Goal: Task Accomplishment & Management: Manage account settings

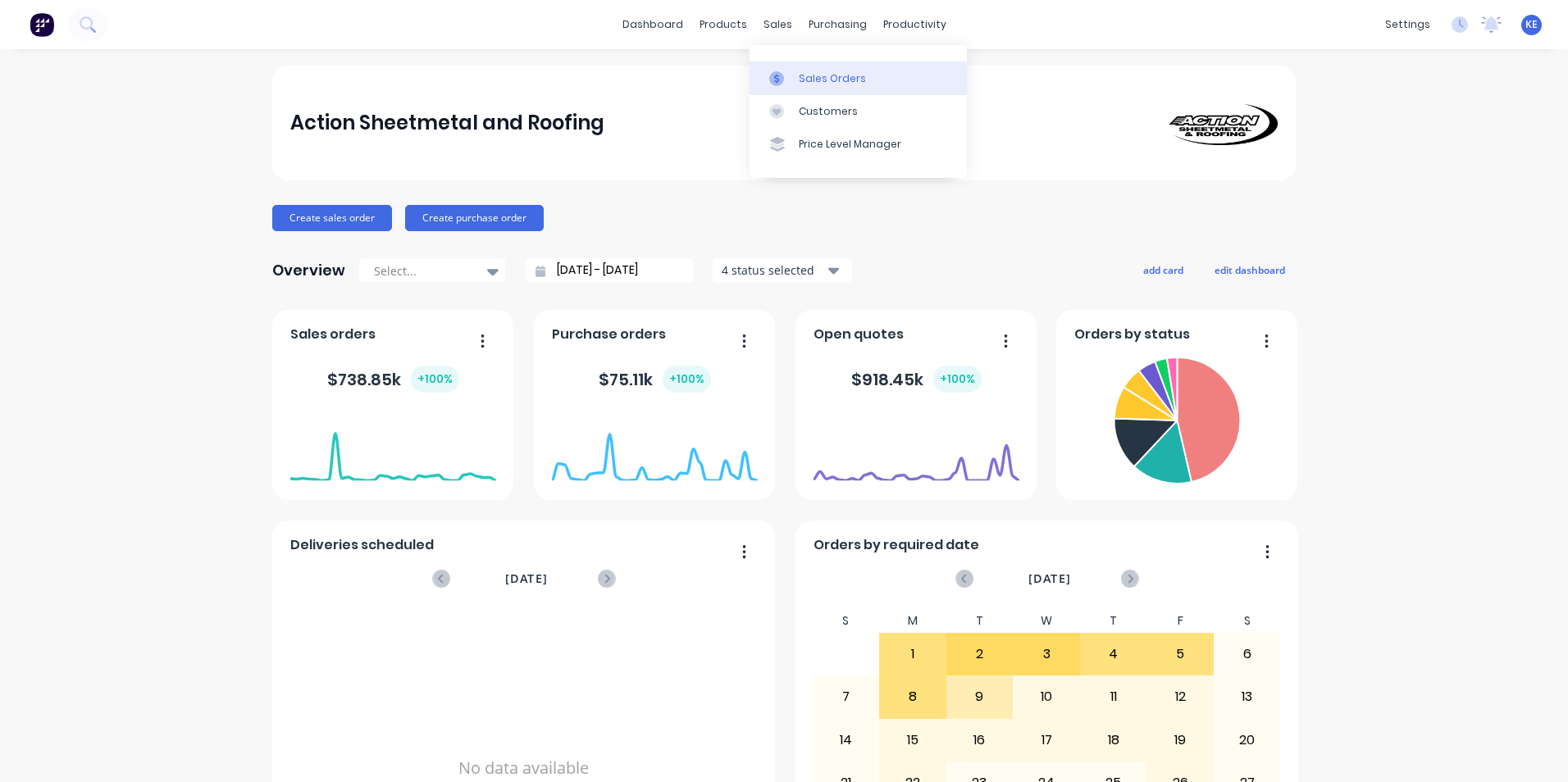
click at [820, 88] on link "Sales Orders" at bounding box center [858, 78] width 217 height 33
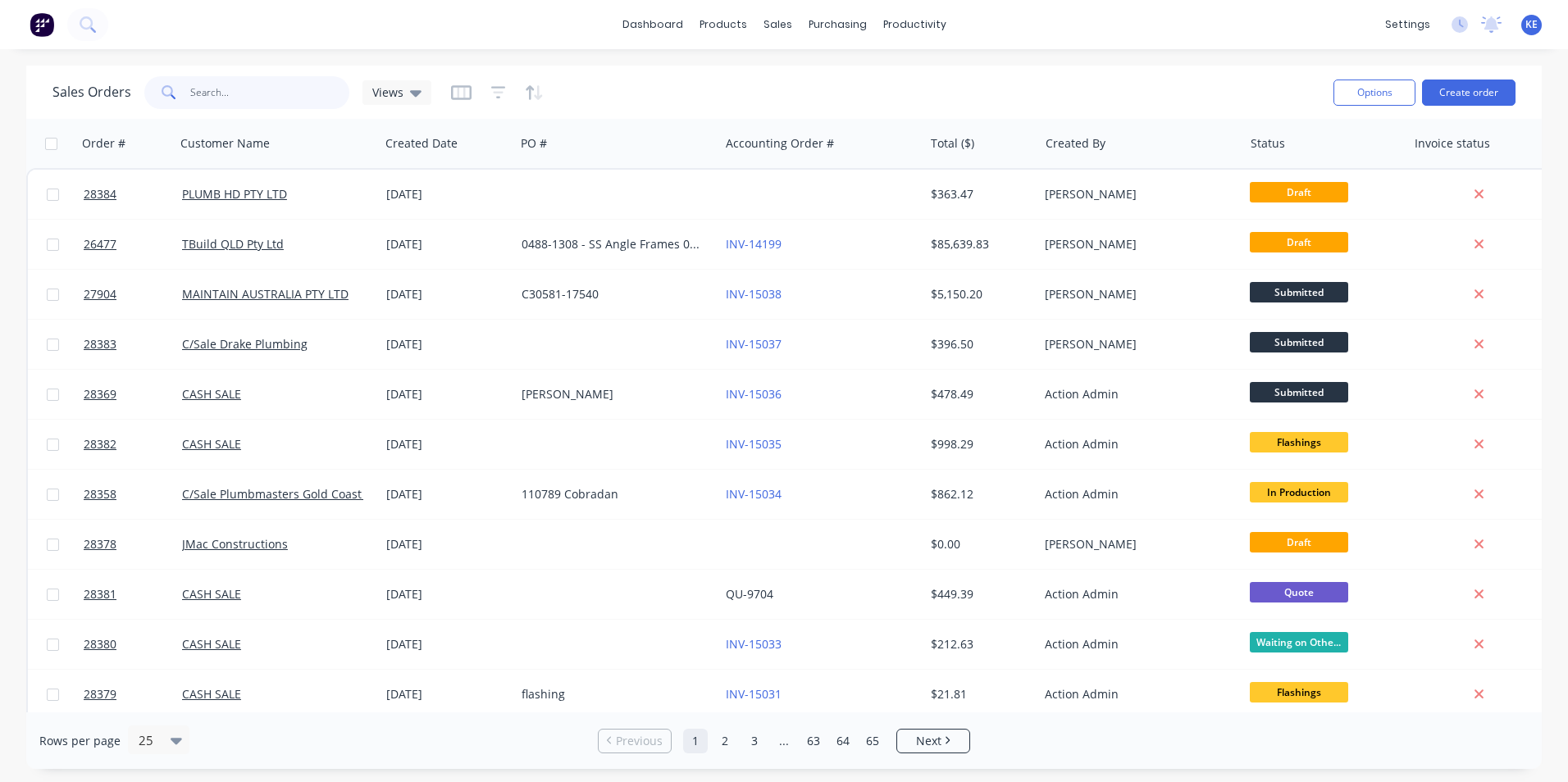
click at [240, 95] on input "text" at bounding box center [270, 93] width 160 height 33
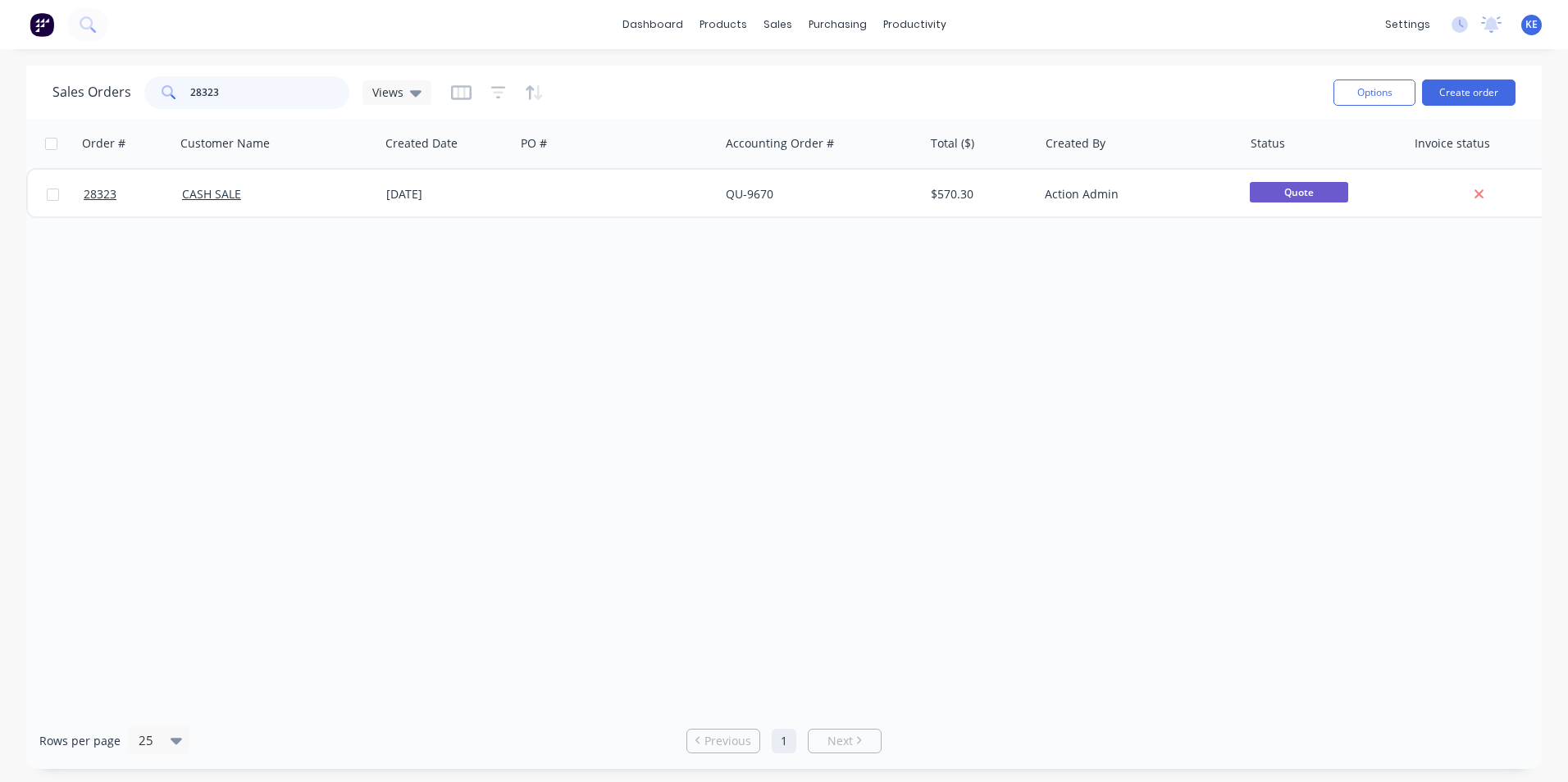
click at [256, 90] on input "28323" at bounding box center [270, 93] width 160 height 33
type input "28324"
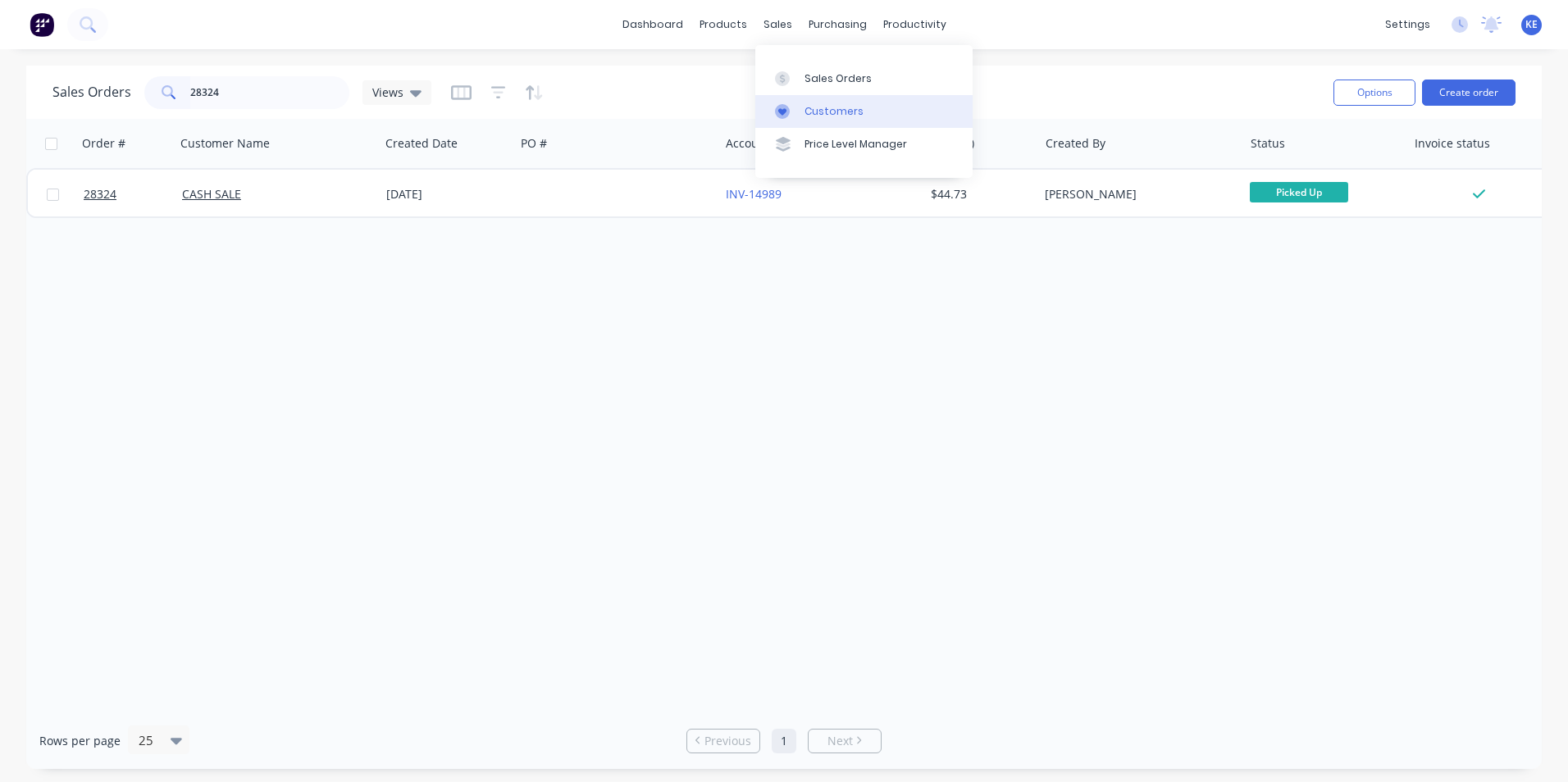
click at [839, 114] on div "Customers" at bounding box center [833, 111] width 59 height 15
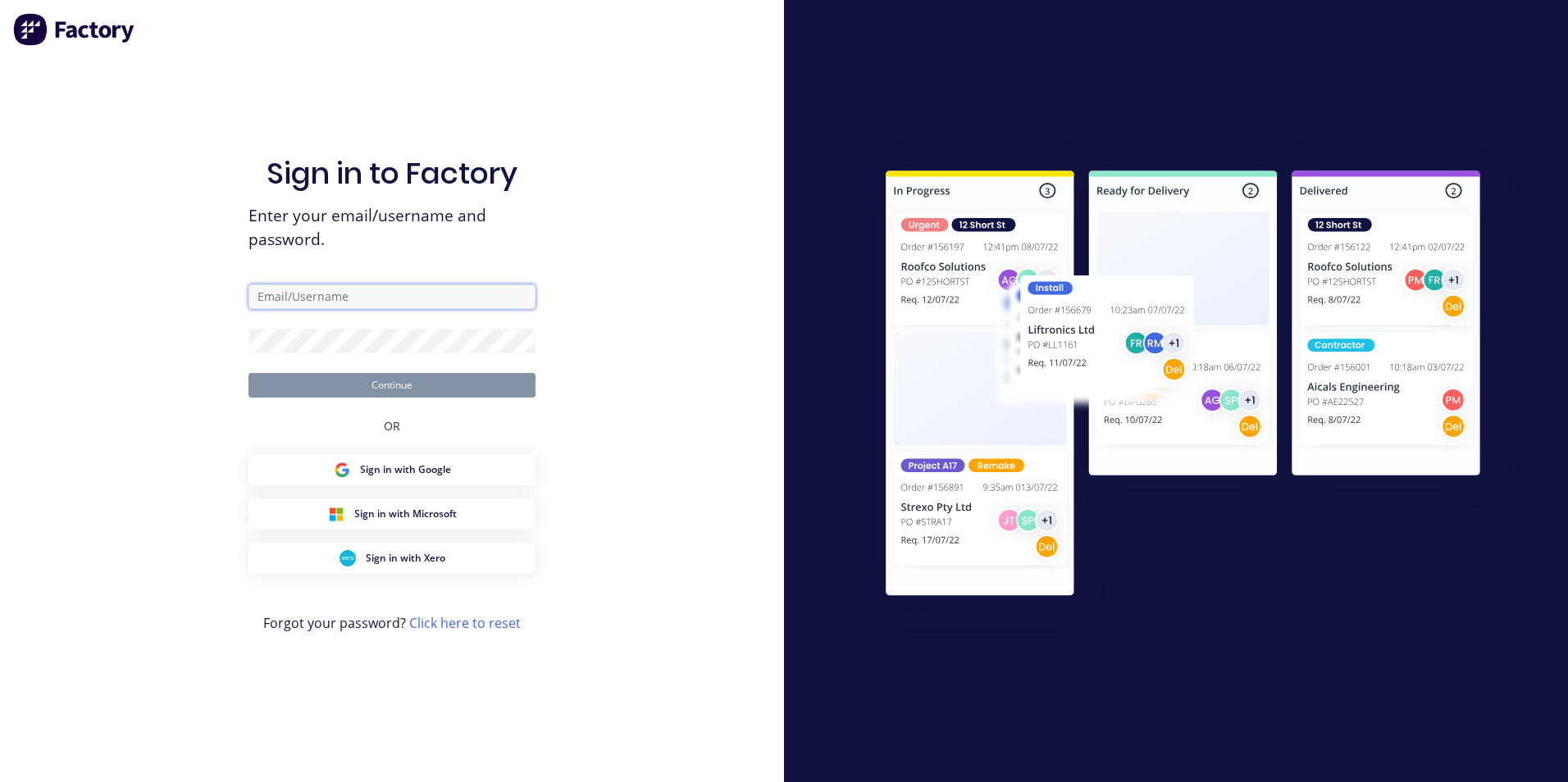
type input "[PERSON_NAME][EMAIL_ADDRESS][PERSON_NAME][DOMAIN_NAME]"
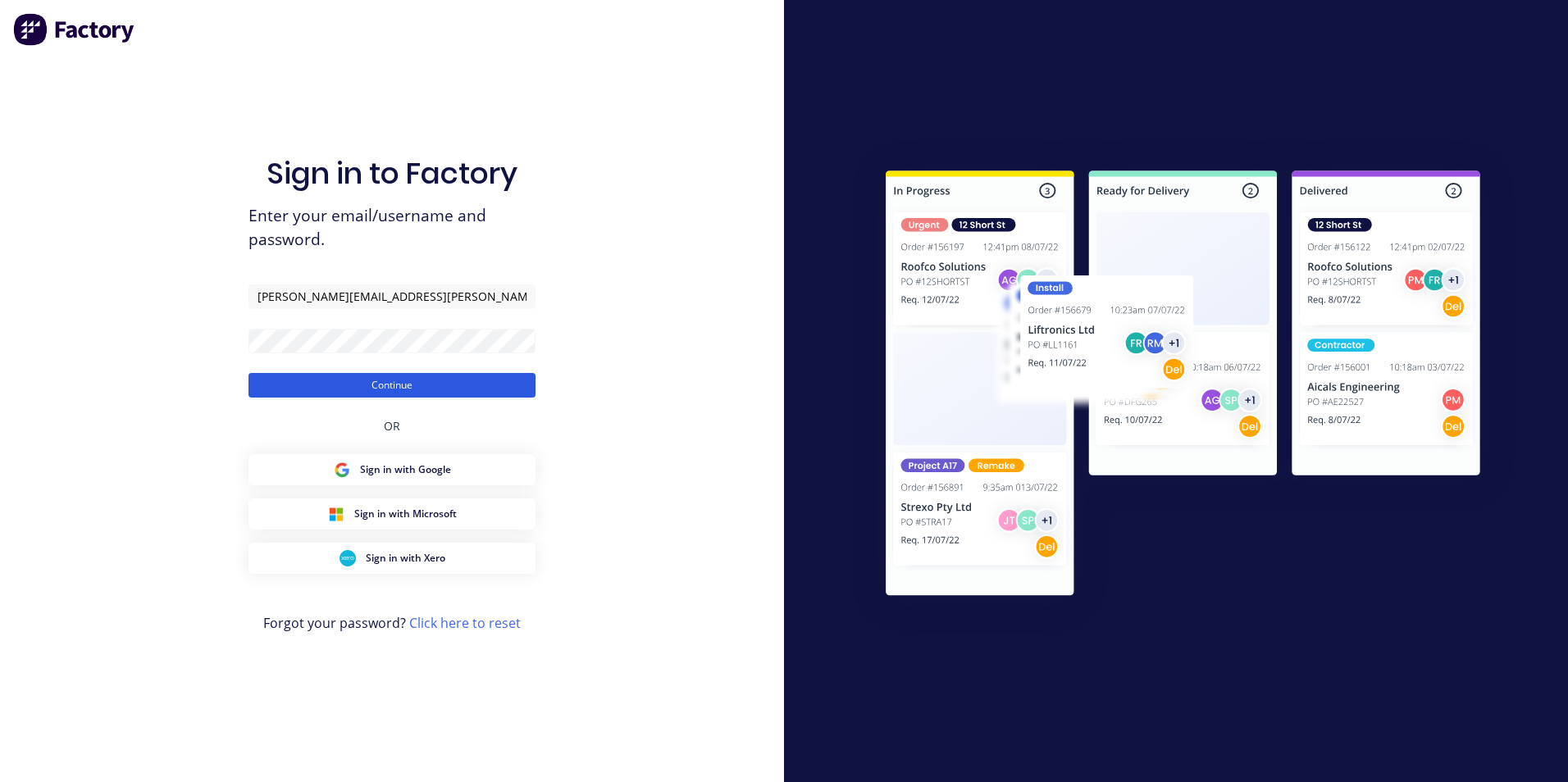
click at [400, 383] on button "Continue" at bounding box center [392, 385] width 287 height 25
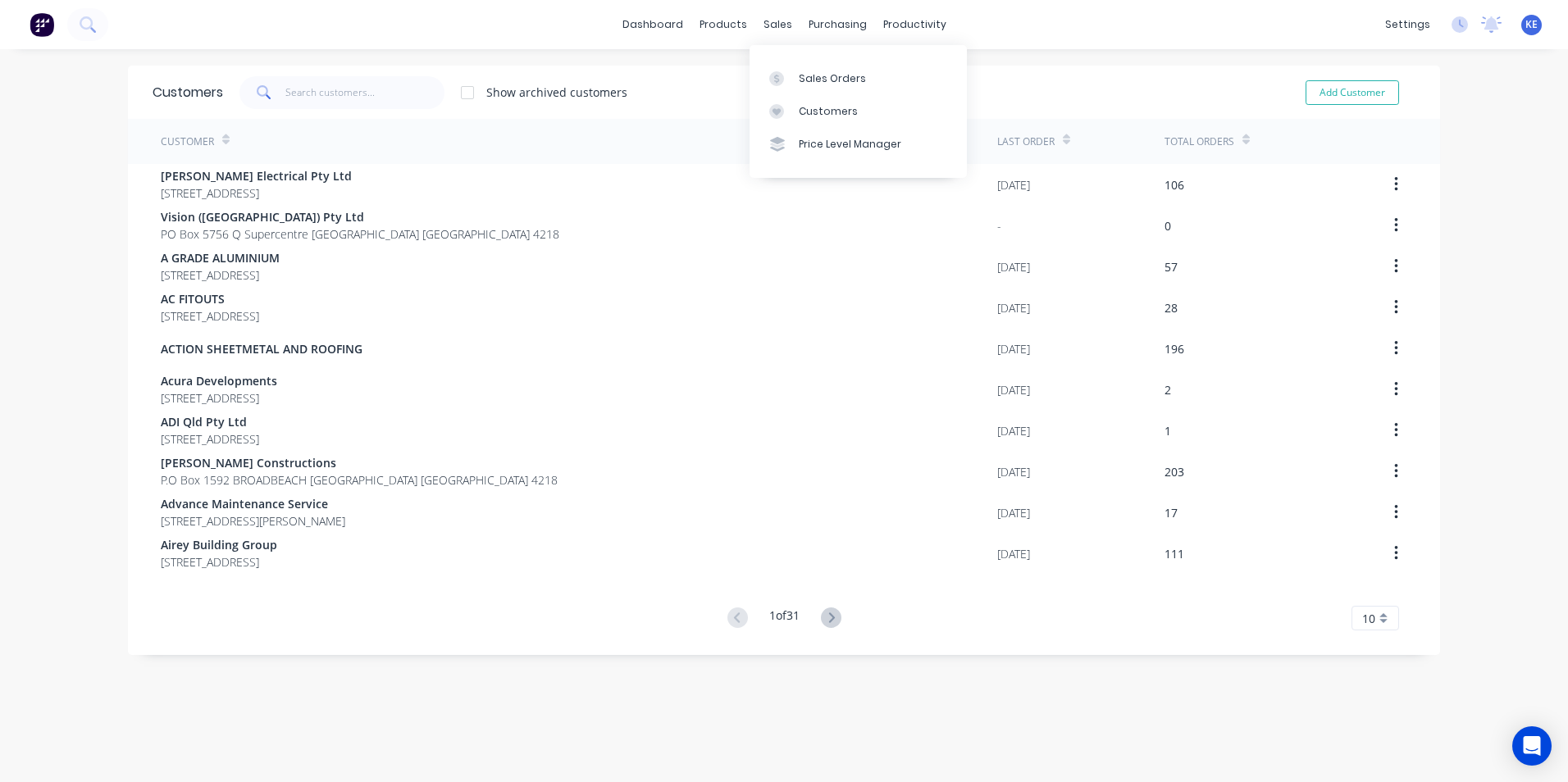
drag, startPoint x: 820, startPoint y: 106, endPoint x: 747, endPoint y: 133, distance: 77.8
click at [820, 107] on div "Customers" at bounding box center [828, 111] width 59 height 15
click at [331, 91] on input "text" at bounding box center [366, 93] width 160 height 33
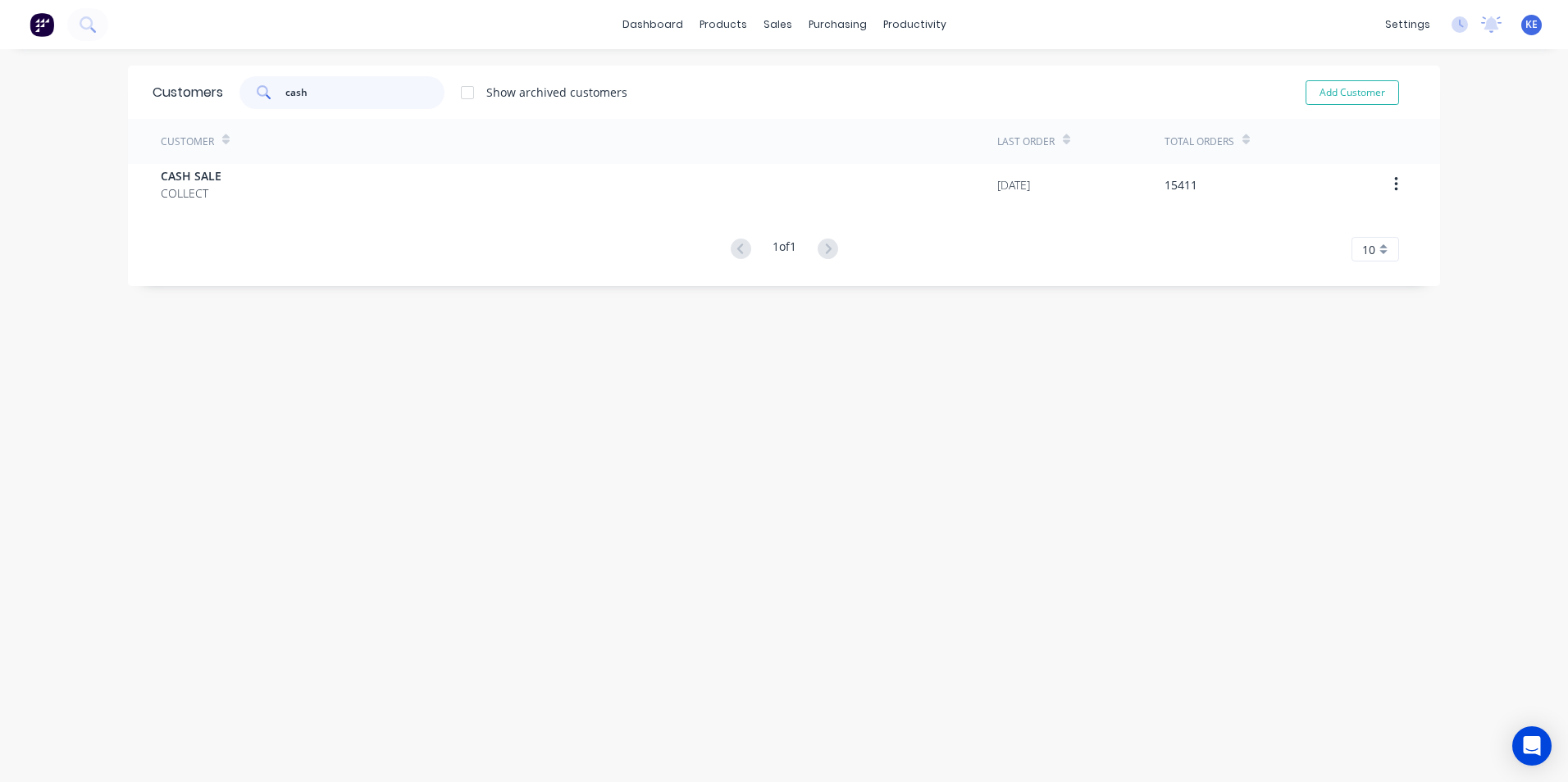
type input "cash"
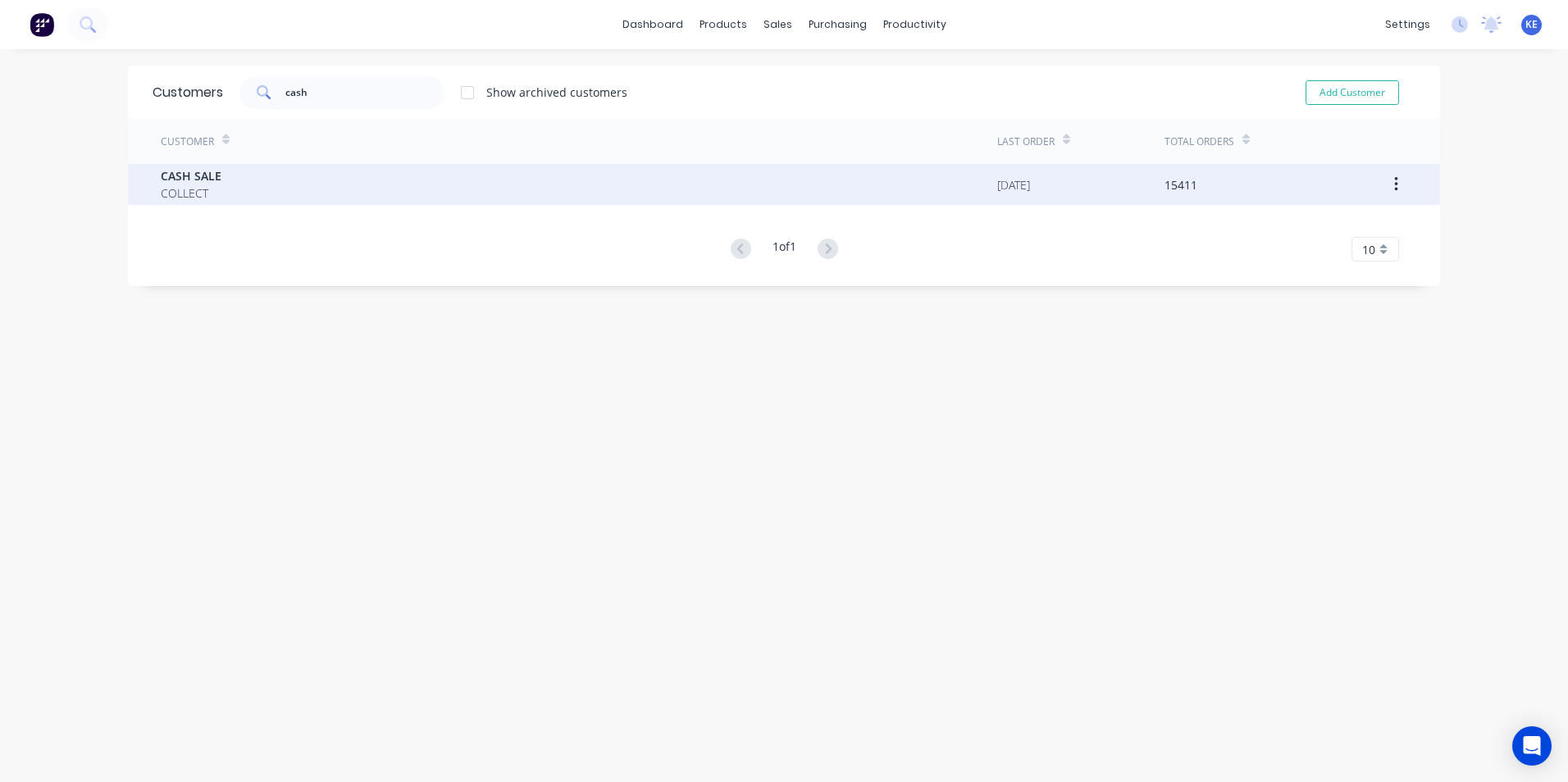
click at [327, 179] on div "CASH SALE COLLECT" at bounding box center [578, 184] width 836 height 41
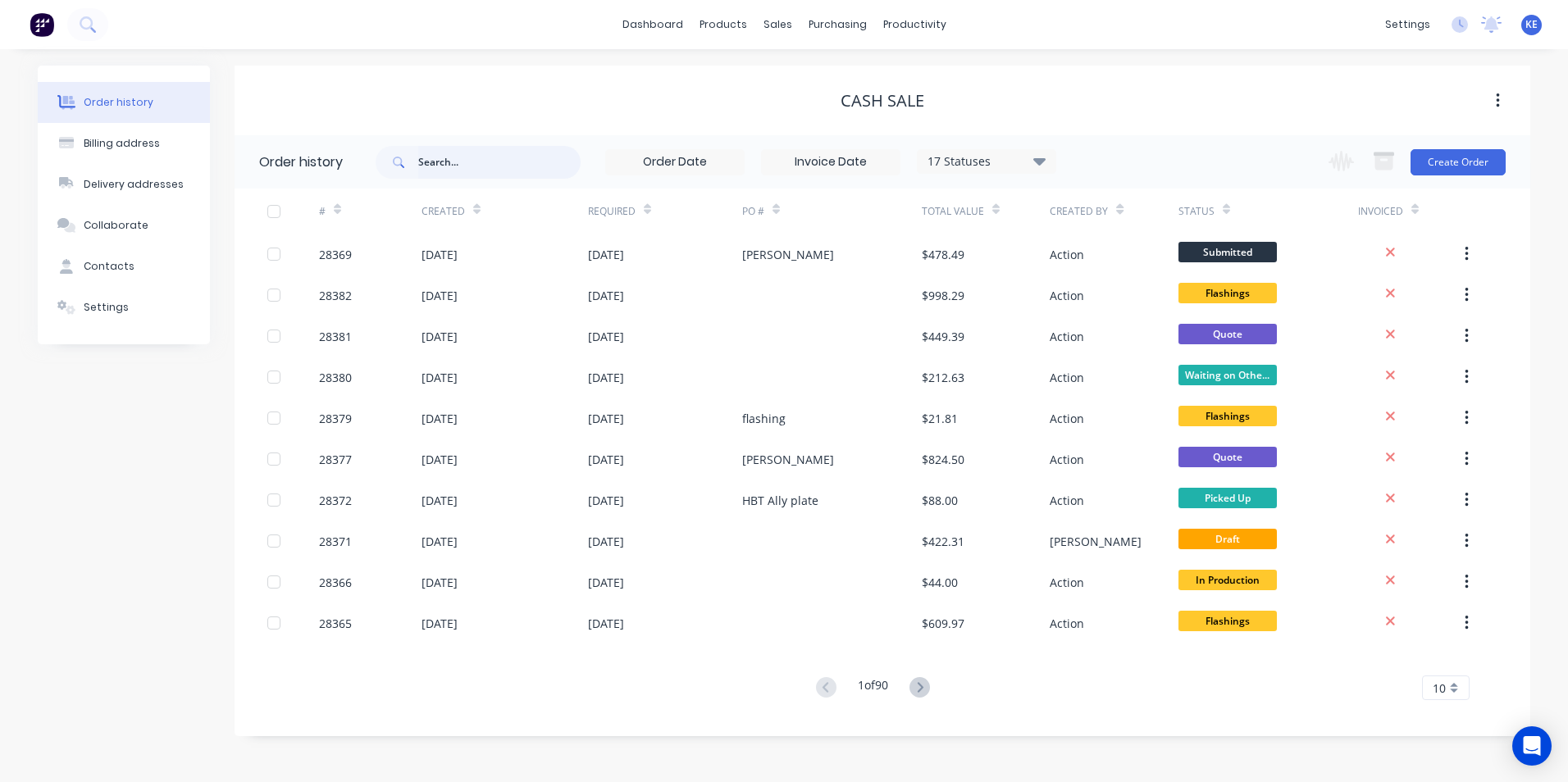
click at [452, 171] on input "text" at bounding box center [499, 162] width 162 height 33
type input "[PERSON_NAME]"
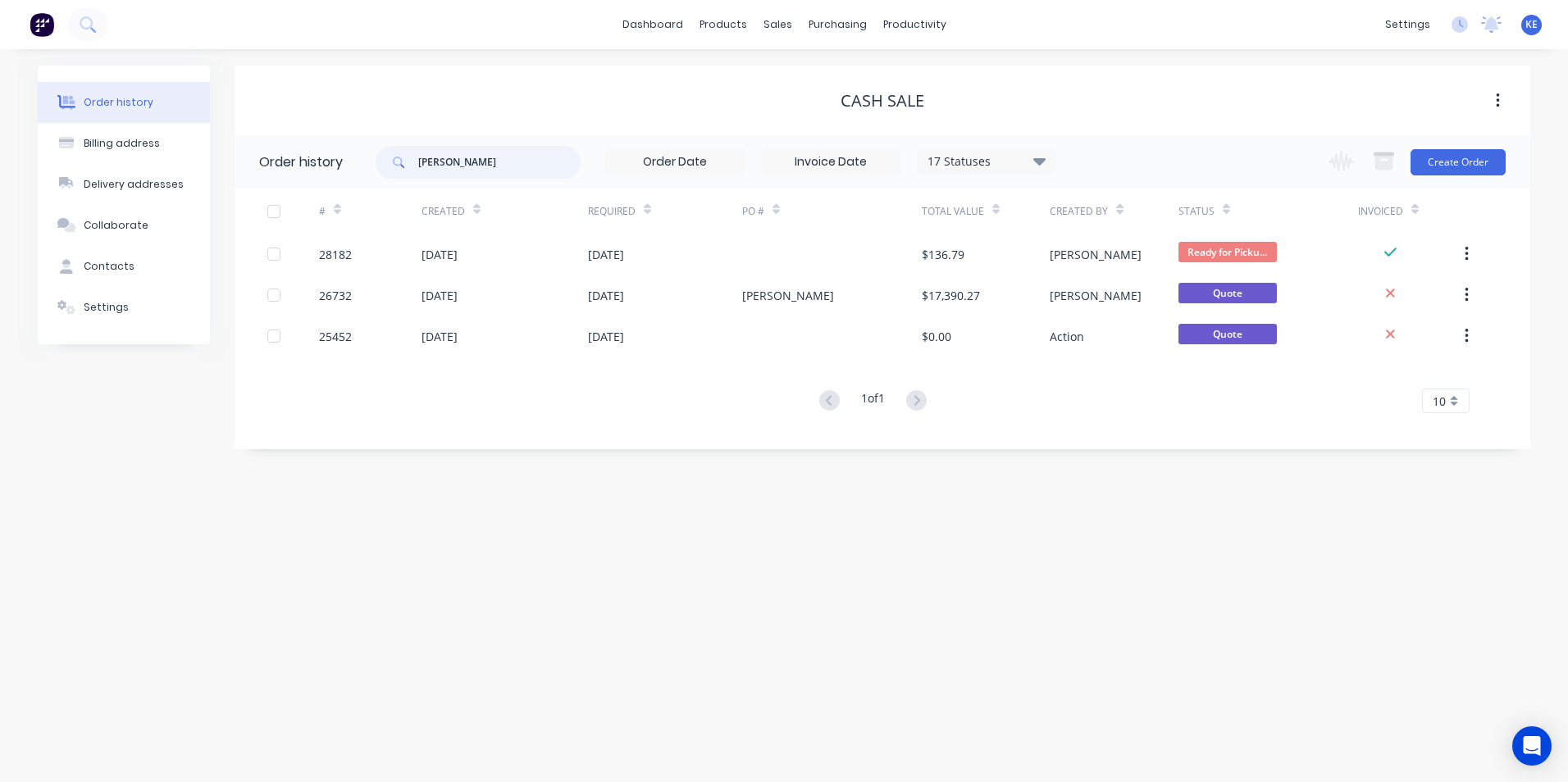
drag, startPoint x: 432, startPoint y: 156, endPoint x: 335, endPoint y: 144, distance: 97.7
click at [335, 144] on header "Order history [PERSON_NAME] 17 Statuses Invoice Status Invoiced Not Invoiced Pa…" at bounding box center [882, 162] width 1295 height 54
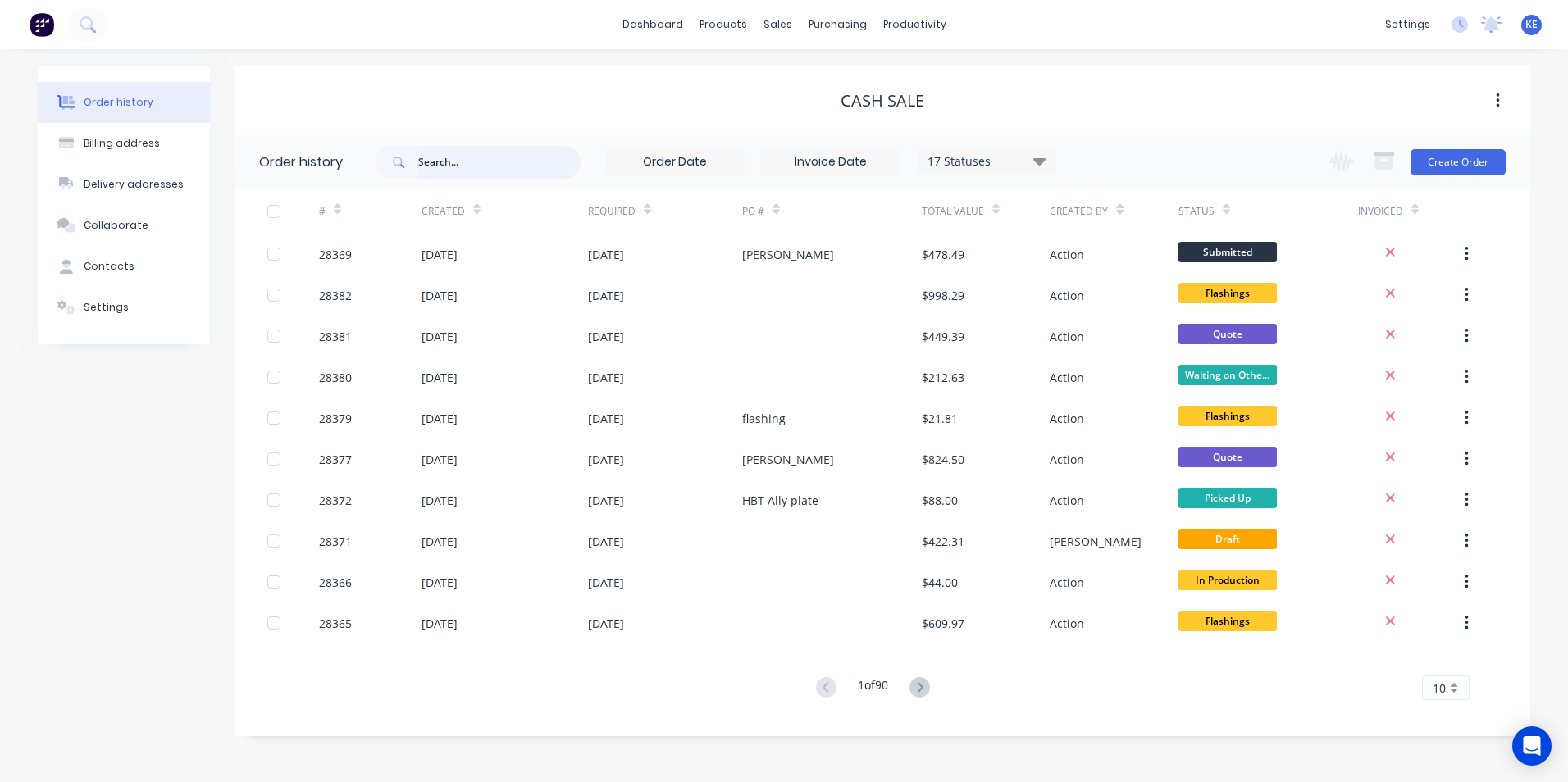
click at [445, 162] on input "text" at bounding box center [499, 162] width 162 height 33
type input "9703"
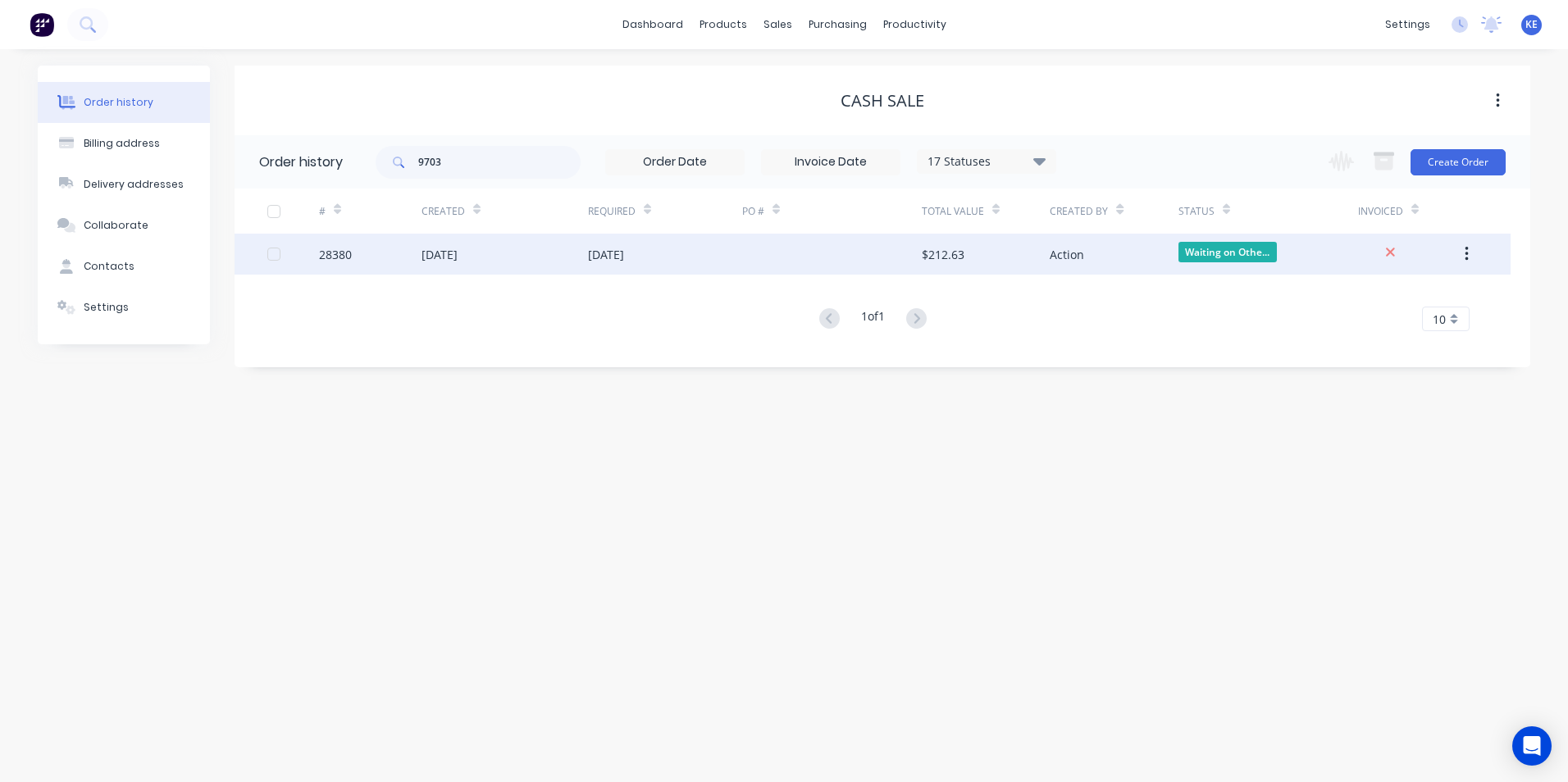
click at [363, 264] on div "28380" at bounding box center [370, 254] width 103 height 41
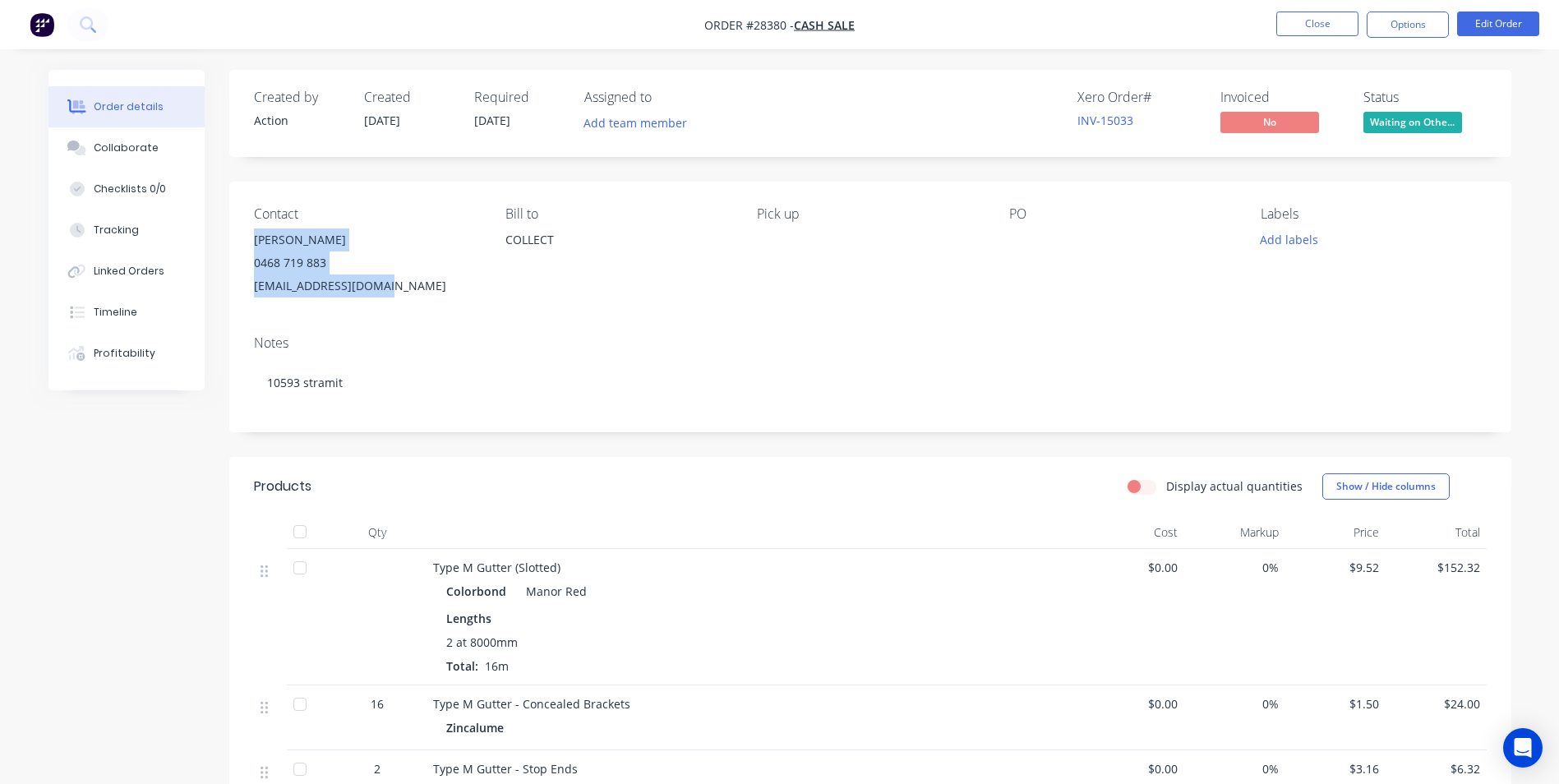
drag, startPoint x: 252, startPoint y: 241, endPoint x: 382, endPoint y: 291, distance: 139.3
click at [382, 291] on div "Contact [PERSON_NAME] [PHONE_NUMBER] [EMAIL_ADDRESS][DOMAIN_NAME] [PERSON_NAME]…" at bounding box center [871, 252] width 1282 height 140
copy div "[PERSON_NAME] 0468 719 883 [EMAIL_ADDRESS][DOMAIN_NAME]"
click at [1408, 31] on button "Options" at bounding box center [1408, 25] width 82 height 26
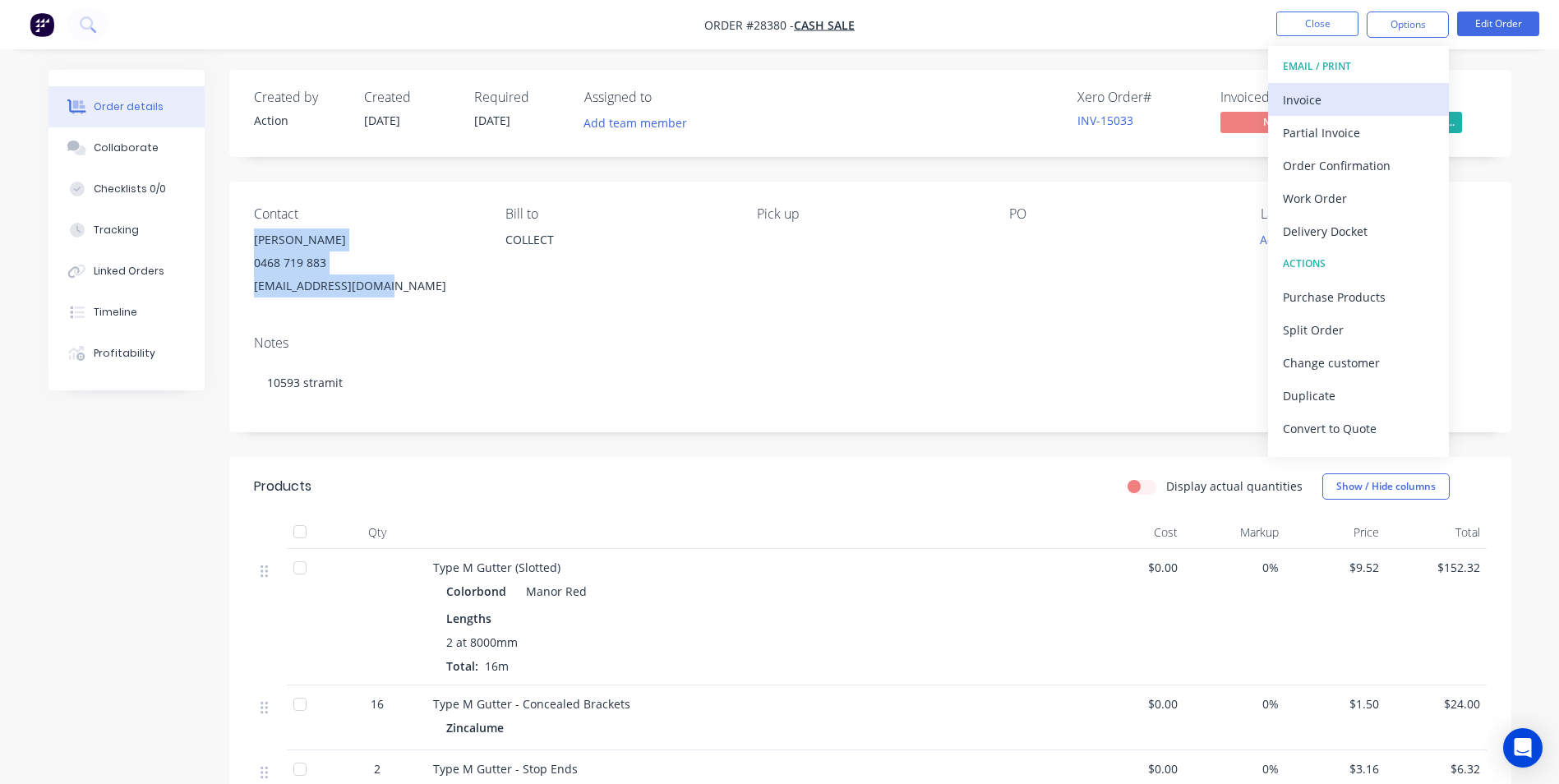
click at [1328, 98] on div "Invoice" at bounding box center [1358, 99] width 151 height 24
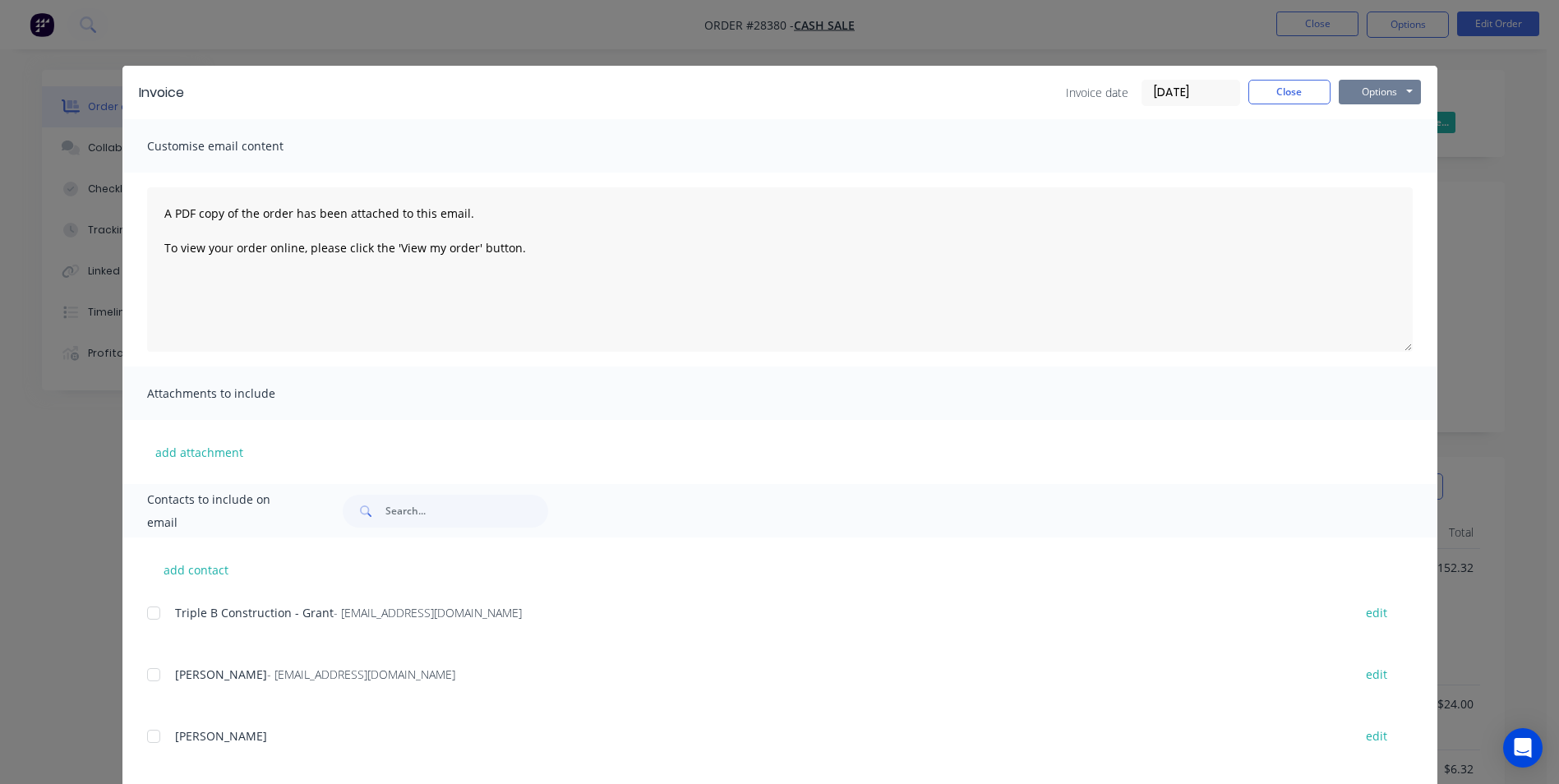
click at [1373, 83] on button "Options" at bounding box center [1379, 91] width 82 height 25
click at [1356, 153] on button "Print" at bounding box center [1390, 149] width 105 height 27
click at [1275, 86] on button "Close" at bounding box center [1289, 91] width 82 height 25
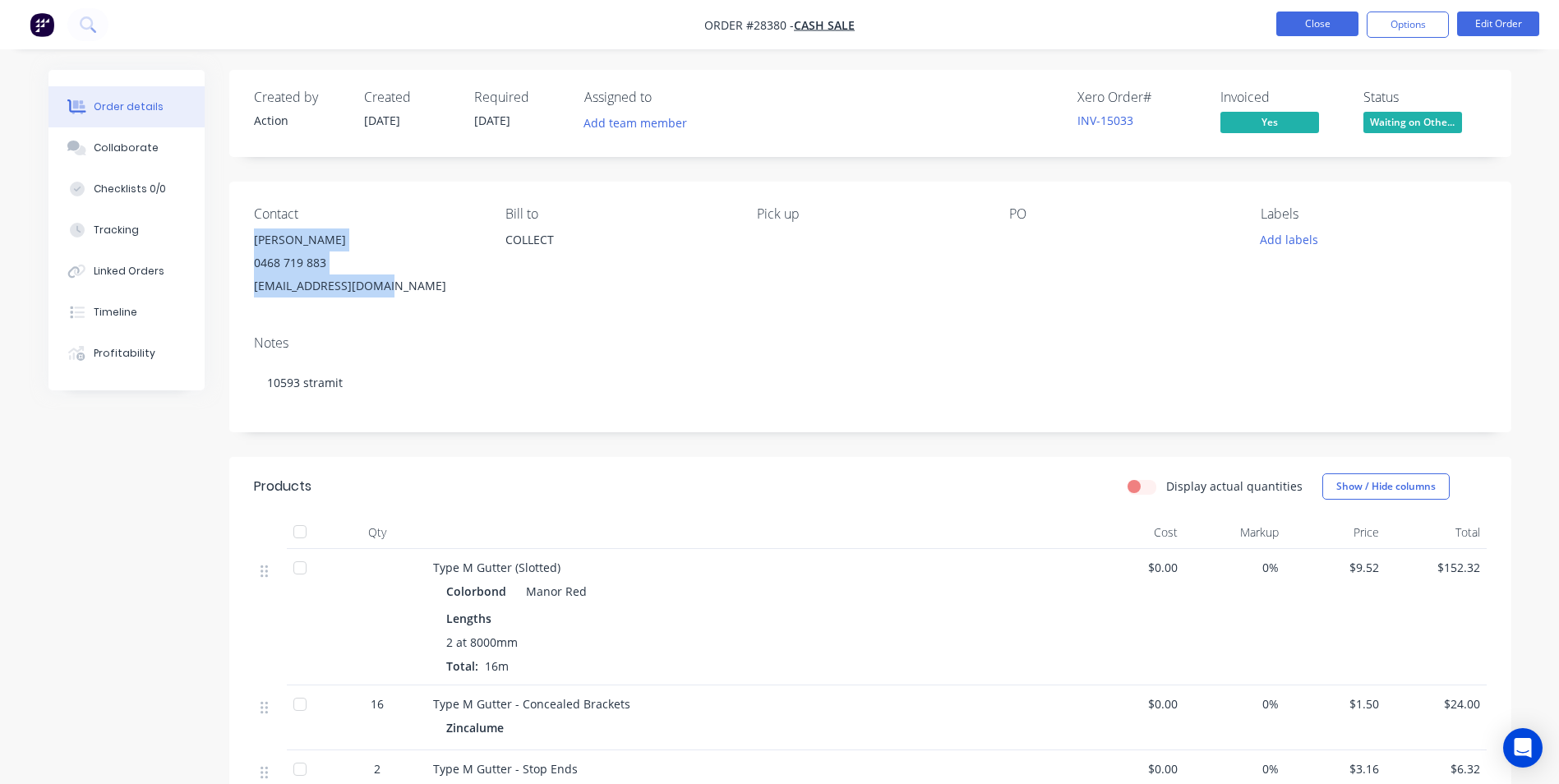
click at [1336, 25] on button "Close" at bounding box center [1317, 24] width 82 height 25
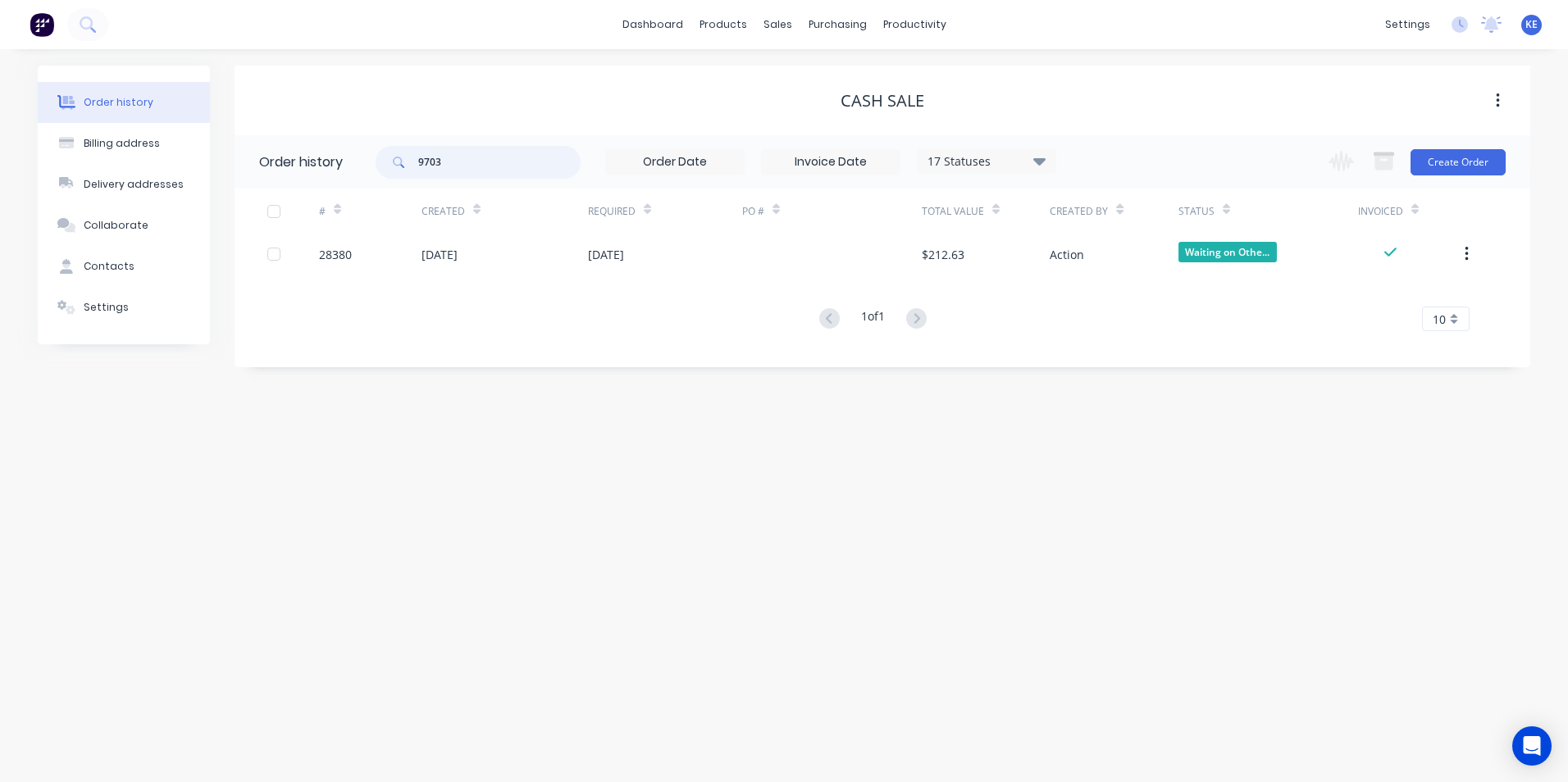
drag, startPoint x: 474, startPoint y: 162, endPoint x: 386, endPoint y: 157, distance: 88.1
click at [386, 157] on div "9703" at bounding box center [477, 162] width 205 height 33
type input "[PERSON_NAME]"
drag, startPoint x: 481, startPoint y: 162, endPoint x: 294, endPoint y: 168, distance: 187.1
click at [296, 165] on header "Order history [PERSON_NAME] 17 Statuses Invoice Status Invoiced Not Invoiced Pa…" at bounding box center [882, 162] width 1295 height 54
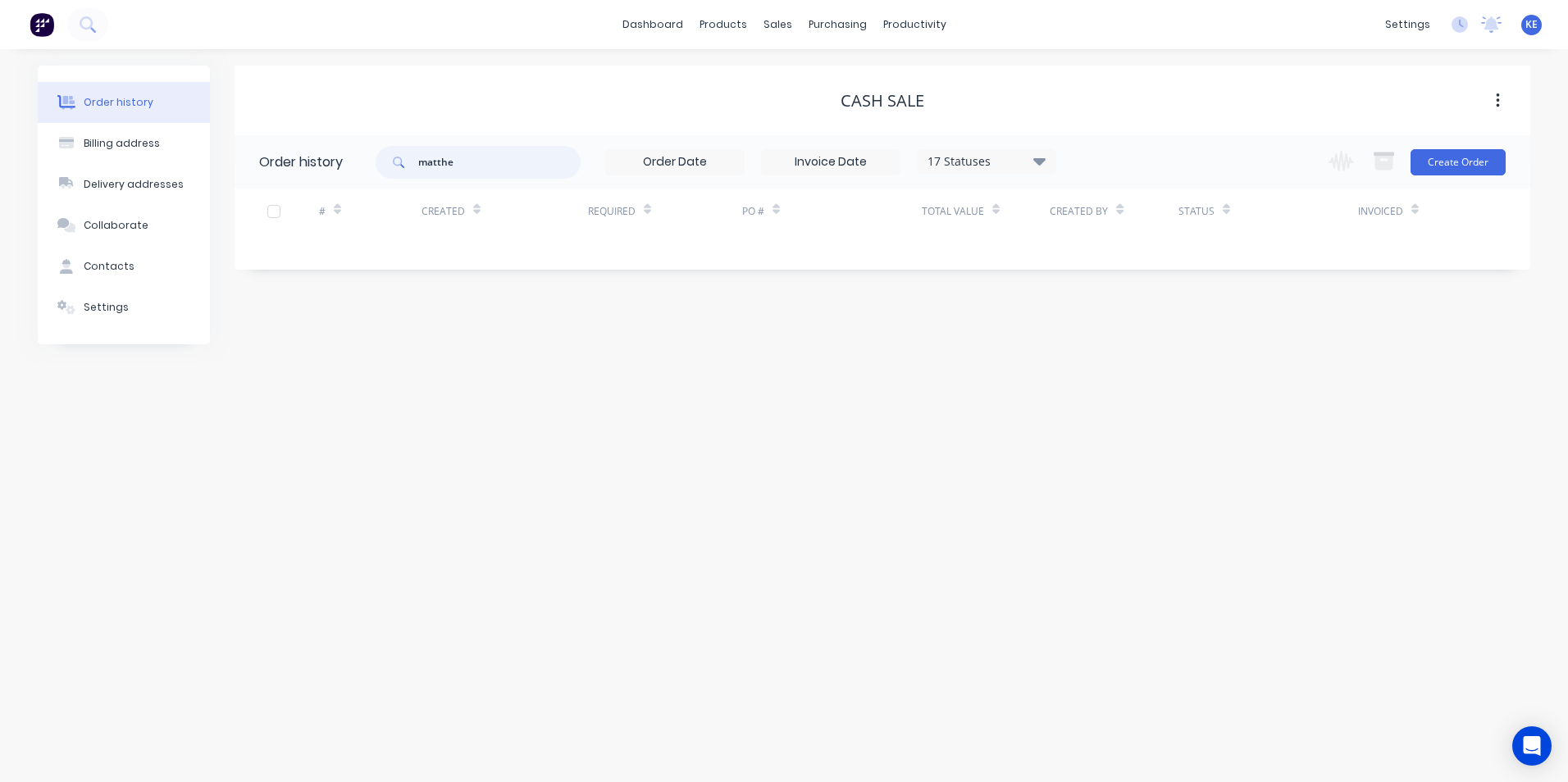
type input "[PERSON_NAME]"
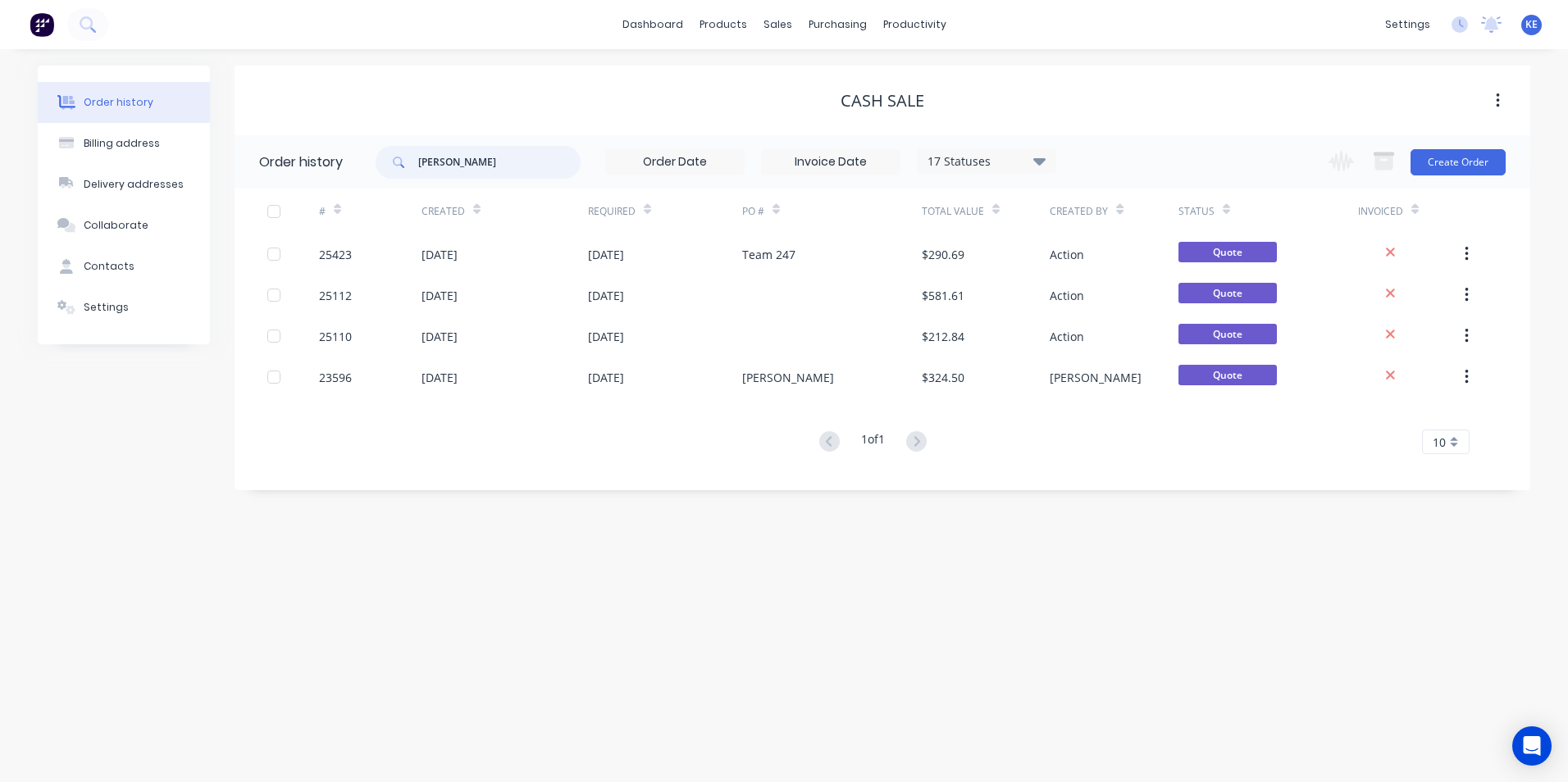
drag, startPoint x: 478, startPoint y: 163, endPoint x: 364, endPoint y: 169, distance: 114.2
click at [364, 169] on header "Order history [PERSON_NAME] 17 Statuses Invoice Status Invoiced Not Invoiced Pa…" at bounding box center [882, 162] width 1295 height 54
type input "28316"
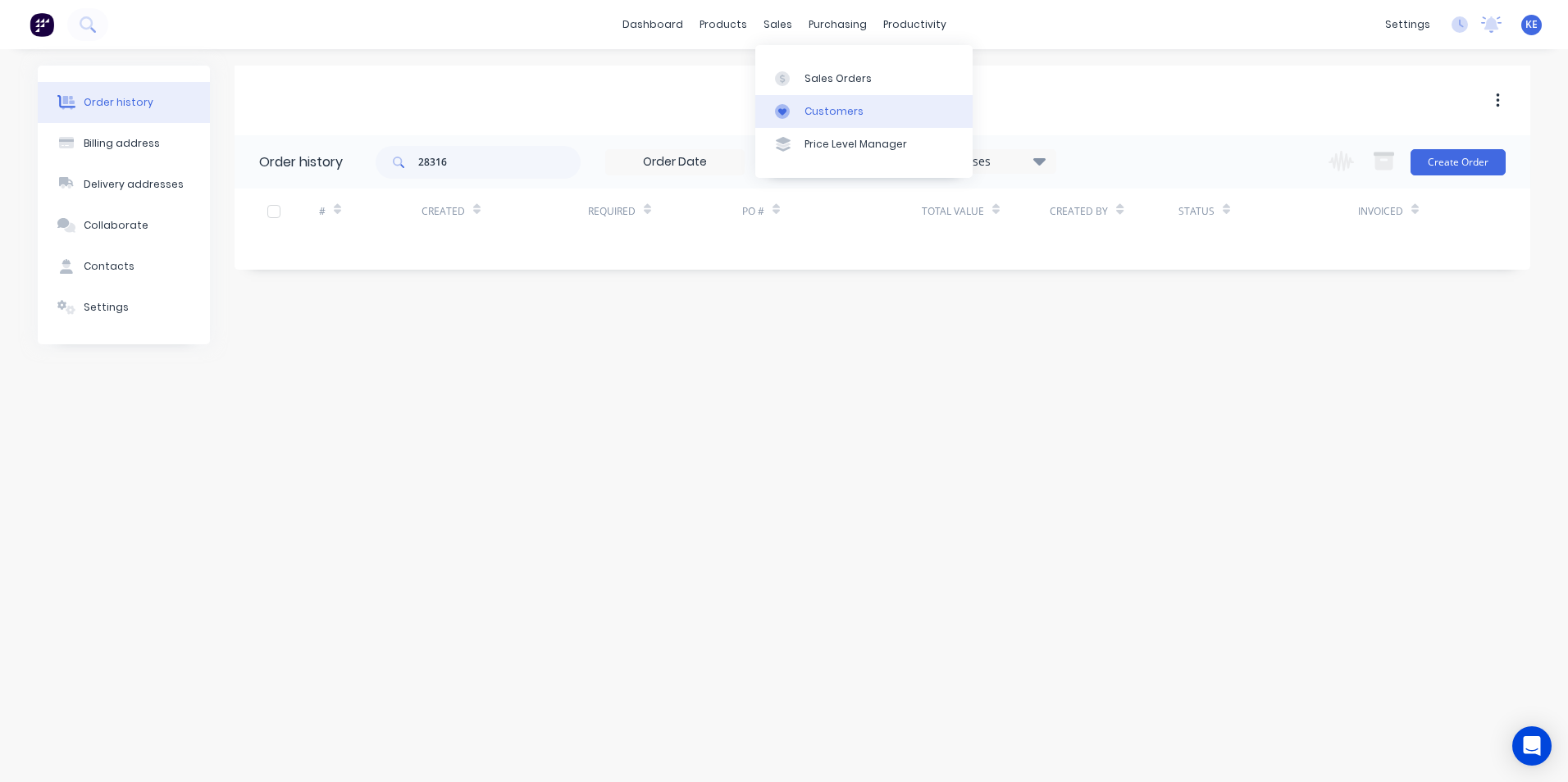
click at [818, 115] on div "Customers" at bounding box center [833, 111] width 59 height 15
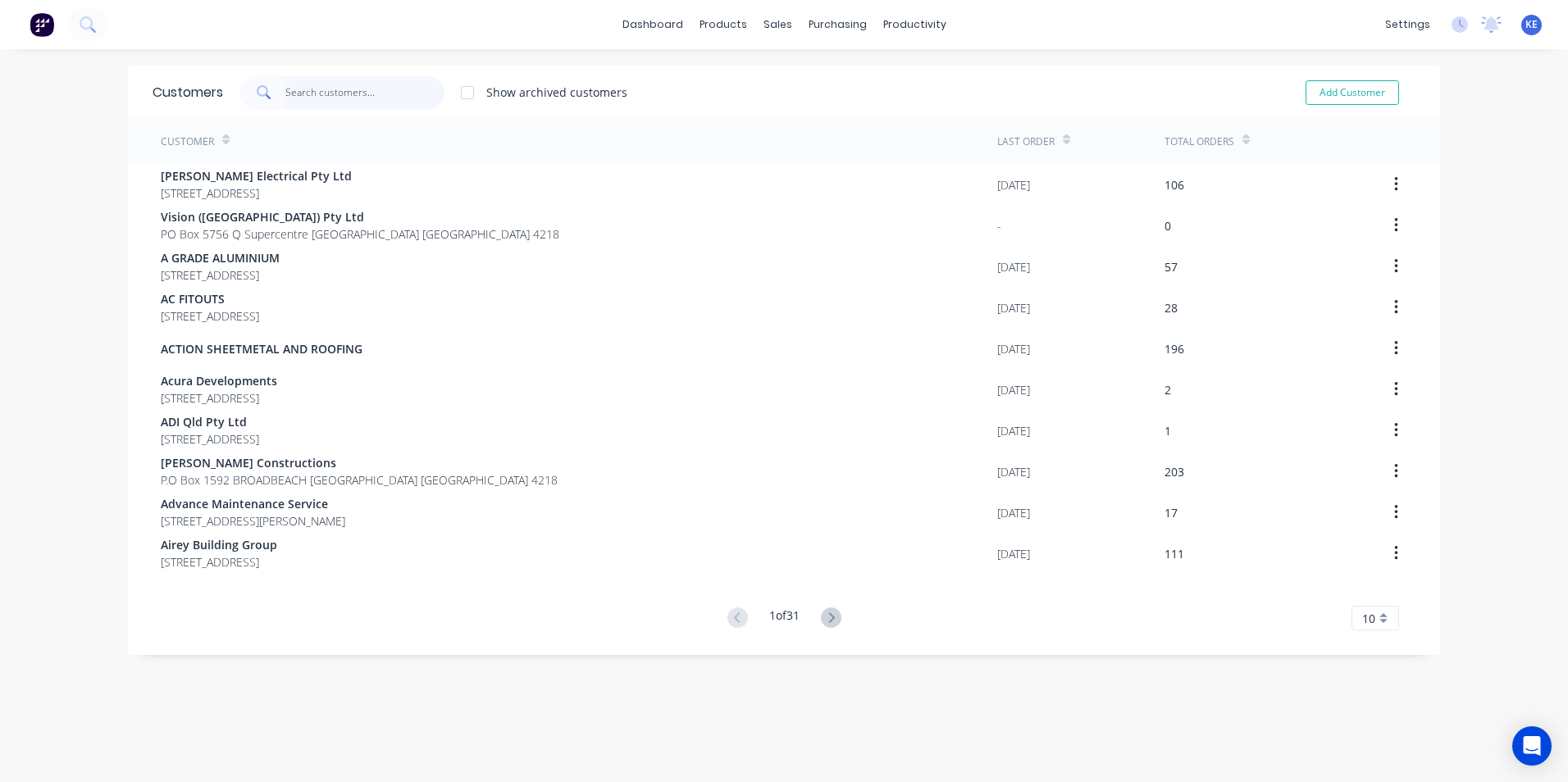
click at [352, 95] on input "text" at bounding box center [366, 93] width 160 height 33
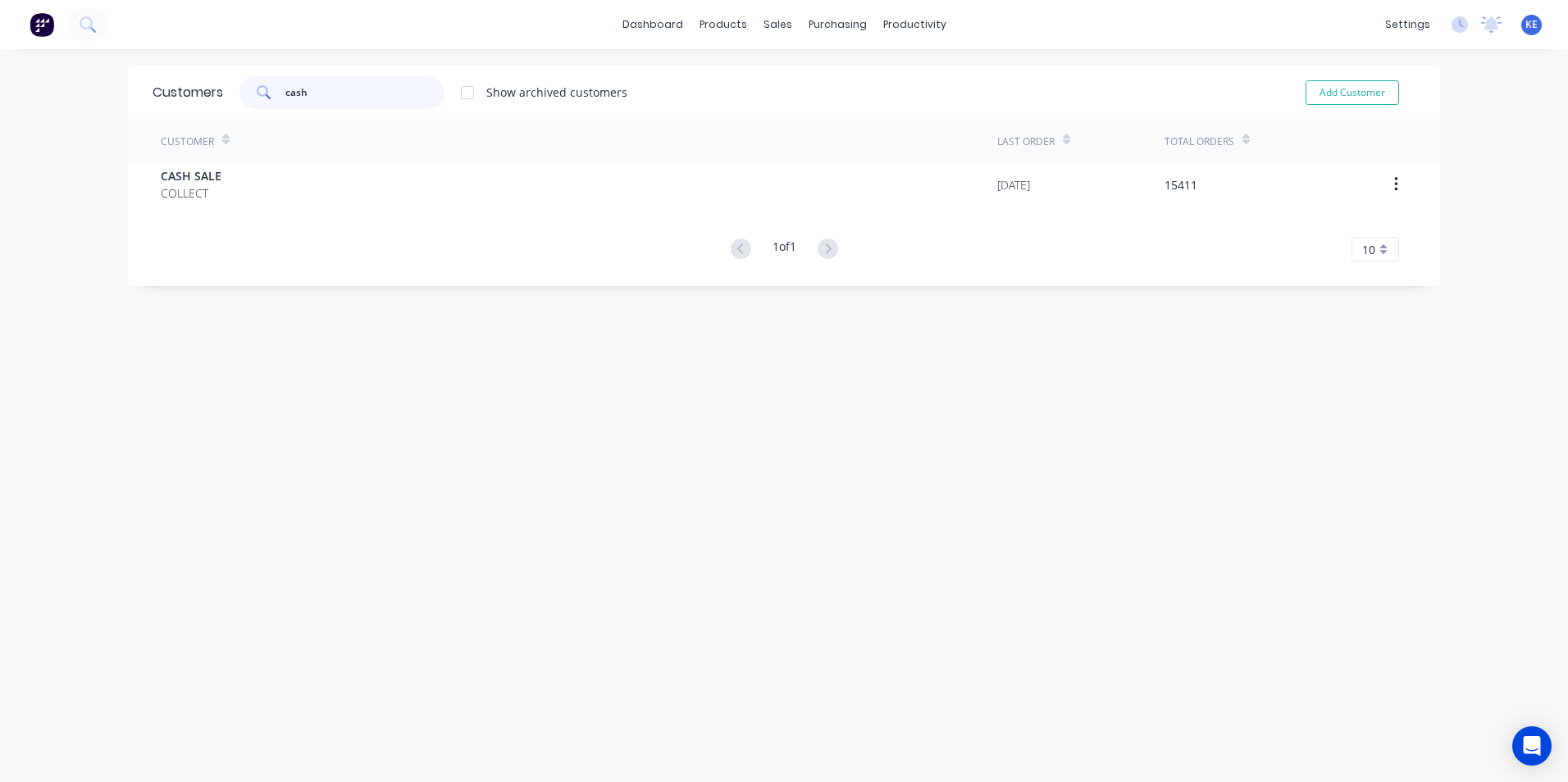
type input "cash"
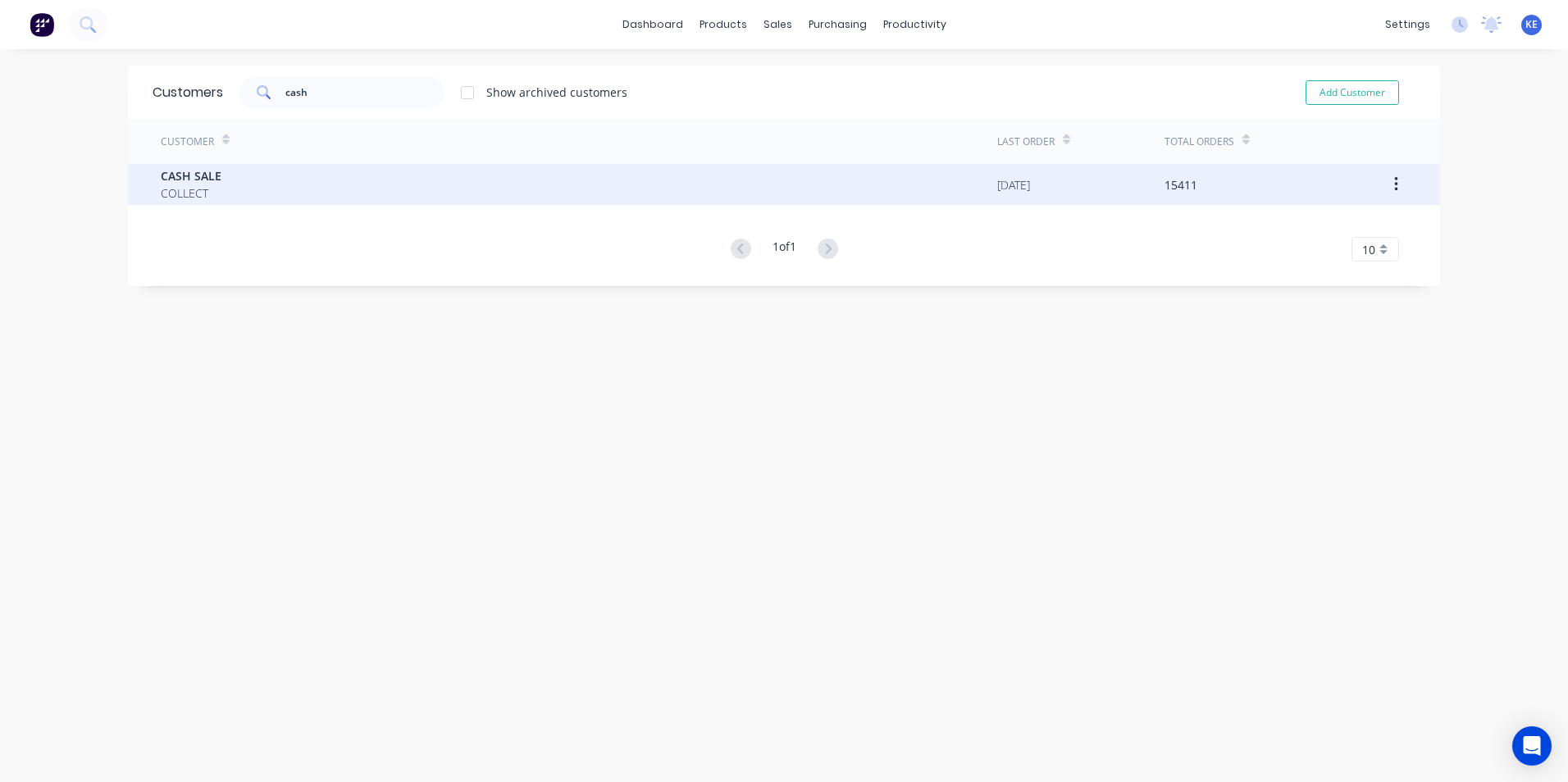
click at [318, 187] on div "CASH SALE COLLECT" at bounding box center [578, 184] width 836 height 41
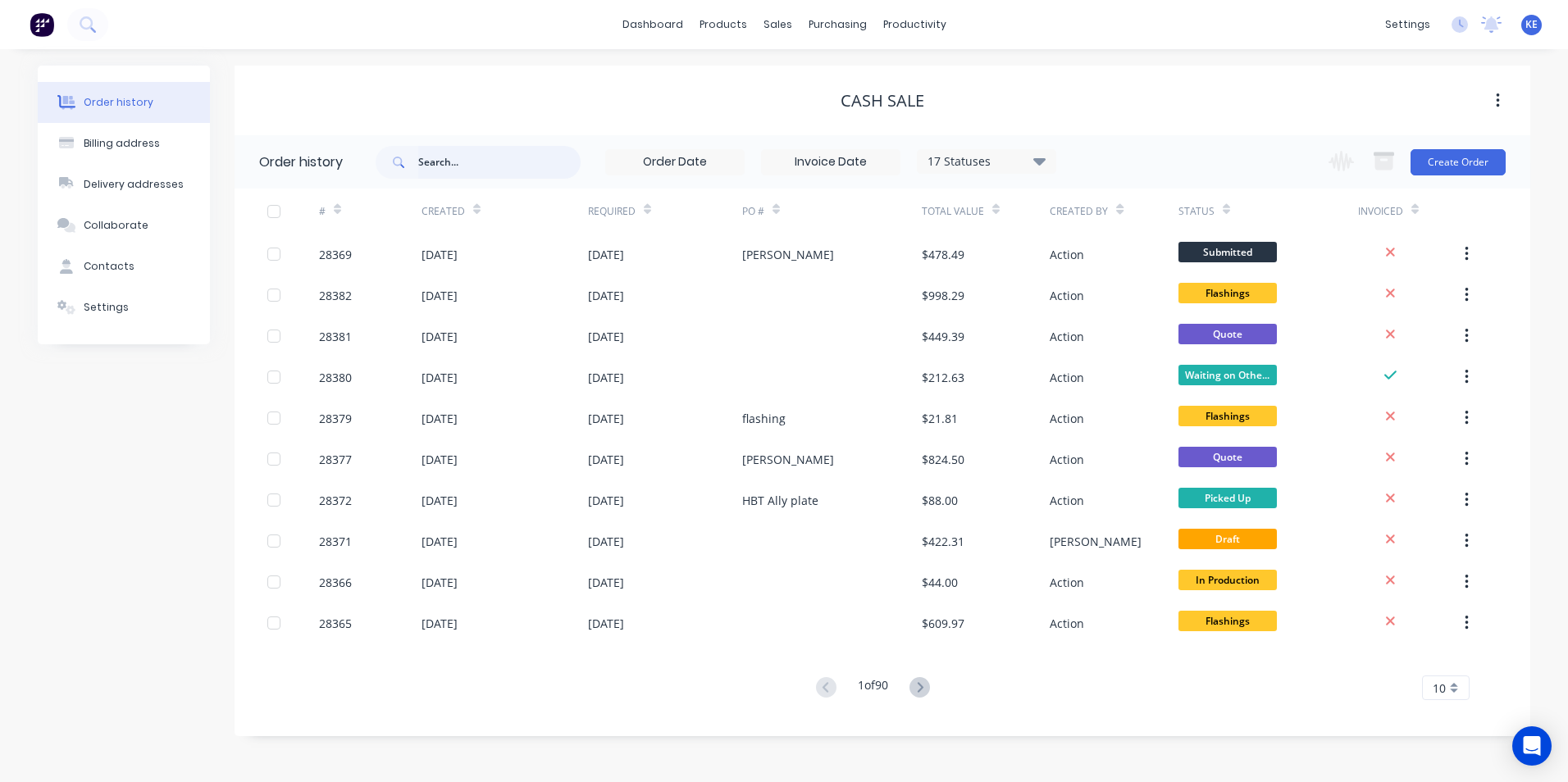
click at [481, 165] on input "text" at bounding box center [499, 162] width 162 height 33
type input "28316"
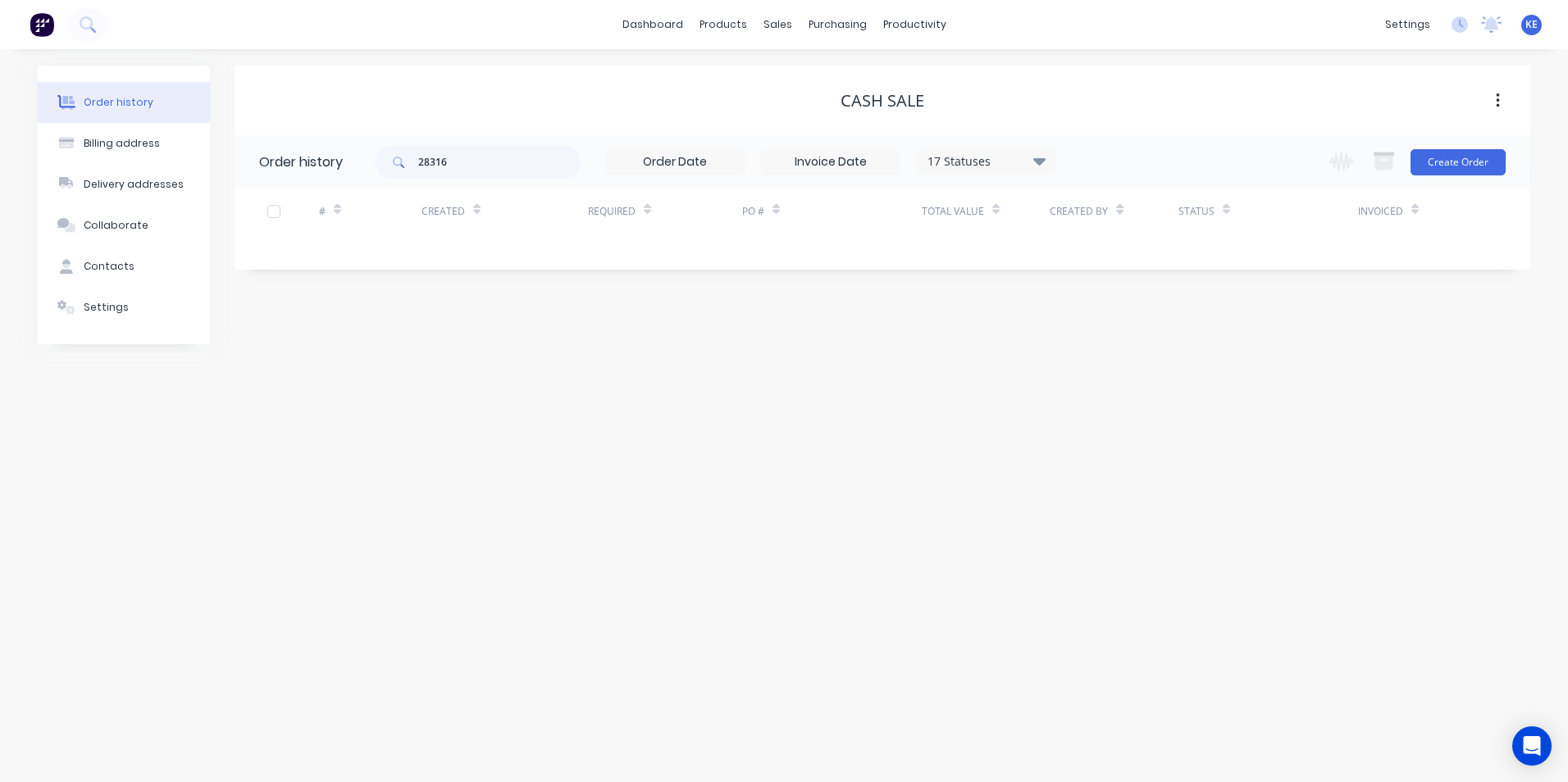
click at [1001, 161] on div "17 Statuses" at bounding box center [986, 162] width 137 height 18
click at [1121, 383] on label at bounding box center [1121, 383] width 0 height 0
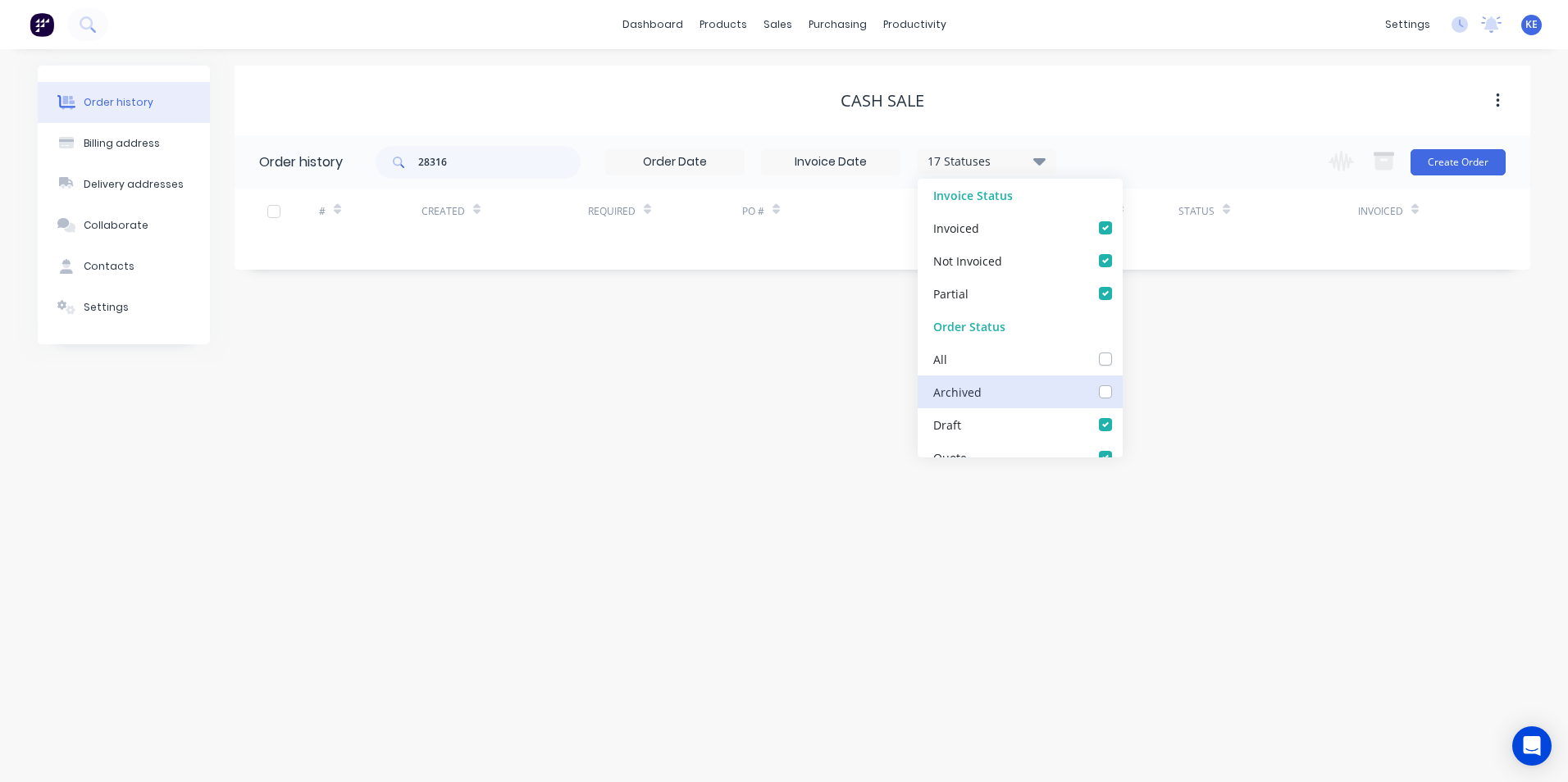
click at [1121, 391] on input "checkbox" at bounding box center [1128, 390] width 13 height 15
checkbox input "true"
click at [728, 441] on div "Order history Billing address Delivery addresses Collaborate Contacts Settings …" at bounding box center [784, 416] width 1568 height 733
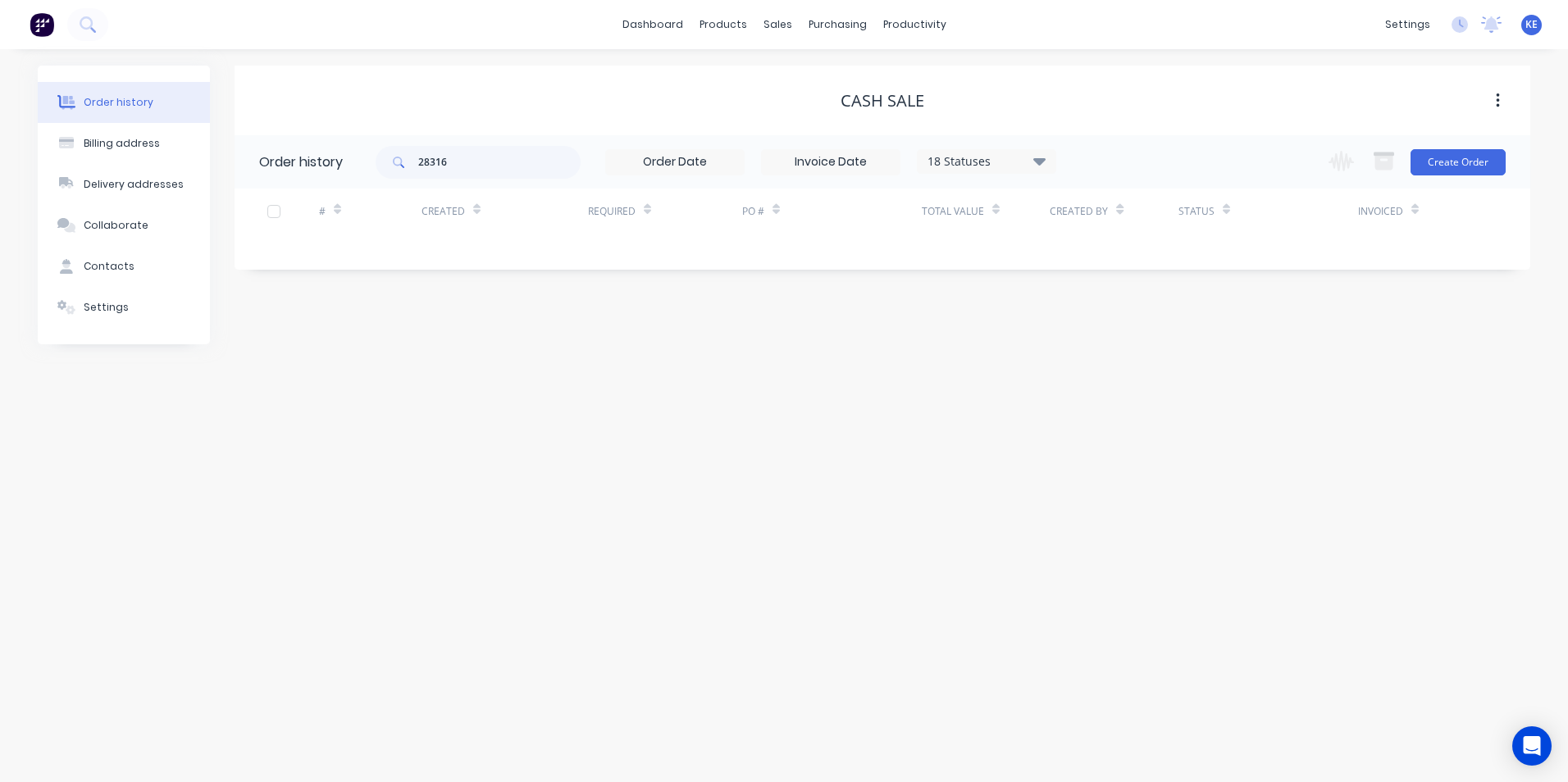
click at [974, 174] on div "18 Statuses Invoice Status Invoiced Not Invoiced Partial Order Status All Archi…" at bounding box center [830, 162] width 451 height 26
click at [978, 167] on div "18 Statuses" at bounding box center [986, 162] width 137 height 18
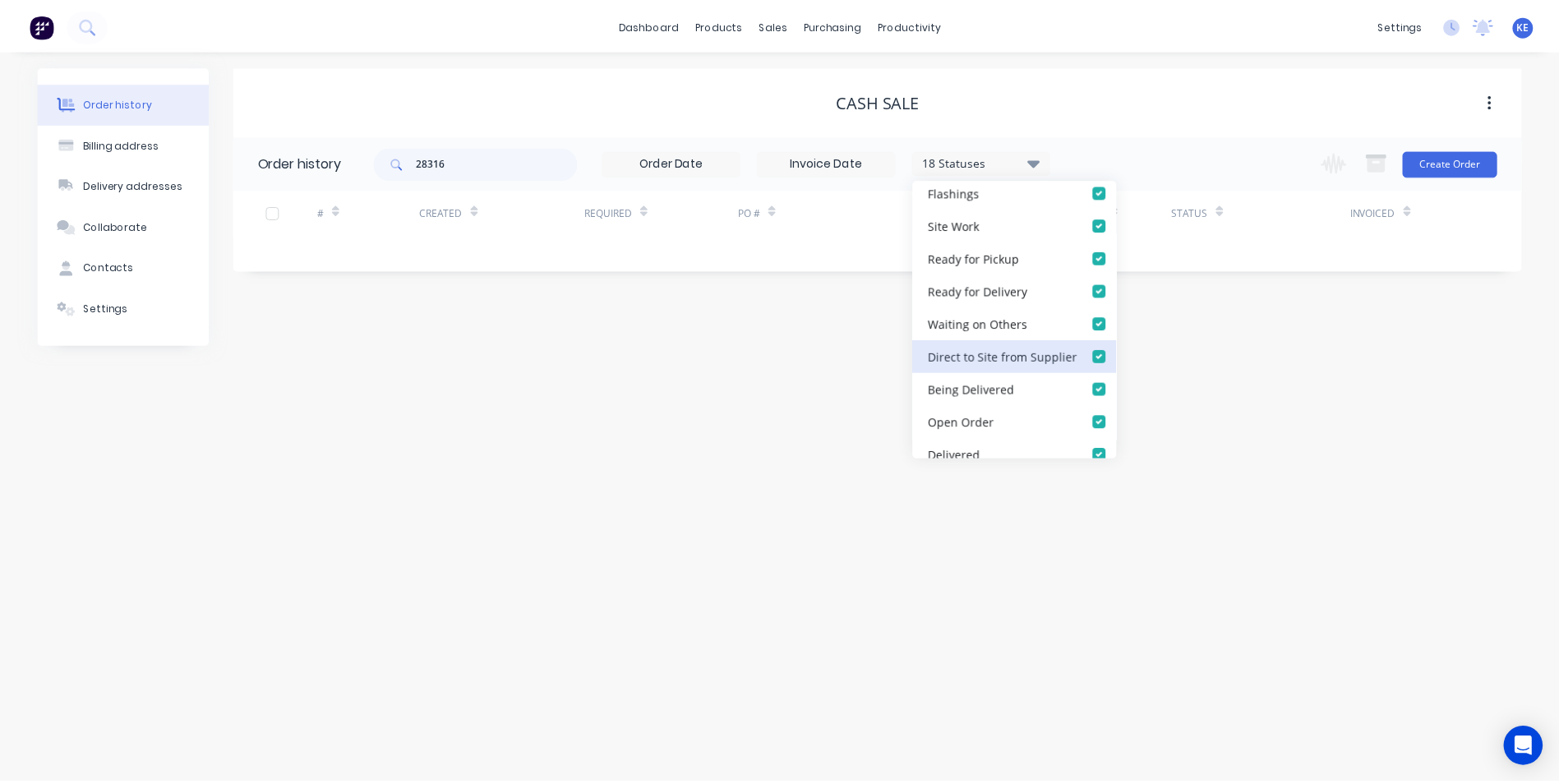
scroll to position [411, 0]
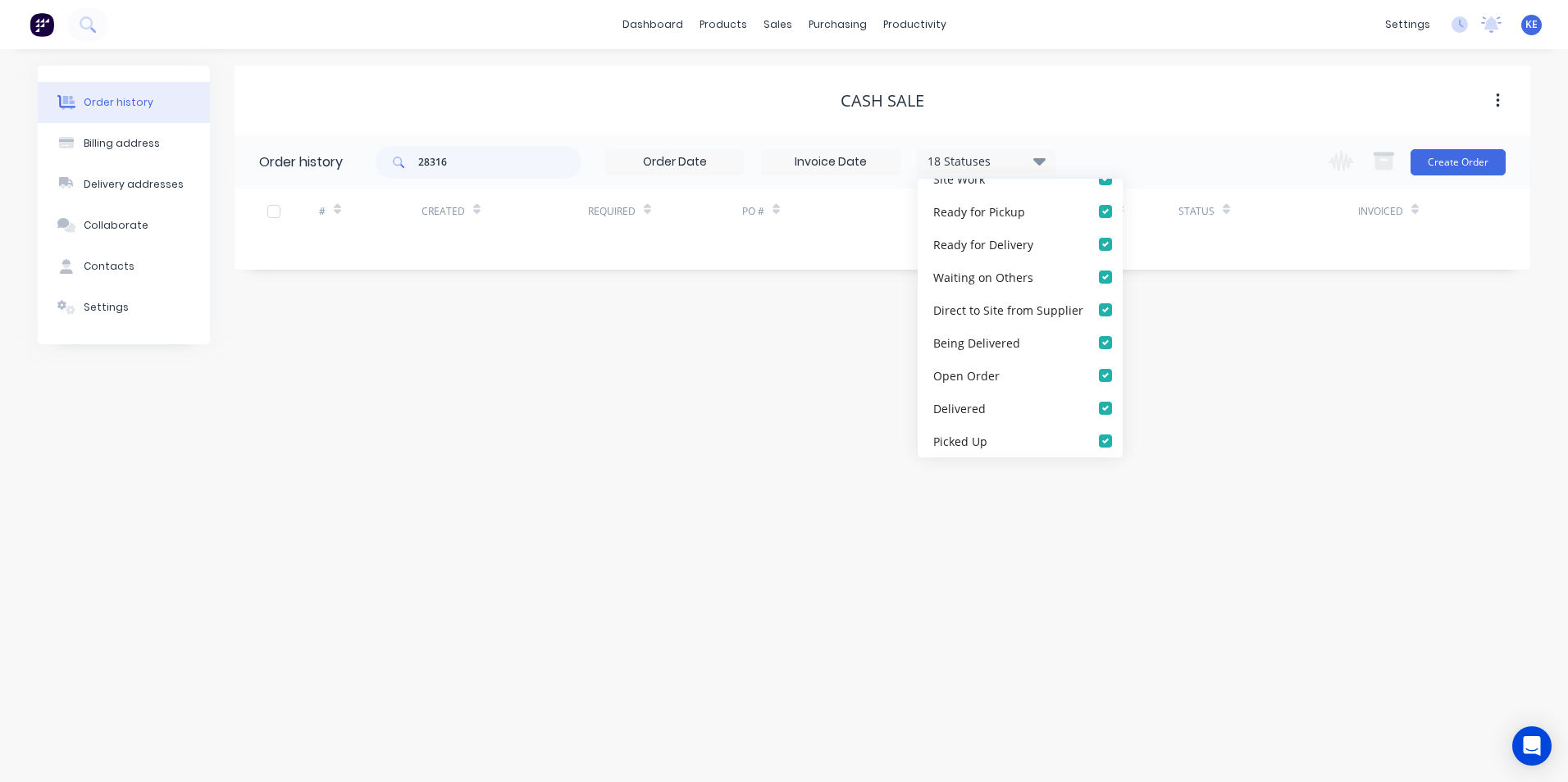
click at [736, 472] on div "Order history Billing address Delivery addresses Collaborate Contacts Settings …" at bounding box center [784, 416] width 1568 height 733
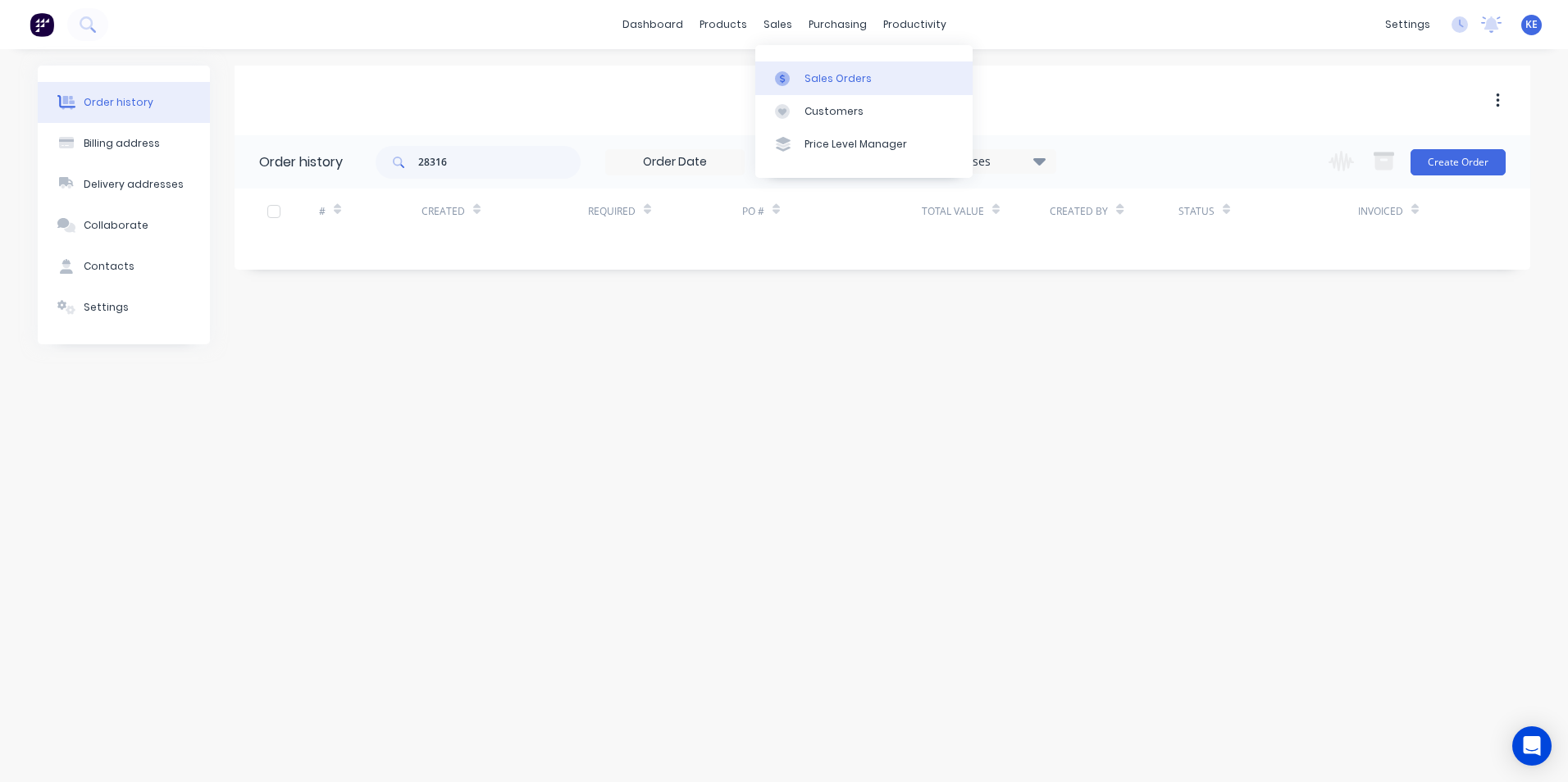
click at [818, 75] on div "Sales Orders" at bounding box center [838, 78] width 67 height 15
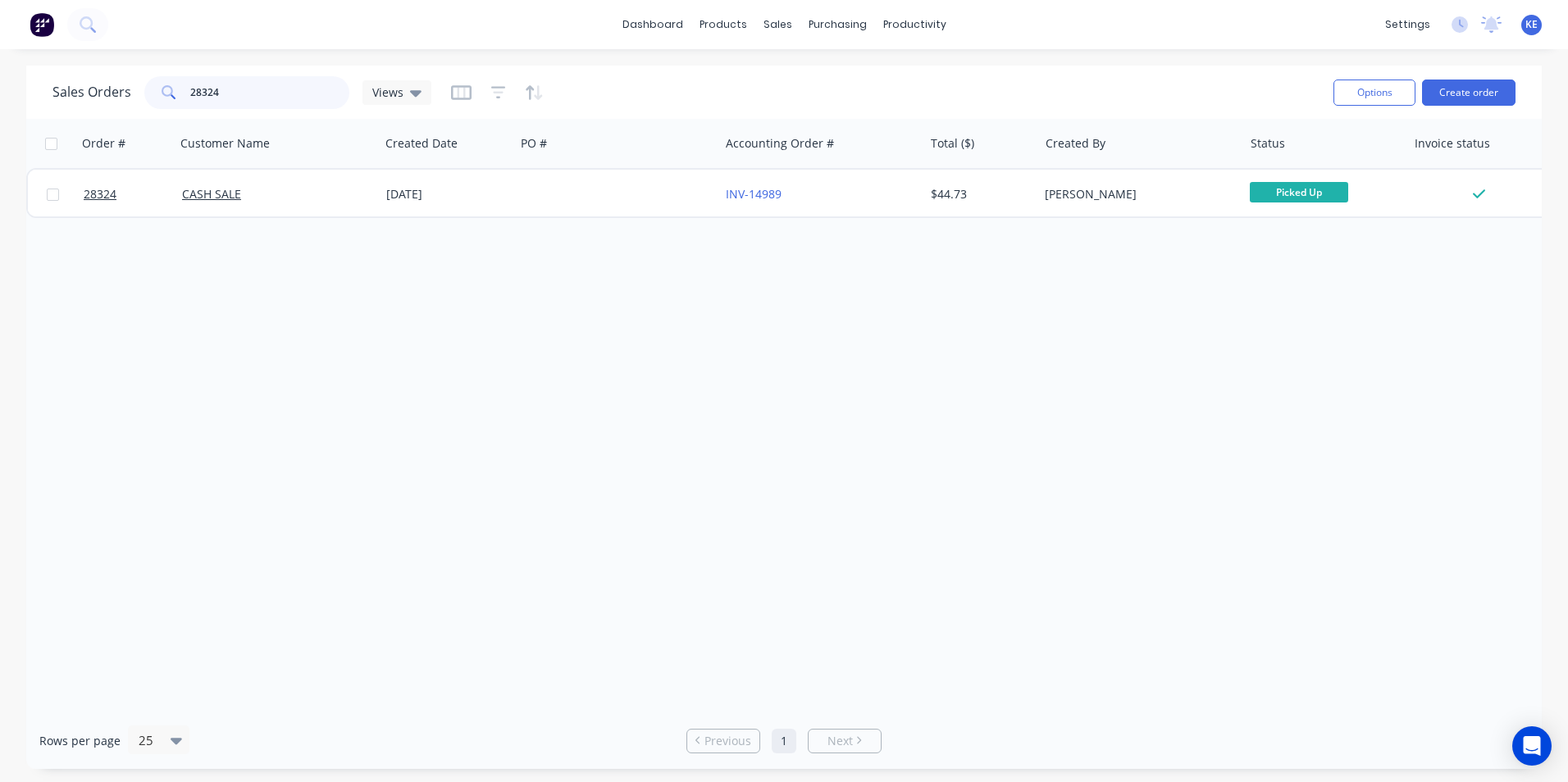
drag, startPoint x: 249, startPoint y: 95, endPoint x: 122, endPoint y: 96, distance: 127.0
click at [122, 96] on div "Sales Orders 28324 Views" at bounding box center [242, 93] width 378 height 33
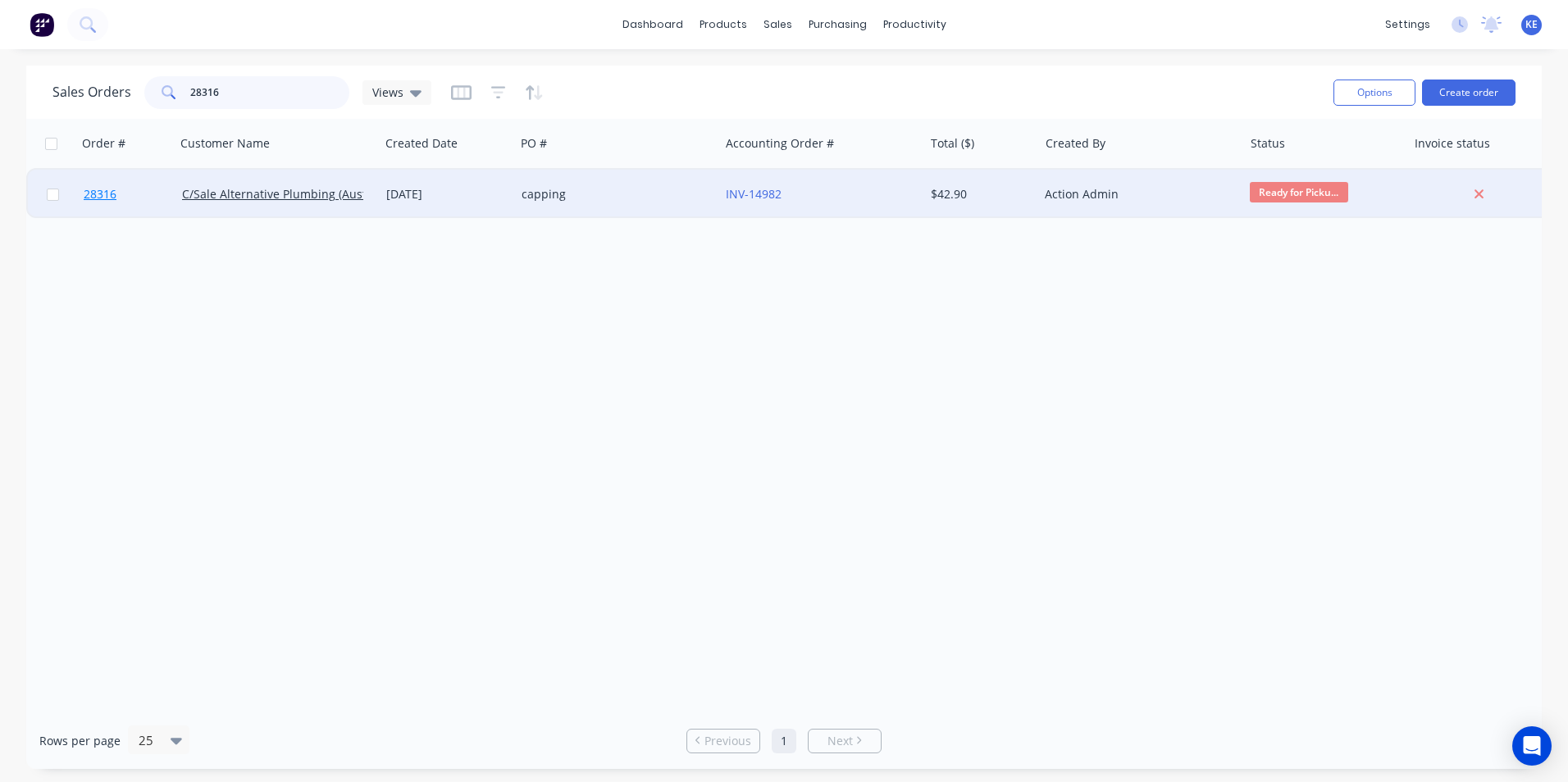
type input "28316"
click at [149, 185] on link "28316" at bounding box center [133, 195] width 98 height 49
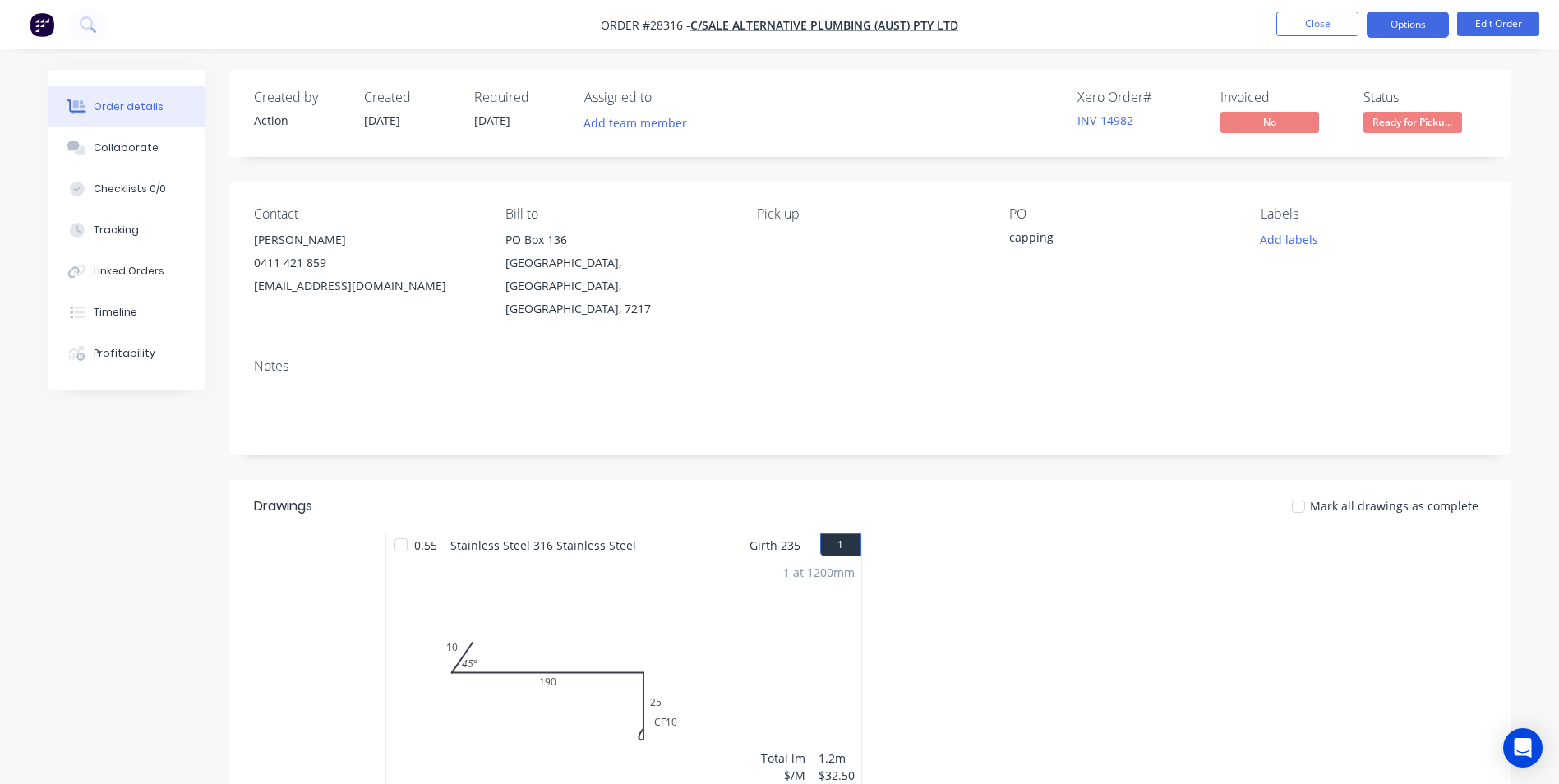
click at [1404, 21] on button "Options" at bounding box center [1408, 25] width 82 height 26
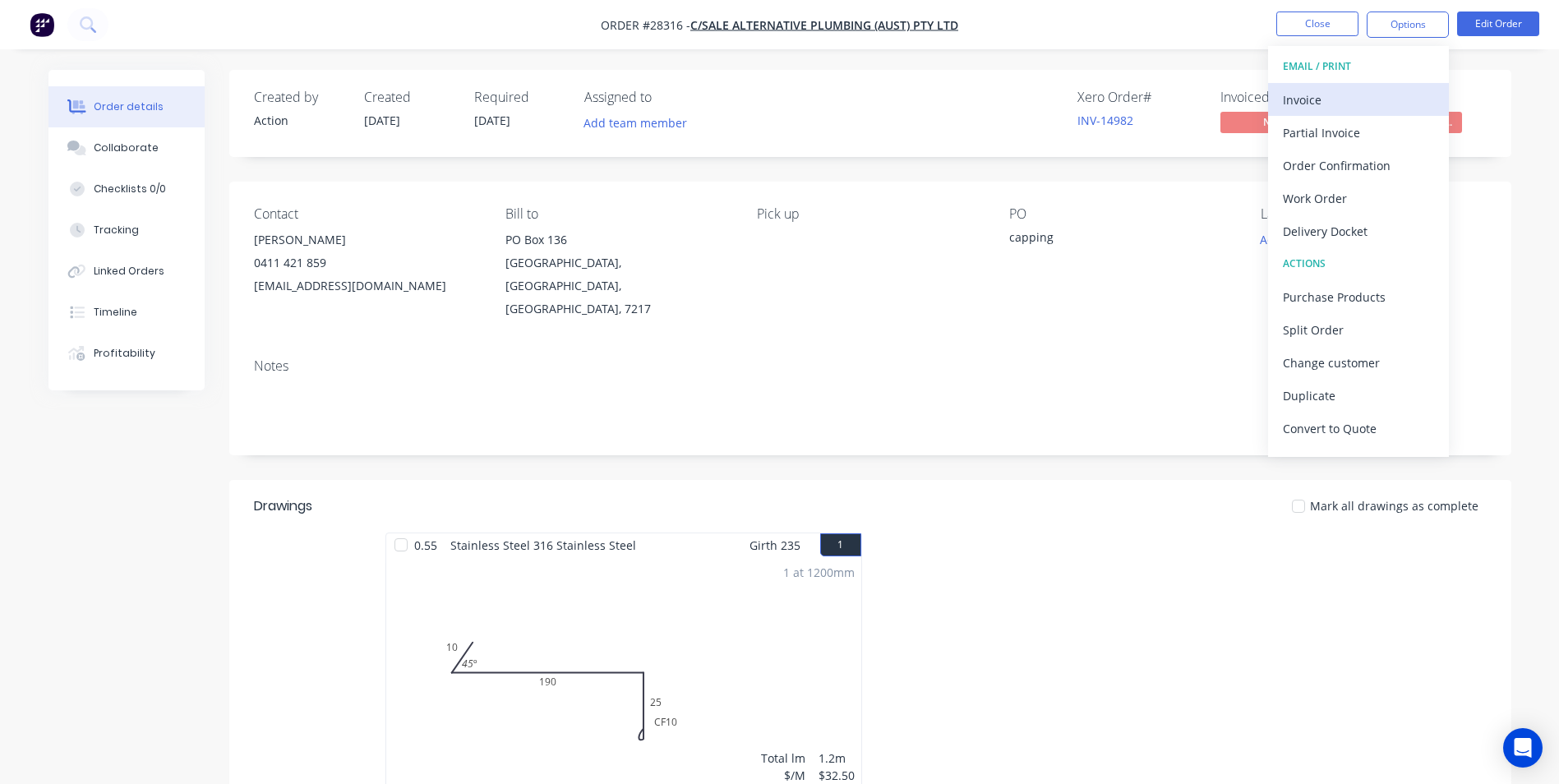
click at [1334, 100] on div "Invoice" at bounding box center [1358, 99] width 151 height 24
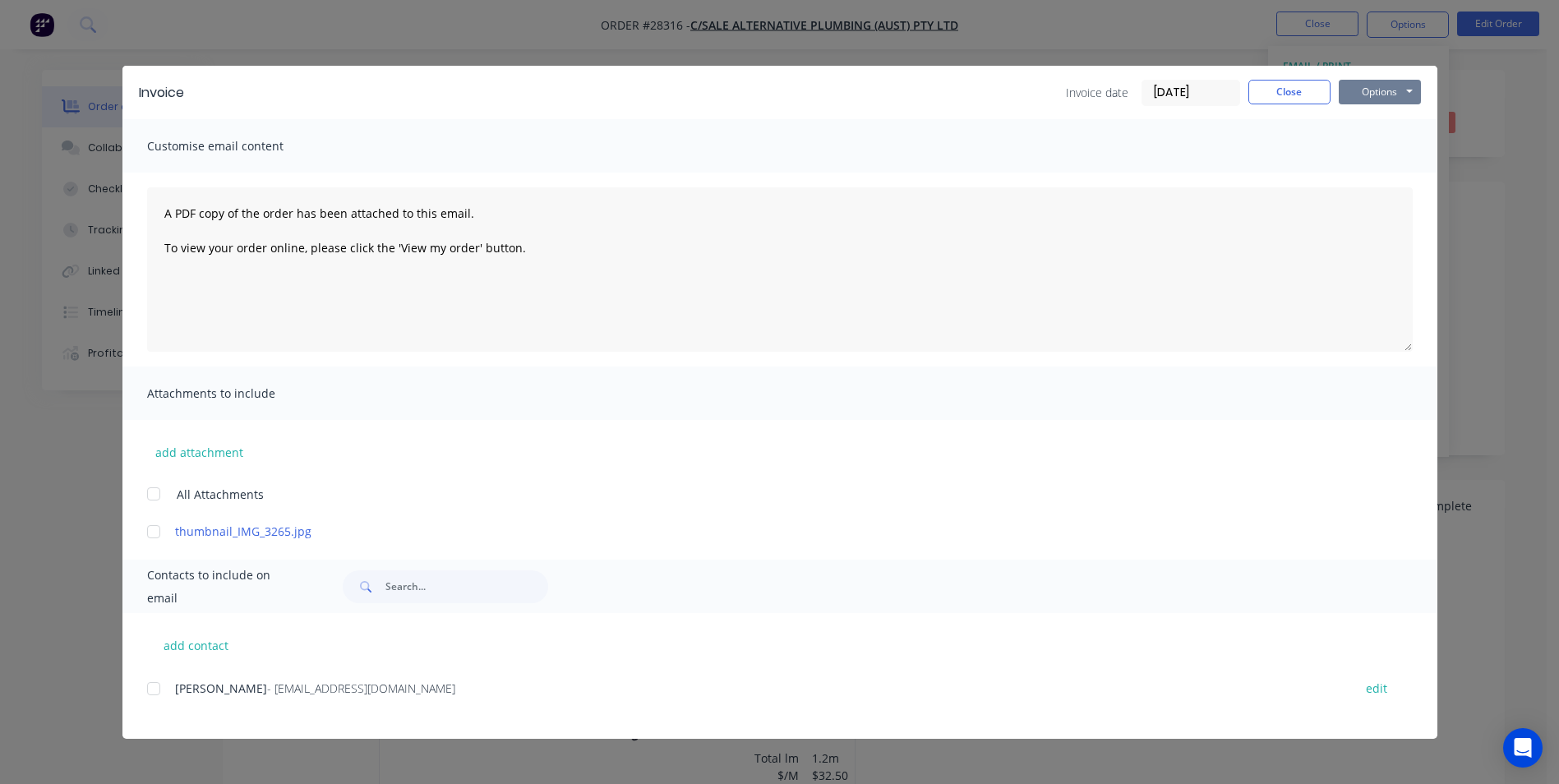
click at [1373, 91] on button "Options" at bounding box center [1379, 91] width 82 height 25
click at [1377, 151] on button "Print" at bounding box center [1390, 149] width 105 height 27
click at [1284, 98] on button "Close" at bounding box center [1289, 91] width 82 height 25
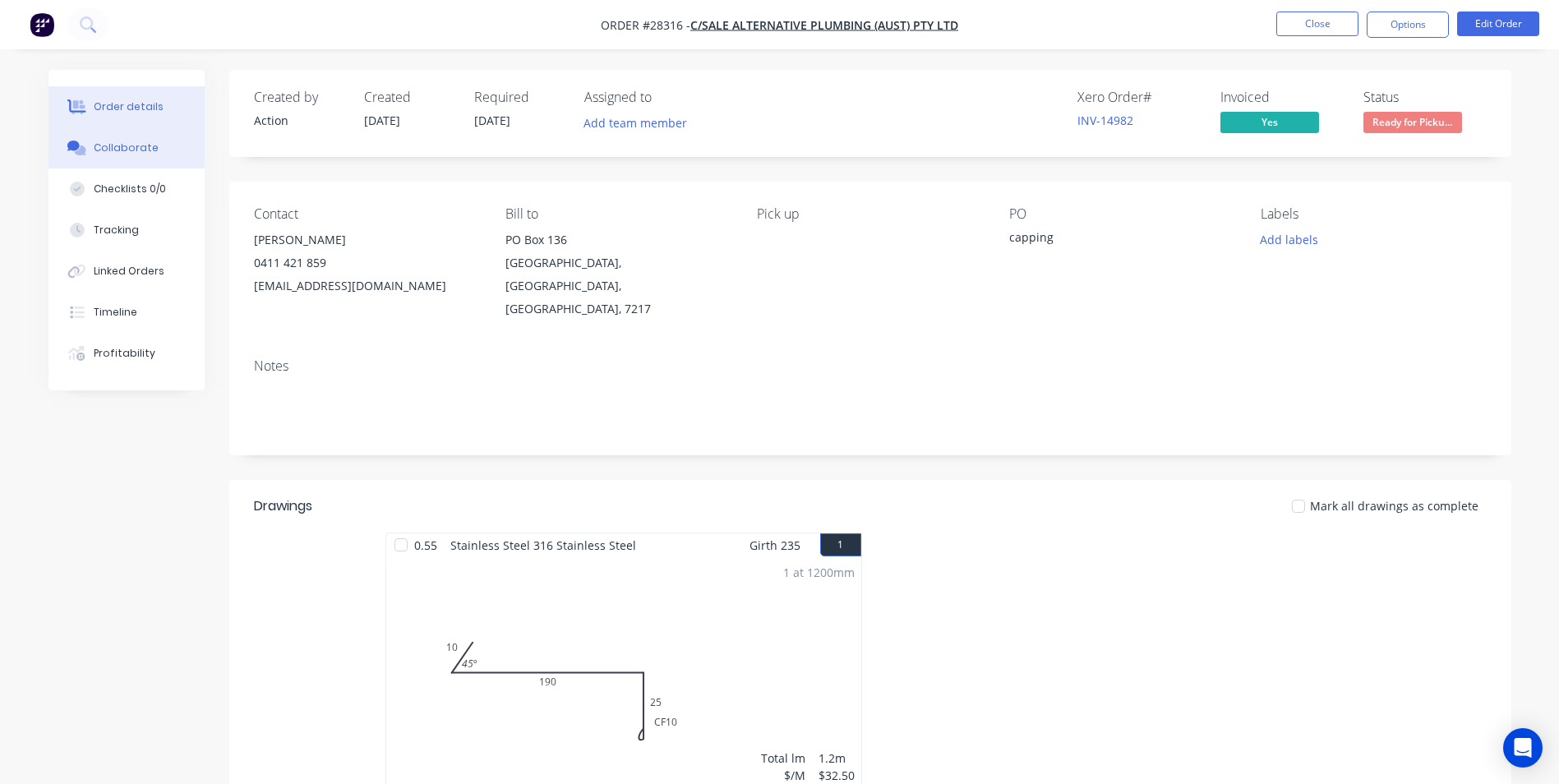
click at [140, 146] on div "Collaborate" at bounding box center [126, 148] width 65 height 15
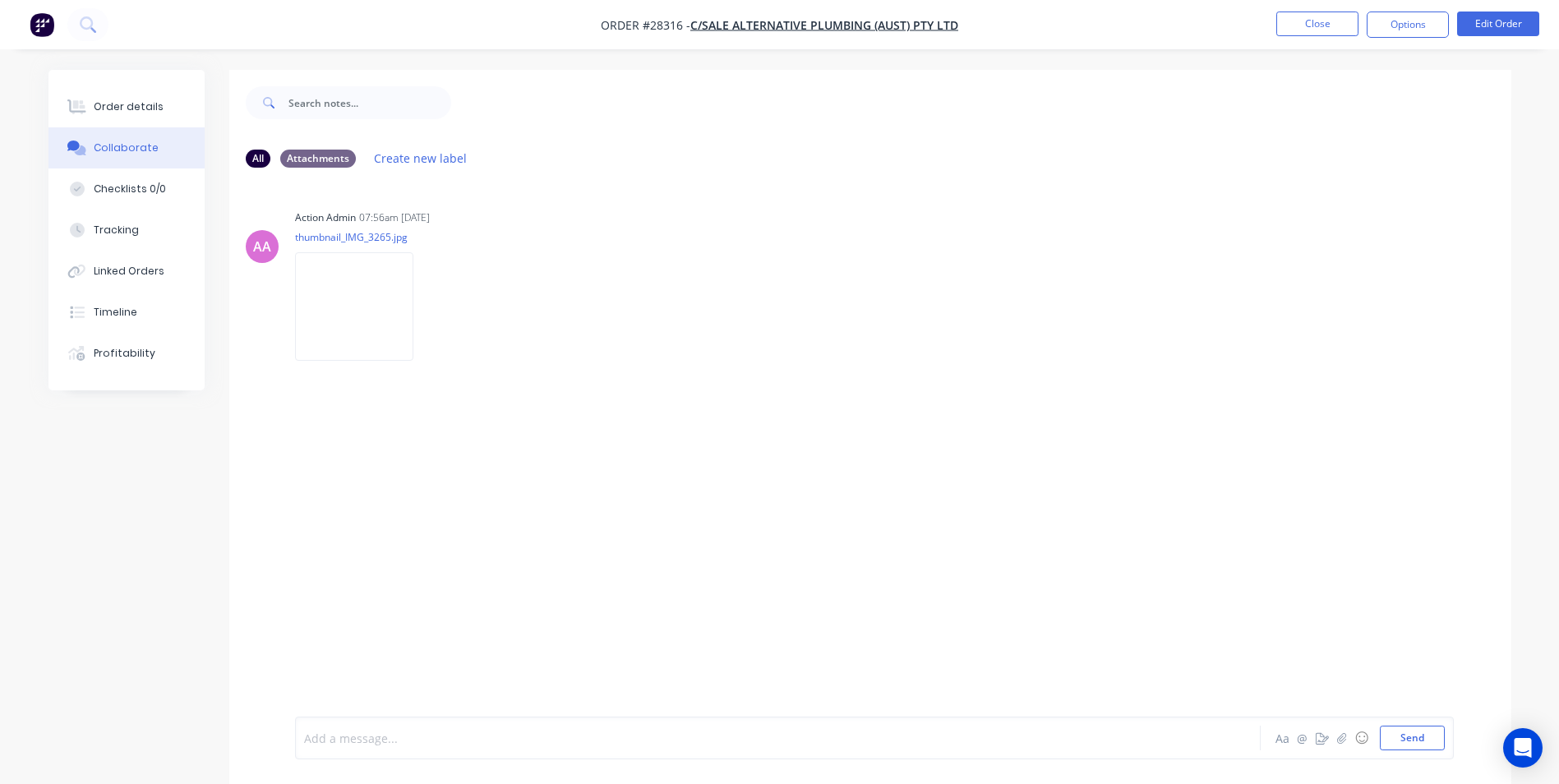
drag, startPoint x: 430, startPoint y: 738, endPoint x: 432, endPoint y: 727, distance: 11.2
click at [431, 729] on div at bounding box center [732, 738] width 855 height 17
click at [1425, 738] on button "Send" at bounding box center [1412, 738] width 65 height 25
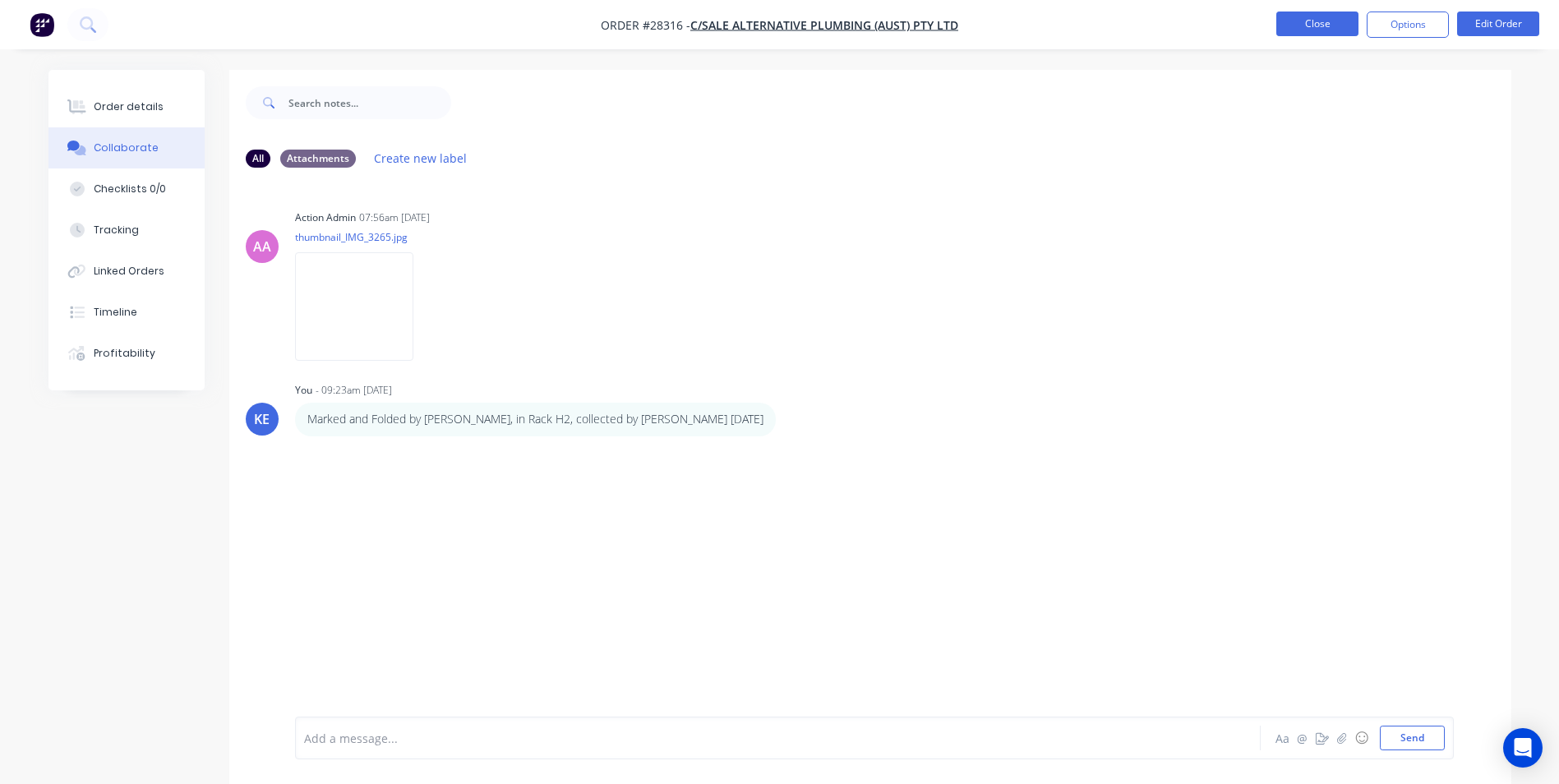
click at [1318, 17] on button "Close" at bounding box center [1317, 24] width 82 height 25
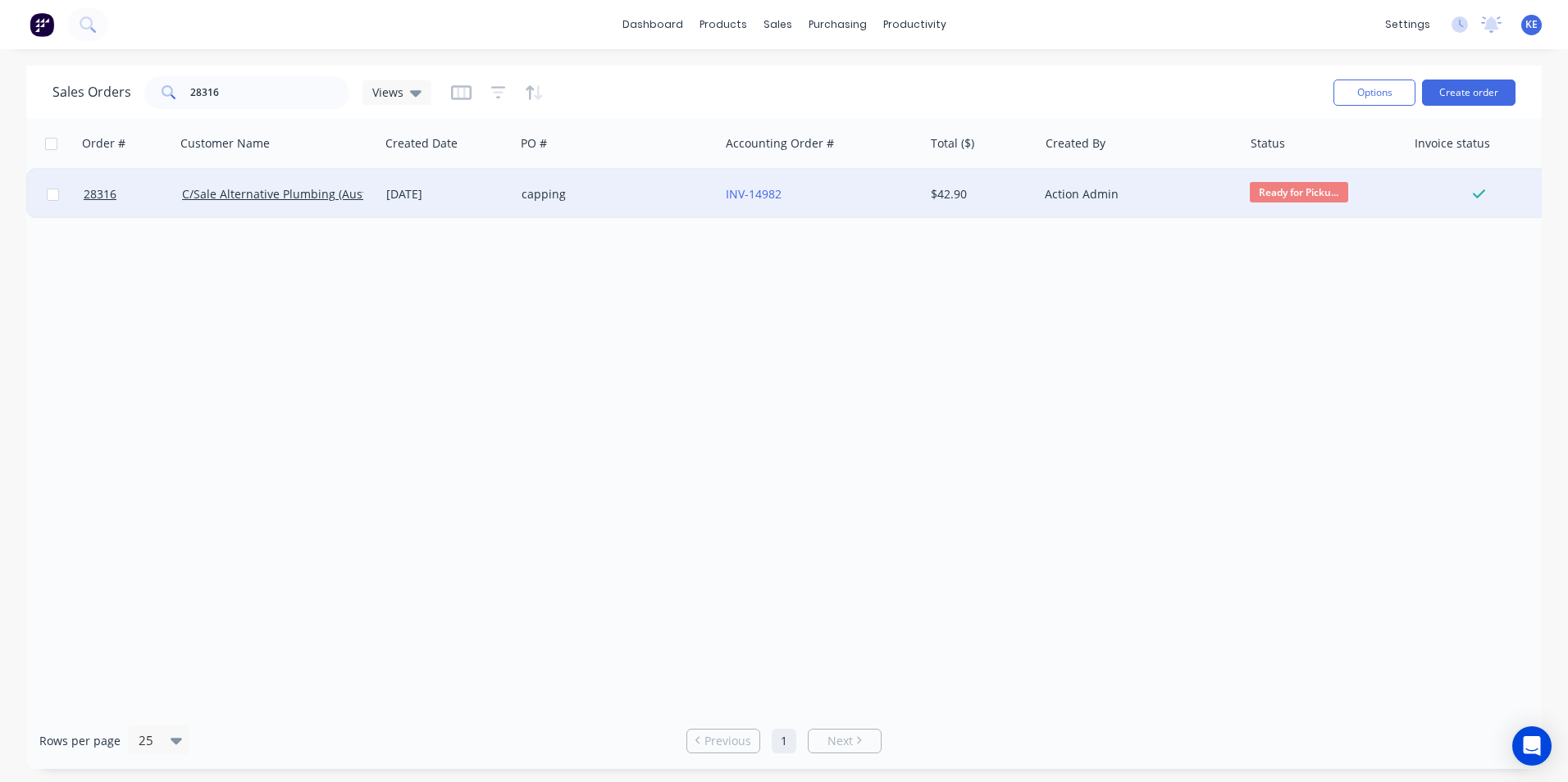
click at [629, 196] on div "capping" at bounding box center [612, 195] width 182 height 16
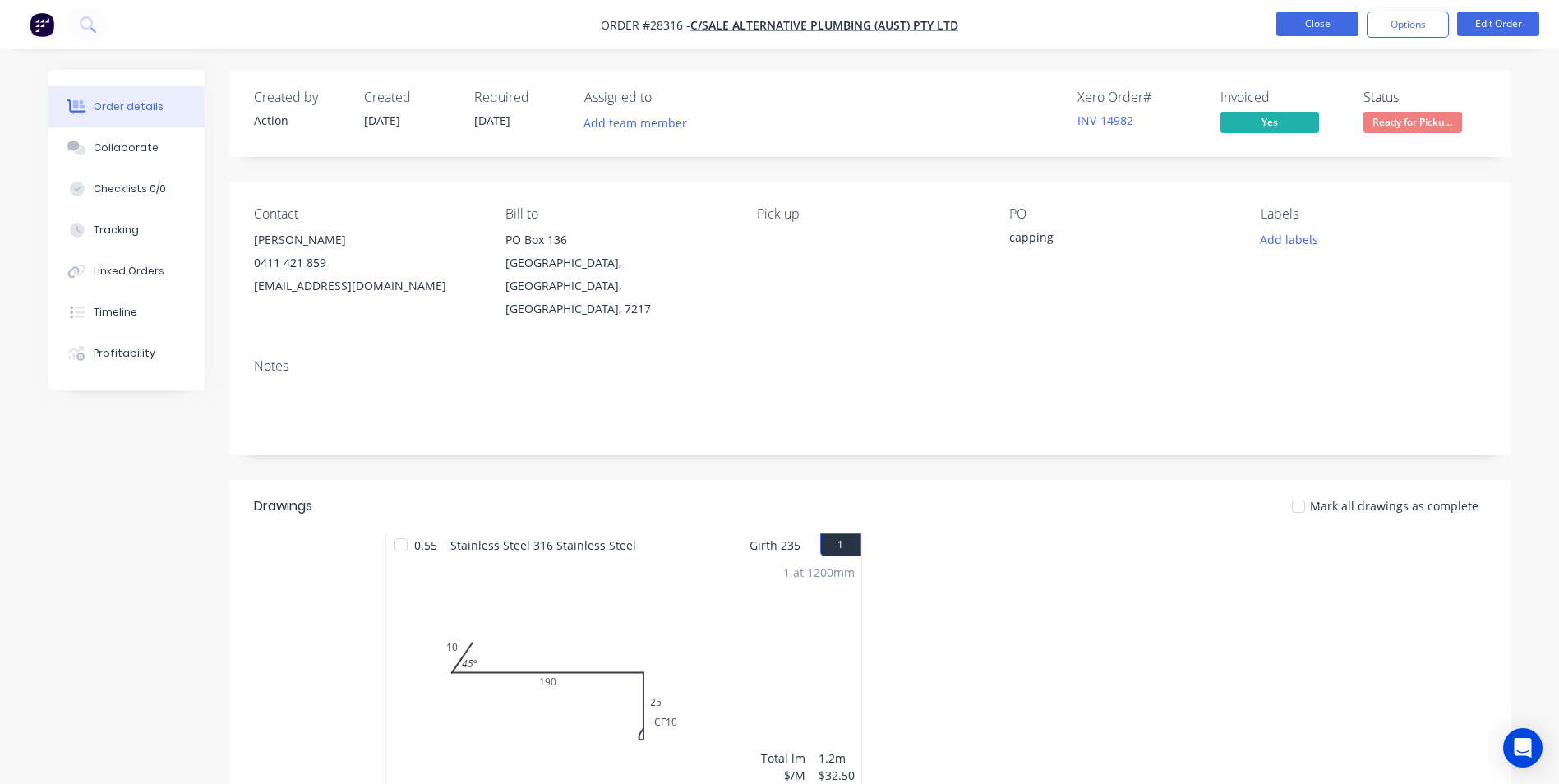
click at [1311, 23] on button "Close" at bounding box center [1317, 24] width 82 height 25
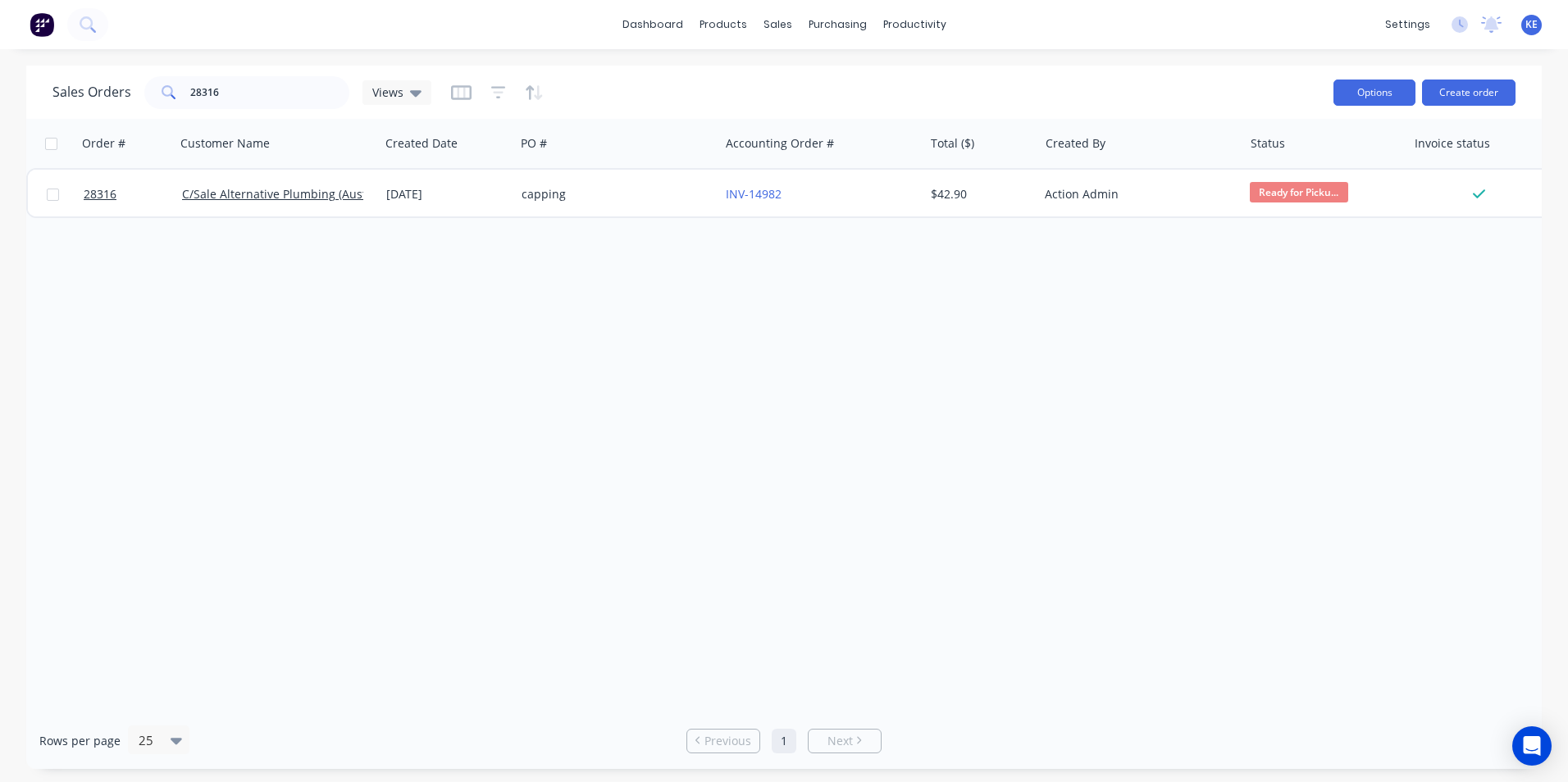
click at [1375, 89] on button "Options" at bounding box center [1374, 92] width 82 height 26
click at [1184, 356] on div "Order # Customer Name Created Date PO # Accounting Order # Total ($) Created By…" at bounding box center [784, 416] width 1515 height 594
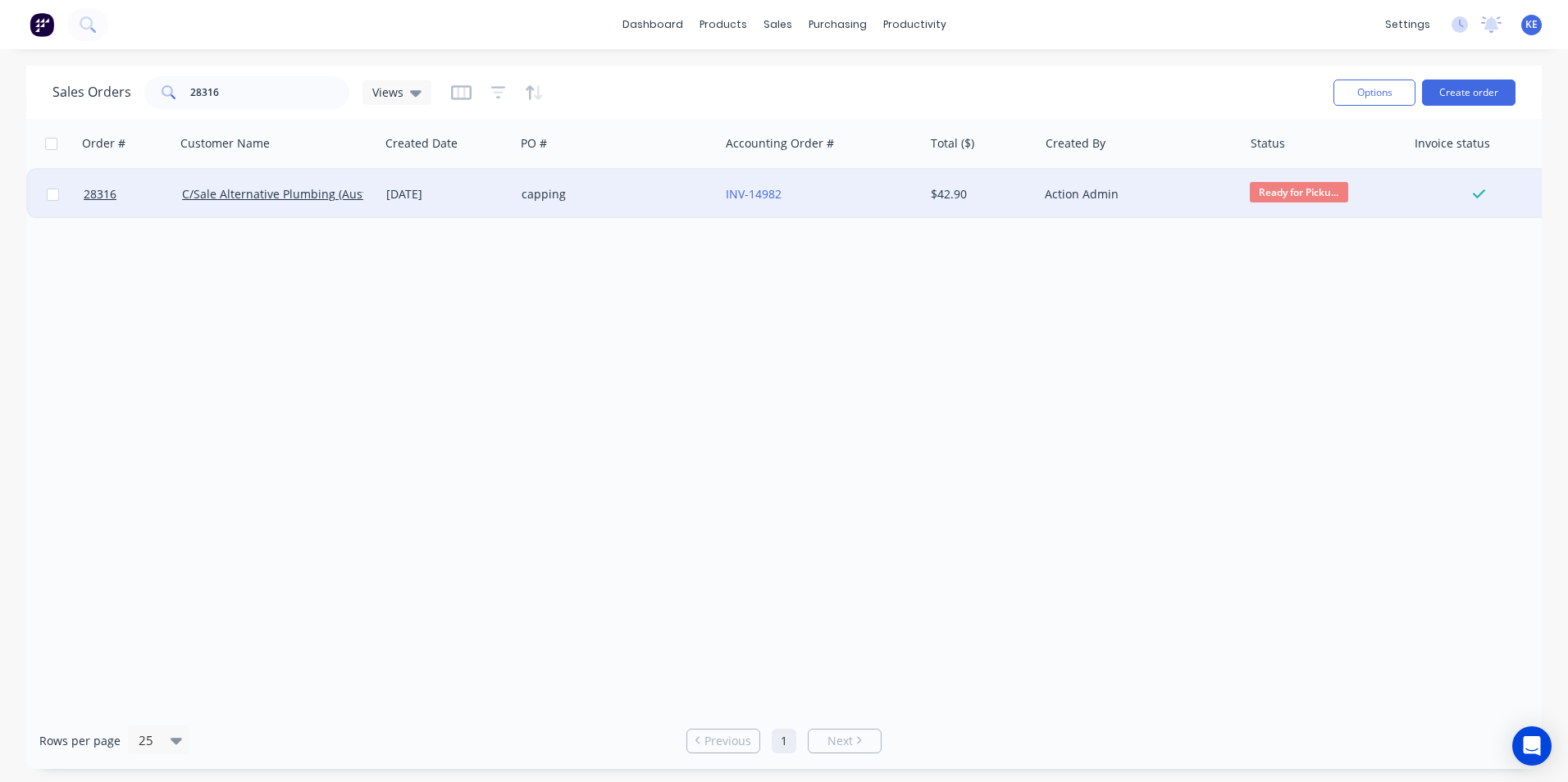
click at [495, 201] on div "[DATE]" at bounding box center [447, 195] width 122 height 16
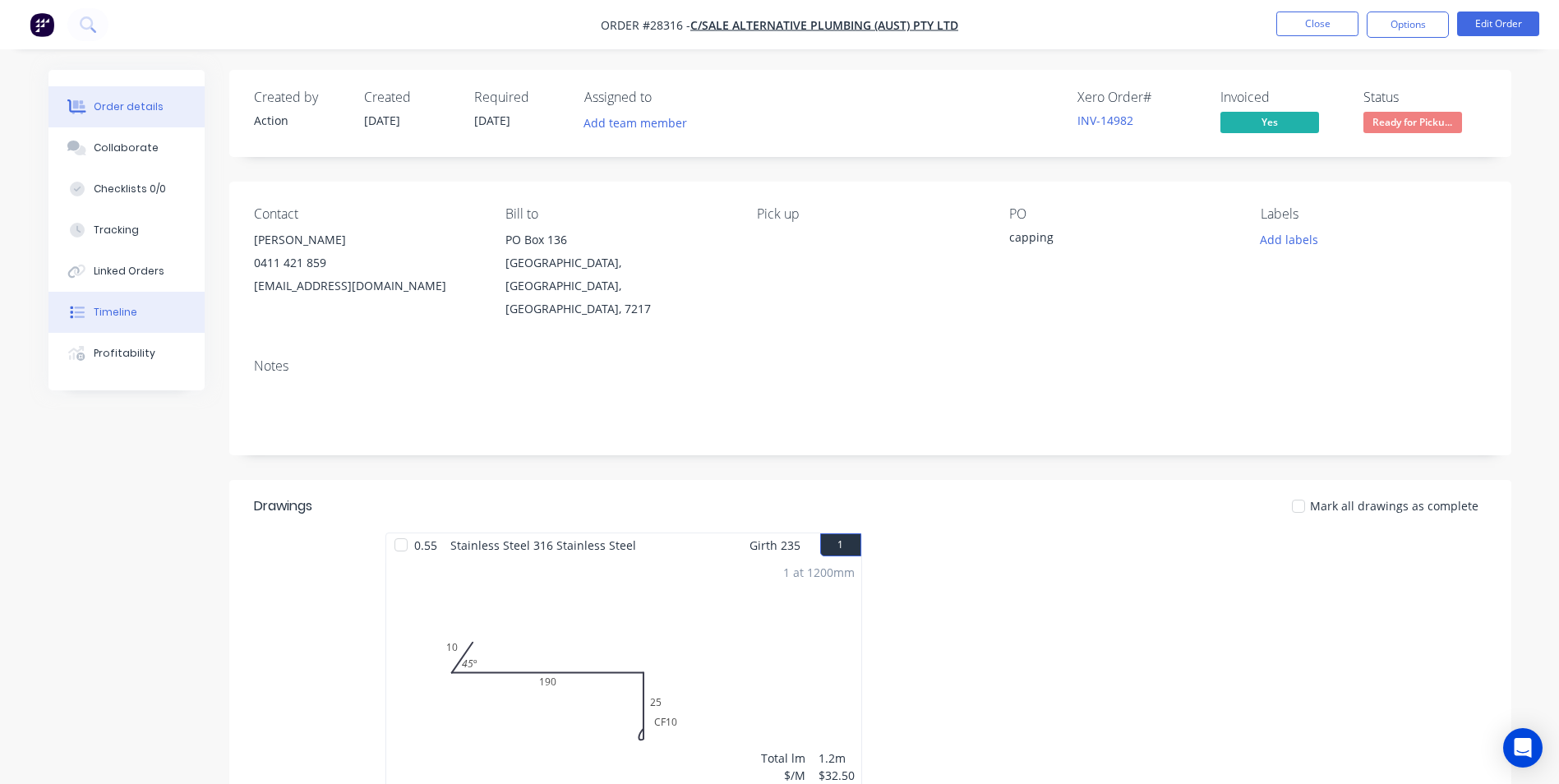
click at [120, 305] on div "Timeline" at bounding box center [116, 312] width 44 height 15
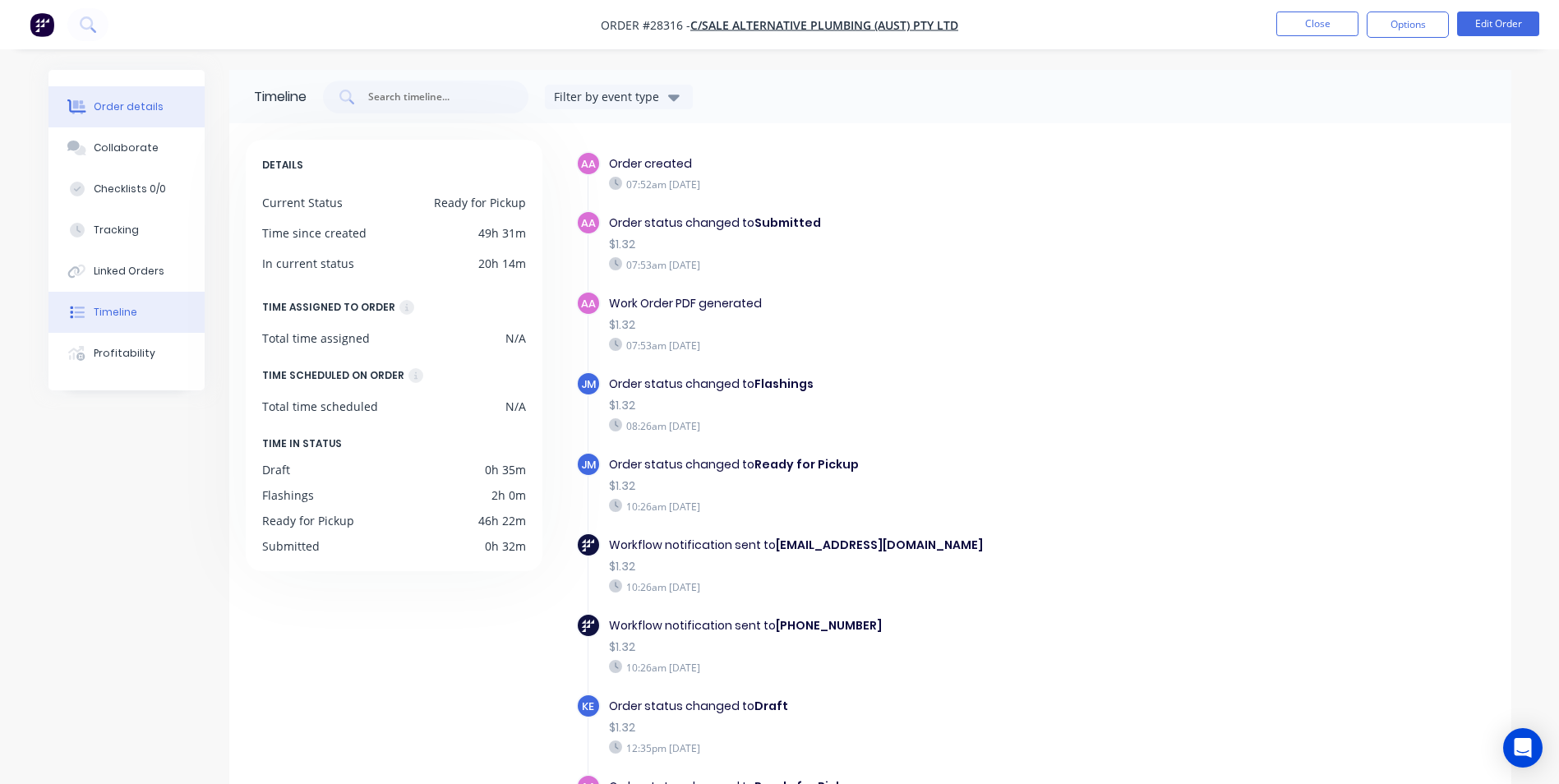
click at [116, 106] on div "Order details" at bounding box center [129, 107] width 70 height 15
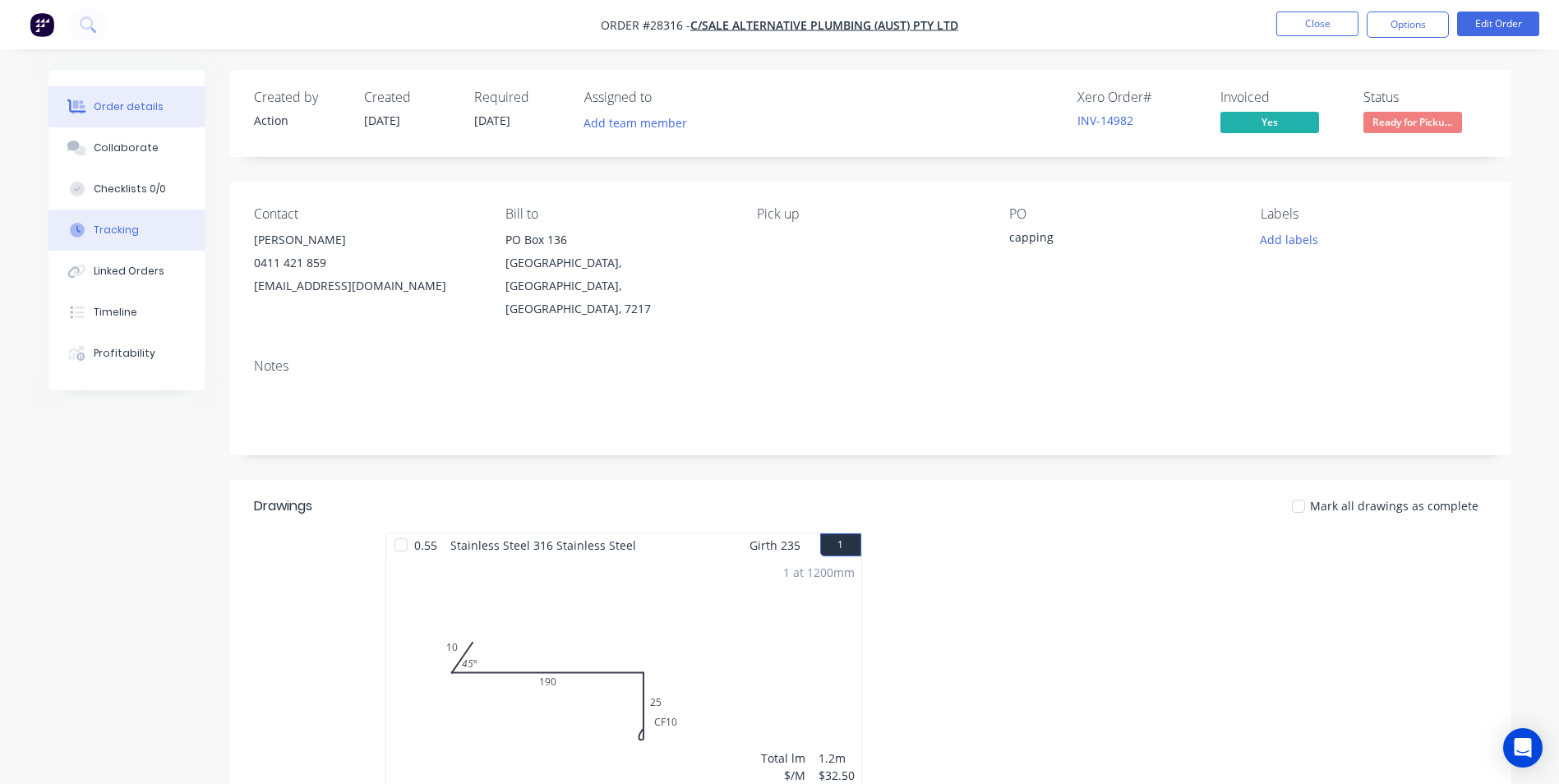
click at [127, 230] on div "Tracking" at bounding box center [117, 230] width 46 height 15
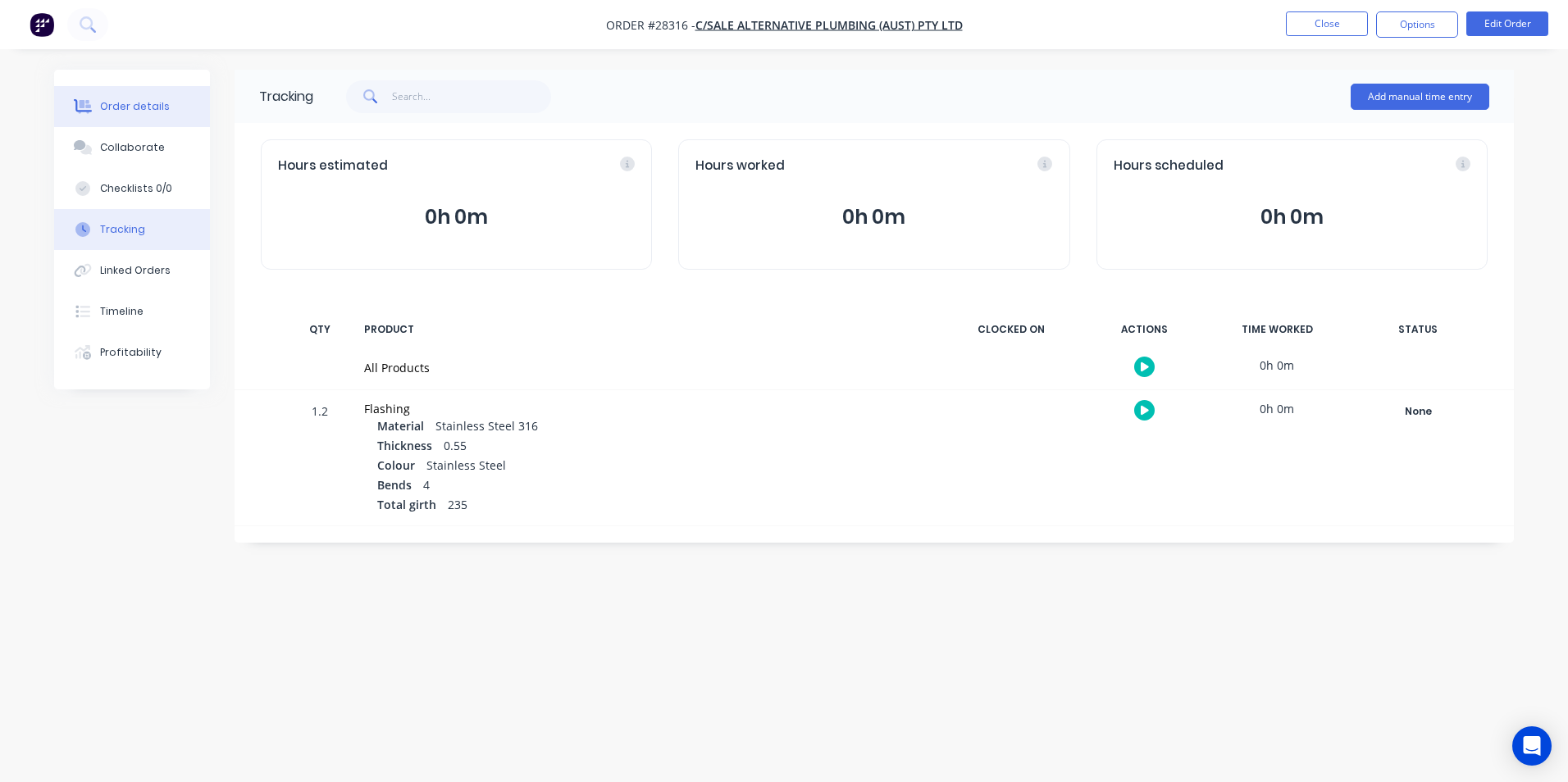
click at [138, 104] on div "Order details" at bounding box center [135, 106] width 70 height 15
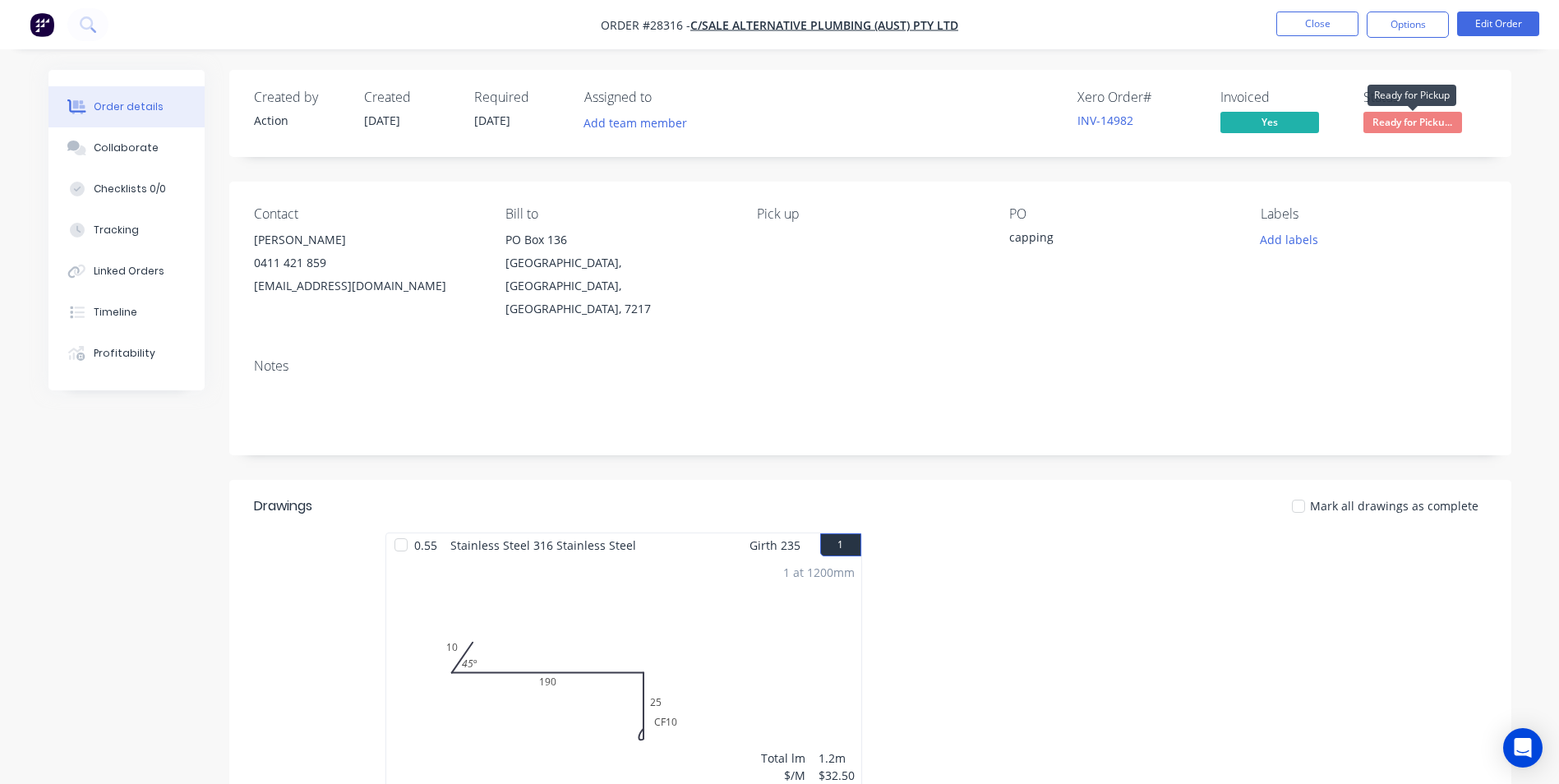
click at [1412, 118] on span "Ready for Picku..." at bounding box center [1413, 122] width 98 height 21
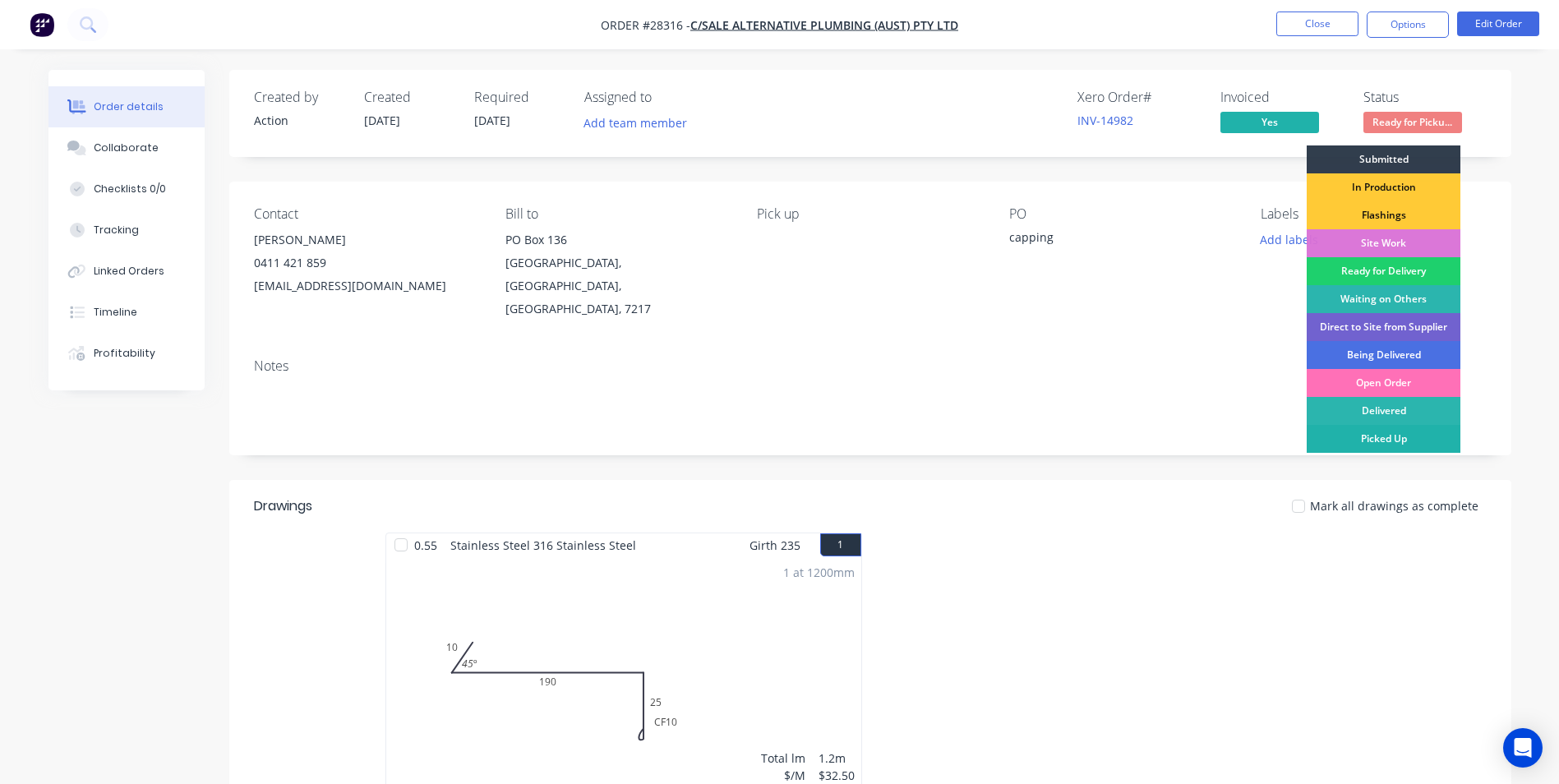
click at [1409, 435] on div "Picked Up" at bounding box center [1383, 438] width 154 height 28
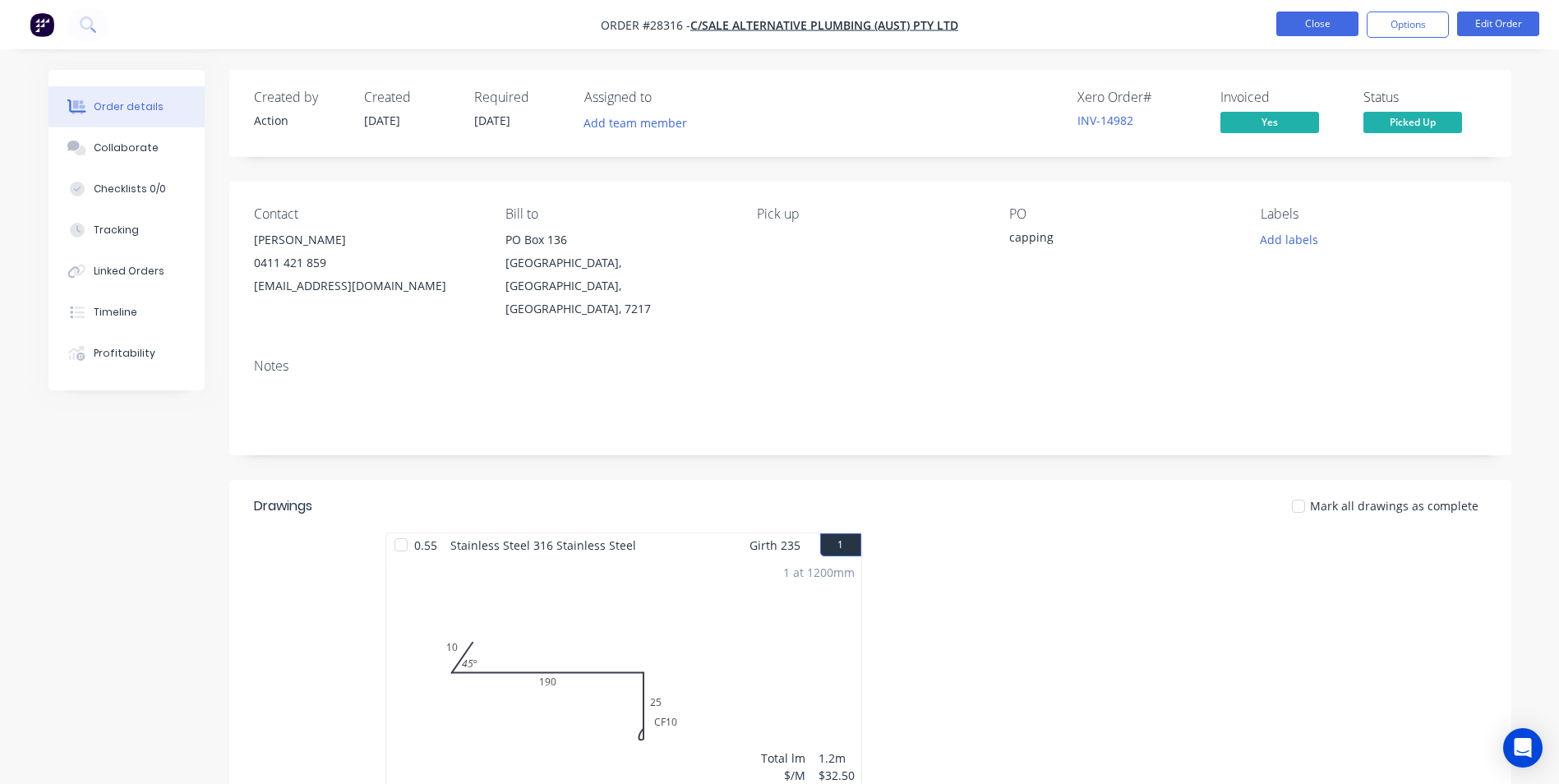
click at [1304, 19] on button "Close" at bounding box center [1317, 24] width 82 height 25
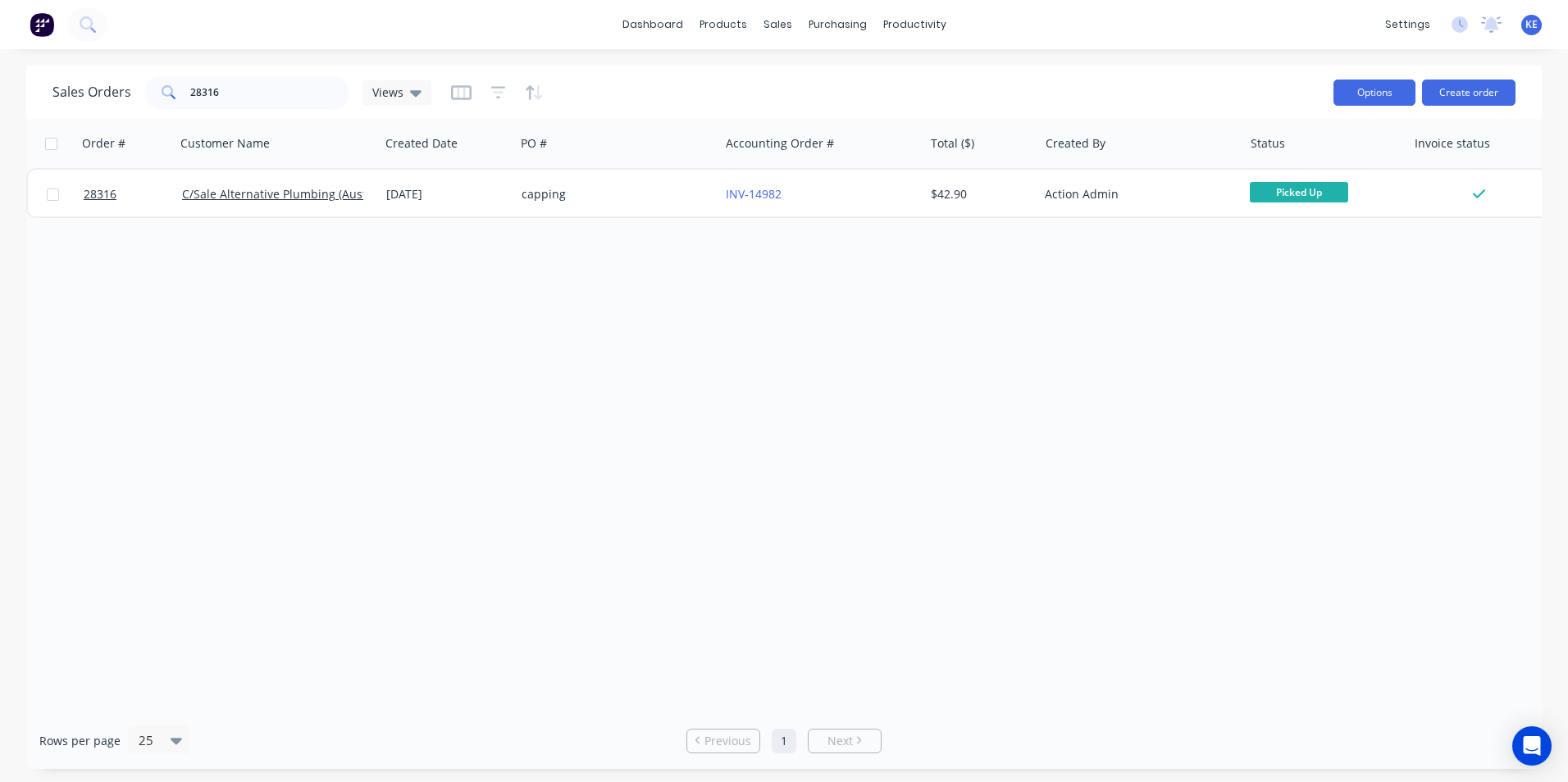
click at [1372, 89] on button "Options" at bounding box center [1374, 92] width 82 height 26
drag, startPoint x: 1306, startPoint y: 361, endPoint x: 1283, endPoint y: 299, distance: 66.1
click at [1302, 340] on div "Order # Customer Name Created Date PO # Accounting Order # Total ($) Created By…" at bounding box center [784, 416] width 1515 height 594
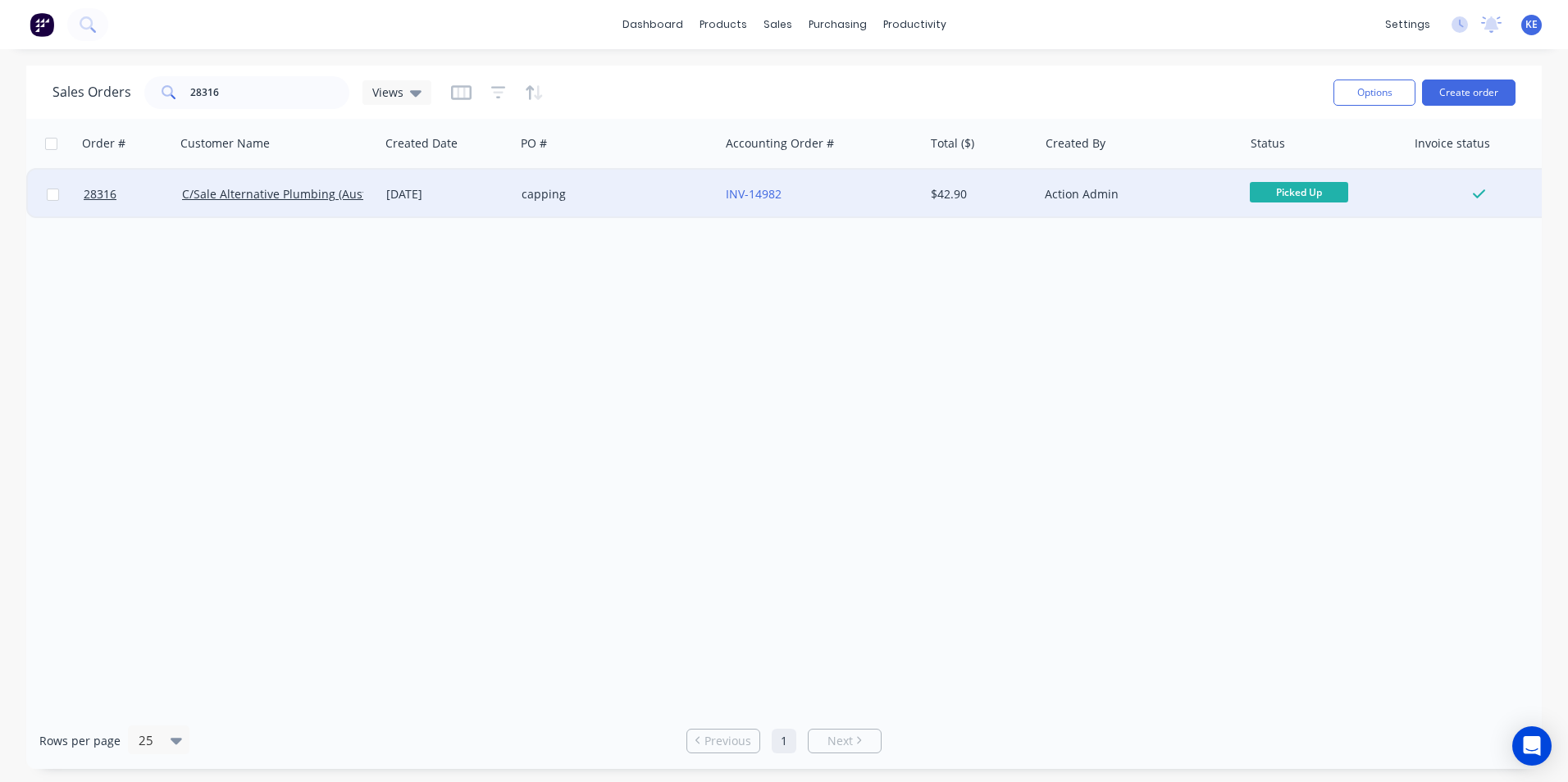
click at [1445, 196] on div at bounding box center [1478, 195] width 132 height 15
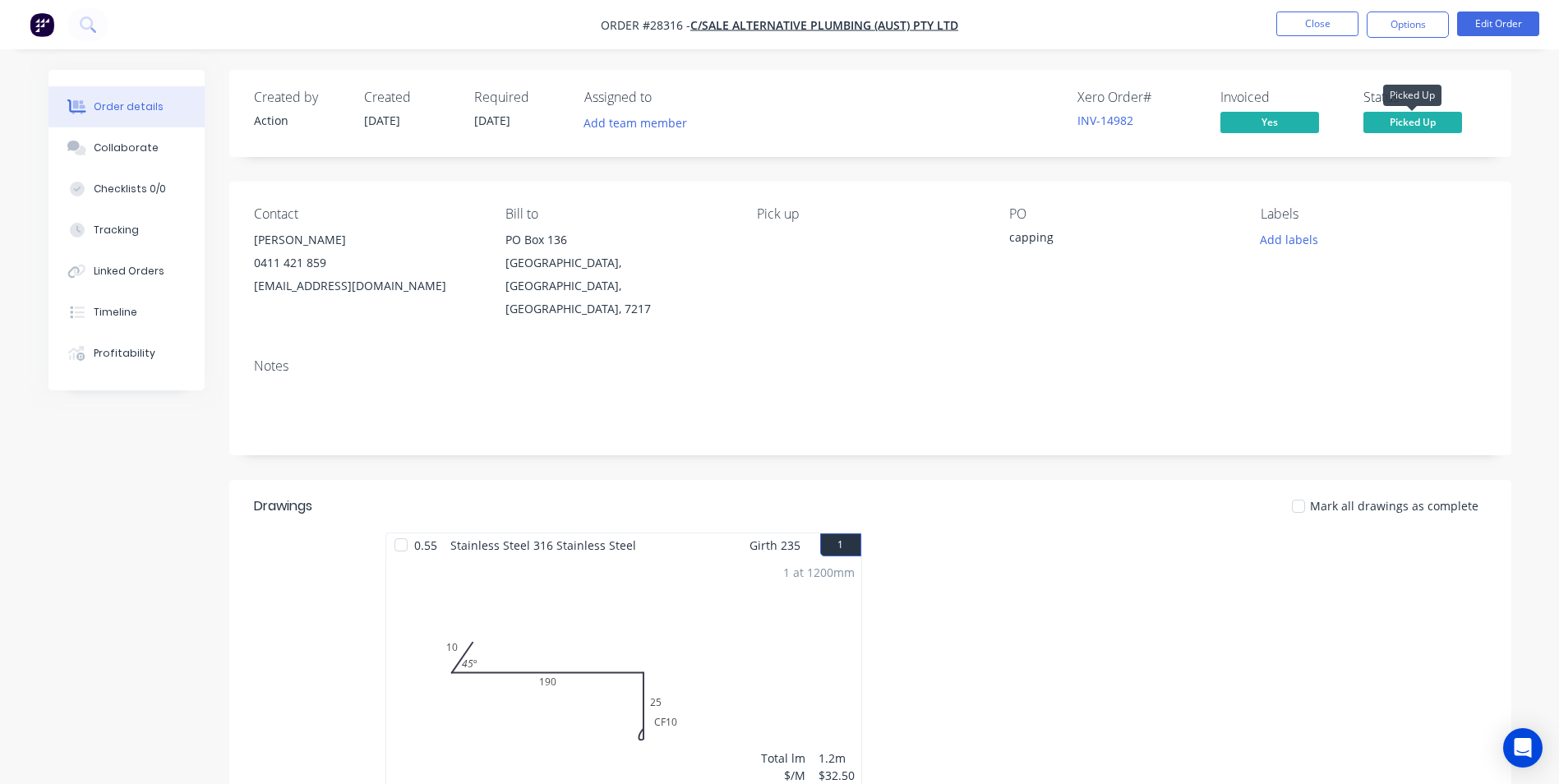
click at [1428, 124] on span "Picked Up" at bounding box center [1413, 122] width 98 height 21
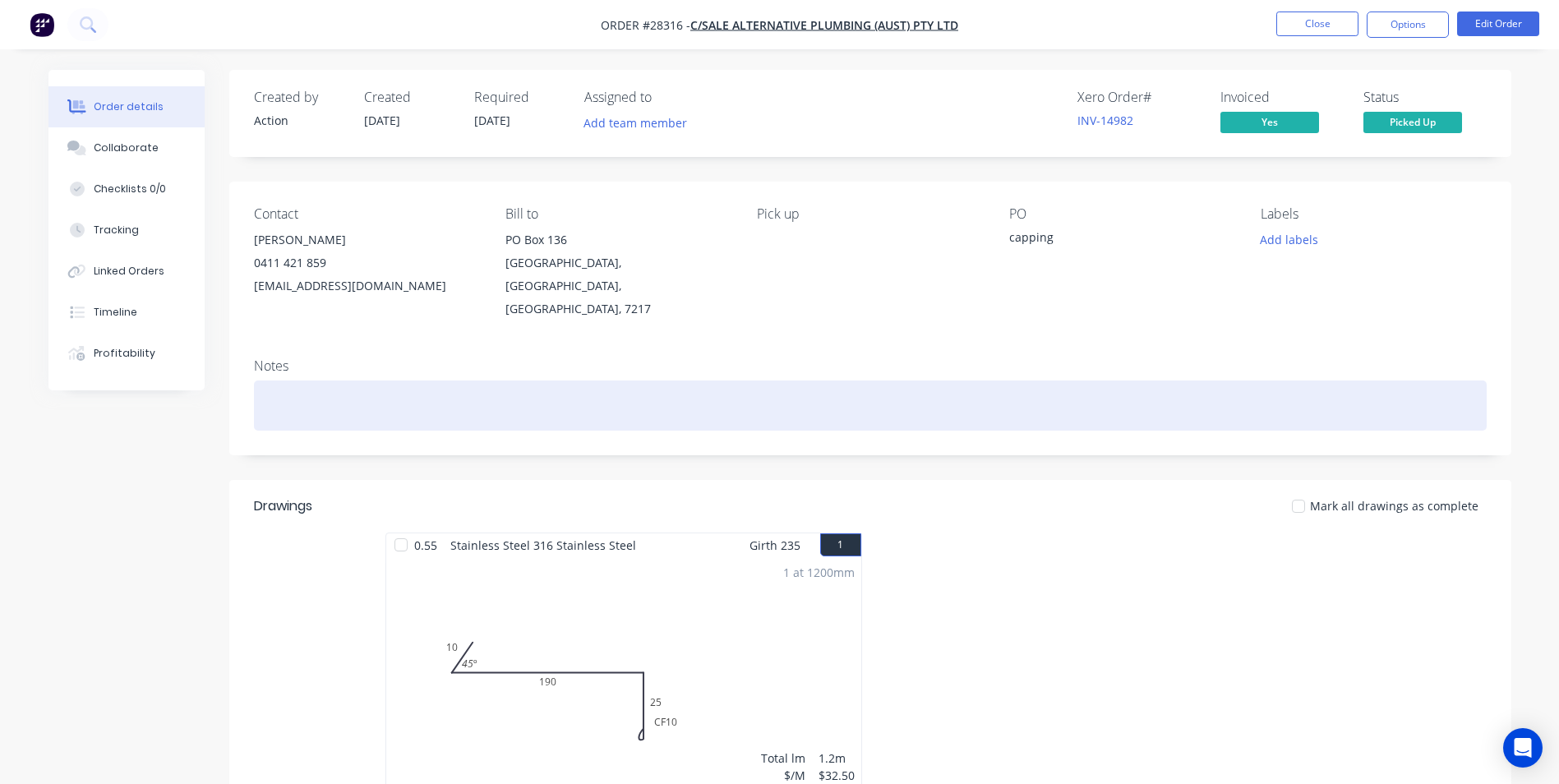
click at [1065, 380] on div at bounding box center [871, 405] width 1233 height 50
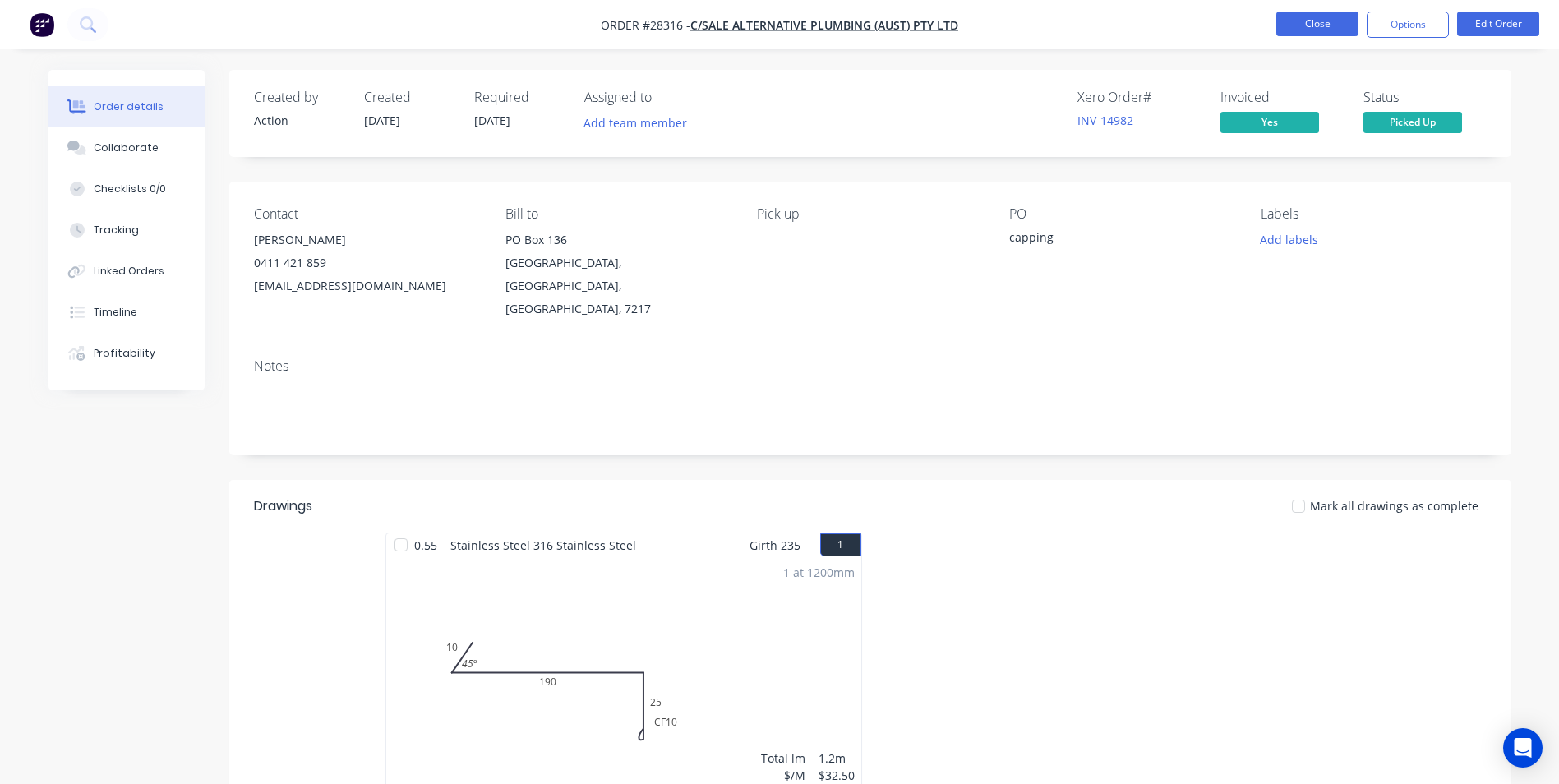
click at [1303, 16] on button "Close" at bounding box center [1317, 24] width 82 height 25
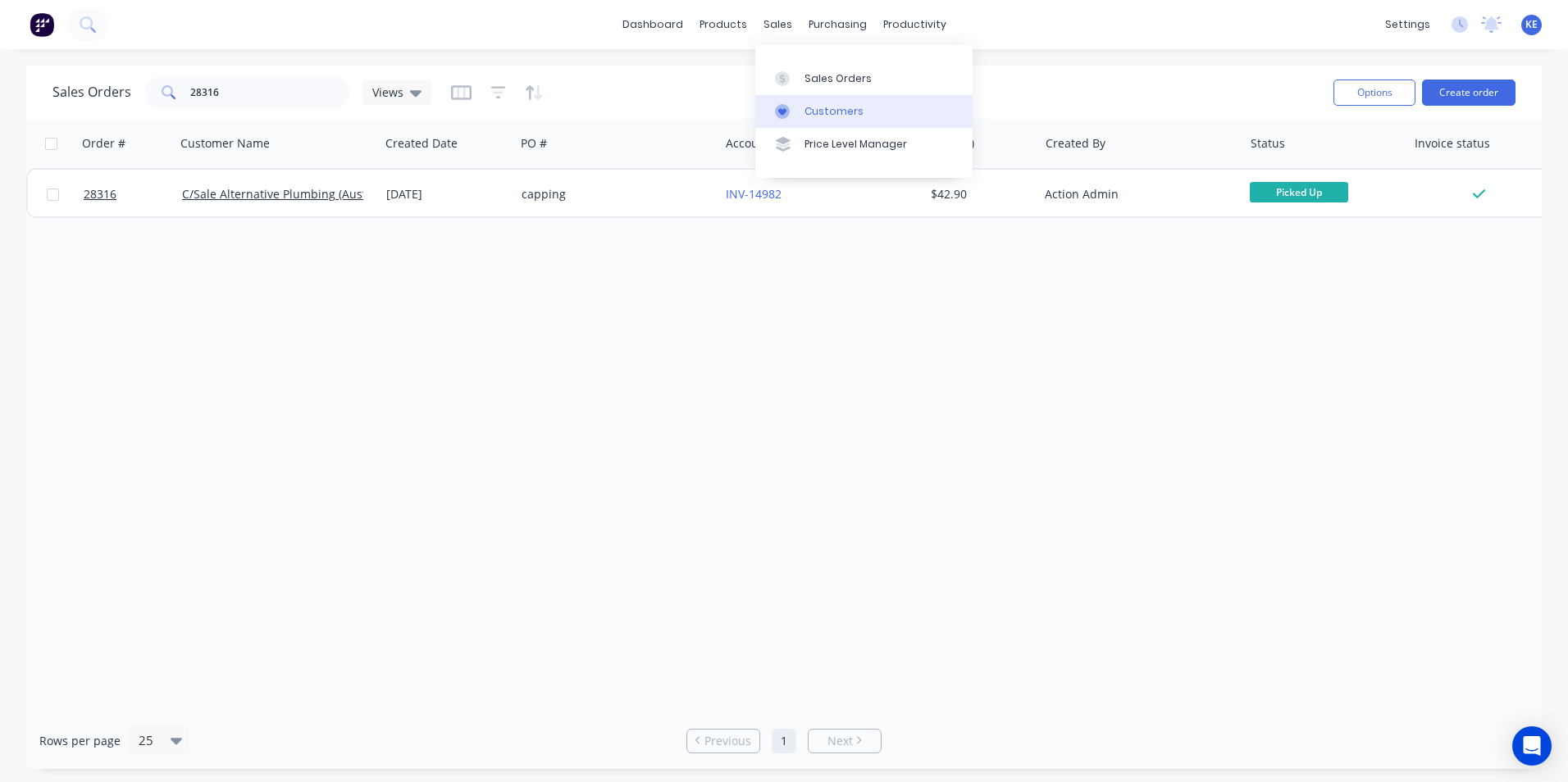
click at [817, 115] on div "Customers" at bounding box center [833, 111] width 59 height 15
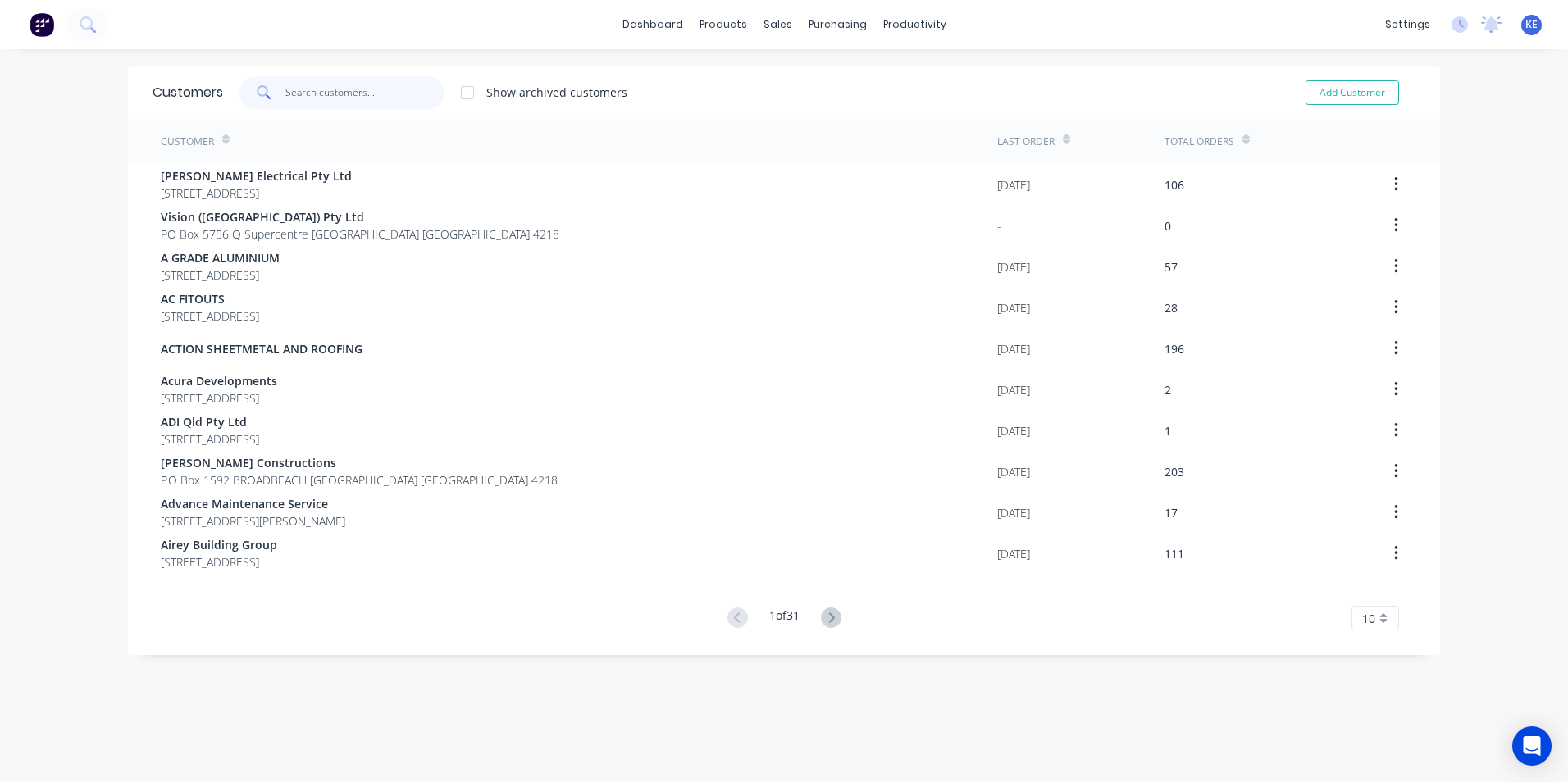
click at [314, 91] on input "text" at bounding box center [366, 93] width 160 height 33
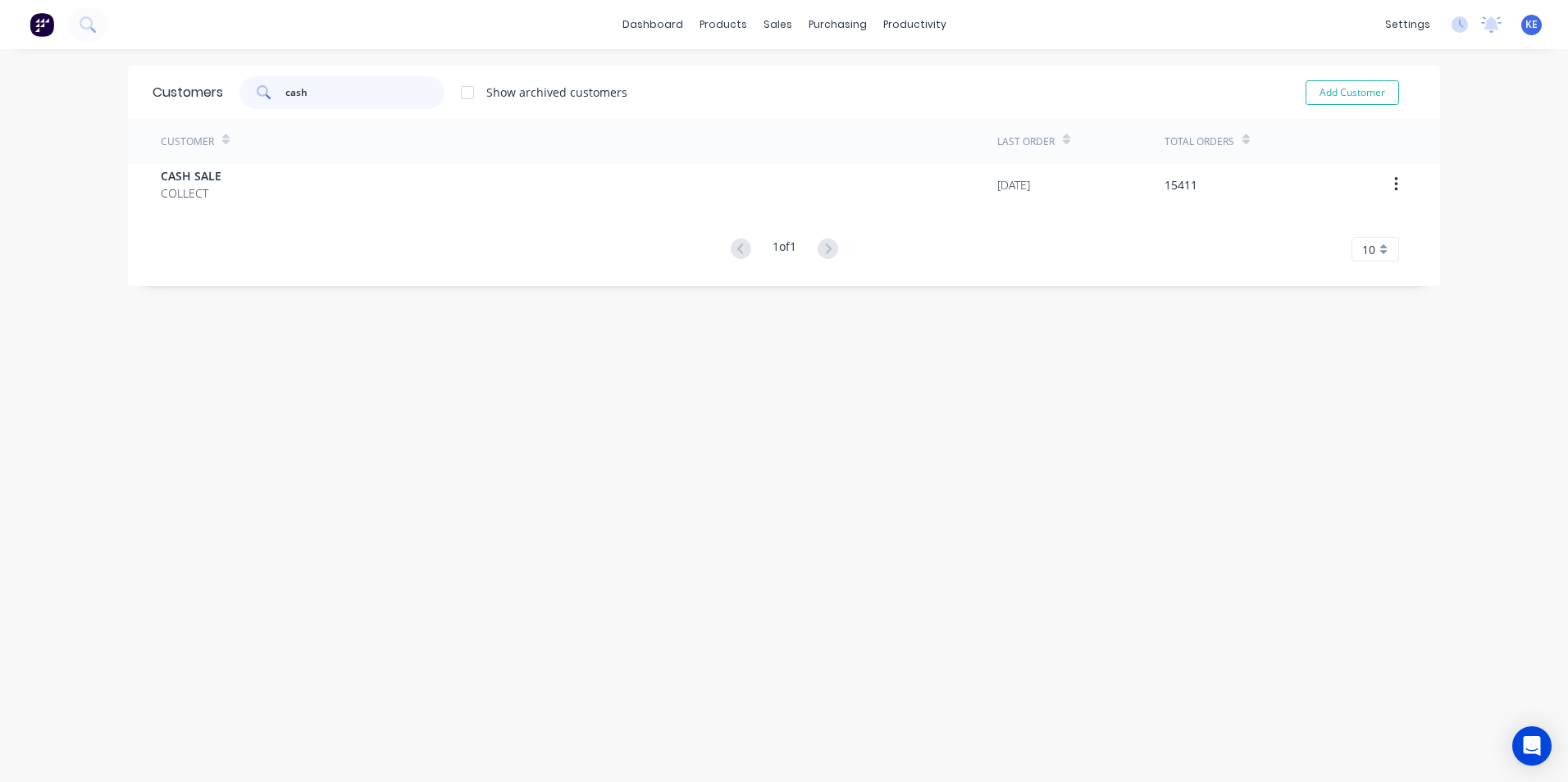
type input "cash"
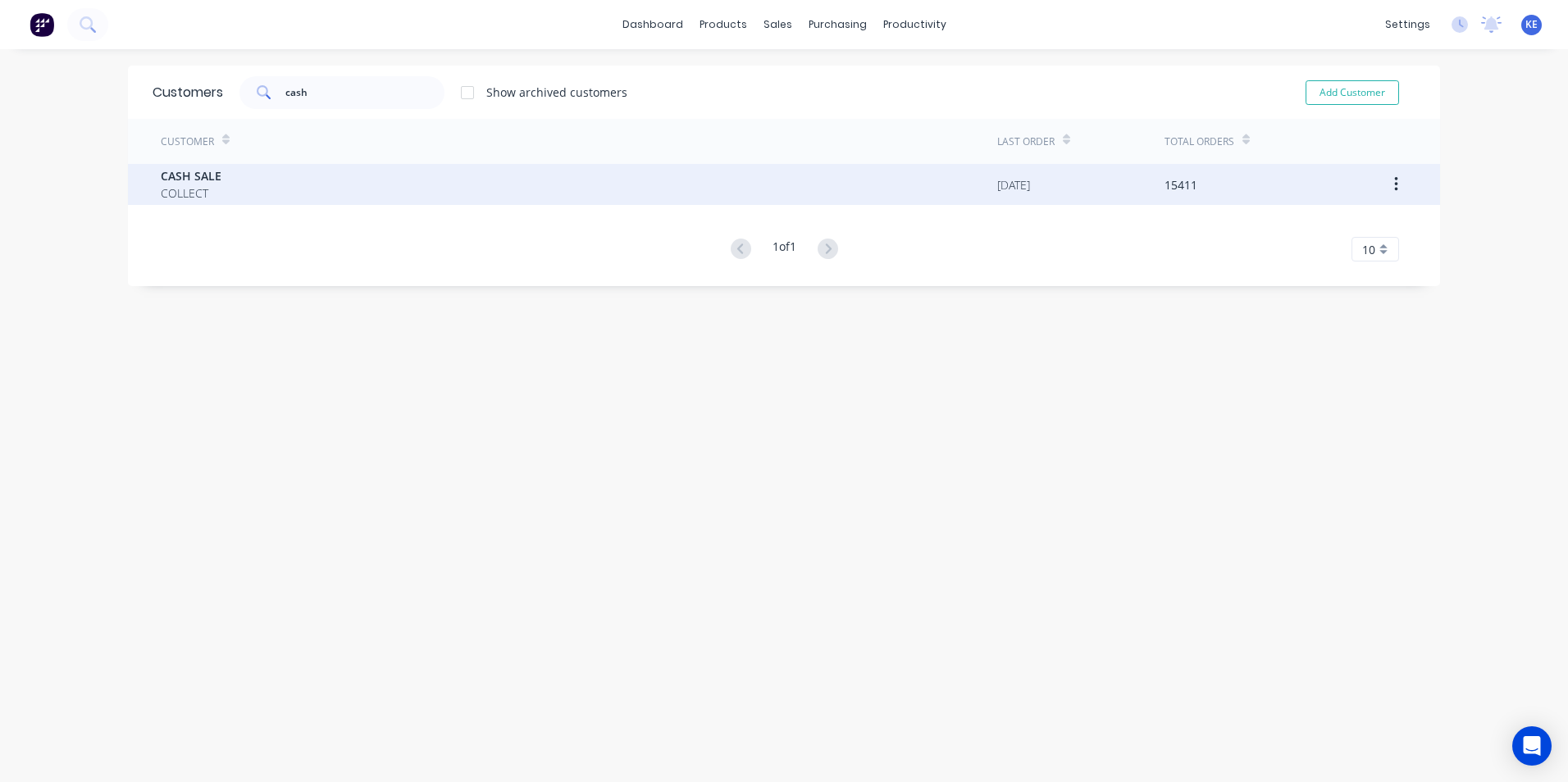
click at [291, 194] on div "CASH SALE COLLECT" at bounding box center [578, 184] width 836 height 41
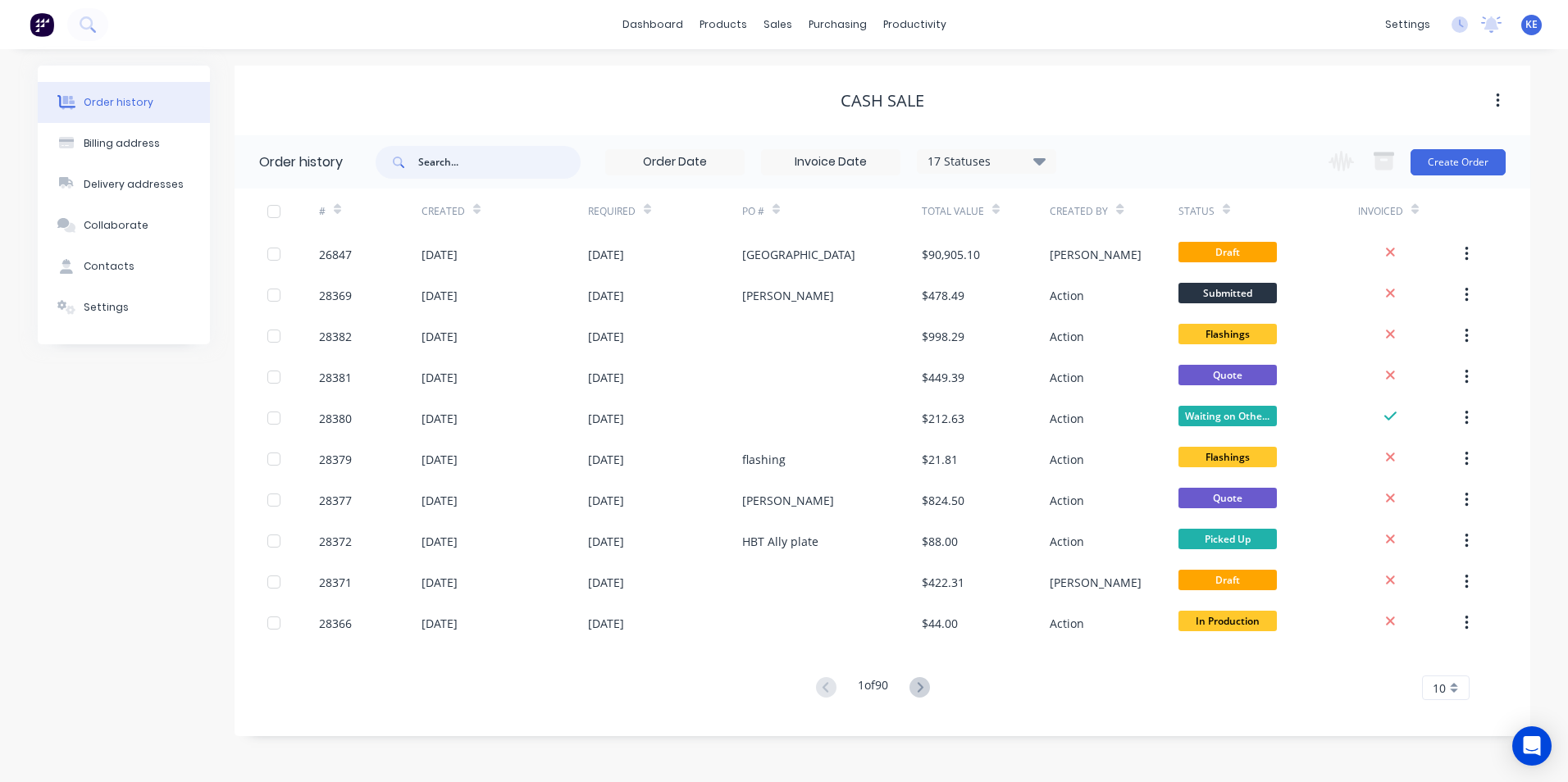
click at [457, 162] on input "text" at bounding box center [499, 162] width 162 height 33
type input "28249"
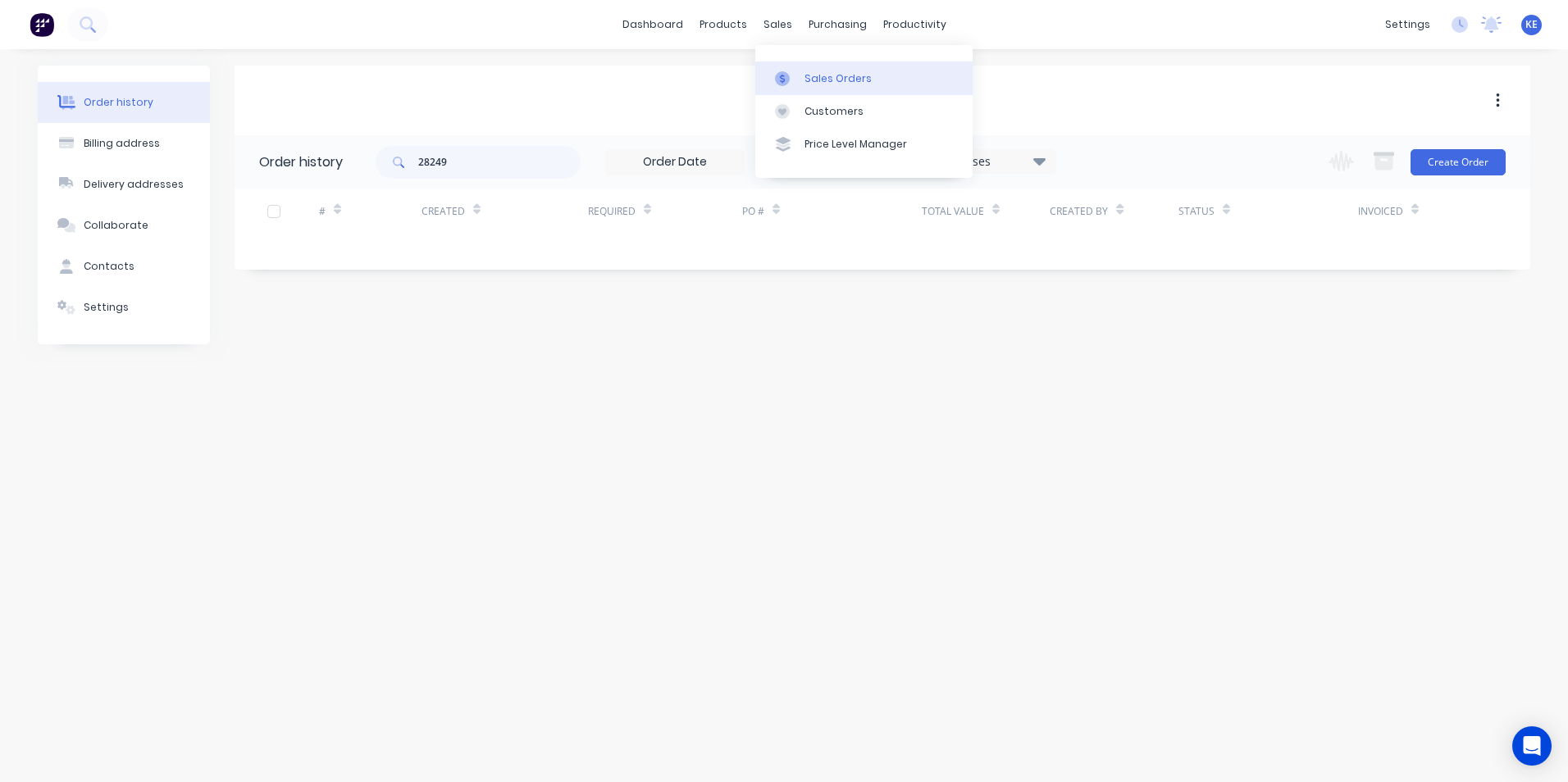
click at [834, 73] on div "Sales Orders" at bounding box center [838, 78] width 67 height 15
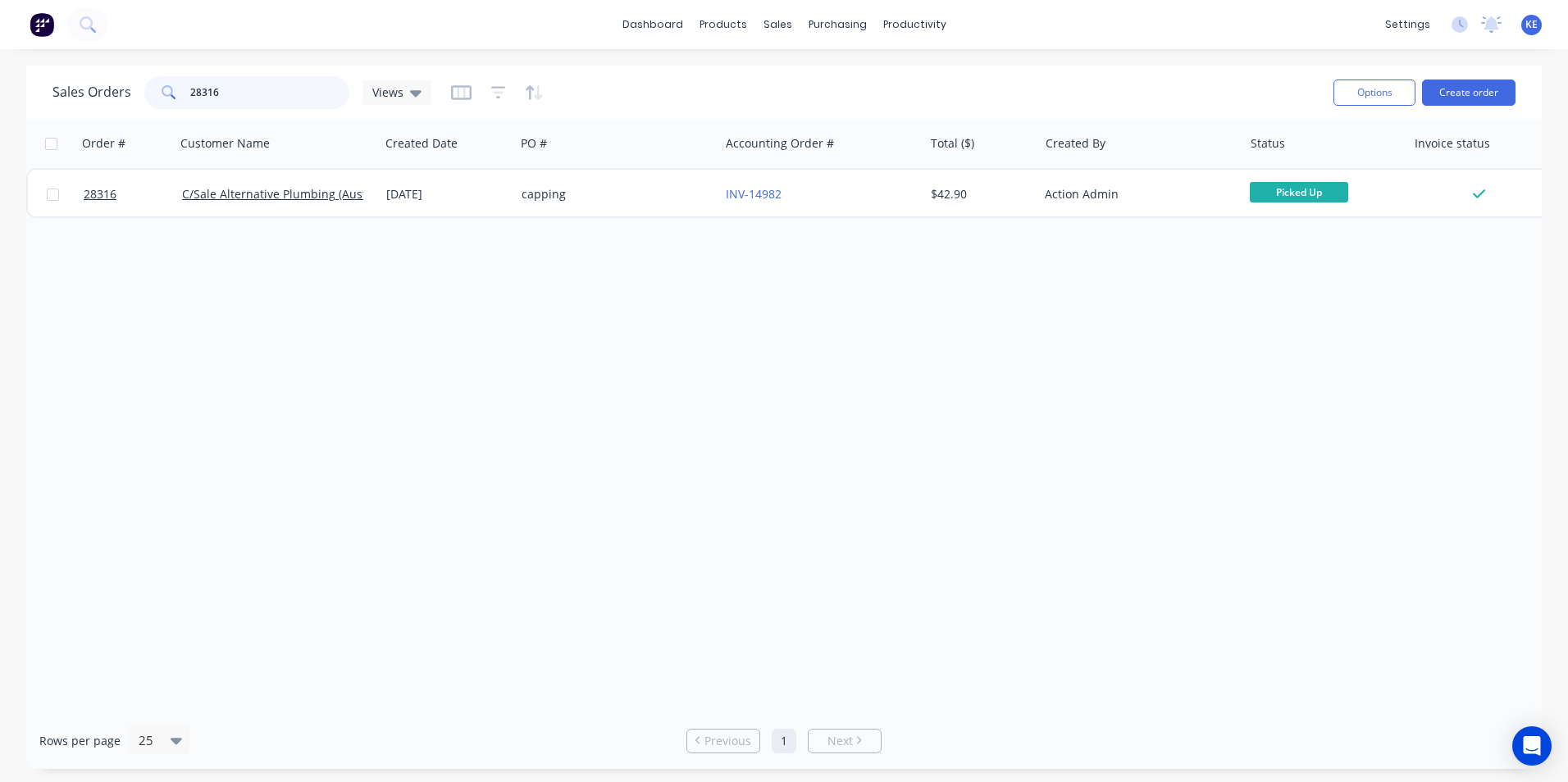
drag, startPoint x: 260, startPoint y: 95, endPoint x: 64, endPoint y: 85, distance: 196.3
click at [64, 85] on div "Sales Orders 28316 Views" at bounding box center [242, 93] width 378 height 33
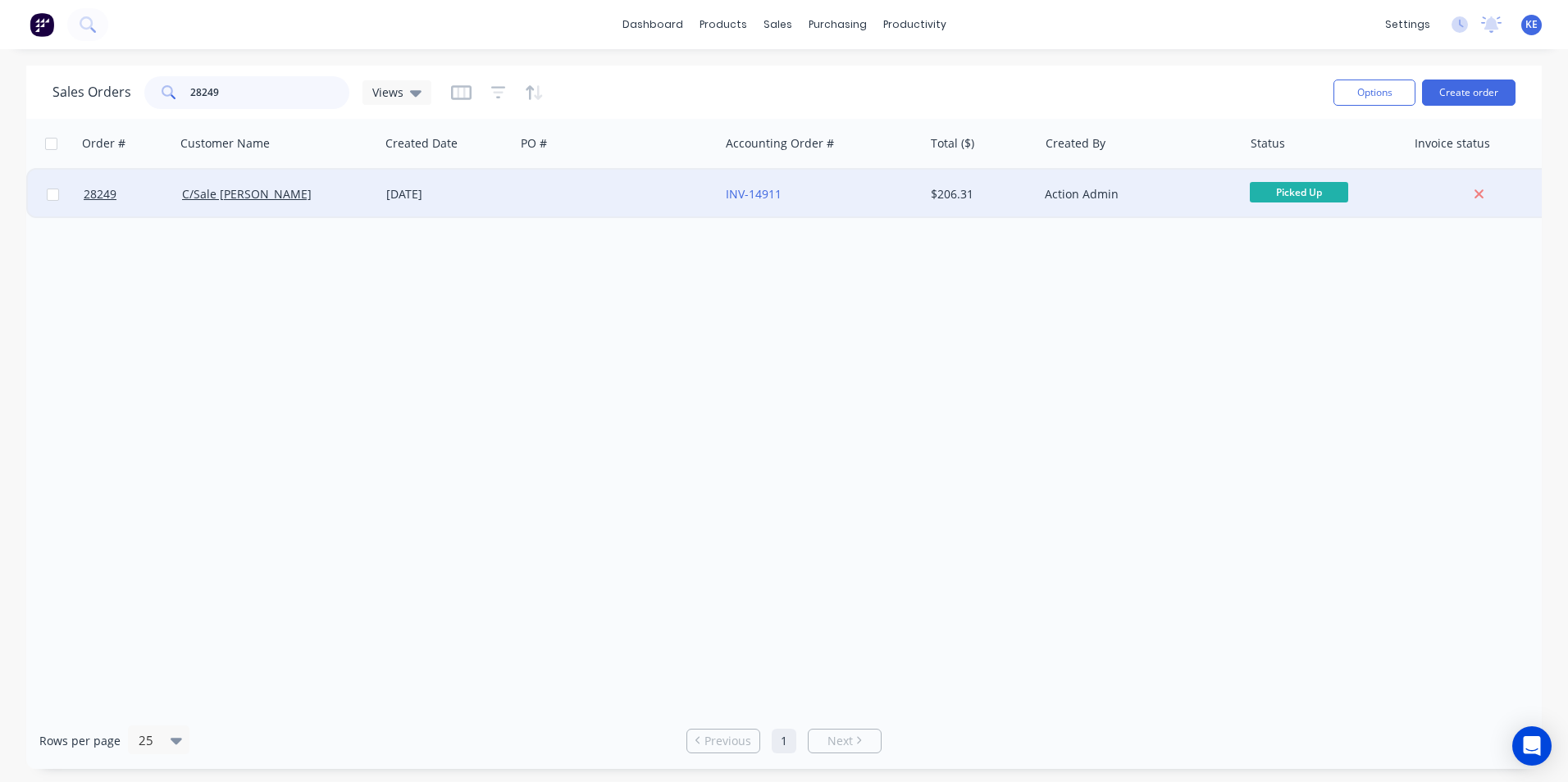
type input "28249"
click at [318, 196] on div "C/Sale [PERSON_NAME]" at bounding box center [273, 195] width 182 height 16
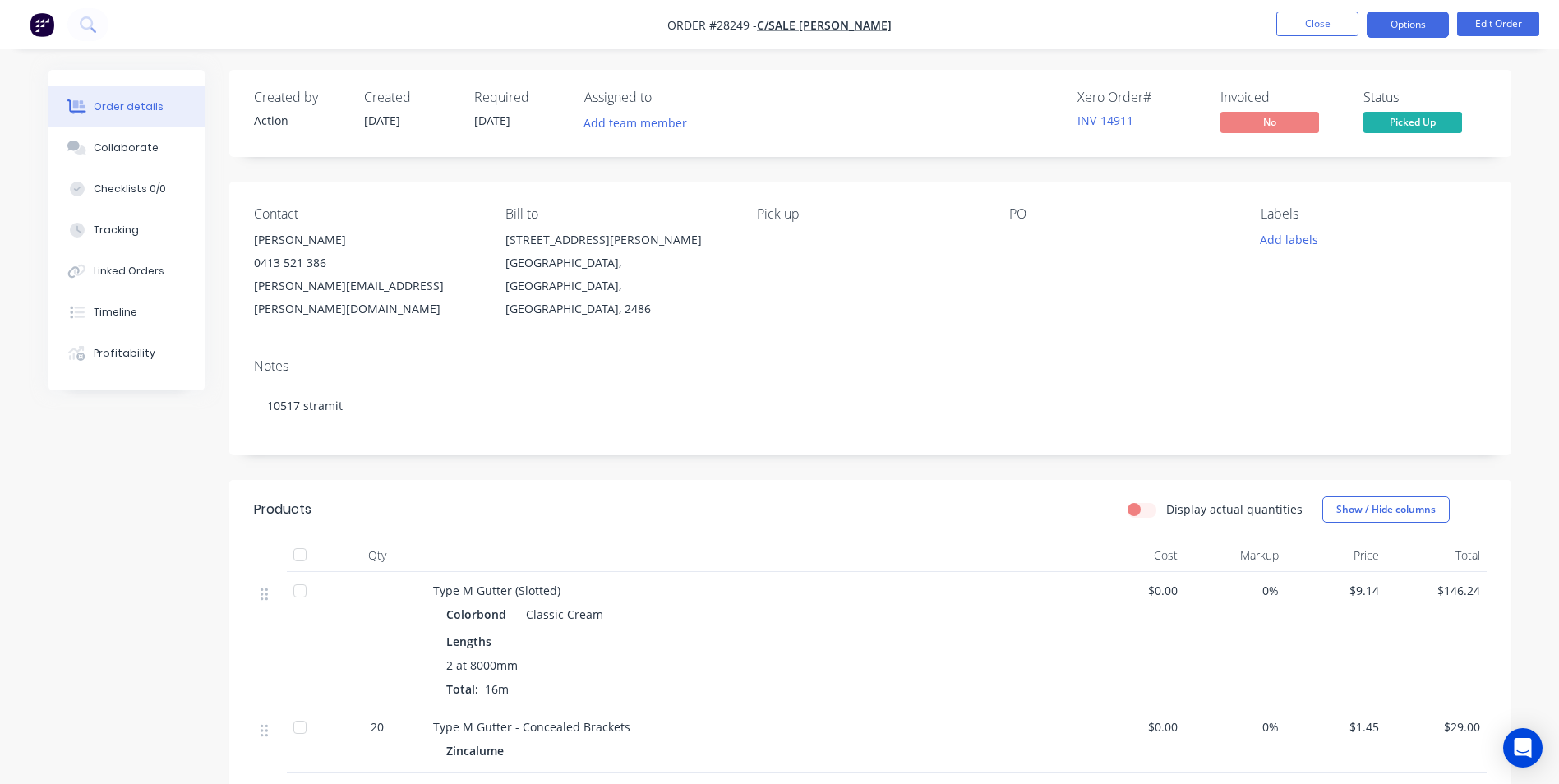
click at [1409, 21] on button "Options" at bounding box center [1408, 25] width 82 height 26
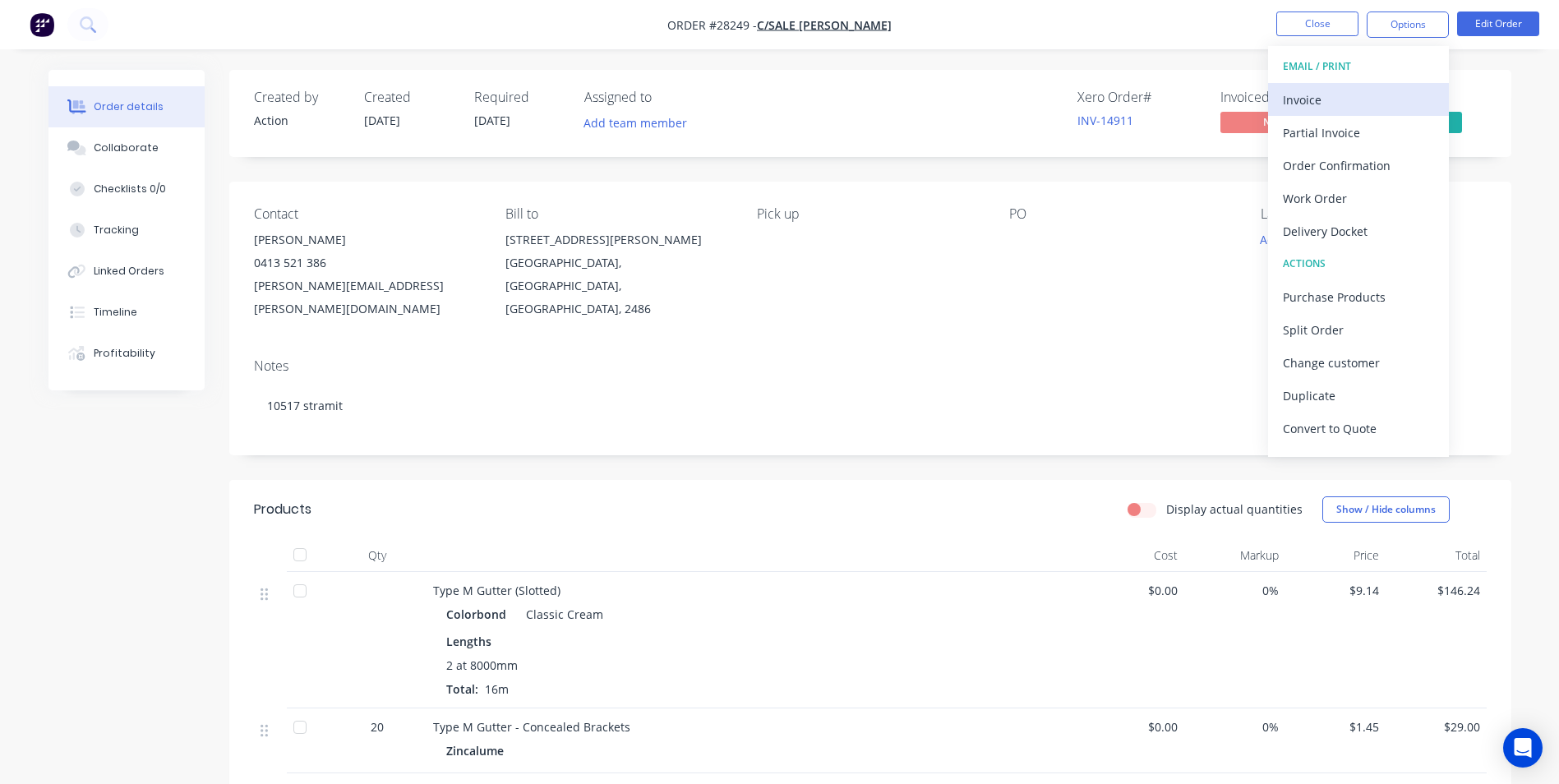
click at [1327, 99] on div "Invoice" at bounding box center [1358, 99] width 151 height 24
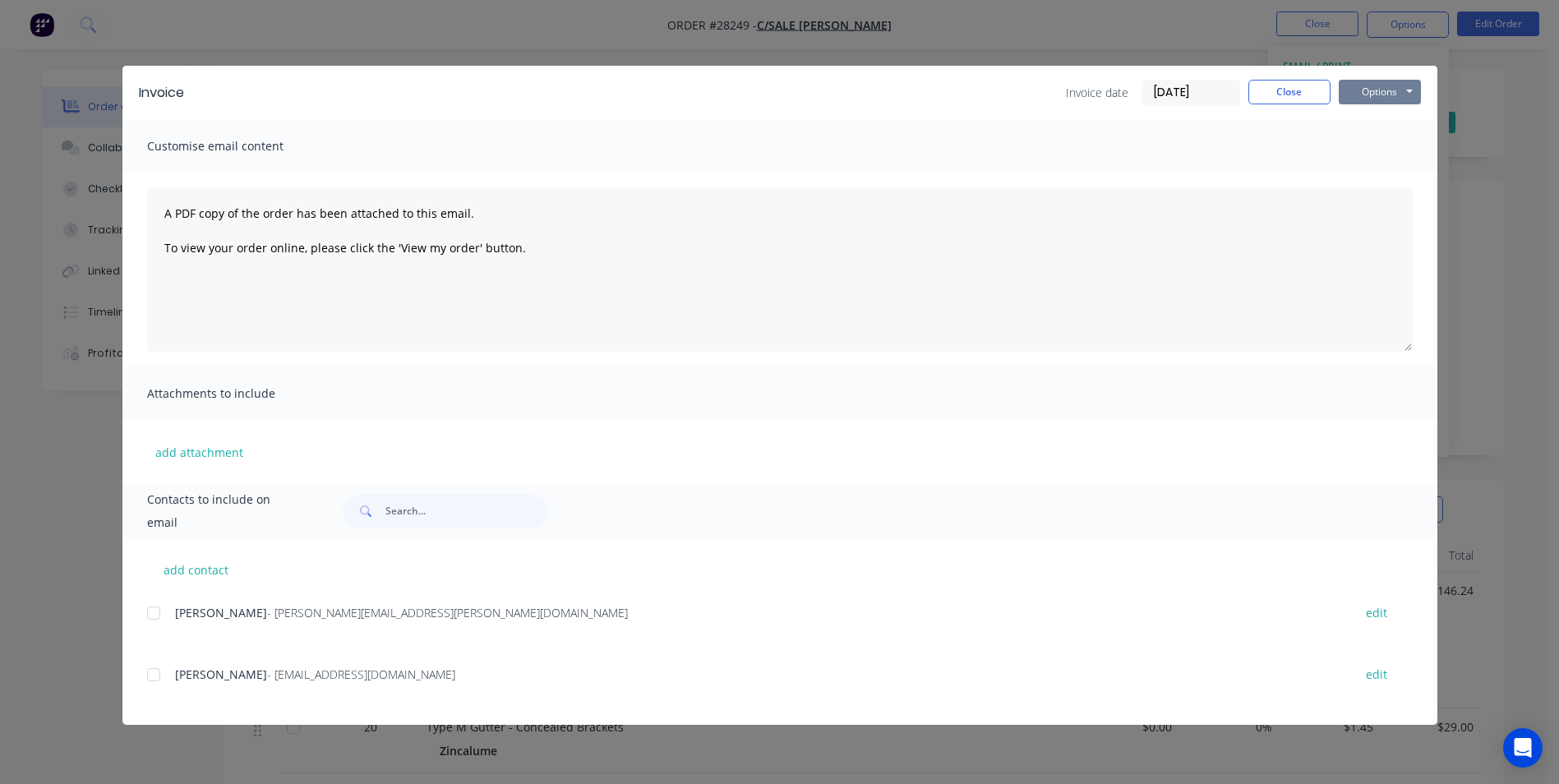
click at [1389, 86] on button "Options" at bounding box center [1379, 91] width 82 height 25
click at [1399, 153] on button "Print" at bounding box center [1390, 149] width 105 height 27
click at [1286, 86] on button "Close" at bounding box center [1289, 91] width 82 height 25
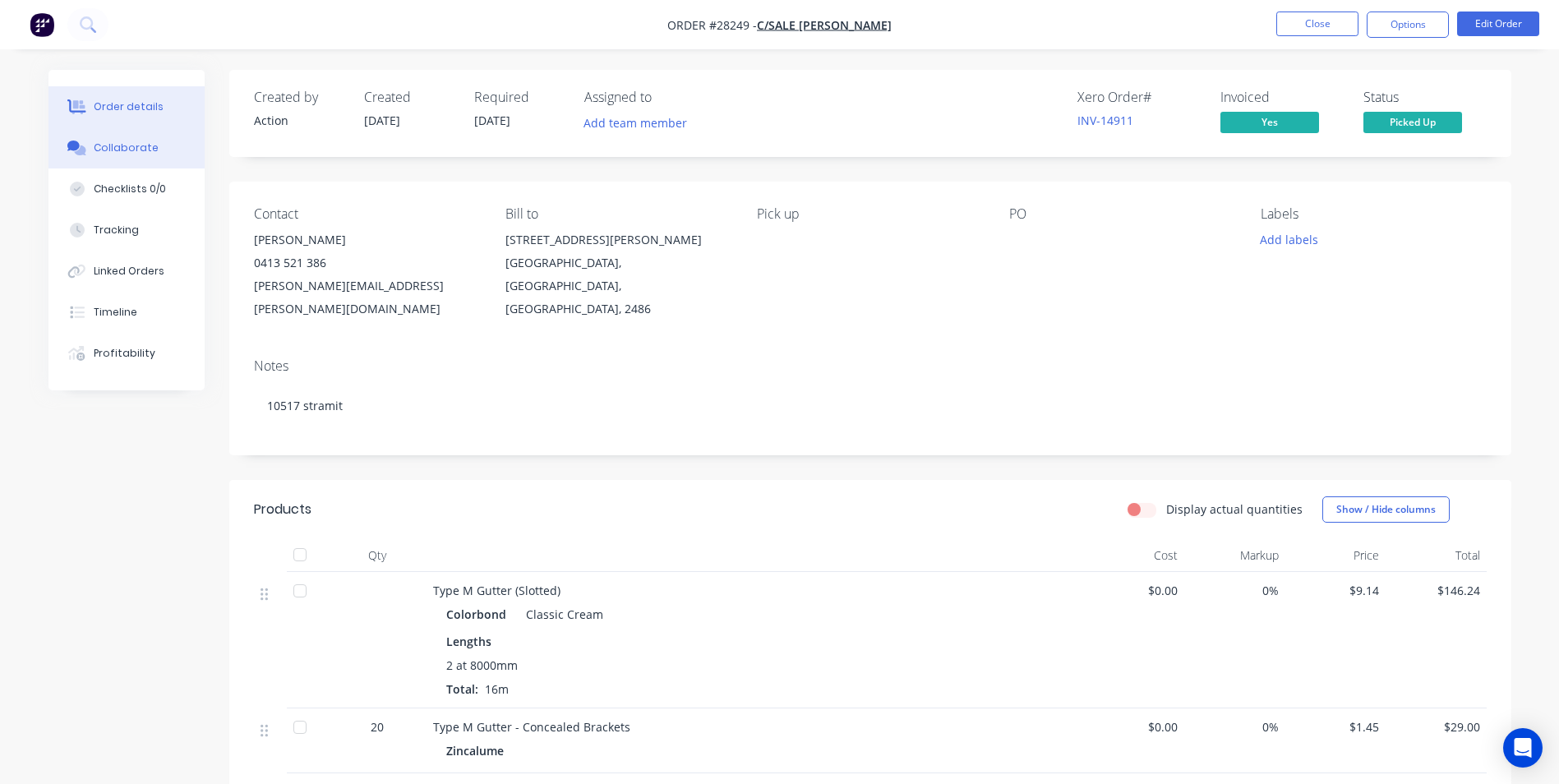
click at [130, 150] on div "Collaborate" at bounding box center [126, 148] width 65 height 15
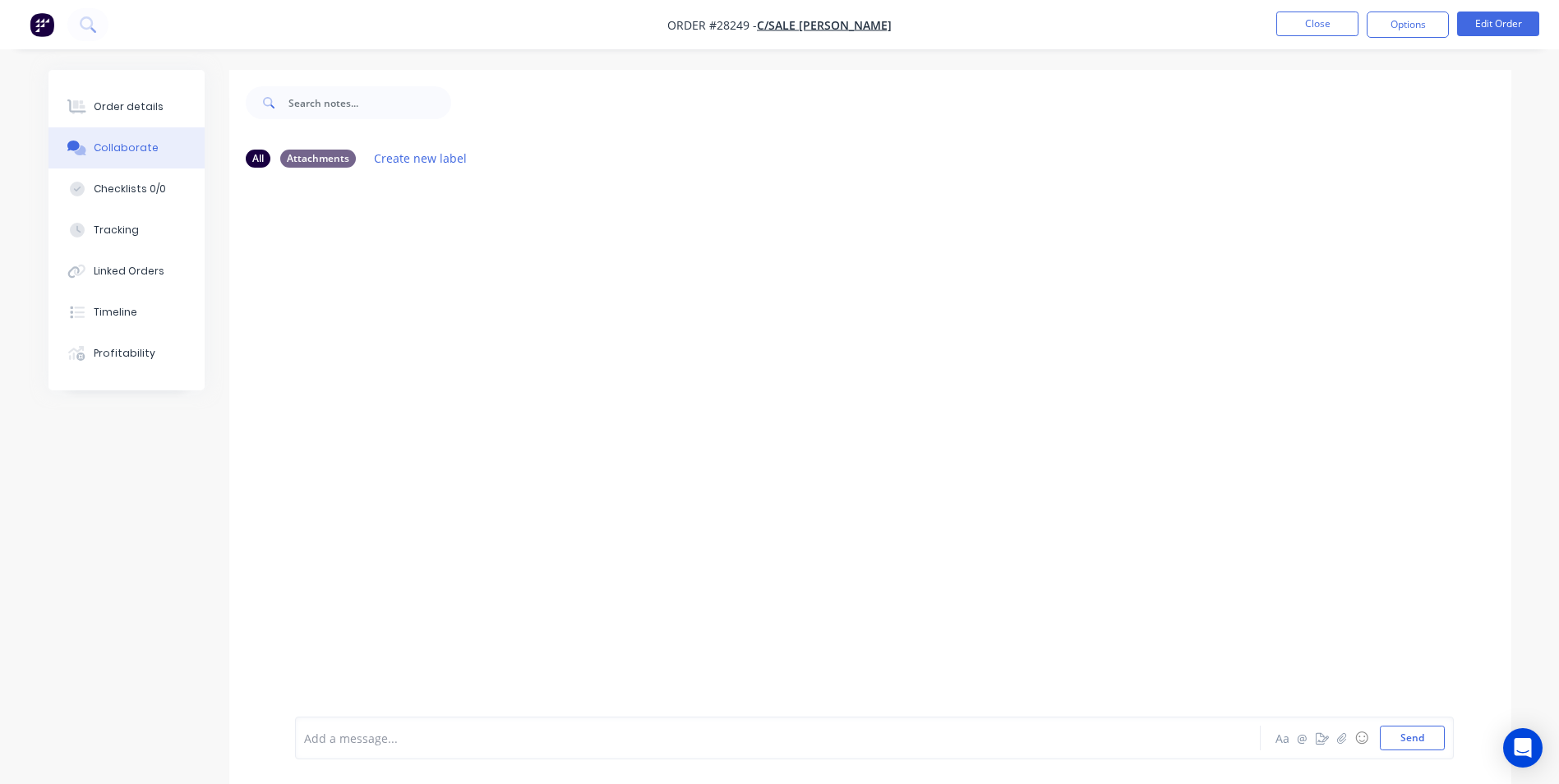
drag, startPoint x: 399, startPoint y: 727, endPoint x: 450, endPoint y: 428, distance: 303.3
click at [402, 710] on div "Add a message... Aa @ ☺ Send" at bounding box center [871, 738] width 1282 height 92
click at [336, 738] on div at bounding box center [732, 738] width 855 height 17
click at [1422, 741] on button "Send" at bounding box center [1412, 738] width 65 height 25
click at [1321, 26] on button "Close" at bounding box center [1317, 24] width 82 height 25
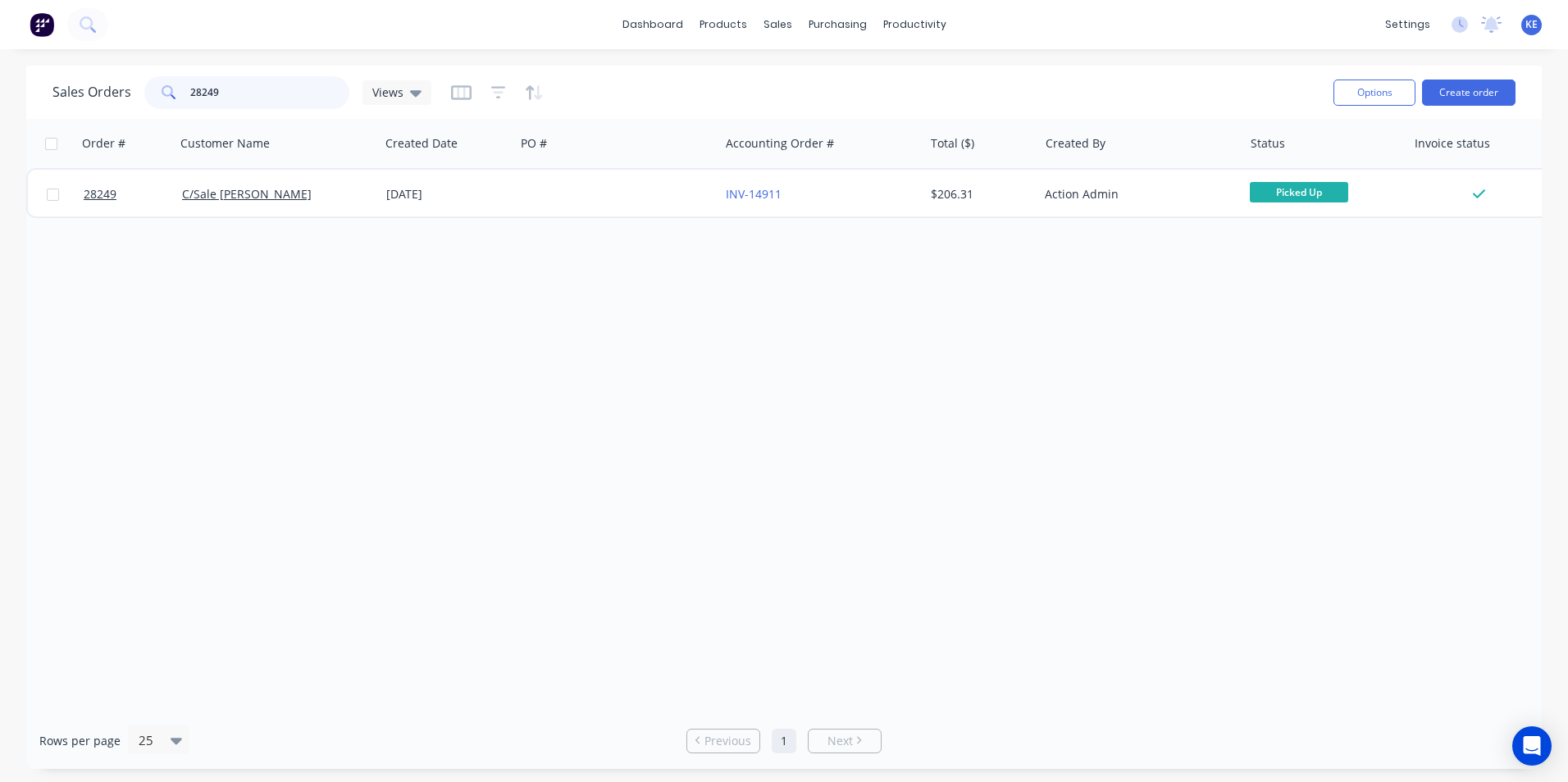
drag, startPoint x: 269, startPoint y: 96, endPoint x: 48, endPoint y: 104, distance: 221.1
click at [48, 104] on div "Sales Orders 28249 Views Options Create order" at bounding box center [784, 92] width 1515 height 54
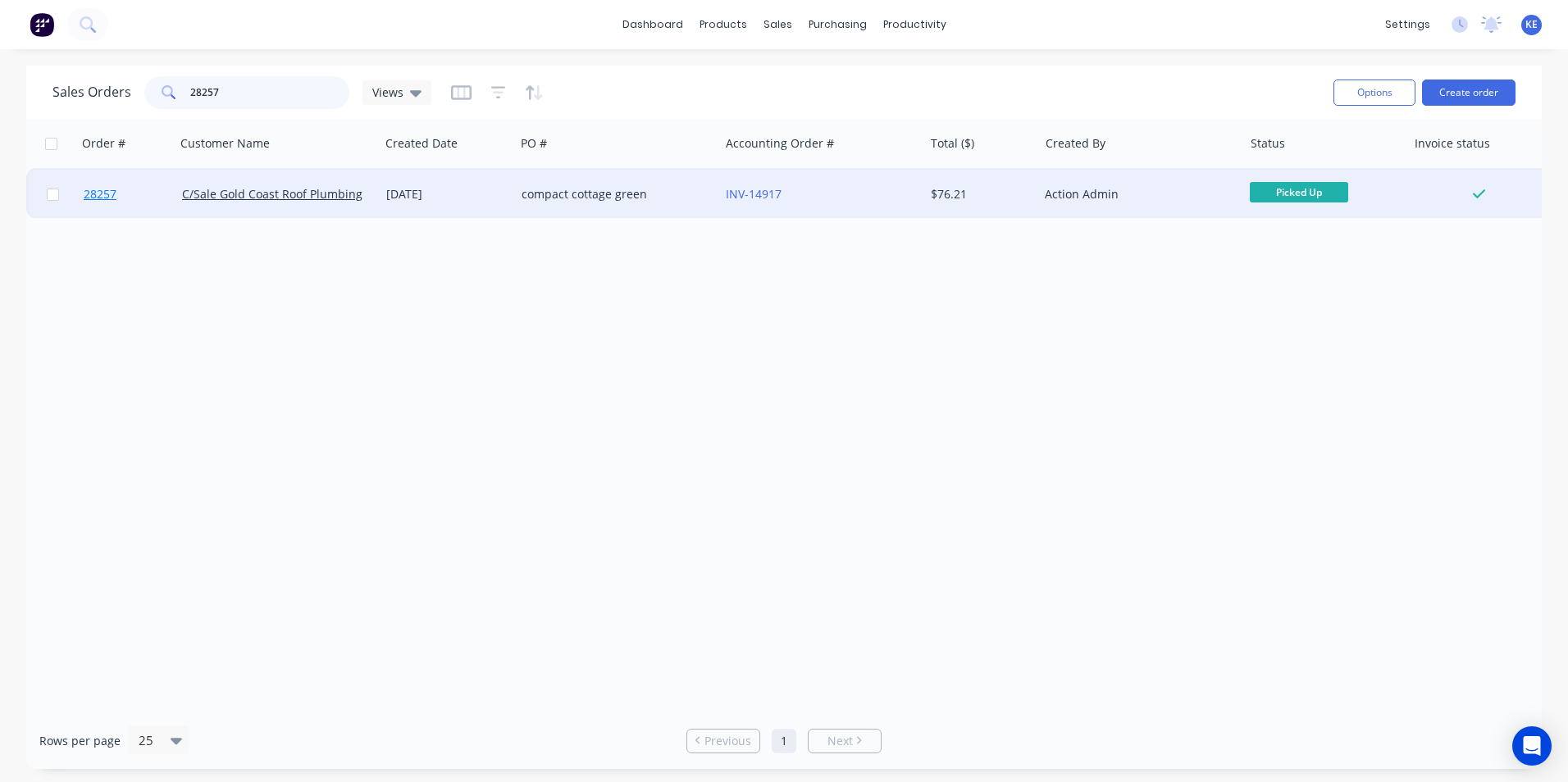
type input "28257"
click at [141, 203] on link "28257" at bounding box center [133, 195] width 98 height 49
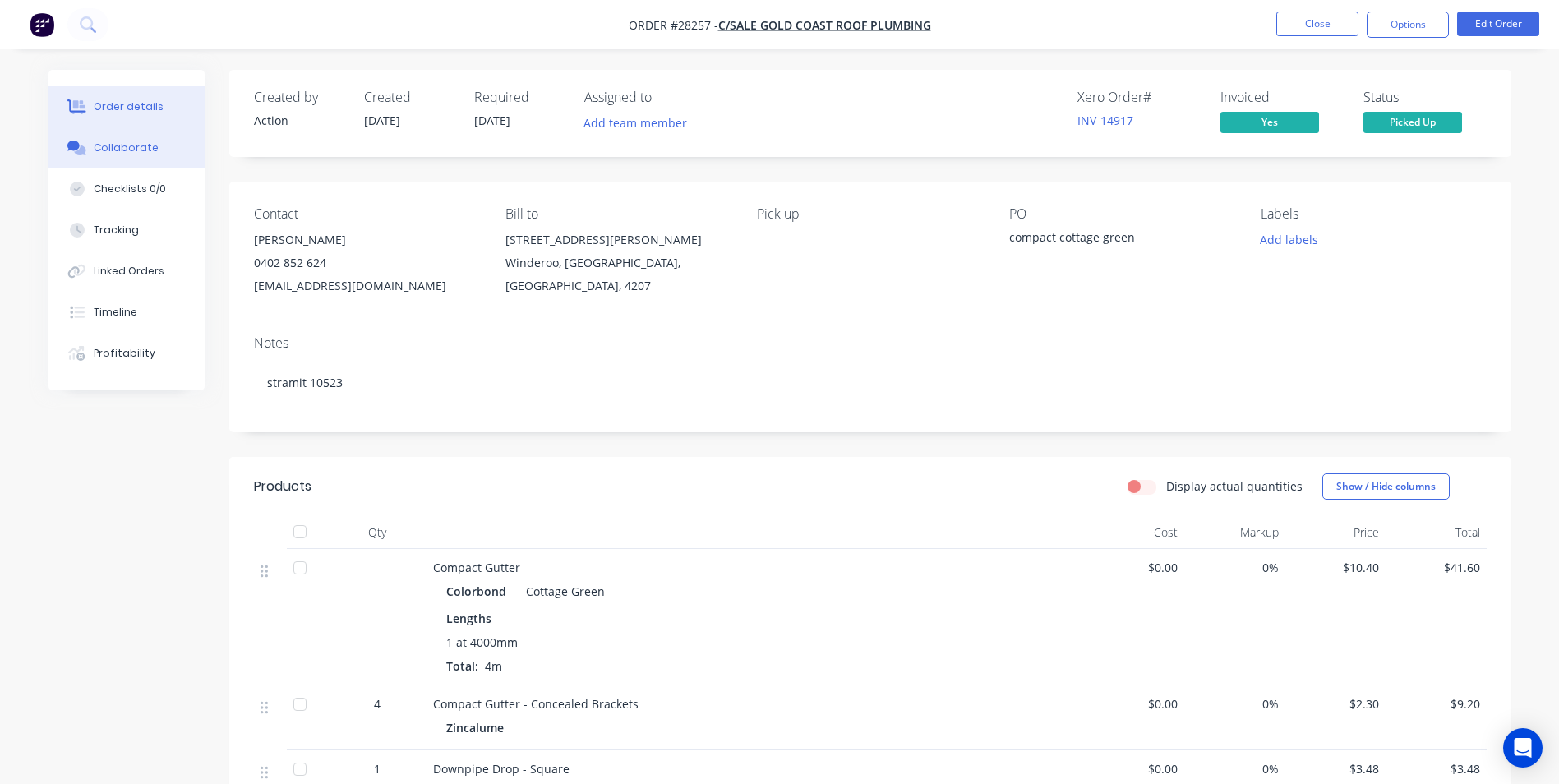
click at [120, 149] on div "Collaborate" at bounding box center [126, 148] width 65 height 15
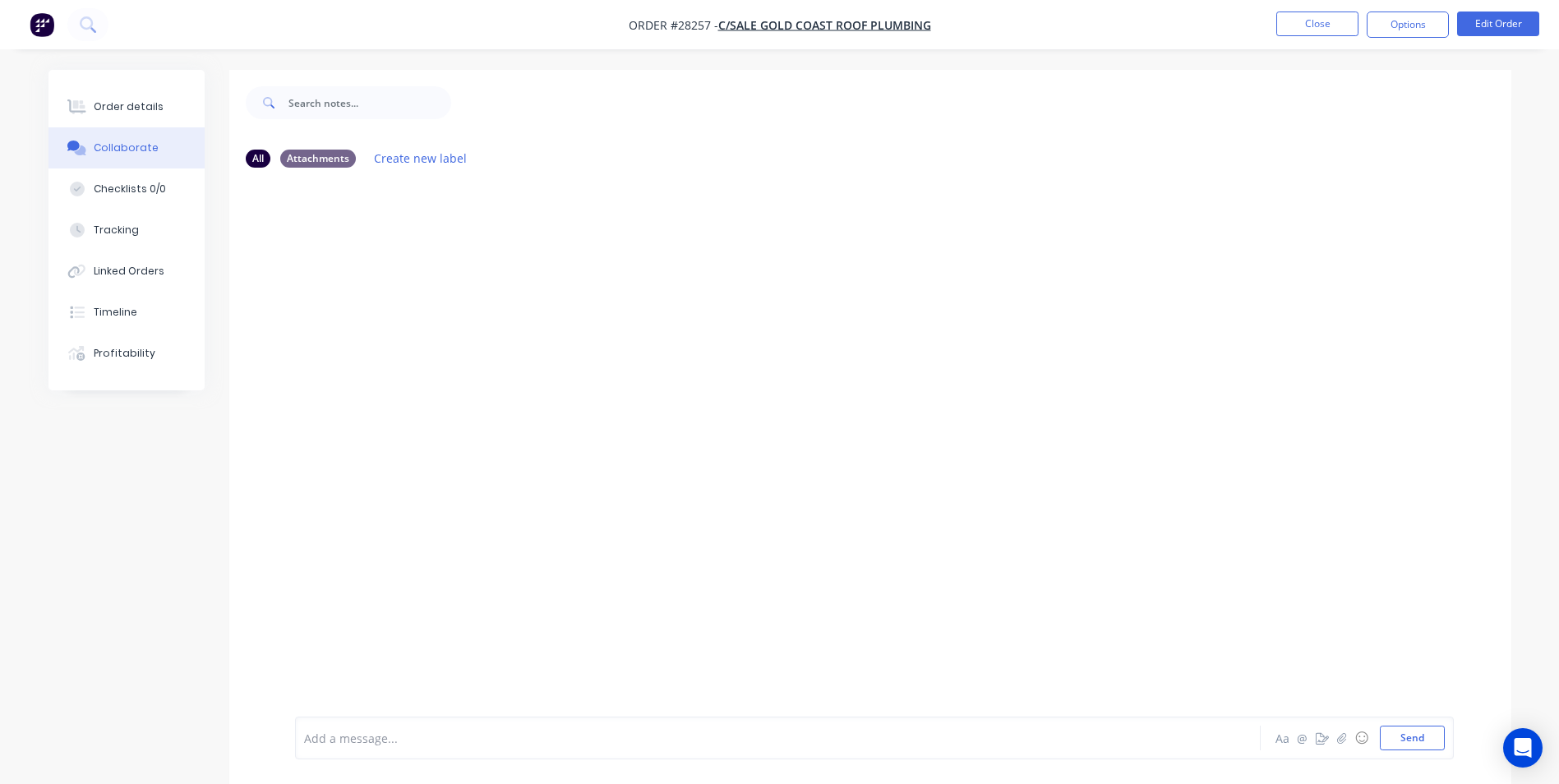
click at [418, 738] on div at bounding box center [732, 738] width 855 height 17
drag, startPoint x: 1409, startPoint y: 746, endPoint x: 1286, endPoint y: 694, distance: 133.5
click at [1409, 742] on button "Send" at bounding box center [1412, 738] width 65 height 25
click at [1316, 32] on button "Close" at bounding box center [1317, 24] width 82 height 25
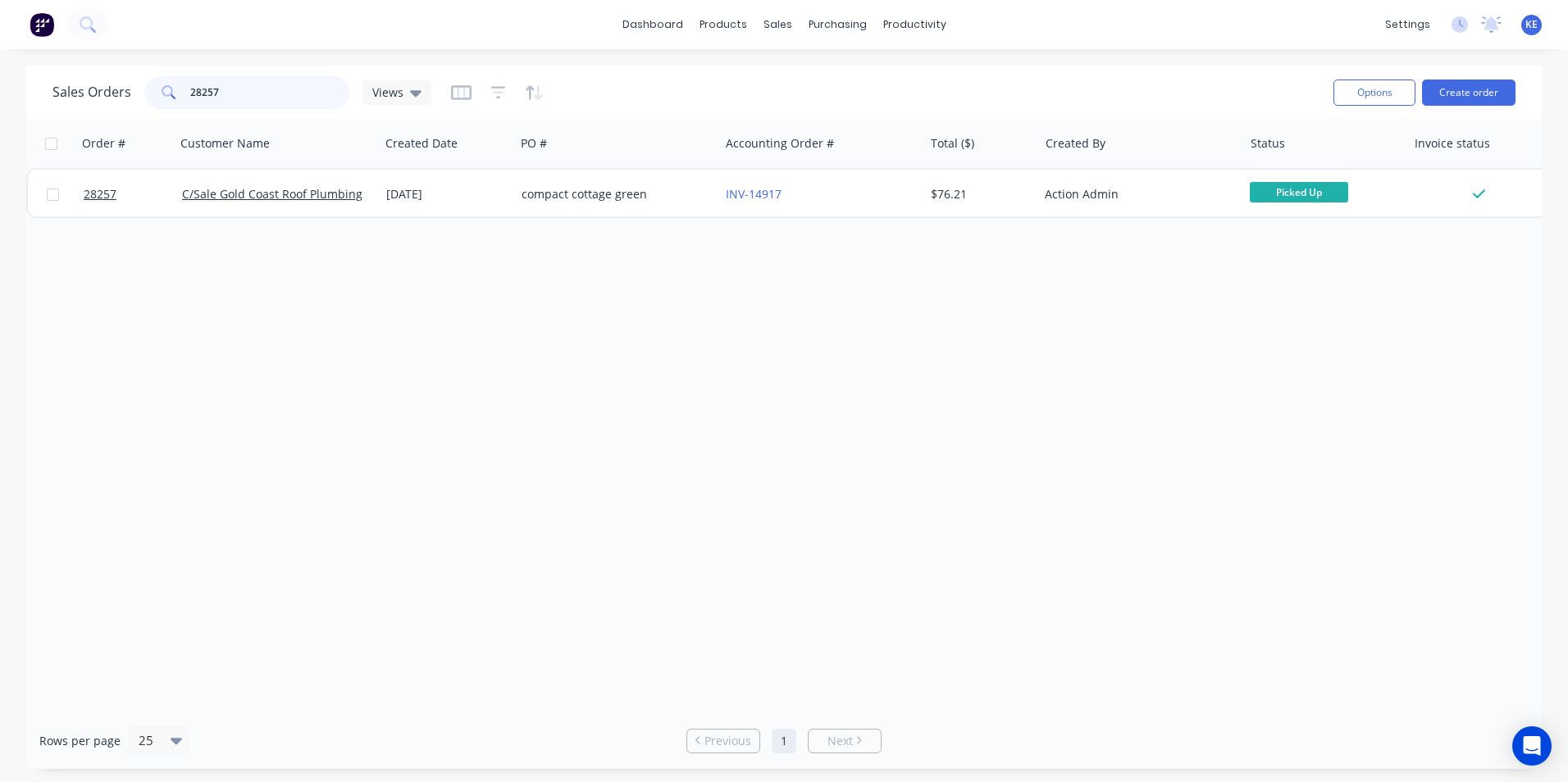
drag, startPoint x: 244, startPoint y: 95, endPoint x: 41, endPoint y: 100, distance: 203.1
click at [41, 100] on div "Sales Orders 28257 Views Options Create order" at bounding box center [784, 92] width 1515 height 54
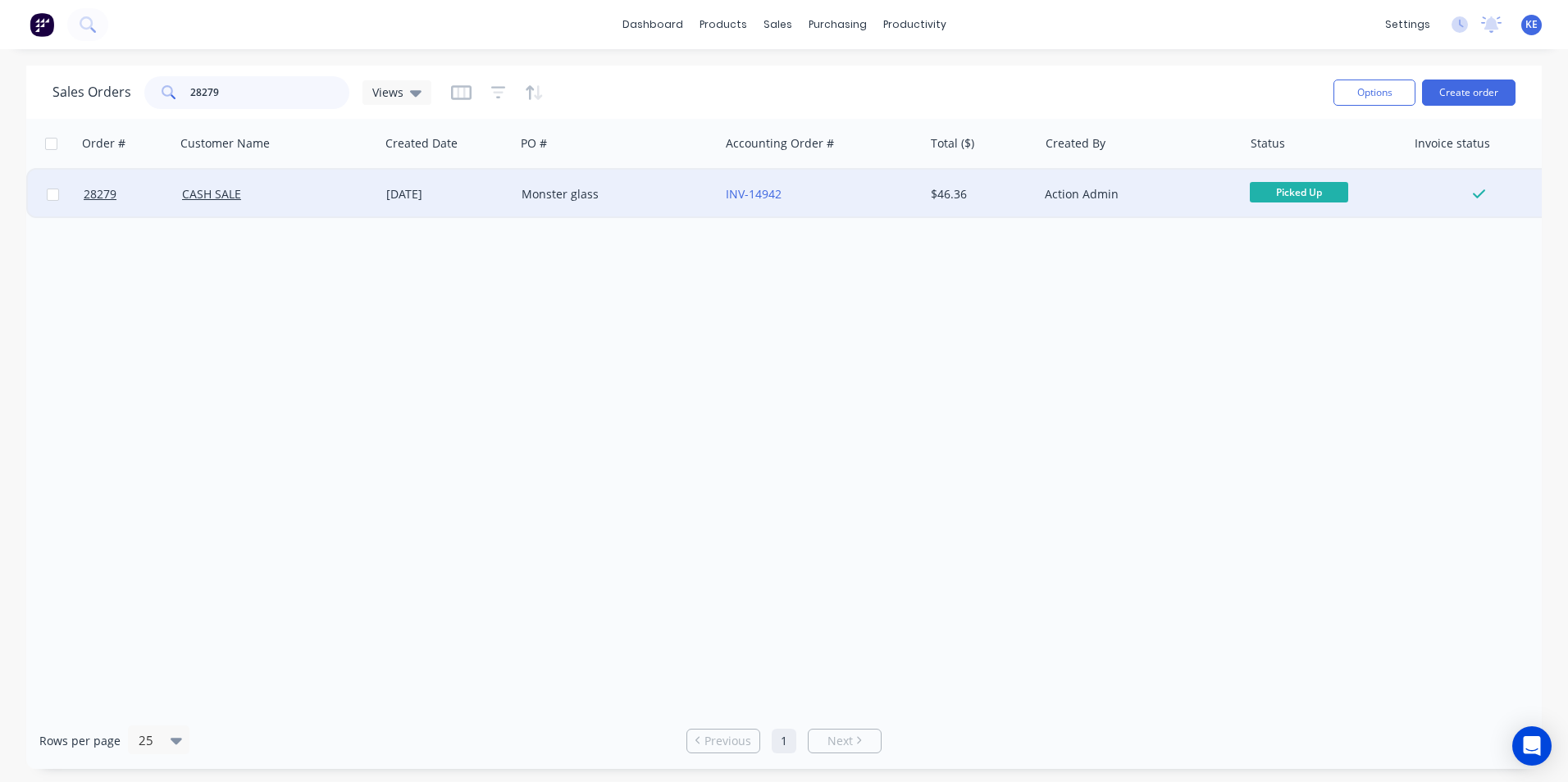
type input "28279"
click at [291, 196] on div "CASH SALE" at bounding box center [273, 195] width 182 height 16
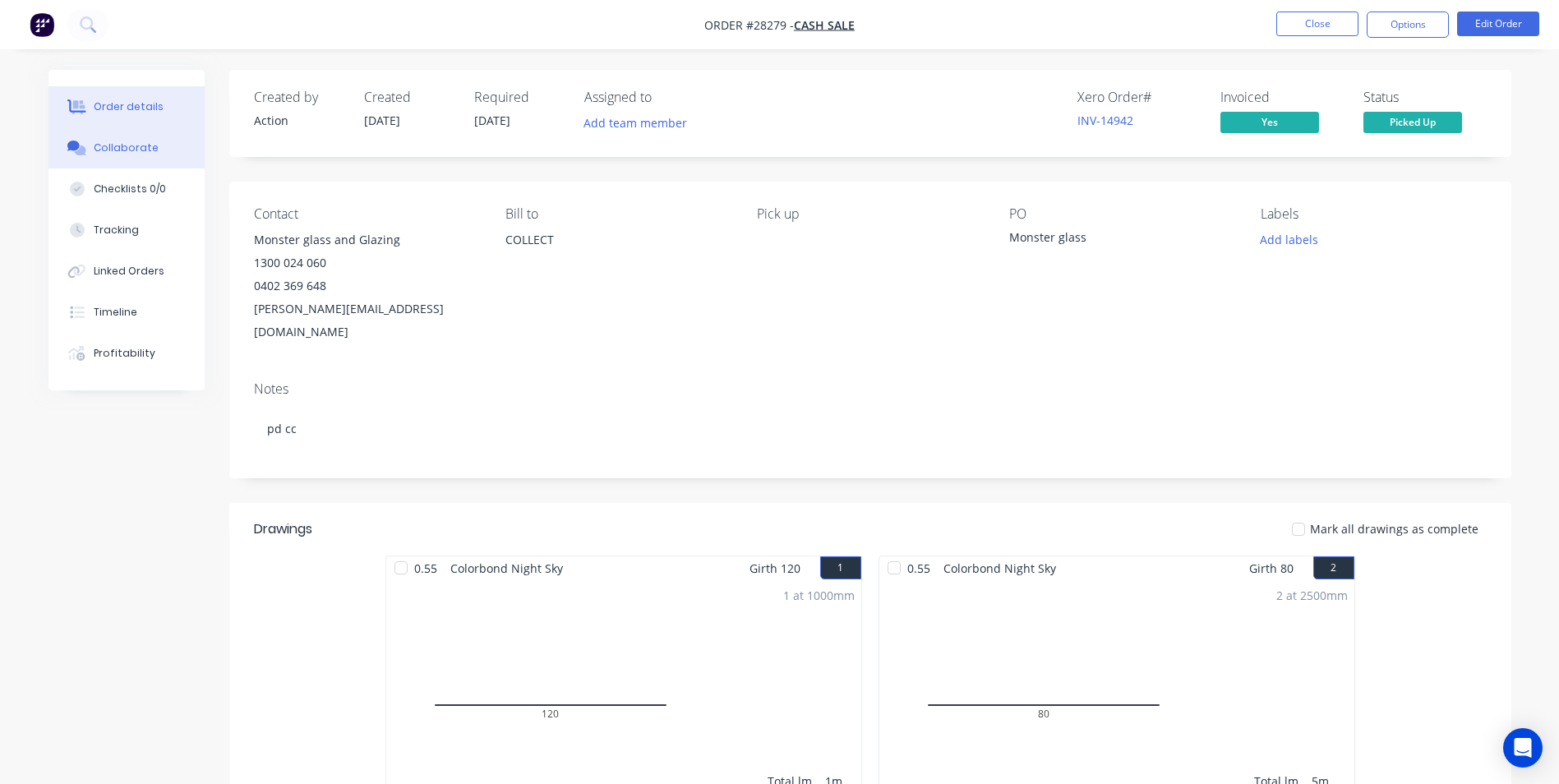
click at [98, 148] on div "Collaborate" at bounding box center [126, 148] width 65 height 15
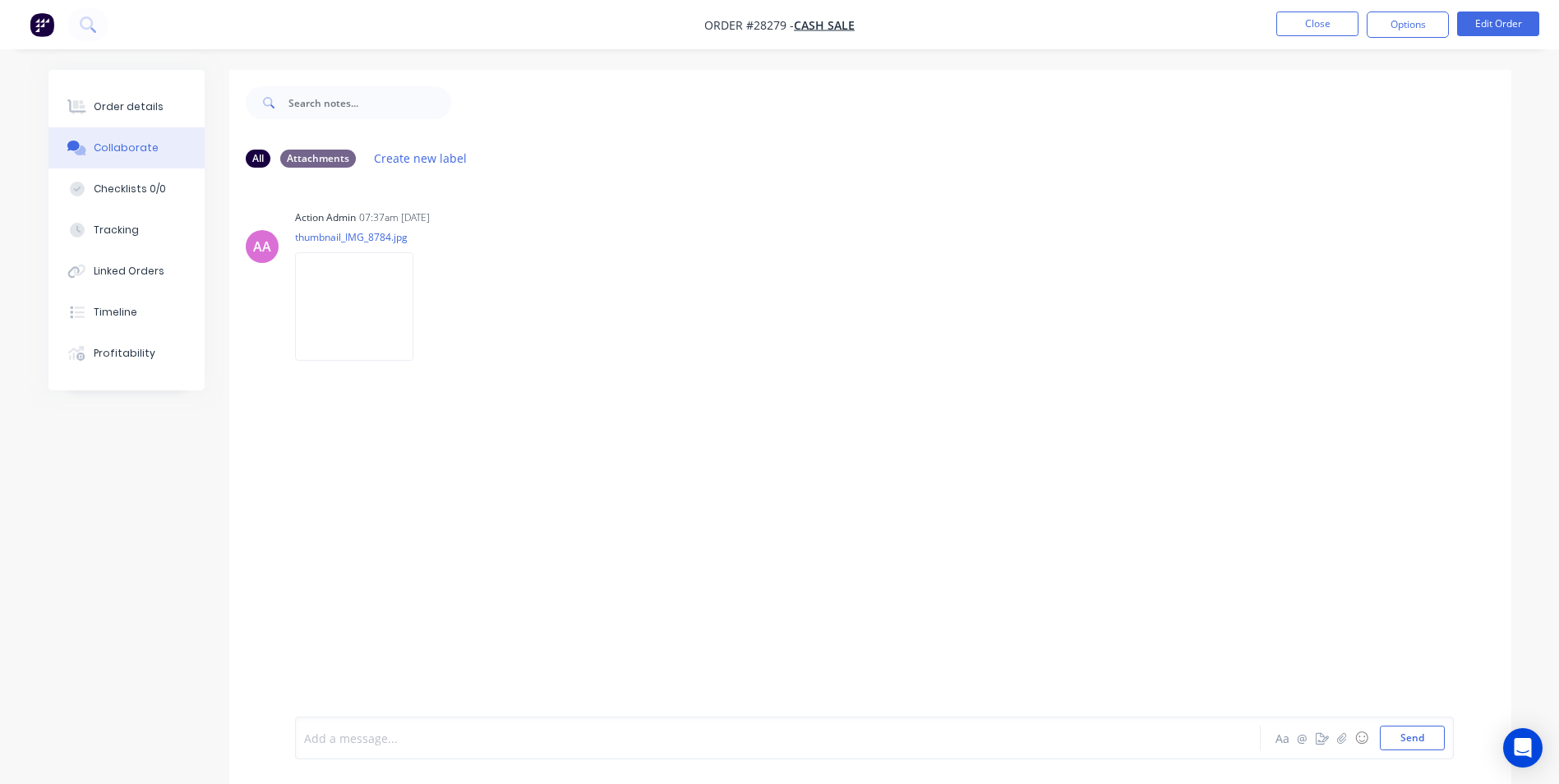
click at [362, 743] on div at bounding box center [732, 738] width 855 height 17
click at [1404, 738] on button "Send" at bounding box center [1412, 738] width 65 height 25
click at [1324, 31] on button "Close" at bounding box center [1317, 24] width 82 height 25
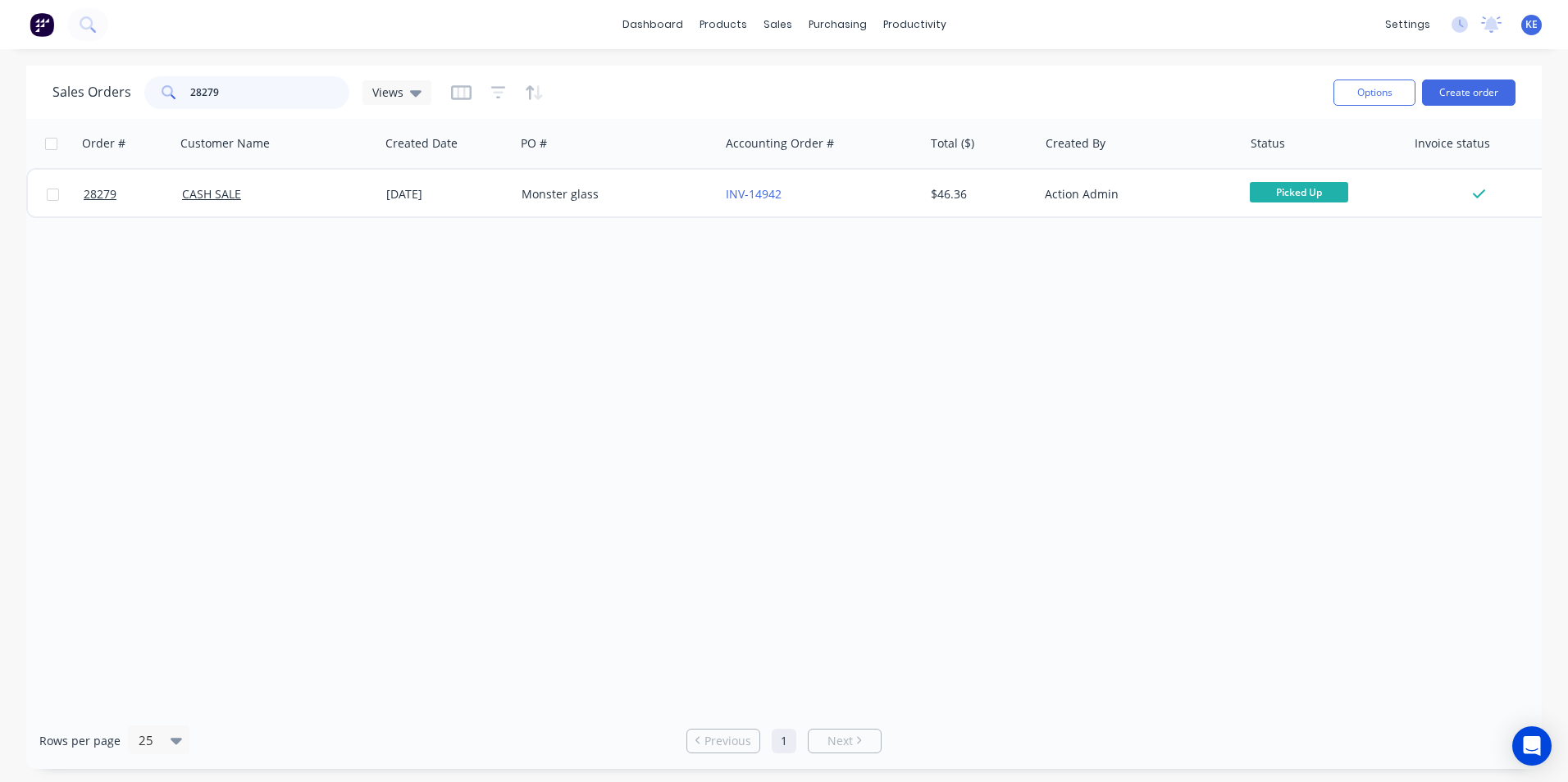
drag, startPoint x: 247, startPoint y: 100, endPoint x: 121, endPoint y: 100, distance: 126.0
click at [121, 100] on div "Sales Orders 28279 Views" at bounding box center [242, 93] width 378 height 33
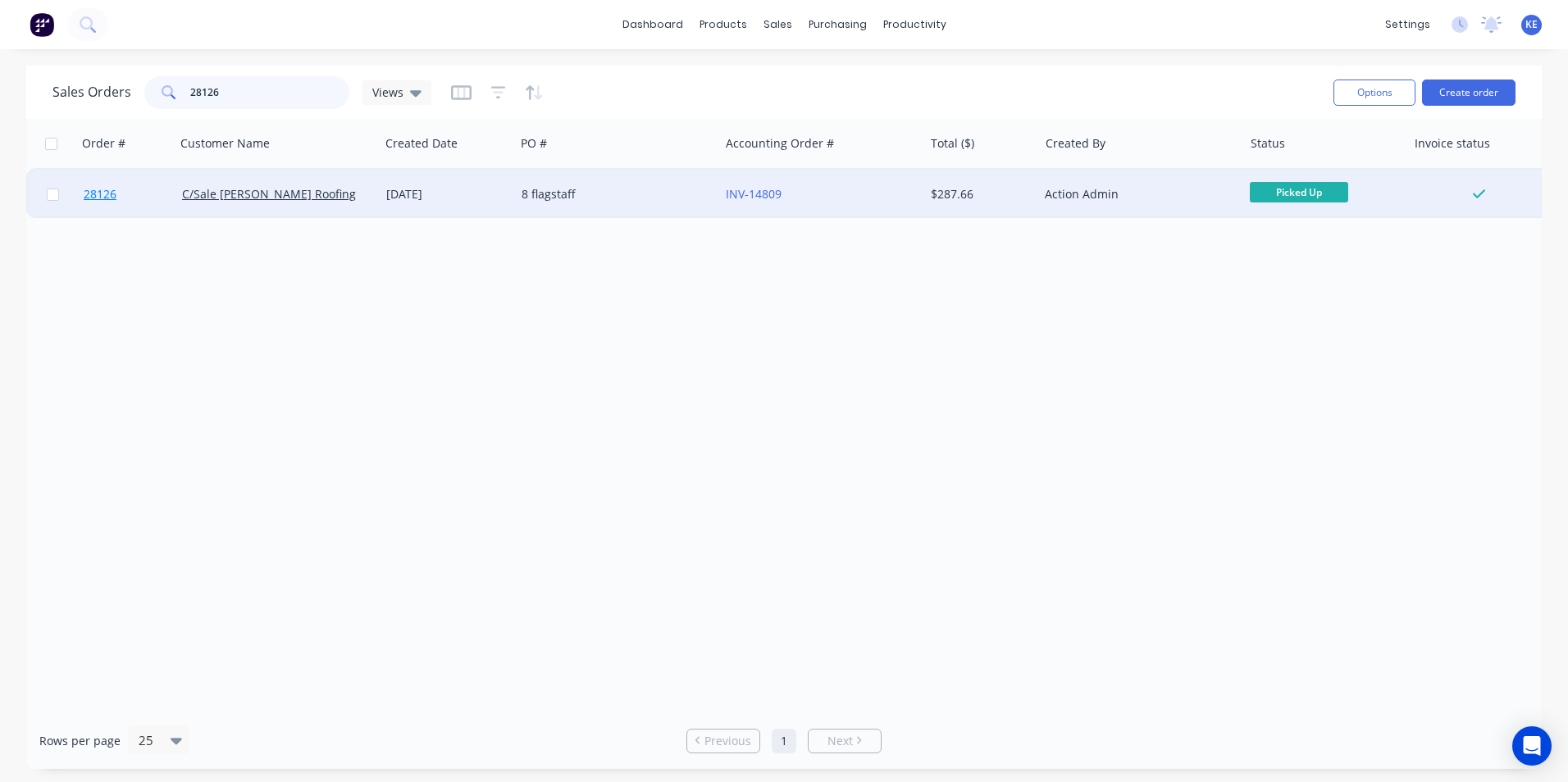
type input "28126"
click at [156, 187] on link "28126" at bounding box center [133, 195] width 98 height 49
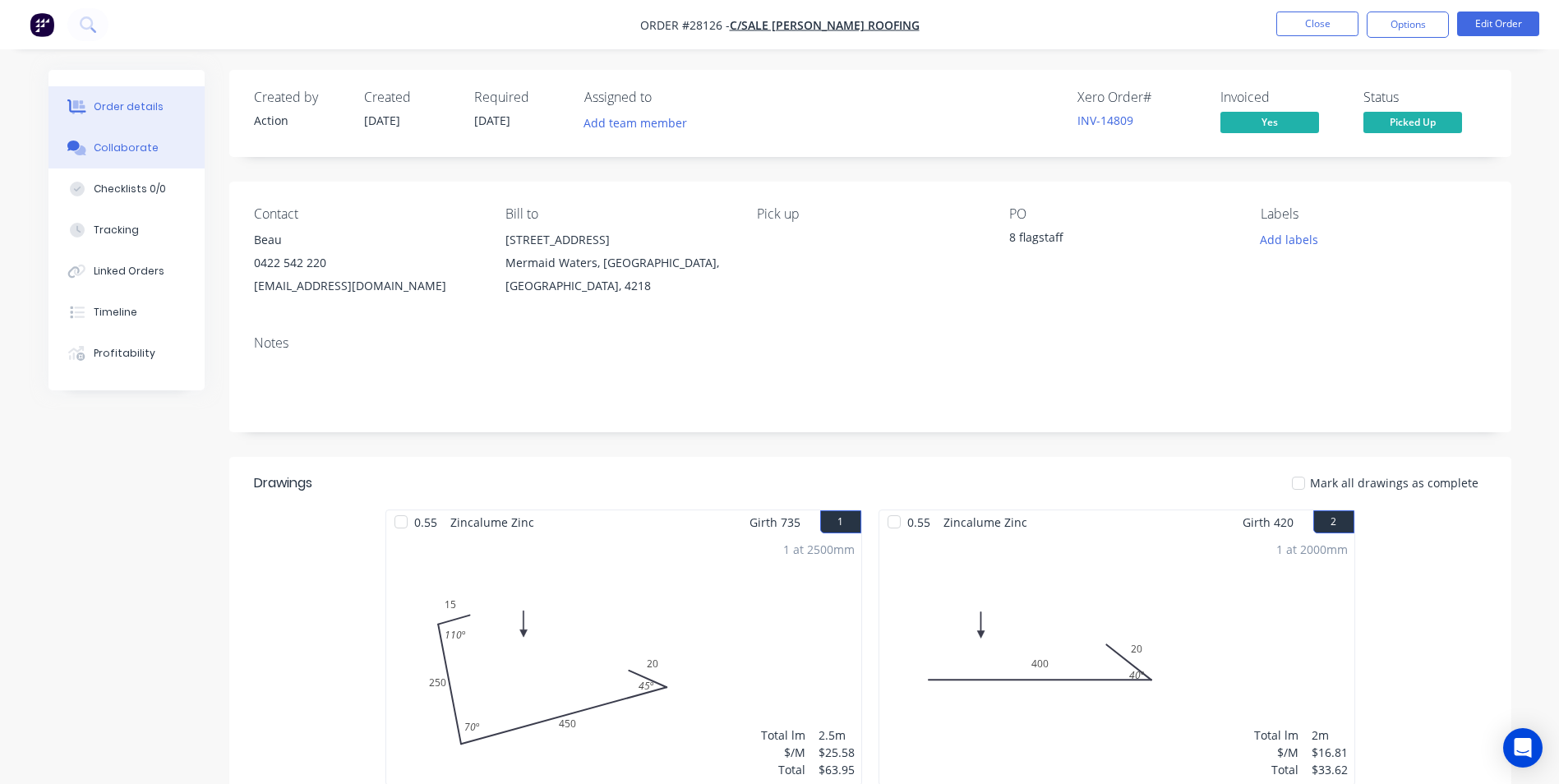
click at [132, 157] on button "Collaborate" at bounding box center [126, 148] width 156 height 41
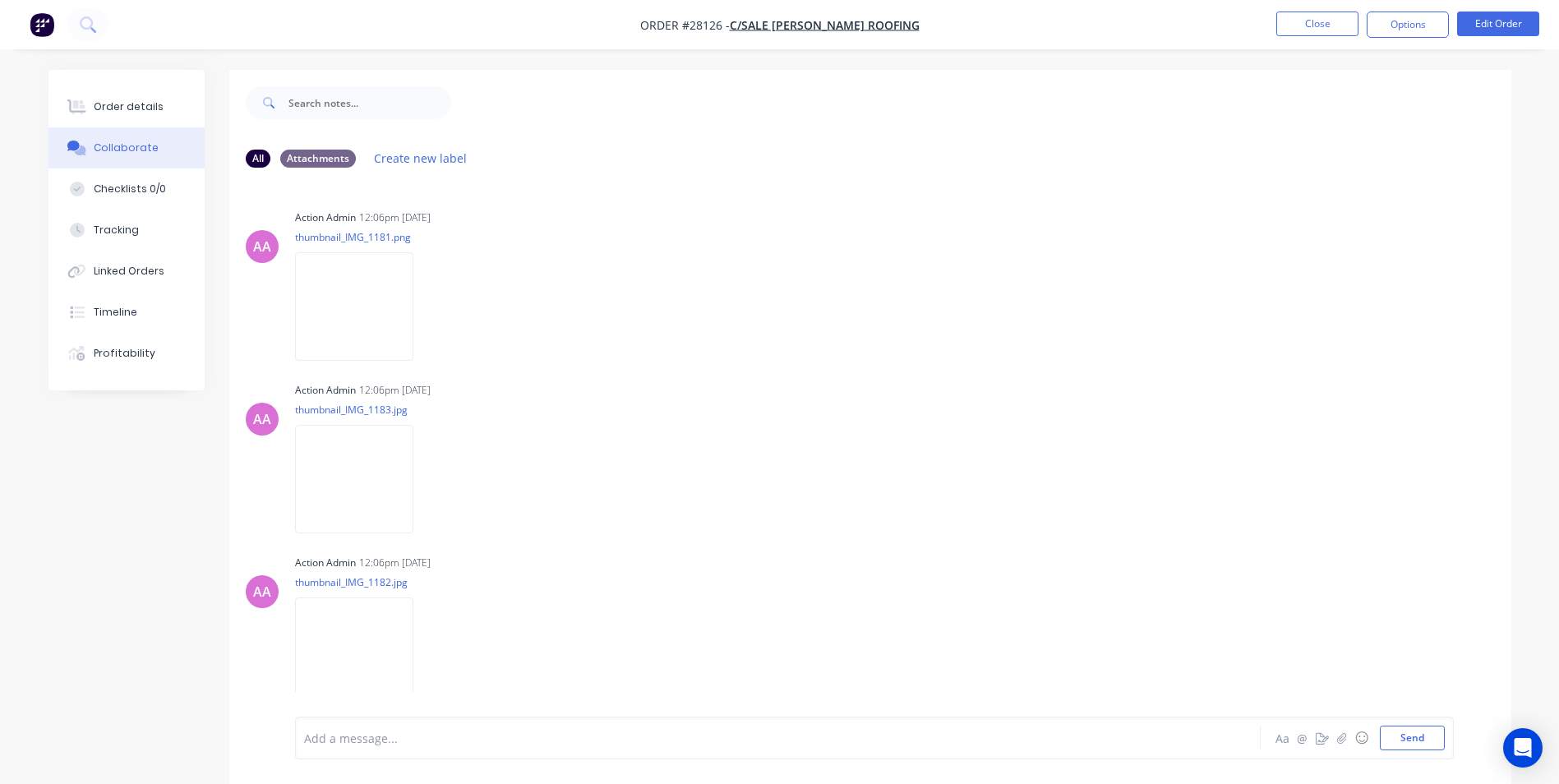
click at [349, 743] on div at bounding box center [732, 738] width 855 height 17
drag, startPoint x: 1415, startPoint y: 738, endPoint x: 1415, endPoint y: 722, distance: 16.0
click at [1415, 727] on button "Send" at bounding box center [1412, 738] width 65 height 25
click at [1316, 21] on button "Close" at bounding box center [1317, 24] width 82 height 25
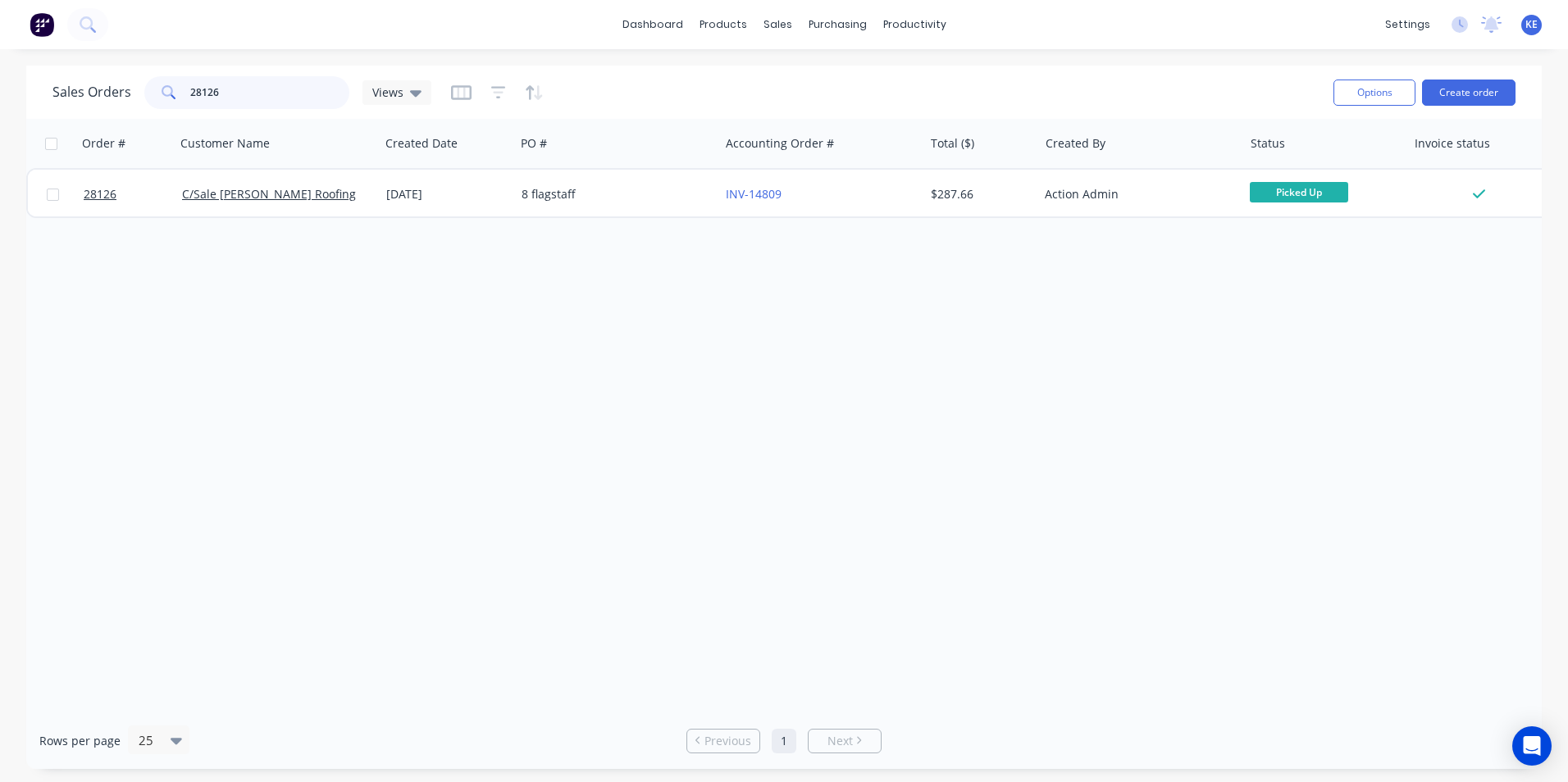
drag, startPoint x: 237, startPoint y: 97, endPoint x: 144, endPoint y: 95, distance: 93.0
click at [145, 95] on div "28126" at bounding box center [246, 93] width 205 height 33
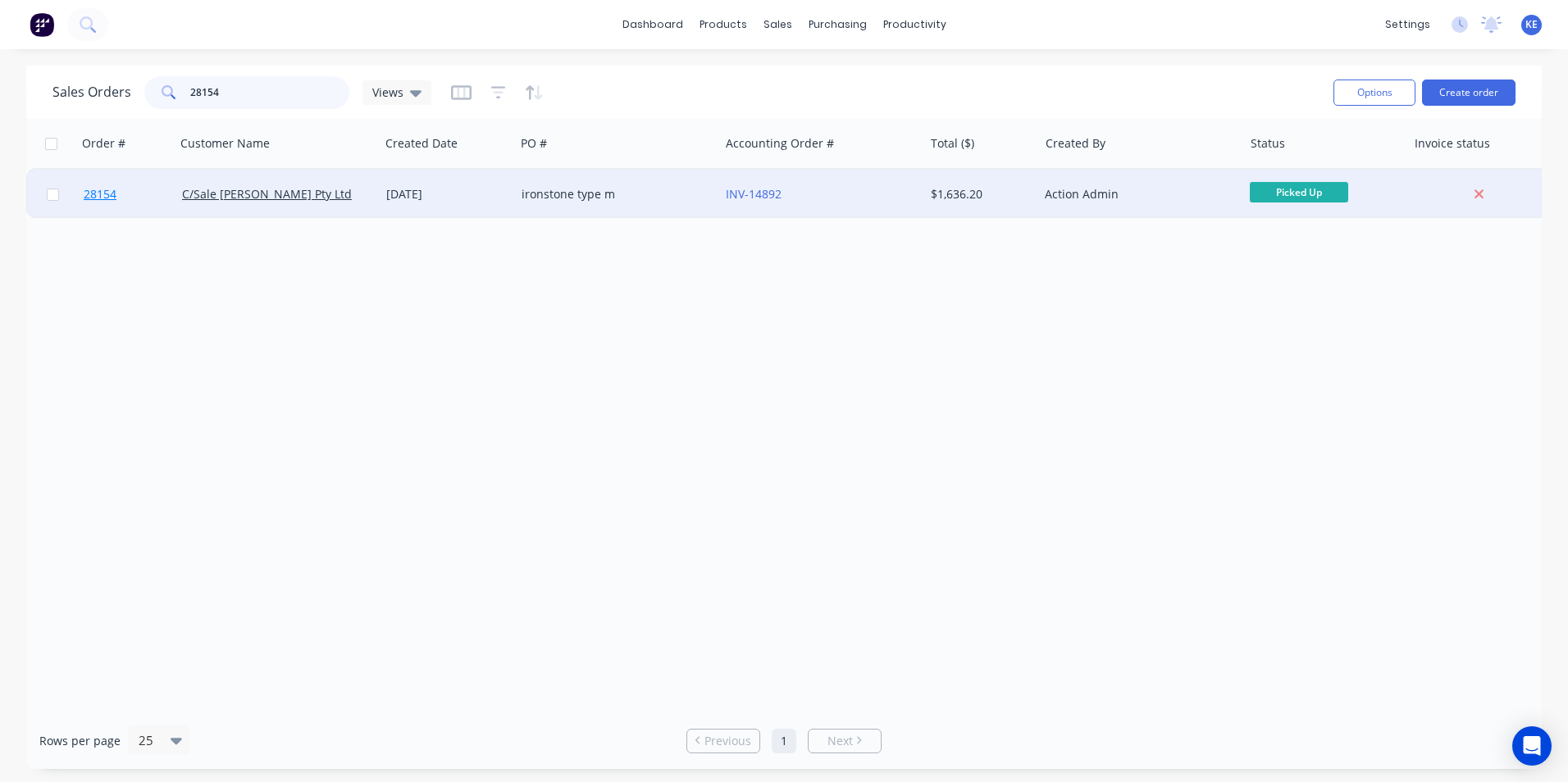
type input "28154"
click at [157, 199] on link "28154" at bounding box center [133, 195] width 98 height 49
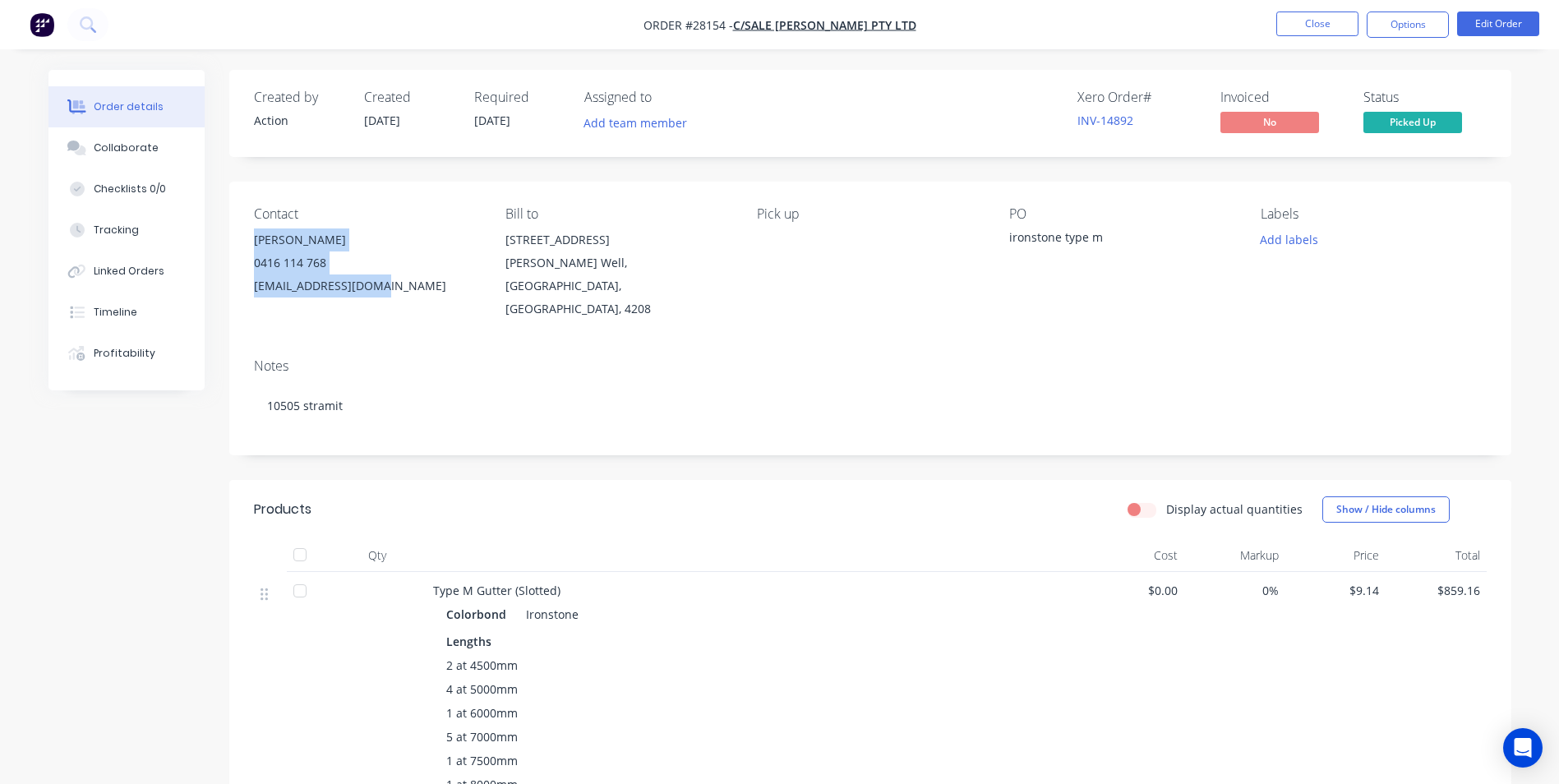
drag, startPoint x: 253, startPoint y: 242, endPoint x: 403, endPoint y: 290, distance: 157.5
click at [403, 290] on div "Contact [PERSON_NAME] 0416 114 768 [EMAIL_ADDRESS][DOMAIN_NAME] Bill to [STREET…" at bounding box center [871, 263] width 1282 height 163
copy div "[PERSON_NAME] 0416 114 768 [EMAIL_ADDRESS][DOMAIN_NAME]"
click at [1422, 27] on button "Options" at bounding box center [1408, 25] width 82 height 26
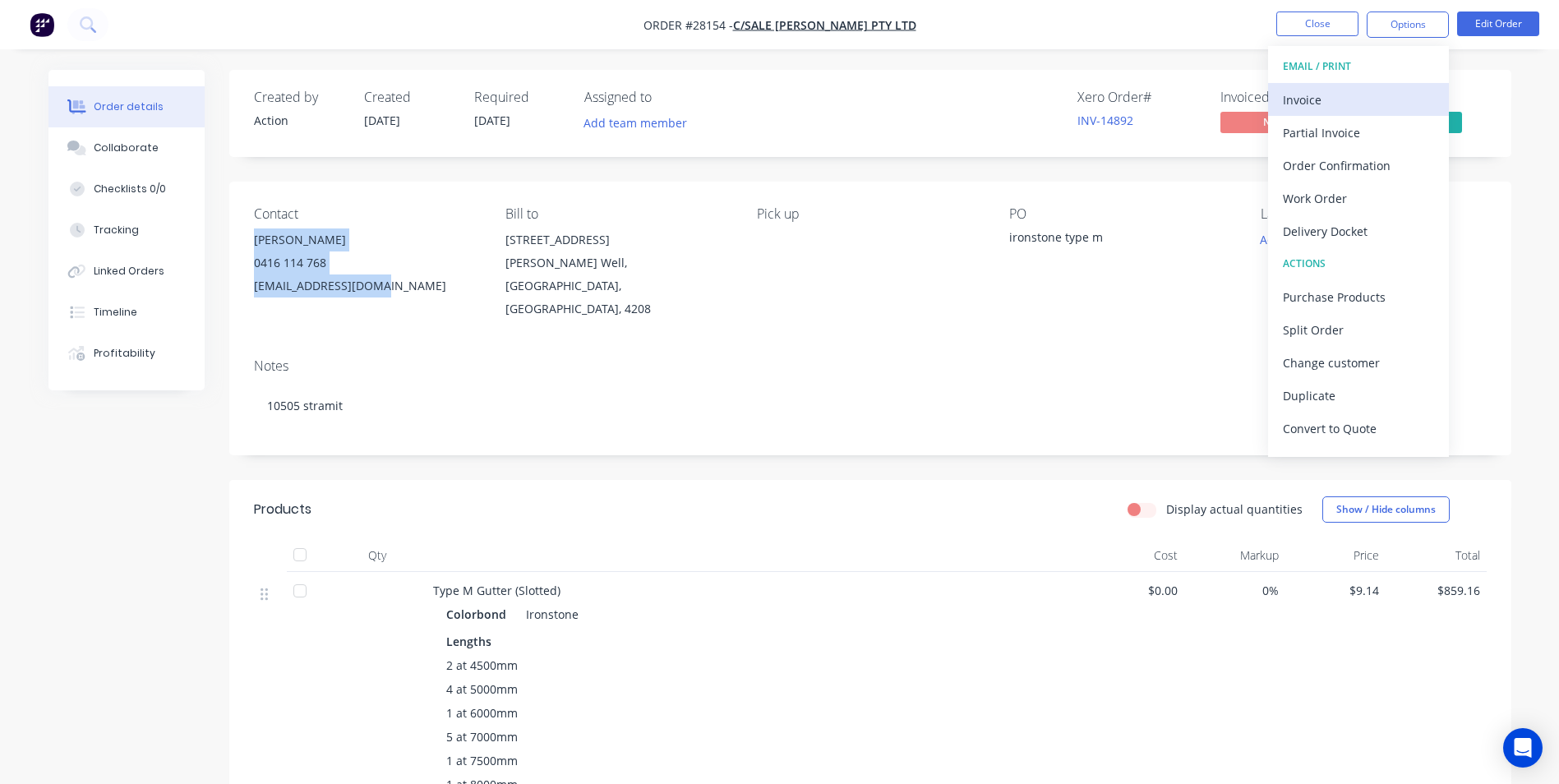
click at [1316, 102] on div "Invoice" at bounding box center [1358, 99] width 151 height 24
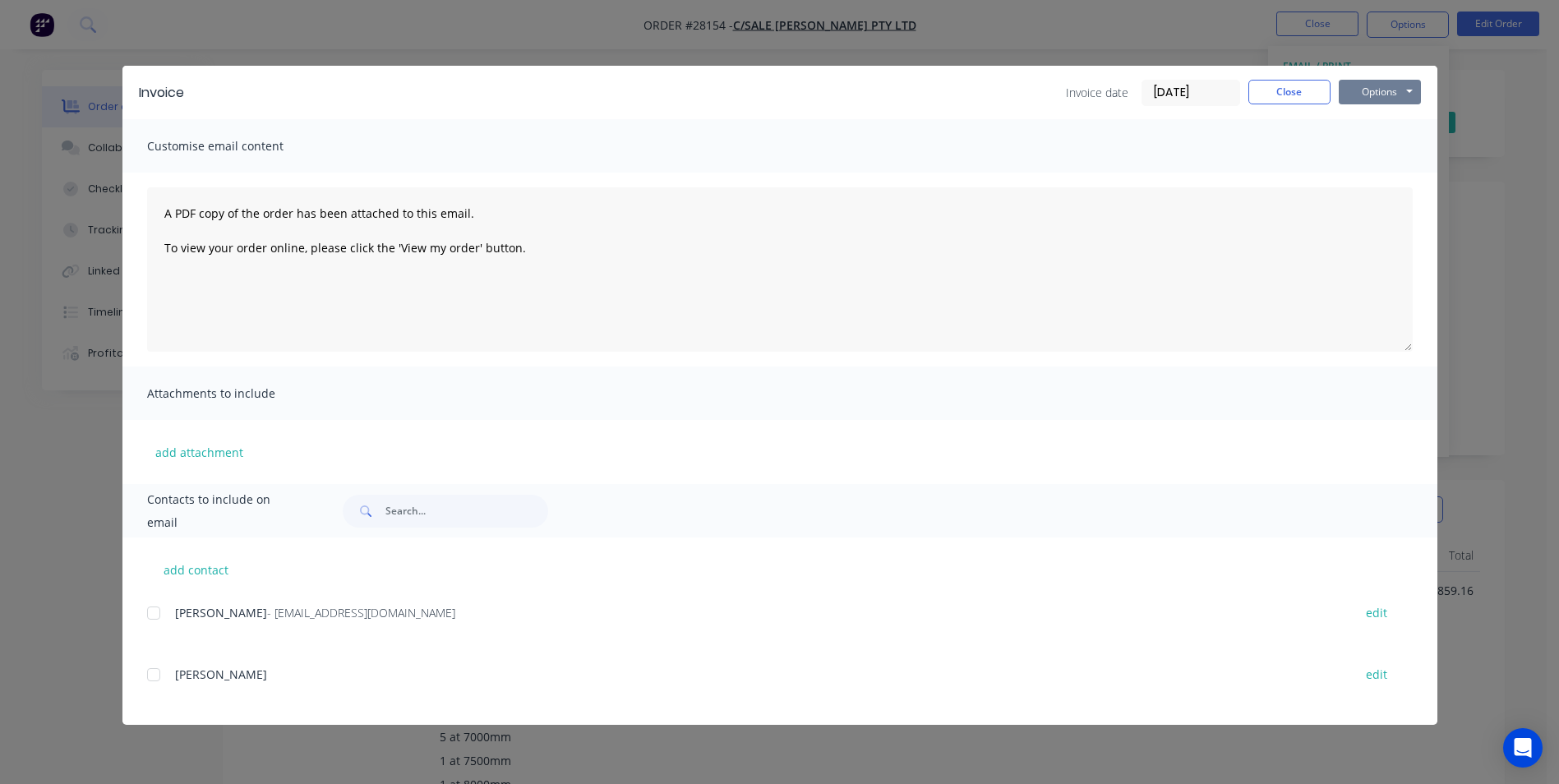
click at [1373, 98] on button "Options" at bounding box center [1379, 91] width 82 height 25
click at [1378, 150] on button "Print" at bounding box center [1390, 149] width 105 height 27
click at [1284, 94] on button "Close" at bounding box center [1289, 91] width 82 height 25
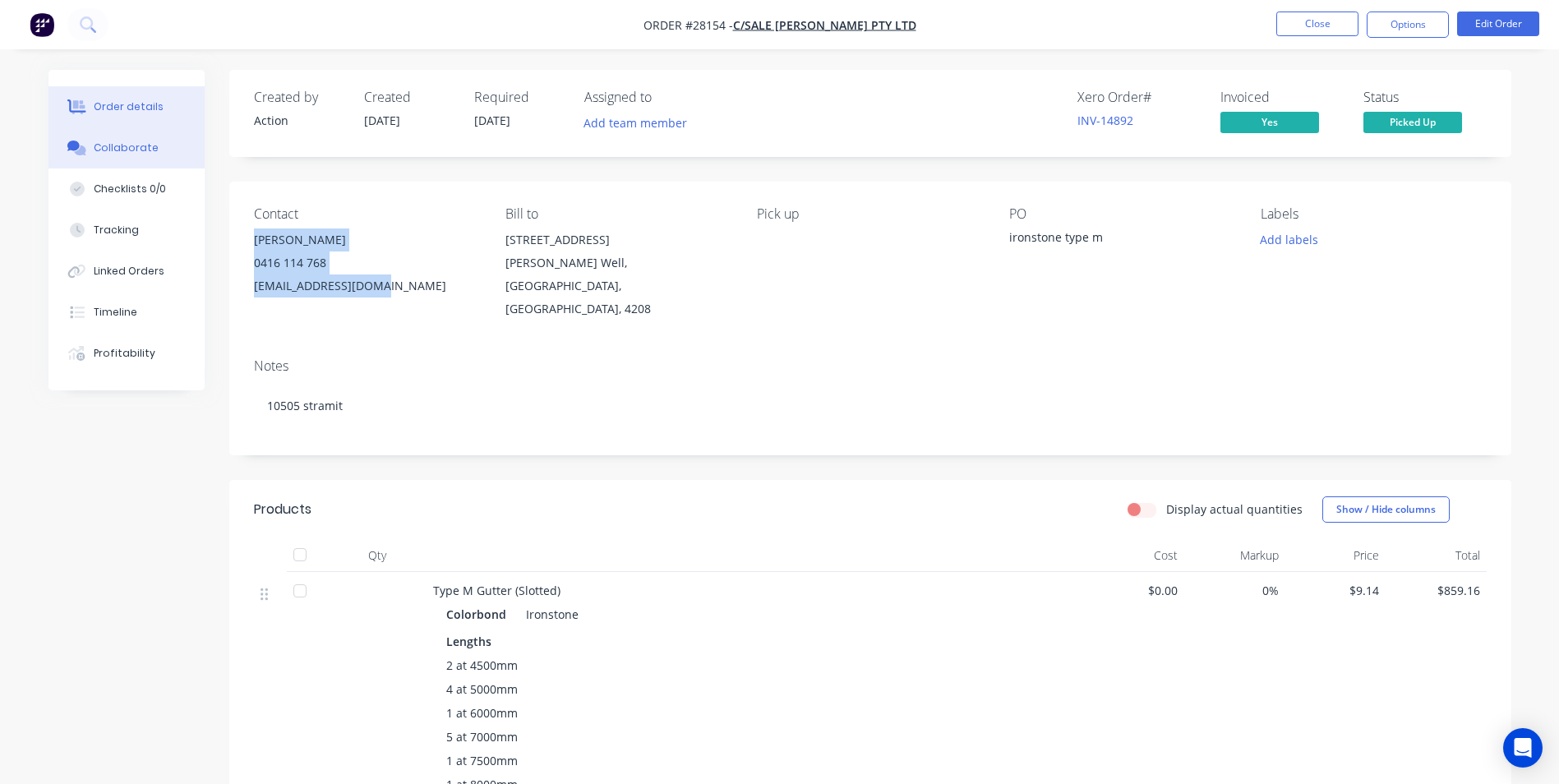
click at [105, 154] on div "Collaborate" at bounding box center [126, 148] width 65 height 15
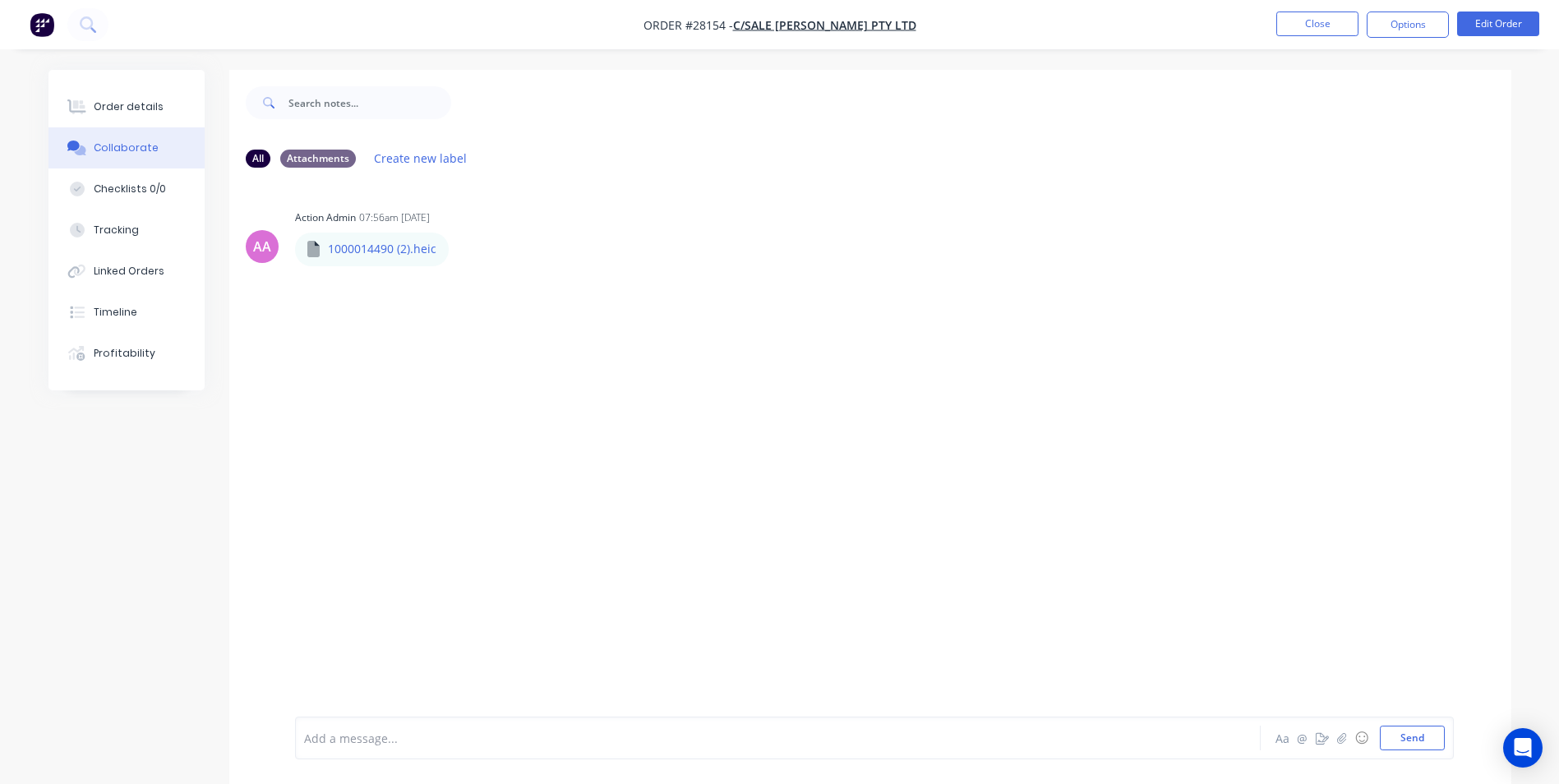
click at [410, 718] on div "Add a message... Aa @ ☺ Send" at bounding box center [874, 738] width 1159 height 43
click at [384, 748] on div "Add a message..." at bounding box center [732, 738] width 855 height 25
click at [1394, 734] on button "Send" at bounding box center [1412, 738] width 65 height 25
click at [1323, 14] on button "Close" at bounding box center [1317, 24] width 82 height 25
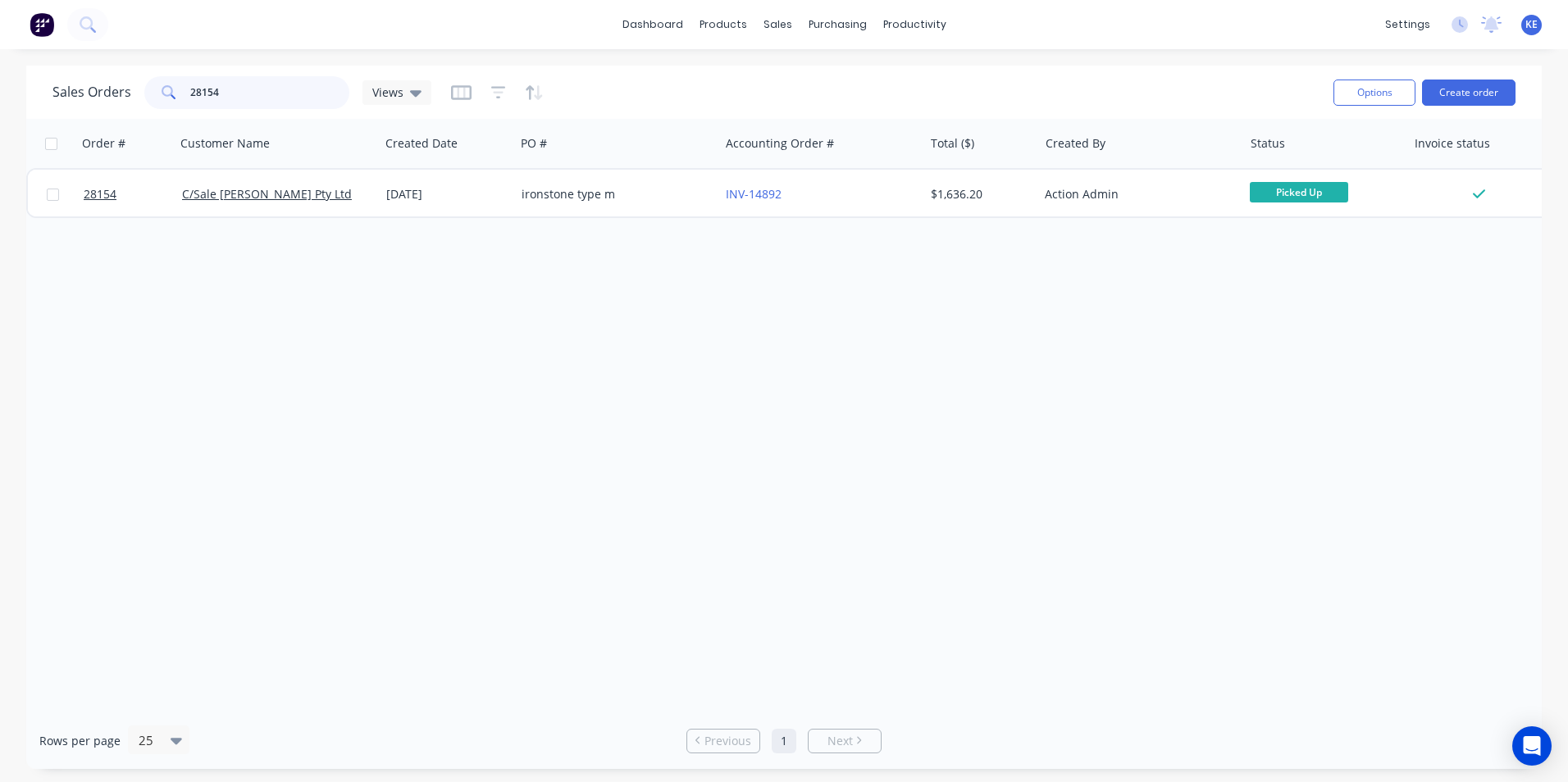
drag, startPoint x: 267, startPoint y: 87, endPoint x: 113, endPoint y: 89, distance: 154.0
click at [113, 89] on div "Sales Orders 28154 Views" at bounding box center [242, 93] width 378 height 33
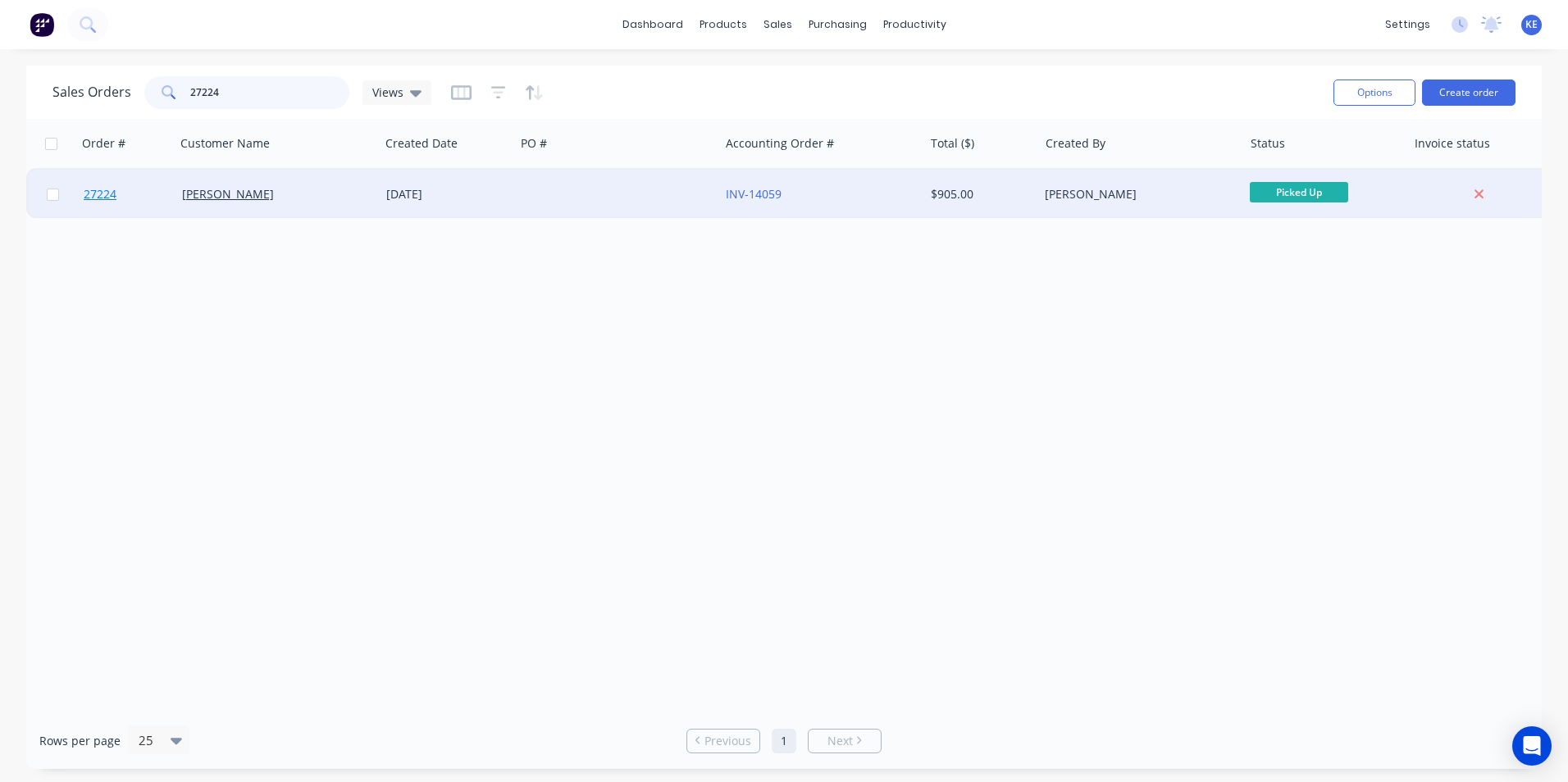
type input "27224"
click at [154, 193] on link "27224" at bounding box center [133, 195] width 98 height 49
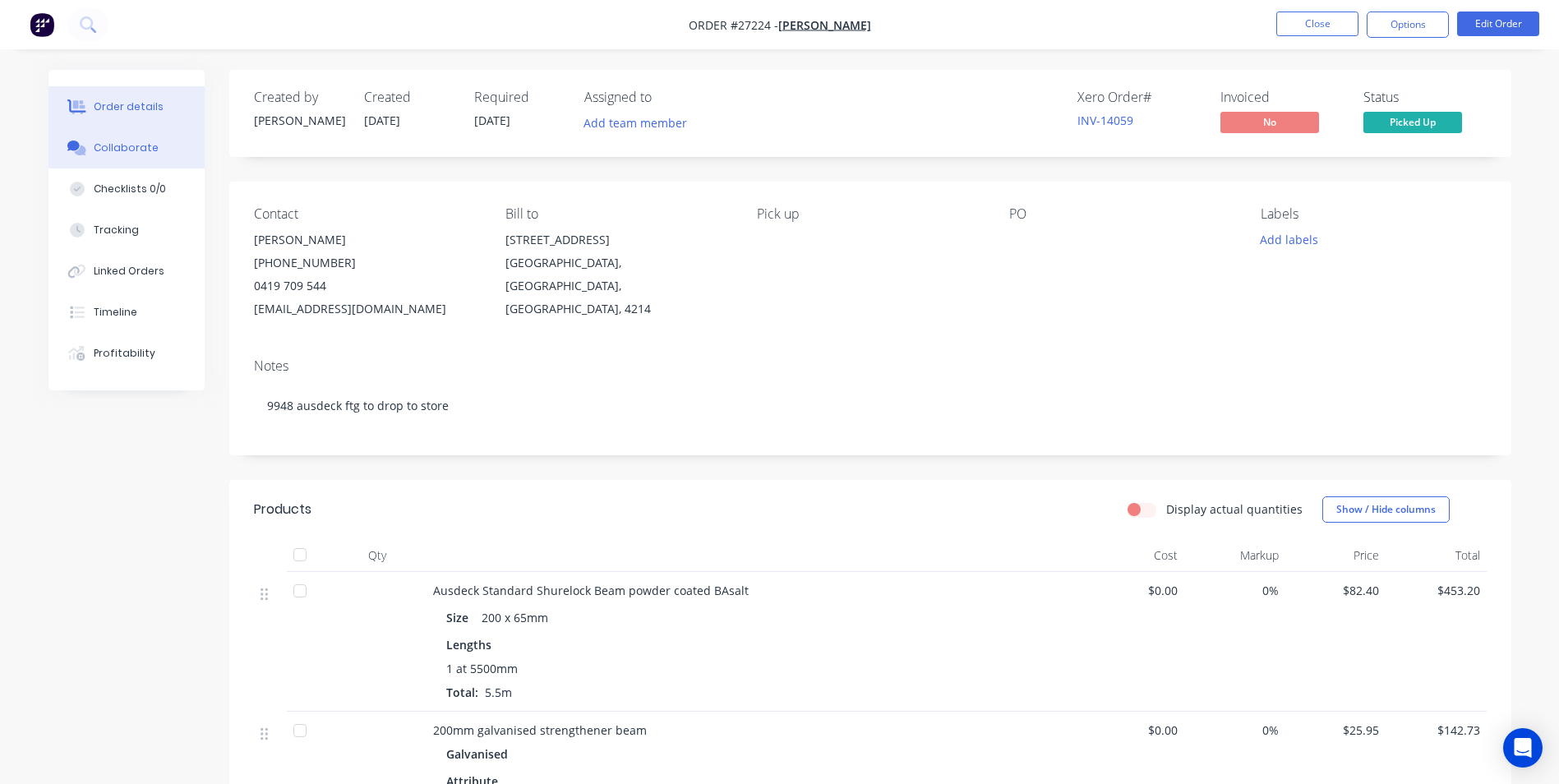
click at [139, 150] on div "Collaborate" at bounding box center [126, 148] width 65 height 15
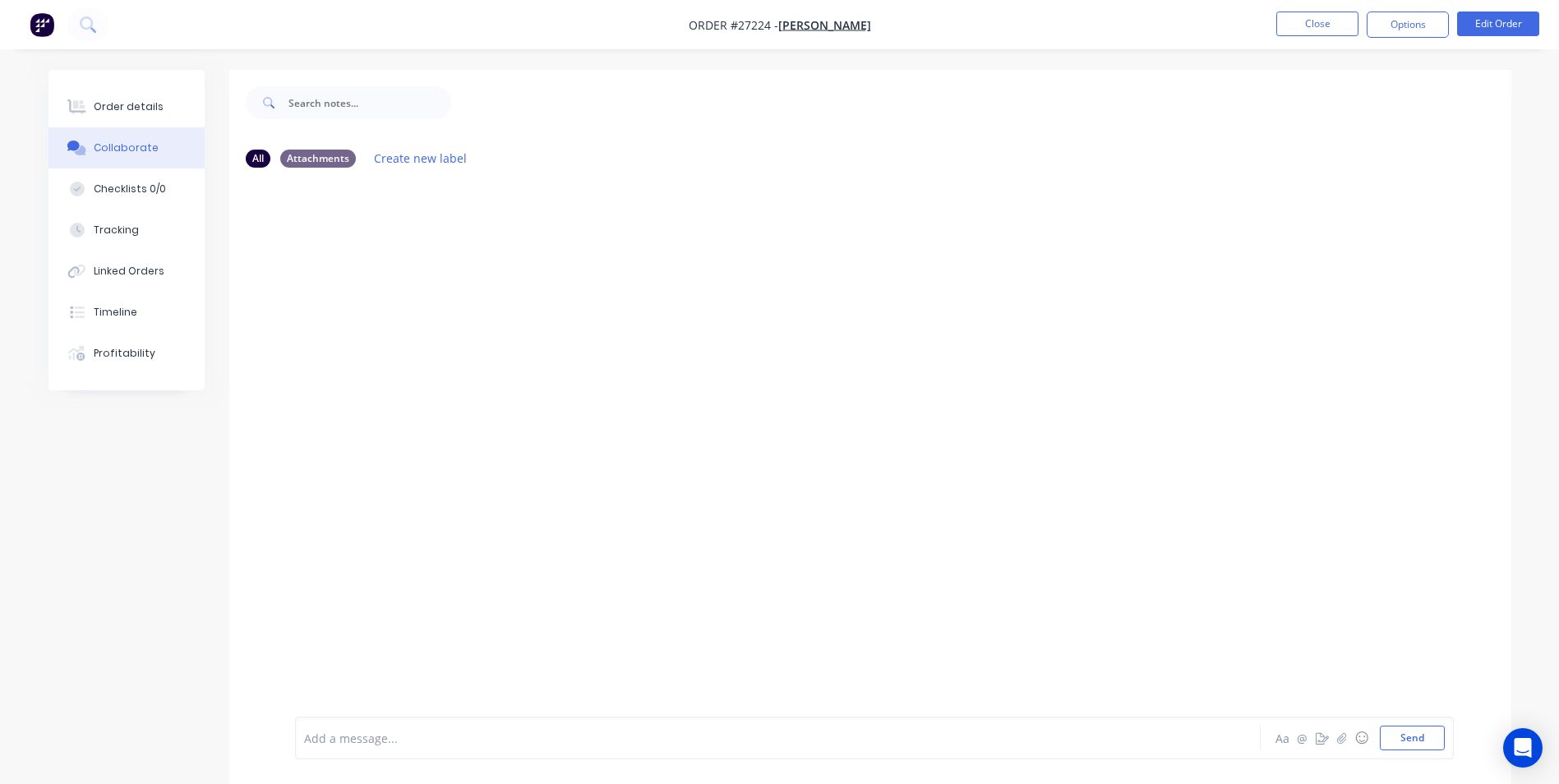
drag, startPoint x: 421, startPoint y: 738, endPoint x: 506, endPoint y: 579, distance: 180.3
click at [421, 735] on div at bounding box center [732, 738] width 855 height 17
click at [1422, 749] on button "Send" at bounding box center [1412, 738] width 65 height 25
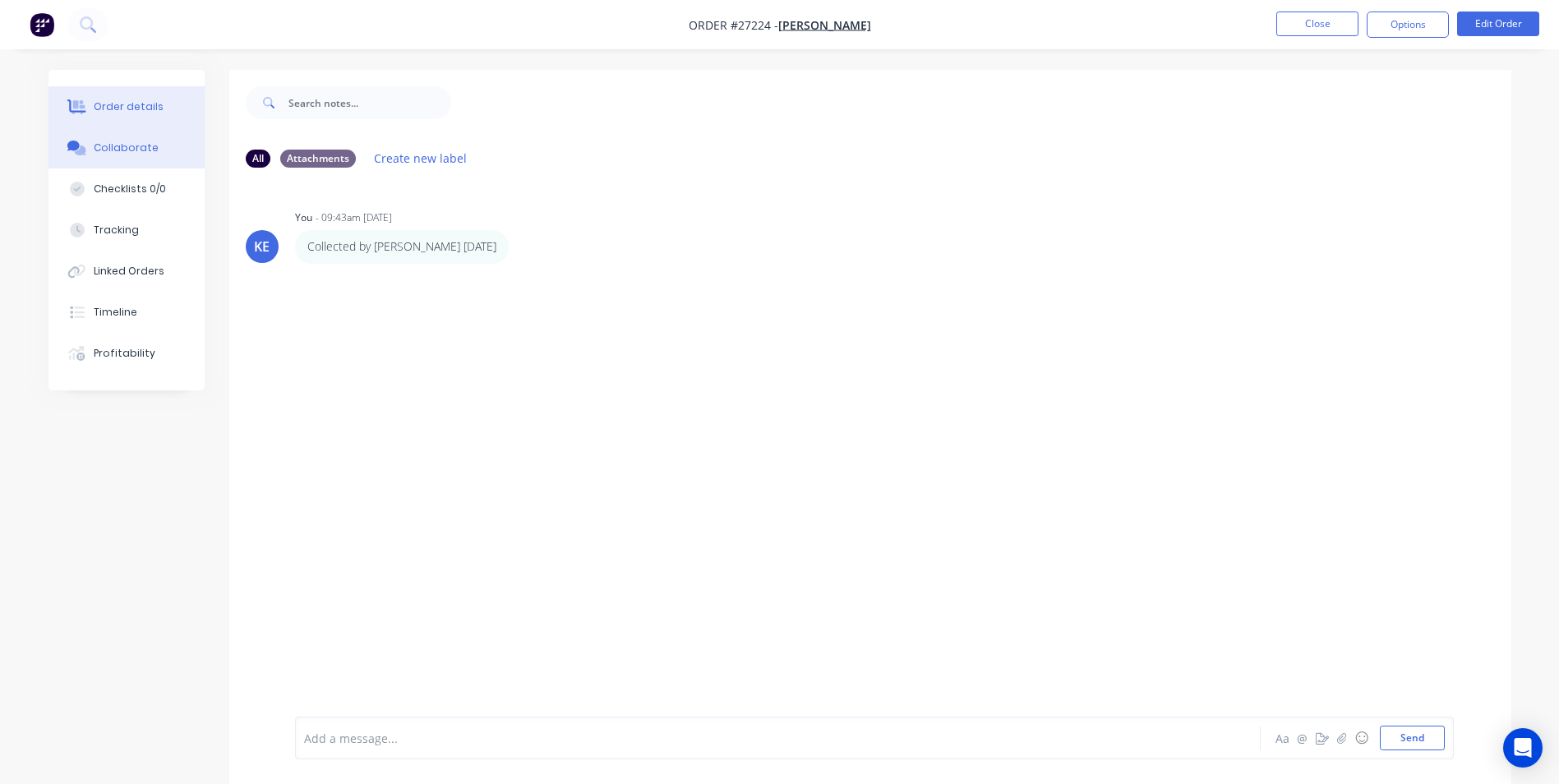
click at [149, 102] on div "Order details" at bounding box center [129, 107] width 70 height 15
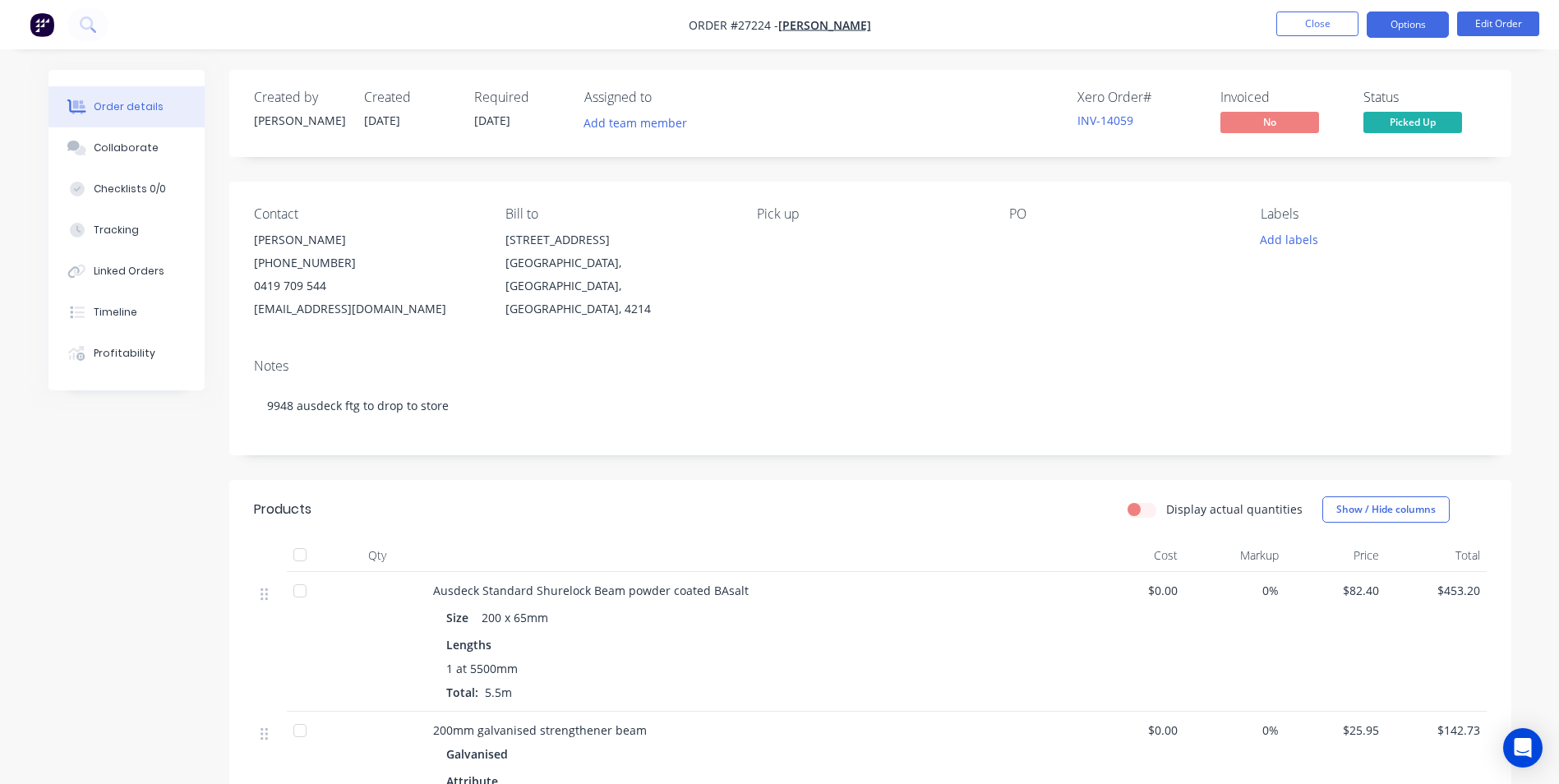
click at [1391, 29] on button "Options" at bounding box center [1408, 25] width 82 height 26
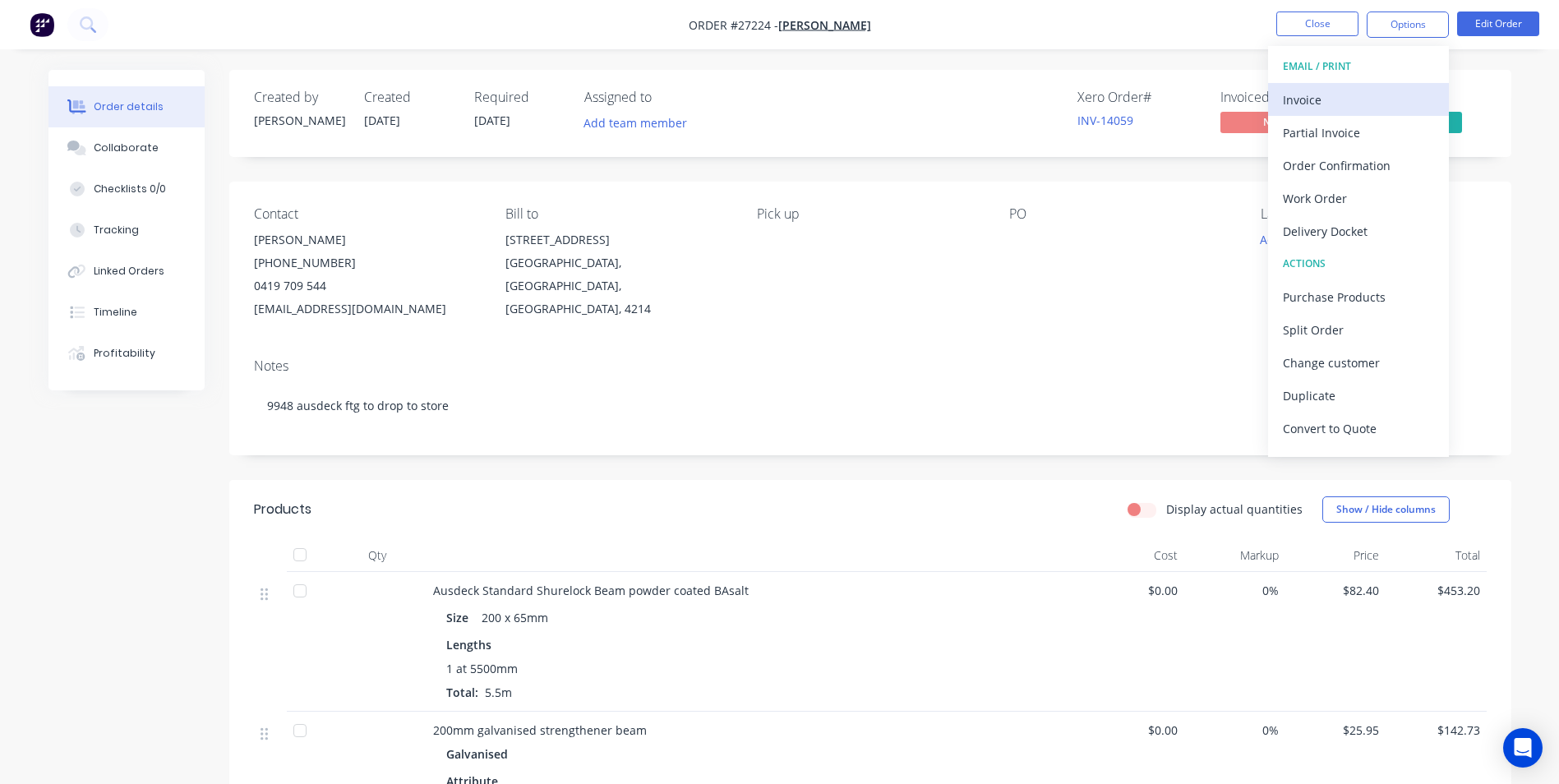
click at [1338, 112] on button "Invoice" at bounding box center [1358, 99] width 181 height 33
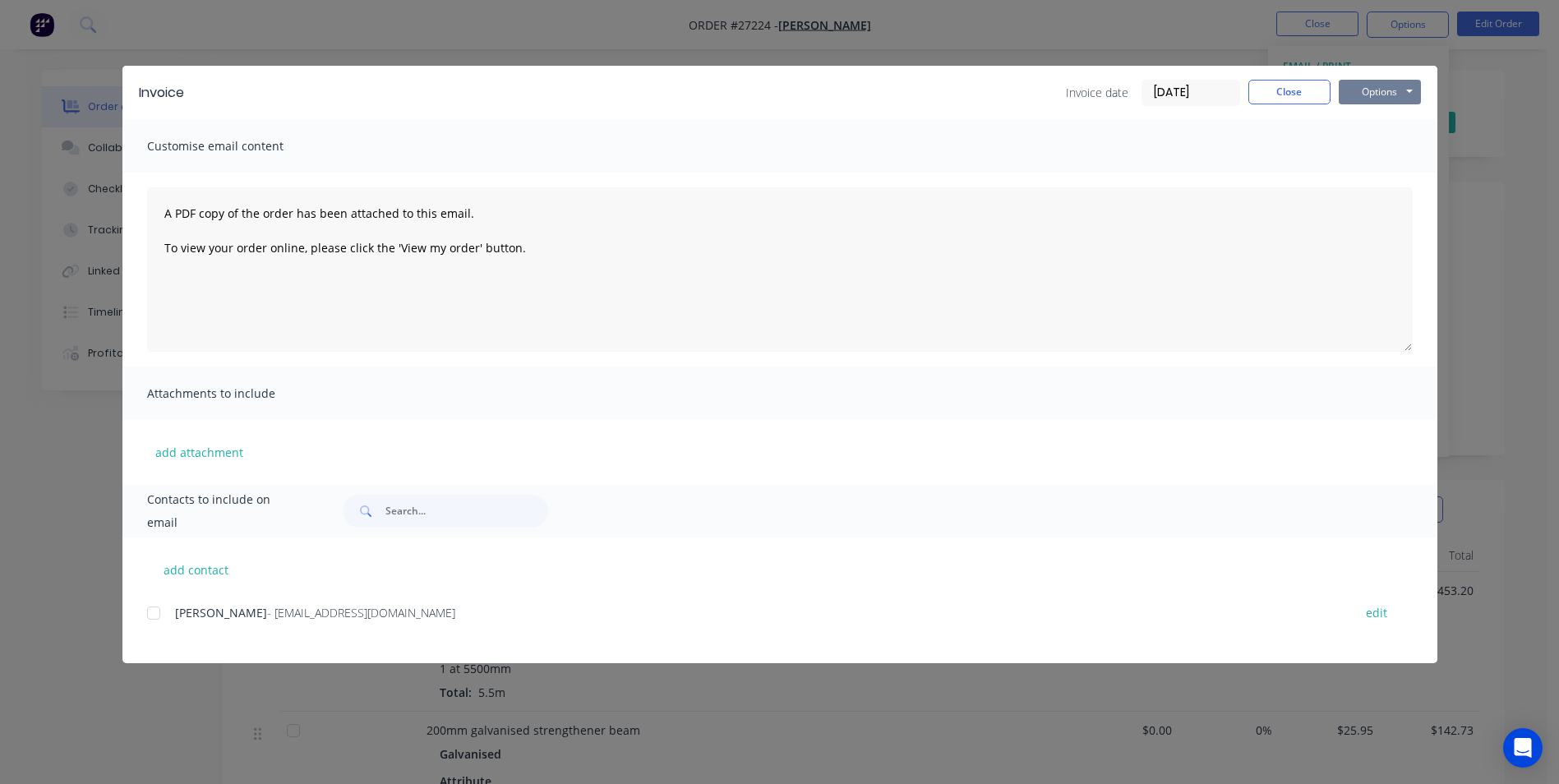
click at [1389, 92] on button "Options" at bounding box center [1379, 91] width 82 height 25
click at [1378, 149] on button "Print" at bounding box center [1390, 149] width 105 height 27
click at [1286, 91] on button "Close" at bounding box center [1289, 91] width 82 height 25
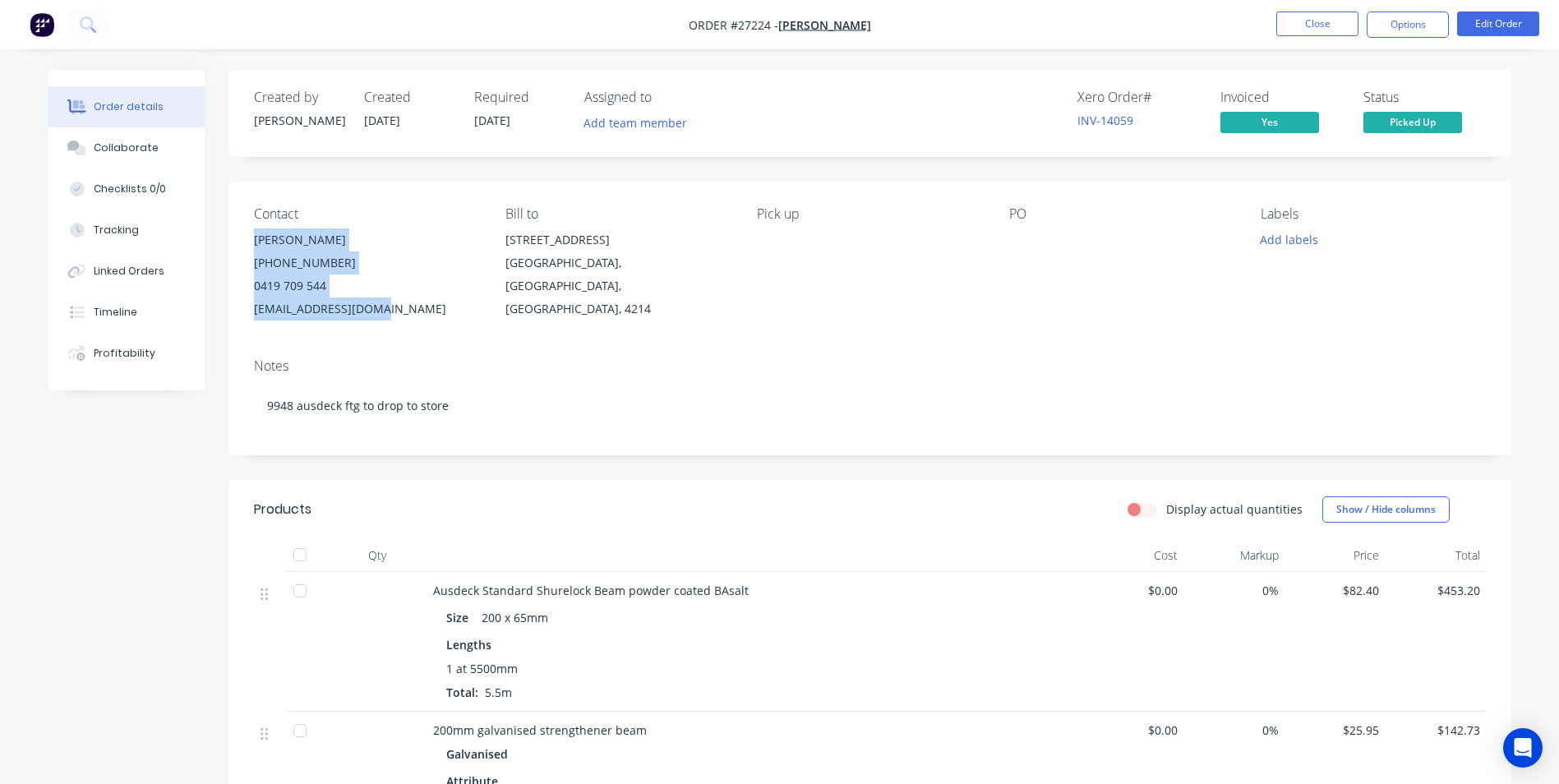
drag, startPoint x: 252, startPoint y: 235, endPoint x: 383, endPoint y: 314, distance: 153.0
click at [383, 314] on div "Contact [PERSON_NAME] [PHONE_NUMBER] [EMAIL_ADDRESS][DOMAIN_NAME] Bill to [STRE…" at bounding box center [871, 263] width 1282 height 163
copy div "[PERSON_NAME] [PHONE_NUMBER] [EMAIL_ADDRESS][DOMAIN_NAME]"
click at [1327, 21] on button "Close" at bounding box center [1317, 24] width 82 height 25
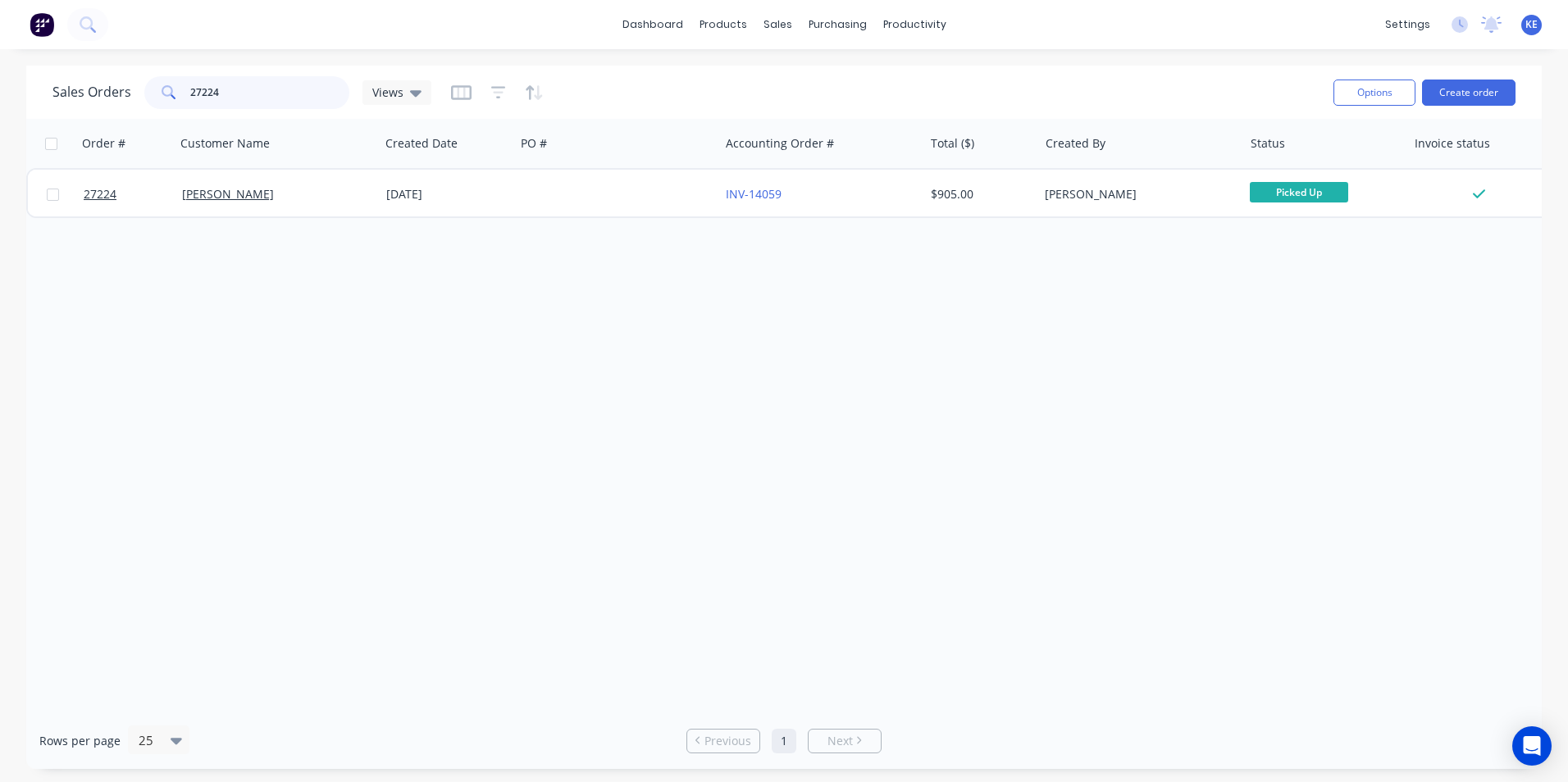
drag, startPoint x: 238, startPoint y: 98, endPoint x: 141, endPoint y: 83, distance: 98.2
click at [141, 83] on div "Sales Orders 27224 Views" at bounding box center [242, 93] width 378 height 33
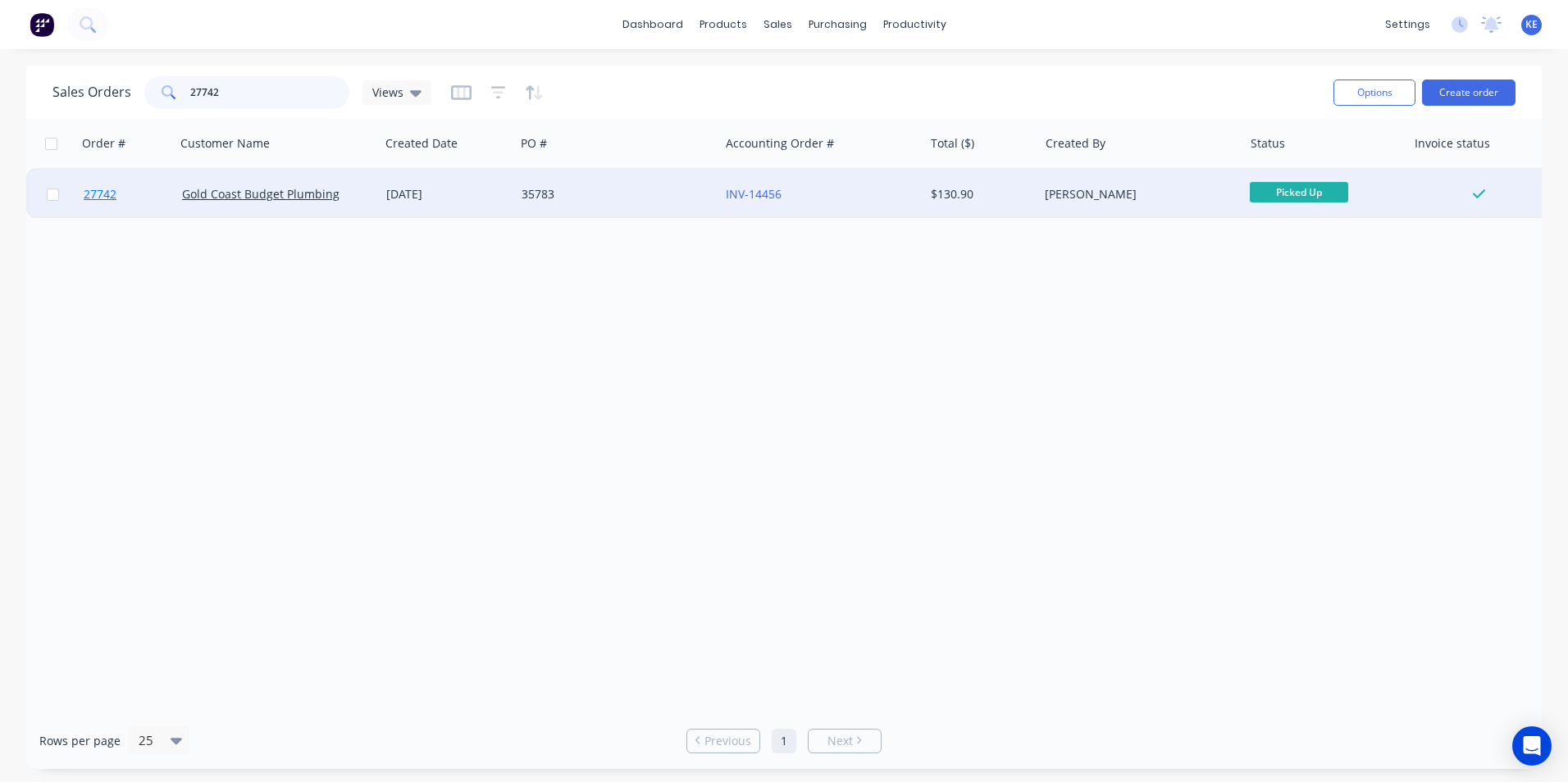
type input "27742"
click at [148, 196] on link "27742" at bounding box center [133, 195] width 98 height 49
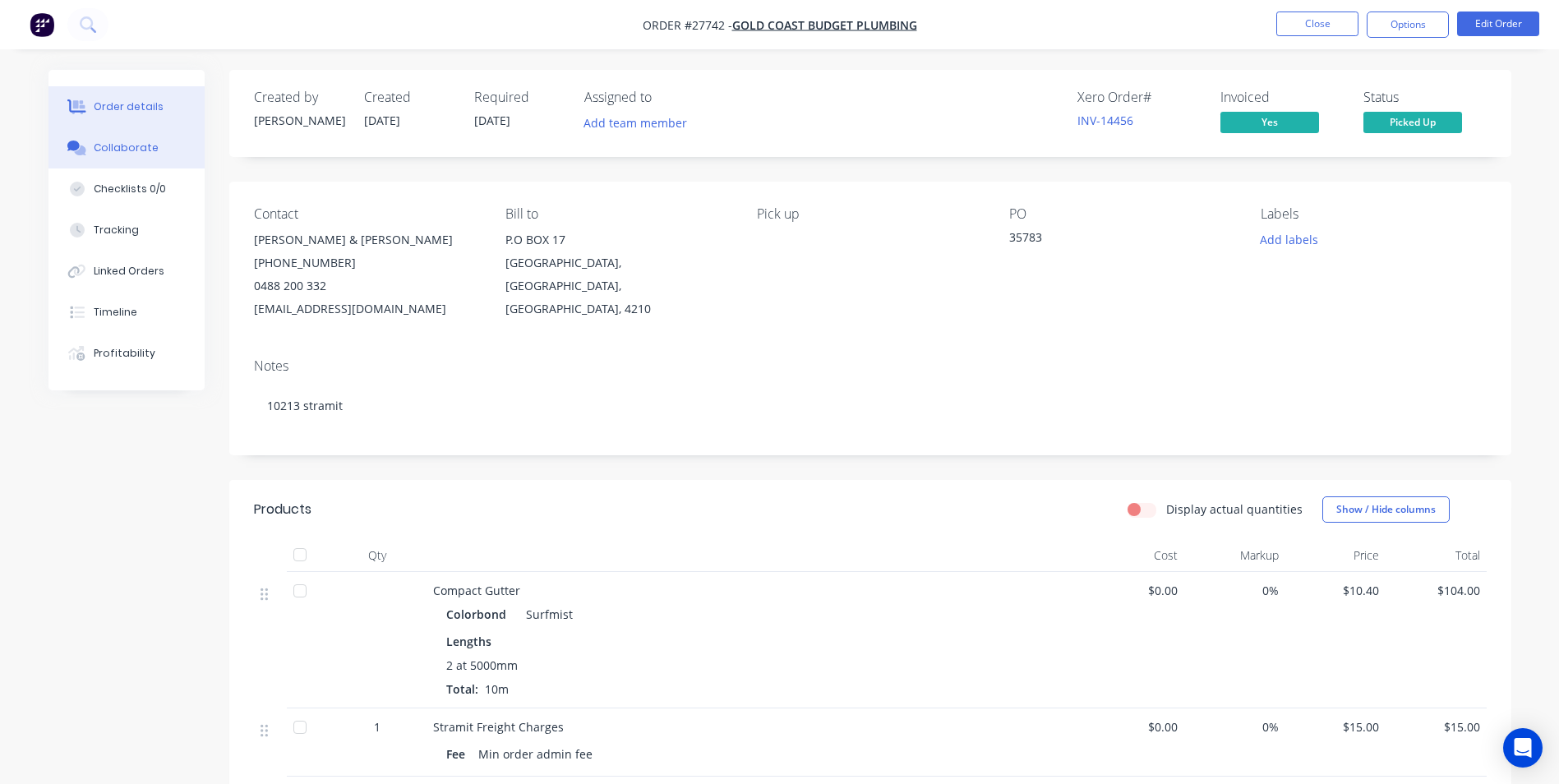
click at [108, 154] on div "Collaborate" at bounding box center [126, 148] width 65 height 15
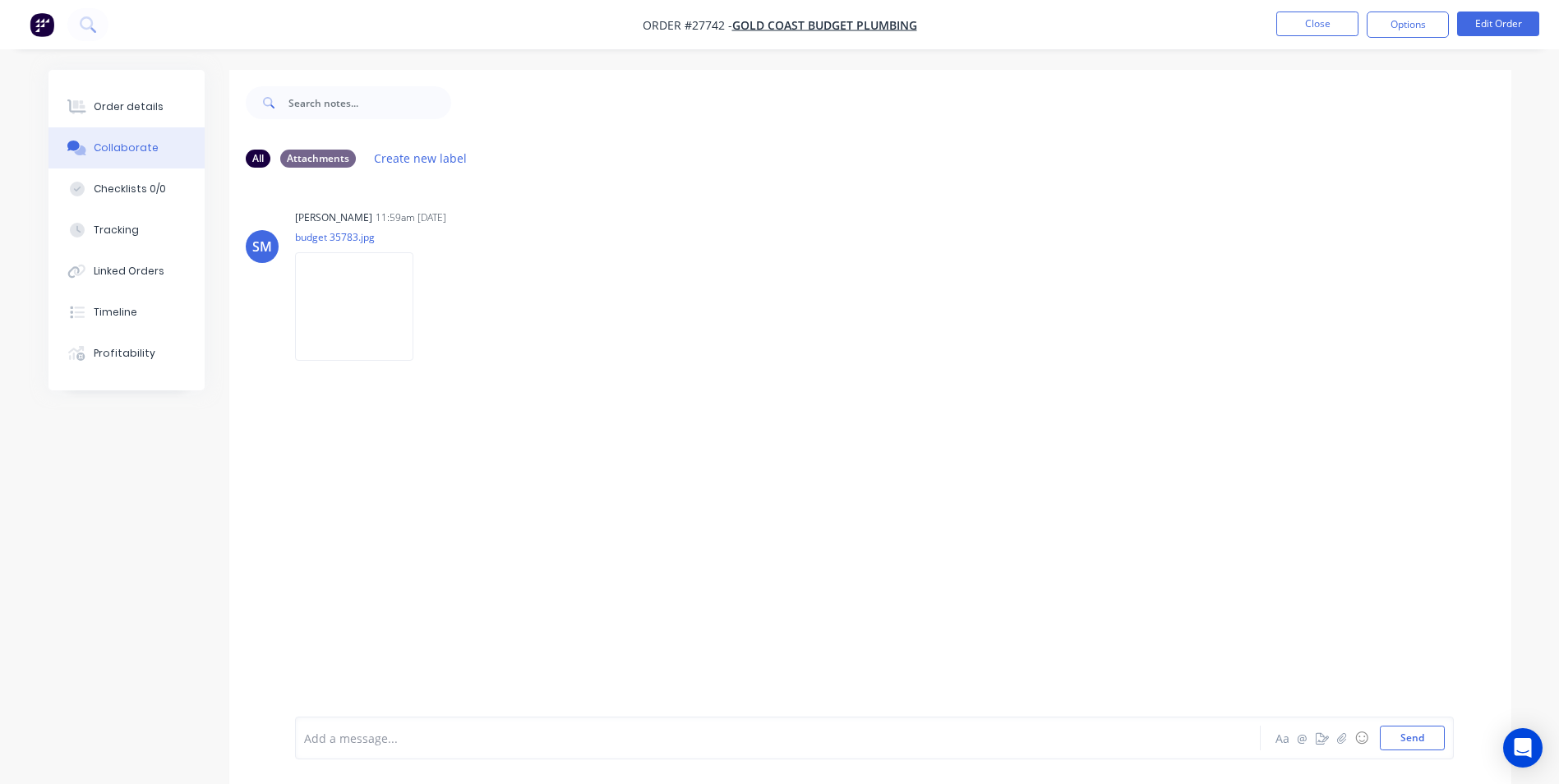
click at [420, 748] on div "Add a message..." at bounding box center [732, 738] width 855 height 25
click at [1414, 738] on button "Send" at bounding box center [1412, 738] width 65 height 25
click at [1299, 21] on button "Close" at bounding box center [1317, 24] width 82 height 25
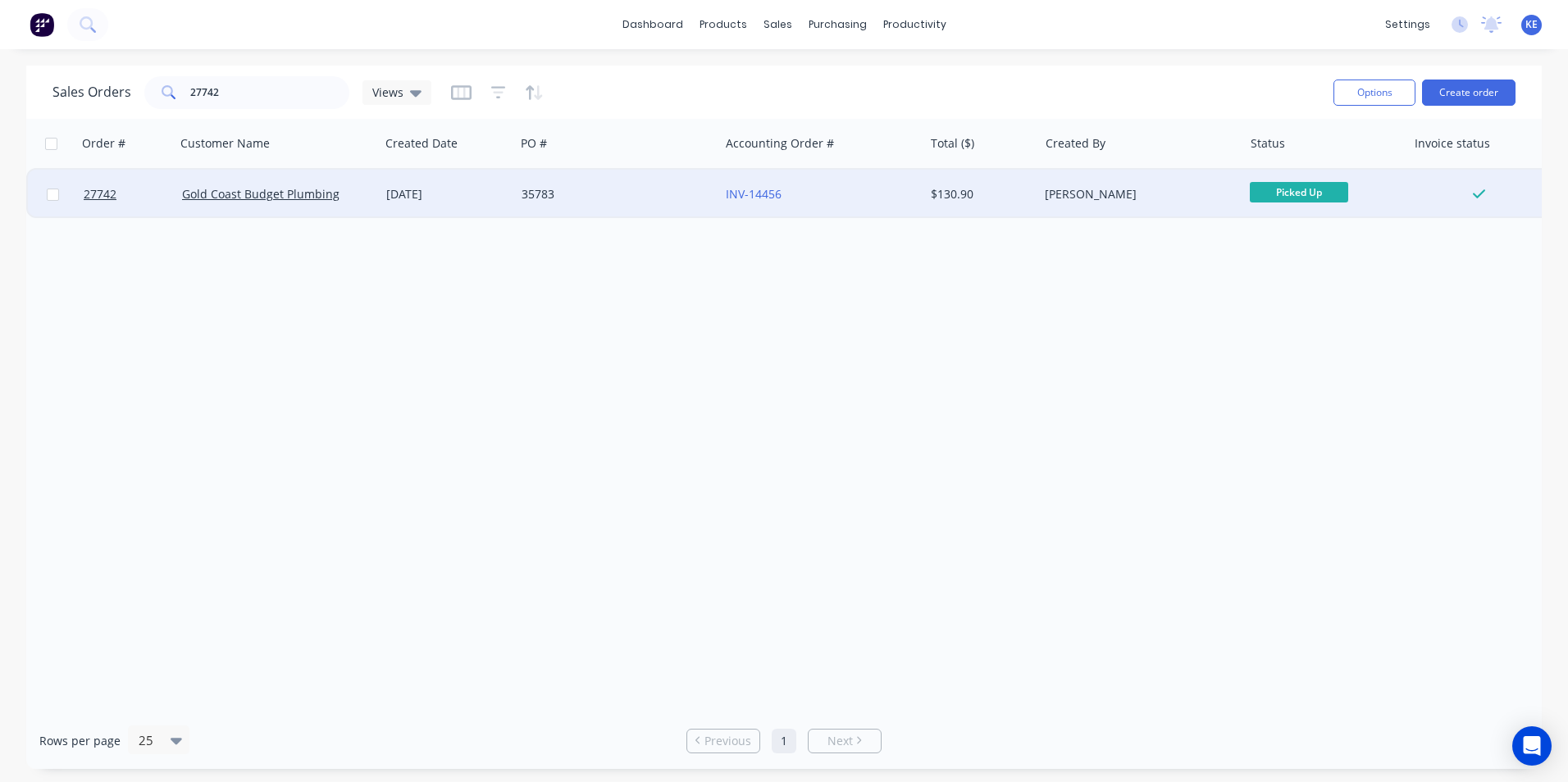
click at [459, 202] on div "[DATE]" at bounding box center [447, 195] width 122 height 16
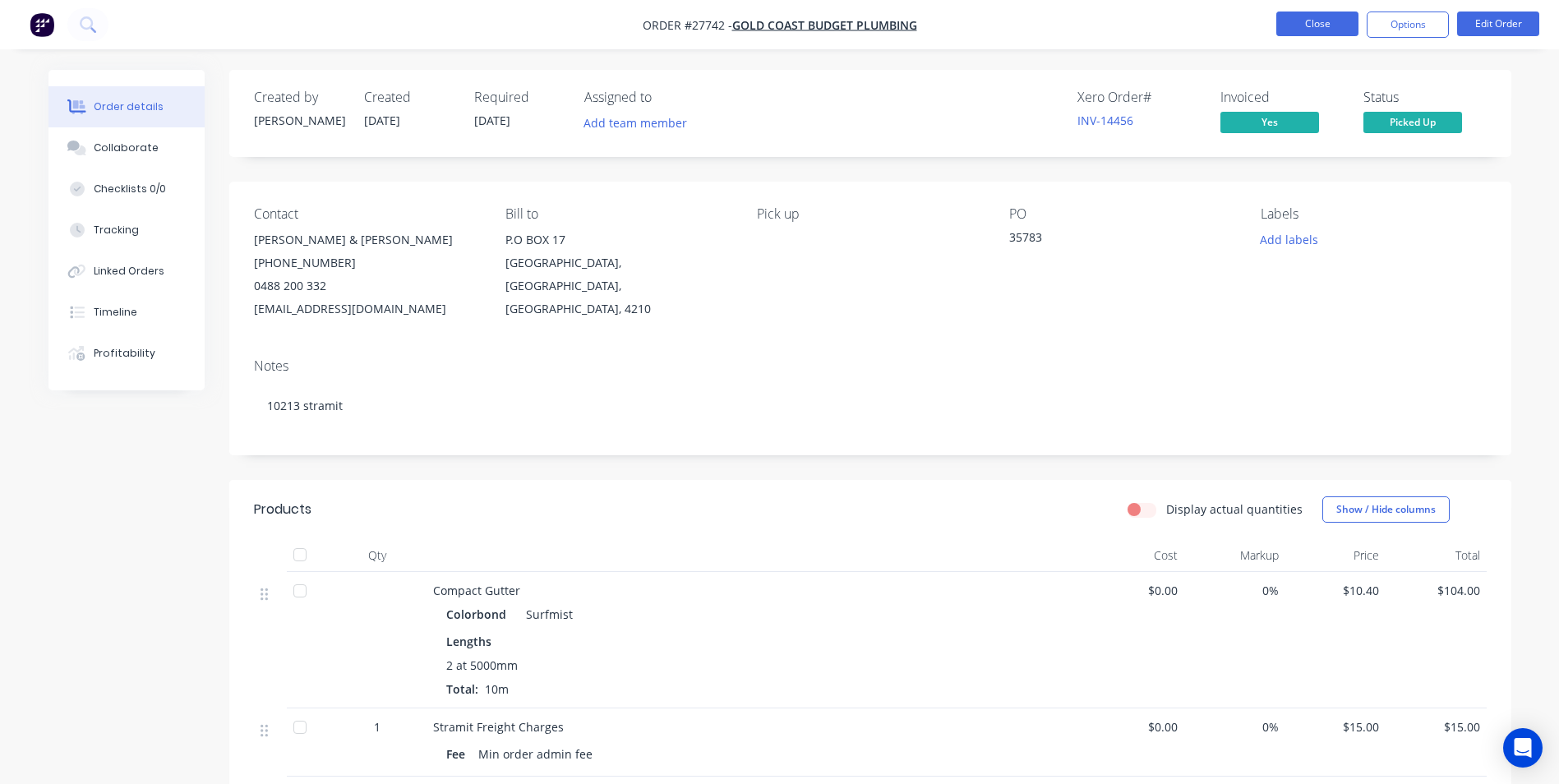
click at [1306, 21] on button "Close" at bounding box center [1317, 24] width 82 height 25
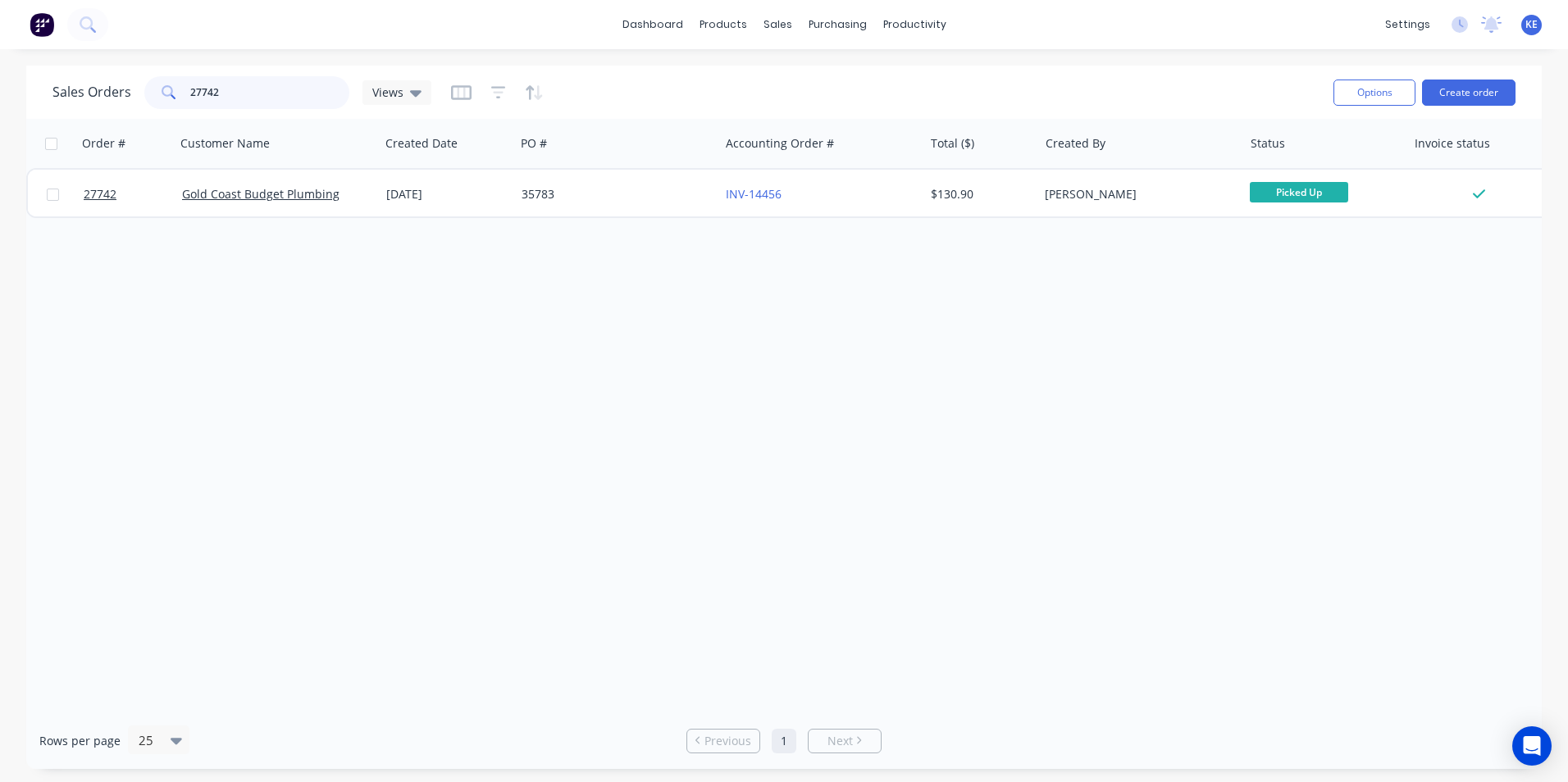
drag, startPoint x: 246, startPoint y: 95, endPoint x: 104, endPoint y: 95, distance: 142.0
click at [104, 95] on div "Sales Orders 27742 Views" at bounding box center [242, 93] width 378 height 33
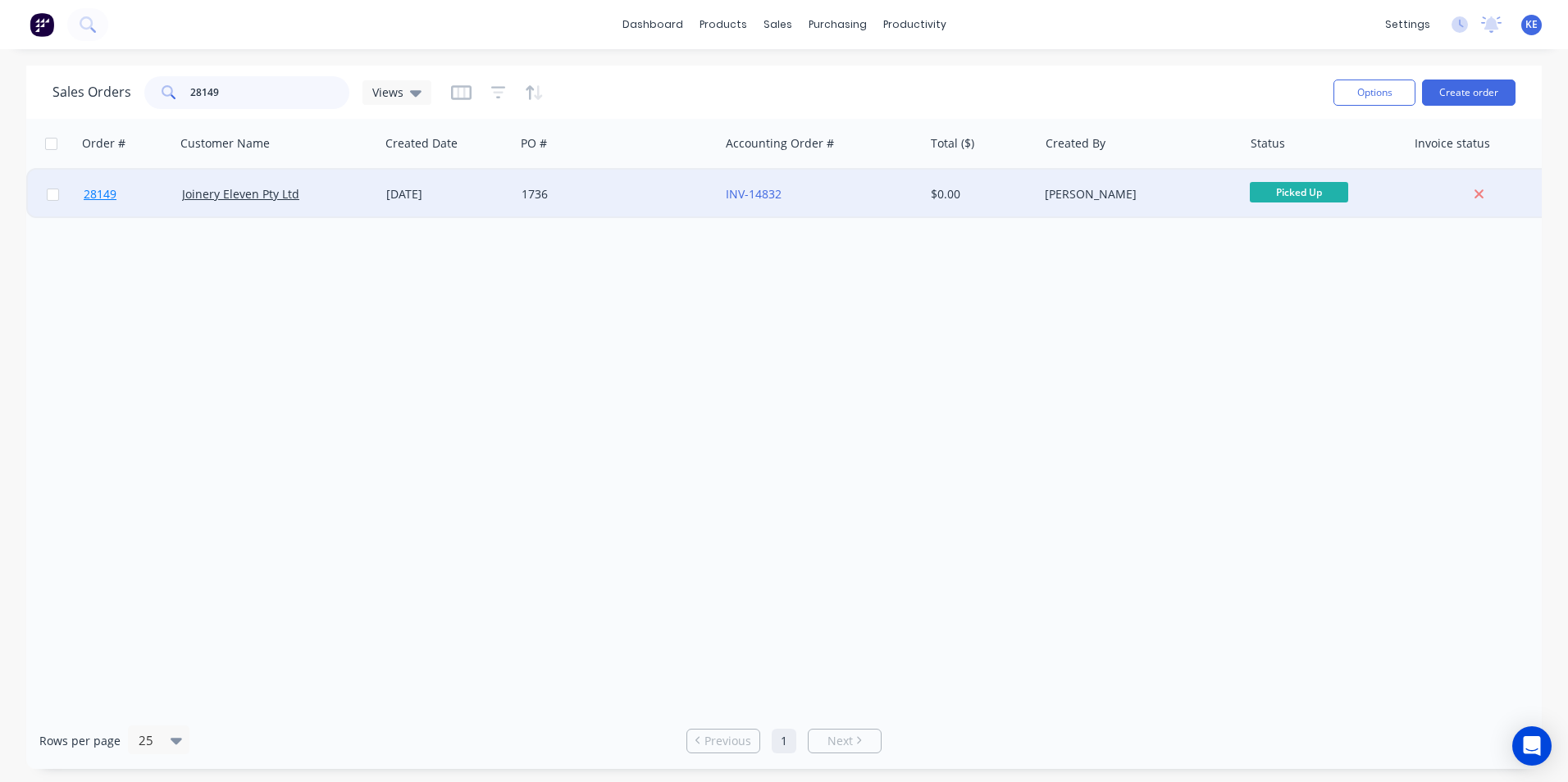
type input "28149"
click at [131, 202] on link "28149" at bounding box center [133, 195] width 98 height 49
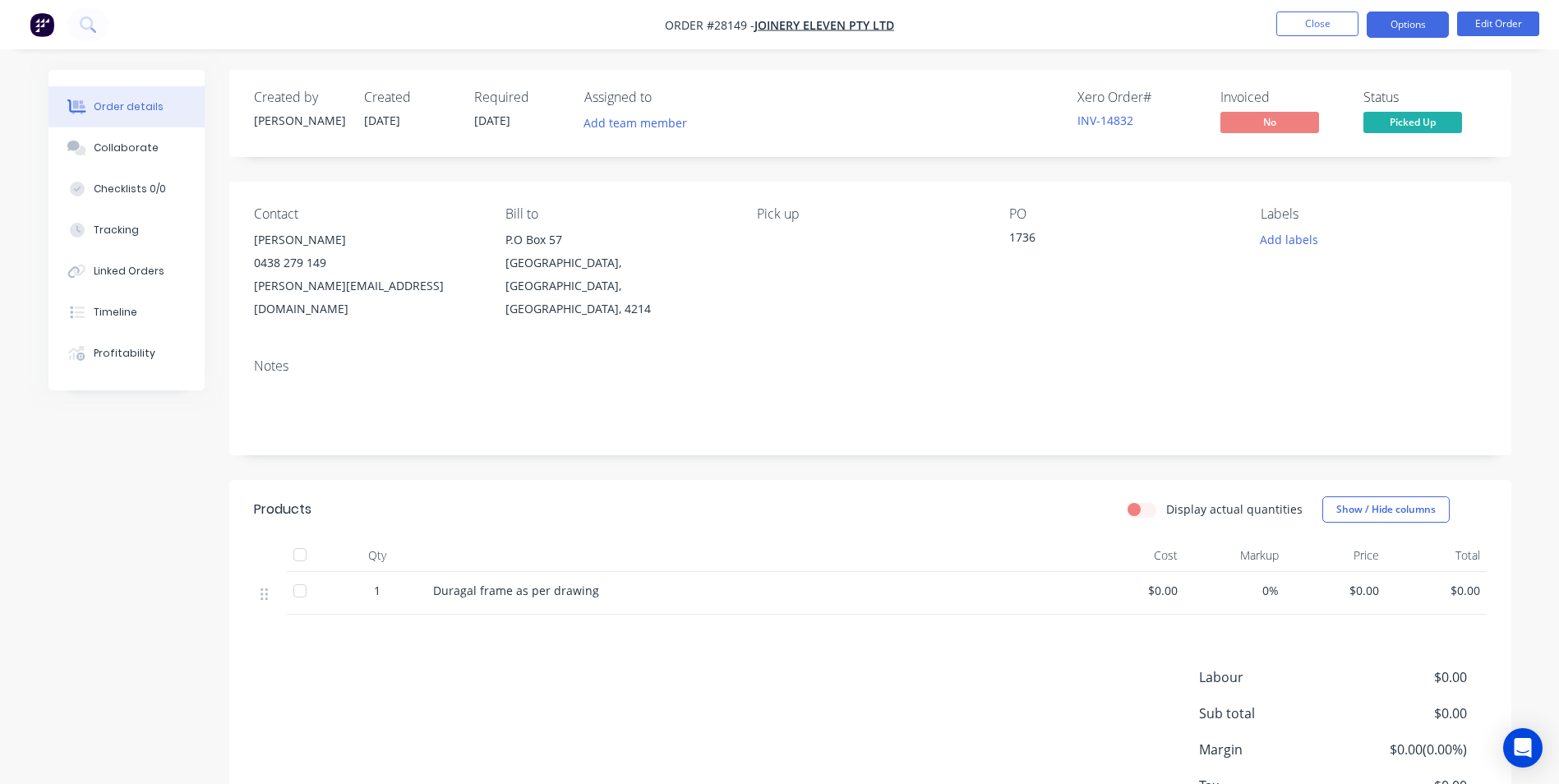
click at [1410, 29] on button "Options" at bounding box center [1408, 25] width 82 height 26
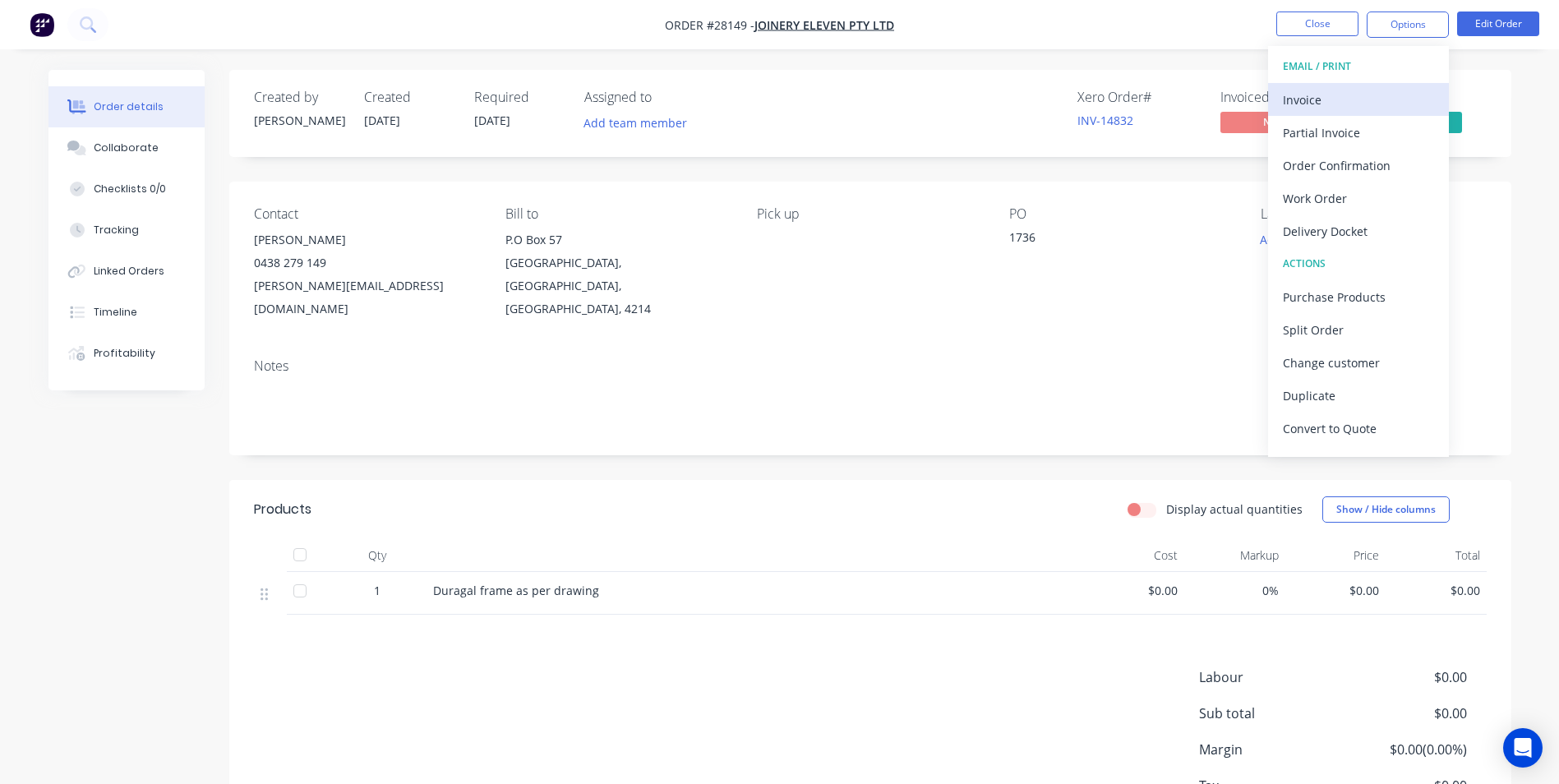
click at [1372, 93] on div "Invoice" at bounding box center [1358, 99] width 151 height 24
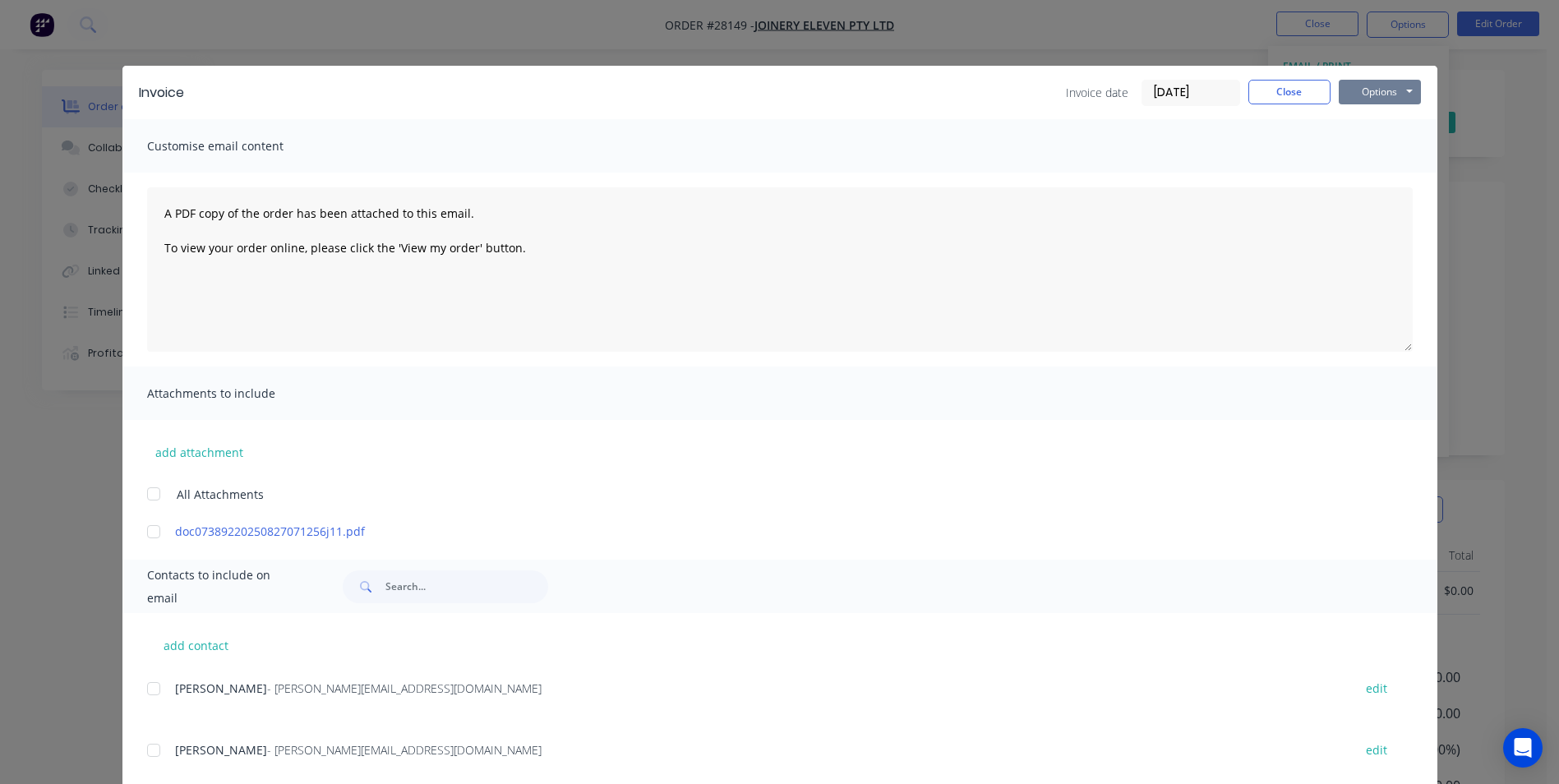
click at [1368, 93] on button "Options" at bounding box center [1379, 91] width 82 height 25
click at [1371, 152] on button "Print" at bounding box center [1390, 149] width 105 height 27
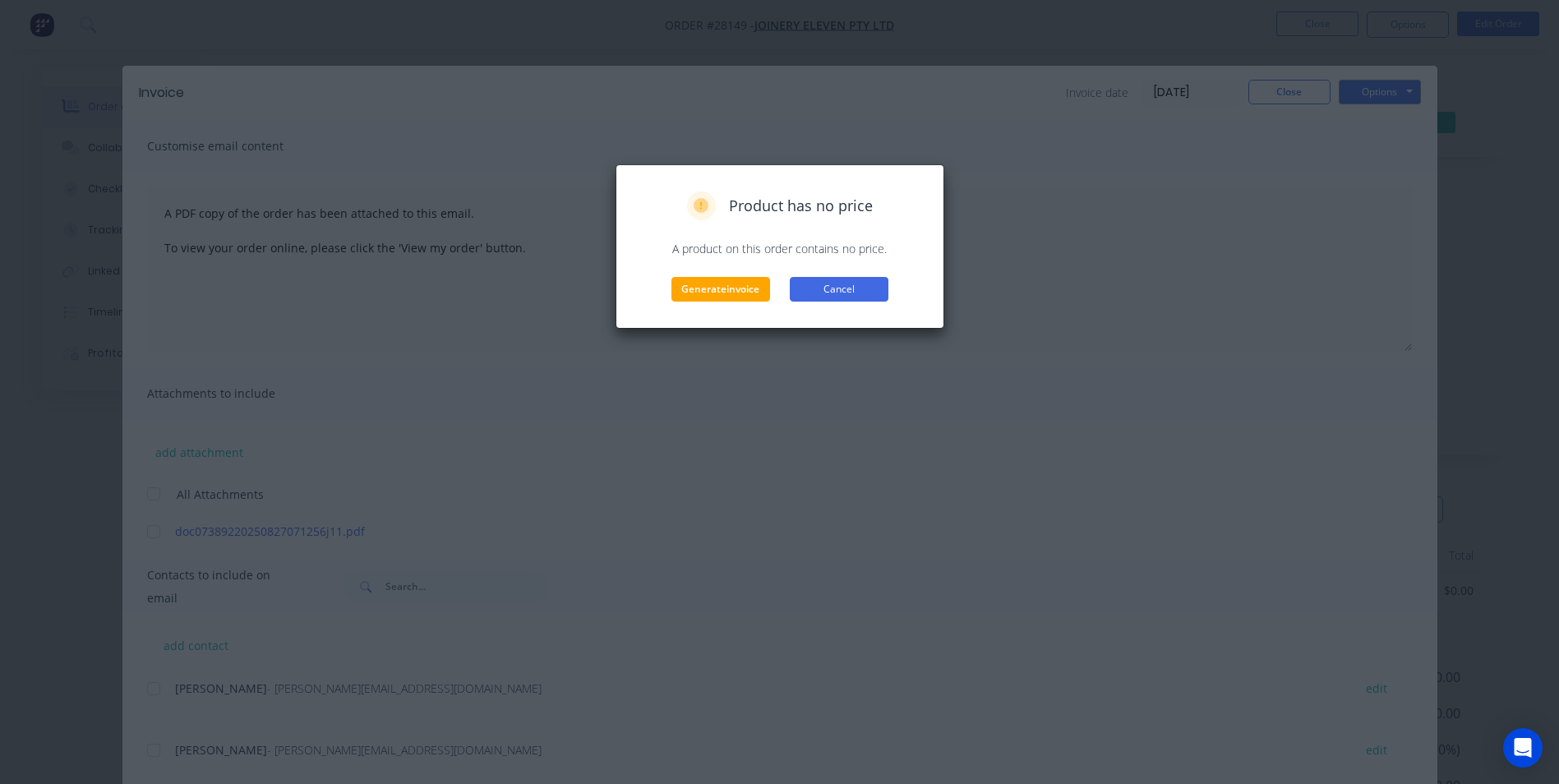
click at [835, 291] on button "Cancel" at bounding box center [839, 289] width 98 height 25
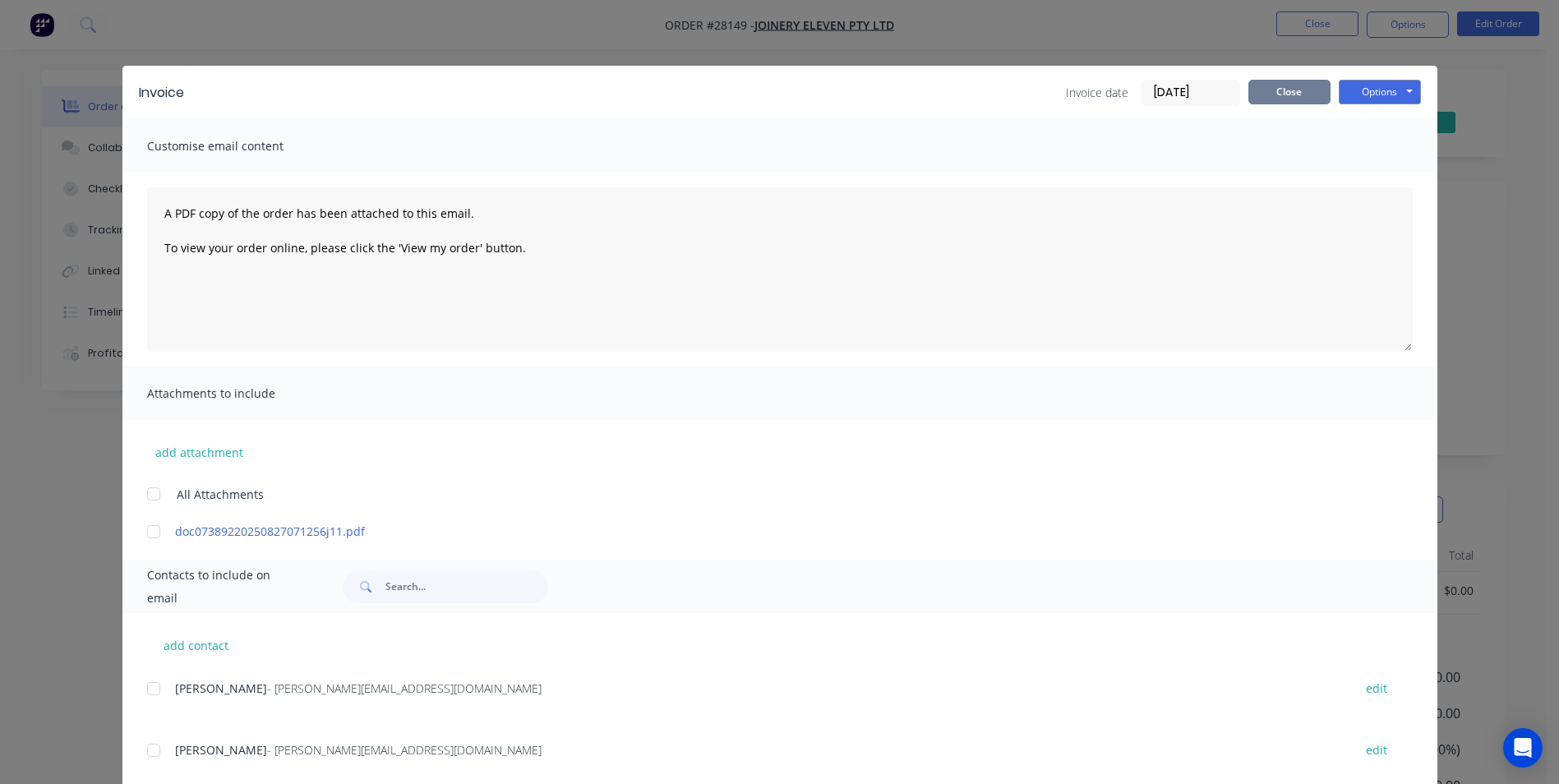
click at [1300, 84] on button "Close" at bounding box center [1289, 91] width 82 height 25
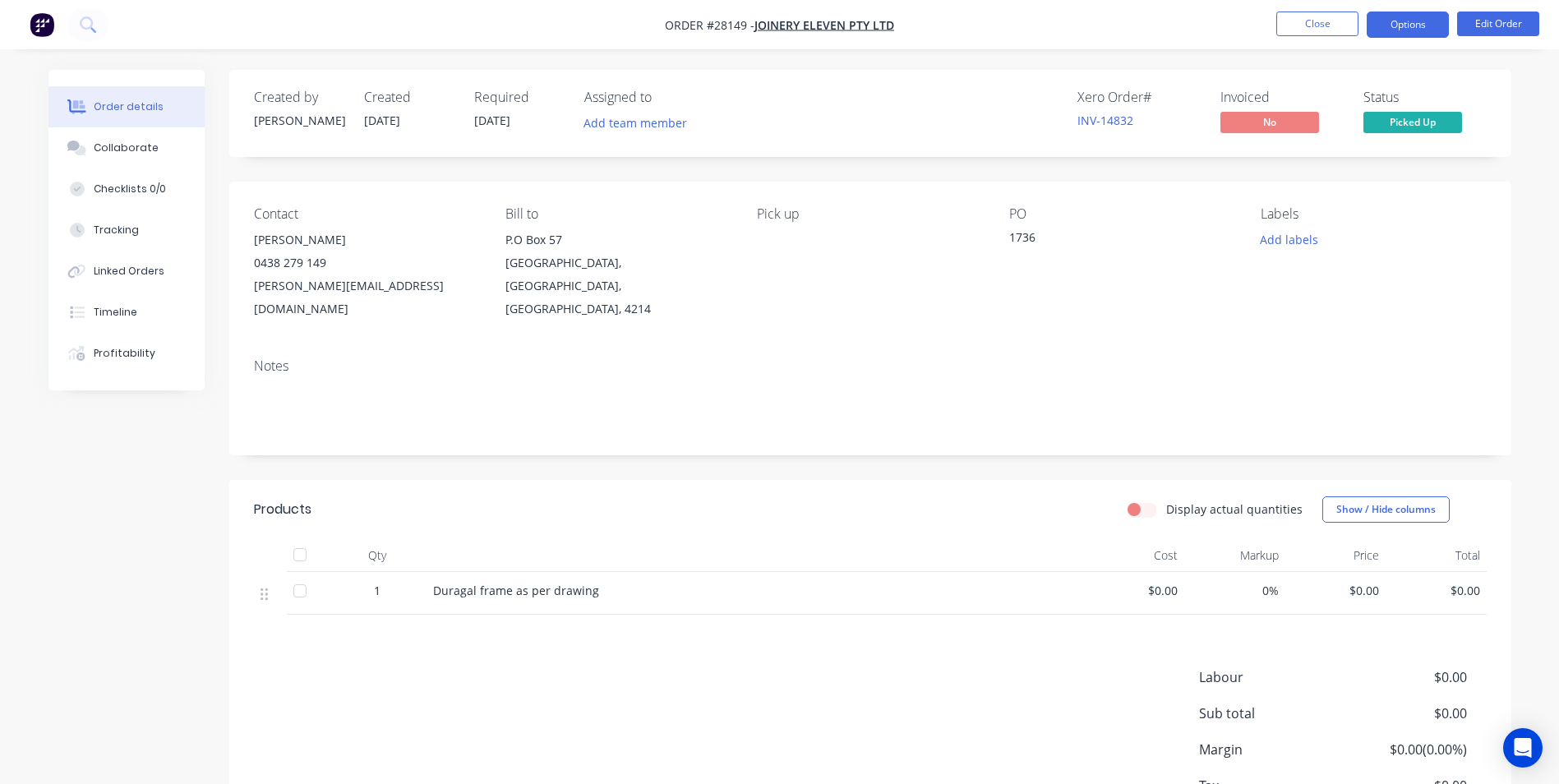
click at [1415, 26] on button "Options" at bounding box center [1408, 25] width 82 height 26
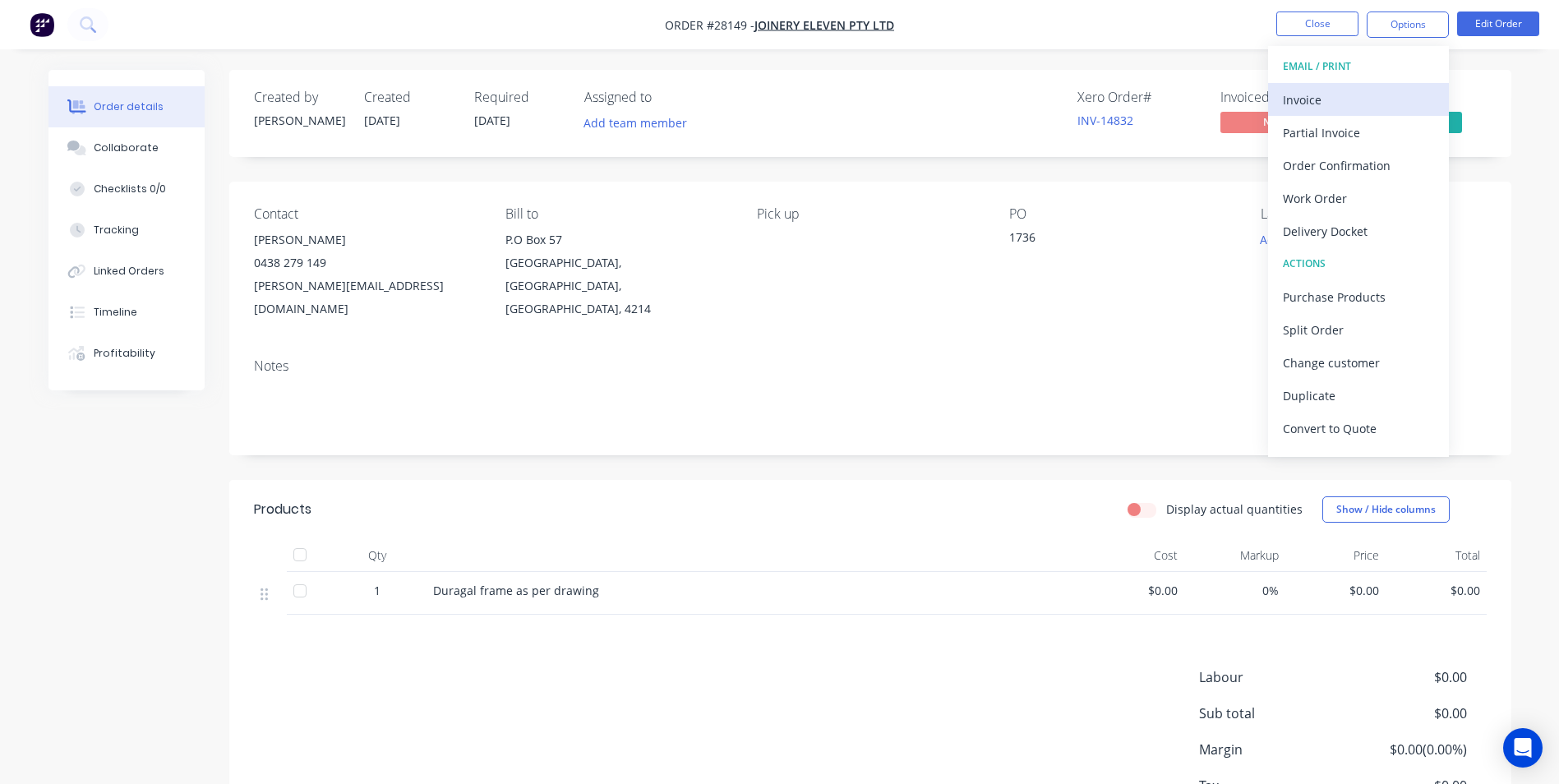
click at [1353, 86] on button "Invoice" at bounding box center [1358, 99] width 181 height 33
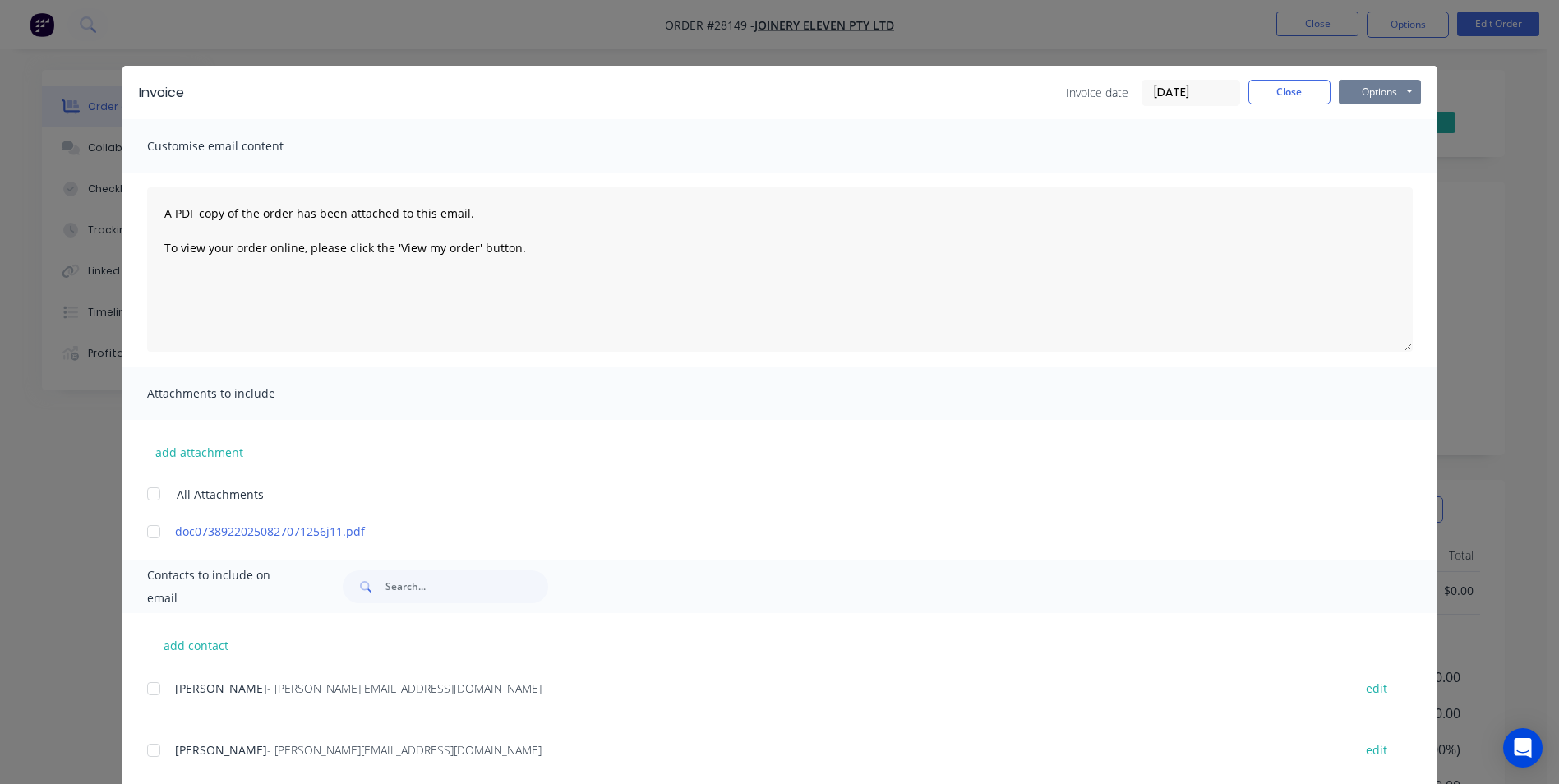
click at [1375, 88] on button "Options" at bounding box center [1379, 91] width 82 height 25
click at [1361, 153] on button "Print" at bounding box center [1390, 149] width 105 height 27
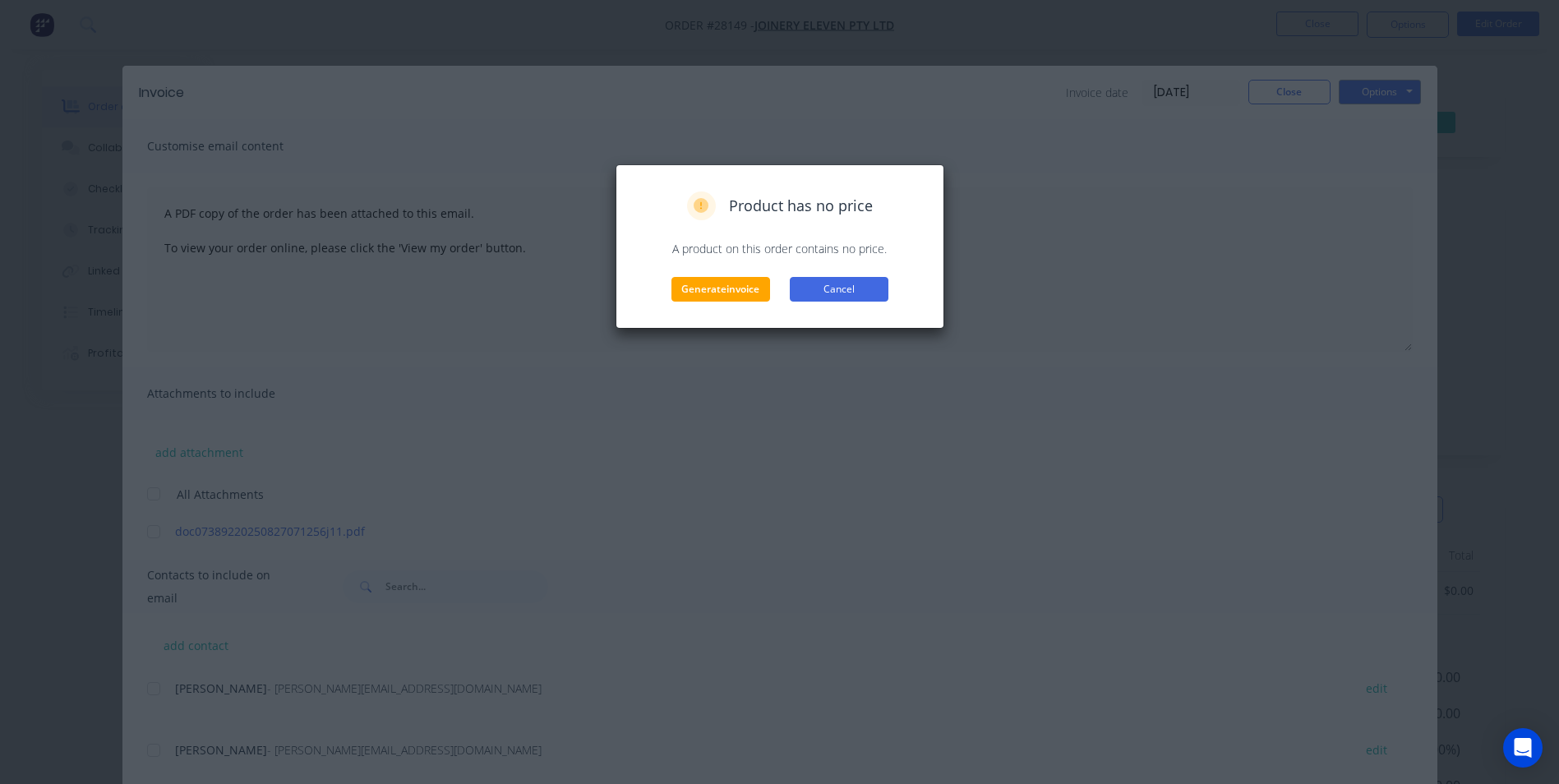
click at [864, 284] on button "Cancel" at bounding box center [839, 289] width 98 height 25
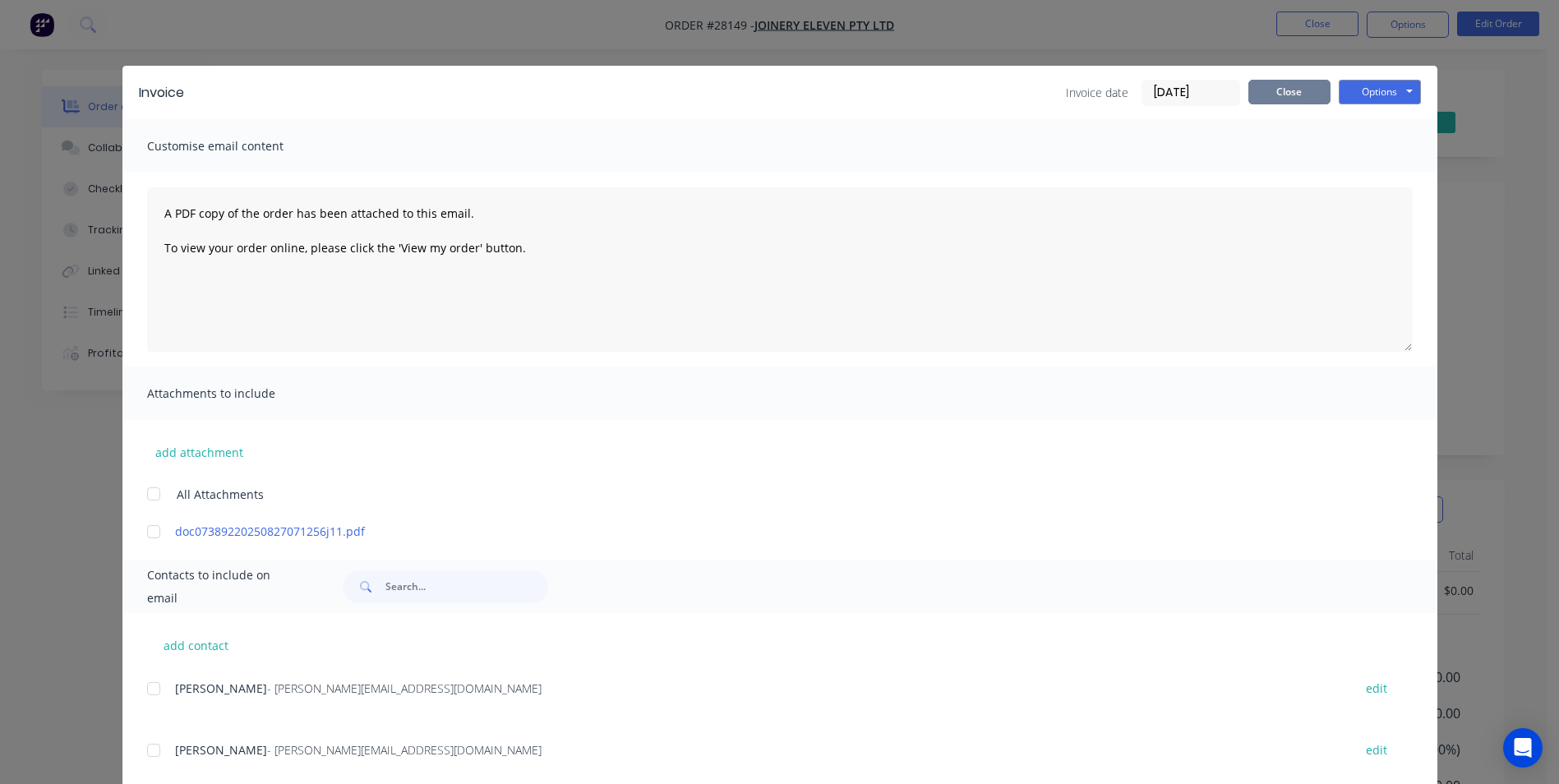
click at [1272, 89] on button "Close" at bounding box center [1289, 91] width 82 height 25
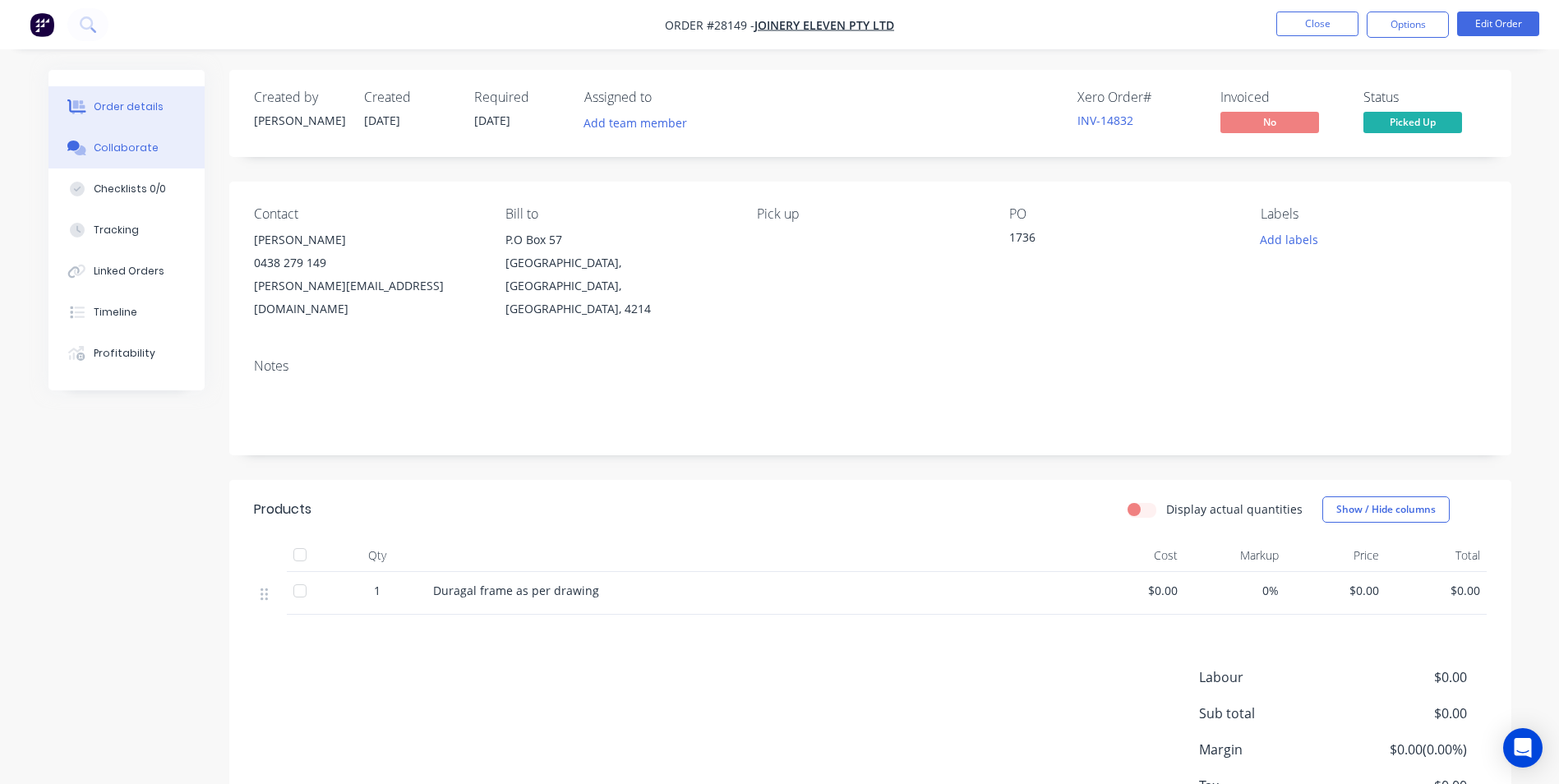
click at [129, 144] on div "Collaborate" at bounding box center [126, 148] width 65 height 15
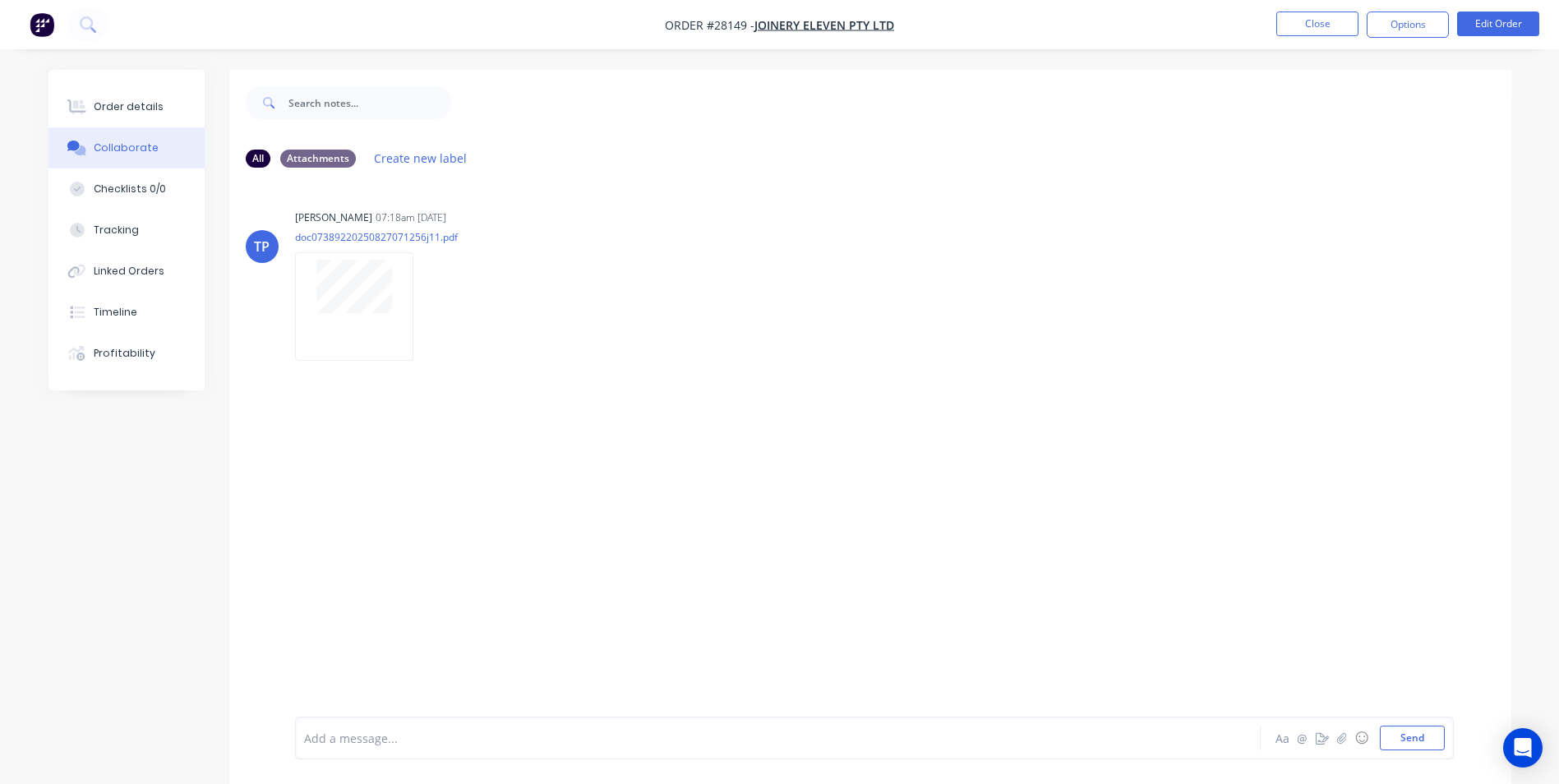
click at [363, 748] on div "Add a message..." at bounding box center [732, 738] width 855 height 25
drag, startPoint x: 1416, startPoint y: 741, endPoint x: 1384, endPoint y: 728, distance: 34.5
click at [1411, 735] on button "Send" at bounding box center [1412, 738] width 65 height 25
click at [1302, 33] on button "Close" at bounding box center [1317, 24] width 82 height 25
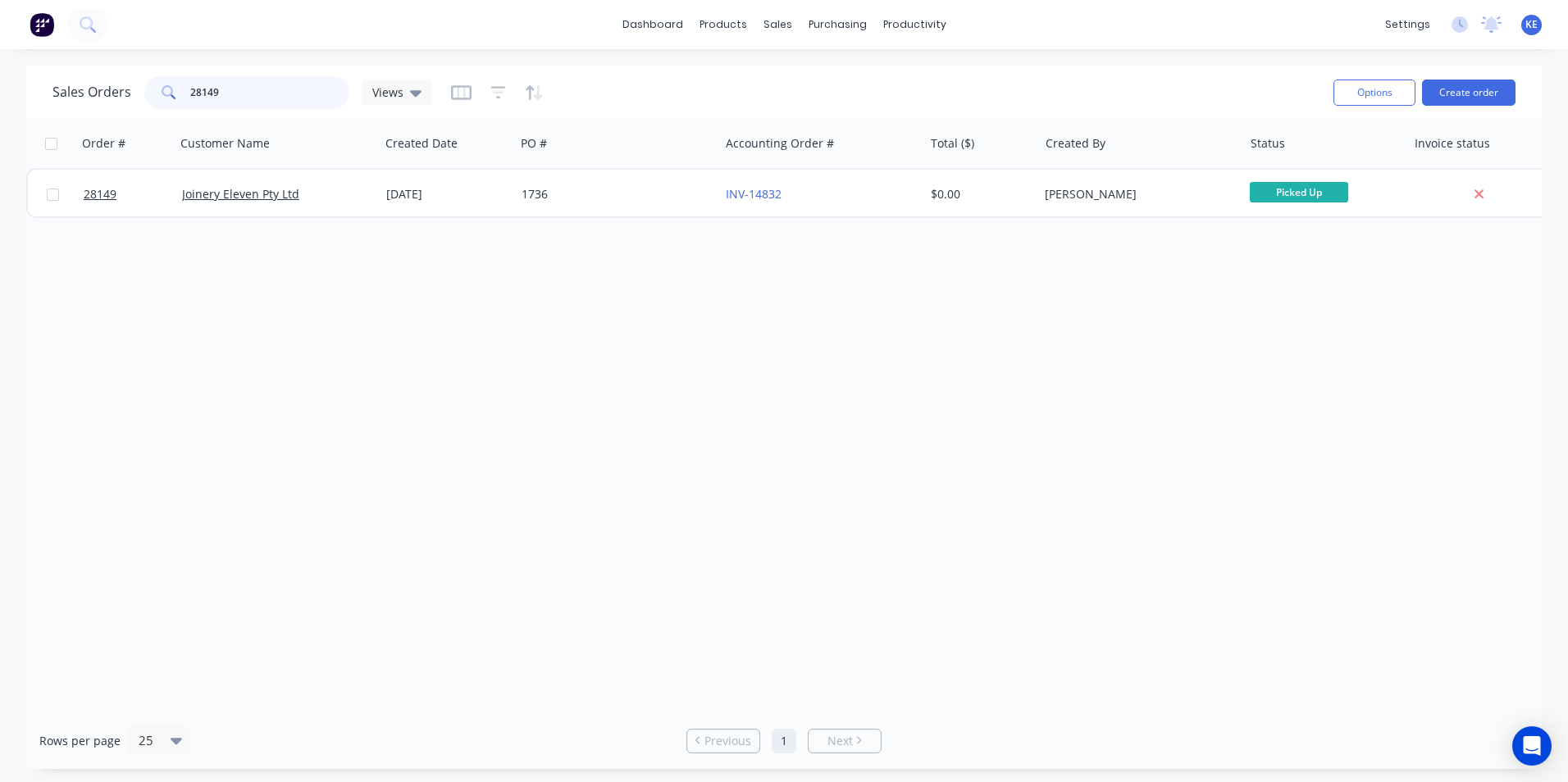
drag, startPoint x: 277, startPoint y: 95, endPoint x: 71, endPoint y: 95, distance: 206.0
click at [71, 95] on div "Sales Orders 28149 Views" at bounding box center [242, 93] width 378 height 33
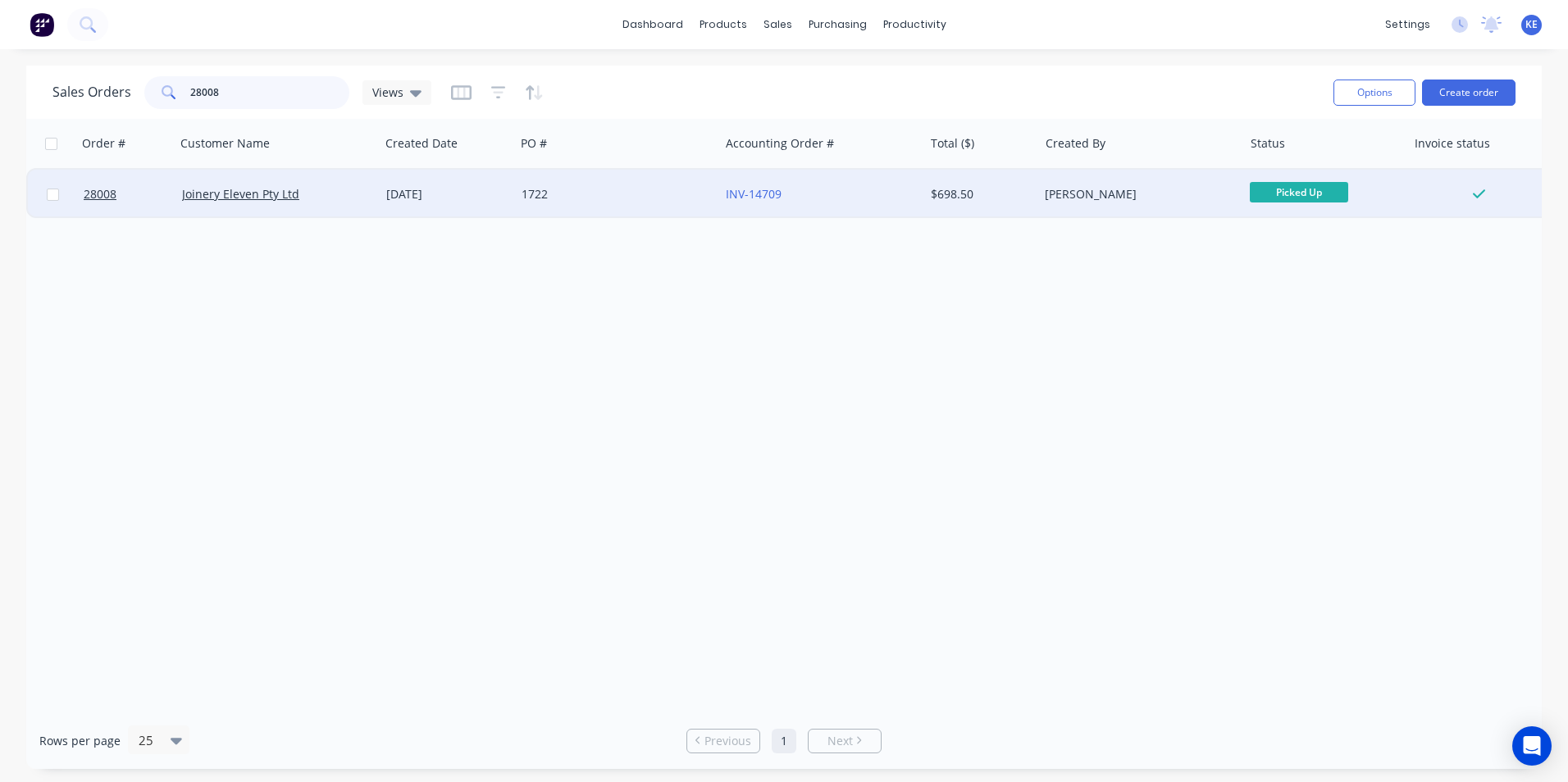
type input "28008"
click at [335, 204] on div "Joinery Eleven Pty Ltd" at bounding box center [277, 195] width 204 height 49
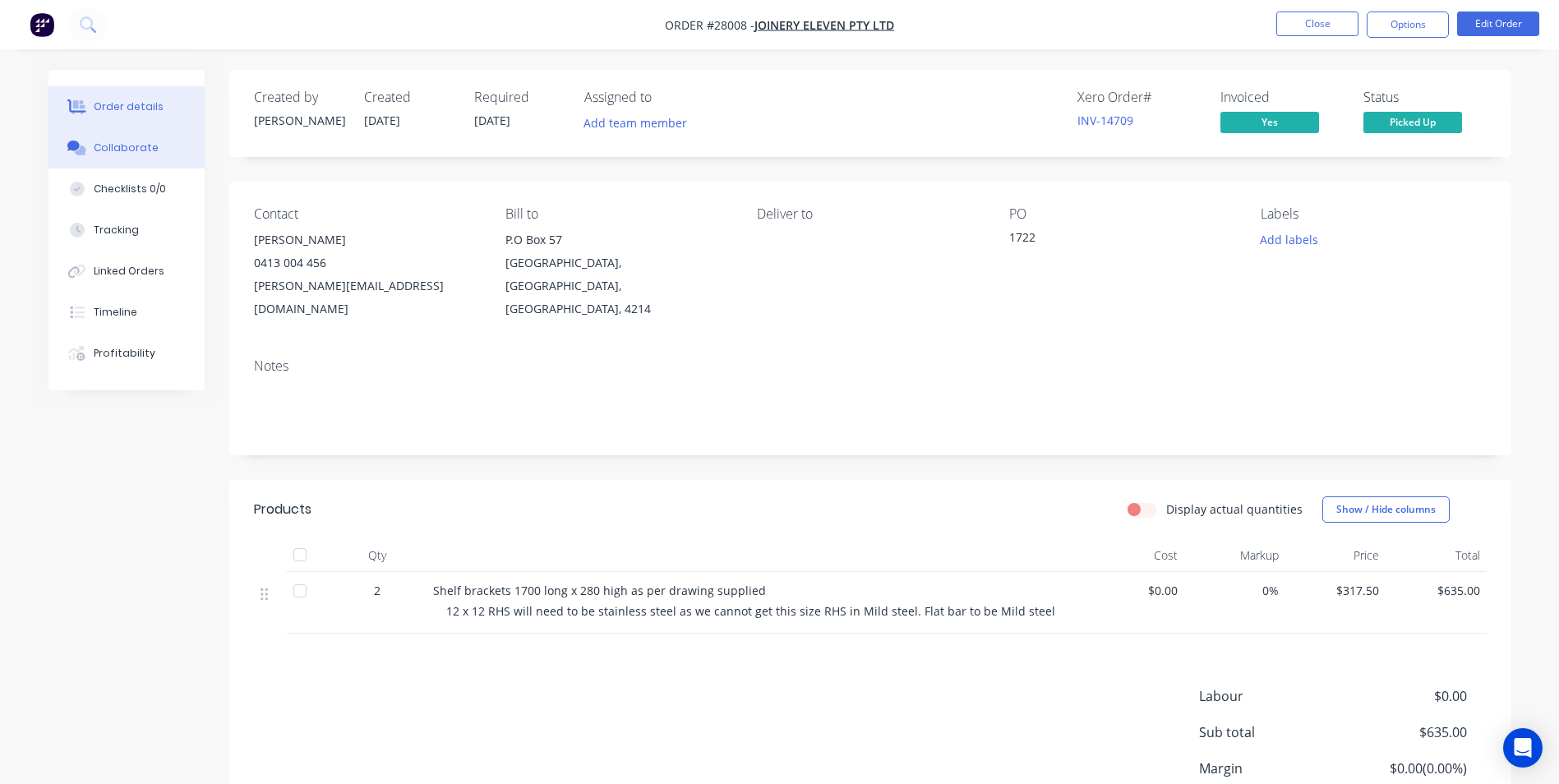
drag, startPoint x: 101, startPoint y: 151, endPoint x: 123, endPoint y: 162, distance: 24.6
click at [101, 151] on div "Collaborate" at bounding box center [126, 148] width 65 height 15
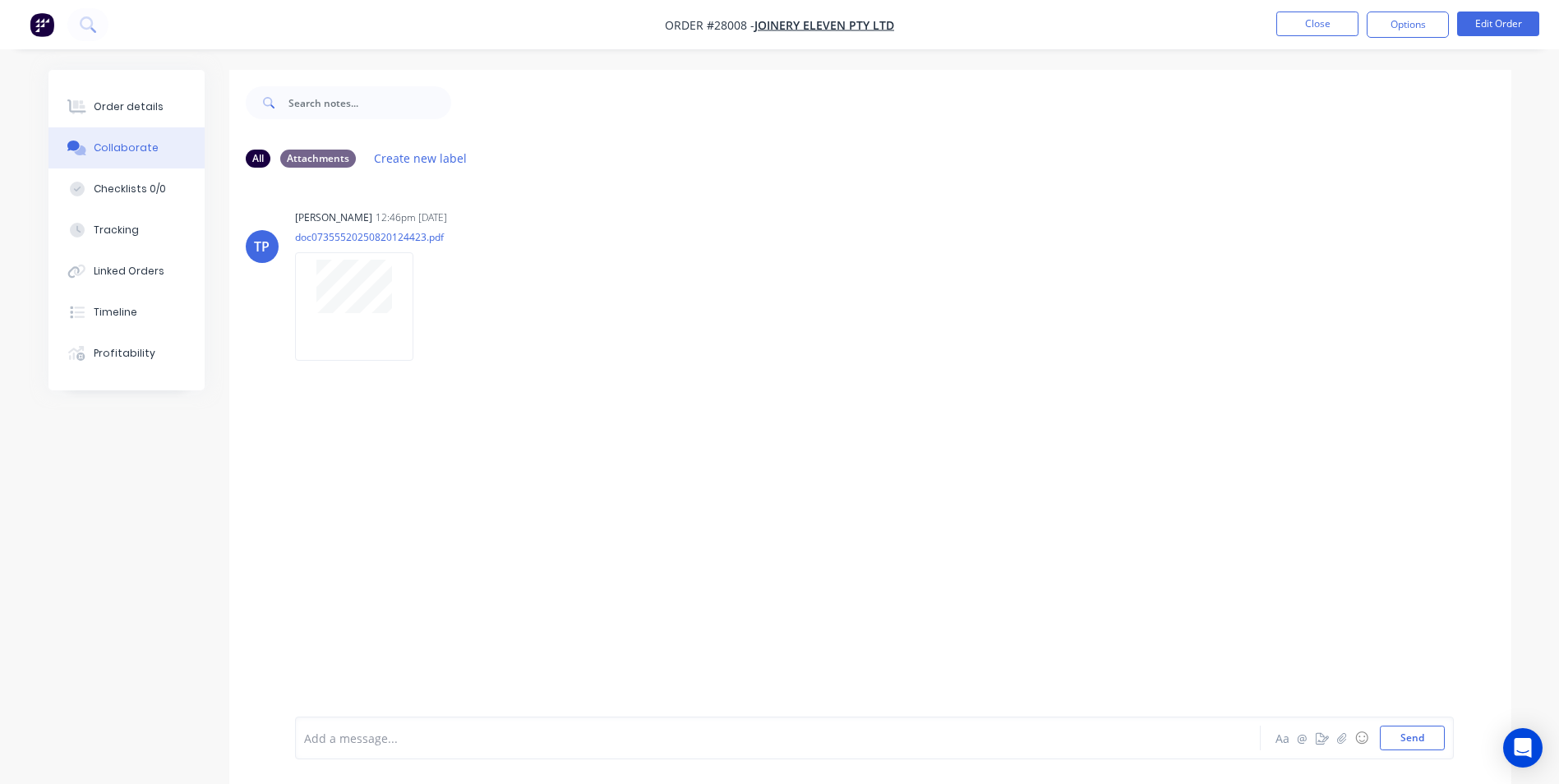
drag, startPoint x: 405, startPoint y: 742, endPoint x: 405, endPoint y: 720, distance: 22.0
click at [405, 729] on div at bounding box center [732, 738] width 855 height 17
click at [1400, 745] on button "Send" at bounding box center [1412, 738] width 65 height 25
click at [1317, 19] on button "Close" at bounding box center [1317, 24] width 82 height 25
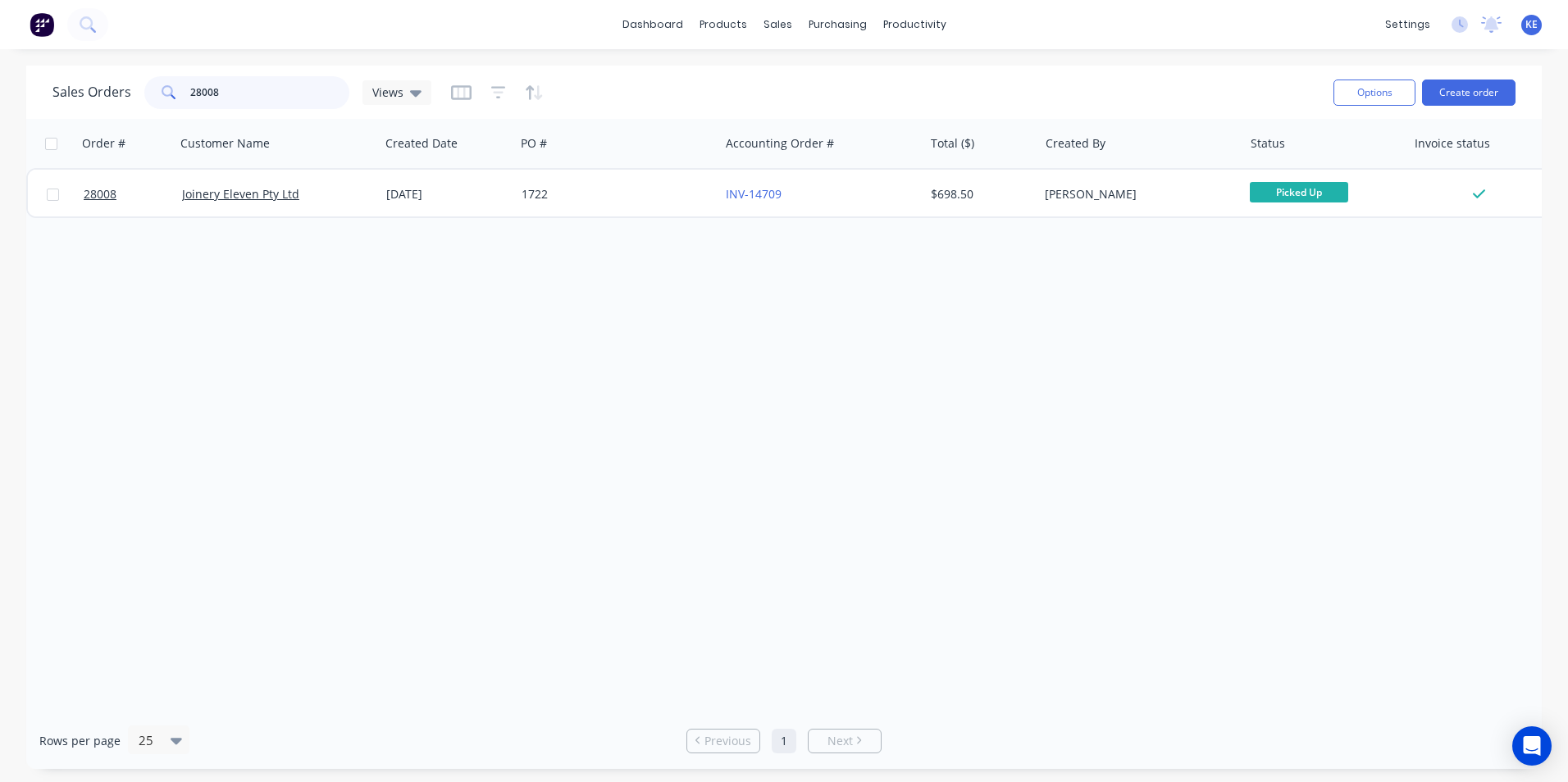
drag, startPoint x: 254, startPoint y: 93, endPoint x: 40, endPoint y: 106, distance: 214.4
click at [40, 106] on div "Sales Orders 28008 Views Options Create order" at bounding box center [784, 92] width 1515 height 54
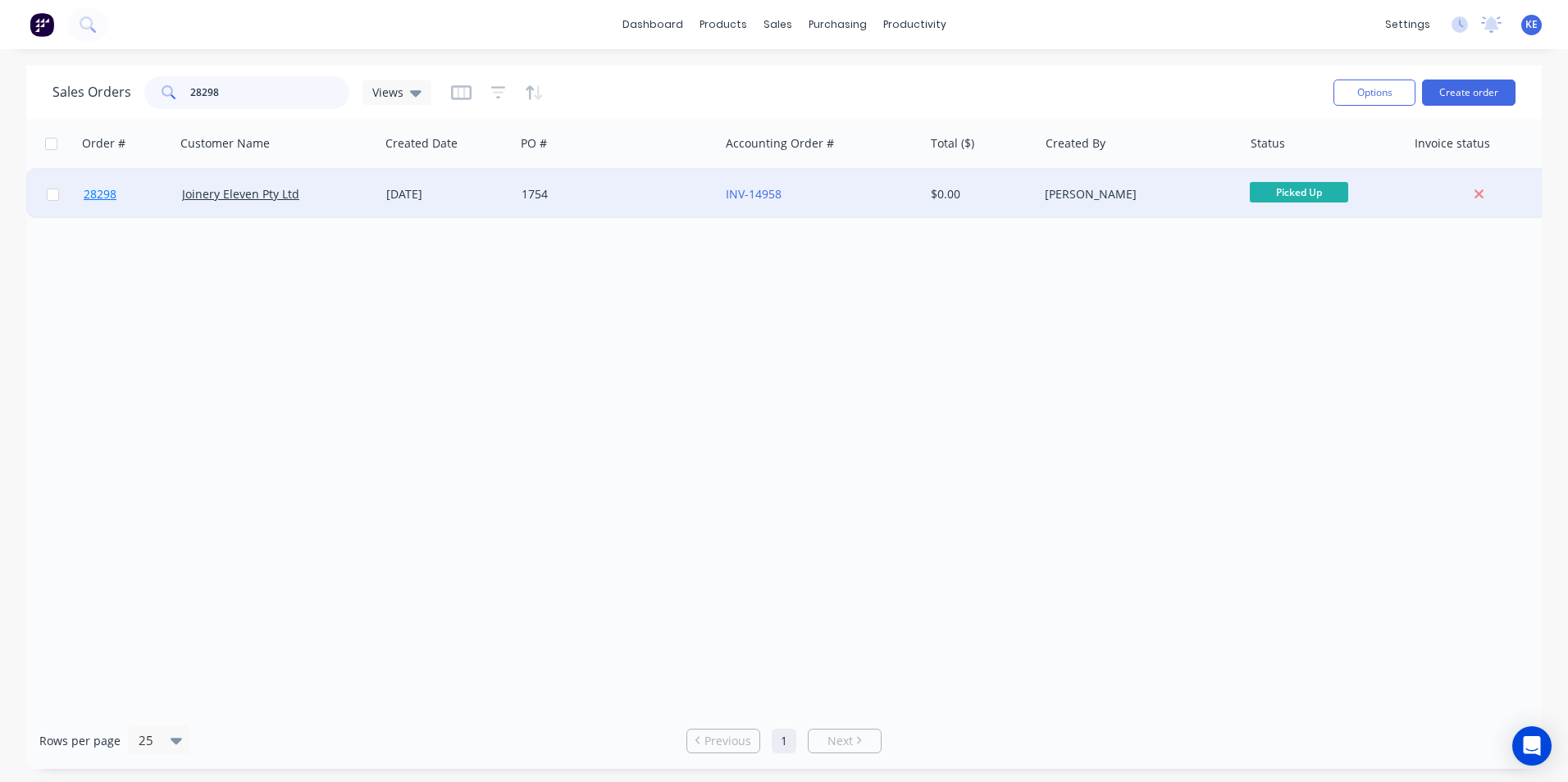
type input "28298"
click at [152, 191] on link "28298" at bounding box center [133, 195] width 98 height 49
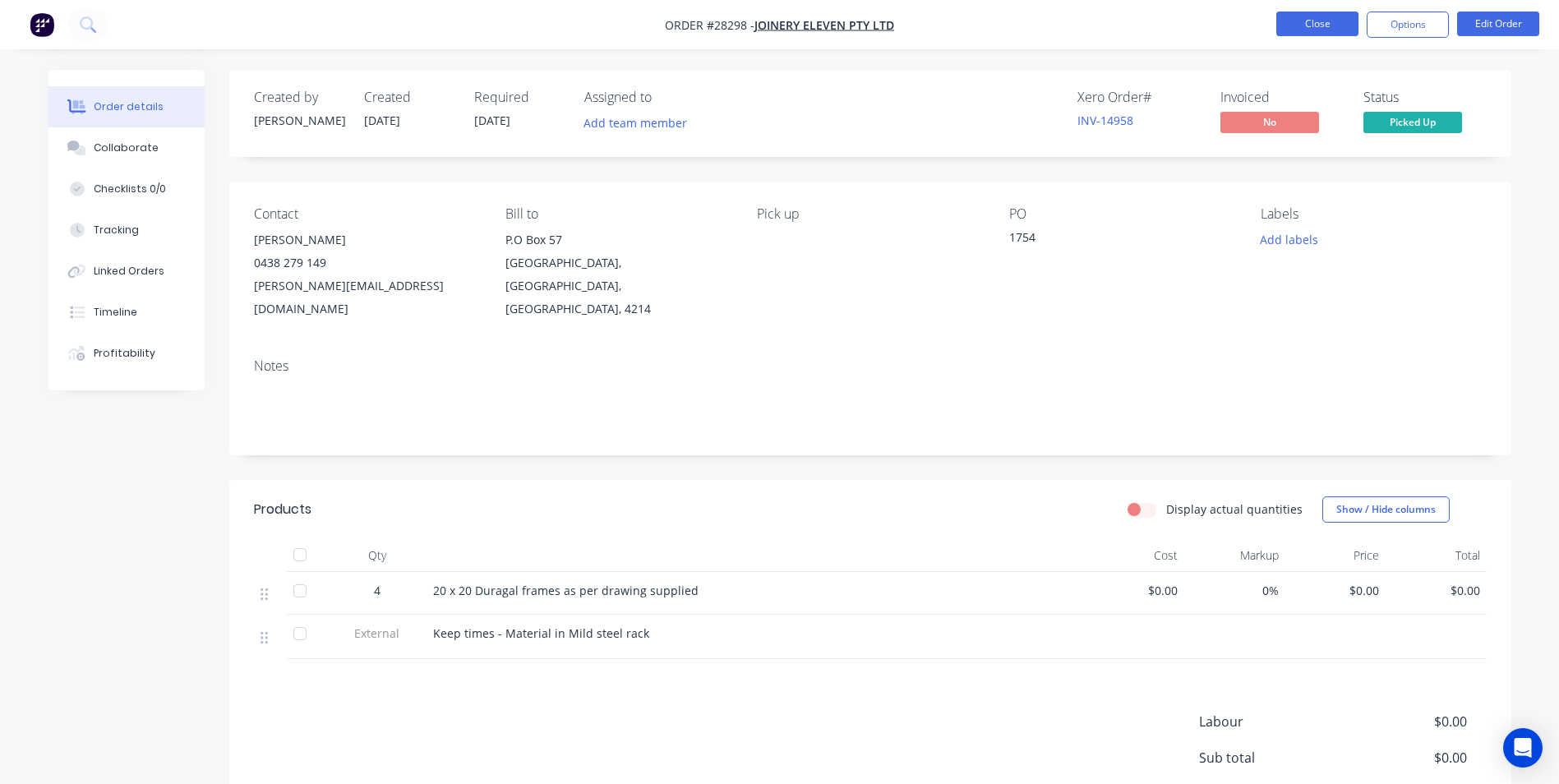
click at [1322, 32] on button "Close" at bounding box center [1317, 24] width 82 height 25
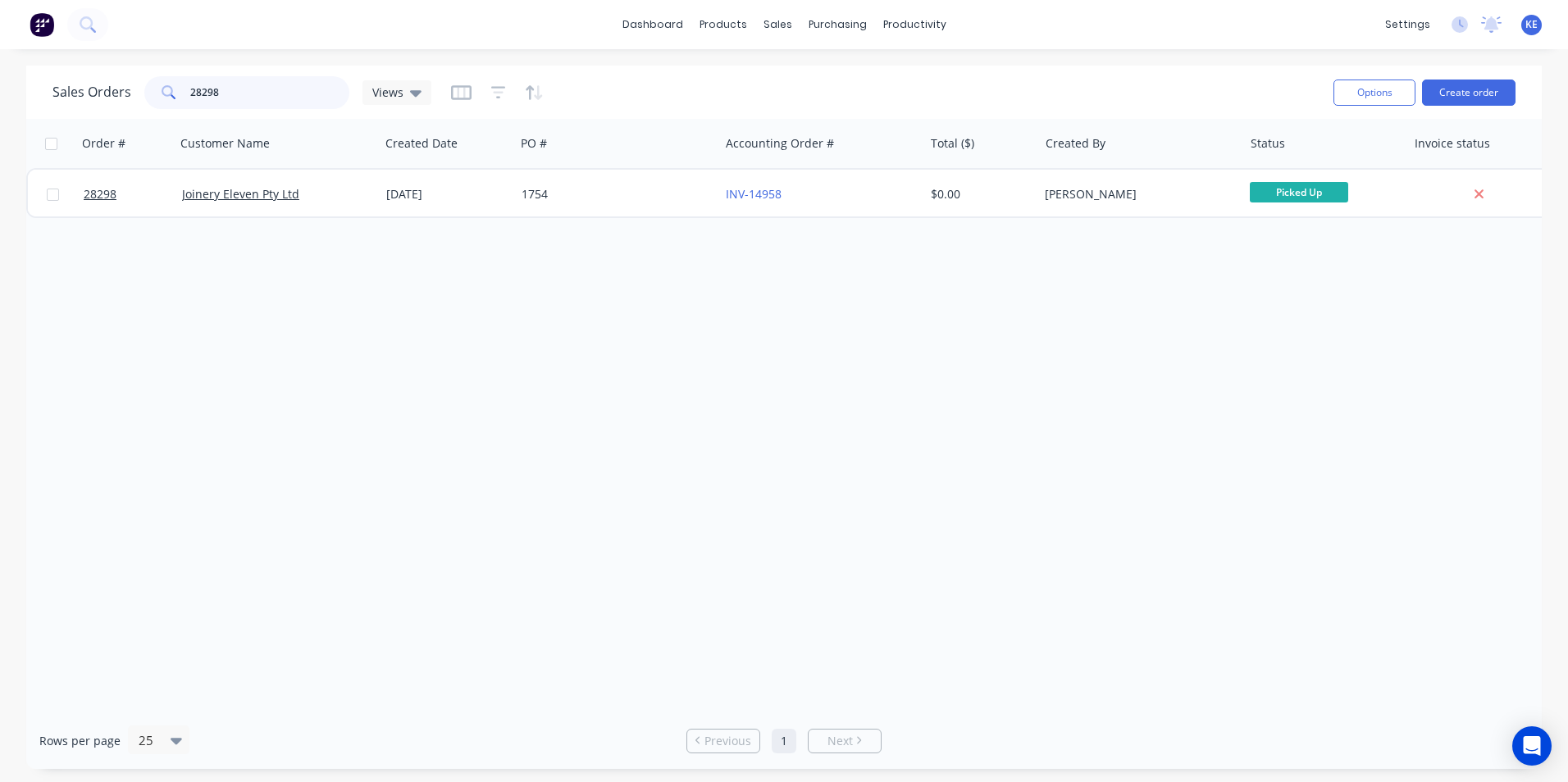
drag, startPoint x: 251, startPoint y: 94, endPoint x: 16, endPoint y: 86, distance: 235.1
click at [16, 86] on div "Sales Orders 28298 Views Options Create order Order # Customer Name Created Dat…" at bounding box center [784, 416] width 1568 height 703
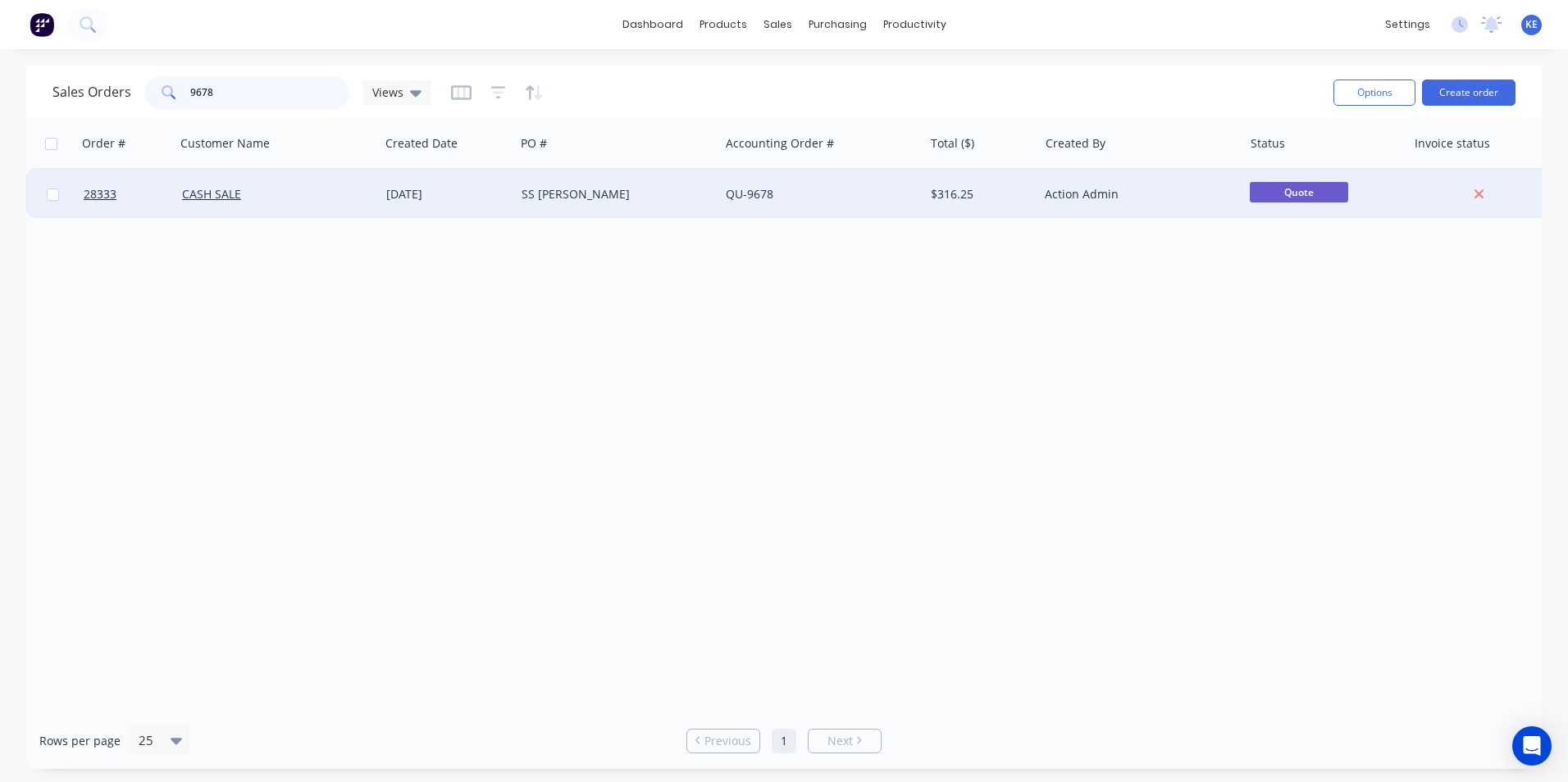
type input "9678"
click at [294, 196] on div "CASH SALE" at bounding box center [273, 195] width 182 height 16
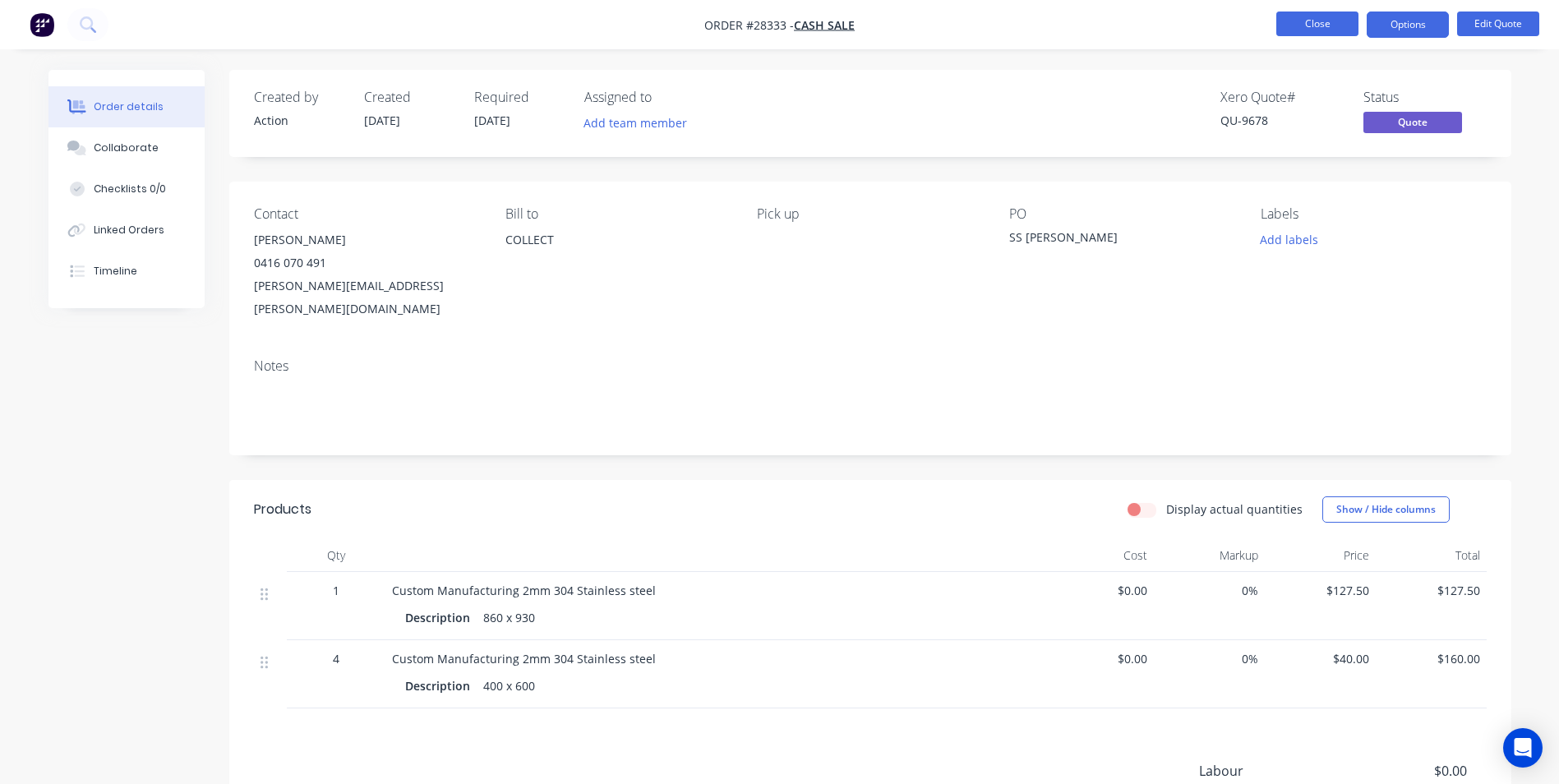
click at [1327, 15] on button "Close" at bounding box center [1317, 24] width 82 height 25
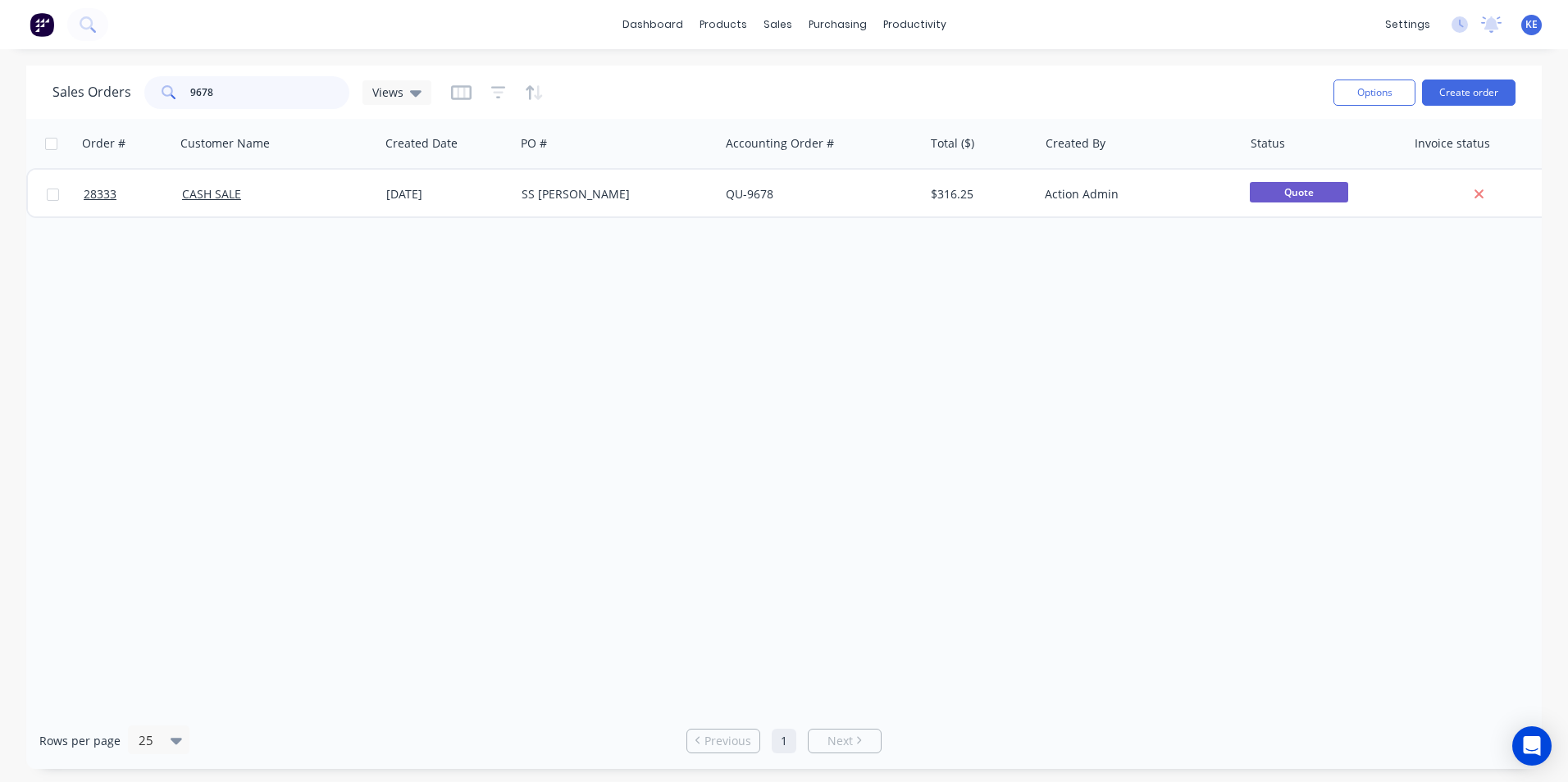
drag, startPoint x: 134, startPoint y: 95, endPoint x: 117, endPoint y: 95, distance: 17.0
click at [117, 95] on div "Sales Orders 9678 Views" at bounding box center [242, 93] width 378 height 33
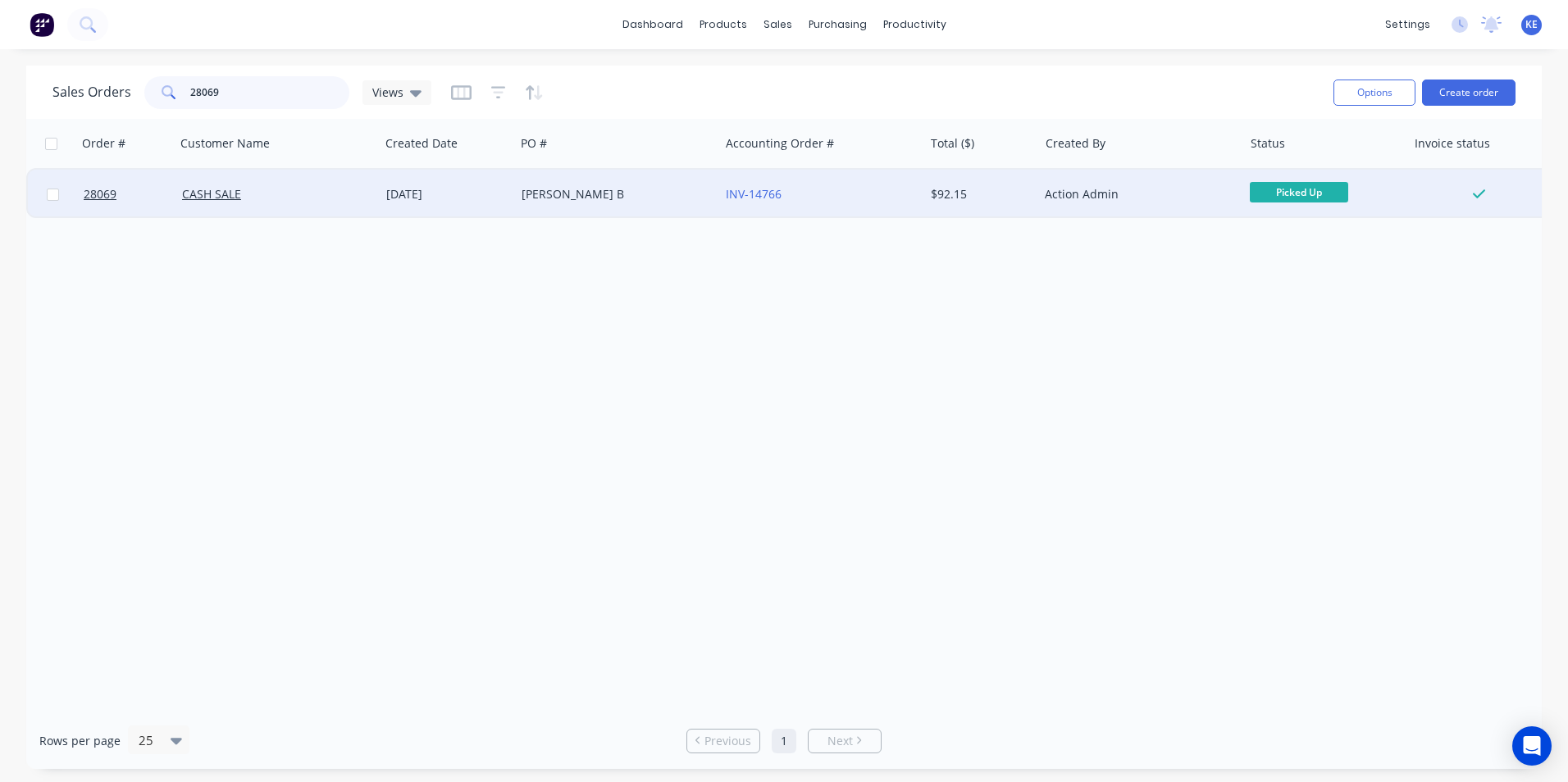
type input "28069"
click at [288, 187] on div "CASH SALE" at bounding box center [273, 195] width 182 height 16
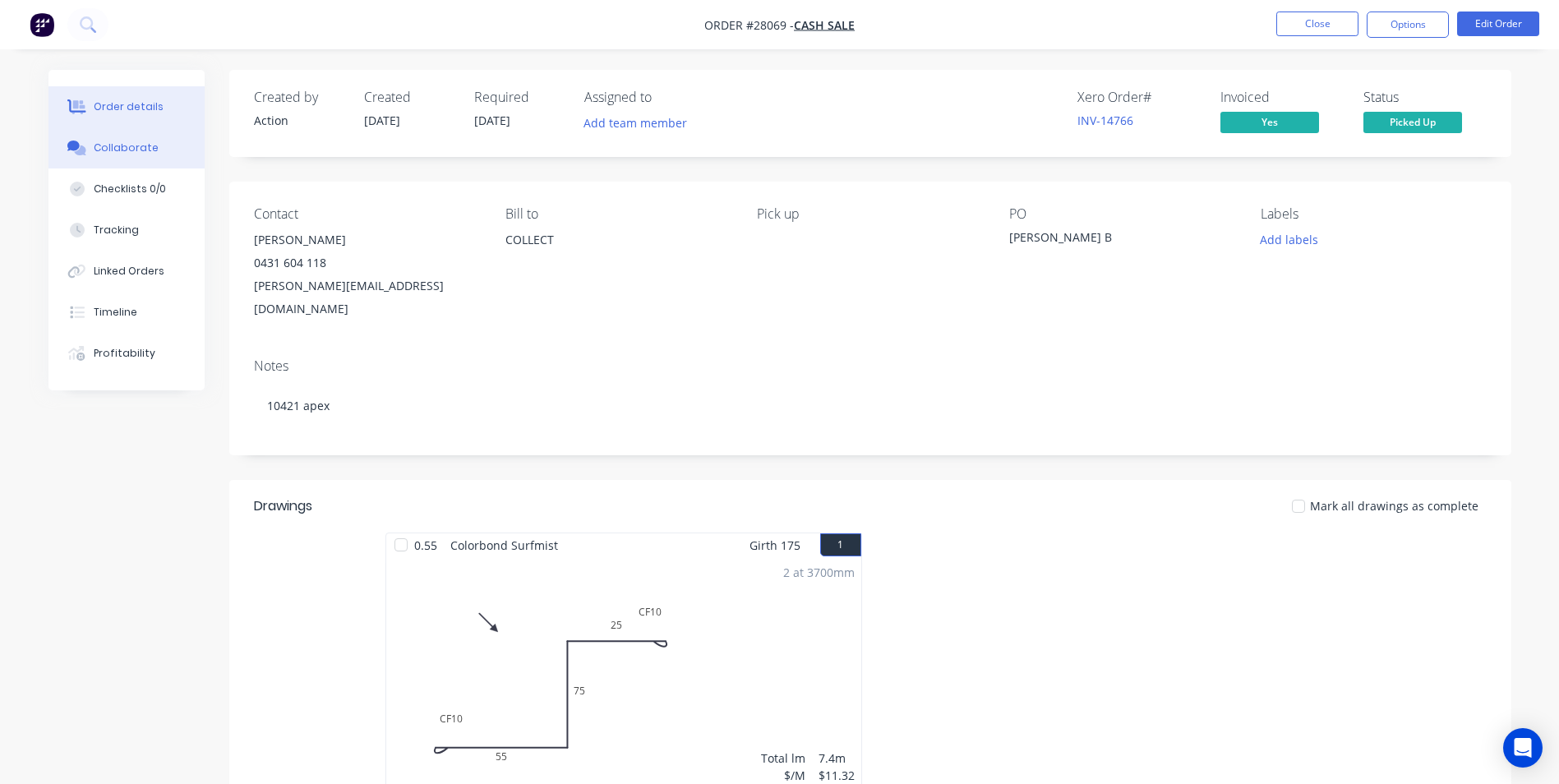
click at [110, 160] on button "Collaborate" at bounding box center [126, 148] width 156 height 41
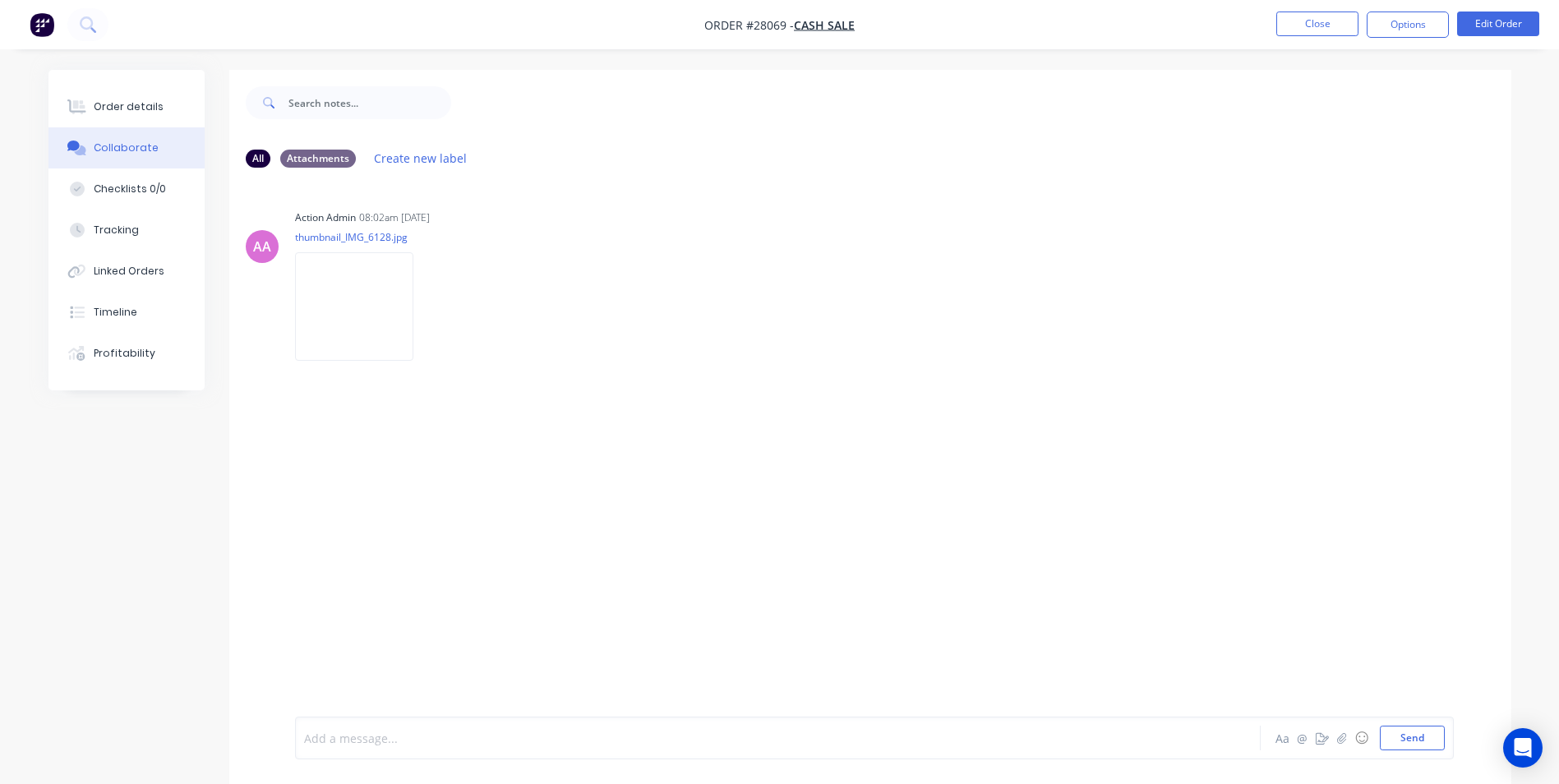
click at [438, 744] on div at bounding box center [732, 738] width 855 height 17
click at [1414, 744] on button "Send" at bounding box center [1412, 738] width 65 height 25
click at [1308, 29] on button "Close" at bounding box center [1317, 24] width 82 height 25
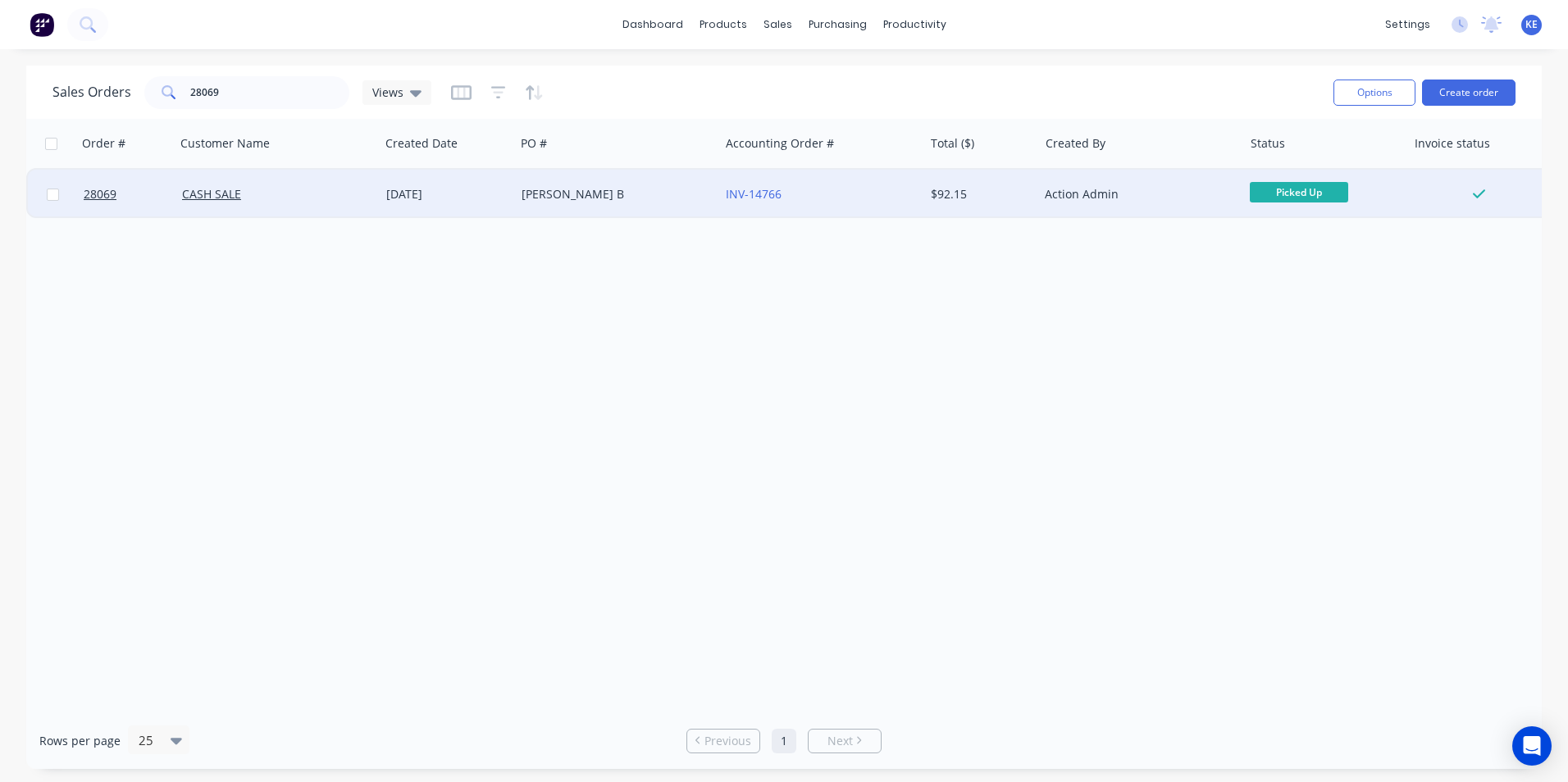
click at [608, 196] on div "[PERSON_NAME] B" at bounding box center [612, 195] width 182 height 16
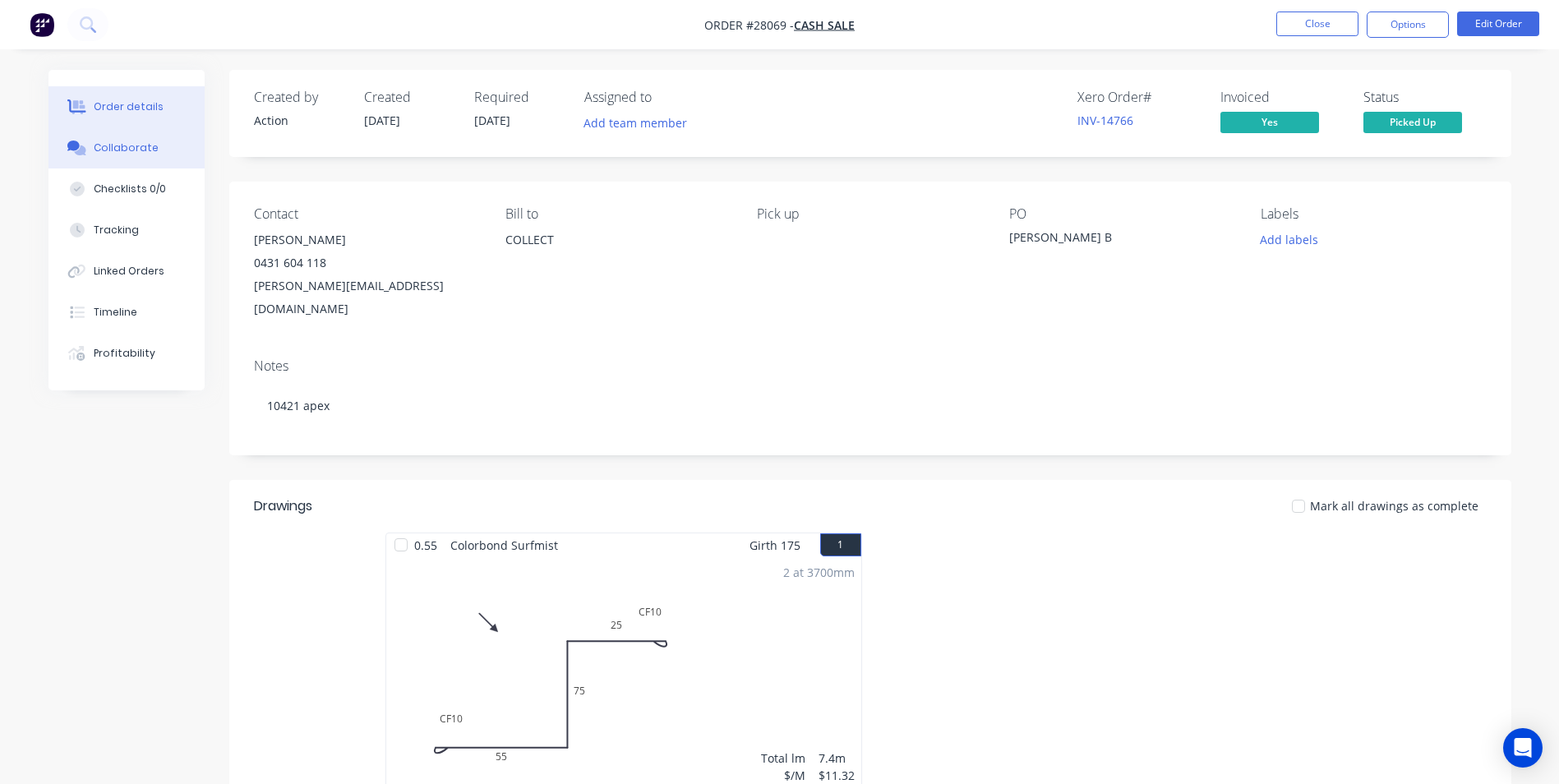
click at [131, 162] on button "Collaborate" at bounding box center [126, 148] width 156 height 41
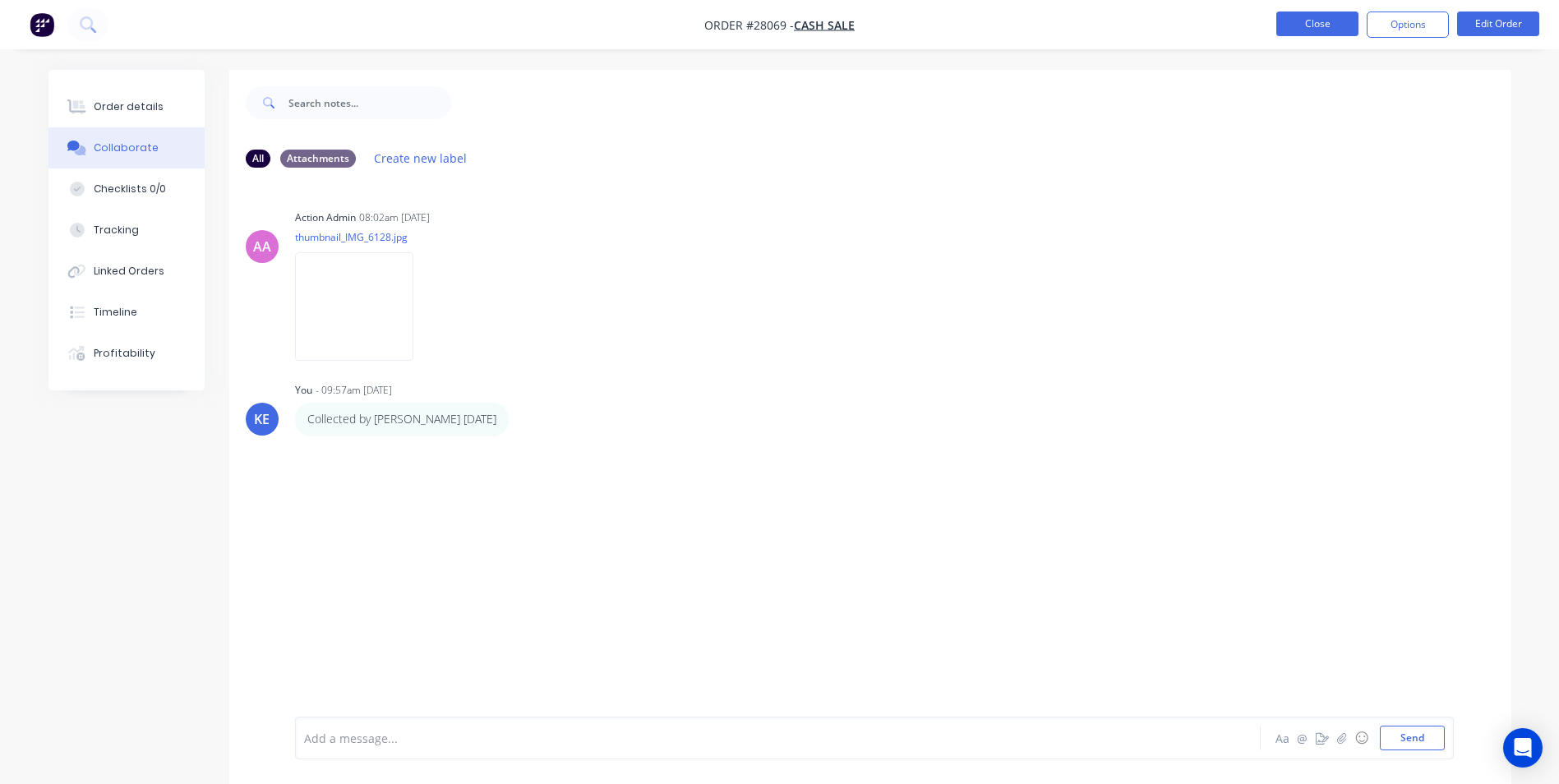
click at [1307, 16] on button "Close" at bounding box center [1317, 24] width 82 height 25
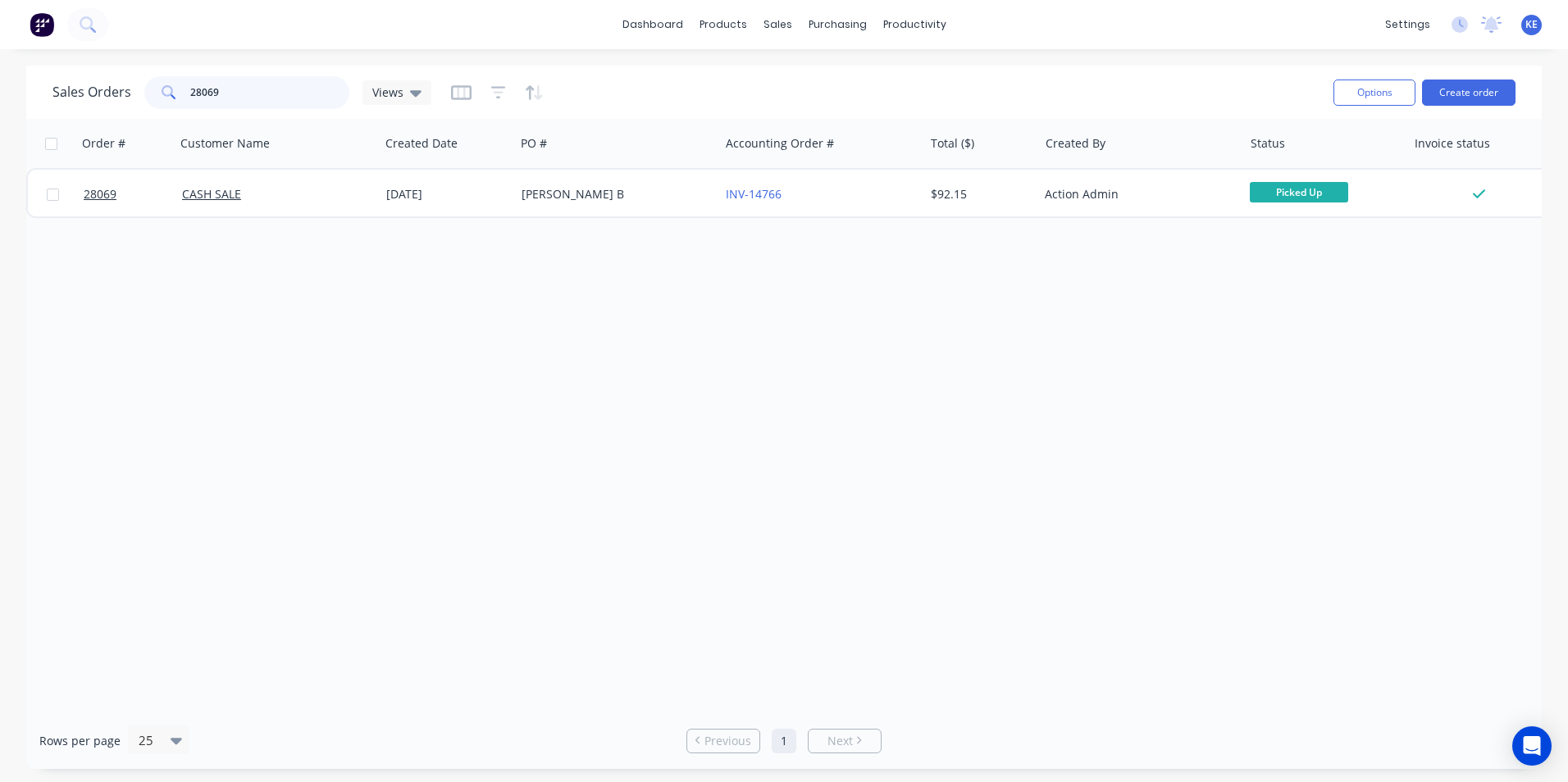
drag, startPoint x: 256, startPoint y: 89, endPoint x: 90, endPoint y: 114, distance: 167.9
click at [90, 114] on div "Sales Orders 28069 Views Options Create order" at bounding box center [784, 92] width 1515 height 54
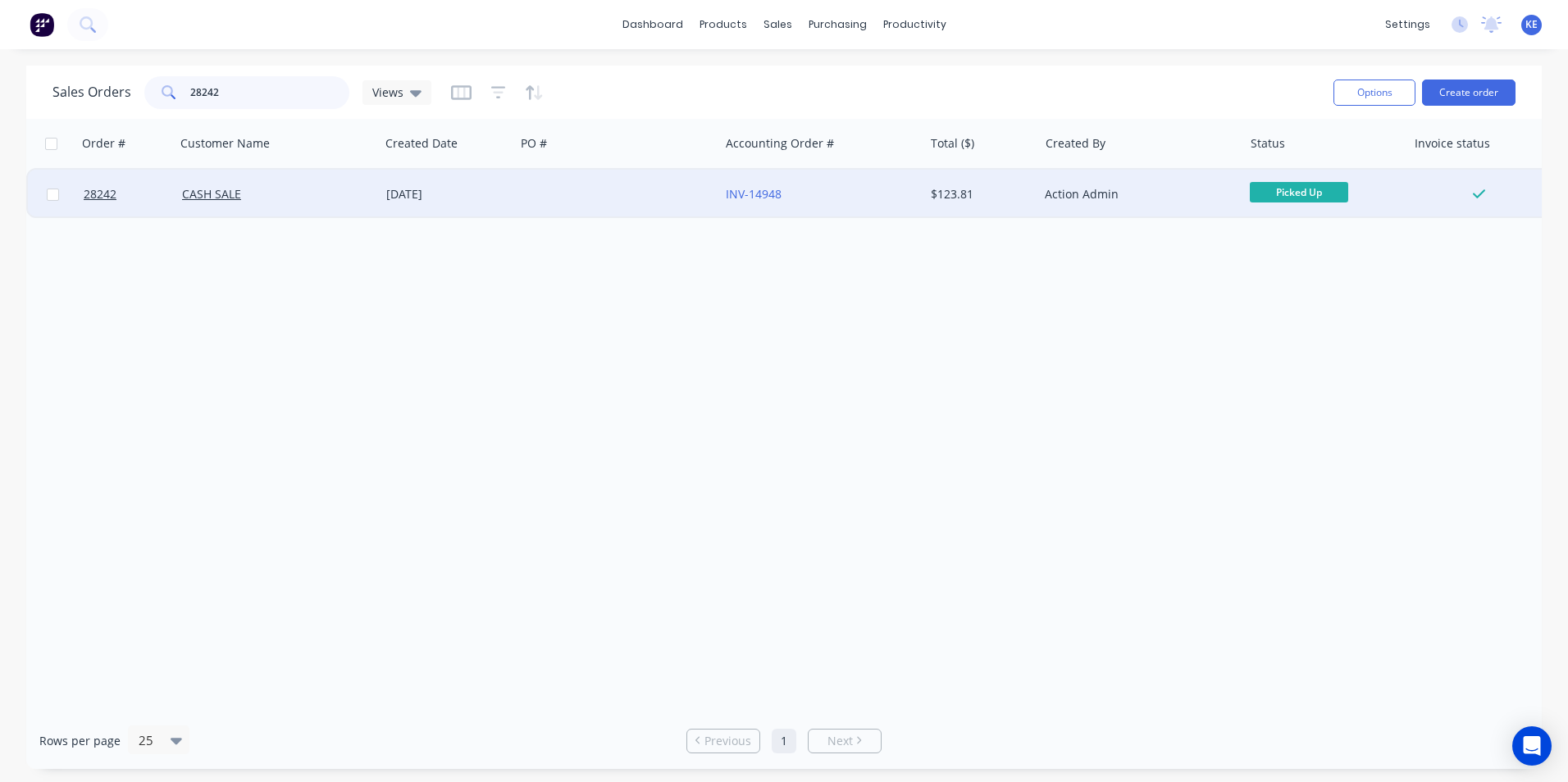
type input "28242"
click at [291, 212] on div "CASH SALE" at bounding box center [277, 195] width 204 height 49
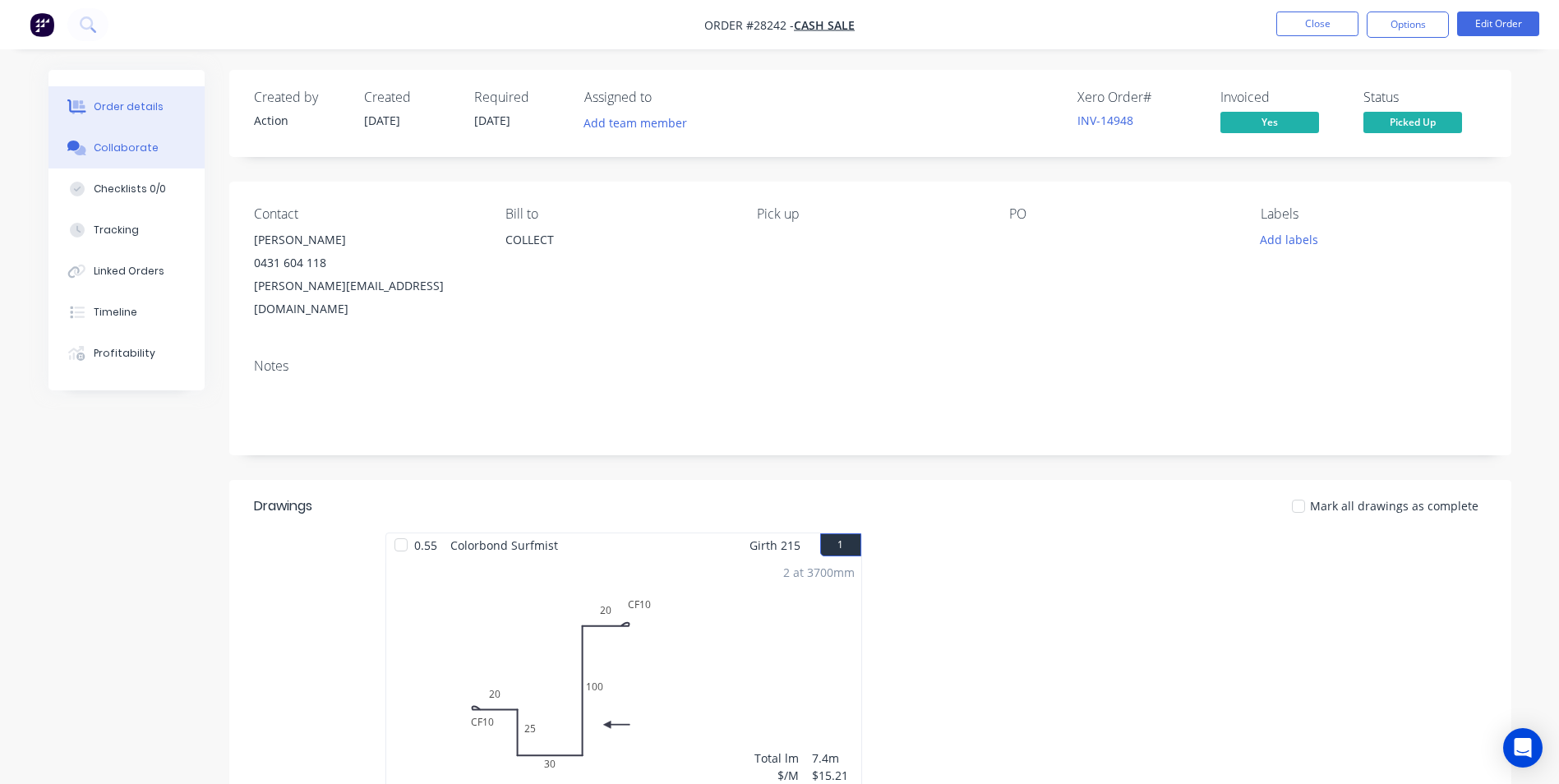
click at [108, 147] on div "Collaborate" at bounding box center [126, 148] width 65 height 15
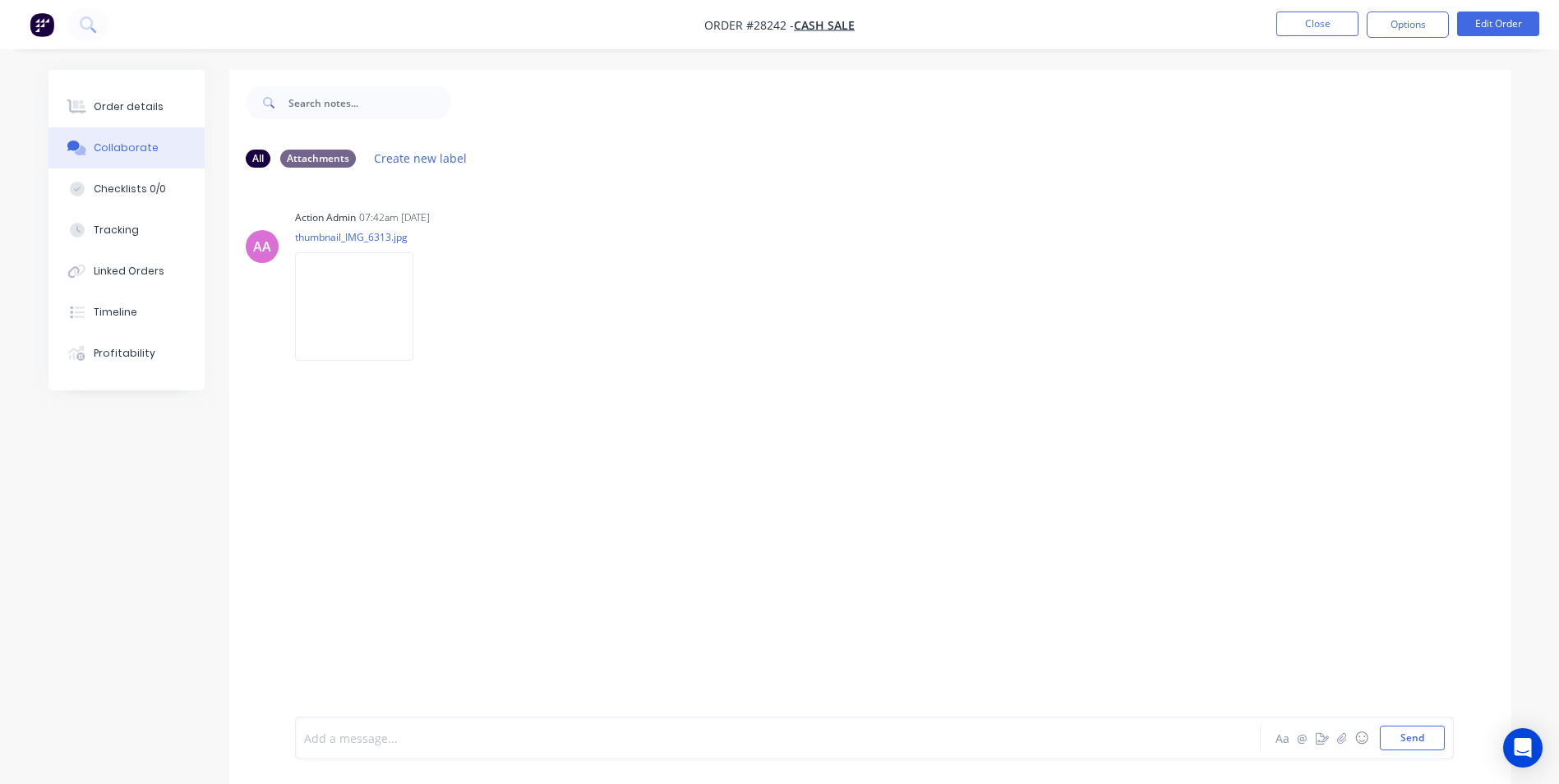
click at [379, 732] on div at bounding box center [732, 738] width 855 height 17
click at [1314, 28] on button "Close" at bounding box center [1317, 24] width 82 height 25
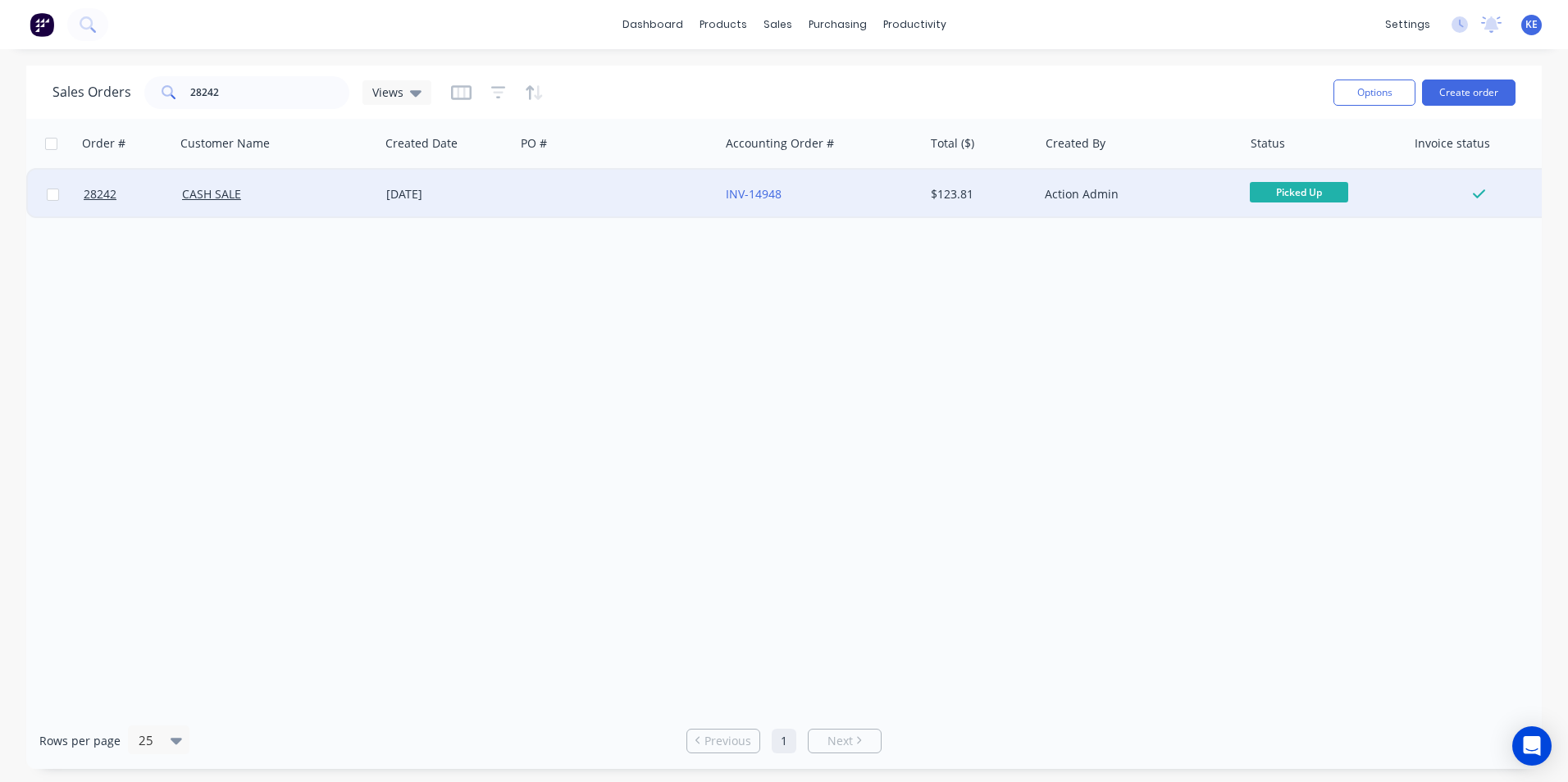
click at [318, 206] on div "CASH SALE" at bounding box center [277, 195] width 204 height 49
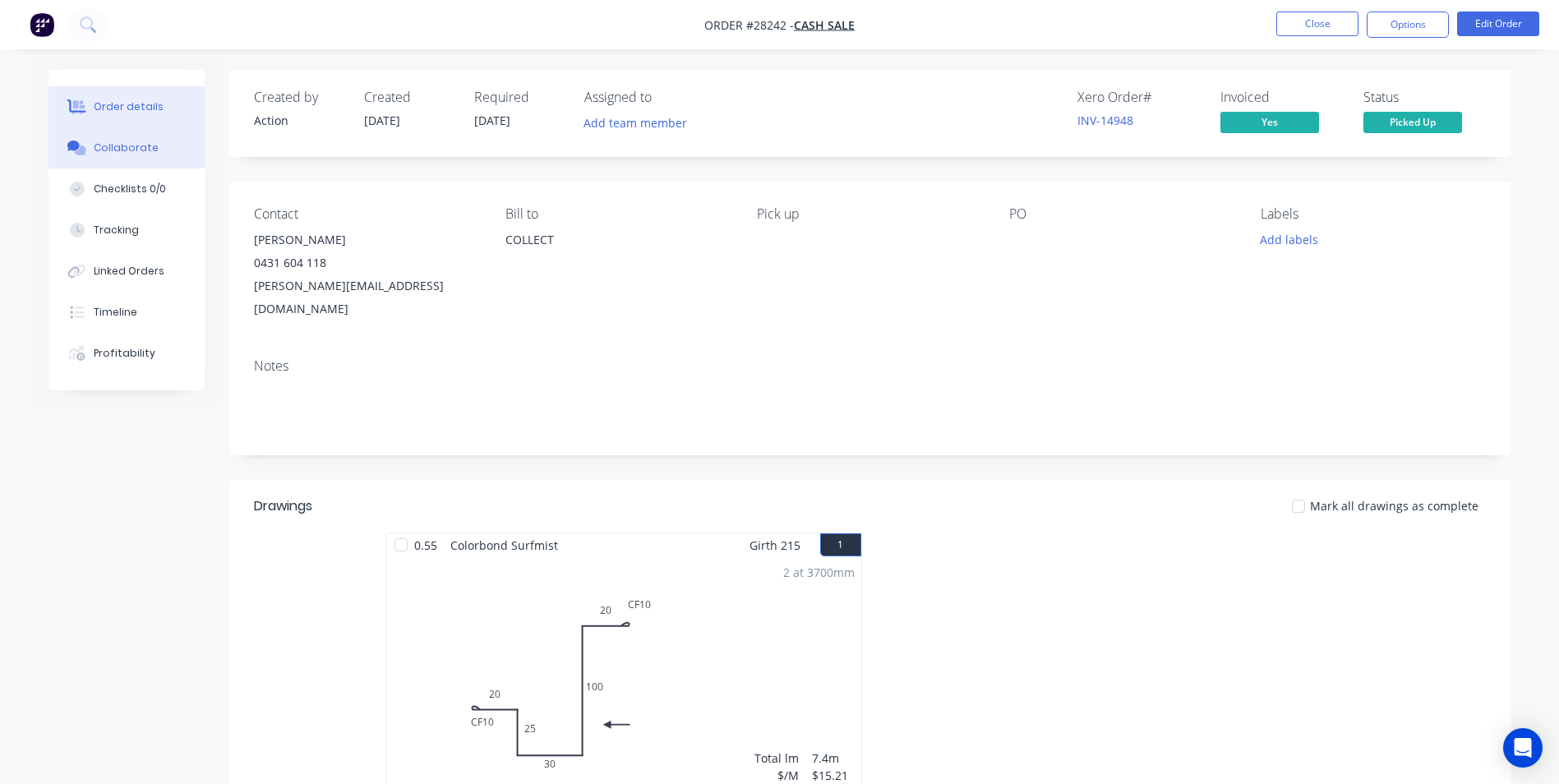
click at [129, 158] on button "Collaborate" at bounding box center [126, 148] width 156 height 41
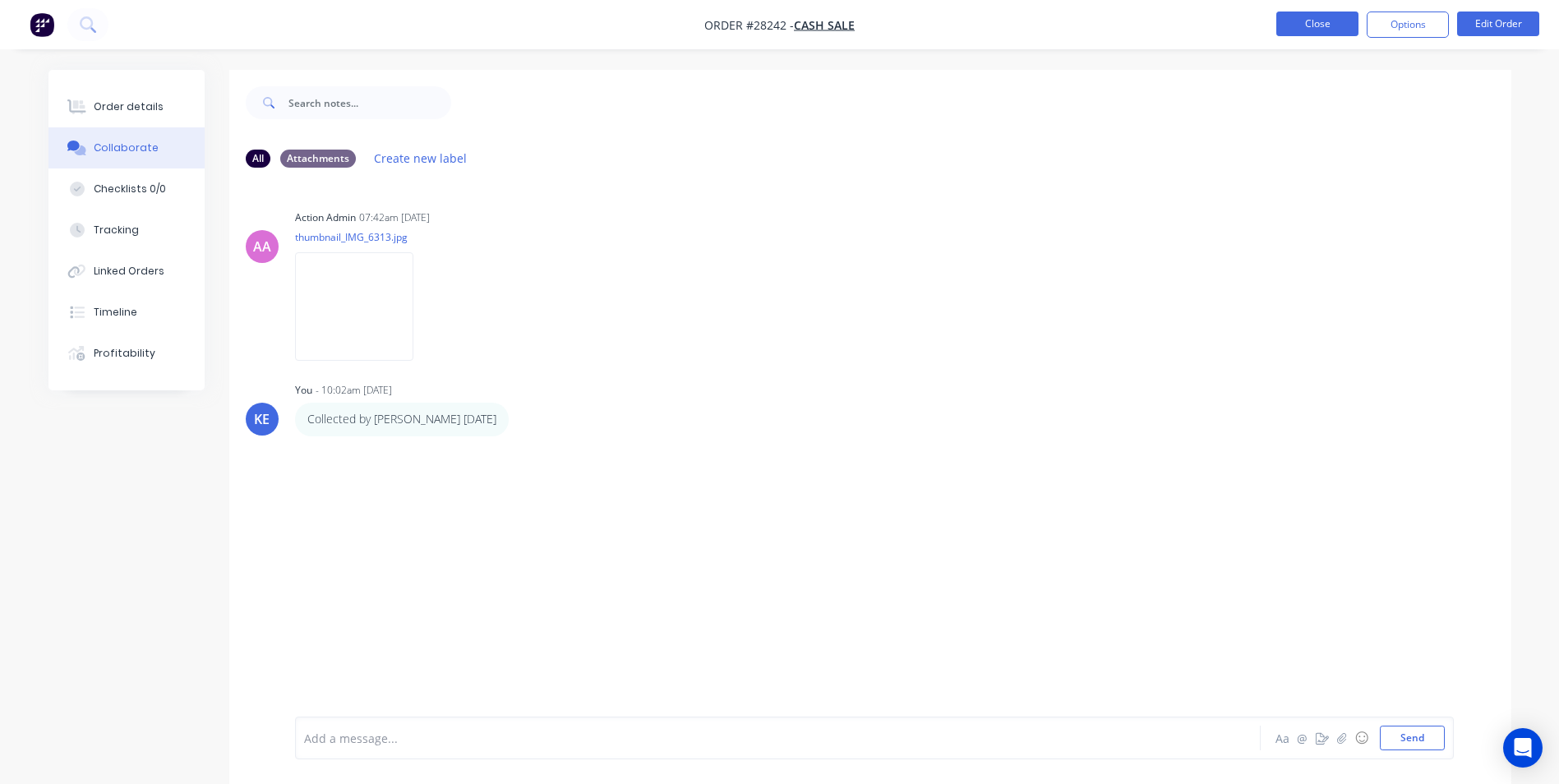
click at [1314, 26] on button "Close" at bounding box center [1317, 24] width 82 height 25
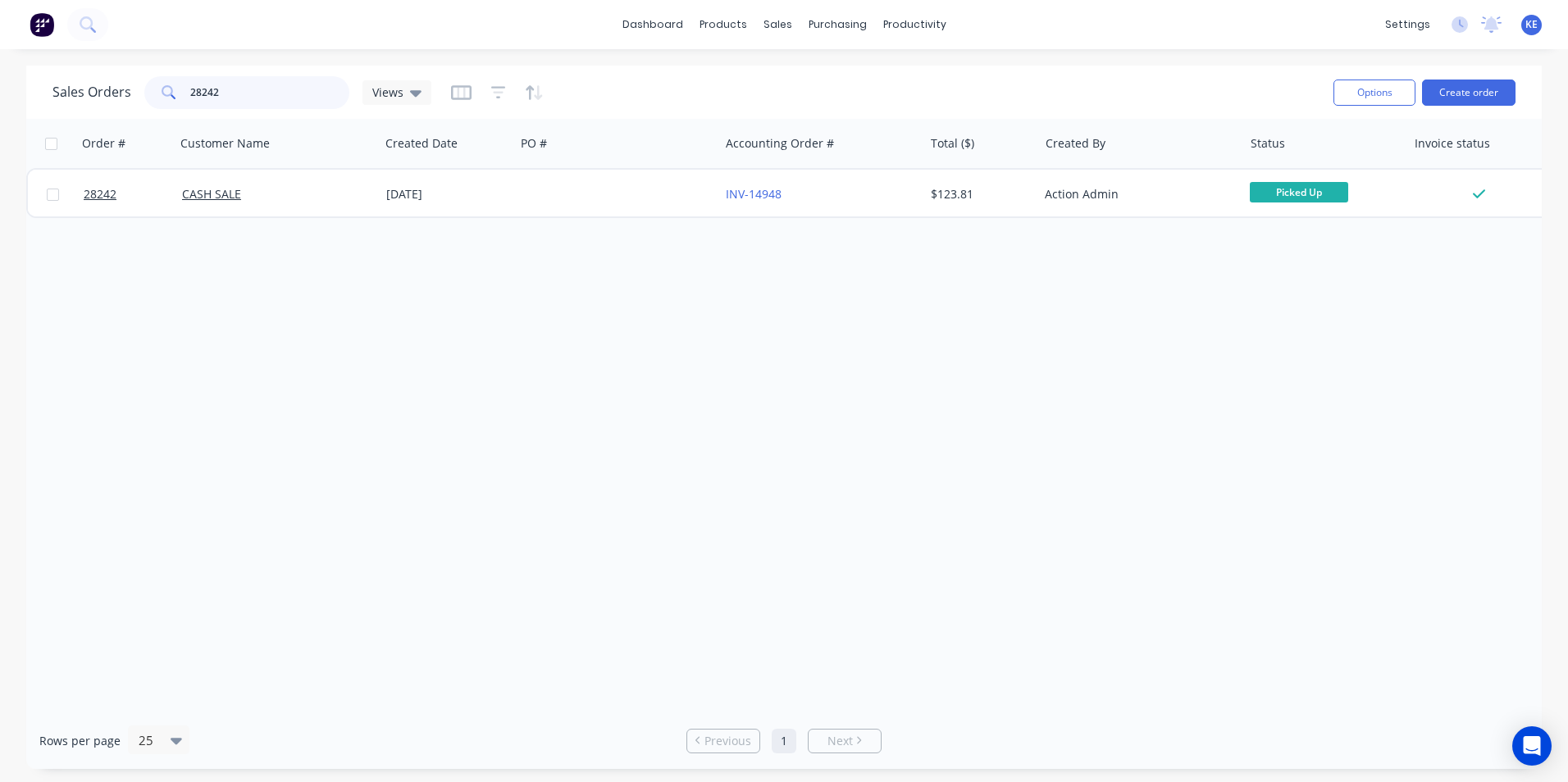
drag, startPoint x: 255, startPoint y: 100, endPoint x: 153, endPoint y: 85, distance: 103.1
click at [153, 85] on div "28242" at bounding box center [246, 93] width 205 height 33
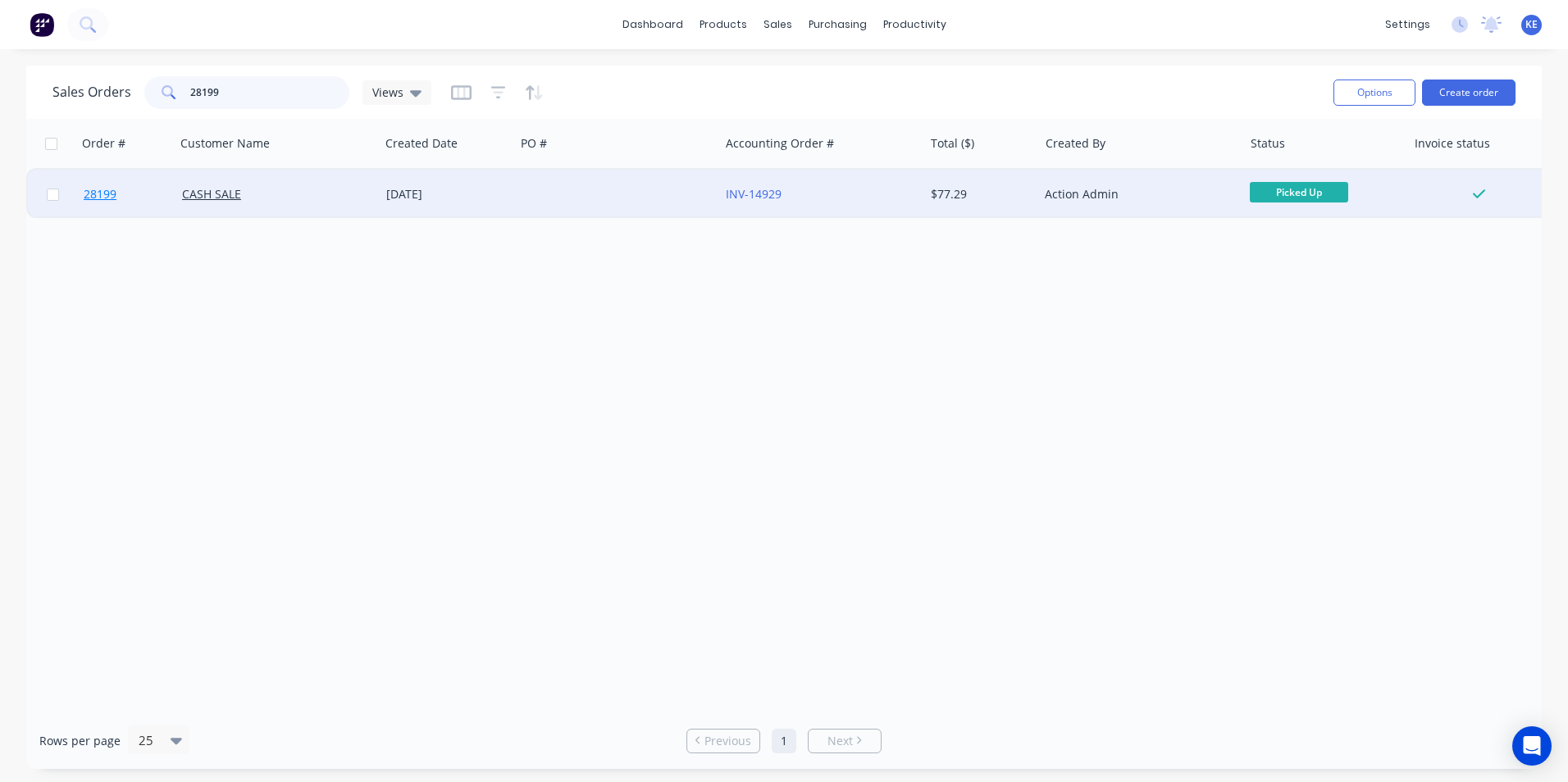
type input "28199"
click at [146, 188] on link "28199" at bounding box center [133, 195] width 98 height 49
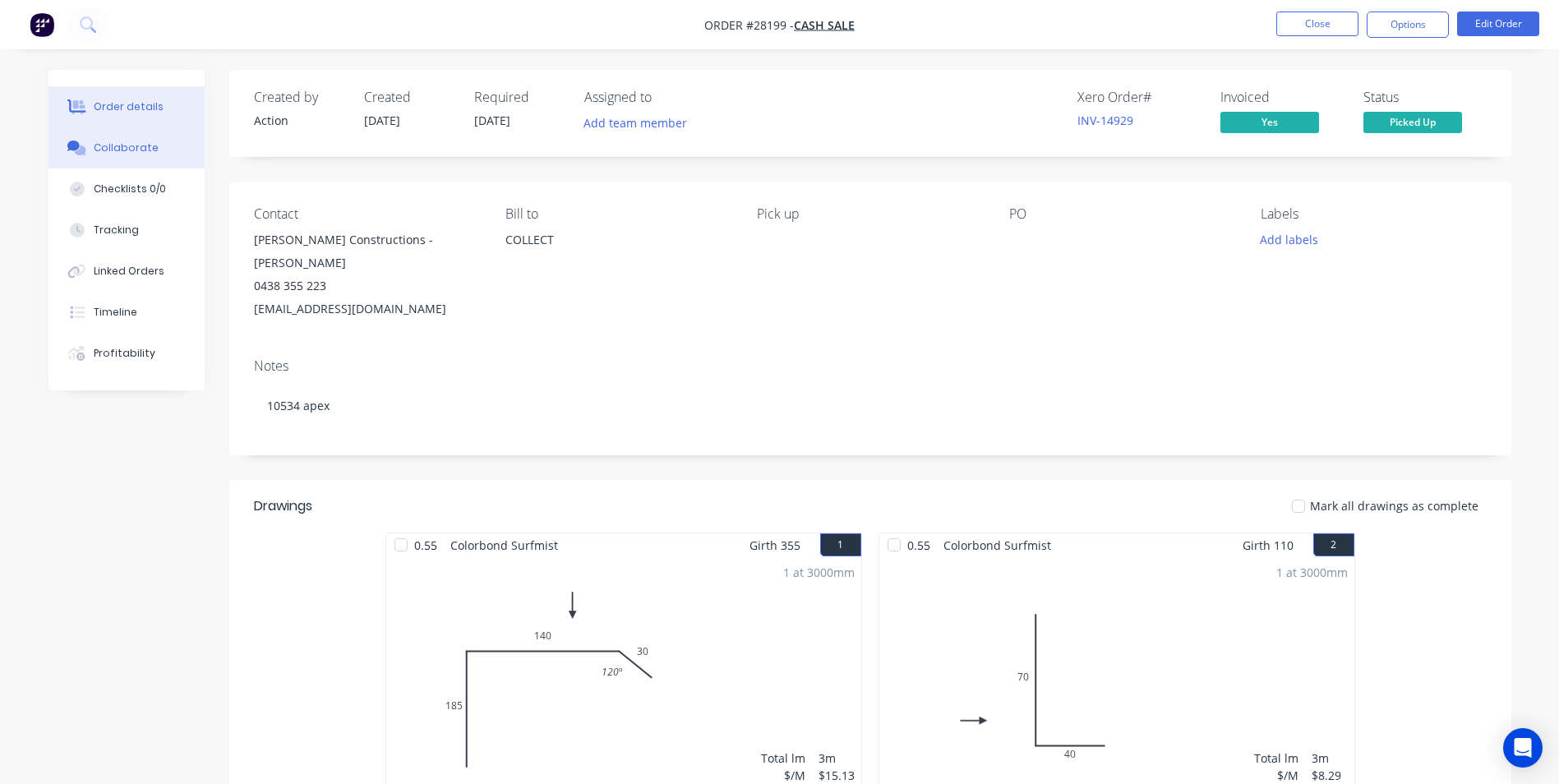
click at [93, 139] on button "Collaborate" at bounding box center [126, 148] width 156 height 41
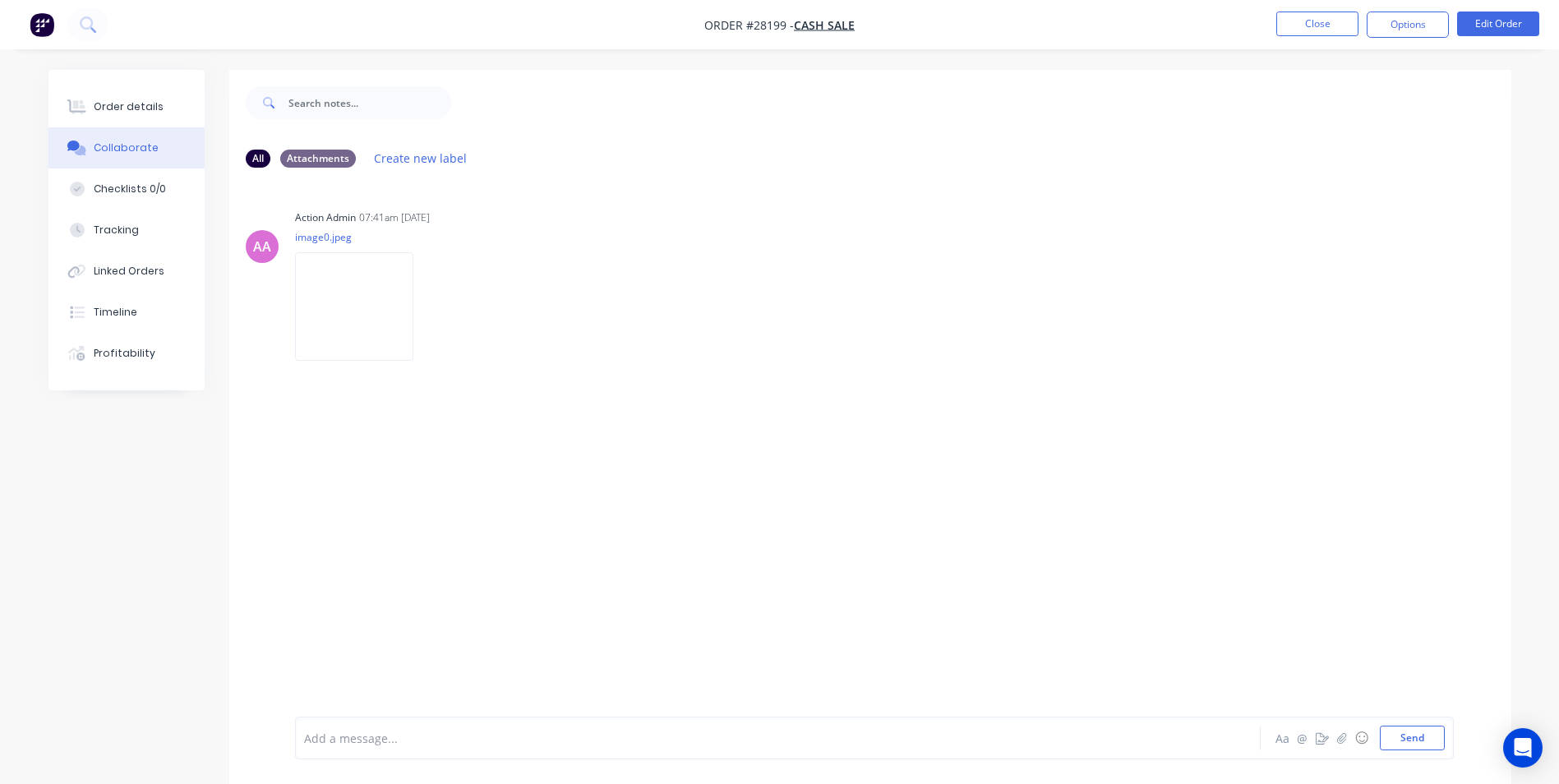
click at [437, 735] on div at bounding box center [732, 738] width 855 height 17
click at [1410, 736] on button "Send" at bounding box center [1412, 738] width 65 height 25
click at [1310, 24] on button "Close" at bounding box center [1317, 24] width 82 height 25
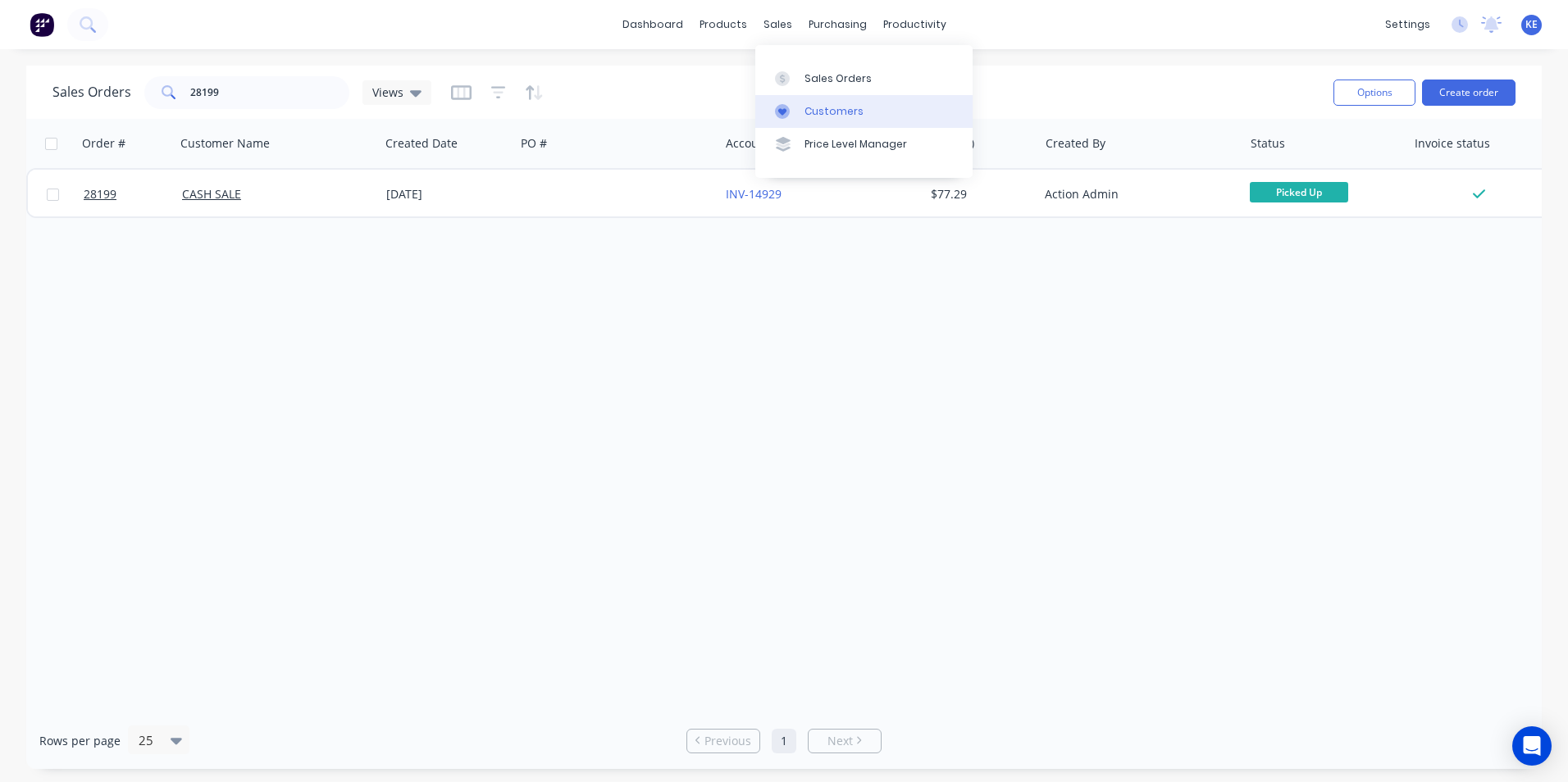
click at [823, 114] on div "Customers" at bounding box center [833, 111] width 59 height 15
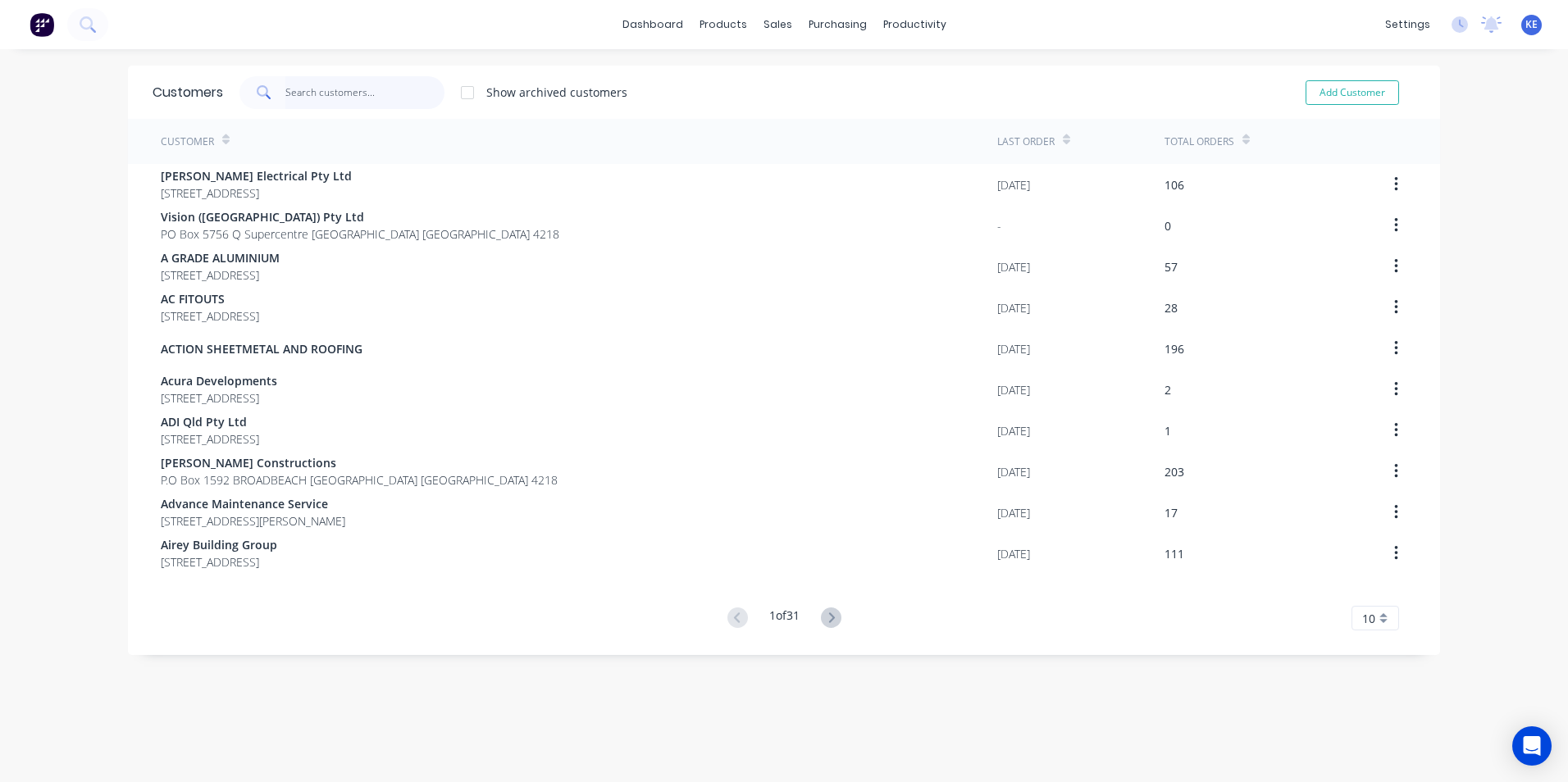
click at [311, 102] on input "text" at bounding box center [366, 93] width 160 height 33
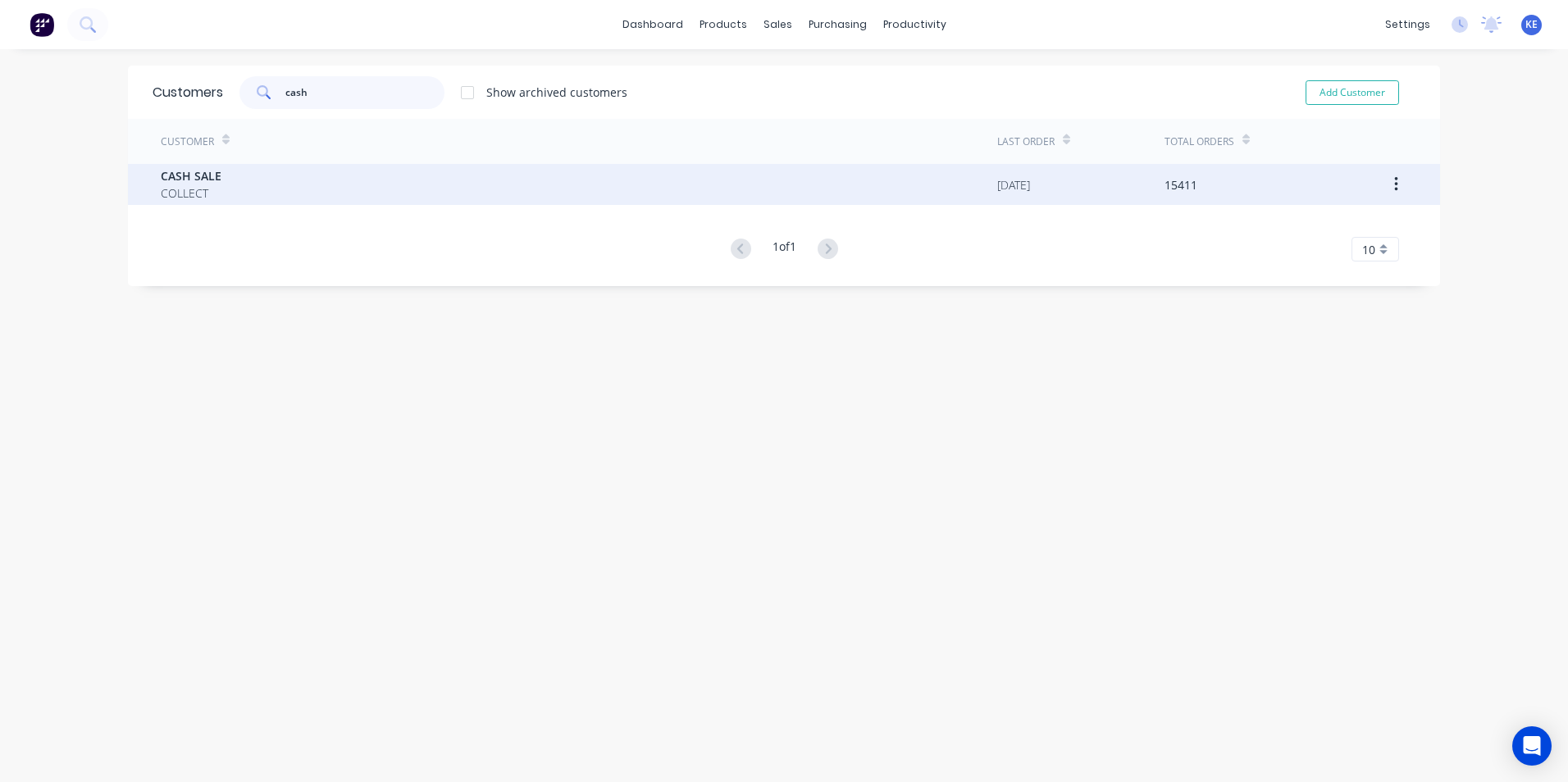
type input "cash"
click at [387, 204] on div "CASH SALE COLLECT" at bounding box center [578, 184] width 836 height 41
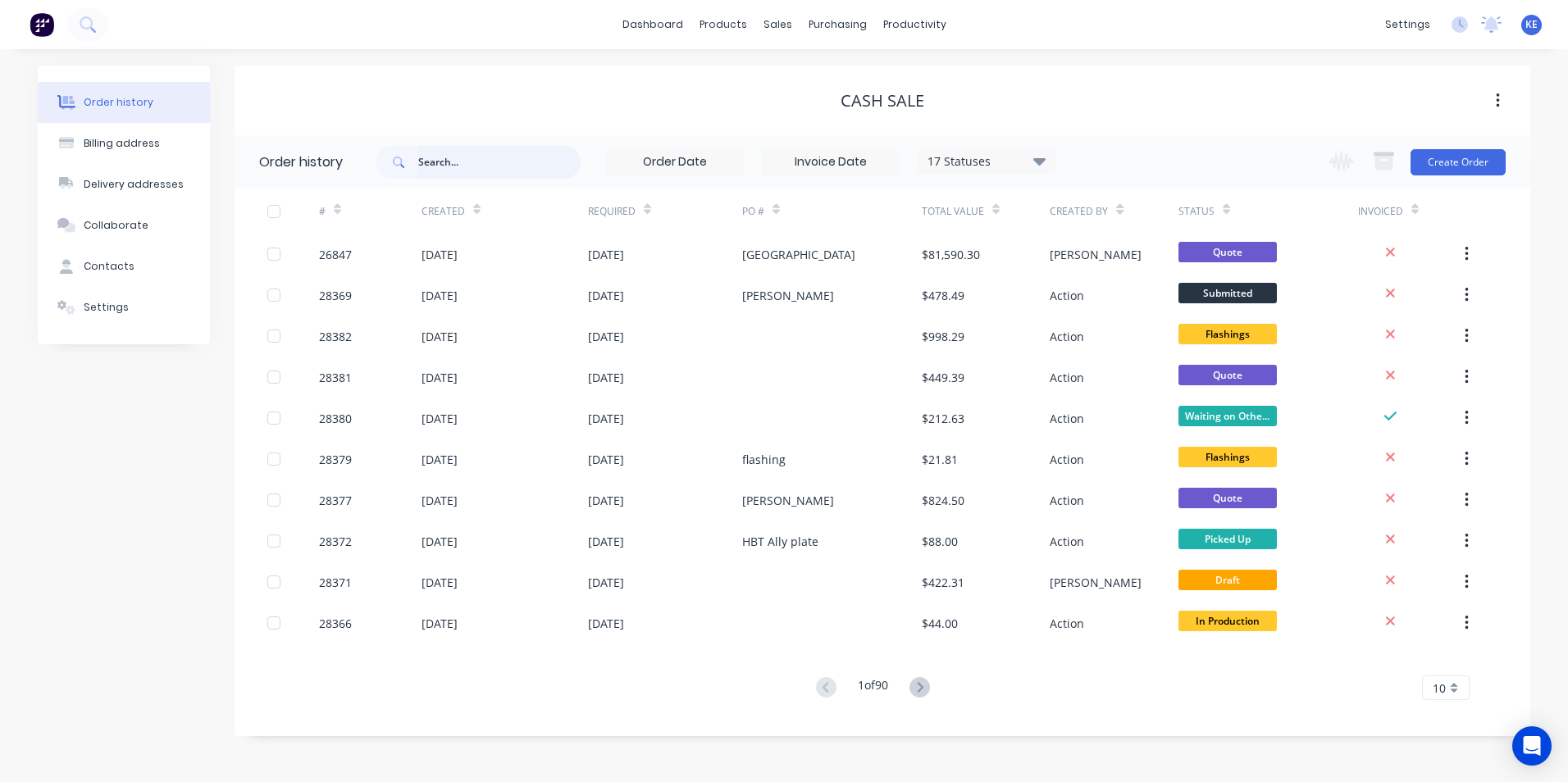
click at [462, 152] on input "text" at bounding box center [499, 162] width 162 height 33
type input "28199"
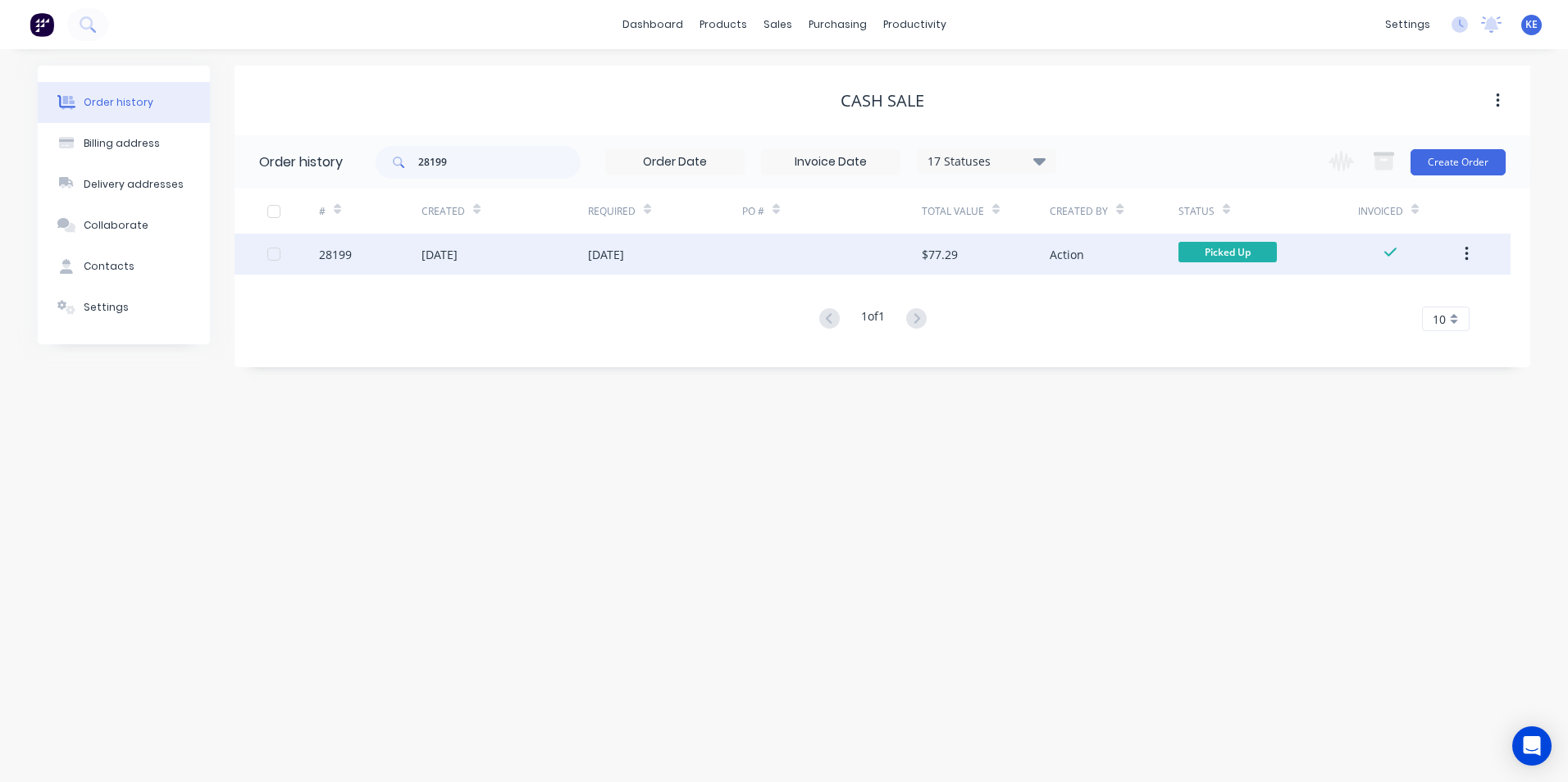
click at [1462, 253] on button "button" at bounding box center [1466, 254] width 38 height 29
click at [1357, 304] on div "Archive" at bounding box center [1407, 297] width 126 height 24
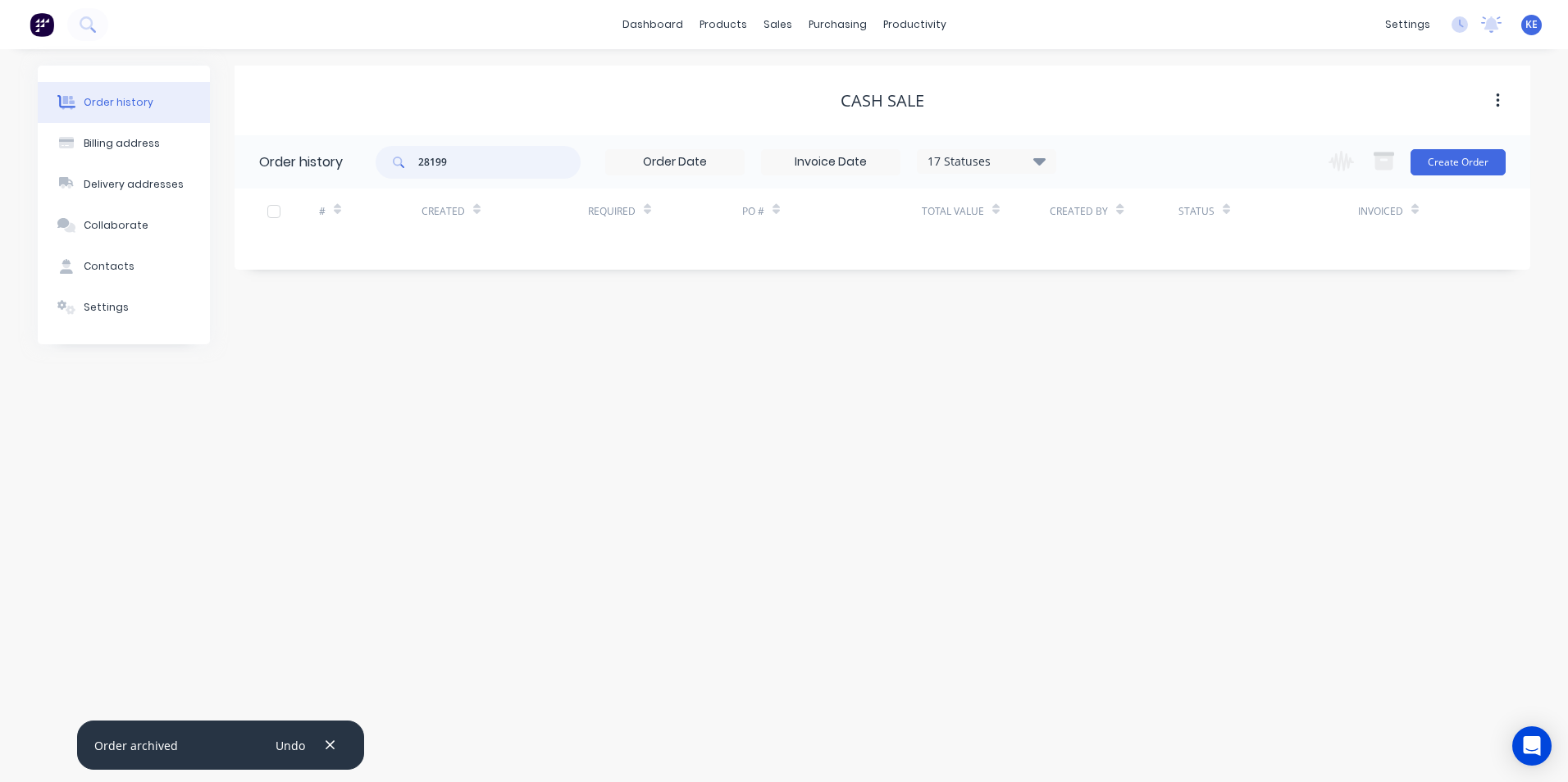
drag, startPoint x: 466, startPoint y: 158, endPoint x: 273, endPoint y: 180, distance: 194.2
click at [273, 180] on header "Order history 28199 17 Statuses Invoice Status Invoiced Not Invoiced Partial Or…" at bounding box center [882, 162] width 1295 height 54
click at [823, 74] on div "Sales Orders" at bounding box center [838, 78] width 67 height 15
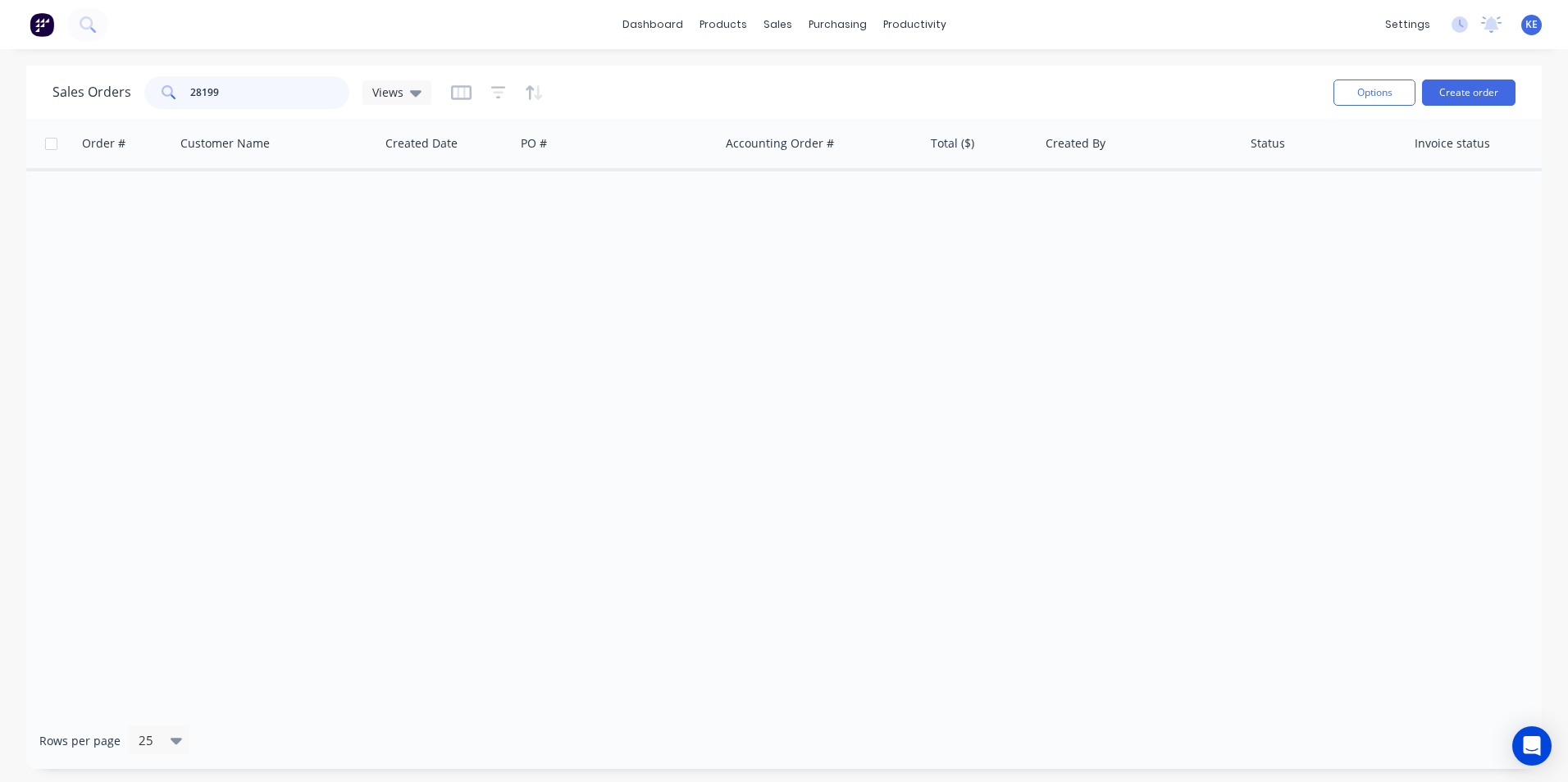
drag, startPoint x: 248, startPoint y: 96, endPoint x: 145, endPoint y: 96, distance: 103.0
click at [145, 96] on div "28199" at bounding box center [246, 93] width 205 height 33
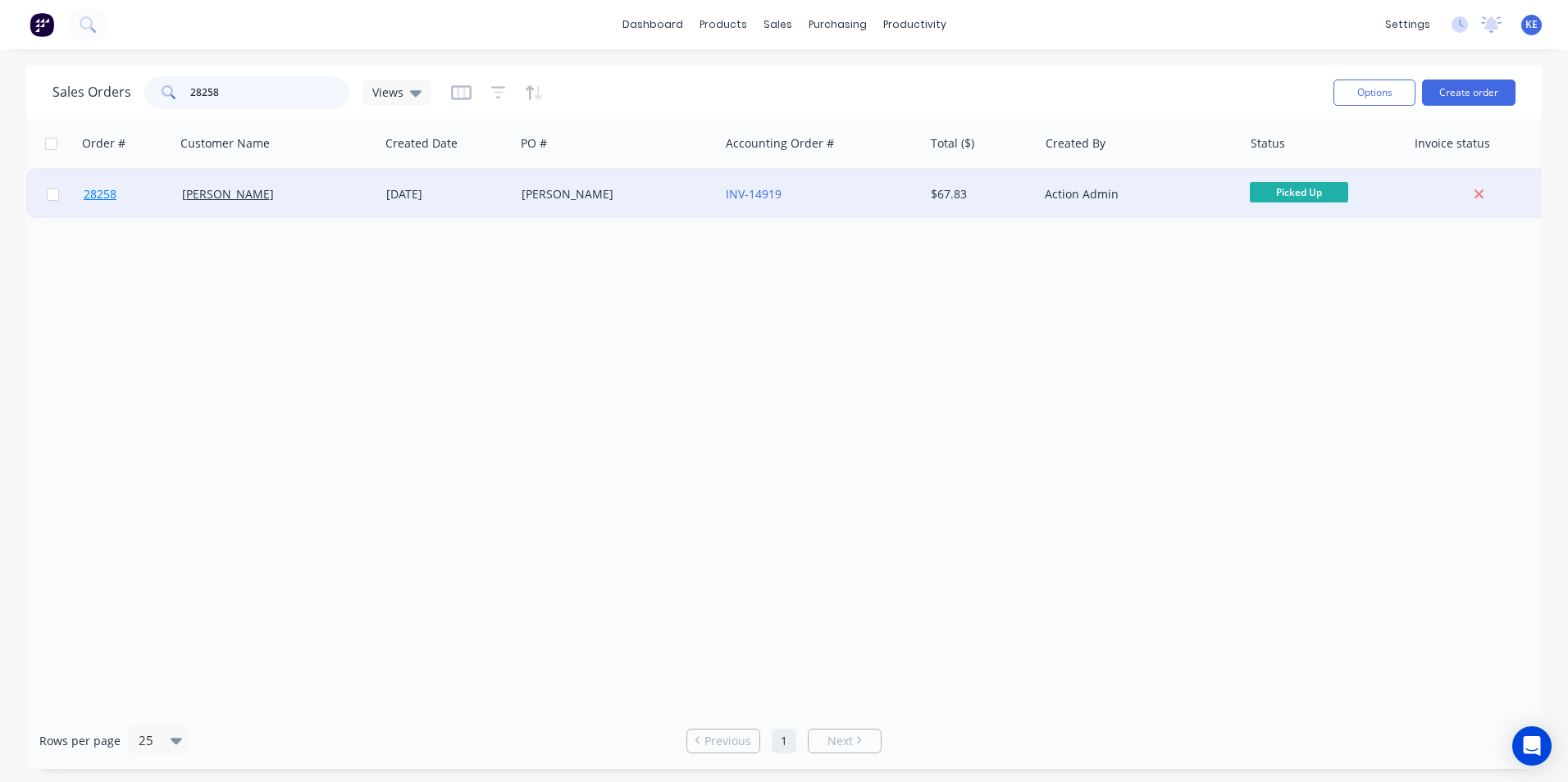
type input "28258"
click at [150, 197] on link "28258" at bounding box center [133, 195] width 98 height 49
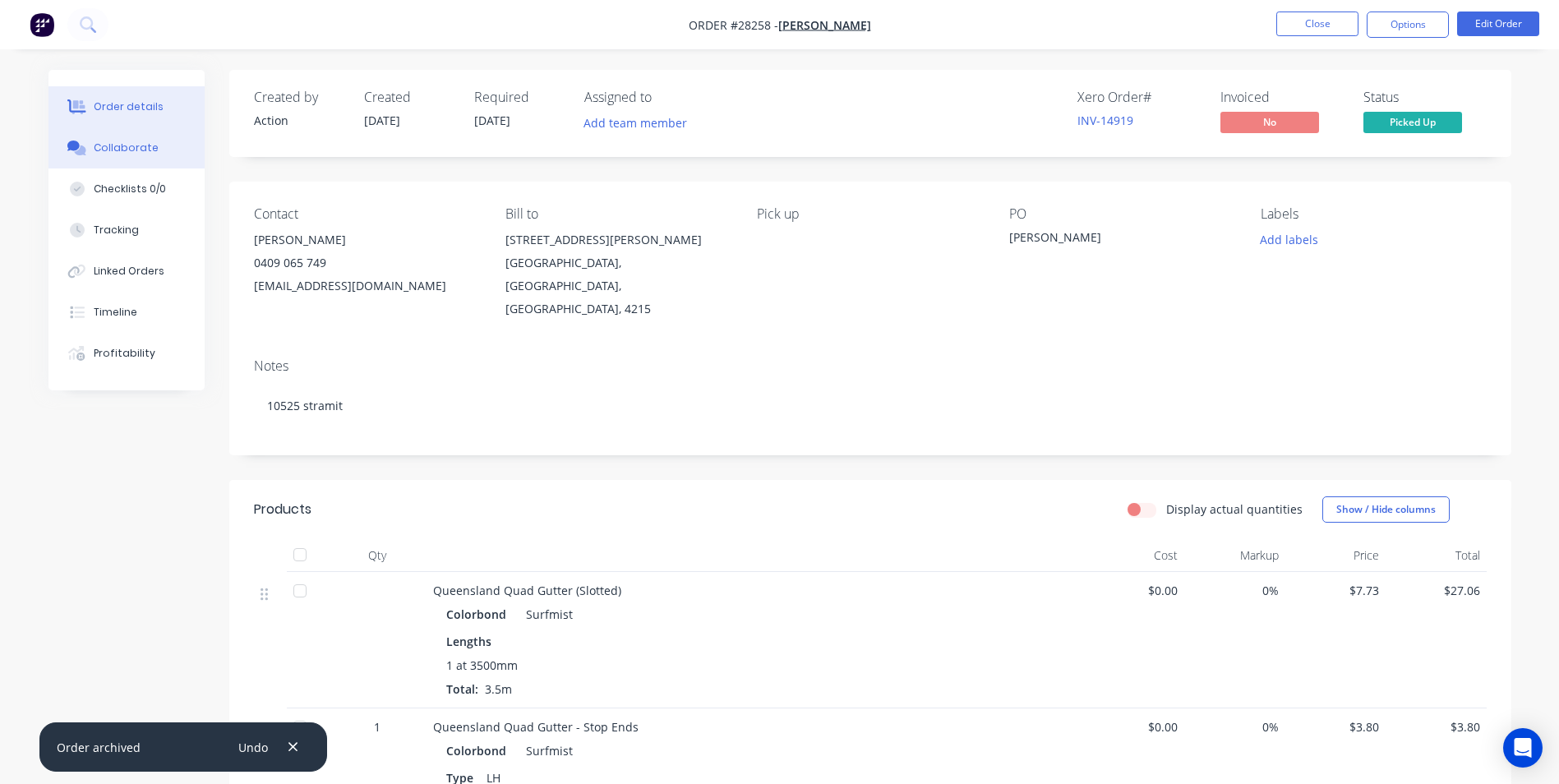
click at [130, 154] on div "Collaborate" at bounding box center [126, 148] width 65 height 15
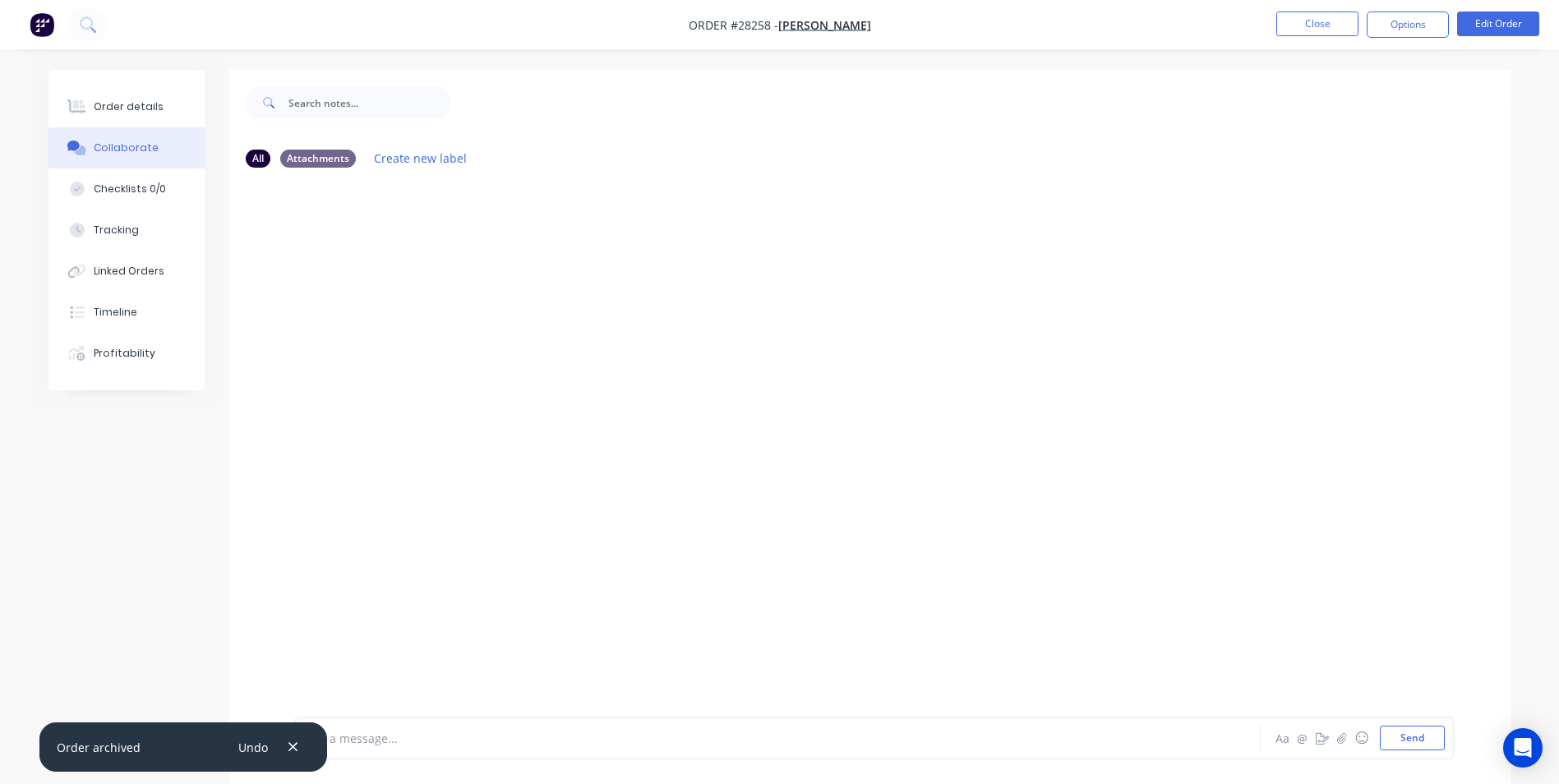
drag, startPoint x: 289, startPoint y: 747, endPoint x: 471, endPoint y: 733, distance: 182.5
click at [294, 742] on icon "button" at bounding box center [294, 747] width 11 height 15
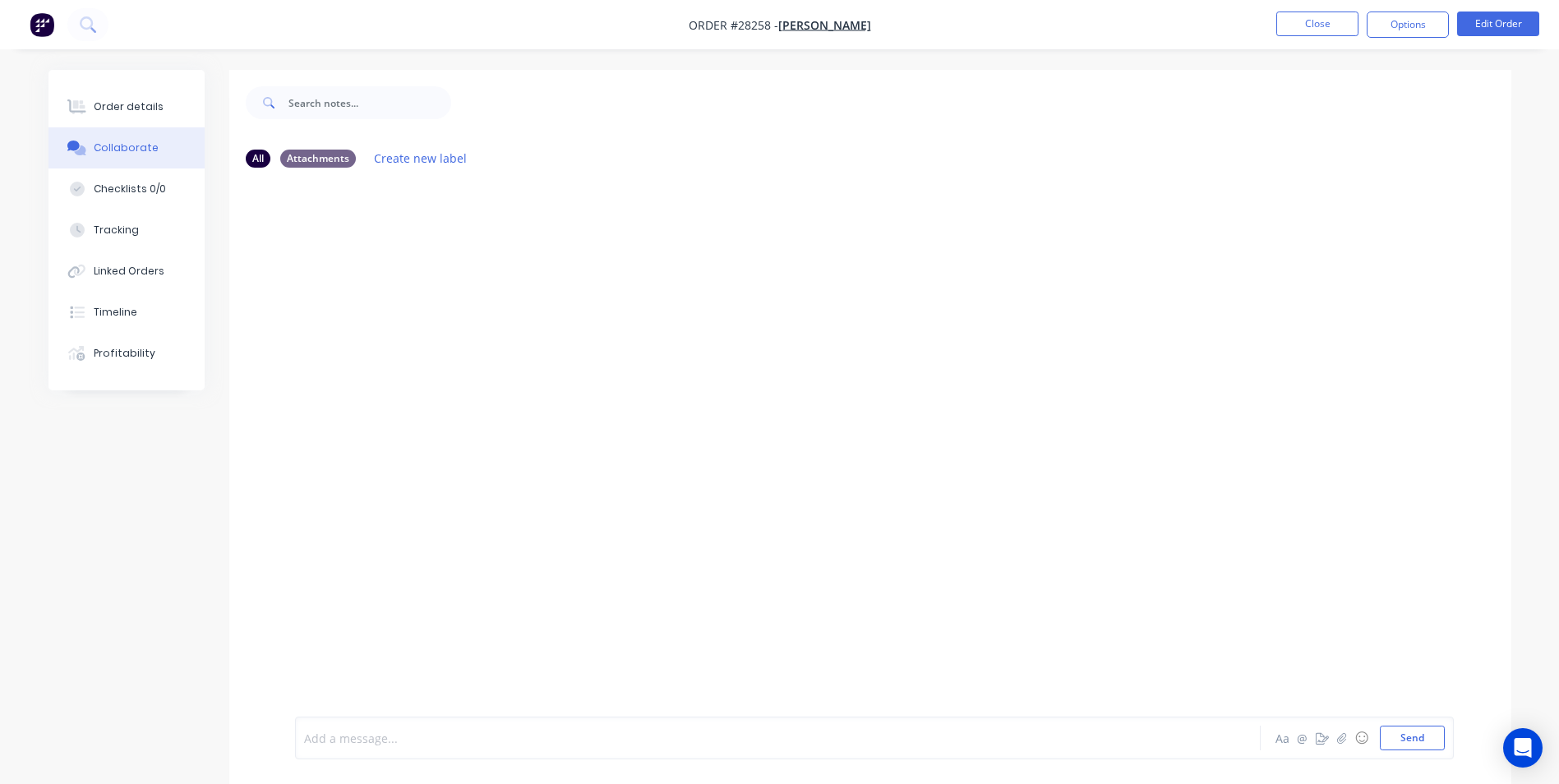
click at [473, 733] on div at bounding box center [732, 738] width 855 height 17
click at [1403, 737] on button "Send" at bounding box center [1412, 738] width 65 height 25
click at [1319, 25] on button "Close" at bounding box center [1317, 24] width 82 height 25
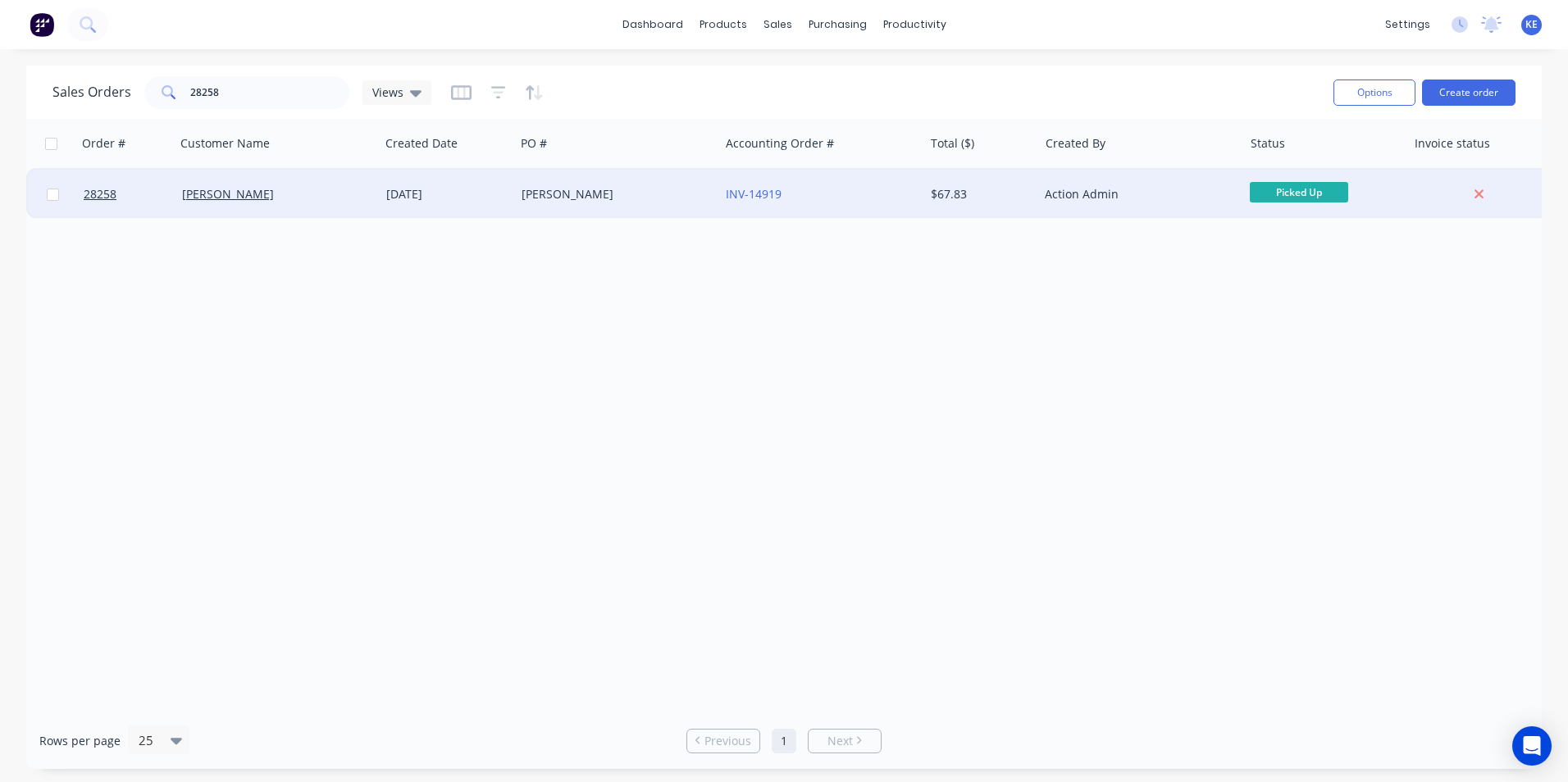
click at [489, 203] on div "[DATE]" at bounding box center [447, 195] width 136 height 49
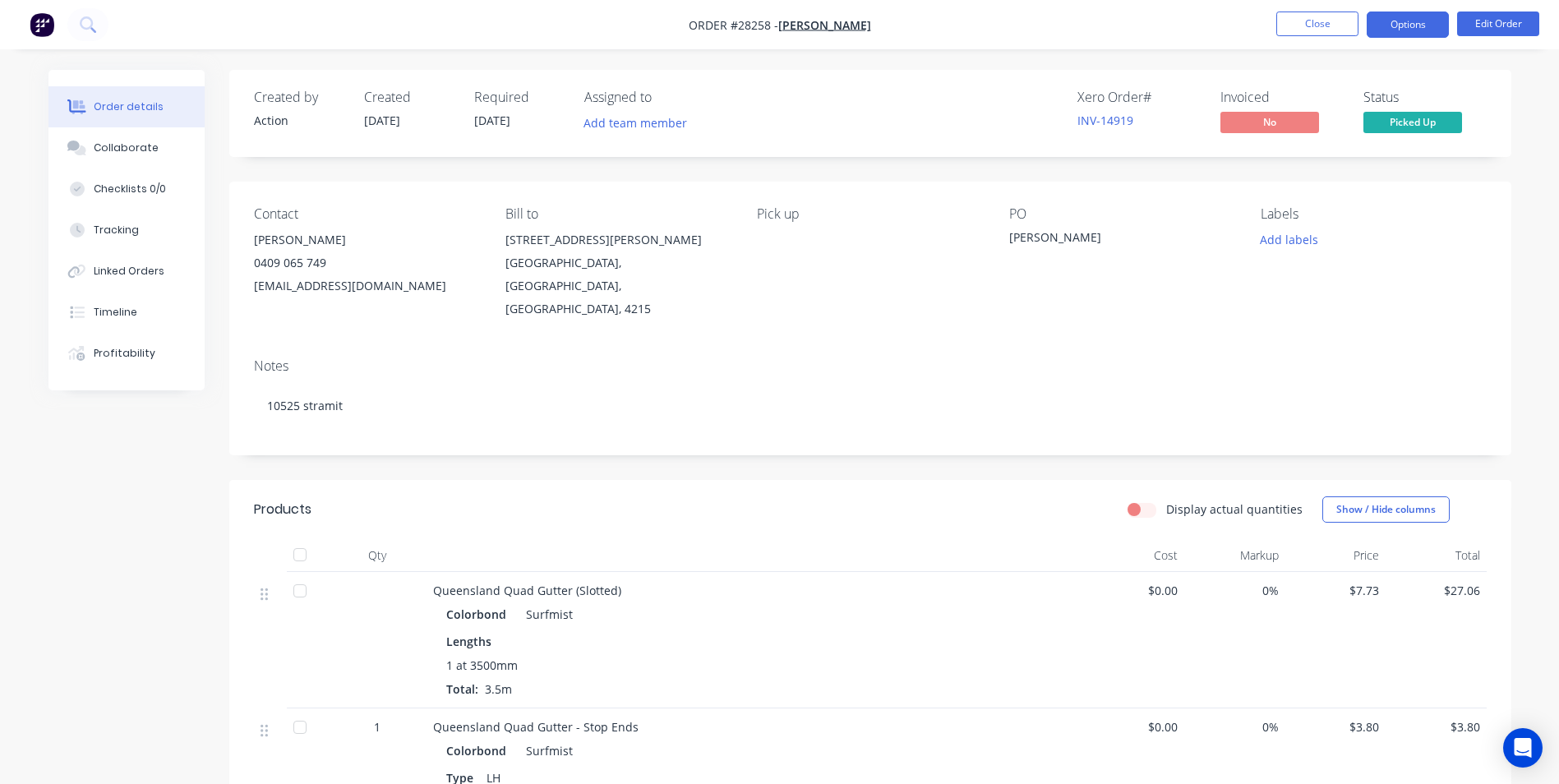
click at [1400, 35] on button "Options" at bounding box center [1408, 25] width 82 height 26
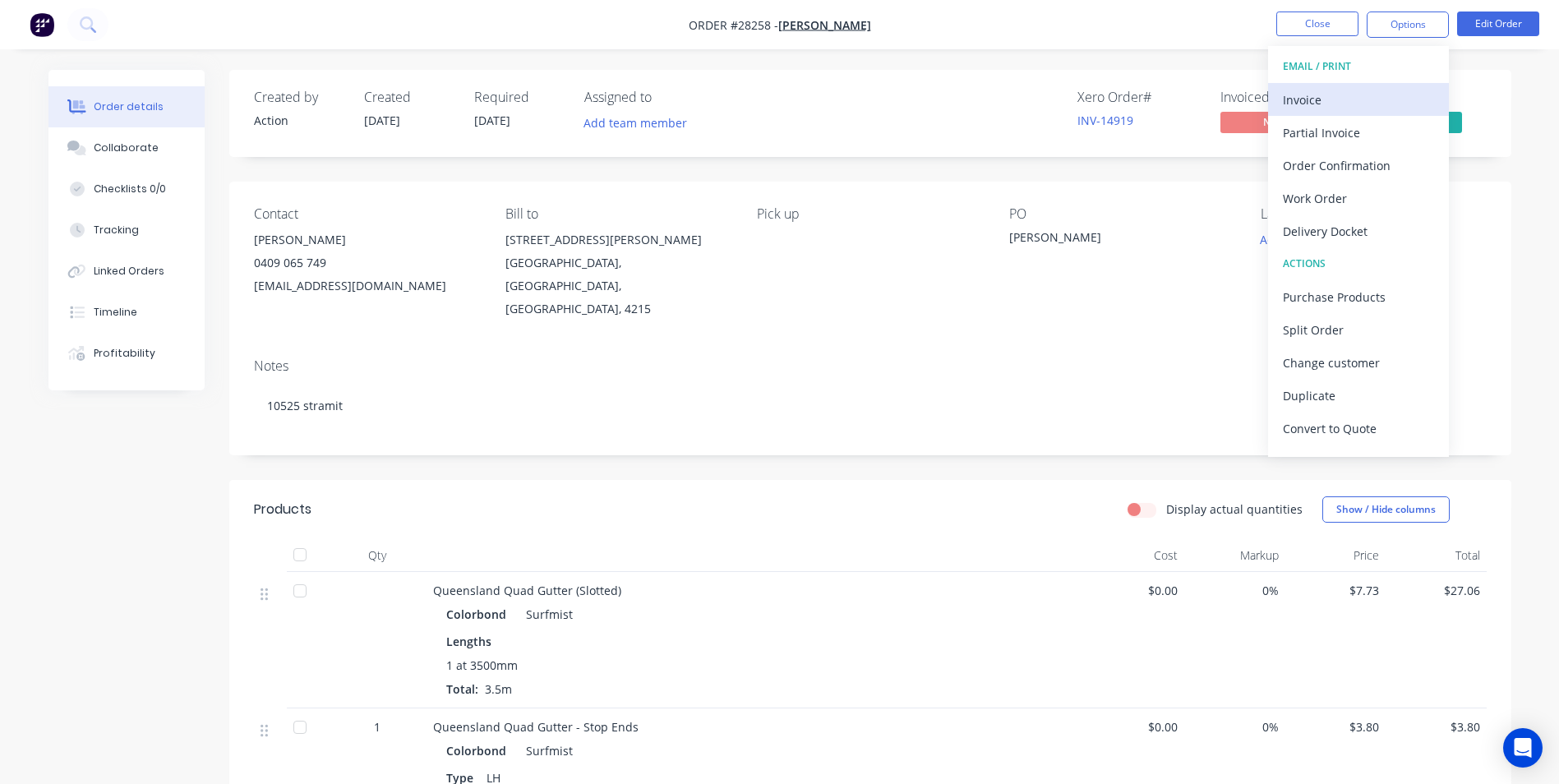
click at [1320, 113] on button "Invoice" at bounding box center [1358, 99] width 181 height 33
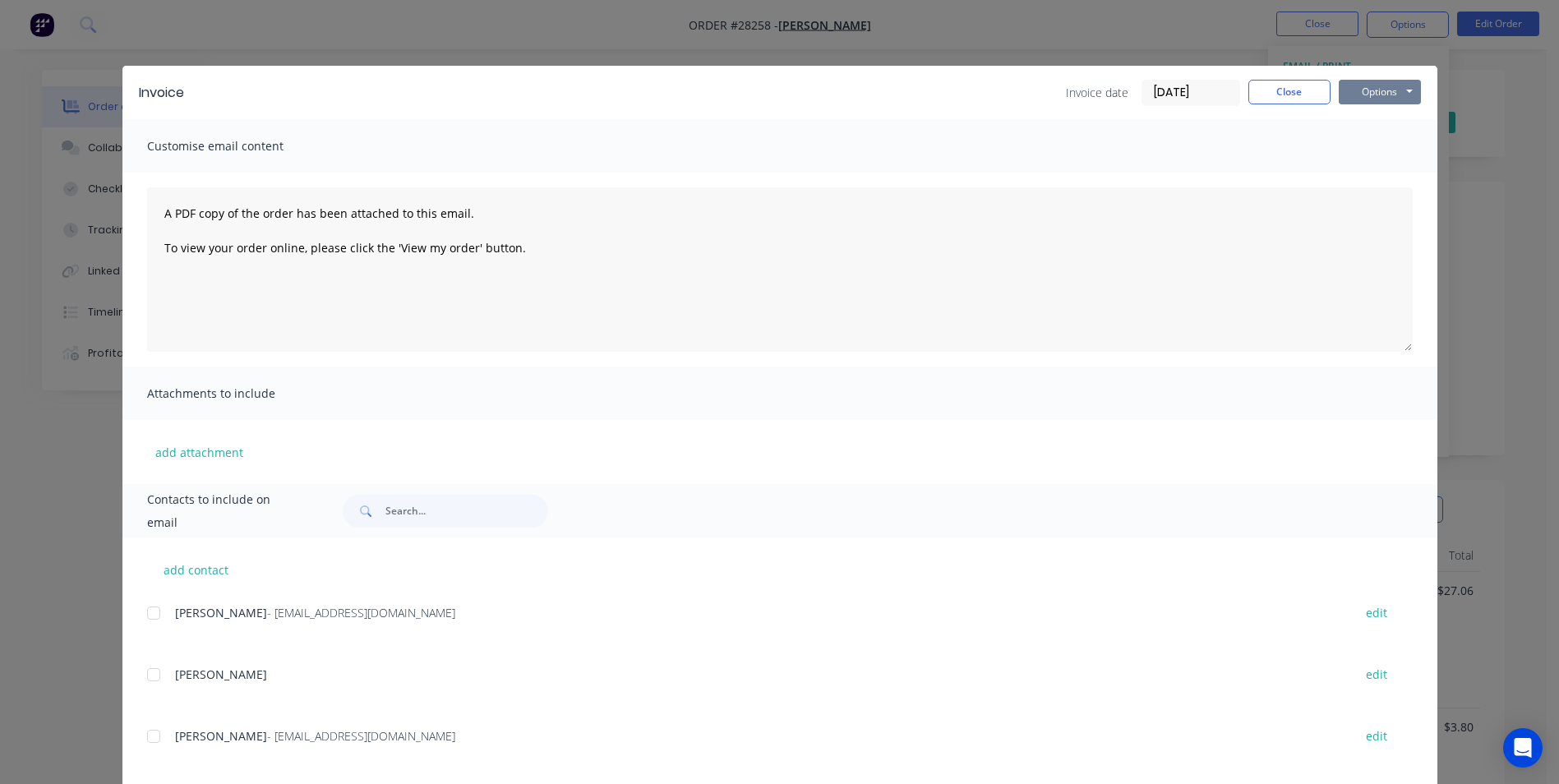
click at [1365, 88] on button "Options" at bounding box center [1379, 91] width 82 height 25
click at [1358, 146] on button "Print" at bounding box center [1390, 149] width 105 height 27
click at [1275, 82] on button "Close" at bounding box center [1289, 91] width 82 height 25
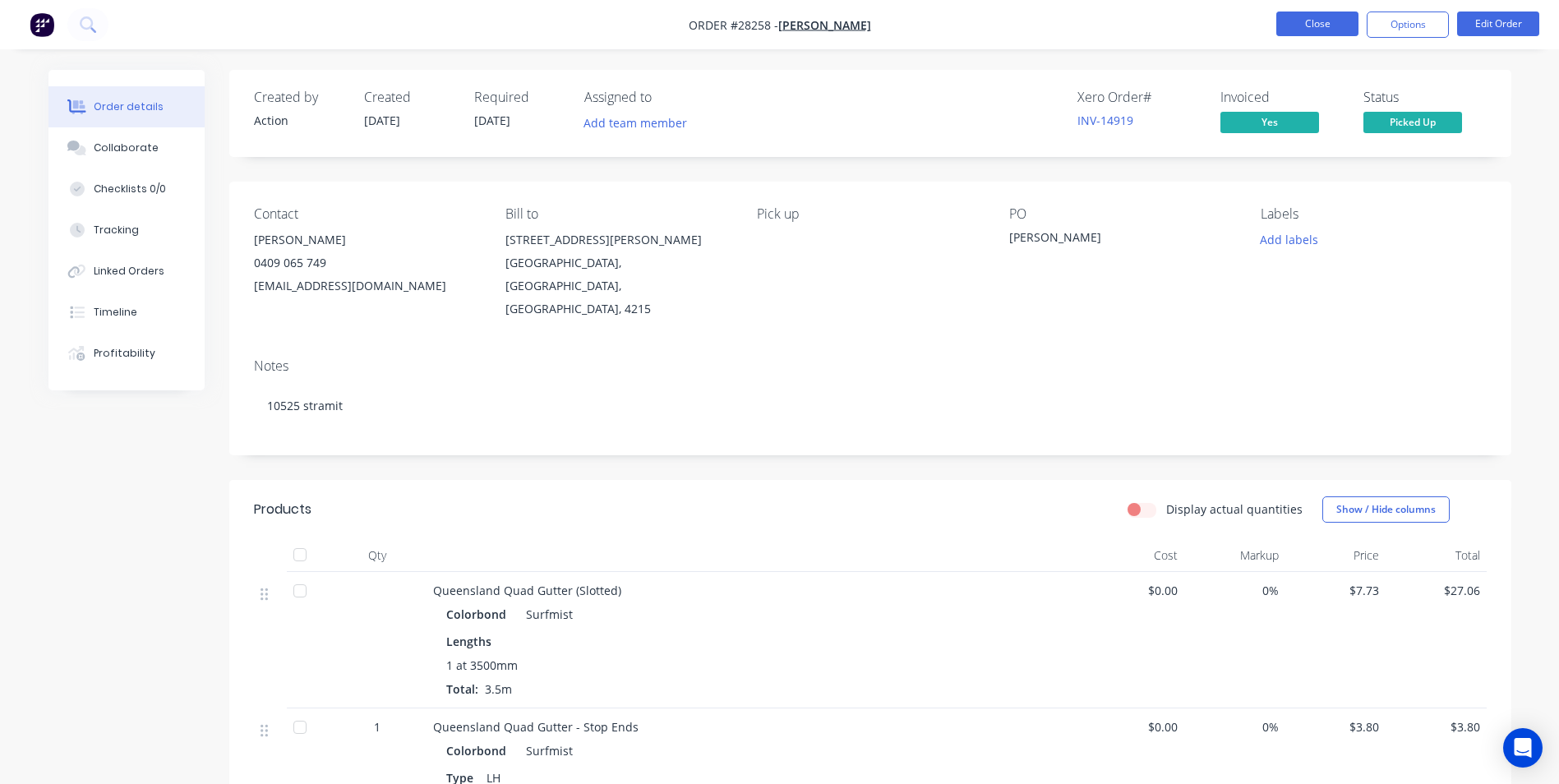
click at [1317, 15] on button "Close" at bounding box center [1317, 24] width 82 height 25
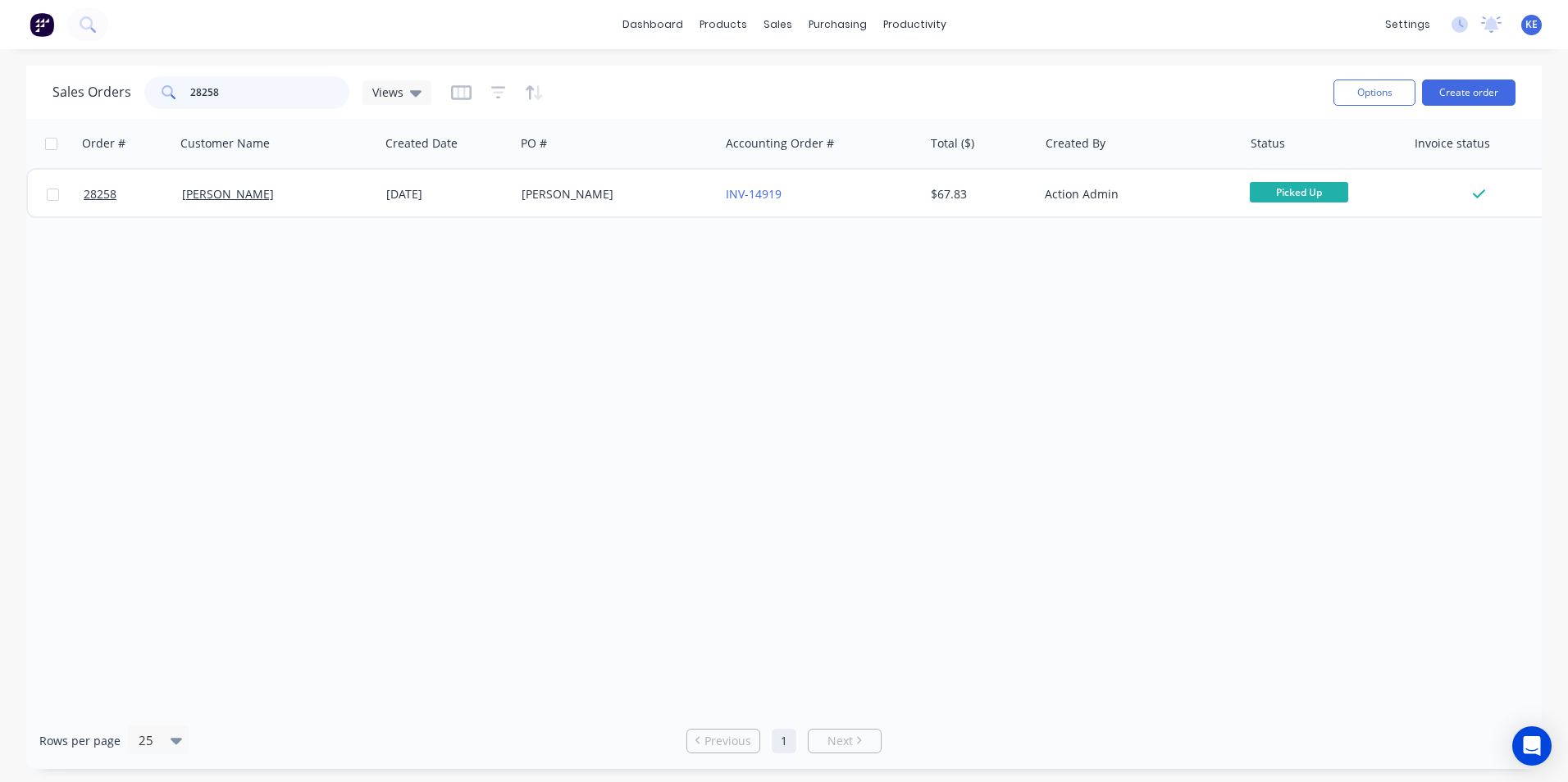
drag, startPoint x: 246, startPoint y: 93, endPoint x: 115, endPoint y: 95, distance: 131.0
click at [115, 95] on div "Sales Orders 28258 Views" at bounding box center [242, 93] width 378 height 33
type input "28262"
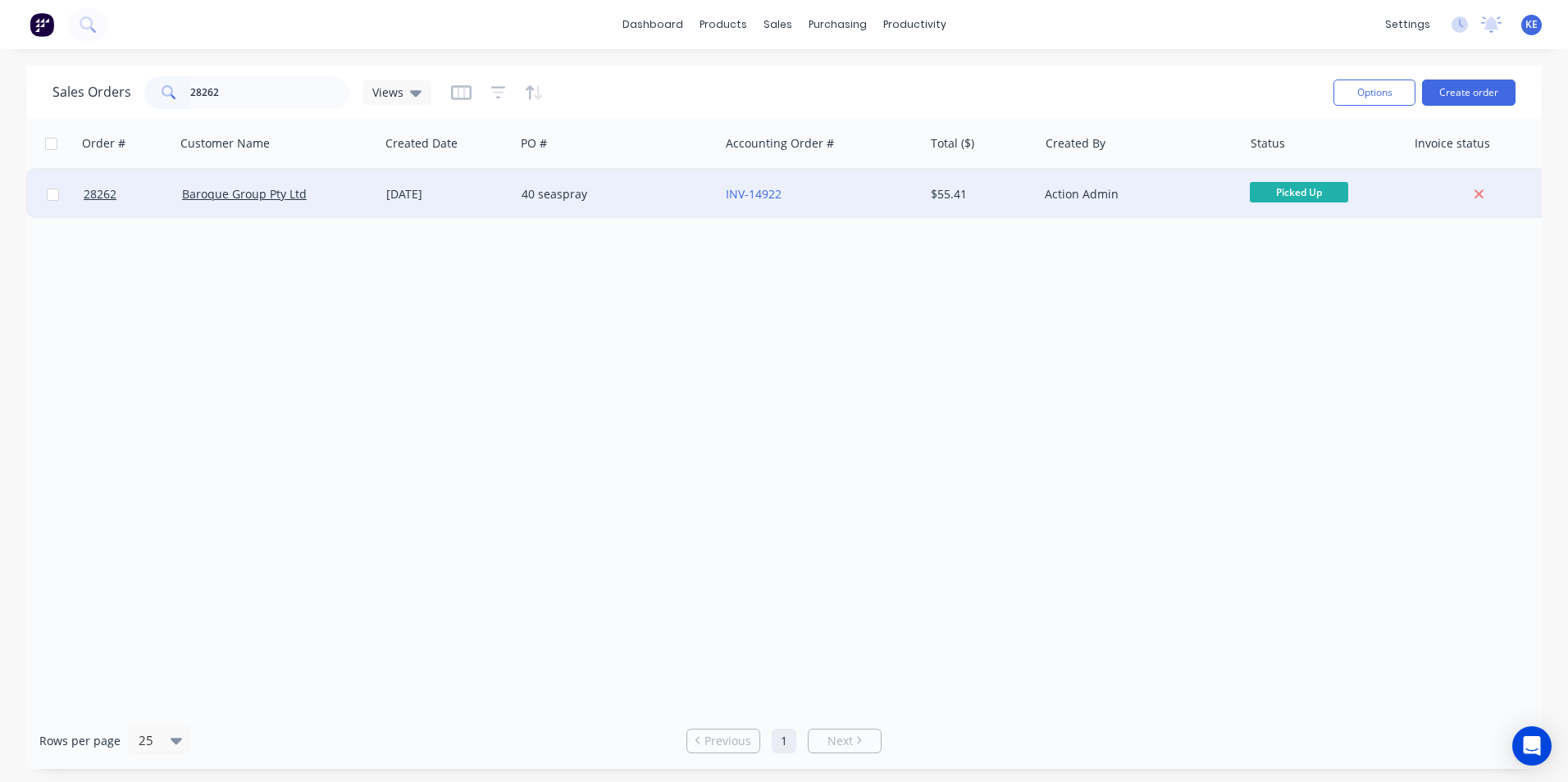
click at [347, 196] on div "Baroque Group Pty Ltd" at bounding box center [273, 195] width 182 height 16
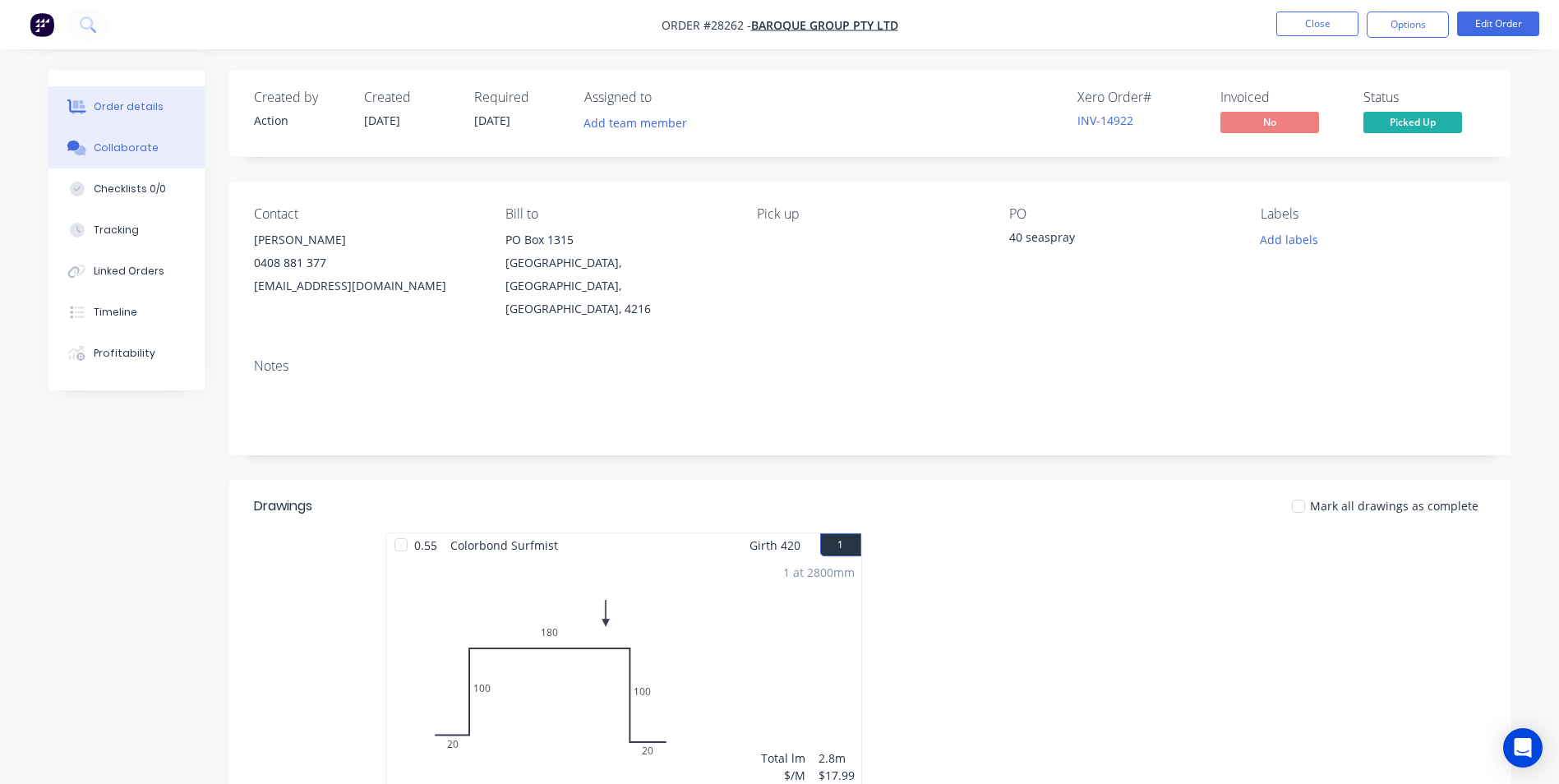
click at [116, 151] on div "Collaborate" at bounding box center [126, 148] width 65 height 15
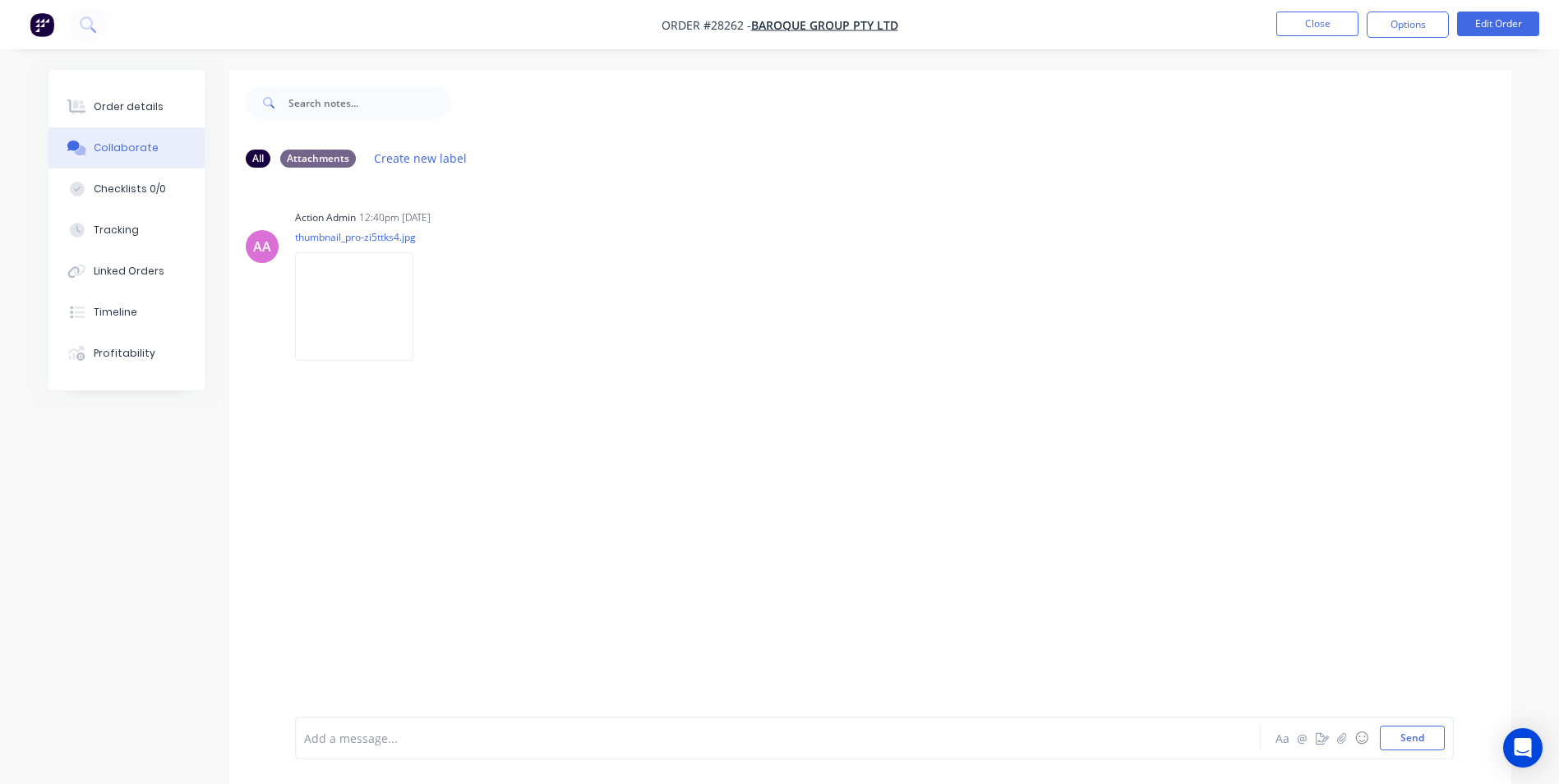
drag, startPoint x: 374, startPoint y: 731, endPoint x: 542, endPoint y: 460, distance: 318.8
click at [376, 724] on div "Add a message... Aa @ ☺ Send" at bounding box center [874, 738] width 1159 height 43
click at [1399, 747] on button "Send" at bounding box center [1412, 738] width 65 height 25
click at [1325, 21] on button "Close" at bounding box center [1317, 24] width 82 height 25
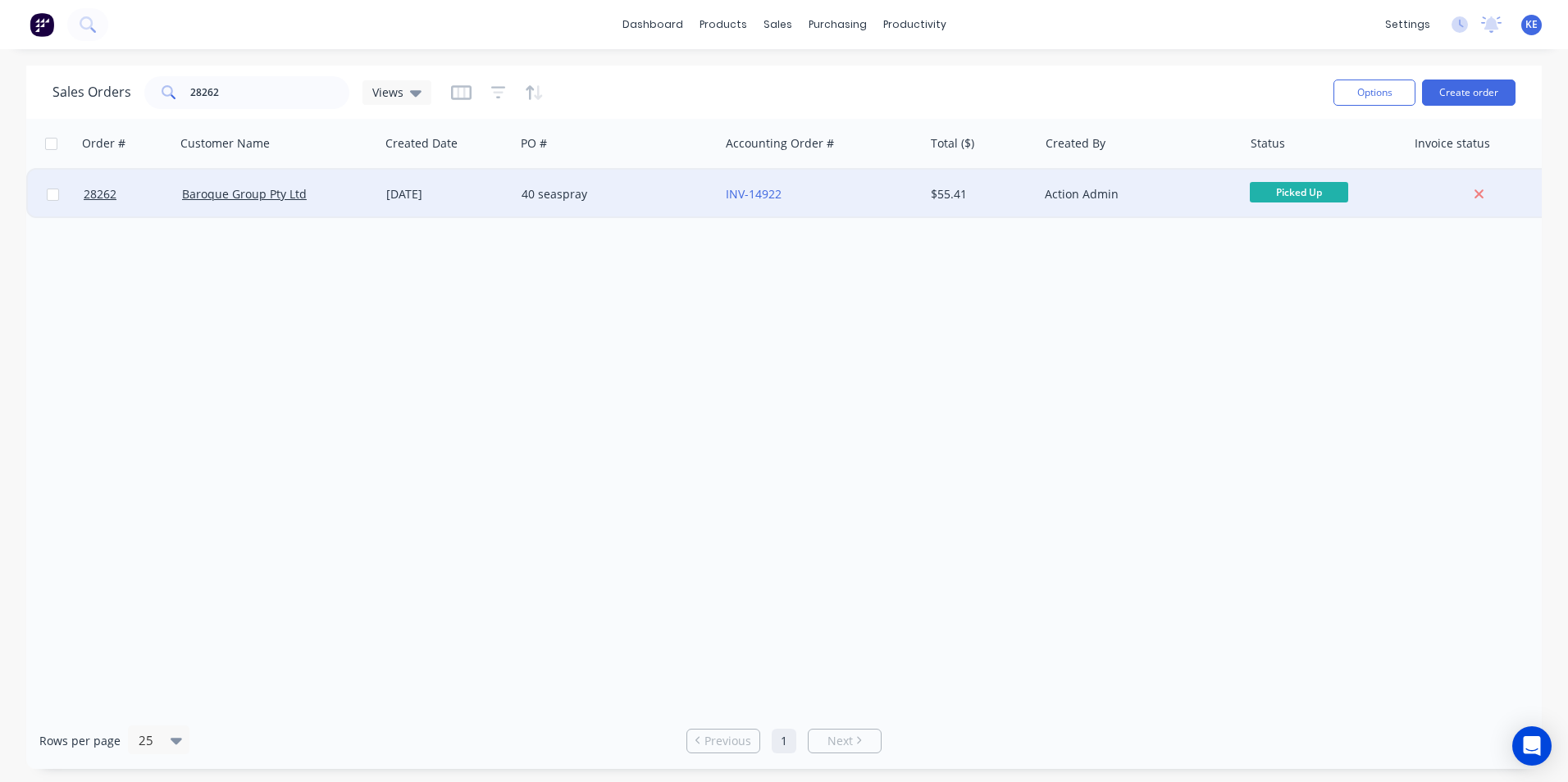
click at [477, 205] on div "[DATE]" at bounding box center [447, 195] width 136 height 49
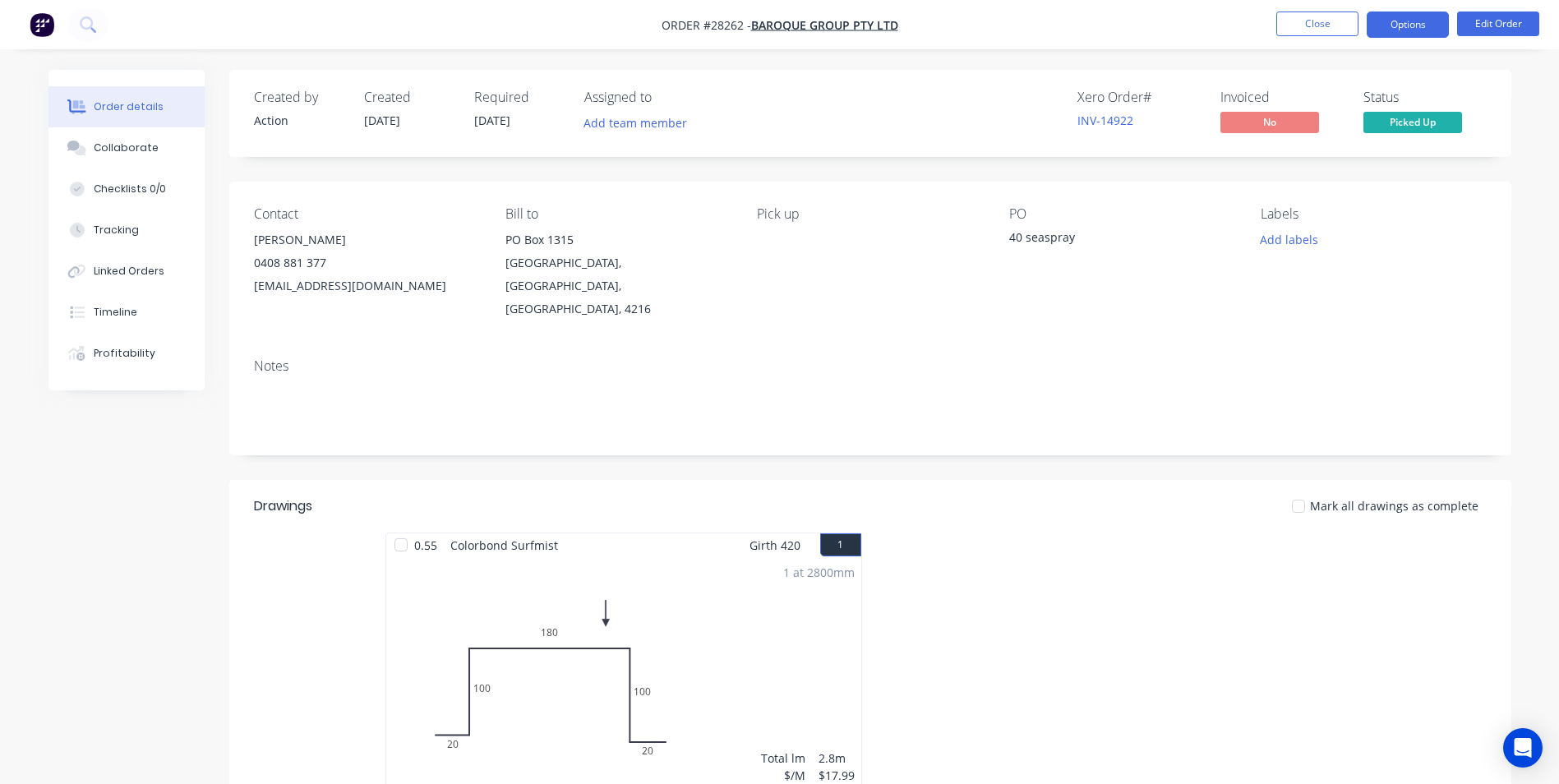
click at [1399, 30] on button "Options" at bounding box center [1408, 25] width 82 height 26
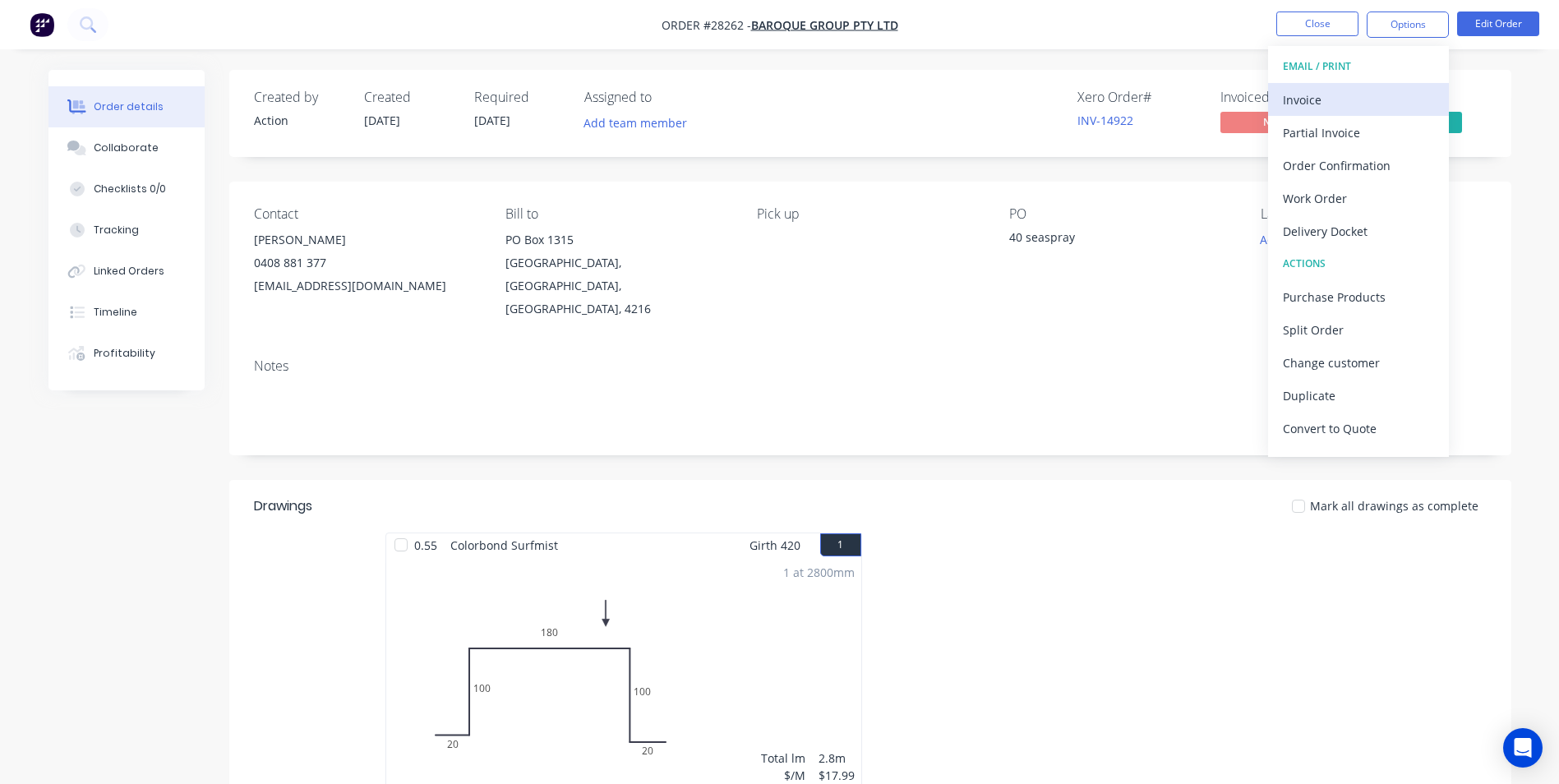
click at [1345, 96] on div "Invoice" at bounding box center [1358, 99] width 151 height 24
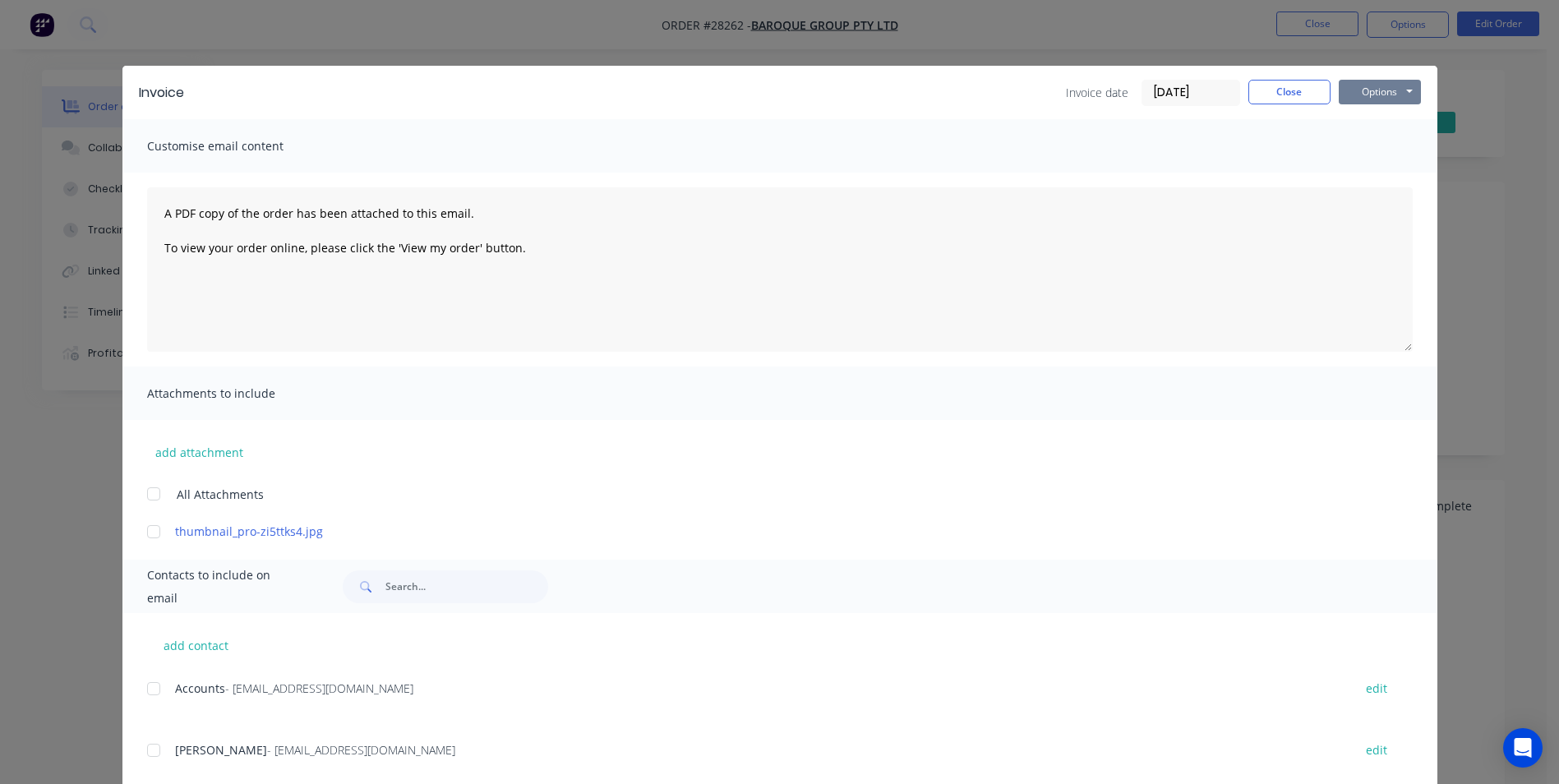
click at [1359, 86] on button "Options" at bounding box center [1379, 91] width 82 height 25
click at [1358, 148] on button "Print" at bounding box center [1390, 149] width 105 height 27
click at [1268, 93] on button "Close" at bounding box center [1289, 91] width 82 height 25
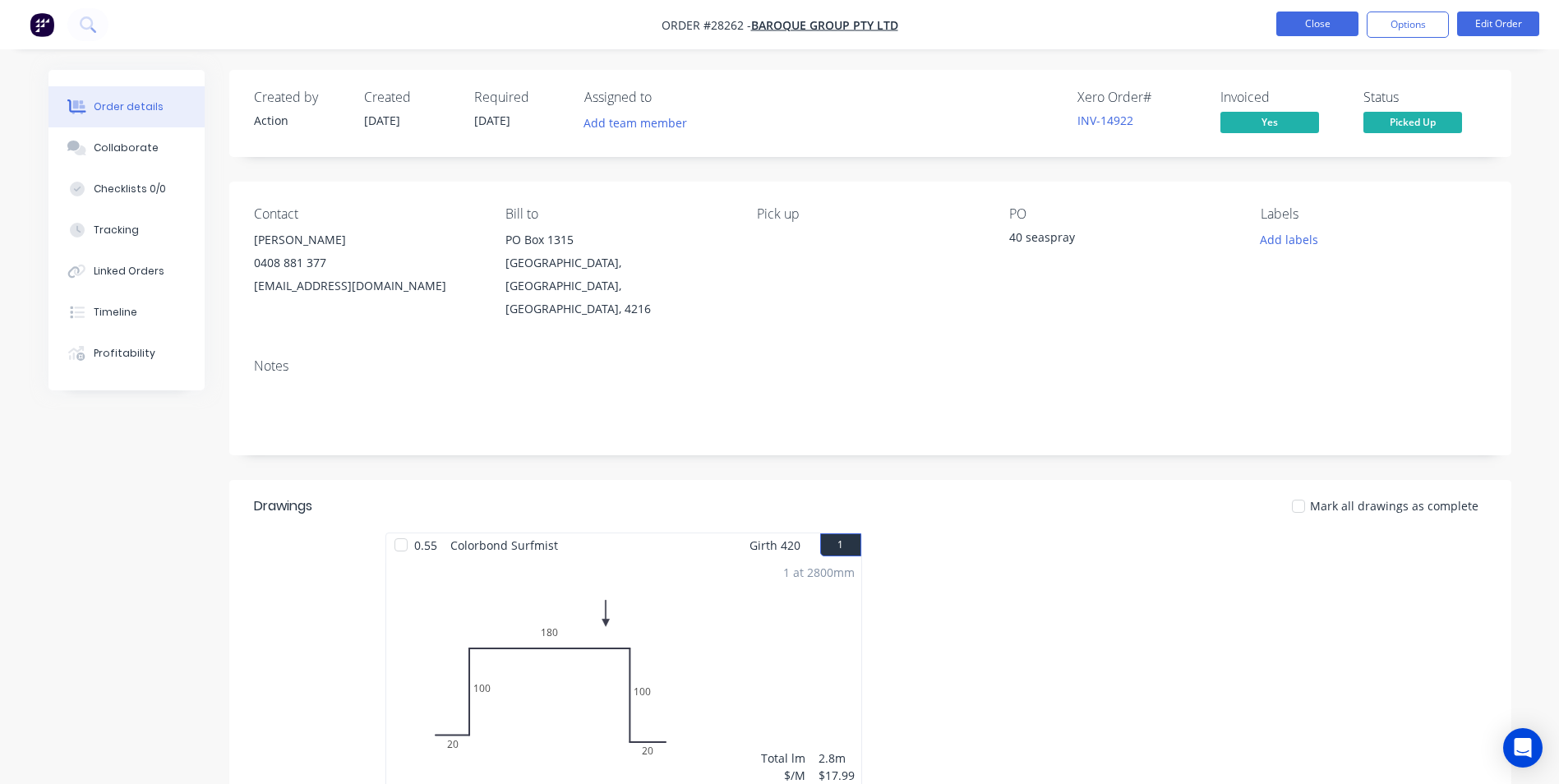
click at [1329, 15] on button "Close" at bounding box center [1317, 24] width 82 height 25
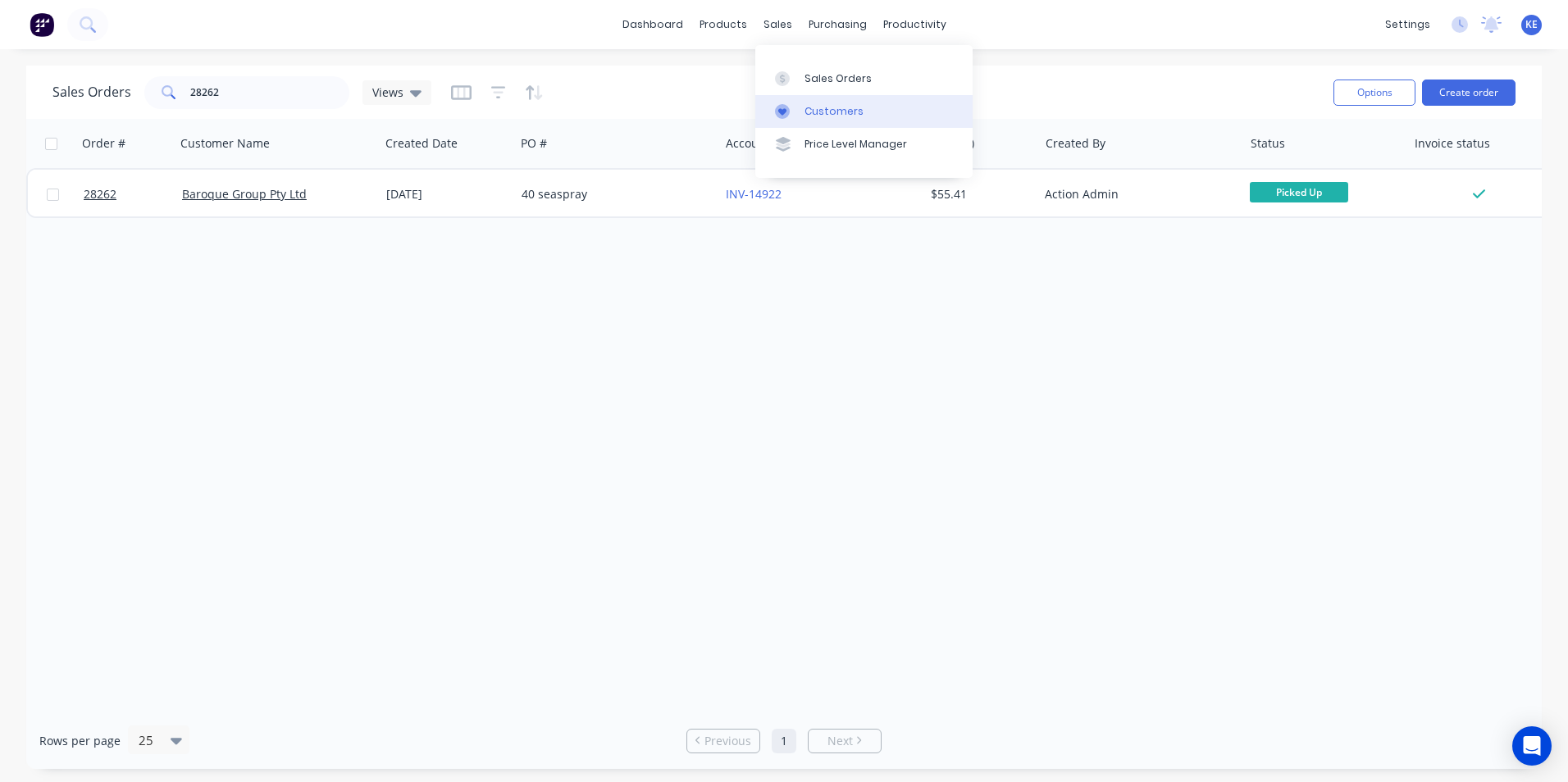
click at [819, 115] on div "Customers" at bounding box center [833, 111] width 59 height 15
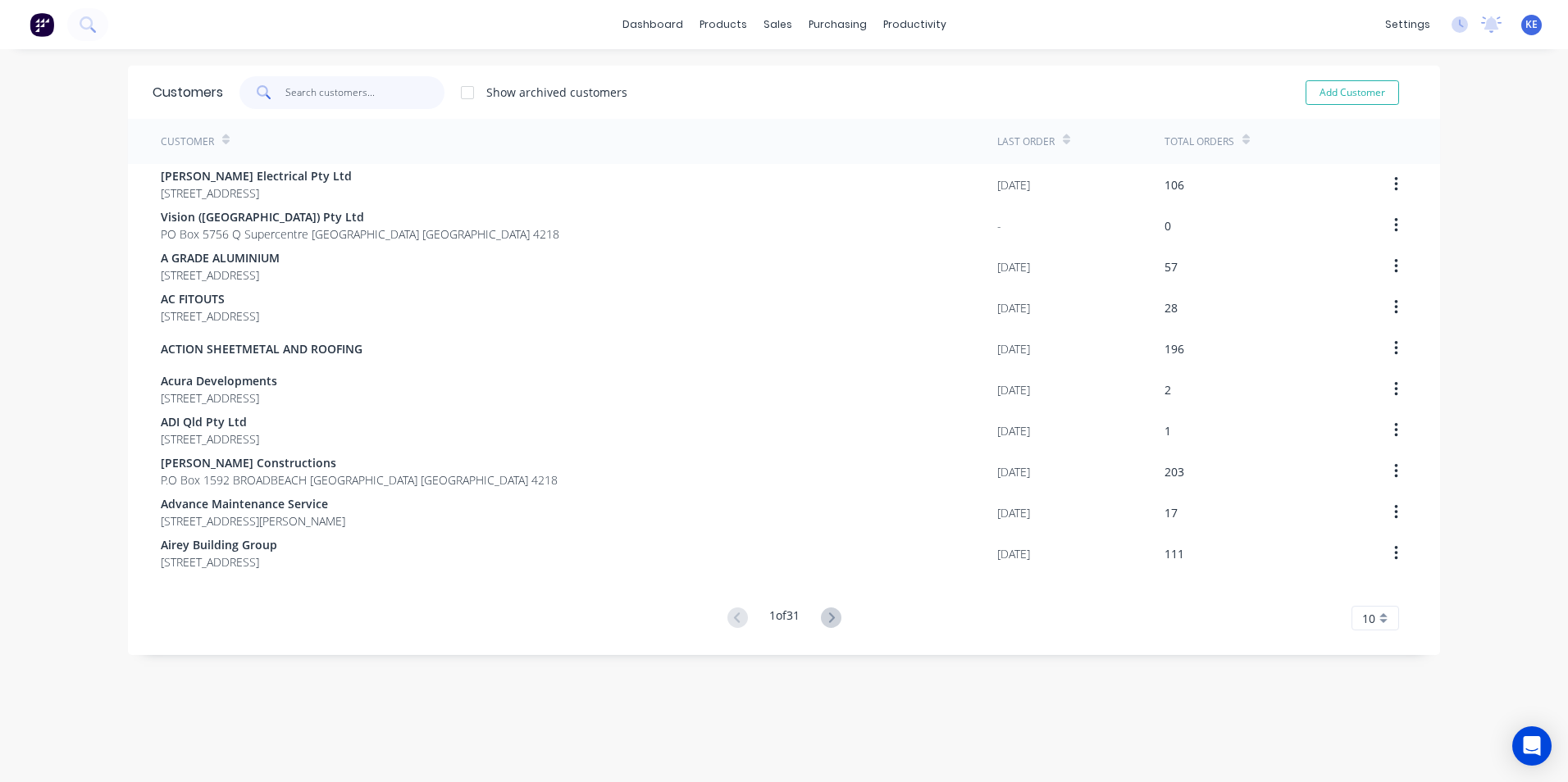
click at [303, 98] on input "text" at bounding box center [366, 93] width 160 height 33
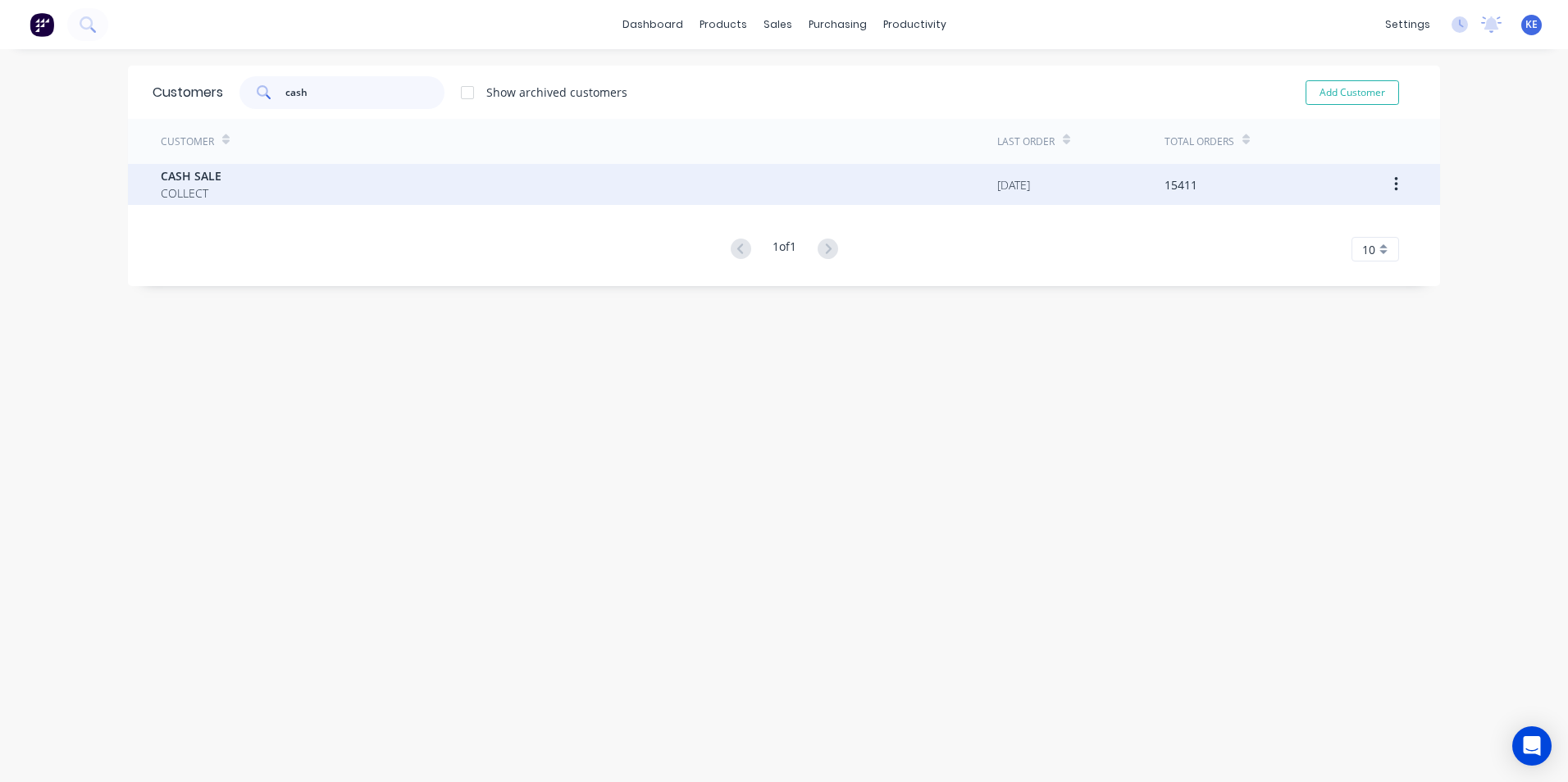
type input "cash"
click at [308, 193] on div "CASH SALE COLLECT" at bounding box center [578, 184] width 836 height 41
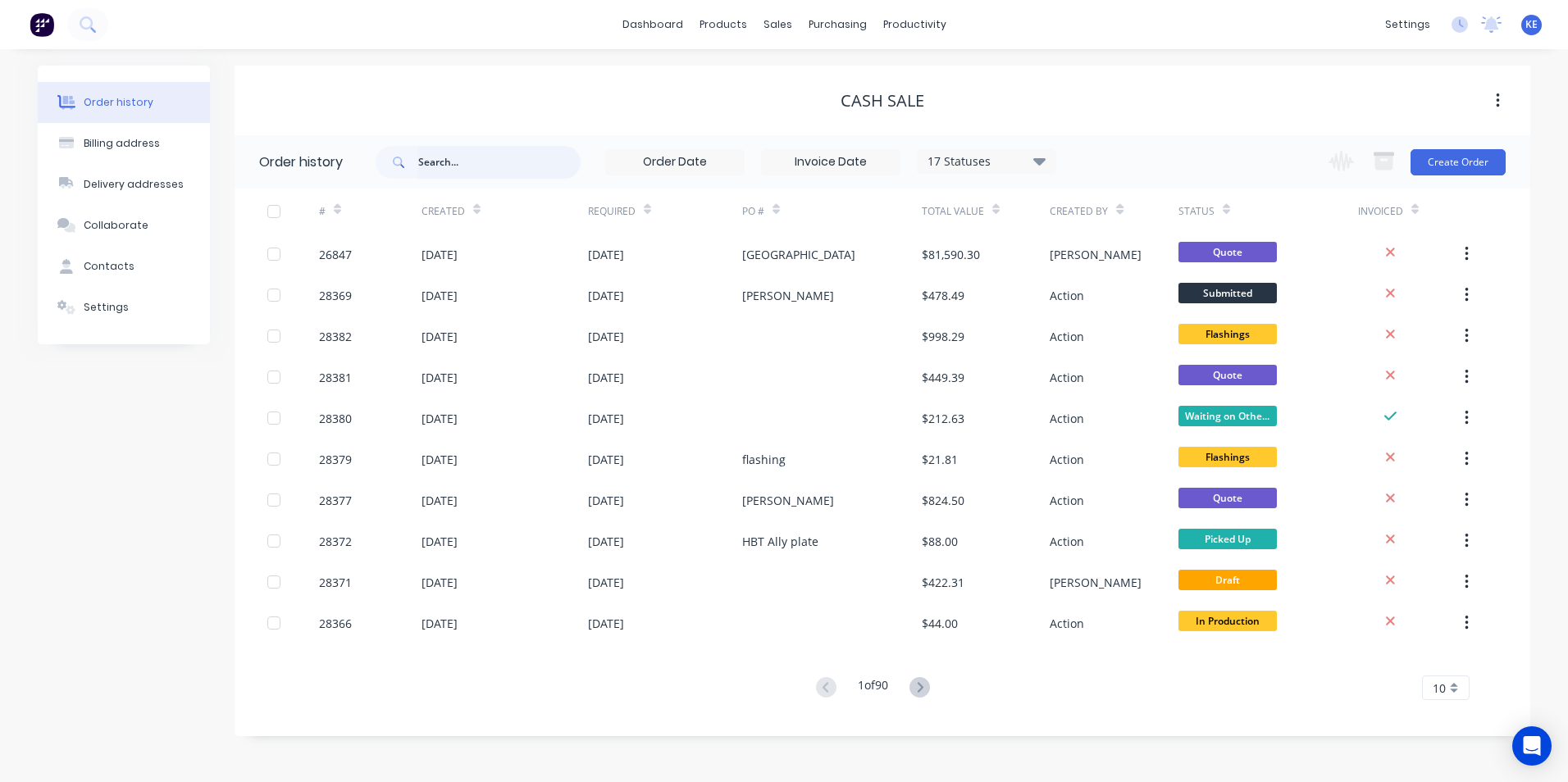
click at [442, 166] on input "text" at bounding box center [499, 162] width 162 height 33
type input "28262"
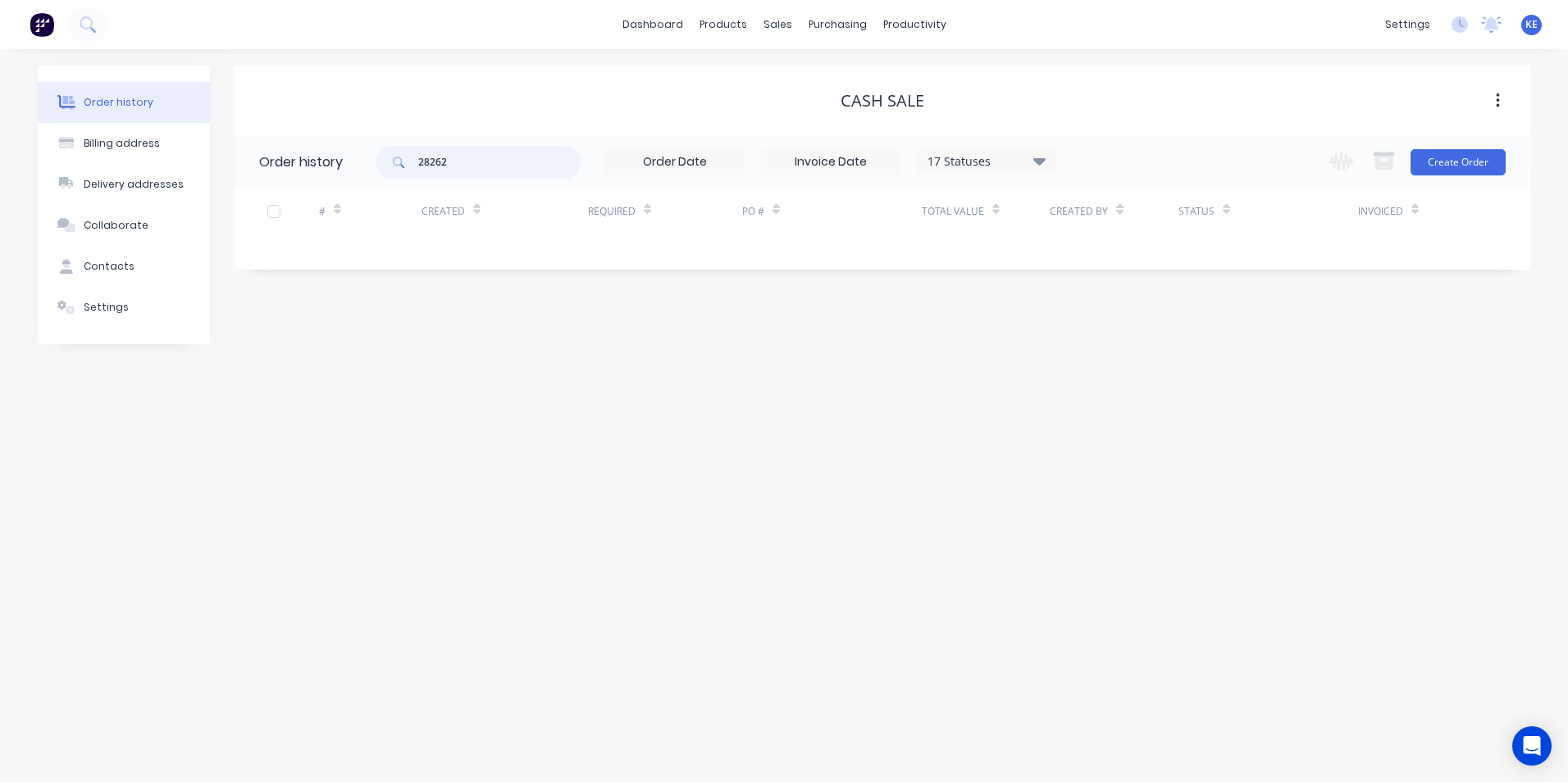
drag, startPoint x: 478, startPoint y: 165, endPoint x: 342, endPoint y: 175, distance: 136.4
click at [342, 175] on header "Order history 28262 17 Statuses Invoice Status Invoiced Not Invoiced Partial Or…" at bounding box center [882, 162] width 1295 height 54
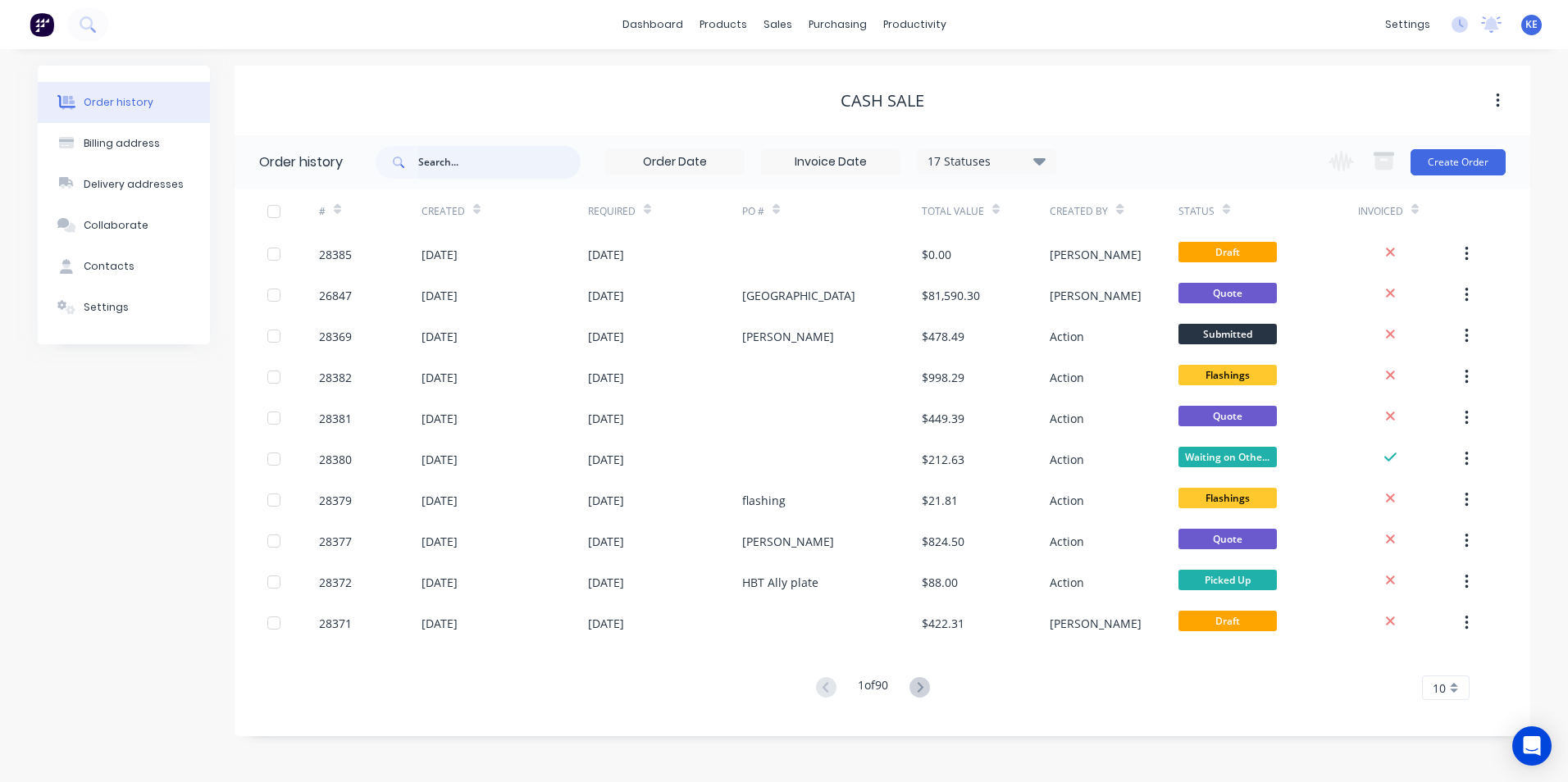
click at [450, 154] on input "text" at bounding box center [499, 162] width 162 height 33
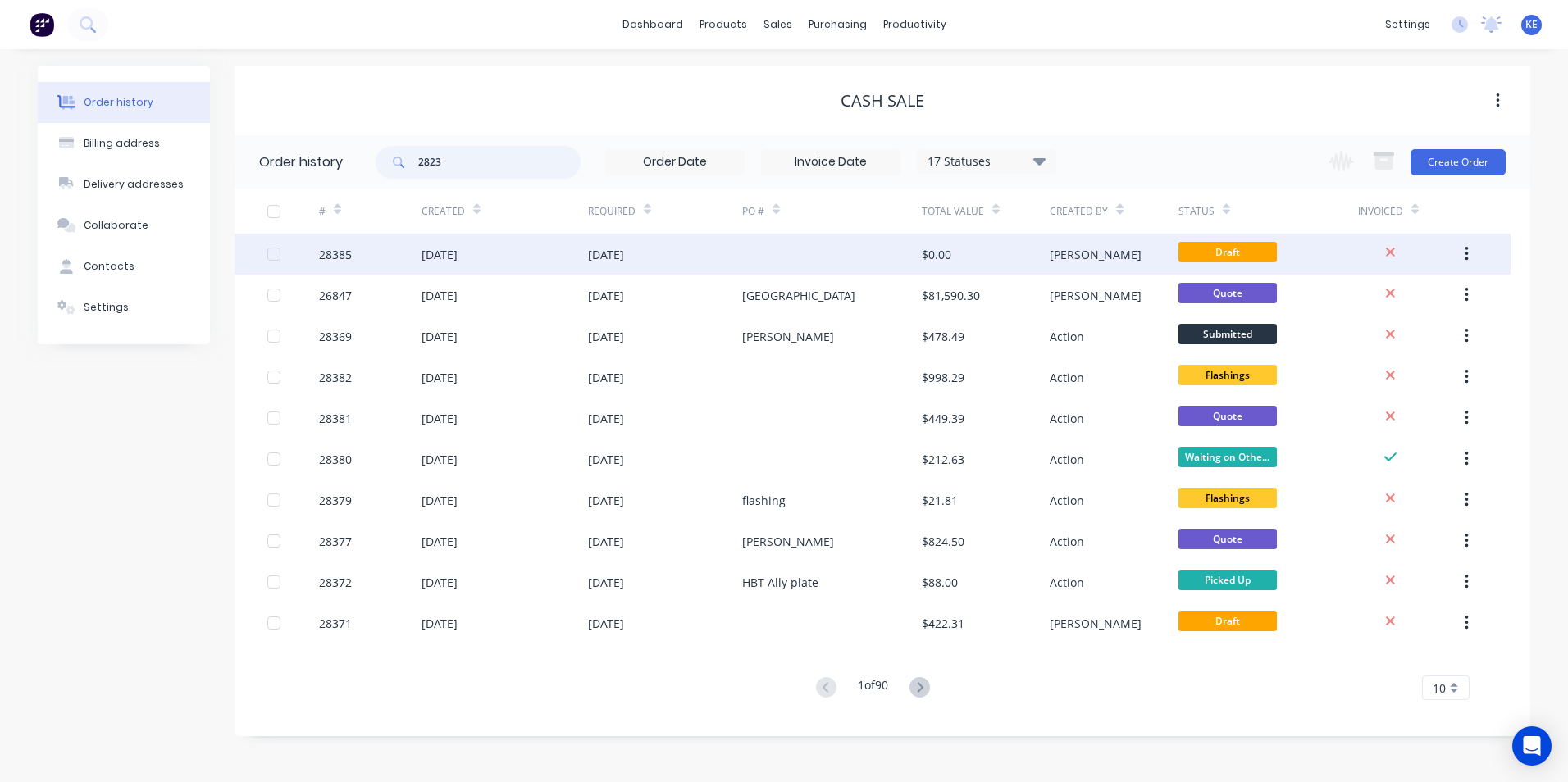
type input "28236"
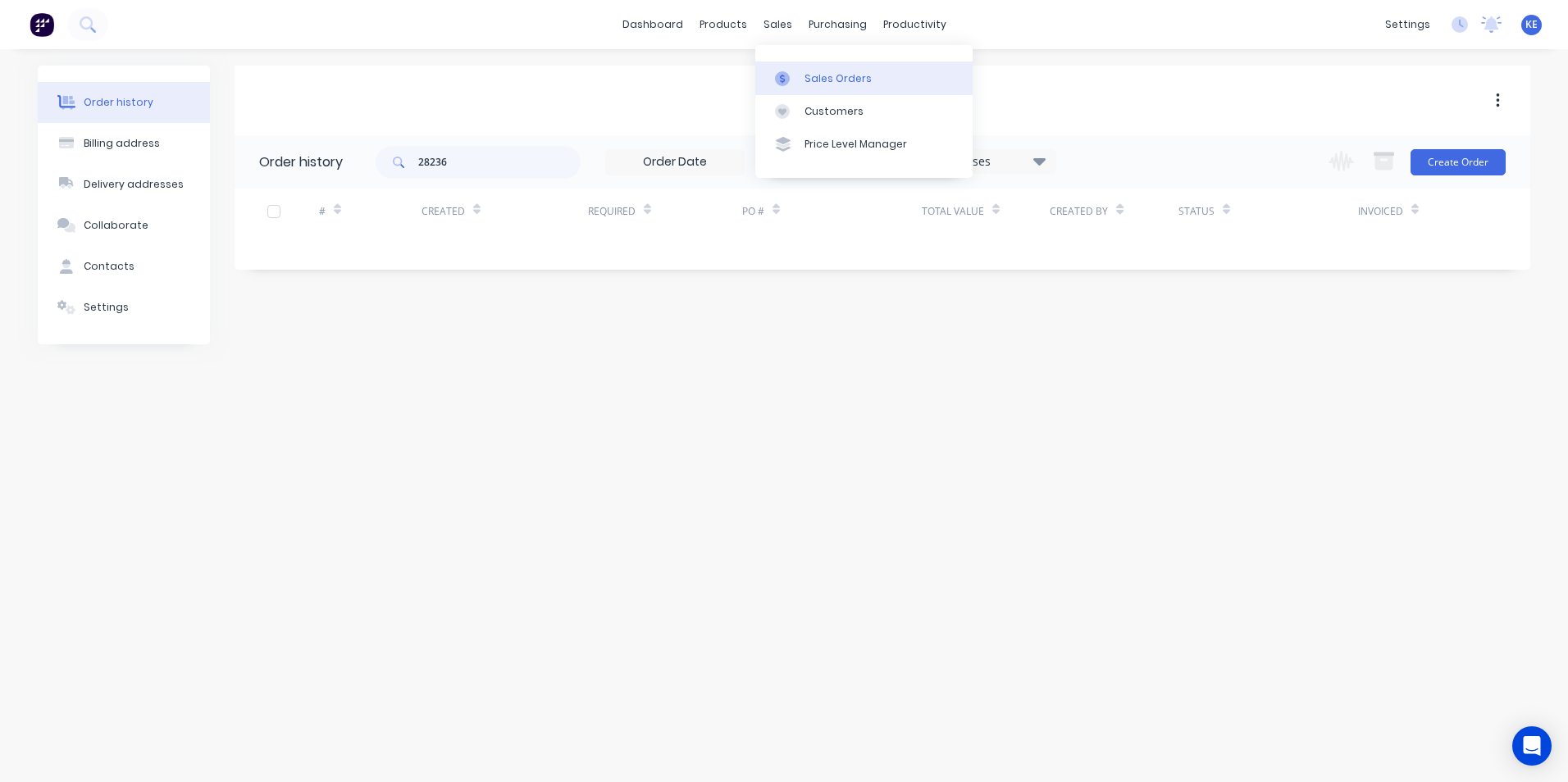
click at [819, 74] on div "Sales Orders" at bounding box center [838, 78] width 67 height 15
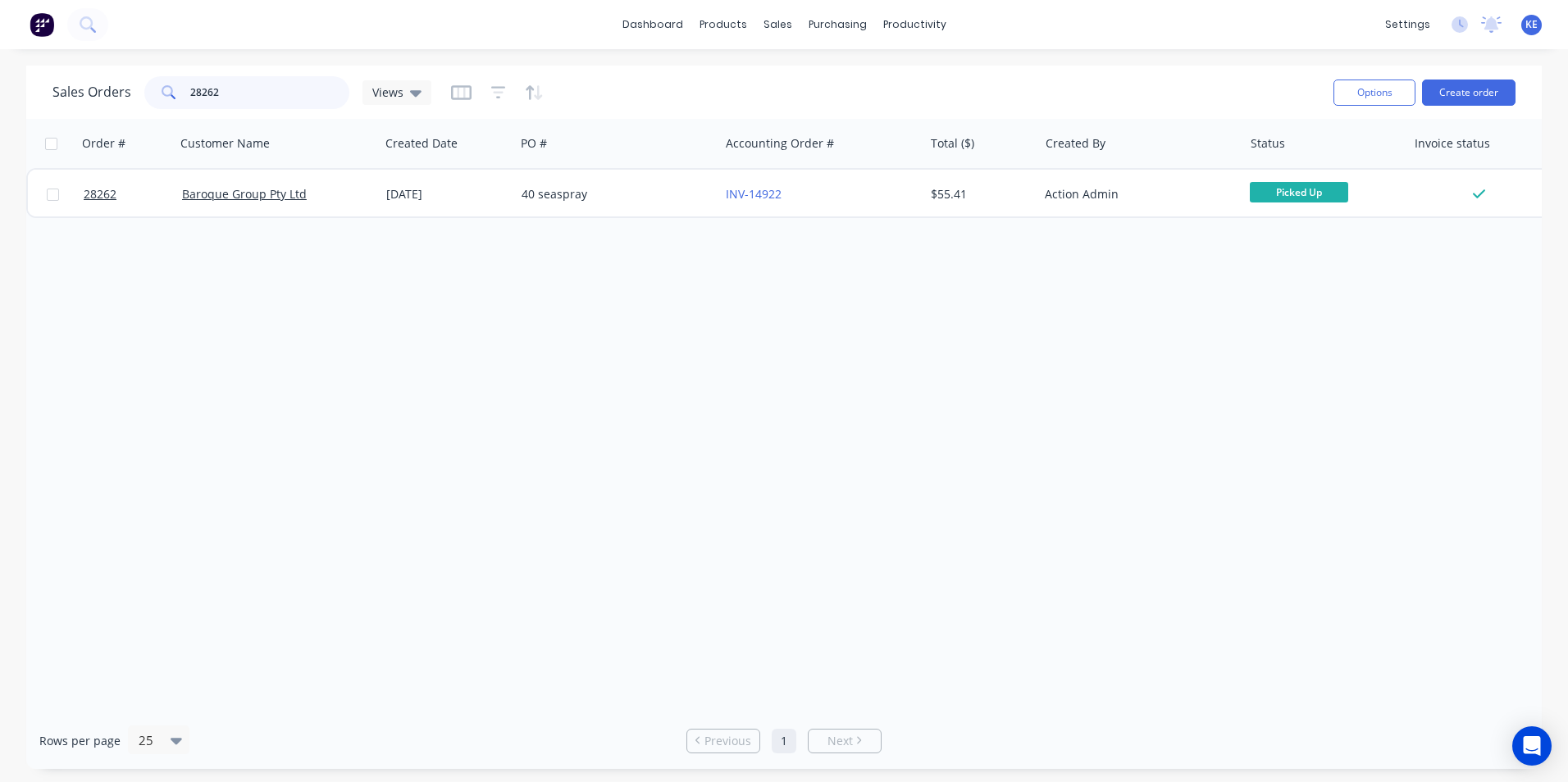
drag, startPoint x: 143, startPoint y: 104, endPoint x: 131, endPoint y: 105, distance: 12.0
click at [131, 105] on div "Sales Orders 28262 Views" at bounding box center [242, 93] width 378 height 33
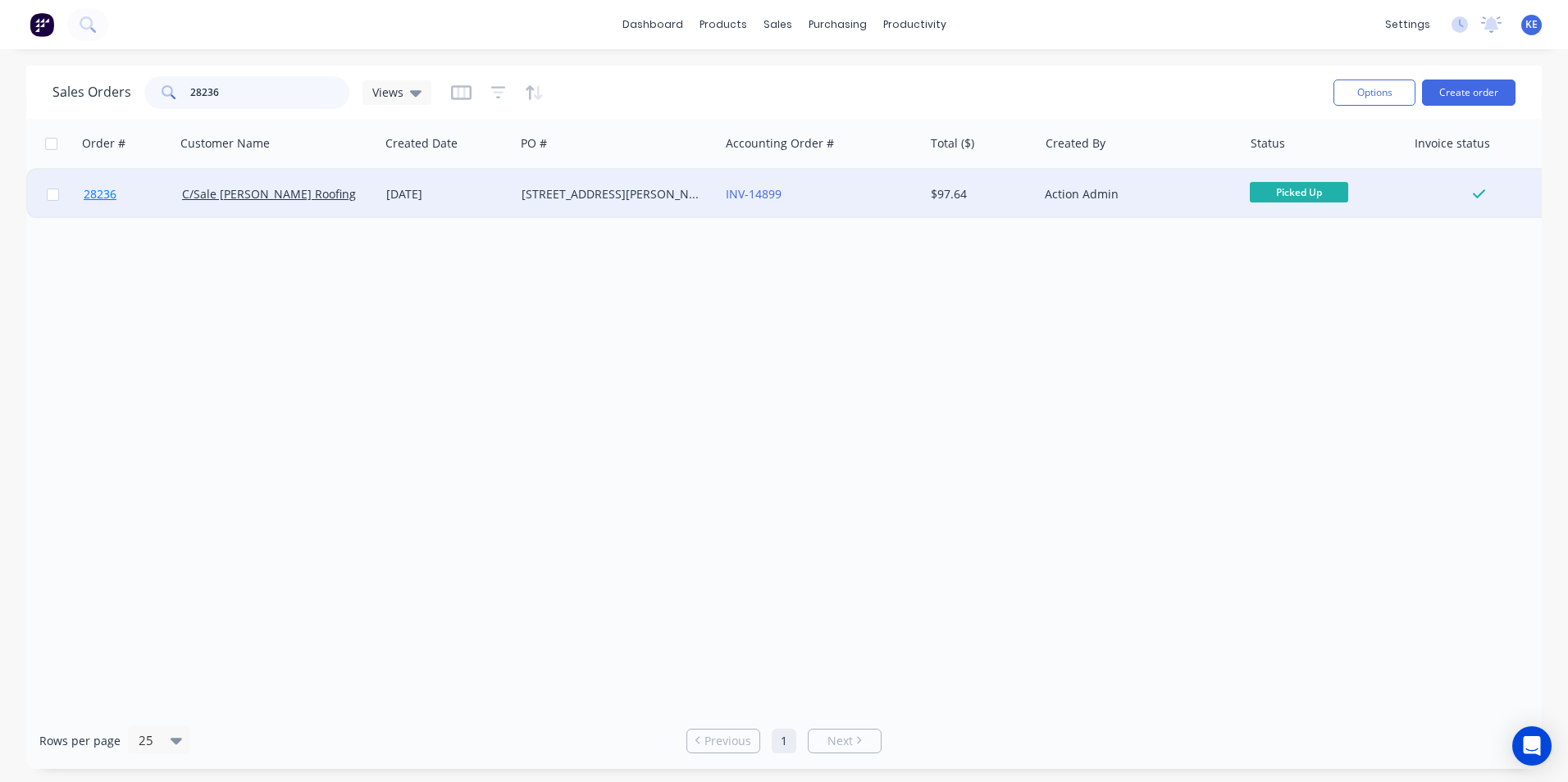
type input "28236"
click at [146, 196] on link "28236" at bounding box center [133, 195] width 98 height 49
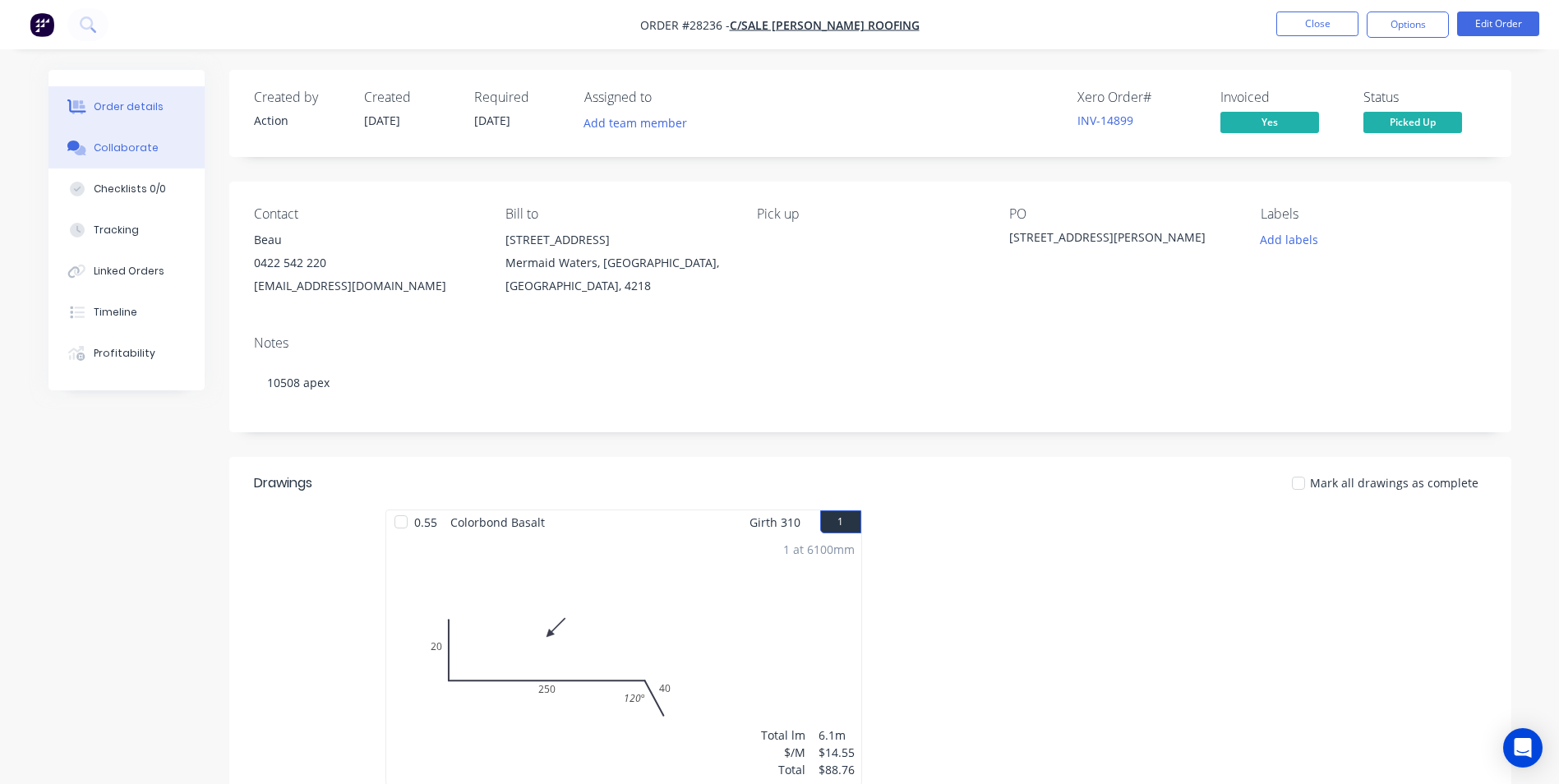
click at [136, 146] on div "Collaborate" at bounding box center [126, 148] width 65 height 15
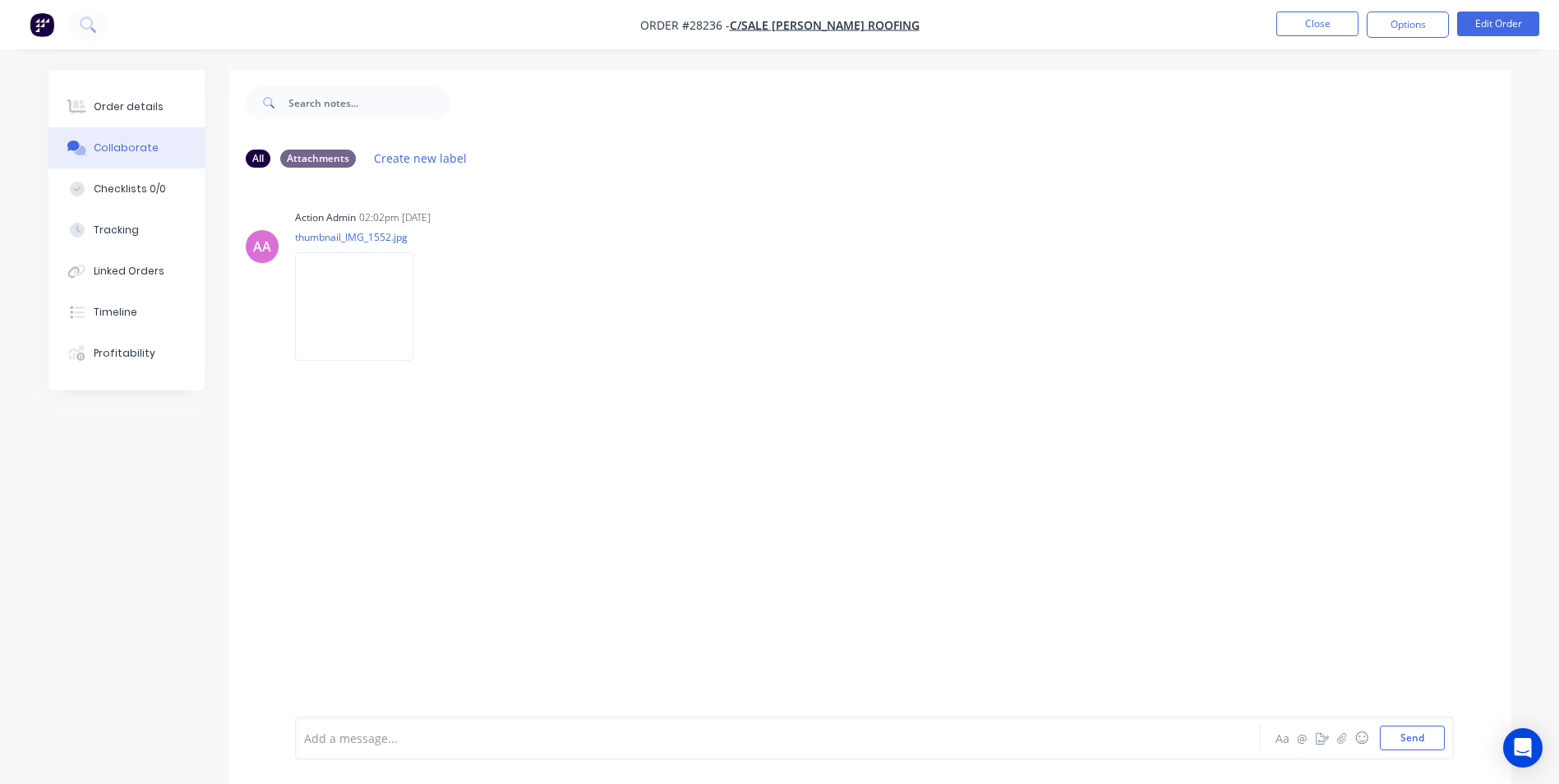
click at [391, 727] on div "Add a message..." at bounding box center [732, 738] width 855 height 25
click at [1398, 738] on button "Send" at bounding box center [1412, 738] width 65 height 25
click at [1297, 29] on button "Close" at bounding box center [1317, 24] width 82 height 25
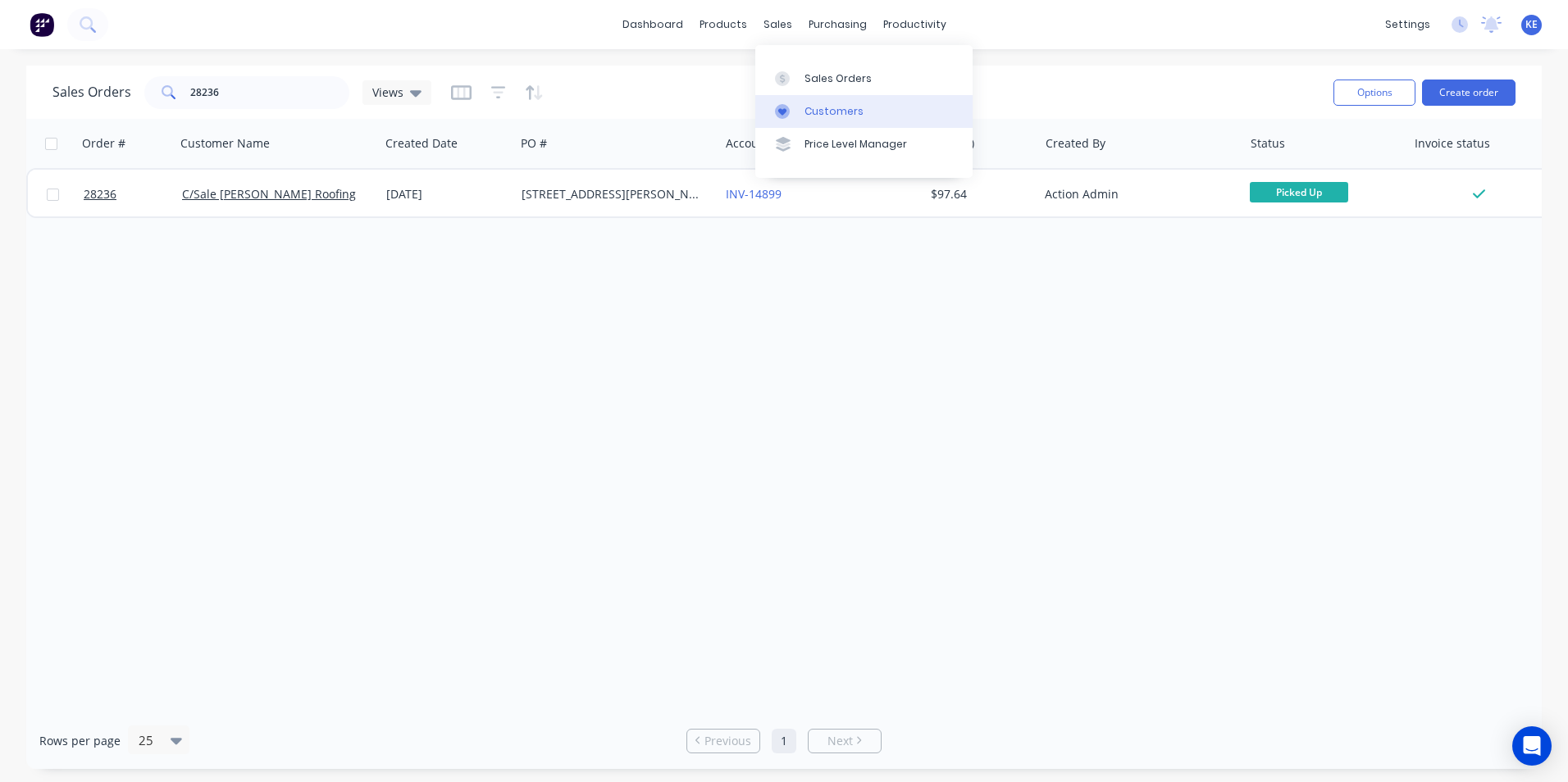
click at [835, 118] on div "Customers" at bounding box center [833, 111] width 59 height 15
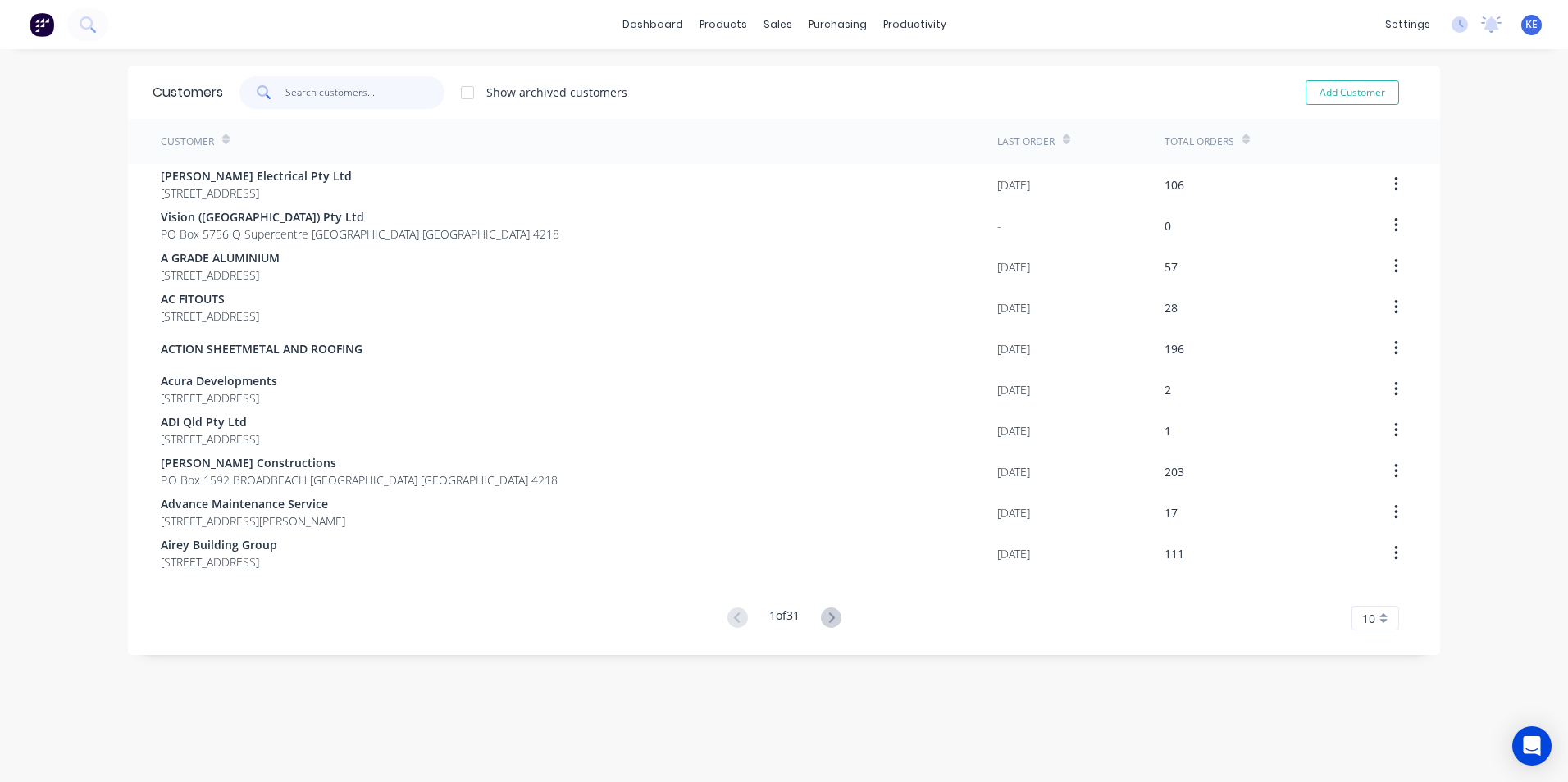
click at [324, 94] on input "text" at bounding box center [366, 93] width 160 height 33
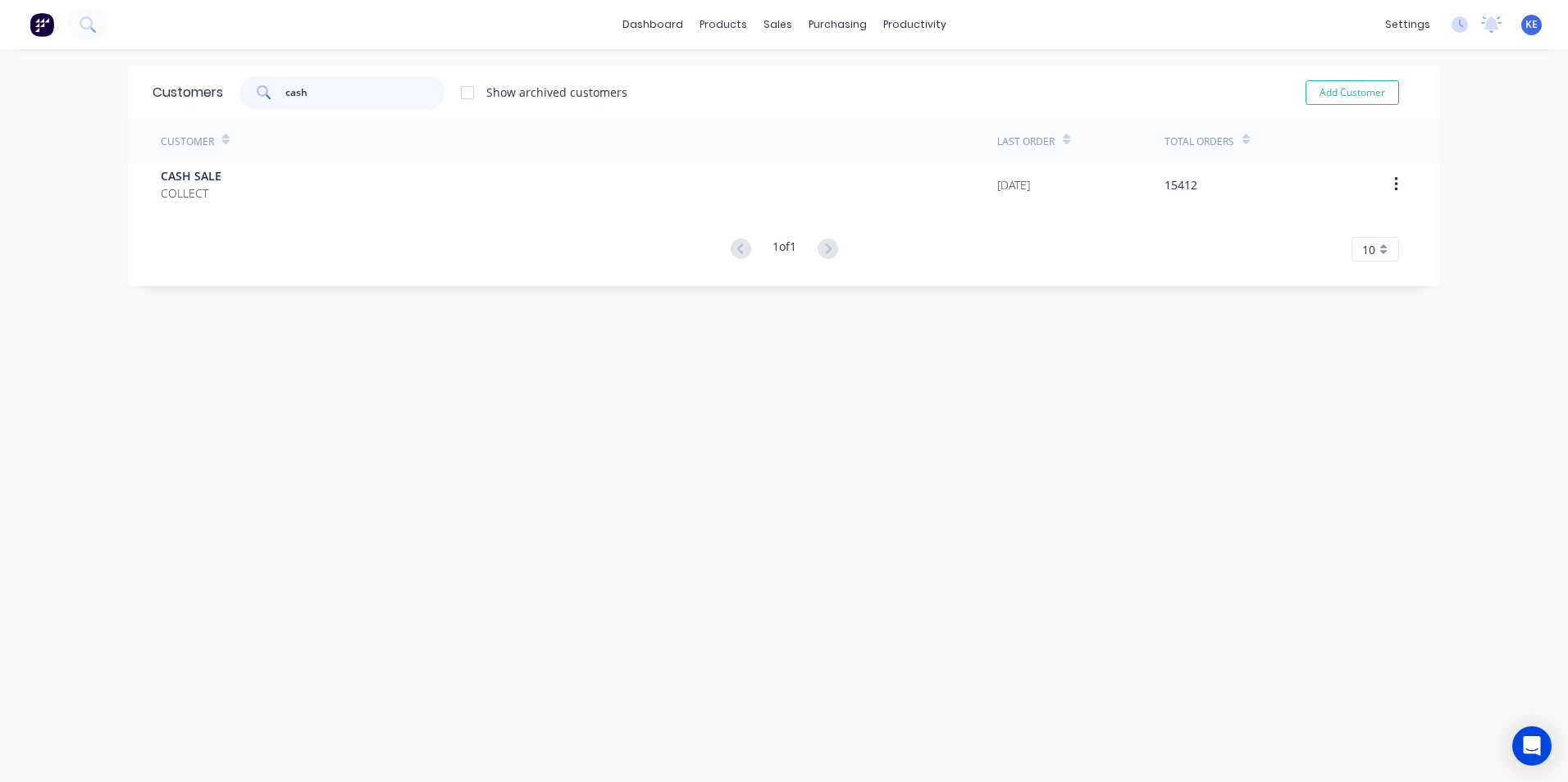
type input "cash"
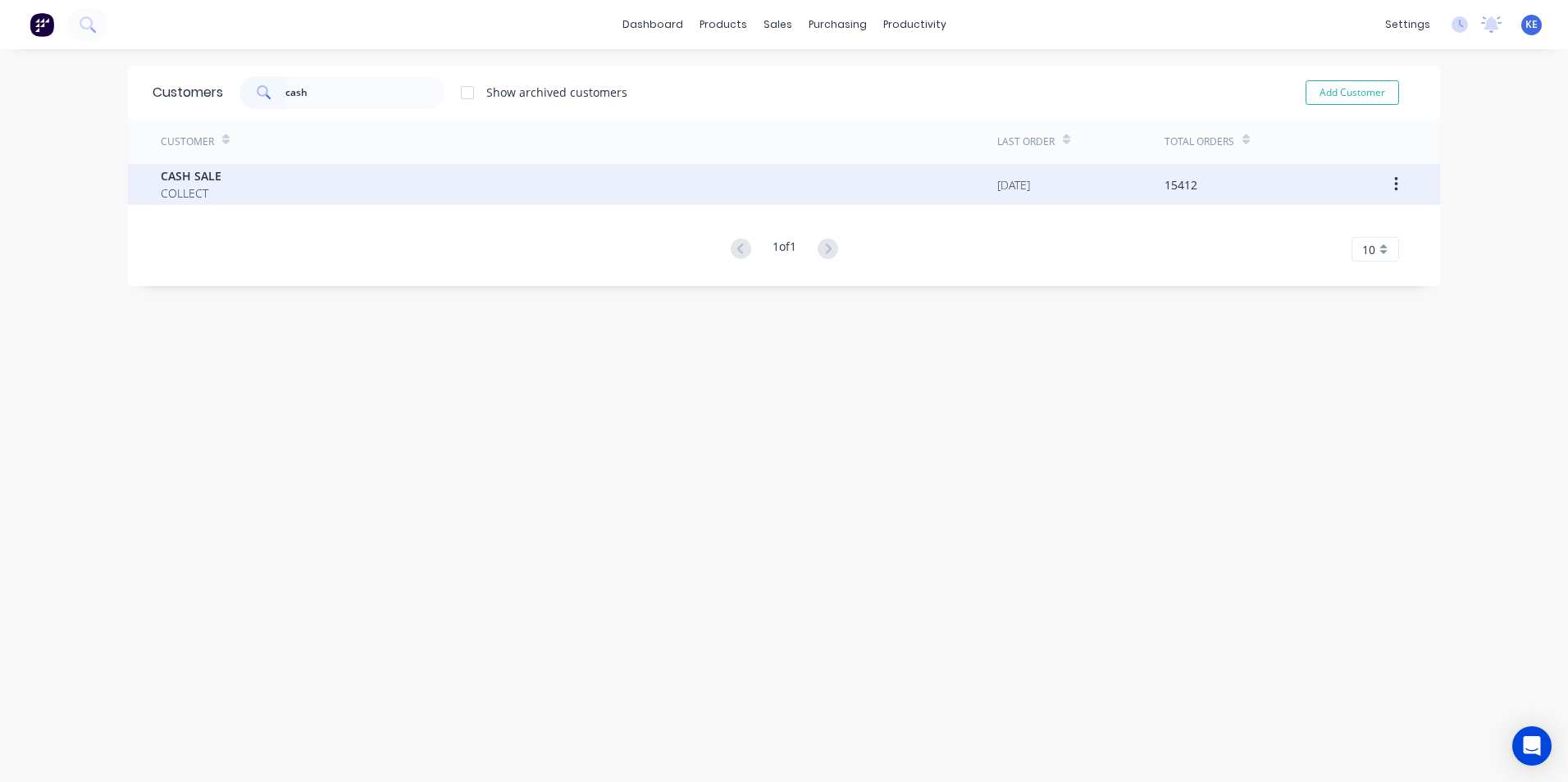
click at [287, 185] on div "CASH SALE COLLECT" at bounding box center [578, 184] width 836 height 41
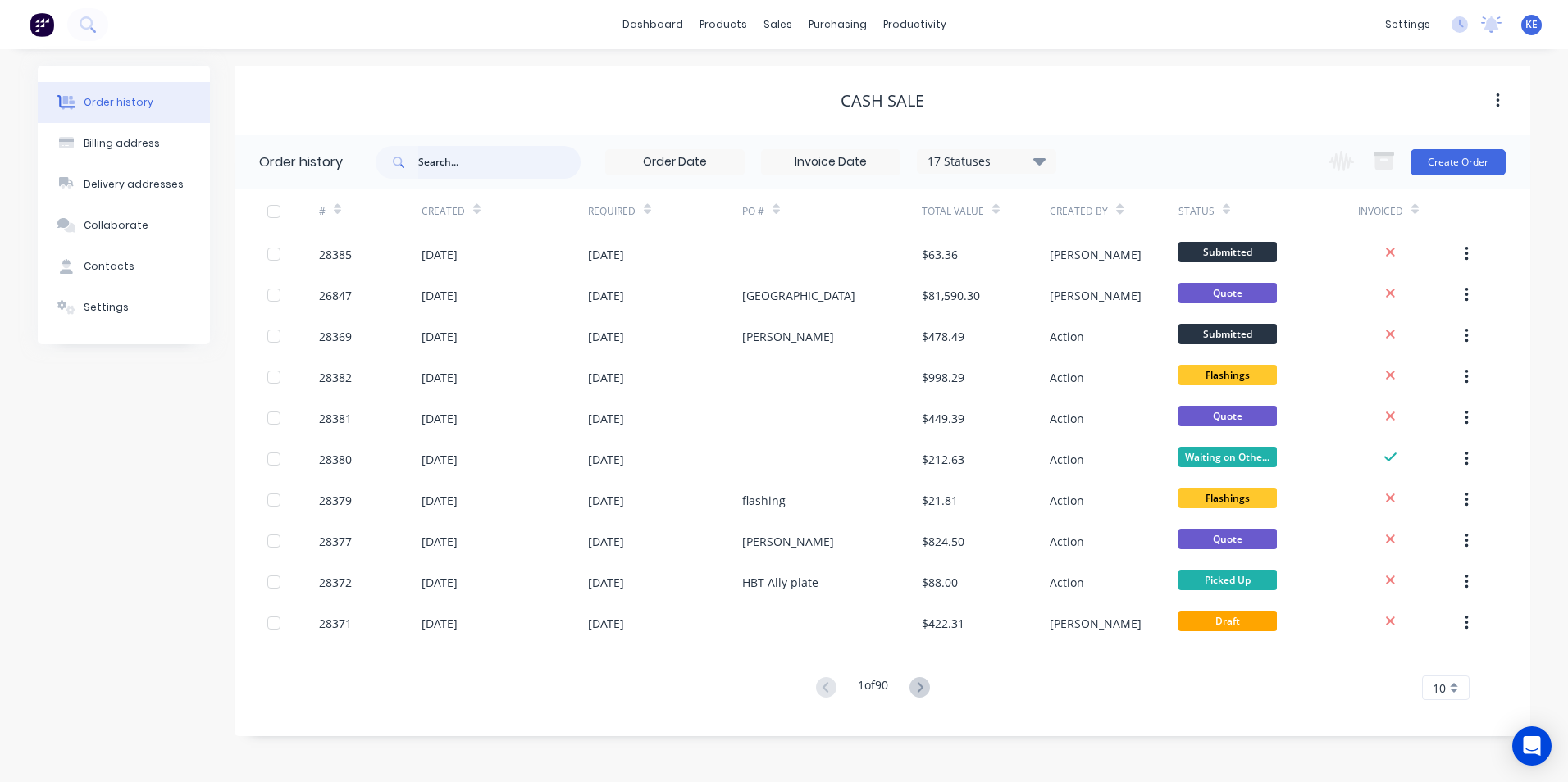
click at [447, 152] on input "text" at bounding box center [499, 162] width 162 height 33
type input "28236"
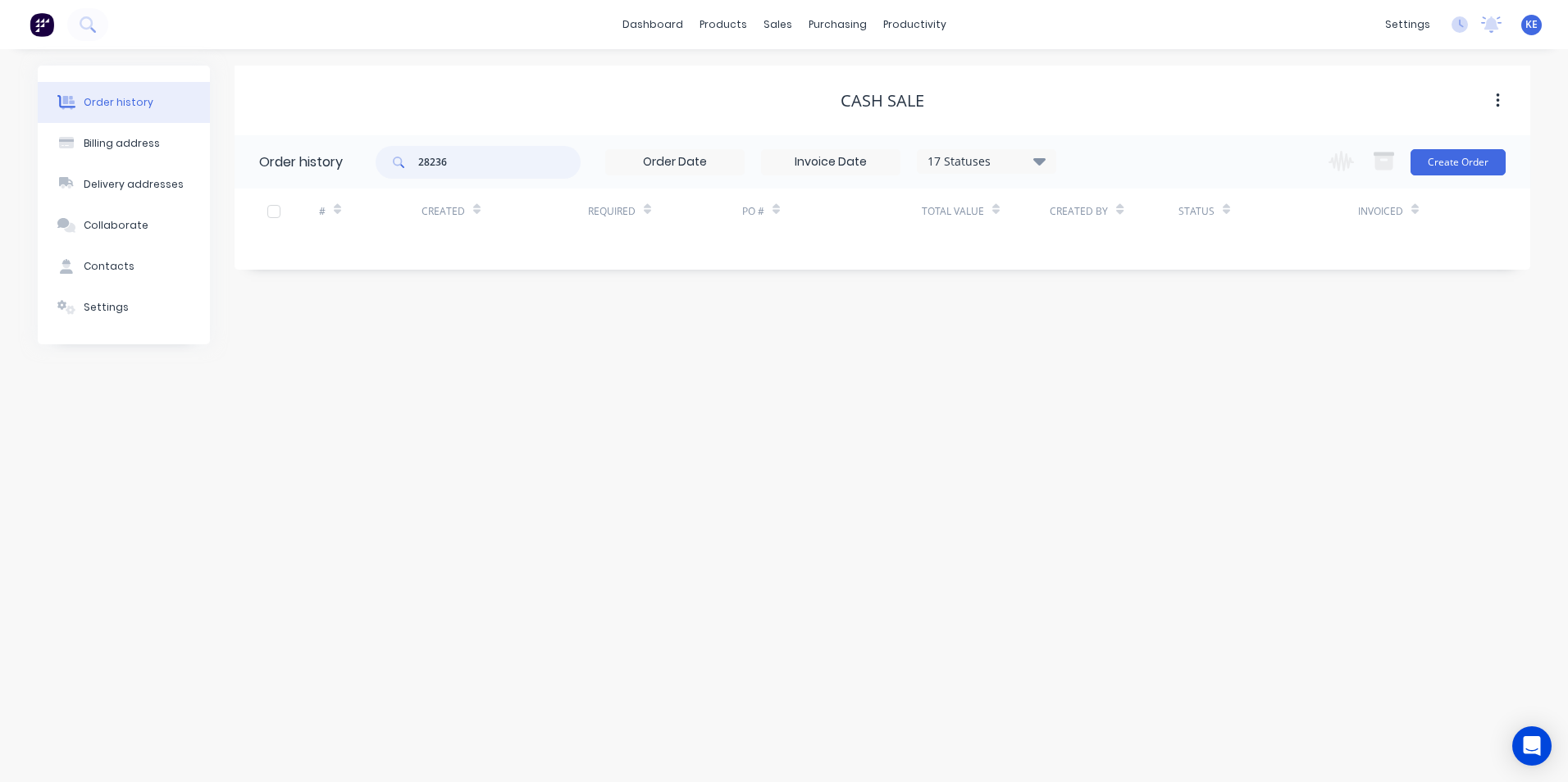
drag, startPoint x: 481, startPoint y: 158, endPoint x: 330, endPoint y: 156, distance: 151.0
click at [330, 156] on header "Order history 28236 17 Statuses Invoice Status Invoiced Not Invoiced Partial Or…" at bounding box center [882, 162] width 1295 height 54
type input "28275"
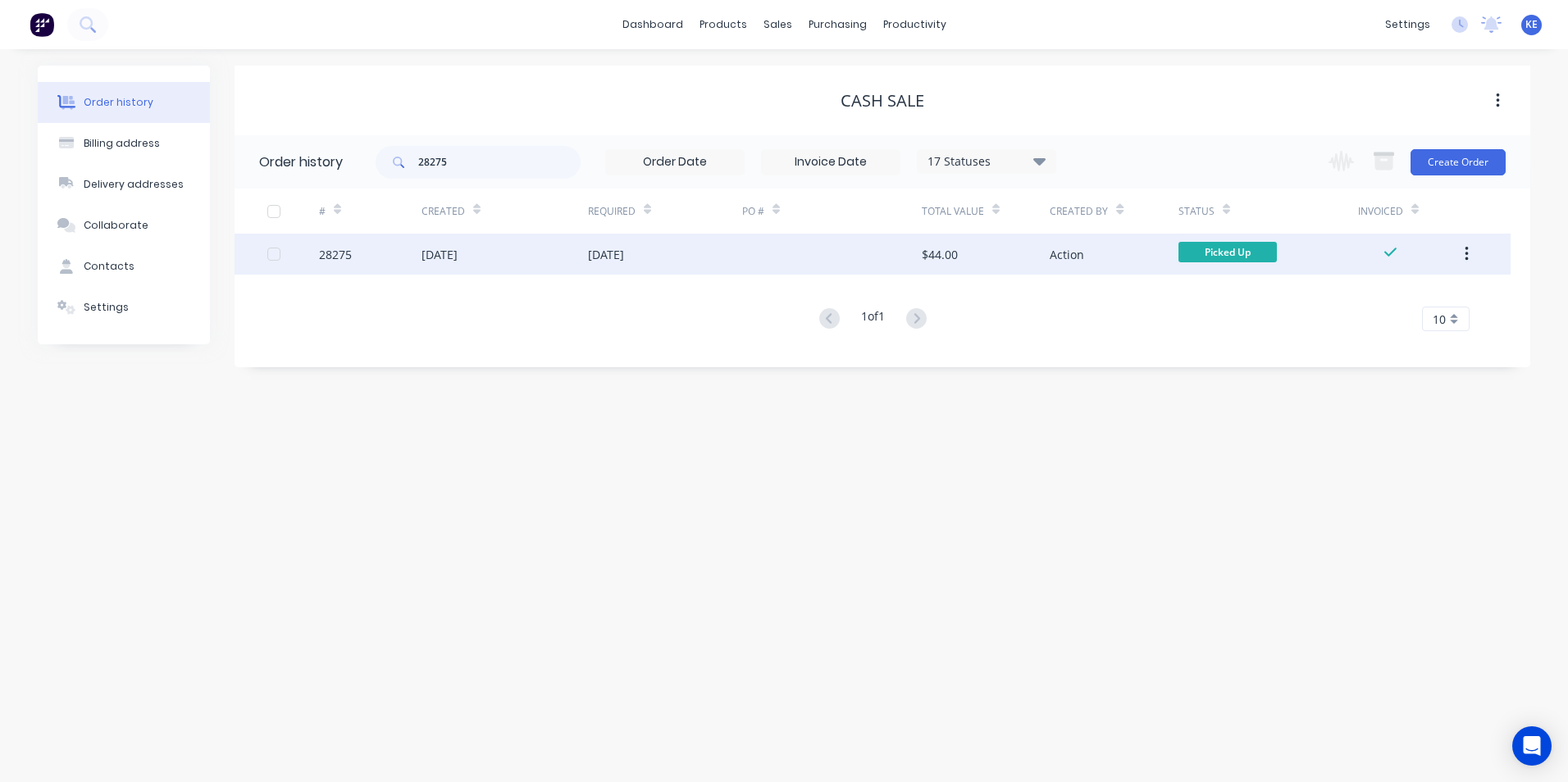
click at [386, 251] on div "28275" at bounding box center [370, 254] width 103 height 41
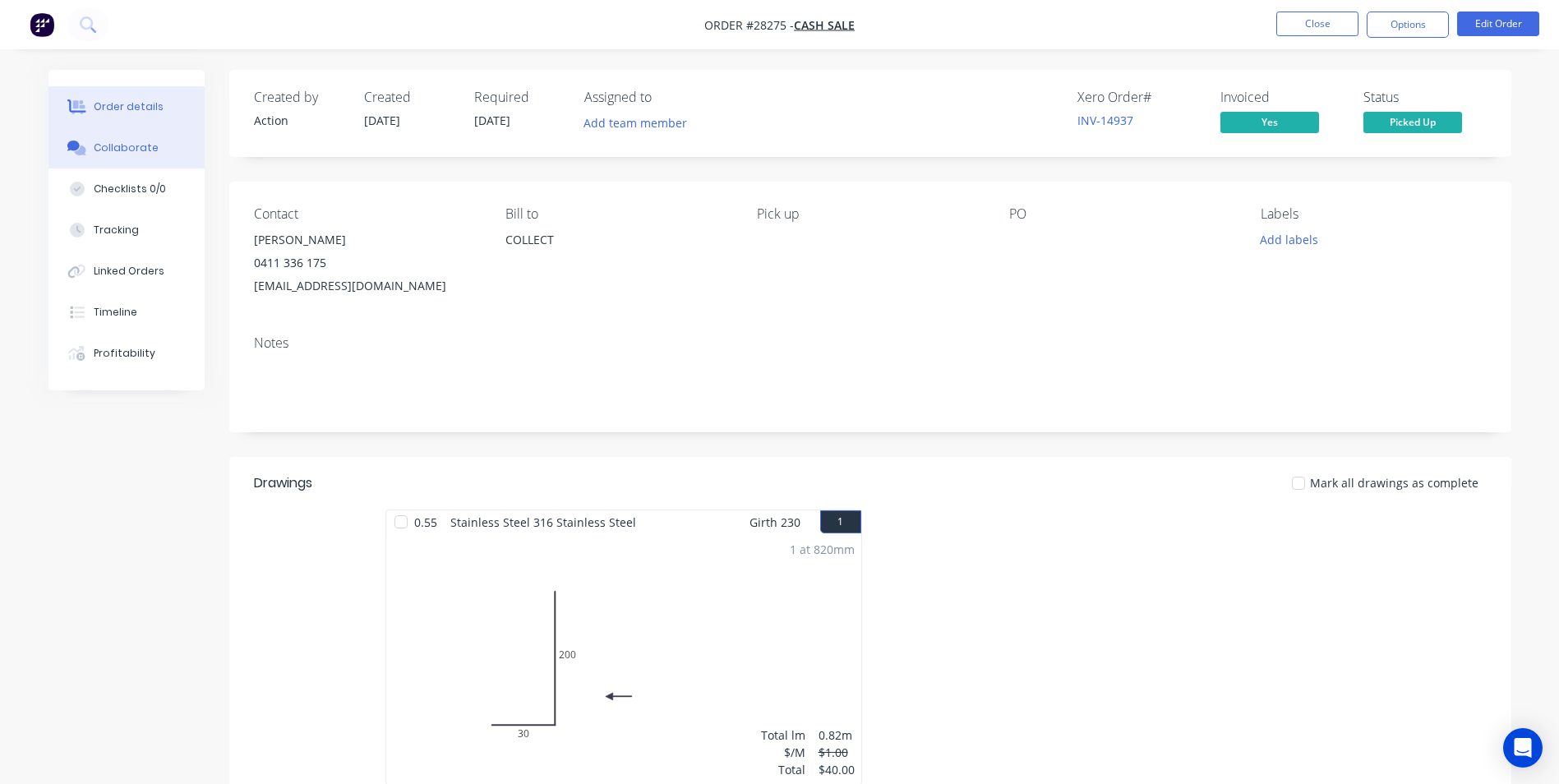
click at [129, 150] on div "Collaborate" at bounding box center [126, 148] width 65 height 15
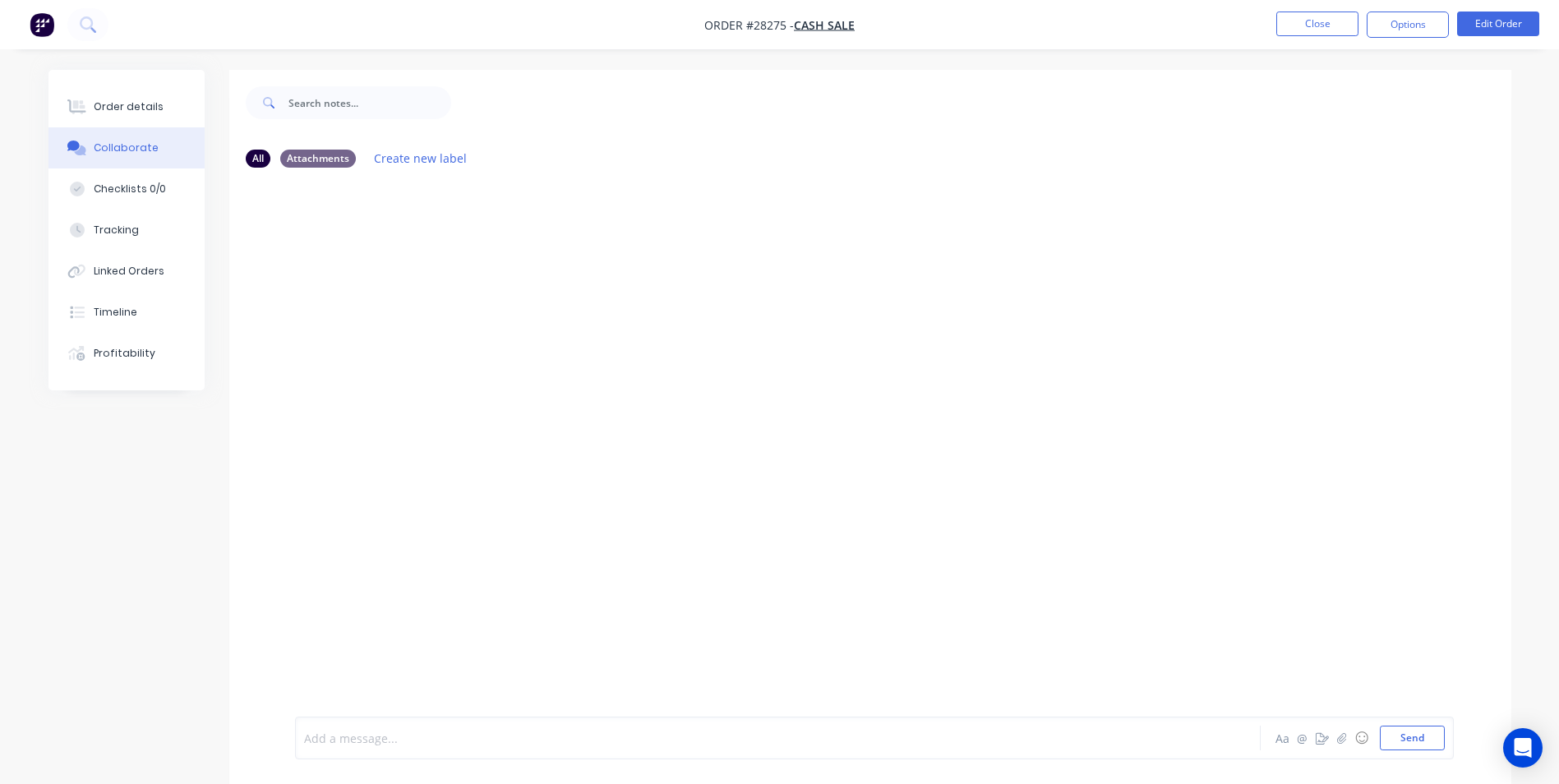
click at [428, 731] on div at bounding box center [732, 738] width 855 height 17
click at [1390, 743] on button "Send" at bounding box center [1412, 738] width 65 height 25
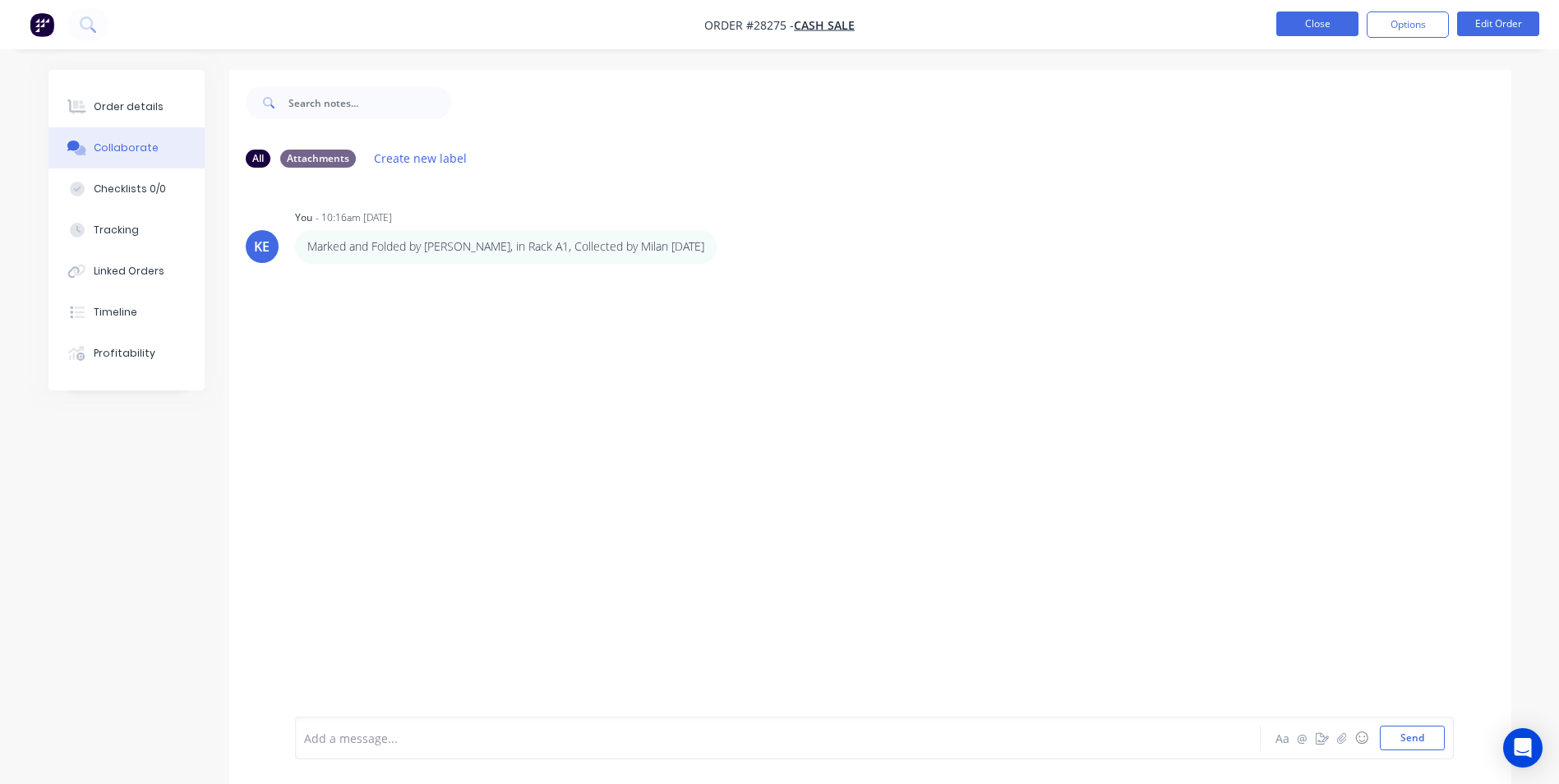
click at [1294, 31] on button "Close" at bounding box center [1317, 24] width 82 height 25
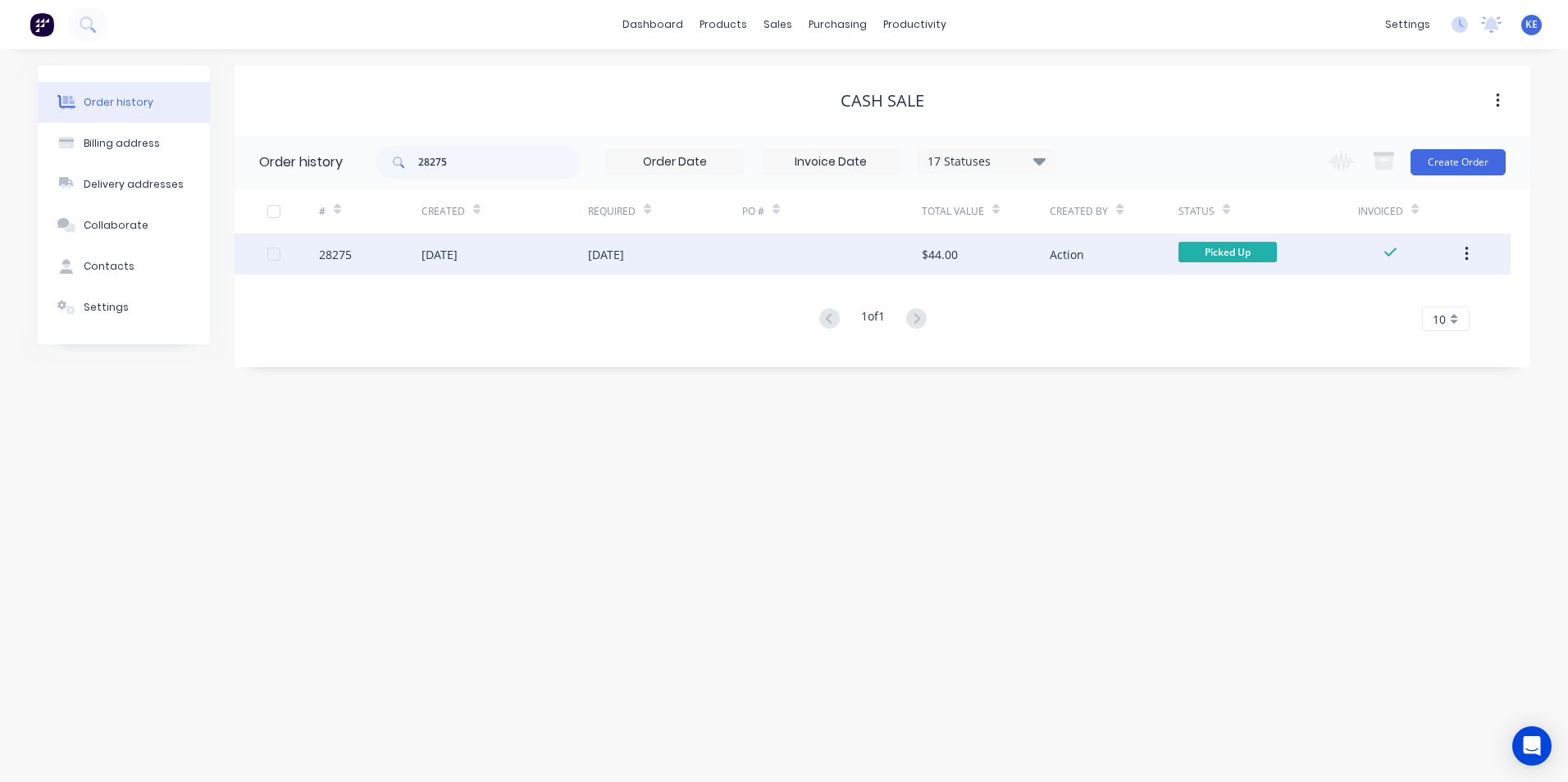
click at [520, 255] on div "[DATE]" at bounding box center [504, 254] width 166 height 41
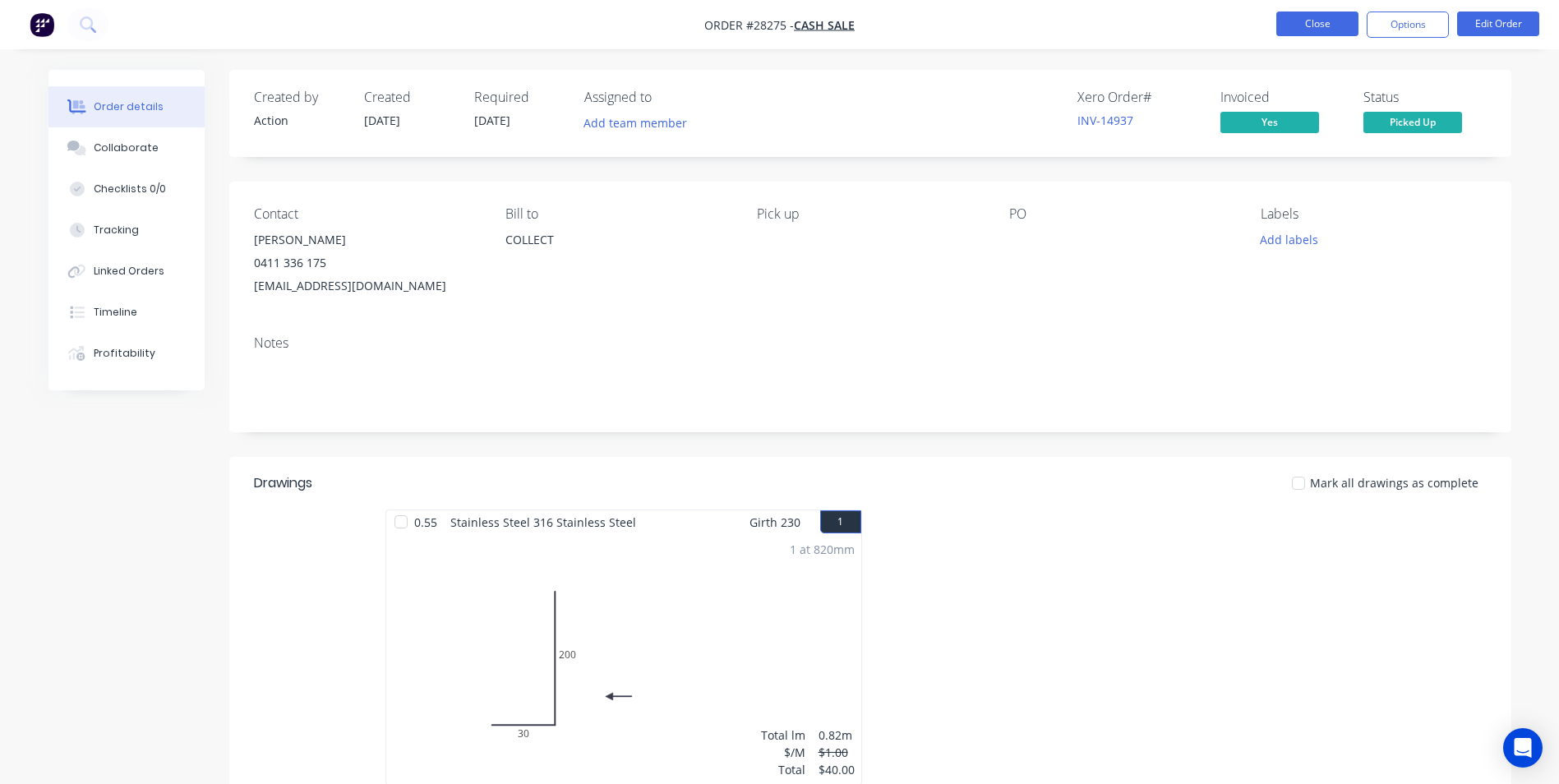
click at [1313, 16] on button "Close" at bounding box center [1317, 24] width 82 height 25
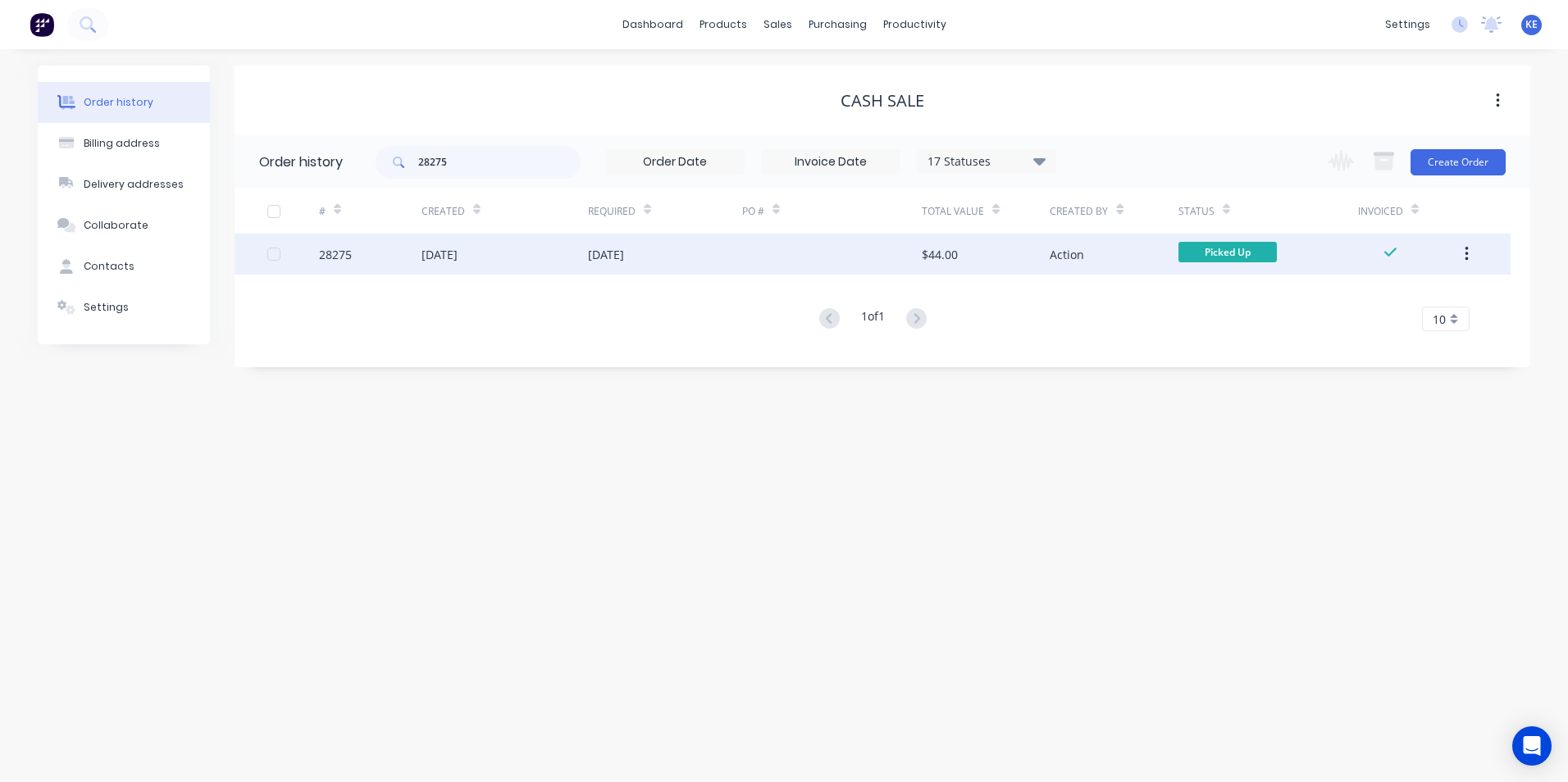
click at [1461, 255] on button "button" at bounding box center [1466, 254] width 38 height 29
click at [1393, 302] on div "Archive" at bounding box center [1407, 297] width 126 height 24
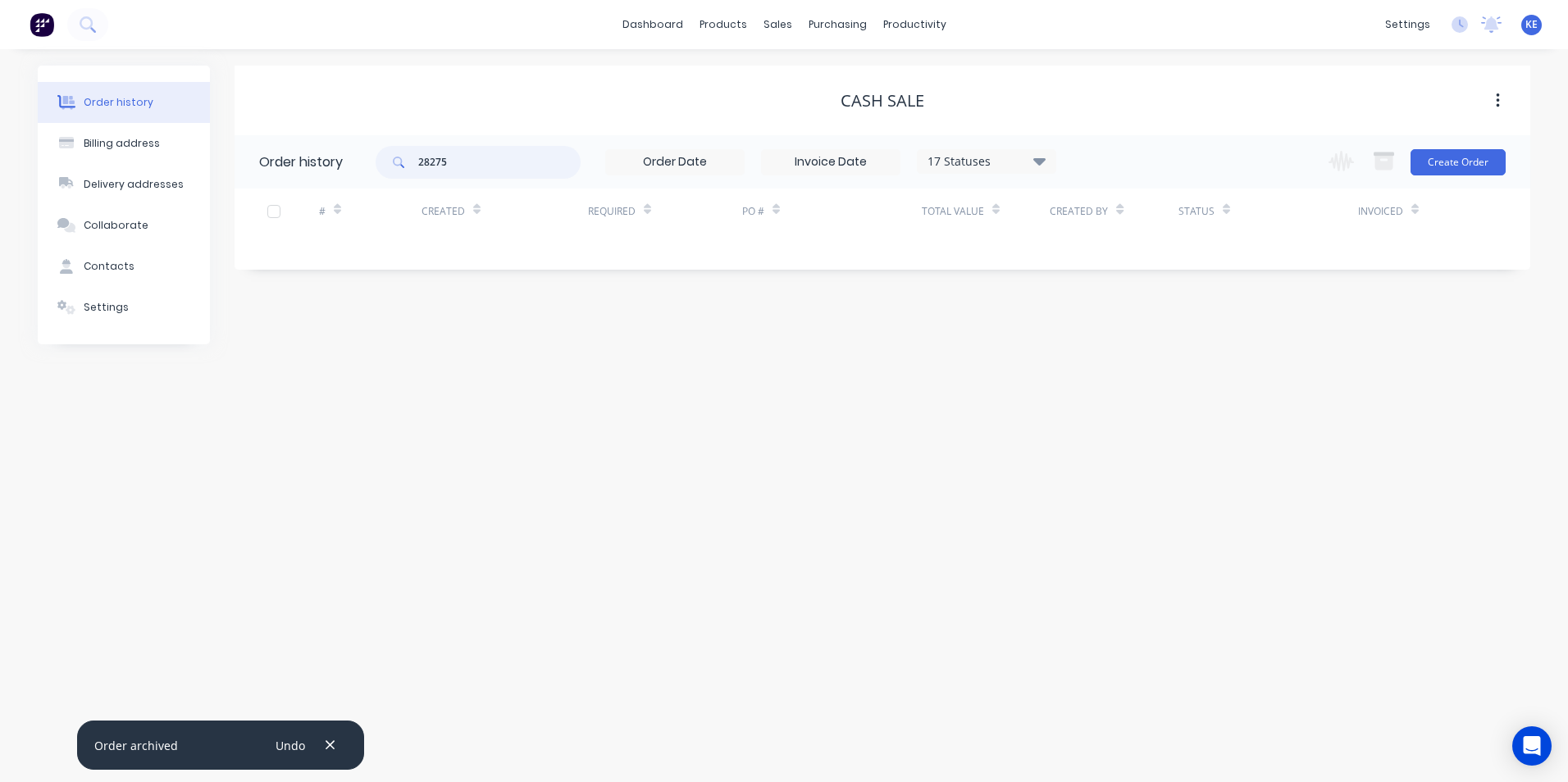
drag, startPoint x: 484, startPoint y: 167, endPoint x: 298, endPoint y: 167, distance: 186.0
click at [298, 167] on header "Order history 28275 17 Statuses Invoice Status Invoiced Not Invoiced Partial Or…" at bounding box center [882, 162] width 1295 height 54
type input "28017"
click at [817, 83] on div "Sales Orders" at bounding box center [838, 78] width 67 height 15
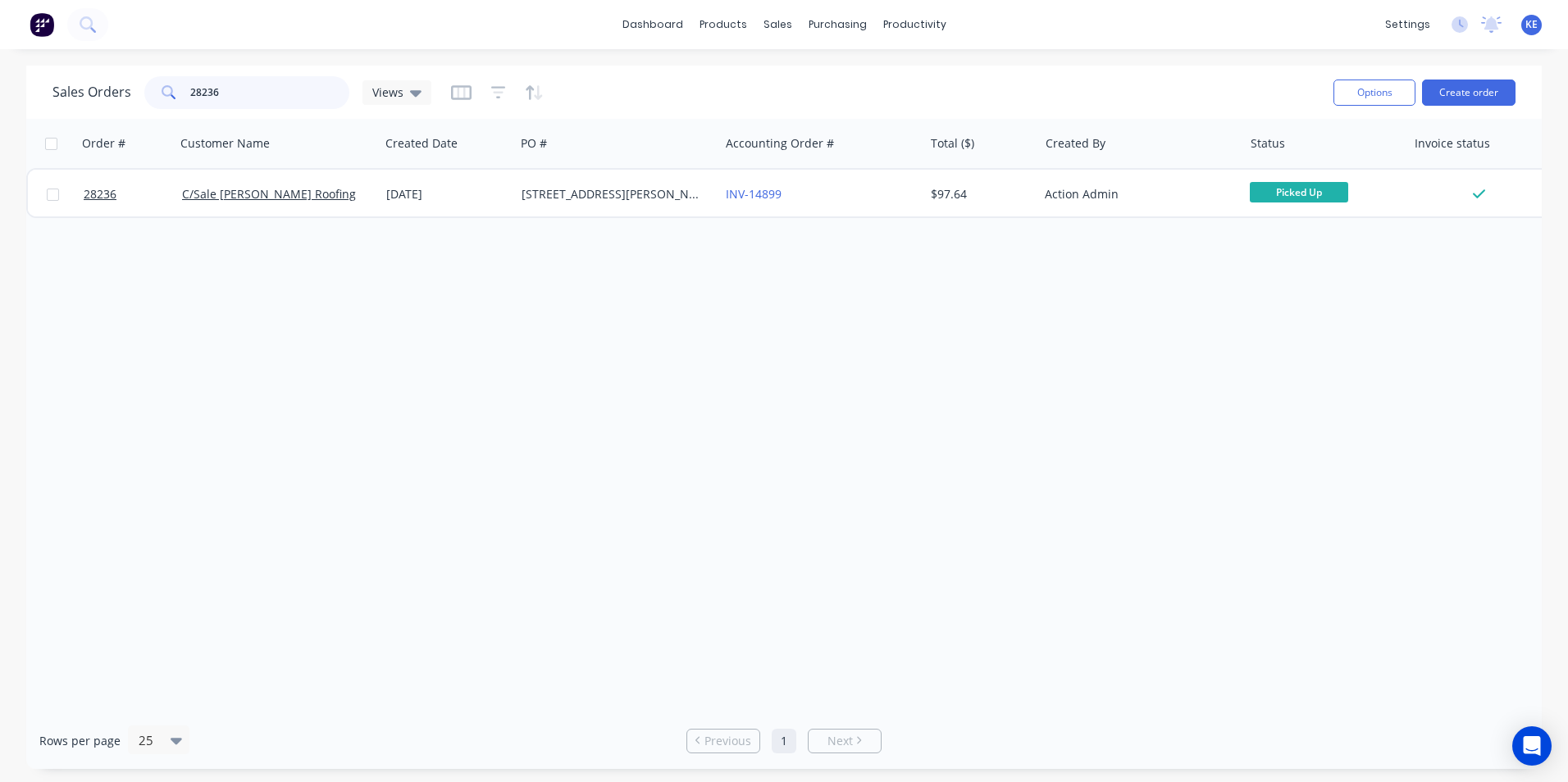
drag, startPoint x: 247, startPoint y: 94, endPoint x: 63, endPoint y: 98, distance: 184.0
click at [63, 98] on div "Sales Orders 28236 Views" at bounding box center [242, 93] width 378 height 33
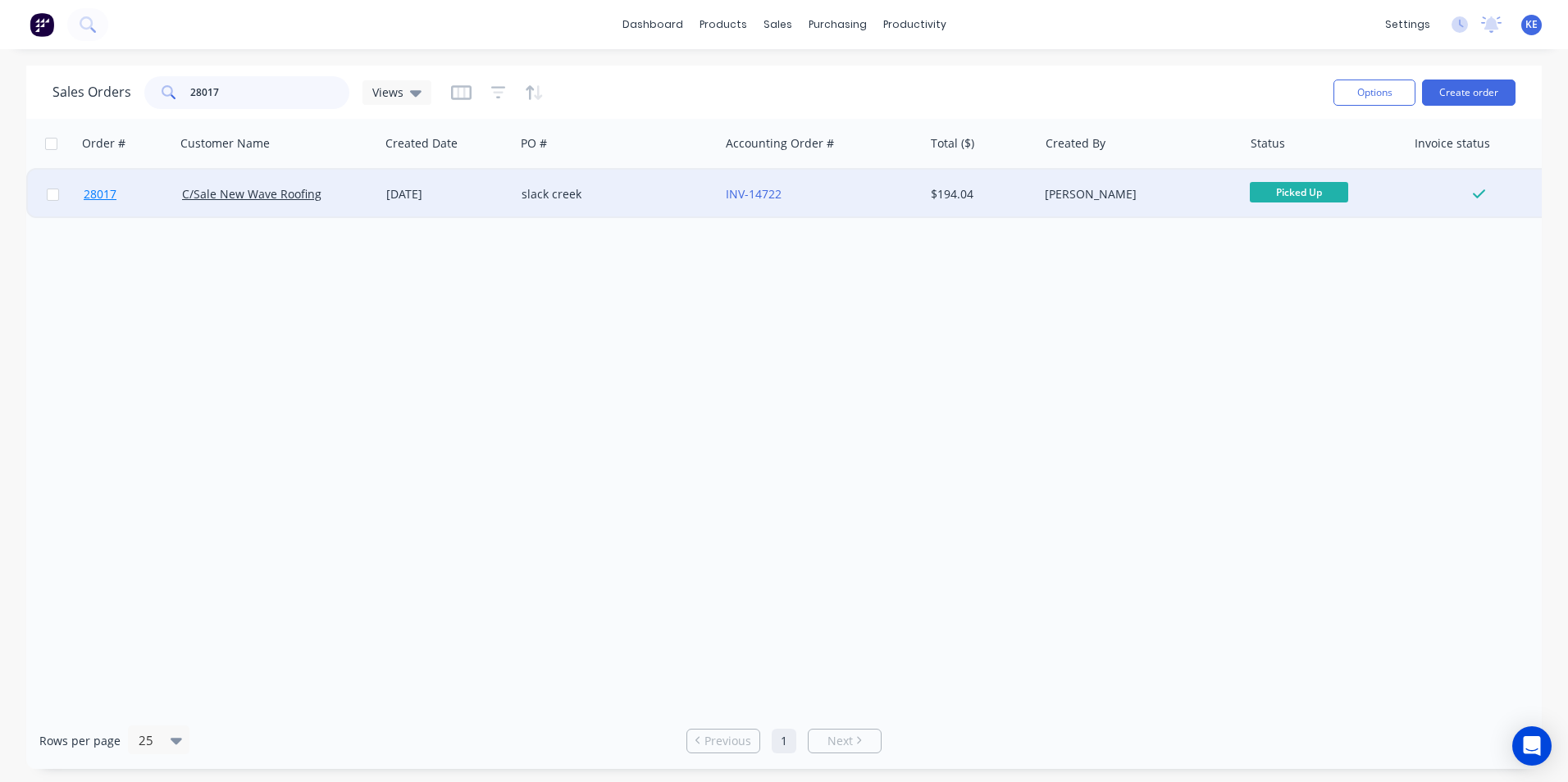
type input "28017"
click at [133, 206] on link "28017" at bounding box center [133, 195] width 98 height 49
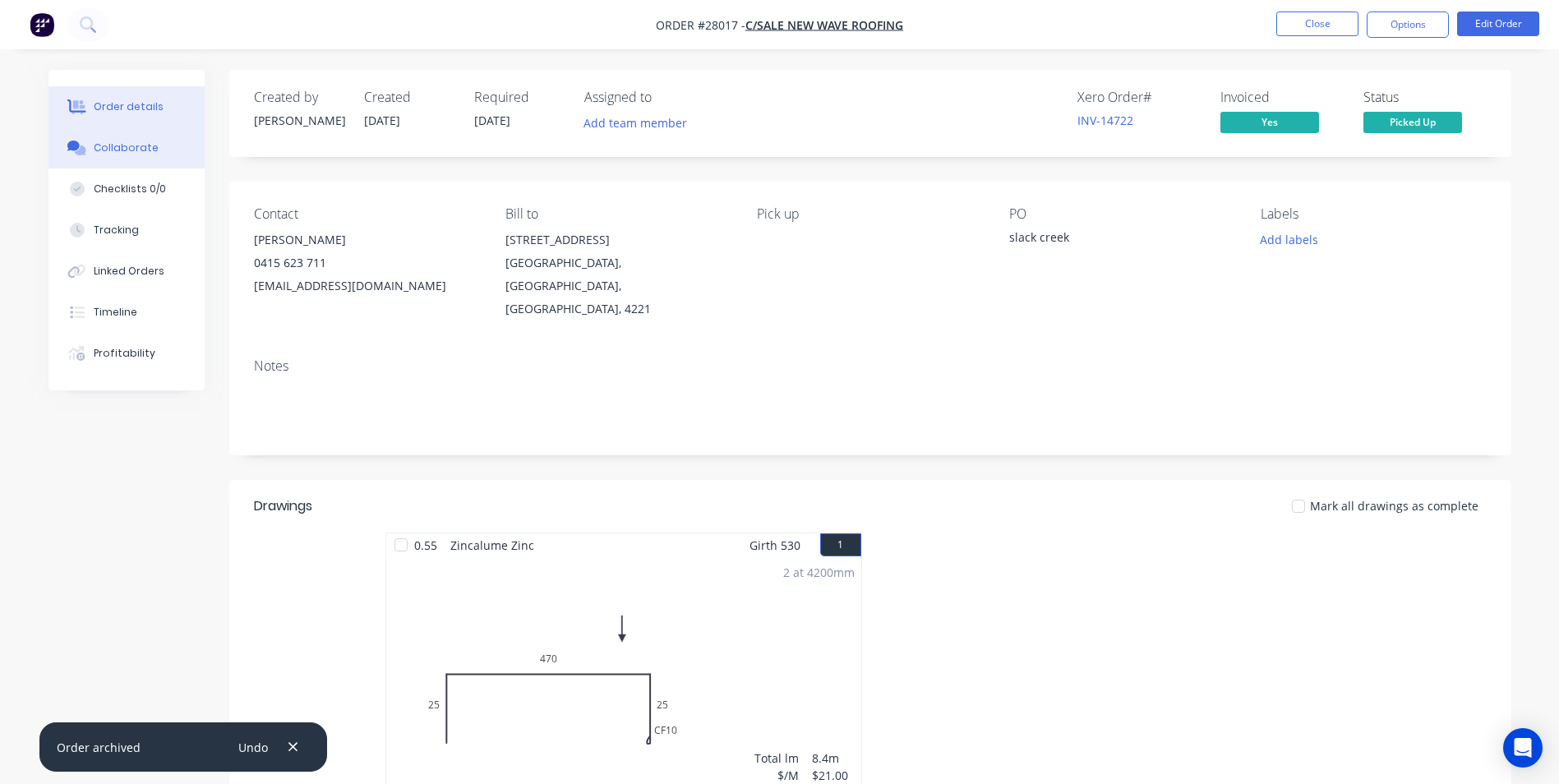
click at [135, 152] on div "Collaborate" at bounding box center [126, 148] width 65 height 15
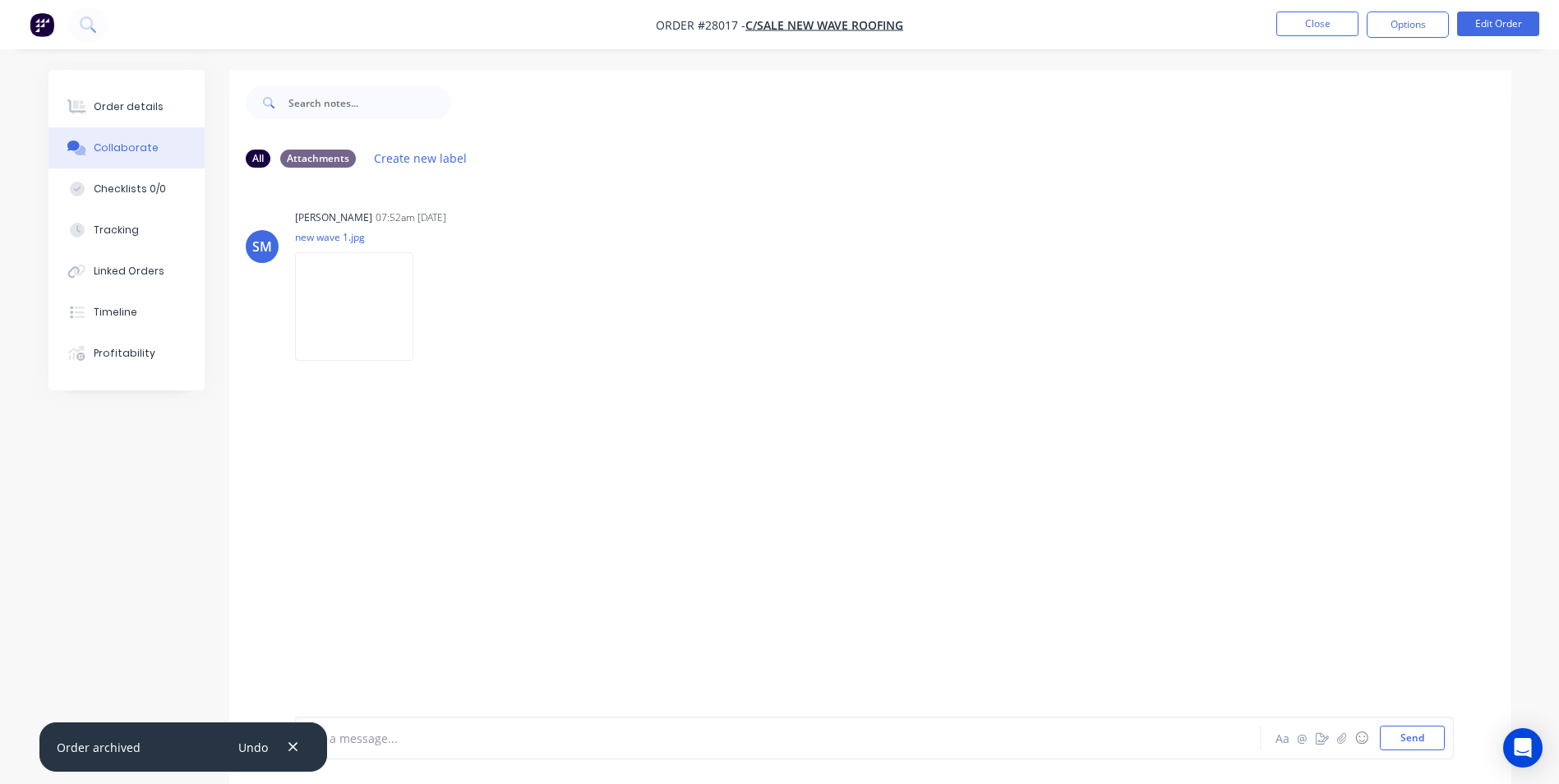
drag, startPoint x: 288, startPoint y: 747, endPoint x: 380, endPoint y: 735, distance: 92.8
click at [300, 743] on button "button" at bounding box center [293, 747] width 21 height 22
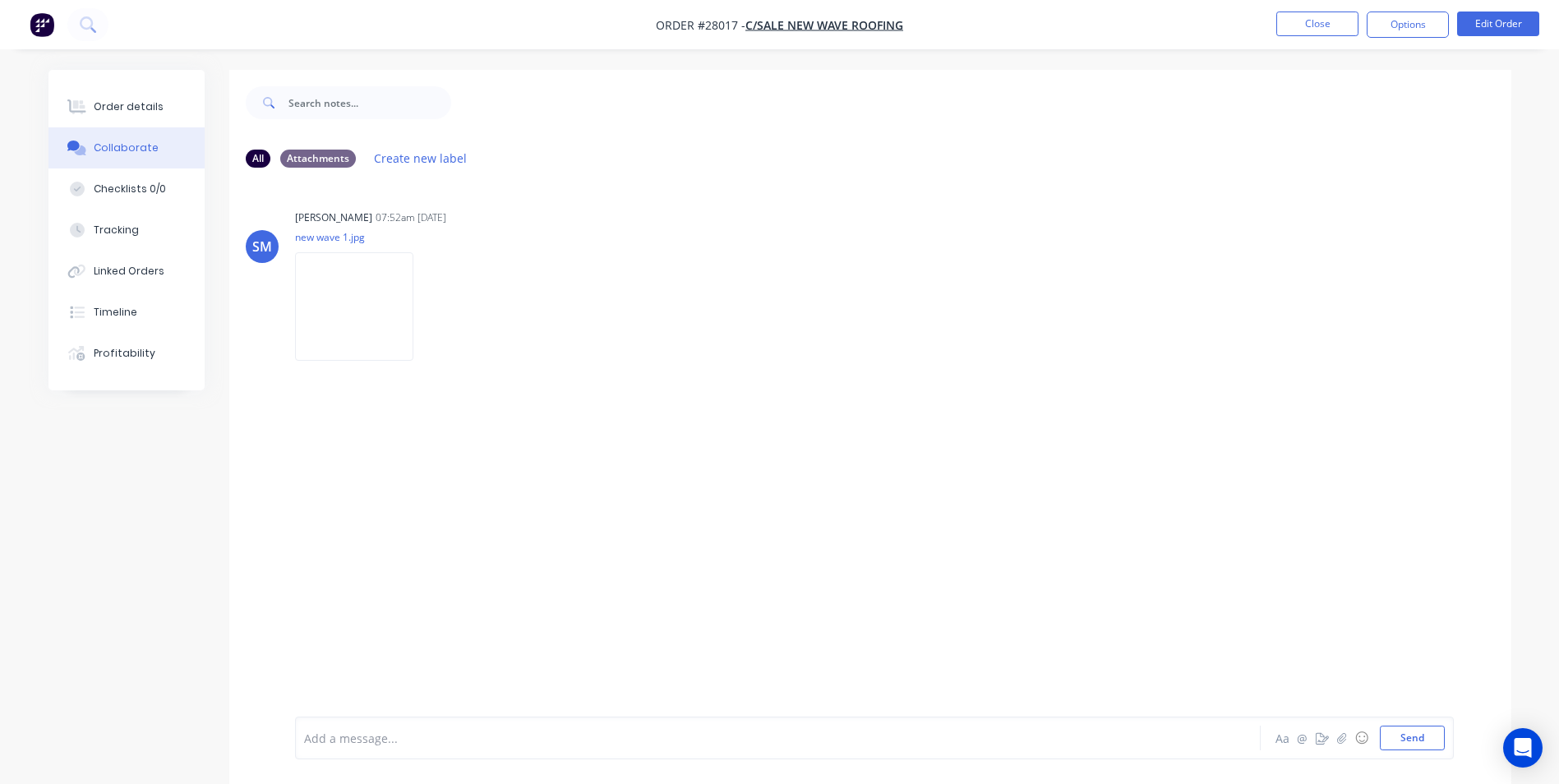
click at [381, 735] on div at bounding box center [732, 738] width 855 height 17
click at [1403, 729] on button "Send" at bounding box center [1412, 738] width 65 height 25
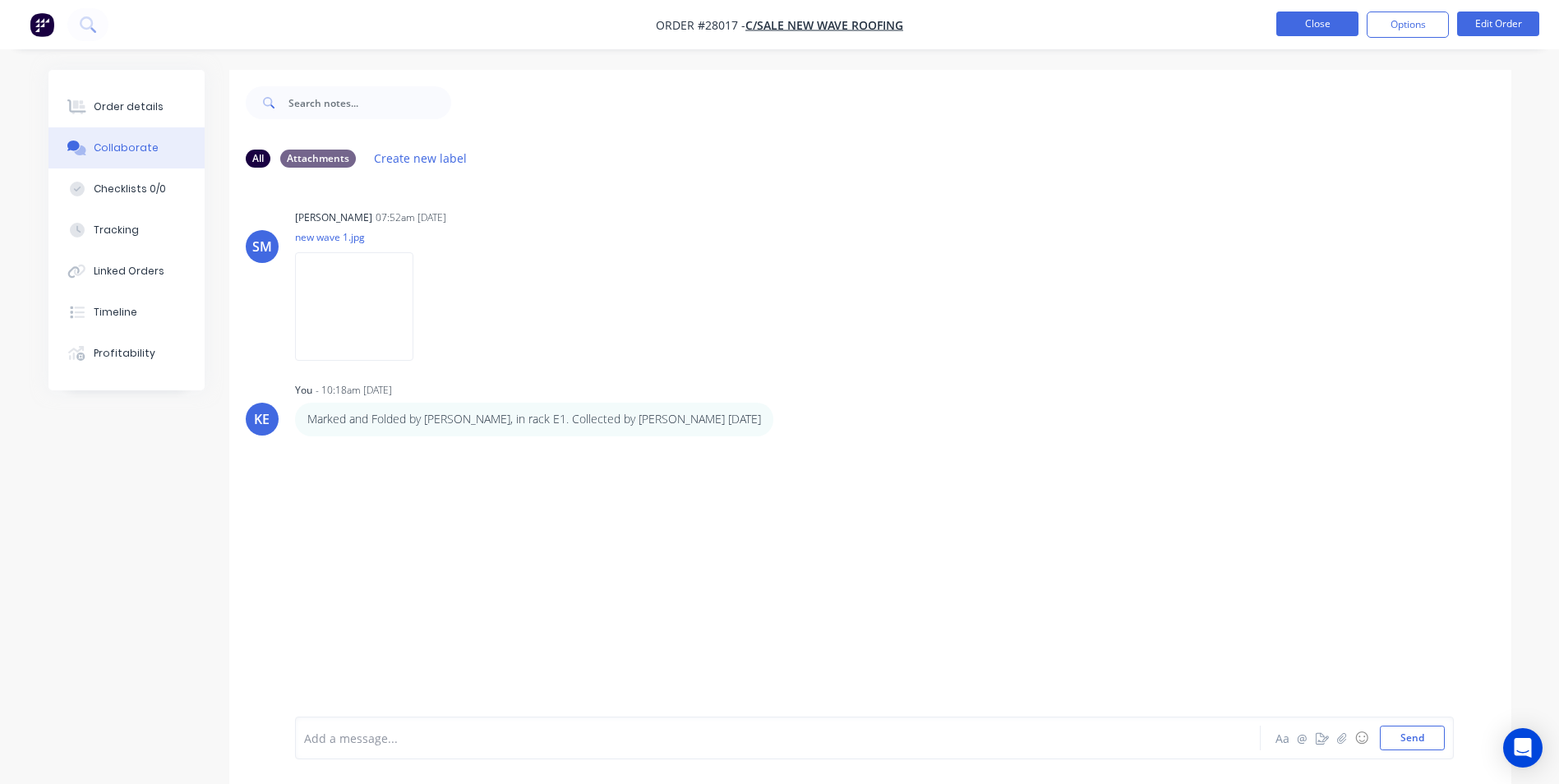
click at [1341, 14] on button "Close" at bounding box center [1317, 24] width 82 height 25
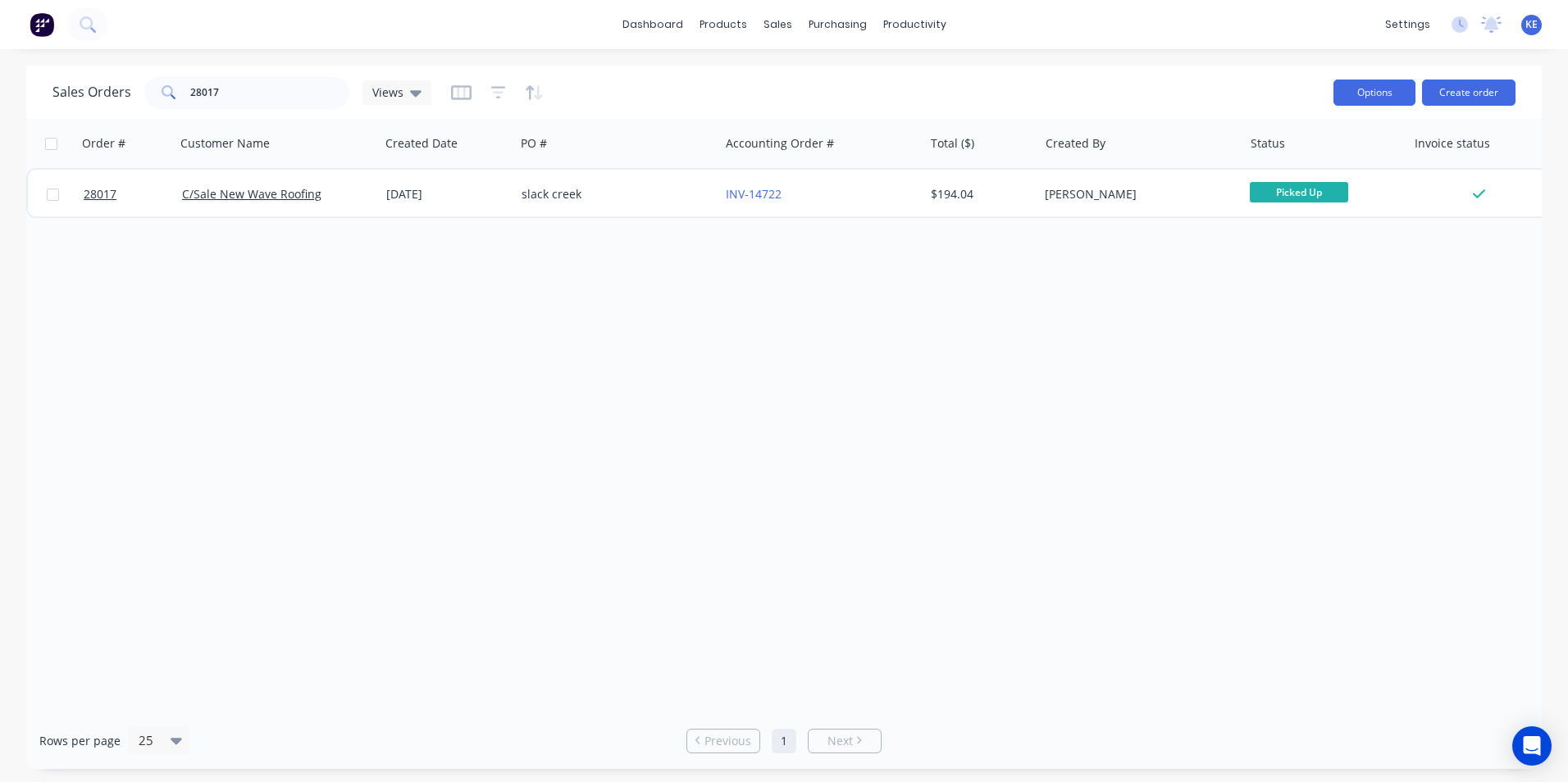
click at [1392, 79] on button "Options" at bounding box center [1374, 92] width 82 height 26
click at [1137, 310] on div "Order # Customer Name Created Date PO # Accounting Order # Total ($) Created By…" at bounding box center [784, 416] width 1515 height 594
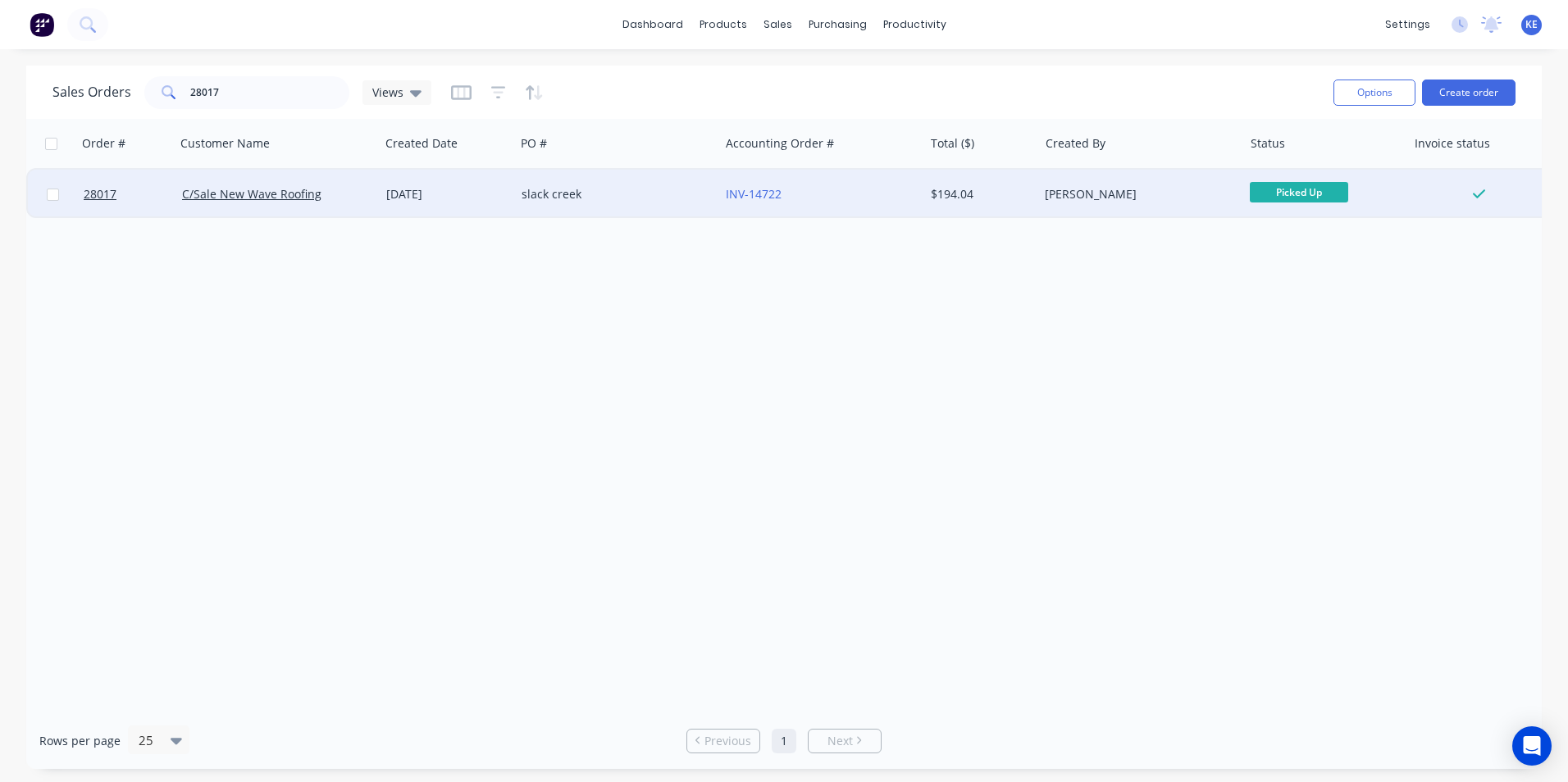
click at [47, 198] on input "checkbox" at bounding box center [53, 195] width 13 height 13
checkbox input "true"
click at [1384, 95] on button "Options" at bounding box center [1374, 92] width 82 height 26
click at [1292, 165] on div "Archive" at bounding box center [1325, 166] width 151 height 24
checkbox input "false"
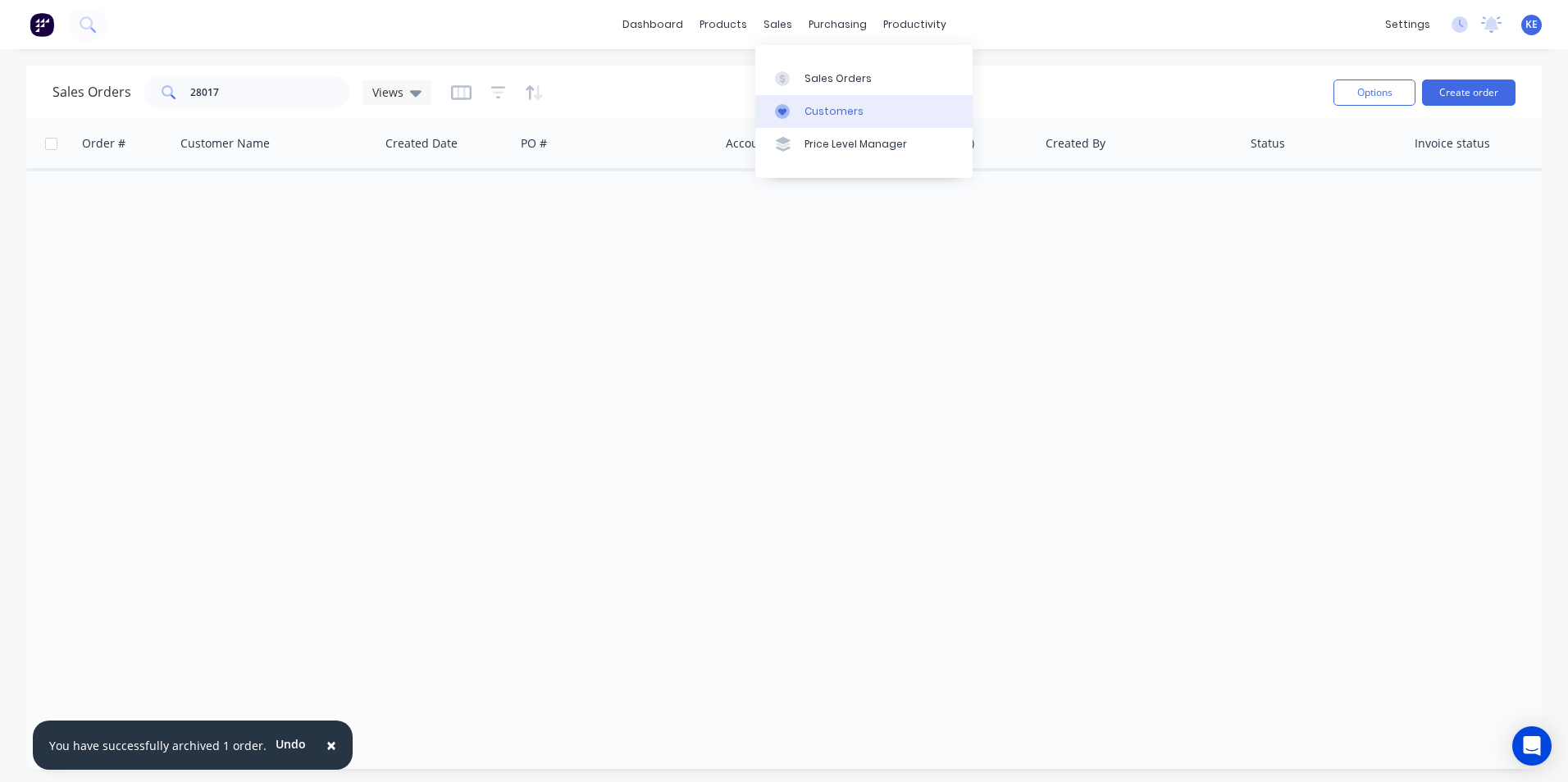
click at [811, 118] on div "Customers" at bounding box center [833, 111] width 59 height 15
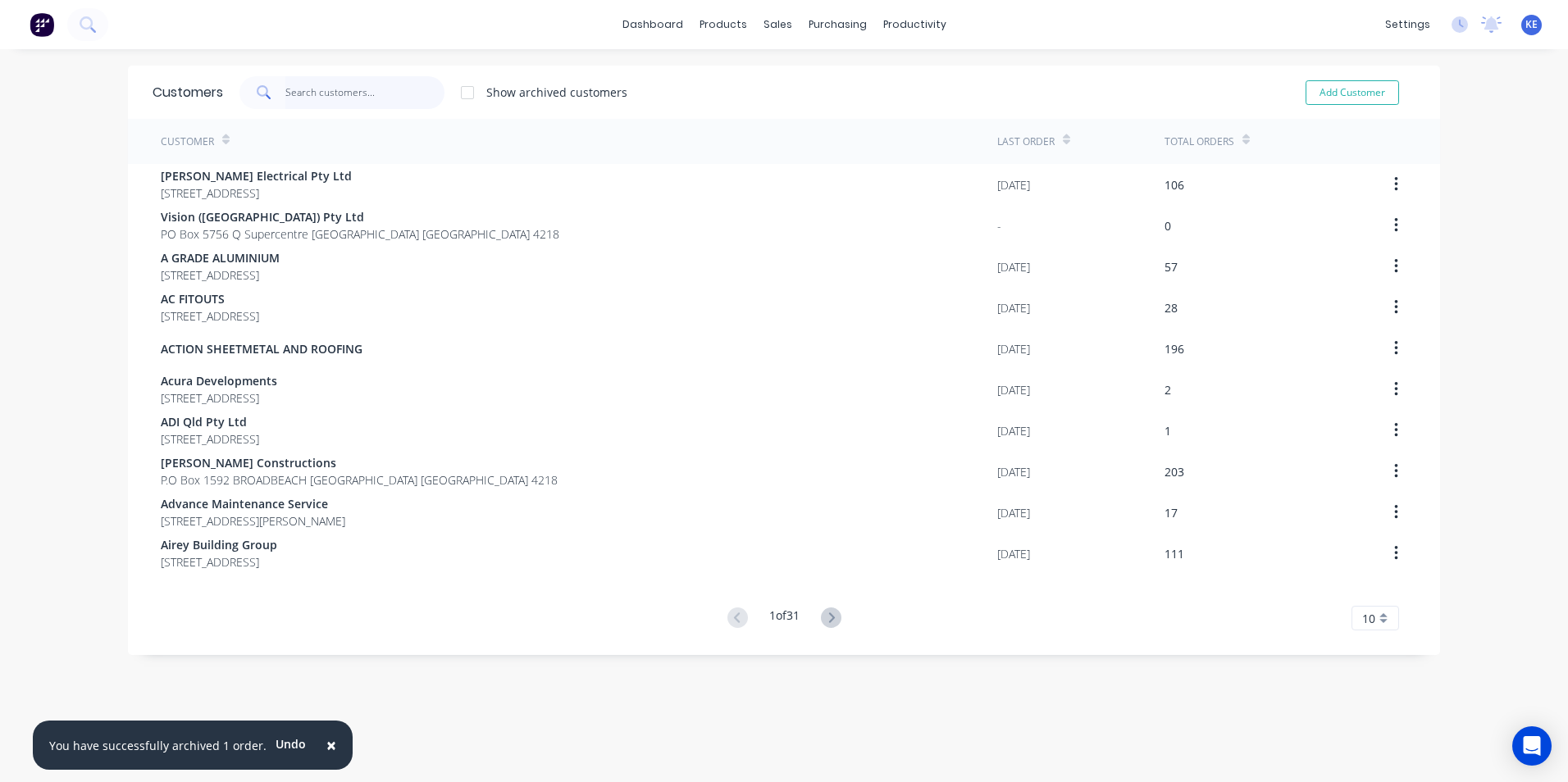
click at [306, 93] on input "text" at bounding box center [366, 93] width 160 height 33
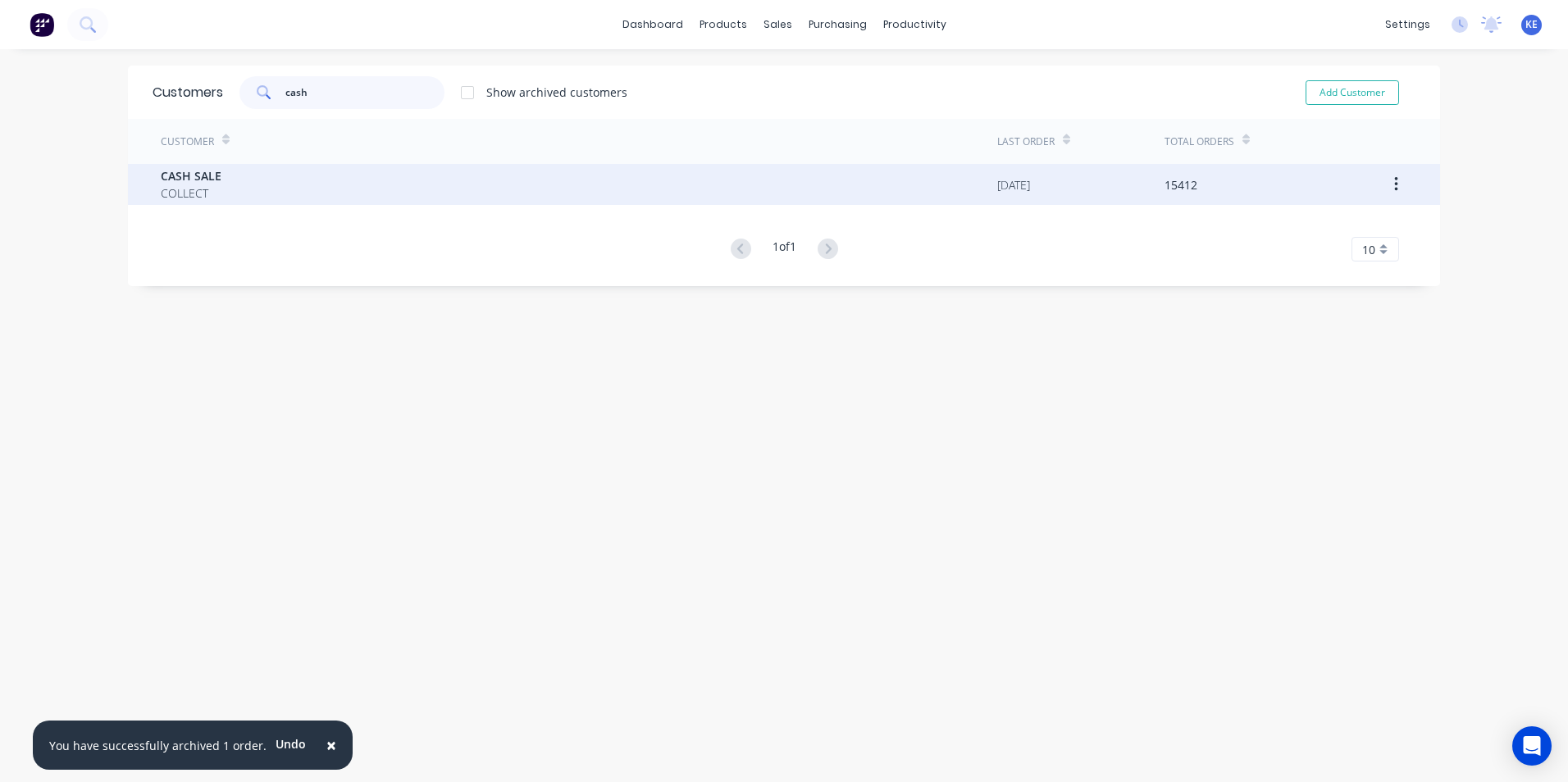
type input "cash"
click at [337, 181] on div "CASH SALE COLLECT" at bounding box center [578, 184] width 836 height 41
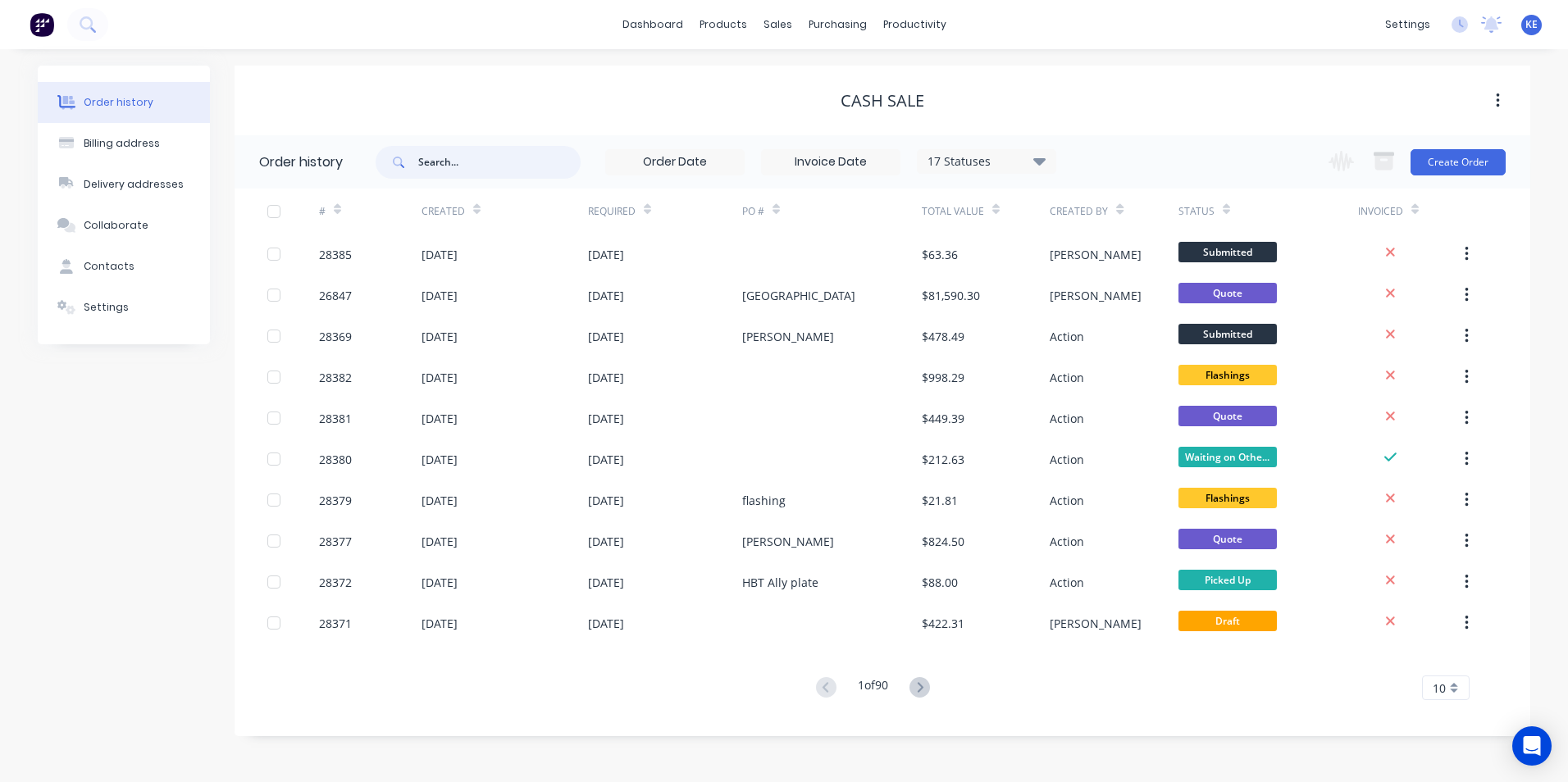
click at [454, 172] on input "text" at bounding box center [499, 162] width 162 height 33
type input "28134"
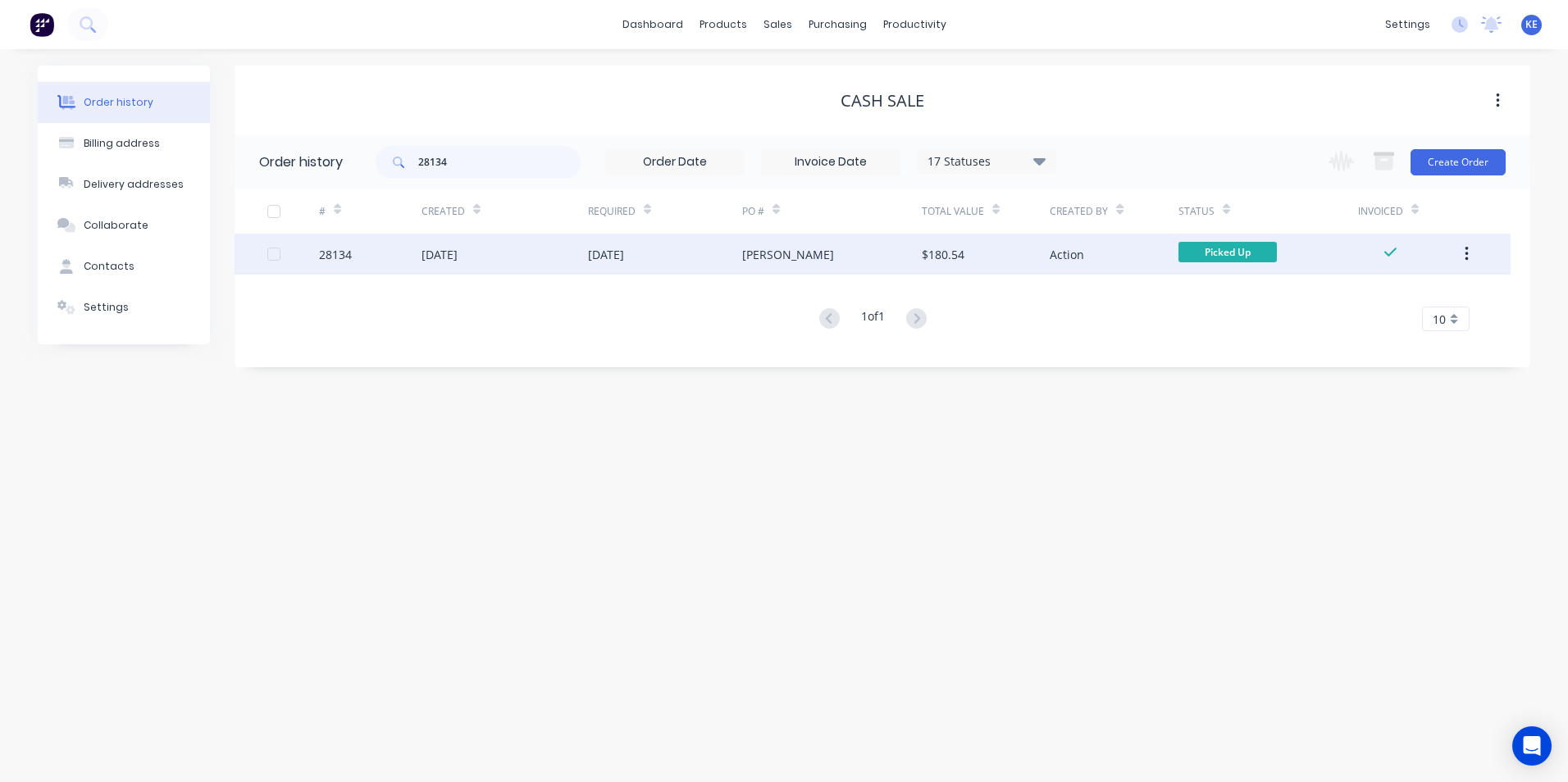
click at [370, 253] on div "28134" at bounding box center [370, 254] width 103 height 41
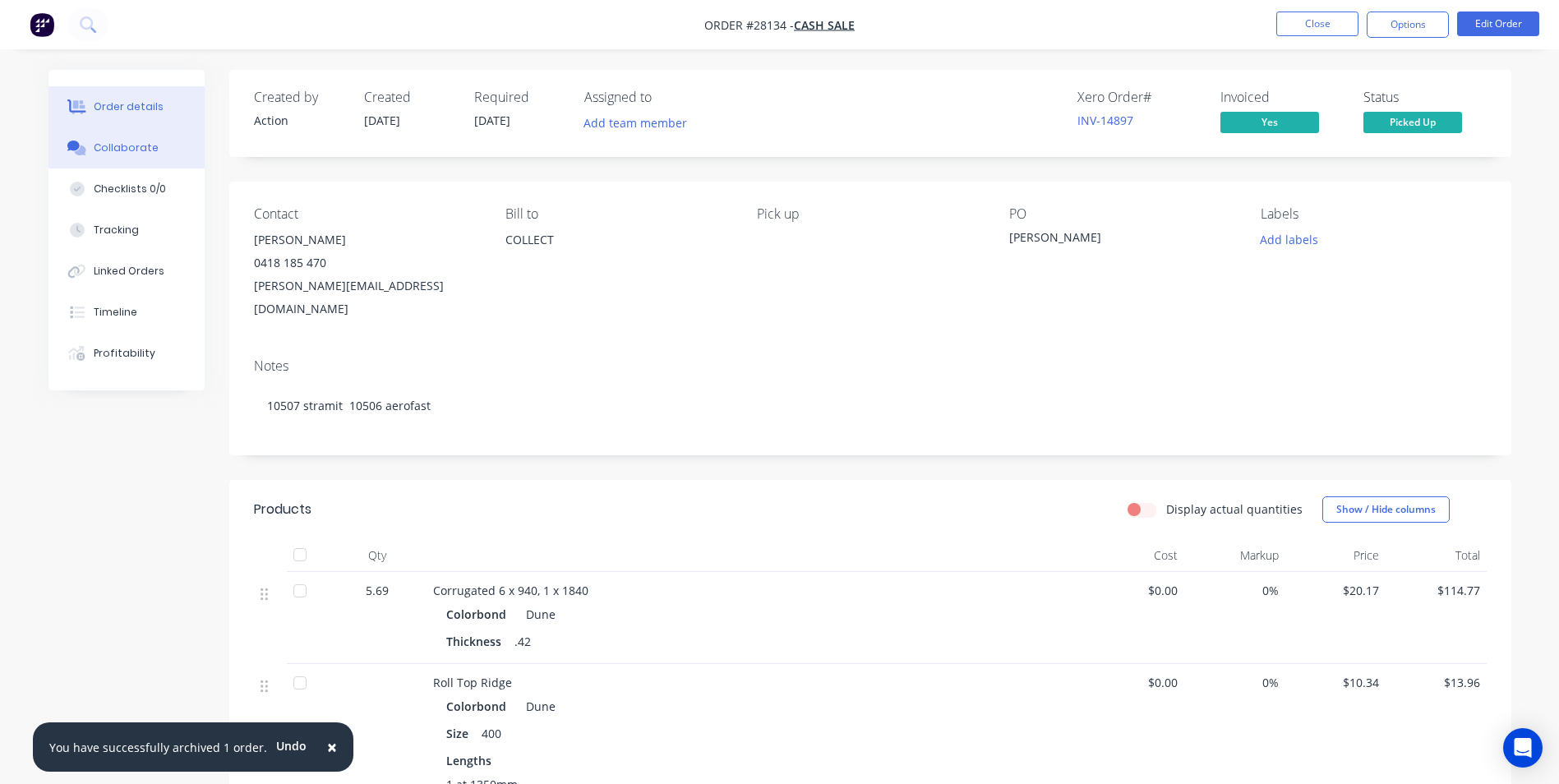
click at [112, 160] on button "Collaborate" at bounding box center [126, 148] width 156 height 41
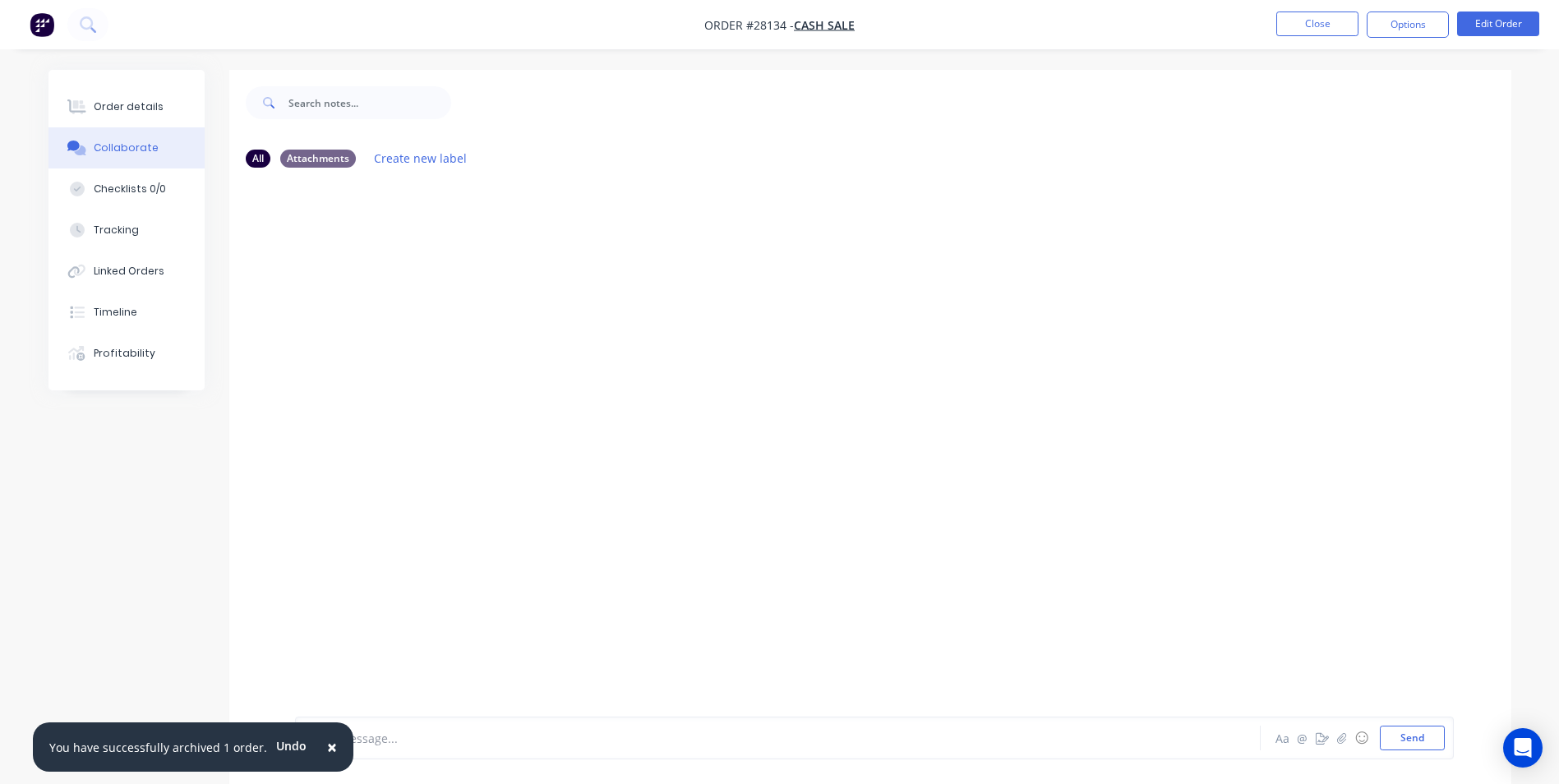
click at [327, 743] on span "×" at bounding box center [332, 747] width 10 height 23
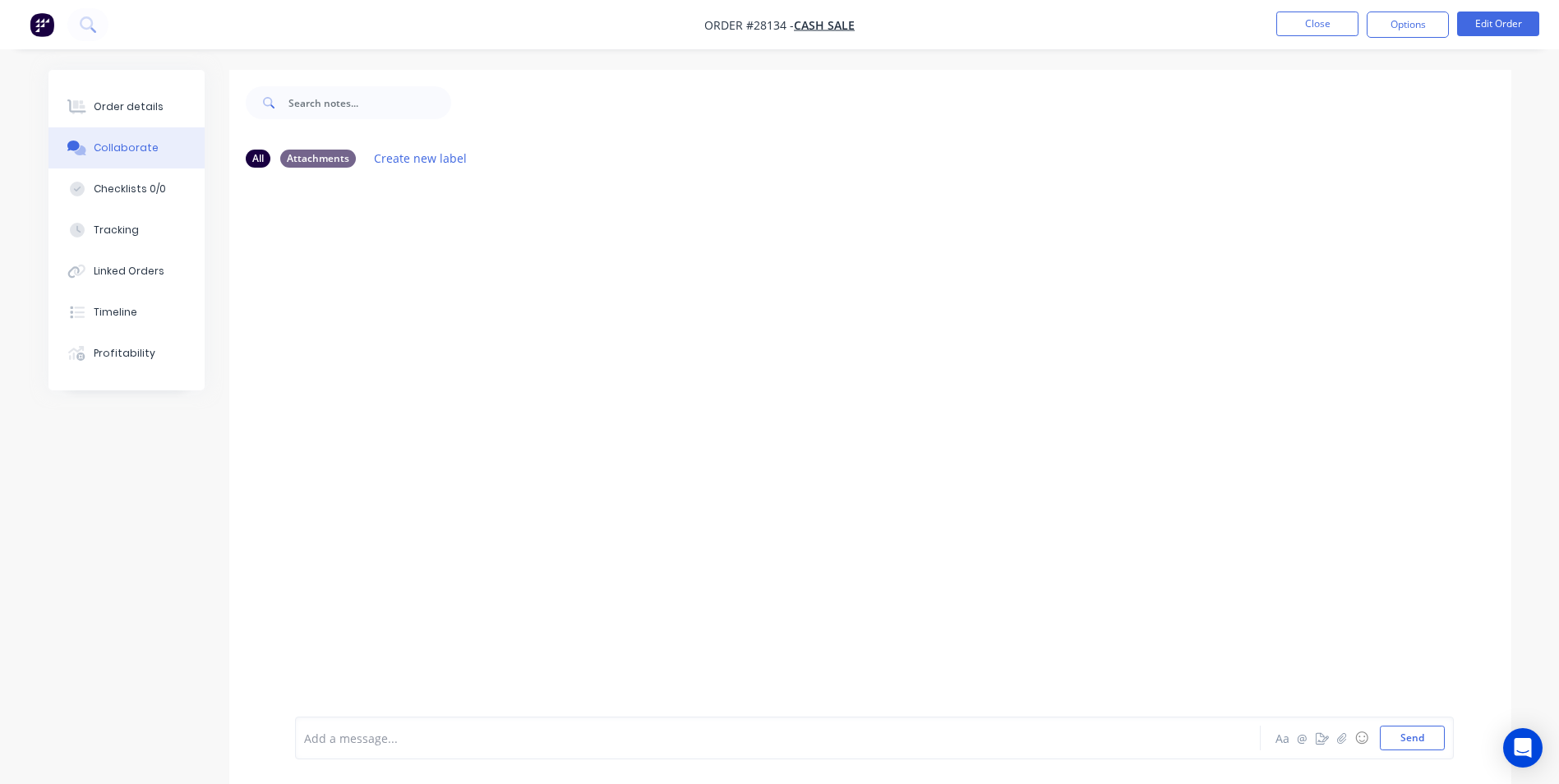
click at [389, 743] on div at bounding box center [732, 738] width 855 height 17
click at [1406, 738] on button "Send" at bounding box center [1412, 738] width 65 height 25
click at [1306, 18] on button "Close" at bounding box center [1317, 24] width 82 height 25
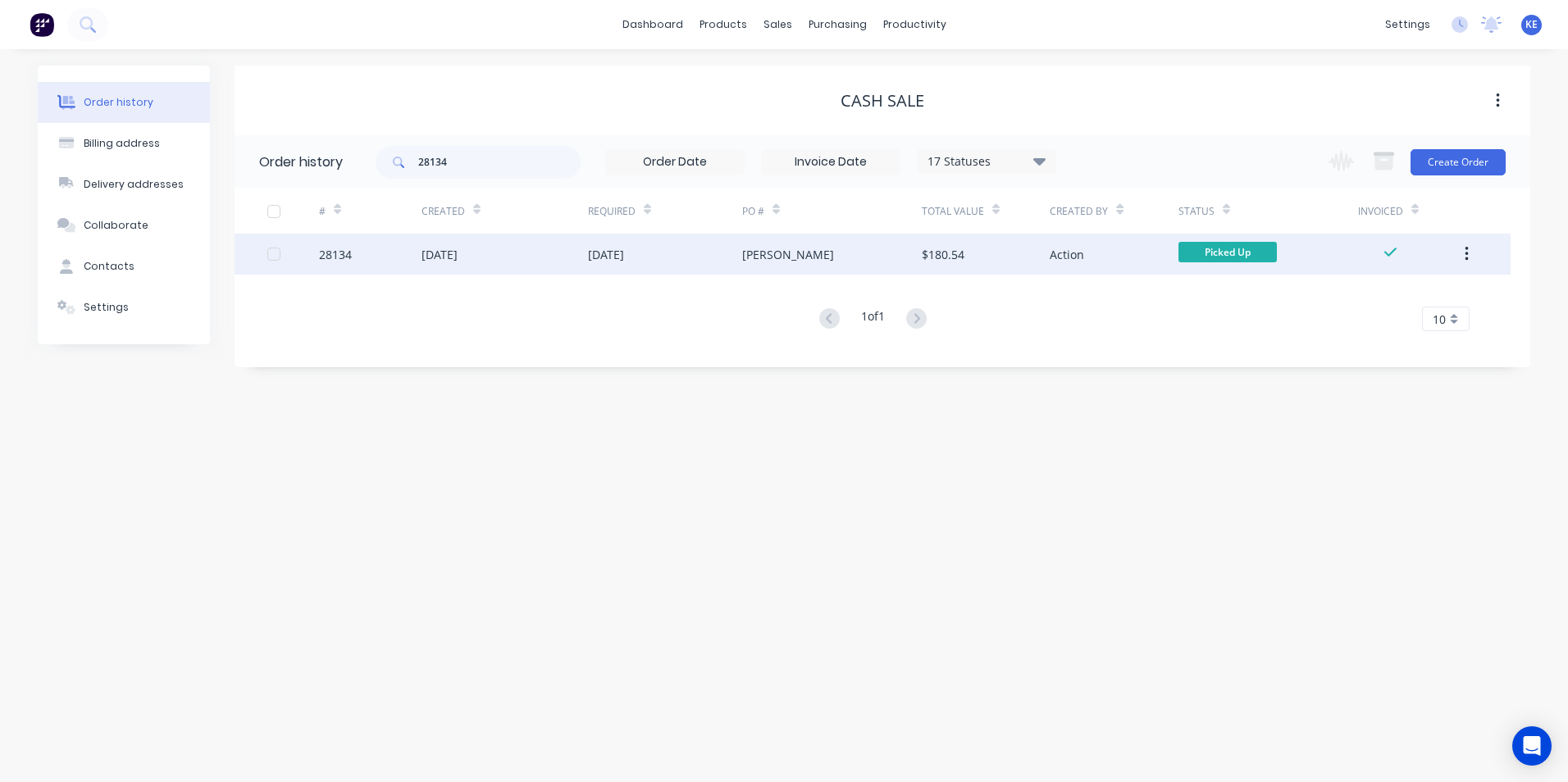
click at [518, 260] on div "[DATE]" at bounding box center [504, 254] width 166 height 41
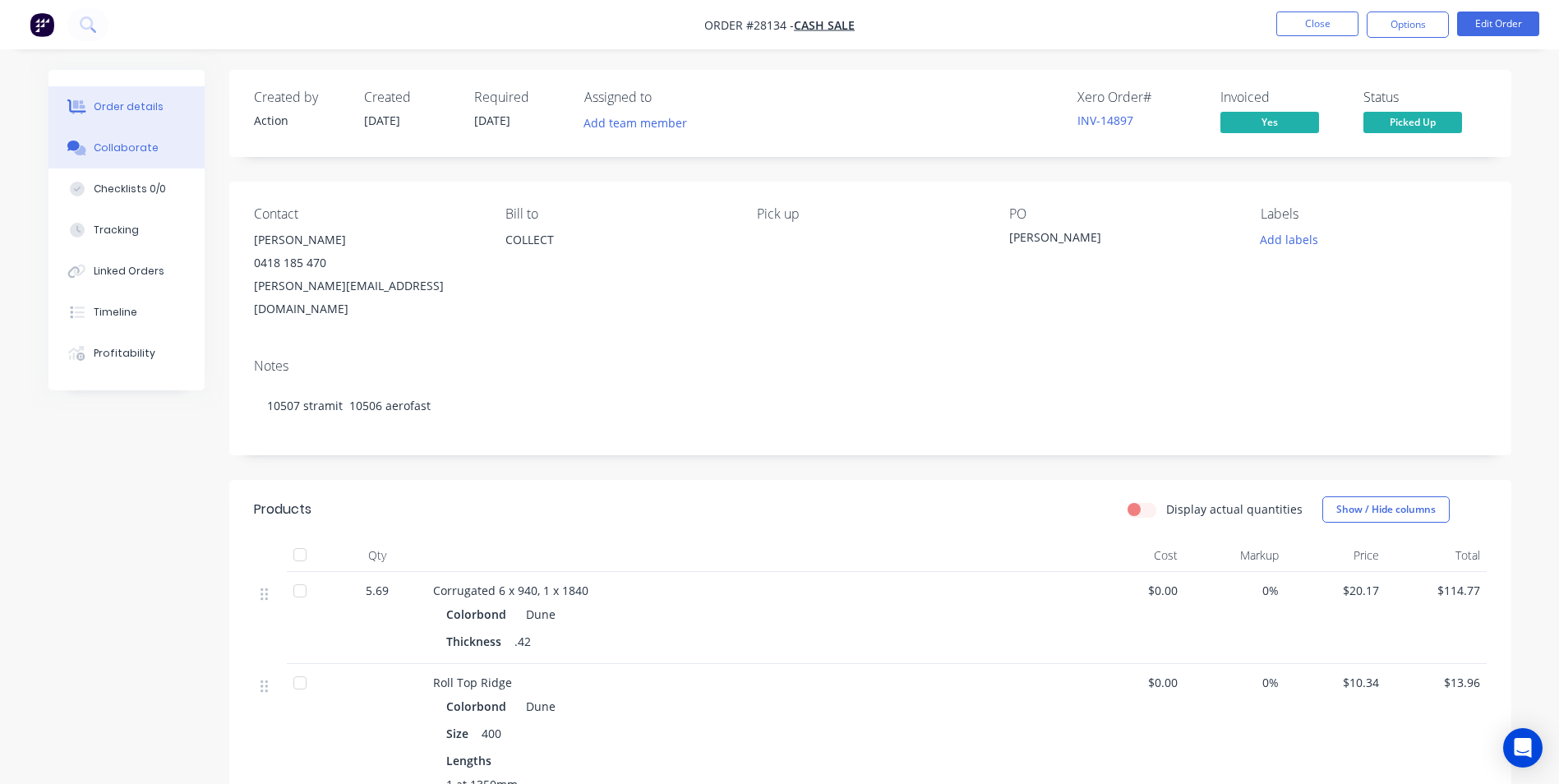
click at [113, 141] on div "Collaborate" at bounding box center [126, 148] width 65 height 15
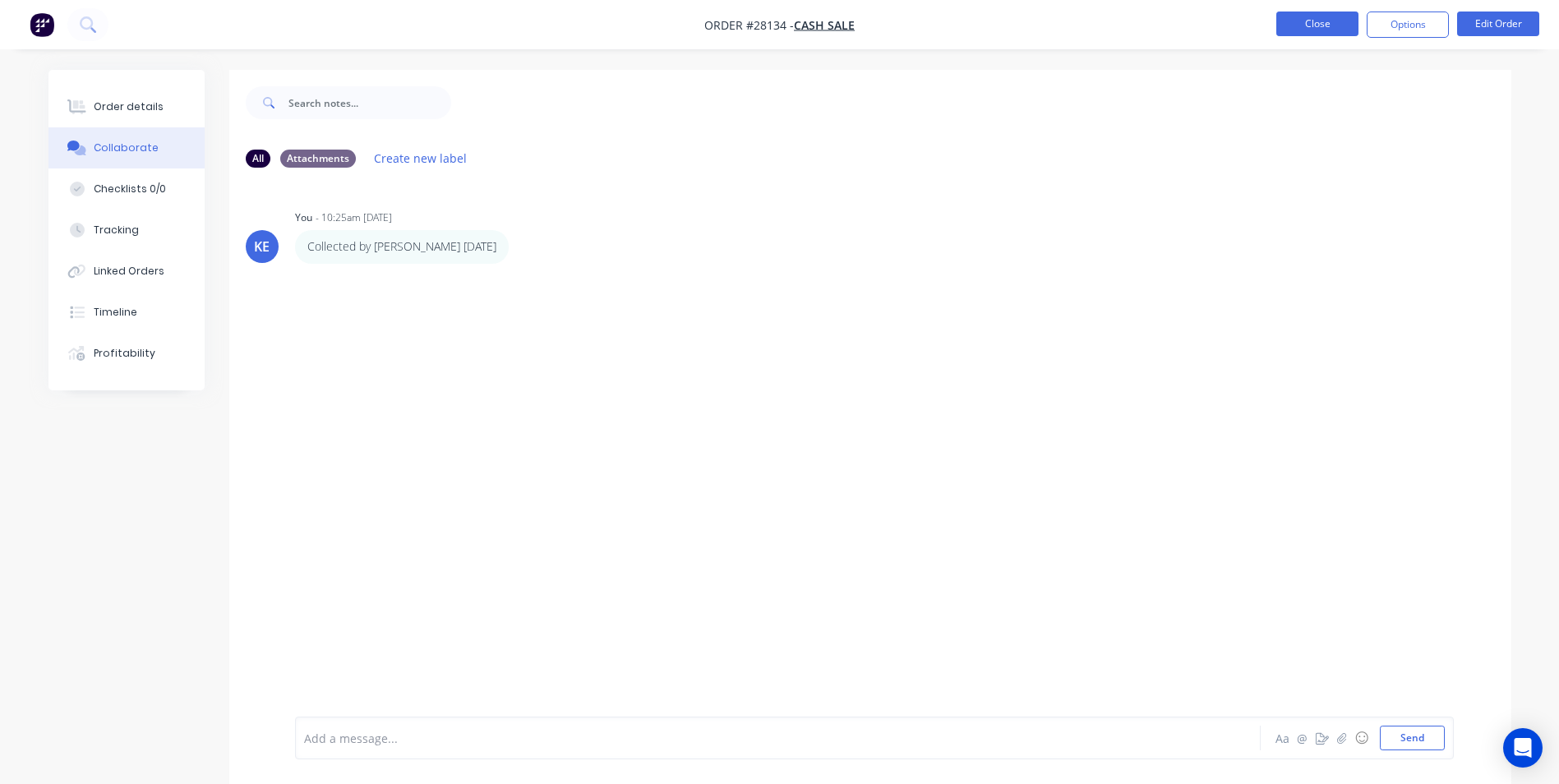
click at [1279, 26] on button "Close" at bounding box center [1317, 24] width 82 height 25
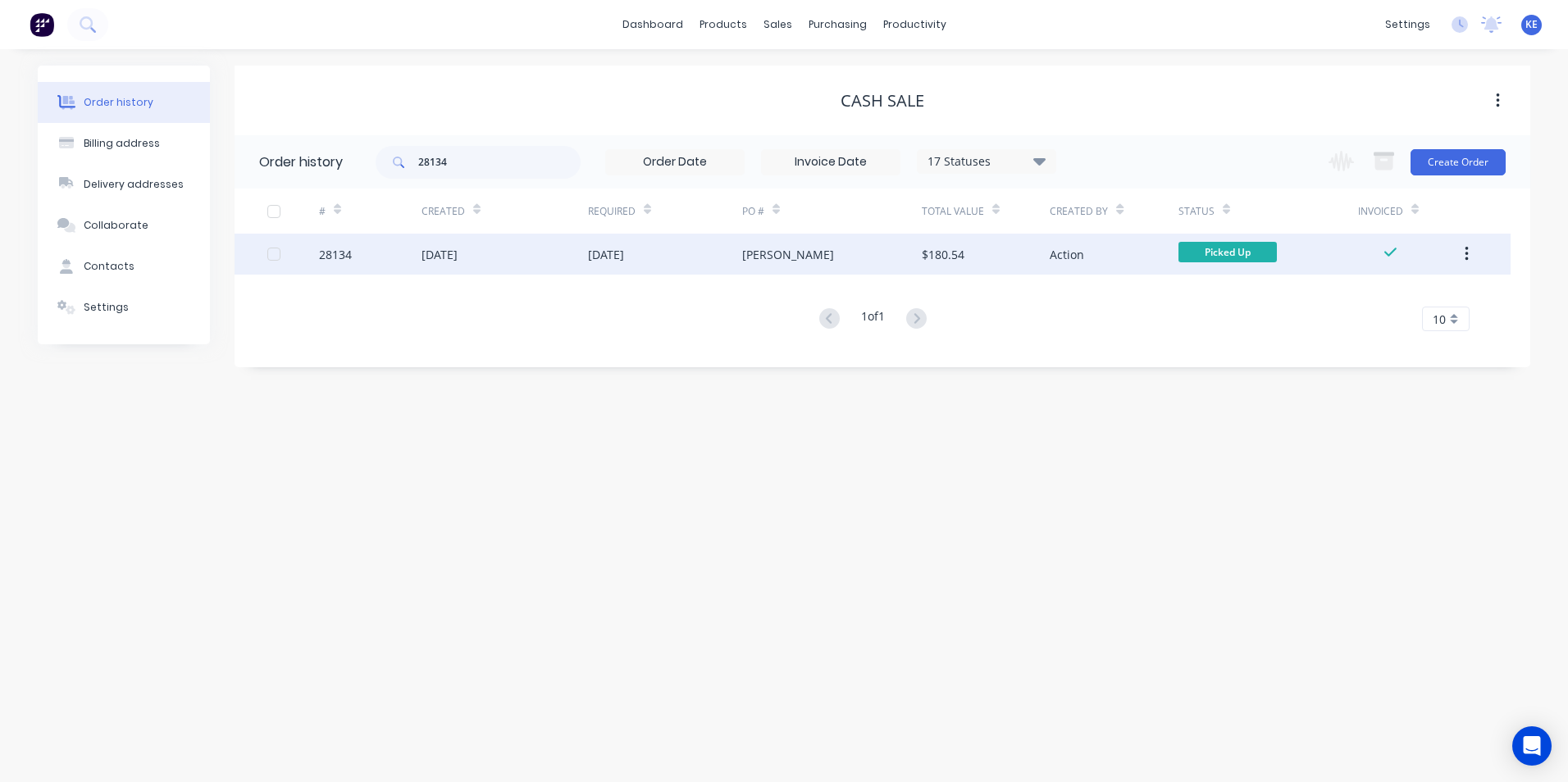
click at [1465, 252] on icon "button" at bounding box center [1466, 255] width 5 height 18
click at [1372, 298] on div "Archive" at bounding box center [1407, 297] width 126 height 24
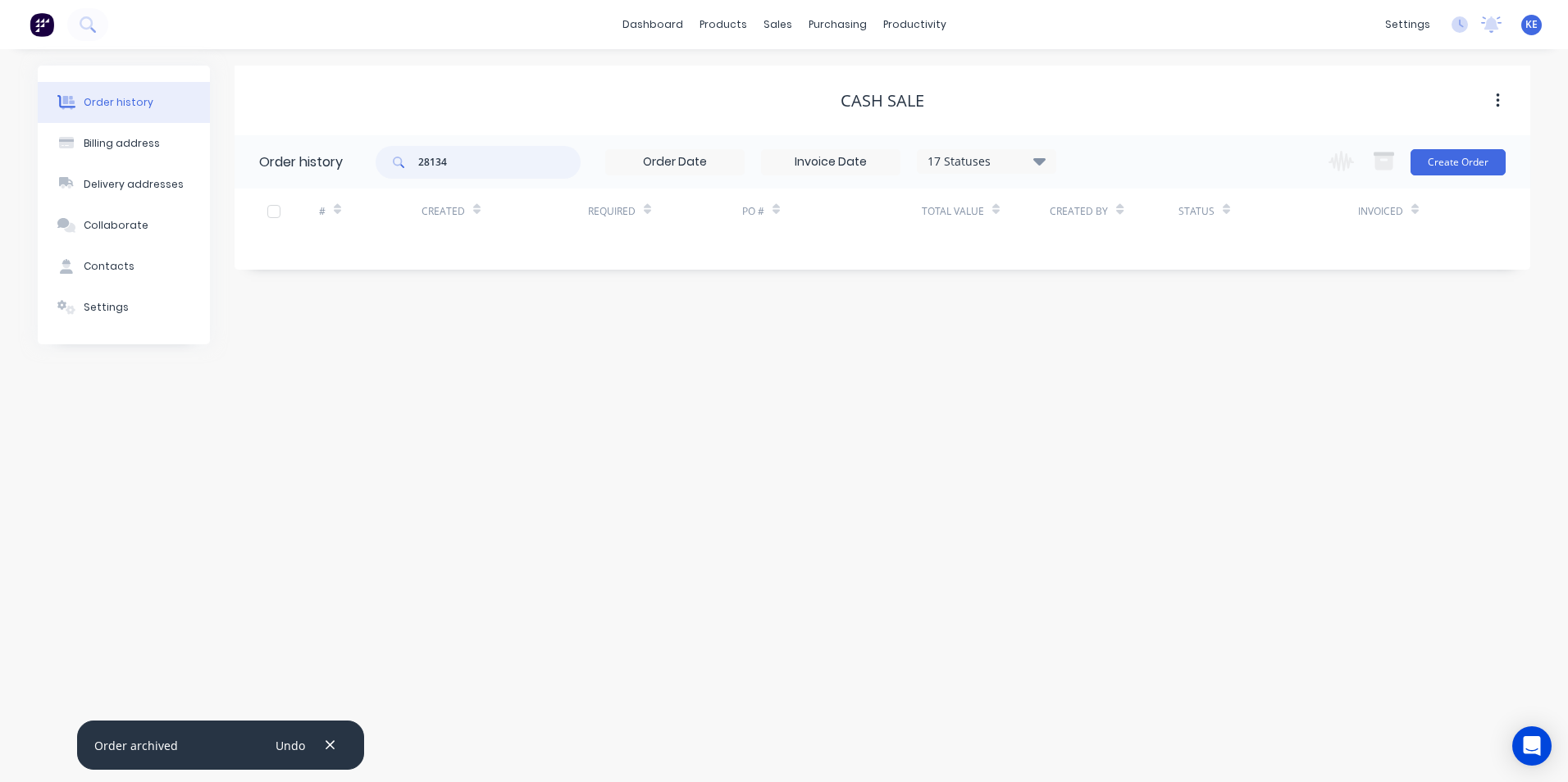
drag, startPoint x: 467, startPoint y: 167, endPoint x: 380, endPoint y: 156, distance: 87.7
click at [380, 156] on div "28134" at bounding box center [477, 162] width 205 height 33
type input "28033"
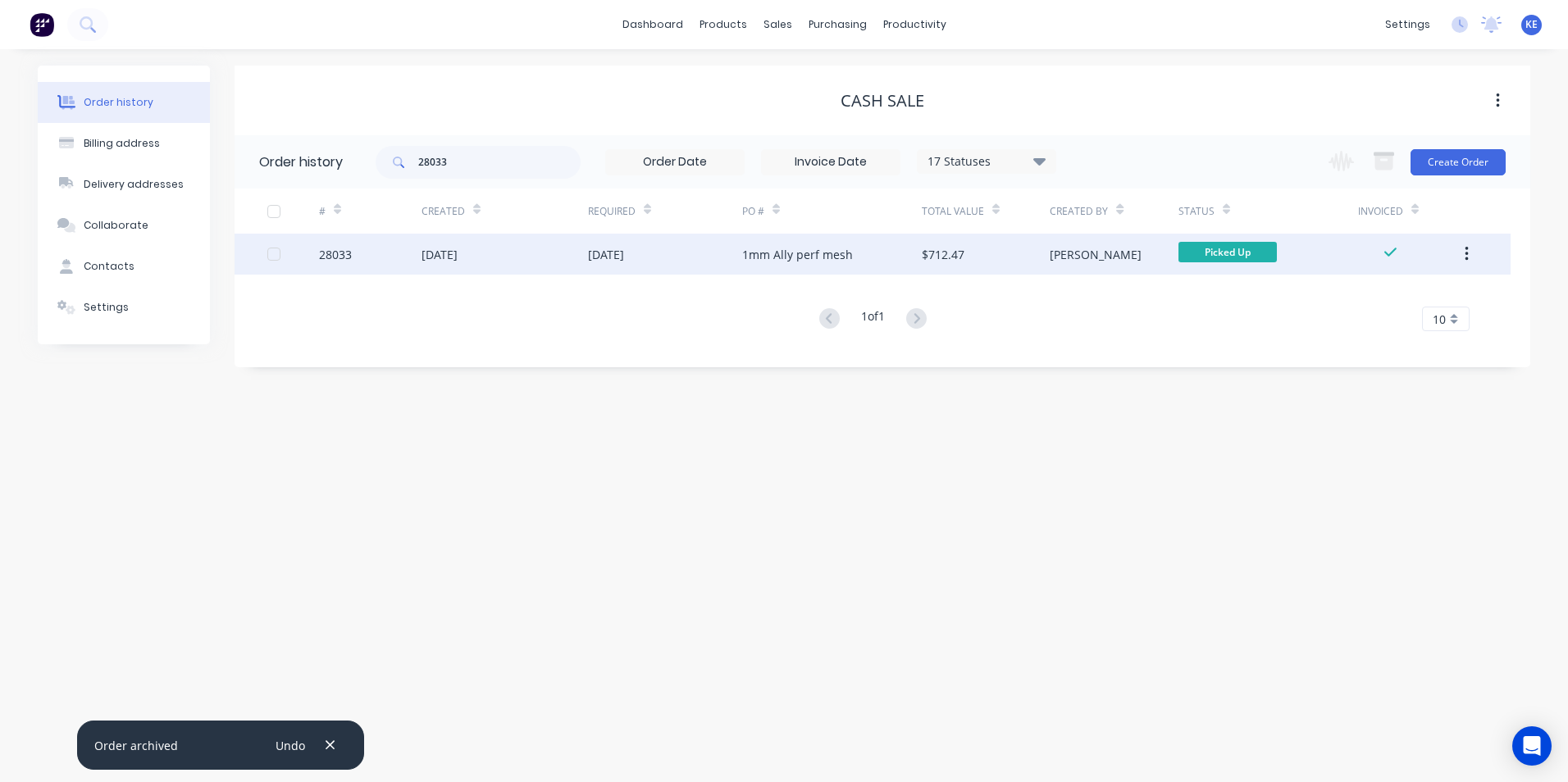
click at [378, 250] on div "28033" at bounding box center [370, 254] width 103 height 41
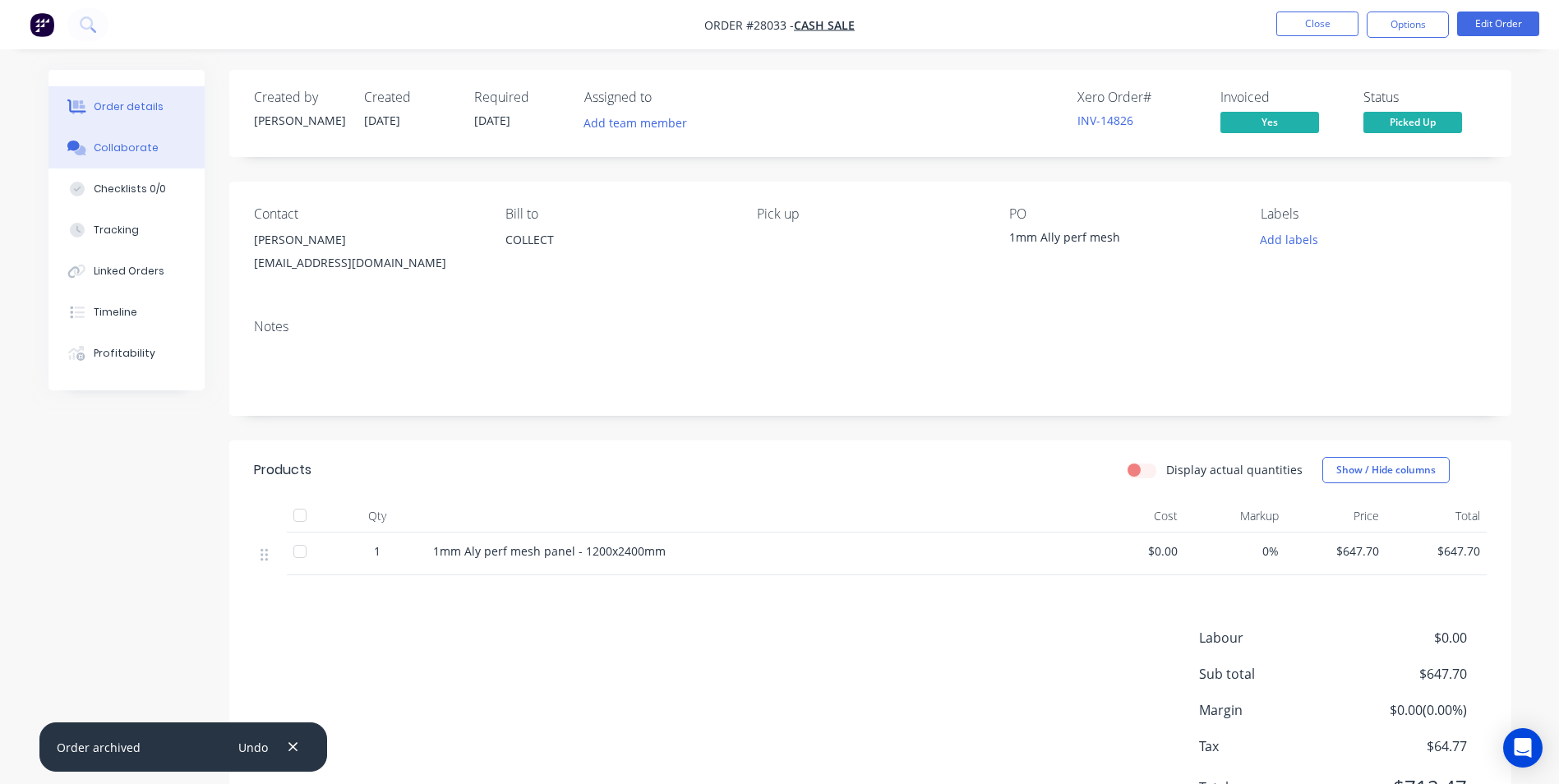
click at [121, 139] on button "Collaborate" at bounding box center [126, 148] width 156 height 41
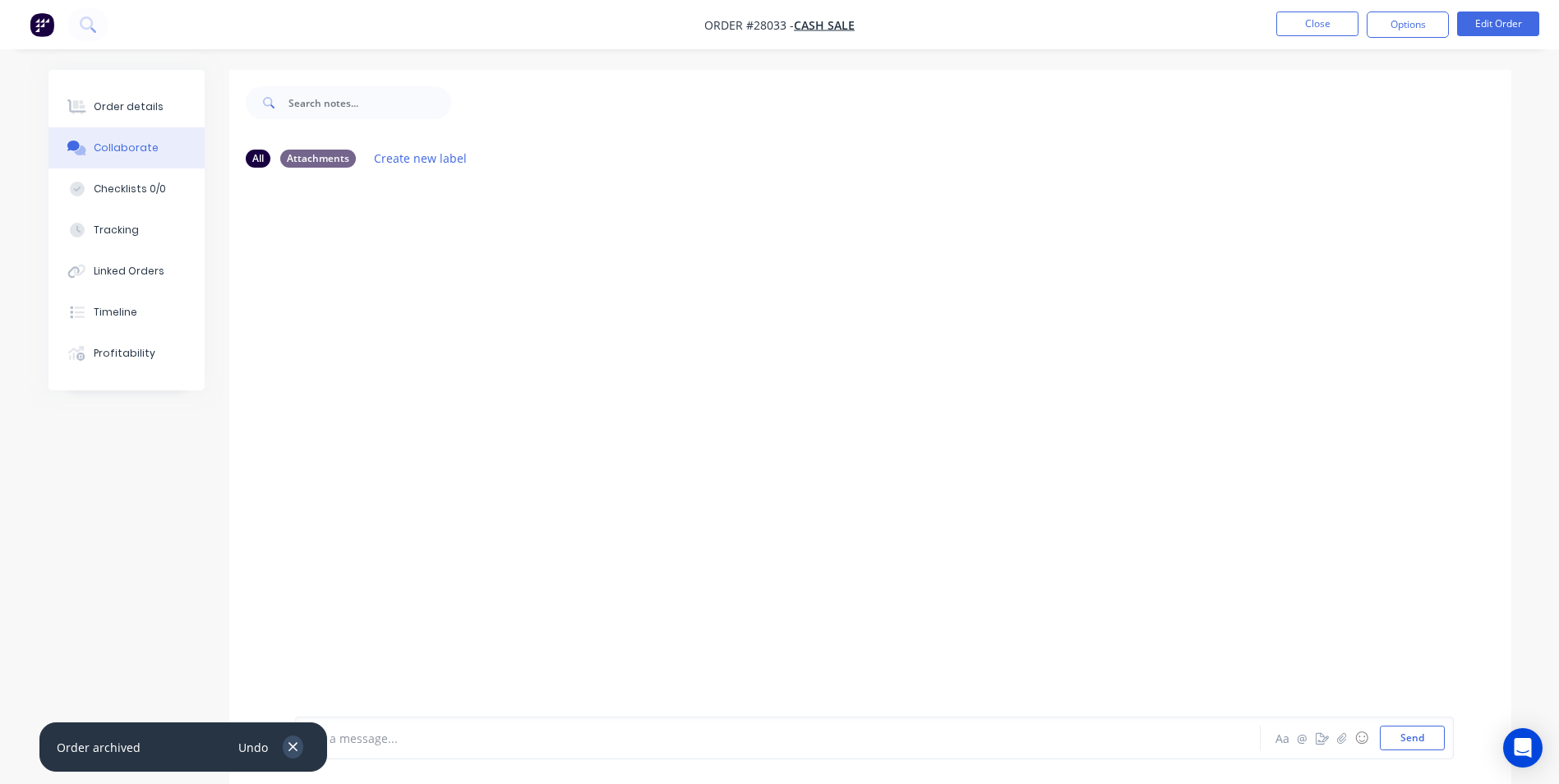
click at [296, 742] on icon "button" at bounding box center [294, 747] width 11 height 15
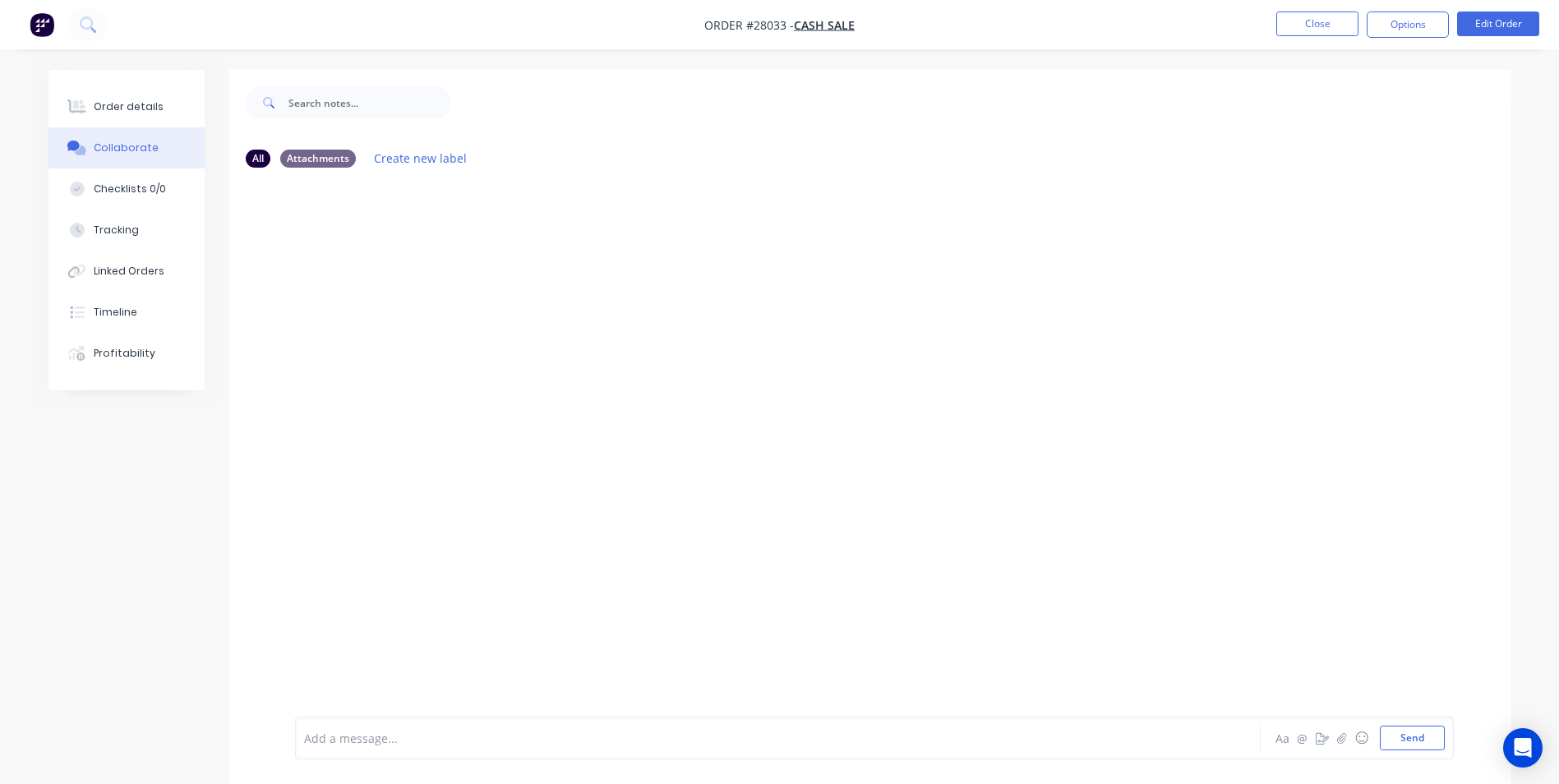
click at [378, 739] on div at bounding box center [732, 738] width 855 height 17
click at [1414, 737] on button "Send" at bounding box center [1412, 738] width 65 height 25
click at [1305, 15] on button "Close" at bounding box center [1317, 24] width 82 height 25
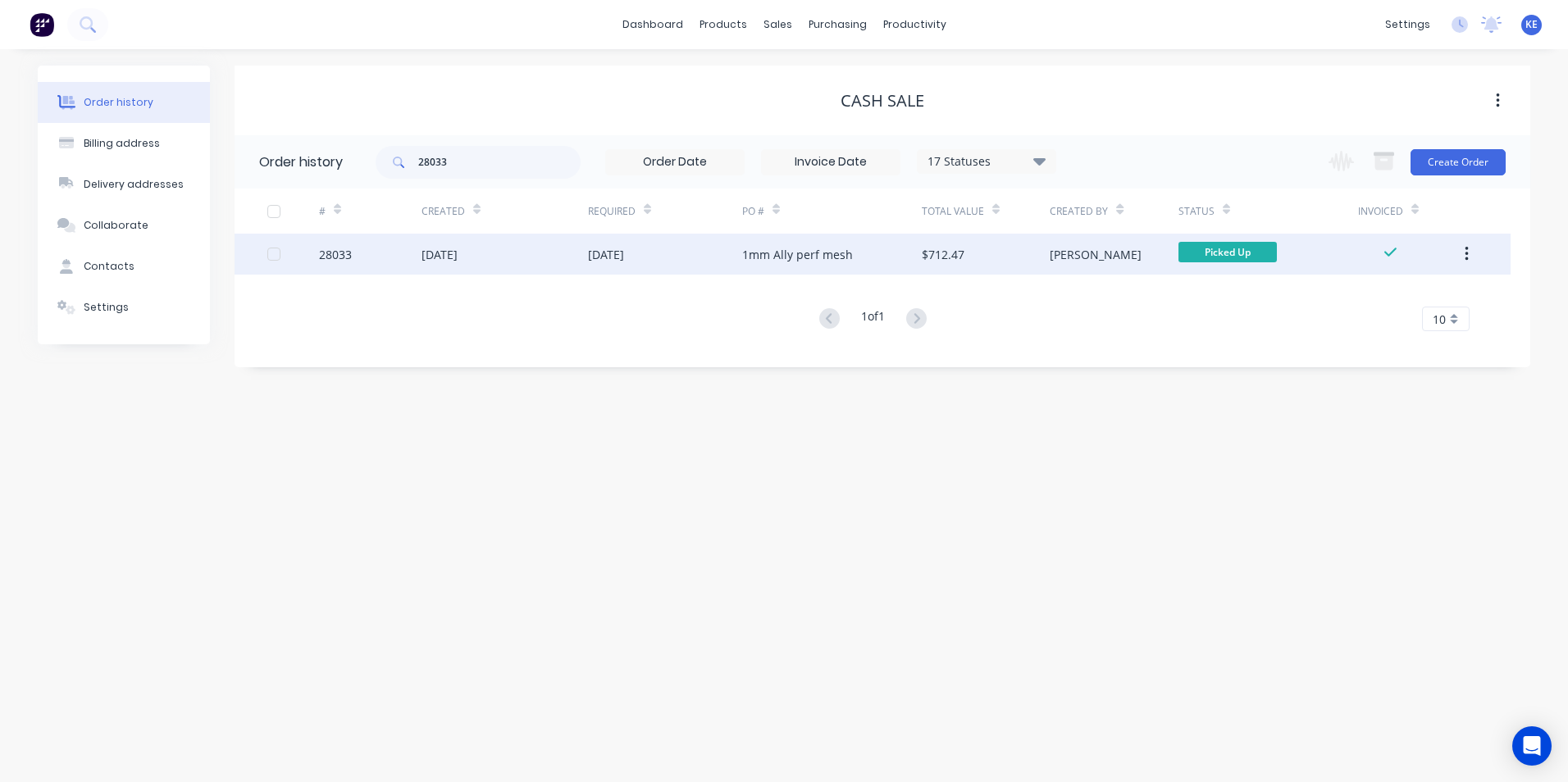
click at [526, 250] on div "[DATE]" at bounding box center [504, 254] width 166 height 41
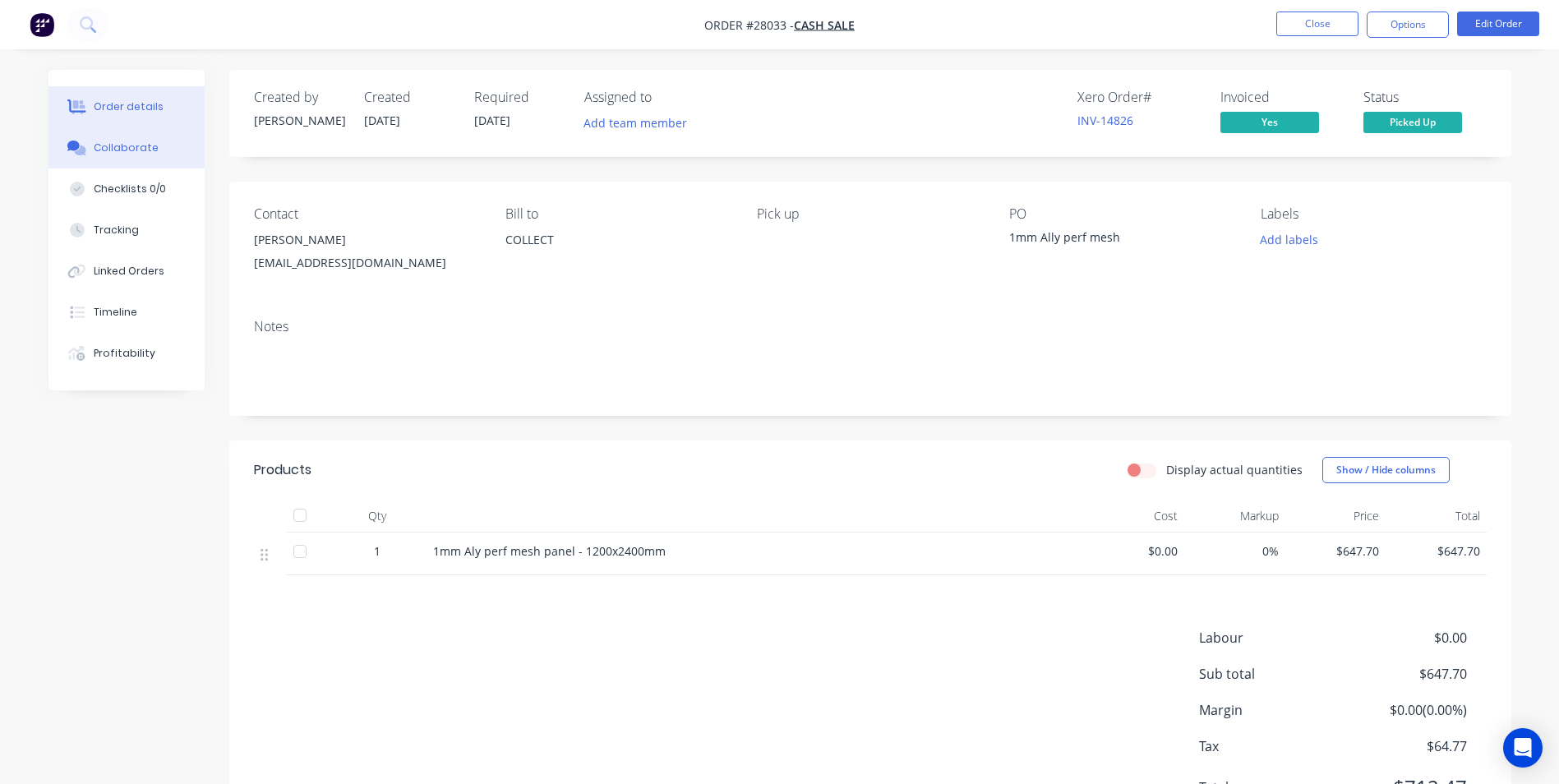
click at [108, 155] on button "Collaborate" at bounding box center [126, 148] width 156 height 41
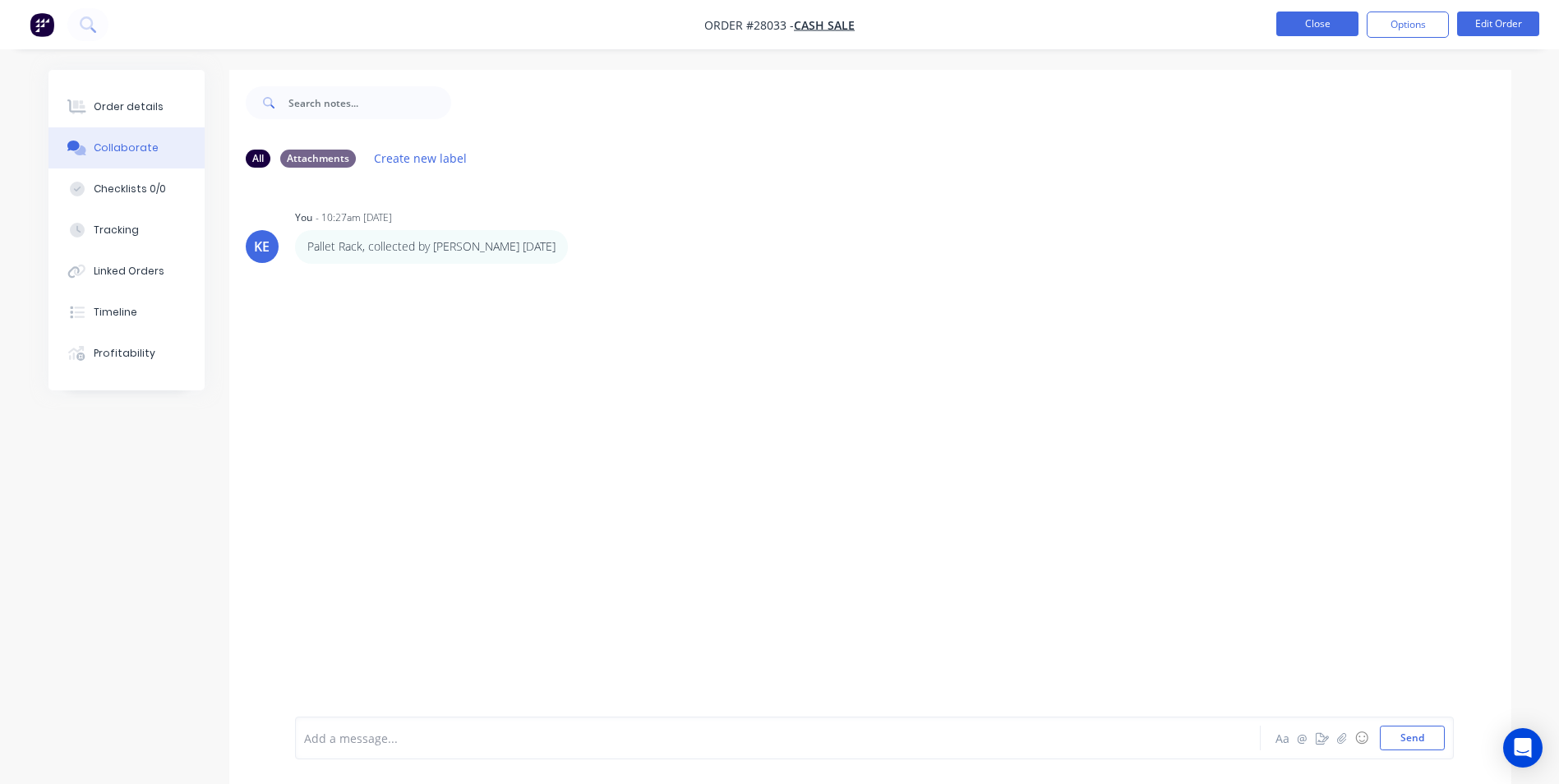
click at [1317, 17] on button "Close" at bounding box center [1317, 24] width 82 height 25
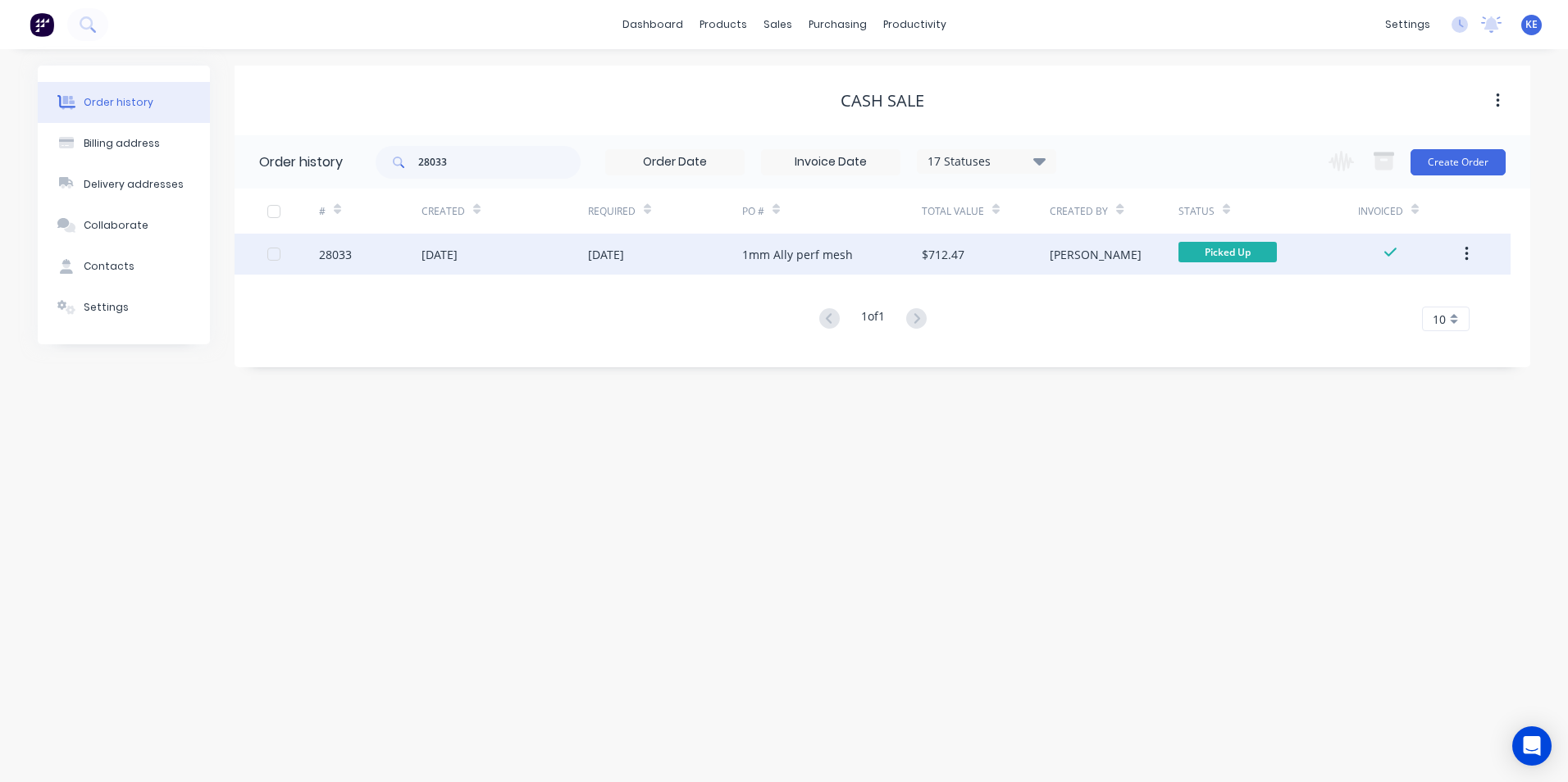
click at [1462, 256] on button "button" at bounding box center [1466, 254] width 38 height 29
click at [1392, 304] on div "Archive" at bounding box center [1407, 297] width 126 height 24
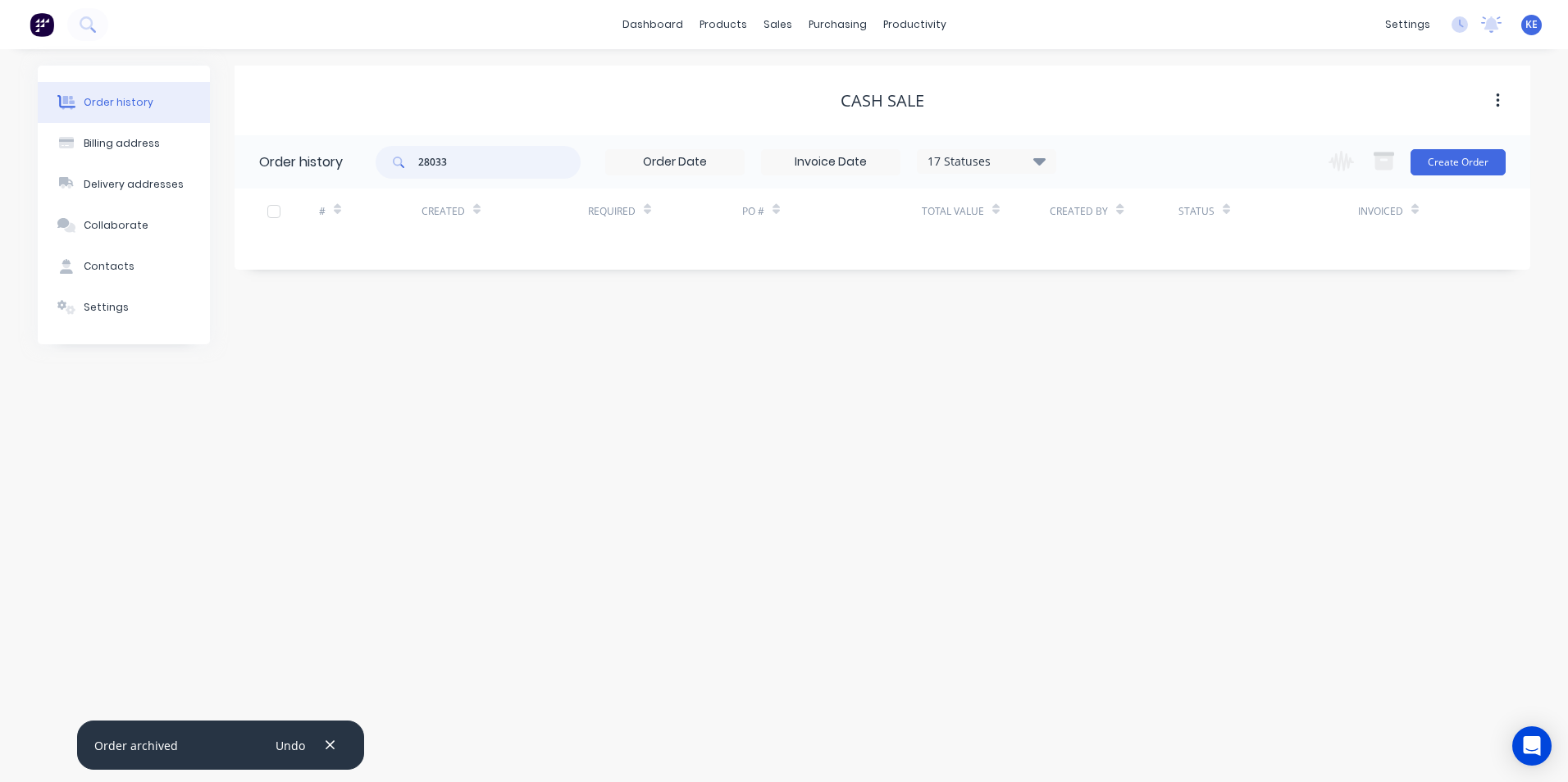
drag, startPoint x: 482, startPoint y: 173, endPoint x: 323, endPoint y: 175, distance: 159.0
click at [323, 175] on header "Order history 28033 17 Statuses Invoice Status Invoiced Not Invoiced Partial Or…" at bounding box center [882, 162] width 1295 height 54
type input "28112"
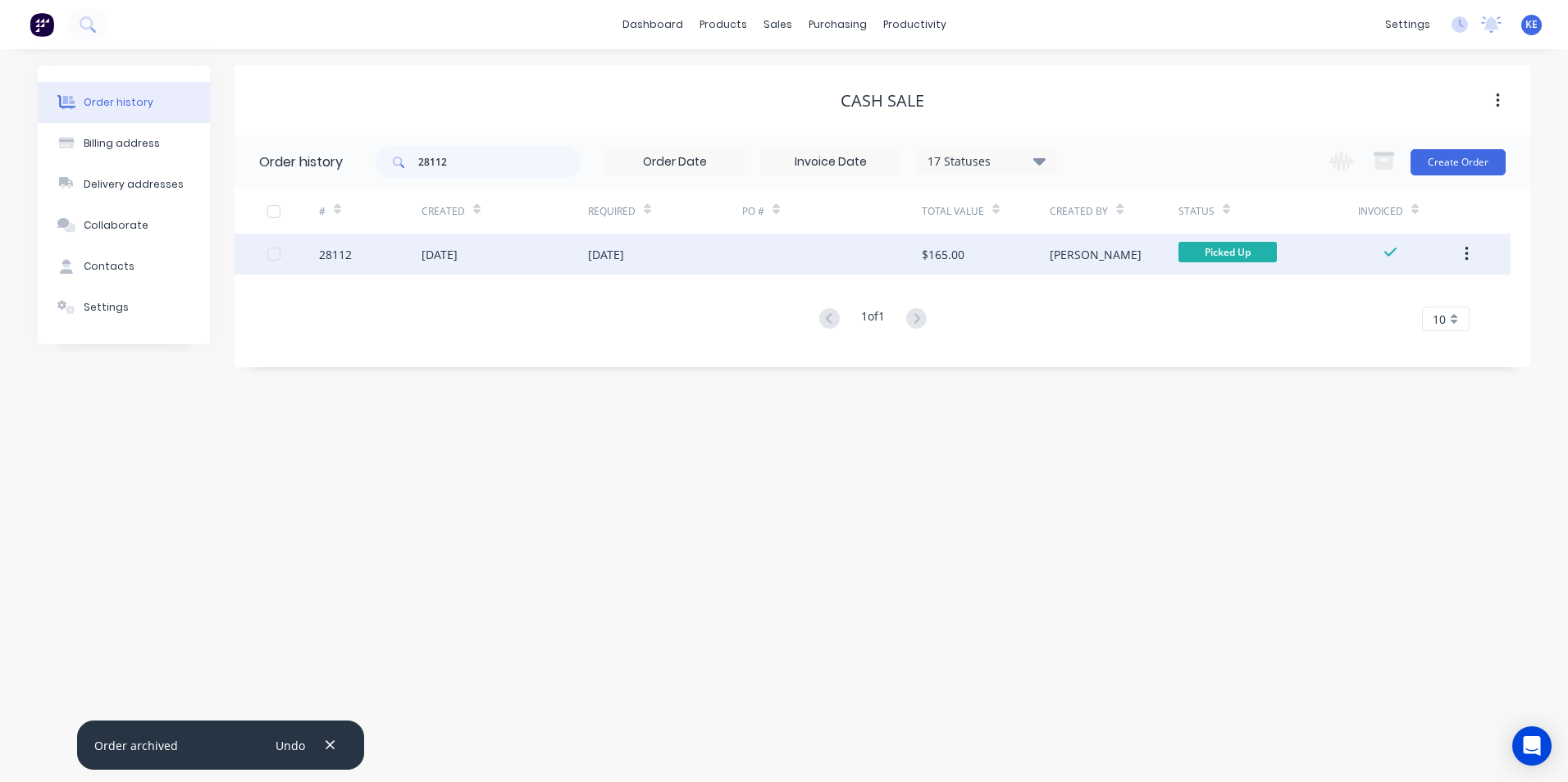
click at [397, 247] on div "28112" at bounding box center [370, 254] width 103 height 41
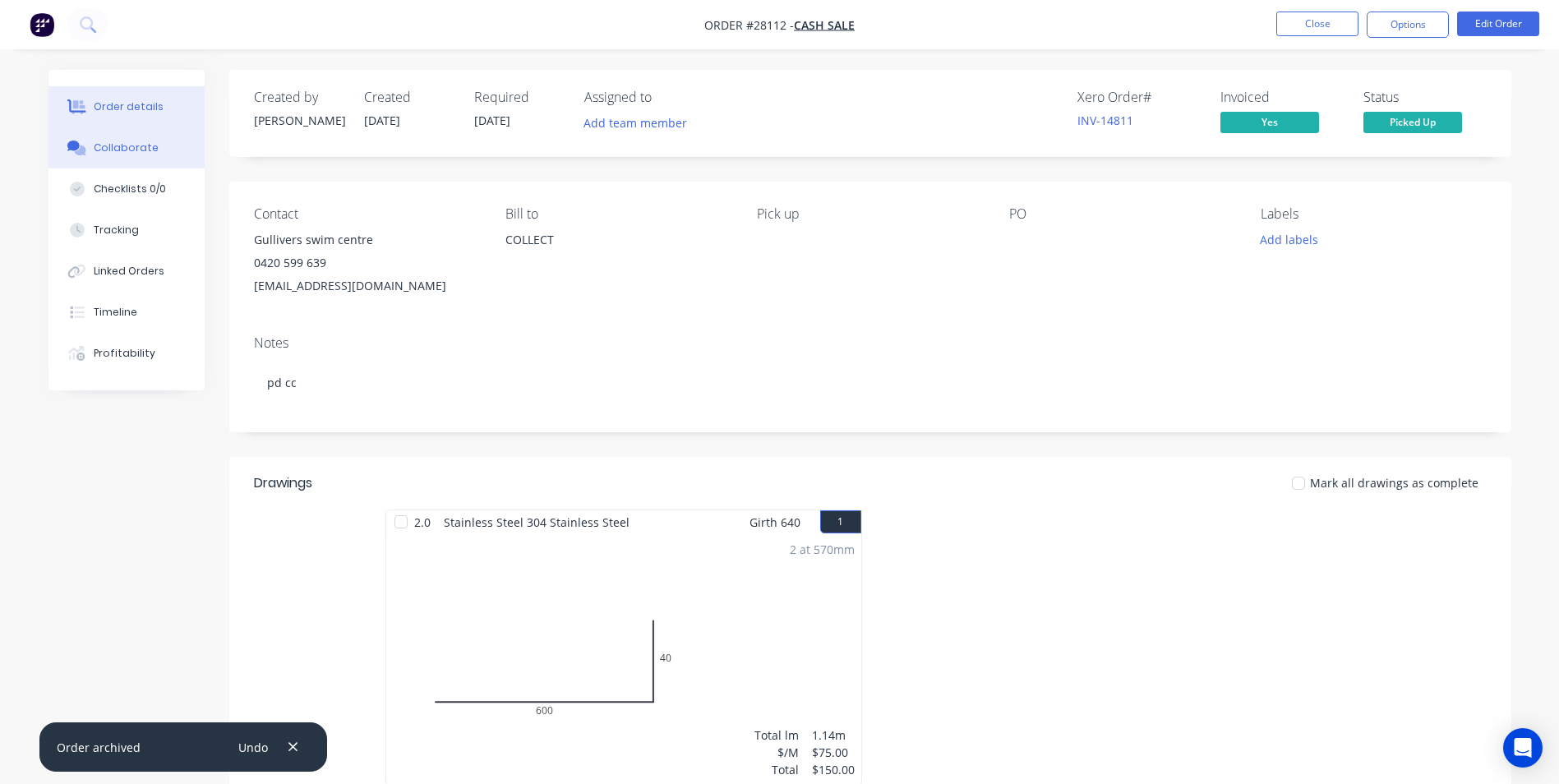
click at [143, 140] on div "Collaborate" at bounding box center [126, 148] width 65 height 15
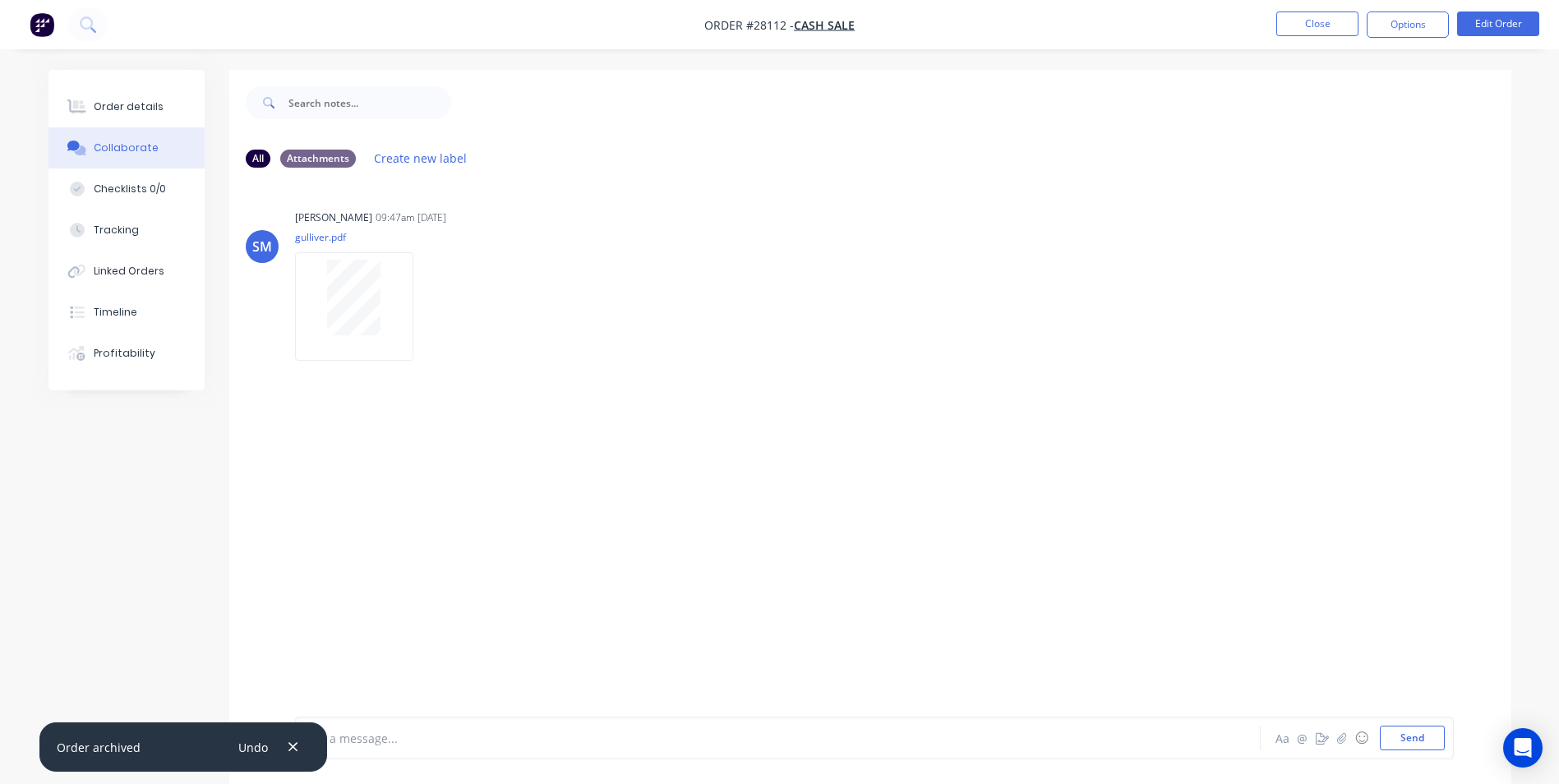
drag, startPoint x: 294, startPoint y: 747, endPoint x: 371, endPoint y: 738, distance: 77.5
click at [297, 745] on icon "button" at bounding box center [294, 747] width 11 height 15
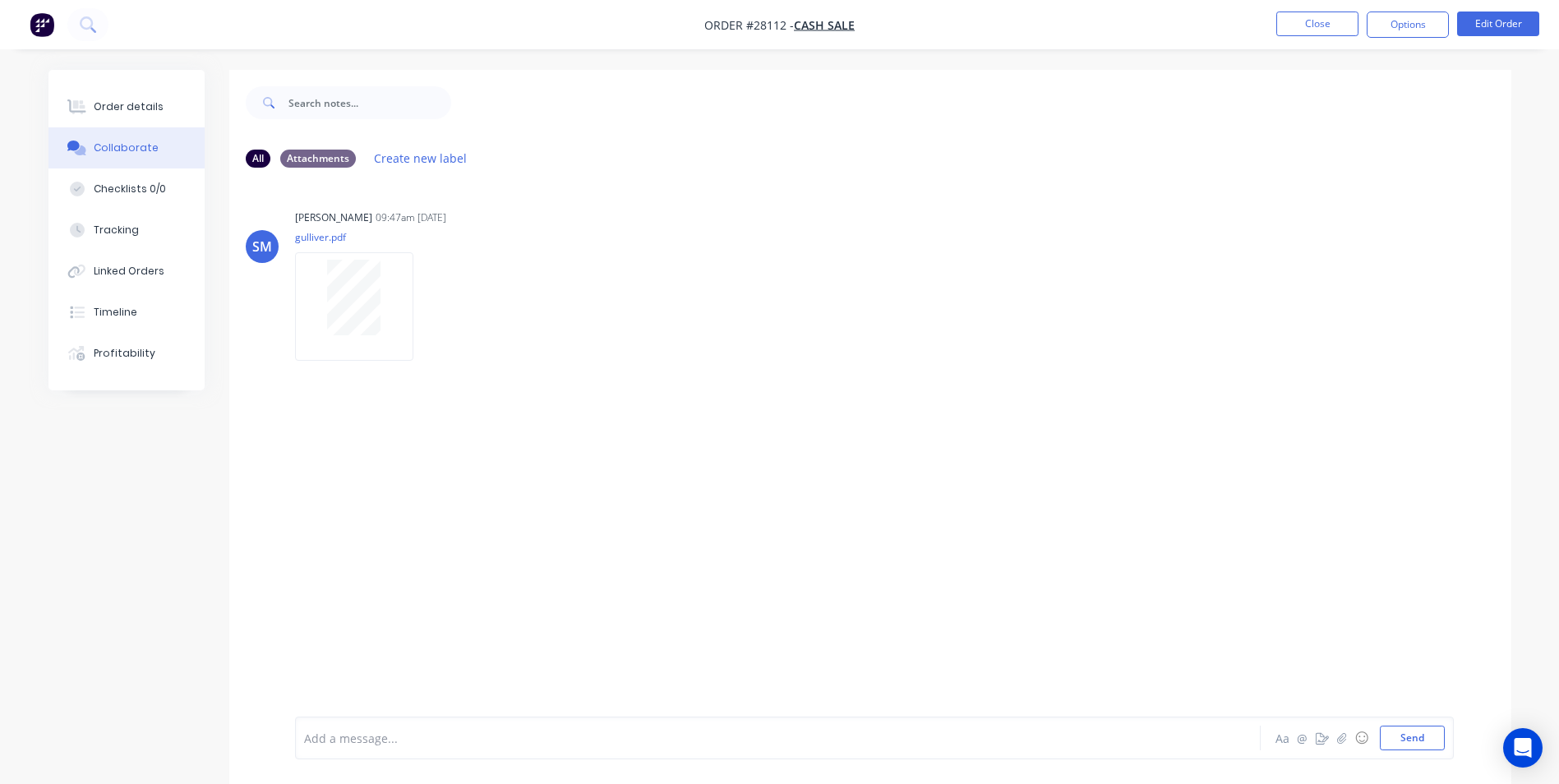
click at [379, 737] on div at bounding box center [732, 738] width 855 height 17
click at [1414, 740] on button "Send" at bounding box center [1412, 738] width 65 height 25
click at [1326, 13] on button "Close" at bounding box center [1317, 24] width 82 height 25
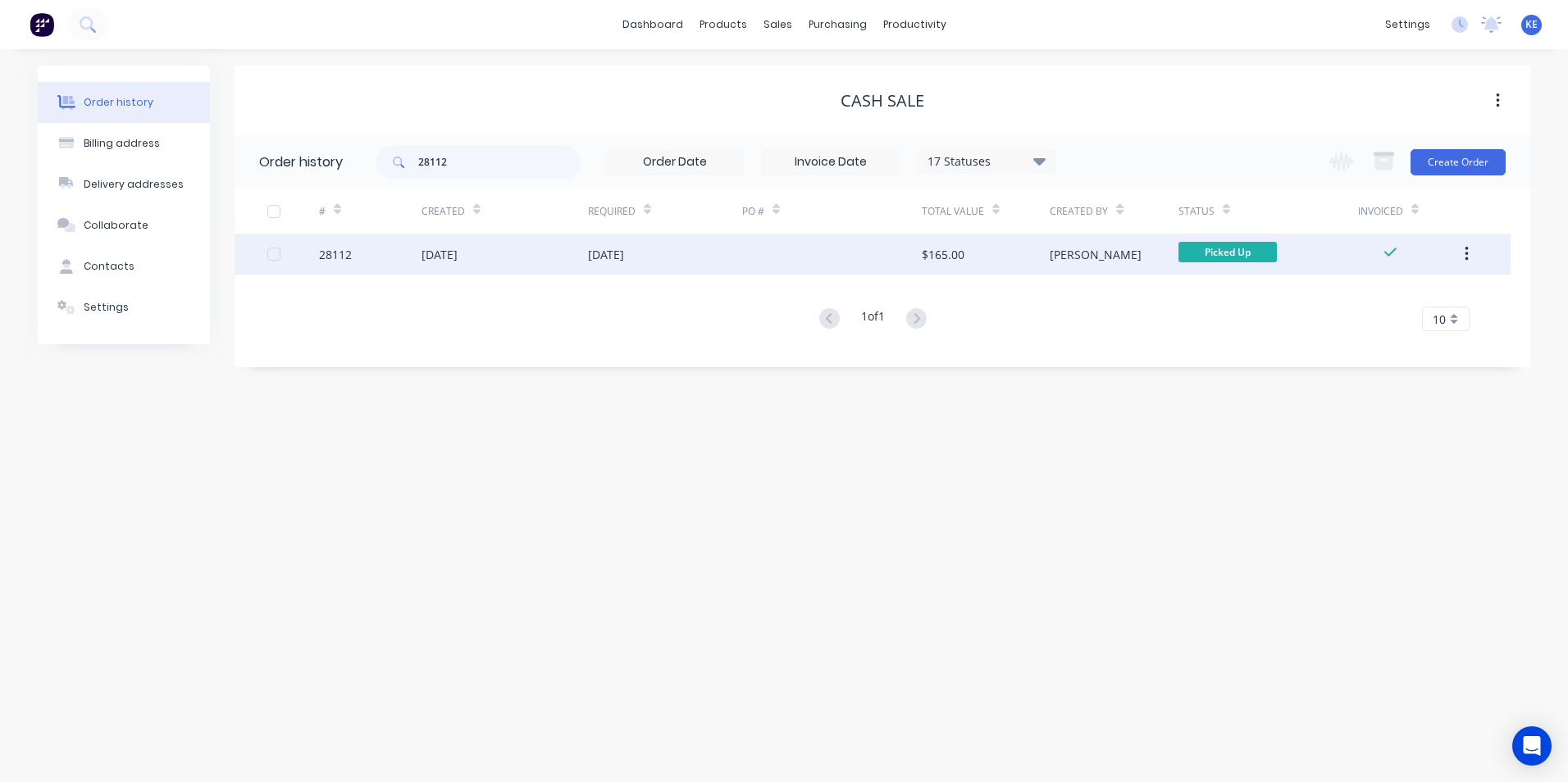
click at [526, 262] on div "[DATE]" at bounding box center [504, 254] width 166 height 41
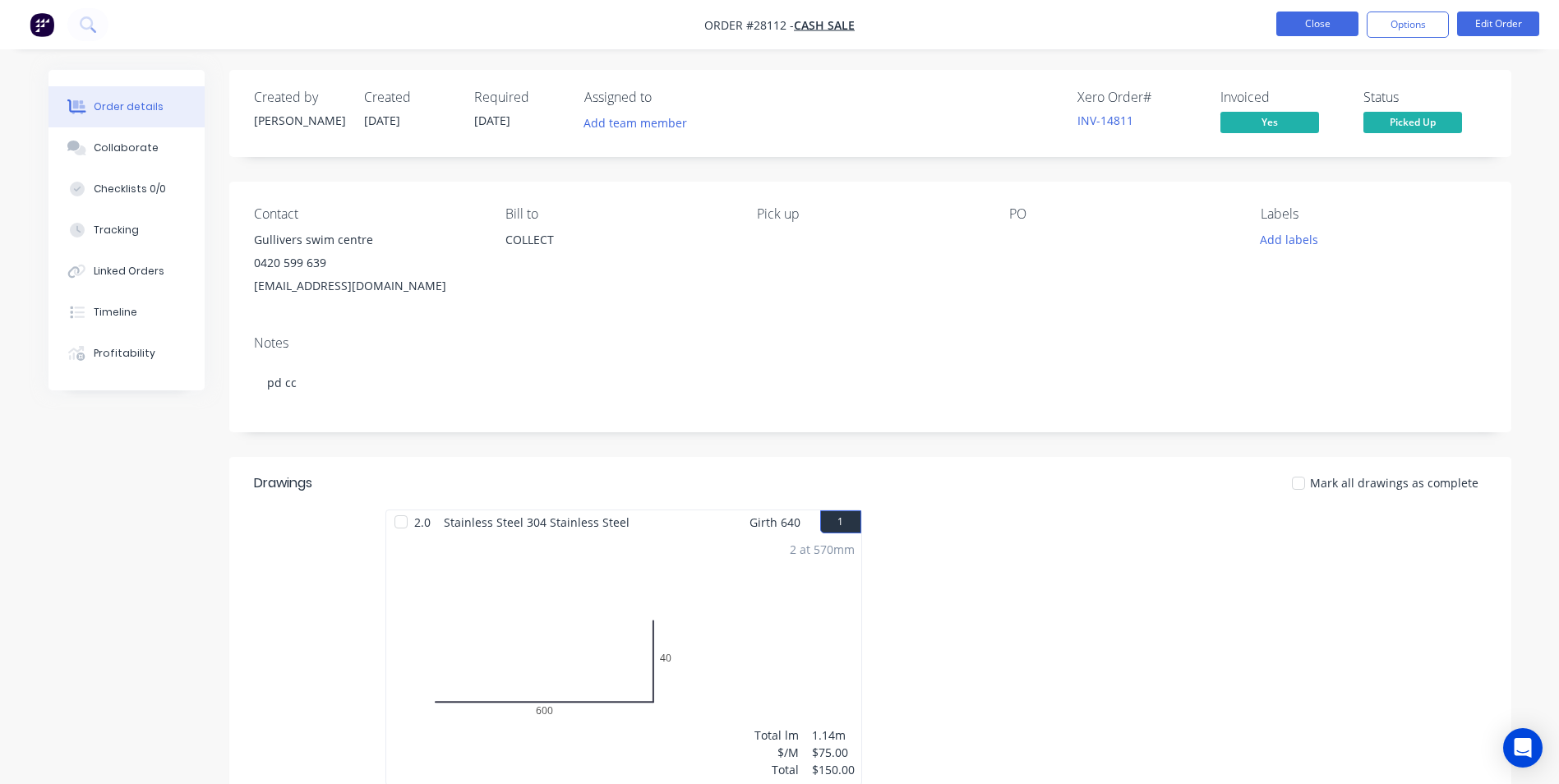
click at [1323, 18] on button "Close" at bounding box center [1317, 24] width 82 height 25
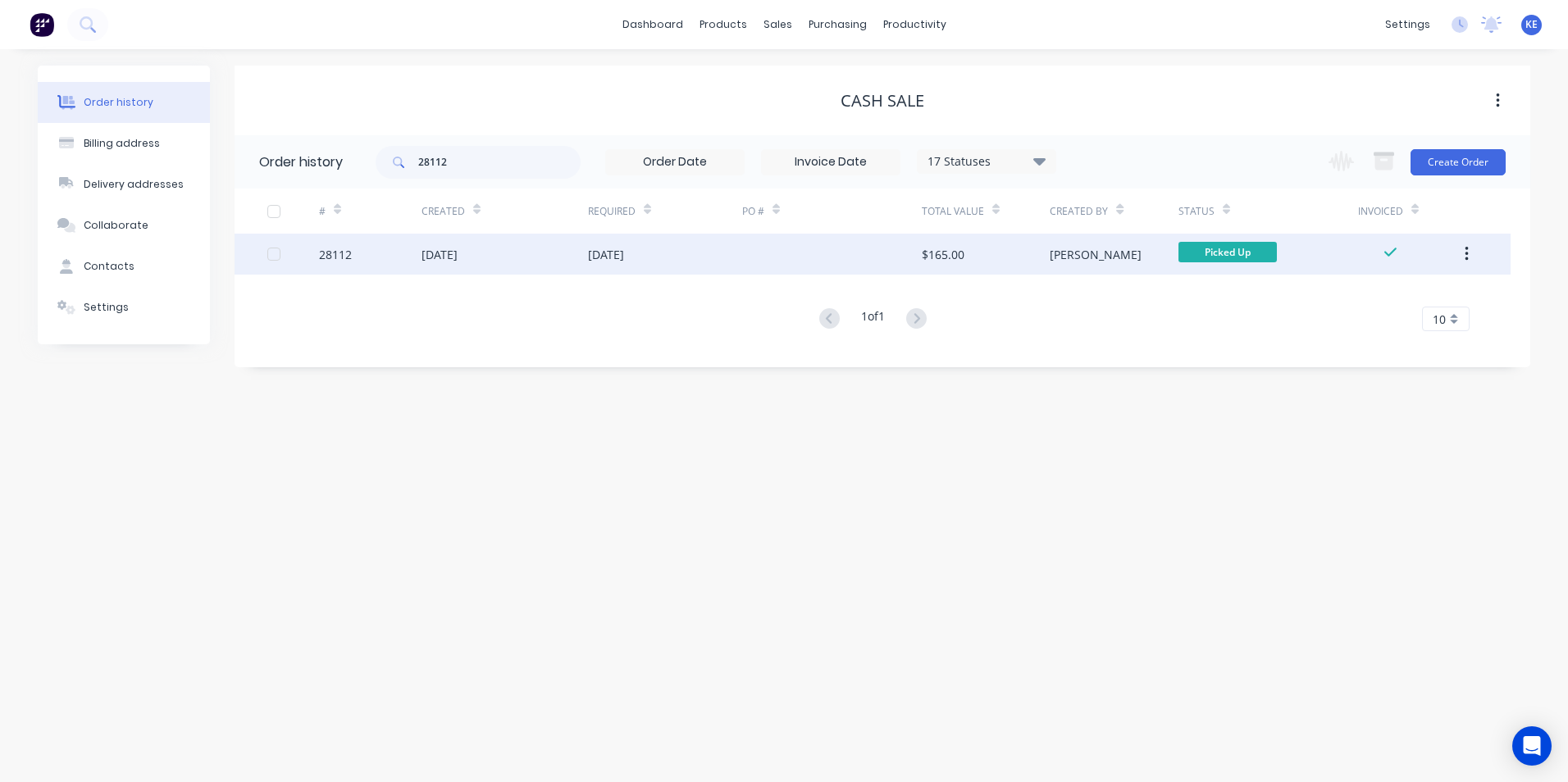
click at [1471, 252] on button "button" at bounding box center [1466, 254] width 38 height 29
click at [1393, 293] on div "Archive" at bounding box center [1407, 297] width 126 height 24
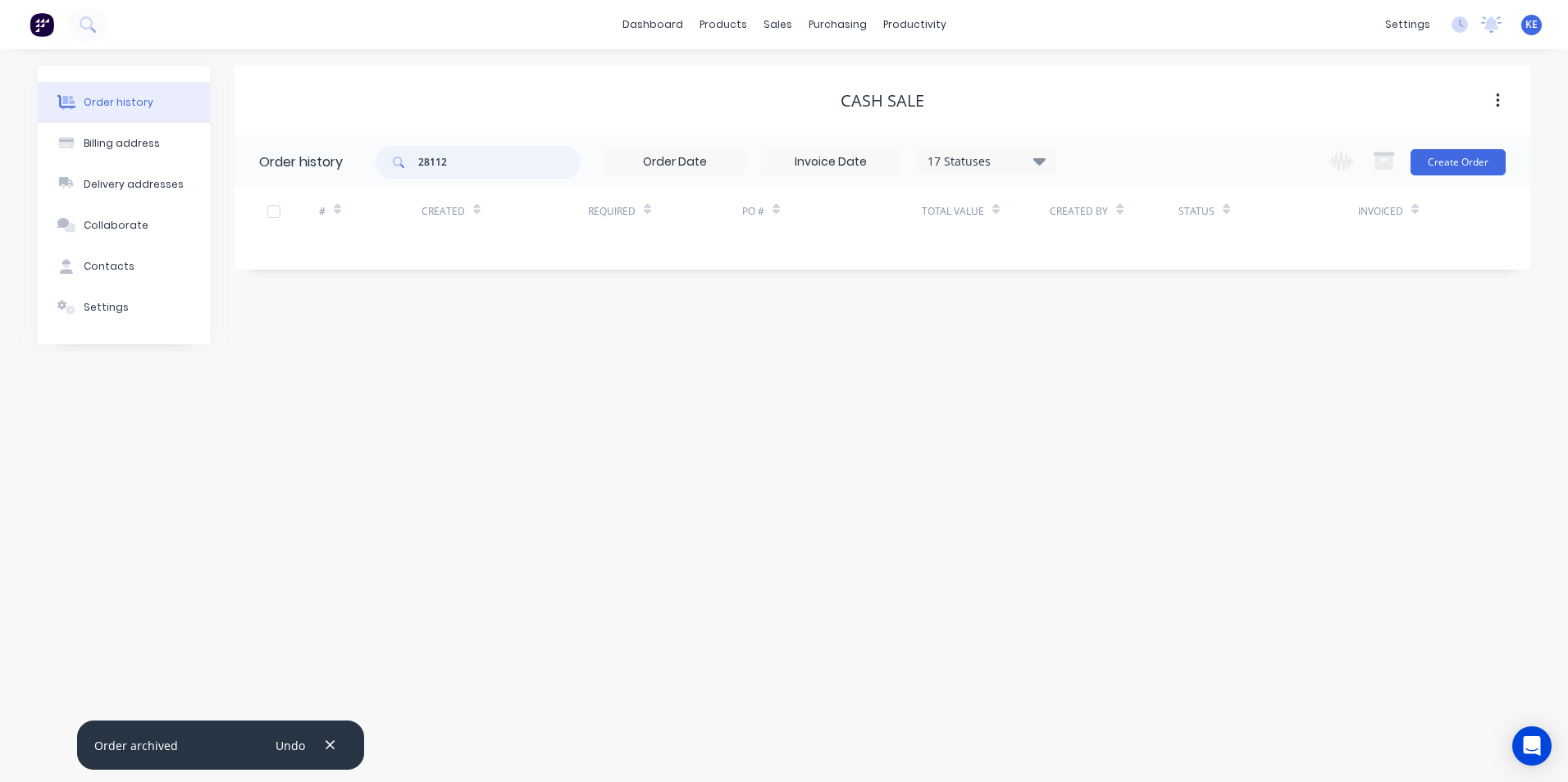
drag, startPoint x: 472, startPoint y: 169, endPoint x: 338, endPoint y: 170, distance: 134.0
click at [338, 170] on header "Order history 28112 17 Statuses Invoice Status Invoiced Not Invoiced Partial Or…" at bounding box center [882, 162] width 1295 height 54
type input "28155"
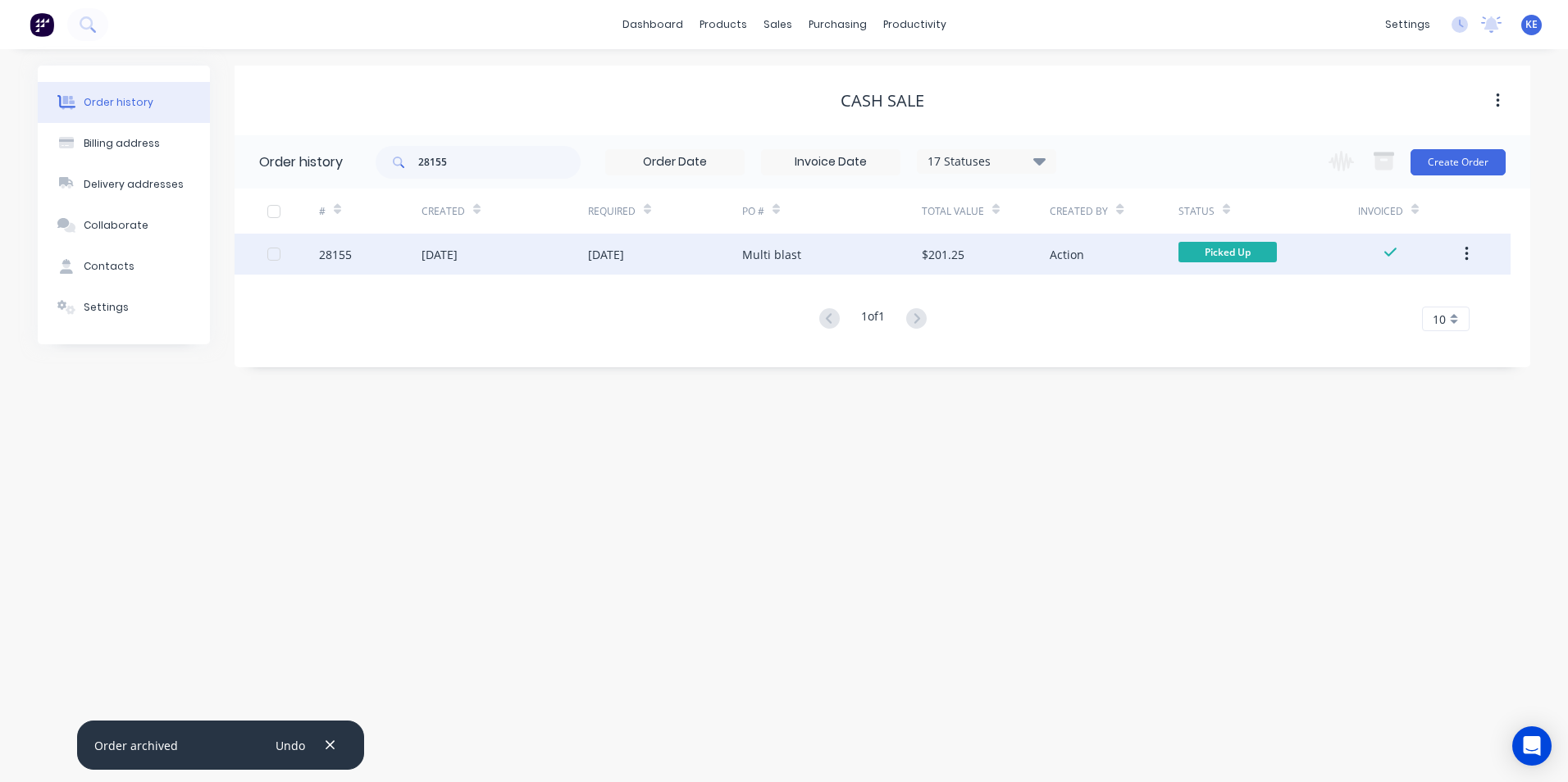
click at [378, 262] on div "28155" at bounding box center [370, 254] width 103 height 41
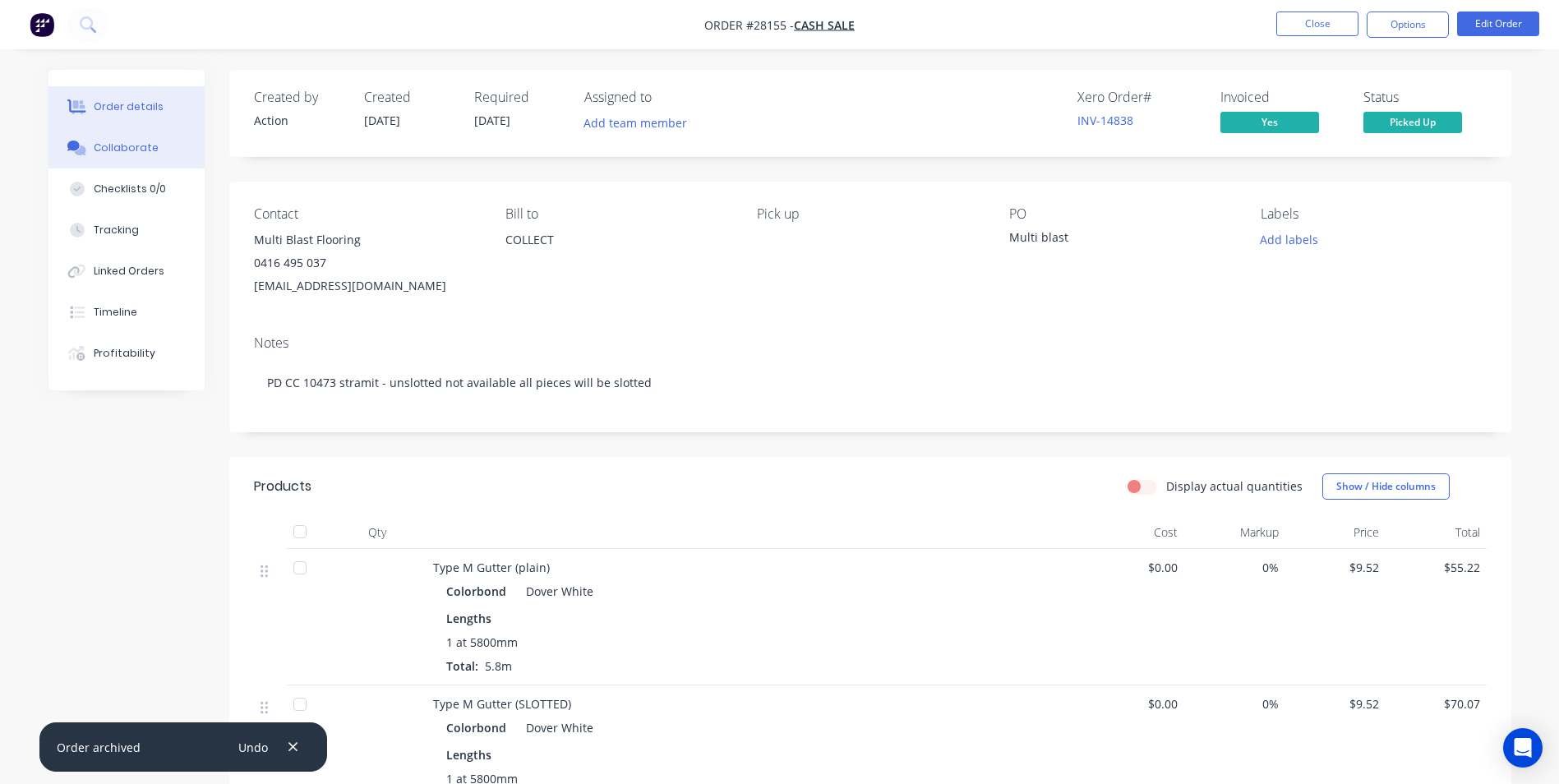
click at [110, 150] on div "Collaborate" at bounding box center [126, 148] width 65 height 15
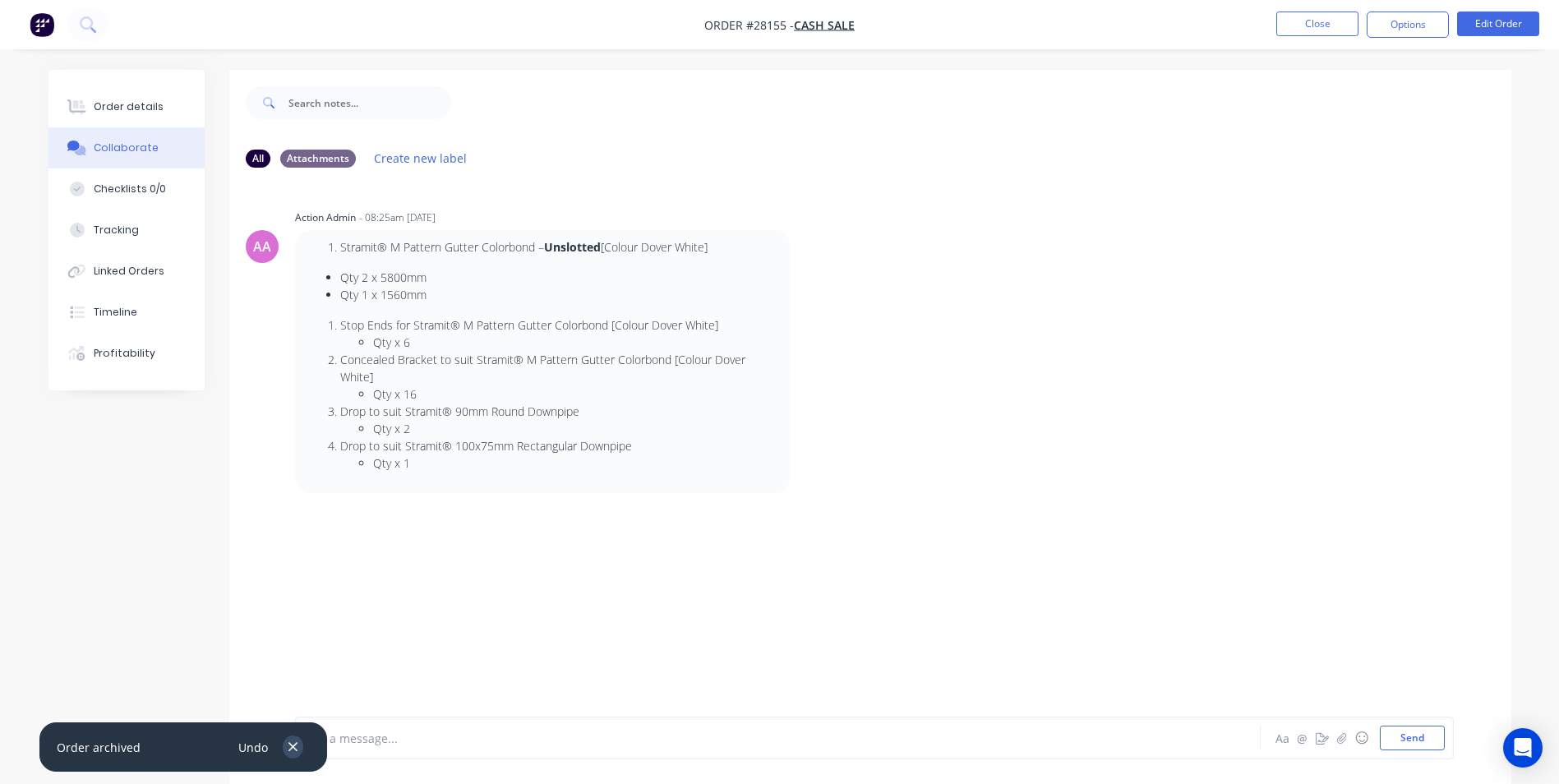
drag, startPoint x: 293, startPoint y: 744, endPoint x: 413, endPoint y: 736, distance: 120.3
click at [302, 738] on div "Undo" at bounding box center [266, 747] width 77 height 26
click at [413, 736] on div at bounding box center [732, 738] width 855 height 17
drag, startPoint x: 295, startPoint y: 745, endPoint x: 305, endPoint y: 741, distance: 10.8
click at [299, 744] on button "button" at bounding box center [293, 747] width 21 height 22
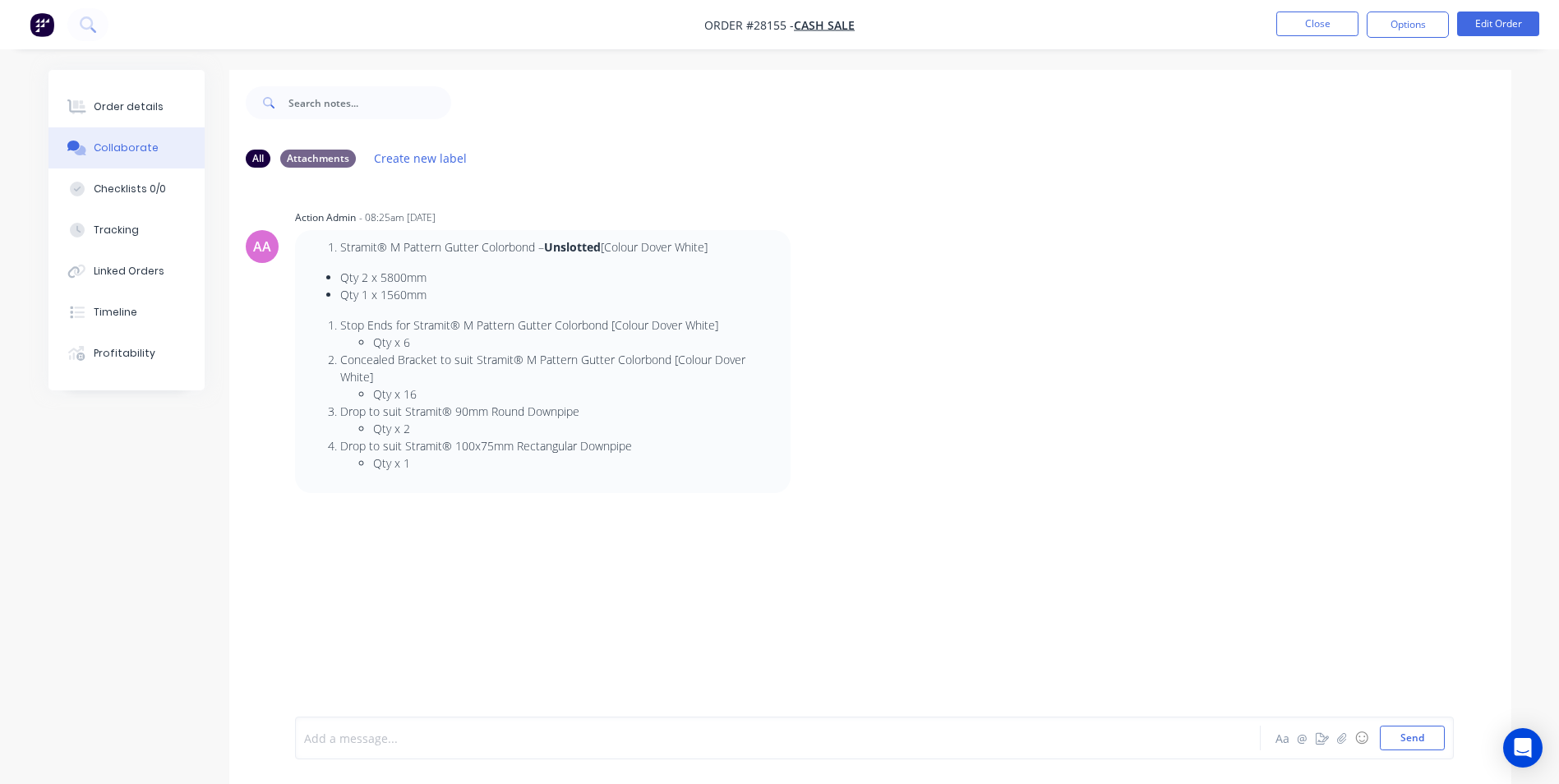
drag, startPoint x: 334, startPoint y: 741, endPoint x: 346, endPoint y: 646, distance: 95.8
click at [335, 741] on div at bounding box center [732, 738] width 855 height 17
click at [1409, 733] on button "Send" at bounding box center [1412, 738] width 65 height 25
click at [1311, 22] on button "Close" at bounding box center [1317, 24] width 82 height 25
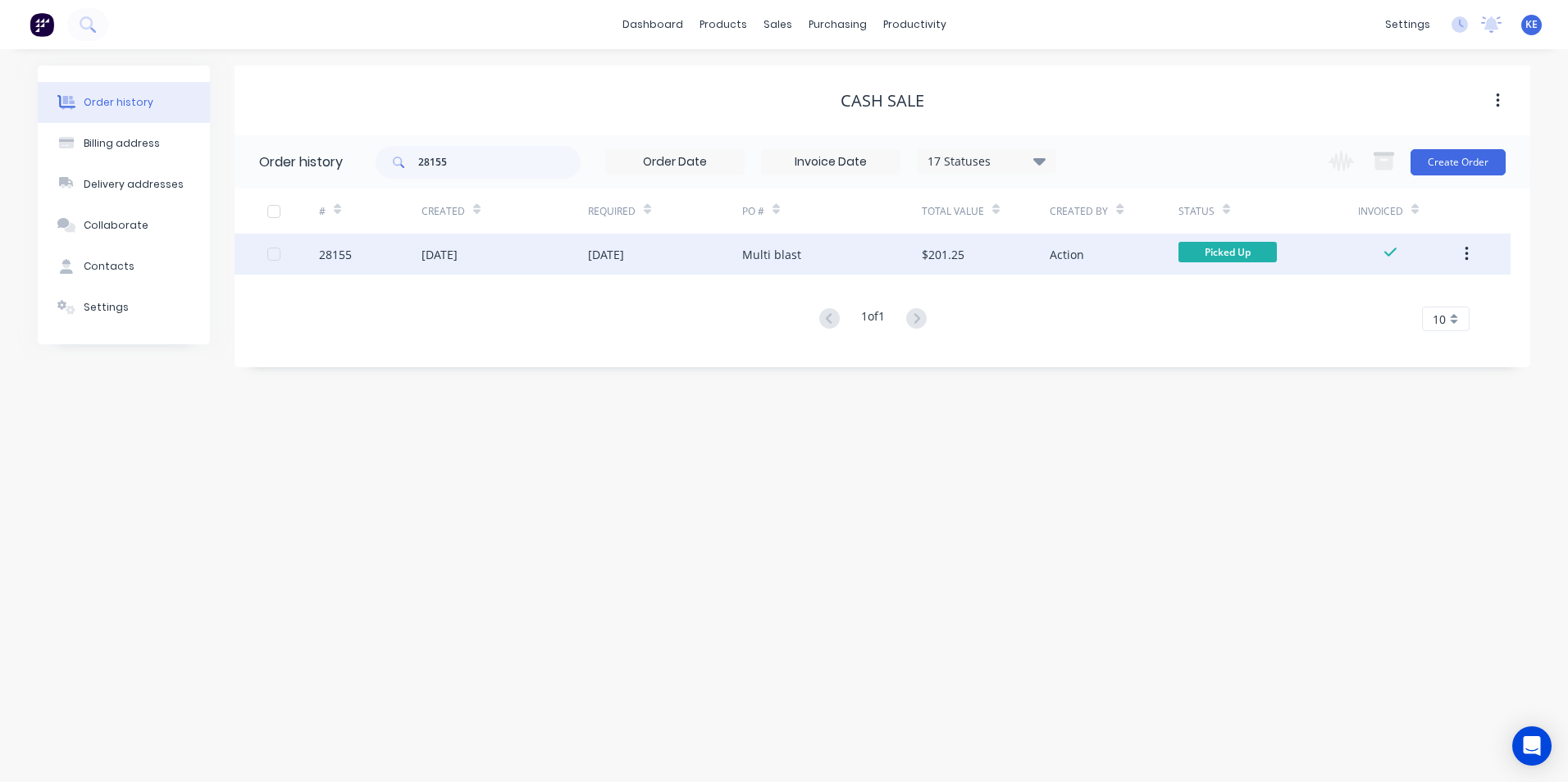
click at [531, 246] on div "[DATE]" at bounding box center [504, 254] width 166 height 41
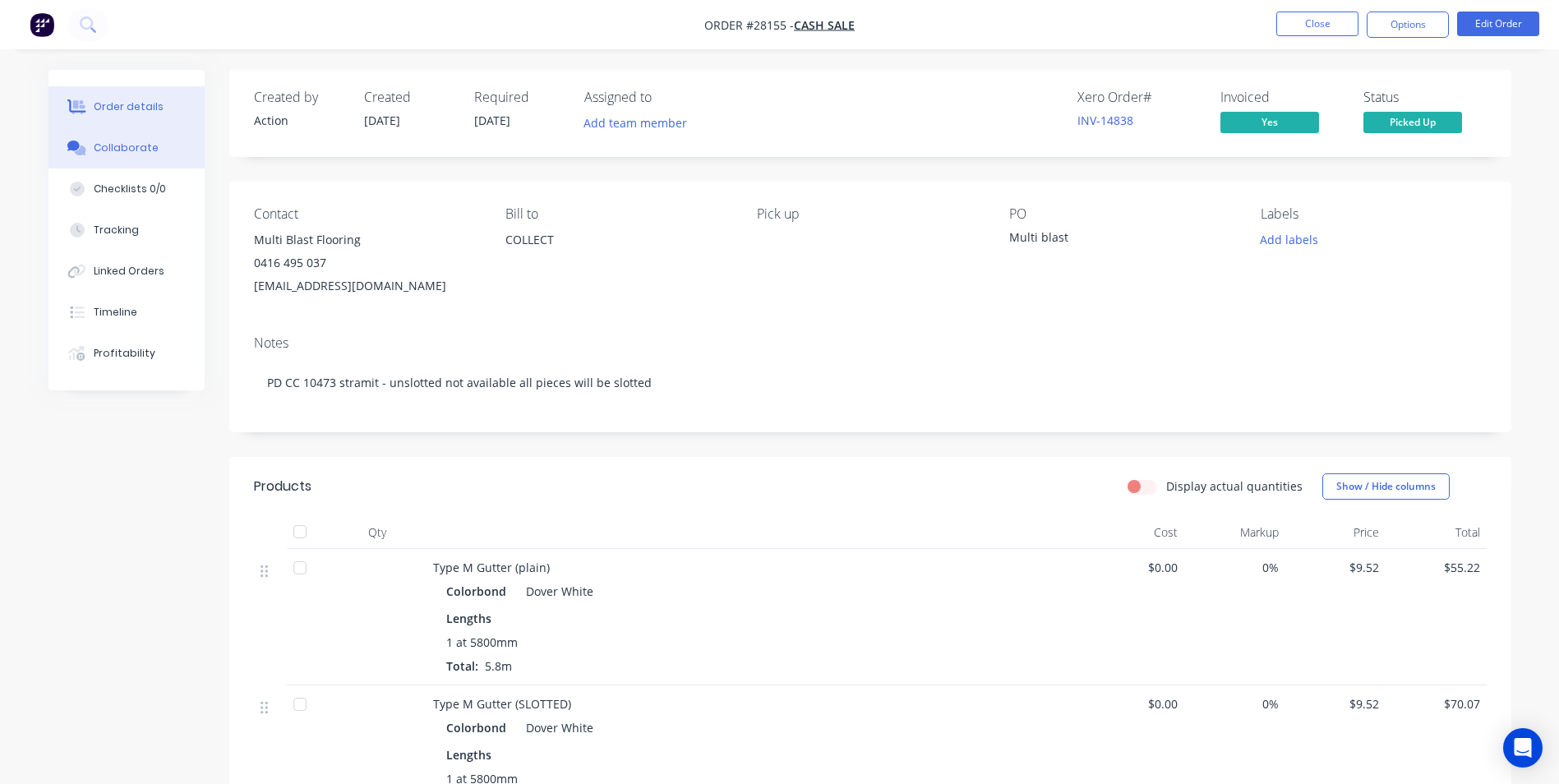
click at [105, 148] on div "Collaborate" at bounding box center [126, 148] width 65 height 15
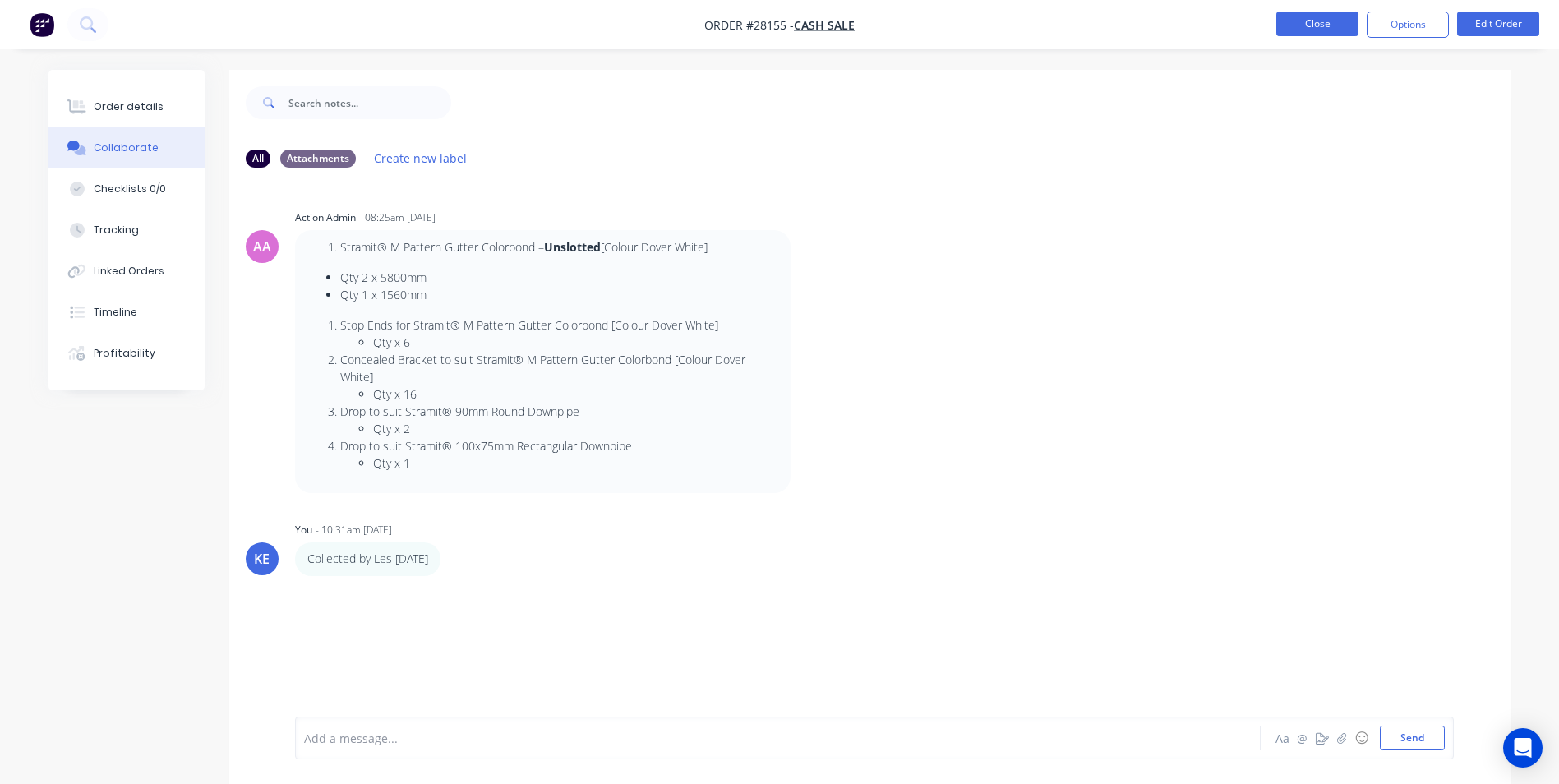
click at [1306, 22] on button "Close" at bounding box center [1317, 24] width 82 height 25
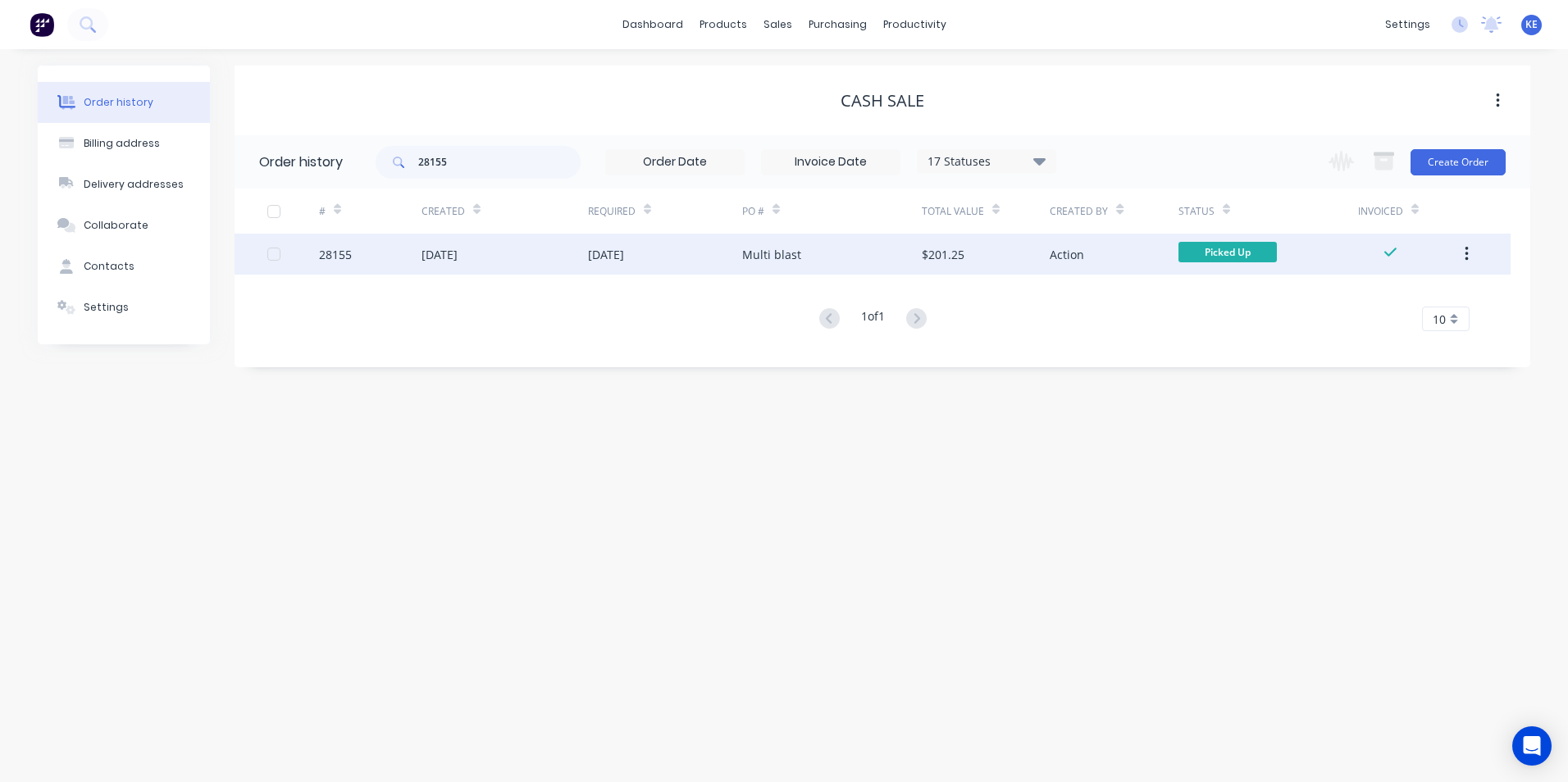
click at [1472, 249] on button "button" at bounding box center [1466, 254] width 38 height 29
click at [1402, 291] on div "Archive" at bounding box center [1407, 297] width 126 height 24
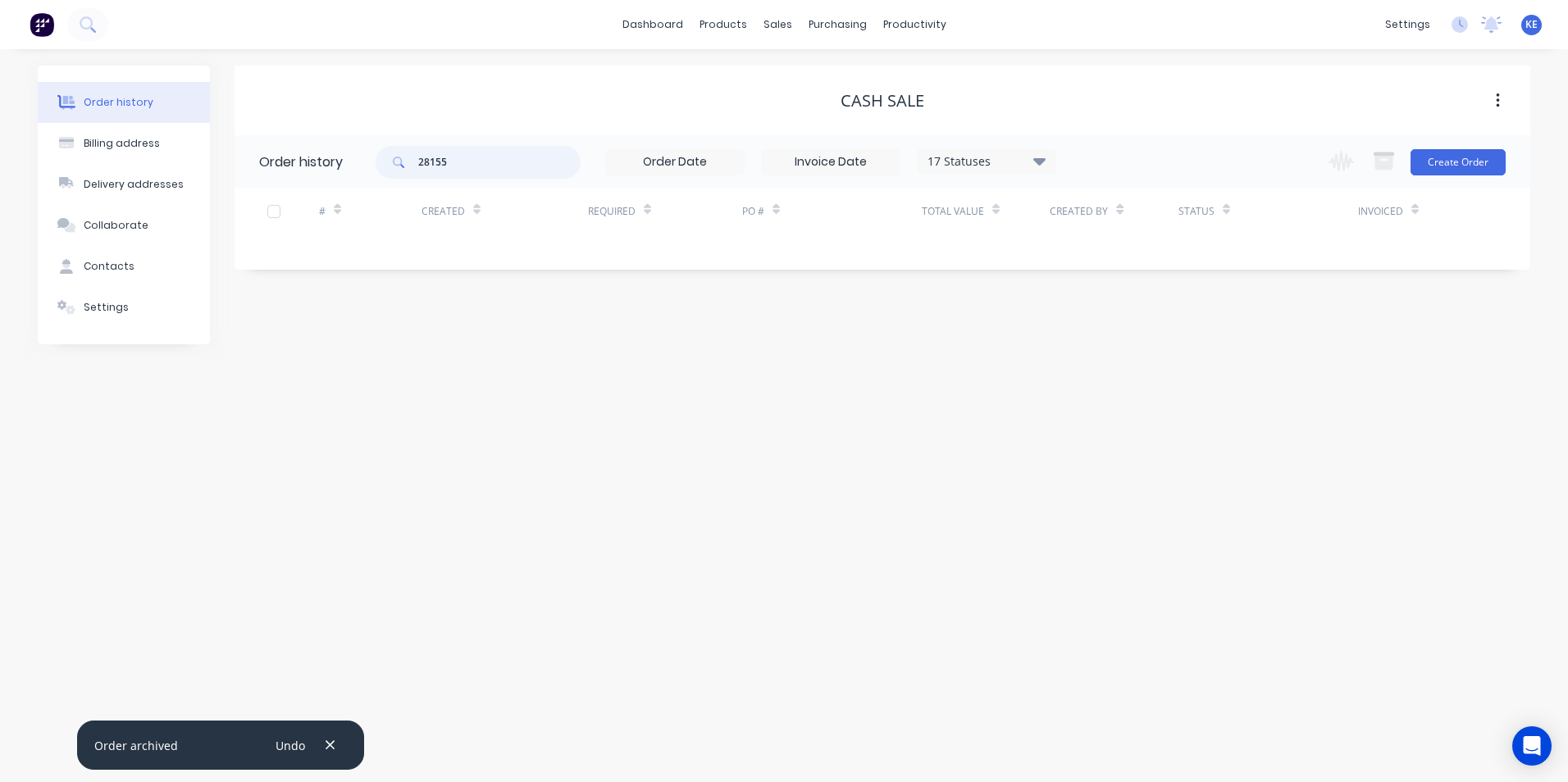
drag, startPoint x: 471, startPoint y: 162, endPoint x: 273, endPoint y: 163, distance: 198.0
click at [273, 163] on header "Order history 28155 17 Statuses Invoice Status Invoiced Not Invoiced Partial Or…" at bounding box center [882, 162] width 1295 height 54
type input "28164"
click at [820, 80] on div "Sales Orders" at bounding box center [838, 78] width 67 height 15
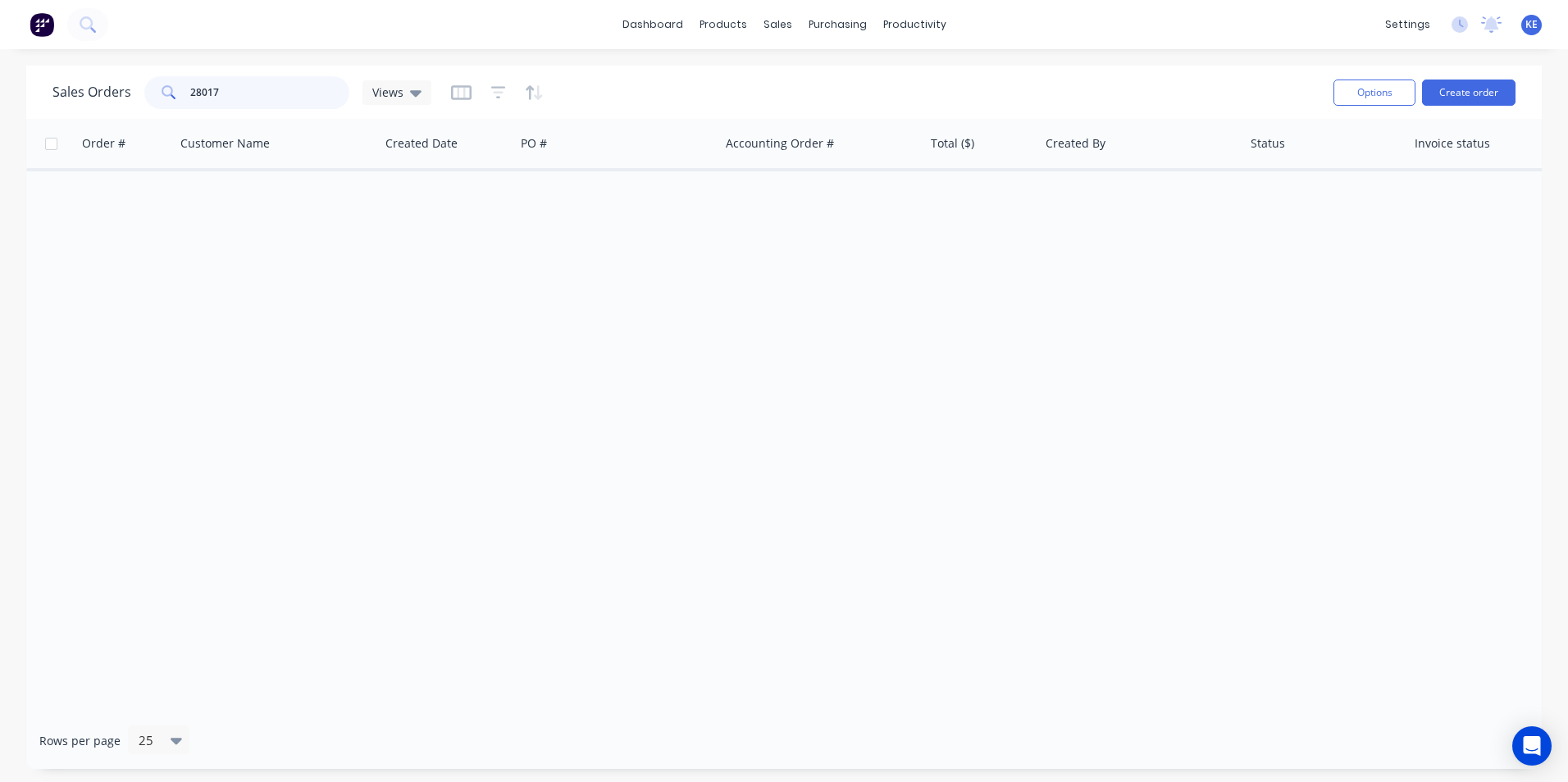
drag, startPoint x: 238, startPoint y: 90, endPoint x: 121, endPoint y: 95, distance: 117.1
click at [121, 95] on div "Sales Orders 28017 Views" at bounding box center [242, 93] width 378 height 33
type input "28164"
click at [803, 112] on link "Customers" at bounding box center [863, 112] width 217 height 33
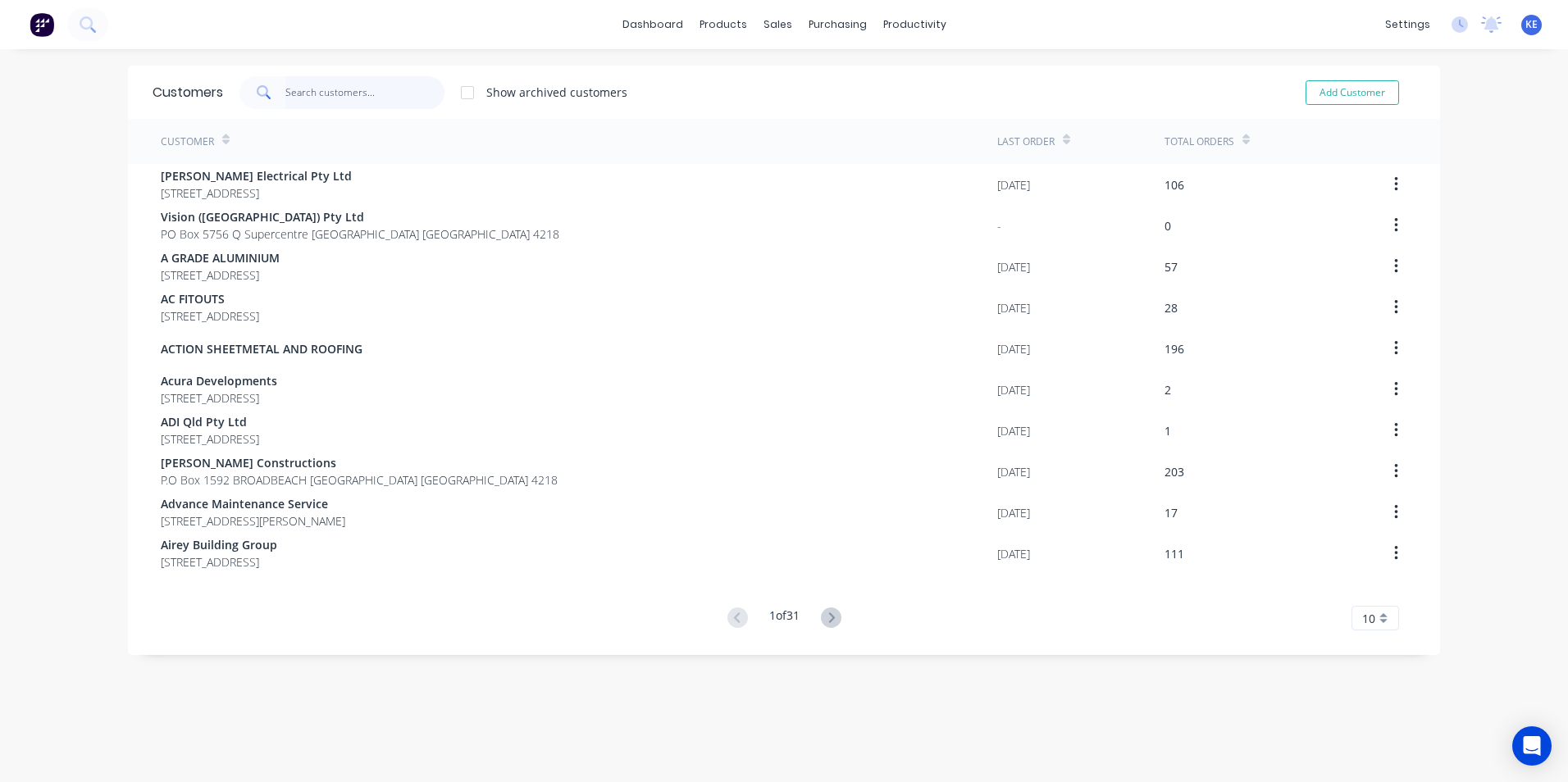
click at [331, 84] on input "text" at bounding box center [366, 93] width 160 height 33
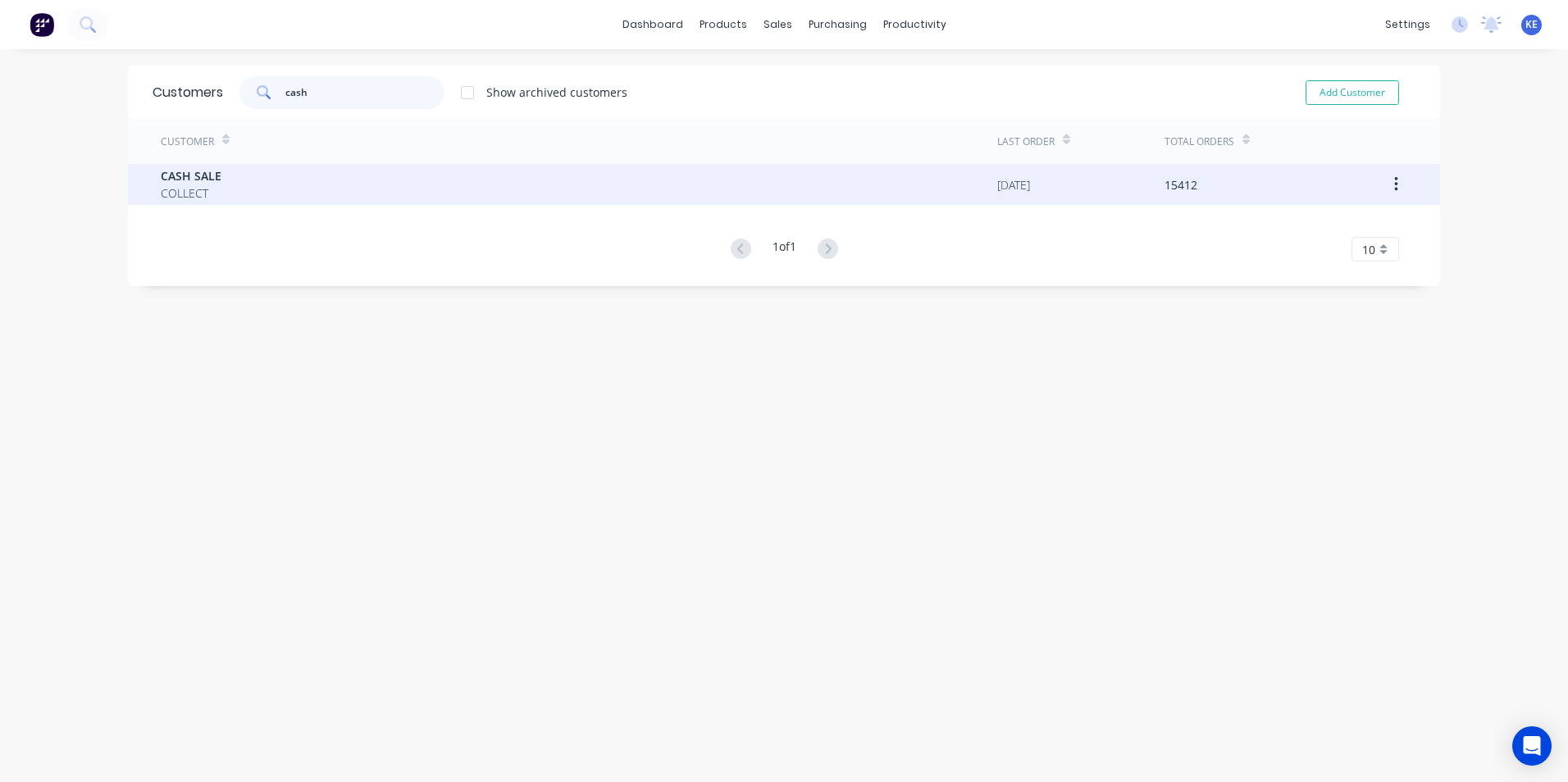
type input "cash"
click at [281, 180] on div "CASH SALE COLLECT" at bounding box center [578, 184] width 836 height 41
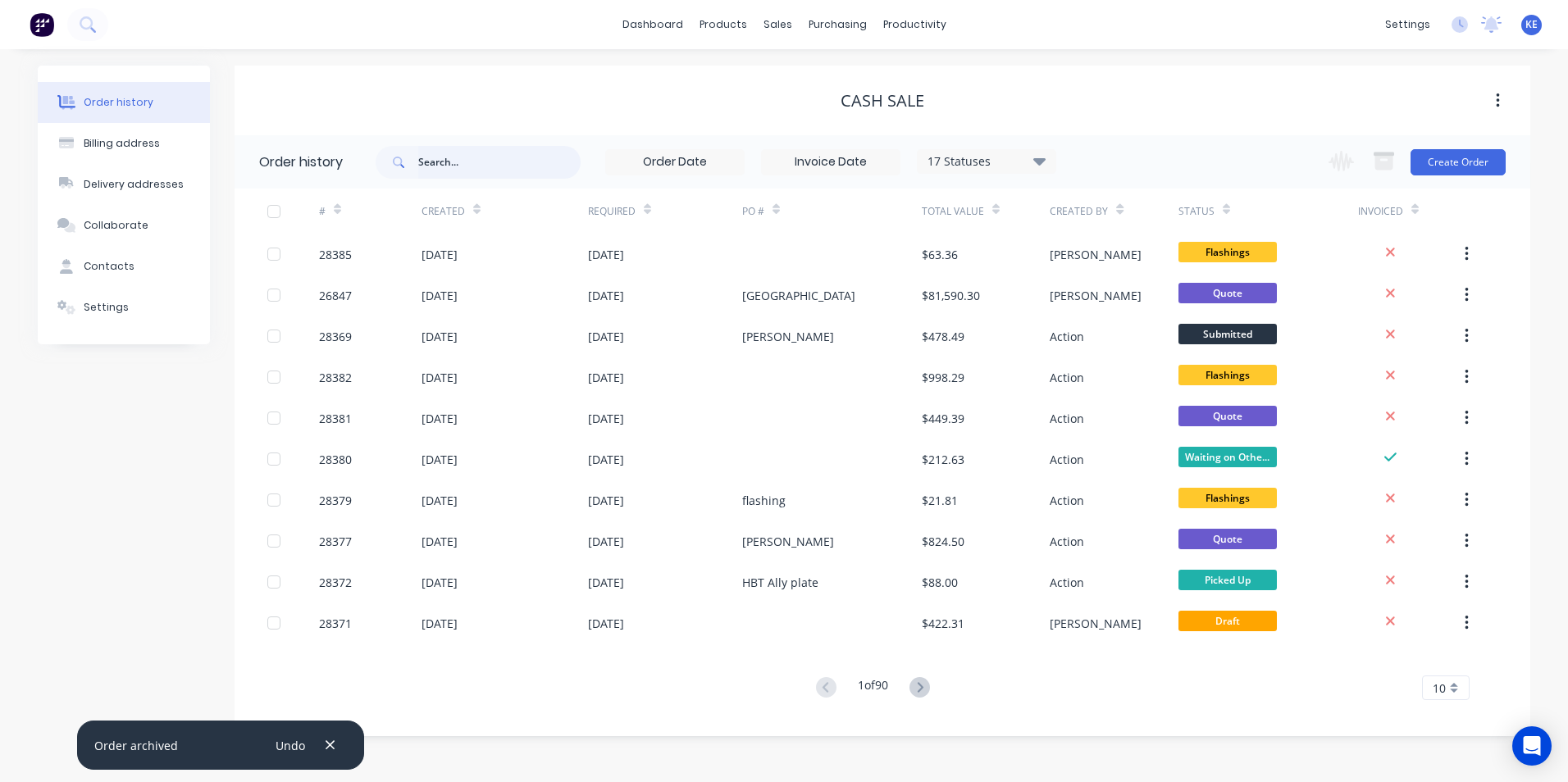
click at [478, 164] on input "text" at bounding box center [499, 162] width 162 height 33
type input "28164"
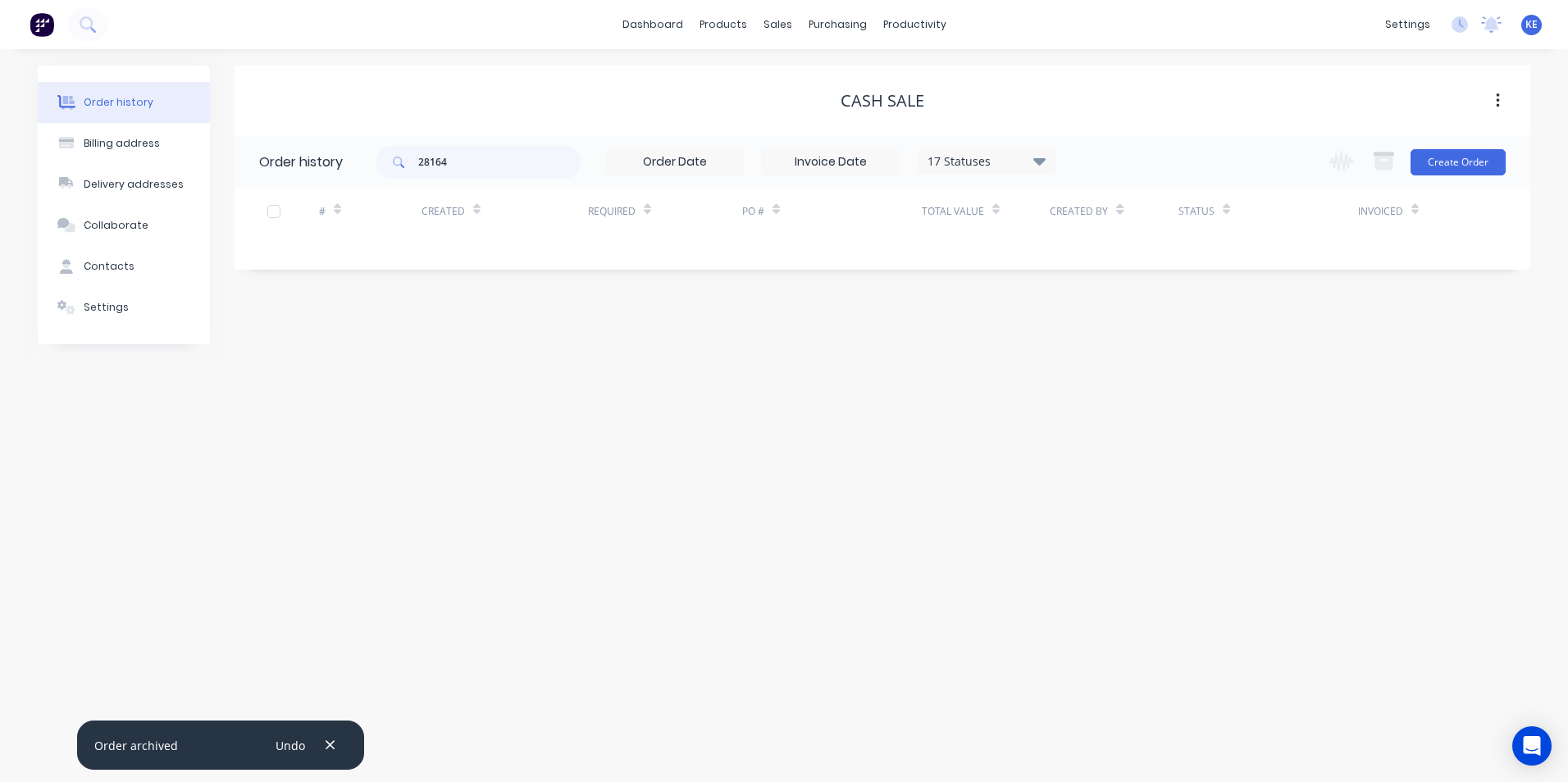
click at [960, 150] on div "17 Statuses Invoice Status Invoiced Not Invoiced Partial Order Status All Archi…" at bounding box center [986, 161] width 139 height 25
click at [961, 163] on div "17 Statuses" at bounding box center [986, 162] width 137 height 18
click at [1121, 350] on label at bounding box center [1121, 350] width 0 height 0
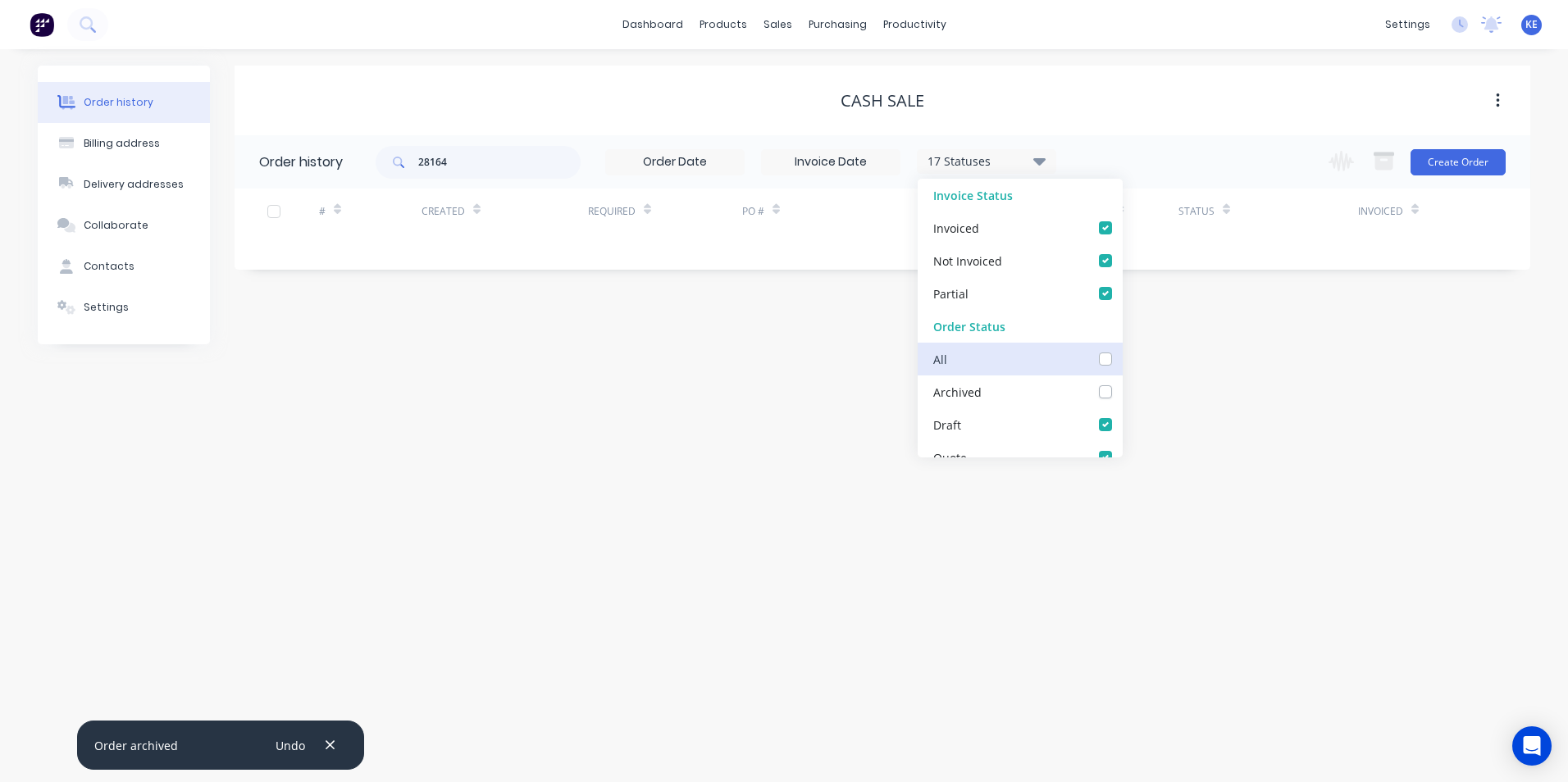
click at [1121, 363] on input "checkbox" at bounding box center [1128, 357] width 13 height 15
checkbox input "true"
click at [1262, 417] on div "Order history Billing address Delivery addresses Collaborate Contacts Settings …" at bounding box center [784, 416] width 1568 height 733
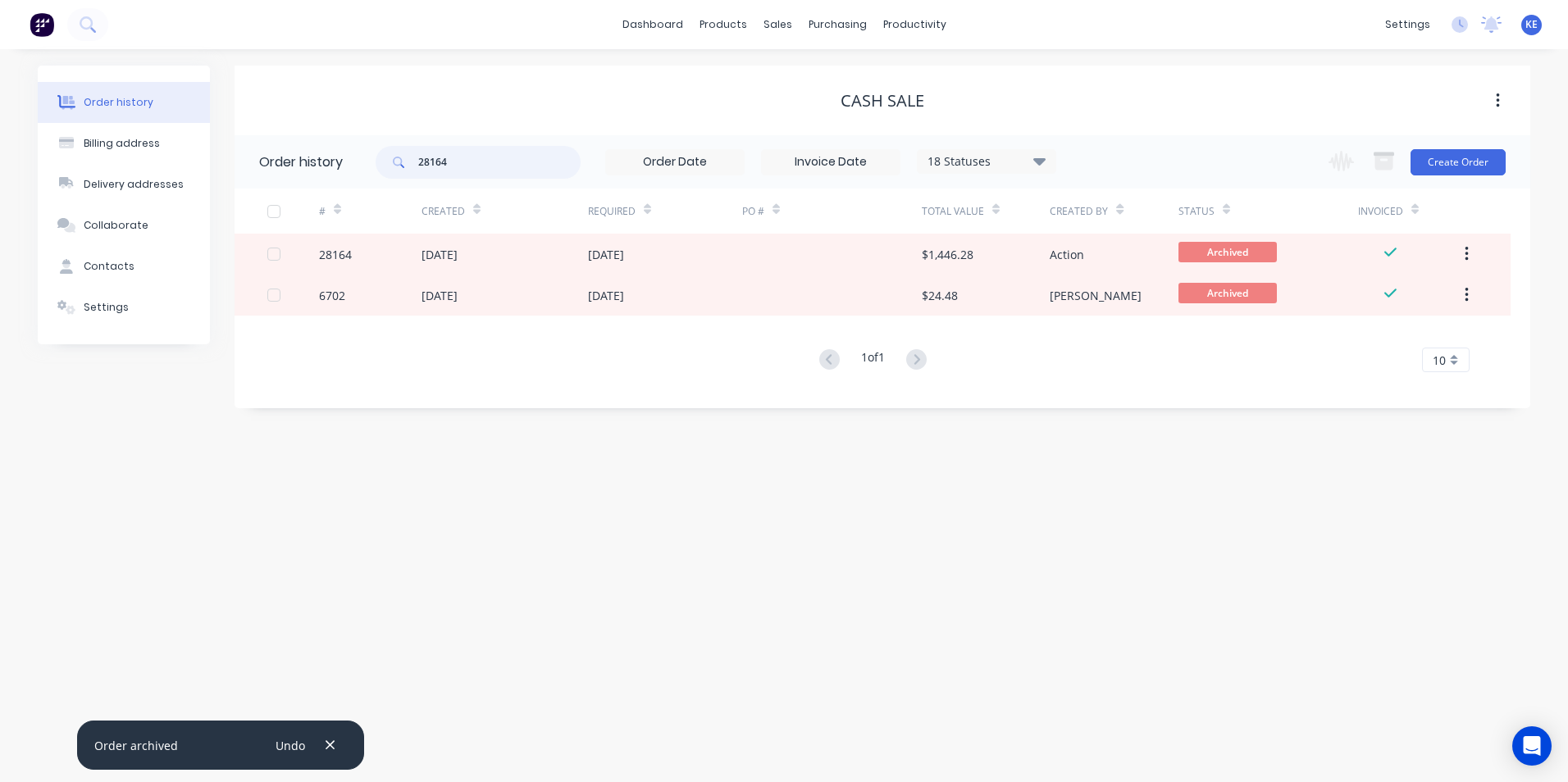
drag, startPoint x: 497, startPoint y: 160, endPoint x: 261, endPoint y: 165, distance: 236.1
click at [261, 165] on header "Order history 28164 18 Statuses Invoice Status Invoiced Not Invoiced Partial Or…" at bounding box center [882, 162] width 1295 height 54
type input "28284"
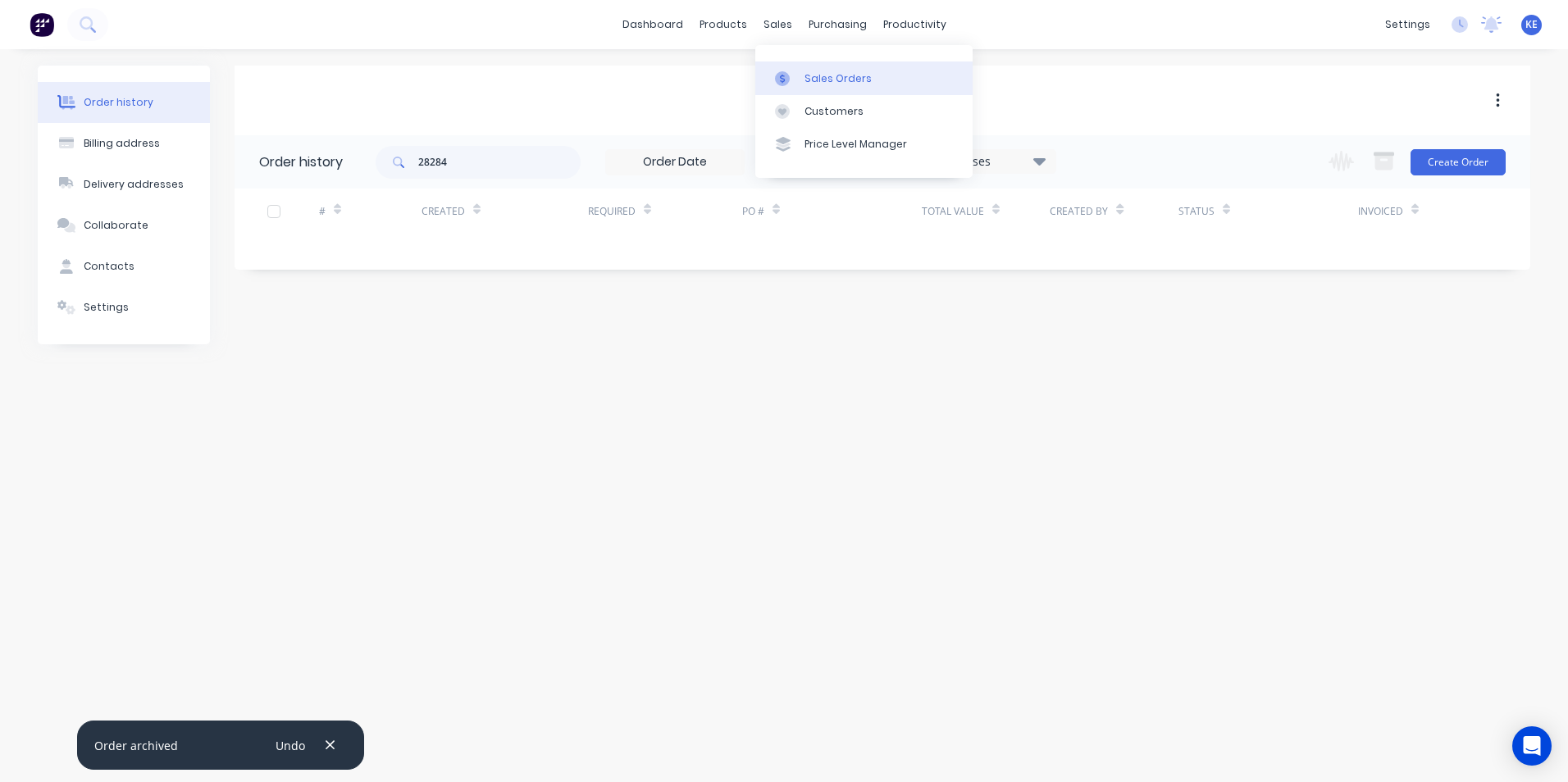
click at [809, 81] on div "Sales Orders" at bounding box center [838, 78] width 67 height 15
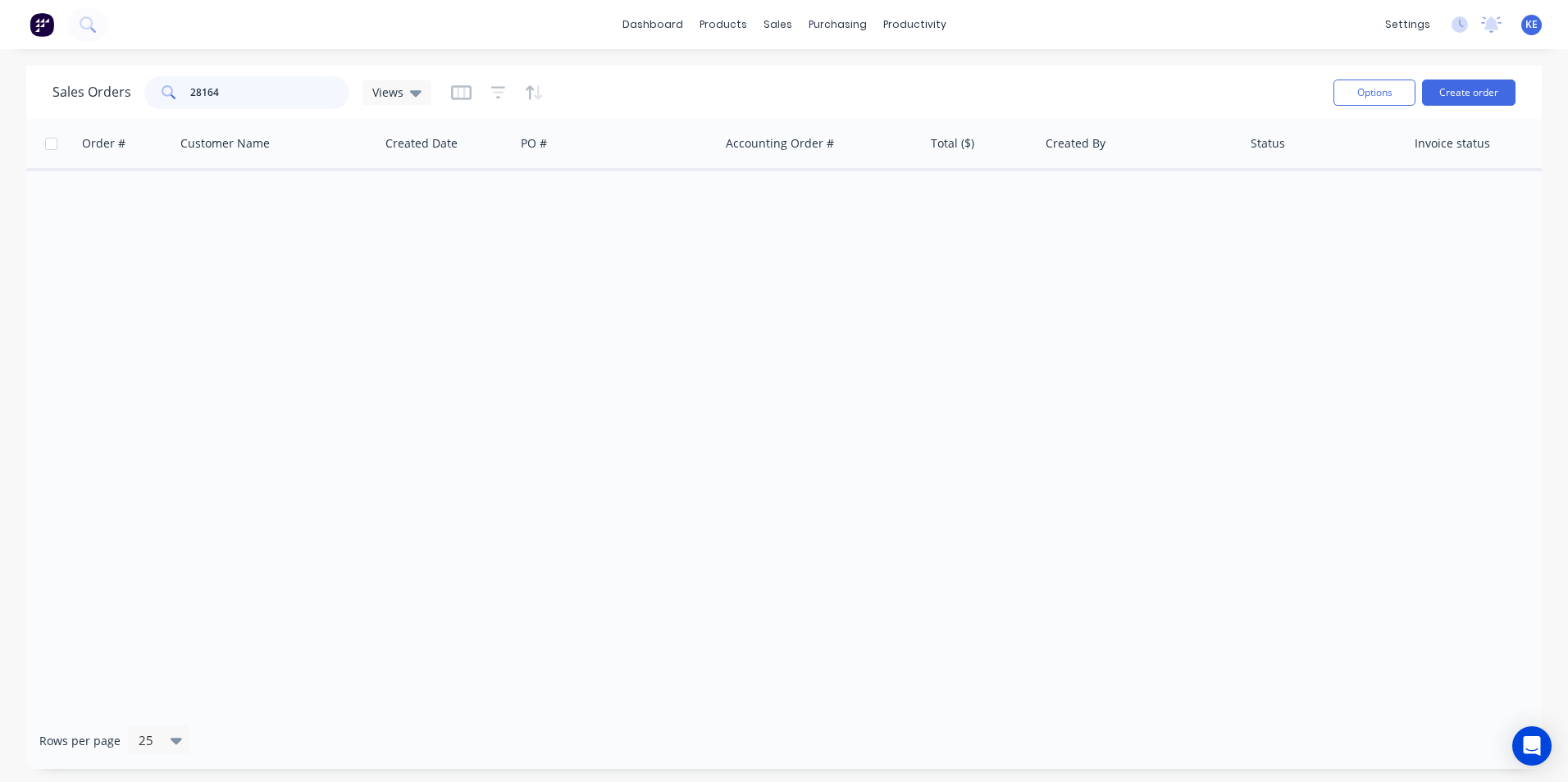
drag, startPoint x: 277, startPoint y: 107, endPoint x: 38, endPoint y: 105, distance: 239.0
click at [38, 105] on div "Sales Orders 28164 Views Options Create order" at bounding box center [784, 92] width 1515 height 54
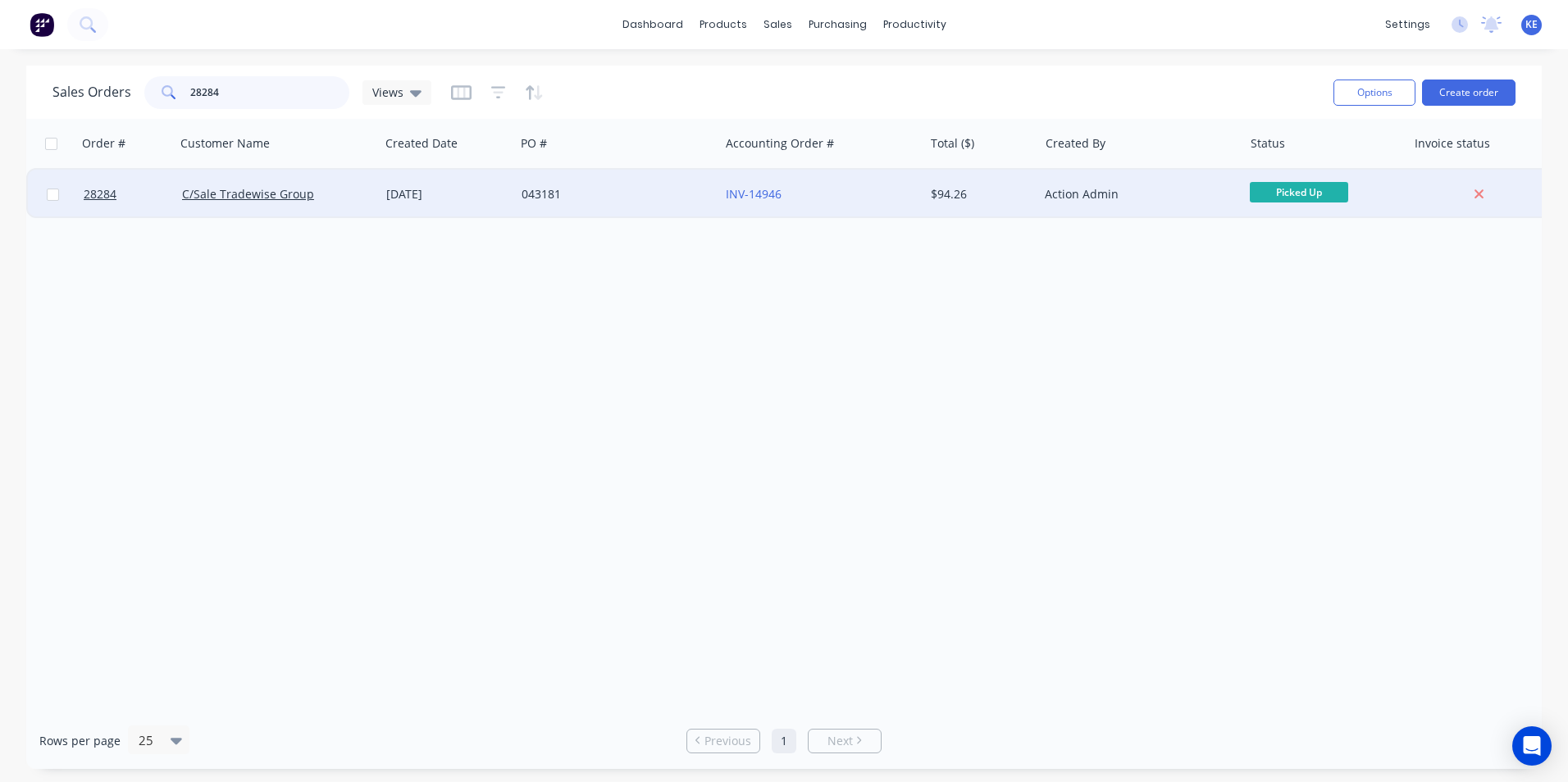
type input "28284"
click at [346, 196] on div "C/Sale Tradewise Group" at bounding box center [273, 195] width 182 height 16
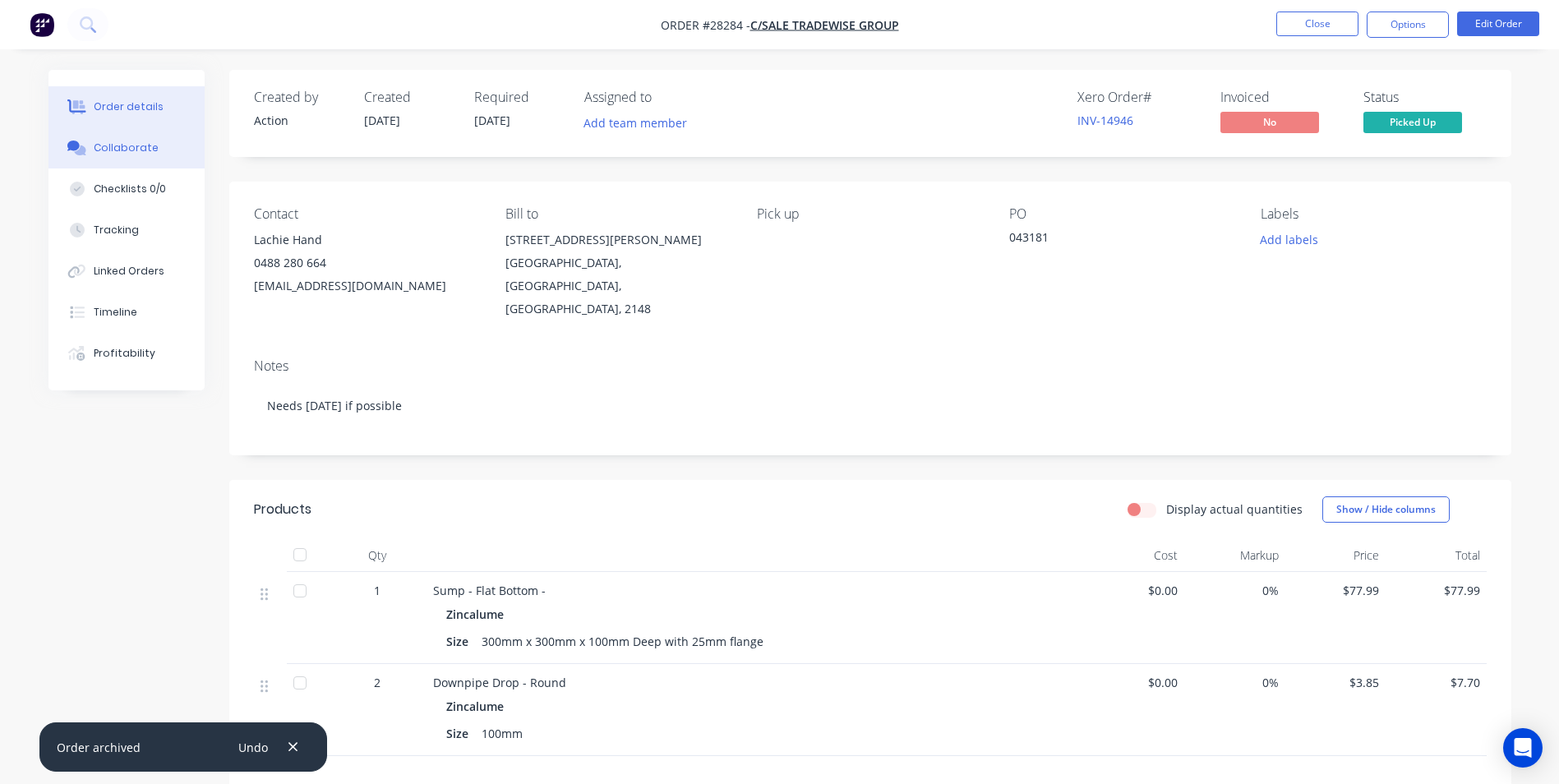
click at [93, 150] on button "Collaborate" at bounding box center [126, 148] width 156 height 41
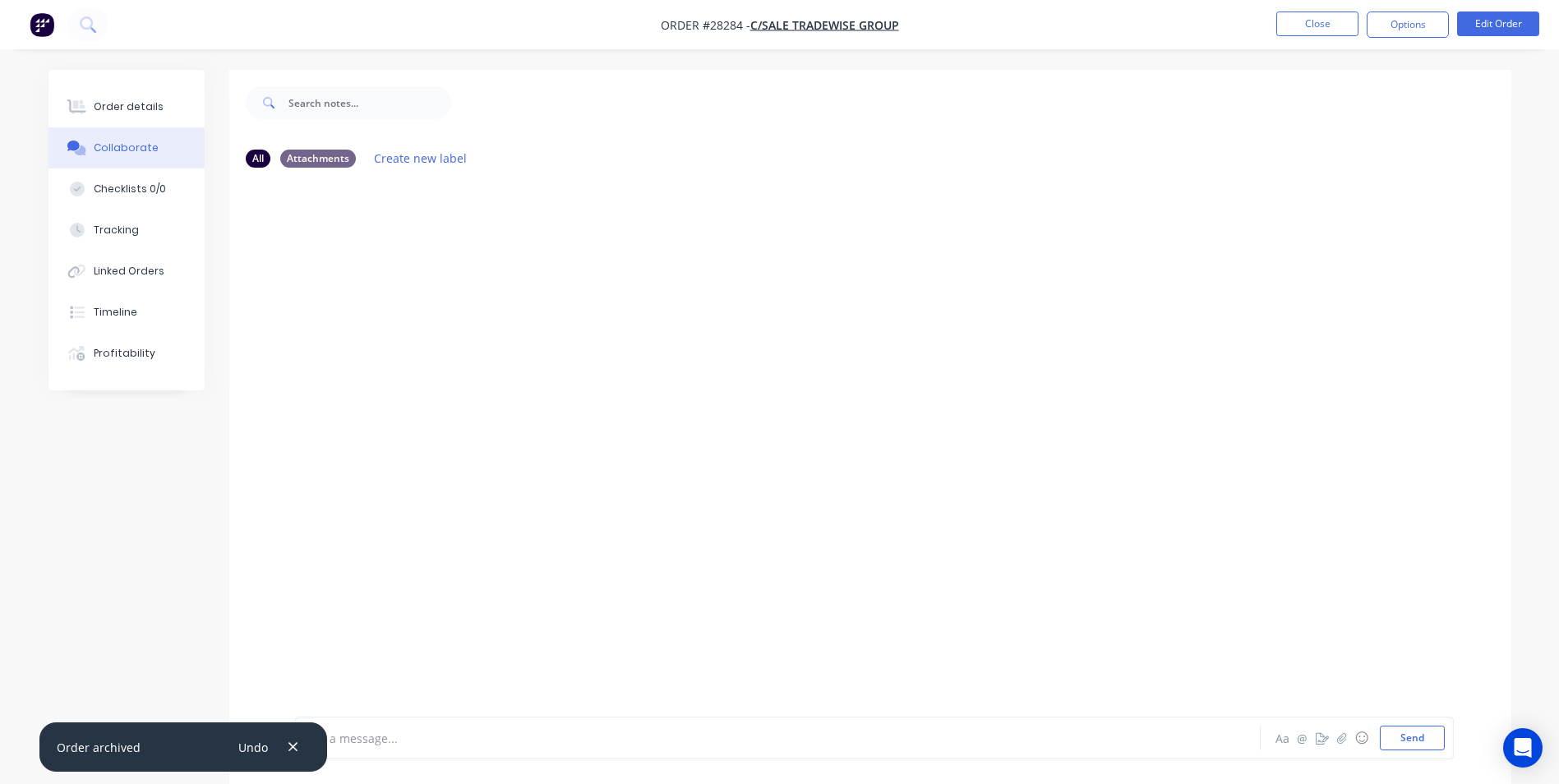
click at [391, 749] on div "Add a message..." at bounding box center [732, 738] width 855 height 25
click at [294, 738] on button "button" at bounding box center [293, 747] width 21 height 22
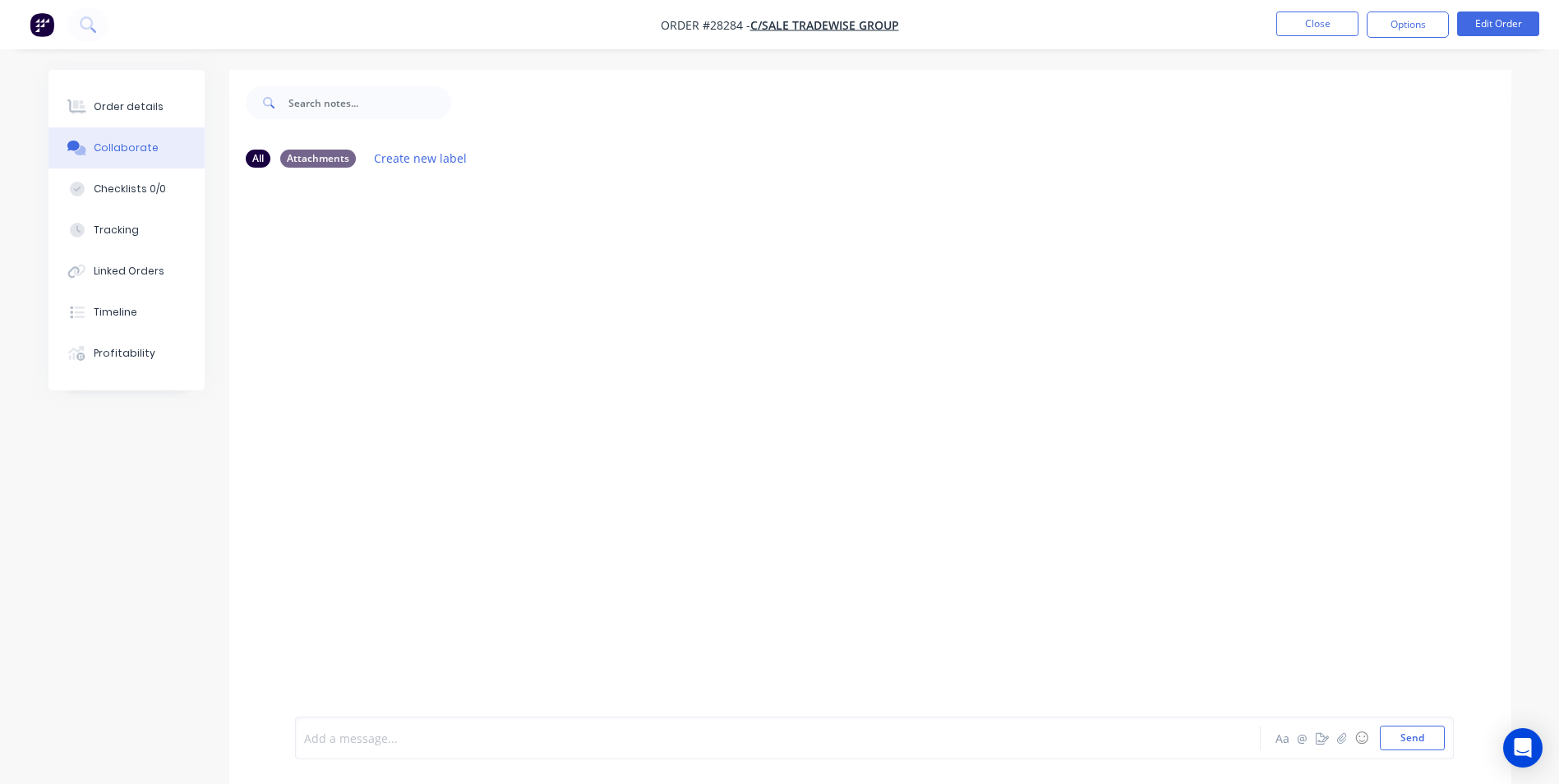
drag, startPoint x: 344, startPoint y: 743, endPoint x: 421, endPoint y: 523, distance: 233.1
click at [345, 741] on div at bounding box center [732, 738] width 855 height 17
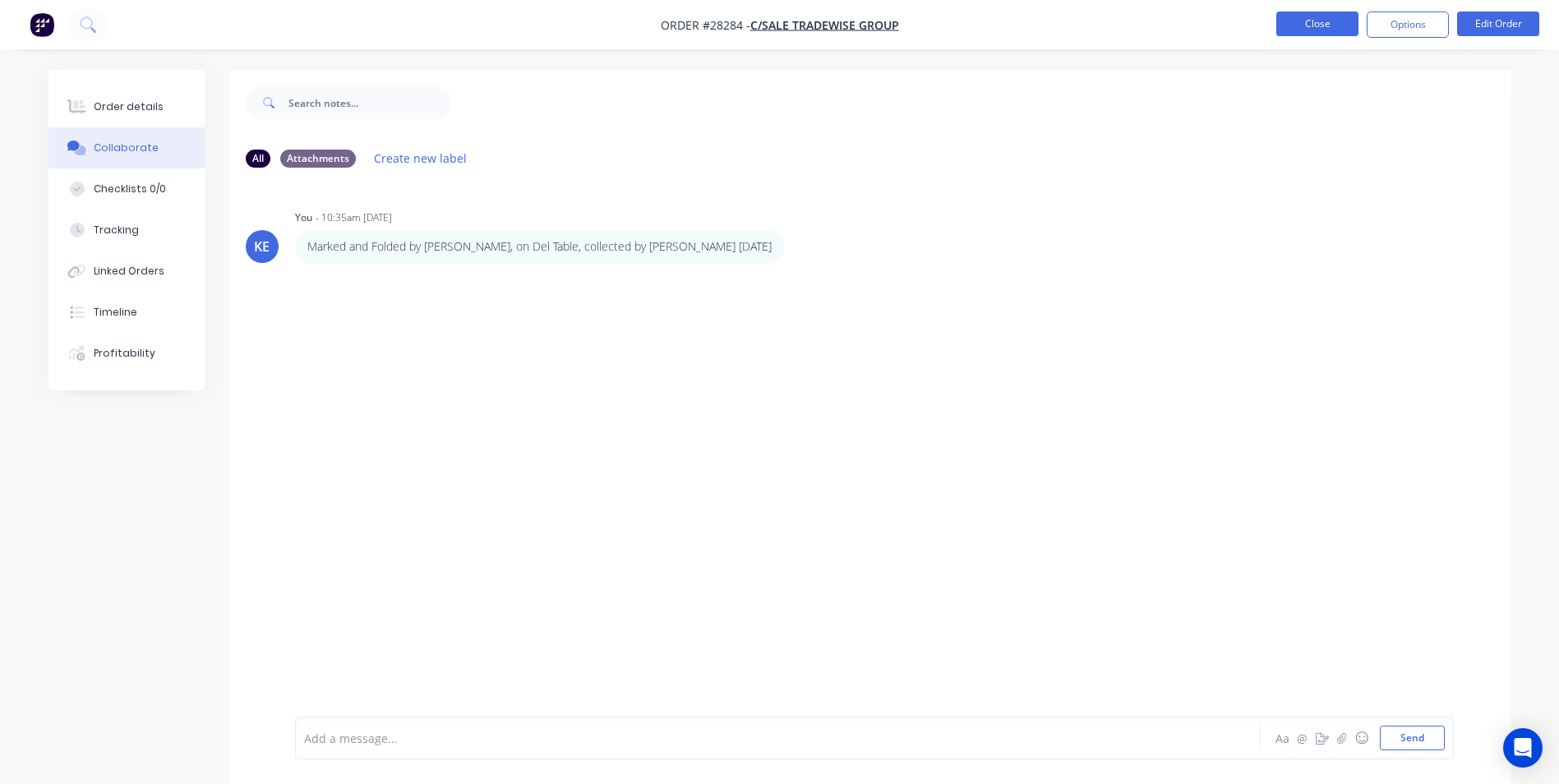
click at [1297, 26] on button "Close" at bounding box center [1317, 24] width 82 height 25
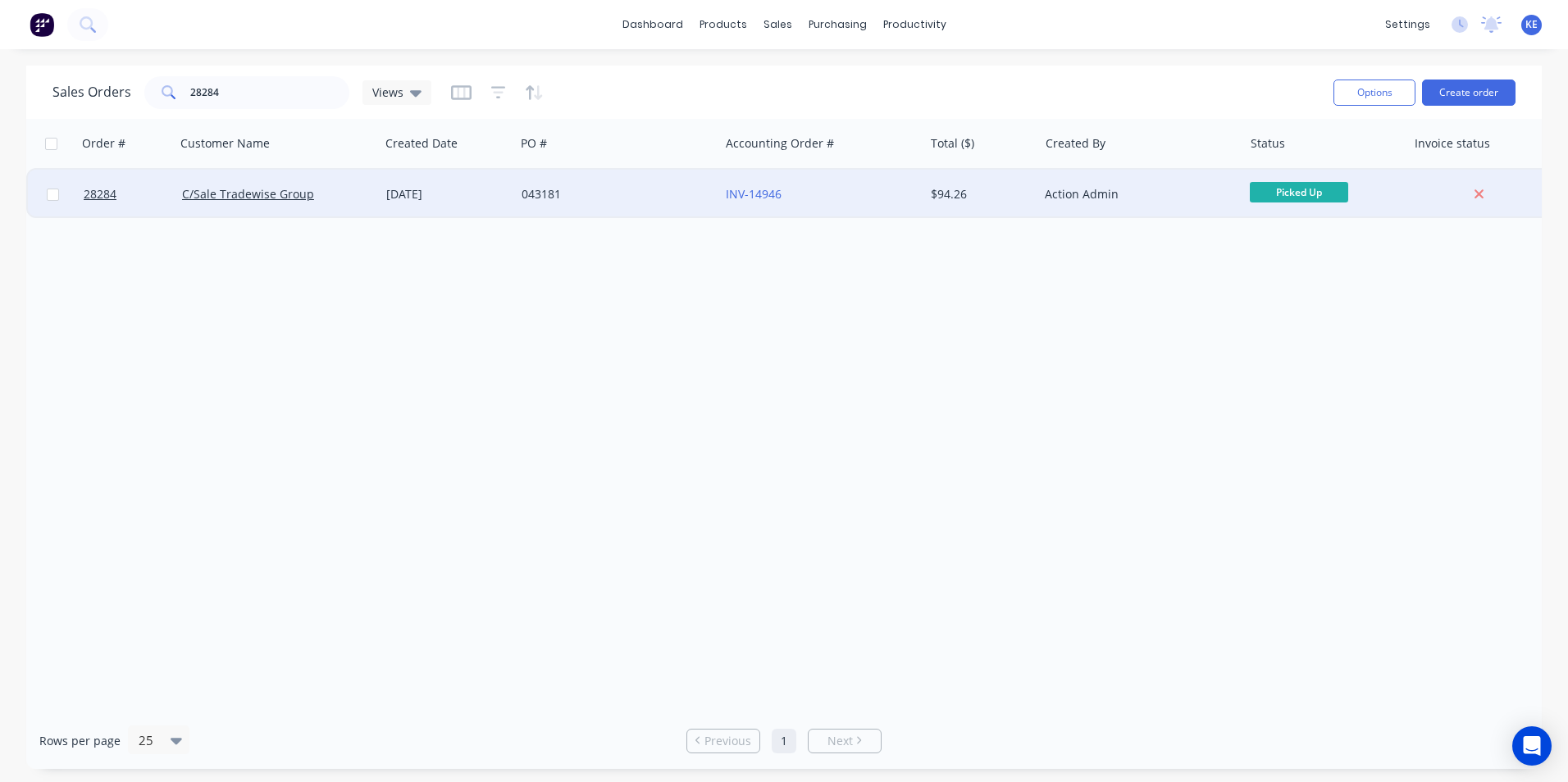
click at [595, 206] on div "043181" at bounding box center [617, 195] width 204 height 49
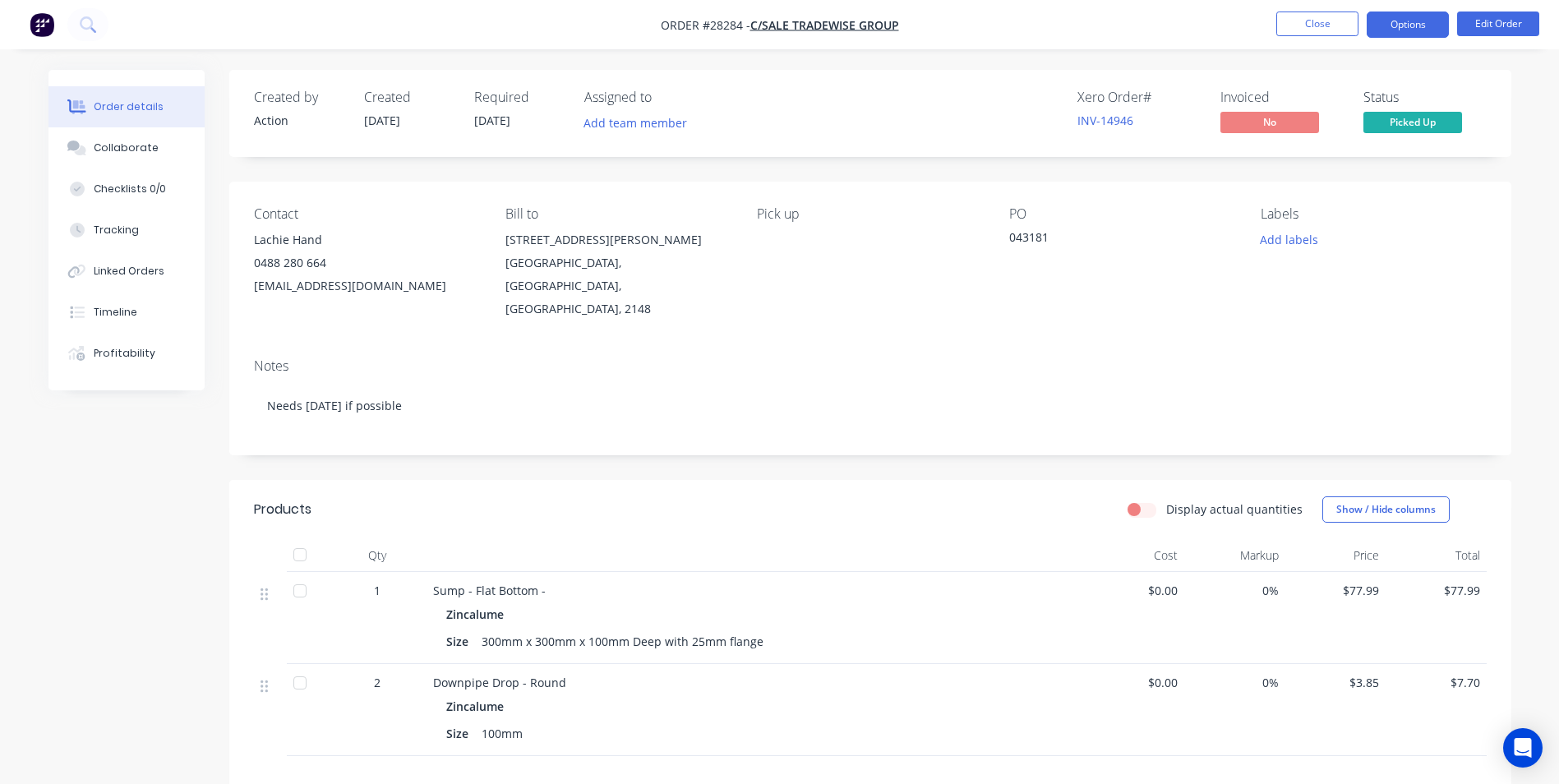
click at [1406, 27] on button "Options" at bounding box center [1408, 25] width 82 height 26
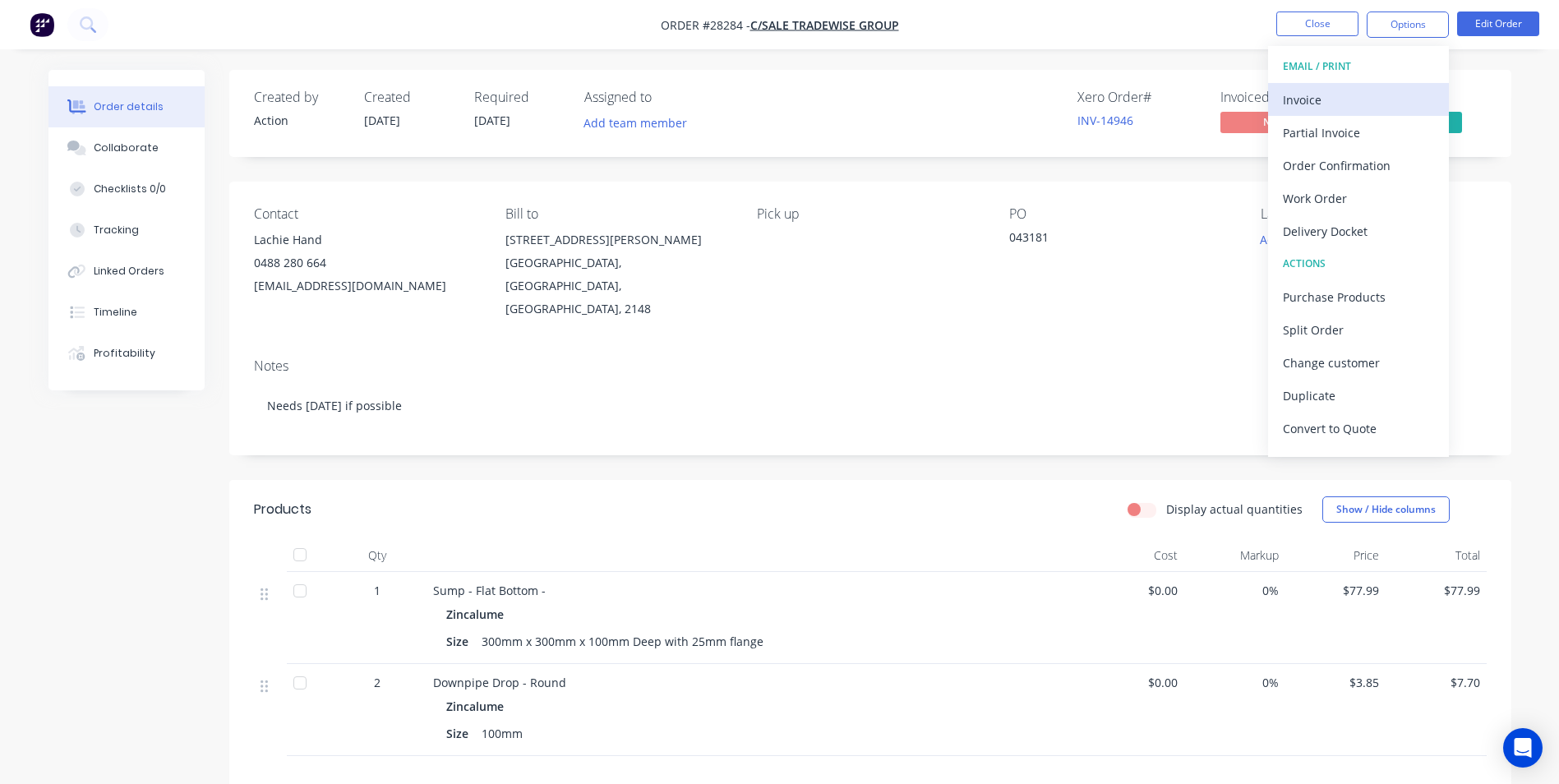
click at [1345, 108] on div "Invoice" at bounding box center [1358, 99] width 151 height 24
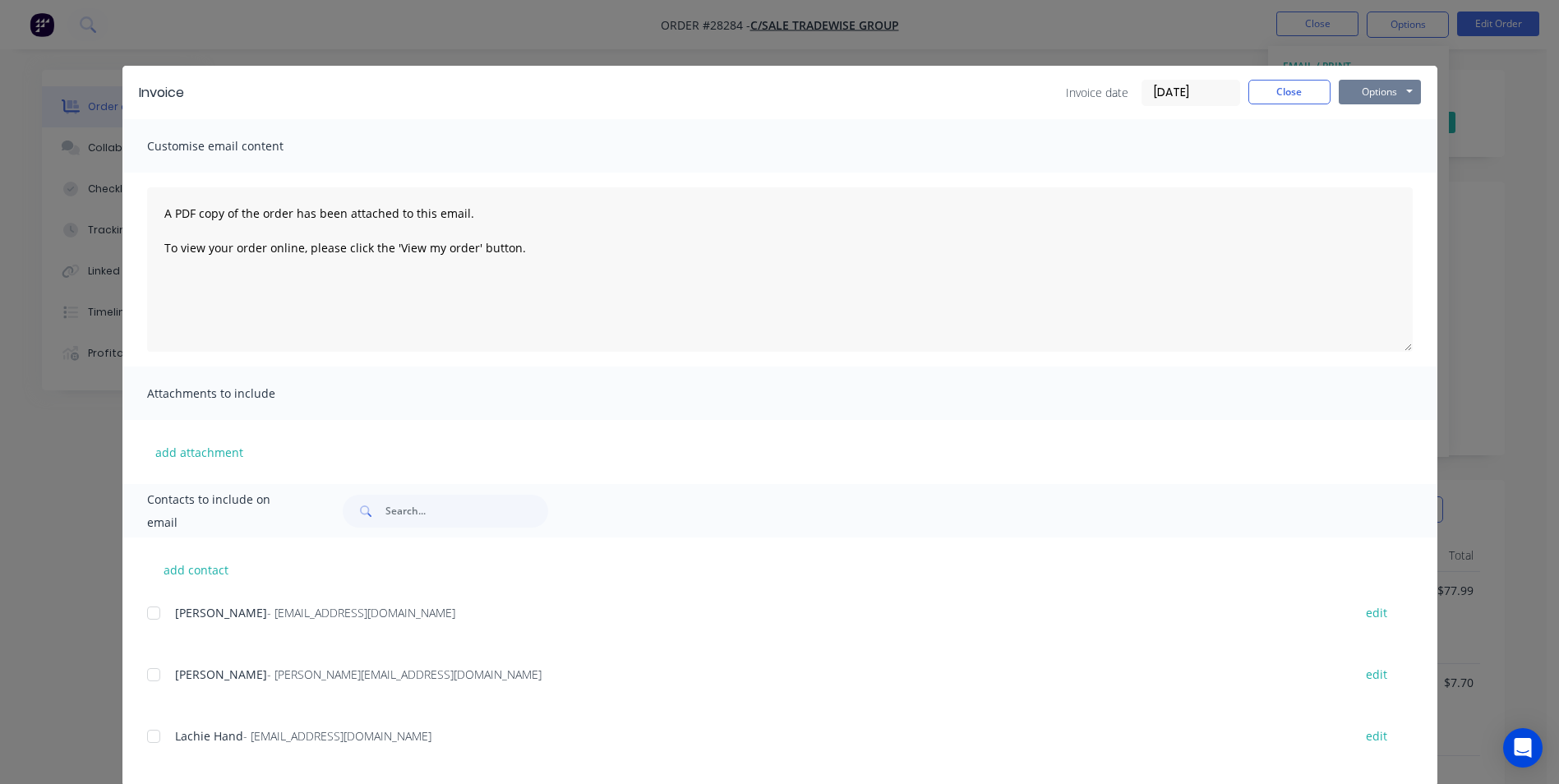
click at [1369, 96] on button "Options" at bounding box center [1379, 91] width 82 height 25
click at [1368, 144] on button "Print" at bounding box center [1390, 149] width 105 height 27
click at [1282, 79] on button "Close" at bounding box center [1289, 91] width 82 height 25
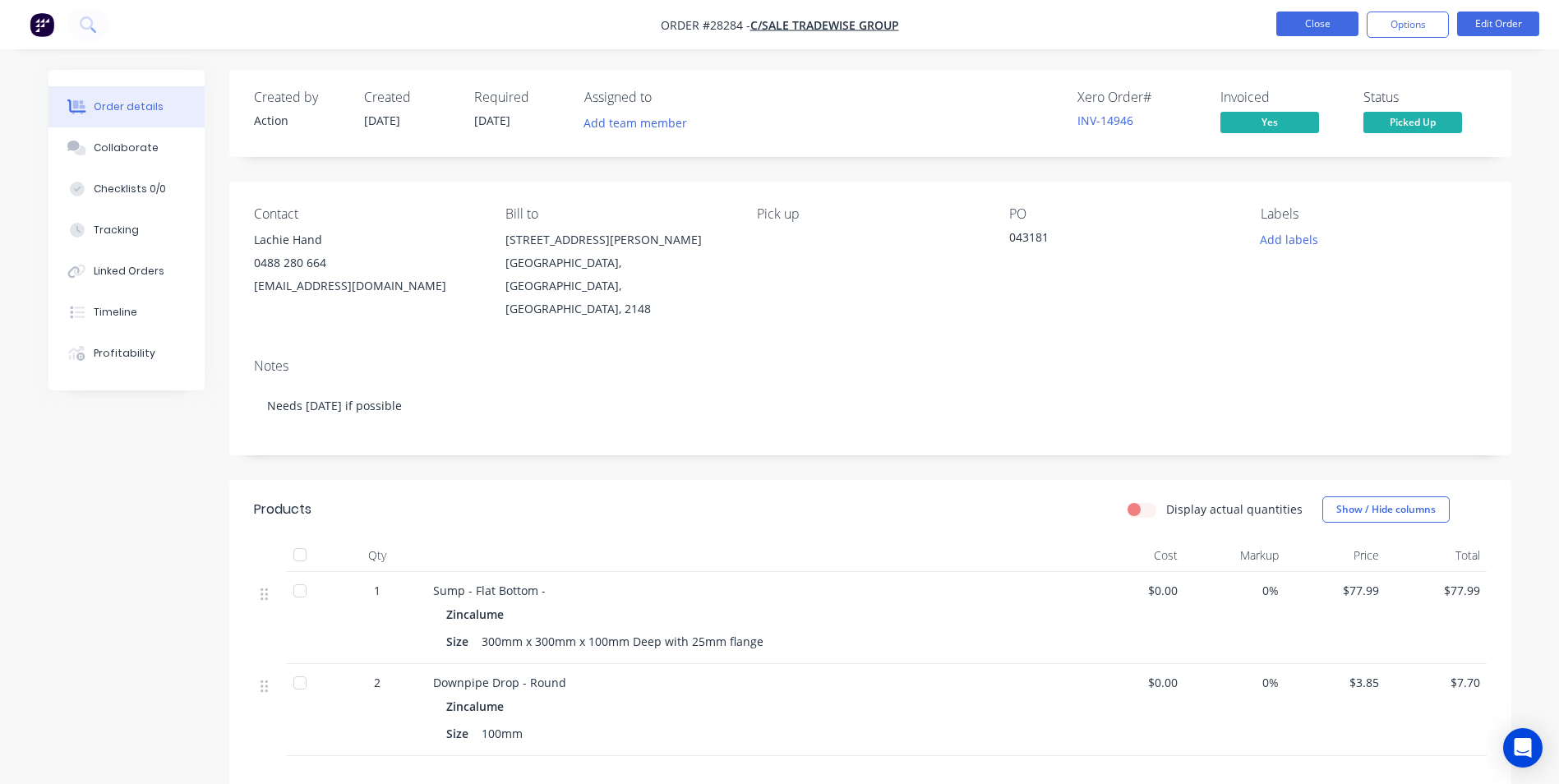
click at [1316, 17] on button "Close" at bounding box center [1317, 24] width 82 height 25
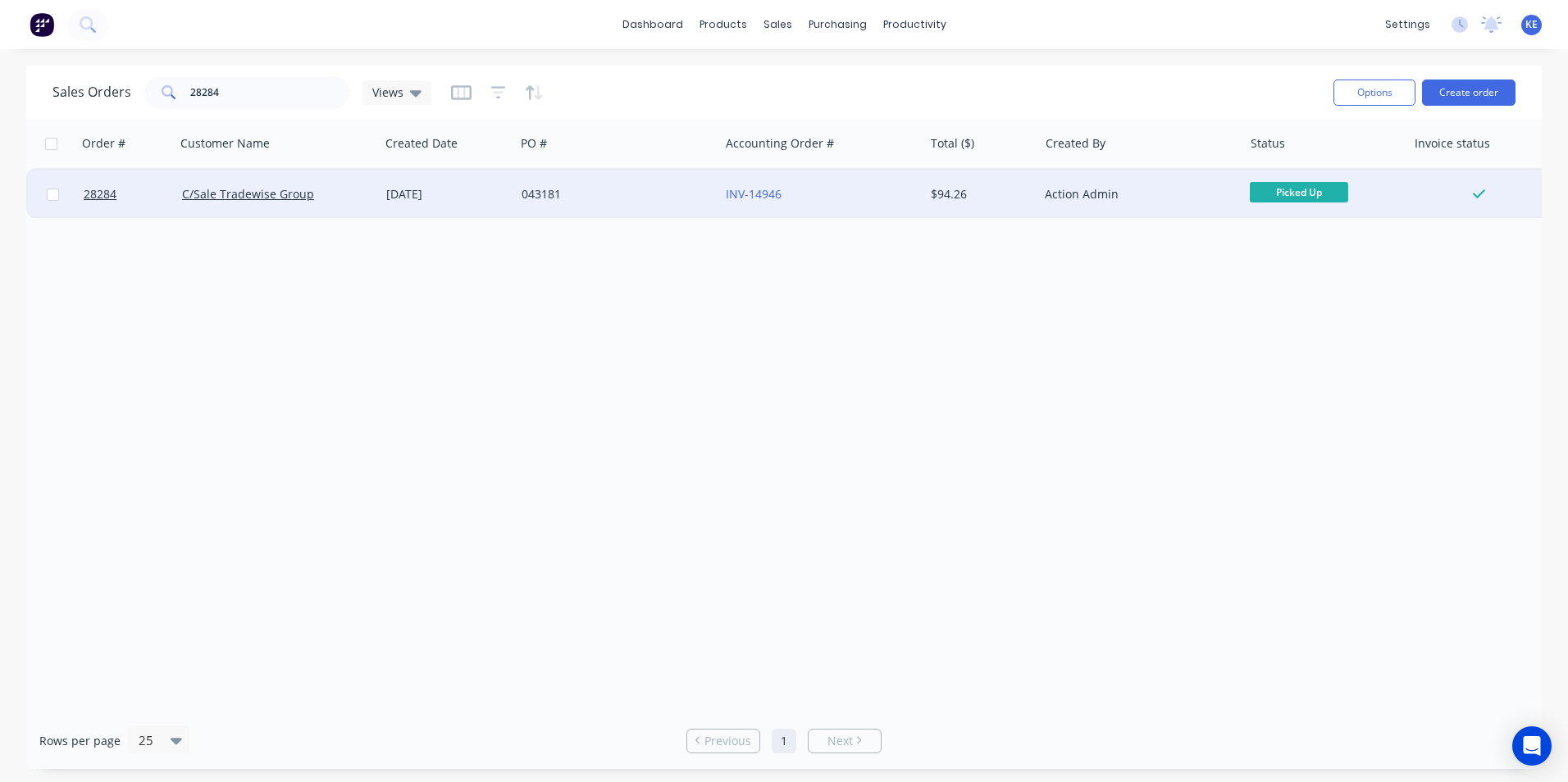
click at [50, 198] on input "checkbox" at bounding box center [53, 195] width 13 height 13
checkbox input "true"
click at [1380, 92] on button "Options" at bounding box center [1374, 92] width 82 height 26
click at [1282, 157] on div "Archive" at bounding box center [1325, 166] width 151 height 24
checkbox input "false"
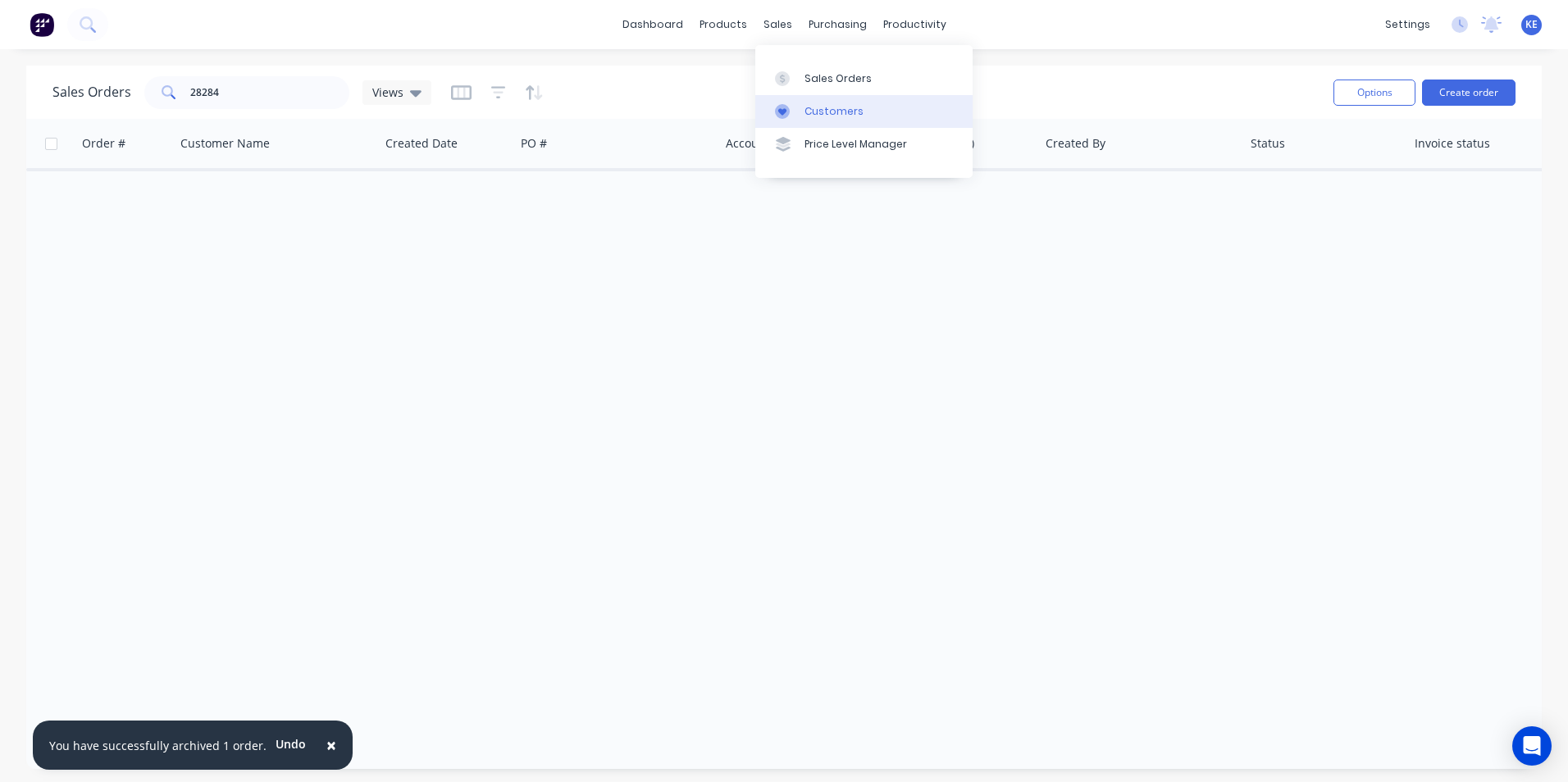
click at [826, 118] on div "Customers" at bounding box center [833, 111] width 59 height 15
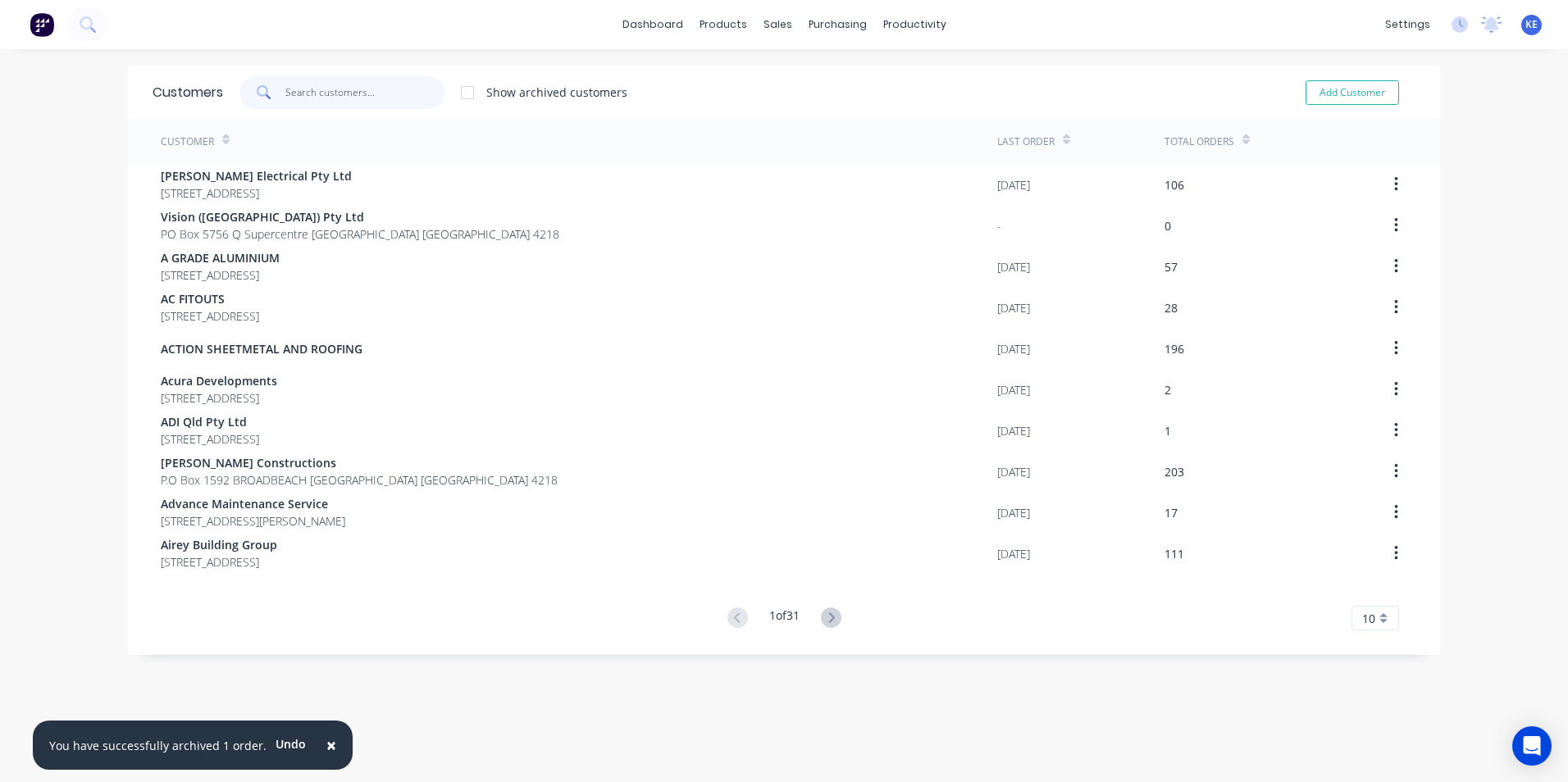
click at [312, 83] on input "text" at bounding box center [366, 93] width 160 height 33
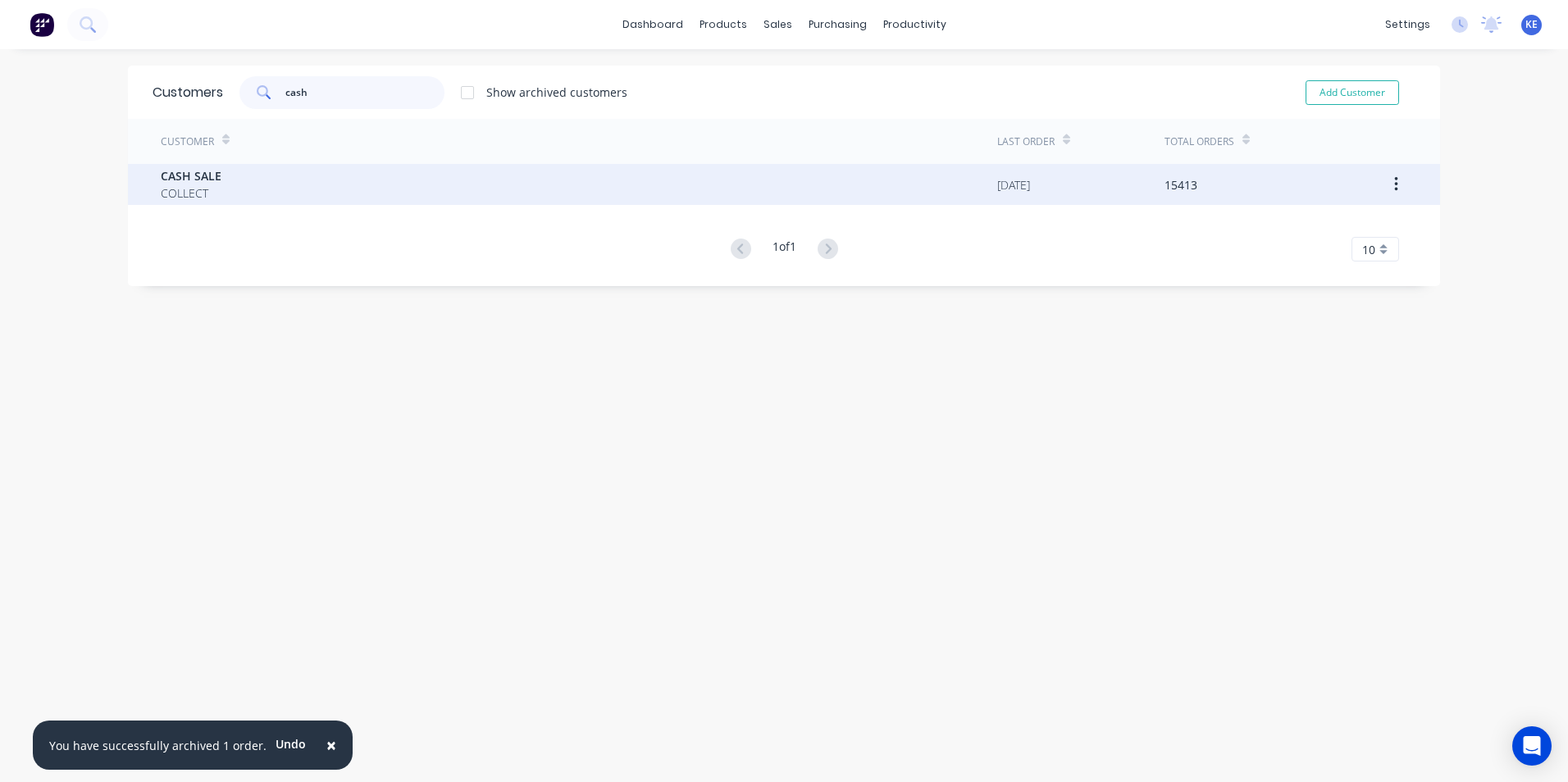
type input "cash"
click at [272, 192] on div "CASH SALE COLLECT" at bounding box center [578, 184] width 836 height 41
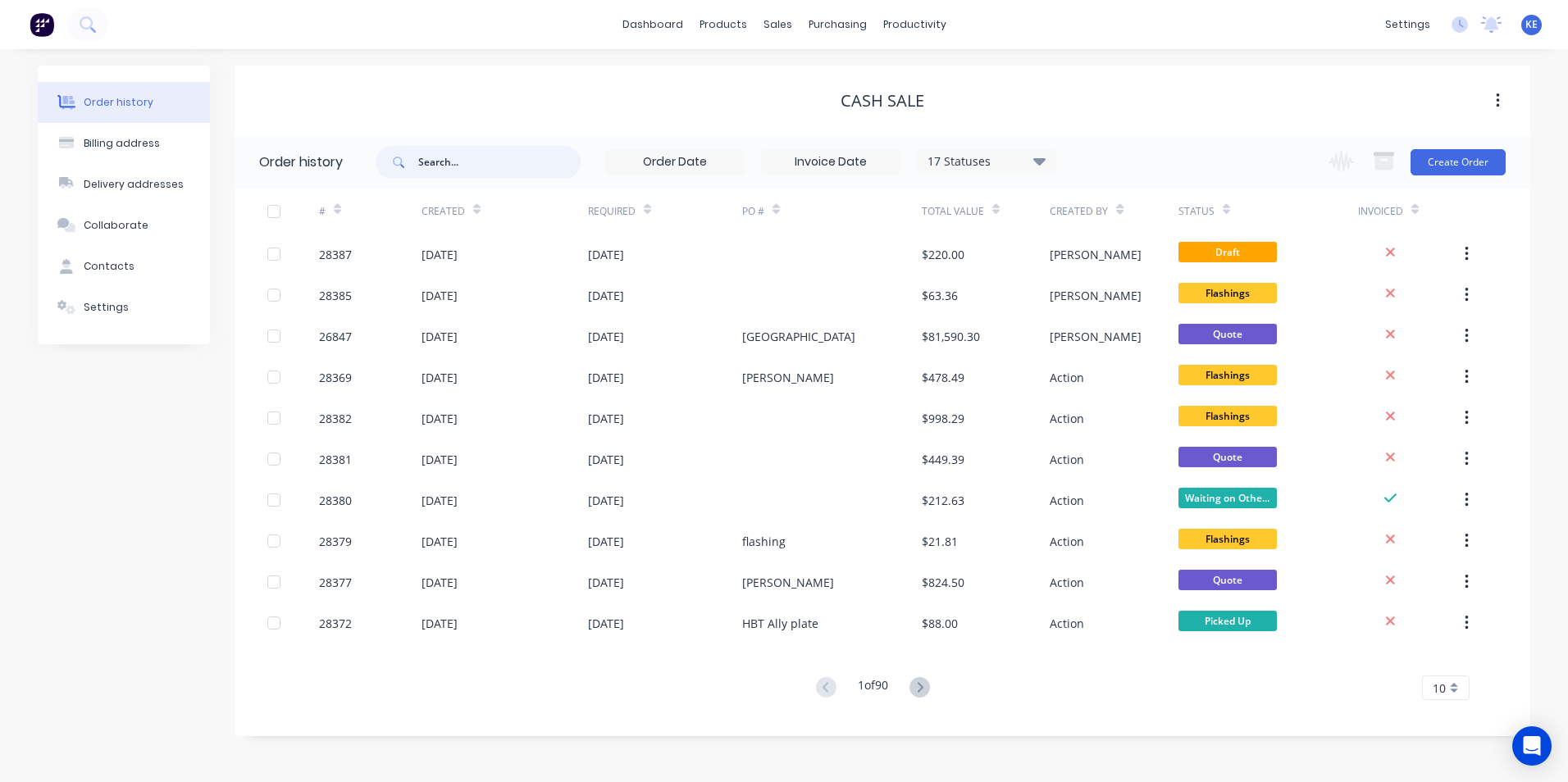
click at [446, 164] on input "text" at bounding box center [499, 162] width 162 height 33
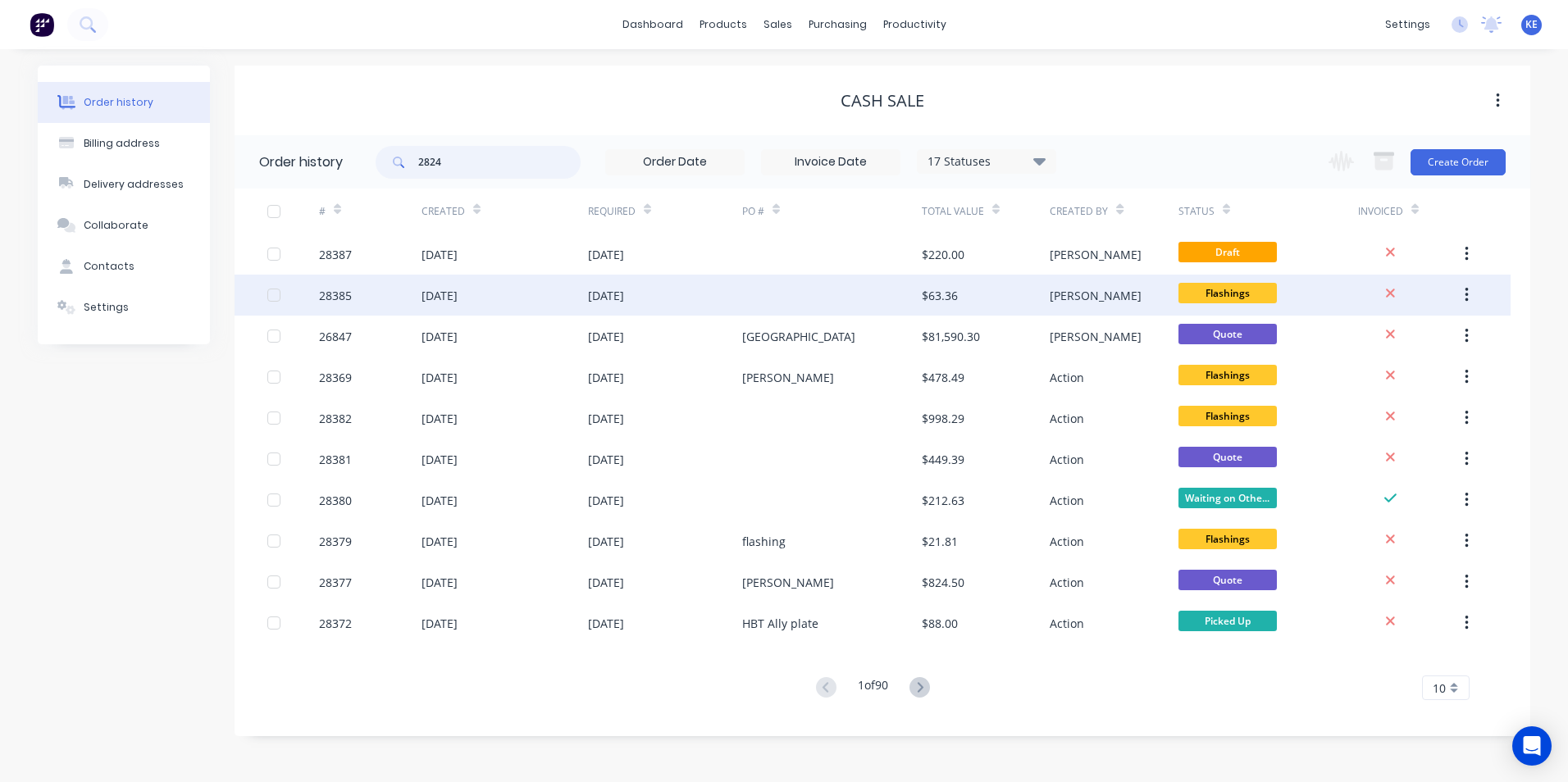
type input "28244"
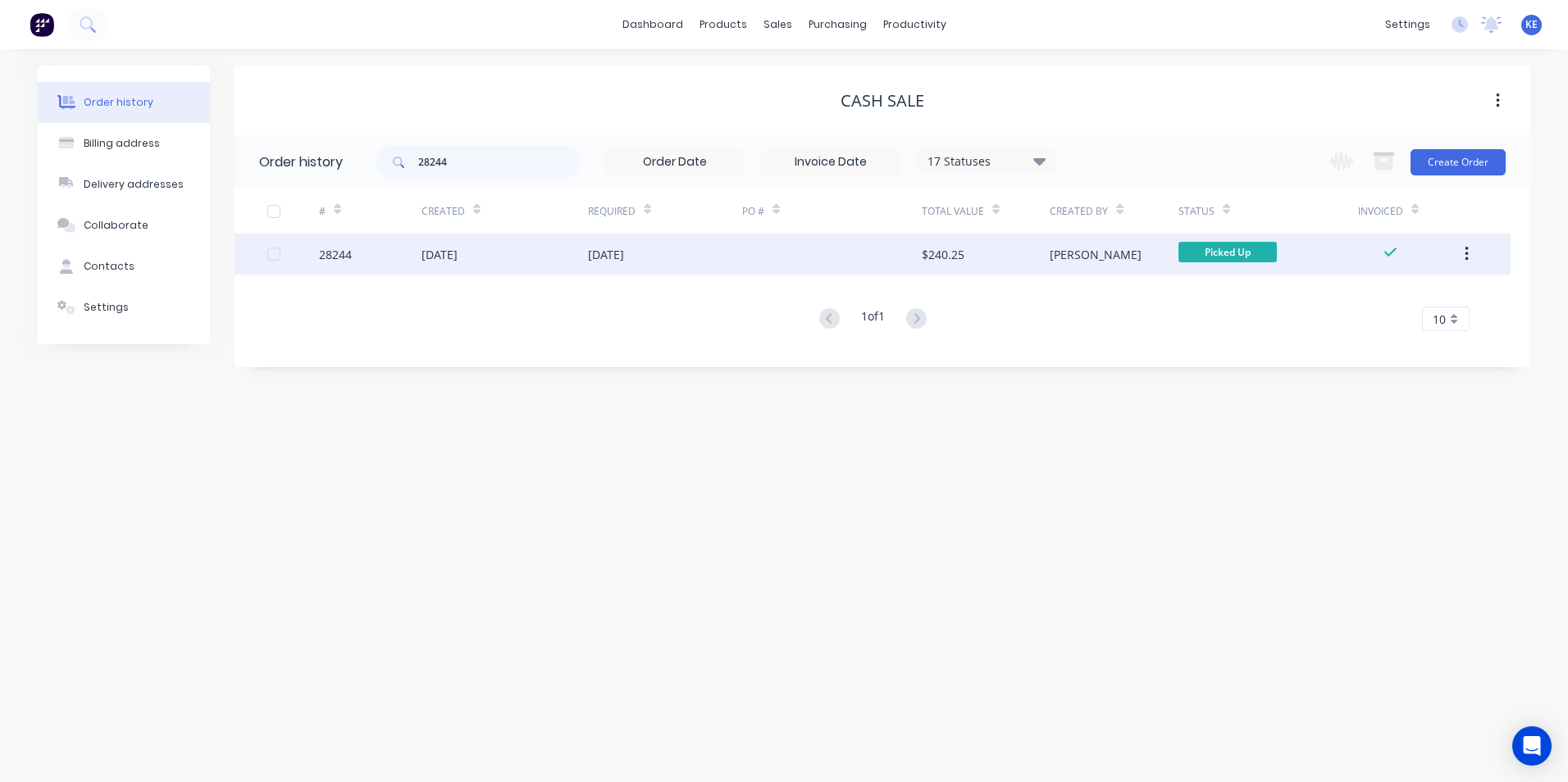
click at [382, 266] on div "28244" at bounding box center [370, 254] width 103 height 41
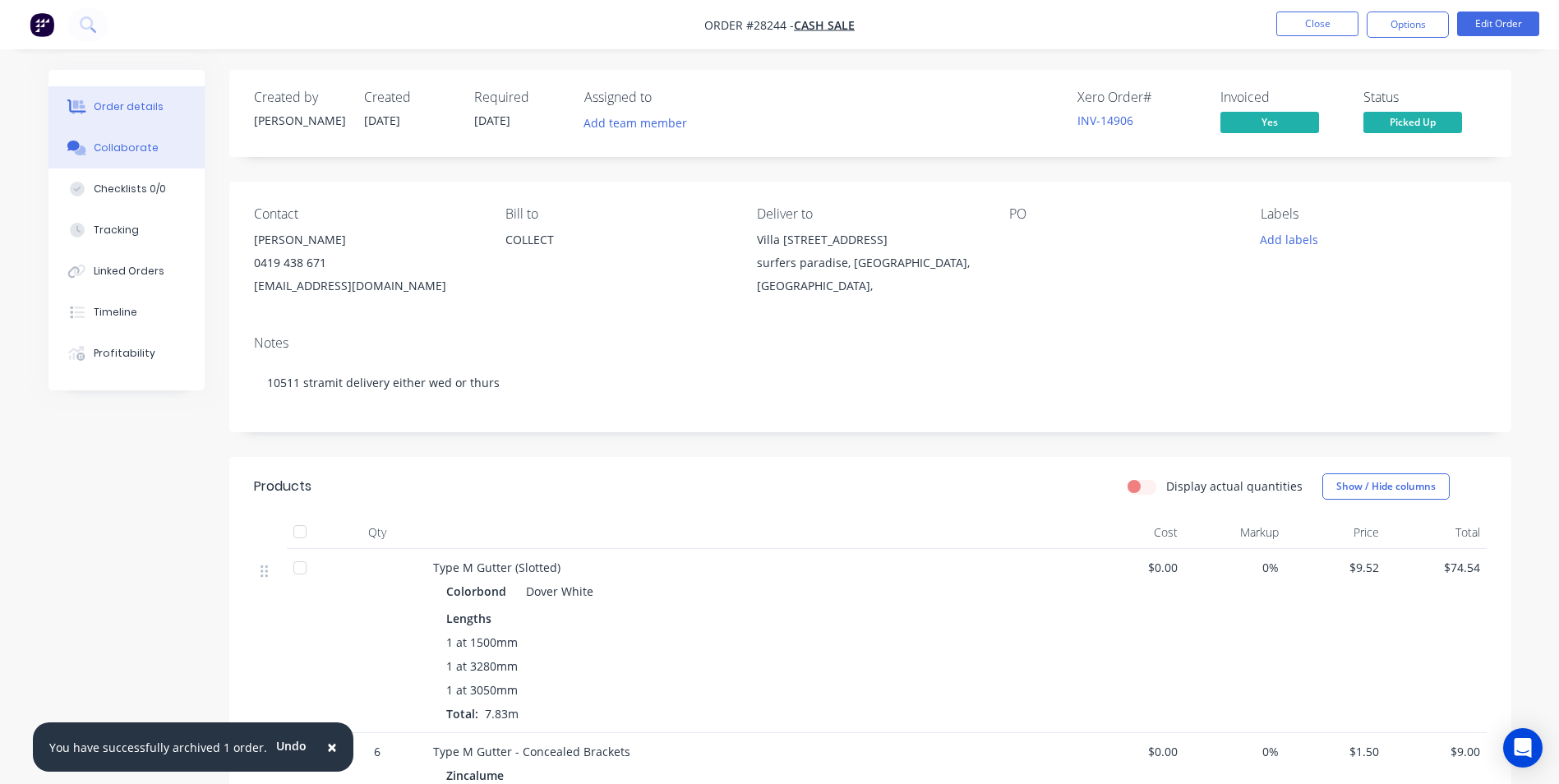
click at [124, 154] on div "Collaborate" at bounding box center [126, 148] width 65 height 15
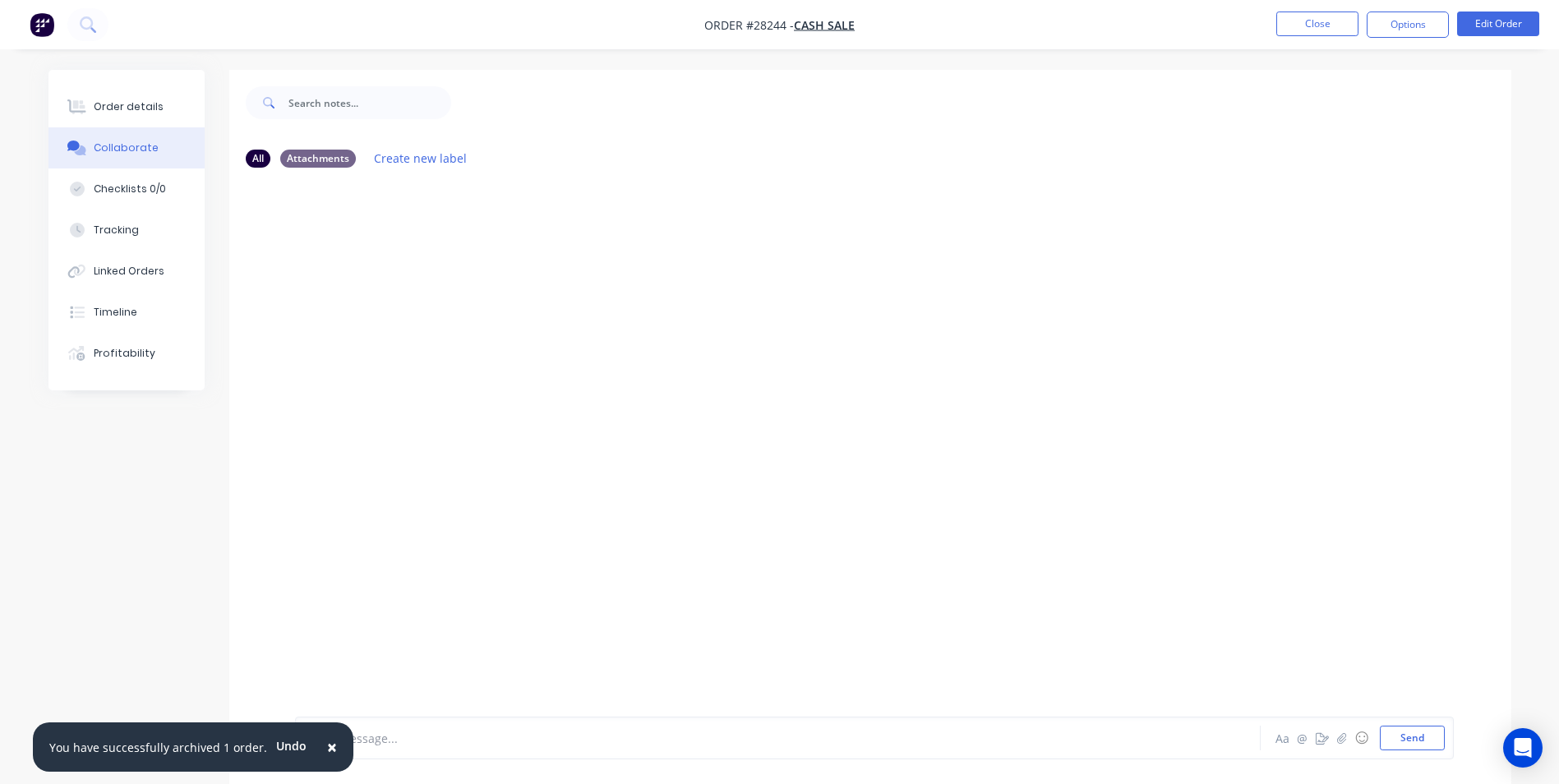
click at [327, 745] on span "×" at bounding box center [332, 747] width 10 height 23
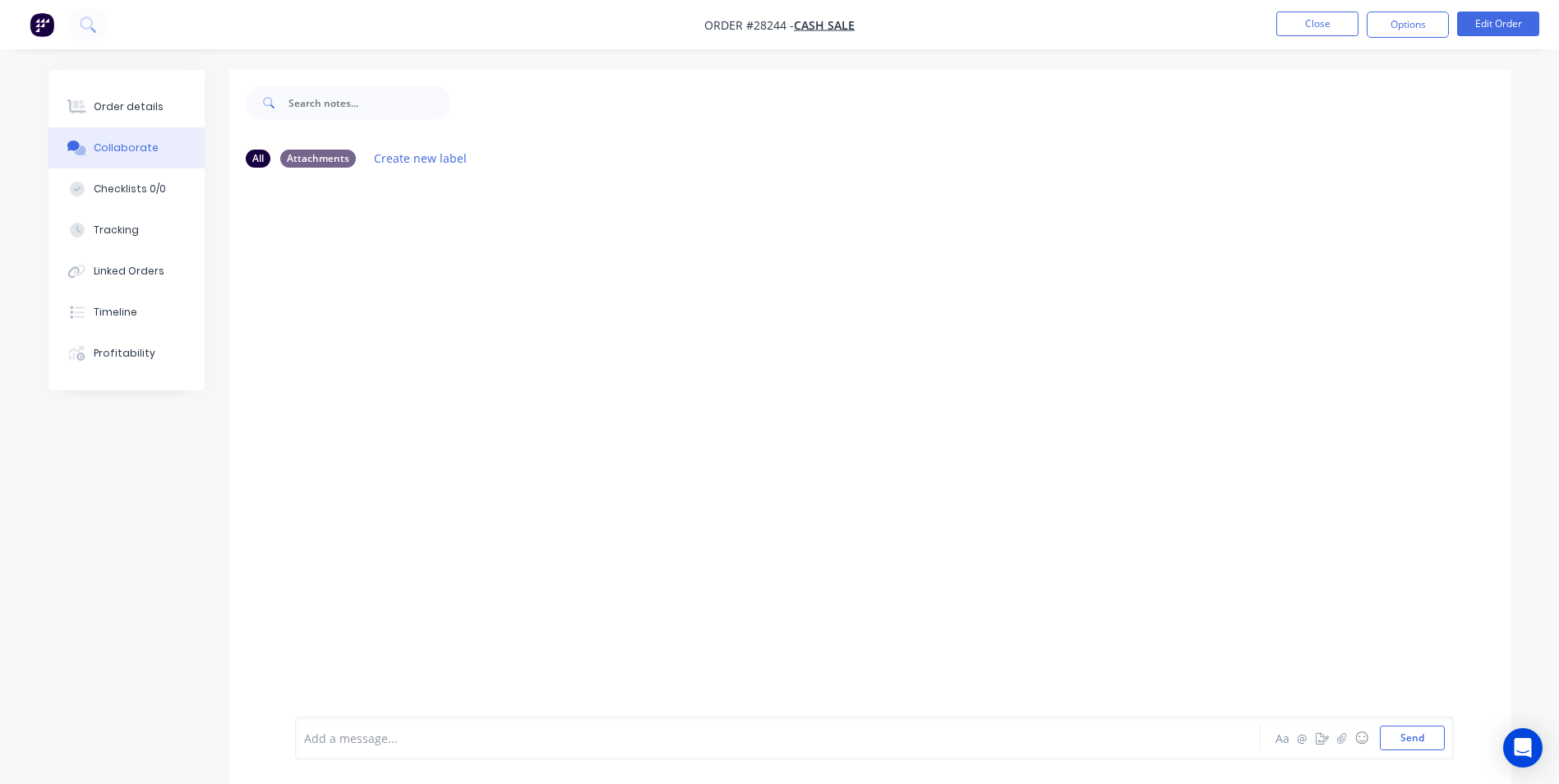
click at [423, 752] on div "Add a message... Aa @ ☺ Send" at bounding box center [874, 738] width 1159 height 43
click at [338, 739] on div at bounding box center [732, 738] width 855 height 17
drag, startPoint x: 1406, startPoint y: 741, endPoint x: 1211, endPoint y: 702, distance: 198.9
click at [1403, 736] on button "Send" at bounding box center [1412, 738] width 65 height 25
click at [1293, 26] on button "Close" at bounding box center [1317, 24] width 82 height 25
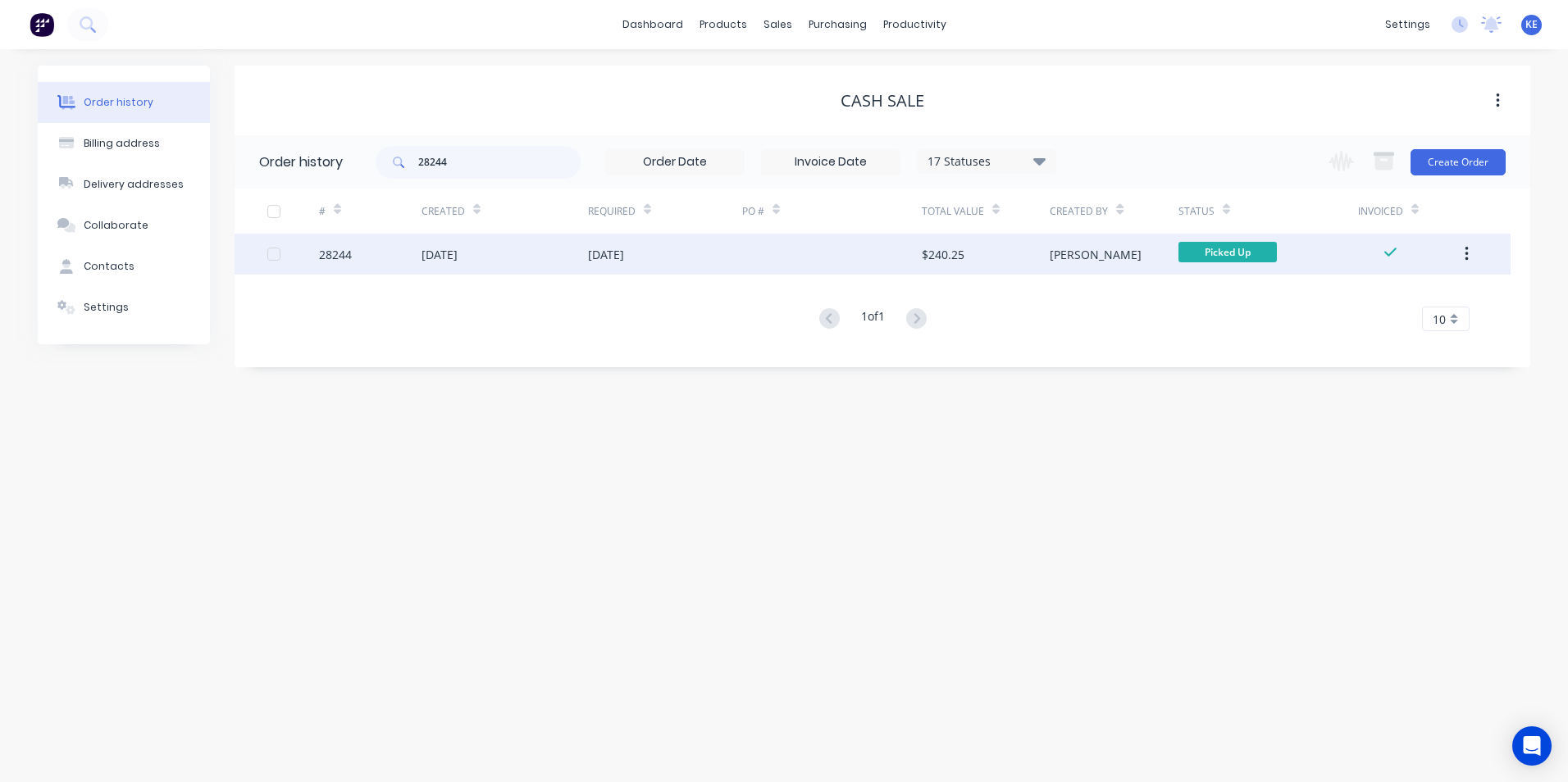
click at [1467, 253] on icon "button" at bounding box center [1466, 255] width 5 height 18
click at [1393, 303] on div "Archive" at bounding box center [1407, 297] width 126 height 24
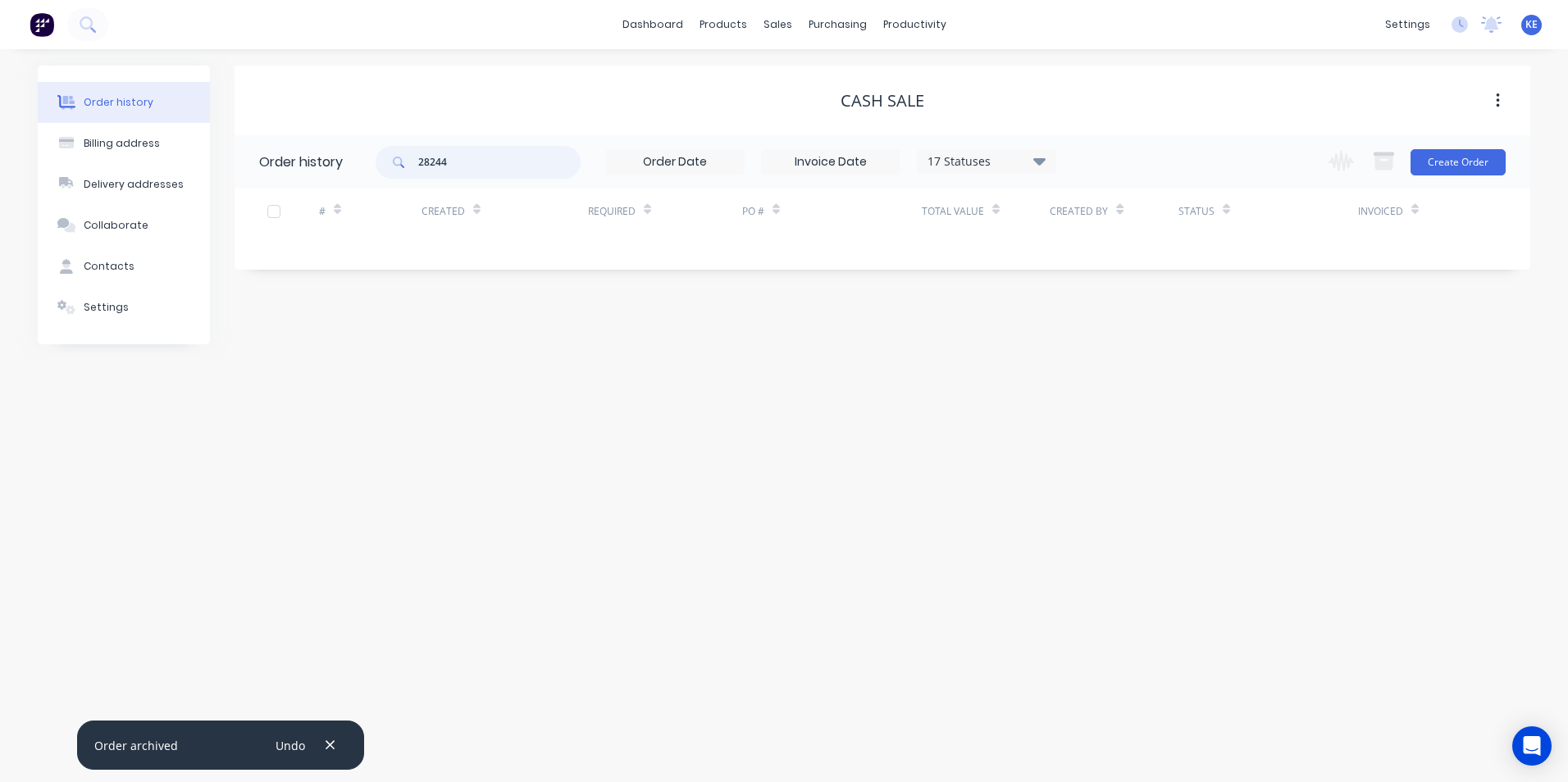
drag, startPoint x: 474, startPoint y: 170, endPoint x: 319, endPoint y: 171, distance: 155.0
click at [319, 171] on header "Order history 28244 17 Statuses Invoice Status Invoiced Not Invoiced Partial Or…" at bounding box center [882, 162] width 1295 height 54
type input "28097"
click at [1021, 171] on div "17 Statuses Invoice Status Invoiced Not Invoiced Partial Order Status All Archi…" at bounding box center [986, 161] width 139 height 25
click at [1022, 163] on div "17 Statuses" at bounding box center [986, 162] width 137 height 18
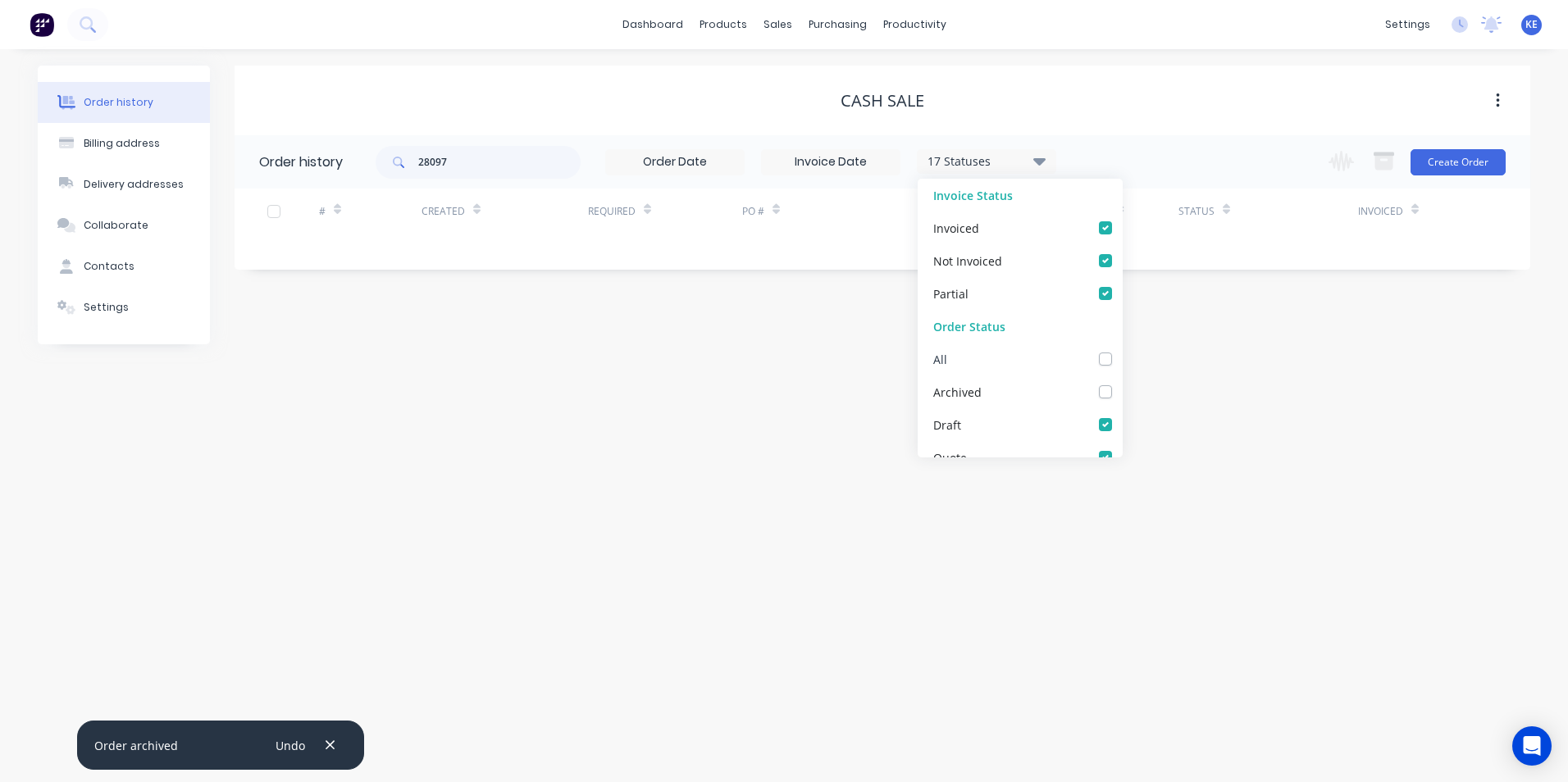
click at [1121, 350] on label at bounding box center [1121, 350] width 0 height 0
click at [1121, 359] on input "checkbox" at bounding box center [1128, 357] width 13 height 15
checkbox input "true"
click at [680, 430] on div "Order history Billing address Delivery addresses Collaborate Contacts Settings …" at bounding box center [784, 416] width 1568 height 733
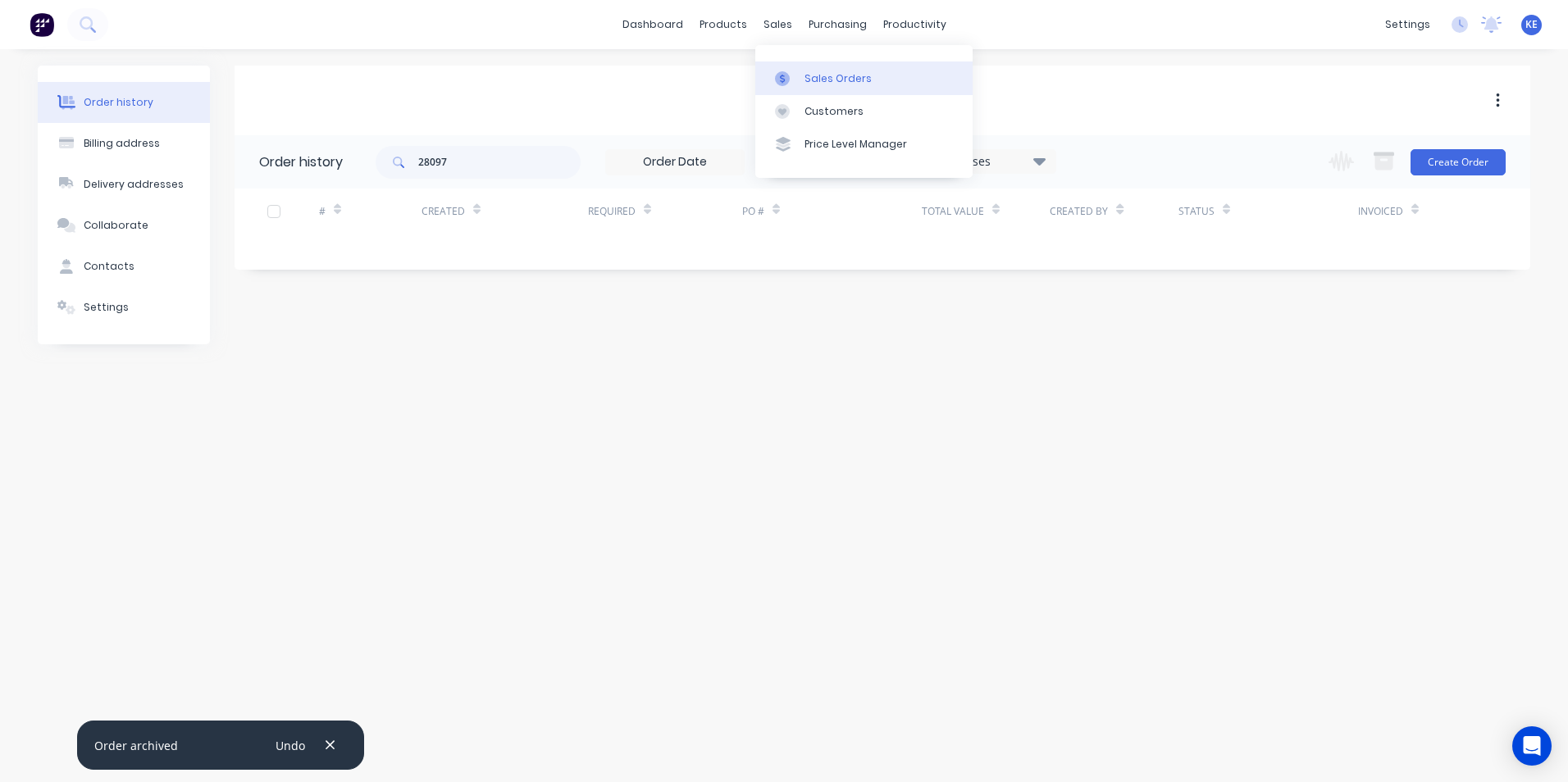
click at [844, 77] on div "Sales Orders" at bounding box center [838, 78] width 67 height 15
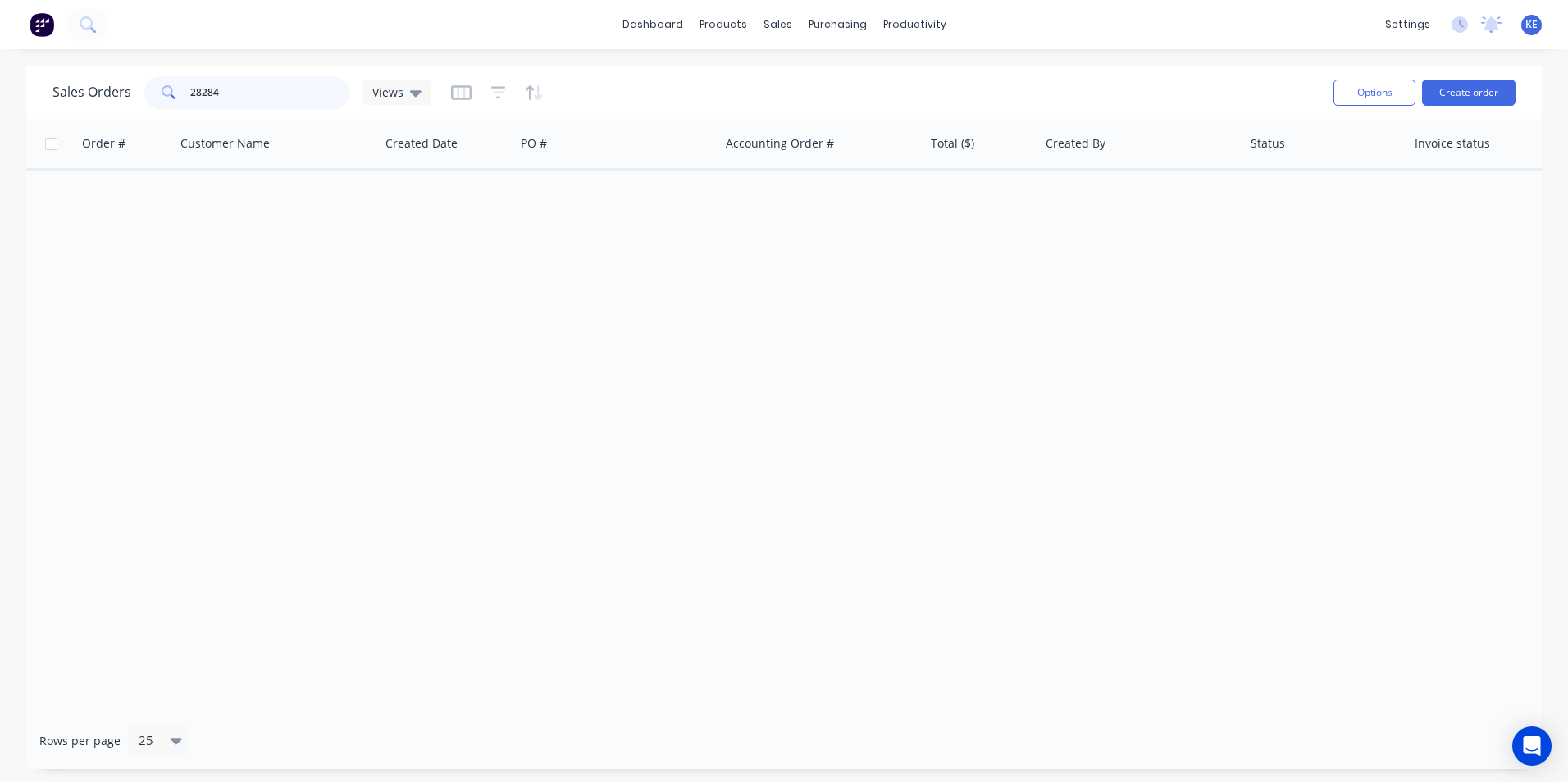
drag, startPoint x: 233, startPoint y: 84, endPoint x: 132, endPoint y: 103, distance: 102.8
click at [132, 103] on div "Sales Orders 28284 Views" at bounding box center [242, 93] width 378 height 33
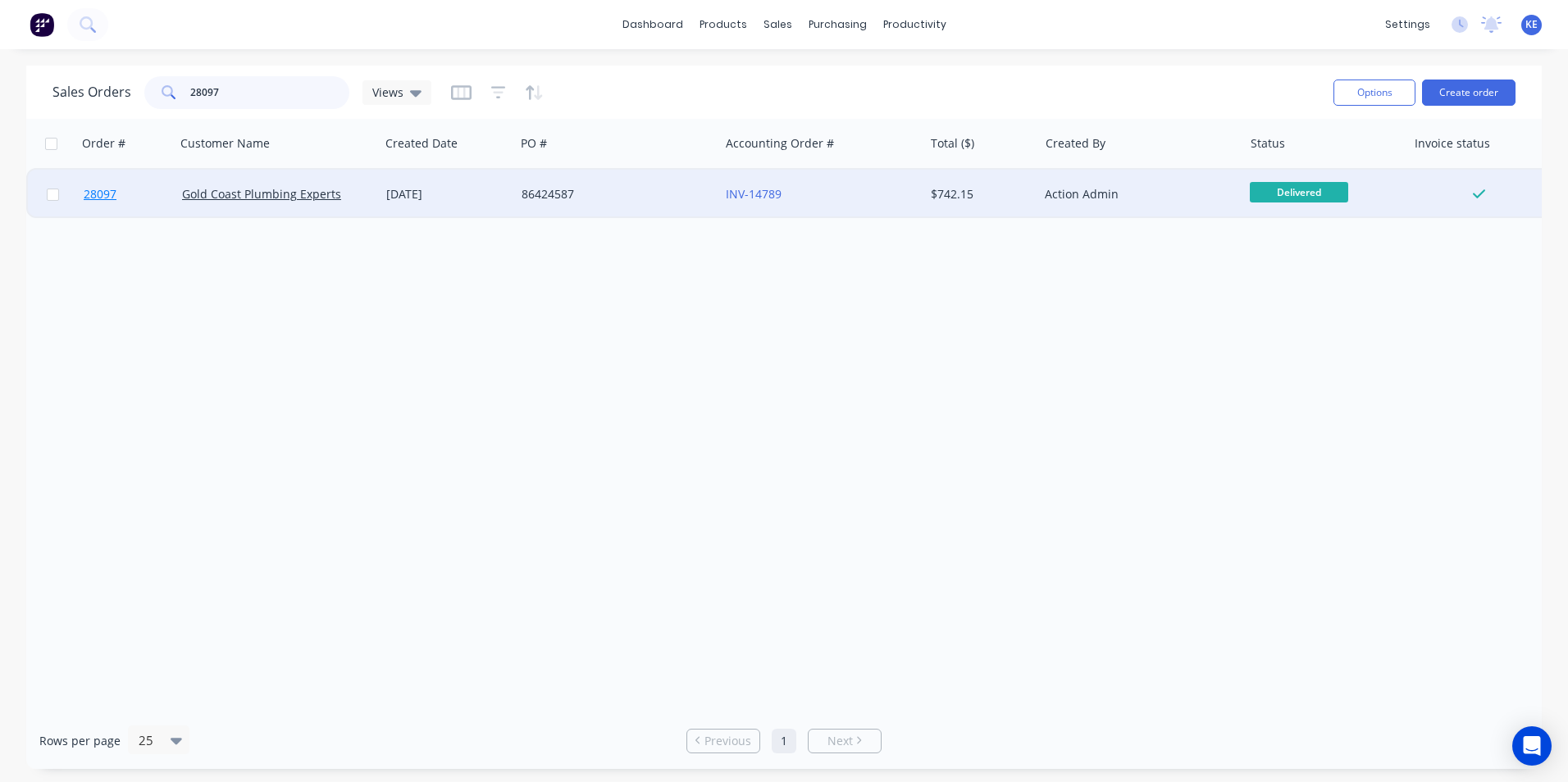
type input "28097"
click at [161, 191] on link "28097" at bounding box center [133, 195] width 98 height 49
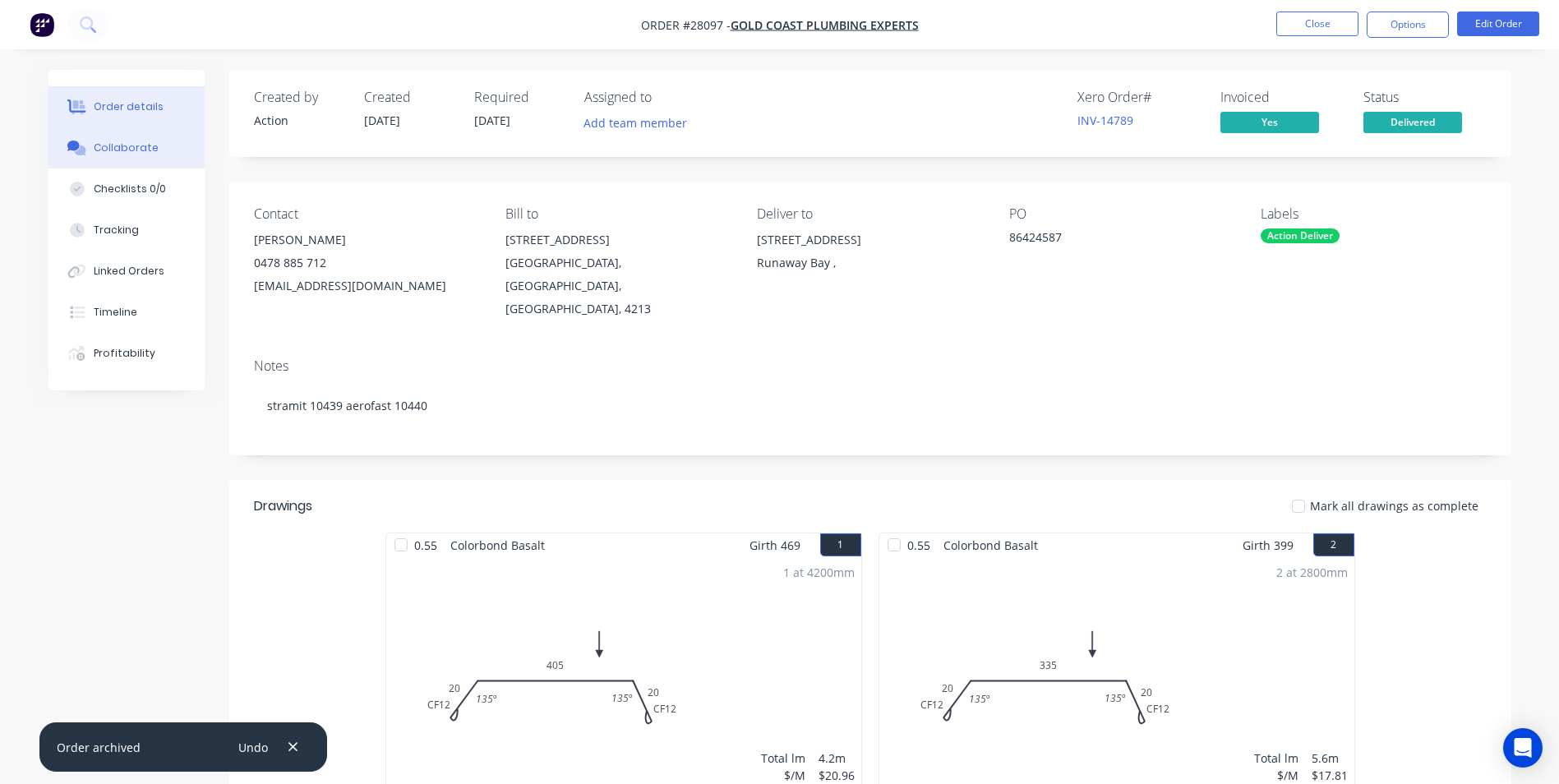
click at [113, 141] on div "Collaborate" at bounding box center [126, 148] width 65 height 15
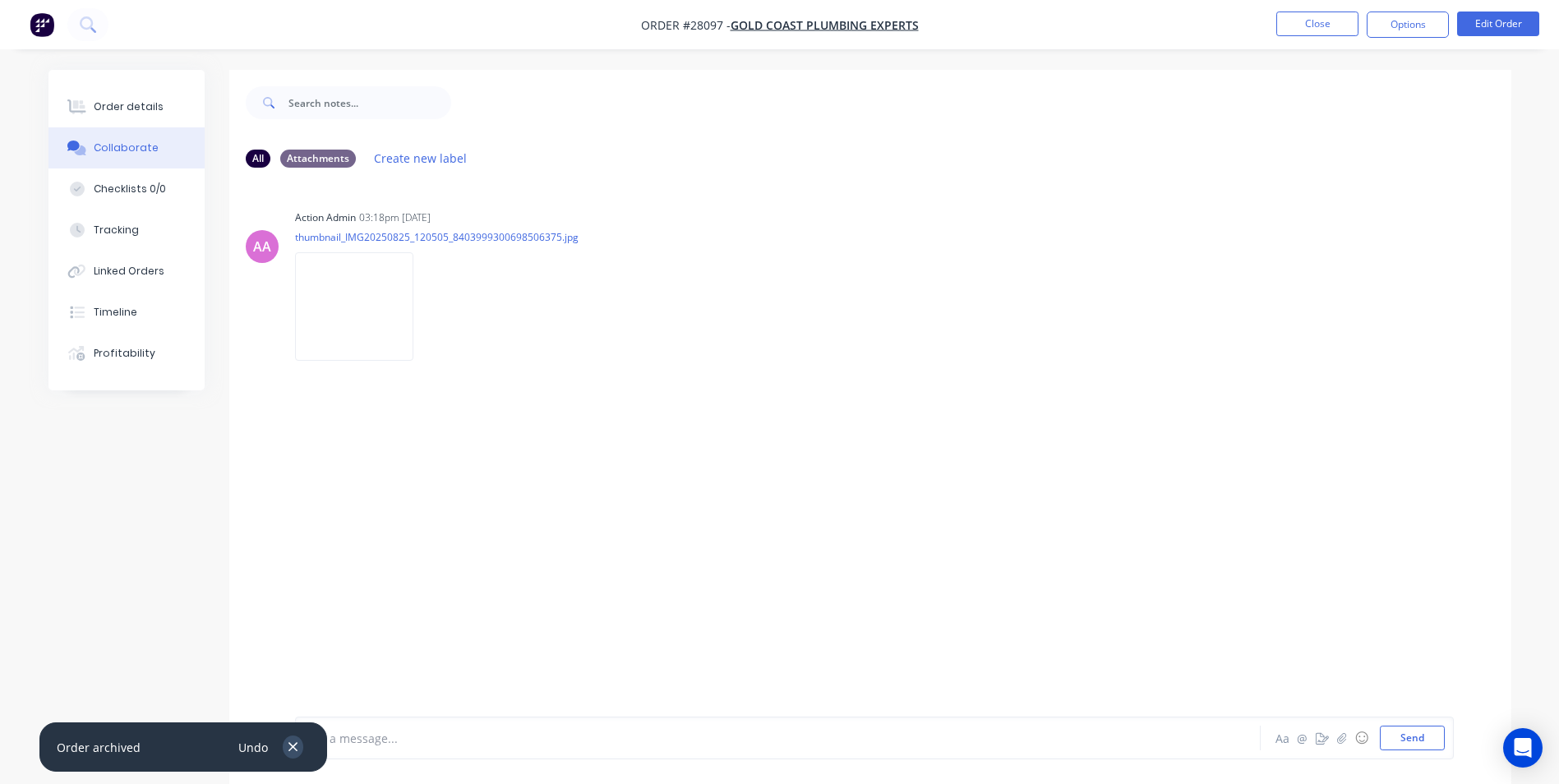
click at [292, 747] on icon "button" at bounding box center [294, 747] width 11 height 15
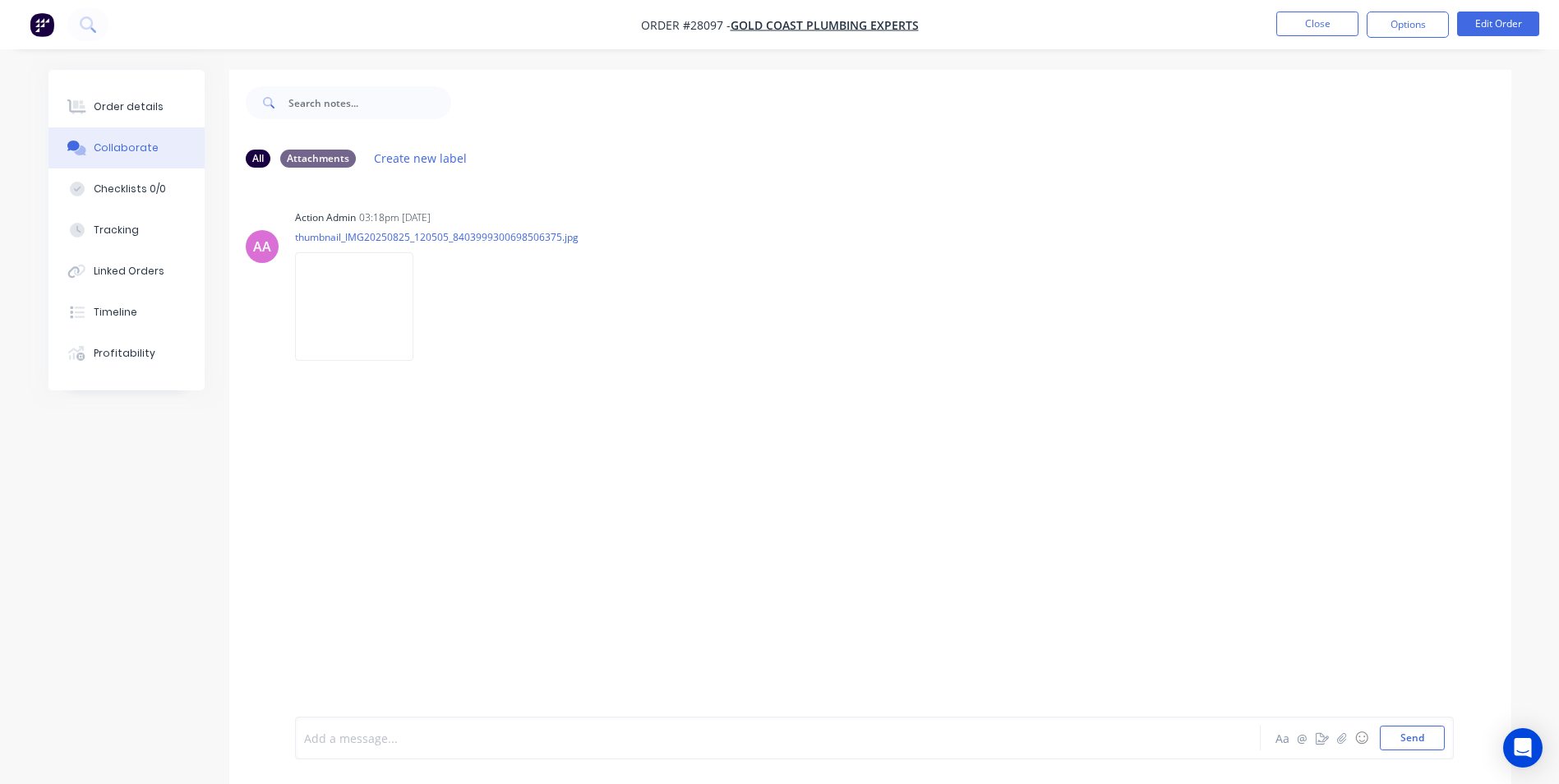
click at [382, 731] on div at bounding box center [732, 738] width 855 height 17
click at [1411, 738] on button "Send" at bounding box center [1412, 738] width 65 height 25
click at [1317, 17] on button "Close" at bounding box center [1317, 24] width 82 height 25
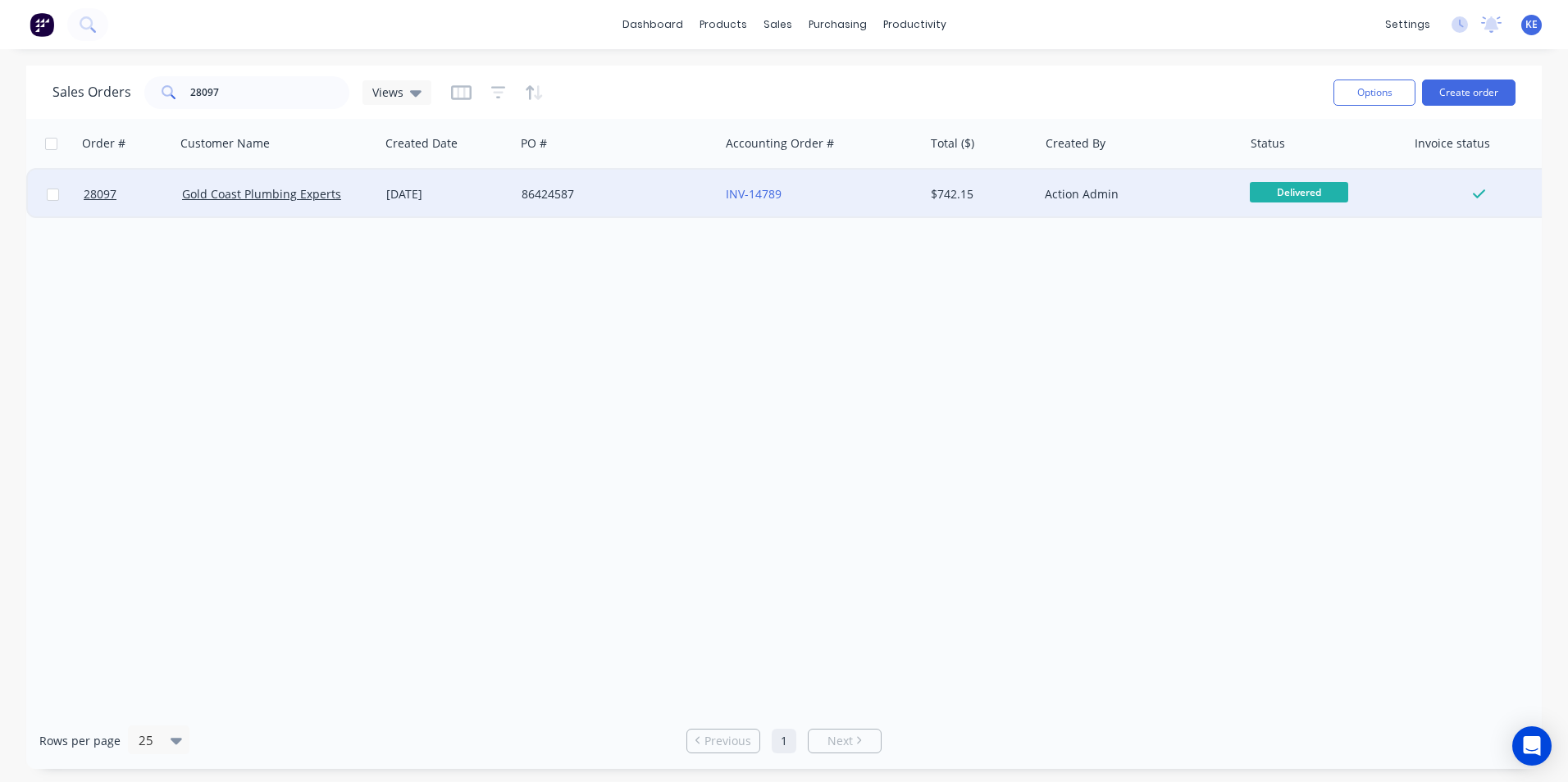
drag, startPoint x: 53, startPoint y: 193, endPoint x: 75, endPoint y: 197, distance: 22.4
click at [53, 193] on input "checkbox" at bounding box center [53, 195] width 13 height 13
checkbox input "true"
click at [1379, 85] on button "Options" at bounding box center [1374, 92] width 82 height 26
click at [1279, 177] on div "Archive" at bounding box center [1325, 166] width 151 height 24
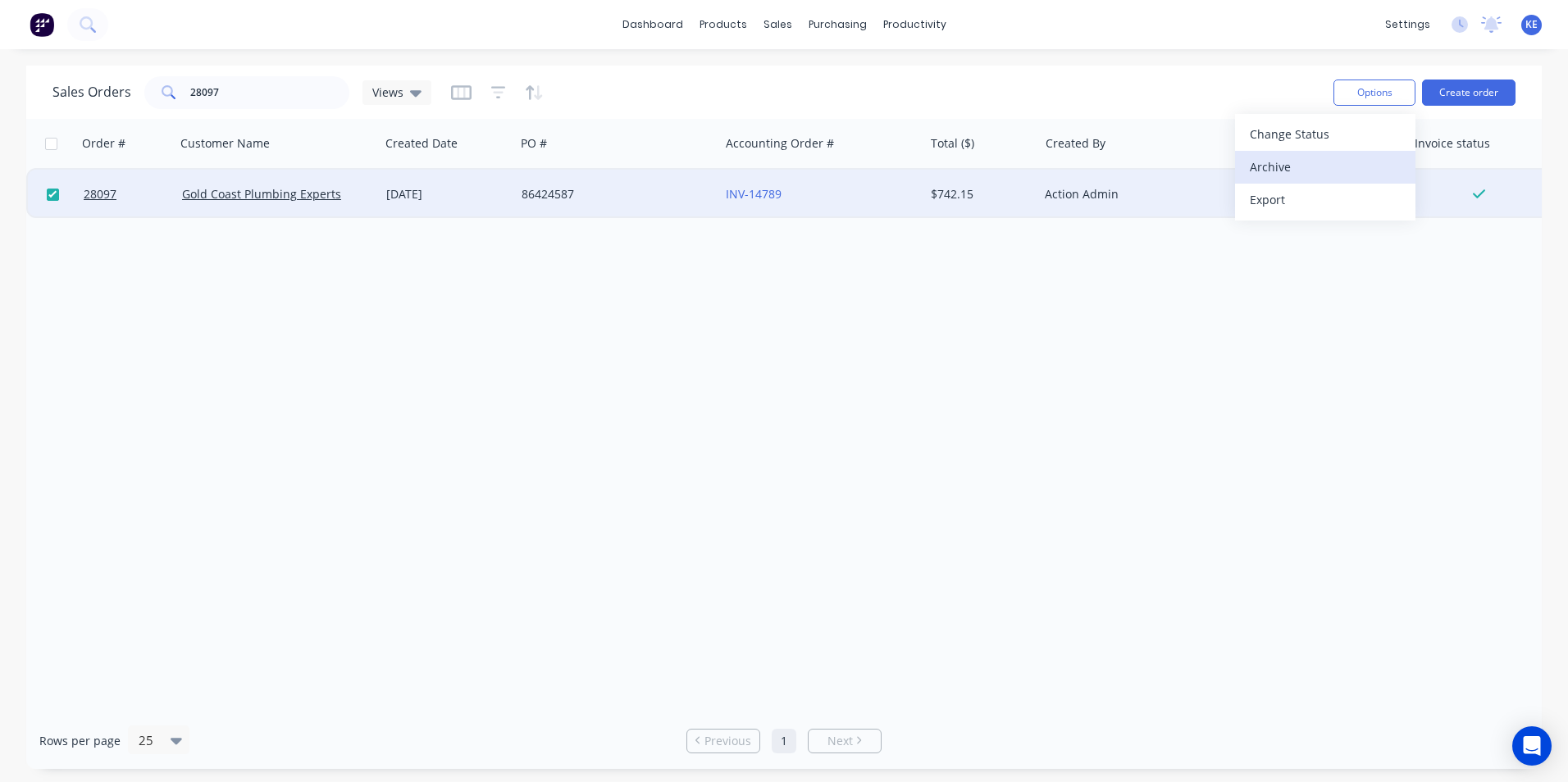
checkbox input "false"
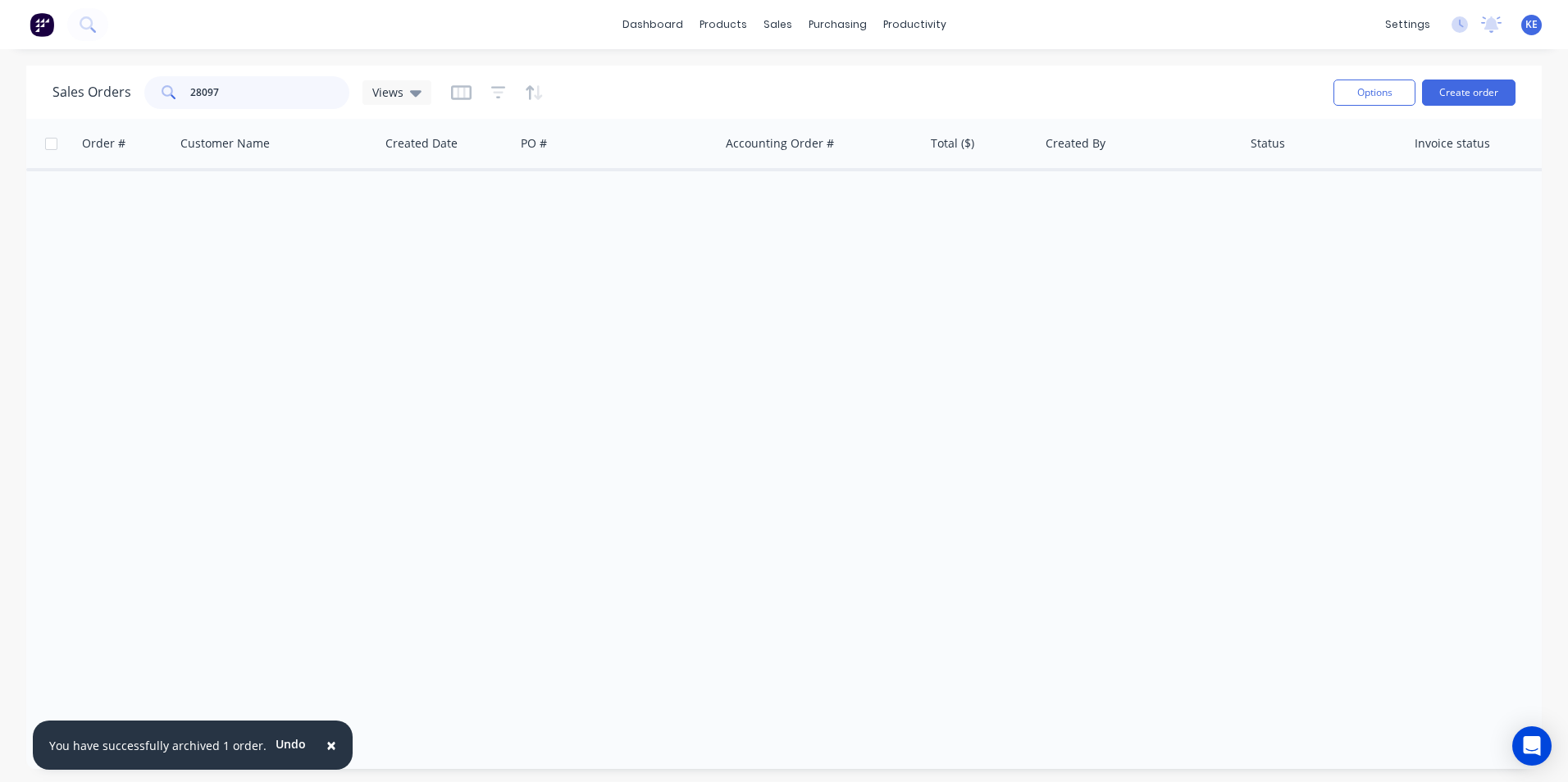
drag, startPoint x: 162, startPoint y: 97, endPoint x: 16, endPoint y: 366, distance: 306.1
click at [83, 101] on div "Sales Orders 28097 Views" at bounding box center [242, 93] width 378 height 33
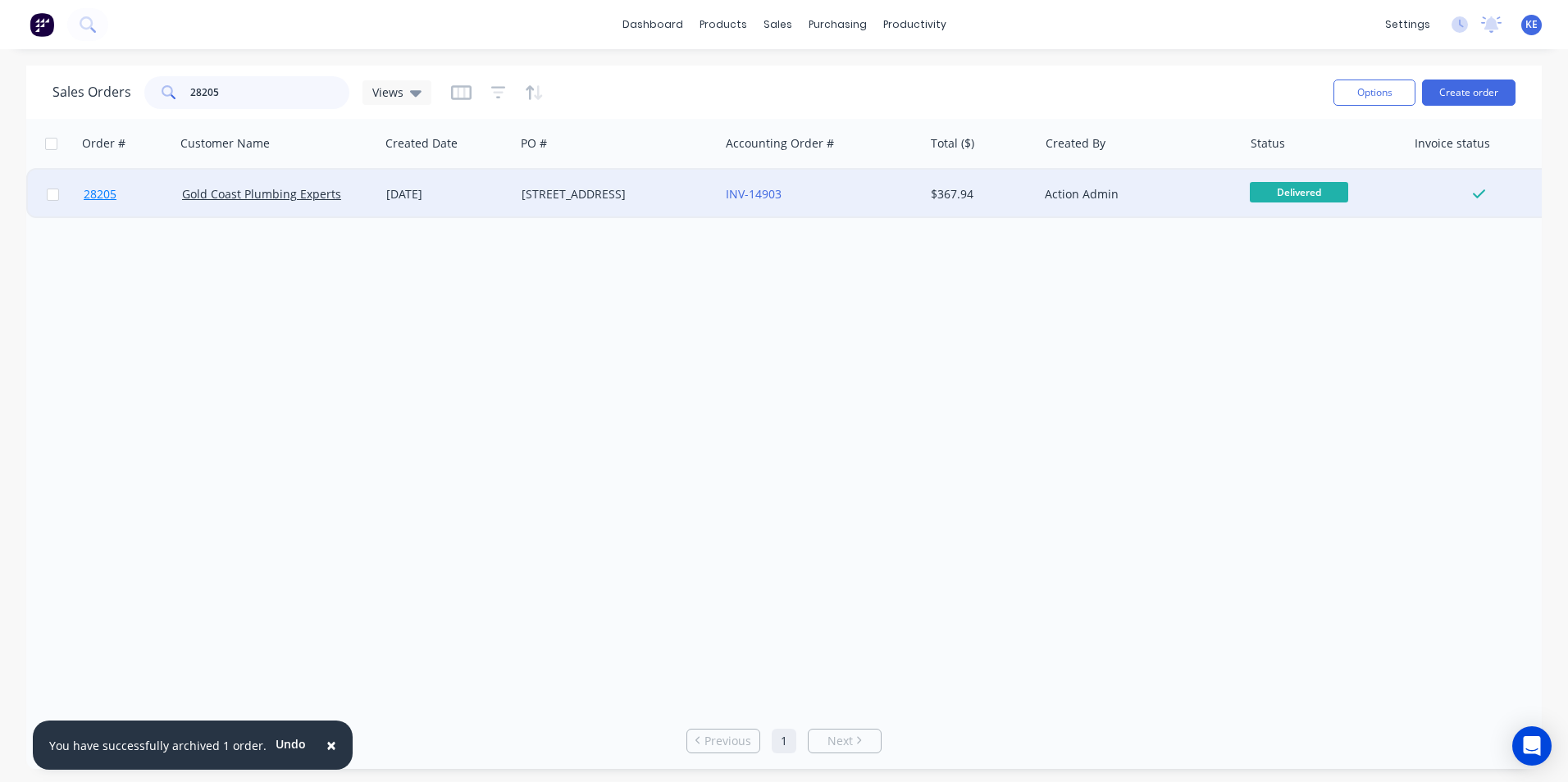
type input "28205"
click at [141, 201] on link "28205" at bounding box center [133, 195] width 98 height 49
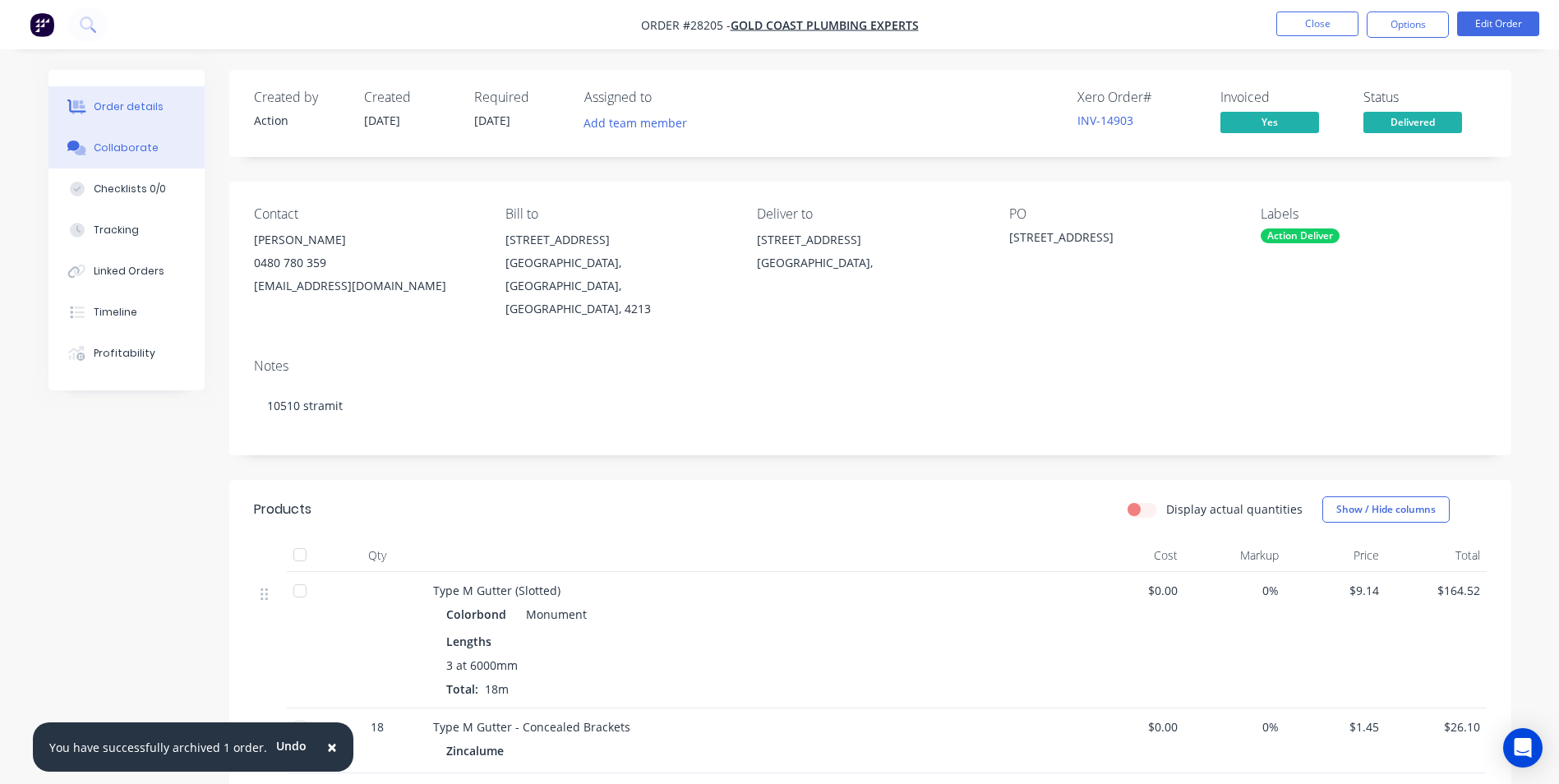
click at [96, 143] on div "Collaborate" at bounding box center [126, 148] width 65 height 15
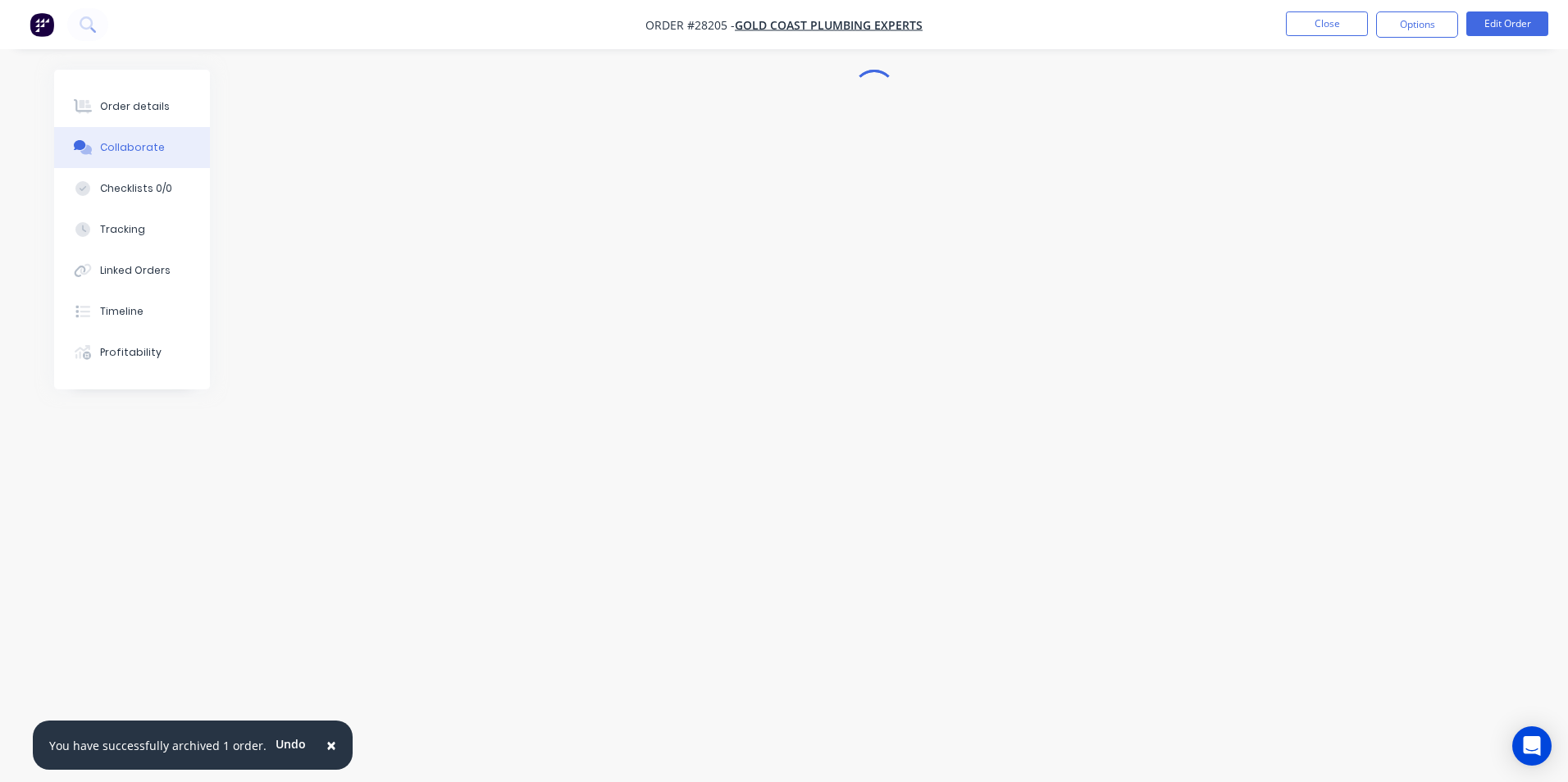
drag, startPoint x: 319, startPoint y: 742, endPoint x: 373, endPoint y: 780, distance: 66.0
click at [327, 742] on span "×" at bounding box center [331, 745] width 10 height 23
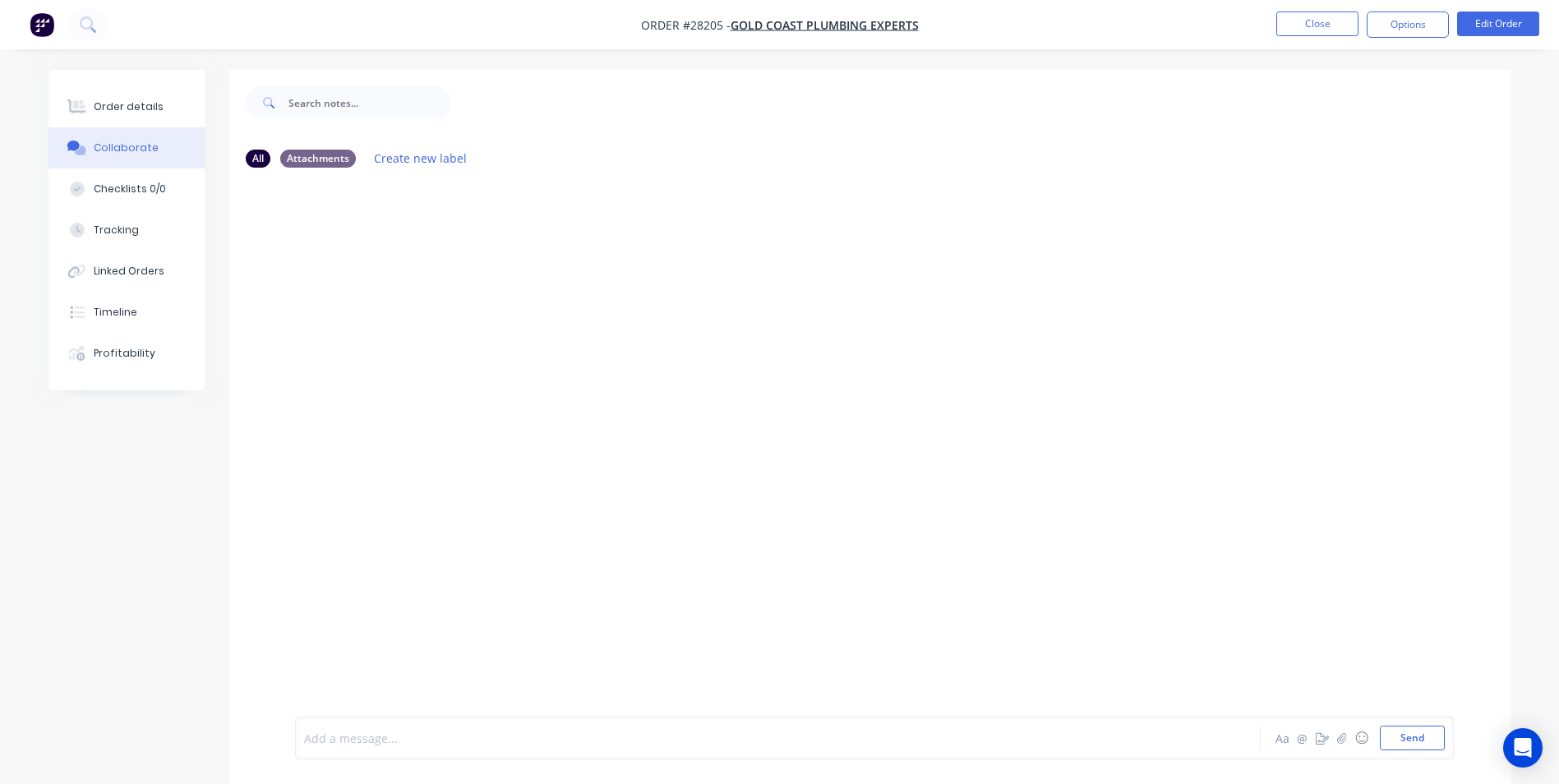
click at [321, 747] on div at bounding box center [732, 738] width 855 height 17
click at [1393, 739] on button "Send" at bounding box center [1412, 738] width 65 height 25
click at [1322, 28] on button "Close" at bounding box center [1317, 24] width 82 height 25
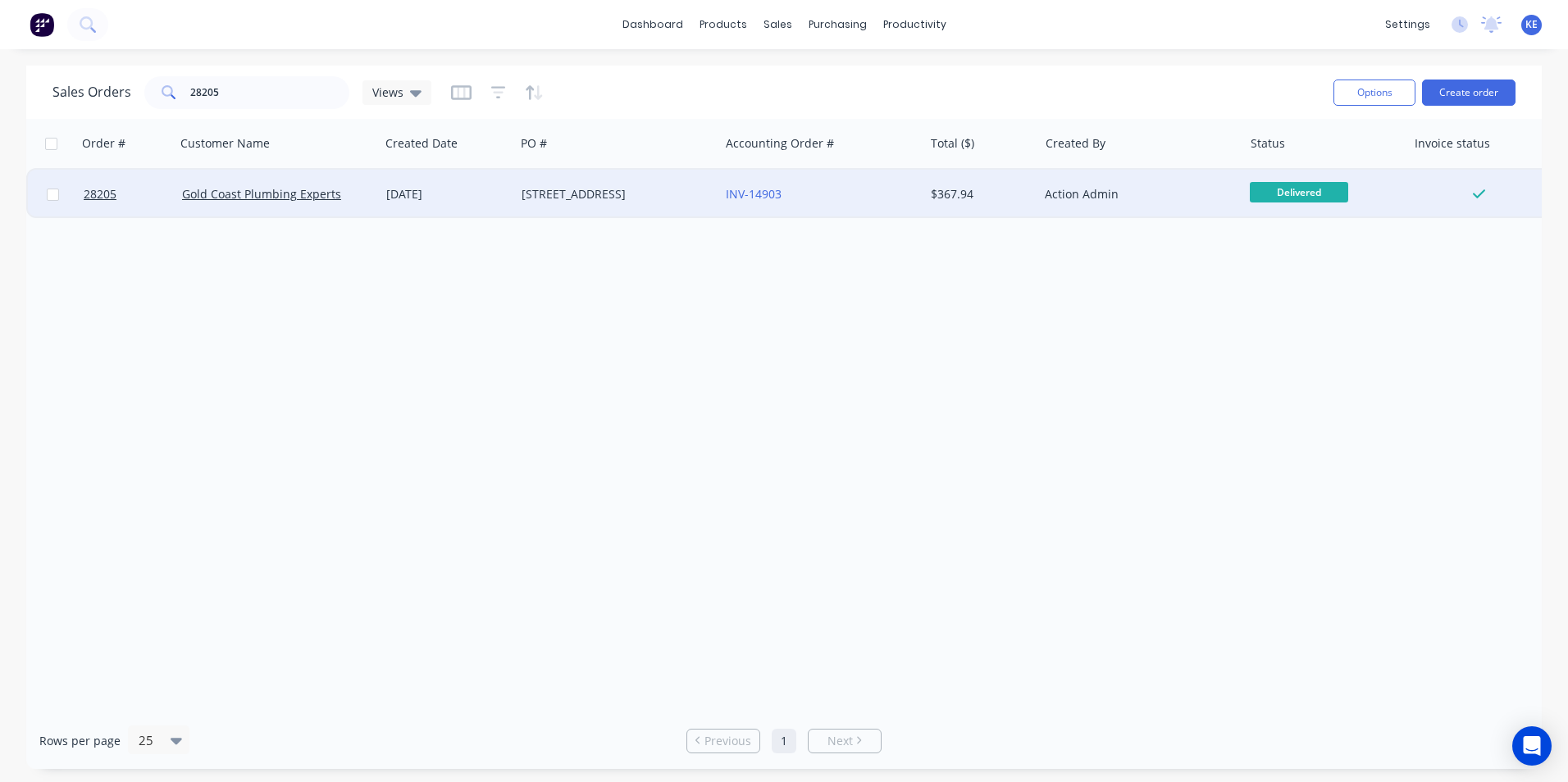
click at [477, 204] on div "[DATE]" at bounding box center [447, 195] width 136 height 49
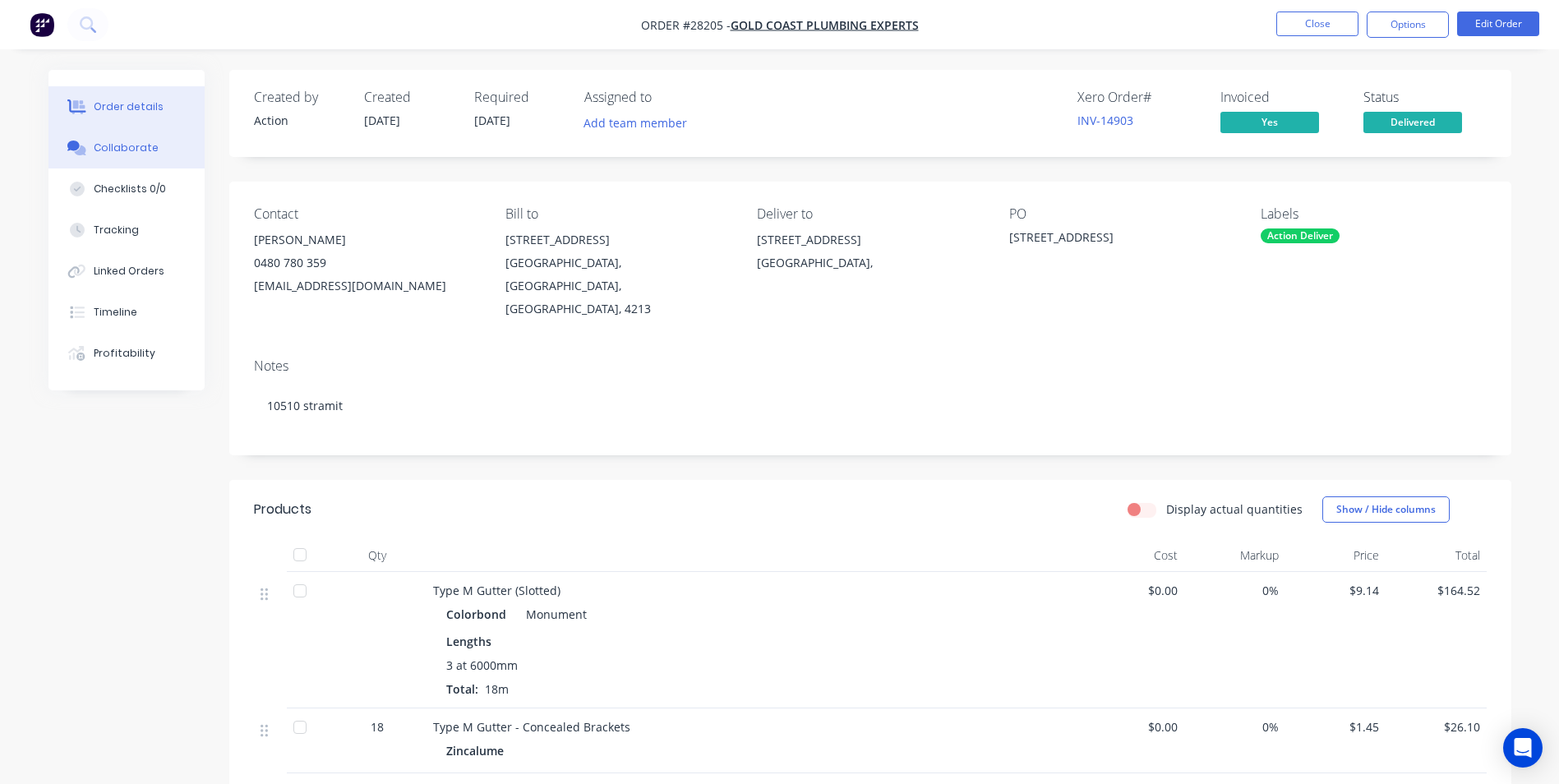
click at [115, 149] on div "Collaborate" at bounding box center [126, 148] width 65 height 15
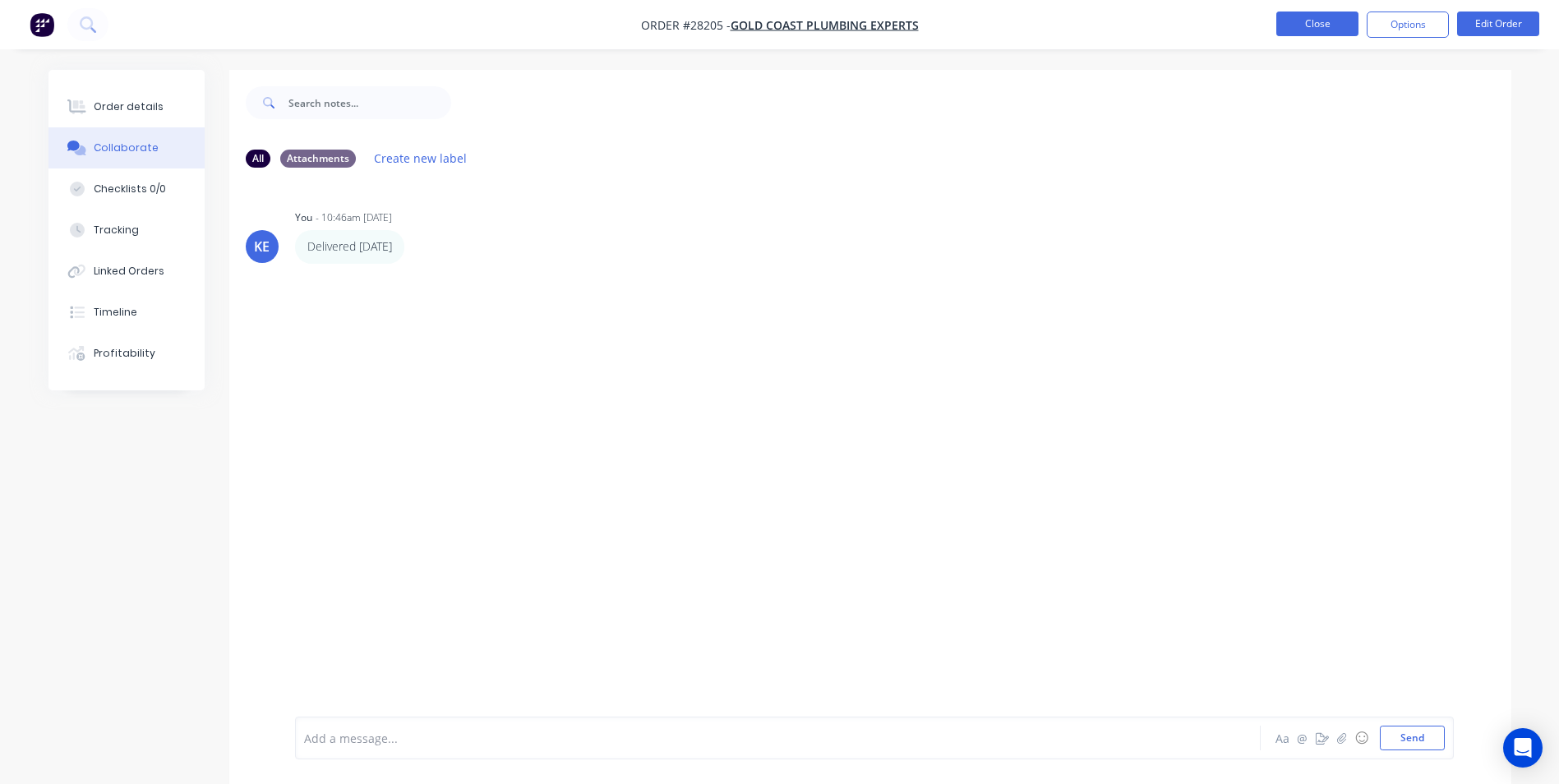
click at [1322, 31] on button "Close" at bounding box center [1317, 24] width 82 height 25
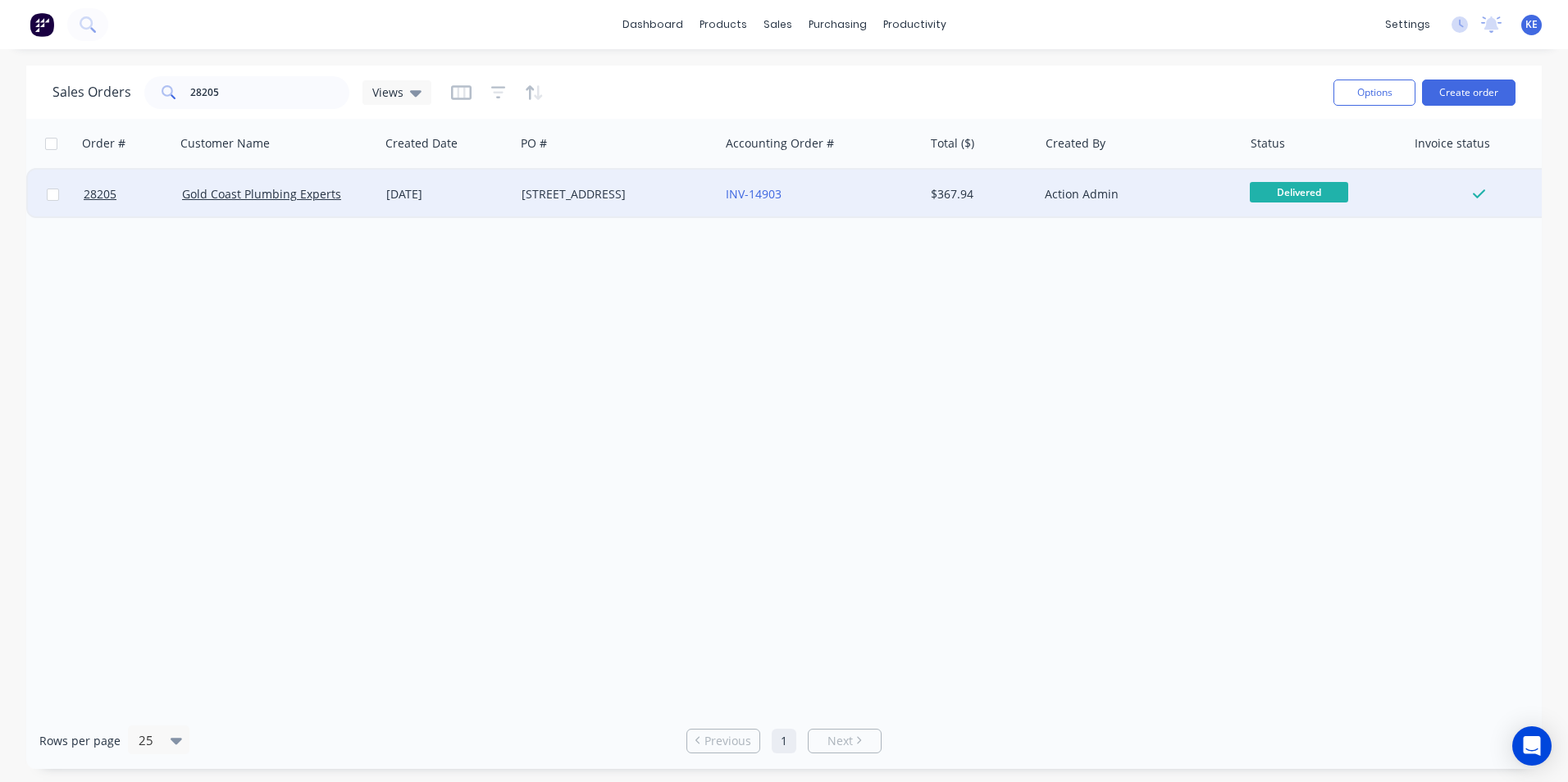
click at [51, 190] on input "checkbox" at bounding box center [53, 195] width 13 height 13
checkbox input "true"
click at [1386, 85] on button "Options" at bounding box center [1374, 92] width 82 height 26
click at [1307, 170] on div "Archive" at bounding box center [1325, 166] width 151 height 24
checkbox input "false"
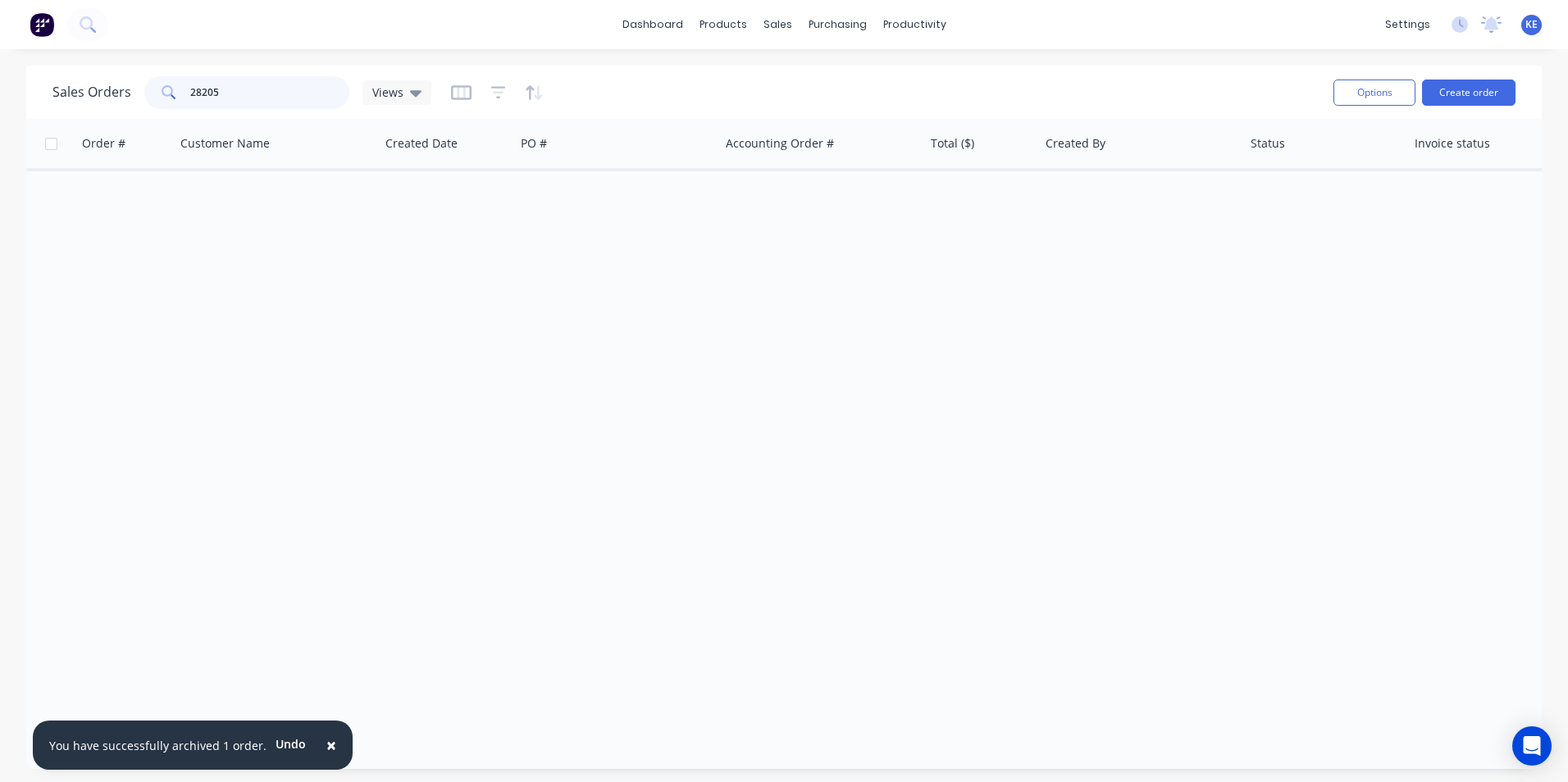
drag, startPoint x: 237, startPoint y: 91, endPoint x: 137, endPoint y: 90, distance: 100.0
click at [137, 90] on div "Sales Orders 28205 Views" at bounding box center [242, 93] width 378 height 33
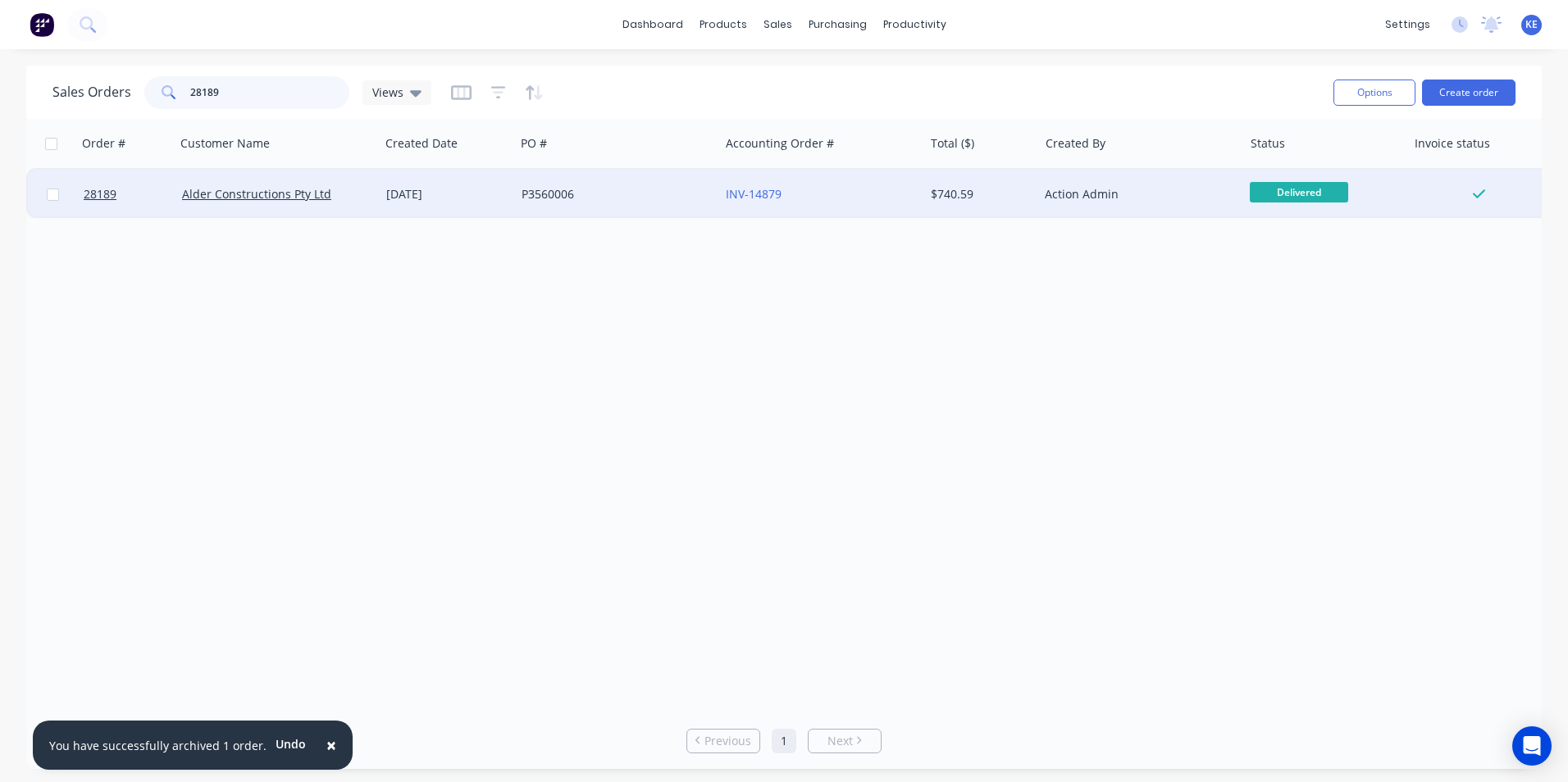
type input "28189"
click at [362, 200] on div "Alder Constructions Pty Ltd" at bounding box center [273, 195] width 182 height 16
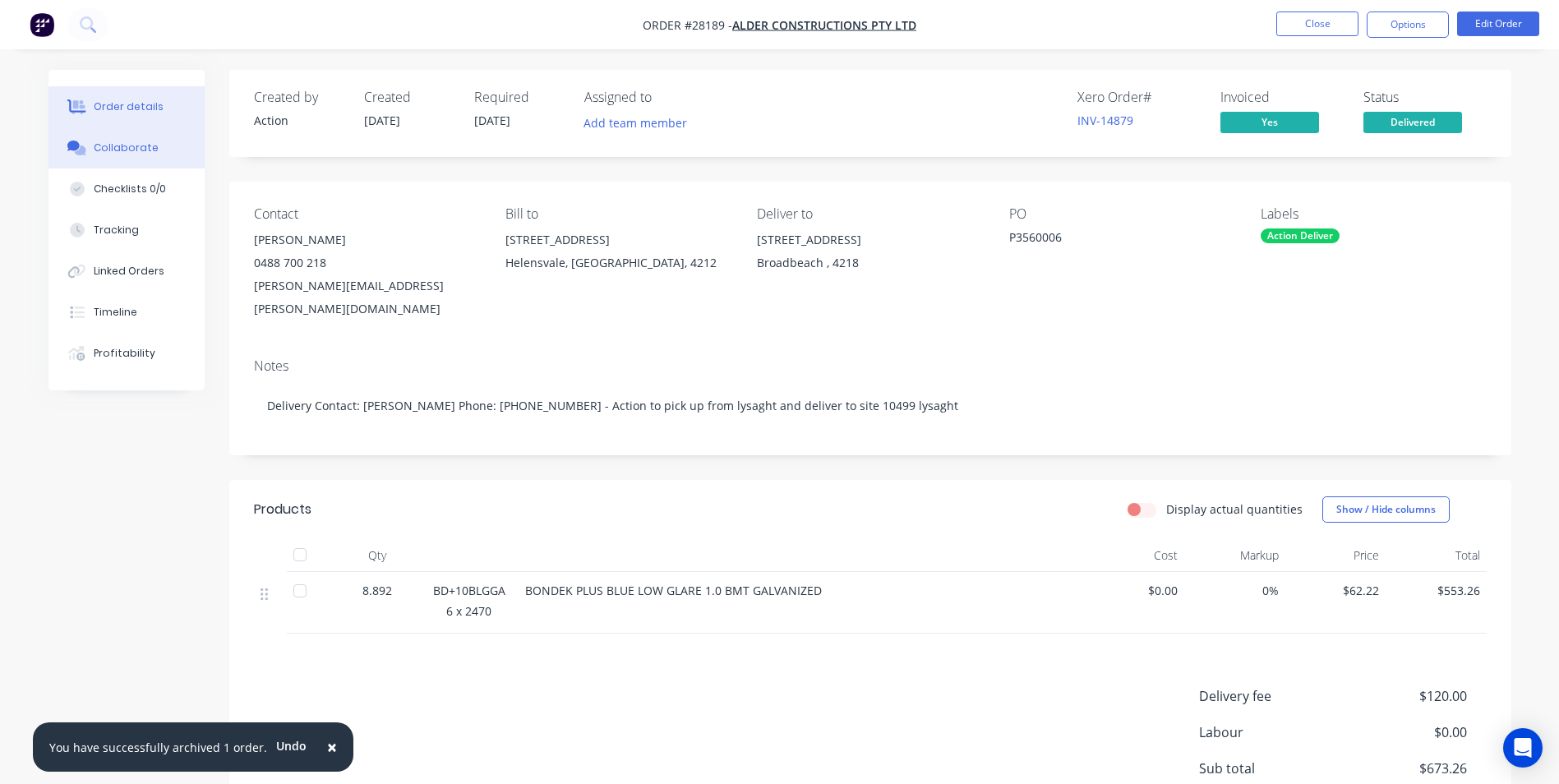
click at [113, 143] on div "Collaborate" at bounding box center [126, 148] width 65 height 15
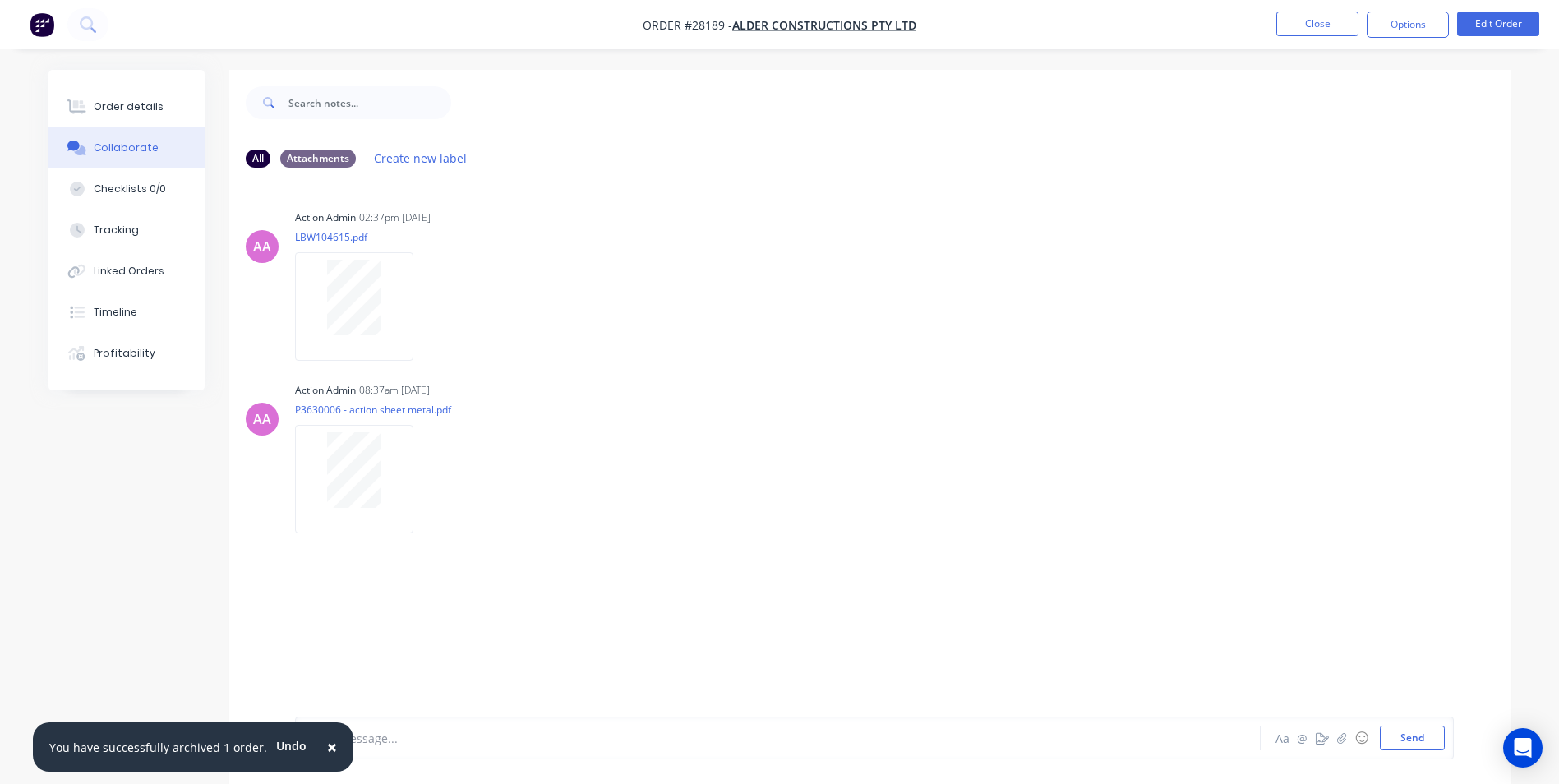
click at [315, 744] on button "×" at bounding box center [332, 747] width 43 height 39
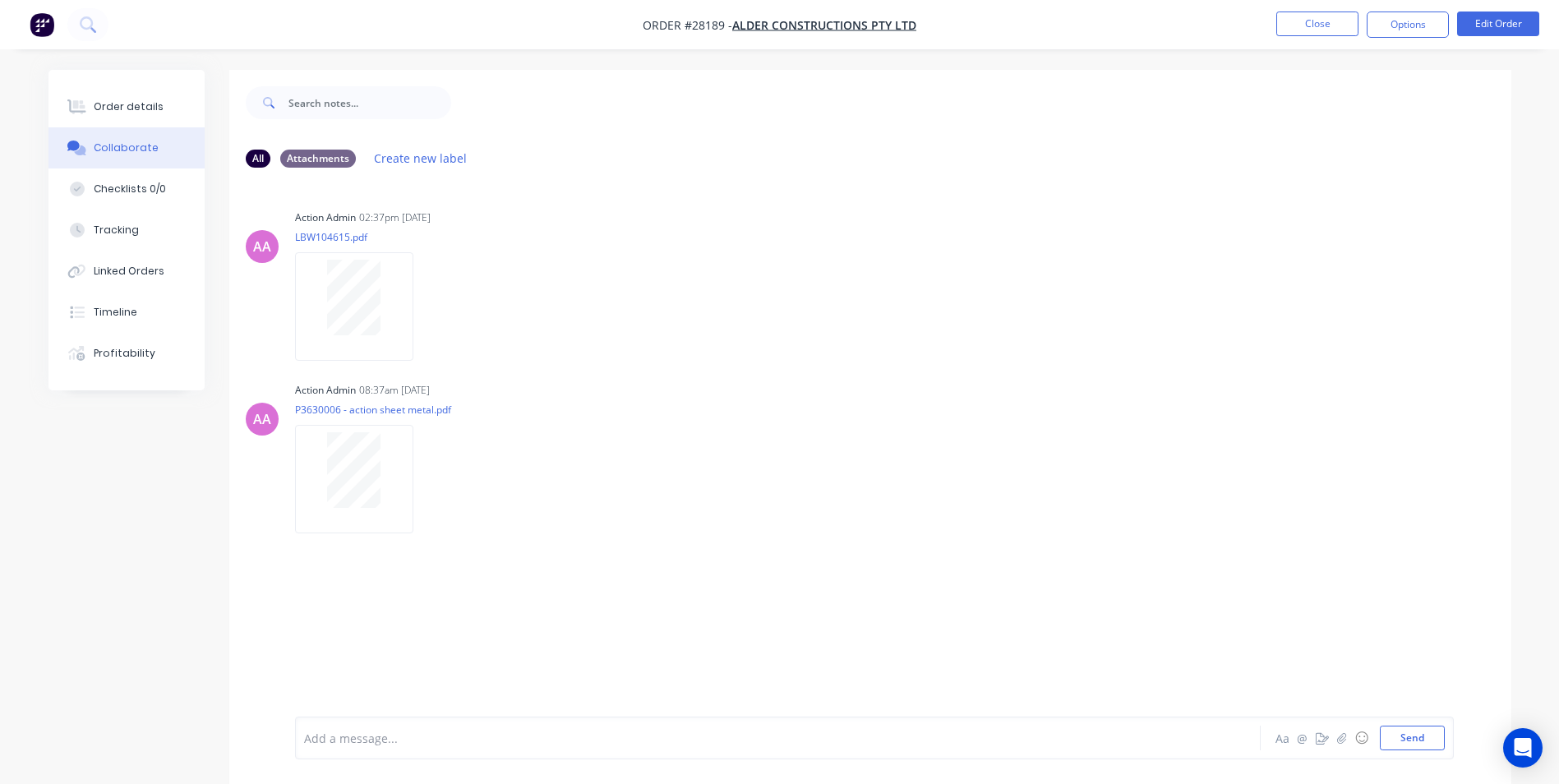
click at [349, 744] on div at bounding box center [732, 738] width 855 height 17
click at [1322, 23] on button "Close" at bounding box center [1317, 24] width 82 height 25
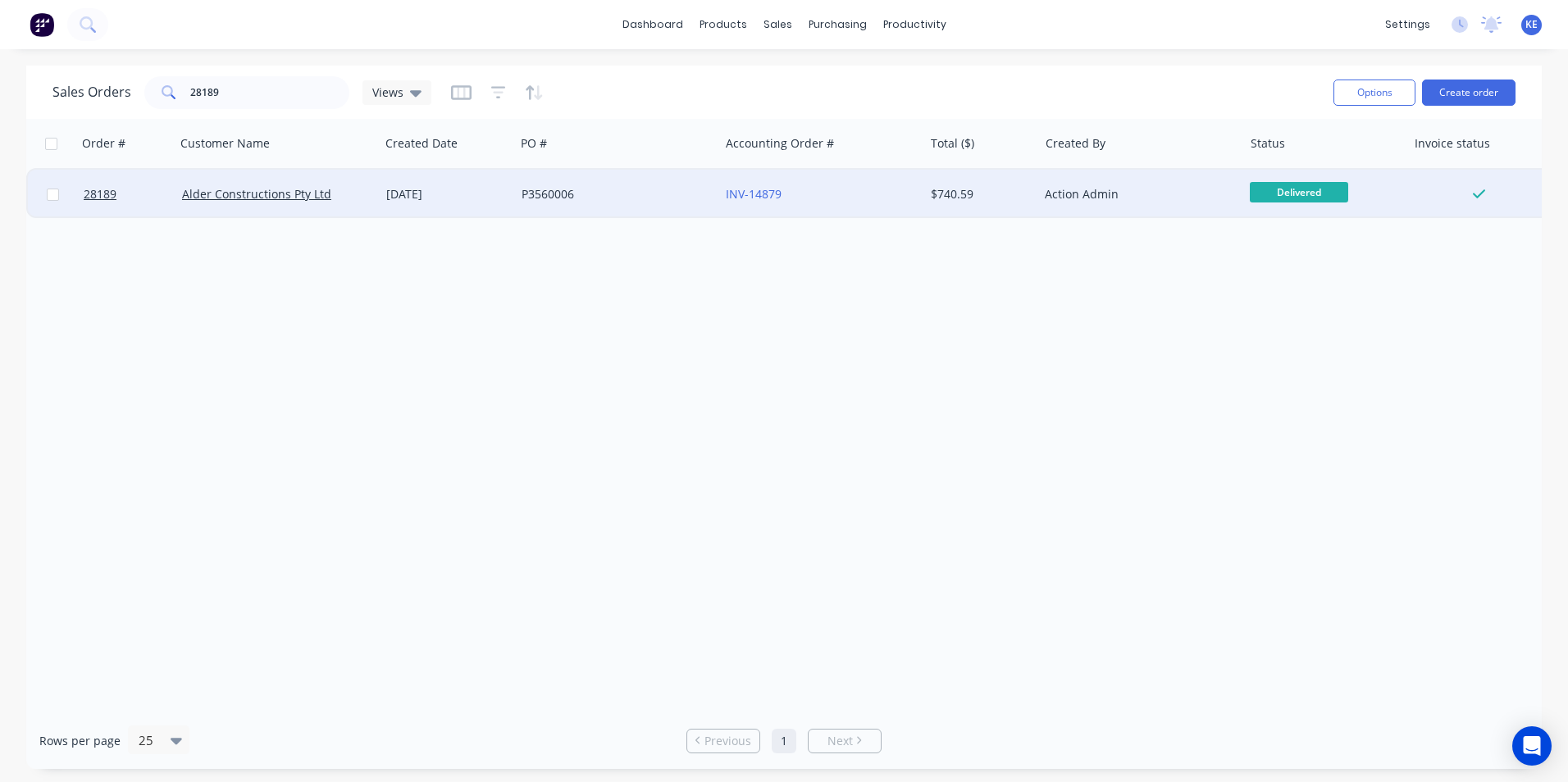
click at [51, 194] on input "checkbox" at bounding box center [53, 195] width 13 height 13
checkbox input "true"
click at [1360, 89] on button "Options" at bounding box center [1374, 92] width 82 height 26
click at [1293, 165] on div "Archive" at bounding box center [1325, 166] width 151 height 24
checkbox input "false"
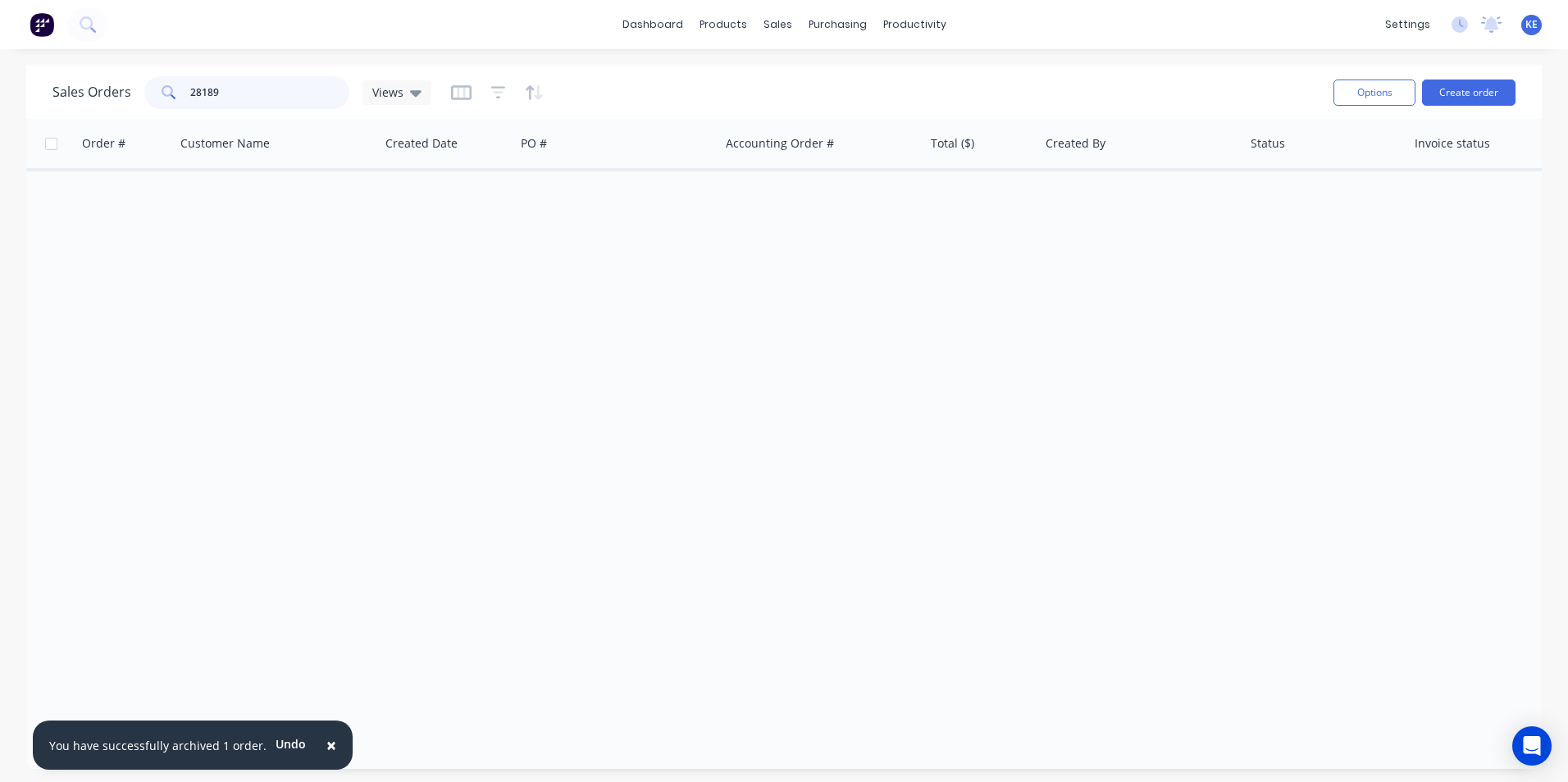
drag, startPoint x: 262, startPoint y: 89, endPoint x: 37, endPoint y: 123, distance: 227.6
click at [37, 123] on div "Sales Orders 28189 Views Options Create order Order # Customer Name Created Dat…" at bounding box center [784, 416] width 1515 height 703
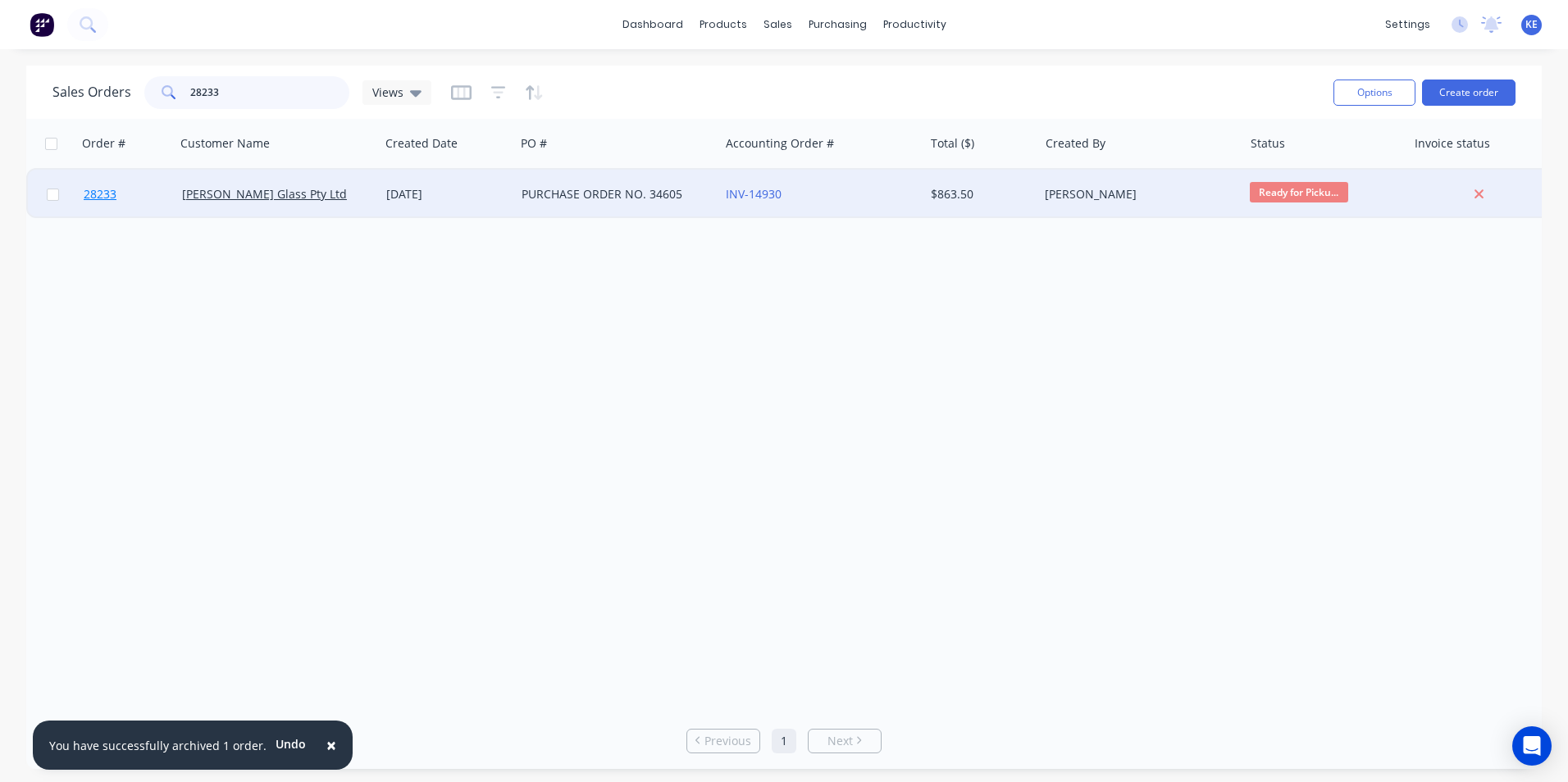
type input "28233"
click at [147, 200] on link "28233" at bounding box center [133, 195] width 98 height 49
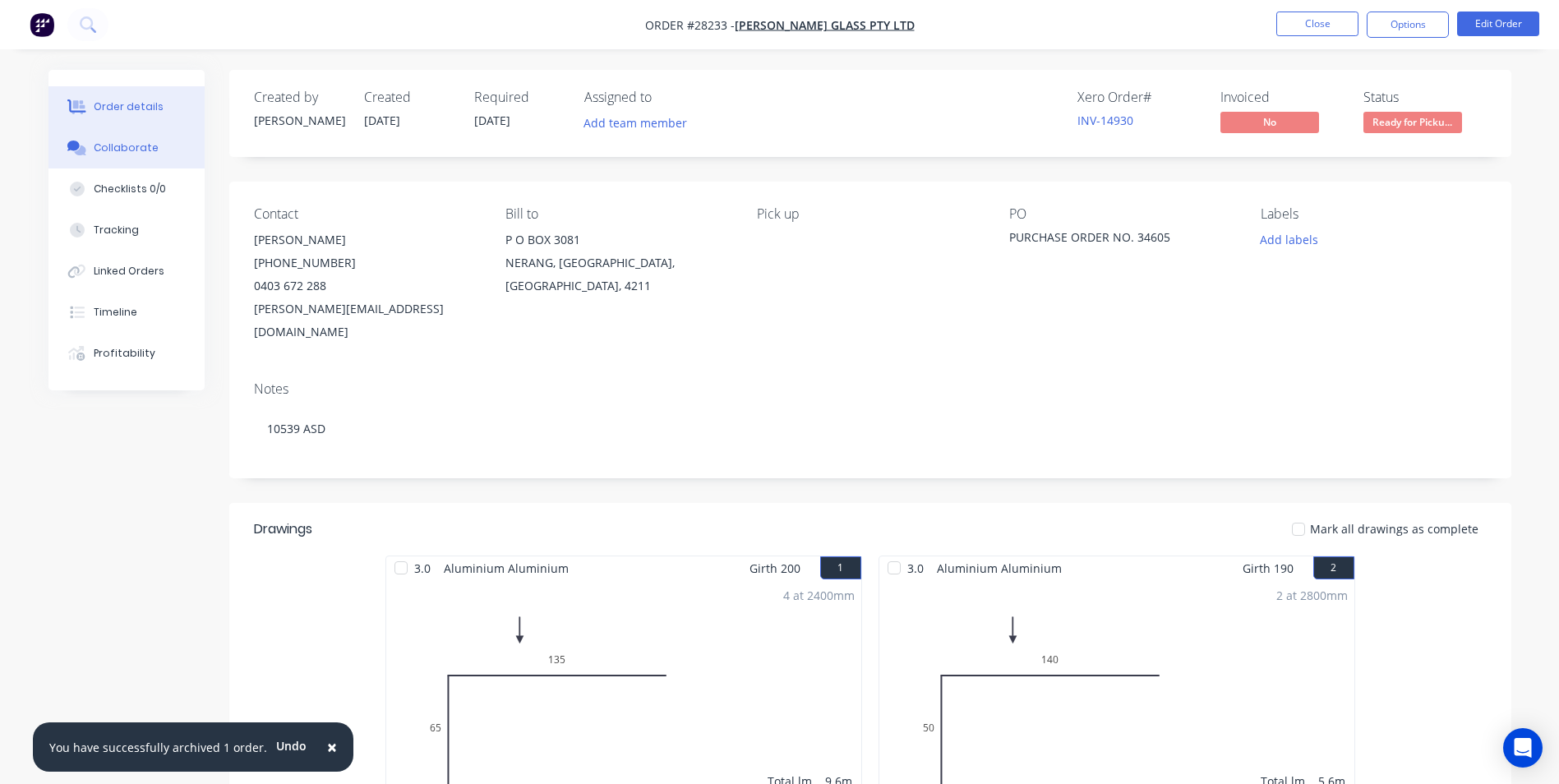
click at [118, 160] on button "Collaborate" at bounding box center [126, 148] width 156 height 41
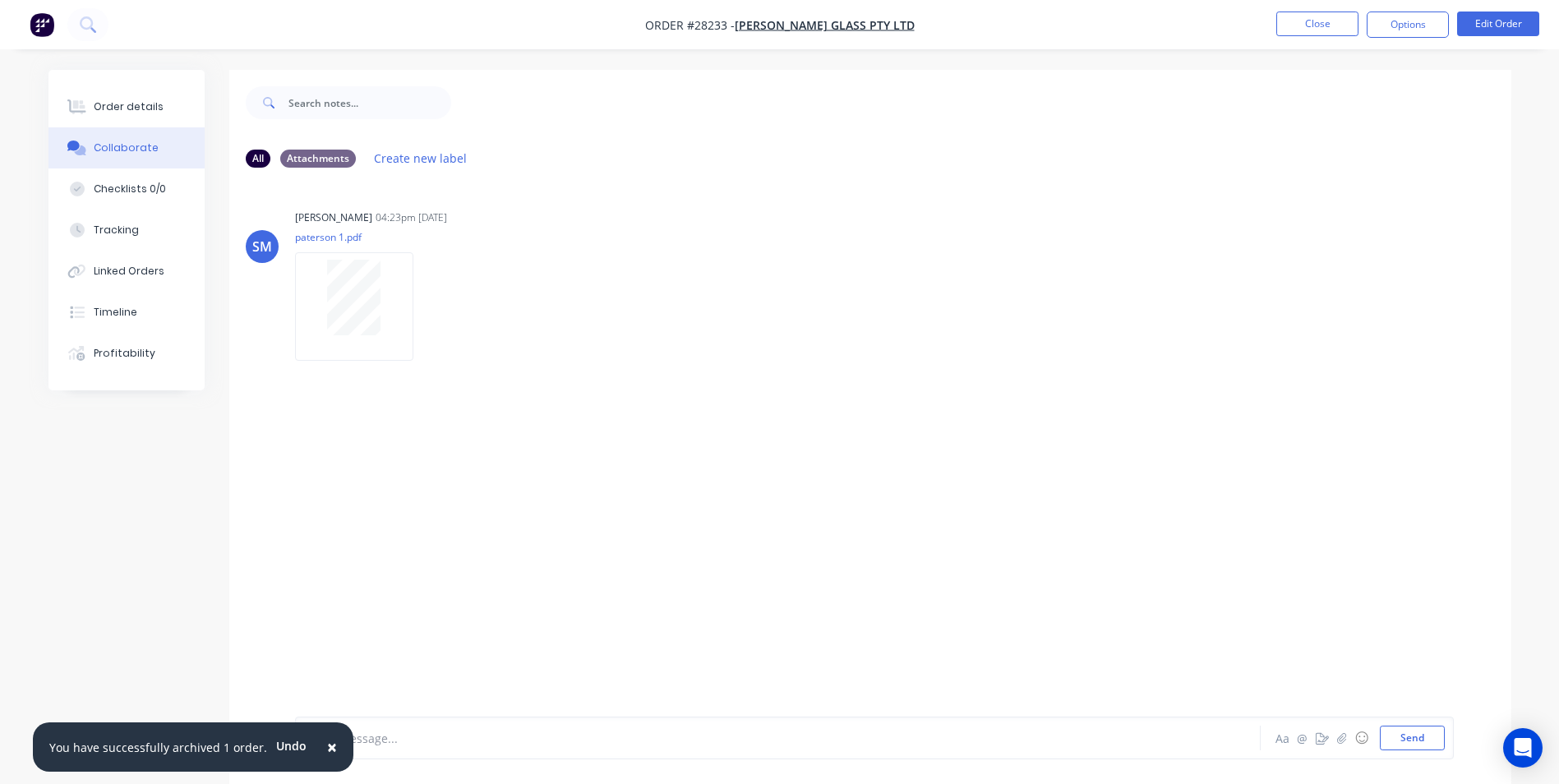
click at [327, 746] on span "×" at bounding box center [332, 747] width 10 height 23
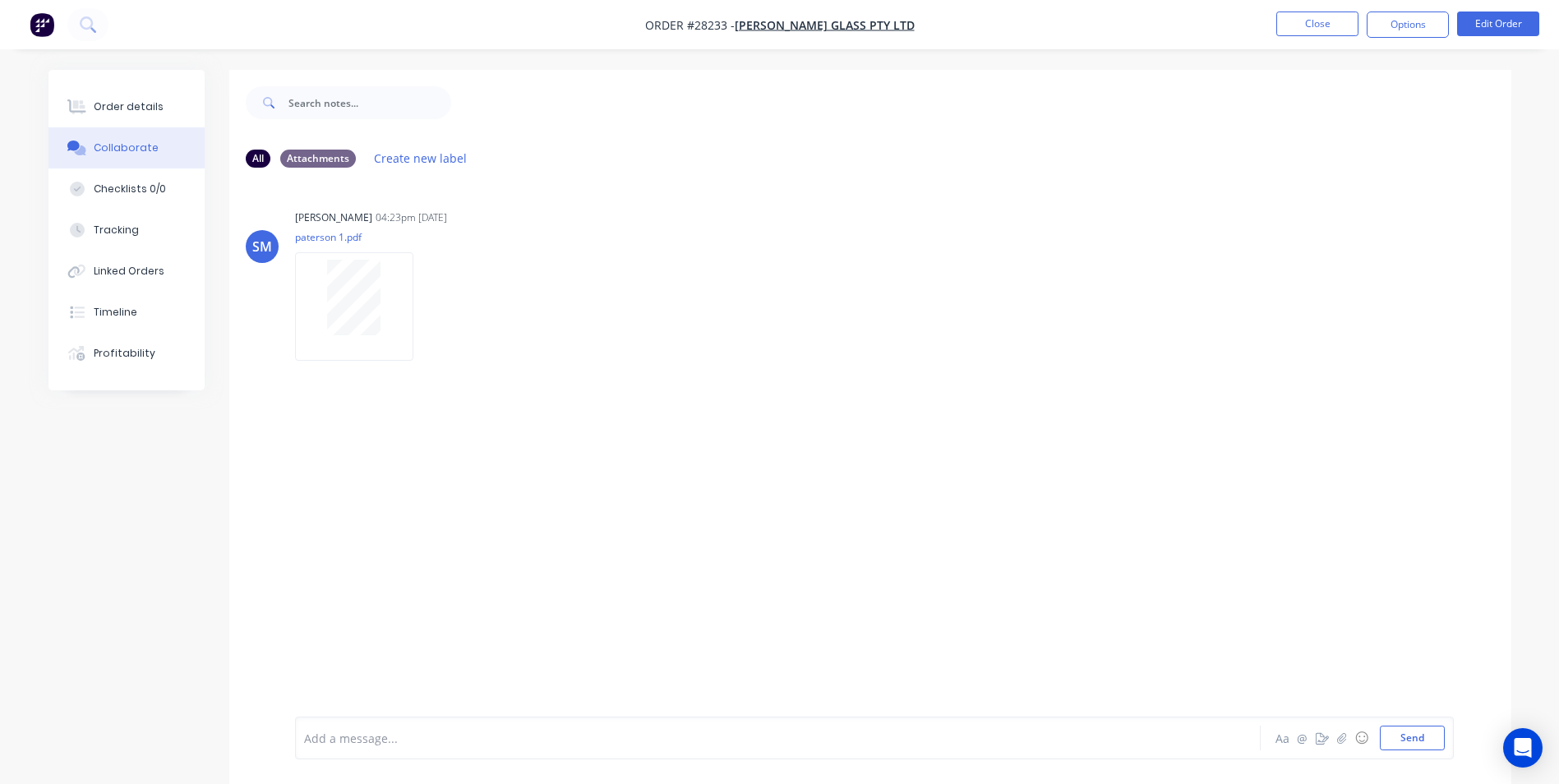
click at [406, 742] on div at bounding box center [732, 738] width 855 height 17
click at [1414, 740] on button "Send" at bounding box center [1412, 738] width 65 height 25
click at [1327, 25] on button "Close" at bounding box center [1317, 24] width 82 height 25
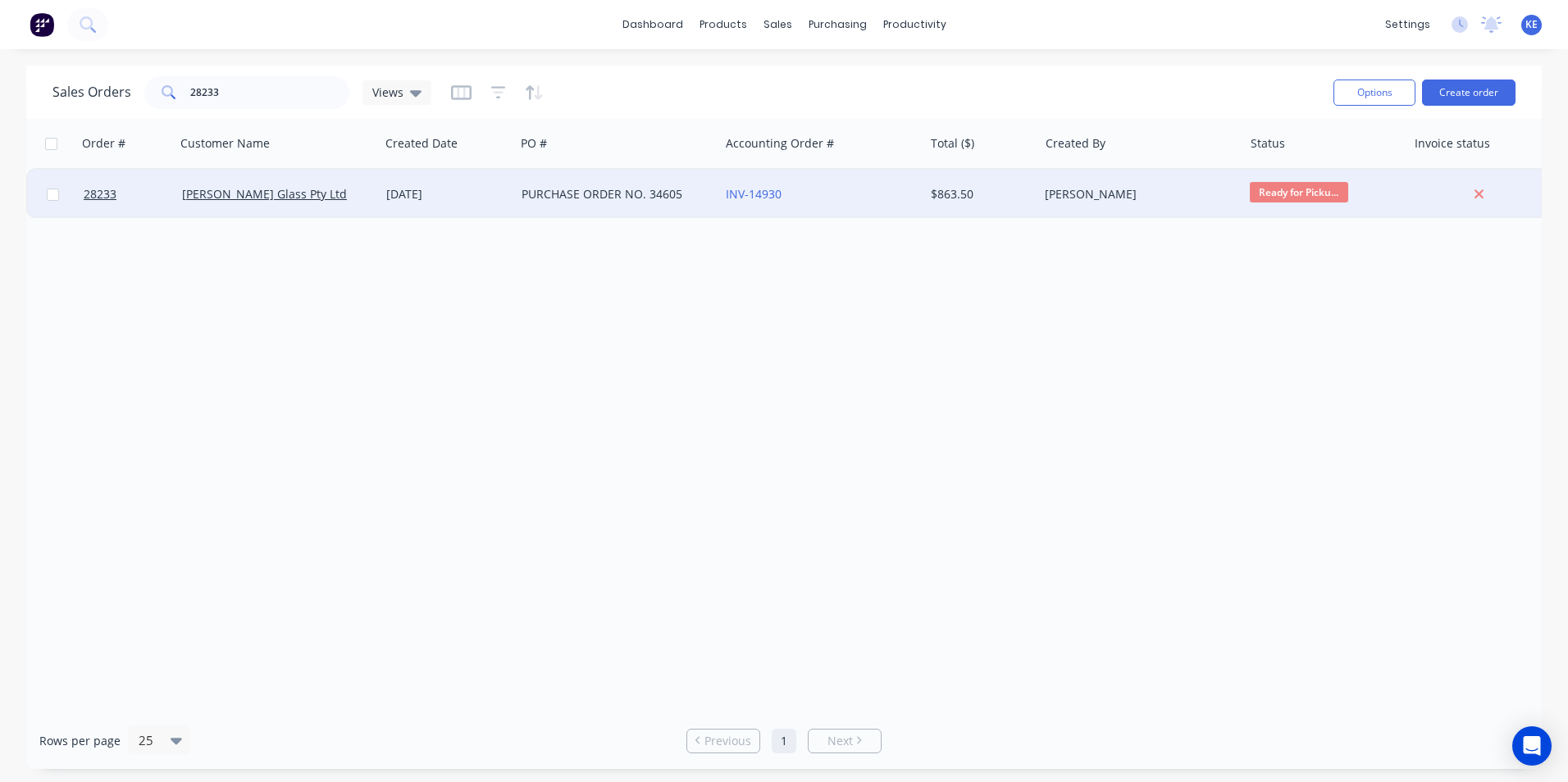
click at [353, 200] on div "[PERSON_NAME] Glass Pty Ltd" at bounding box center [273, 195] width 182 height 16
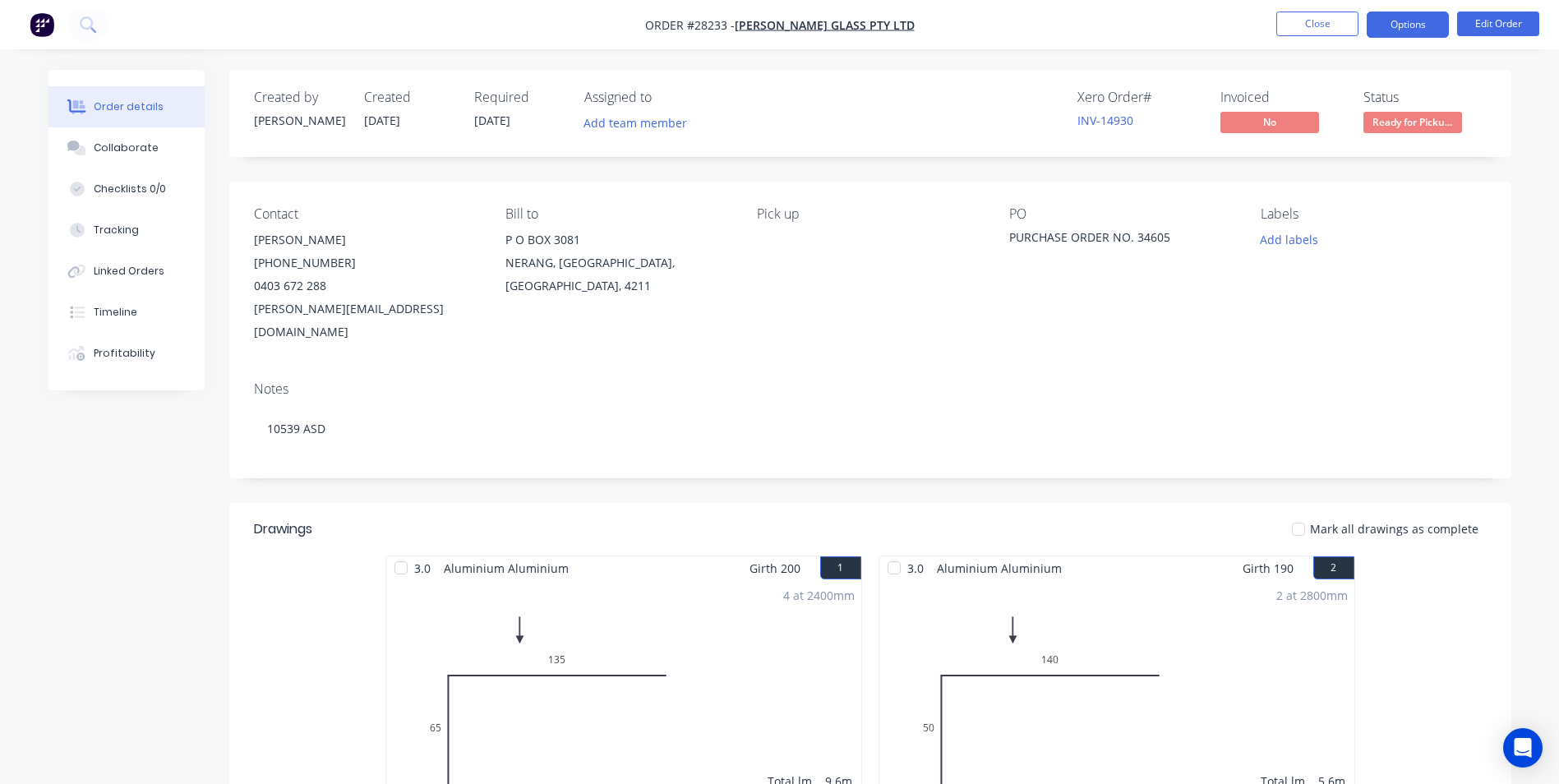
click at [1425, 19] on button "Options" at bounding box center [1408, 25] width 82 height 26
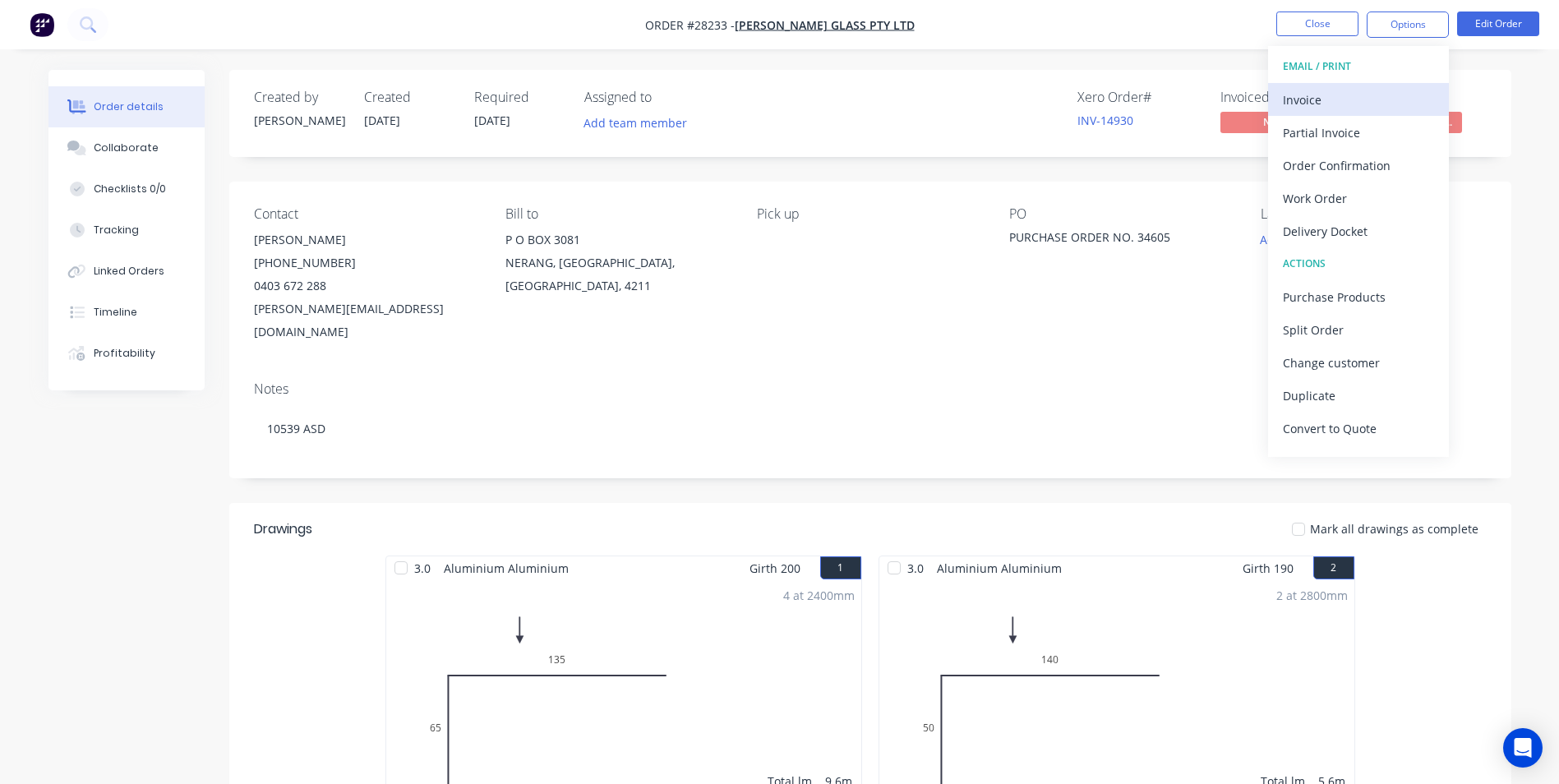
click at [1346, 104] on div "Invoice" at bounding box center [1358, 99] width 151 height 24
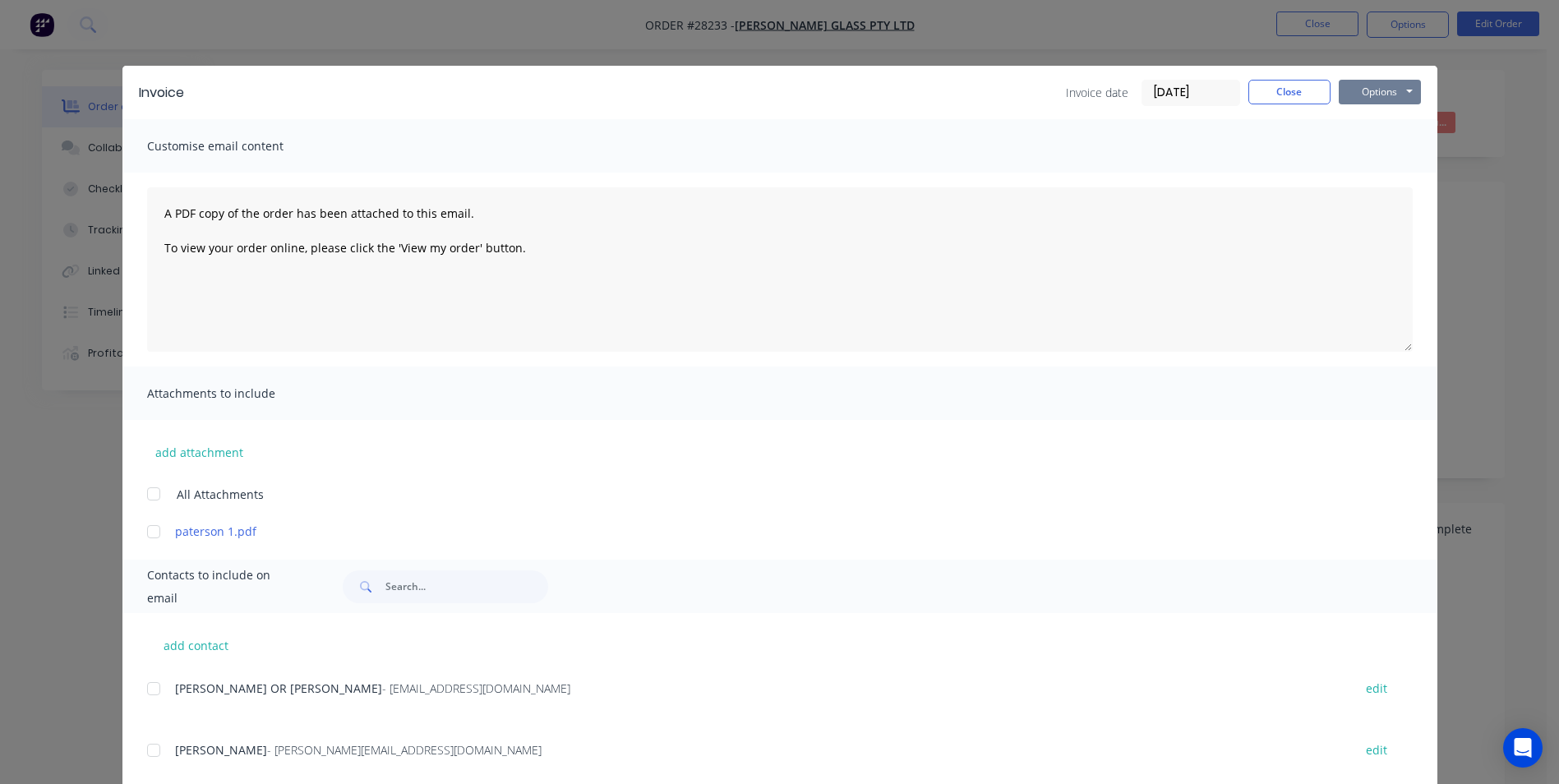
click at [1376, 96] on button "Options" at bounding box center [1379, 91] width 82 height 25
click at [1383, 150] on button "Print" at bounding box center [1390, 149] width 105 height 27
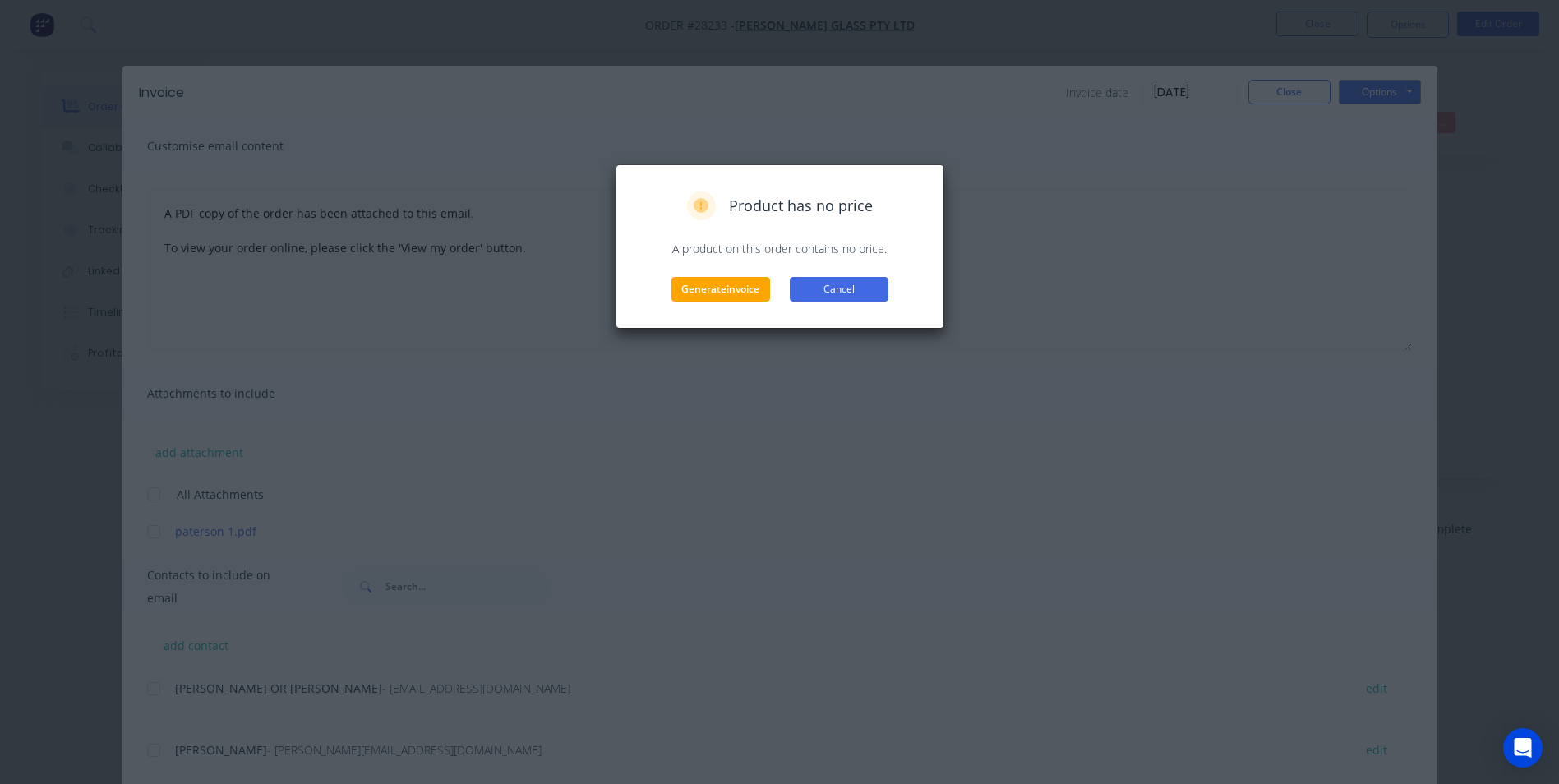
click at [865, 286] on button "Cancel" at bounding box center [839, 289] width 98 height 25
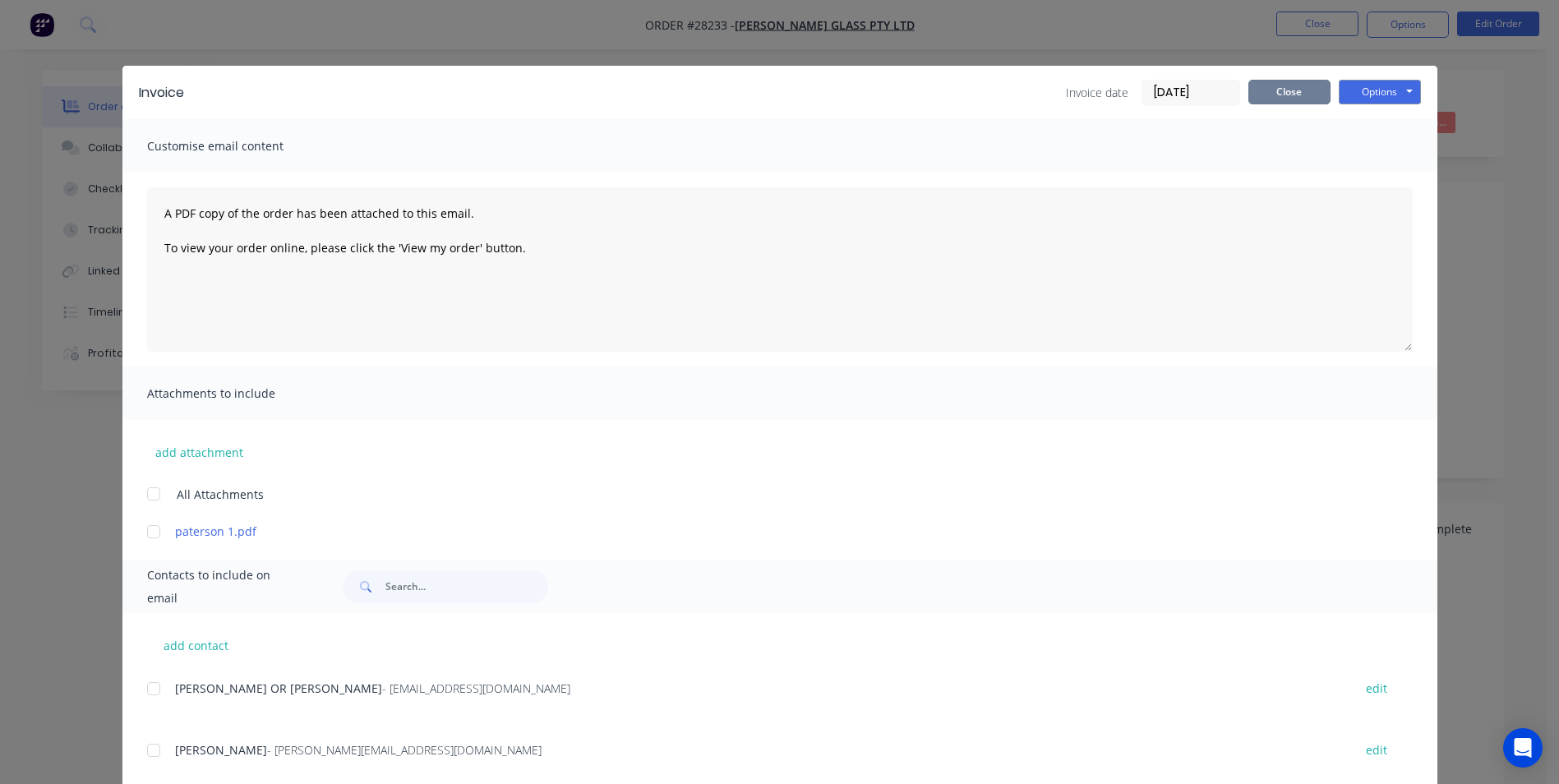
click at [1282, 102] on button "Close" at bounding box center [1289, 91] width 82 height 25
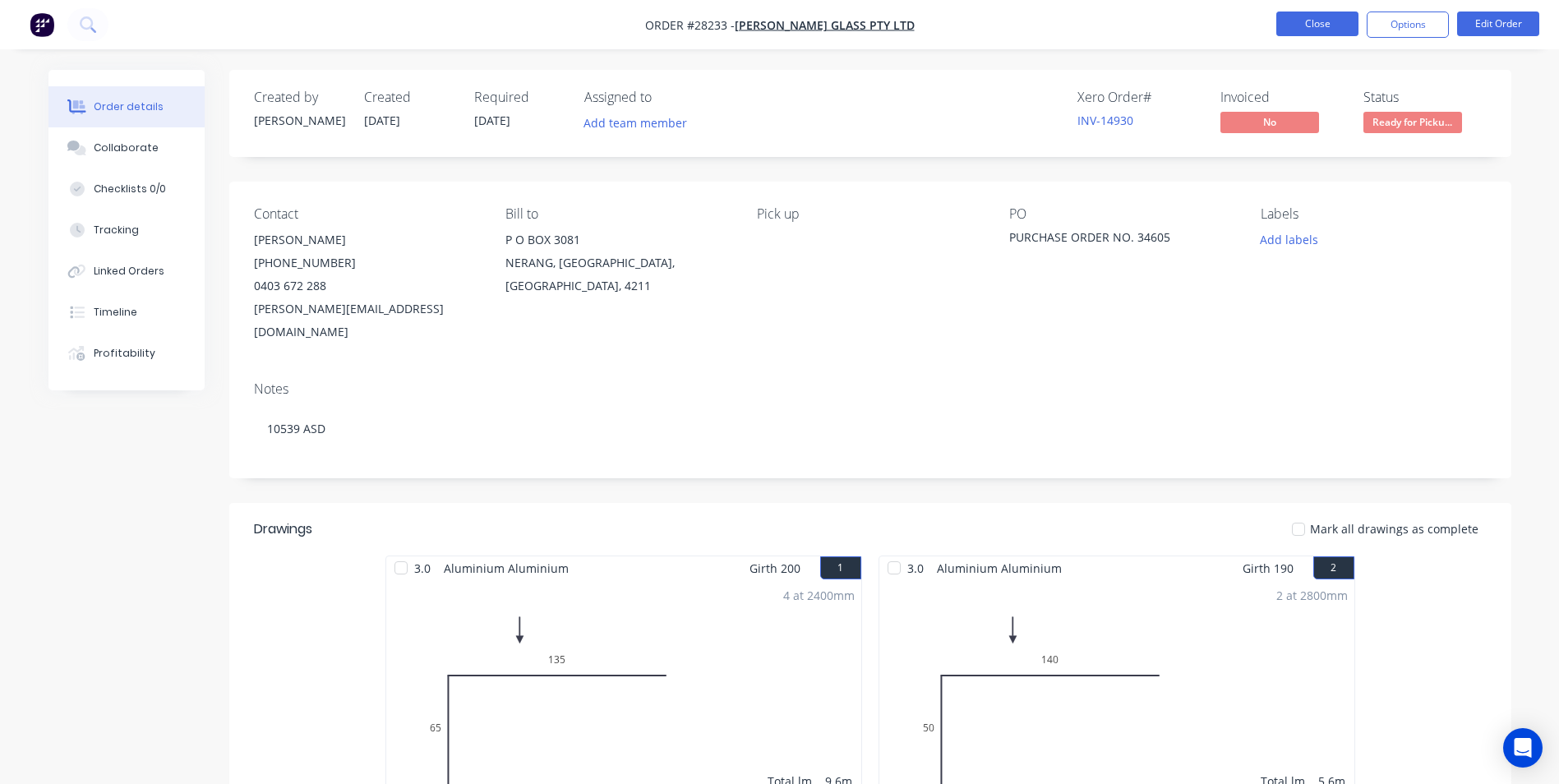
click at [1314, 21] on button "Close" at bounding box center [1317, 24] width 82 height 25
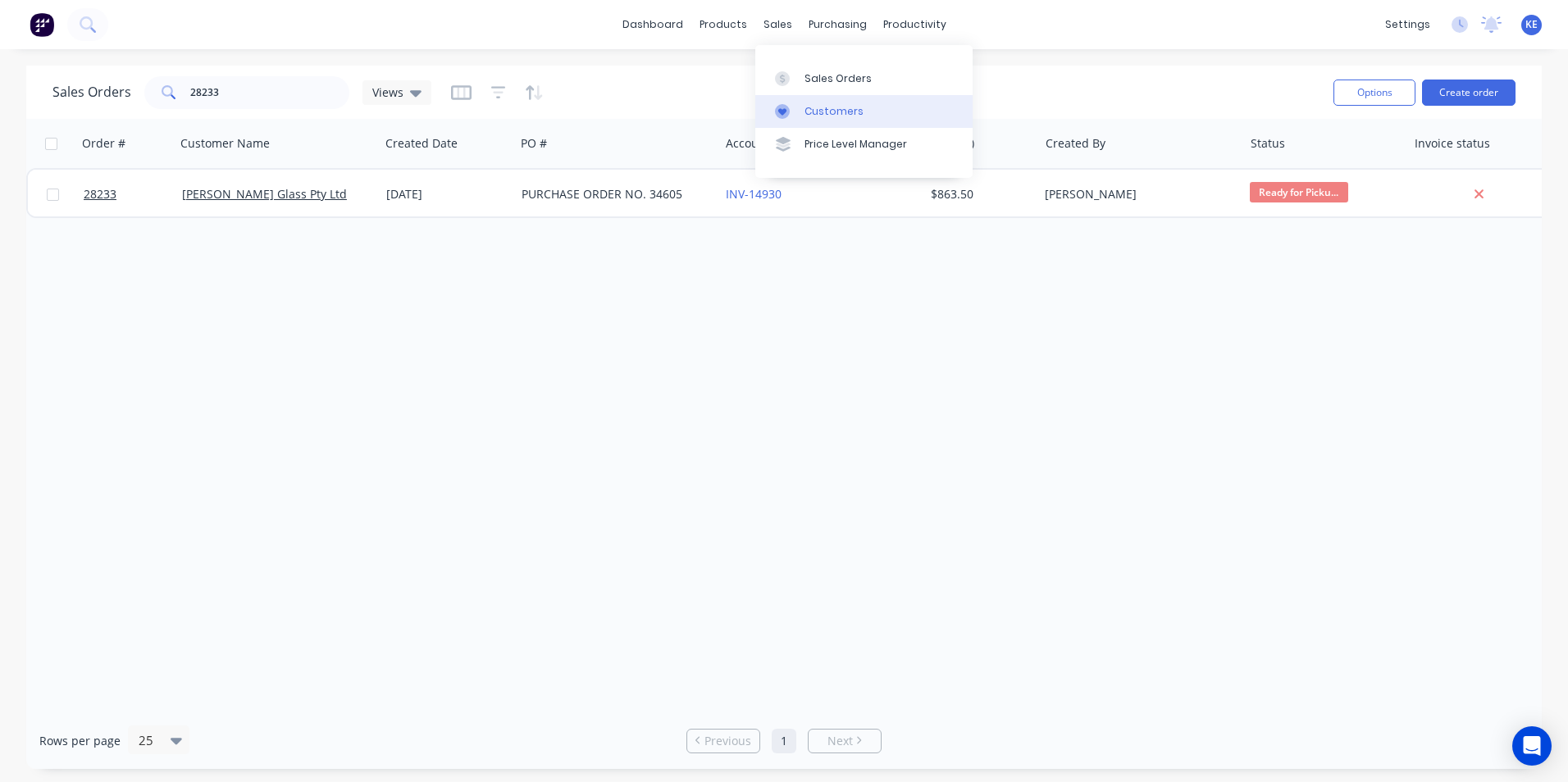
click at [819, 113] on div "Customers" at bounding box center [833, 111] width 59 height 15
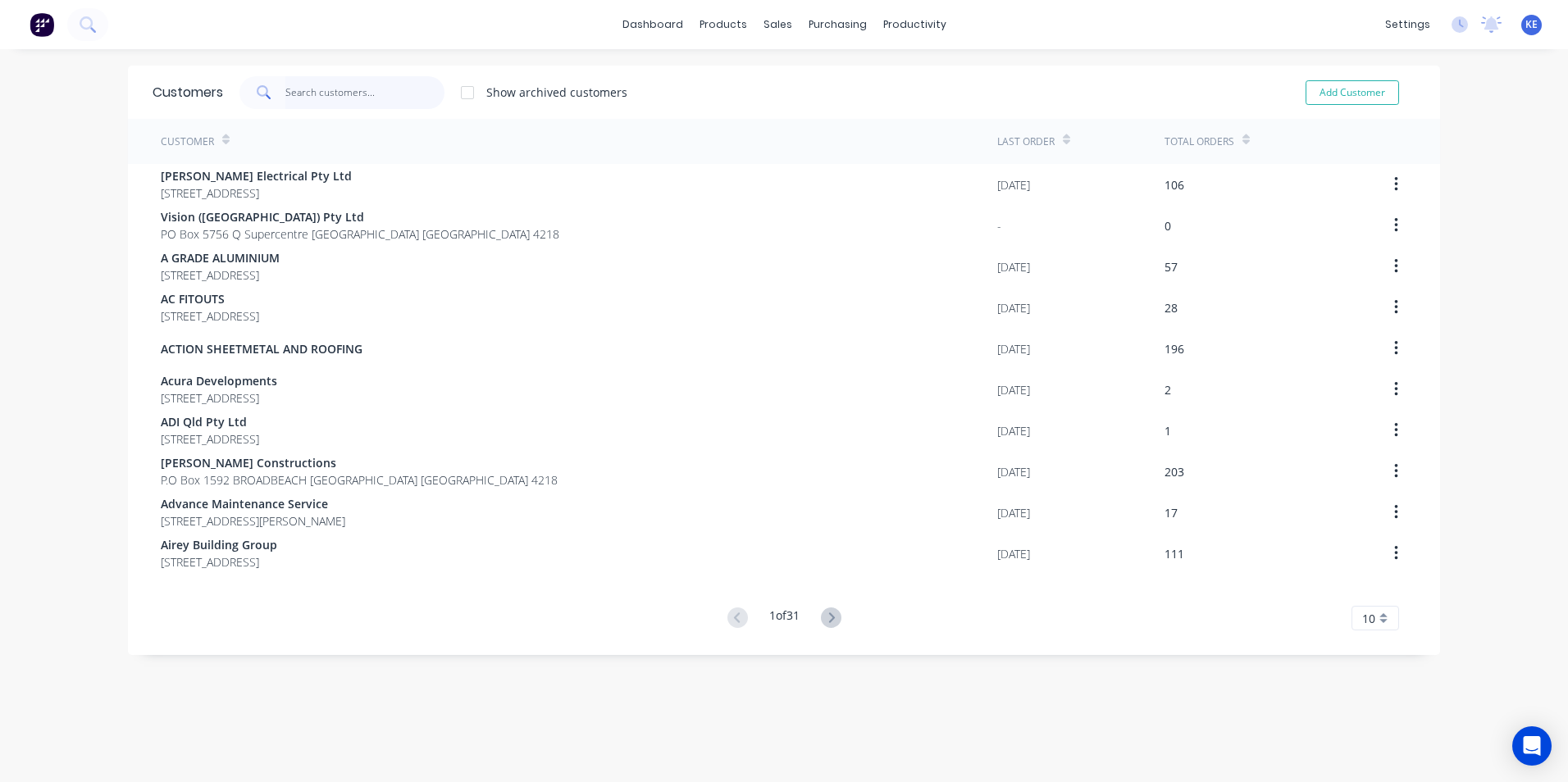
click at [307, 98] on input "text" at bounding box center [366, 93] width 160 height 33
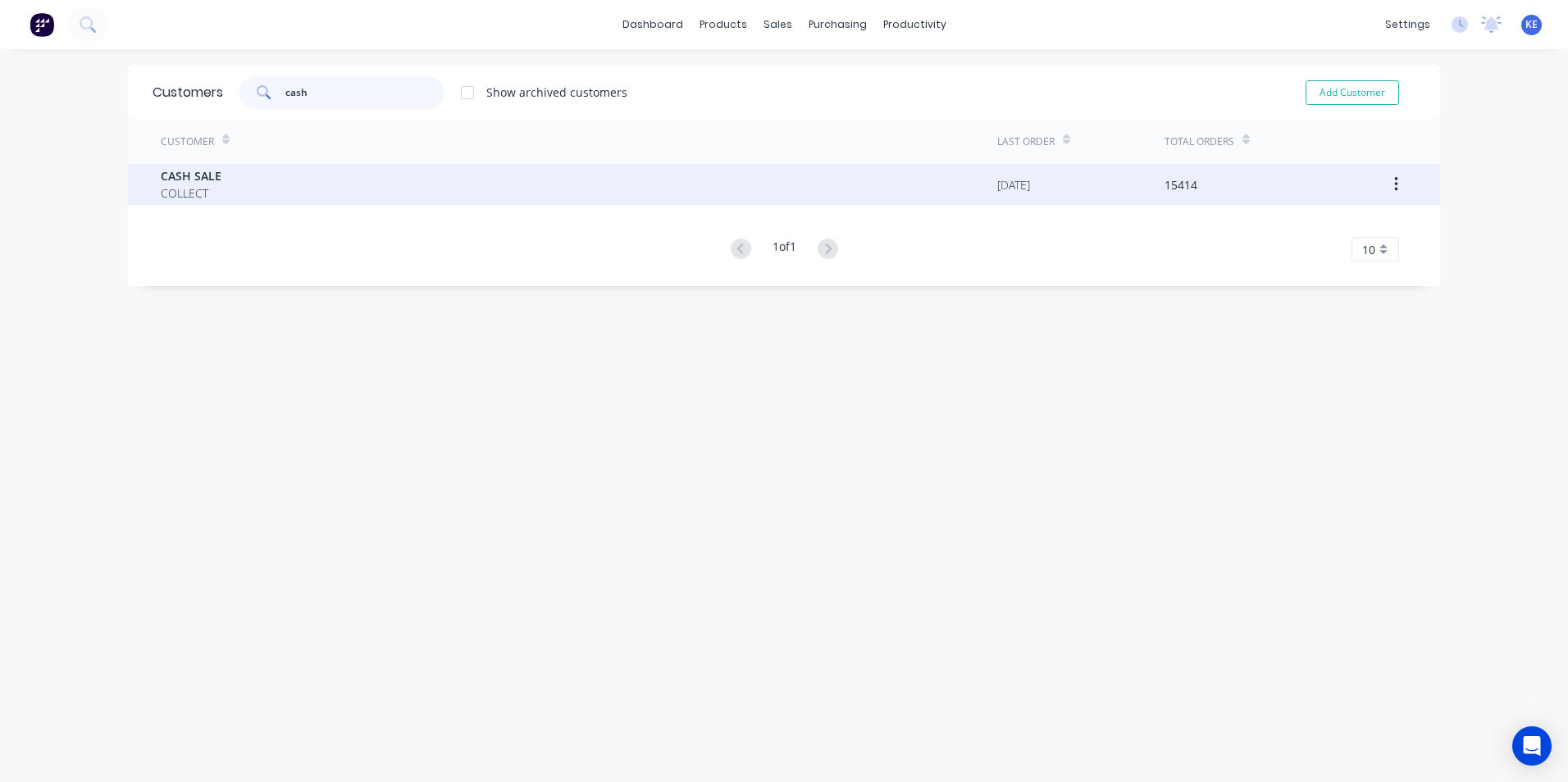
type input "cash"
click at [296, 201] on div "CASH SALE COLLECT" at bounding box center [578, 184] width 836 height 41
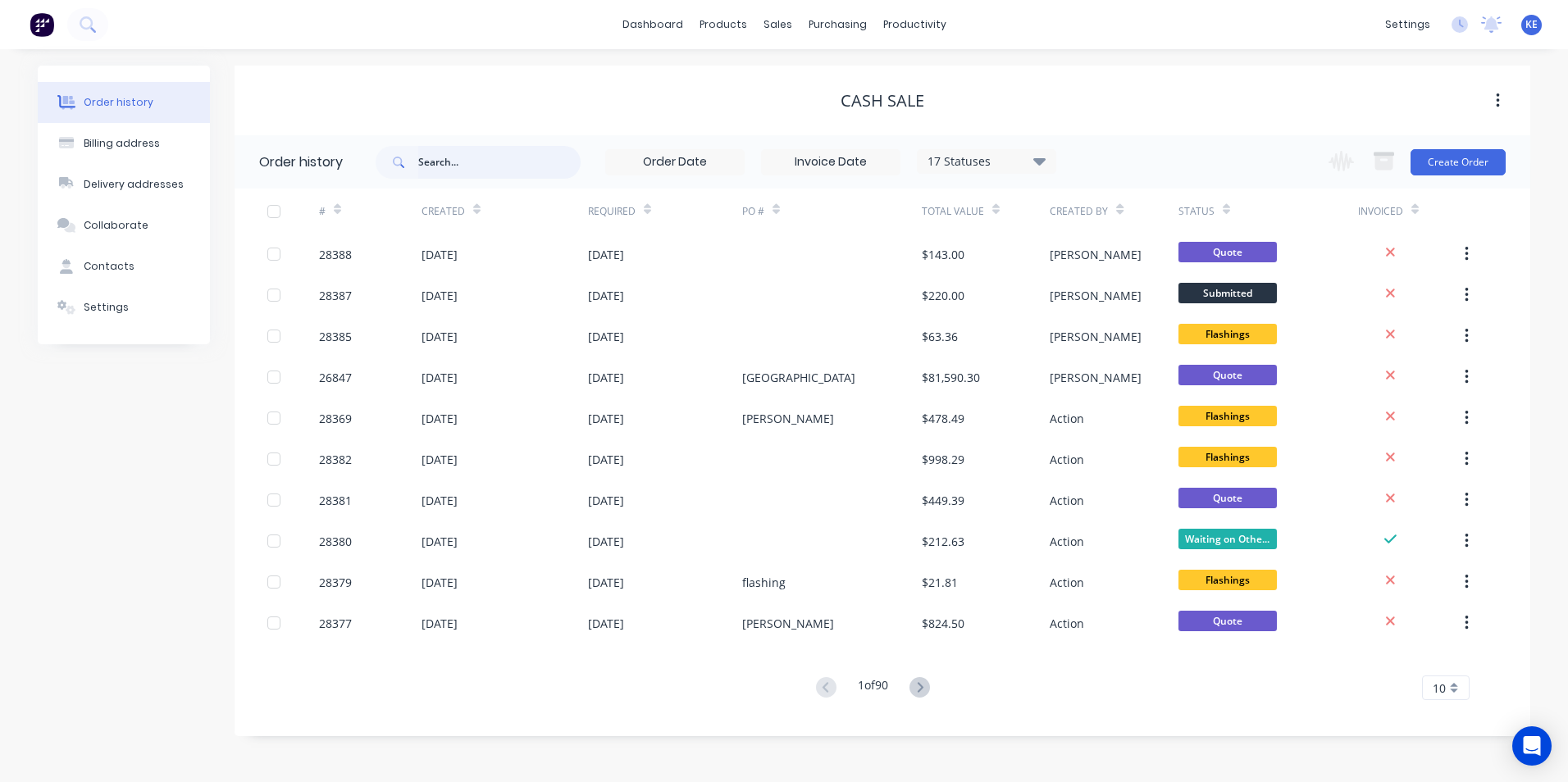
click at [503, 154] on input "text" at bounding box center [499, 162] width 162 height 33
type input "28305"
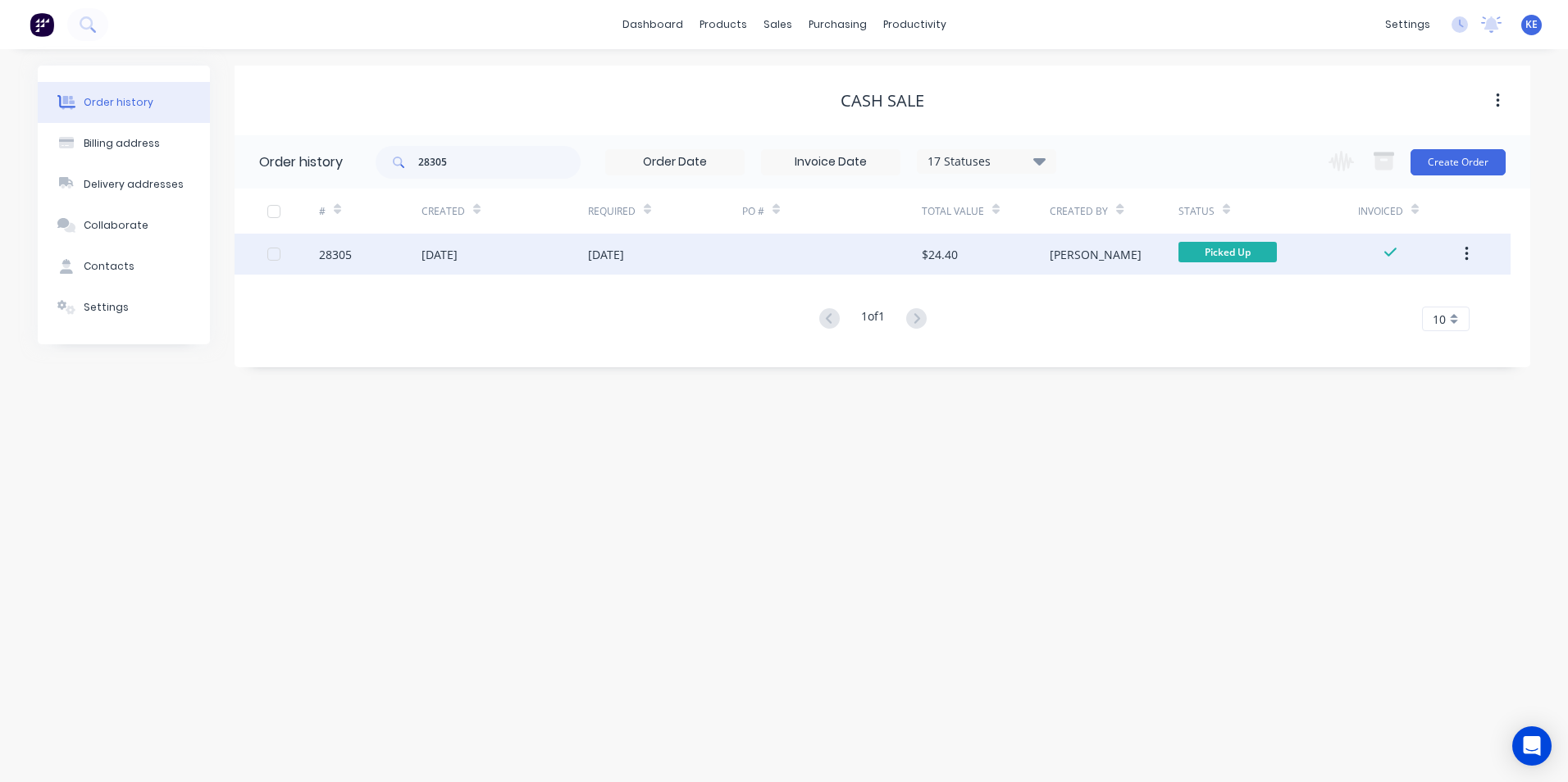
click at [379, 251] on div "28305" at bounding box center [370, 254] width 103 height 41
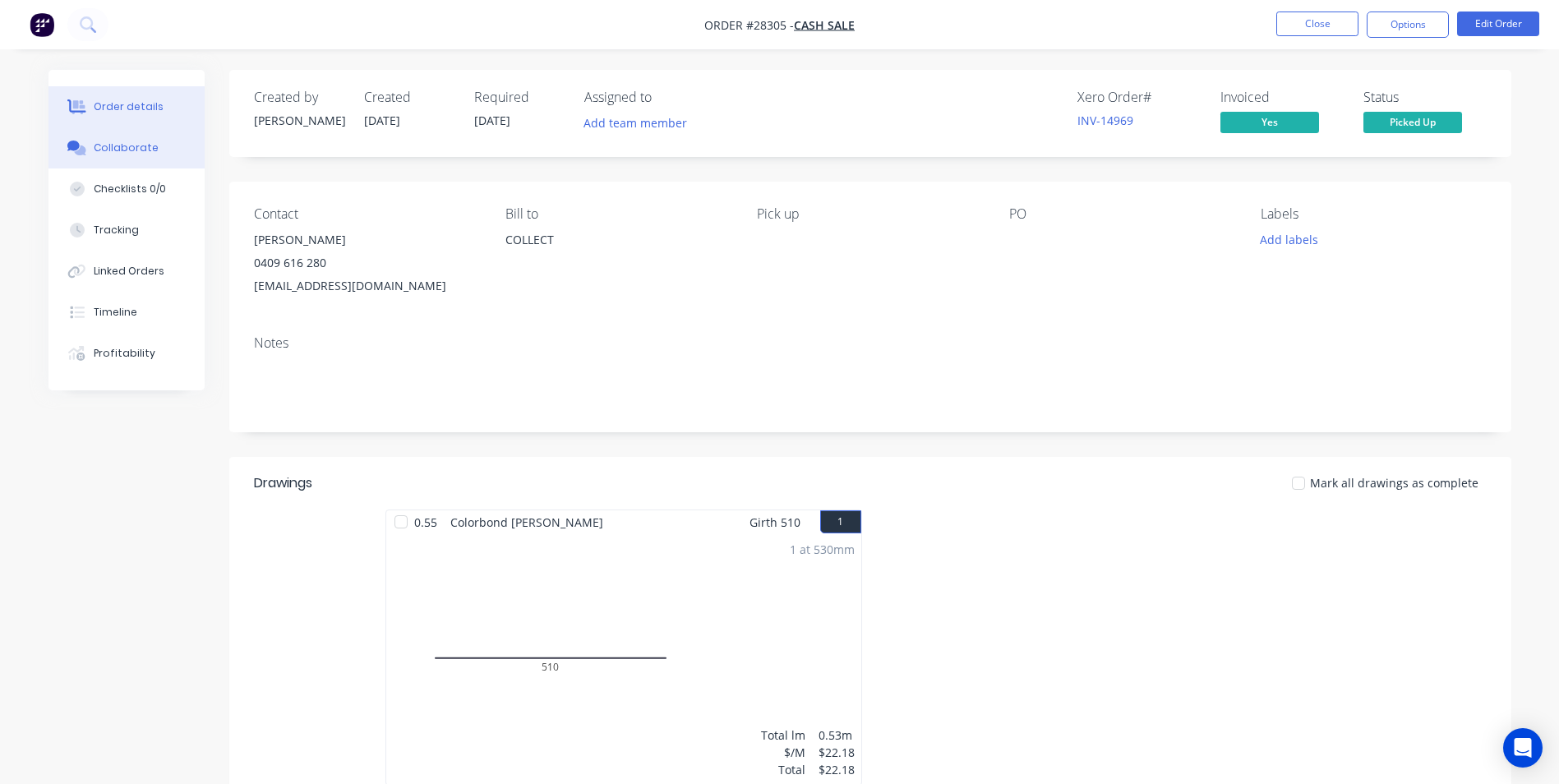
click at [113, 138] on button "Collaborate" at bounding box center [126, 148] width 156 height 41
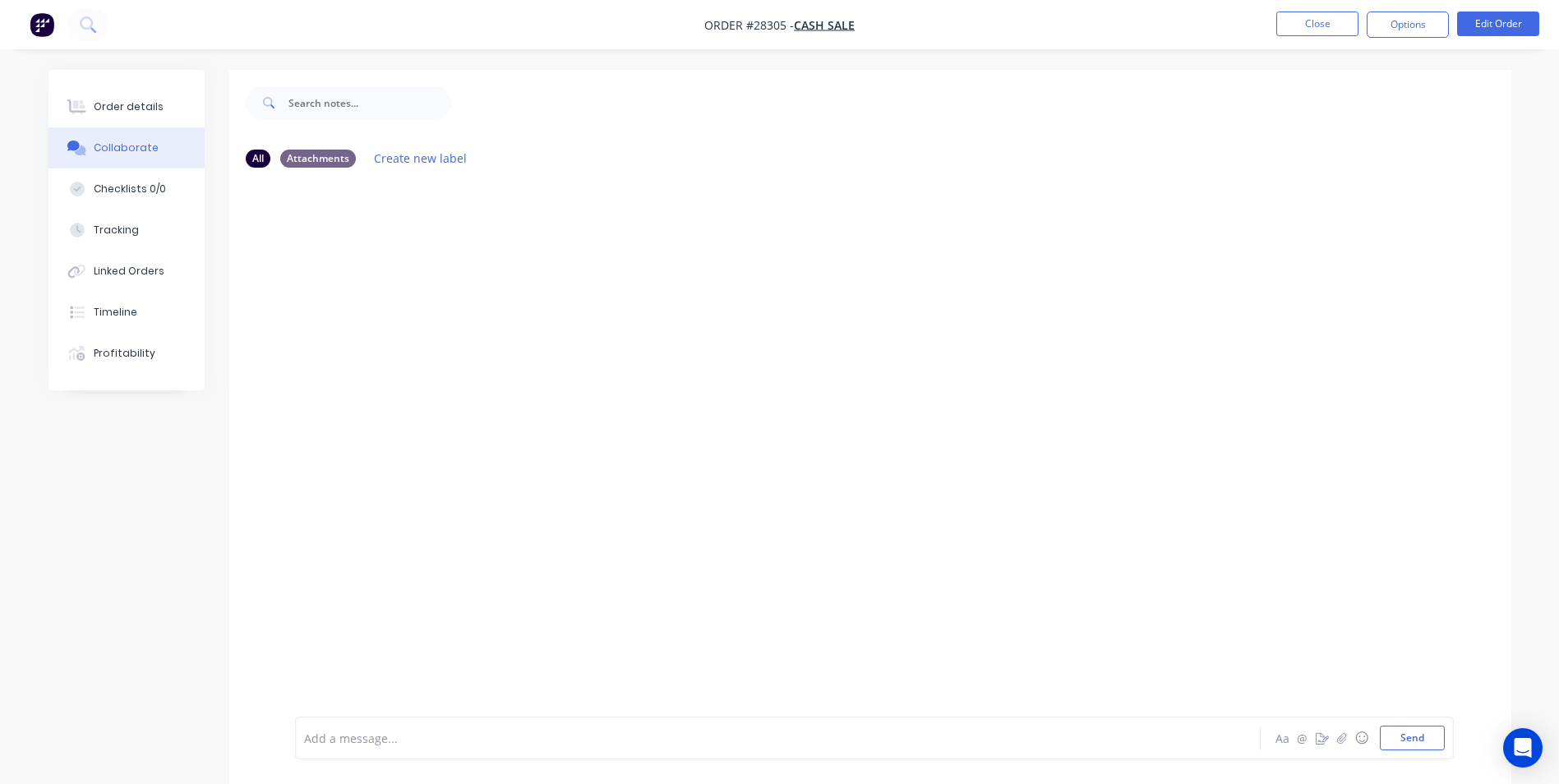
click at [395, 748] on div "Add a message..." at bounding box center [732, 738] width 855 height 25
click at [1420, 728] on button "Send" at bounding box center [1412, 738] width 65 height 25
click at [1306, 25] on button "Close" at bounding box center [1317, 24] width 82 height 25
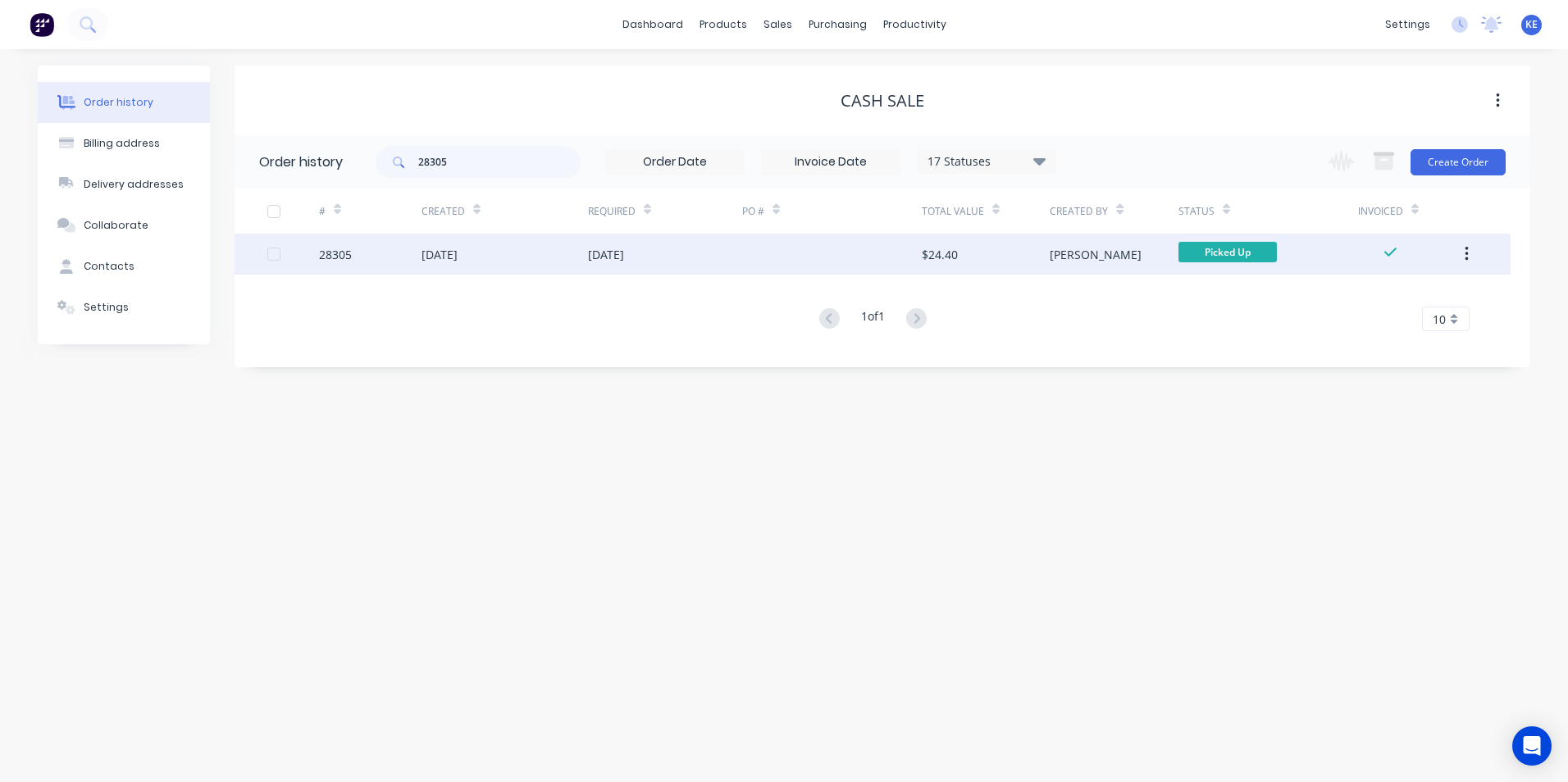
click at [1469, 254] on button "button" at bounding box center [1466, 254] width 38 height 29
click at [1400, 296] on div "Archive" at bounding box center [1407, 297] width 126 height 24
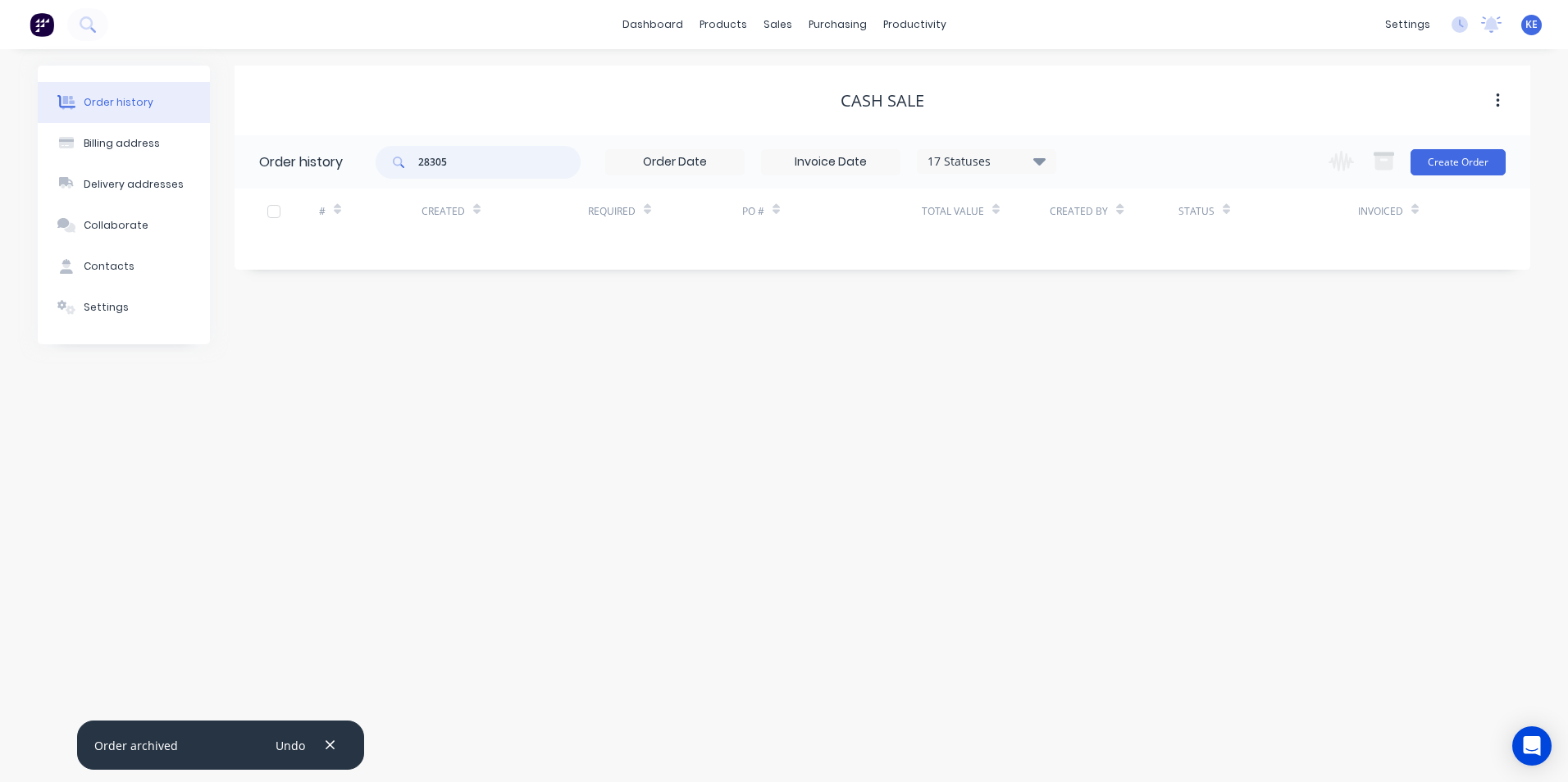
drag, startPoint x: 479, startPoint y: 166, endPoint x: 387, endPoint y: 192, distance: 95.6
click at [387, 192] on div "Order history 28305 17 Statuses Invoice Status Invoiced Not Invoiced Partial Or…" at bounding box center [882, 195] width 1295 height 118
type input "28290"
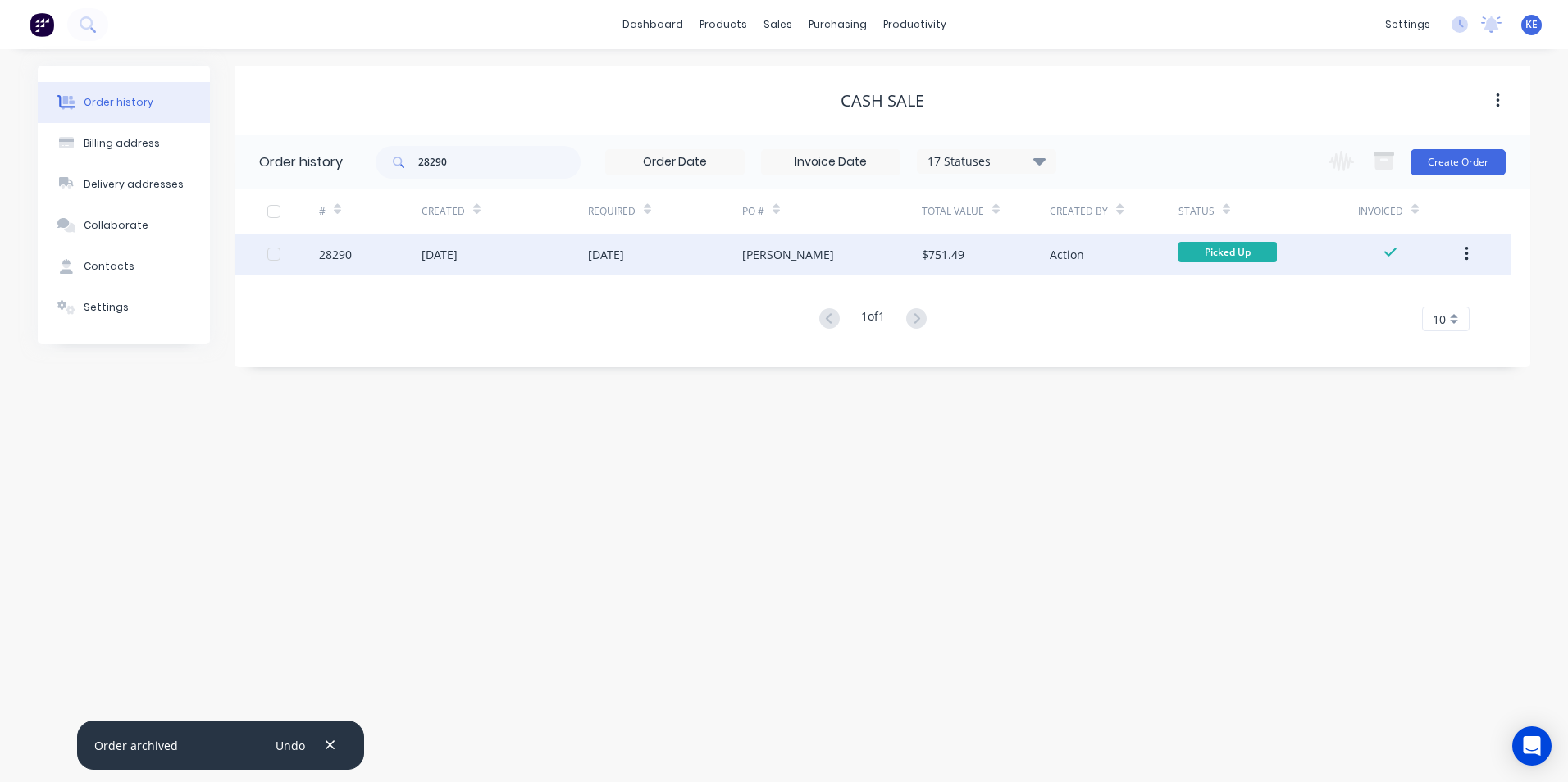
click at [386, 247] on div "28290" at bounding box center [370, 254] width 103 height 41
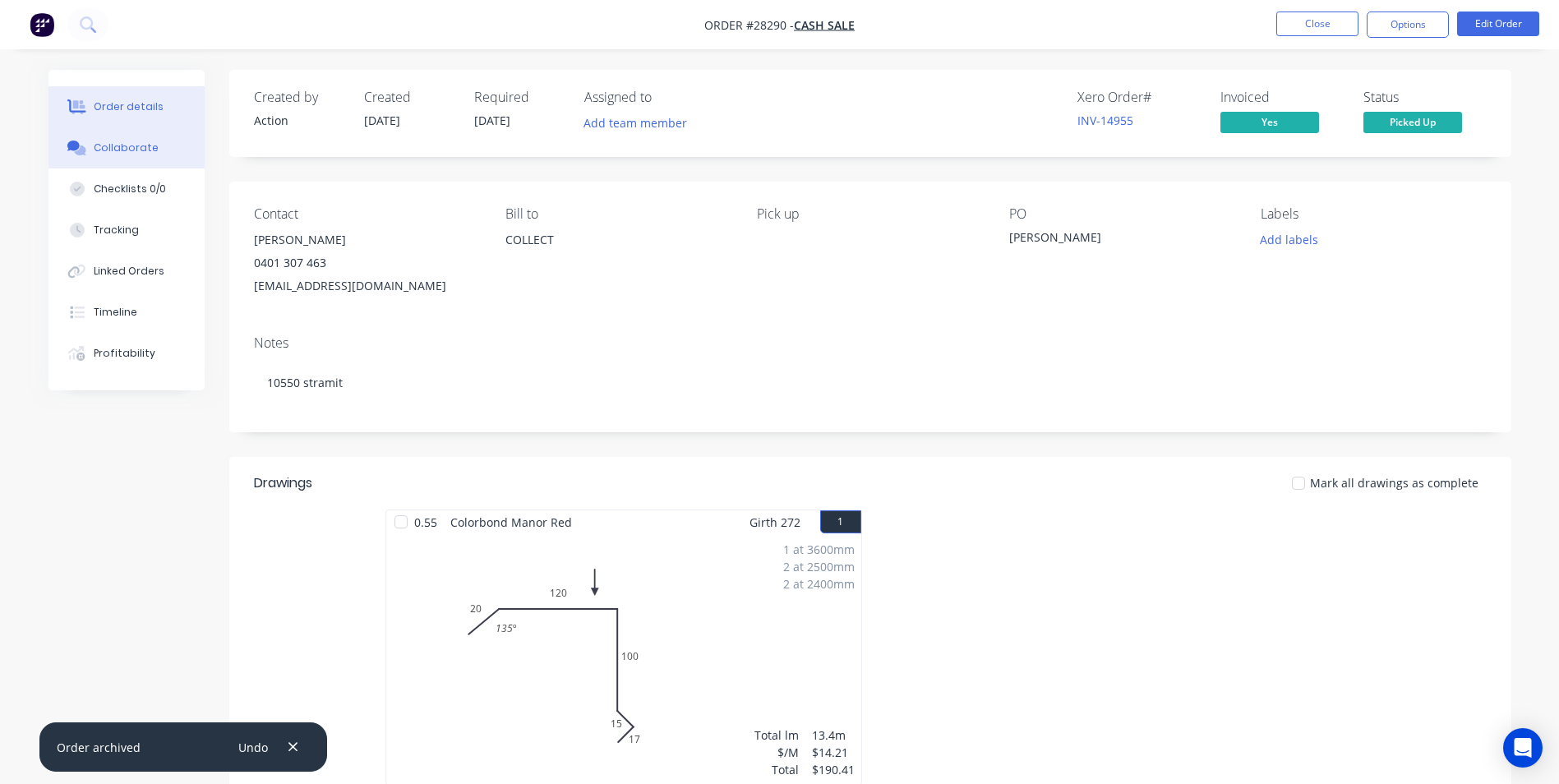
click at [154, 154] on button "Collaborate" at bounding box center [126, 148] width 156 height 41
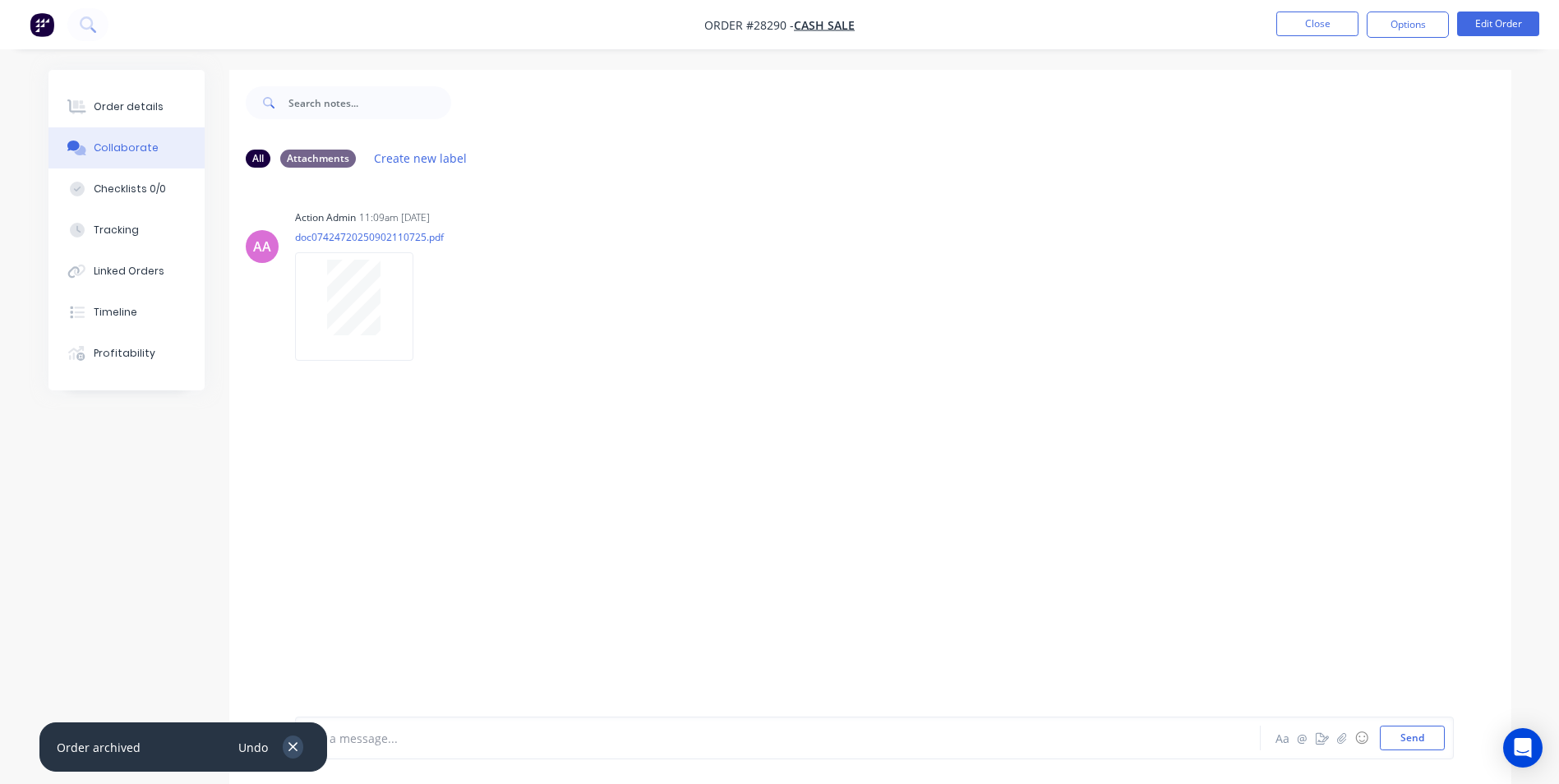
click at [293, 743] on icon "button" at bounding box center [294, 747] width 11 height 15
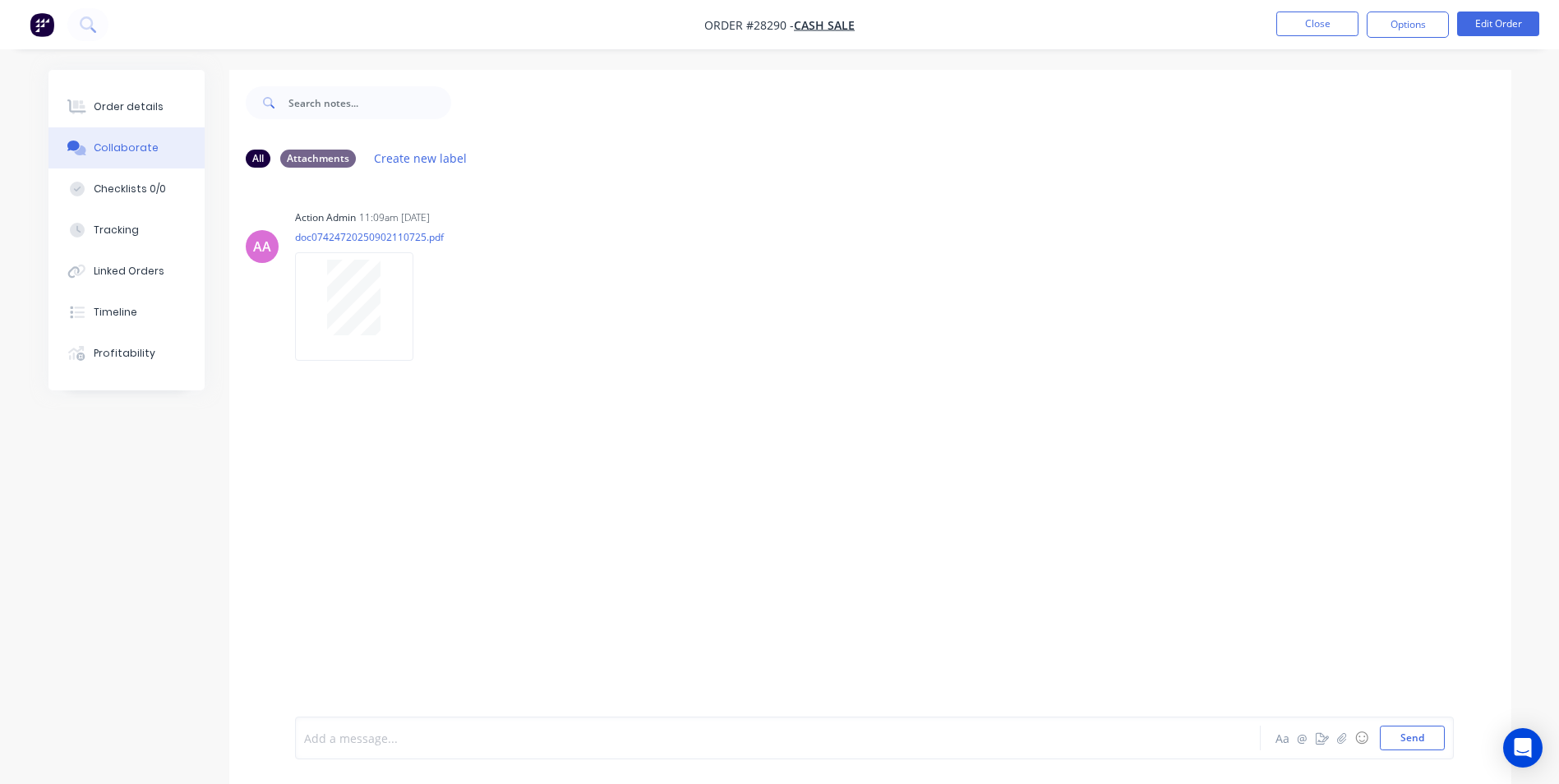
click at [337, 736] on div at bounding box center [732, 738] width 855 height 17
click at [1310, 28] on button "Close" at bounding box center [1317, 24] width 82 height 25
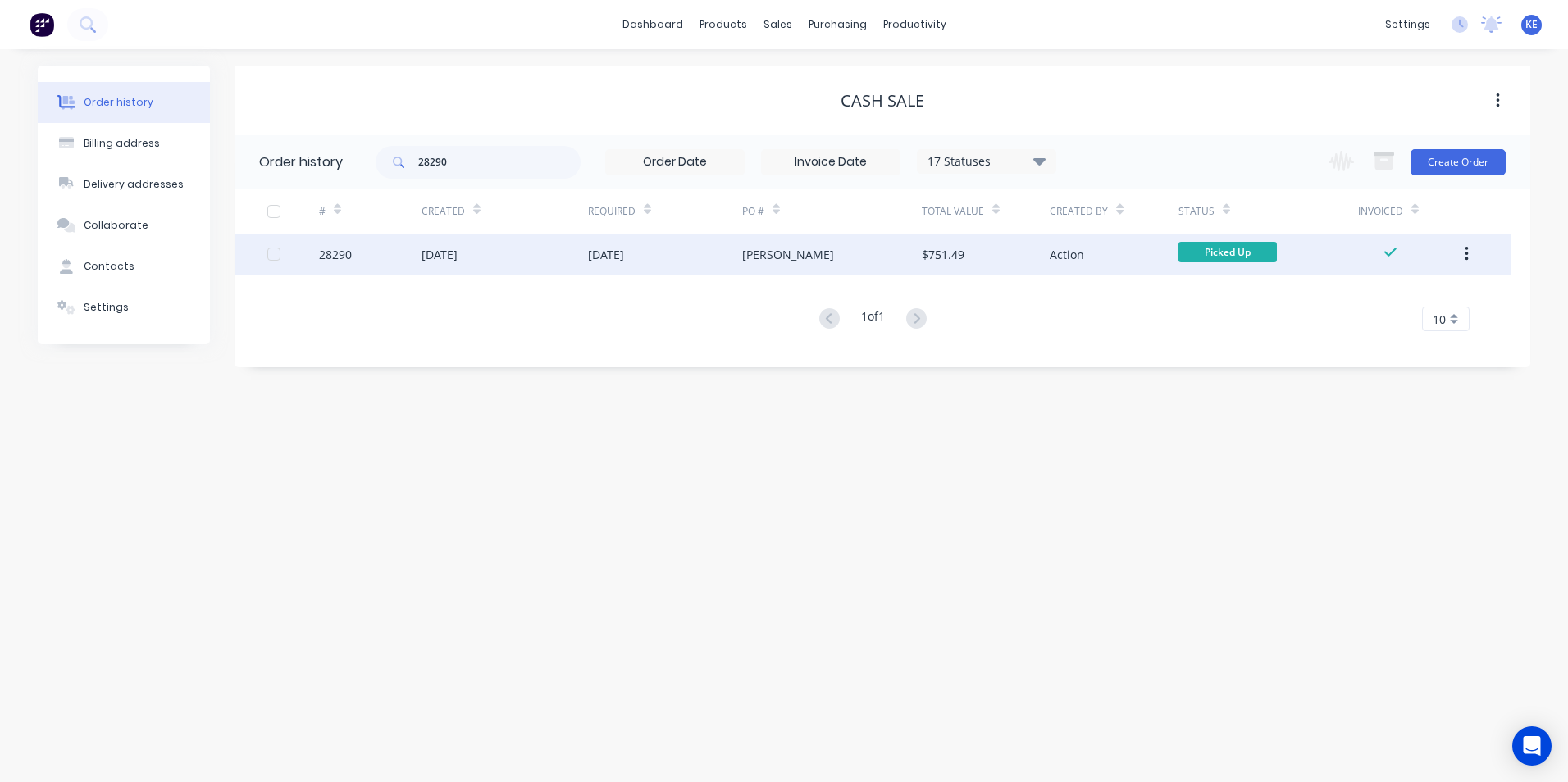
click at [387, 269] on div "28290" at bounding box center [370, 254] width 103 height 41
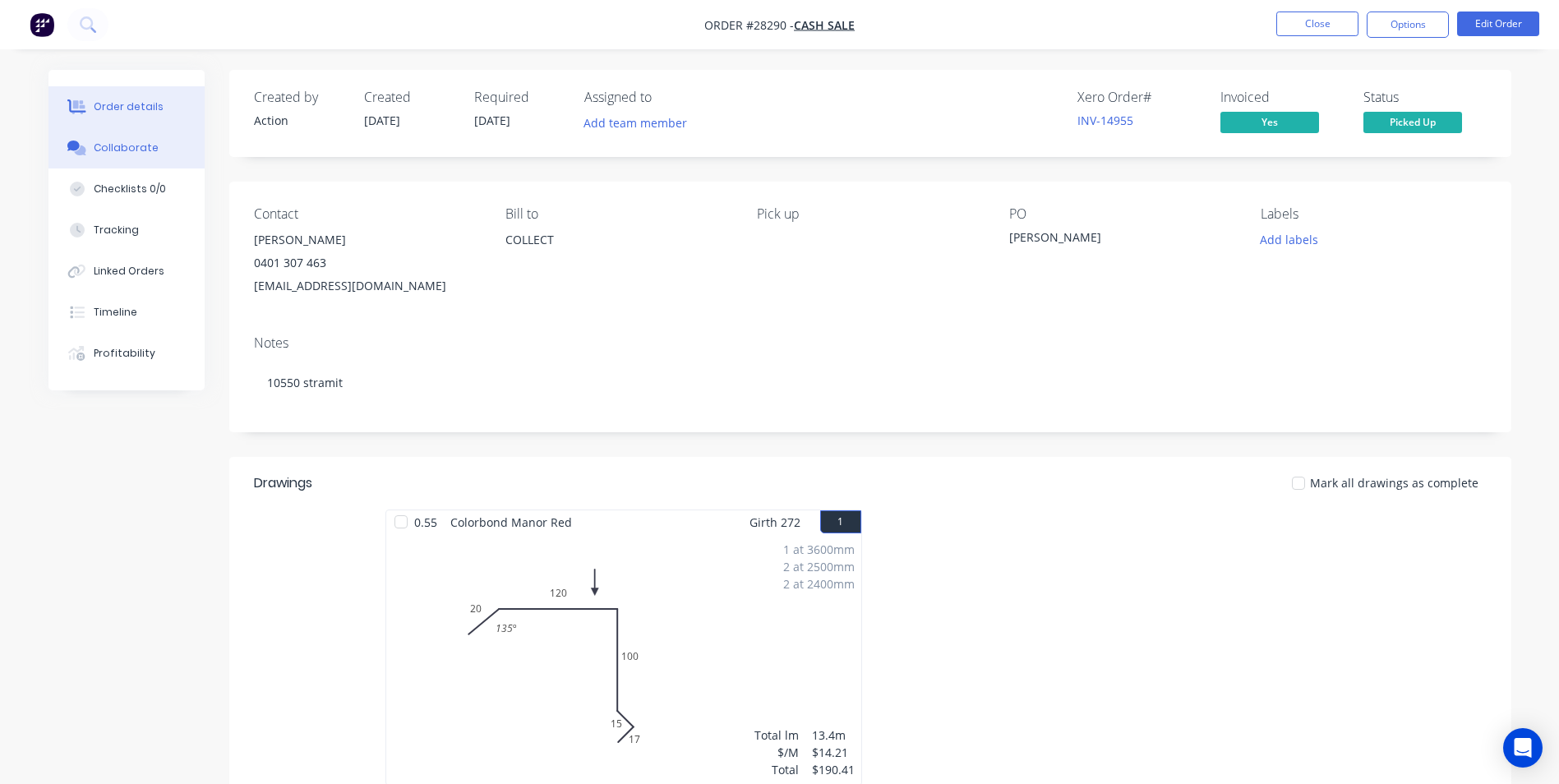
click at [140, 138] on button "Collaborate" at bounding box center [126, 148] width 156 height 41
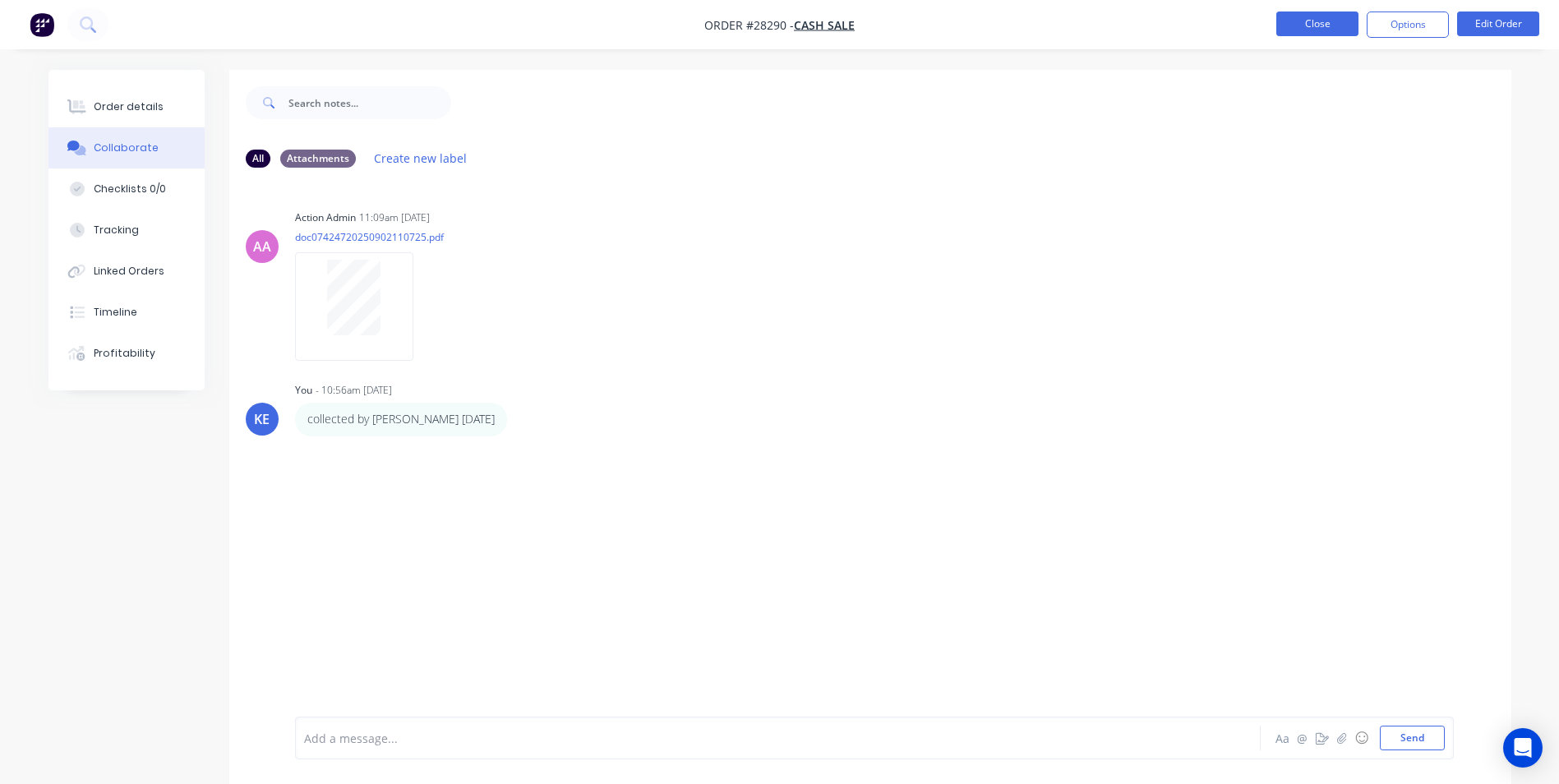
click at [1333, 30] on button "Close" at bounding box center [1317, 24] width 82 height 25
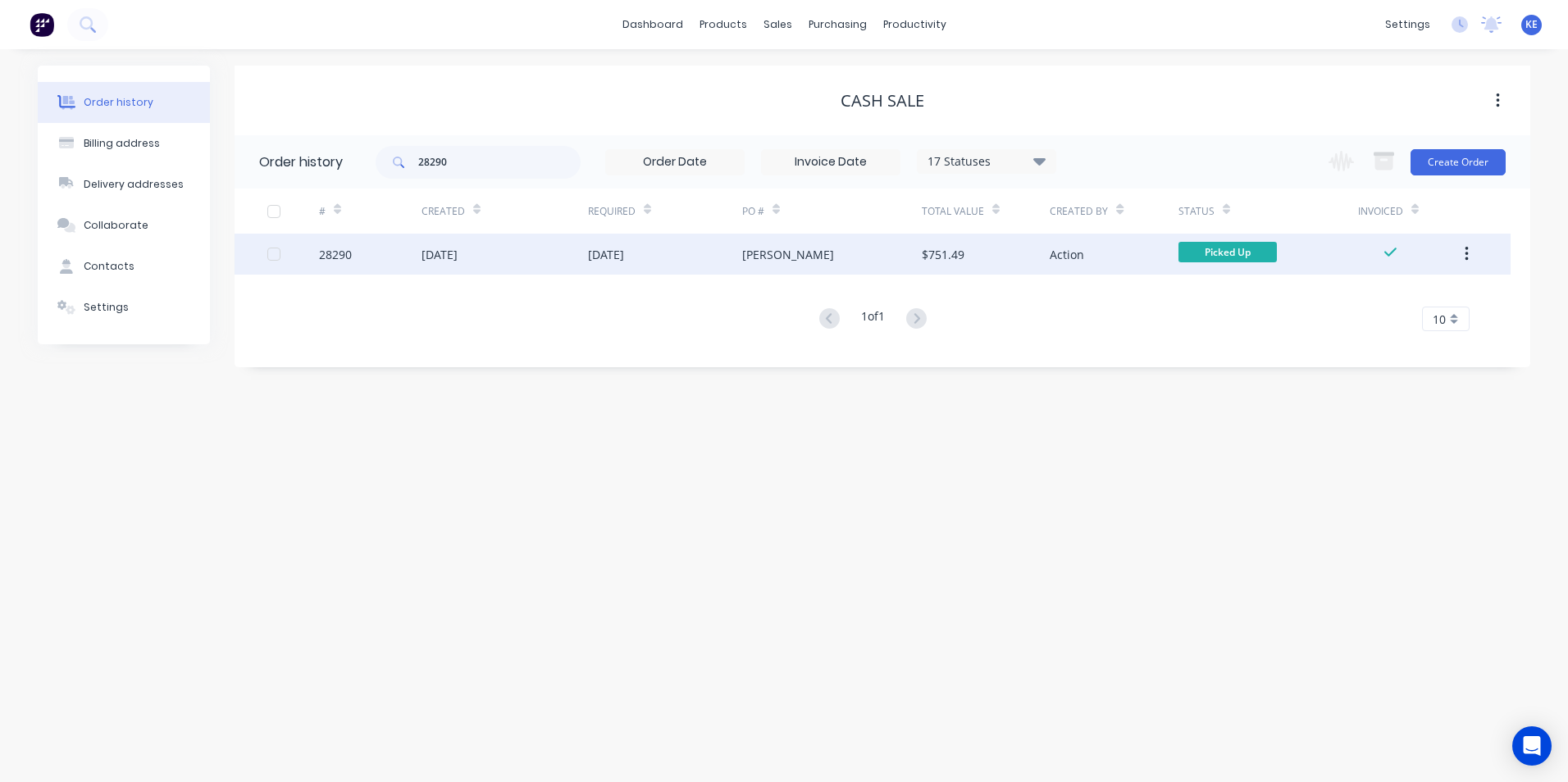
click at [1471, 253] on button "button" at bounding box center [1466, 254] width 38 height 29
click at [1408, 303] on div "Archive" at bounding box center [1407, 297] width 126 height 24
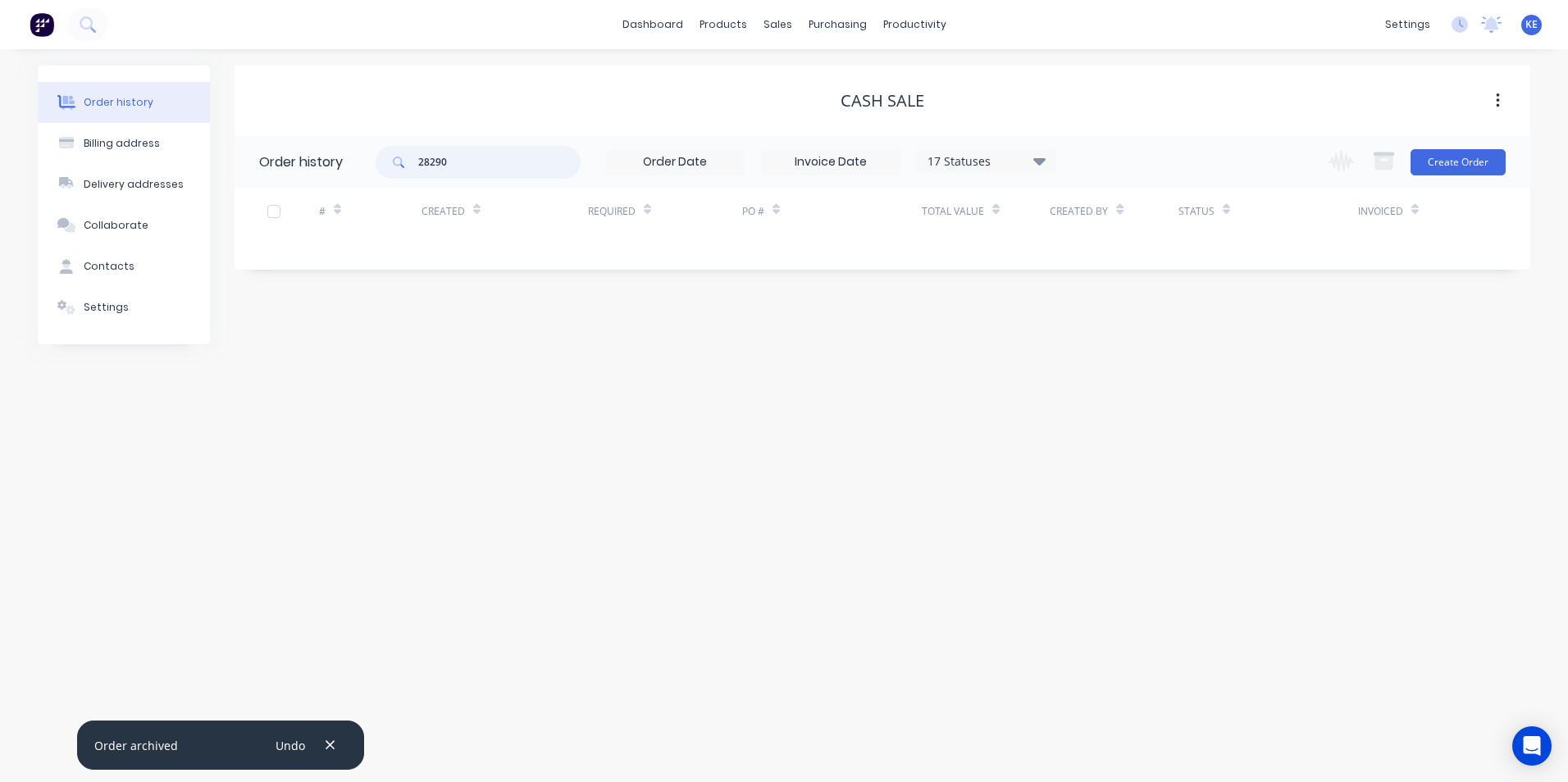
drag, startPoint x: 504, startPoint y: 155, endPoint x: 446, endPoint y: 487, distance: 337.0
click at [364, 168] on header "Order history 28290 17 Statuses Invoice Status Invoiced Not Invoiced Partial Or…" at bounding box center [882, 162] width 1295 height 54
type input "27953"
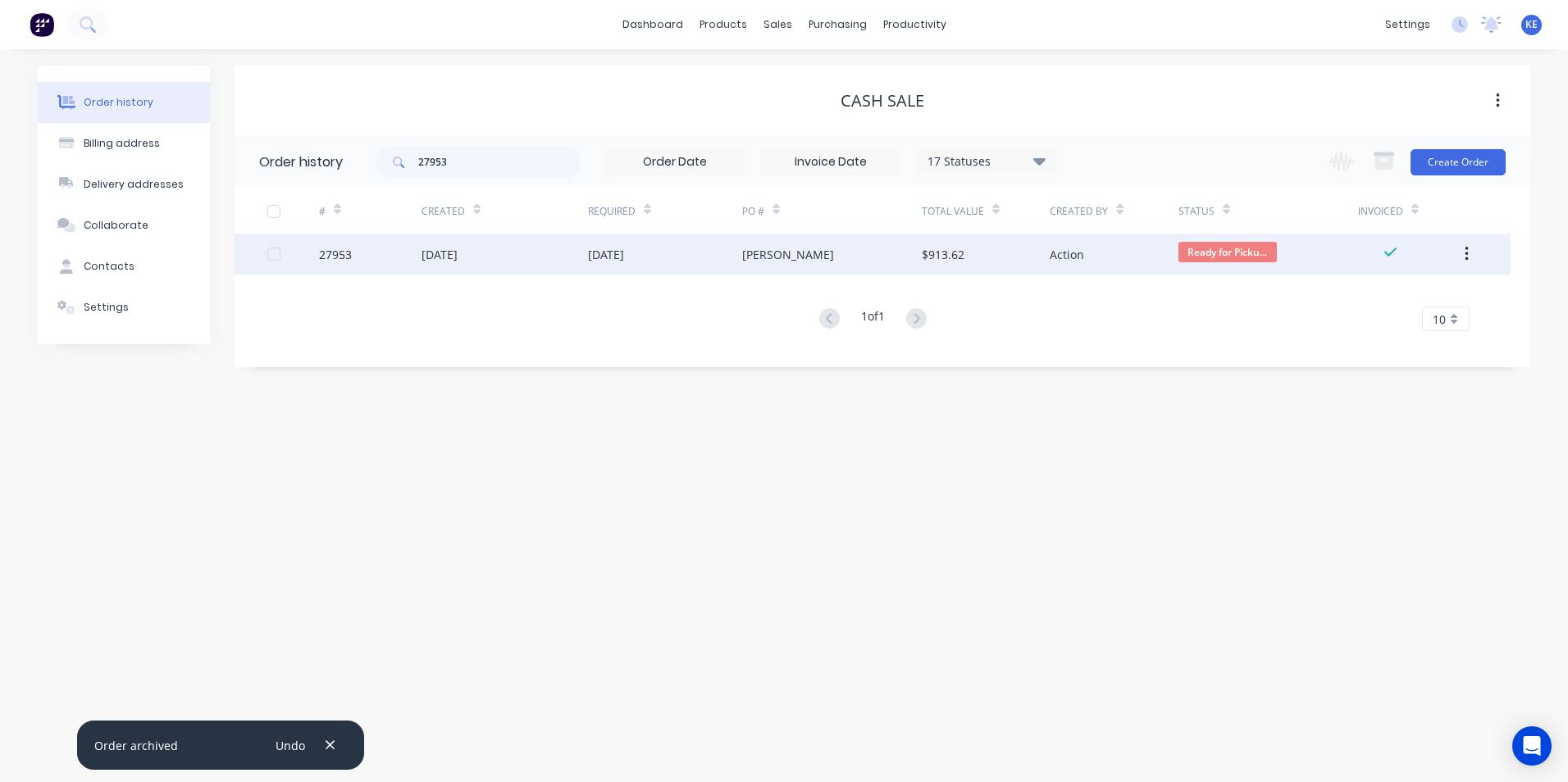
click at [391, 254] on div "27953" at bounding box center [370, 254] width 103 height 41
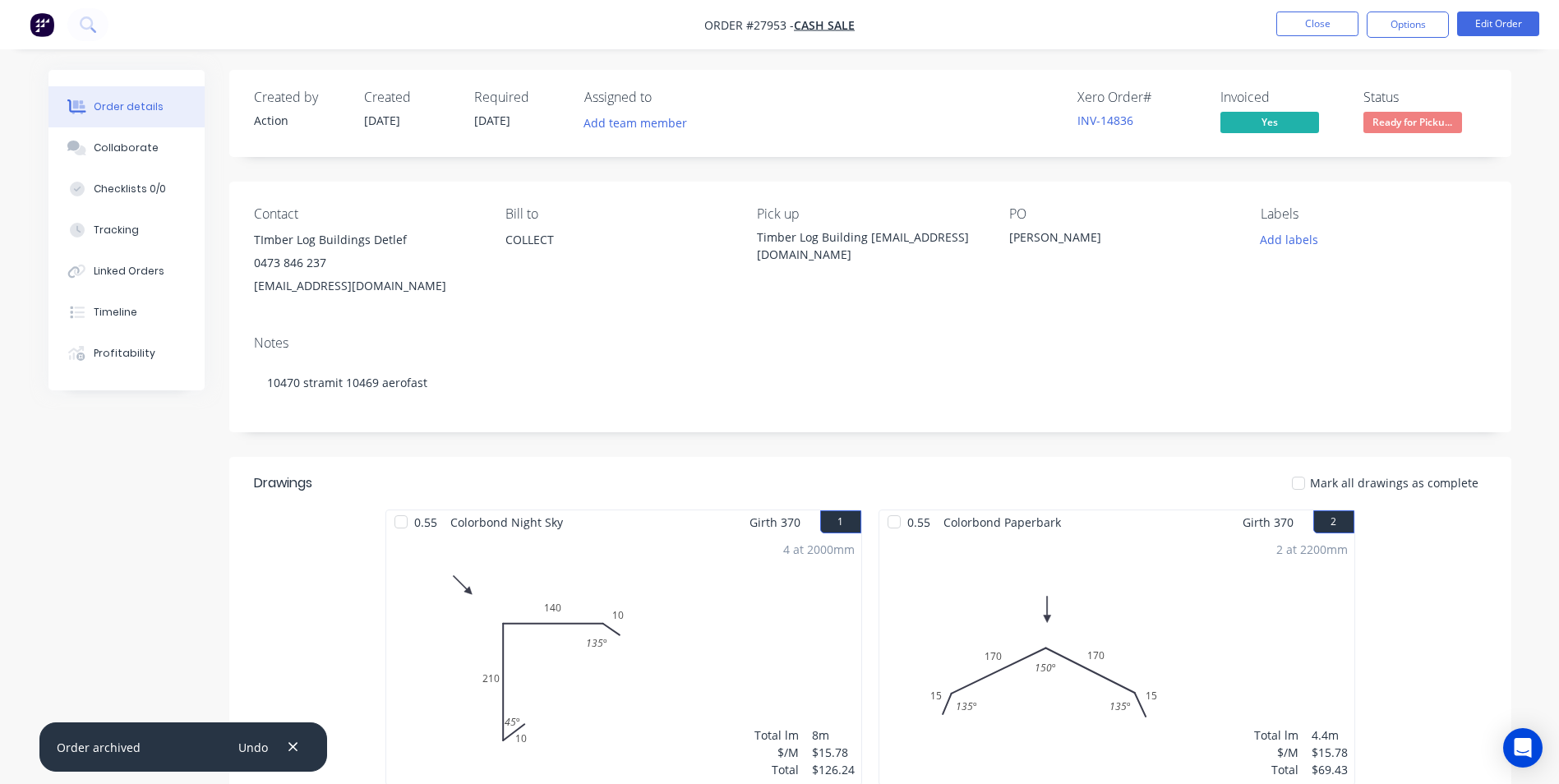
click at [289, 742] on icon "button" at bounding box center [294, 747] width 11 height 15
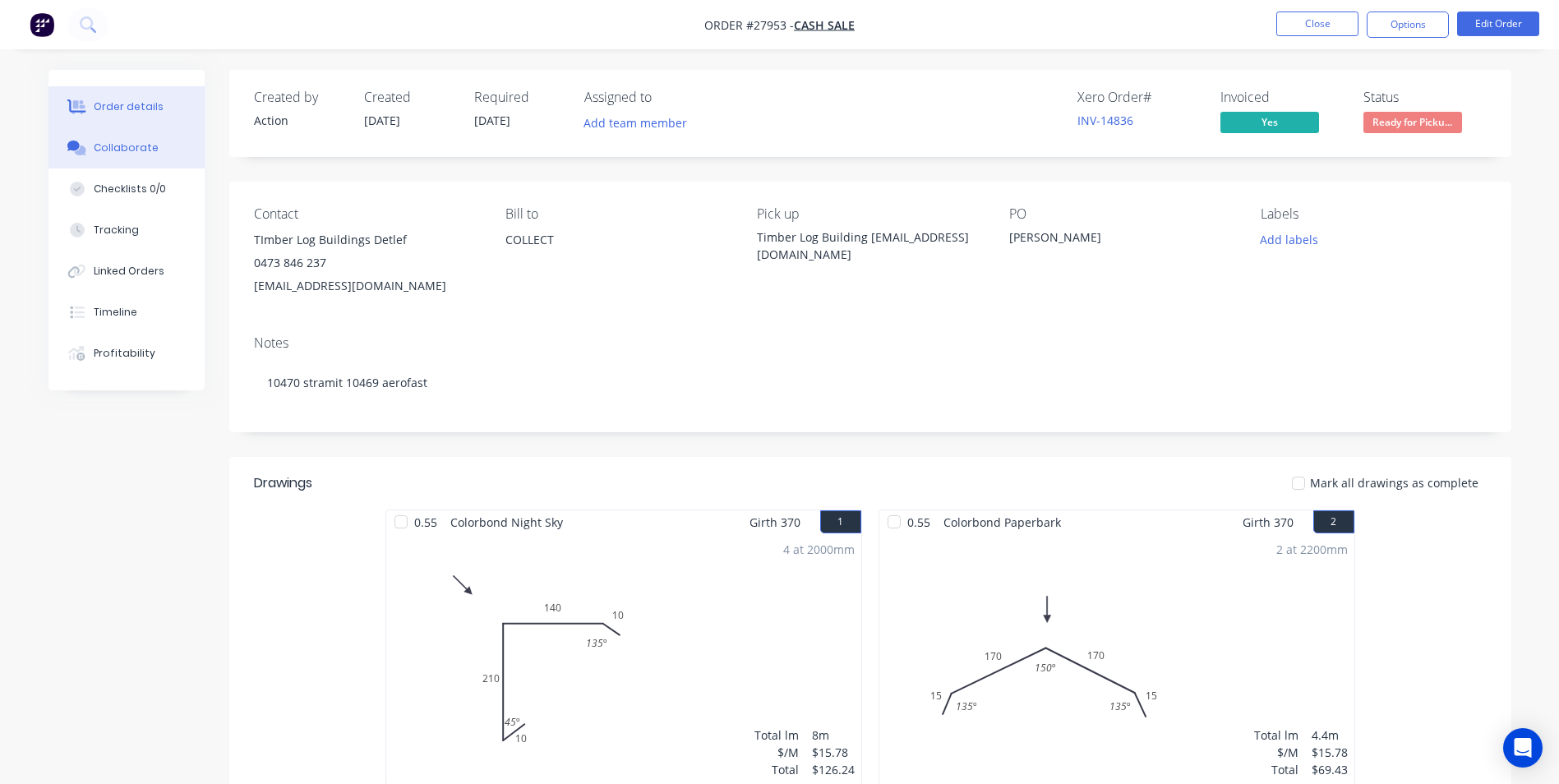
click at [109, 146] on div "Collaborate" at bounding box center [126, 148] width 65 height 15
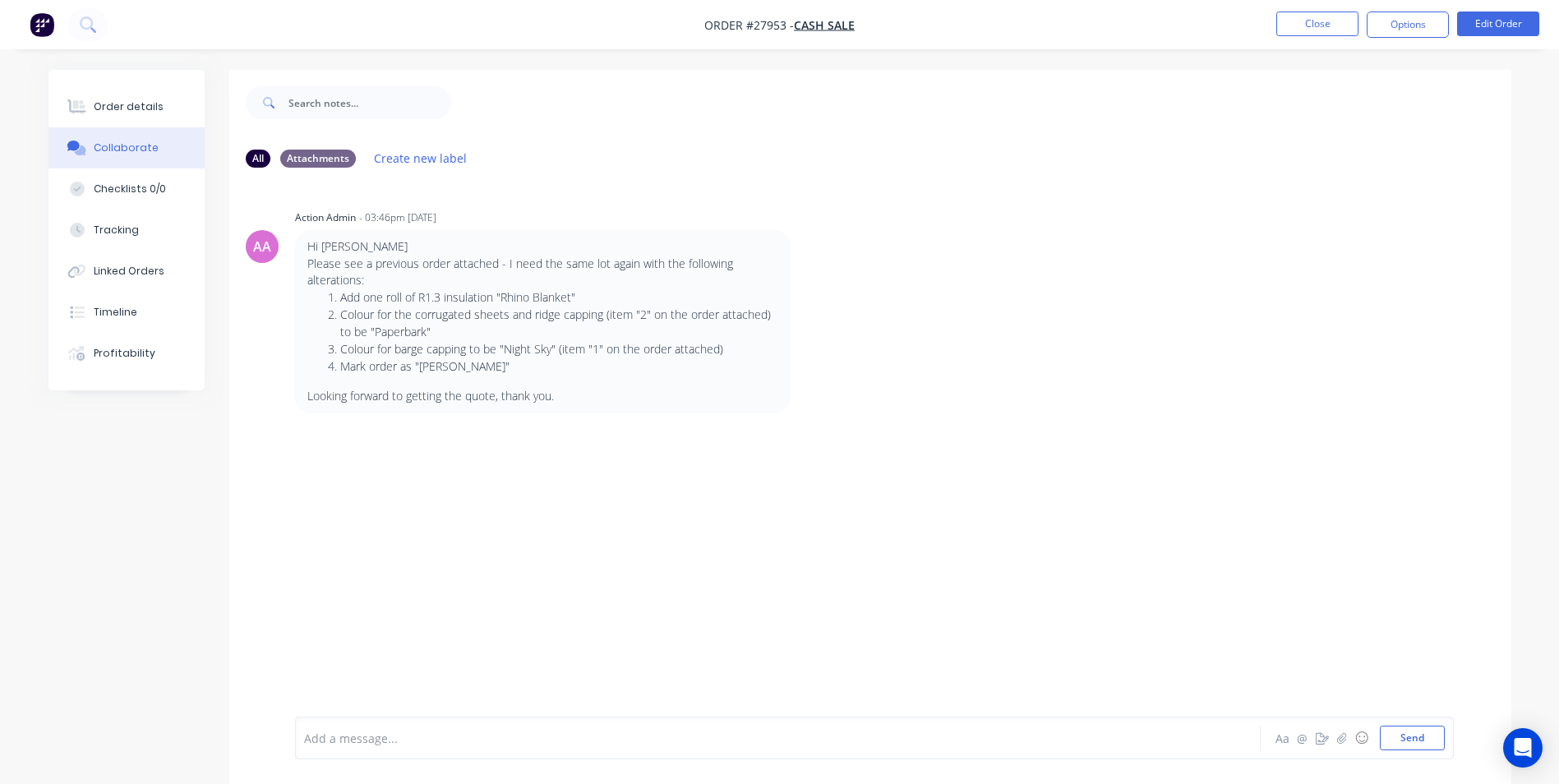
click at [401, 724] on div "Add a message... Aa @ ☺ Send" at bounding box center [874, 738] width 1159 height 43
click at [344, 759] on div "Add a message... Aa @ ☺ Send" at bounding box center [871, 738] width 1282 height 92
click at [344, 748] on div "Add a message..." at bounding box center [732, 738] width 855 height 25
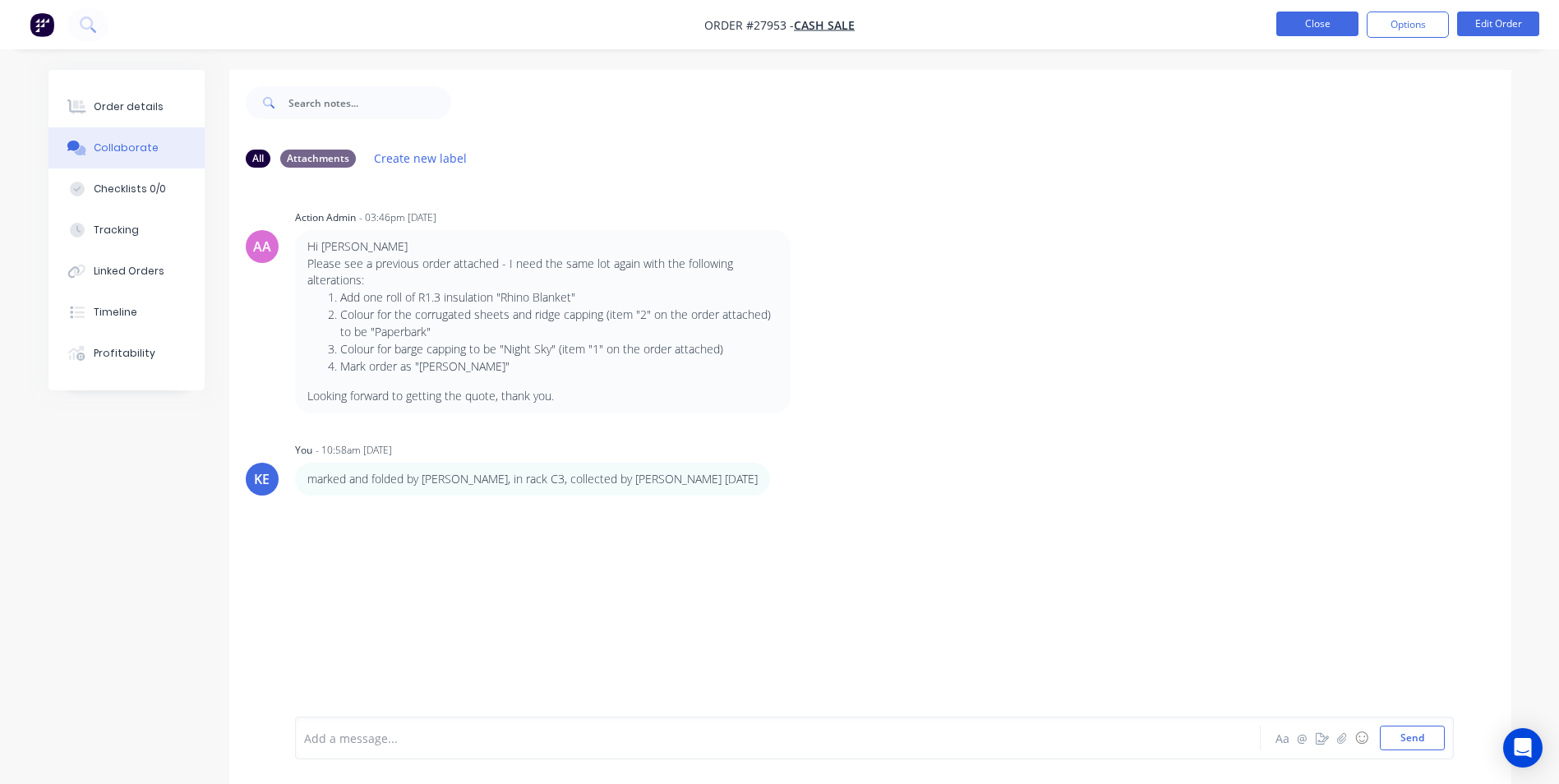
click at [1279, 30] on button "Close" at bounding box center [1317, 24] width 82 height 25
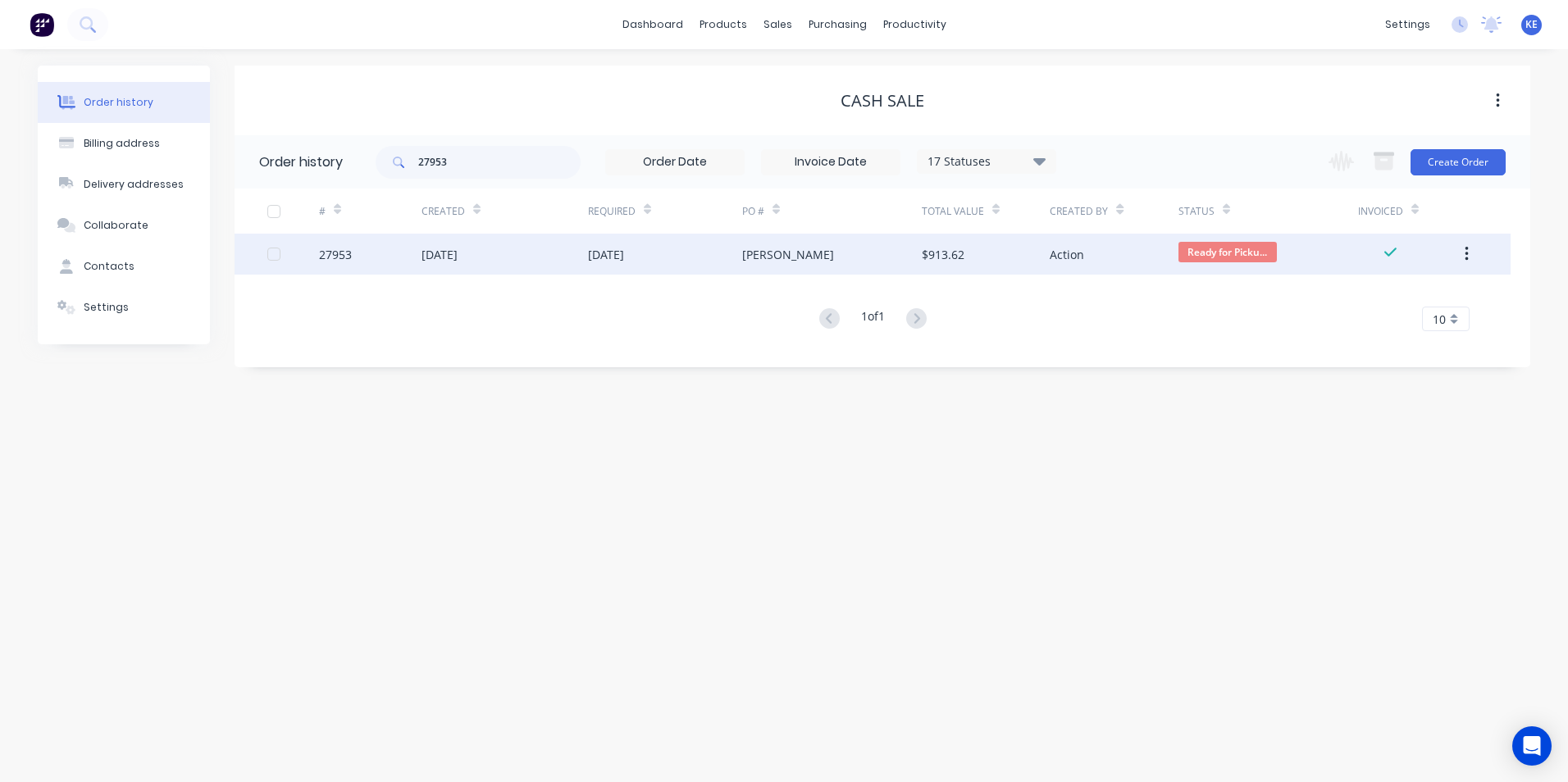
click at [546, 246] on div "[DATE]" at bounding box center [504, 254] width 166 height 41
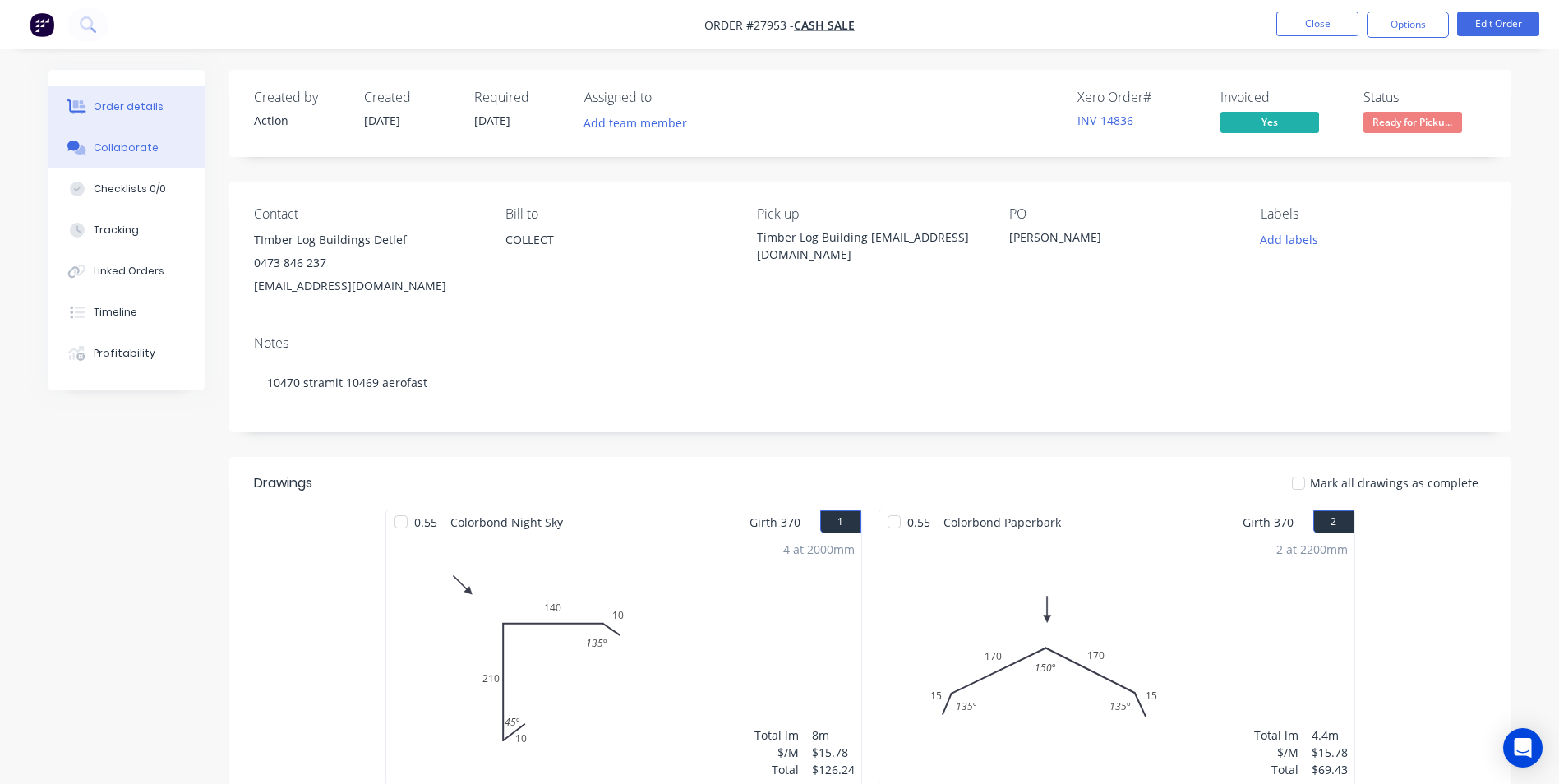
click at [108, 148] on div "Collaborate" at bounding box center [126, 148] width 65 height 15
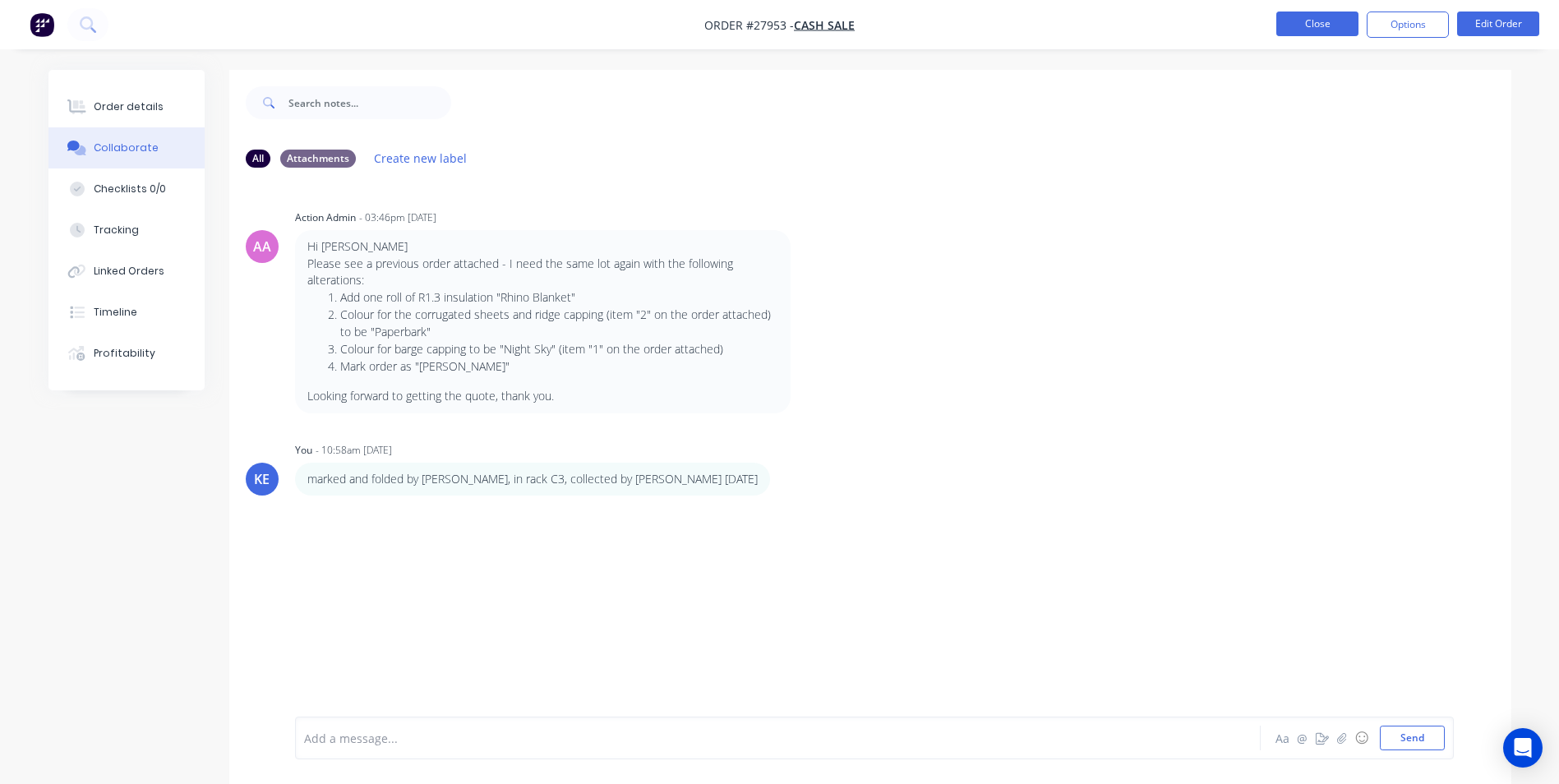
click at [1331, 29] on button "Close" at bounding box center [1317, 24] width 82 height 25
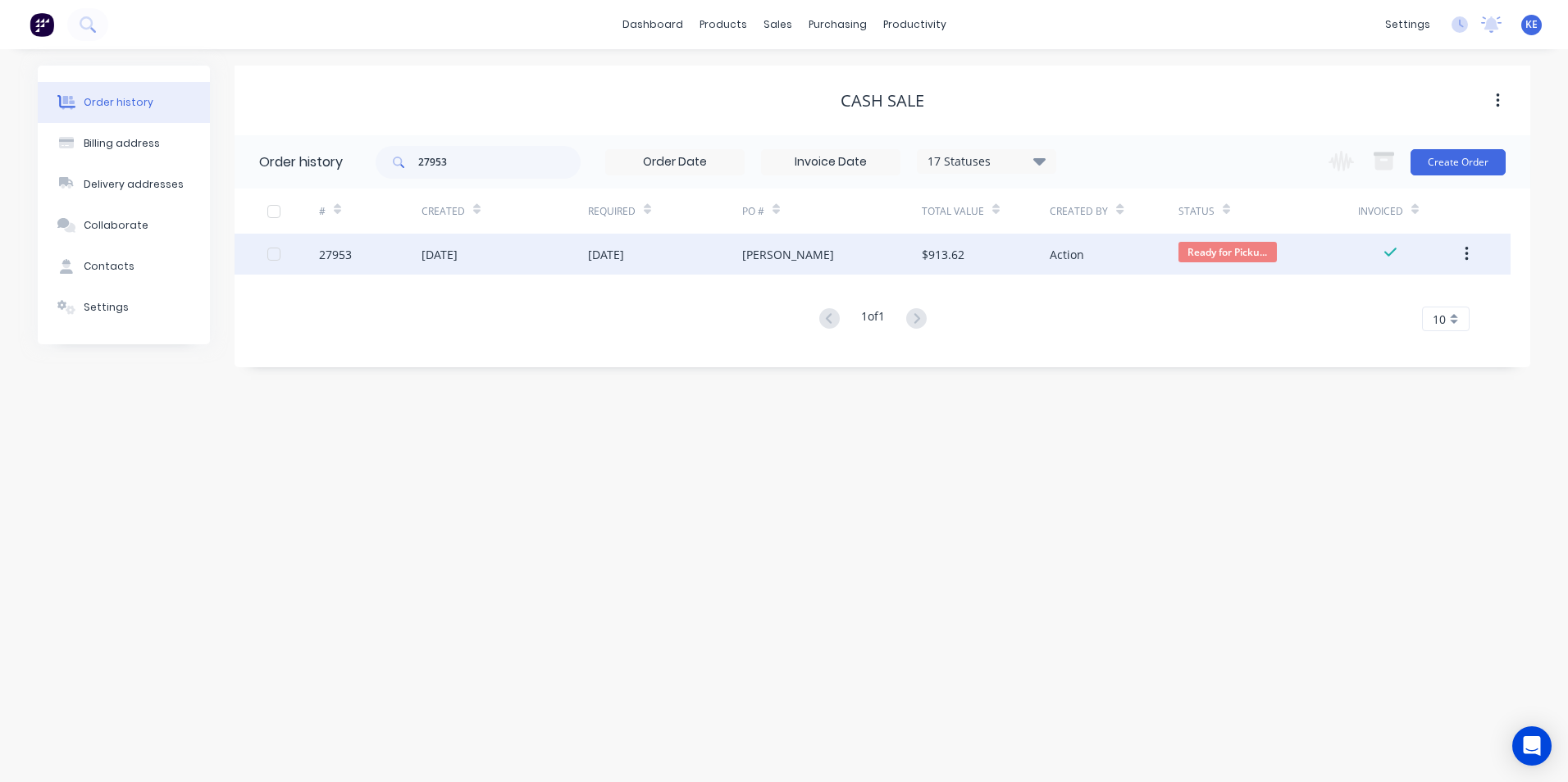
click at [1461, 247] on button "button" at bounding box center [1466, 254] width 38 height 29
click at [1365, 303] on div "Archive" at bounding box center [1407, 297] width 126 height 24
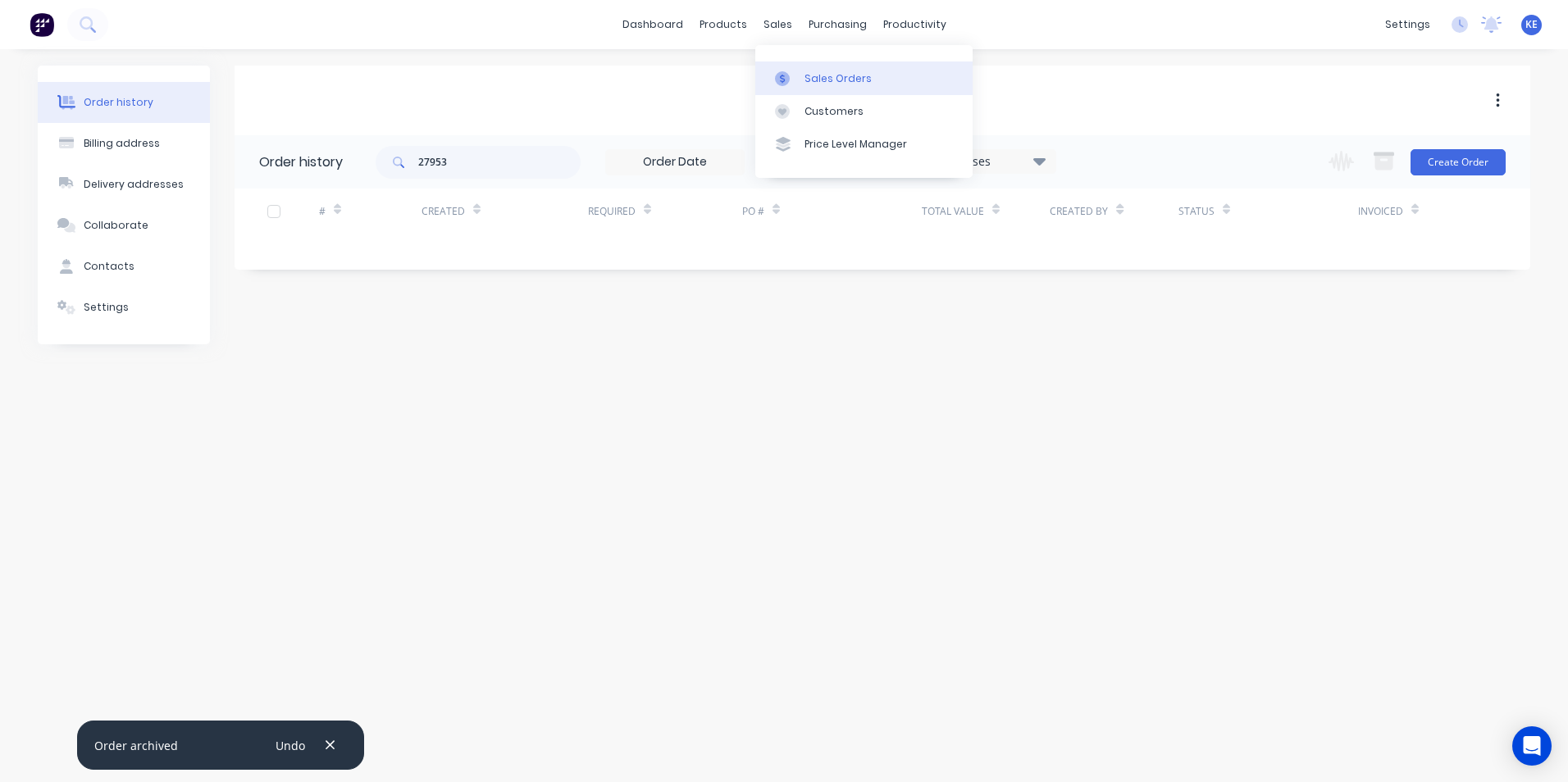
click at [828, 75] on div "Sales Orders" at bounding box center [838, 78] width 67 height 15
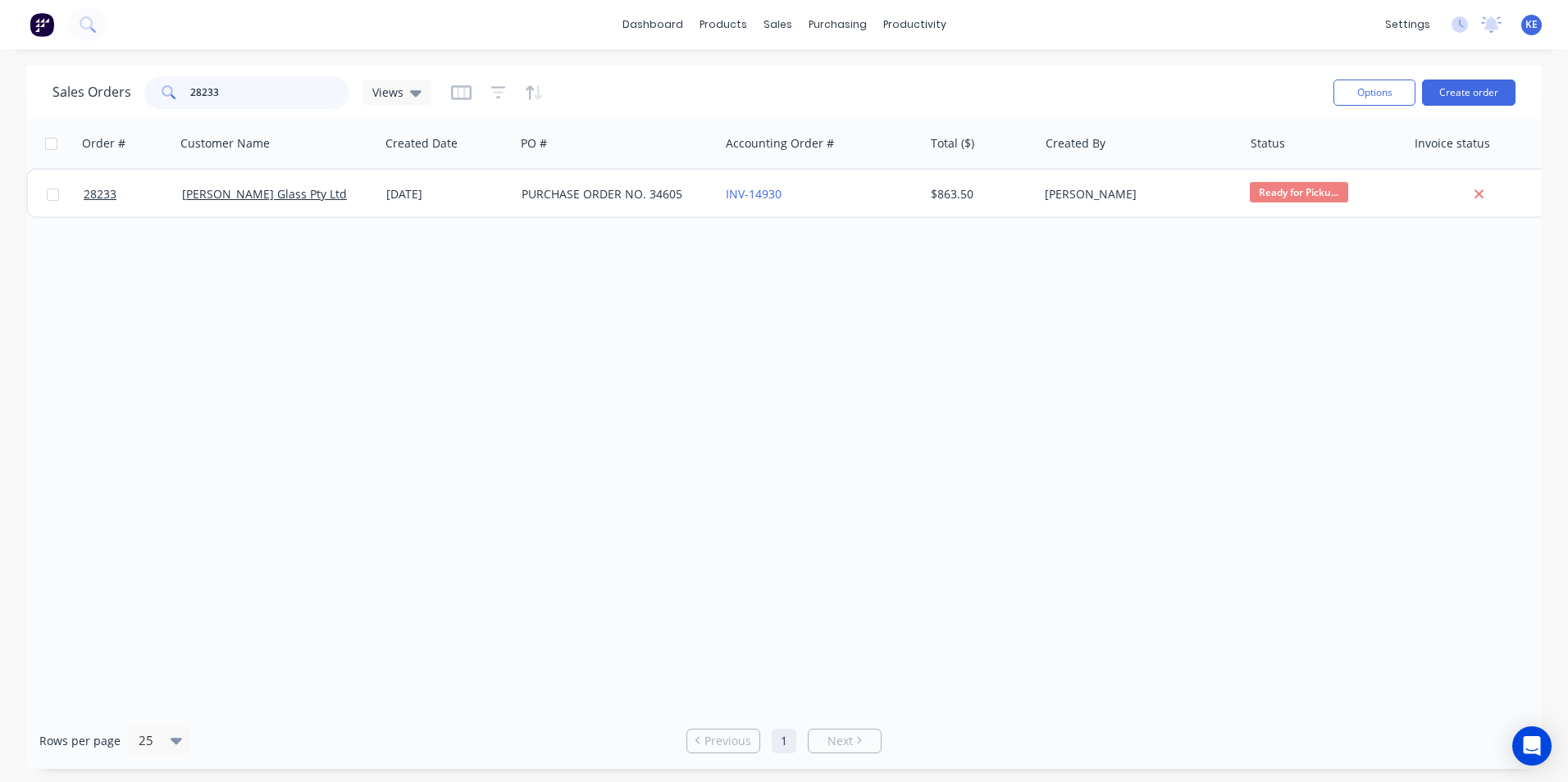
drag, startPoint x: 264, startPoint y: 87, endPoint x: 160, endPoint y: 95, distance: 104.3
click at [160, 95] on div "28233" at bounding box center [246, 93] width 205 height 33
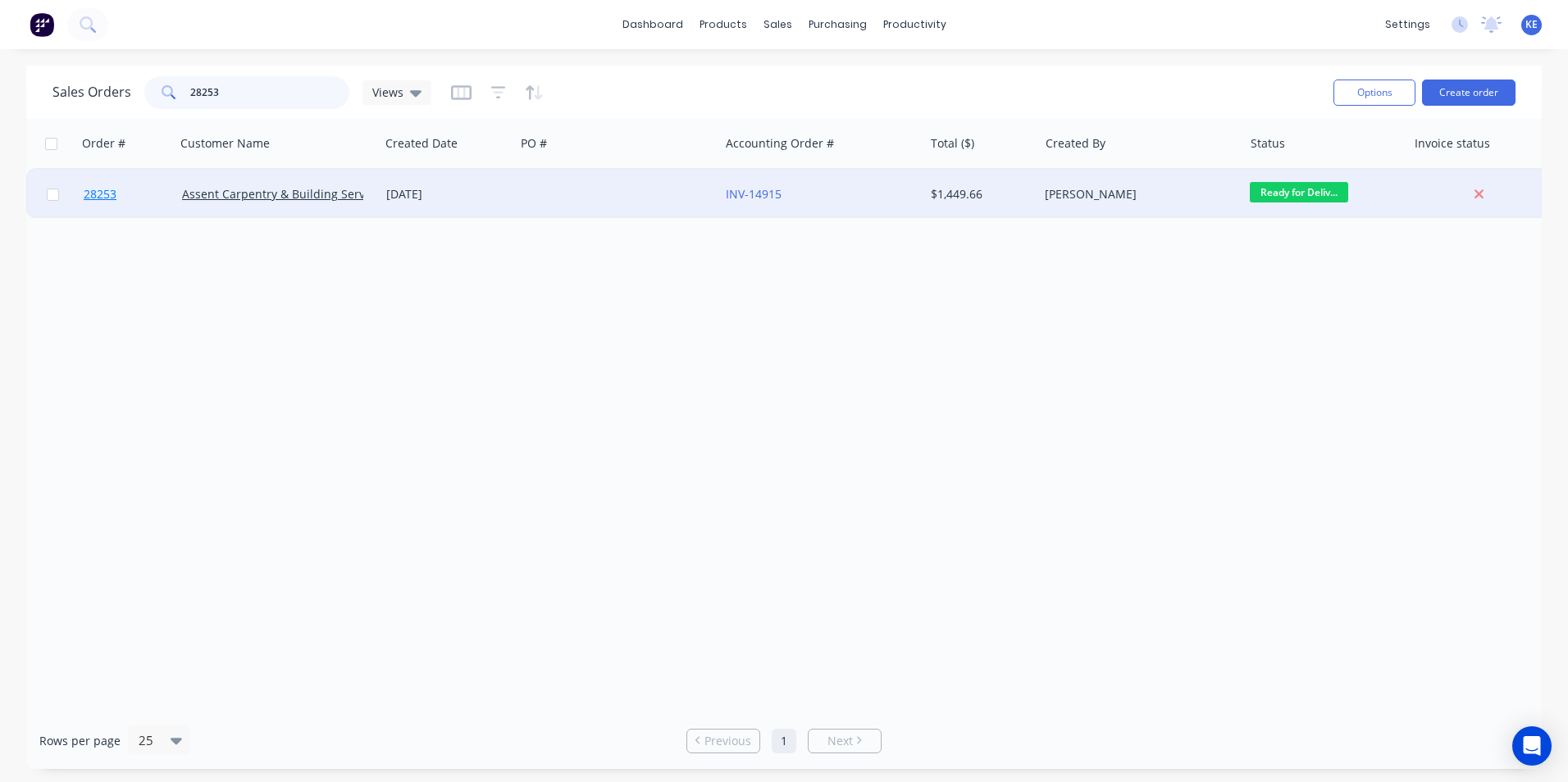
type input "28253"
click at [139, 206] on link "28253" at bounding box center [133, 195] width 98 height 49
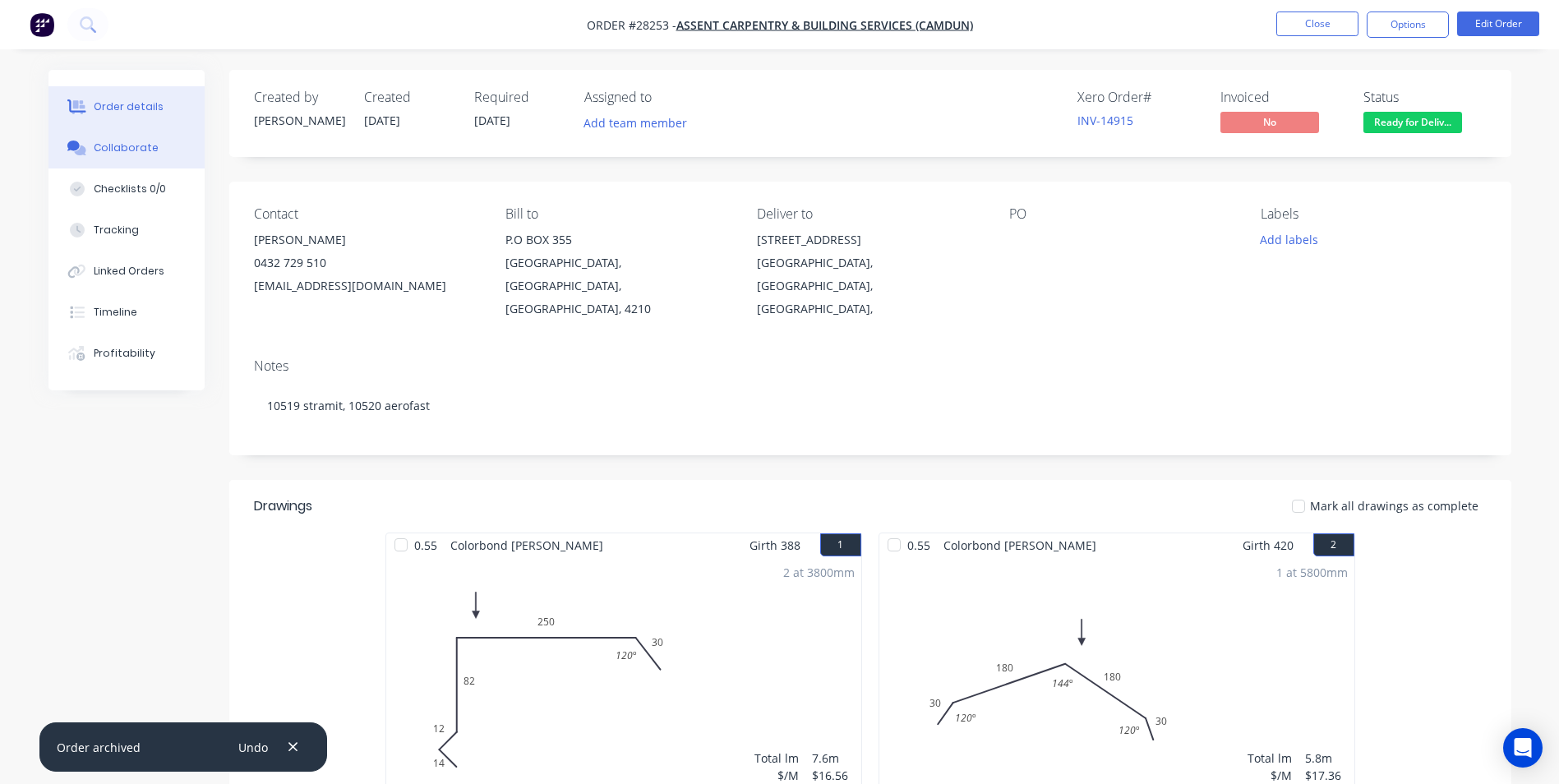
click at [108, 142] on div "Collaborate" at bounding box center [126, 148] width 65 height 15
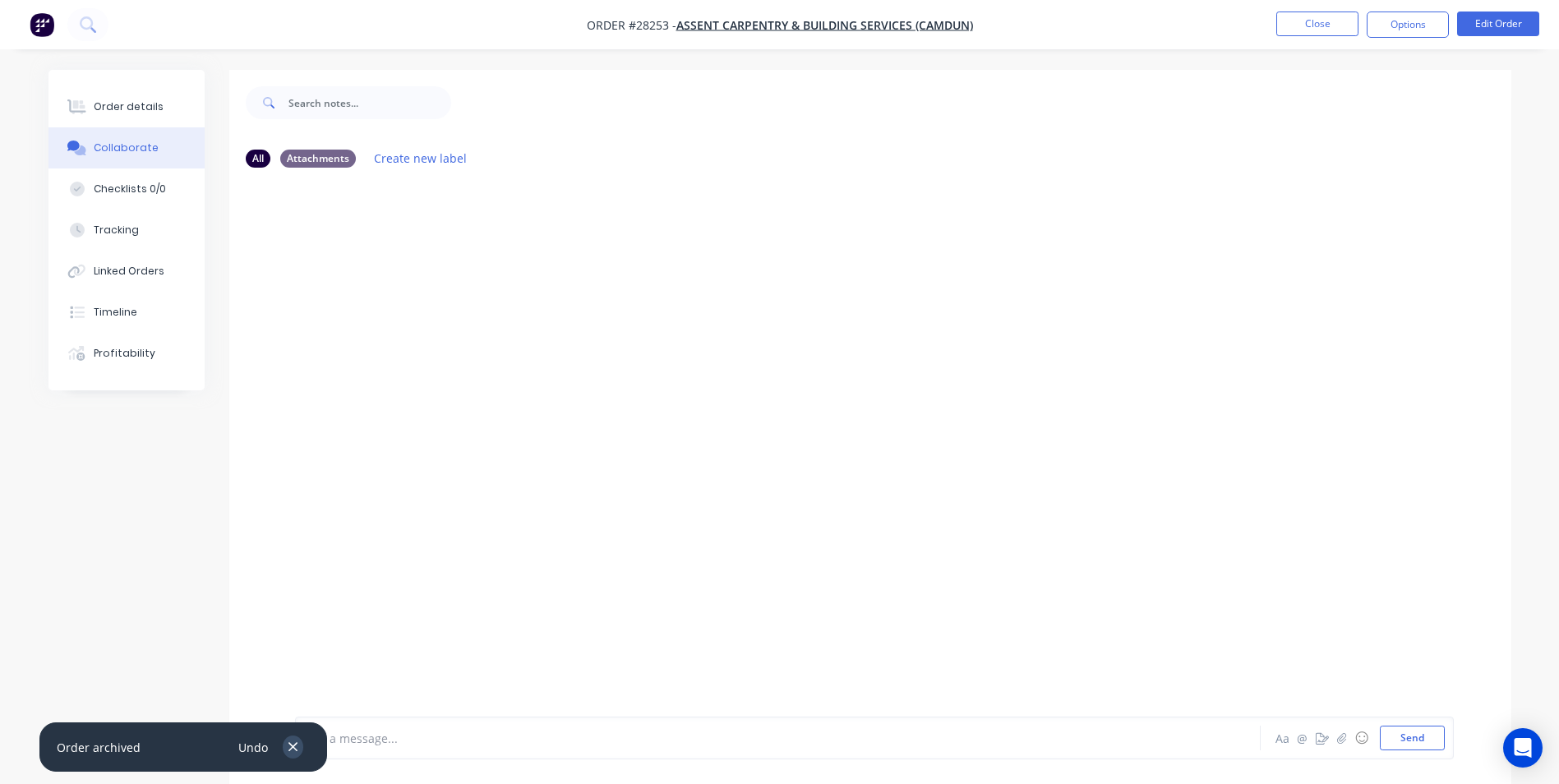
click at [292, 745] on icon "button" at bounding box center [294, 747] width 11 height 15
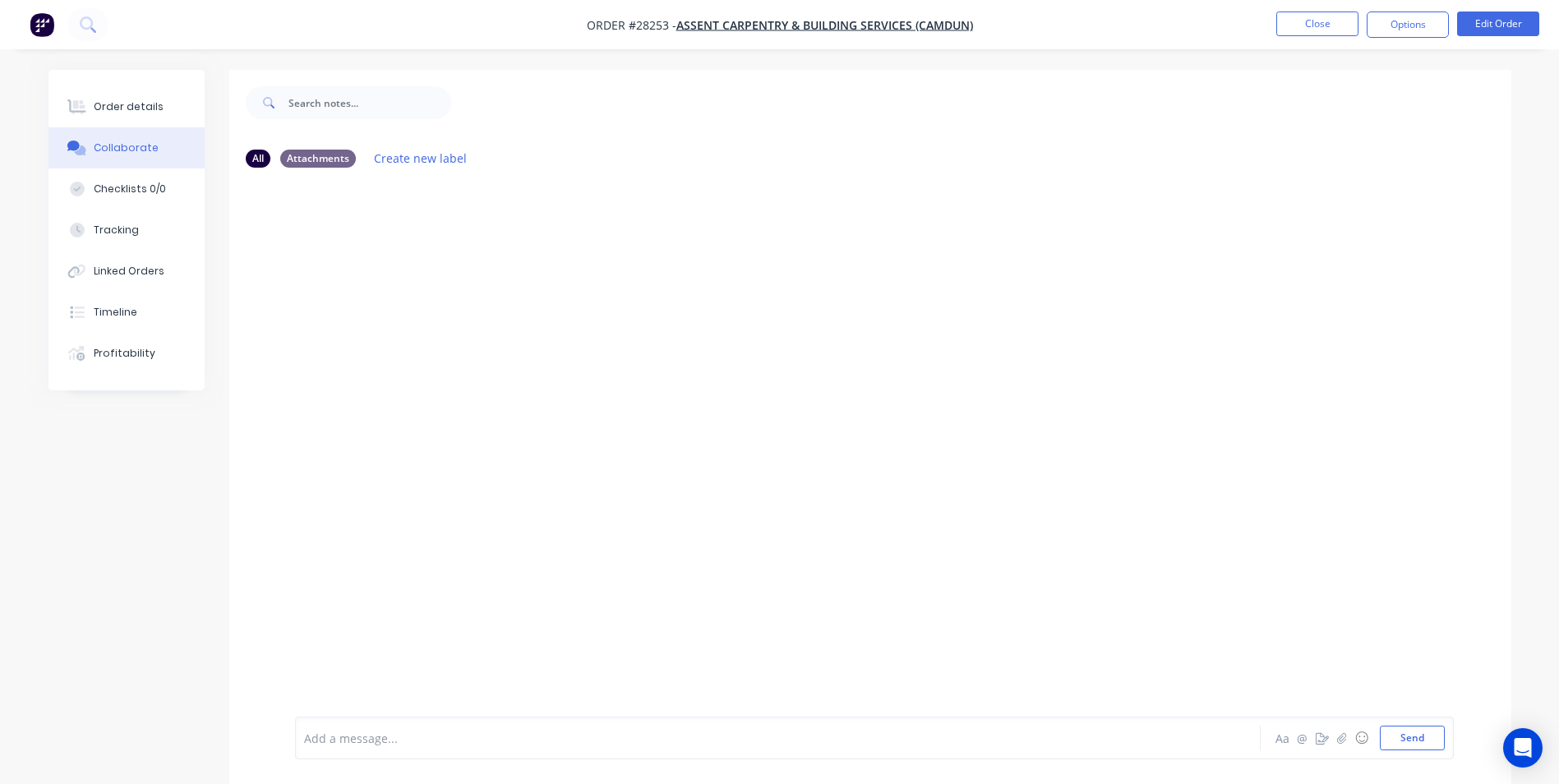
click at [352, 734] on div at bounding box center [732, 738] width 855 height 17
click at [1315, 22] on button "Close" at bounding box center [1317, 24] width 82 height 25
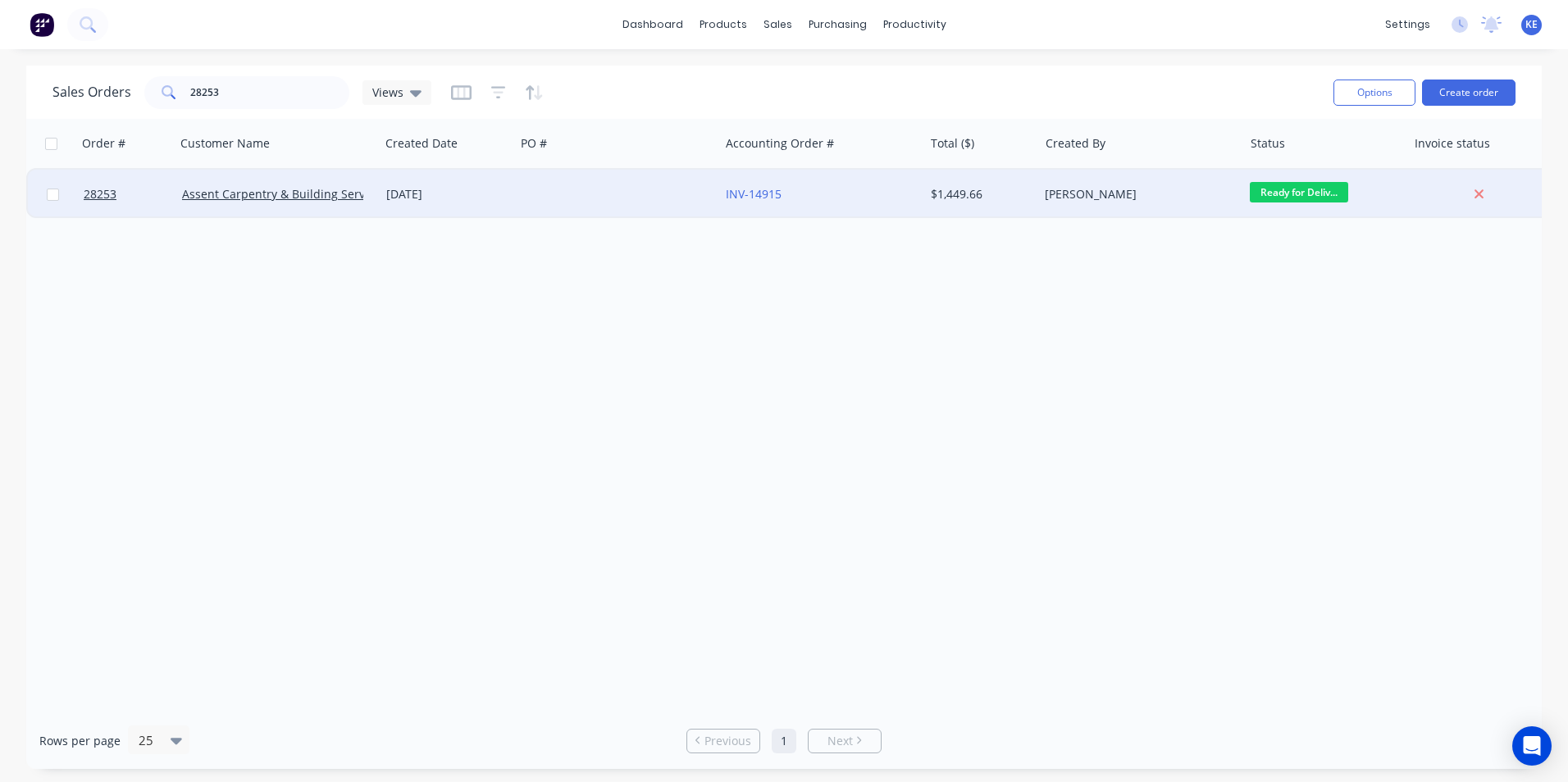
click at [538, 210] on div at bounding box center [617, 195] width 204 height 49
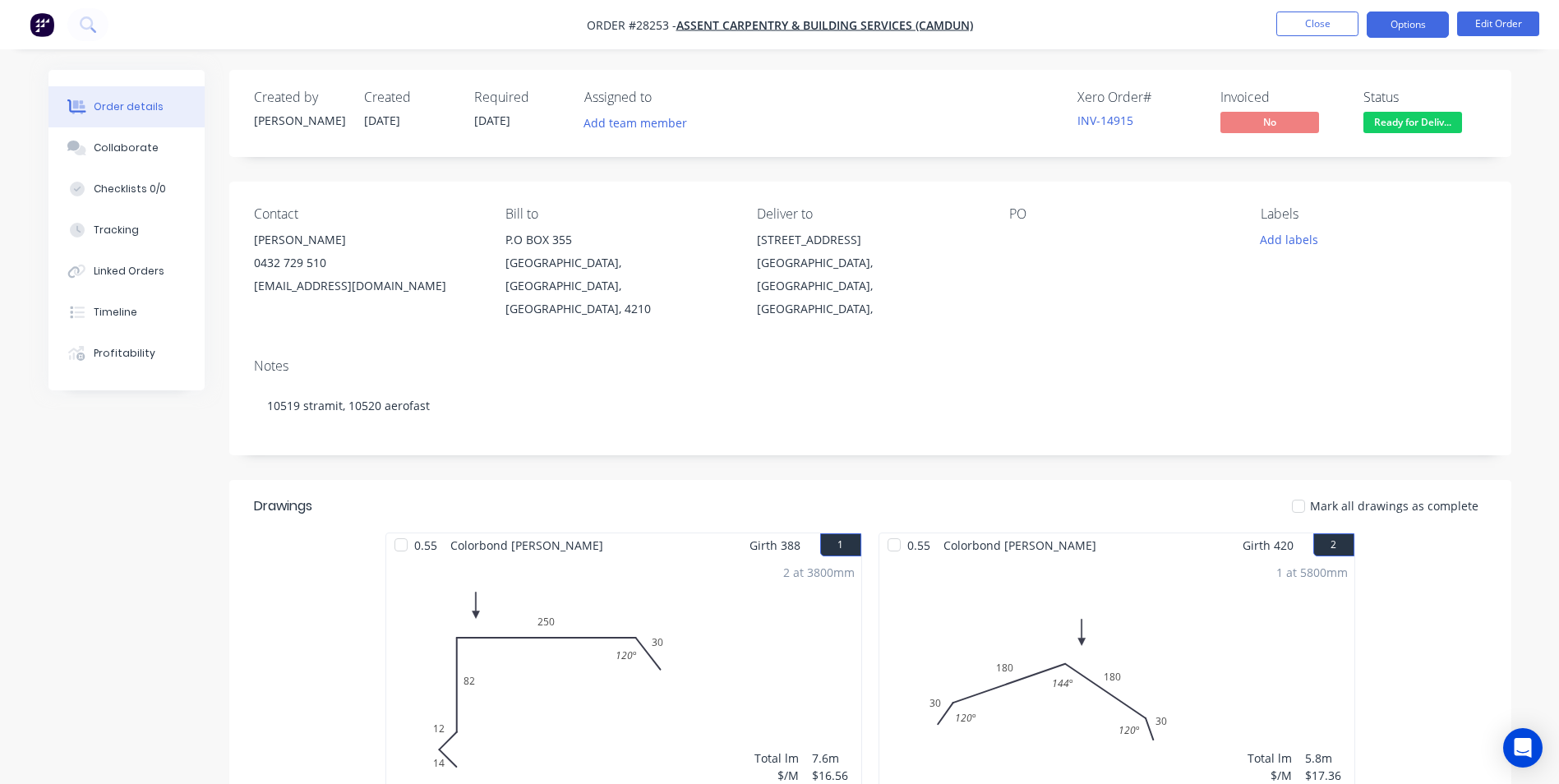
click at [1411, 25] on button "Options" at bounding box center [1408, 25] width 82 height 26
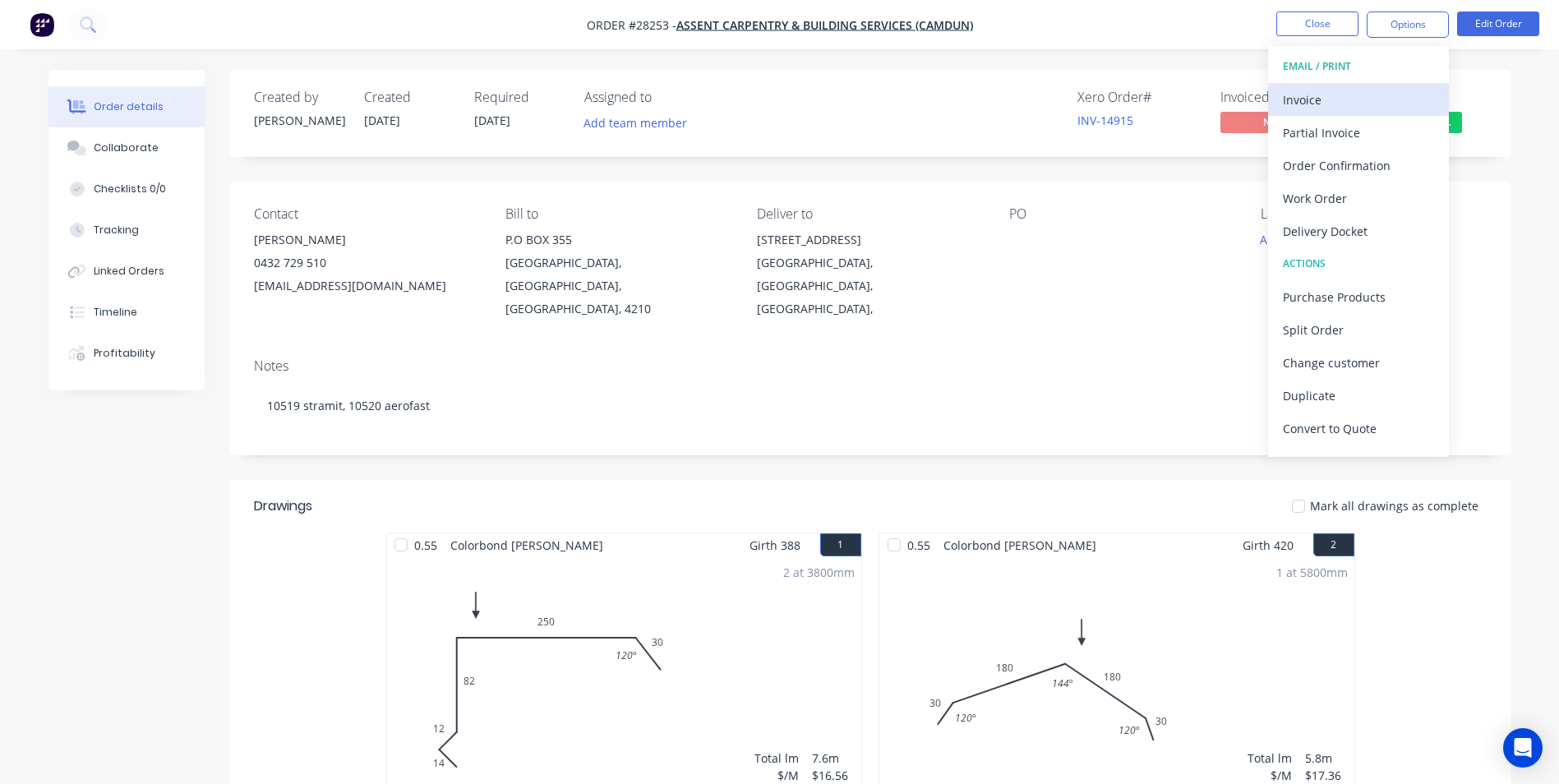
click at [1318, 95] on div "Invoice" at bounding box center [1358, 99] width 151 height 24
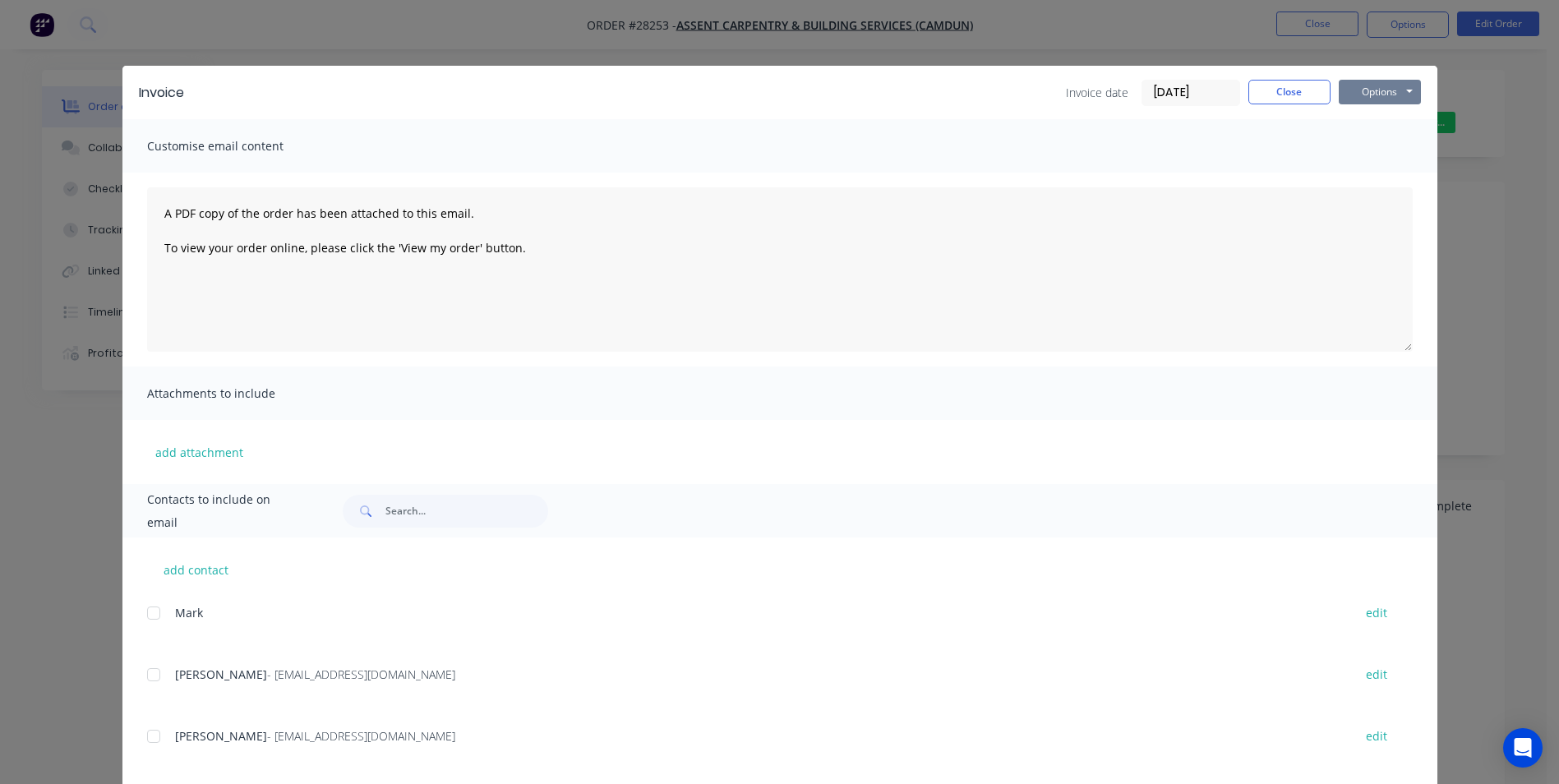
click at [1366, 98] on button "Options" at bounding box center [1379, 91] width 82 height 25
click at [1371, 141] on button "Print" at bounding box center [1390, 149] width 105 height 27
click at [1277, 85] on button "Close" at bounding box center [1289, 91] width 82 height 25
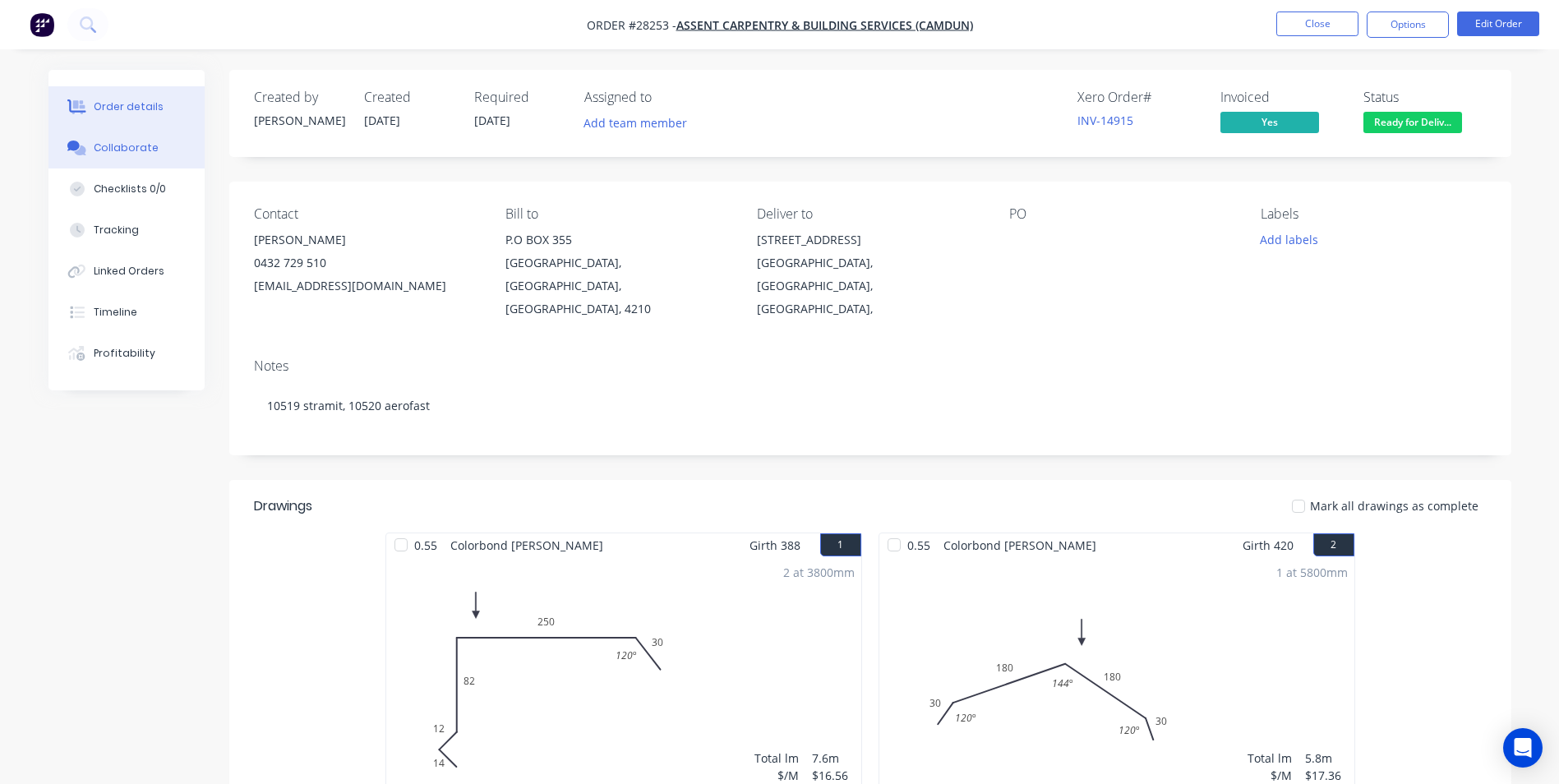
click at [124, 143] on div "Collaborate" at bounding box center [126, 148] width 65 height 15
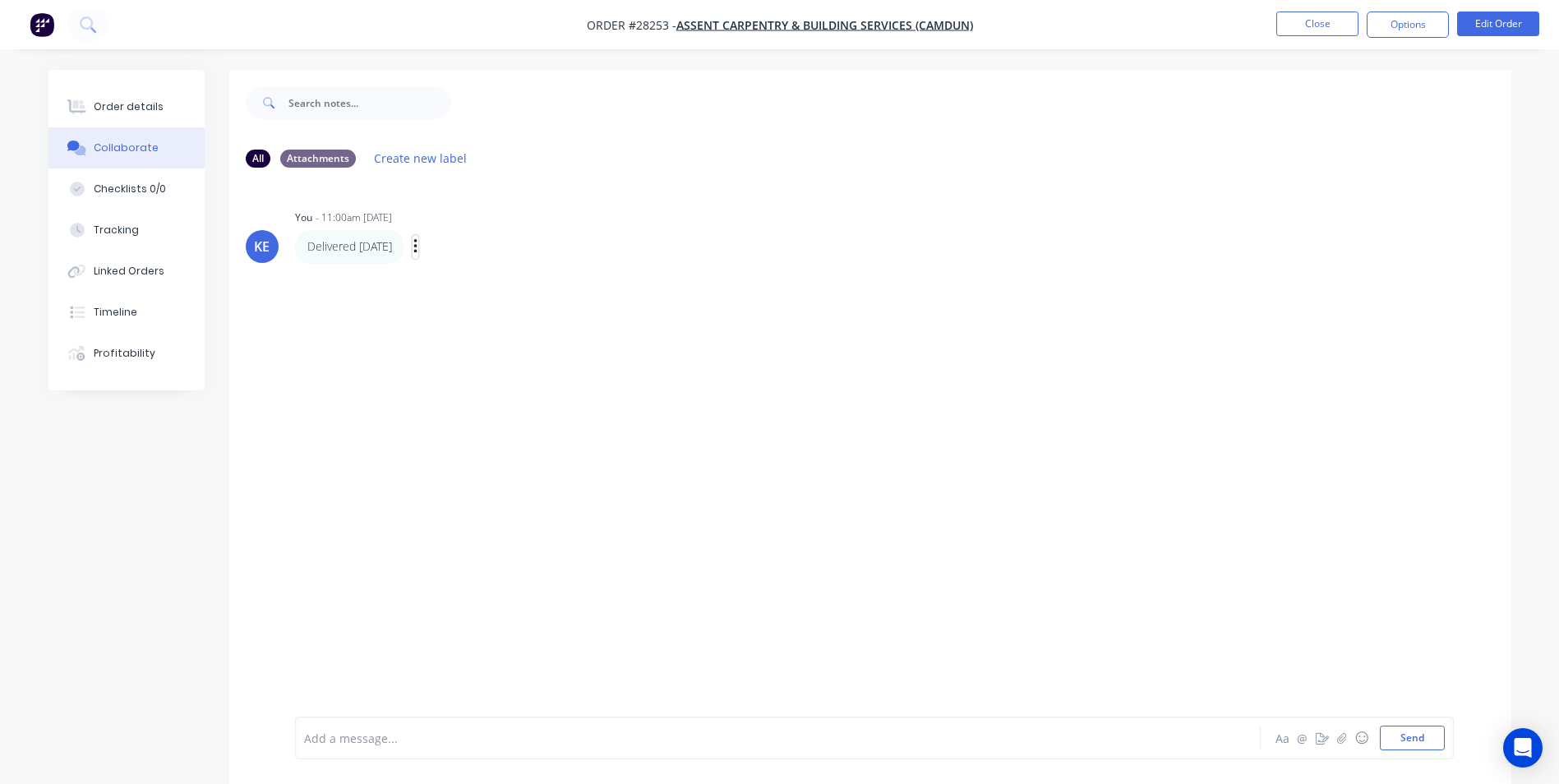
click at [418, 250] on icon "button" at bounding box center [415, 247] width 5 height 19
click at [462, 279] on button "Edit" at bounding box center [475, 276] width 104 height 27
click at [307, 744] on span "Delivered [DATE]" at bounding box center [350, 738] width 92 height 15
click at [1417, 737] on button "Send" at bounding box center [1412, 738] width 65 height 25
click at [1295, 15] on button "Close" at bounding box center [1317, 24] width 82 height 25
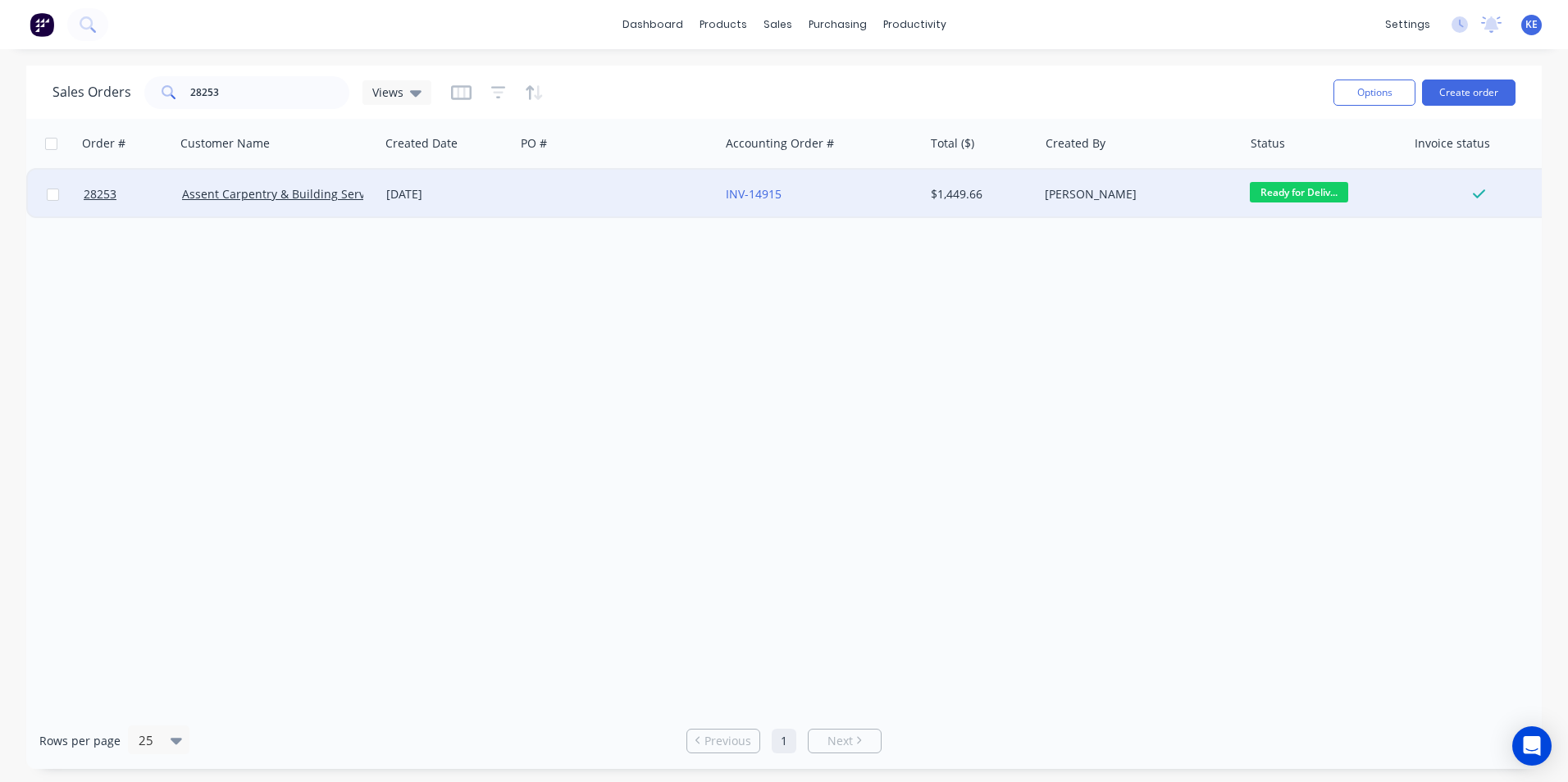
click at [54, 195] on input "checkbox" at bounding box center [53, 195] width 13 height 13
checkbox input "true"
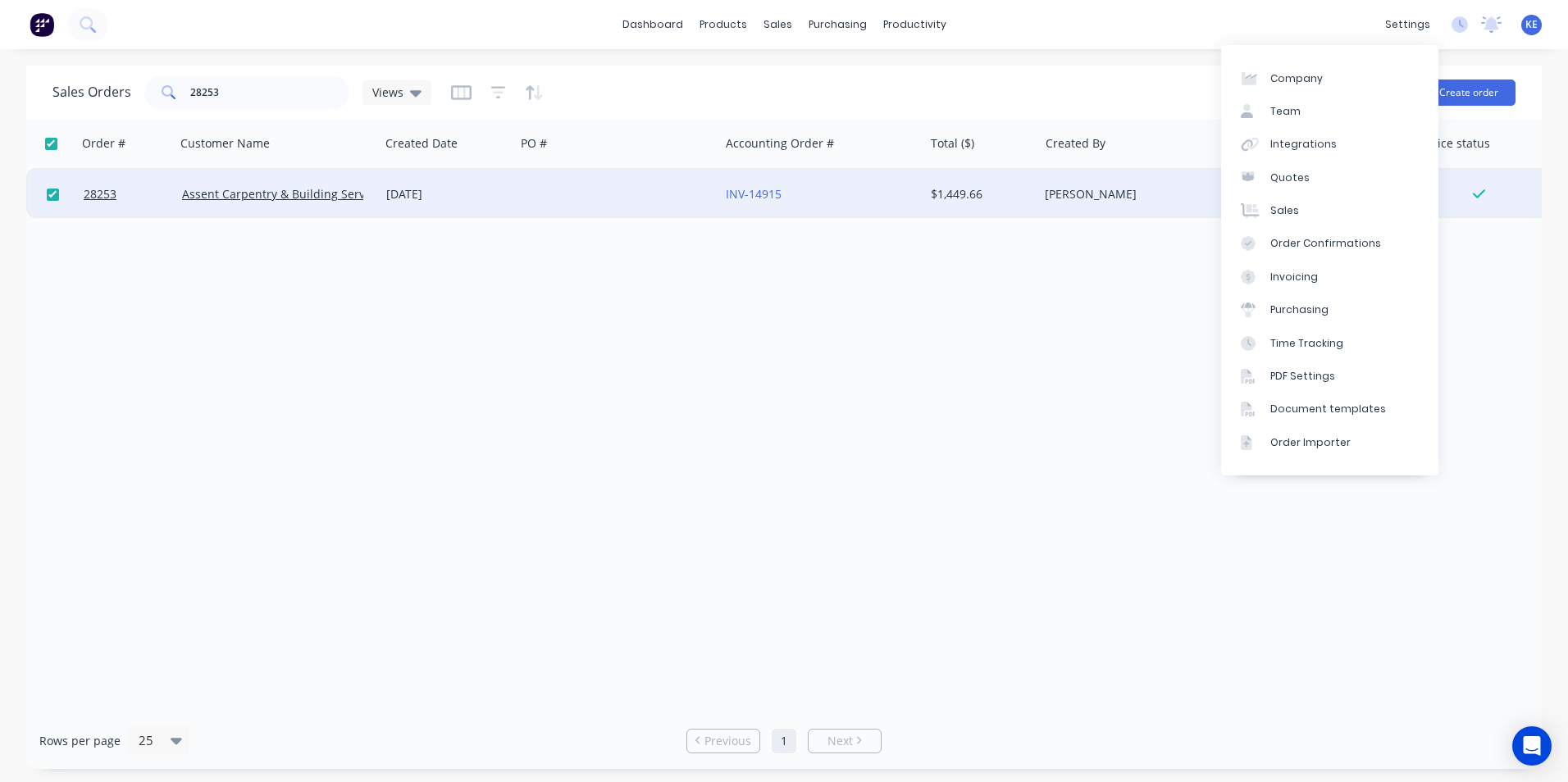
drag, startPoint x: 983, startPoint y: 381, endPoint x: 1130, endPoint y: 248, distance: 198.2
click at [987, 363] on div "Order # Customer Name Created Date PO # Accounting Order # Total ($) Created By…" at bounding box center [784, 416] width 1515 height 594
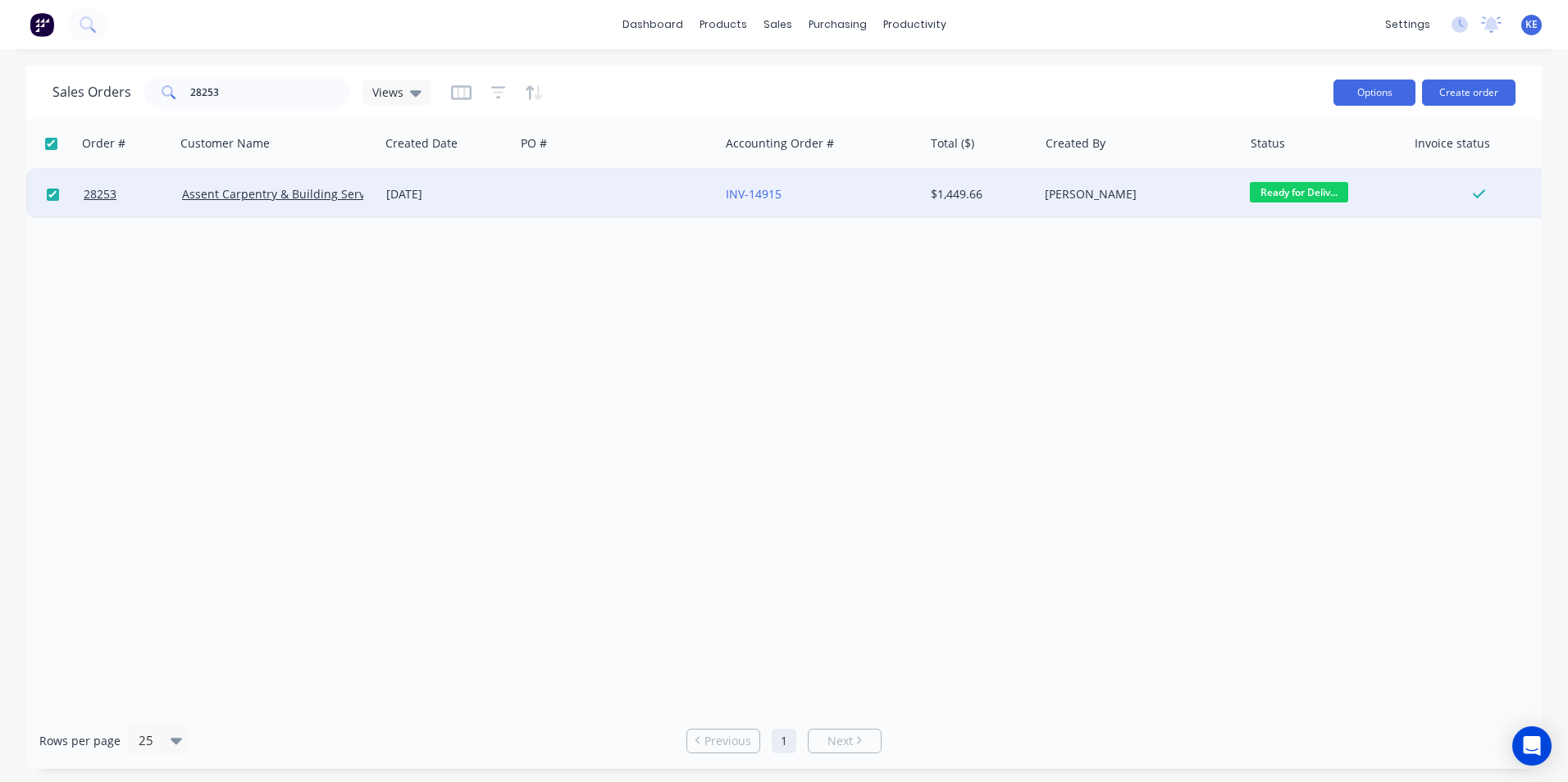
click at [1365, 87] on button "Options" at bounding box center [1374, 92] width 82 height 26
click at [1320, 179] on button "Archive" at bounding box center [1325, 167] width 180 height 33
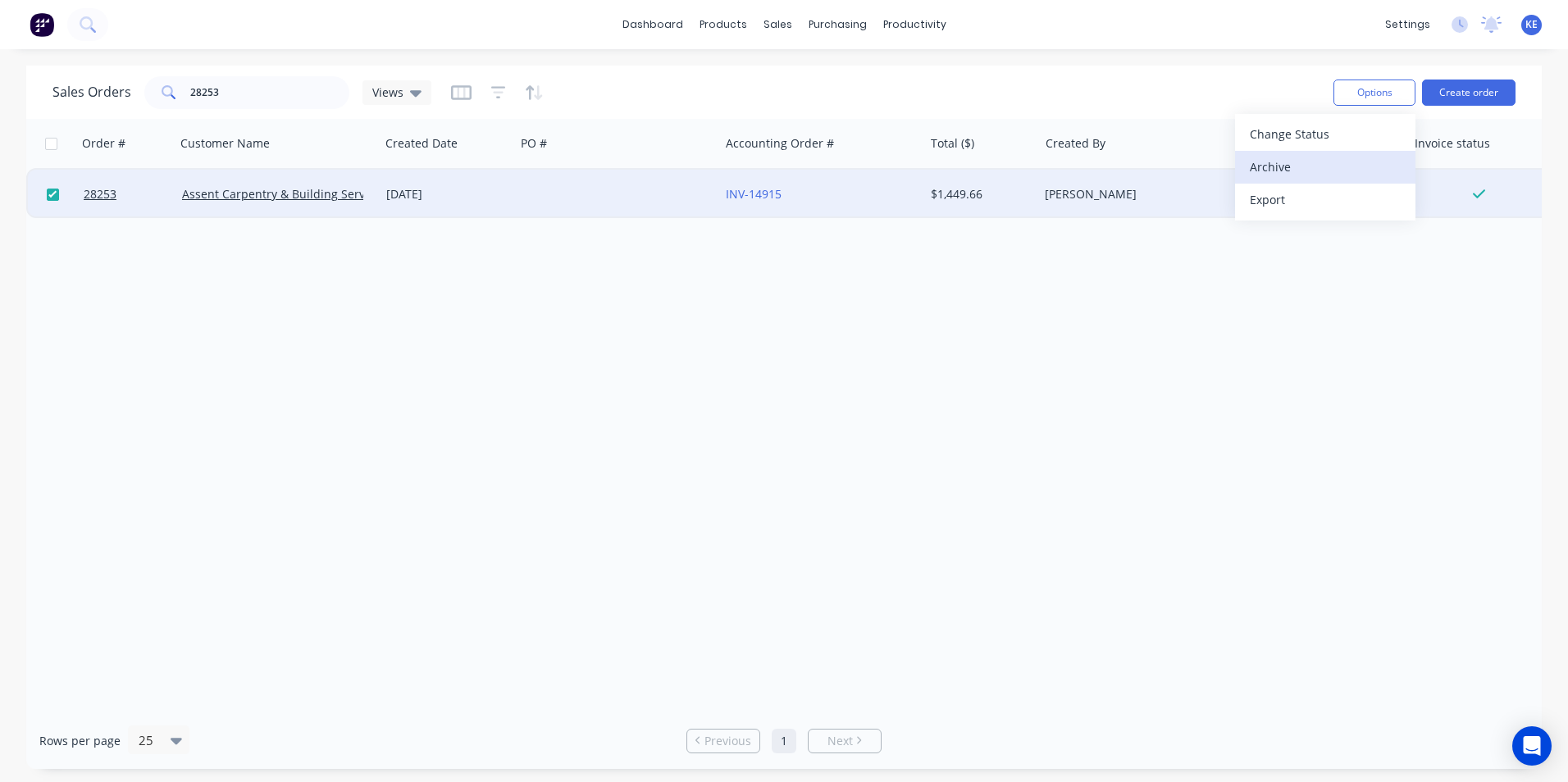
checkbox input "false"
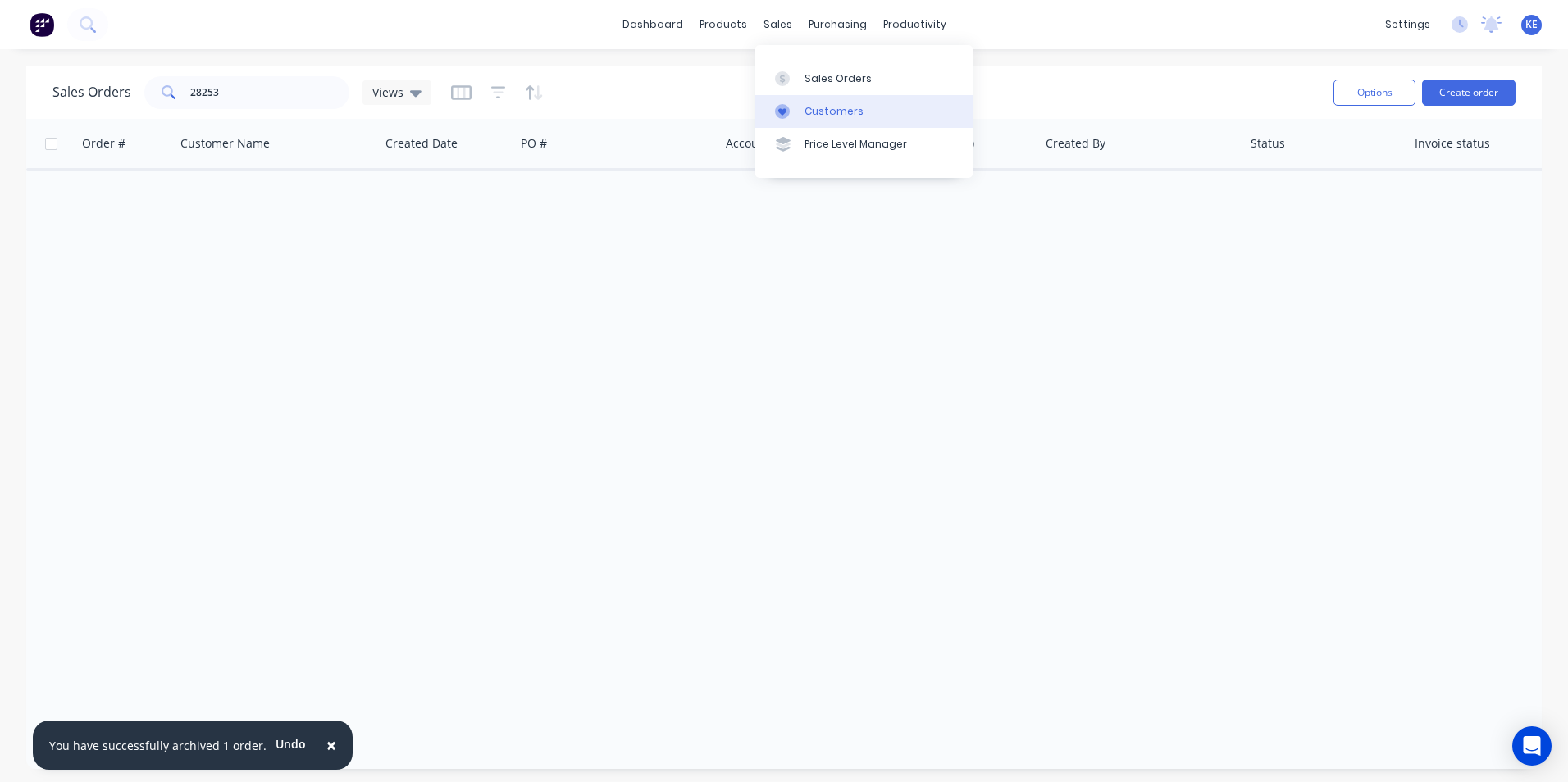
click at [803, 115] on link "Customers" at bounding box center [863, 112] width 217 height 33
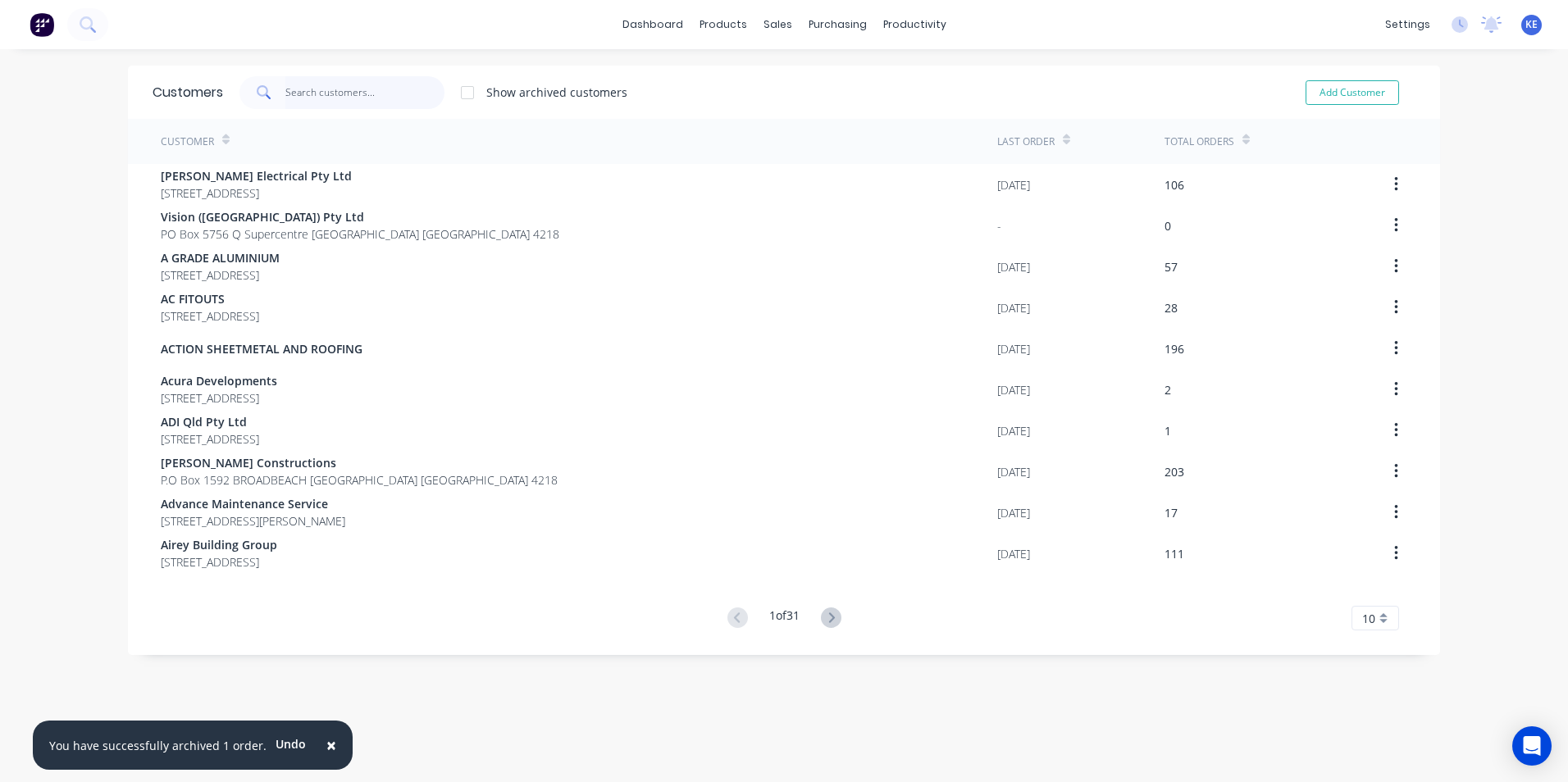
click at [311, 85] on input "text" at bounding box center [366, 93] width 160 height 33
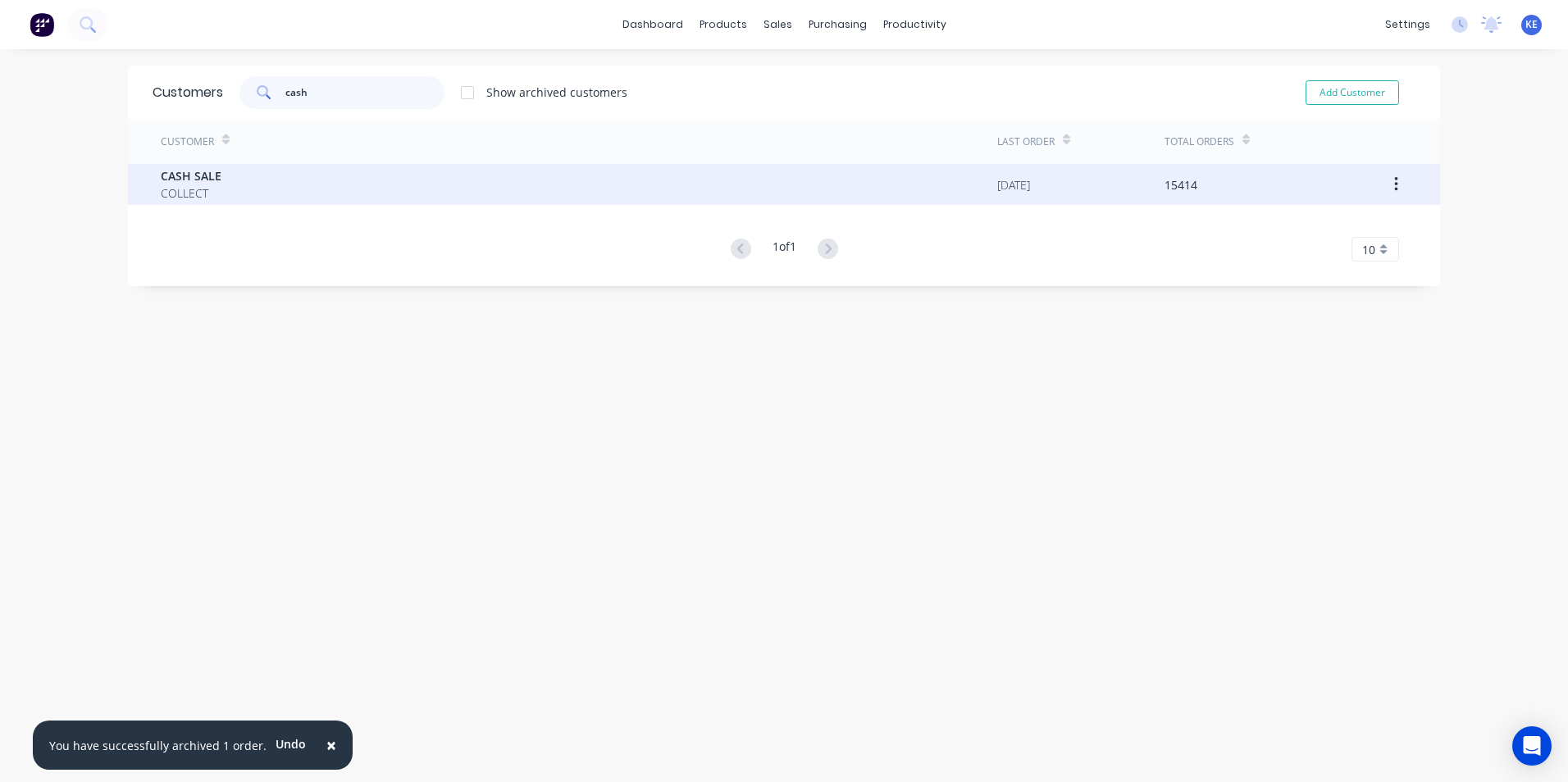
type input "cash"
click at [271, 175] on div "CASH SALE COLLECT" at bounding box center [578, 184] width 836 height 41
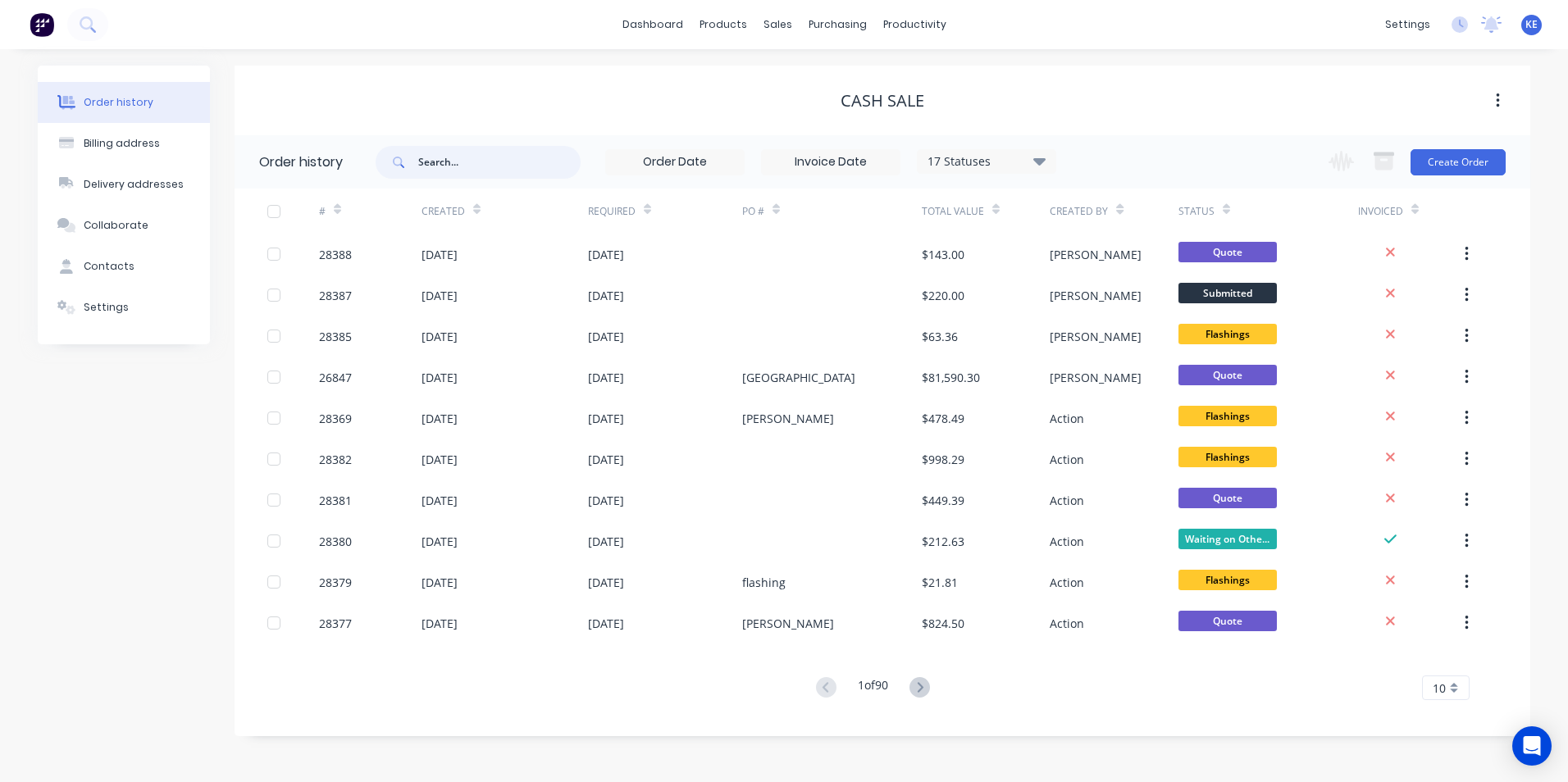
drag, startPoint x: 445, startPoint y: 162, endPoint x: 453, endPoint y: 11, distance: 151.2
click at [445, 157] on input "text" at bounding box center [499, 162] width 162 height 33
type input "27794"
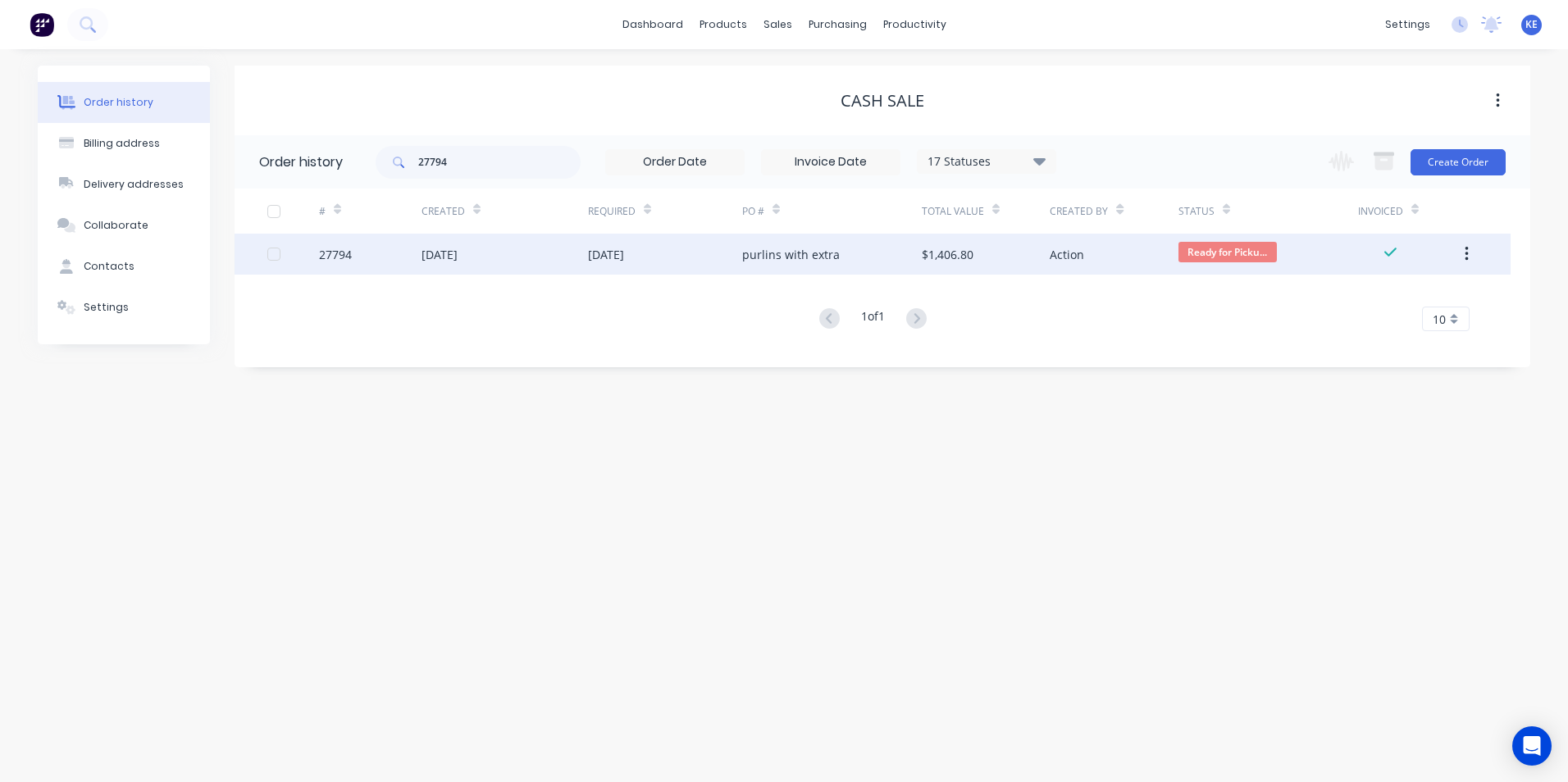
click at [383, 250] on div "27794" at bounding box center [370, 254] width 103 height 41
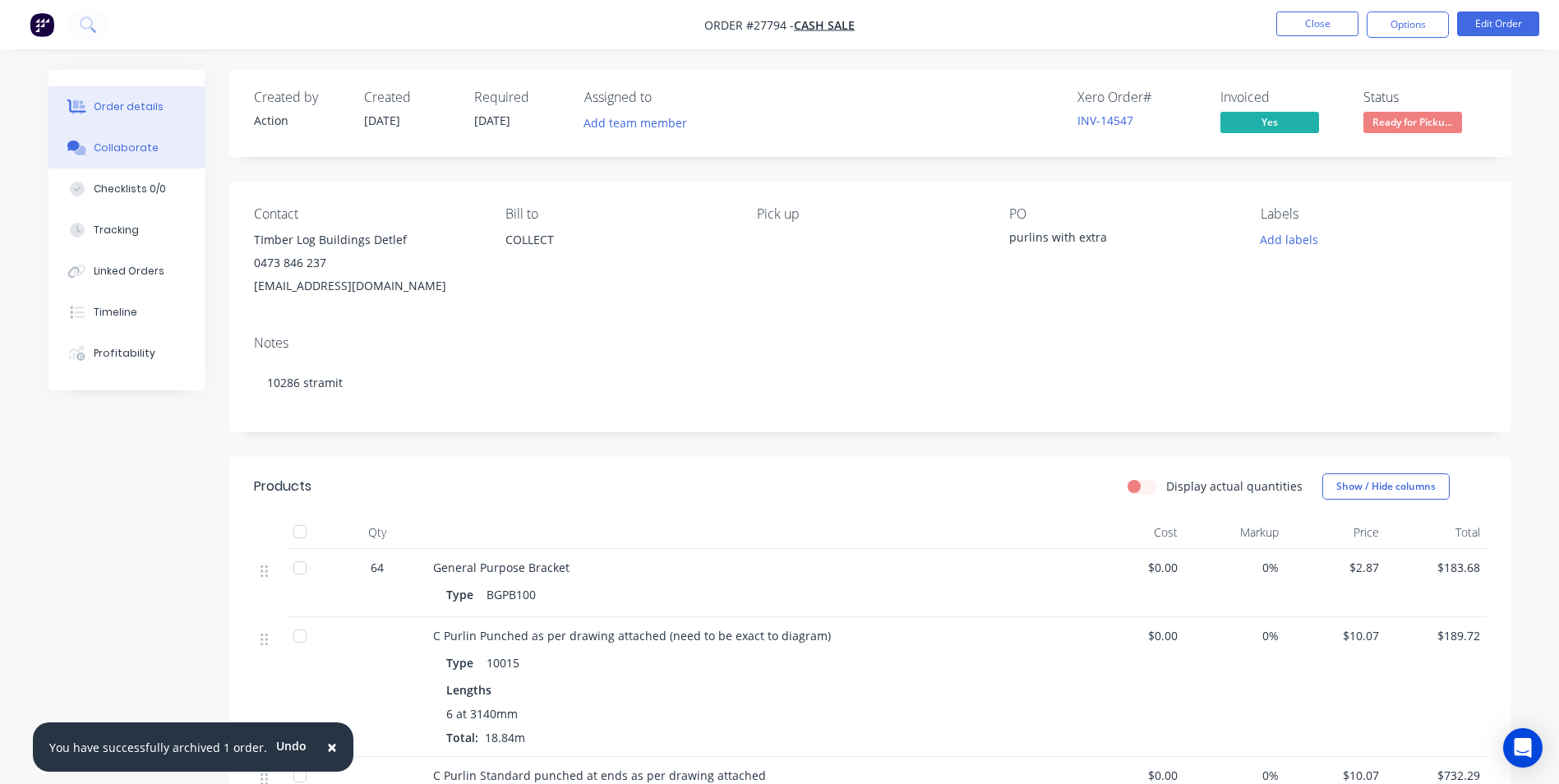
click at [123, 137] on button "Collaborate" at bounding box center [126, 148] width 156 height 41
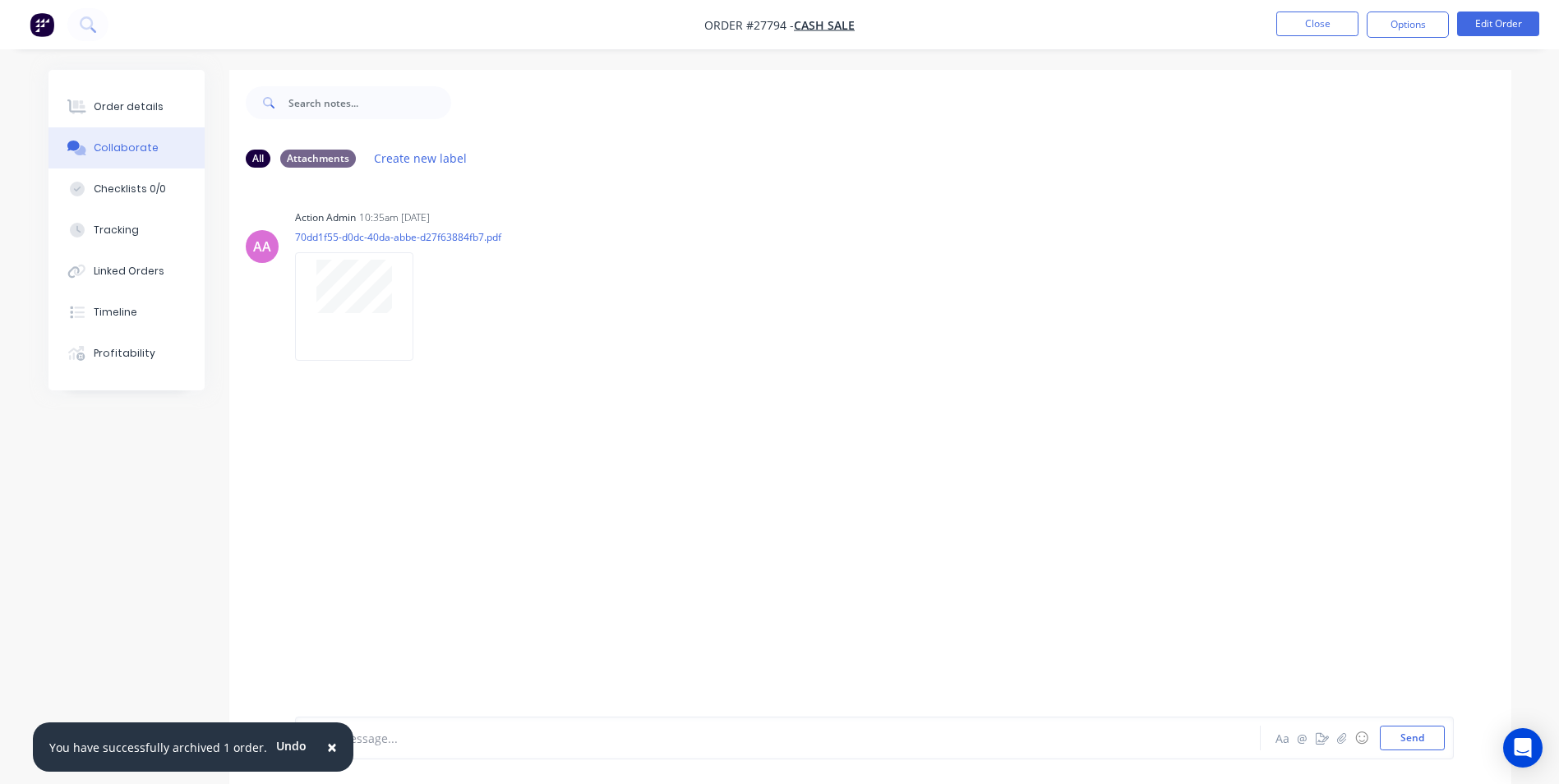
click at [327, 740] on span "×" at bounding box center [332, 747] width 10 height 23
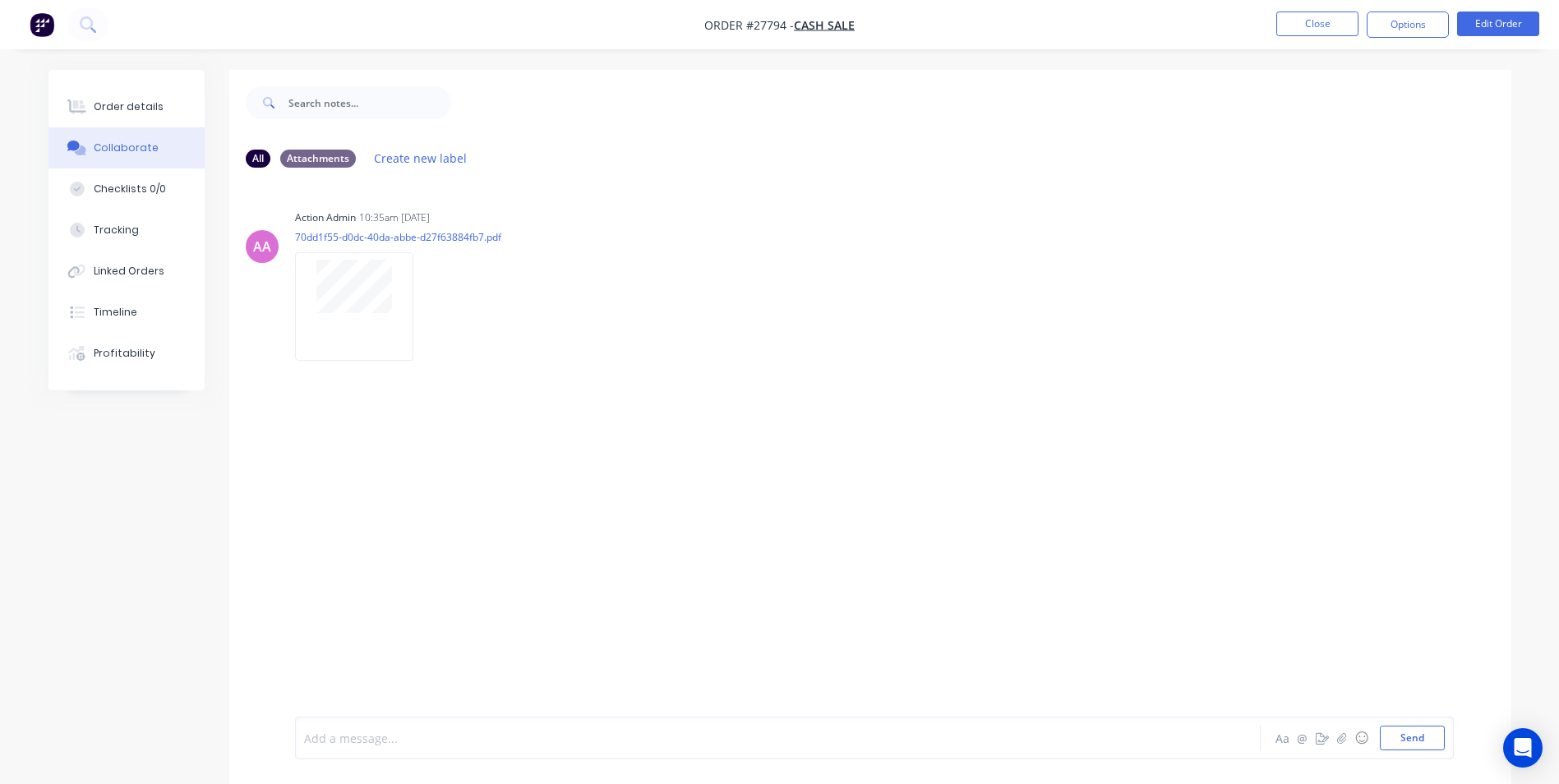
drag, startPoint x: 394, startPoint y: 741, endPoint x: 372, endPoint y: 453, distance: 288.8
click at [394, 738] on div at bounding box center [732, 738] width 855 height 17
click at [1341, 23] on button "Close" at bounding box center [1317, 24] width 82 height 25
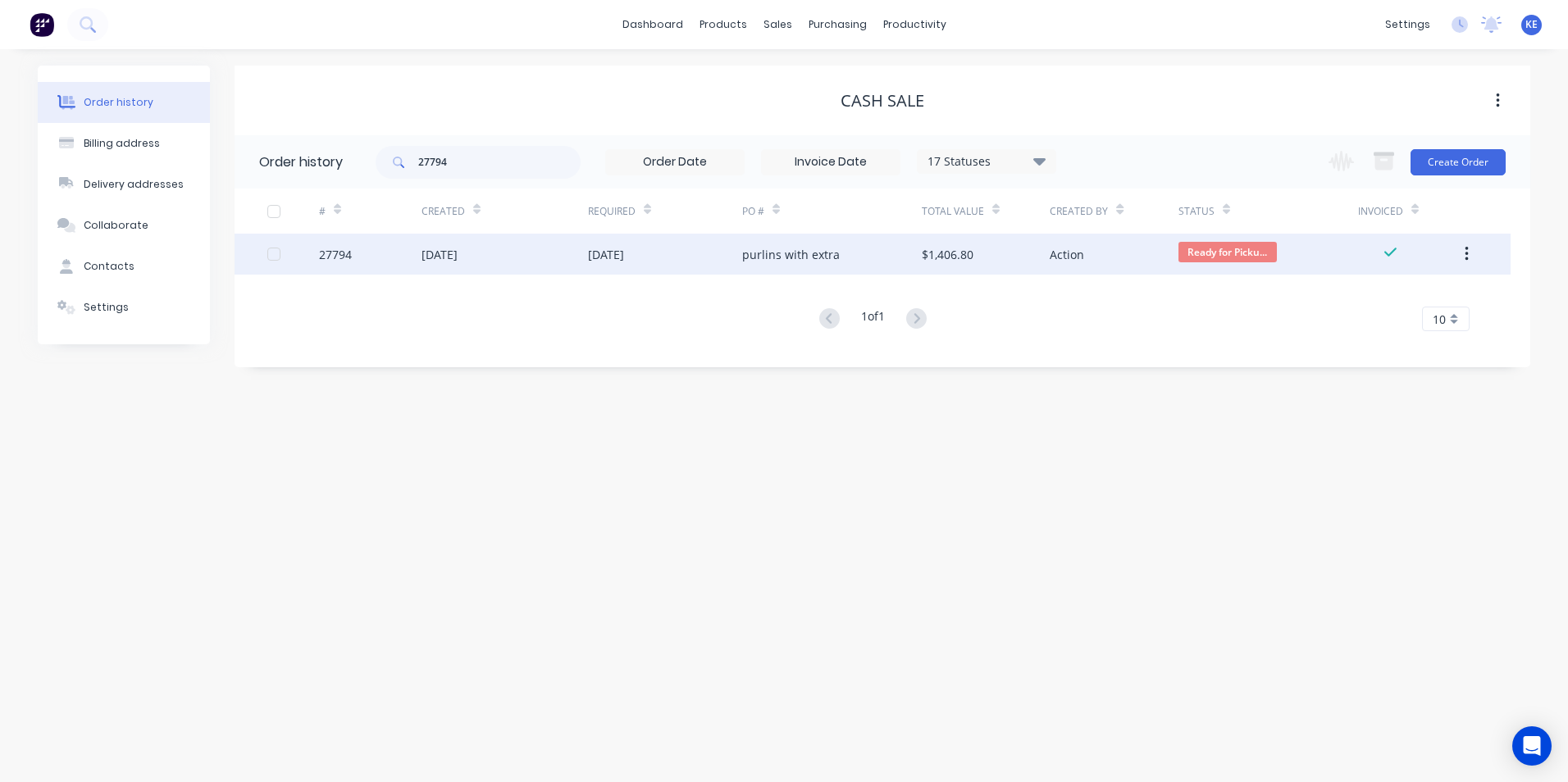
click at [538, 259] on div "[DATE]" at bounding box center [504, 254] width 166 height 41
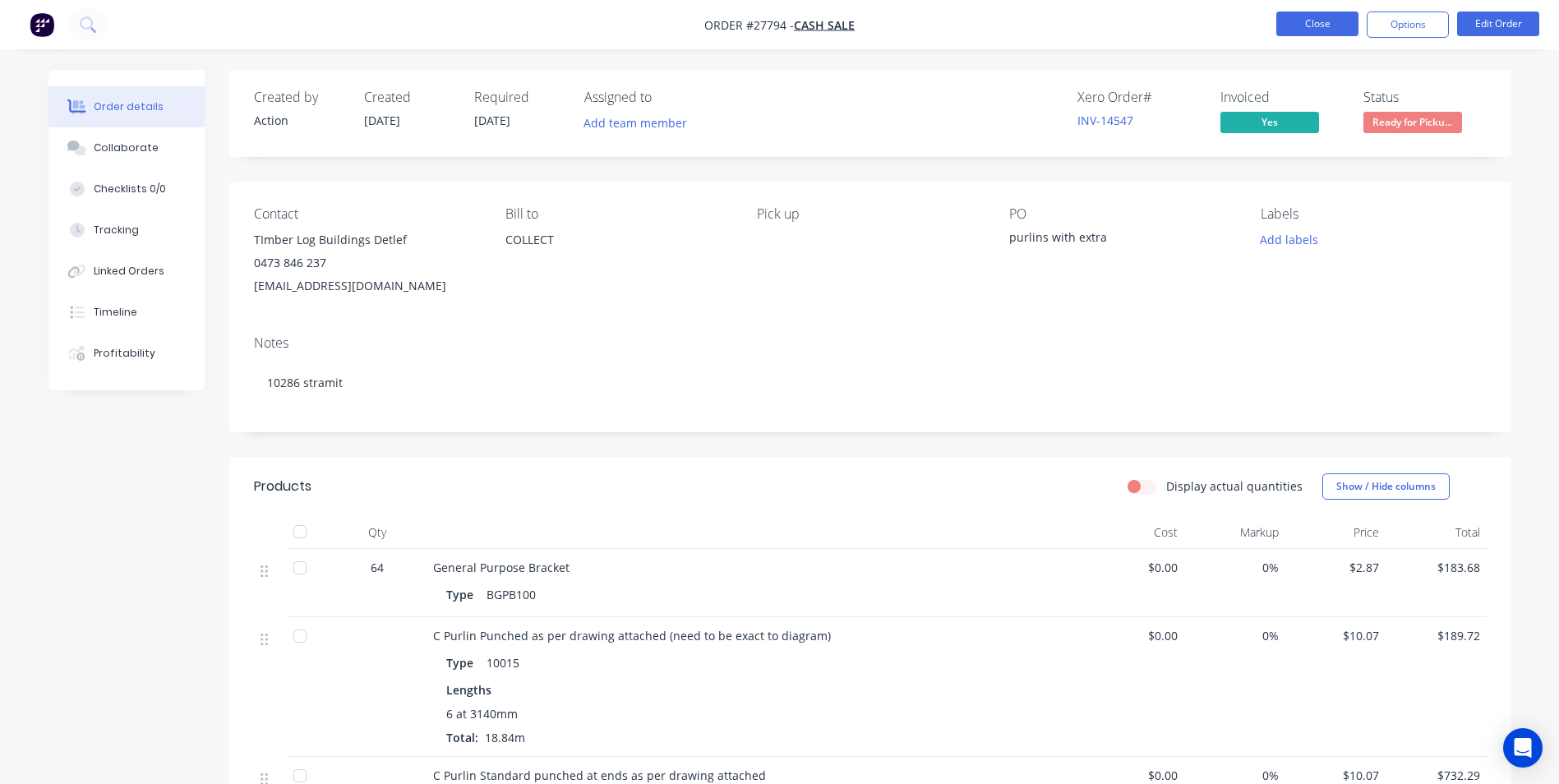
click at [1314, 21] on button "Close" at bounding box center [1317, 24] width 82 height 25
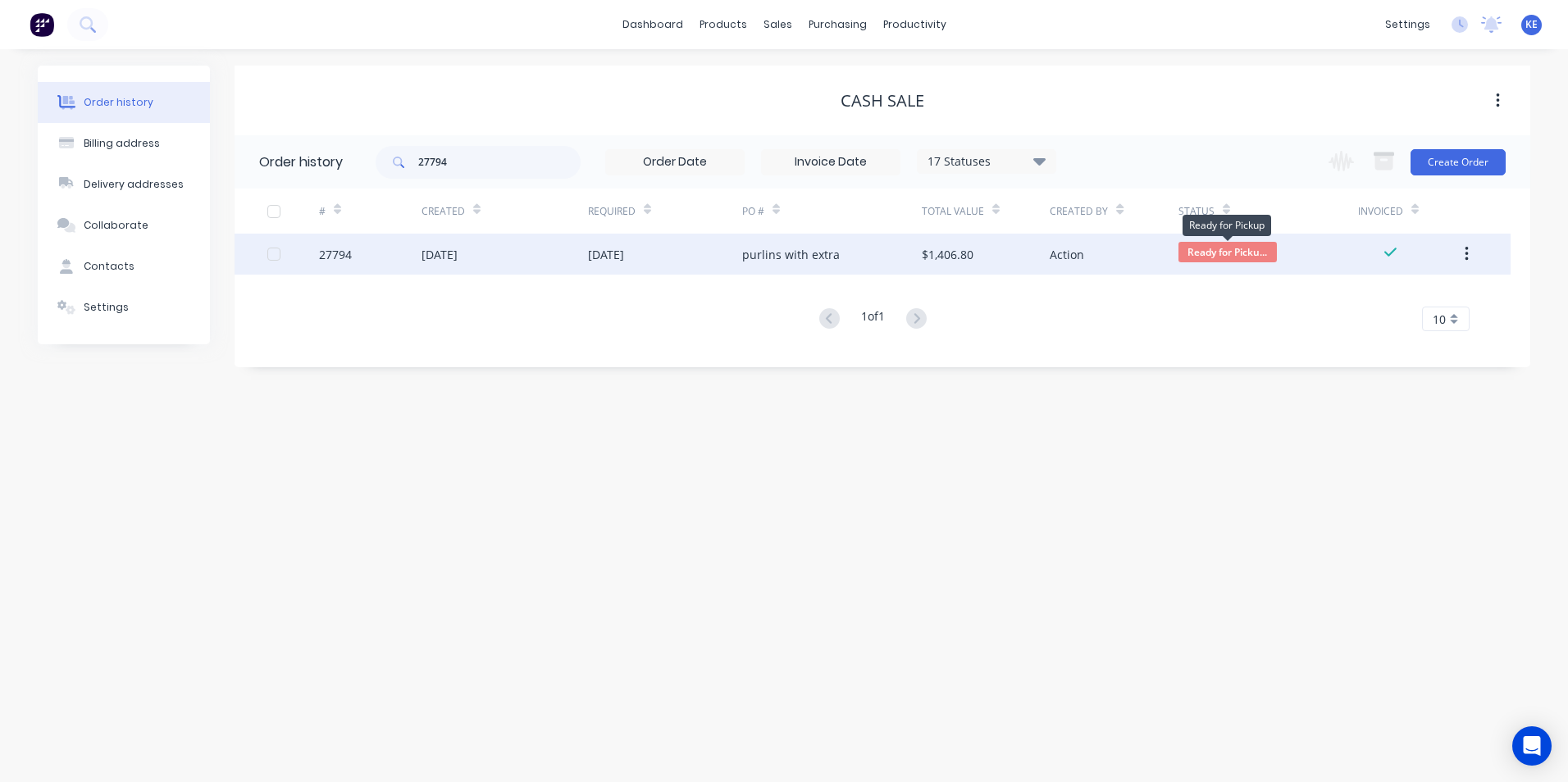
click at [1231, 256] on span "Ready for Picku..." at bounding box center [1227, 252] width 98 height 21
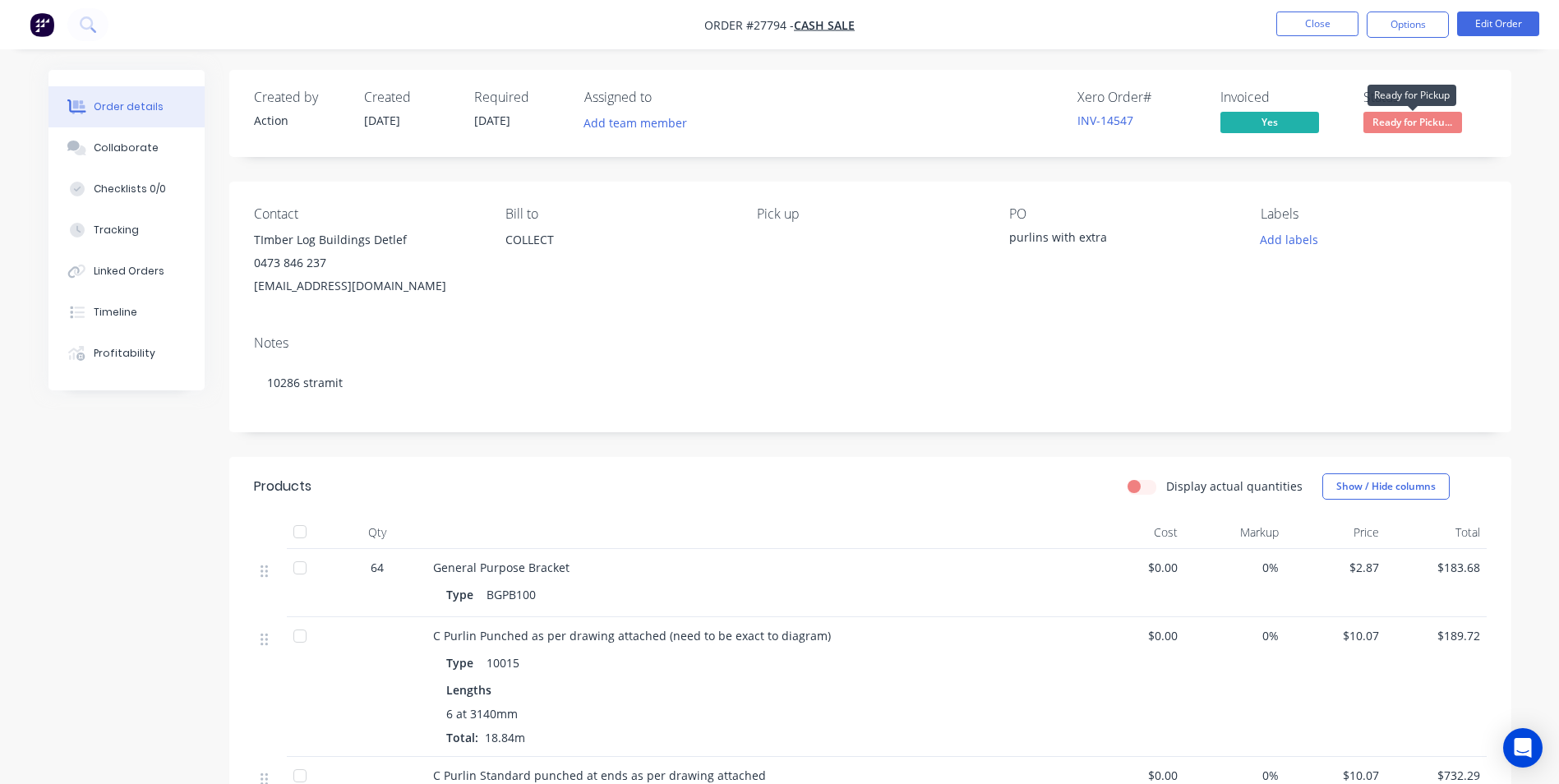
click at [1408, 116] on span "Ready for Picku..." at bounding box center [1413, 122] width 98 height 21
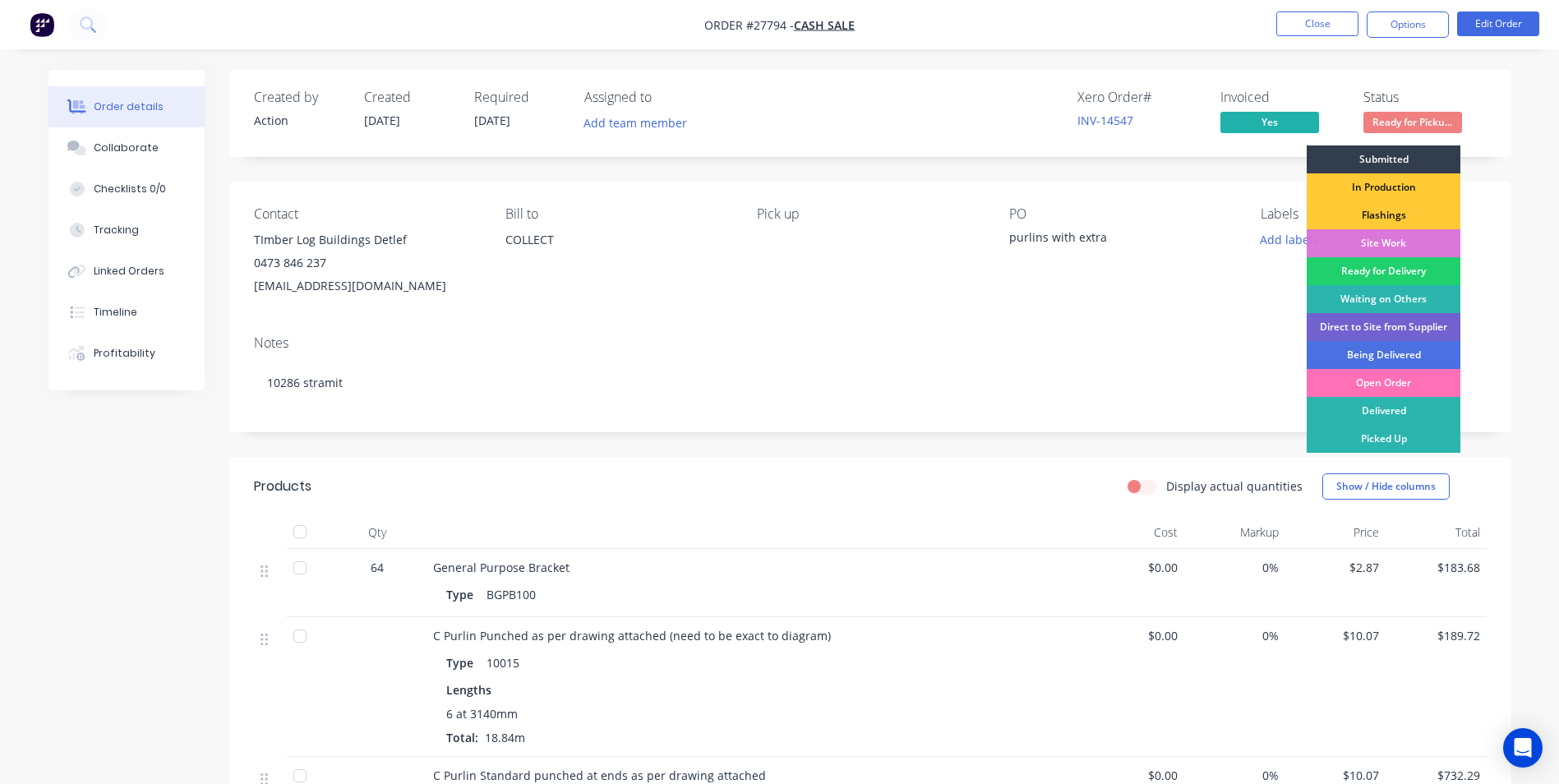
click at [1362, 438] on div "Picked Up" at bounding box center [1383, 438] width 154 height 28
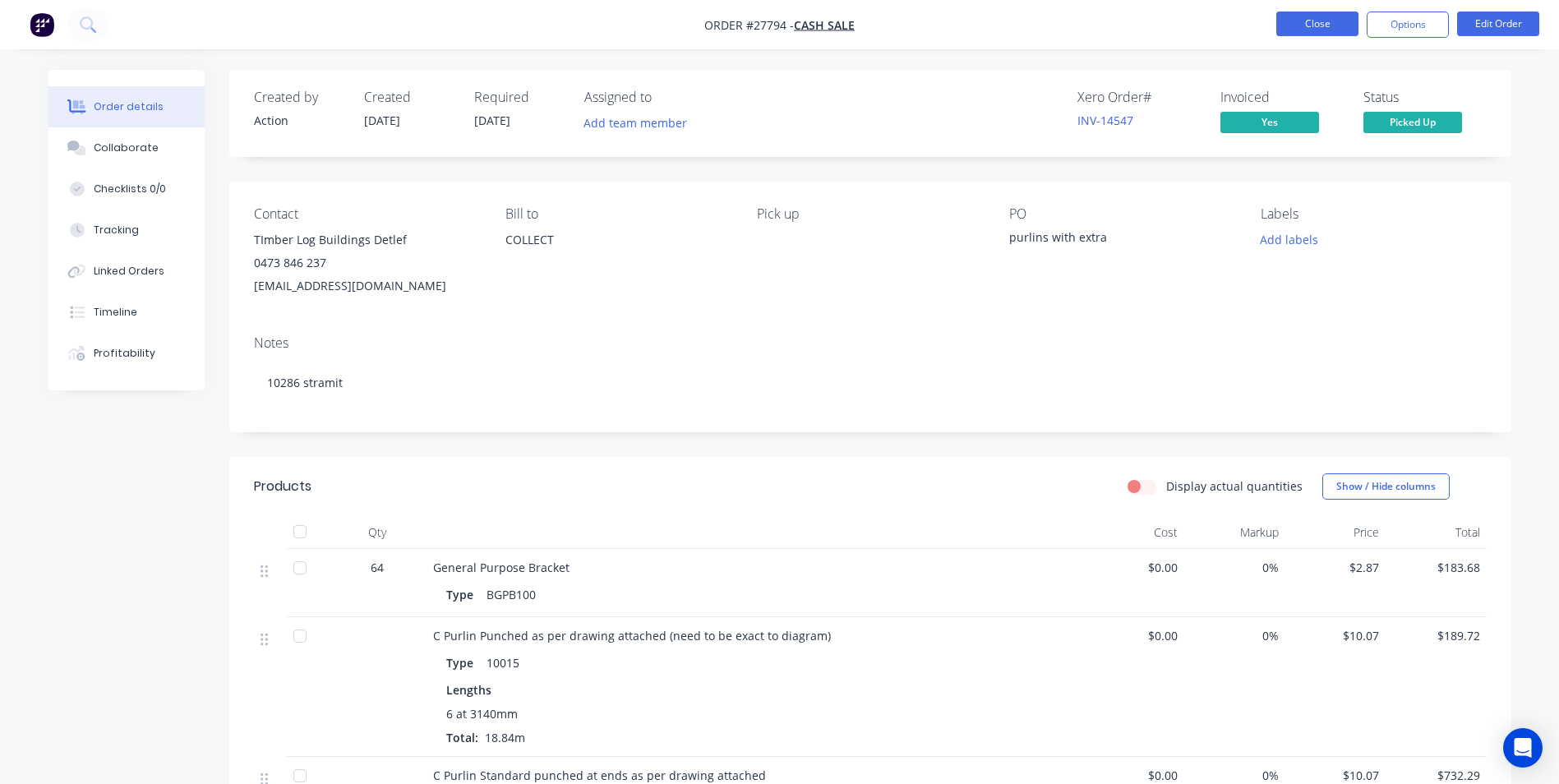
click at [1291, 22] on button "Close" at bounding box center [1317, 24] width 82 height 25
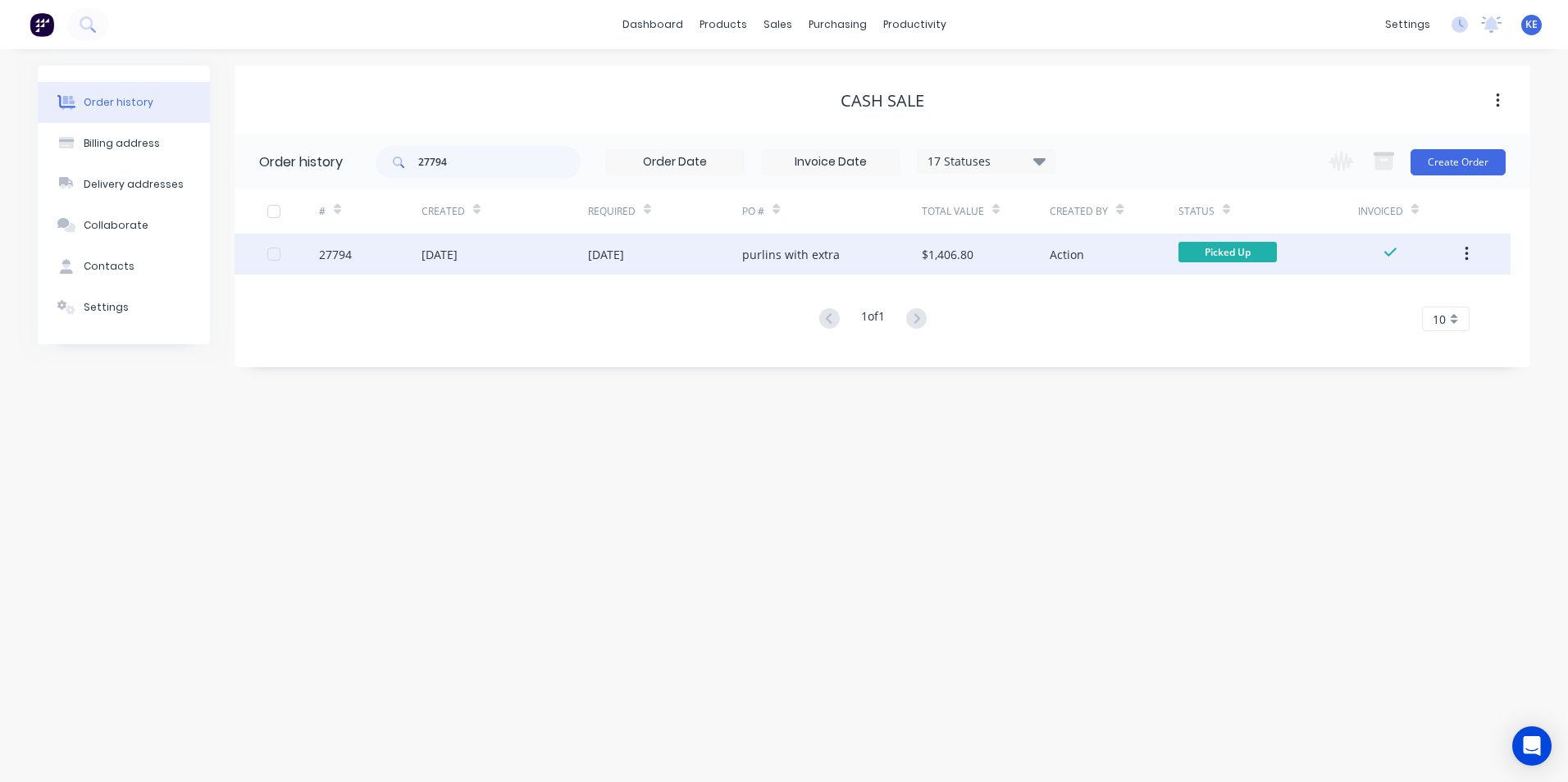
click at [1455, 249] on button "button" at bounding box center [1466, 254] width 38 height 29
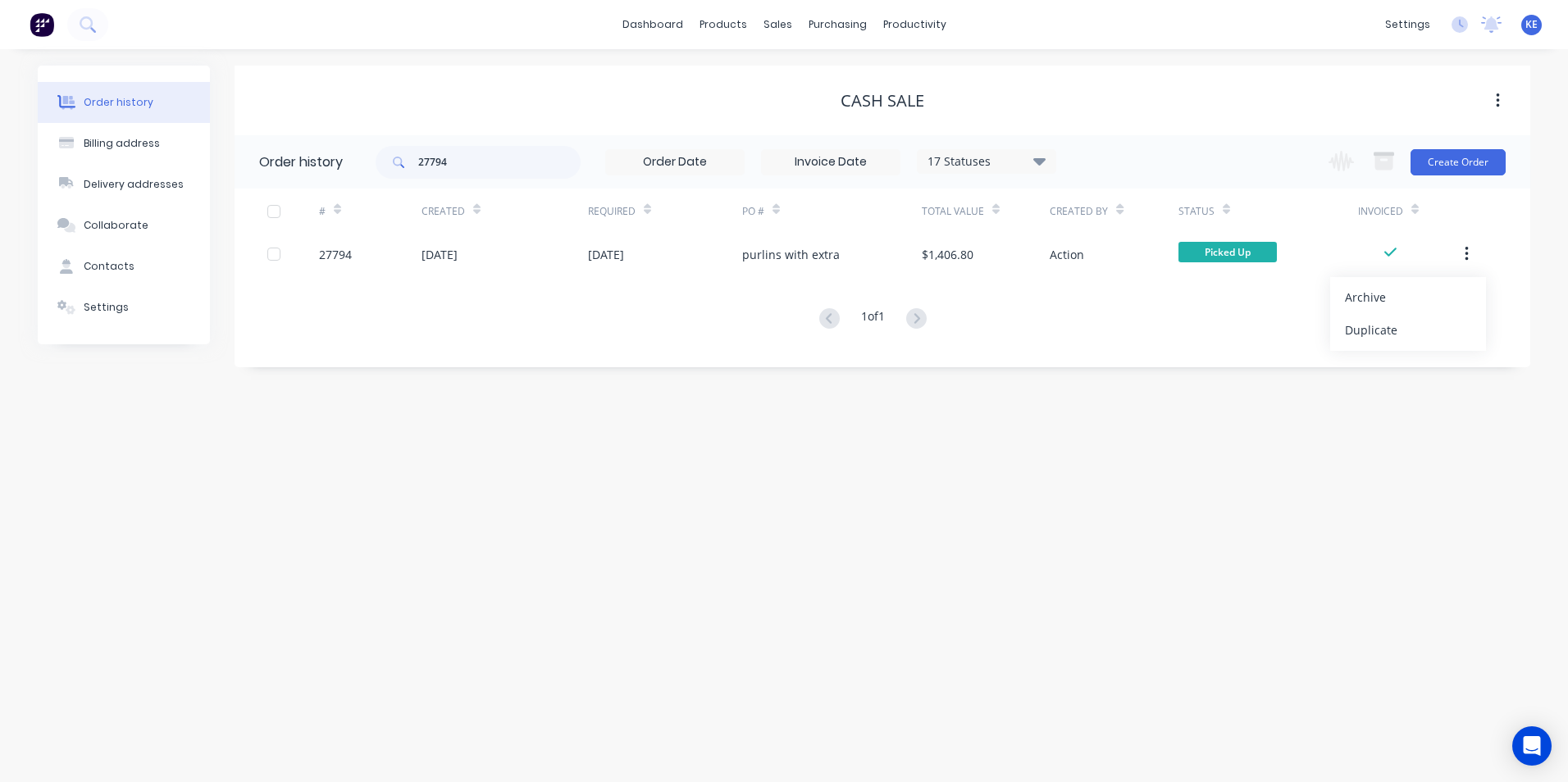
drag, startPoint x: 1378, startPoint y: 304, endPoint x: 1356, endPoint y: 300, distance: 22.4
click at [1375, 300] on div "Archive" at bounding box center [1407, 297] width 126 height 24
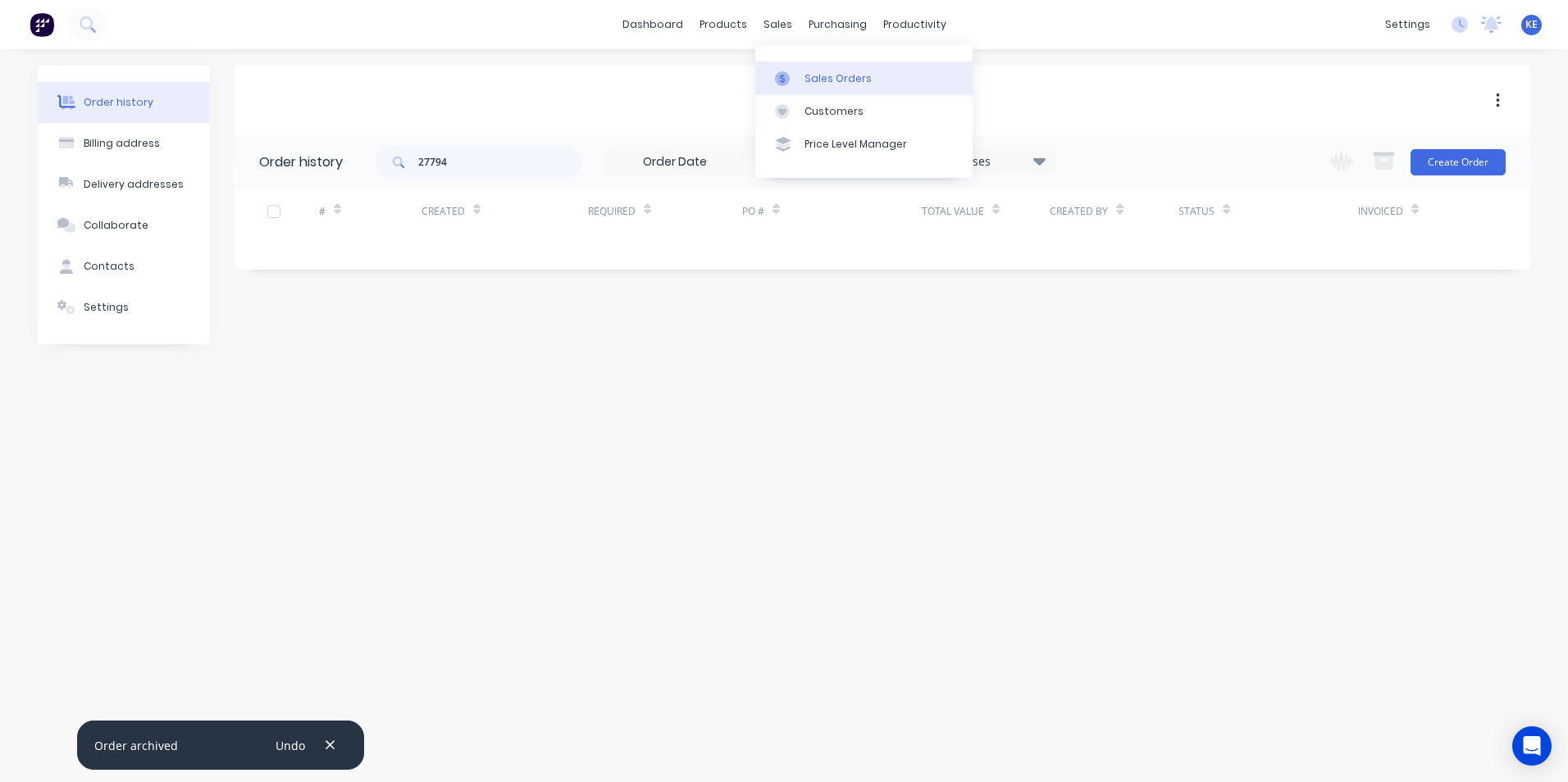
click at [834, 77] on div "Sales Orders" at bounding box center [838, 78] width 67 height 15
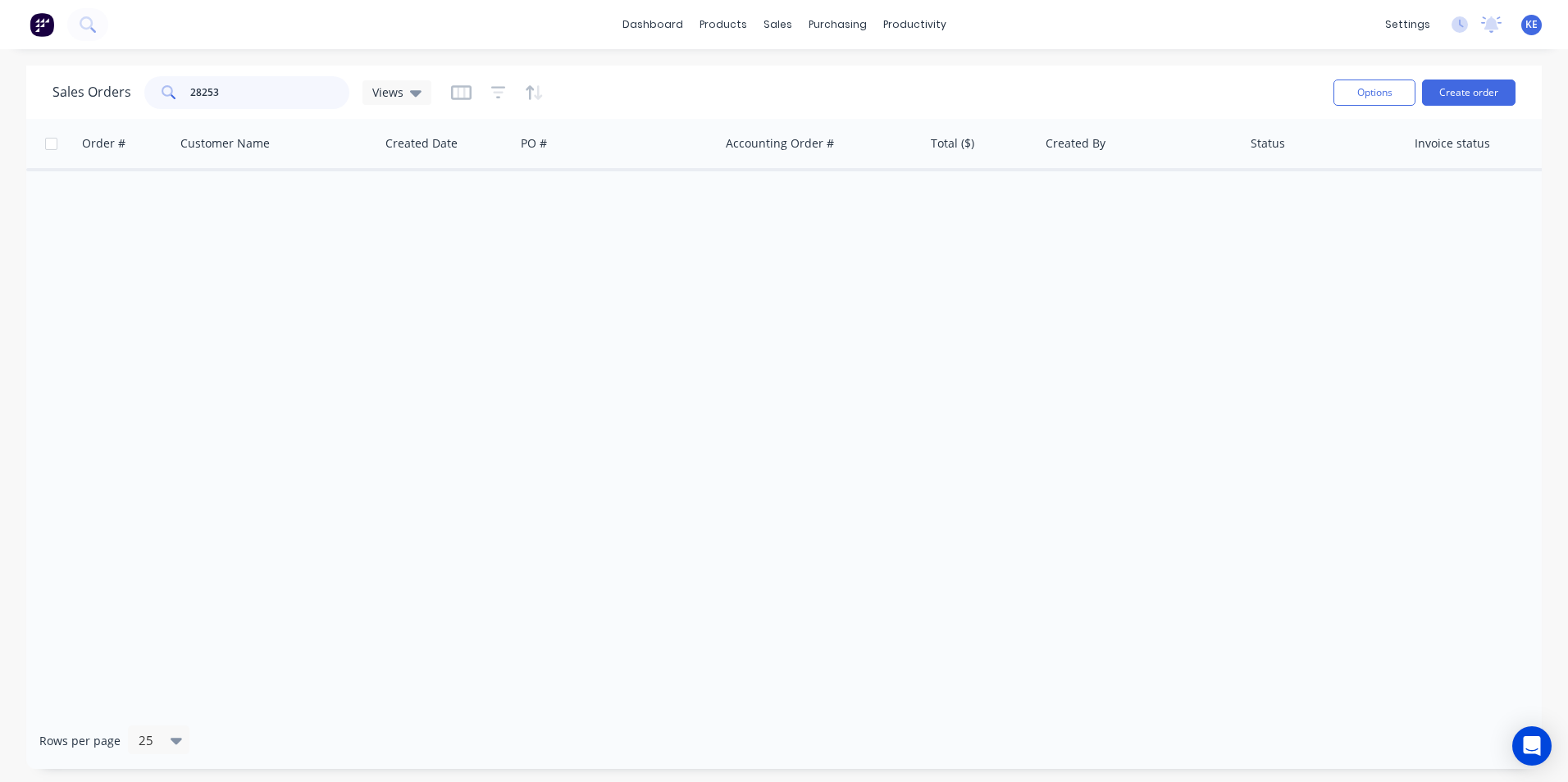
drag, startPoint x: 246, startPoint y: 85, endPoint x: 112, endPoint y: 90, distance: 134.1
click at [112, 90] on div "Sales Orders 28253 Views" at bounding box center [242, 93] width 378 height 33
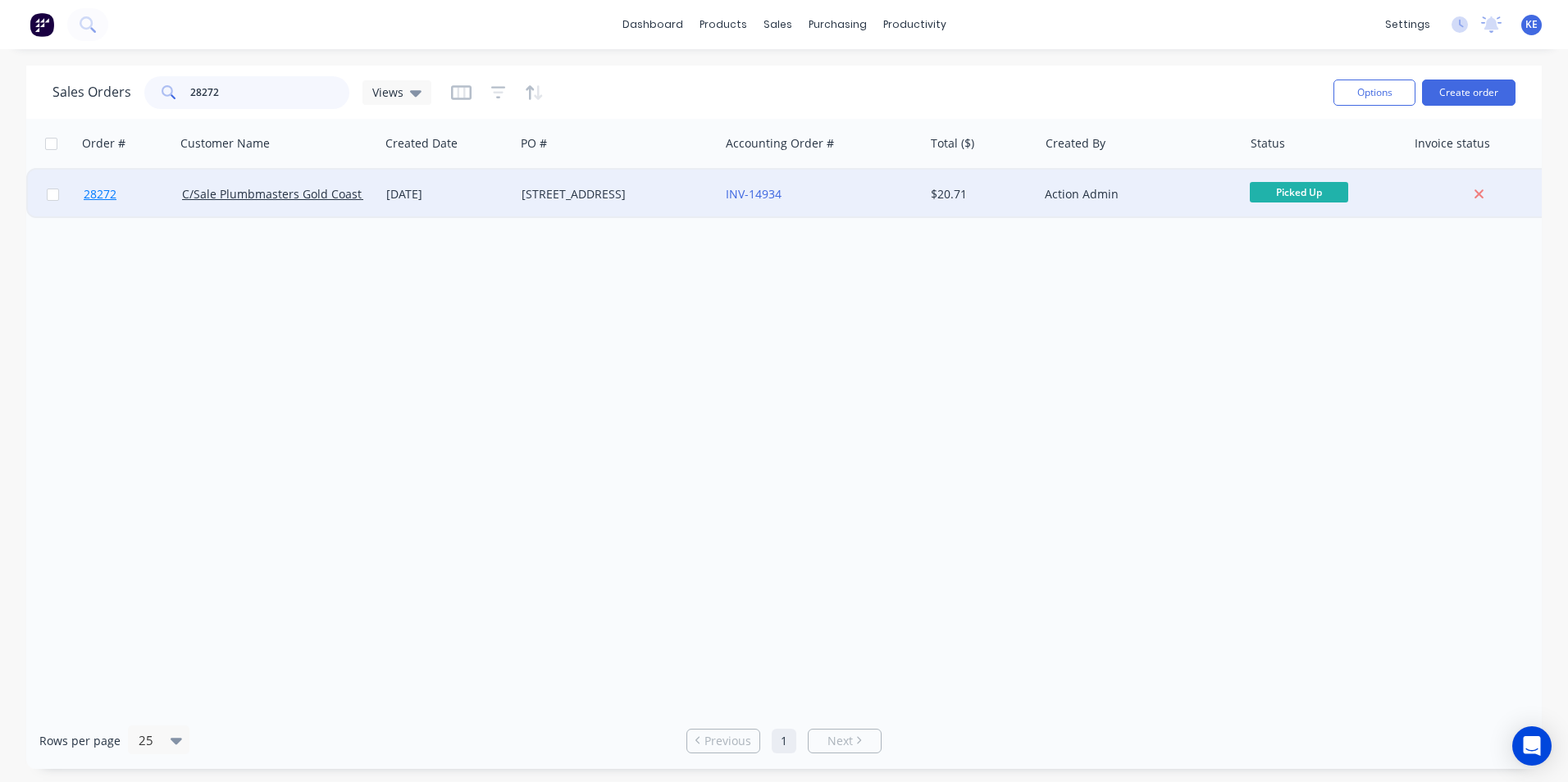
type input "28272"
click at [142, 204] on link "28272" at bounding box center [133, 195] width 98 height 49
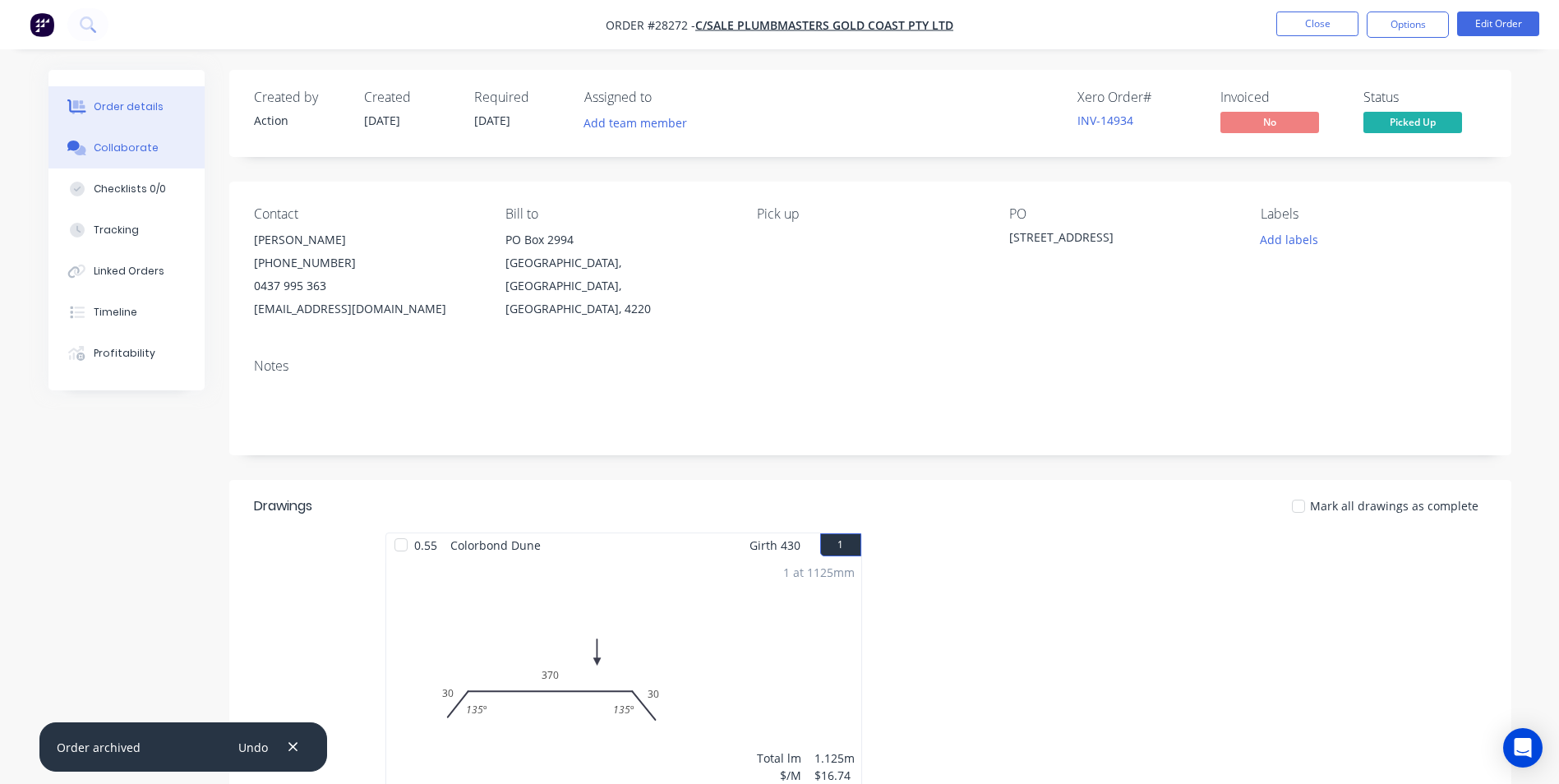
click at [126, 154] on div "Collaborate" at bounding box center [126, 148] width 65 height 15
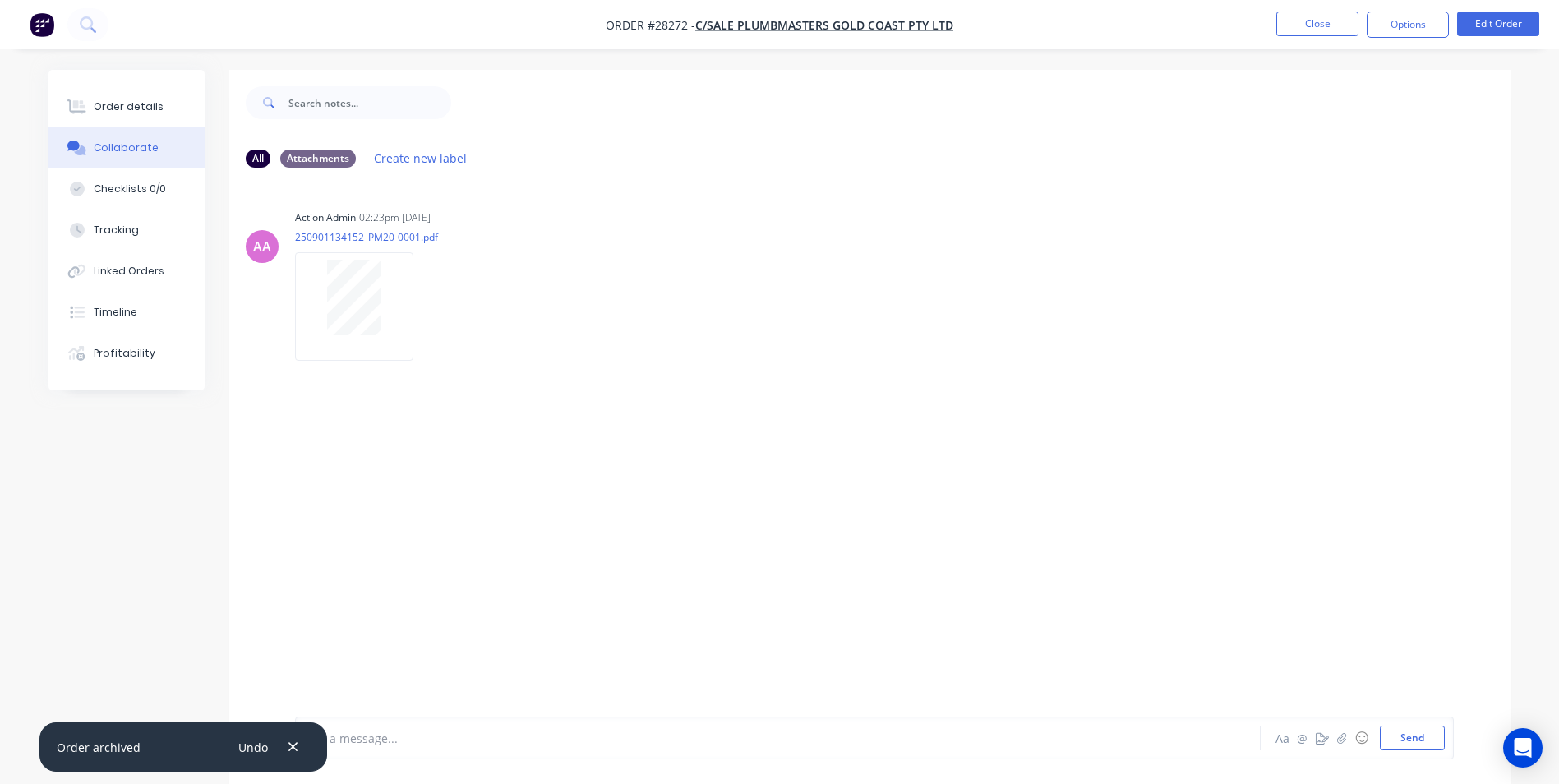
drag, startPoint x: 293, startPoint y: 744, endPoint x: 349, endPoint y: 729, distance: 58.0
click at [295, 740] on icon "button" at bounding box center [294, 747] width 11 height 15
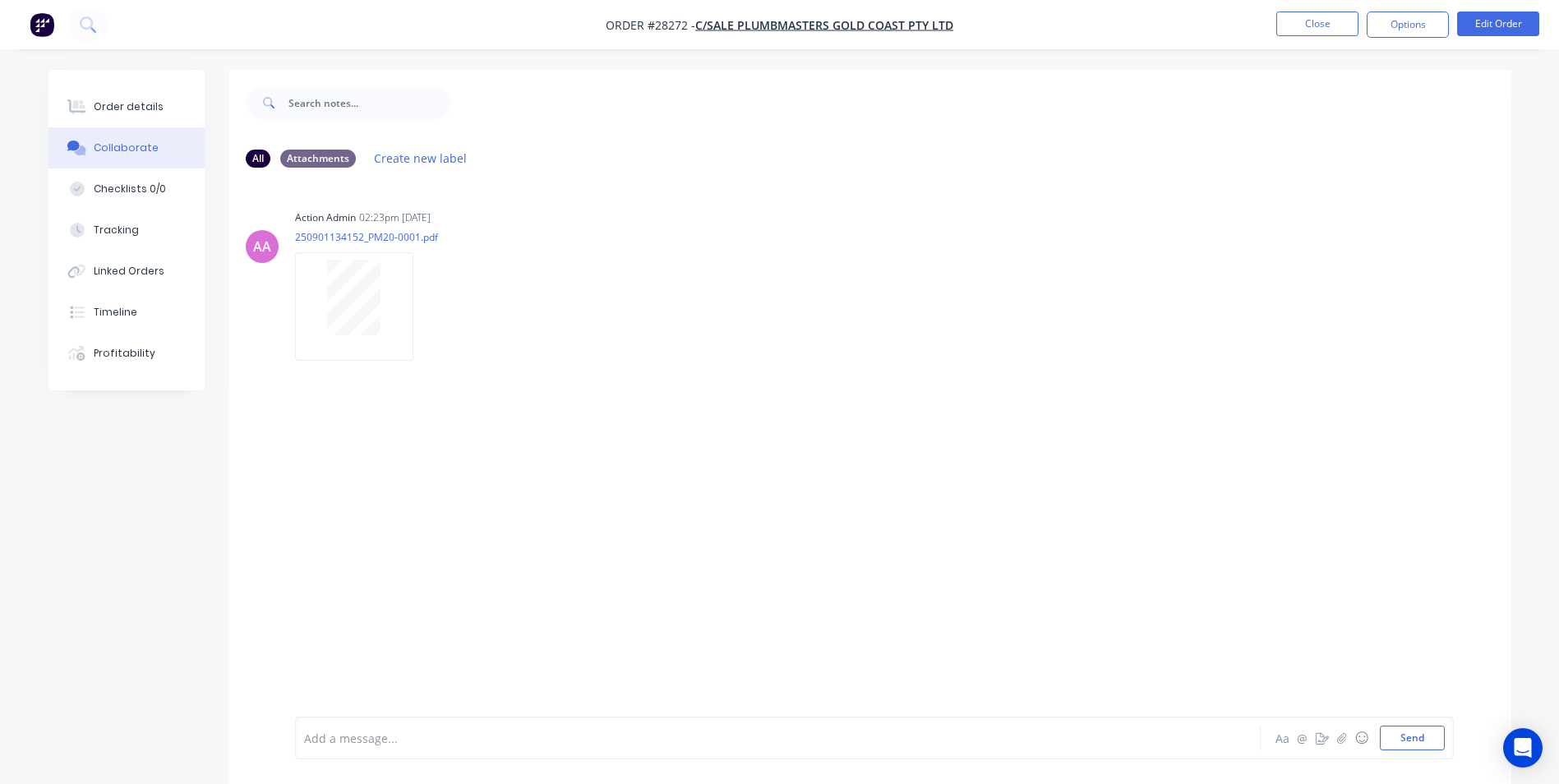
drag, startPoint x: 355, startPoint y: 729, endPoint x: 355, endPoint y: 711, distance: 18.0
click at [355, 725] on div "Add a message... Aa @ ☺ Send" at bounding box center [874, 738] width 1159 height 43
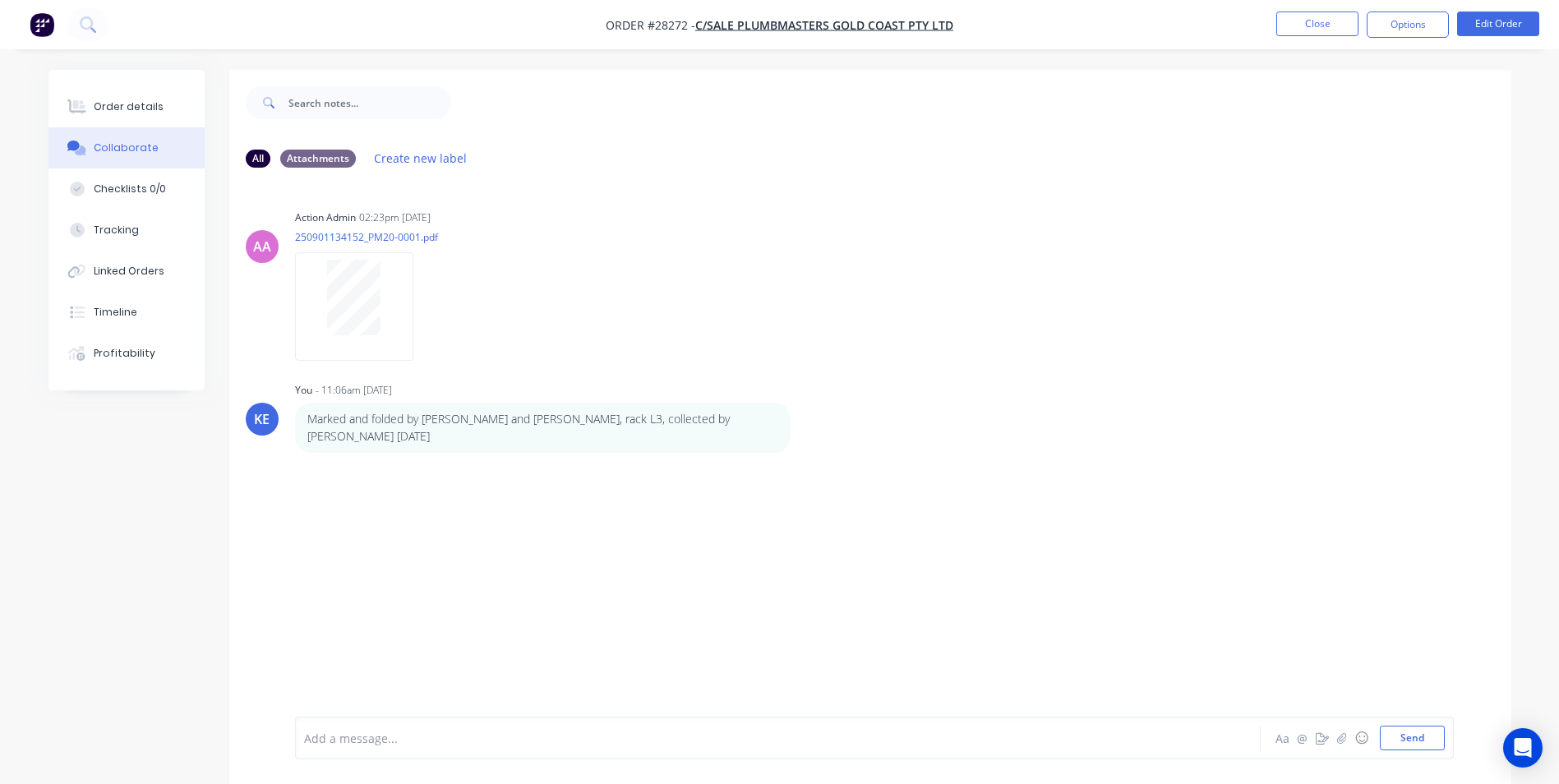
click at [1316, 10] on nav "Order #28272 - C/Sale Plumbmasters Gold Coast Pty Ltd Close Options Edit Order" at bounding box center [780, 25] width 1559 height 49
click at [1325, 19] on button "Close" at bounding box center [1317, 24] width 82 height 25
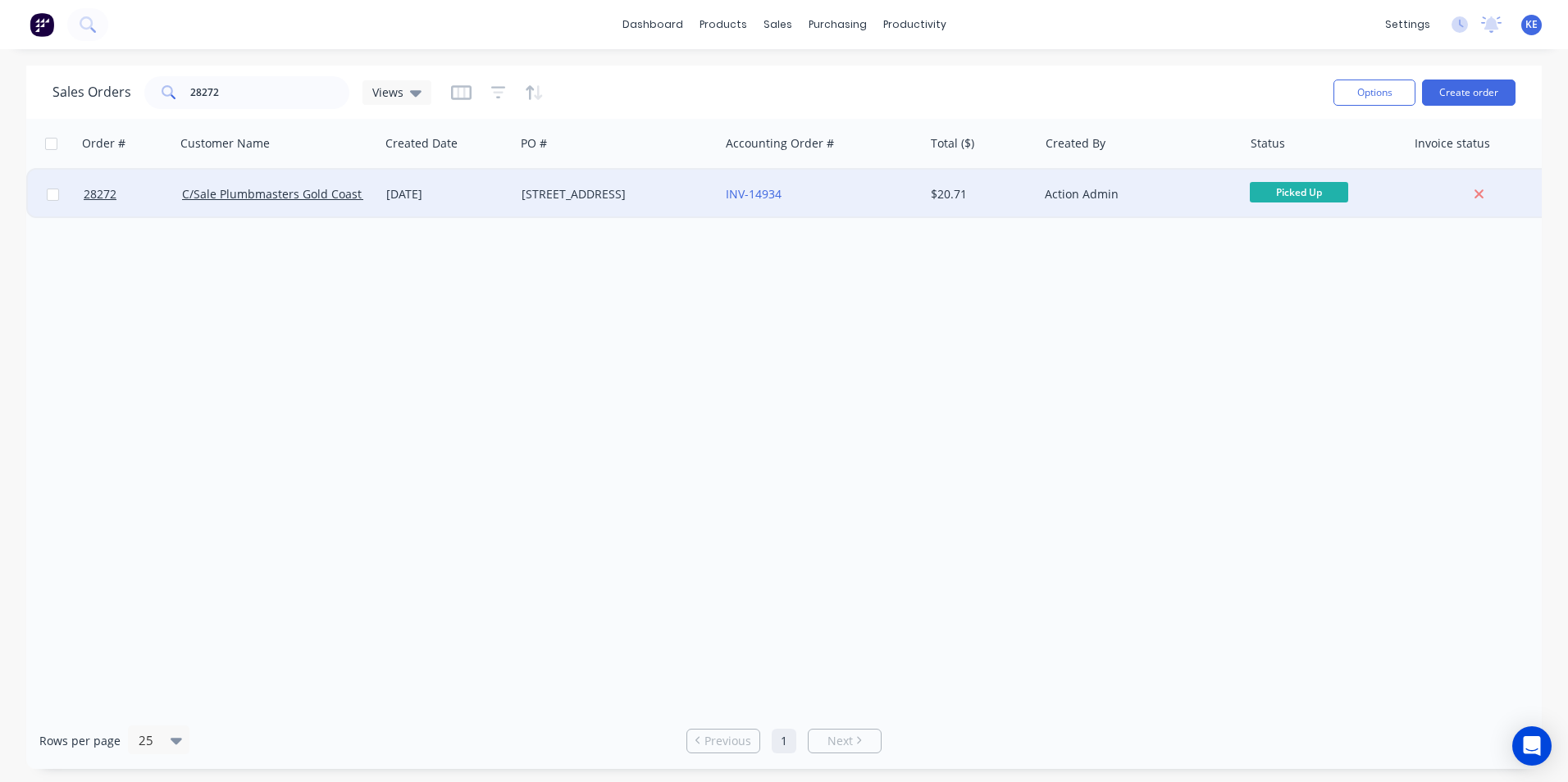
click at [487, 200] on div "[DATE]" at bounding box center [447, 195] width 122 height 16
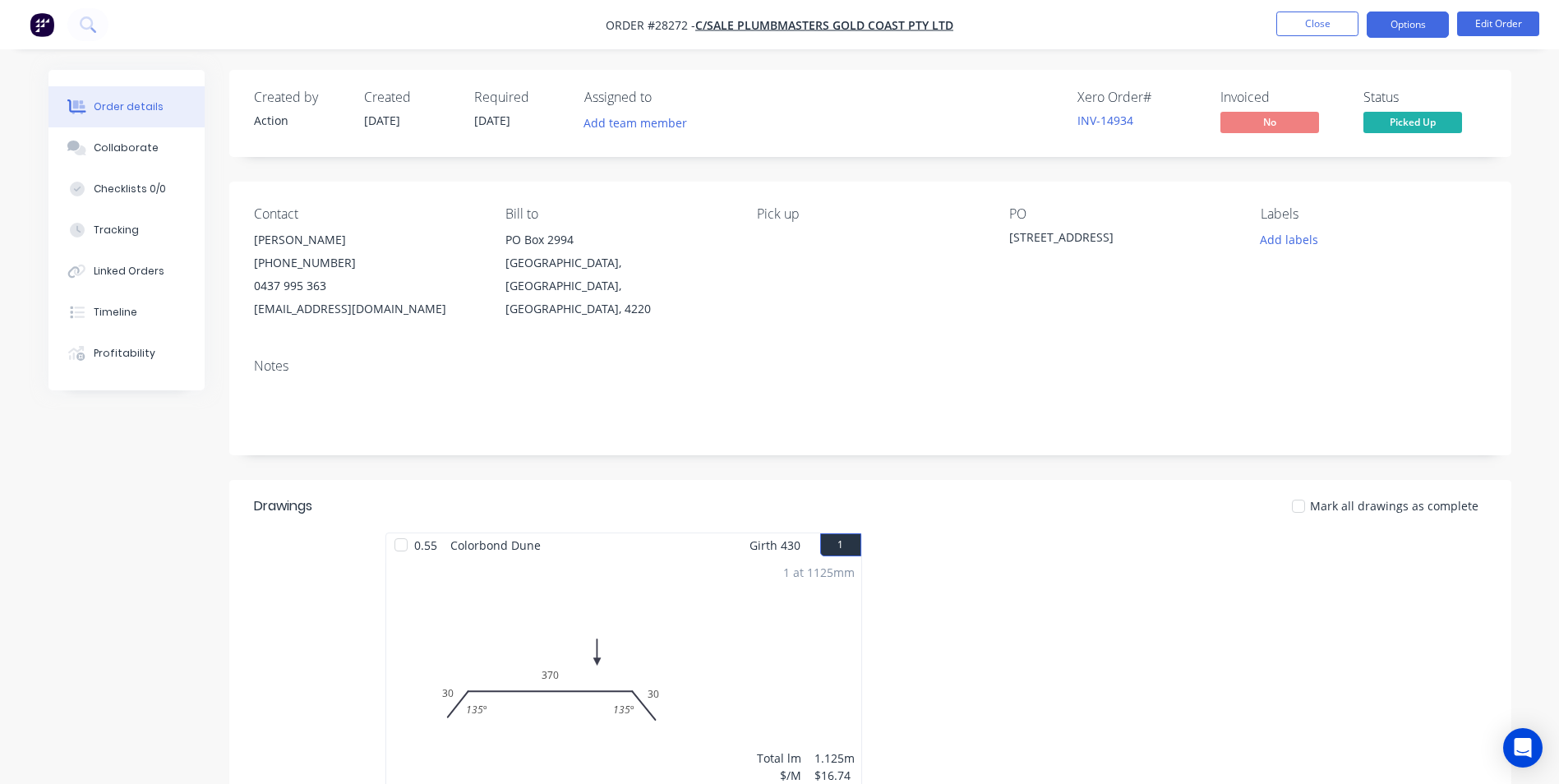
click at [1397, 29] on button "Options" at bounding box center [1408, 25] width 82 height 26
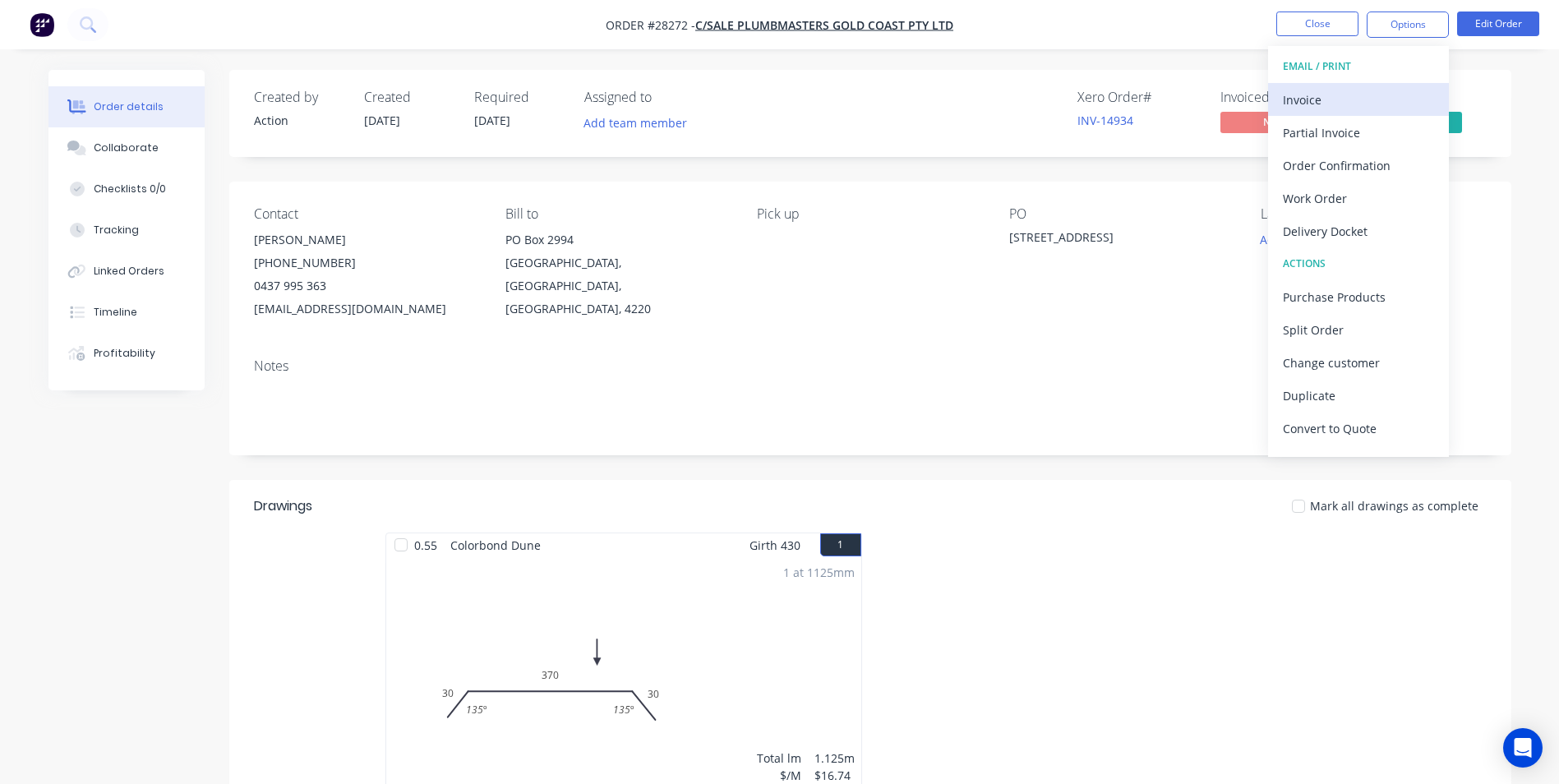
click at [1314, 90] on div "Invoice" at bounding box center [1358, 99] width 151 height 24
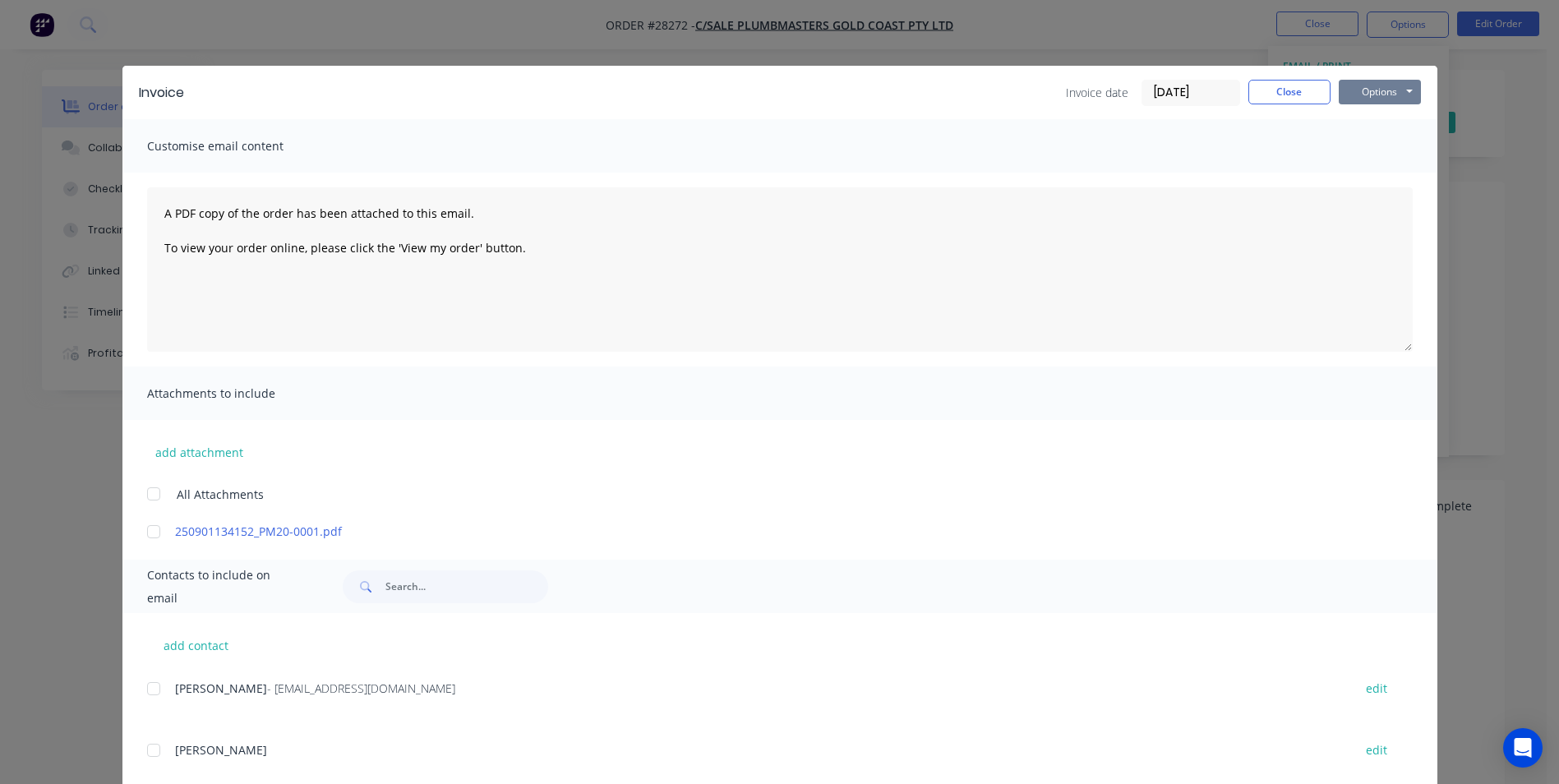
click at [1372, 84] on button "Options" at bounding box center [1379, 91] width 82 height 25
click at [1369, 154] on button "Print" at bounding box center [1390, 149] width 105 height 27
click at [1287, 96] on button "Close" at bounding box center [1289, 91] width 82 height 25
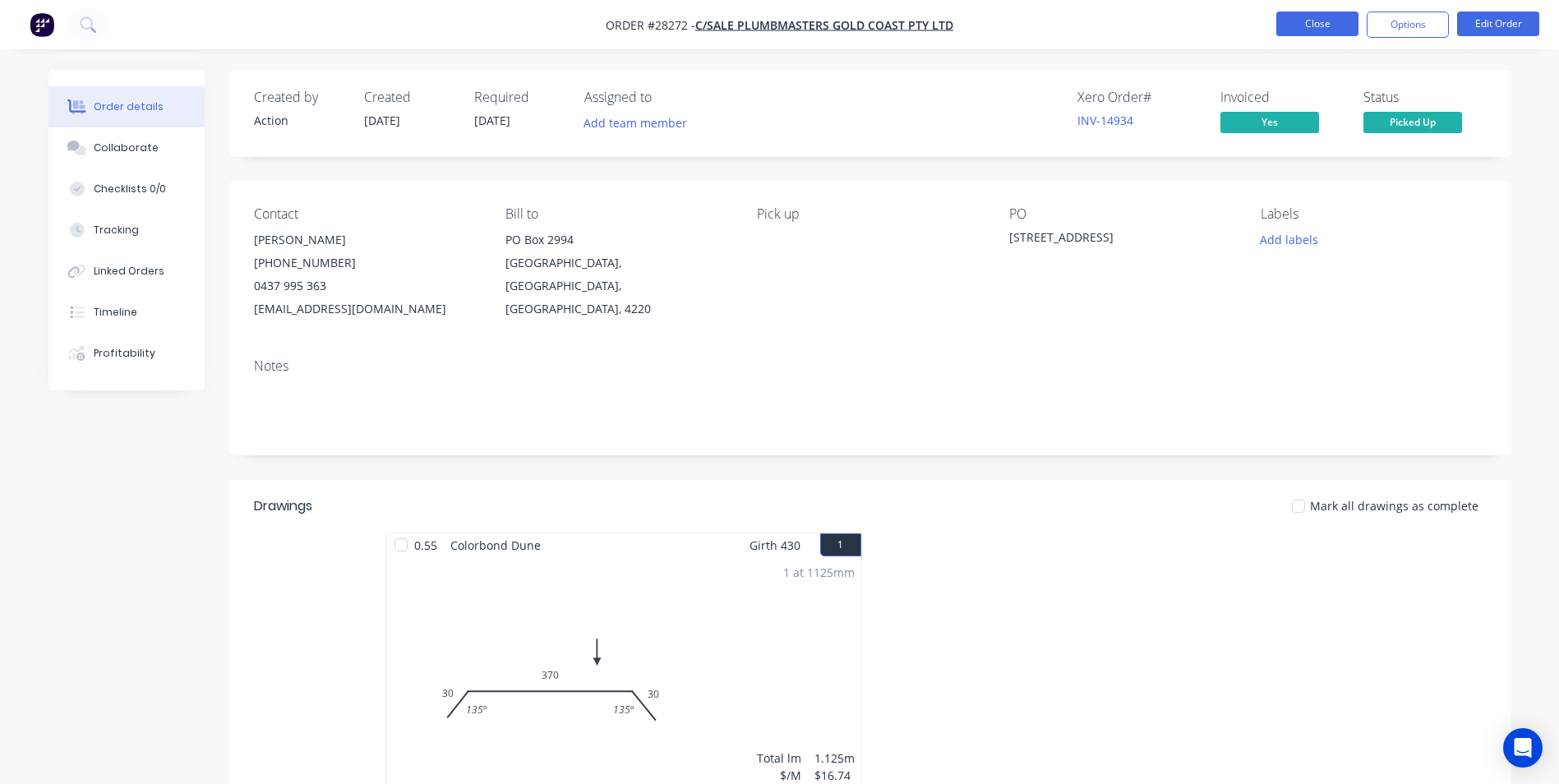
click at [1328, 18] on button "Close" at bounding box center [1317, 24] width 82 height 25
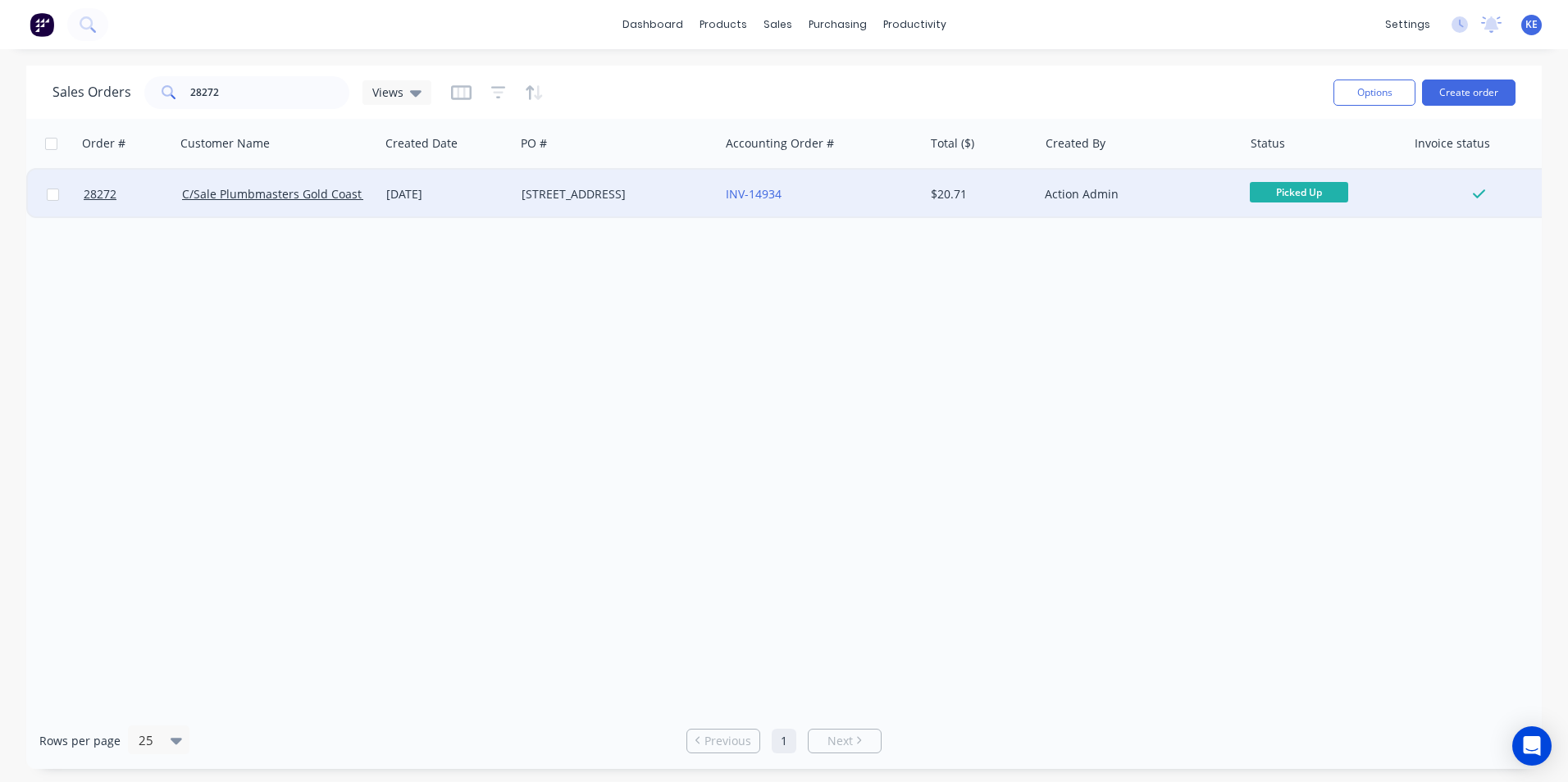
click at [45, 196] on div at bounding box center [53, 195] width 49 height 49
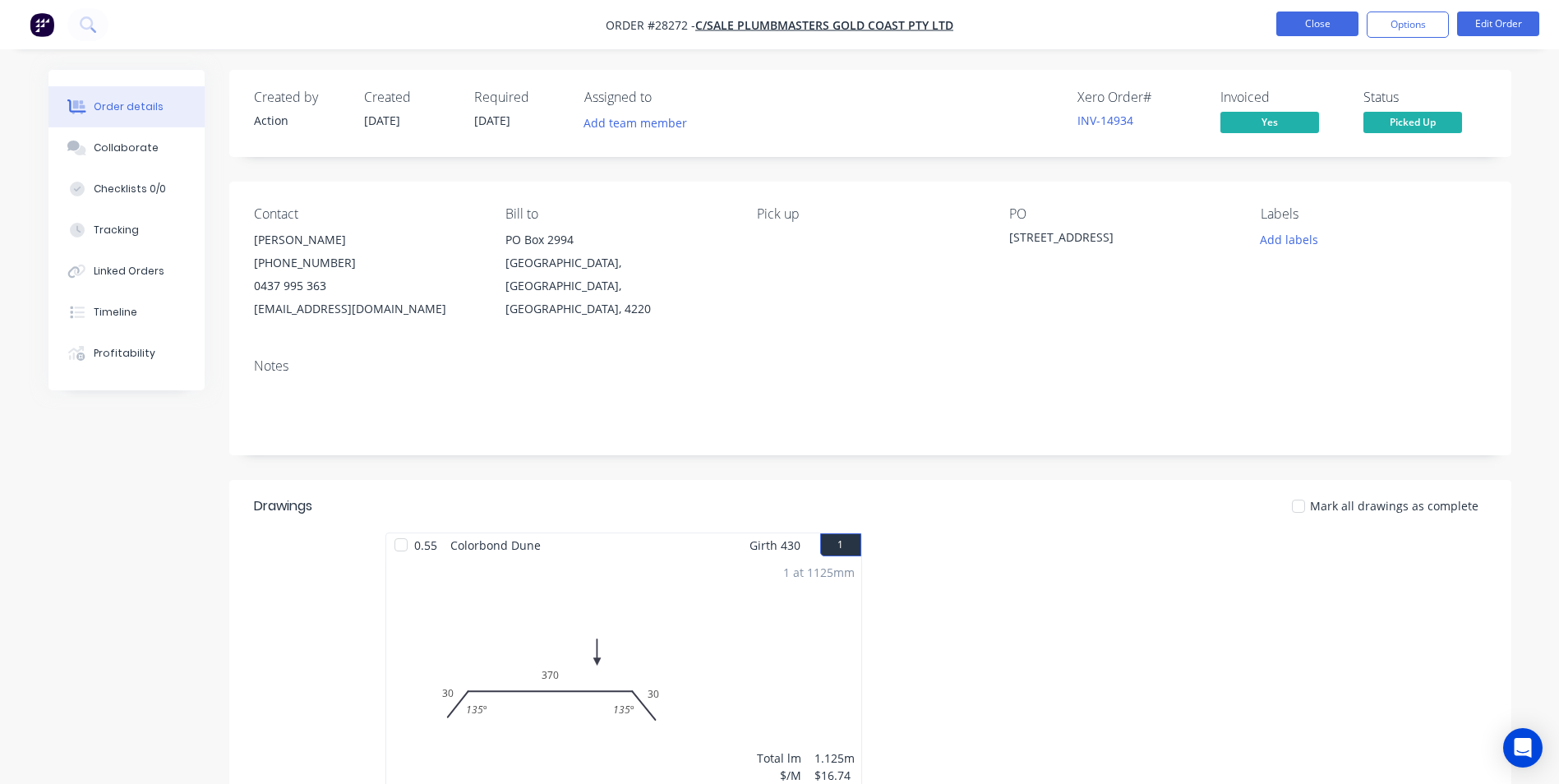
click at [1316, 27] on button "Close" at bounding box center [1317, 24] width 82 height 25
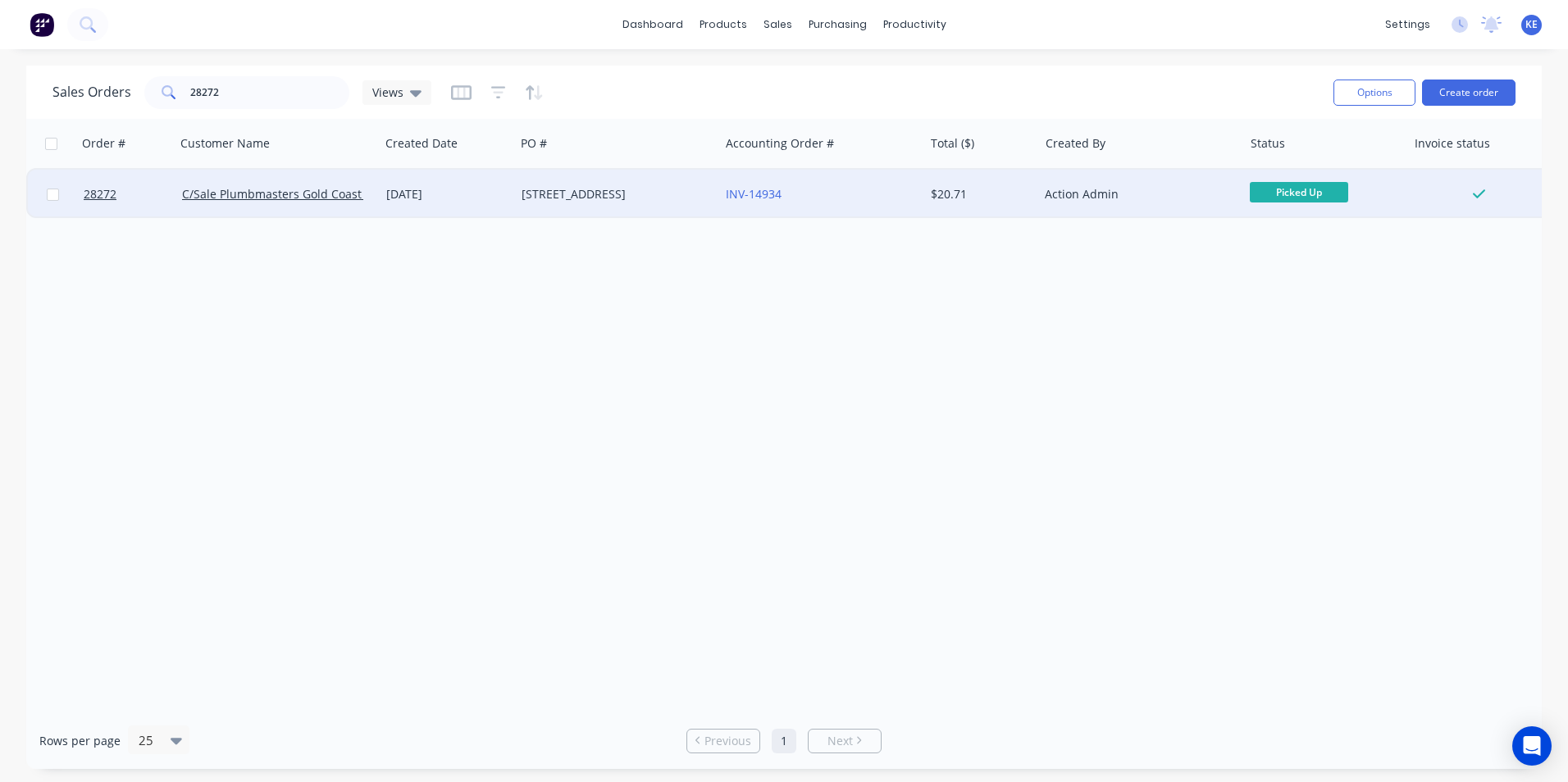
click at [52, 196] on input "checkbox" at bounding box center [53, 195] width 13 height 13
checkbox input "true"
click at [1392, 85] on button "Options" at bounding box center [1374, 92] width 82 height 26
click at [1302, 155] on div "Archive" at bounding box center [1325, 166] width 151 height 24
checkbox input "false"
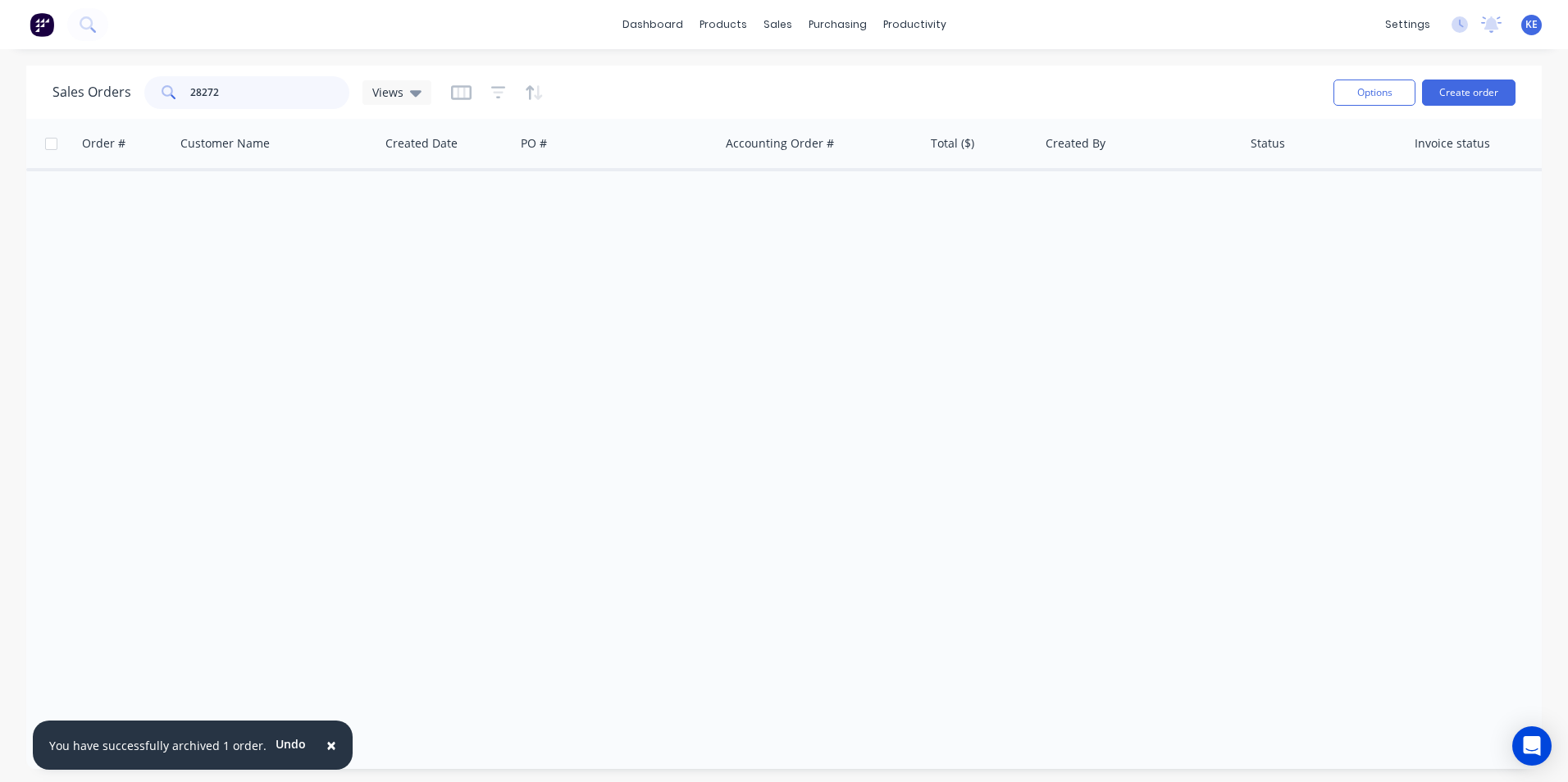
drag, startPoint x: 258, startPoint y: 87, endPoint x: 154, endPoint y: 105, distance: 105.5
click at [154, 105] on div "28272" at bounding box center [246, 93] width 205 height 33
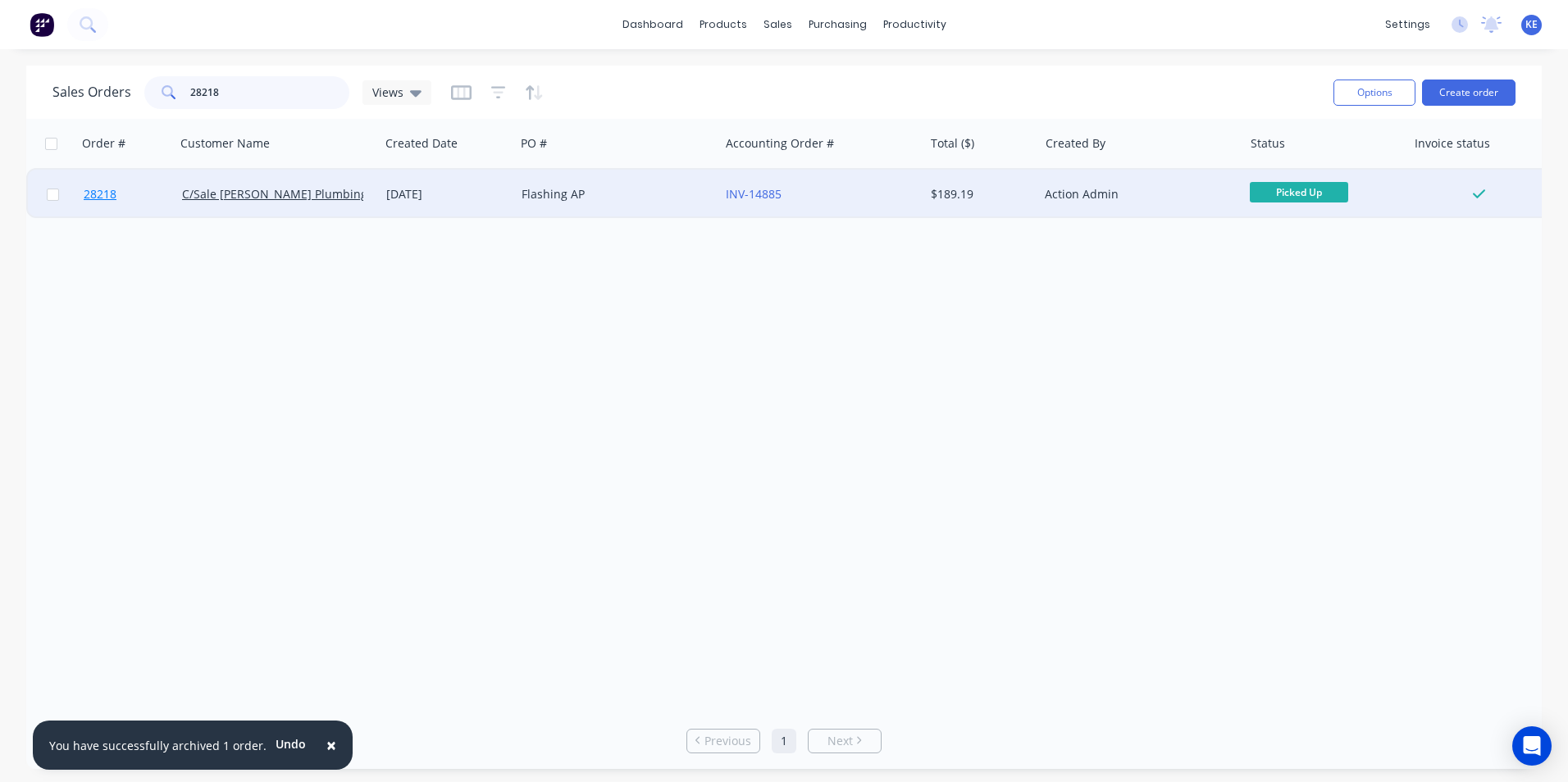
type input "28218"
click at [126, 200] on link "28218" at bounding box center [133, 195] width 98 height 49
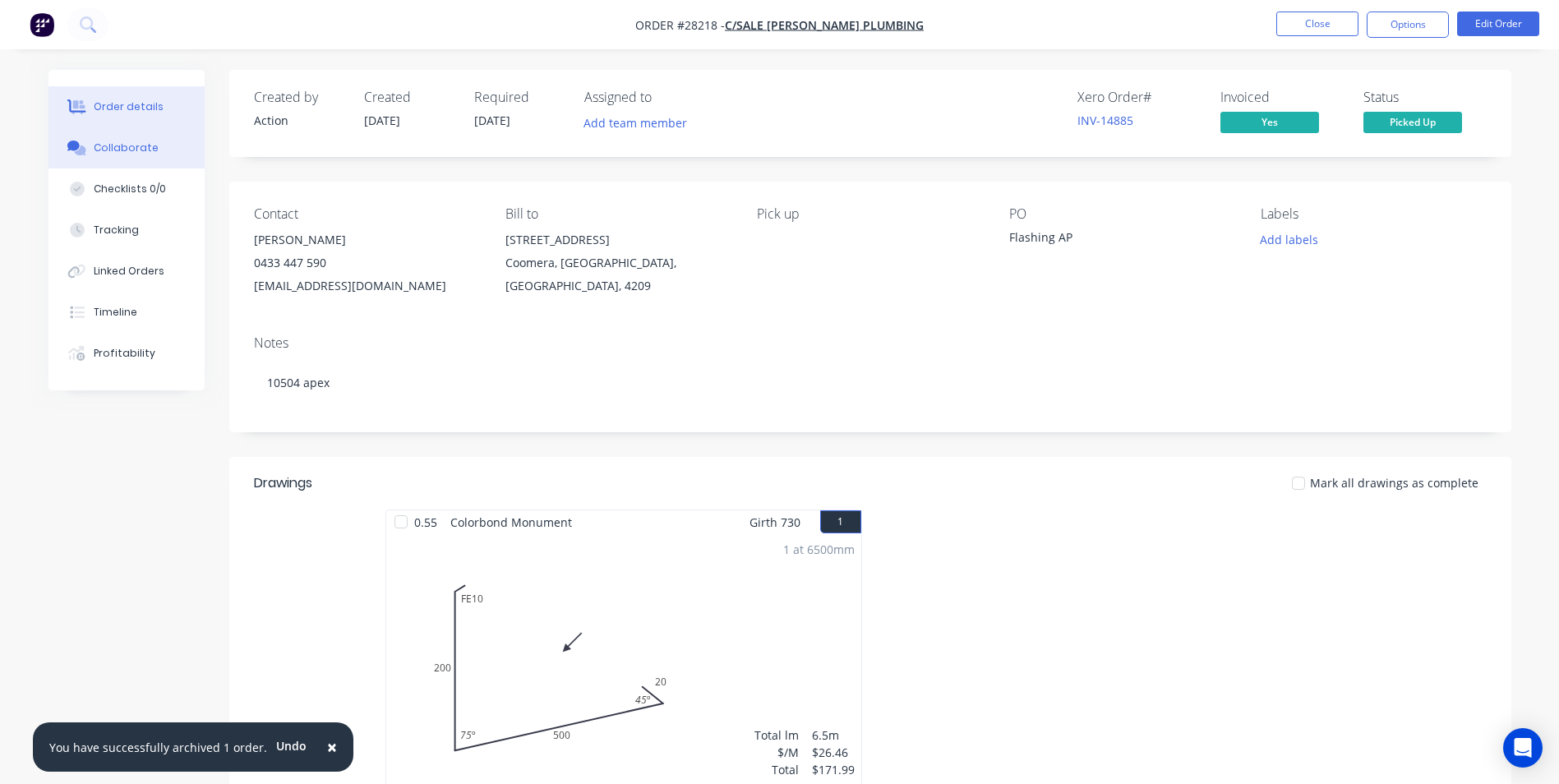
click at [118, 149] on div "Collaborate" at bounding box center [126, 148] width 65 height 15
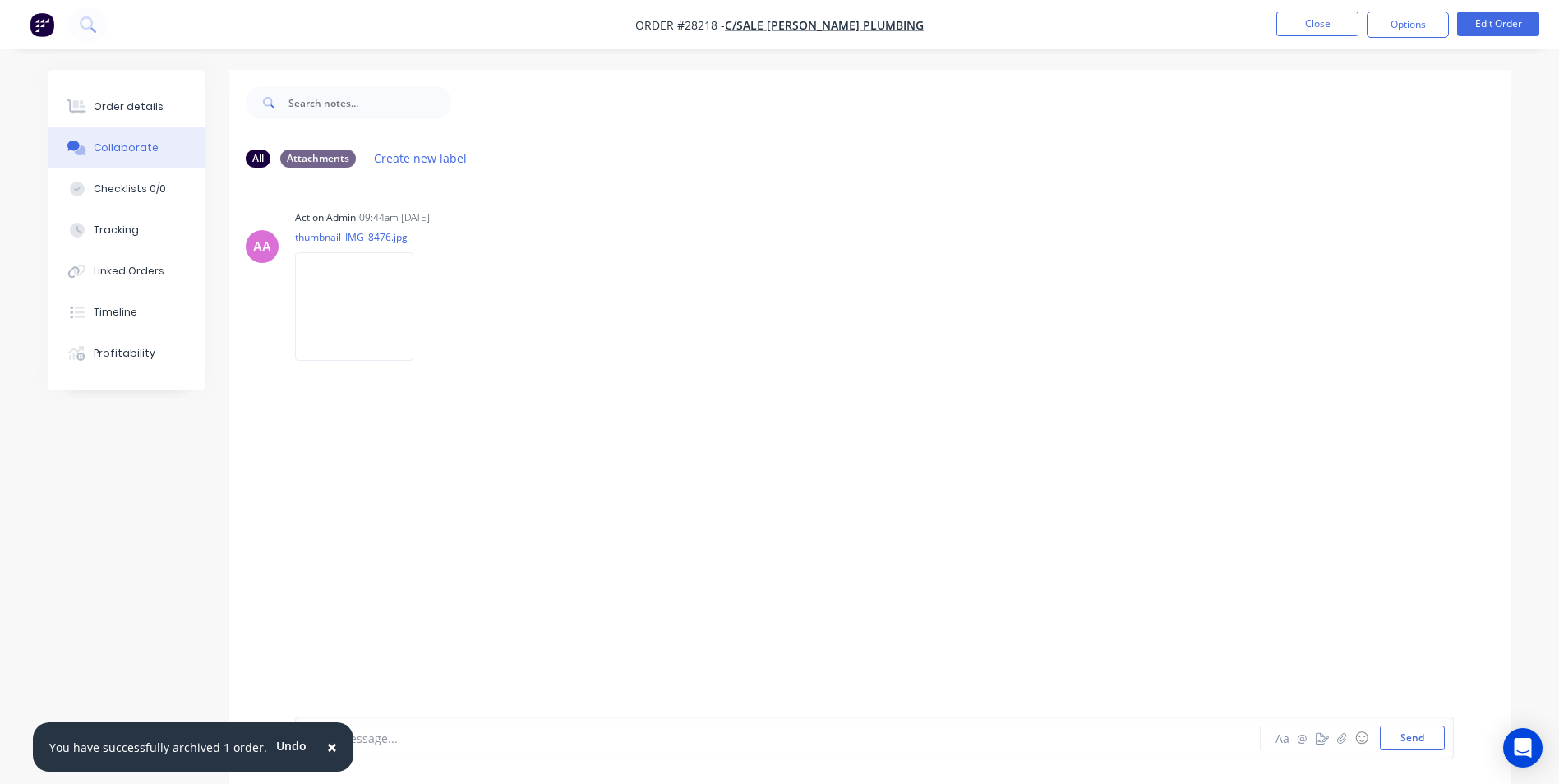
click at [327, 749] on span "×" at bounding box center [332, 747] width 10 height 23
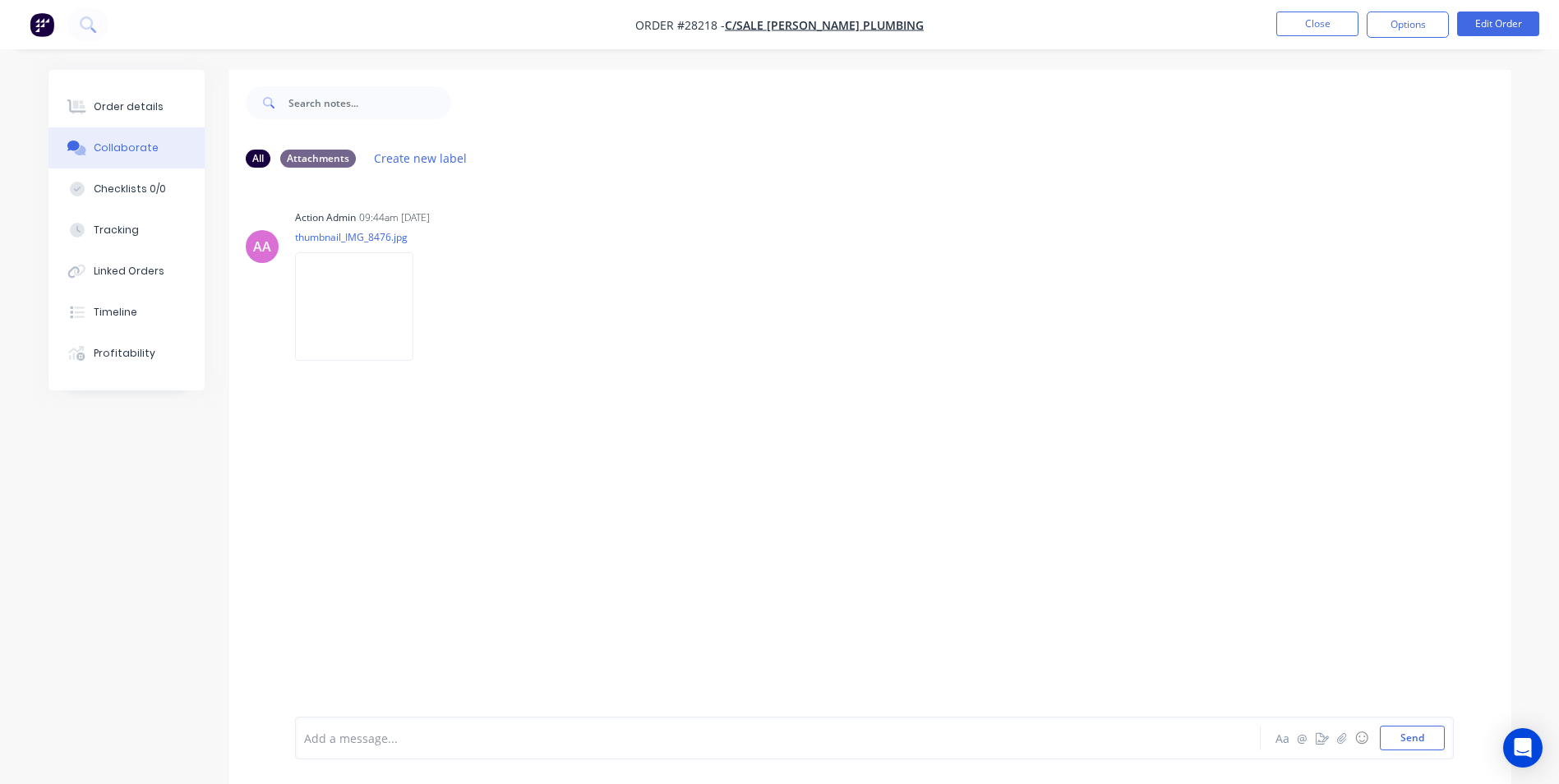
drag, startPoint x: 346, startPoint y: 748, endPoint x: 386, endPoint y: 653, distance: 103.1
click at [348, 744] on div "Add a message..." at bounding box center [732, 738] width 855 height 25
click at [1323, 10] on nav "Order #28218 - C/Sale [PERSON_NAME] Plumbing Close Options Edit Order" at bounding box center [780, 25] width 1559 height 49
click at [1306, 20] on button "Close" at bounding box center [1317, 24] width 82 height 25
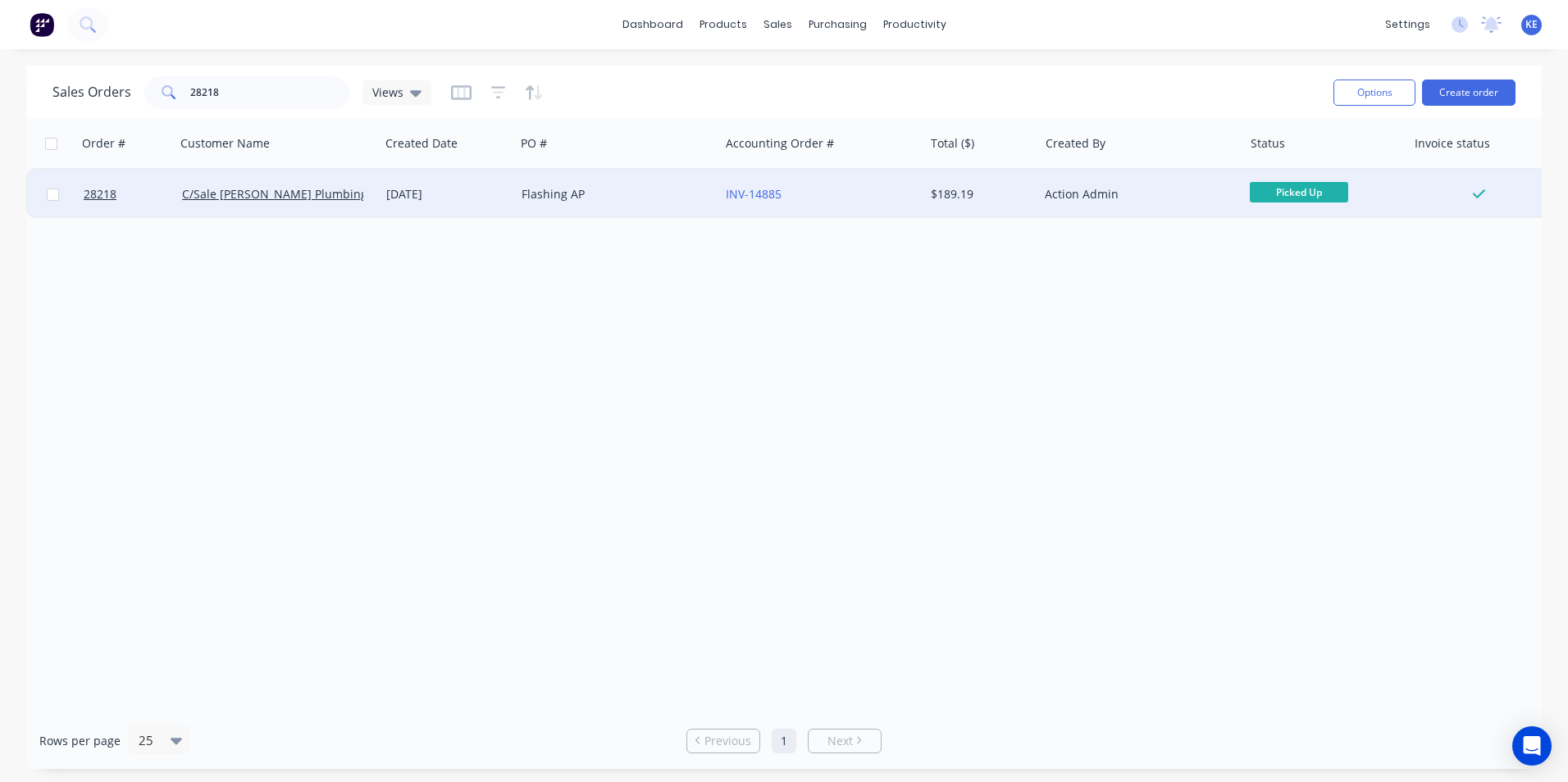
click at [350, 183] on div "C/Sale [PERSON_NAME] Plumbing" at bounding box center [277, 195] width 204 height 49
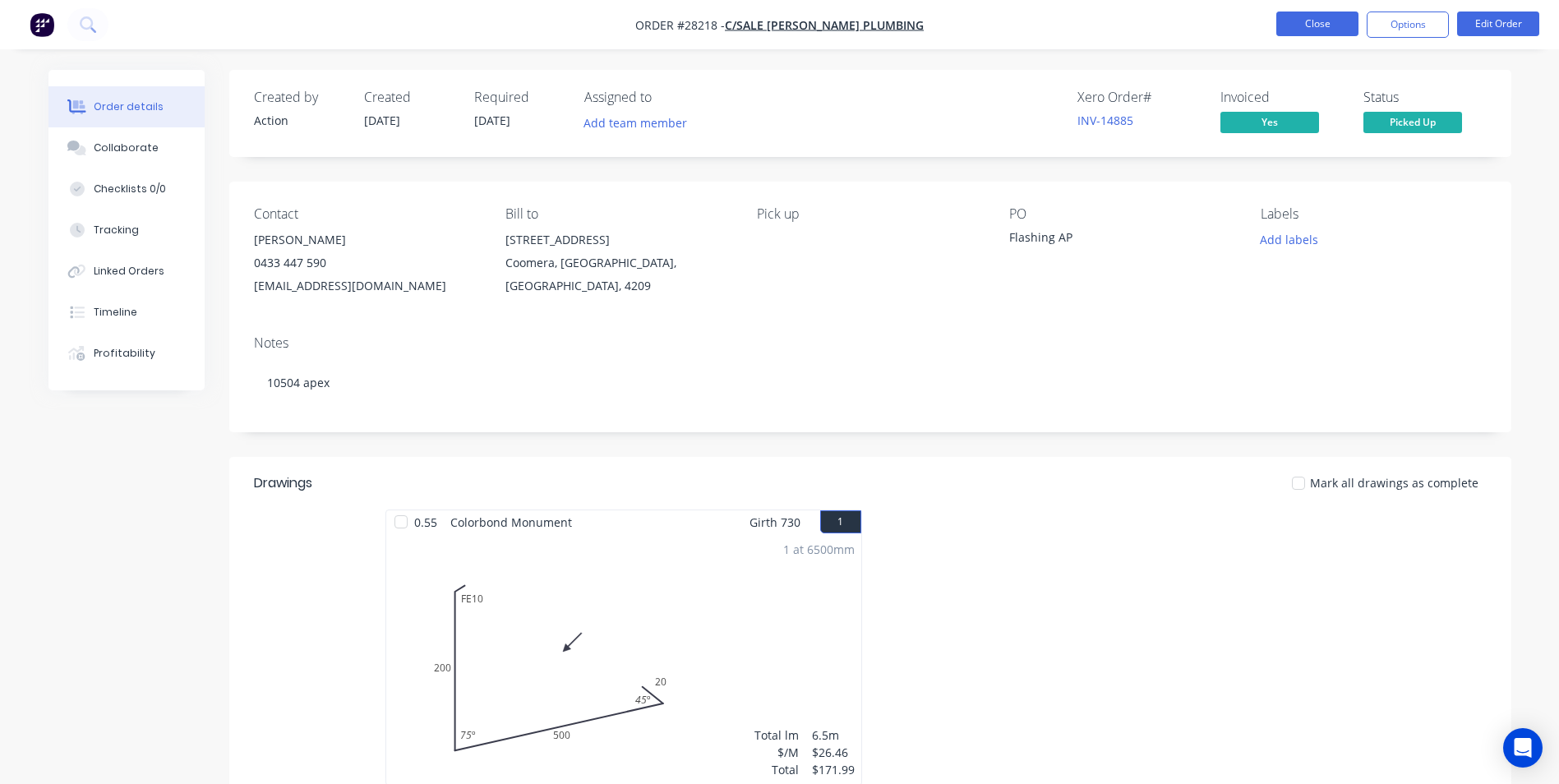
click at [1319, 21] on button "Close" at bounding box center [1317, 24] width 82 height 25
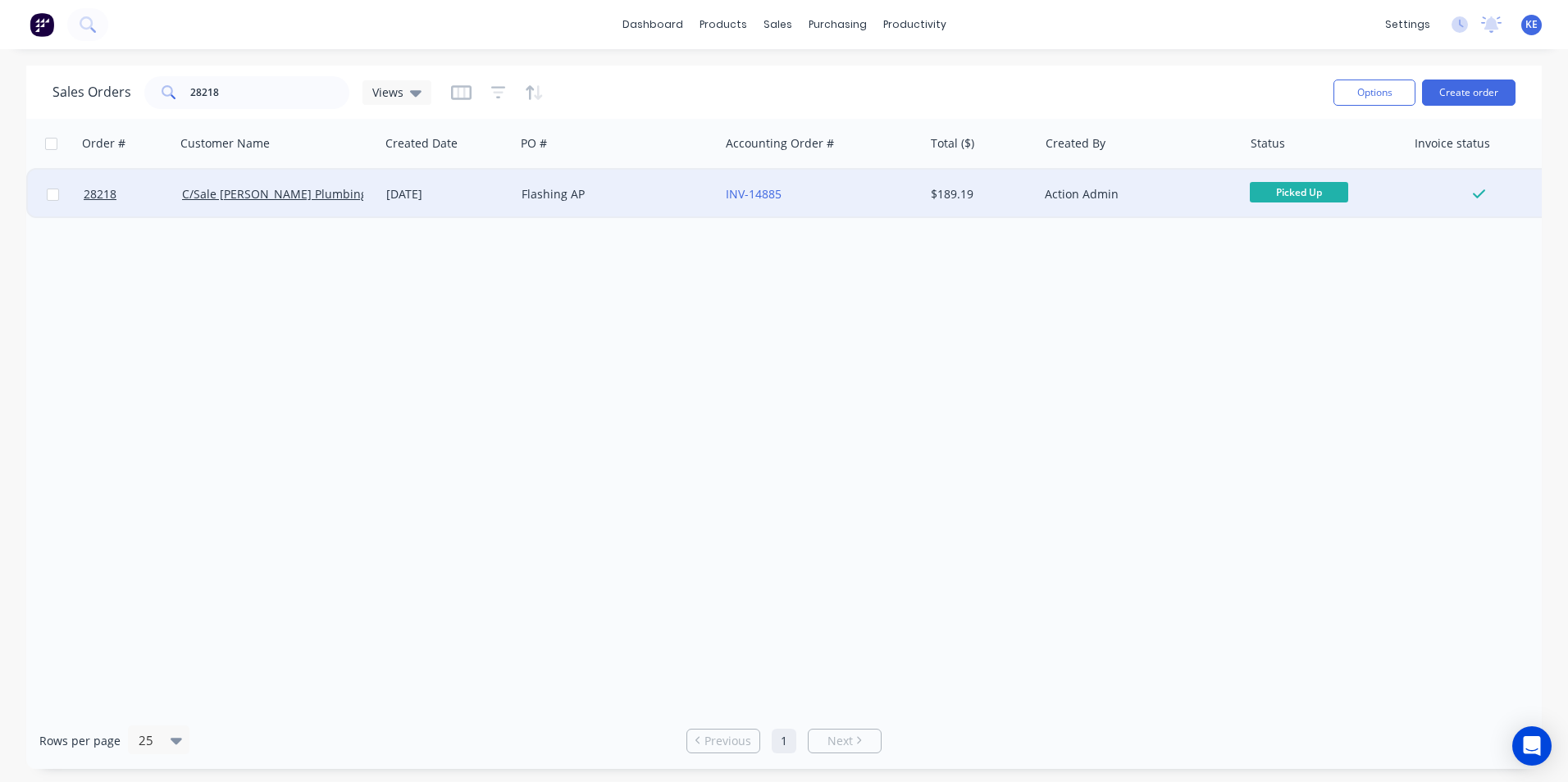
click at [53, 196] on input "checkbox" at bounding box center [53, 195] width 13 height 13
checkbox input "true"
click at [1379, 96] on button "Options" at bounding box center [1374, 92] width 82 height 26
click at [1319, 158] on div "Archive" at bounding box center [1325, 166] width 151 height 24
checkbox input "false"
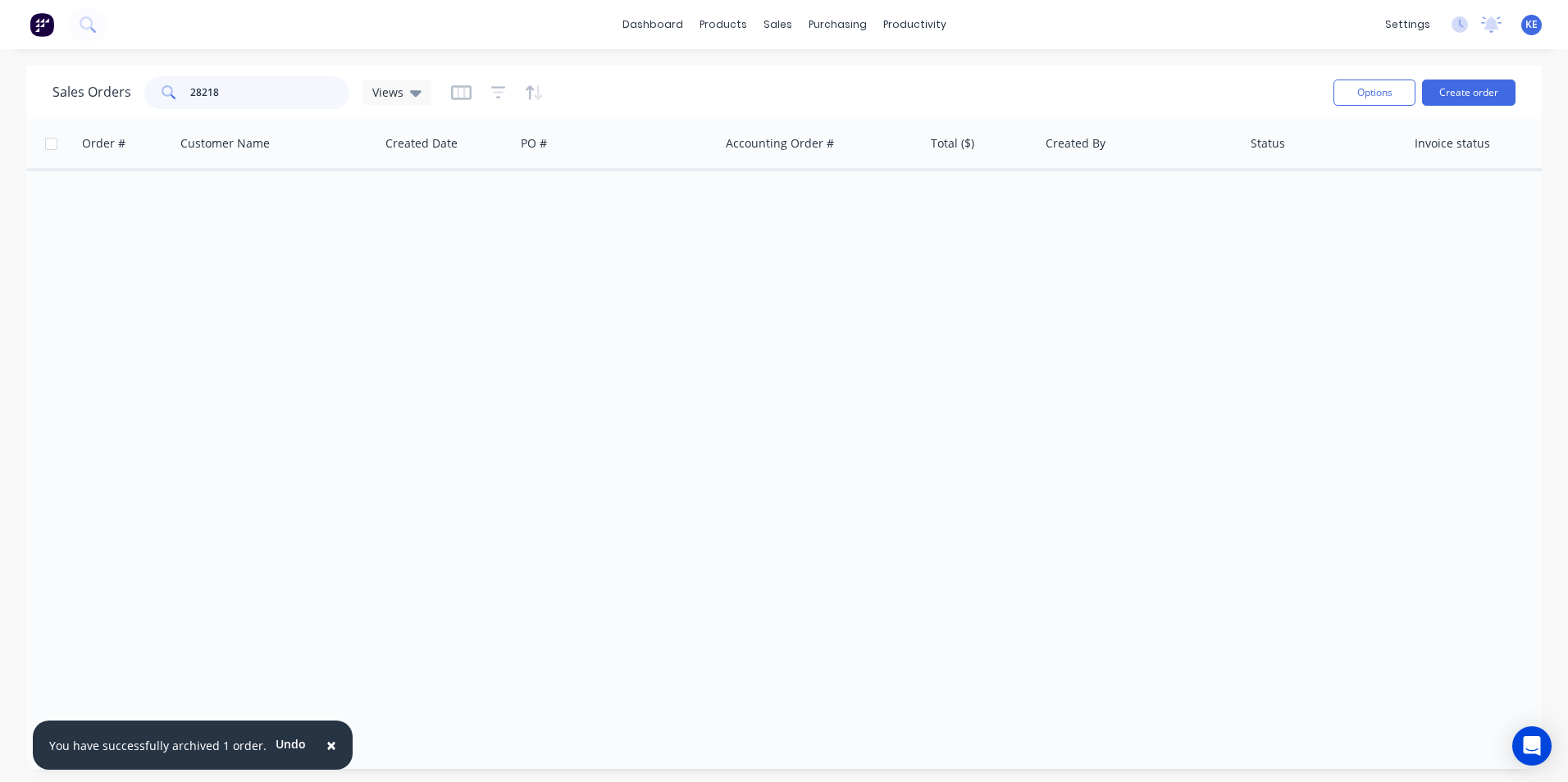
drag, startPoint x: 262, startPoint y: 97, endPoint x: 99, endPoint y: 96, distance: 163.0
click at [99, 96] on div "Sales Orders 28218 Views" at bounding box center [242, 93] width 378 height 33
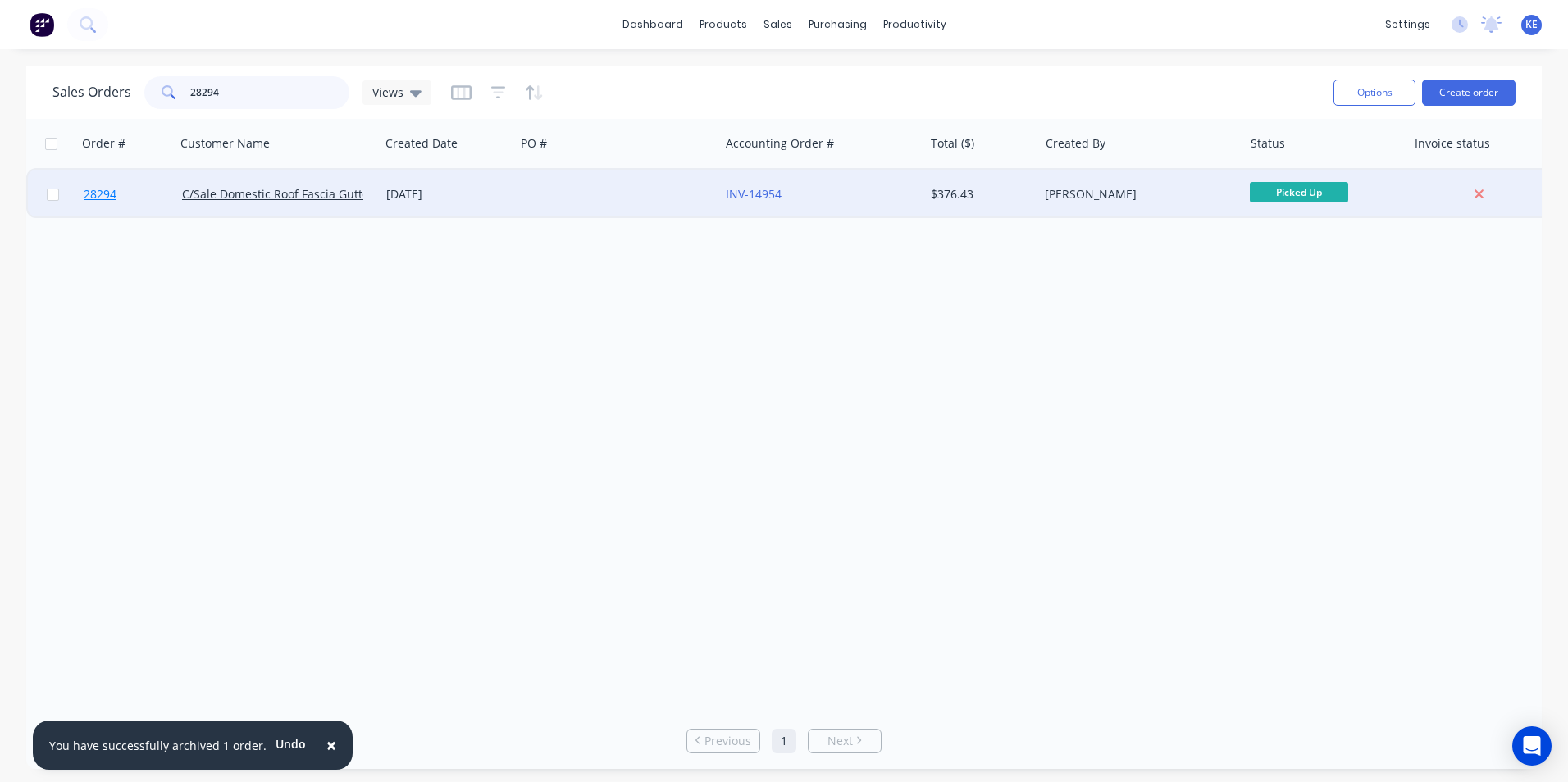
type input "28294"
click at [162, 202] on link "28294" at bounding box center [133, 195] width 98 height 49
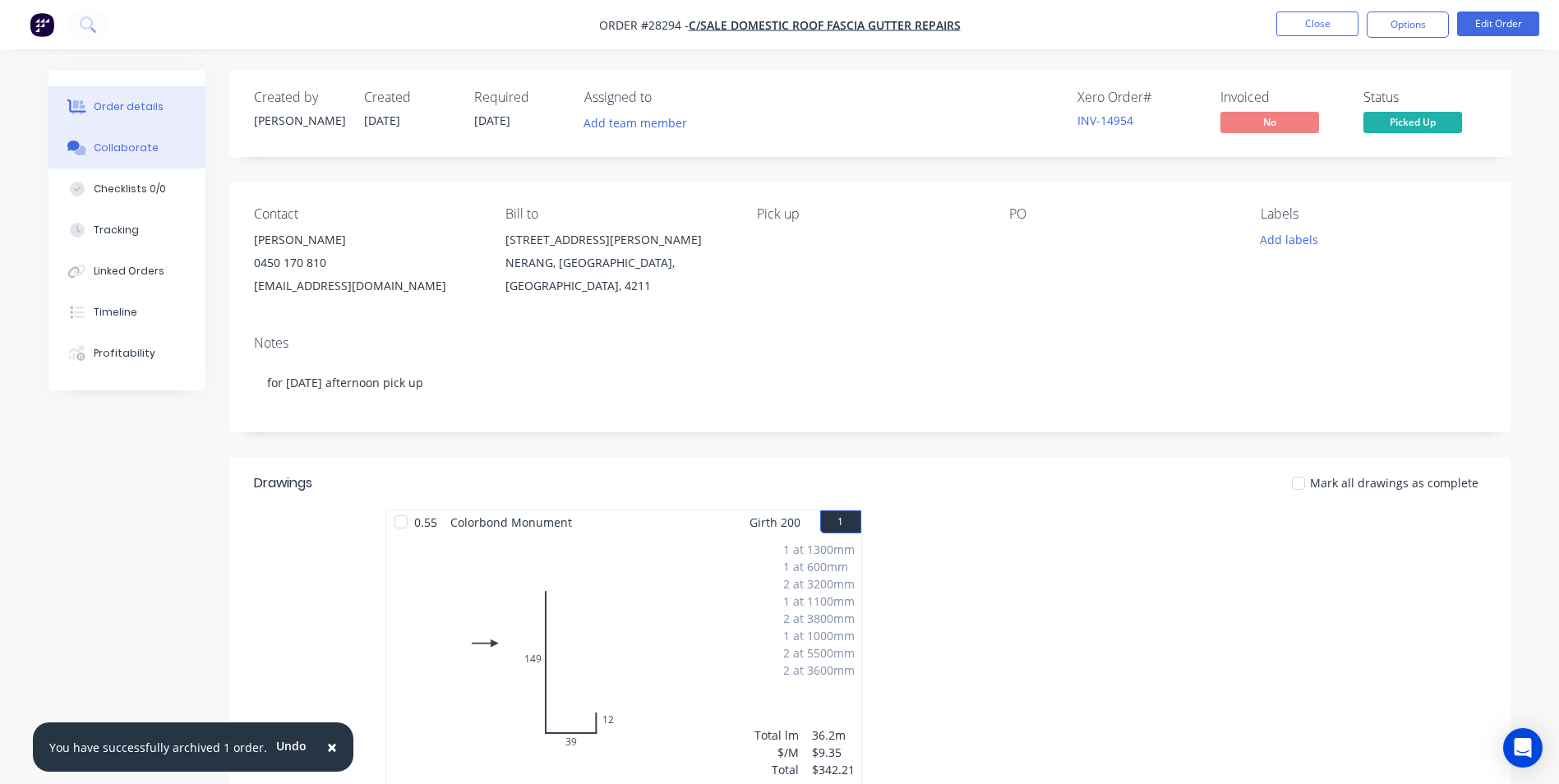
click at [141, 154] on div "Collaborate" at bounding box center [126, 148] width 65 height 15
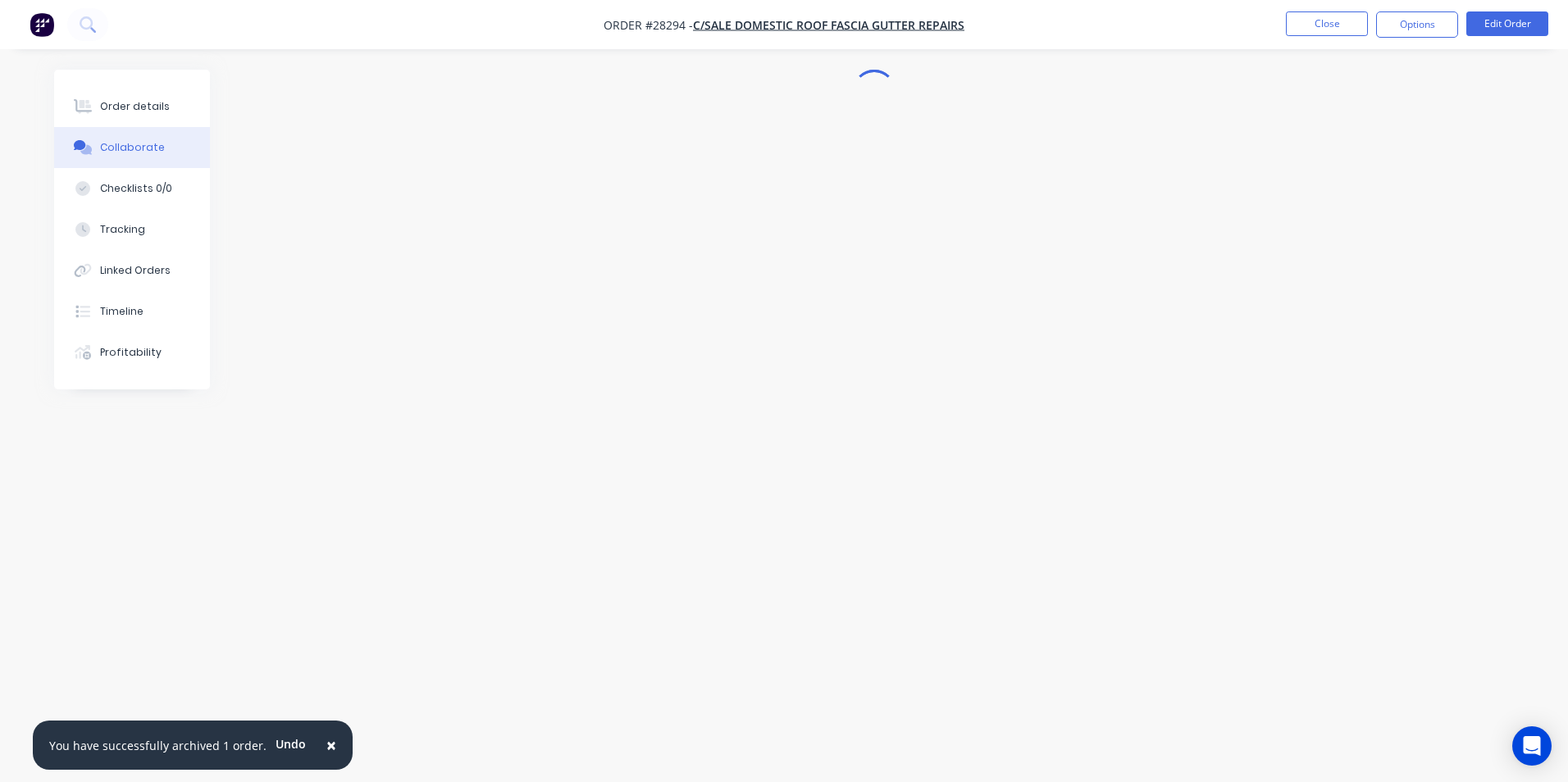
click at [327, 740] on span "×" at bounding box center [331, 745] width 10 height 23
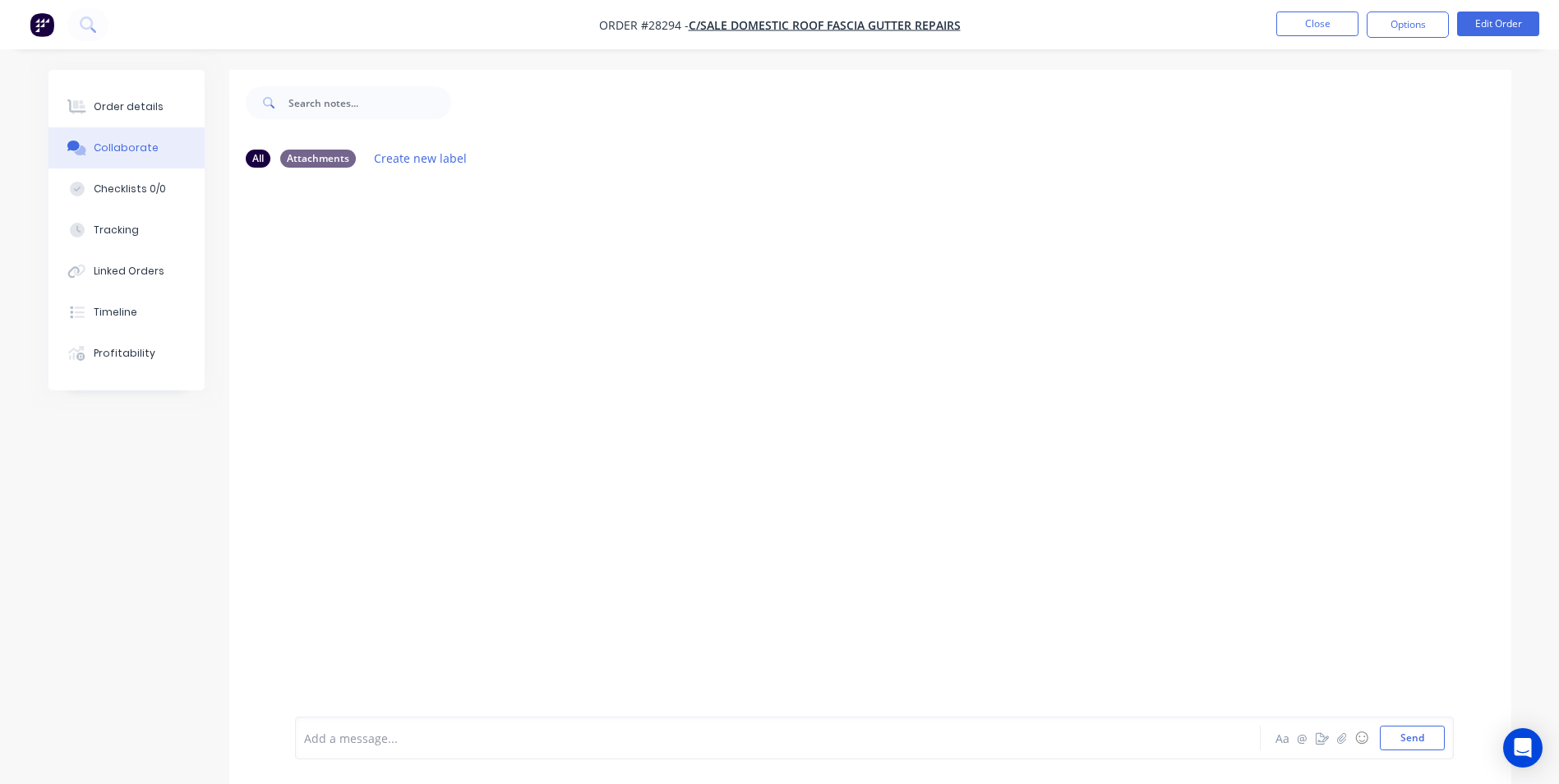
click at [345, 721] on div "Add a message... Aa @ ☺ Send" at bounding box center [874, 738] width 1159 height 43
click at [355, 750] on div "Add a message... Aa @ ☺ Send" at bounding box center [874, 738] width 1159 height 43
click at [348, 737] on div at bounding box center [732, 738] width 855 height 17
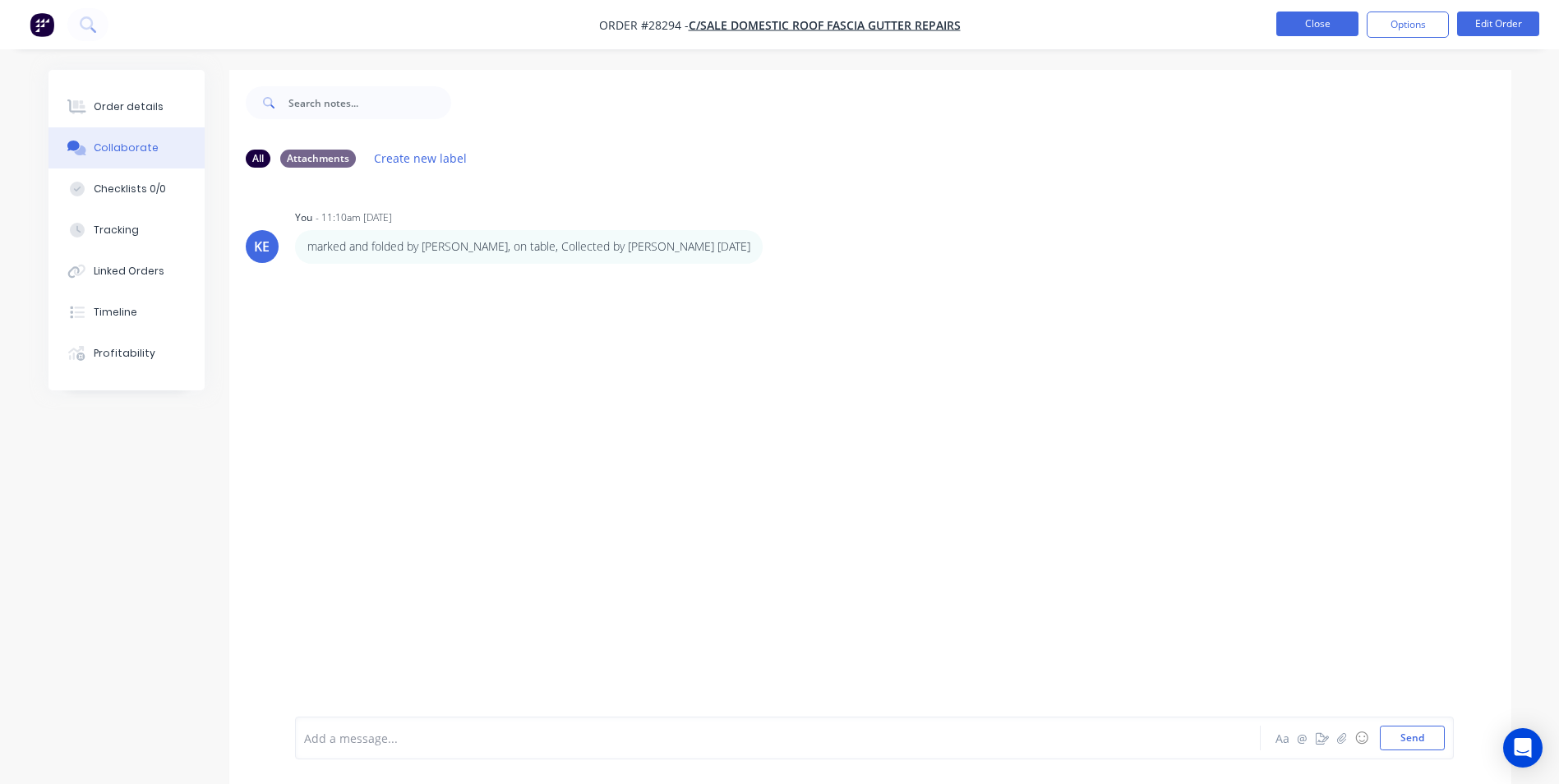
click at [1324, 17] on button "Close" at bounding box center [1317, 24] width 82 height 25
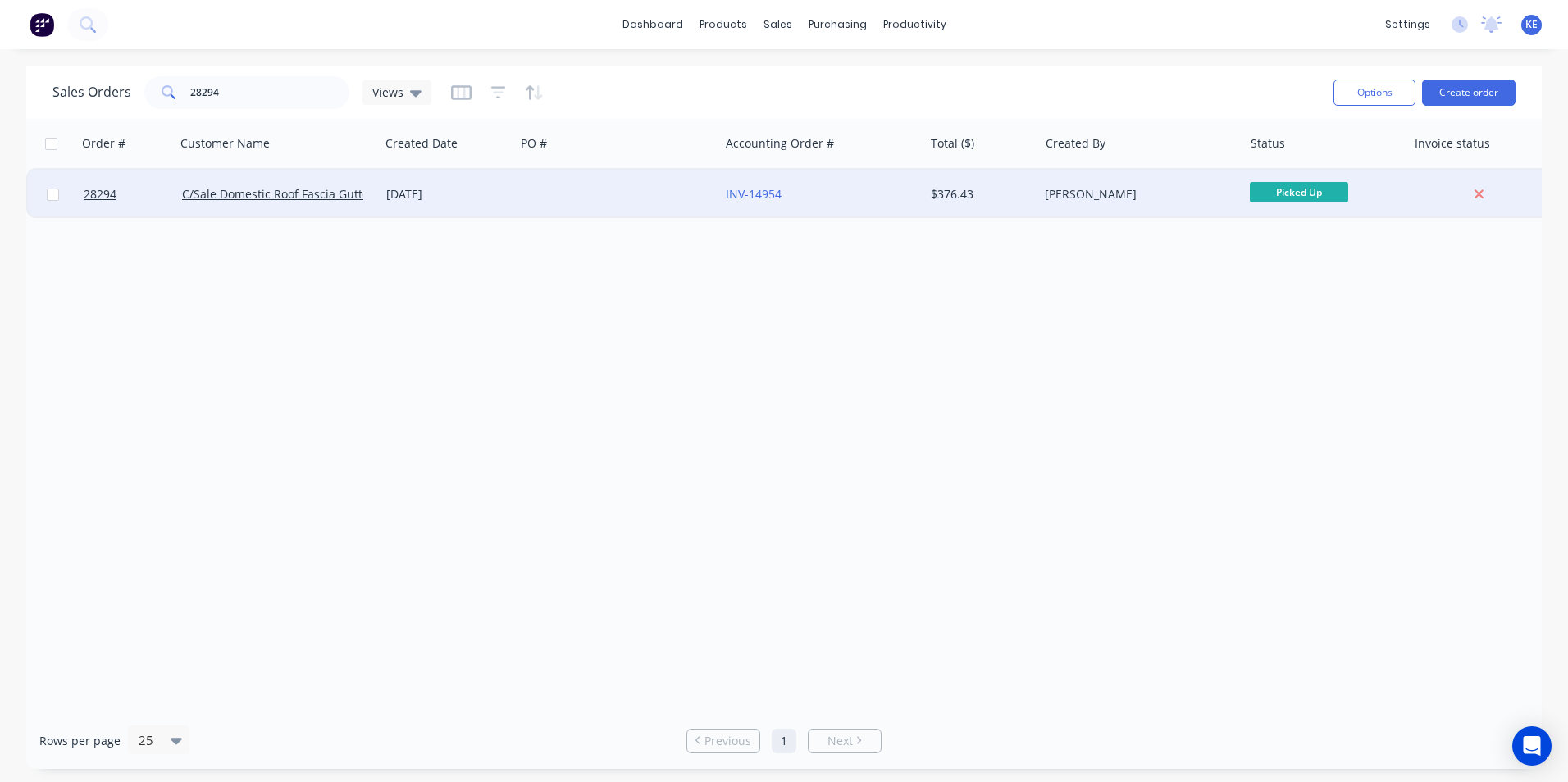
click at [578, 182] on div at bounding box center [617, 195] width 204 height 49
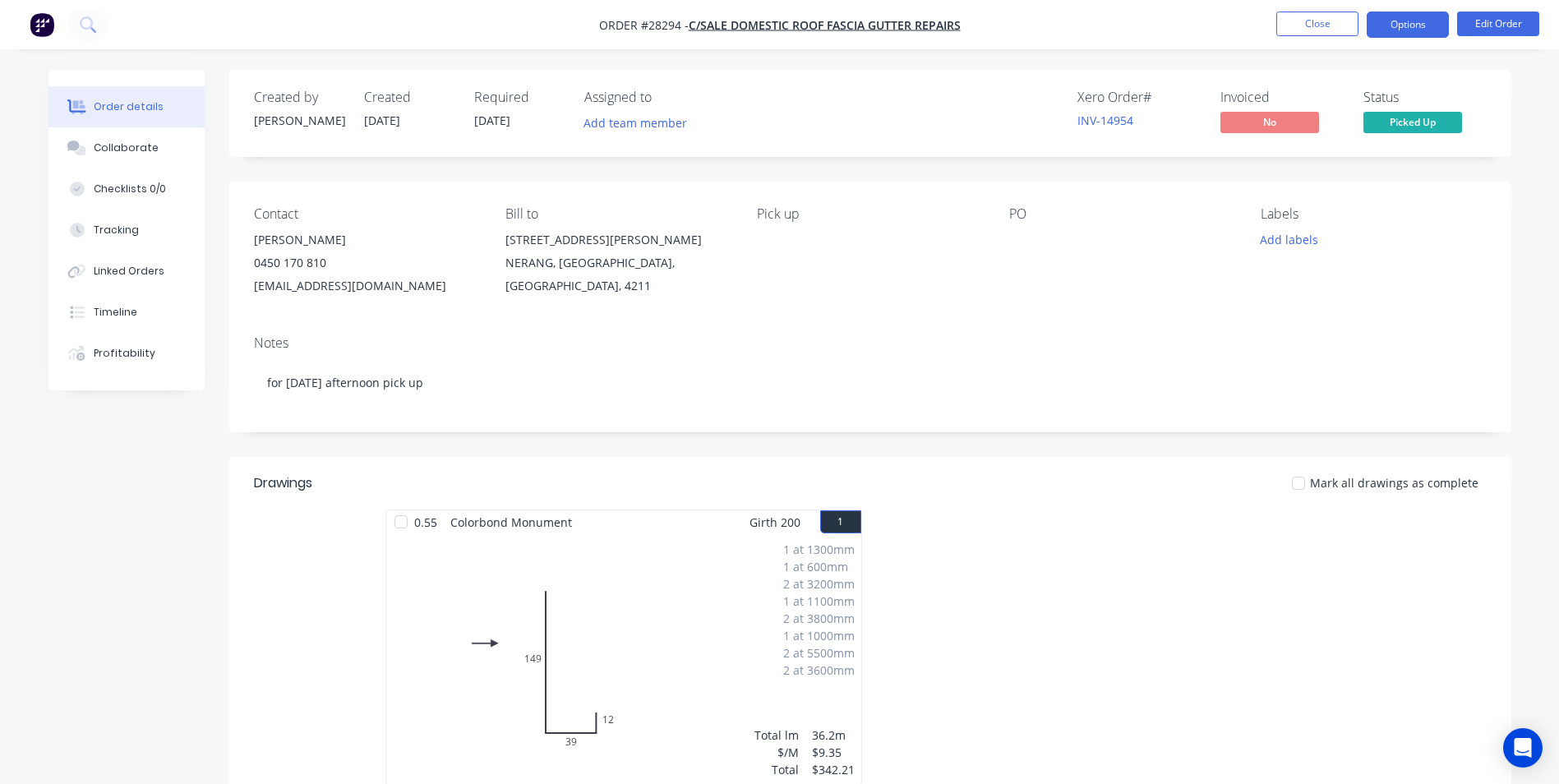
click at [1404, 27] on button "Options" at bounding box center [1408, 25] width 82 height 26
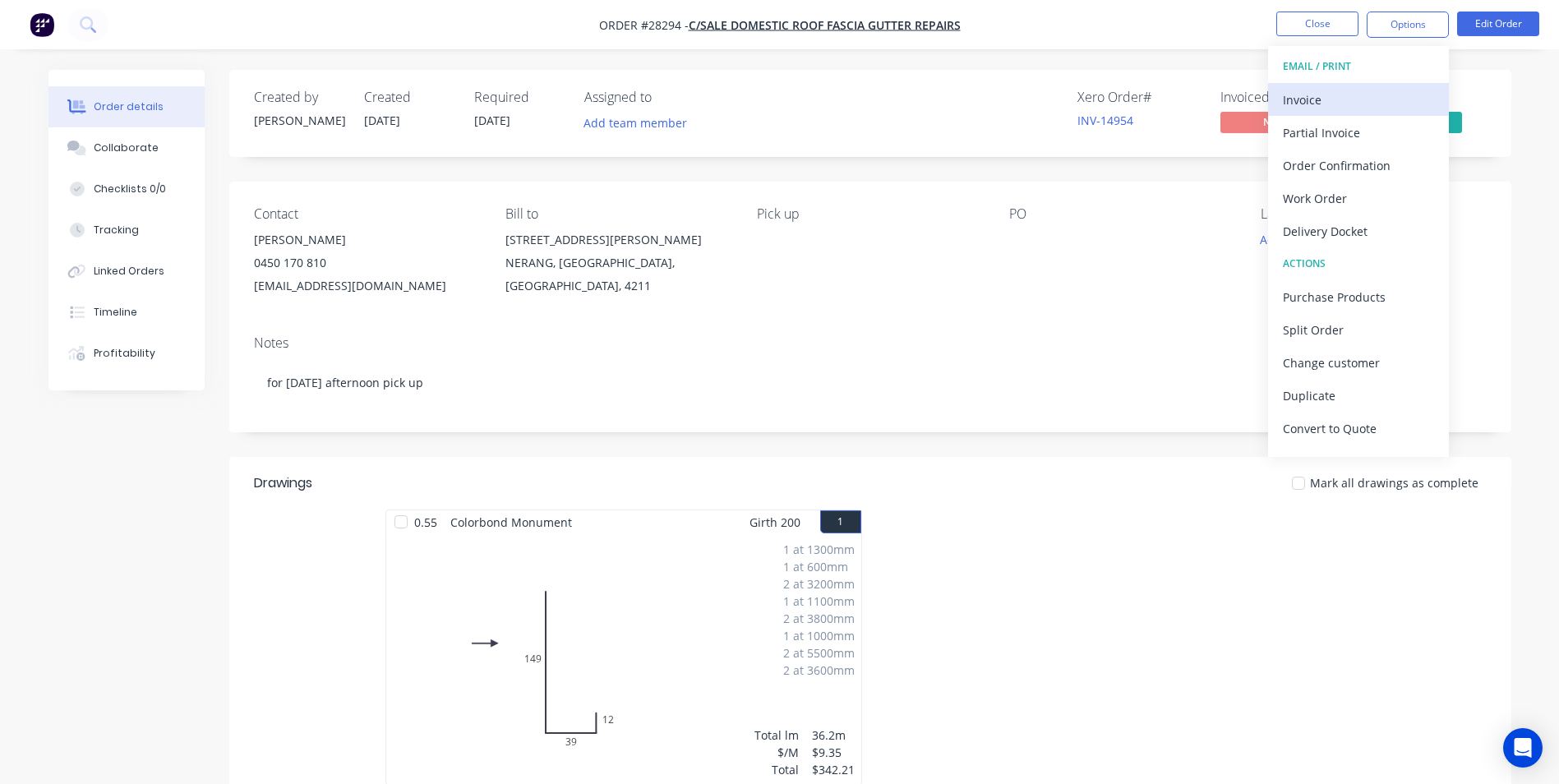
click at [1355, 108] on div "Invoice" at bounding box center [1358, 99] width 151 height 24
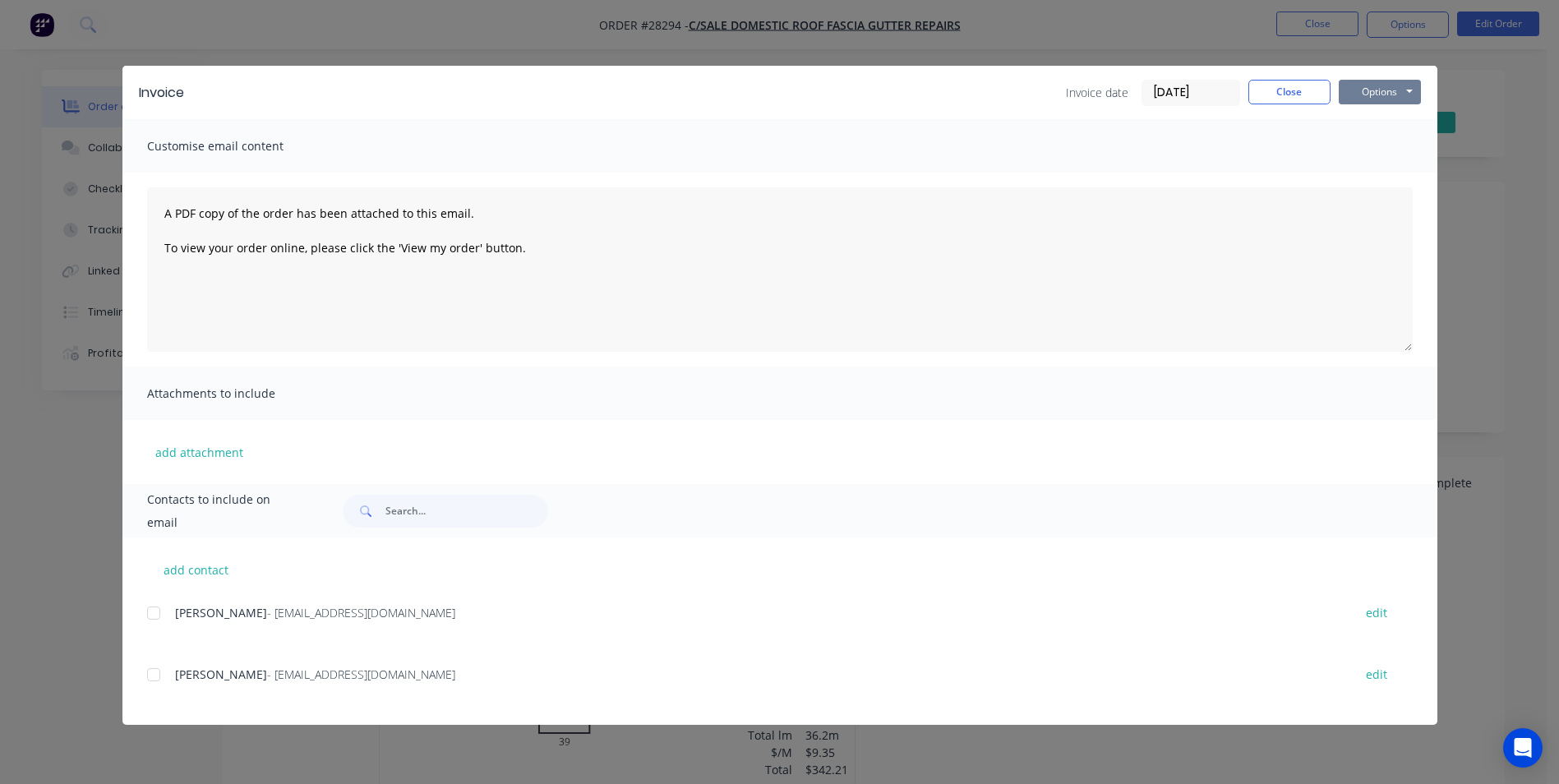
click at [1390, 88] on button "Options" at bounding box center [1379, 91] width 82 height 25
click at [1372, 147] on button "Print" at bounding box center [1390, 149] width 105 height 27
click at [1280, 97] on button "Close" at bounding box center [1289, 91] width 82 height 25
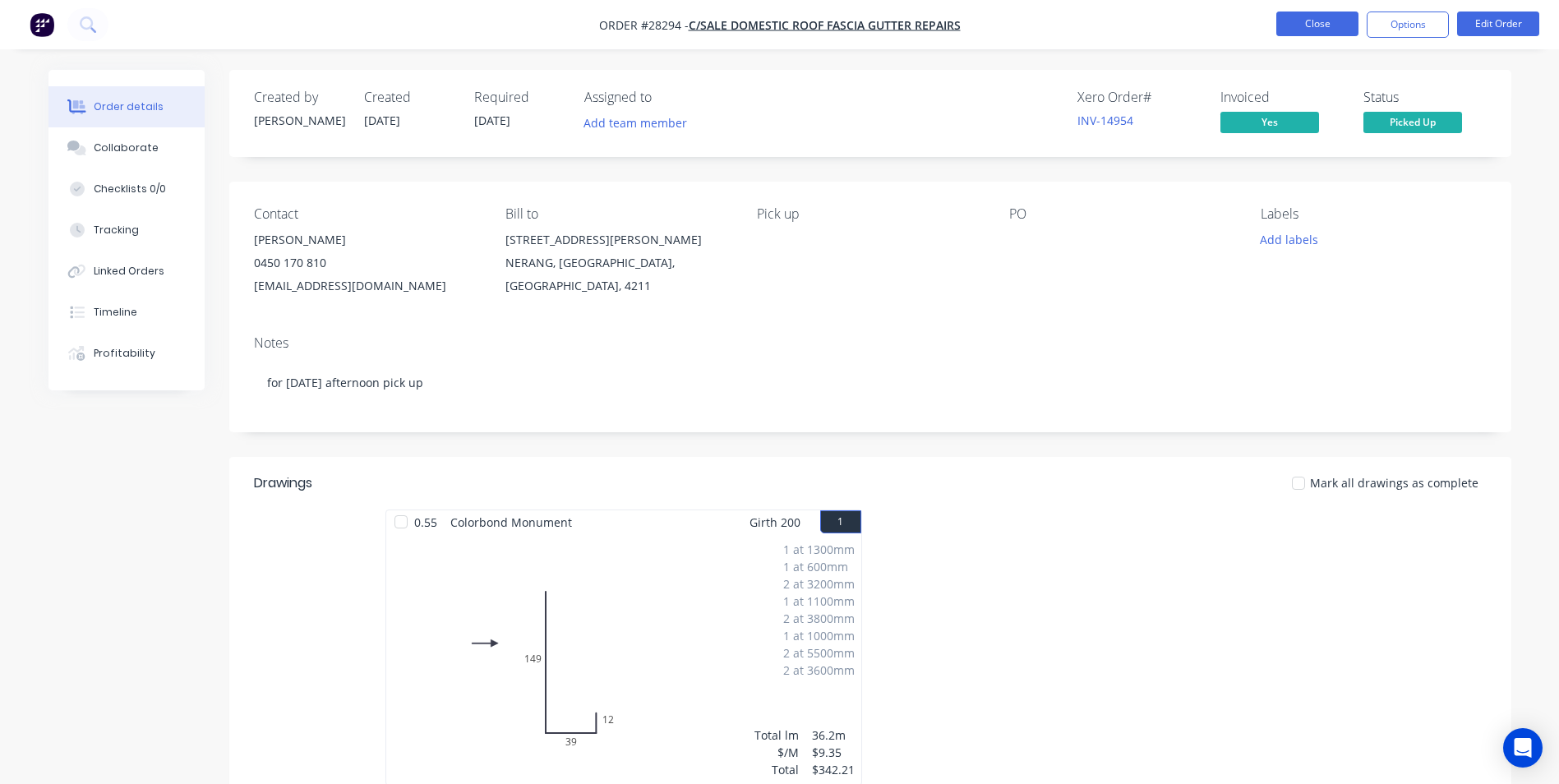
click at [1317, 25] on button "Close" at bounding box center [1317, 24] width 82 height 25
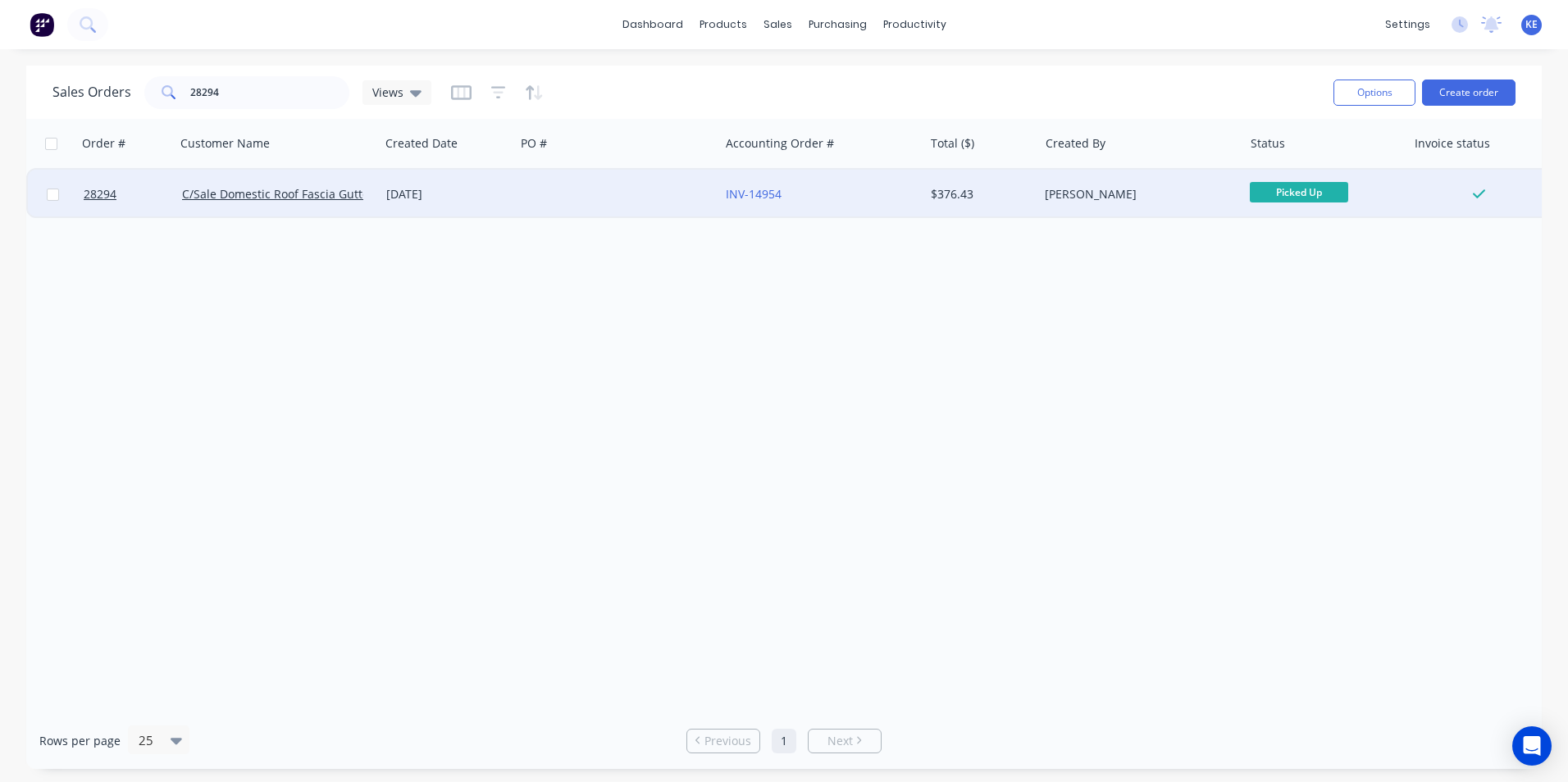
click at [46, 196] on input "checkbox" at bounding box center [53, 195] width 13 height 13
checkbox input "true"
click at [1354, 88] on button "Options" at bounding box center [1374, 92] width 82 height 26
click at [1297, 167] on div "Archive" at bounding box center [1325, 166] width 151 height 24
checkbox input "false"
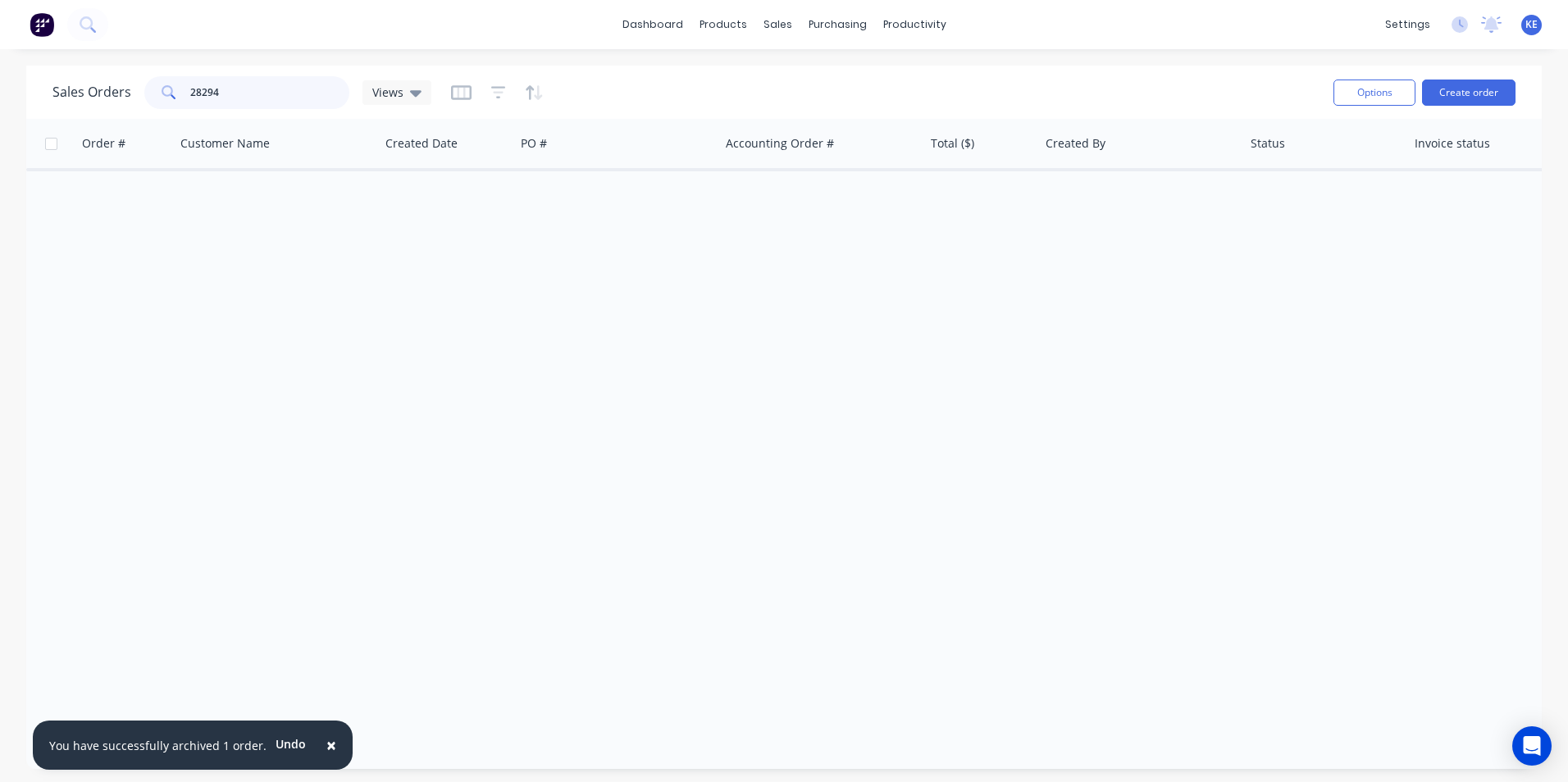
drag, startPoint x: 241, startPoint y: 94, endPoint x: 104, endPoint y: 113, distance: 138.3
click at [104, 113] on div "Sales Orders 28294 Views Options Create order" at bounding box center [784, 92] width 1515 height 54
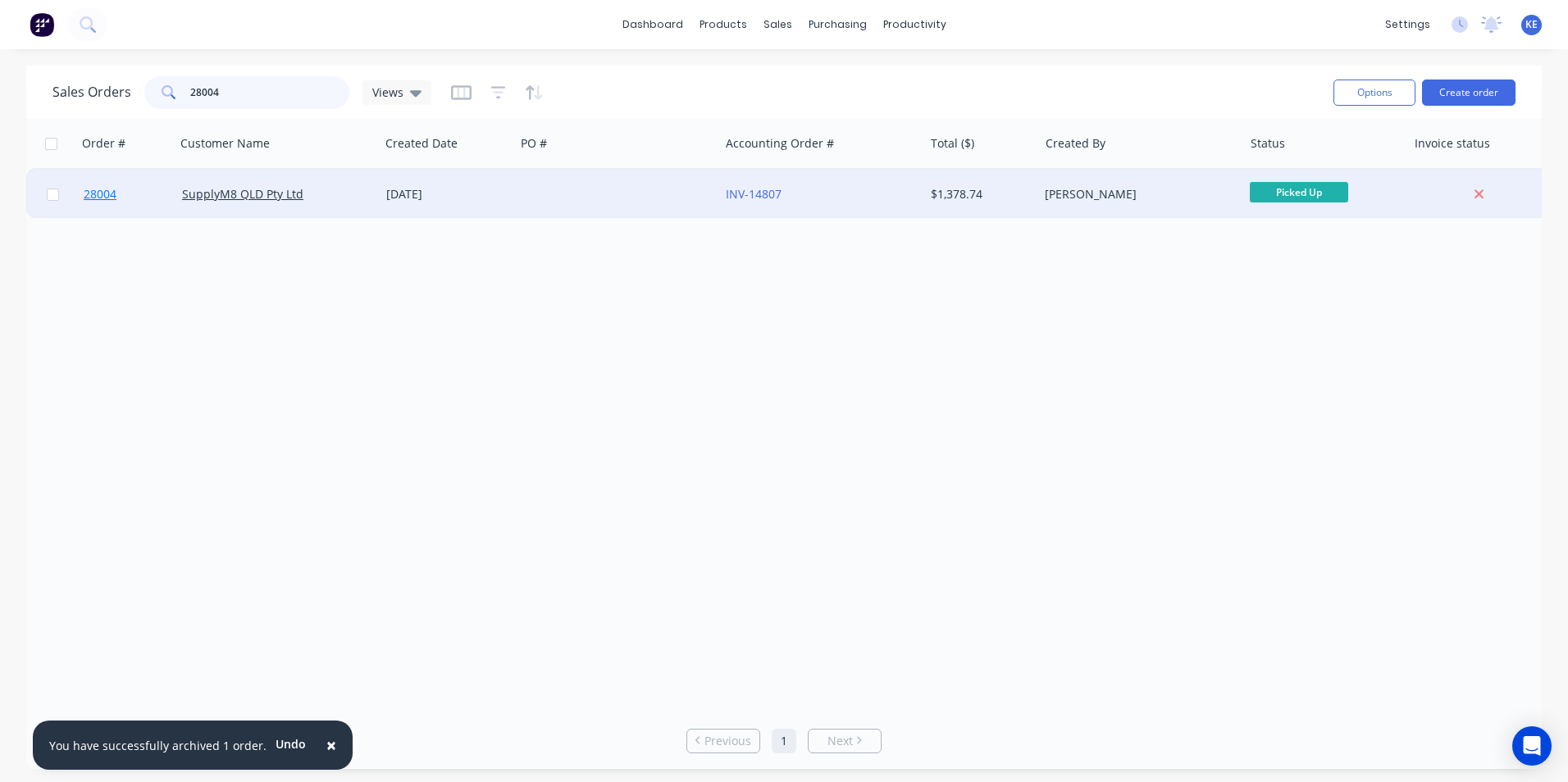
type input "28004"
click at [148, 196] on link "28004" at bounding box center [133, 195] width 98 height 49
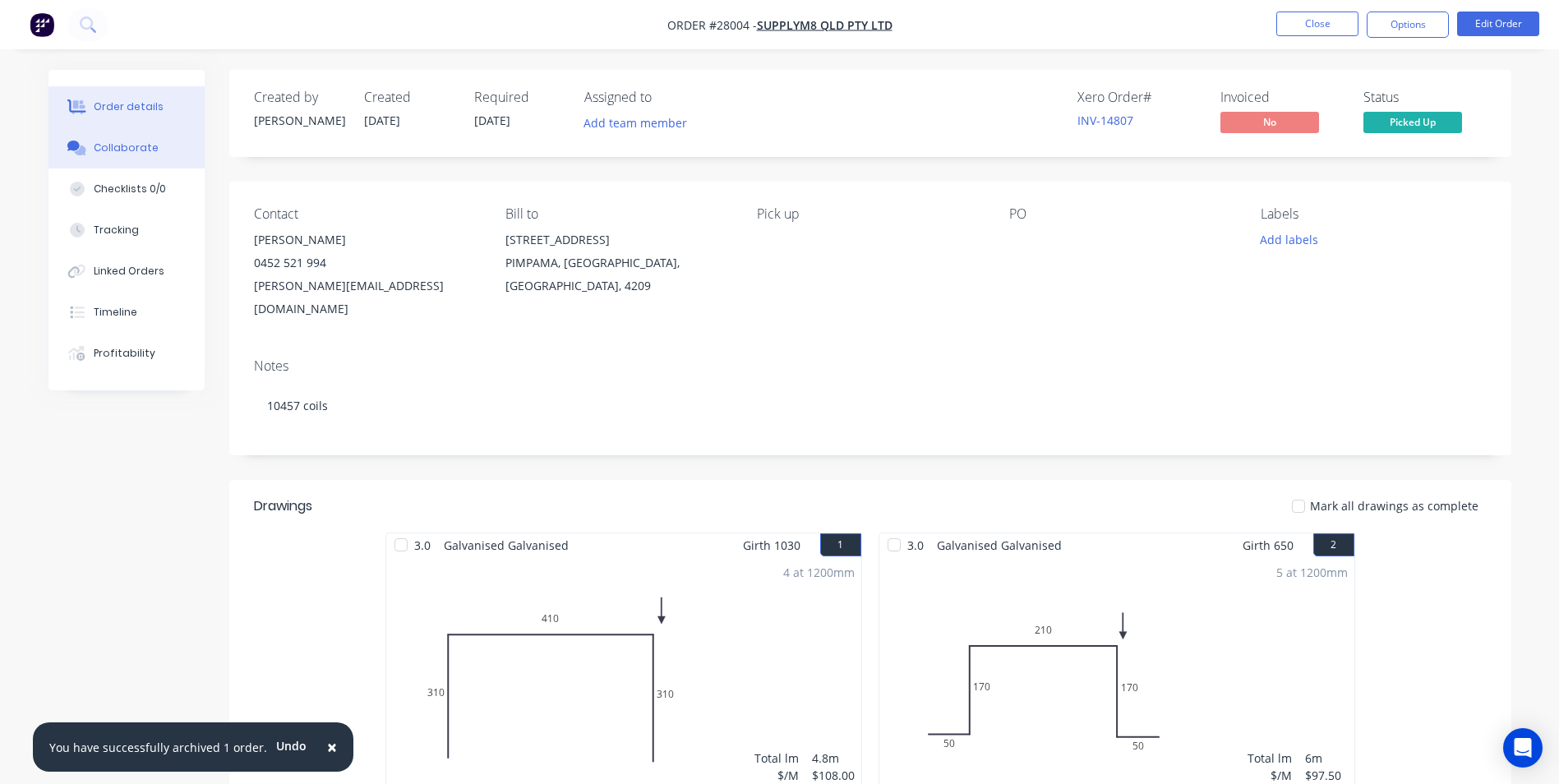
click at [134, 148] on div "Collaborate" at bounding box center [126, 148] width 65 height 15
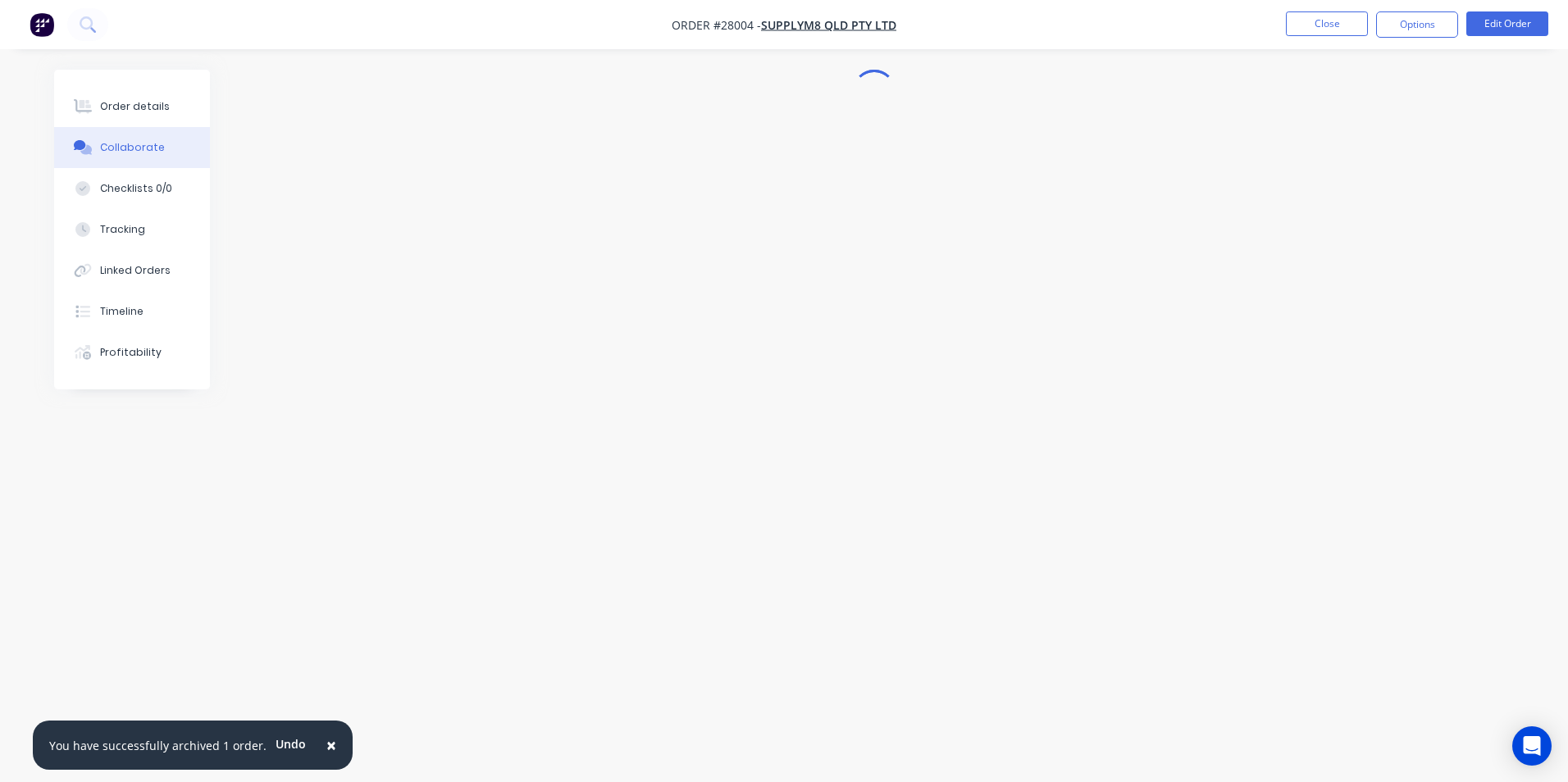
click at [327, 746] on span "×" at bounding box center [331, 745] width 10 height 23
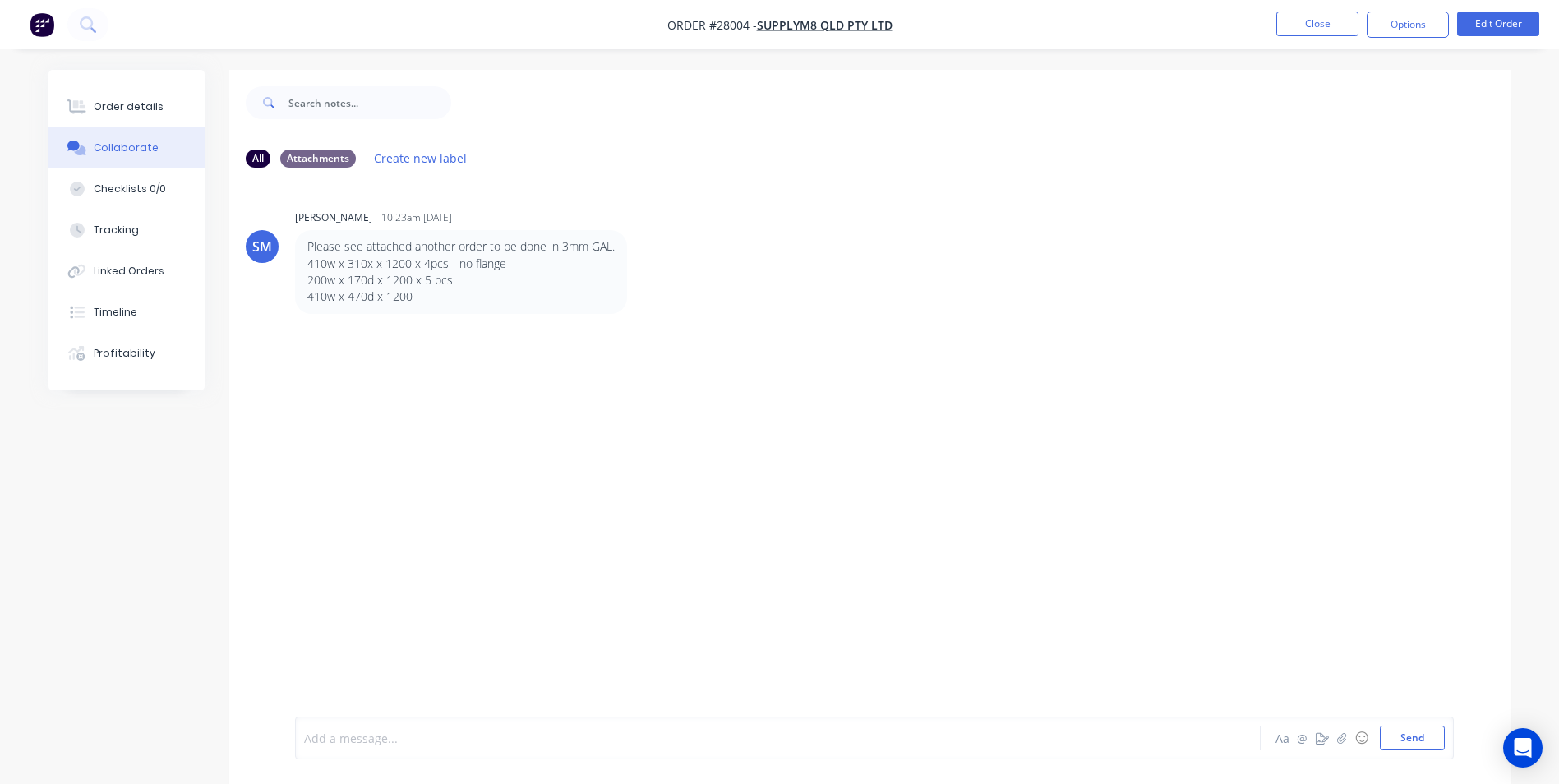
click at [394, 734] on div at bounding box center [732, 738] width 855 height 17
click at [1321, 22] on button "Close" at bounding box center [1317, 24] width 82 height 25
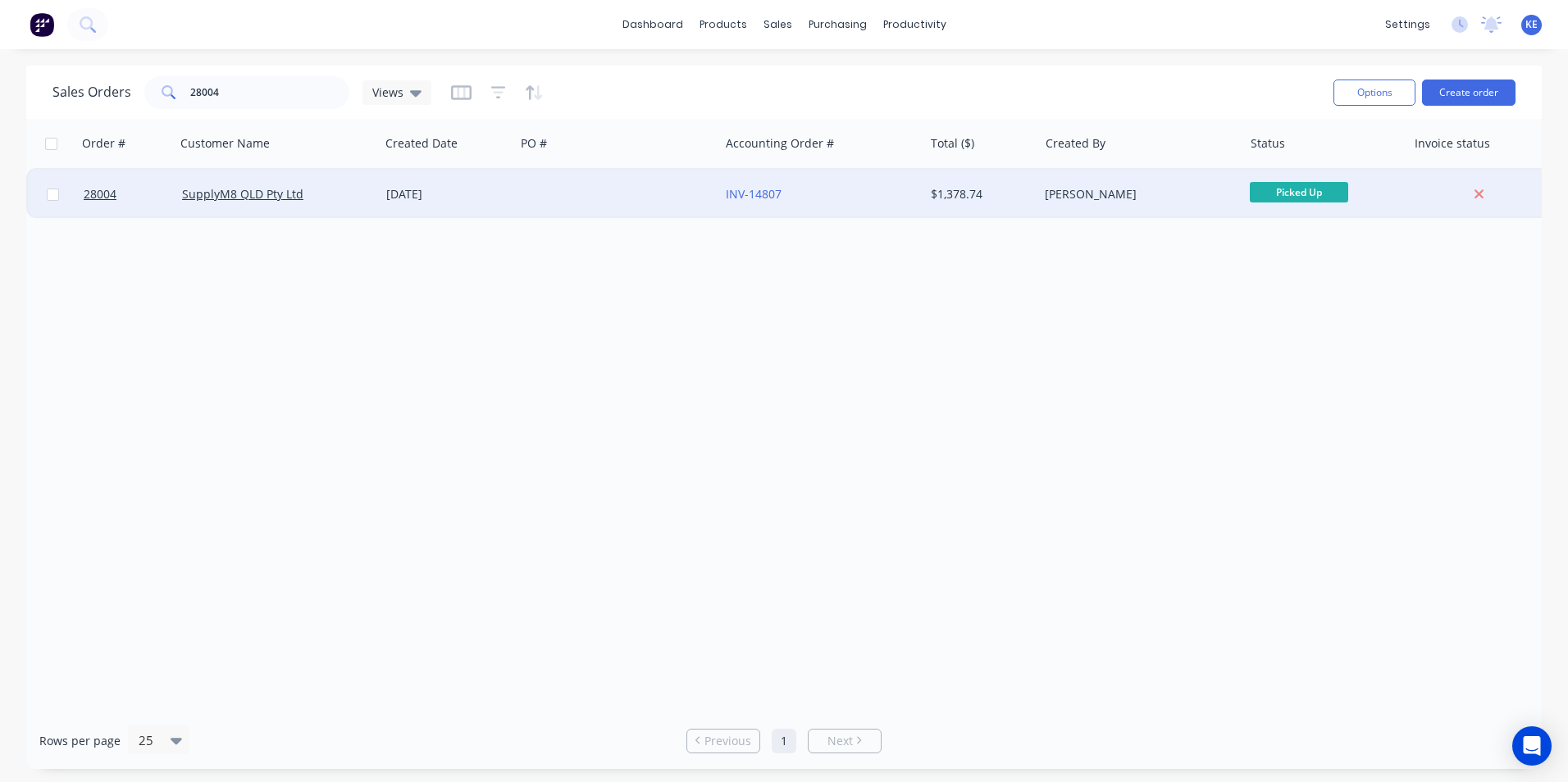
click at [486, 203] on div "[DATE]" at bounding box center [447, 195] width 136 height 49
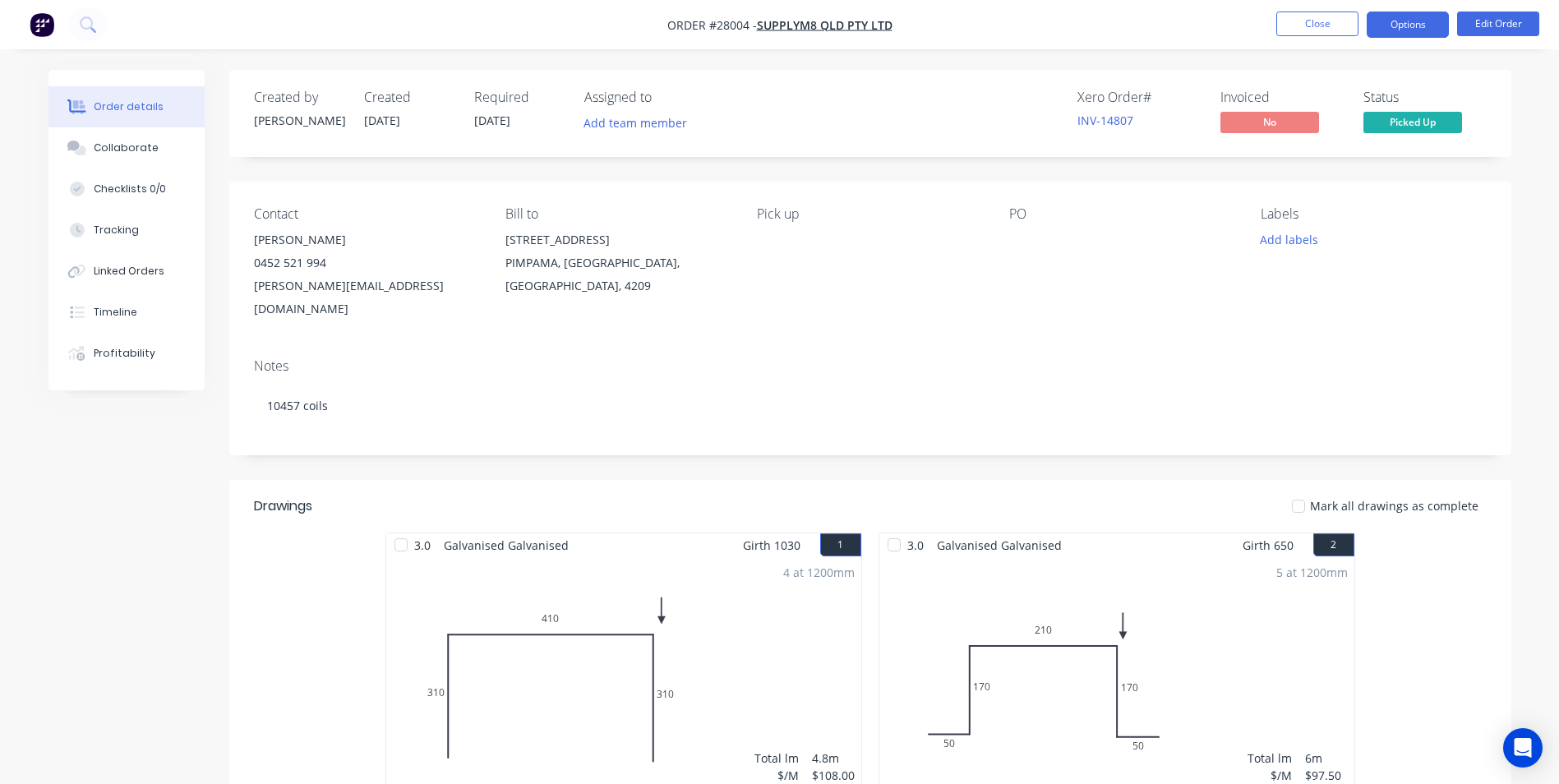
click at [1410, 30] on button "Options" at bounding box center [1408, 25] width 82 height 26
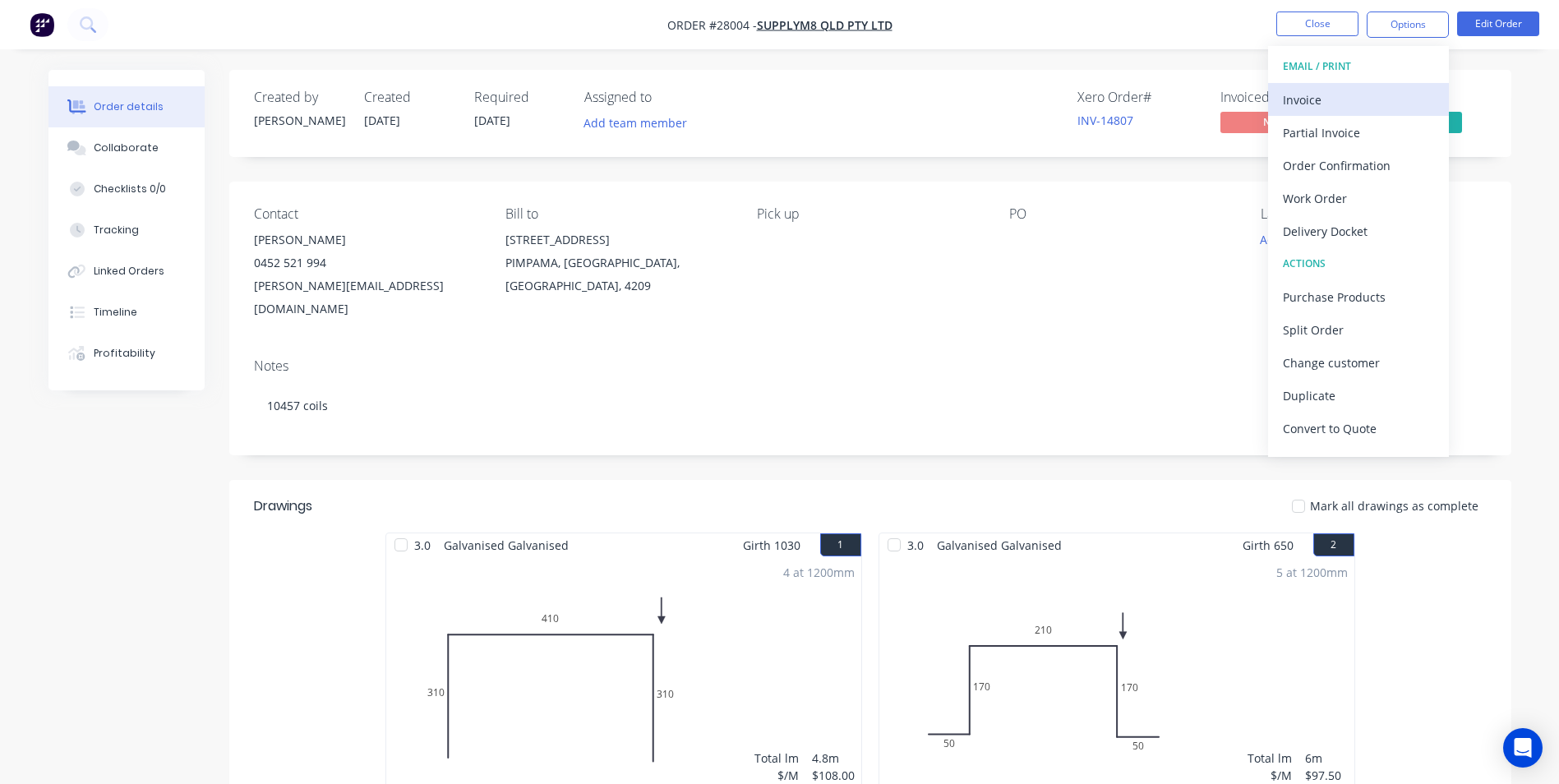
click at [1342, 103] on div "Invoice" at bounding box center [1358, 99] width 151 height 24
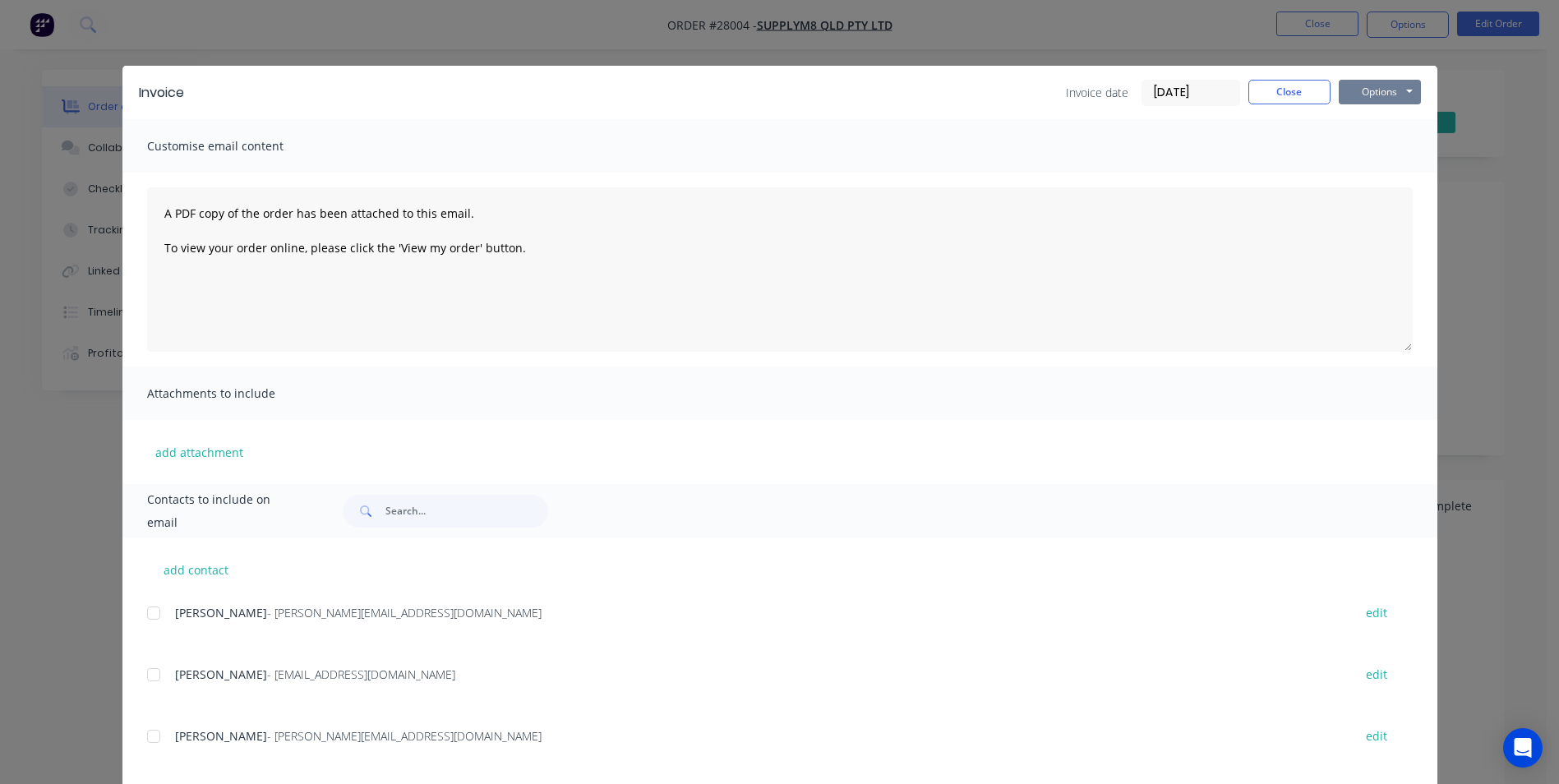
click at [1360, 98] on button "Options" at bounding box center [1379, 91] width 82 height 25
click at [1361, 150] on button "Print" at bounding box center [1390, 149] width 105 height 27
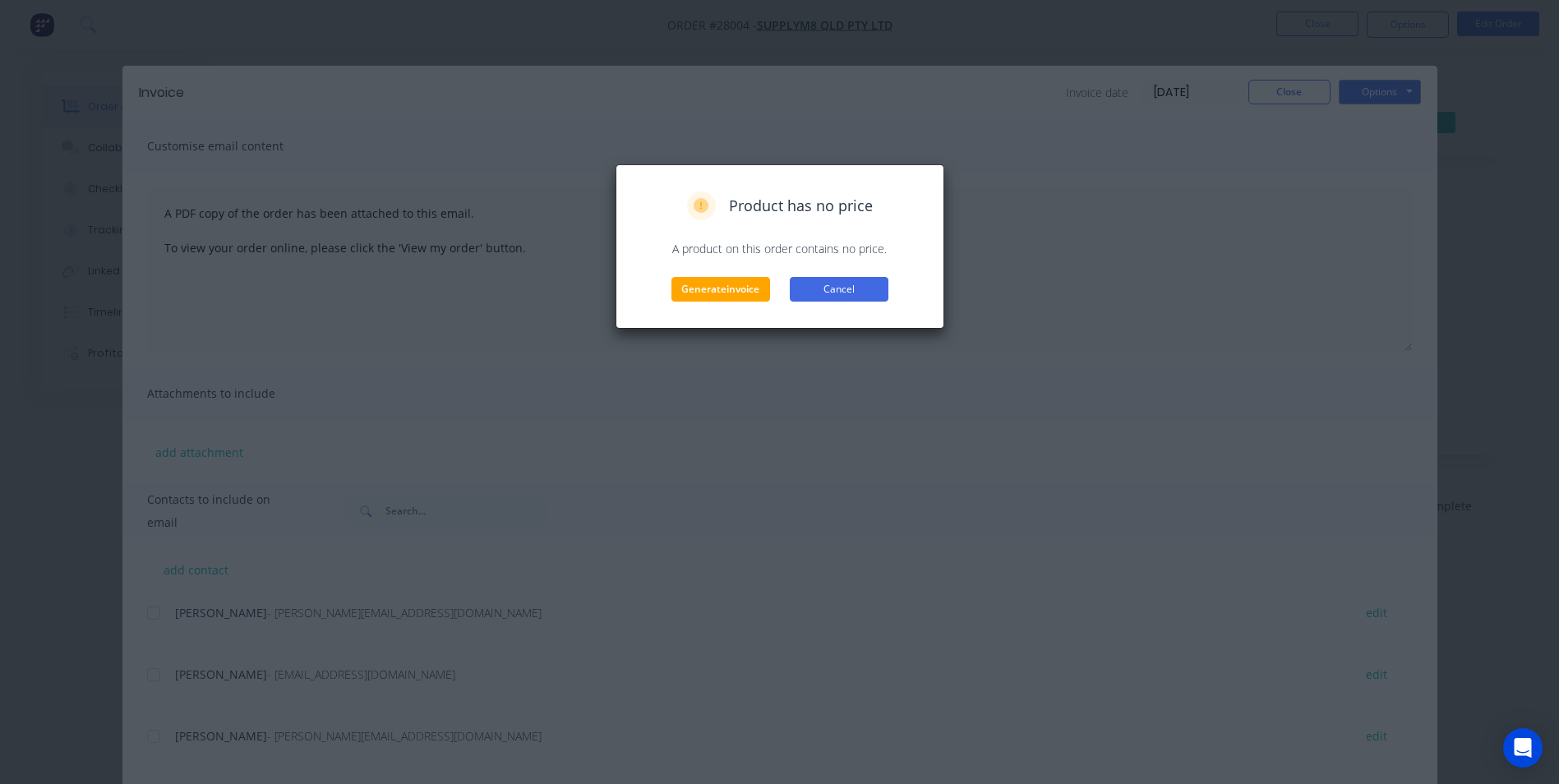
click at [823, 293] on button "Cancel" at bounding box center [839, 289] width 98 height 25
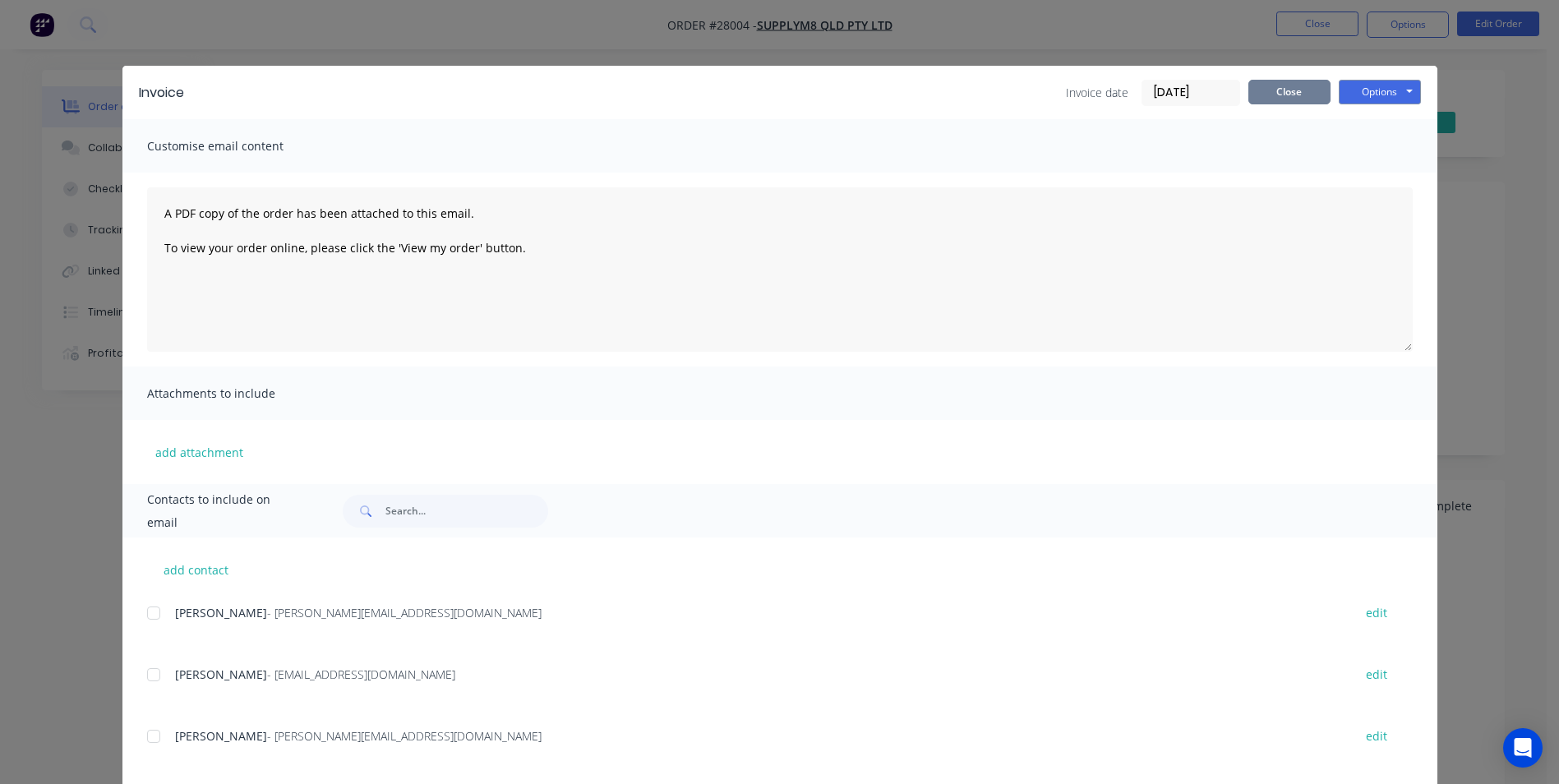
click at [1259, 88] on button "Close" at bounding box center [1289, 91] width 82 height 25
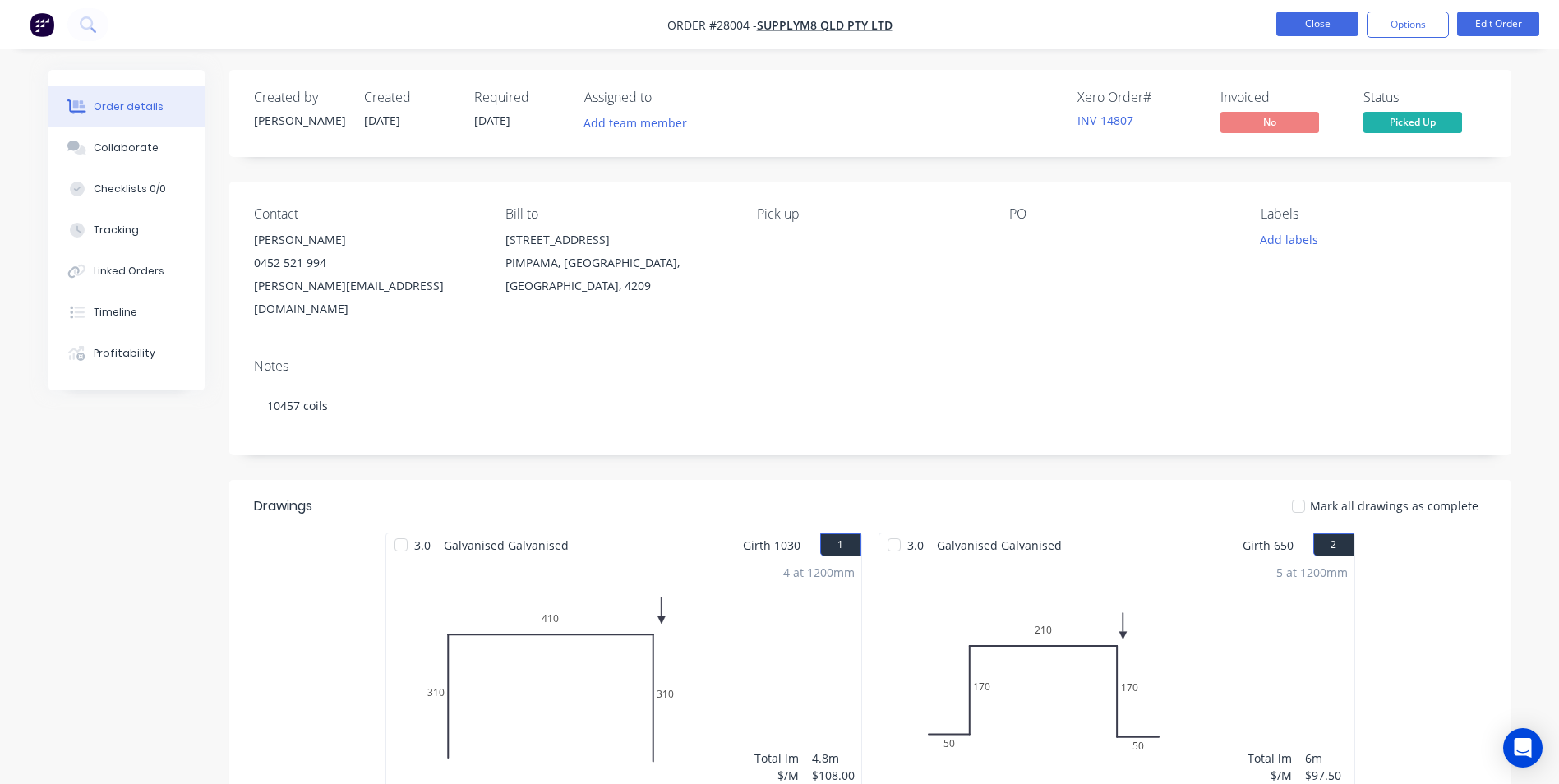
click at [1316, 20] on button "Close" at bounding box center [1317, 24] width 82 height 25
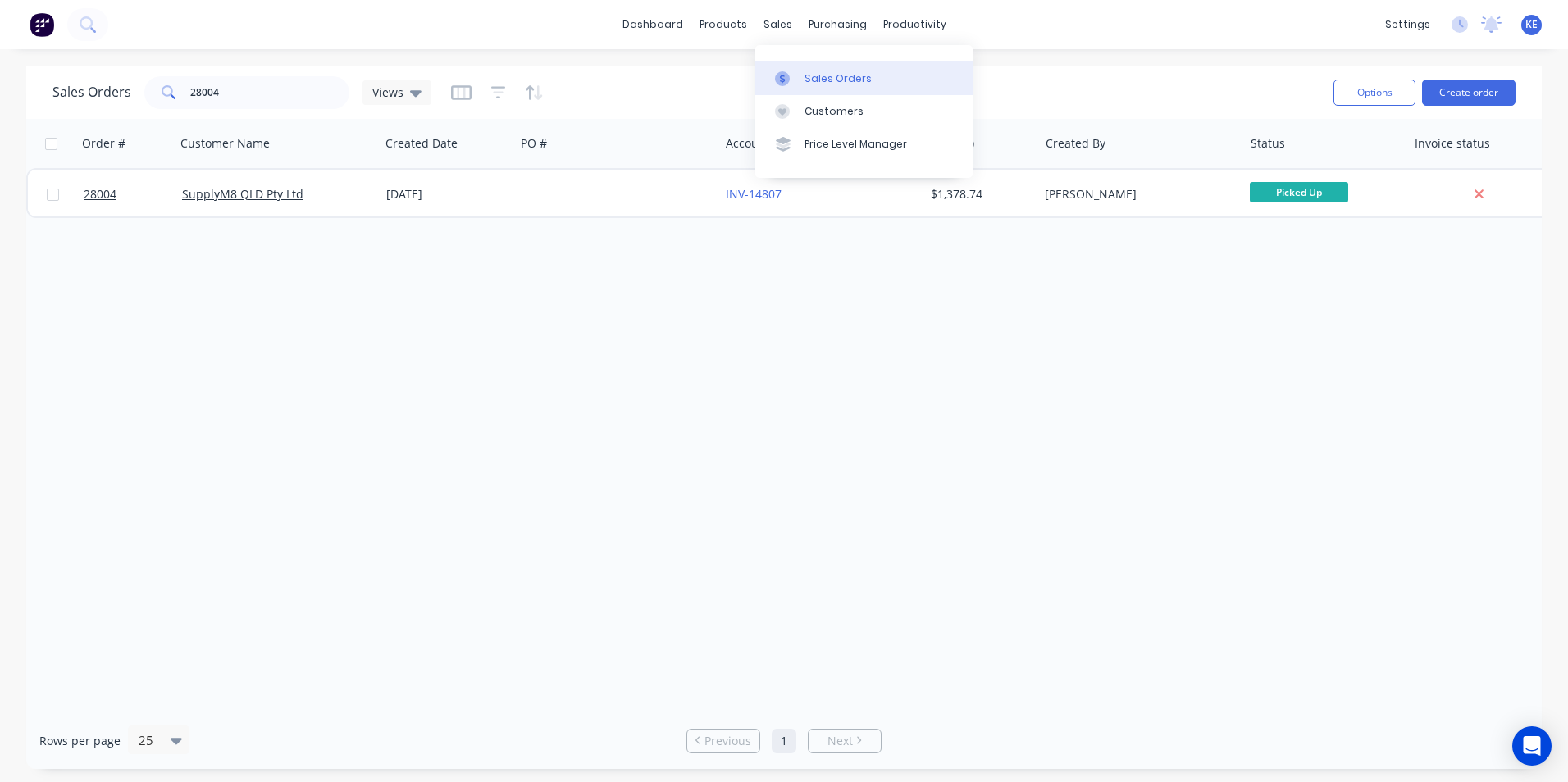
click at [819, 85] on div "Sales Orders" at bounding box center [838, 78] width 67 height 15
click at [845, 105] on div "Customers" at bounding box center [833, 111] width 59 height 15
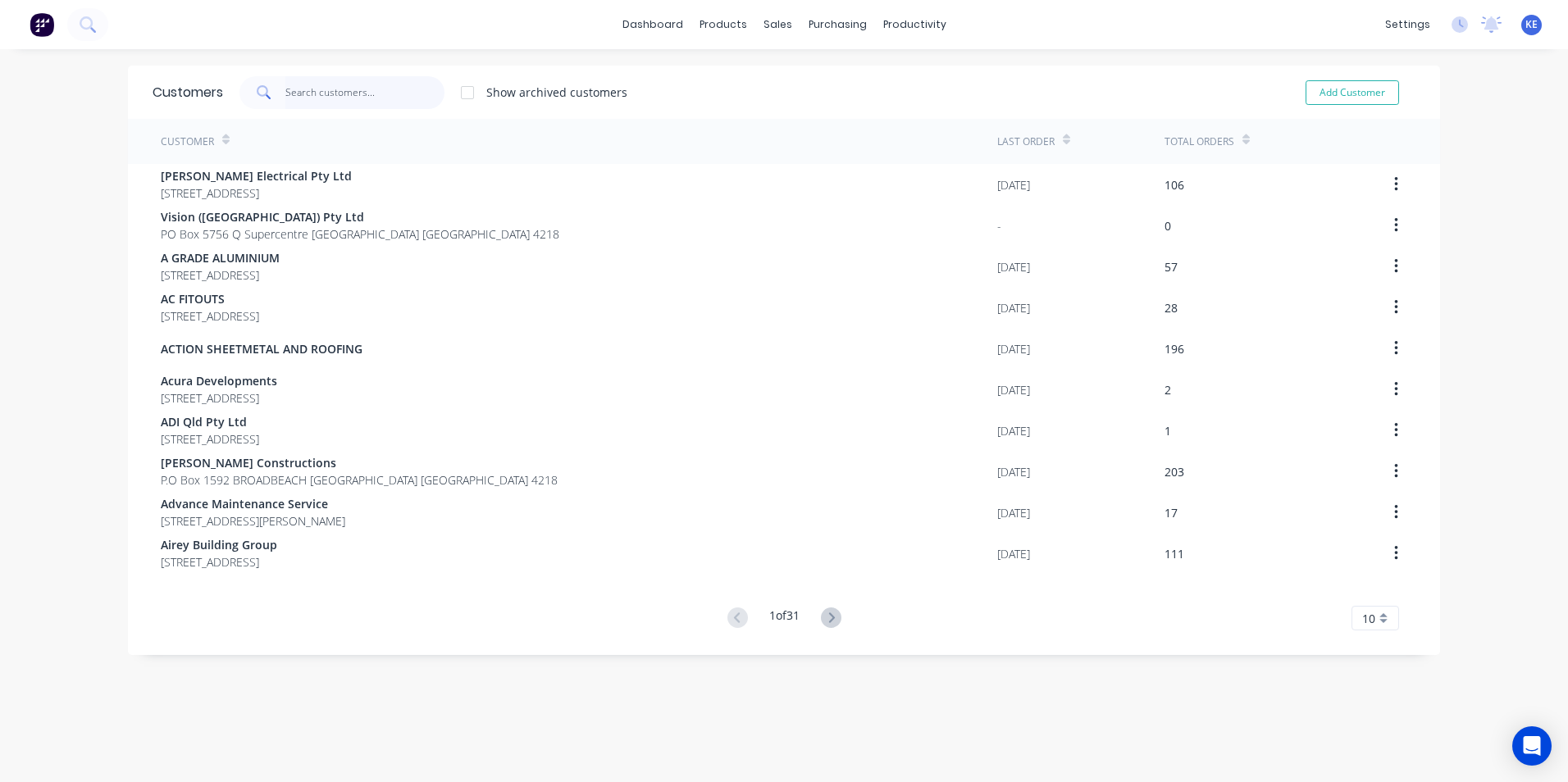
click at [288, 100] on input "text" at bounding box center [366, 93] width 160 height 33
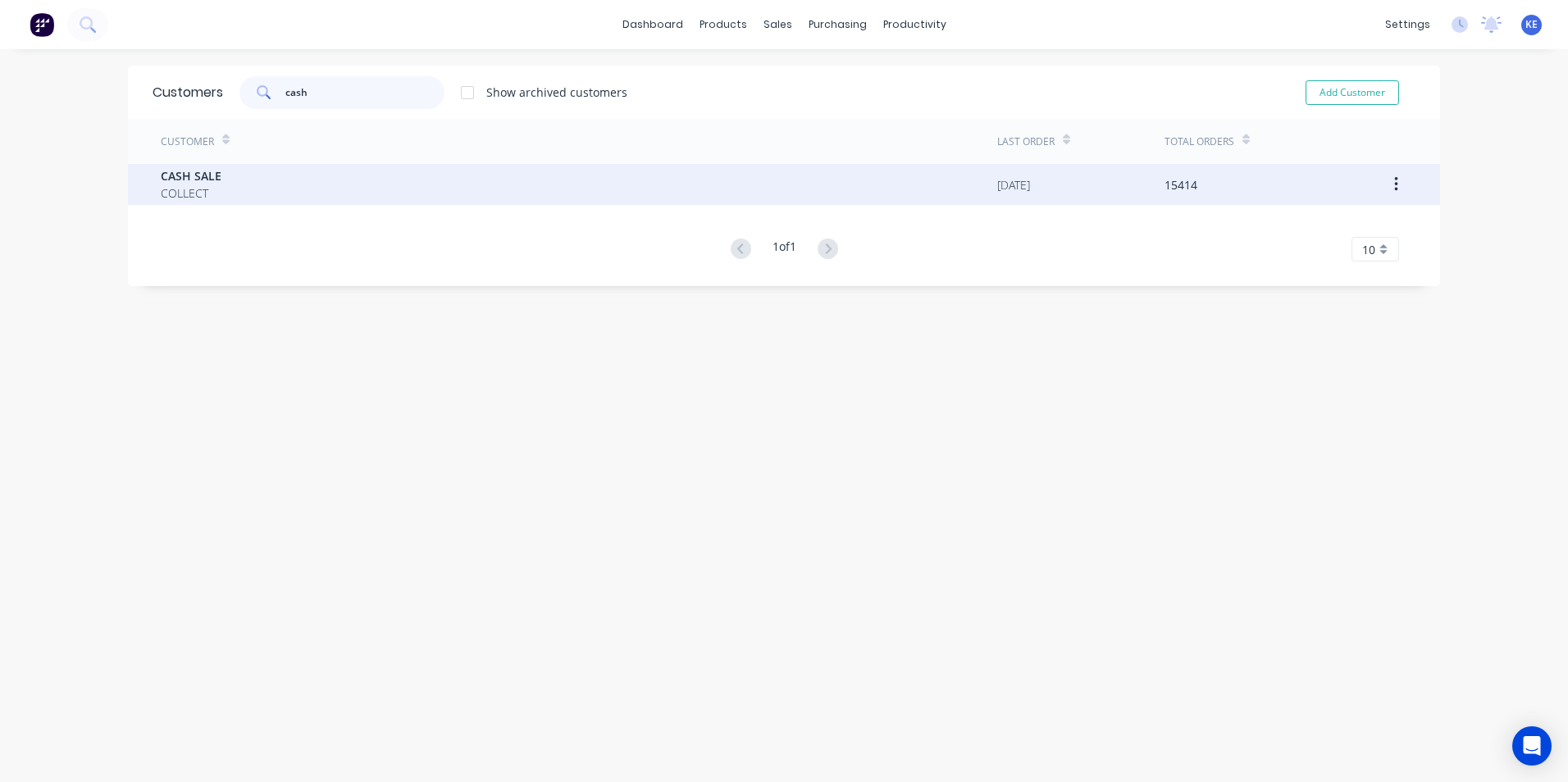
type input "cash"
click at [267, 184] on div "CASH SALE COLLECT" at bounding box center [578, 184] width 836 height 41
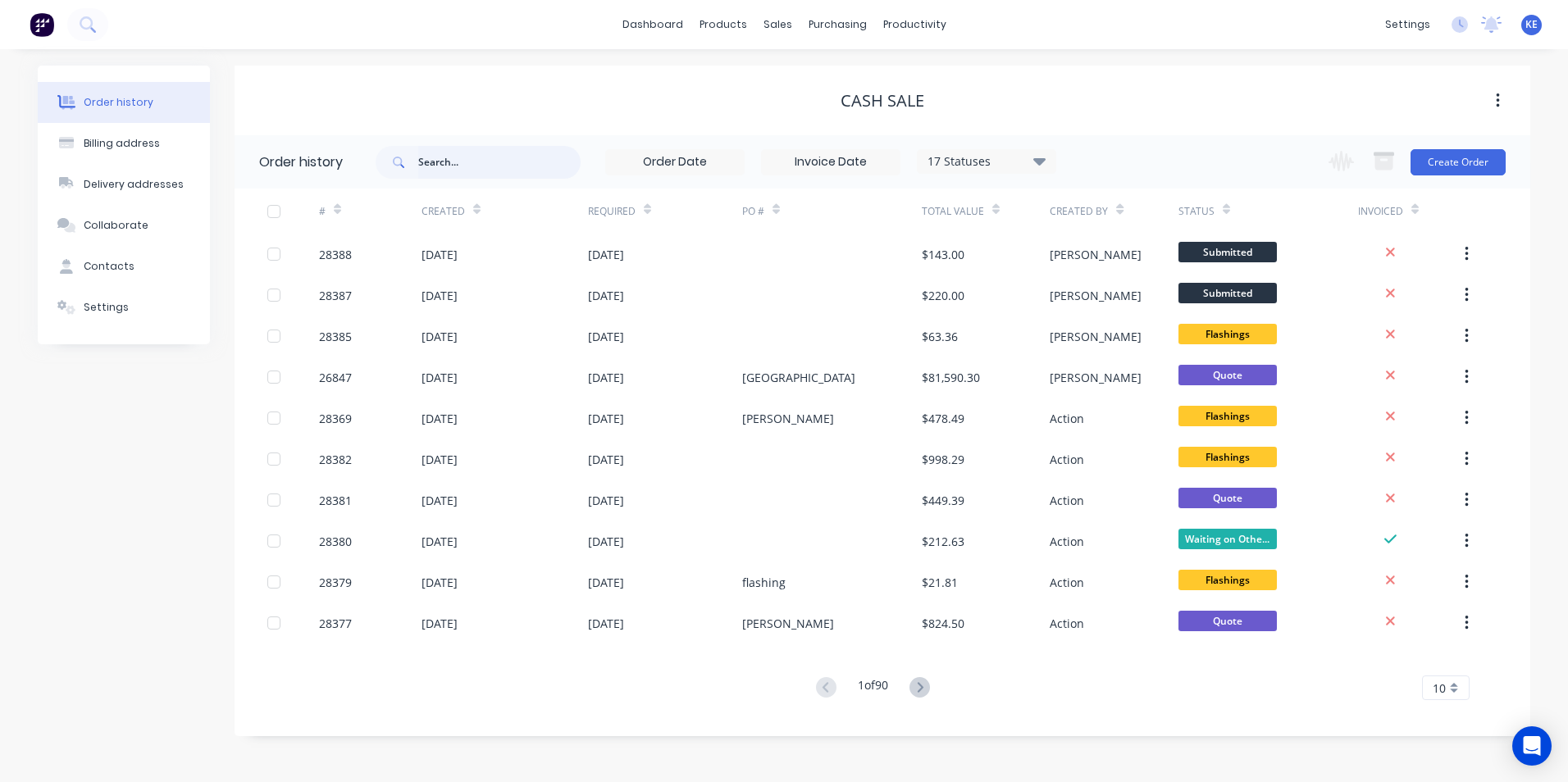
click at [457, 158] on input "text" at bounding box center [499, 162] width 162 height 33
type input "28369"
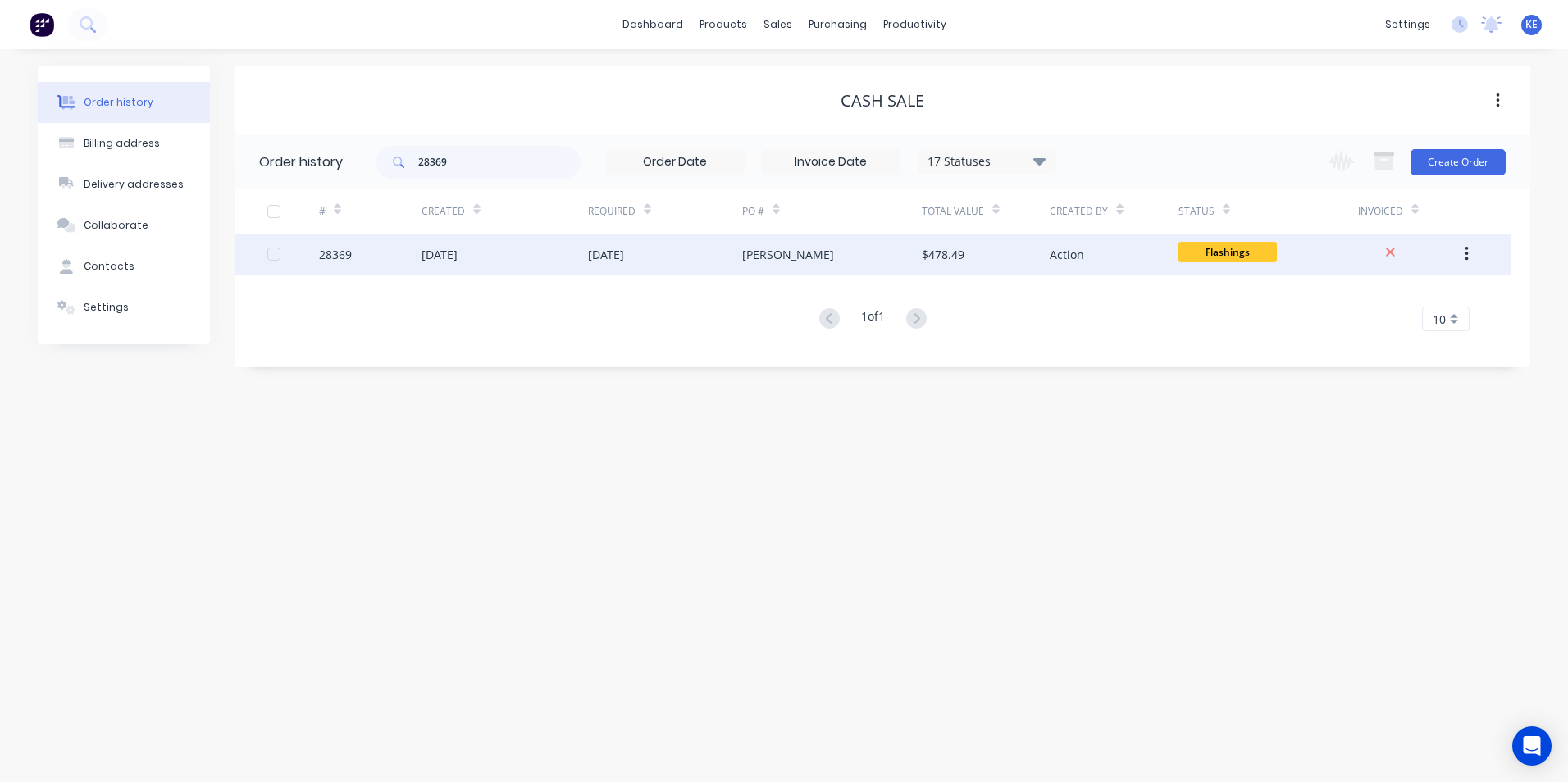
click at [375, 260] on div "28369" at bounding box center [370, 254] width 103 height 41
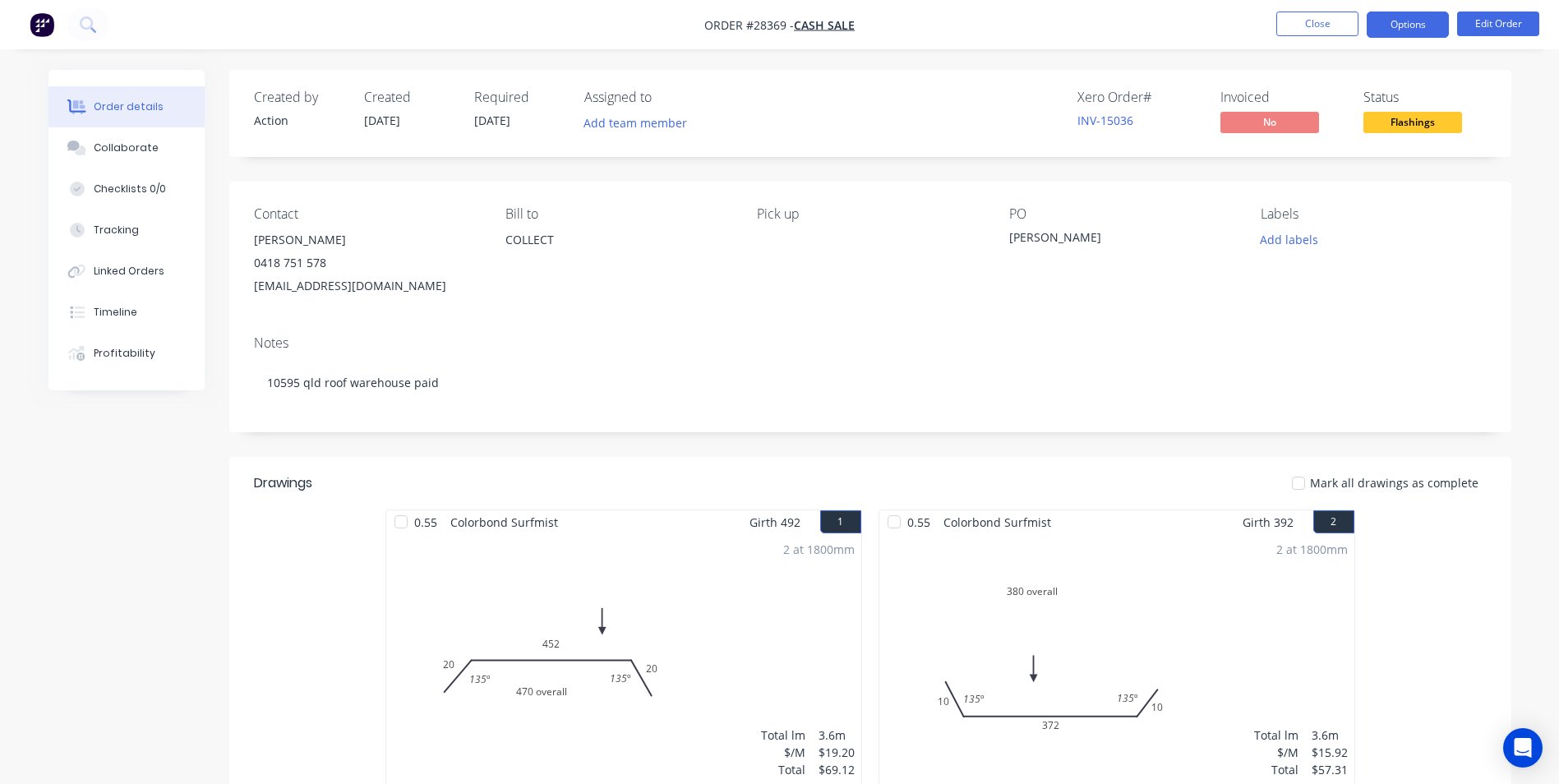
click at [1381, 25] on button "Options" at bounding box center [1408, 25] width 82 height 26
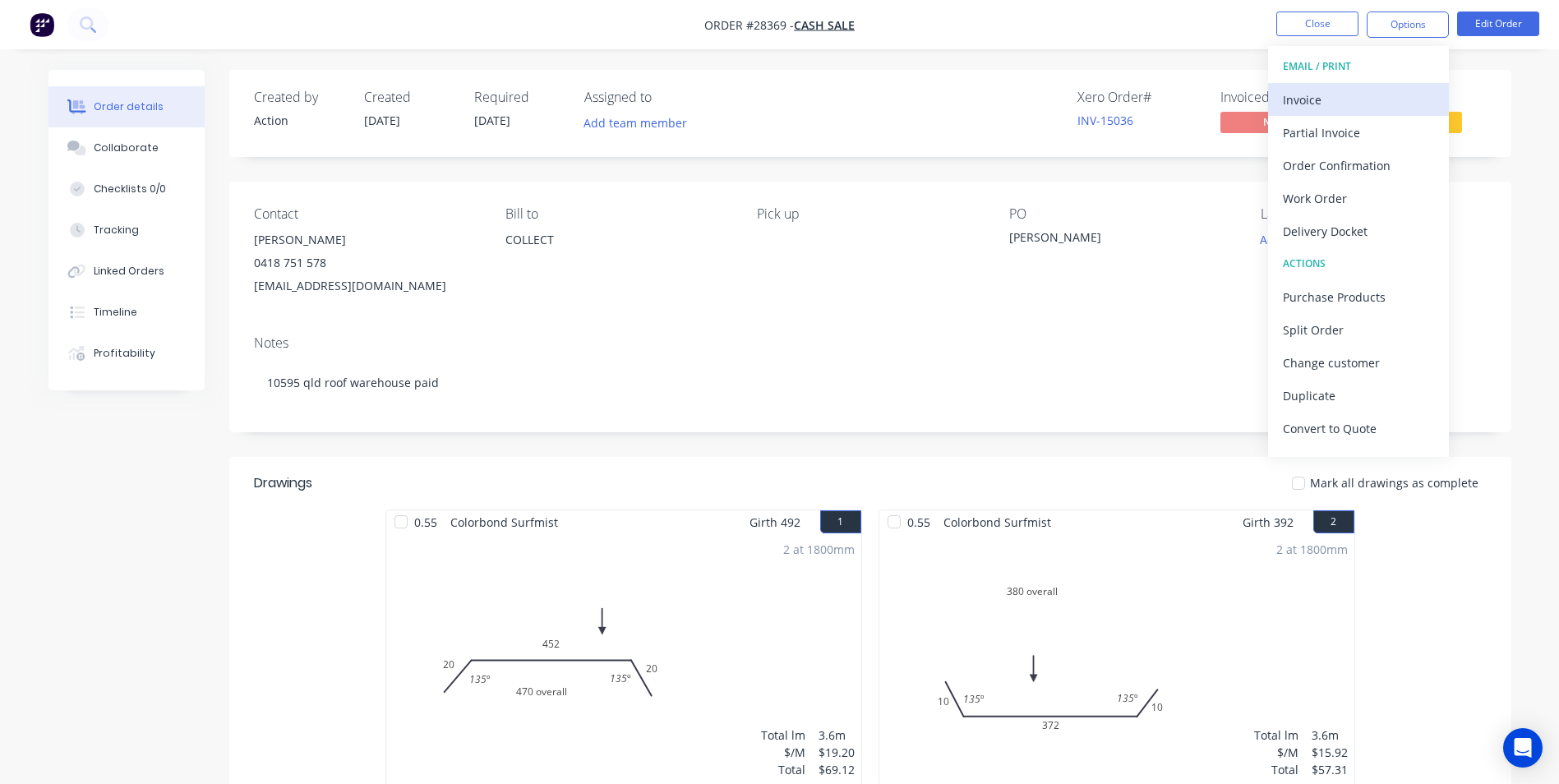
click at [1329, 90] on div "Invoice" at bounding box center [1358, 99] width 151 height 24
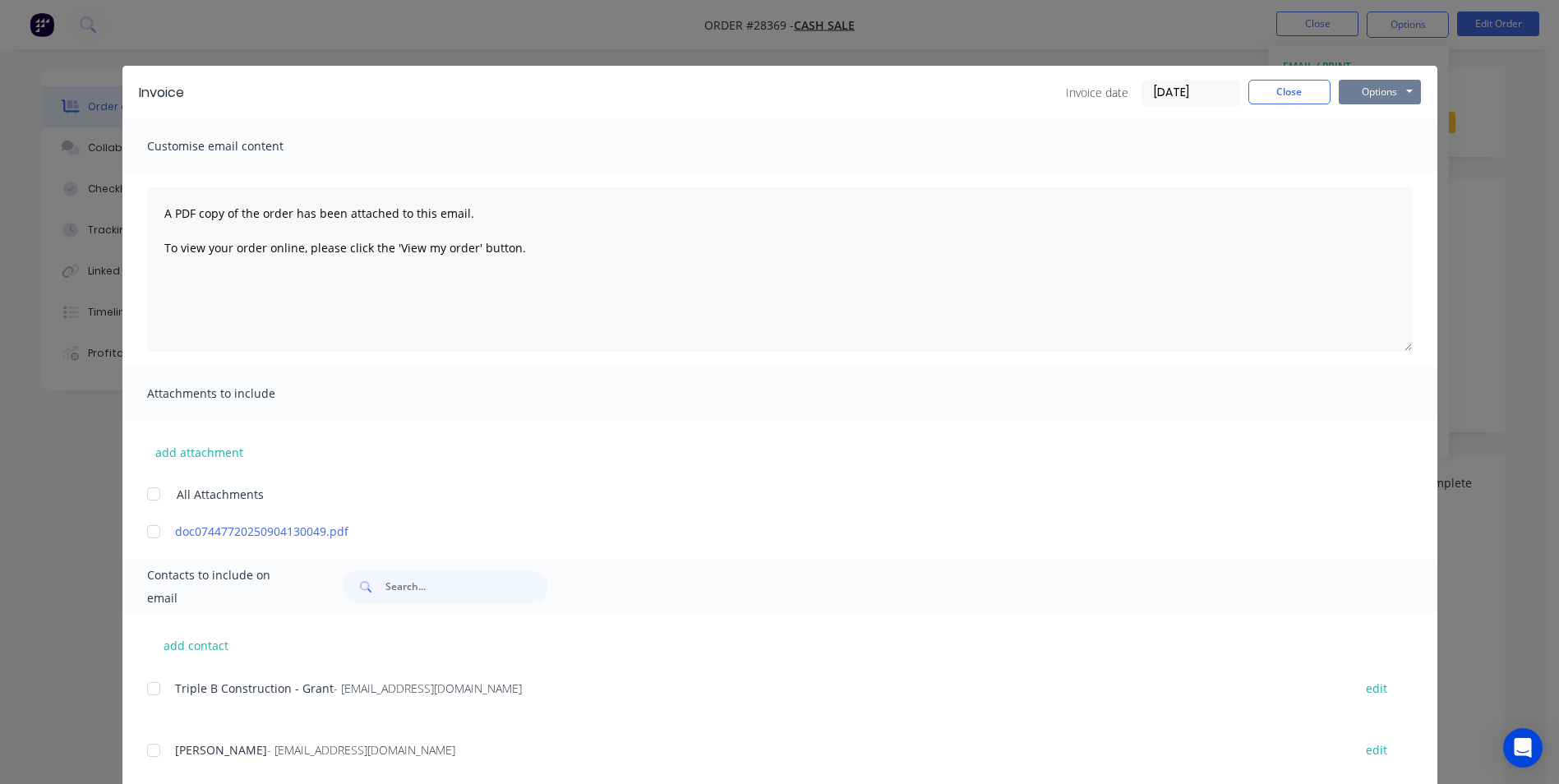
click at [1366, 85] on button "Options" at bounding box center [1379, 91] width 82 height 25
click at [1370, 151] on button "Print" at bounding box center [1390, 149] width 105 height 27
click at [1292, 88] on button "Close" at bounding box center [1289, 91] width 82 height 25
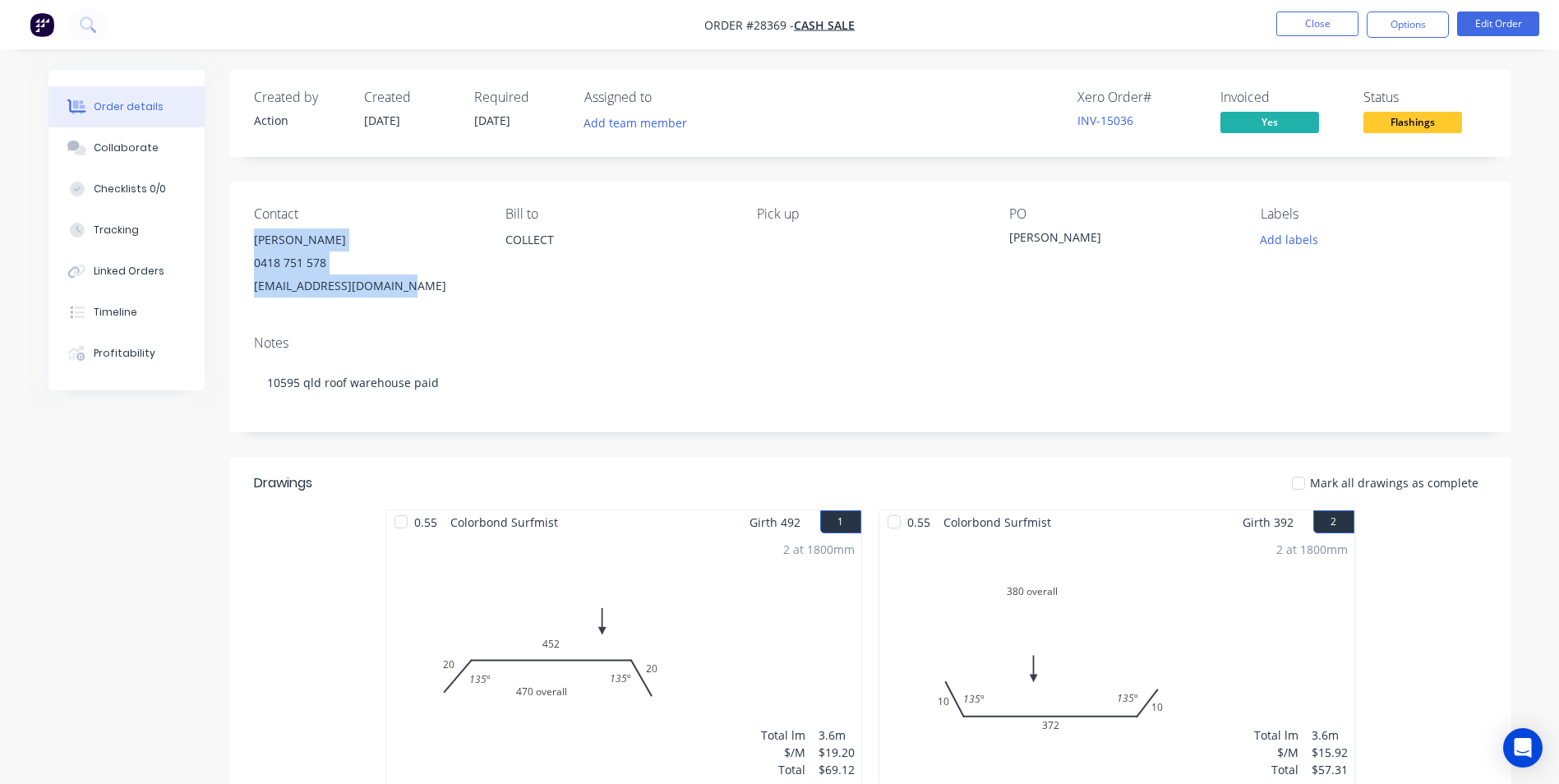
drag, startPoint x: 254, startPoint y: 241, endPoint x: 413, endPoint y: 283, distance: 164.5
click at [413, 283] on div "[PERSON_NAME] 0418 751 578 [EMAIL_ADDRESS][DOMAIN_NAME]" at bounding box center [367, 263] width 225 height 69
copy div "[PERSON_NAME] 0418 751 578 [EMAIL_ADDRESS][DOMAIN_NAME]"
click at [1306, 26] on button "Close" at bounding box center [1317, 24] width 82 height 25
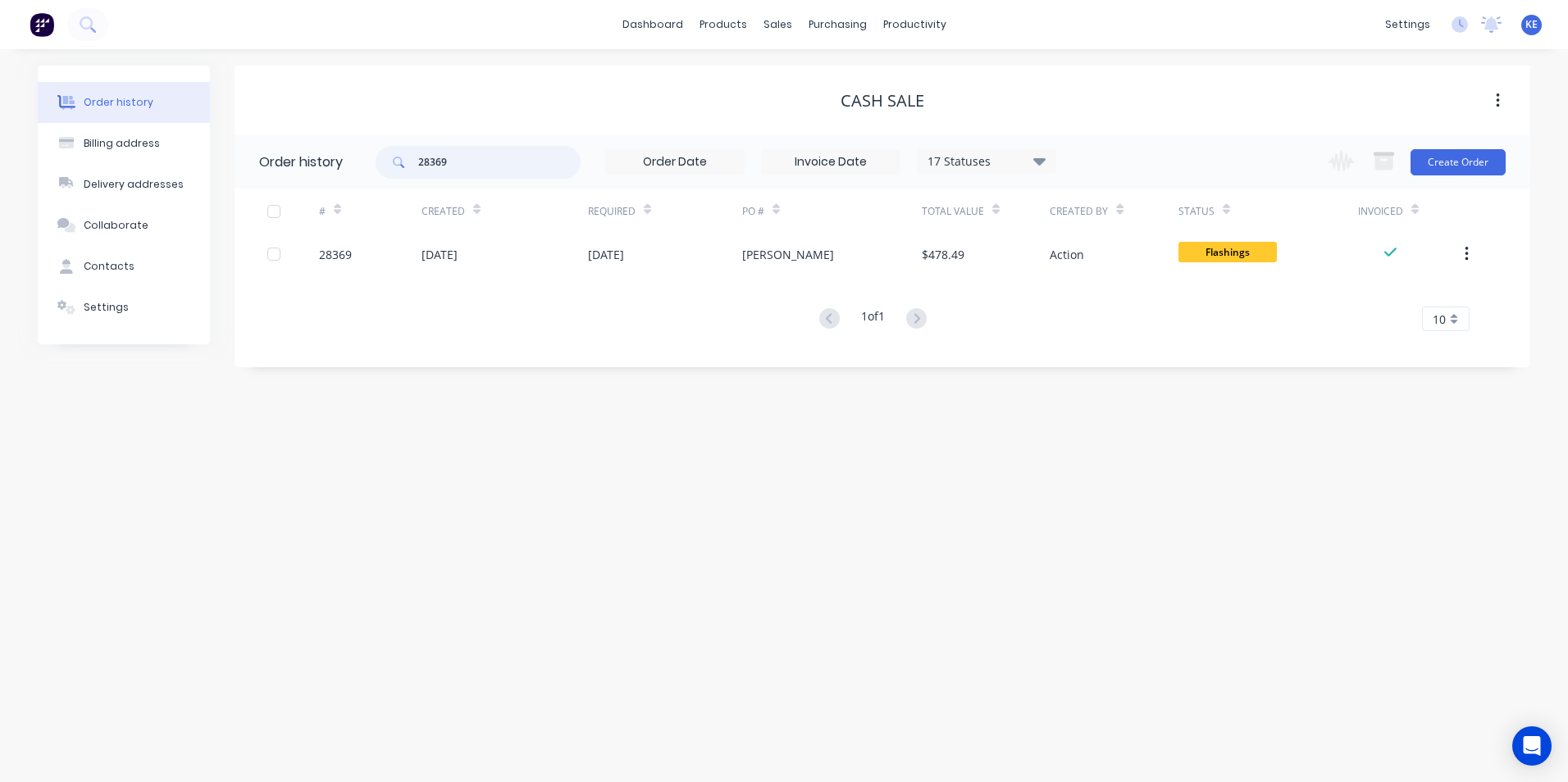
drag, startPoint x: 467, startPoint y: 165, endPoint x: 319, endPoint y: 163, distance: 148.0
click at [319, 163] on header "Order history 28369 17 Statuses Invoice Status Invoiced Not Invoiced Partial Or…" at bounding box center [882, 162] width 1295 height 54
type input "28343"
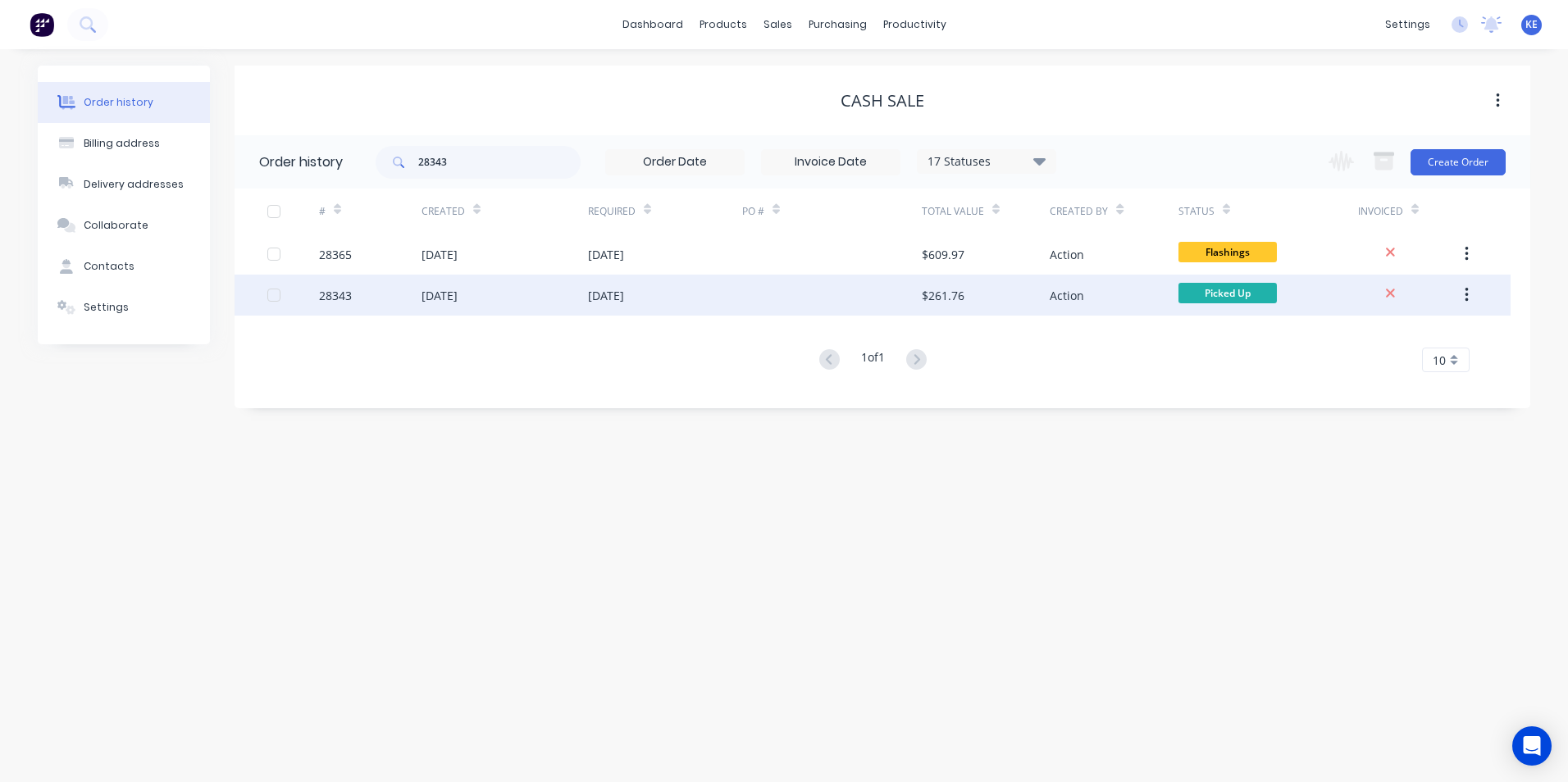
click at [377, 302] on div "28343" at bounding box center [370, 295] width 103 height 41
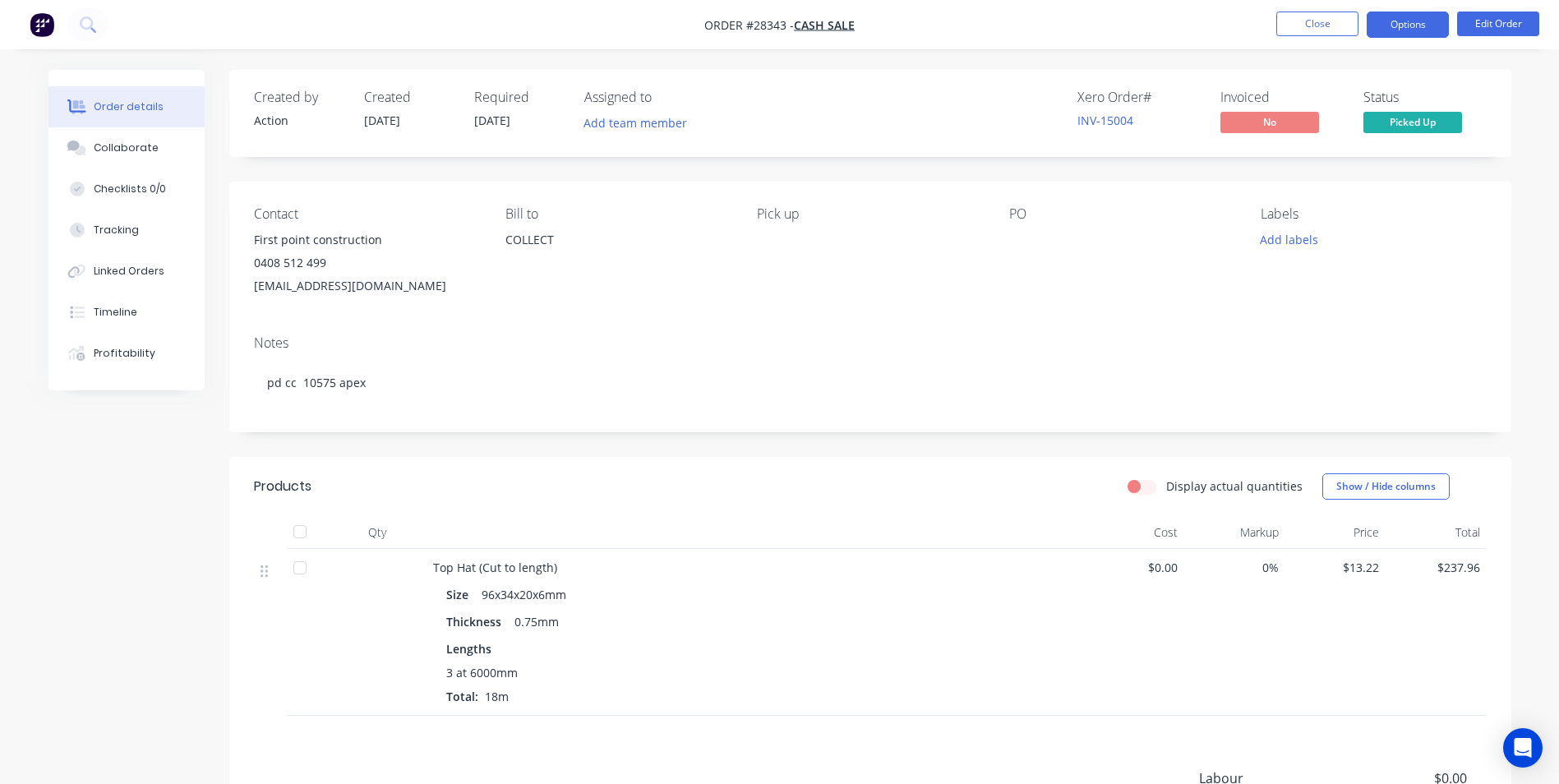
click at [1405, 26] on button "Options" at bounding box center [1408, 25] width 82 height 26
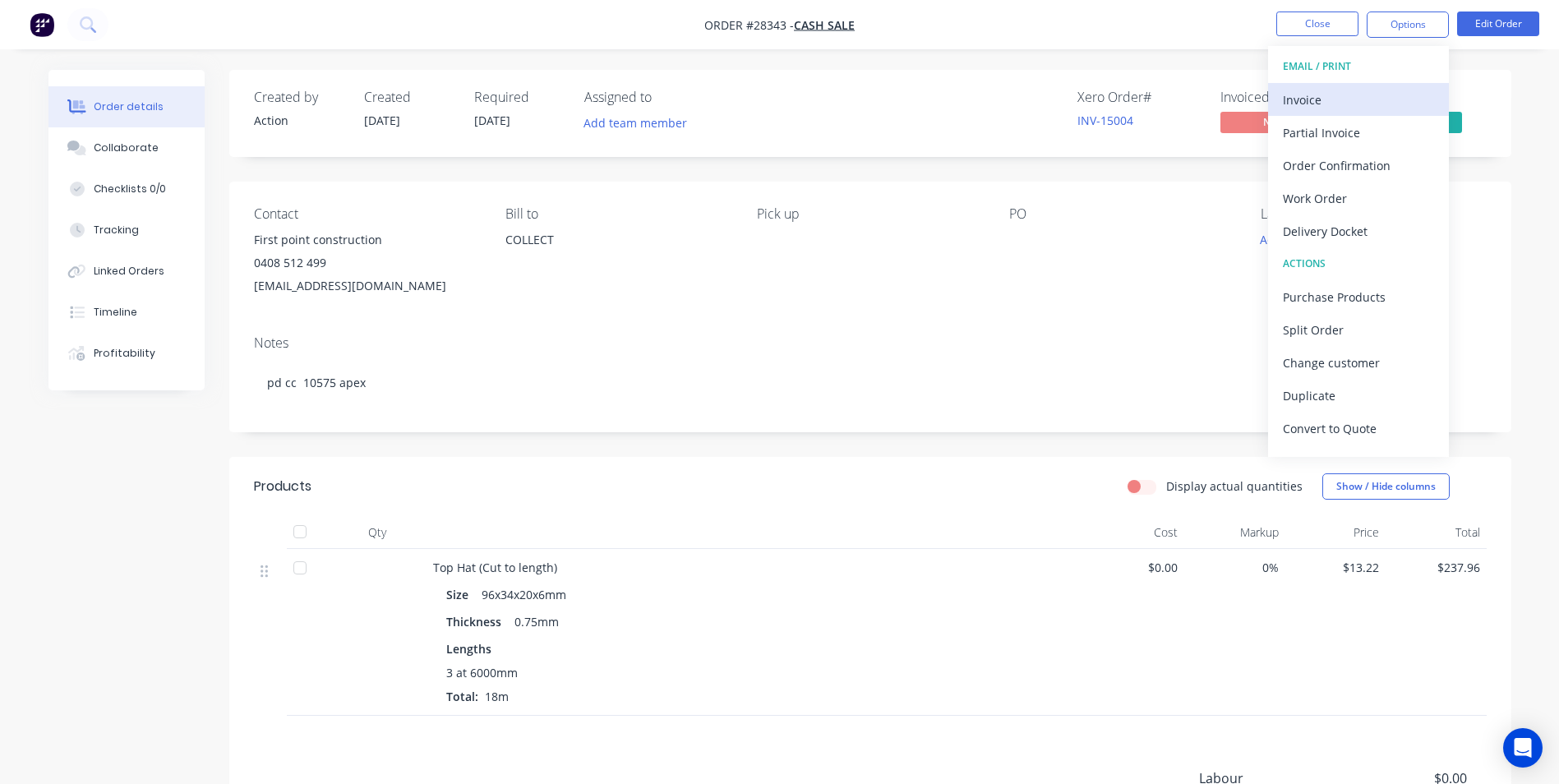
click at [1339, 95] on div "Invoice" at bounding box center [1358, 99] width 151 height 24
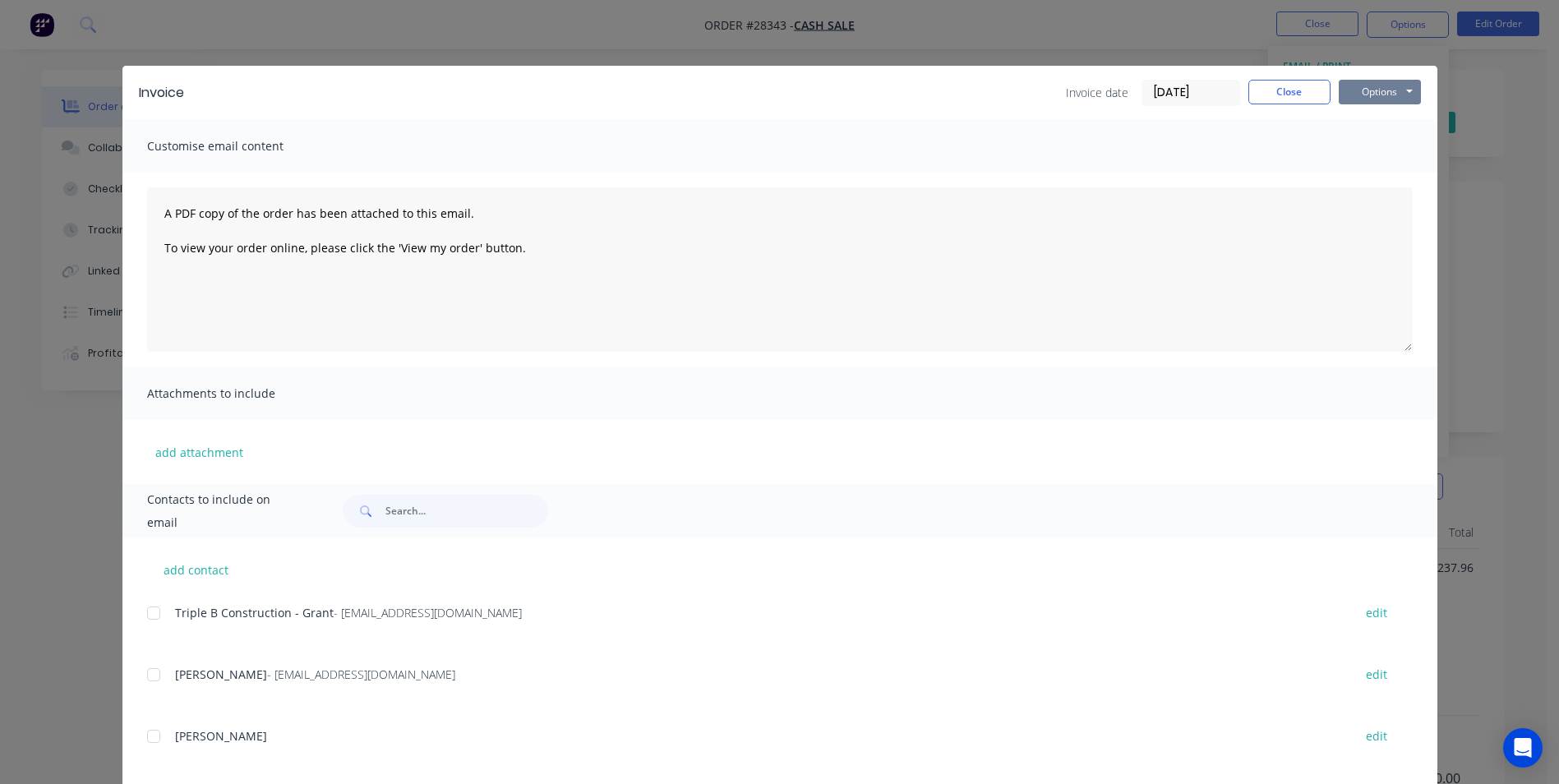
click at [1358, 100] on button "Options" at bounding box center [1379, 91] width 82 height 25
click at [1377, 146] on button "Print" at bounding box center [1390, 149] width 105 height 27
click at [1276, 100] on button "Close" at bounding box center [1289, 91] width 82 height 25
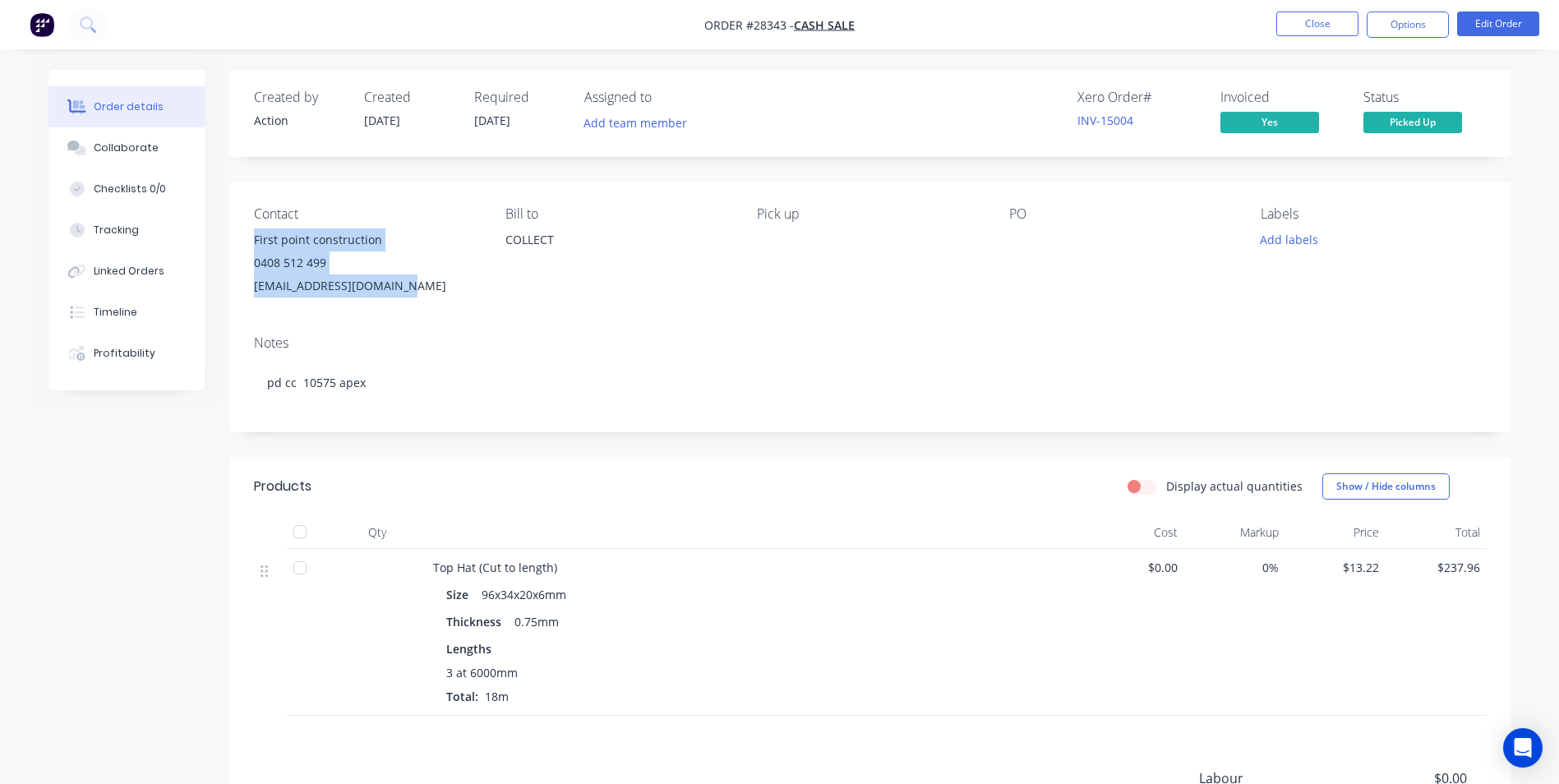
drag, startPoint x: 255, startPoint y: 237, endPoint x: 401, endPoint y: 288, distance: 154.7
click at [401, 288] on div "First point construction 0408 512 499 [EMAIL_ADDRESS][DOMAIN_NAME]" at bounding box center [367, 263] width 225 height 69
copy div "First point construction 0408 512 499 [EMAIL_ADDRESS][DOMAIN_NAME]"
click at [1313, 17] on button "Close" at bounding box center [1317, 24] width 82 height 25
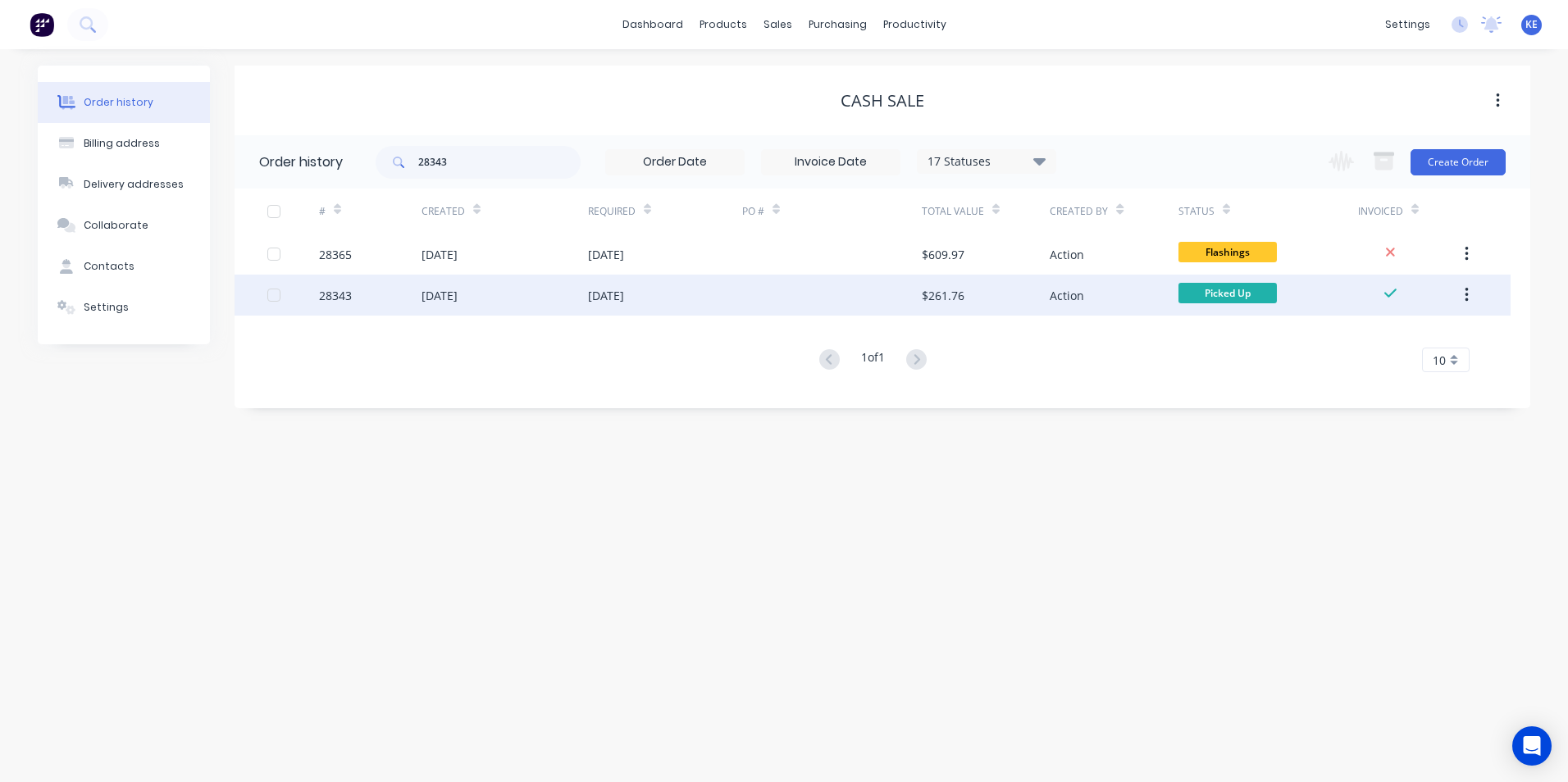
click at [527, 300] on div "[DATE]" at bounding box center [504, 295] width 166 height 41
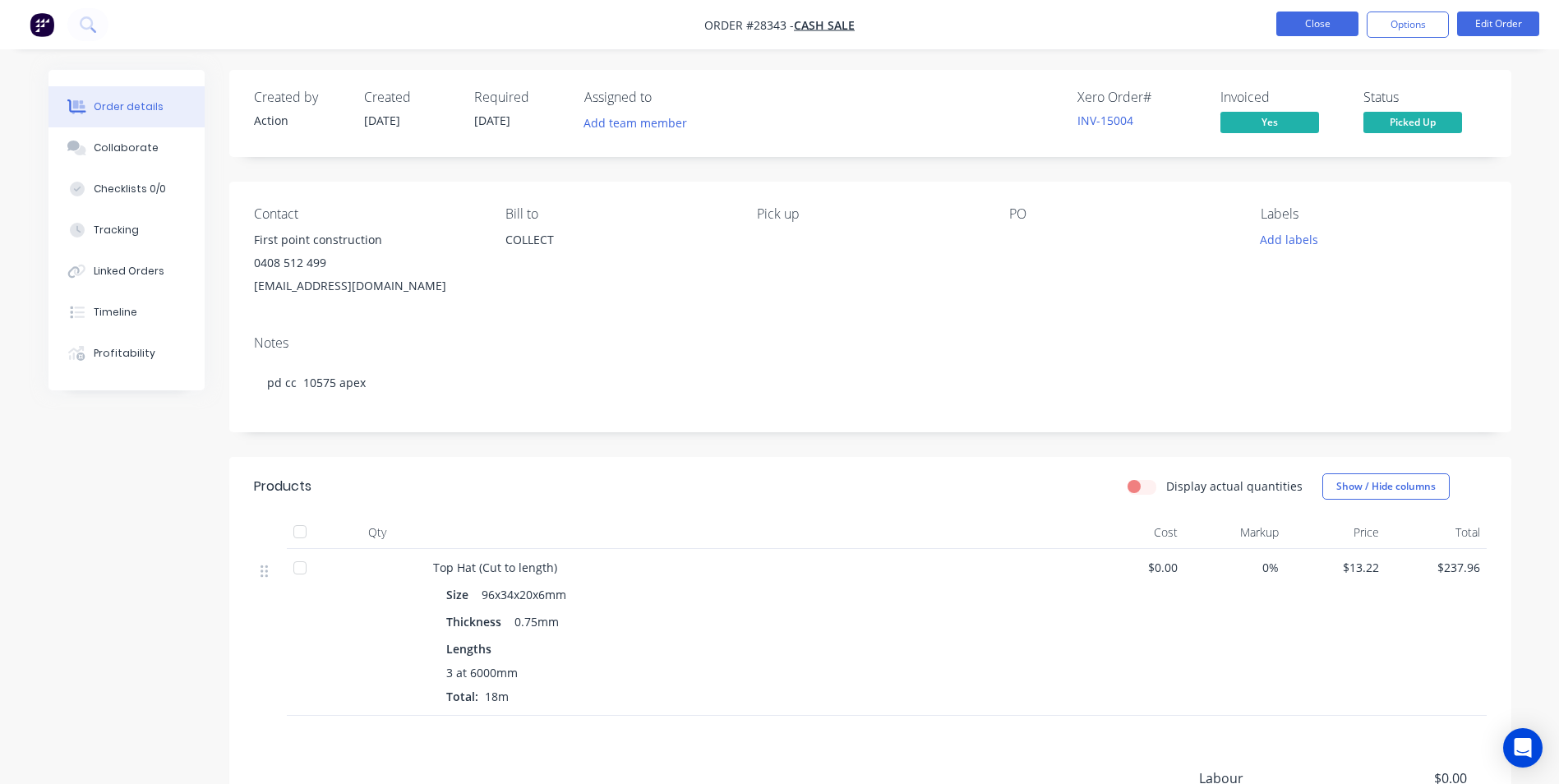
click at [1323, 25] on button "Close" at bounding box center [1317, 24] width 82 height 25
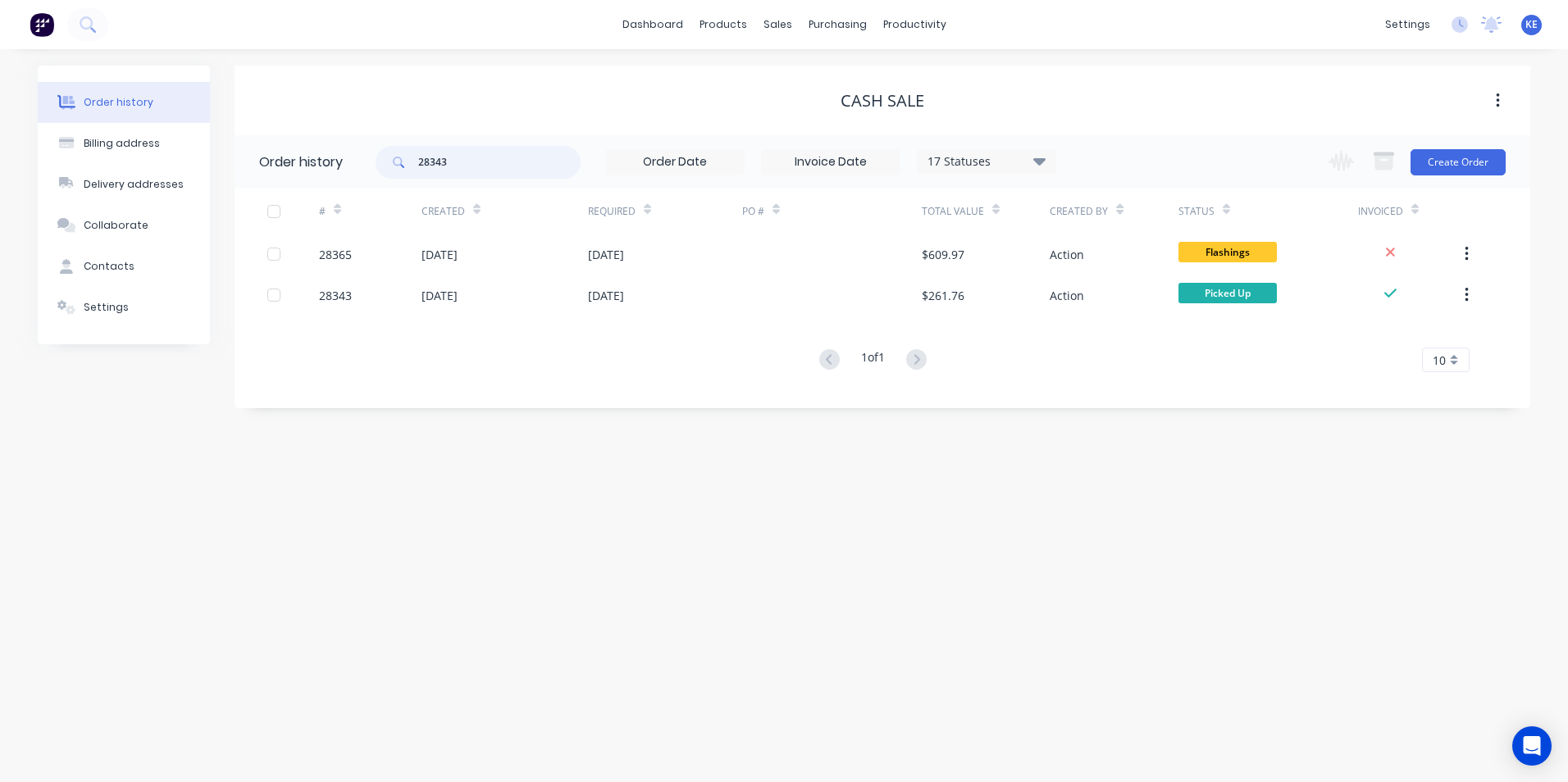
drag, startPoint x: 478, startPoint y: 168, endPoint x: 362, endPoint y: 168, distance: 116.0
click at [362, 168] on header "Order history 28343 17 Statuses Invoice Status Invoiced Not Invoiced Partial Or…" at bounding box center [882, 162] width 1295 height 54
type input "28379"
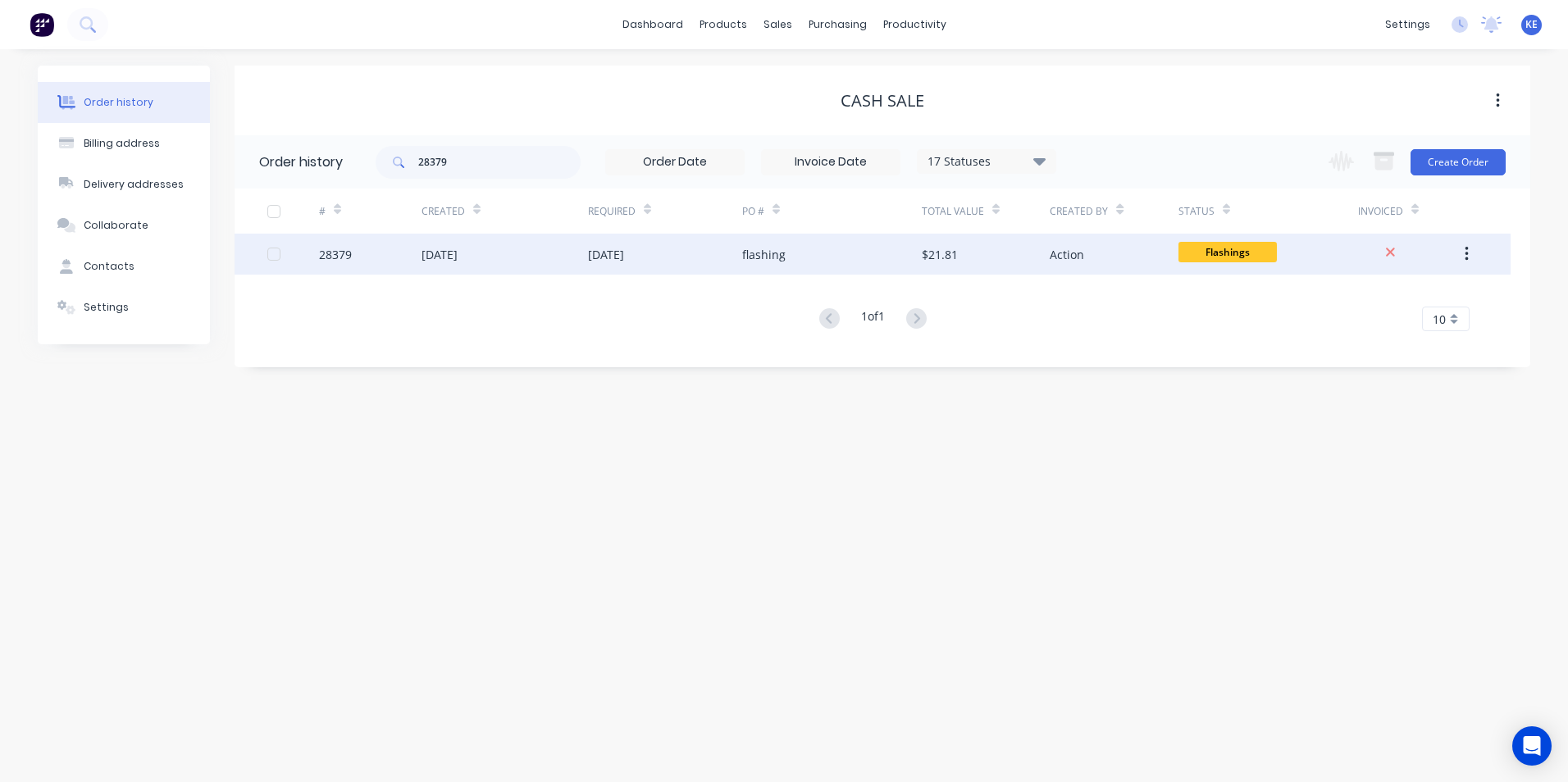
click at [377, 258] on div "28379" at bounding box center [370, 254] width 103 height 41
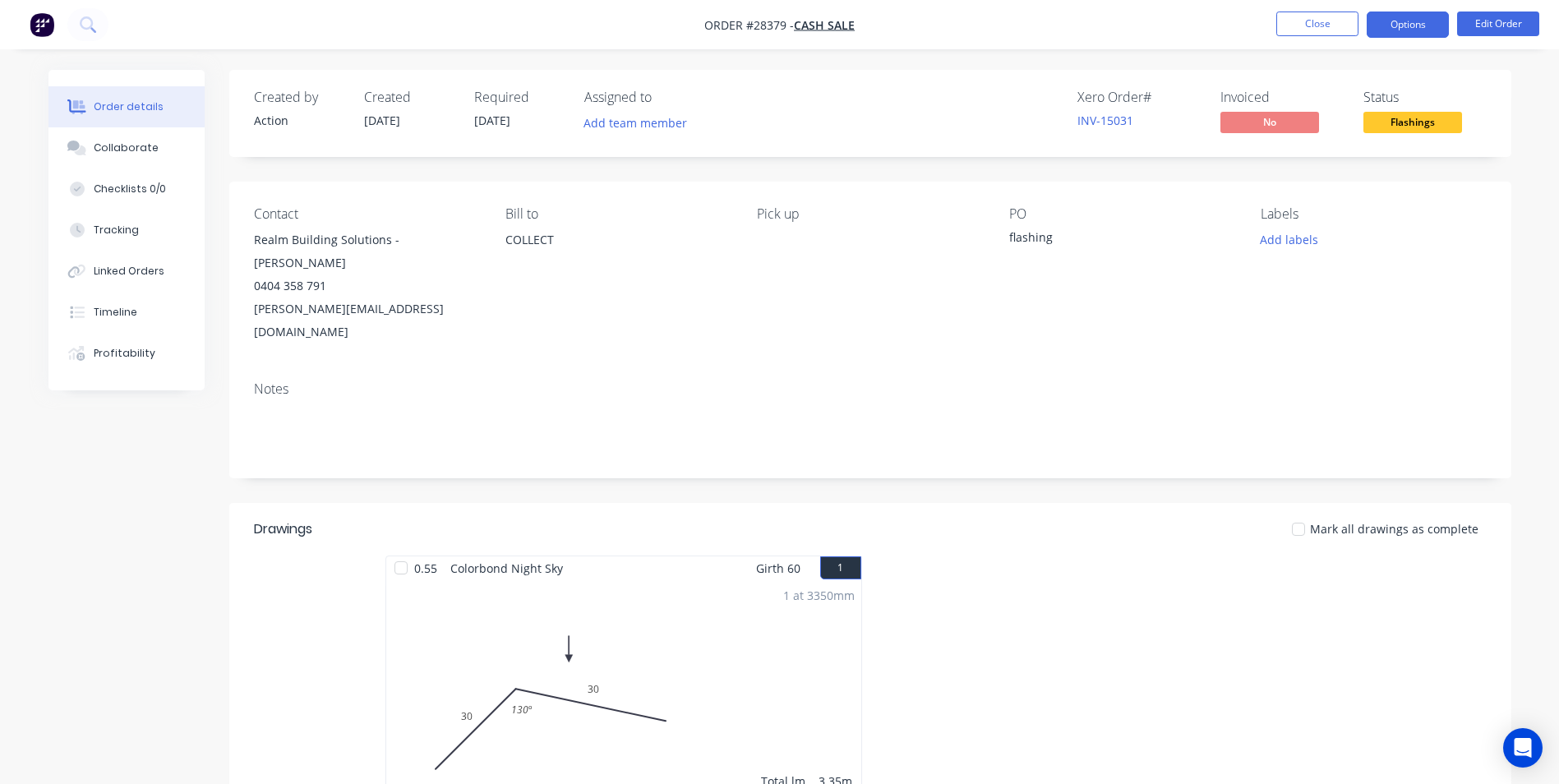
click at [1409, 18] on button "Options" at bounding box center [1408, 25] width 82 height 26
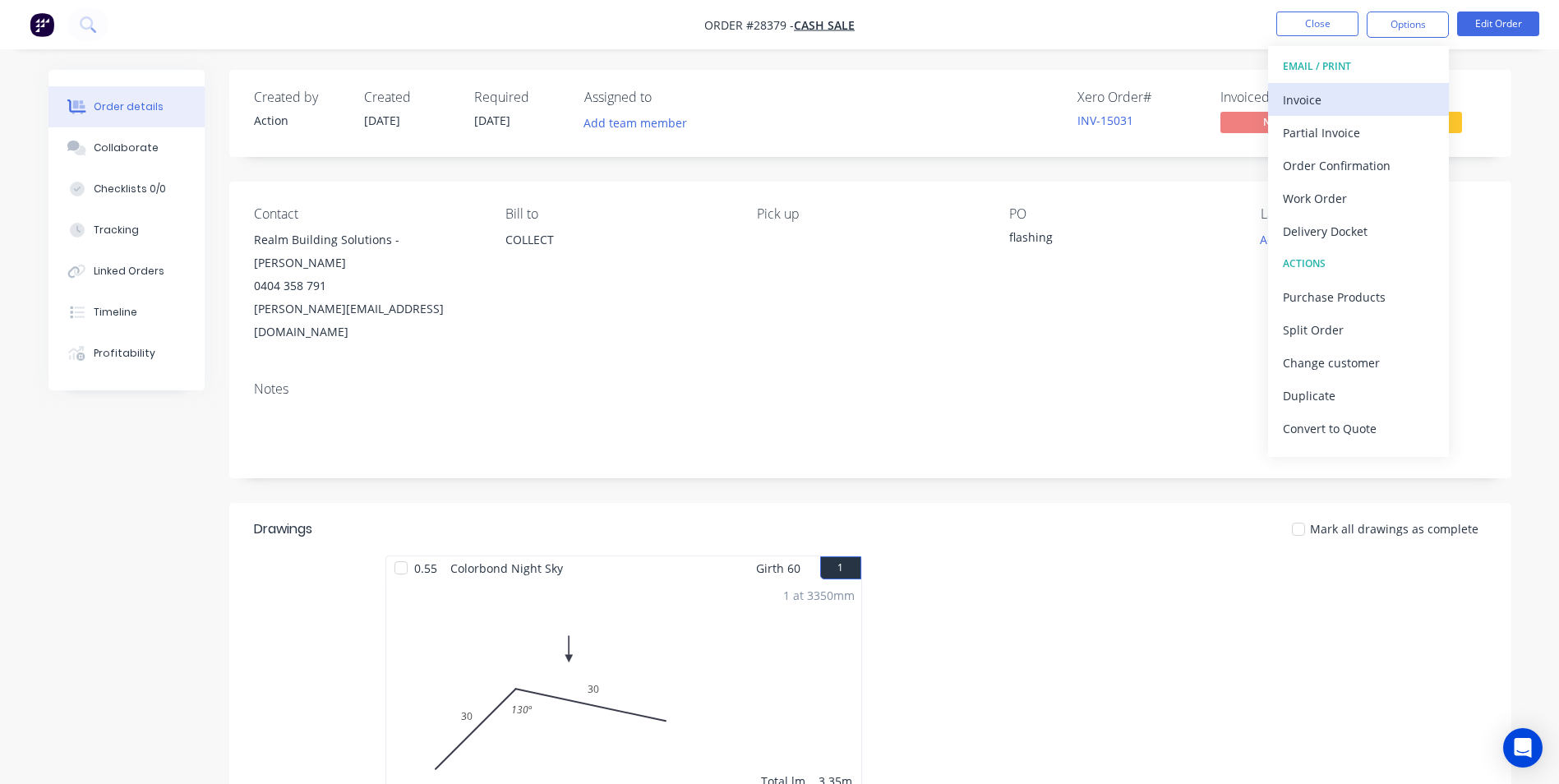
click at [1335, 113] on button "Invoice" at bounding box center [1358, 99] width 181 height 33
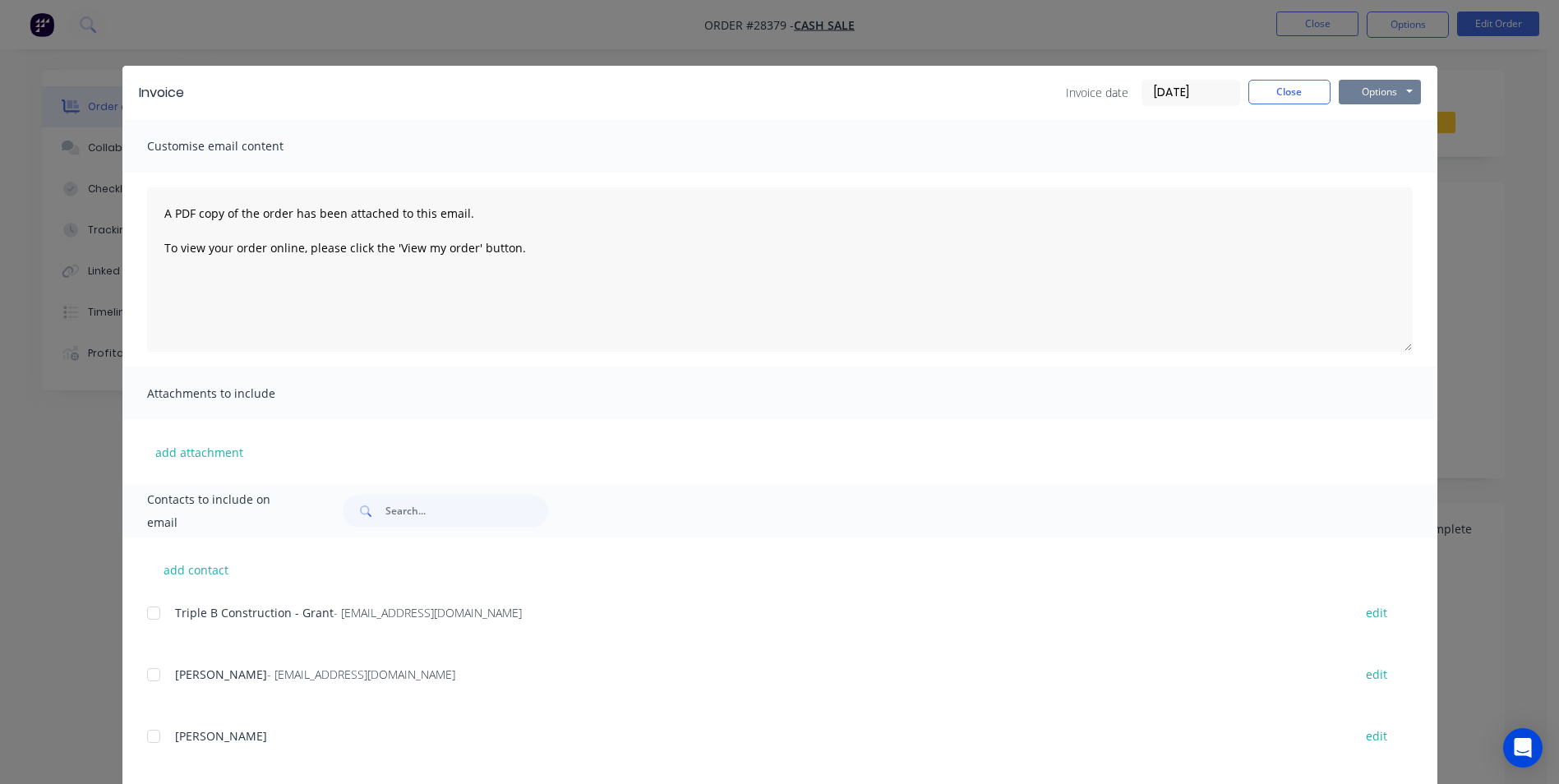
click at [1368, 85] on button "Options" at bounding box center [1379, 91] width 82 height 25
click at [1371, 160] on button "Print" at bounding box center [1390, 149] width 105 height 27
click at [1270, 85] on button "Close" at bounding box center [1289, 91] width 82 height 25
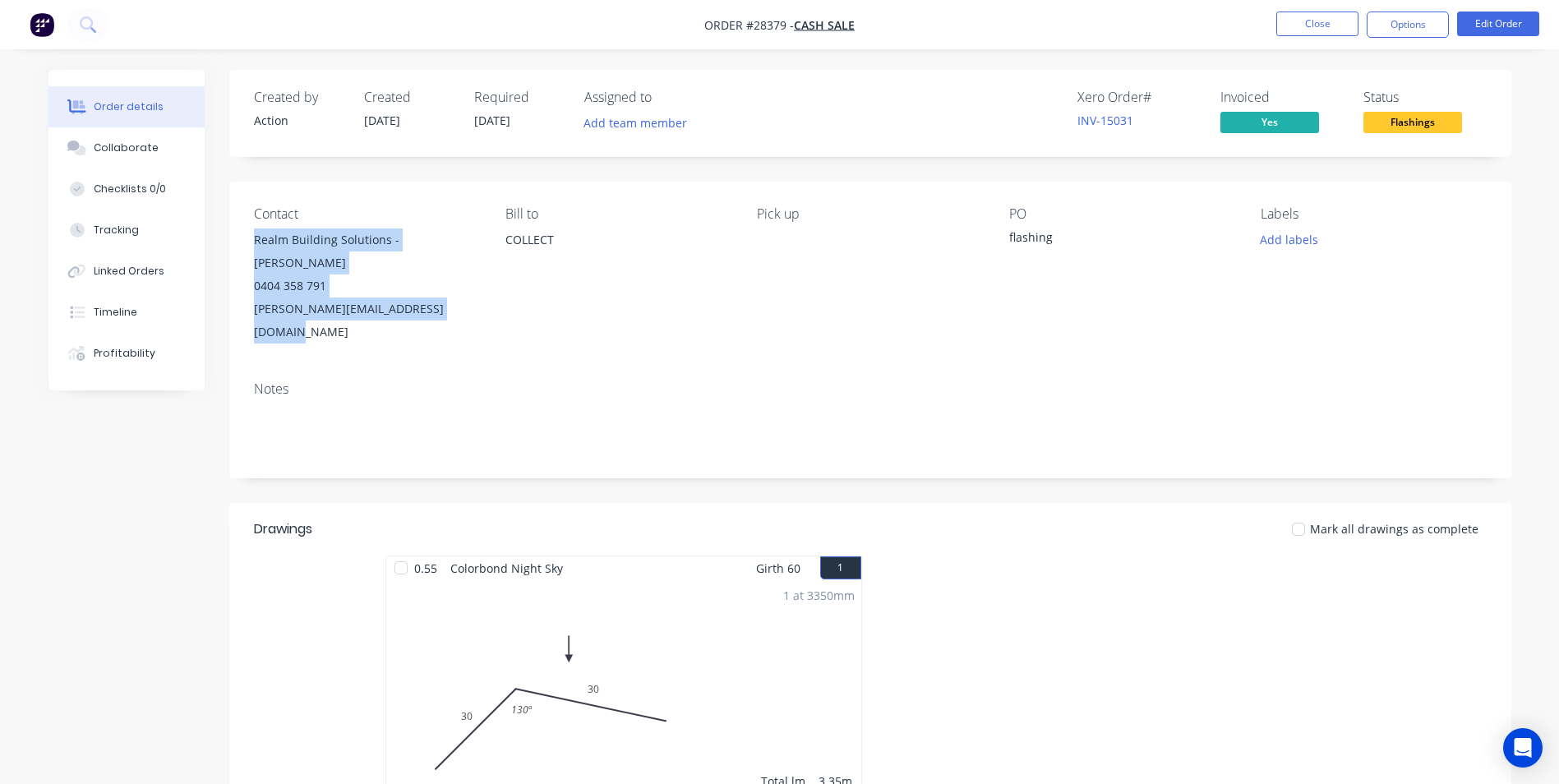
drag, startPoint x: 253, startPoint y: 242, endPoint x: 473, endPoint y: 296, distance: 226.5
click at [473, 296] on div "Contact Realm Building Solutions - [PERSON_NAME] 0404 358 791 [PERSON_NAME][EMA…" at bounding box center [871, 274] width 1282 height 187
copy div "Realm Building Solutions - [PERSON_NAME] 0404 358 791 [PERSON_NAME][EMAIL_ADDRE…"
click at [1319, 21] on button "Close" at bounding box center [1317, 24] width 82 height 25
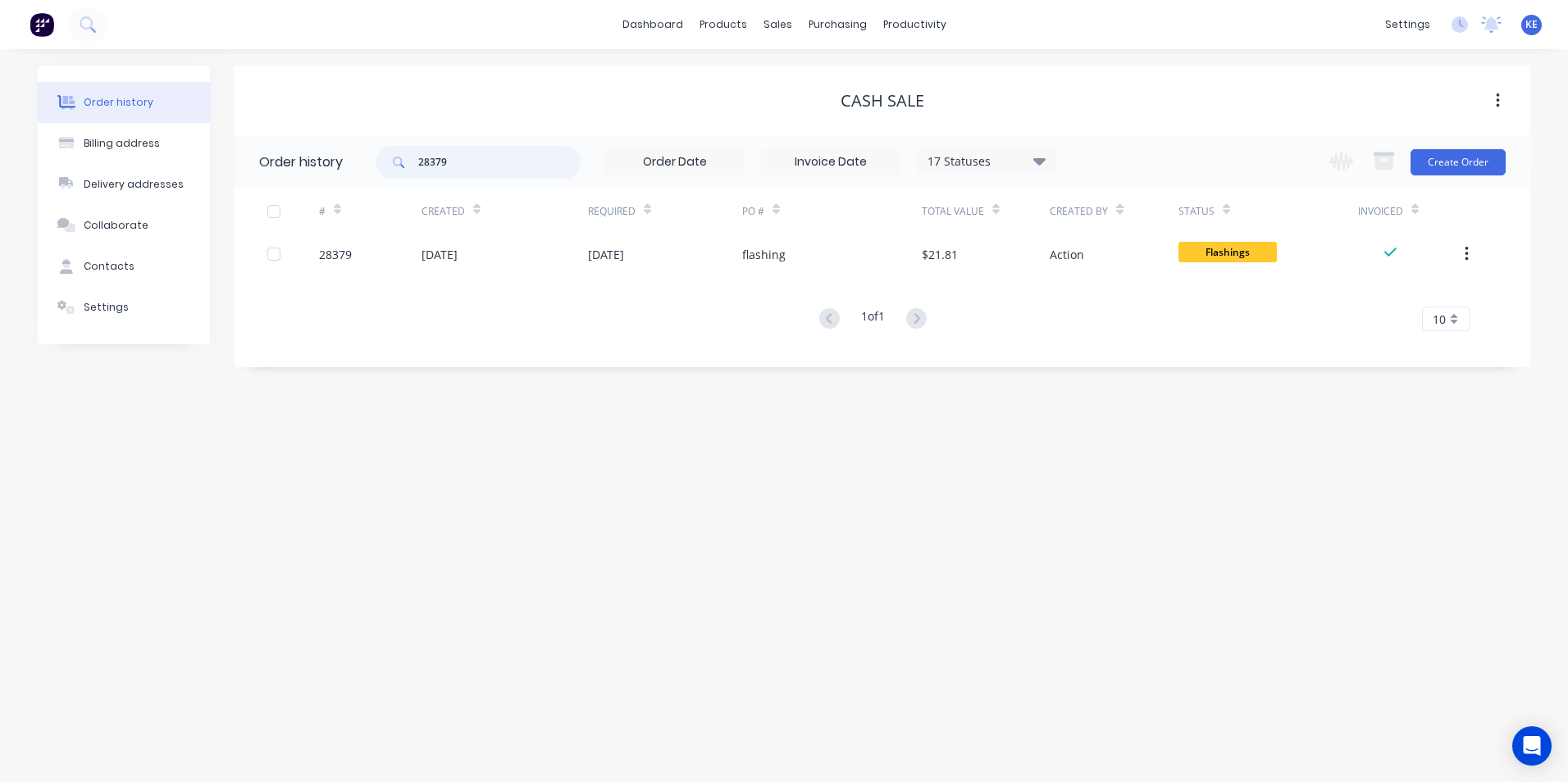
drag, startPoint x: 482, startPoint y: 165, endPoint x: 257, endPoint y: 179, distance: 225.4
click at [257, 179] on header "Order history 28379 17 Statuses Invoice Status Invoiced Not Invoiced Partial Or…" at bounding box center [882, 162] width 1295 height 54
type input "28372"
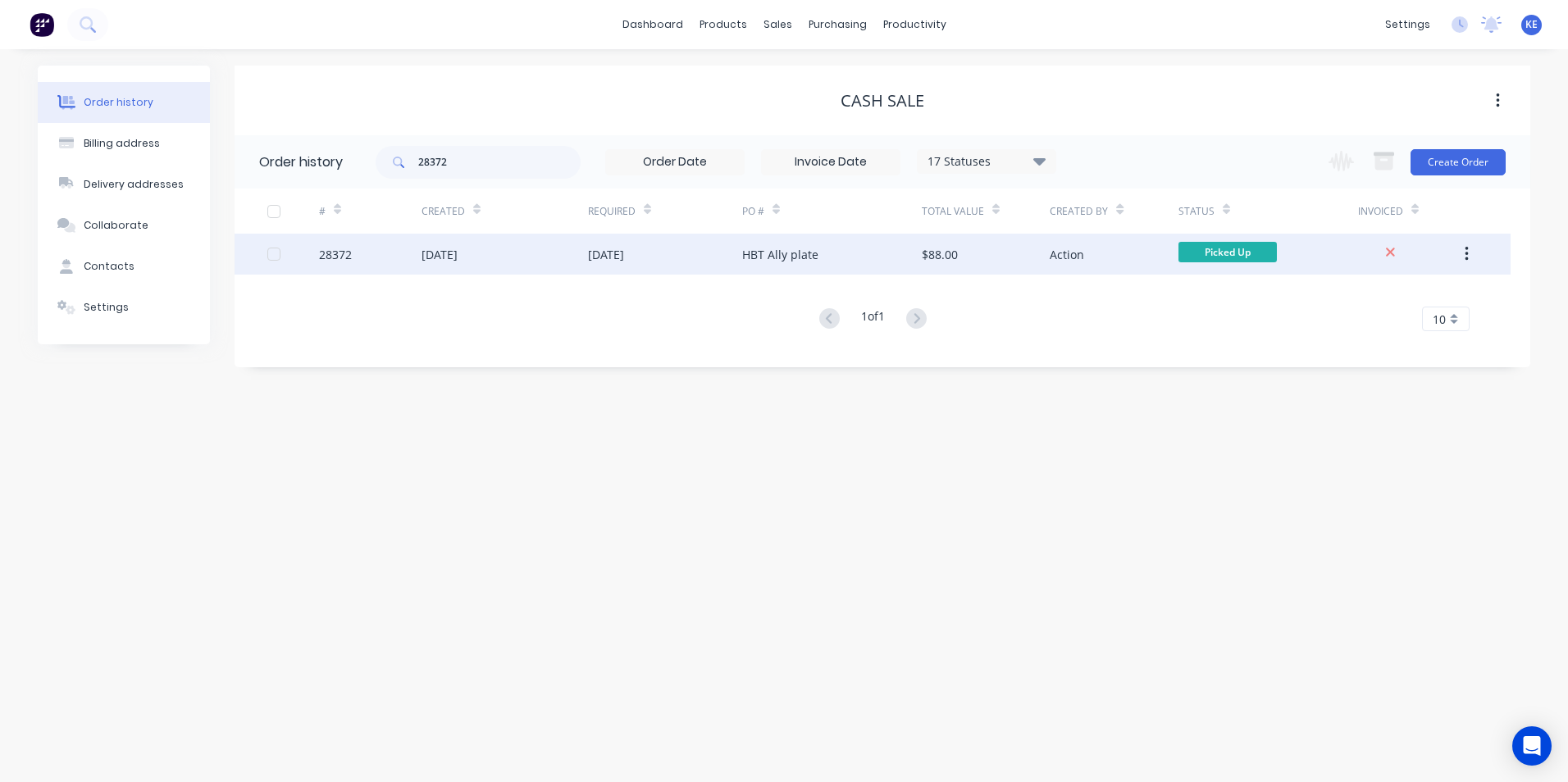
click at [387, 253] on div "28372" at bounding box center [370, 254] width 103 height 41
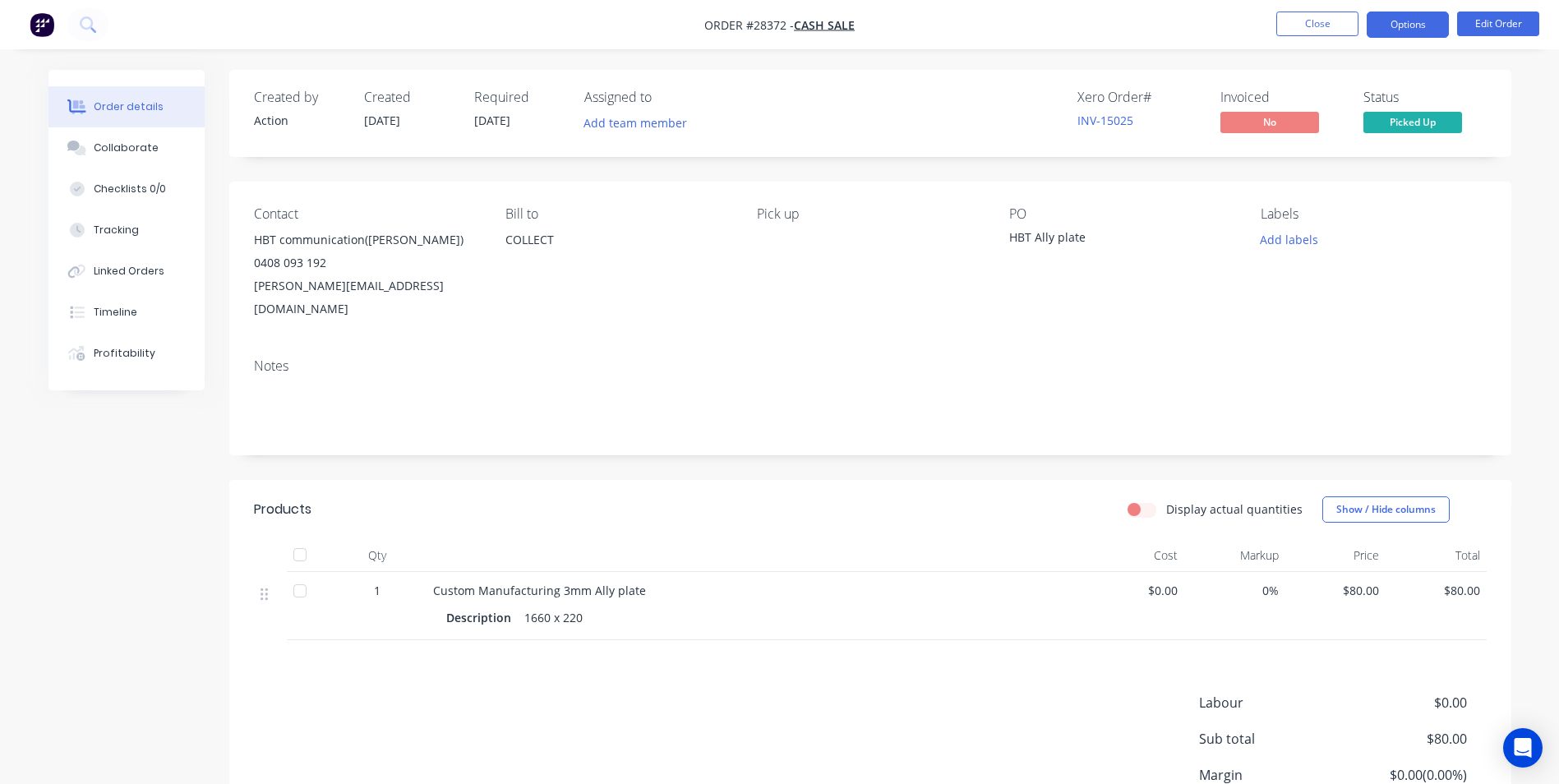
click at [1411, 30] on button "Options" at bounding box center [1408, 25] width 82 height 26
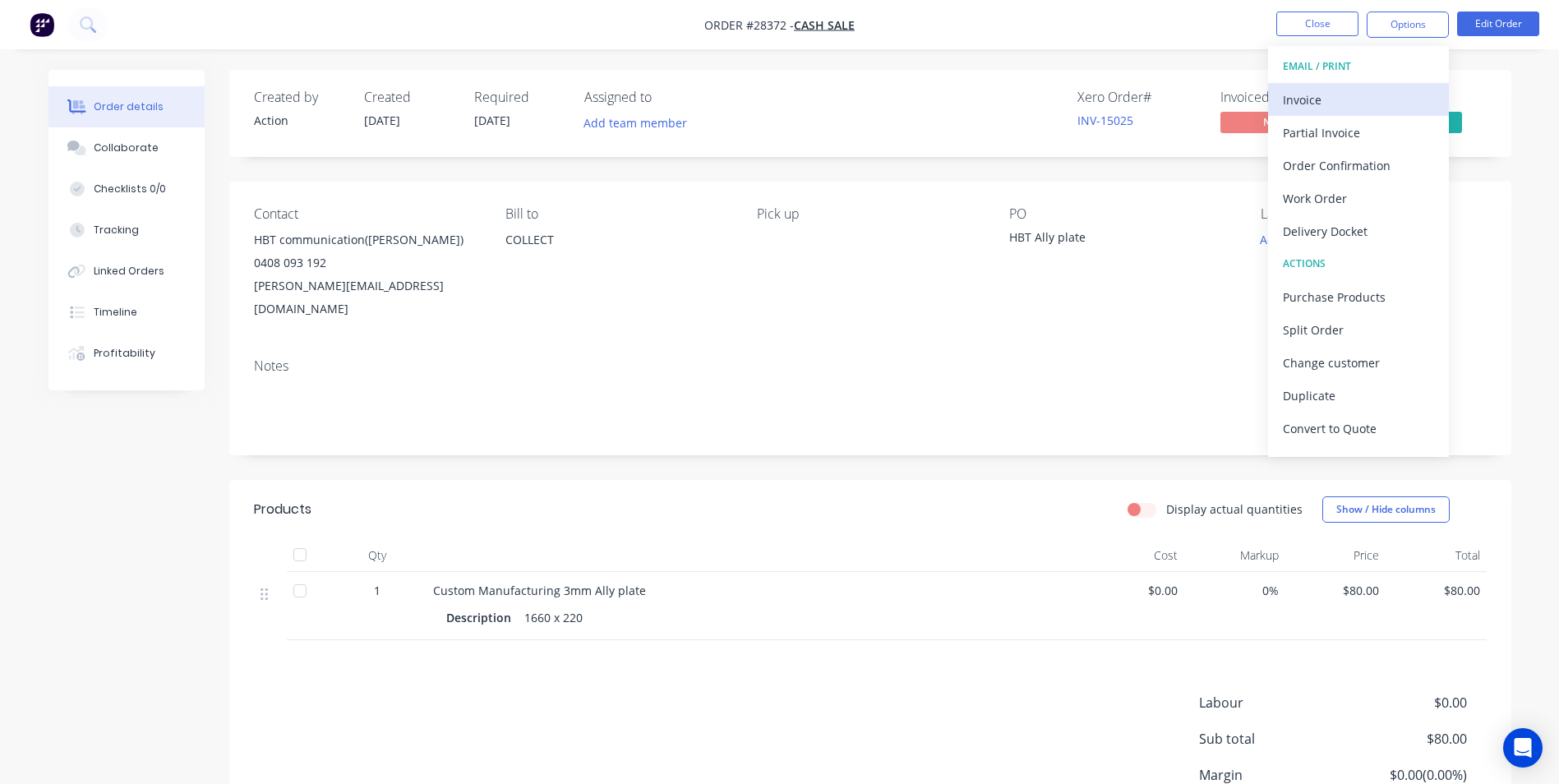
click at [1347, 108] on div "Invoice" at bounding box center [1358, 99] width 151 height 24
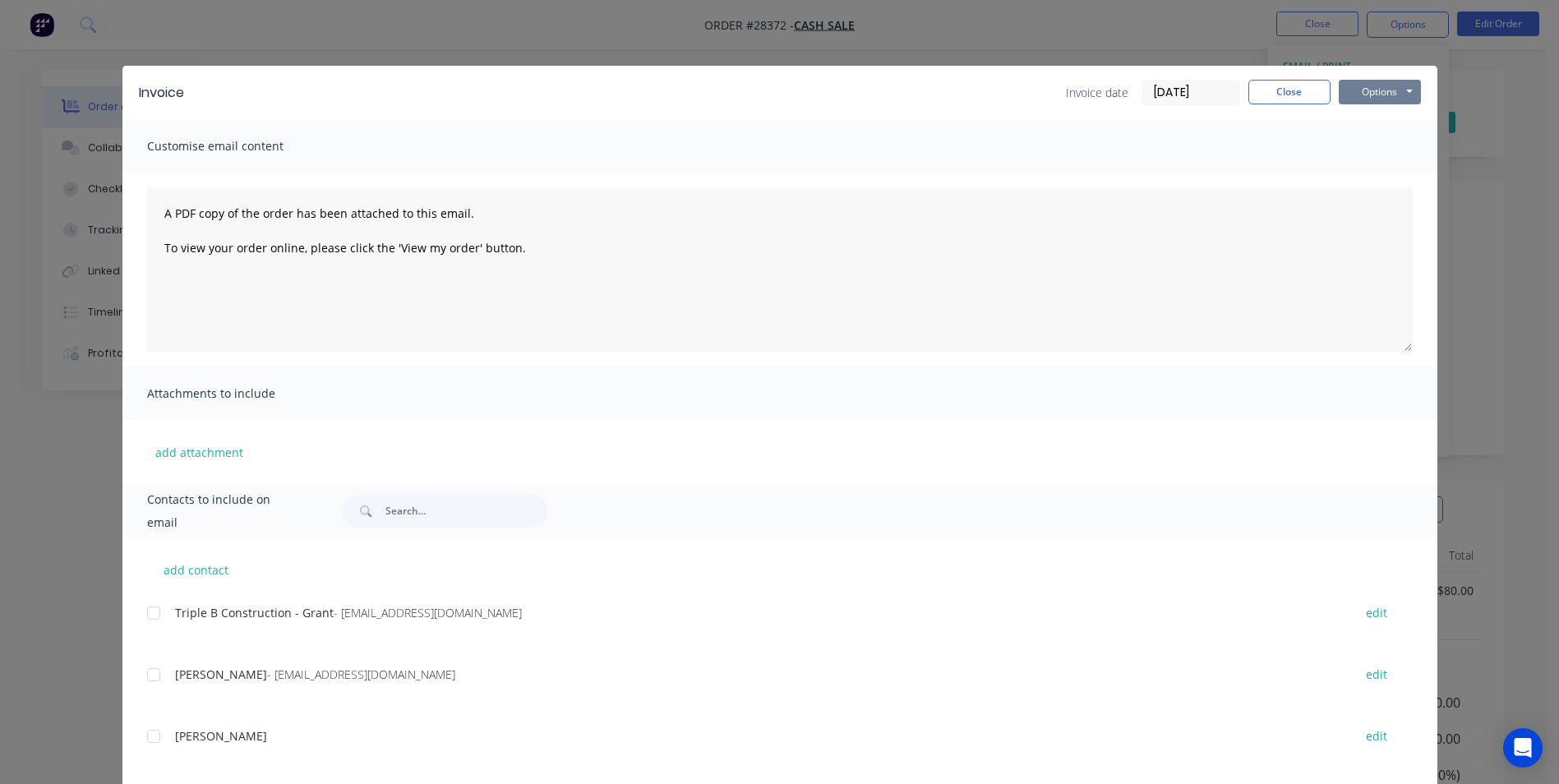
click at [1373, 93] on button "Options" at bounding box center [1379, 91] width 82 height 25
click at [1370, 147] on button "Print" at bounding box center [1390, 149] width 105 height 27
click at [1279, 95] on button "Close" at bounding box center [1289, 91] width 82 height 25
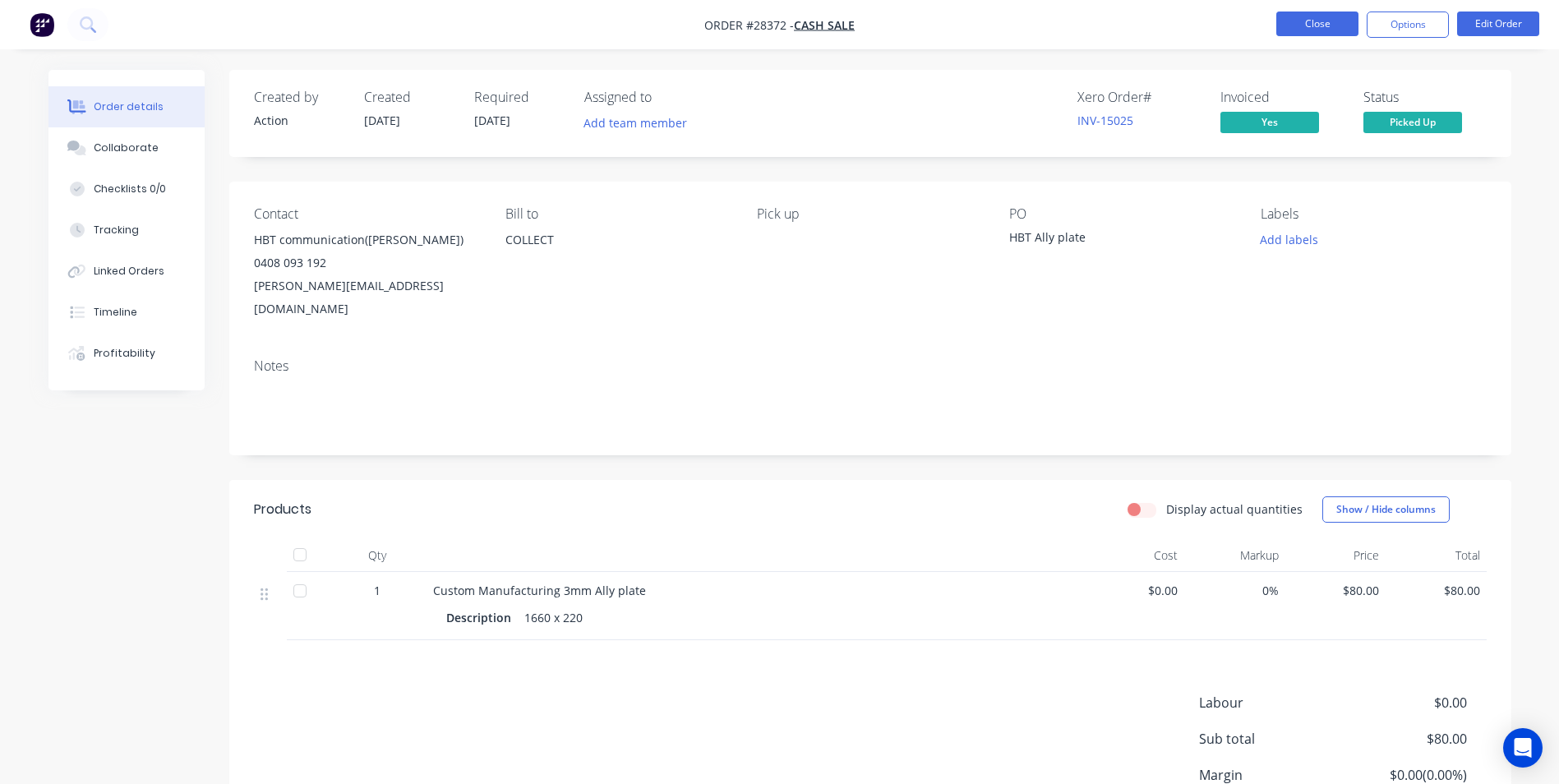
click at [1319, 17] on button "Close" at bounding box center [1317, 24] width 82 height 25
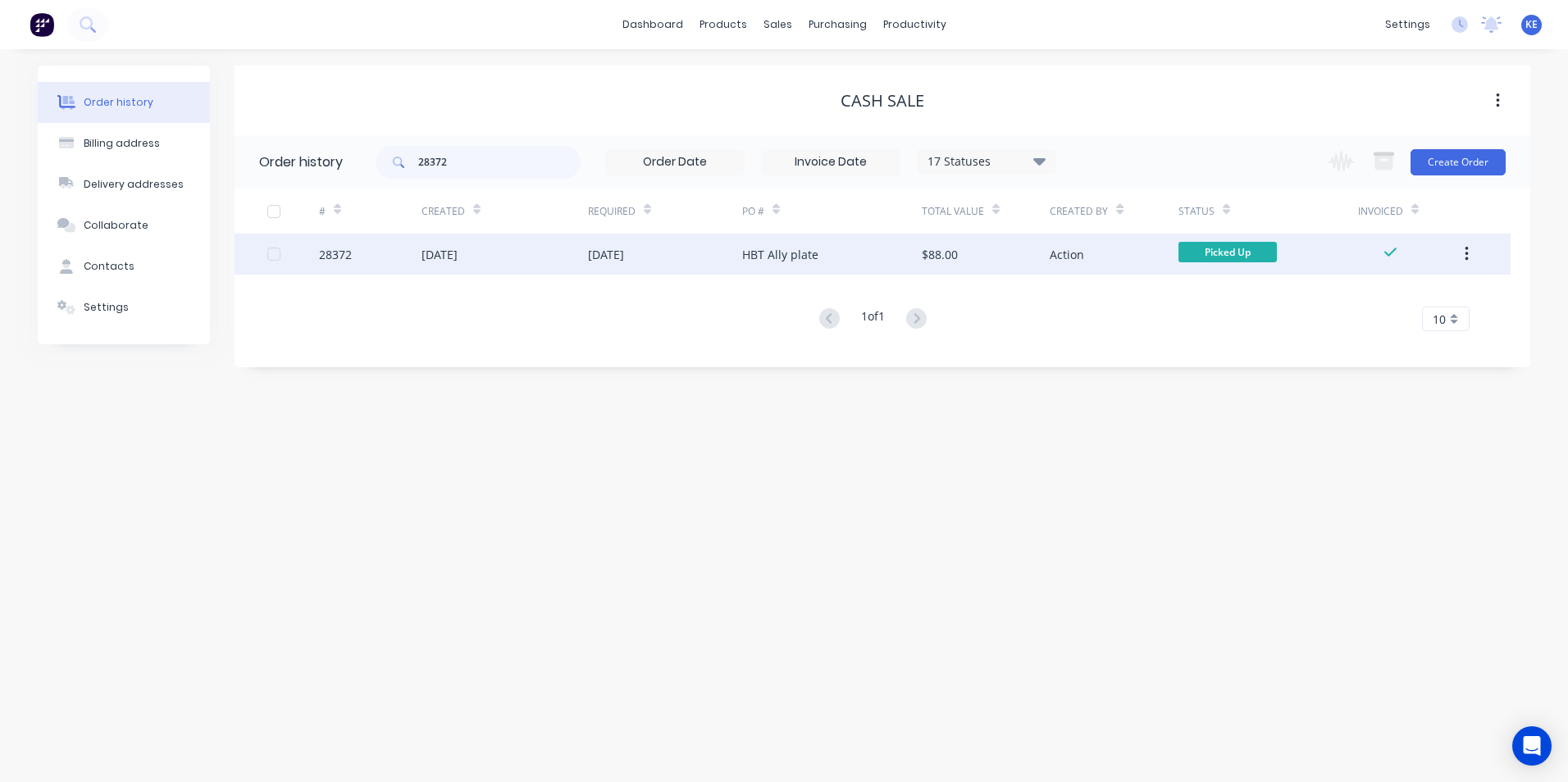
click at [508, 257] on div "[DATE]" at bounding box center [504, 254] width 166 height 41
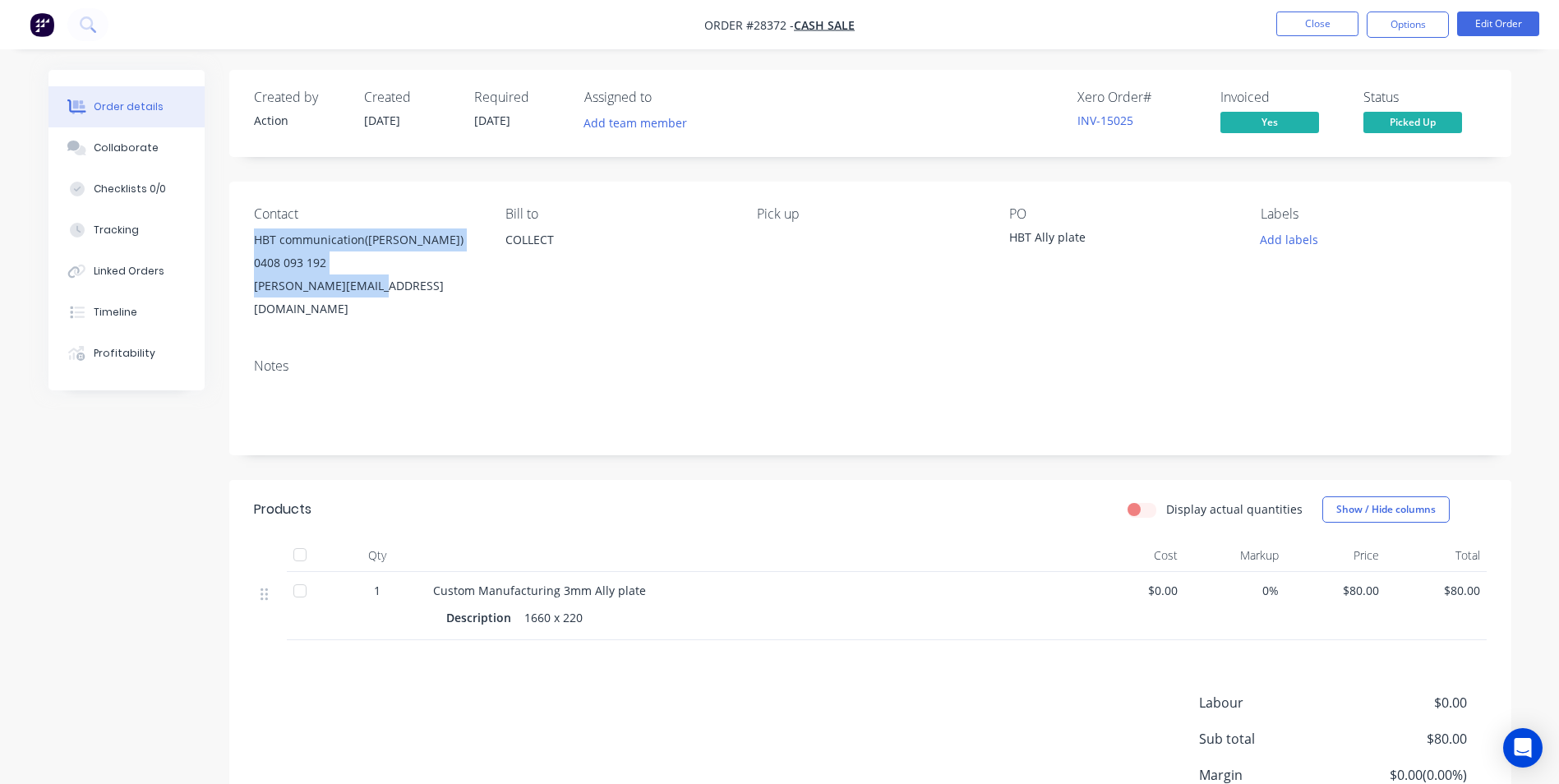
drag, startPoint x: 253, startPoint y: 242, endPoint x: 416, endPoint y: 288, distance: 169.4
click at [416, 288] on div "Contact HBT communication([PERSON_NAME]) 0408 093 192 [PERSON_NAME][EMAIL_ADDRE…" at bounding box center [871, 263] width 1282 height 163
copy div "HBT communication([PERSON_NAME]) 0408 093 192 [PERSON_NAME][EMAIL_ADDRESS][DOMA…"
click at [1304, 26] on button "Close" at bounding box center [1317, 24] width 82 height 25
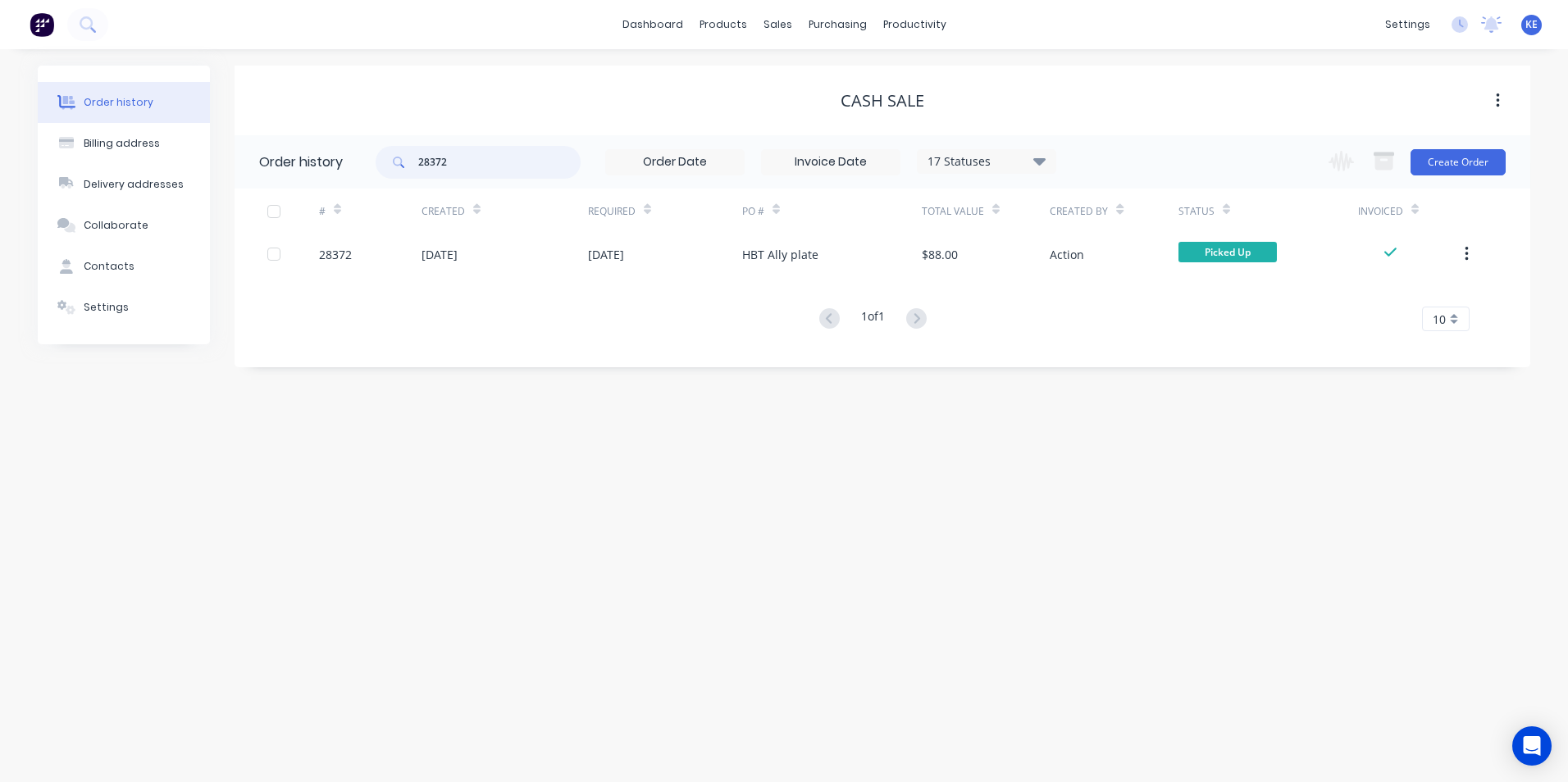
drag, startPoint x: 498, startPoint y: 154, endPoint x: 322, endPoint y: 154, distance: 176.0
click at [322, 154] on header "Order history 28372 17 Statuses Invoice Status Invoiced Not Invoiced Partial Or…" at bounding box center [882, 162] width 1295 height 54
type input "28365"
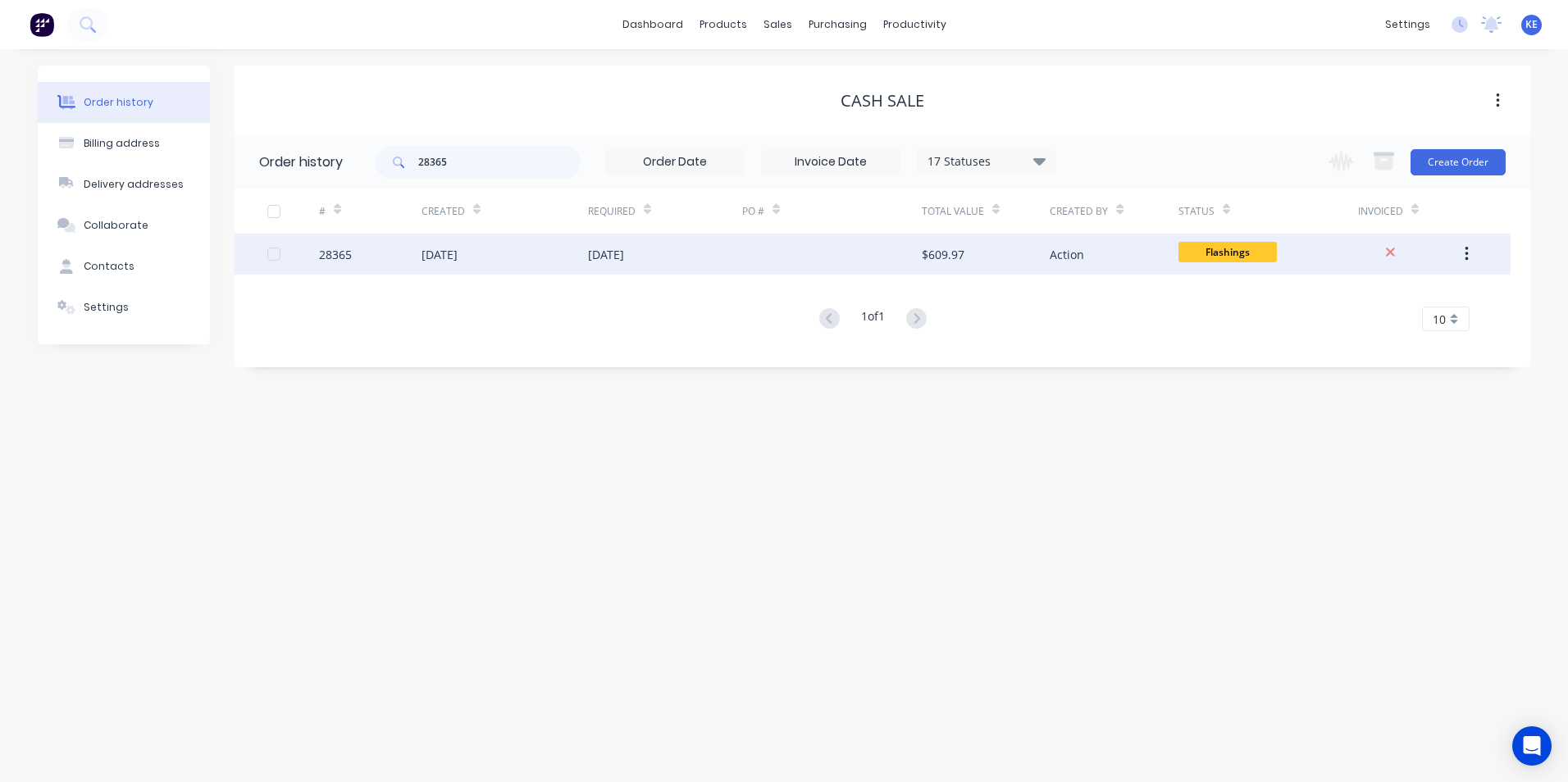
click at [366, 266] on div "28365" at bounding box center [370, 254] width 103 height 41
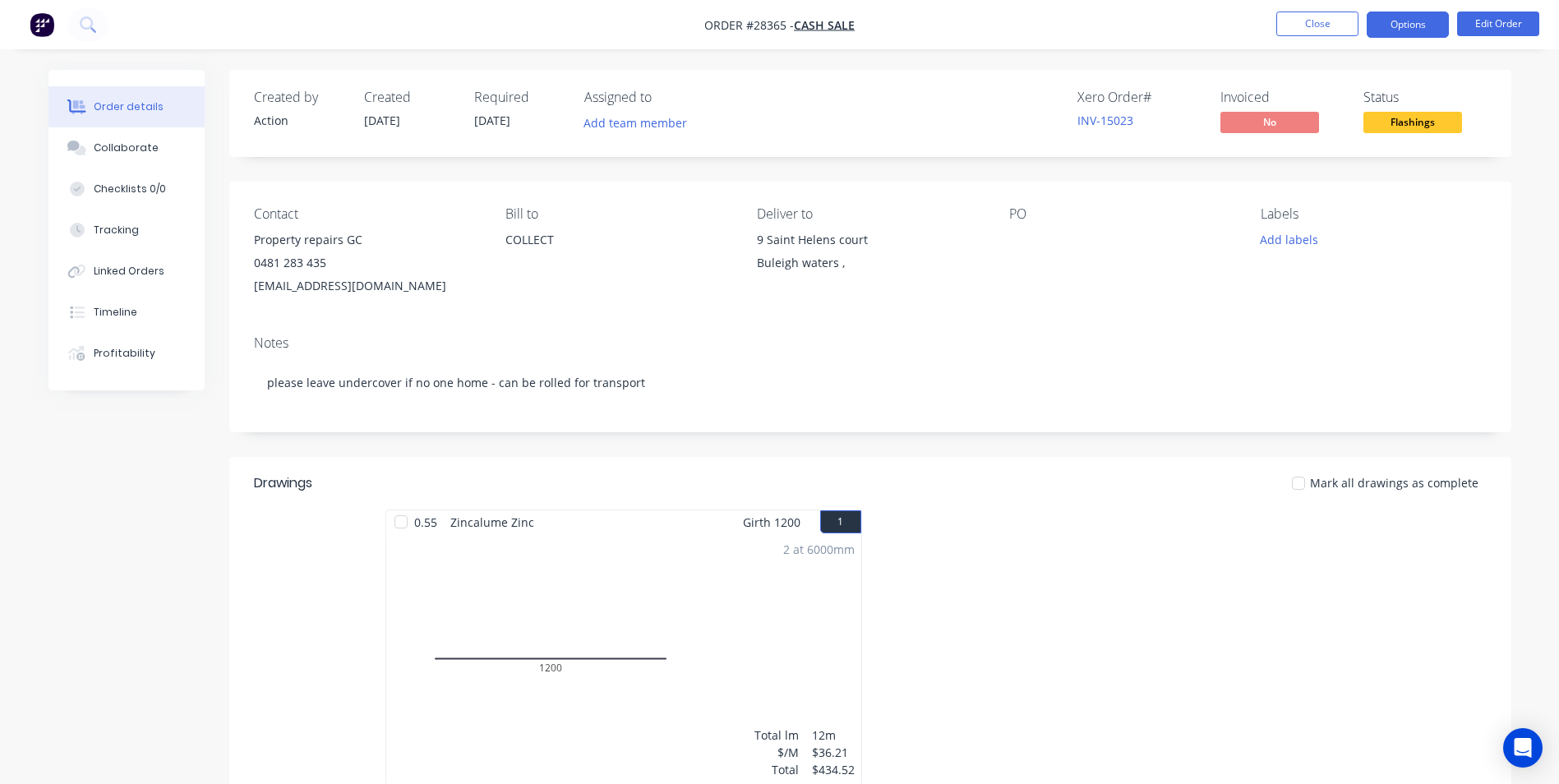
click at [1389, 24] on button "Options" at bounding box center [1408, 25] width 82 height 26
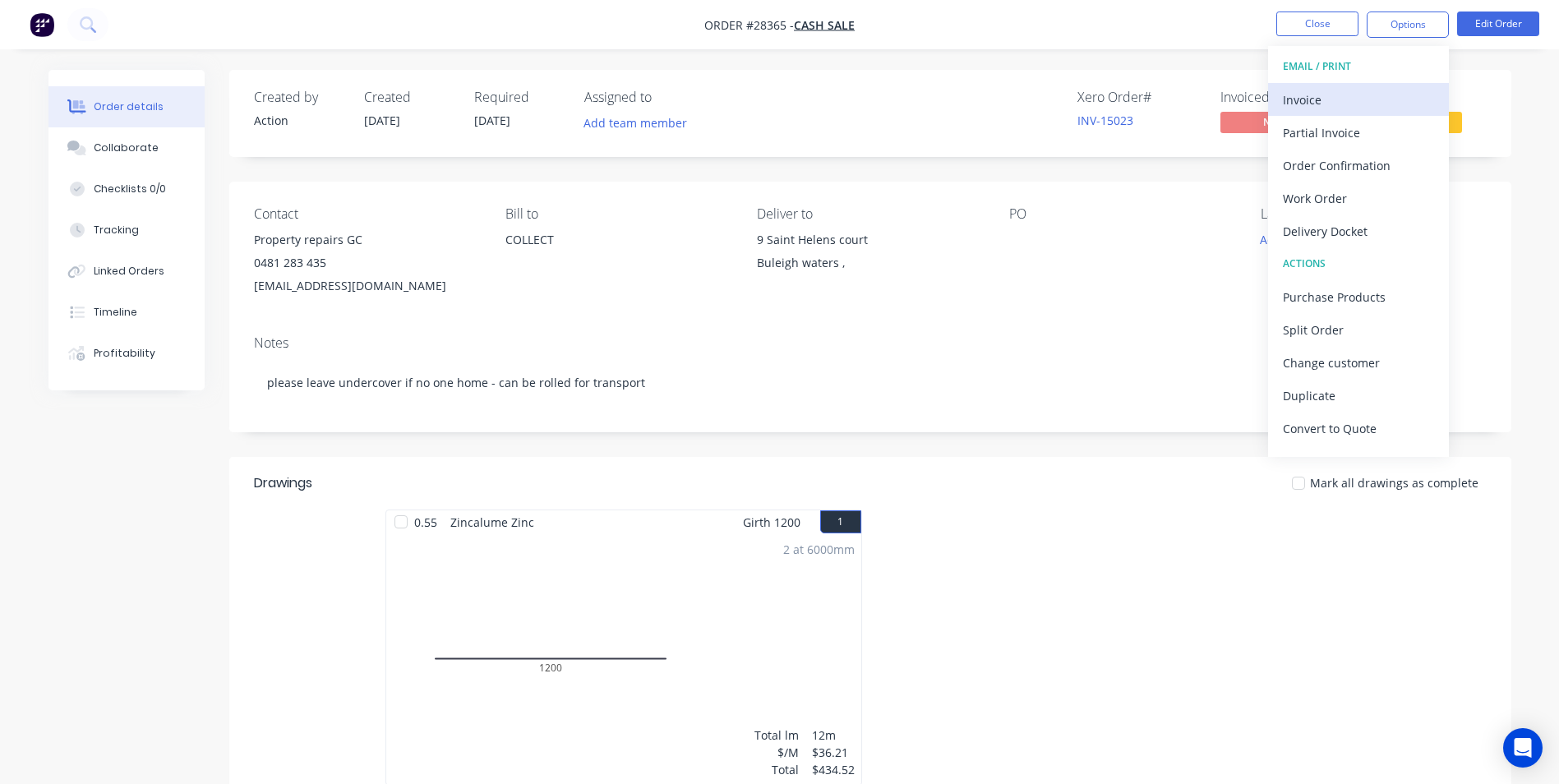
click at [1347, 104] on div "Invoice" at bounding box center [1358, 99] width 151 height 24
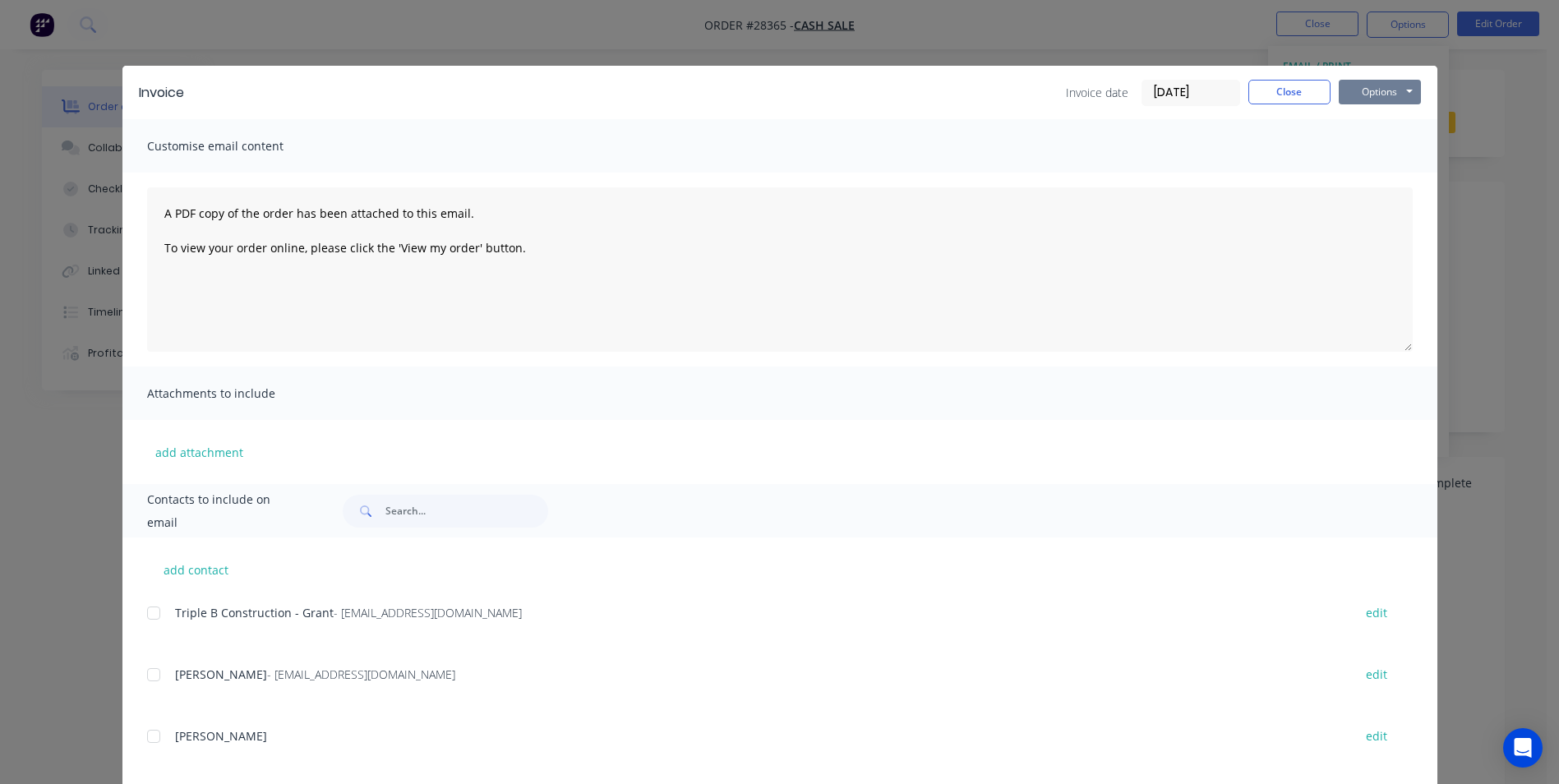
click at [1385, 88] on button "Options" at bounding box center [1379, 91] width 82 height 25
click at [1379, 154] on button "Print" at bounding box center [1390, 149] width 105 height 27
click at [1297, 96] on button "Close" at bounding box center [1289, 91] width 82 height 25
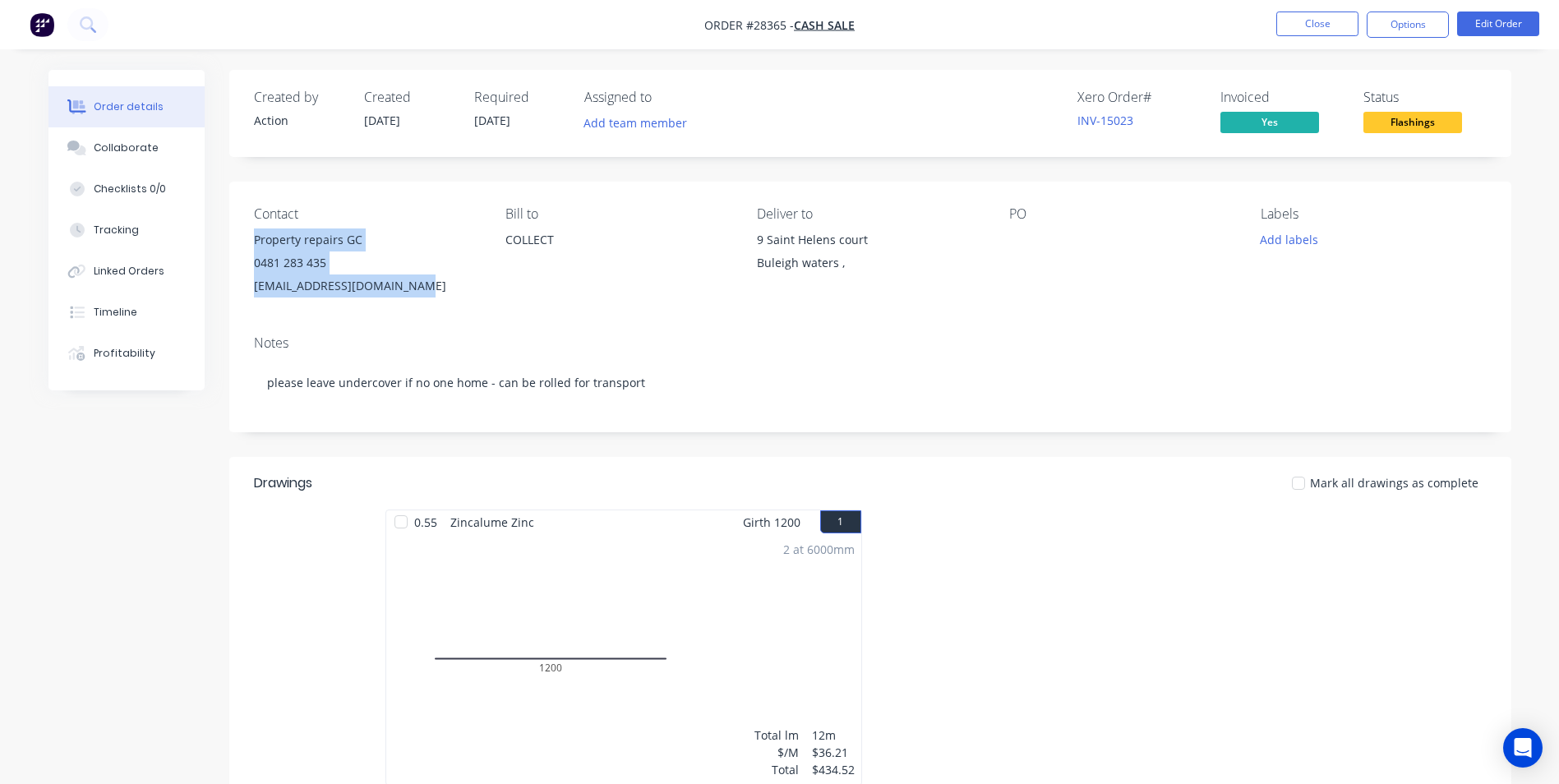
drag, startPoint x: 250, startPoint y: 238, endPoint x: 440, endPoint y: 279, distance: 194.4
click at [440, 279] on div "Contact Property repairs GC 0481 283 435 [EMAIL_ADDRESS][DOMAIN_NAME] Bill to C…" at bounding box center [871, 252] width 1282 height 140
copy div "Property repairs GC 0481 283 435 [EMAIL_ADDRESS][DOMAIN_NAME]"
click at [1312, 18] on button "Close" at bounding box center [1317, 24] width 82 height 25
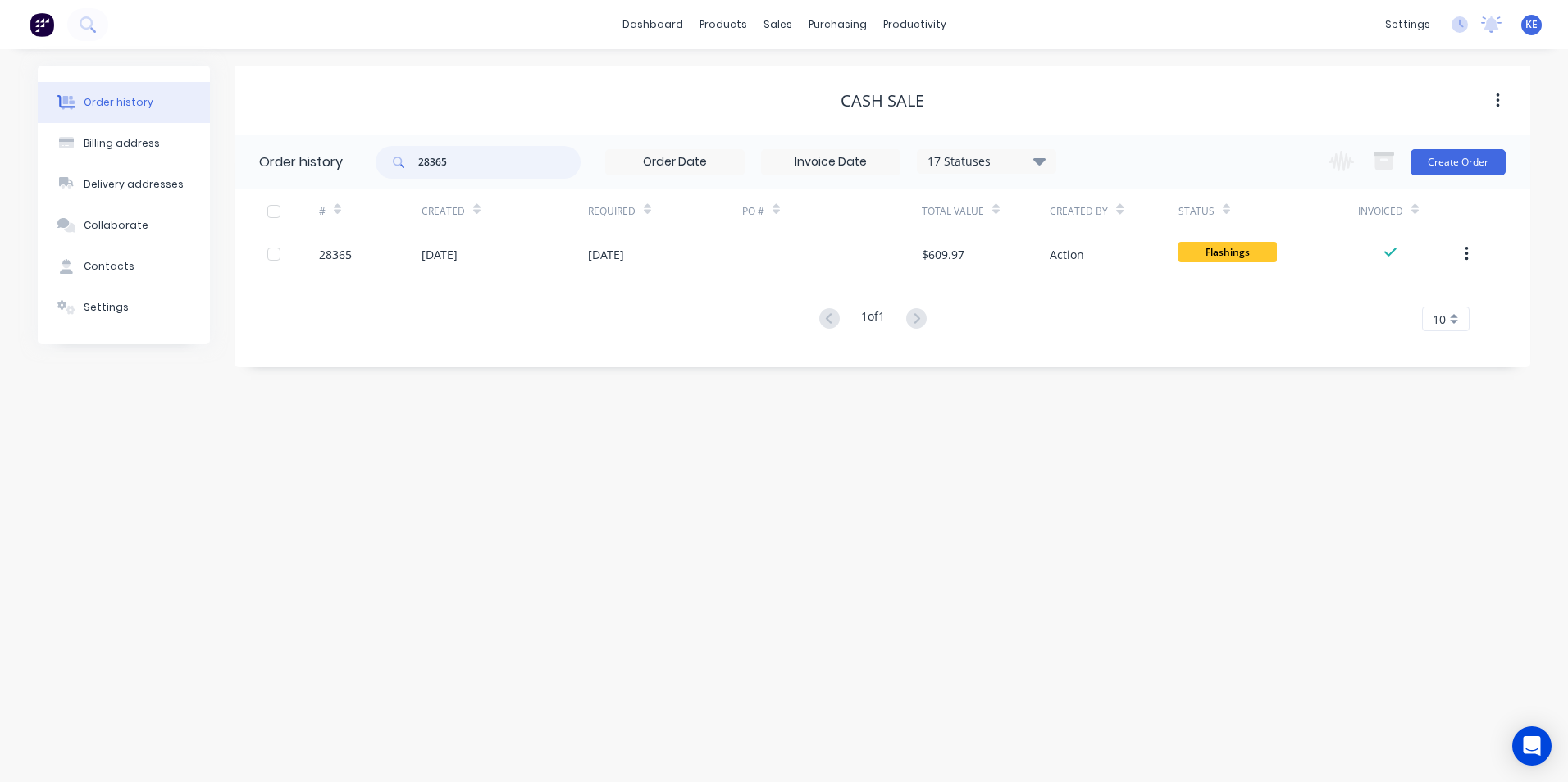
drag, startPoint x: 470, startPoint y: 167, endPoint x: 325, endPoint y: 173, distance: 145.1
click at [325, 173] on header "Order history 28365 17 Statuses Invoice Status Invoiced Not Invoiced Partial Or…" at bounding box center [882, 162] width 1295 height 54
type input "28361"
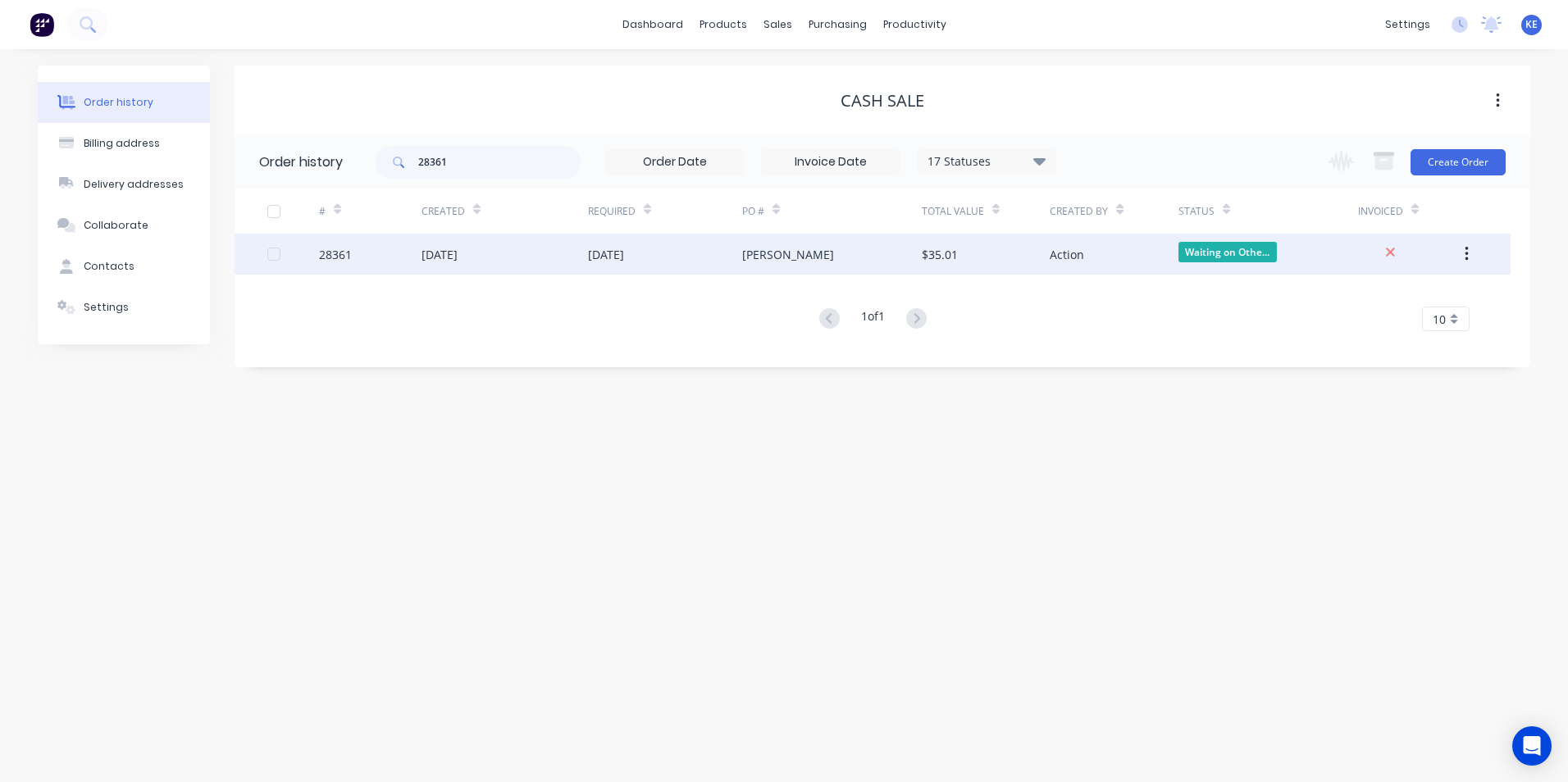
click at [381, 262] on div "28361" at bounding box center [370, 254] width 103 height 41
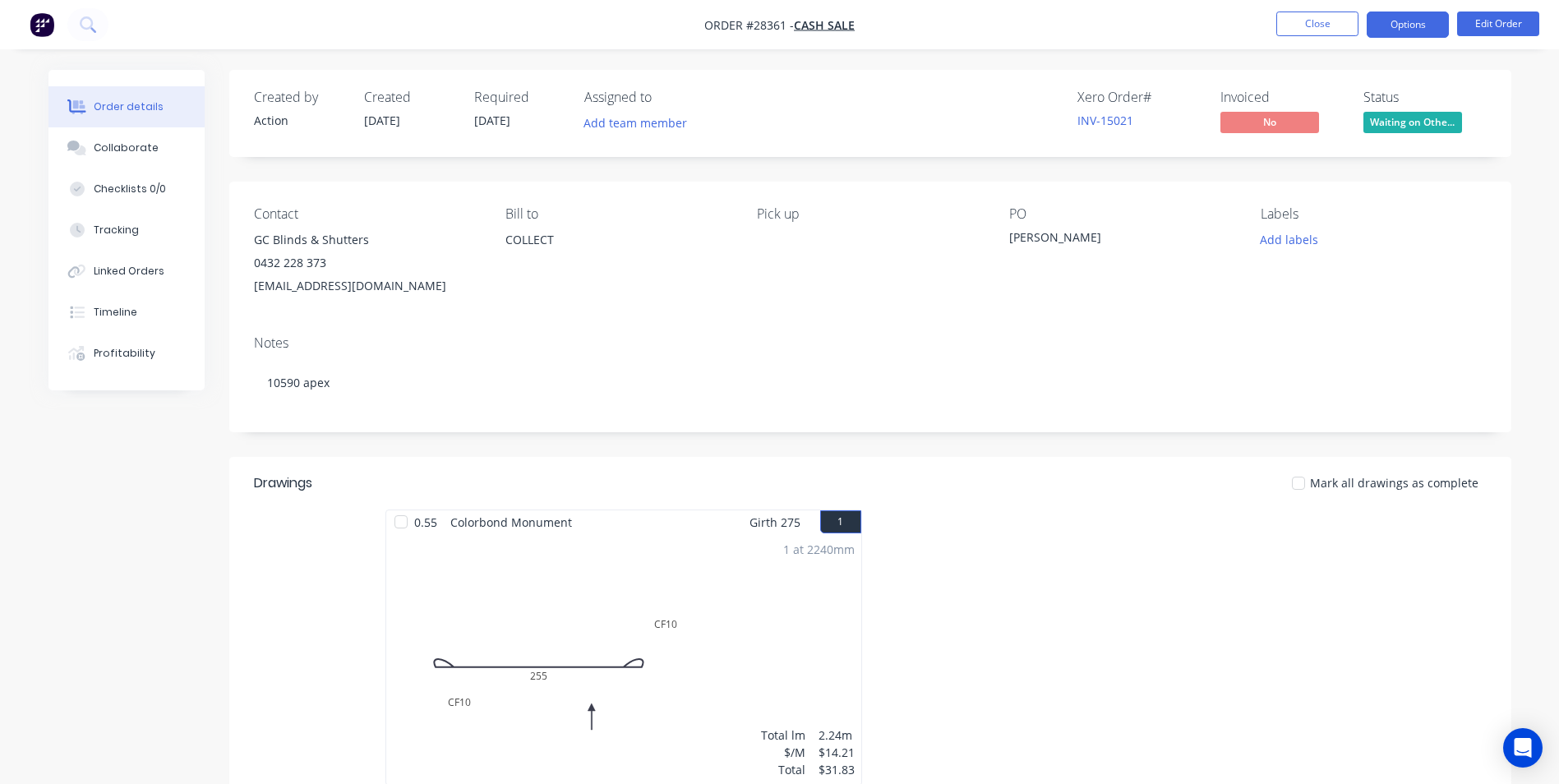
click at [1421, 21] on button "Options" at bounding box center [1408, 25] width 82 height 26
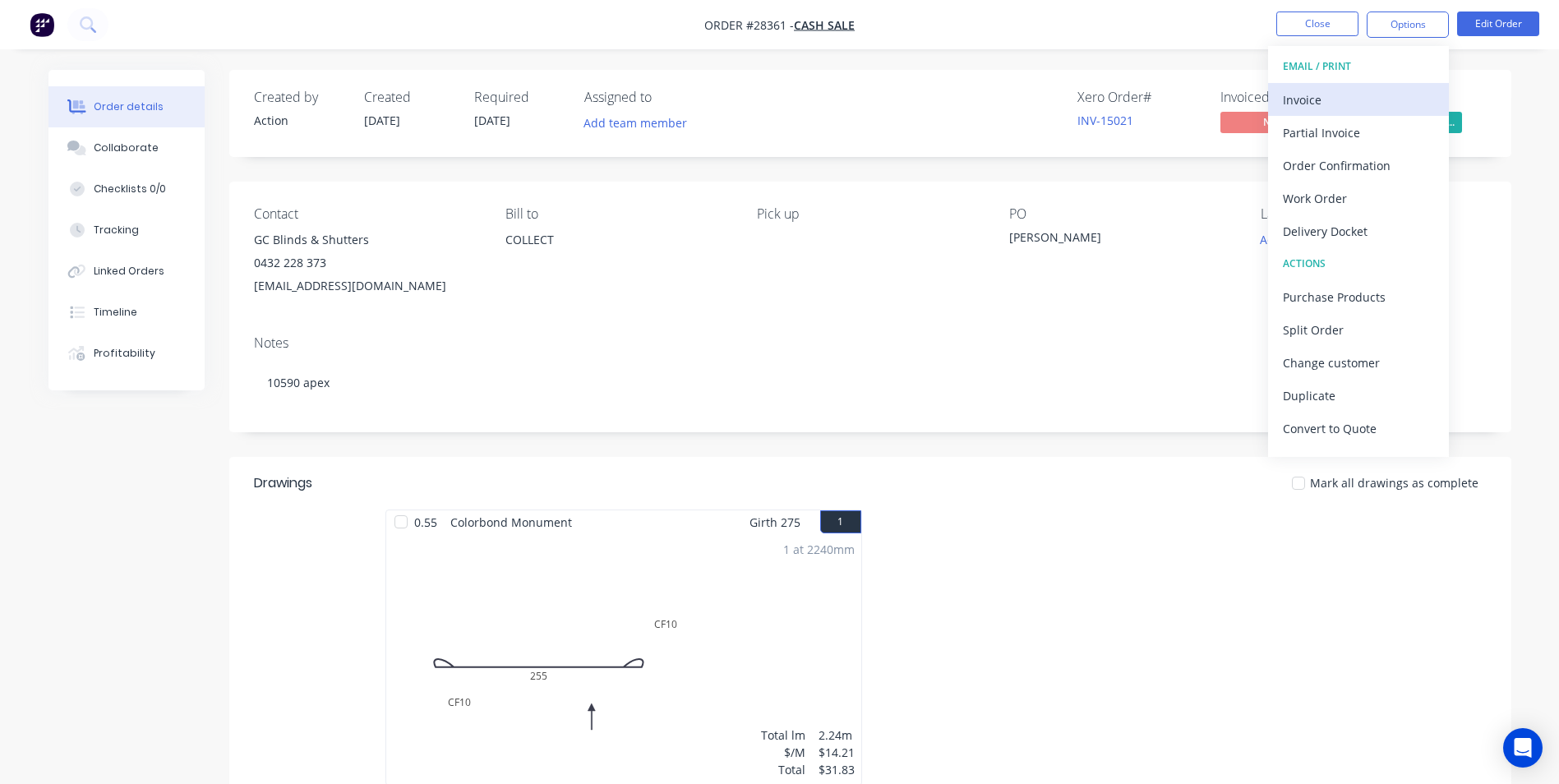
click at [1342, 98] on div "Invoice" at bounding box center [1358, 99] width 151 height 24
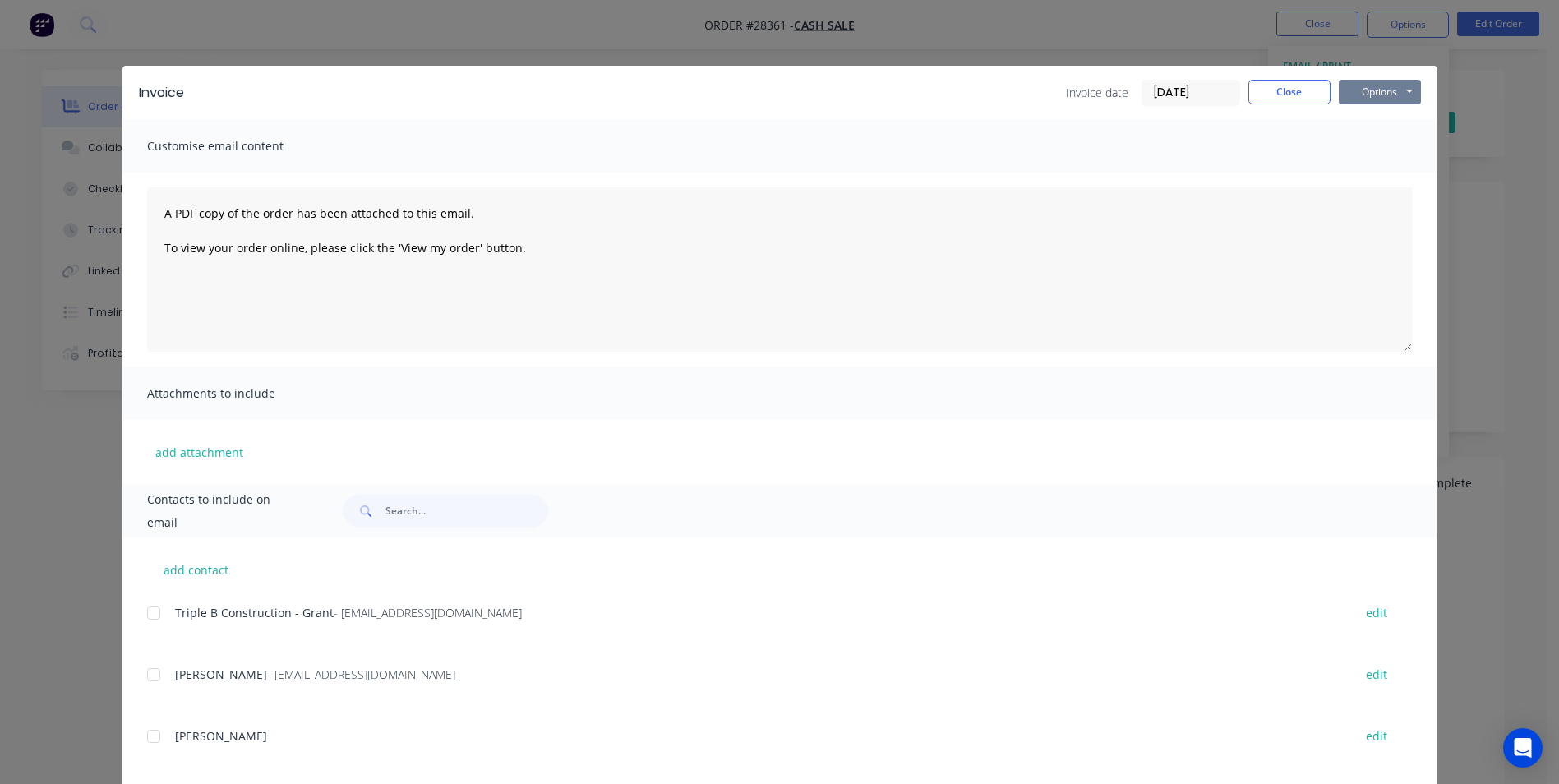
click at [1374, 83] on button "Options" at bounding box center [1379, 91] width 82 height 25
click at [1366, 150] on button "Print" at bounding box center [1390, 149] width 105 height 27
click at [1280, 88] on button "Close" at bounding box center [1289, 91] width 82 height 25
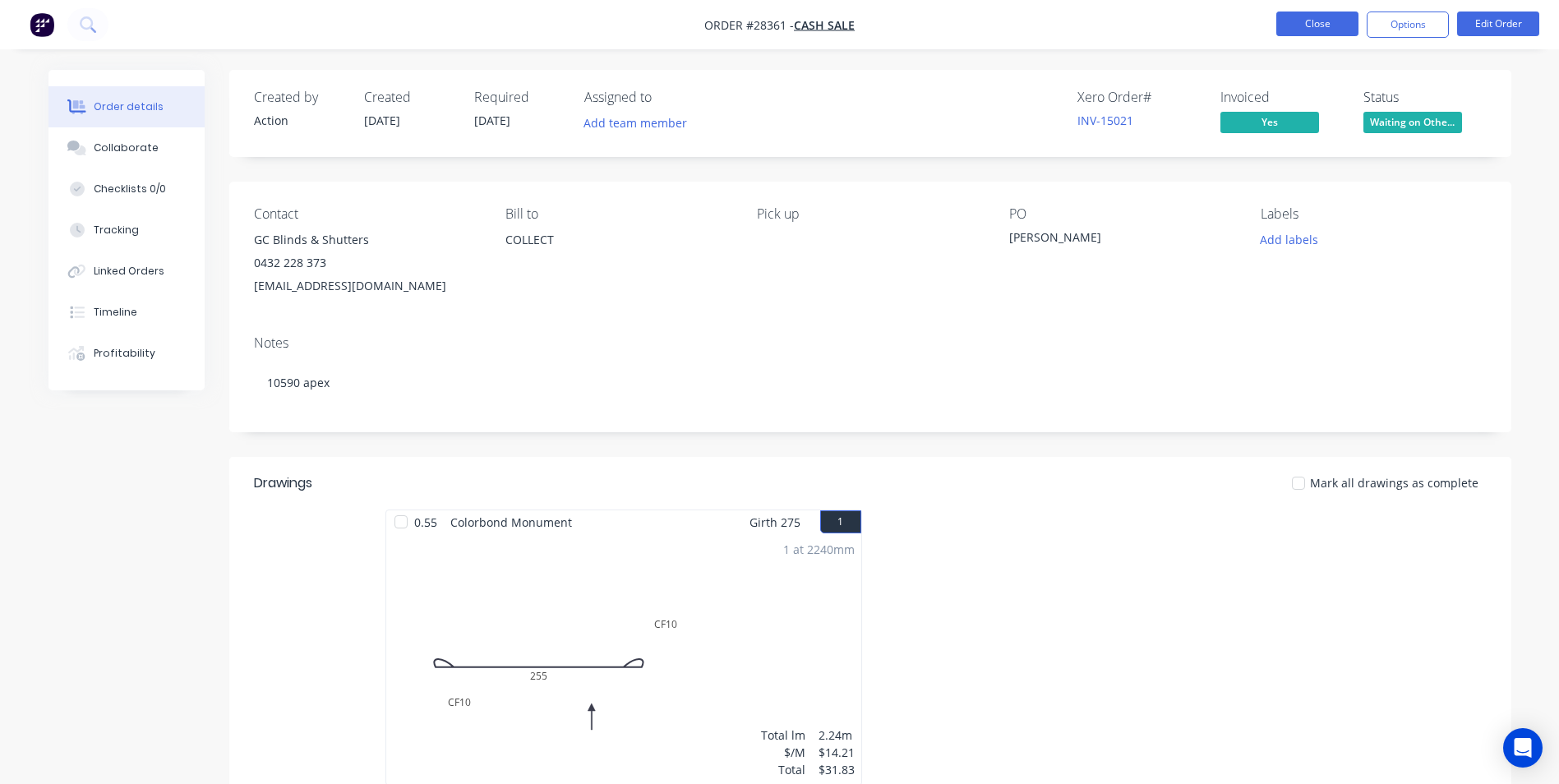
click at [1304, 17] on button "Close" at bounding box center [1317, 24] width 82 height 25
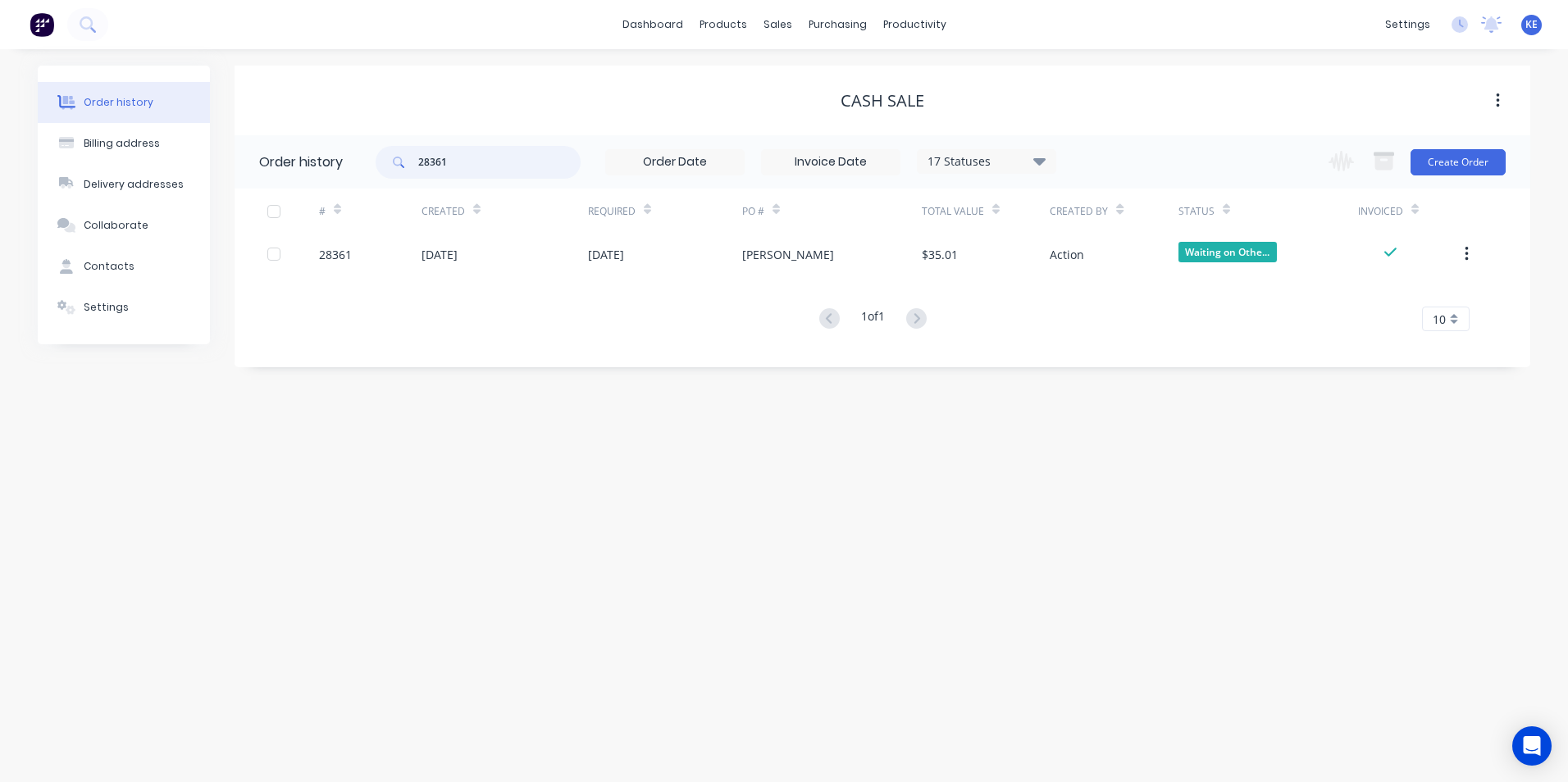
drag, startPoint x: 471, startPoint y: 160, endPoint x: 292, endPoint y: 181, distance: 180.2
click at [292, 181] on header "Order history 28361 17 Statuses Invoice Status Invoiced Not Invoiced Partial Or…" at bounding box center [882, 162] width 1295 height 54
type input "28237"
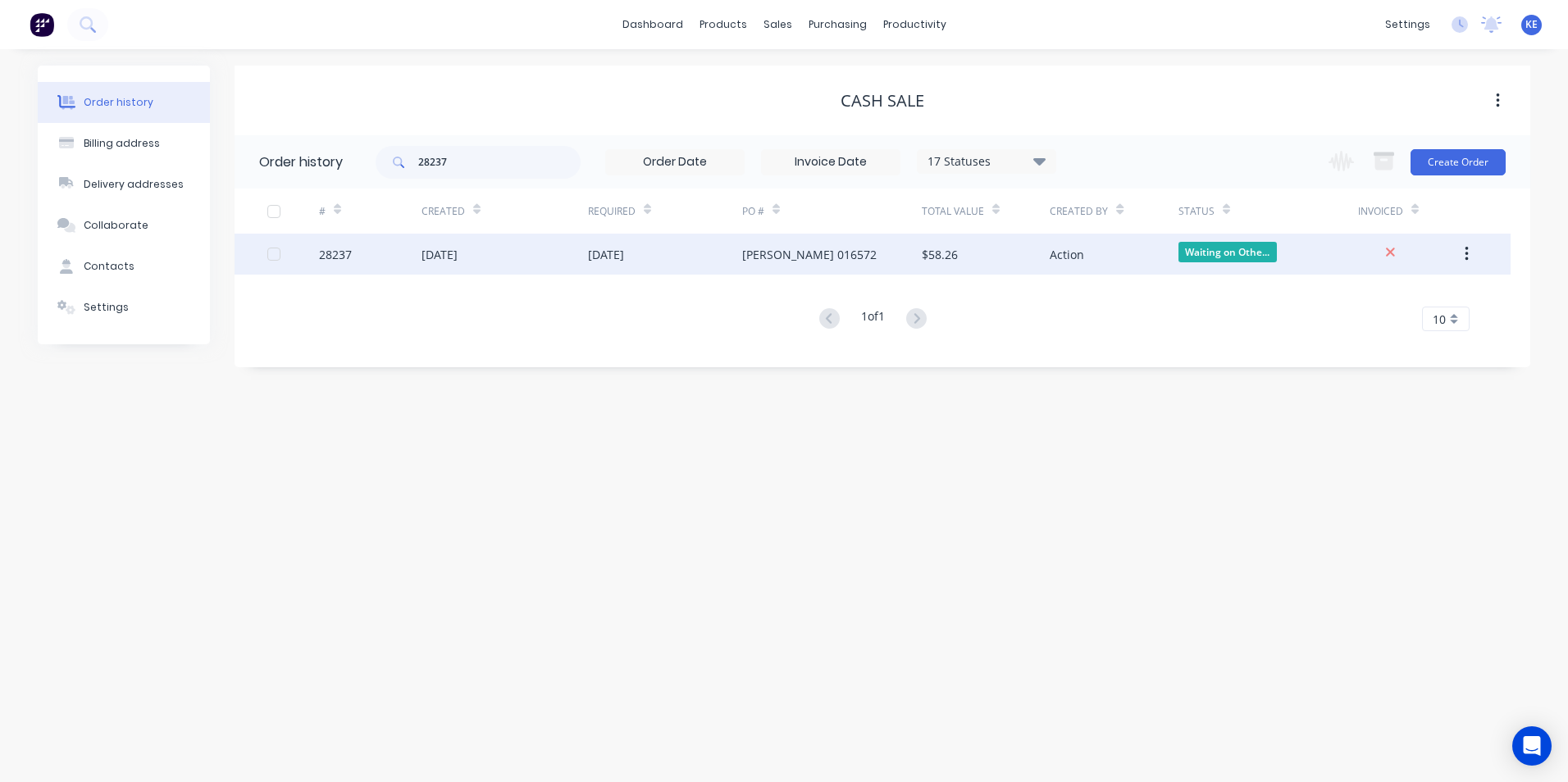
click at [385, 241] on div "28237" at bounding box center [370, 254] width 103 height 41
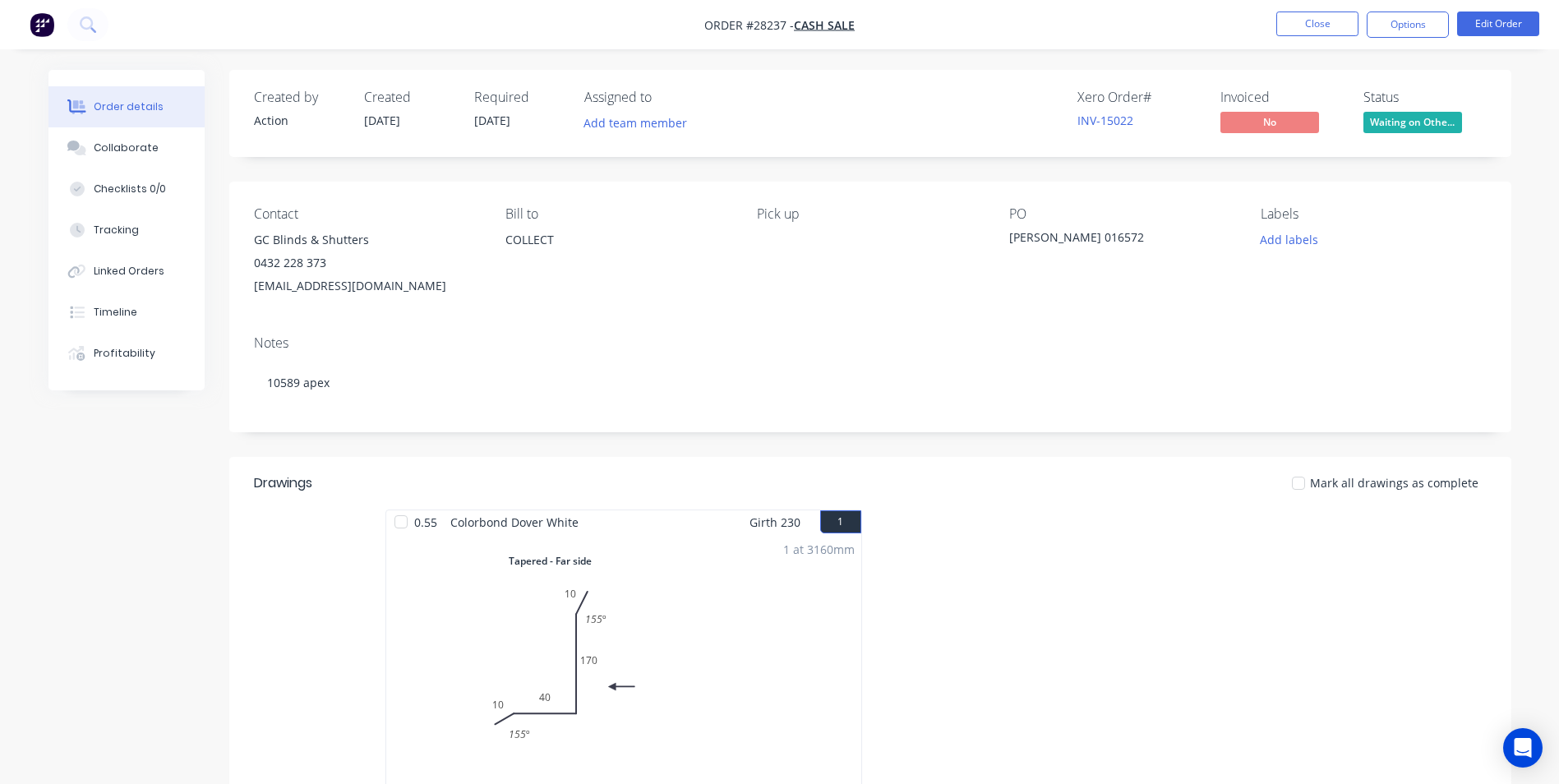
click at [1418, 41] on nav "Order #28237 - CASH SALE Close Options Edit Order" at bounding box center [780, 25] width 1559 height 49
click at [1409, 14] on button "Options" at bounding box center [1408, 25] width 82 height 26
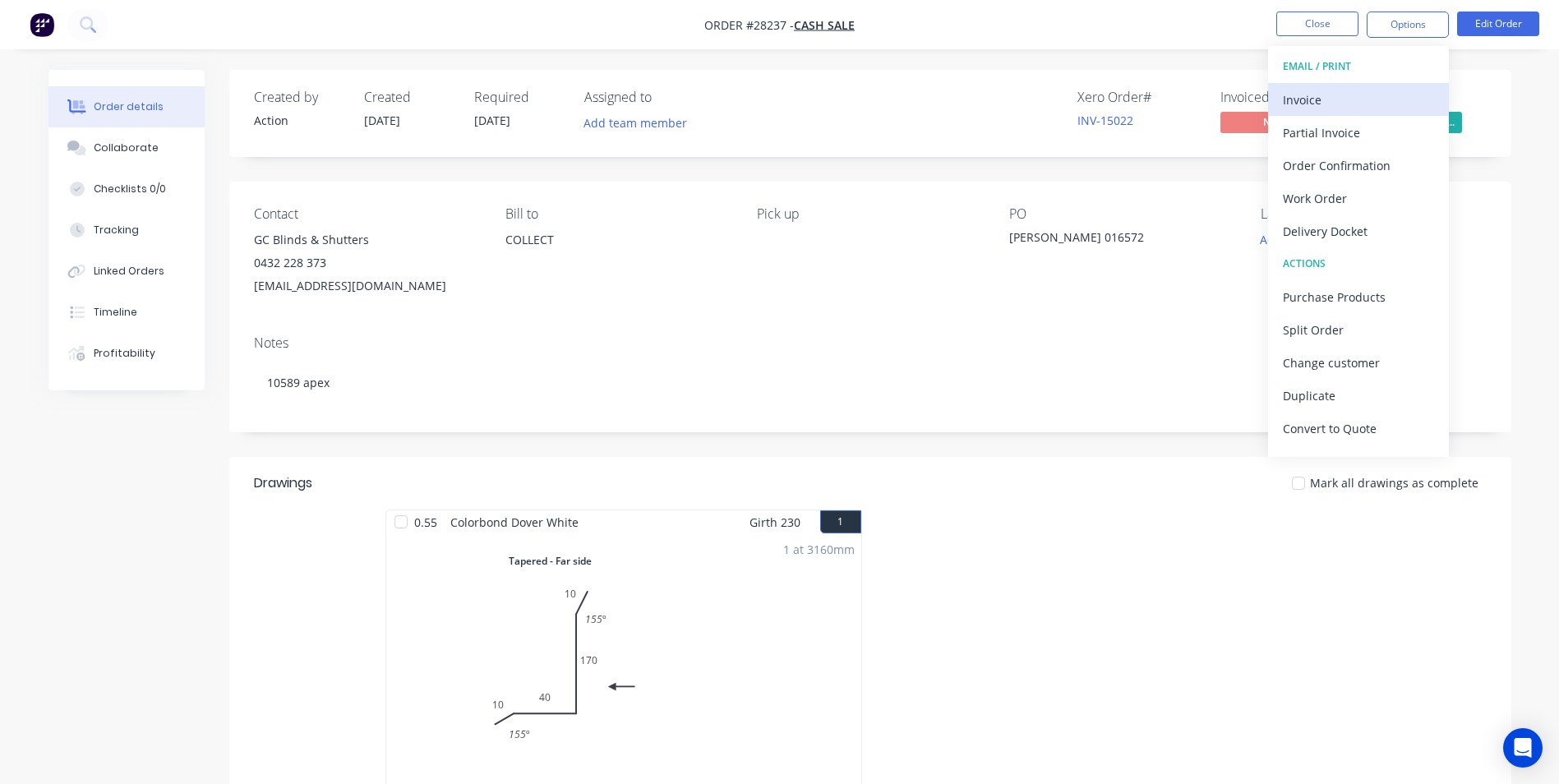
click at [1335, 99] on div "Invoice" at bounding box center [1358, 99] width 151 height 24
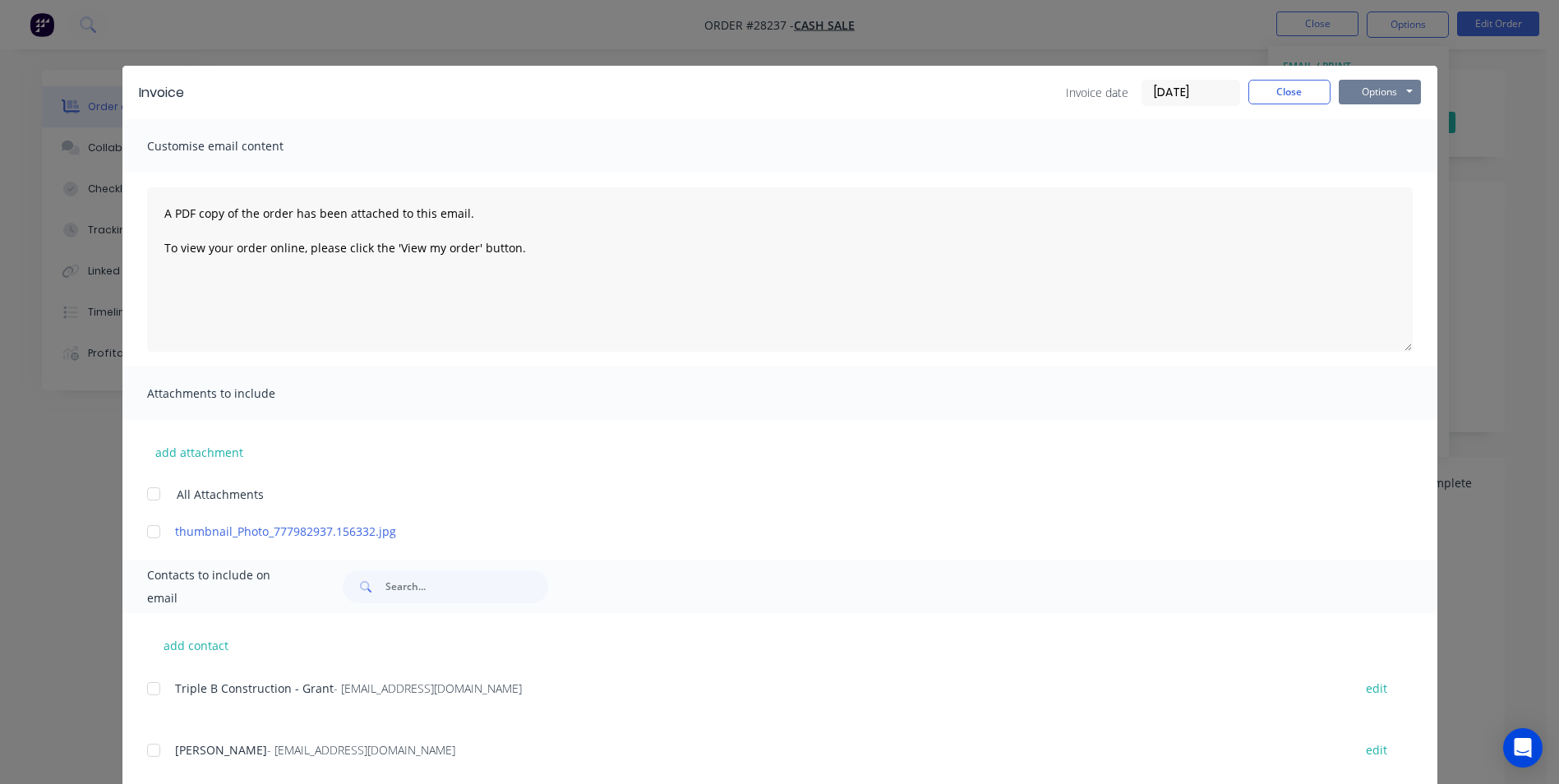
click at [1376, 85] on button "Options" at bounding box center [1379, 91] width 82 height 25
click at [1359, 144] on button "Print" at bounding box center [1390, 149] width 105 height 27
click at [1262, 95] on button "Close" at bounding box center [1289, 91] width 82 height 25
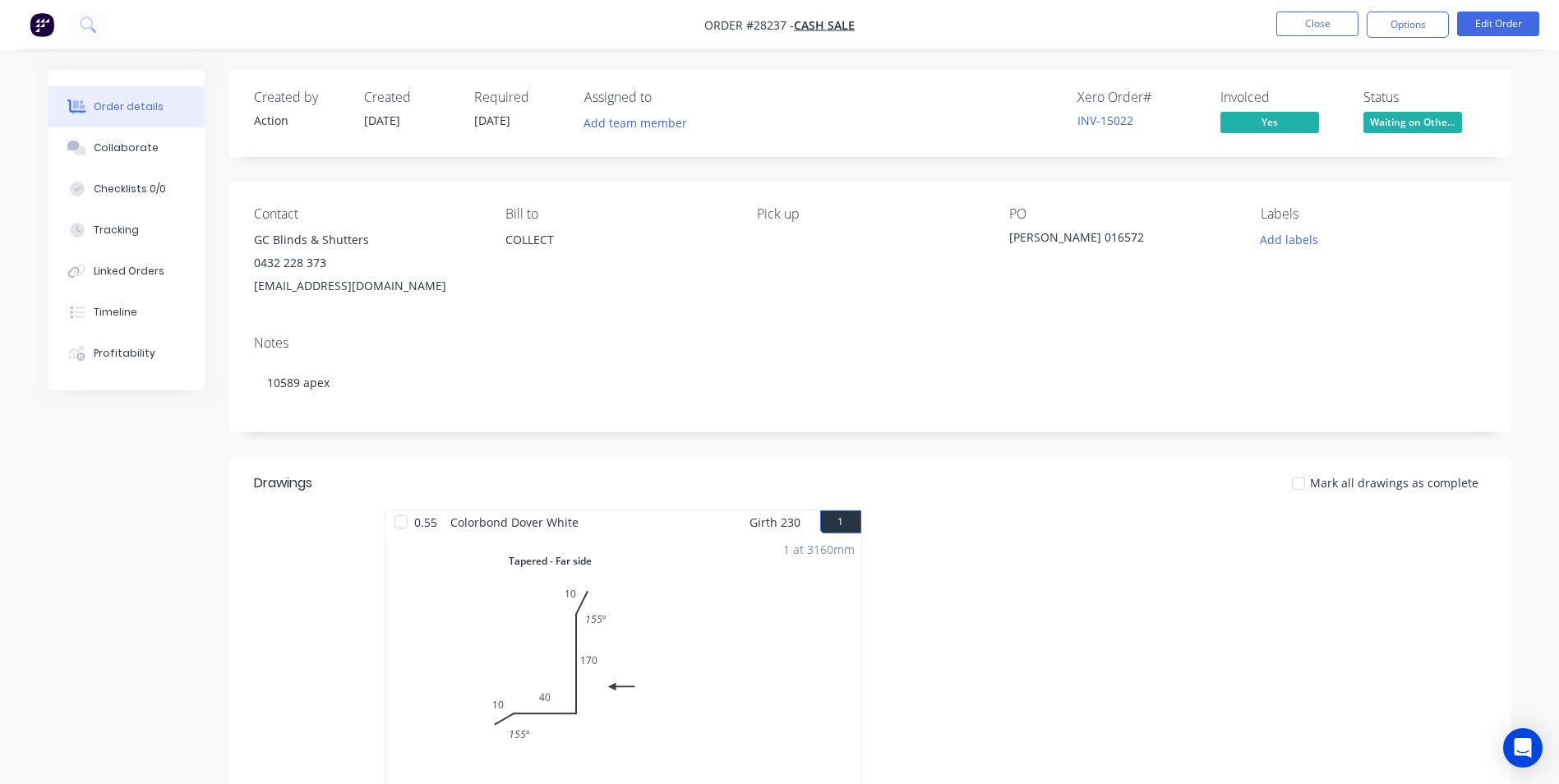
drag, startPoint x: 256, startPoint y: 235, endPoint x: 447, endPoint y: 291, distance: 199.0
click at [447, 291] on div "GC Blinds & Shutters 0432 228 373 [EMAIL_ADDRESS][DOMAIN_NAME]" at bounding box center [367, 263] width 225 height 69
copy div "GC Blinds & Shutters 0432 228 373 [EMAIL_ADDRESS][DOMAIN_NAME]"
click at [1314, 30] on button "Close" at bounding box center [1317, 24] width 82 height 25
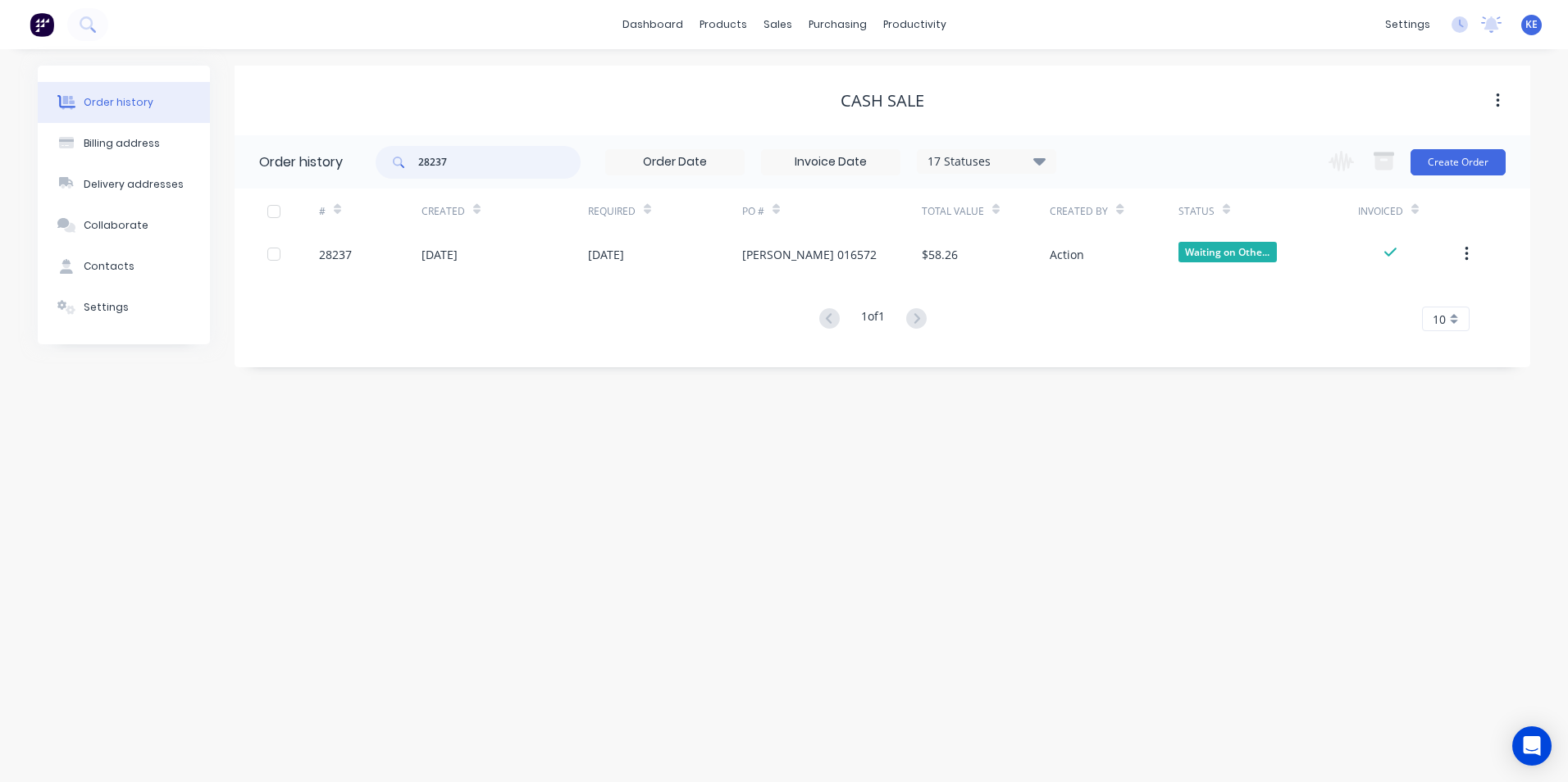
drag, startPoint x: 467, startPoint y: 165, endPoint x: 365, endPoint y: 165, distance: 102.0
click at [365, 165] on header "Order history 28237 17 Statuses Invoice Status Invoiced Not Invoiced Partial Or…" at bounding box center [882, 162] width 1295 height 54
type input "28329"
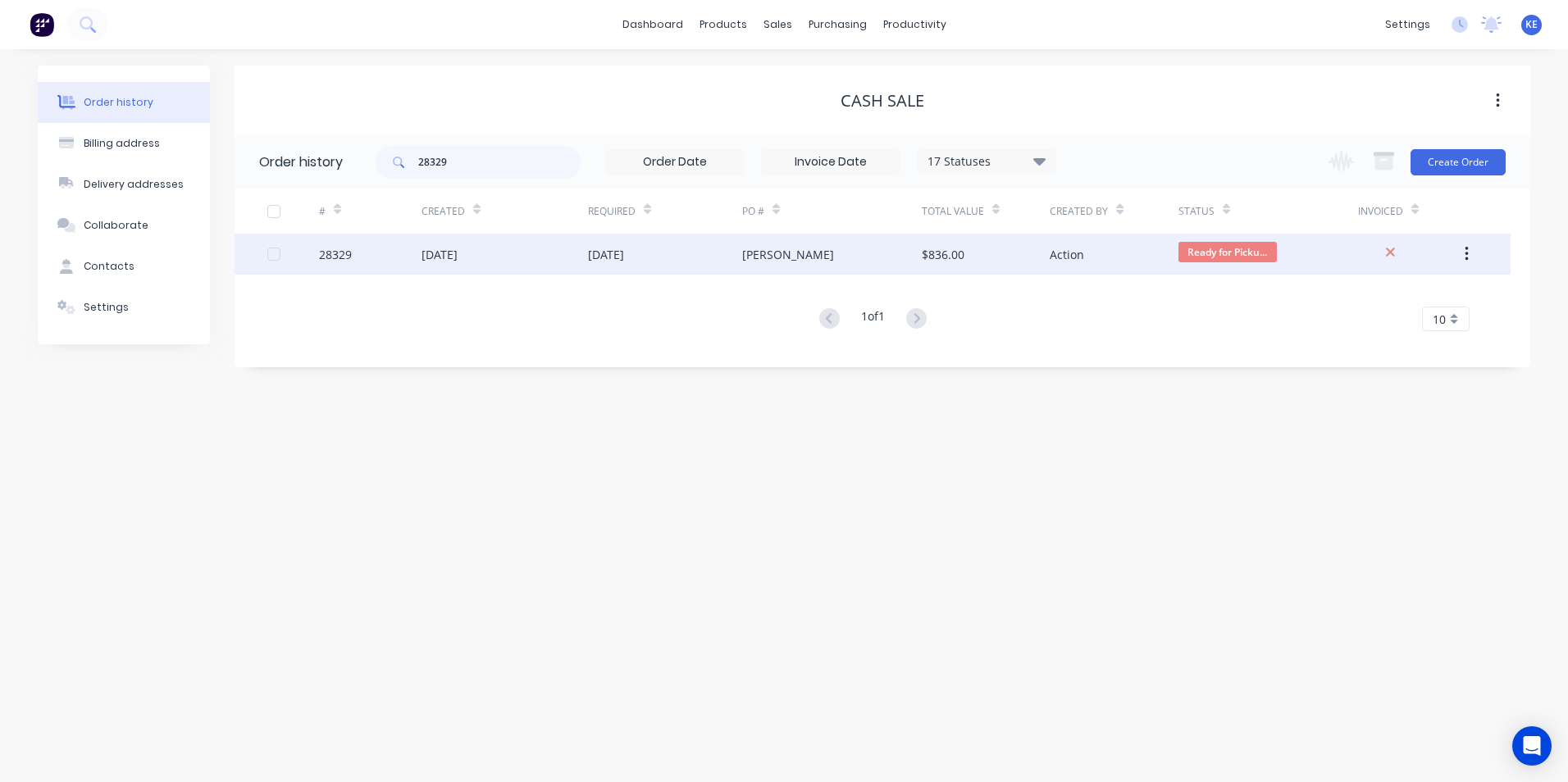
click at [520, 259] on div "[DATE]" at bounding box center [504, 254] width 166 height 41
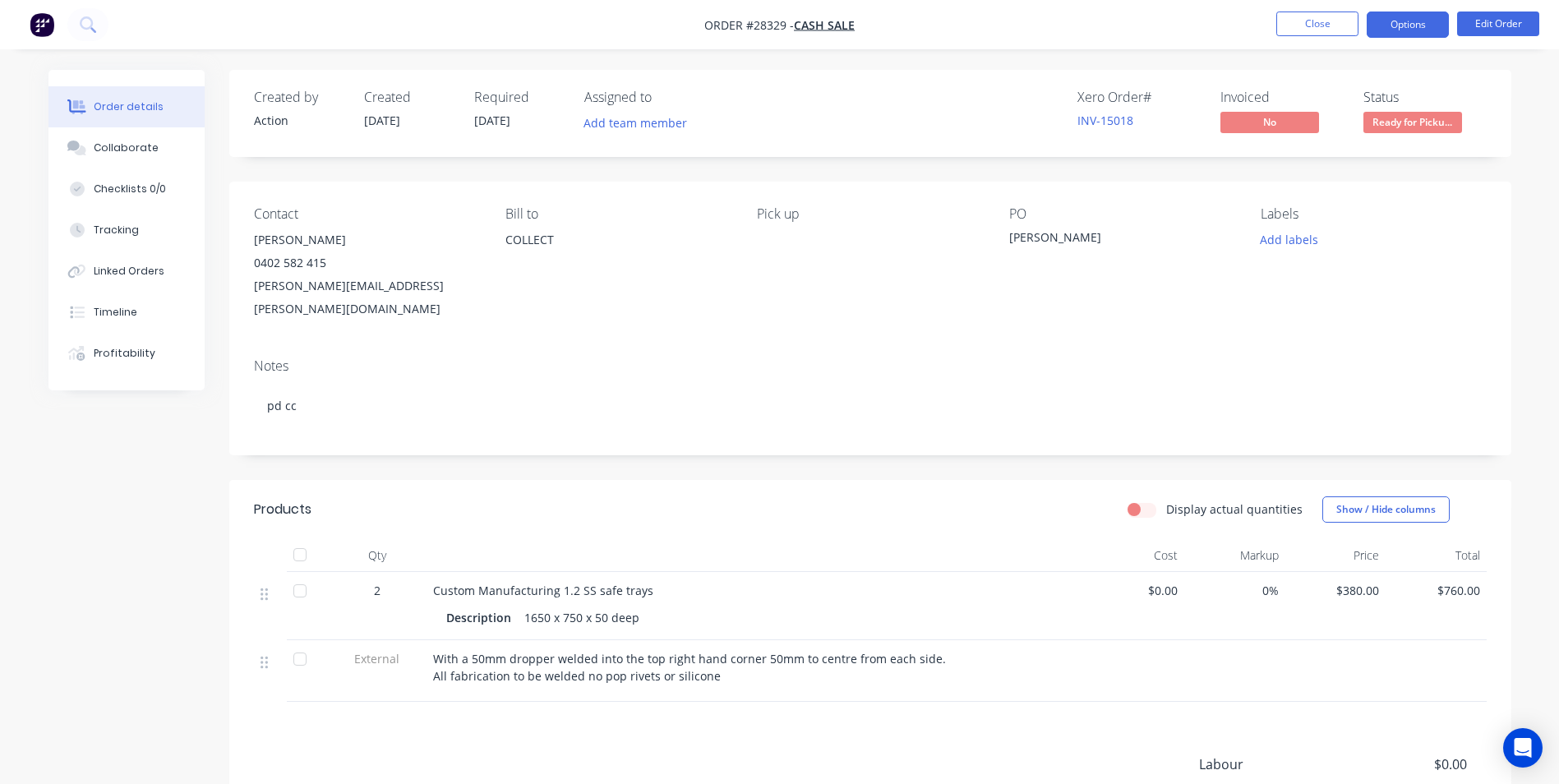
click at [1410, 21] on button "Options" at bounding box center [1408, 25] width 82 height 26
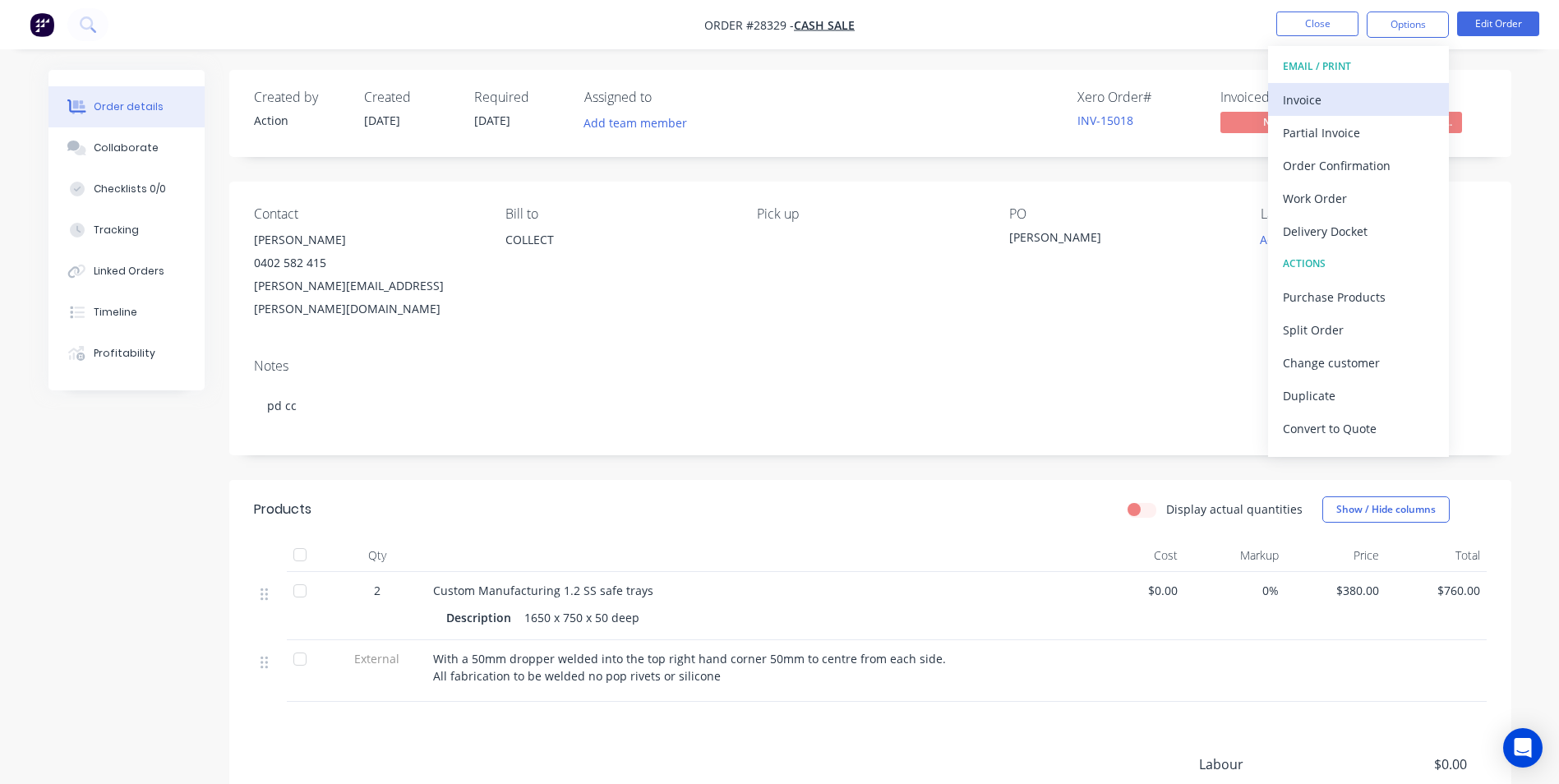
click at [1317, 108] on div "Invoice" at bounding box center [1358, 99] width 151 height 24
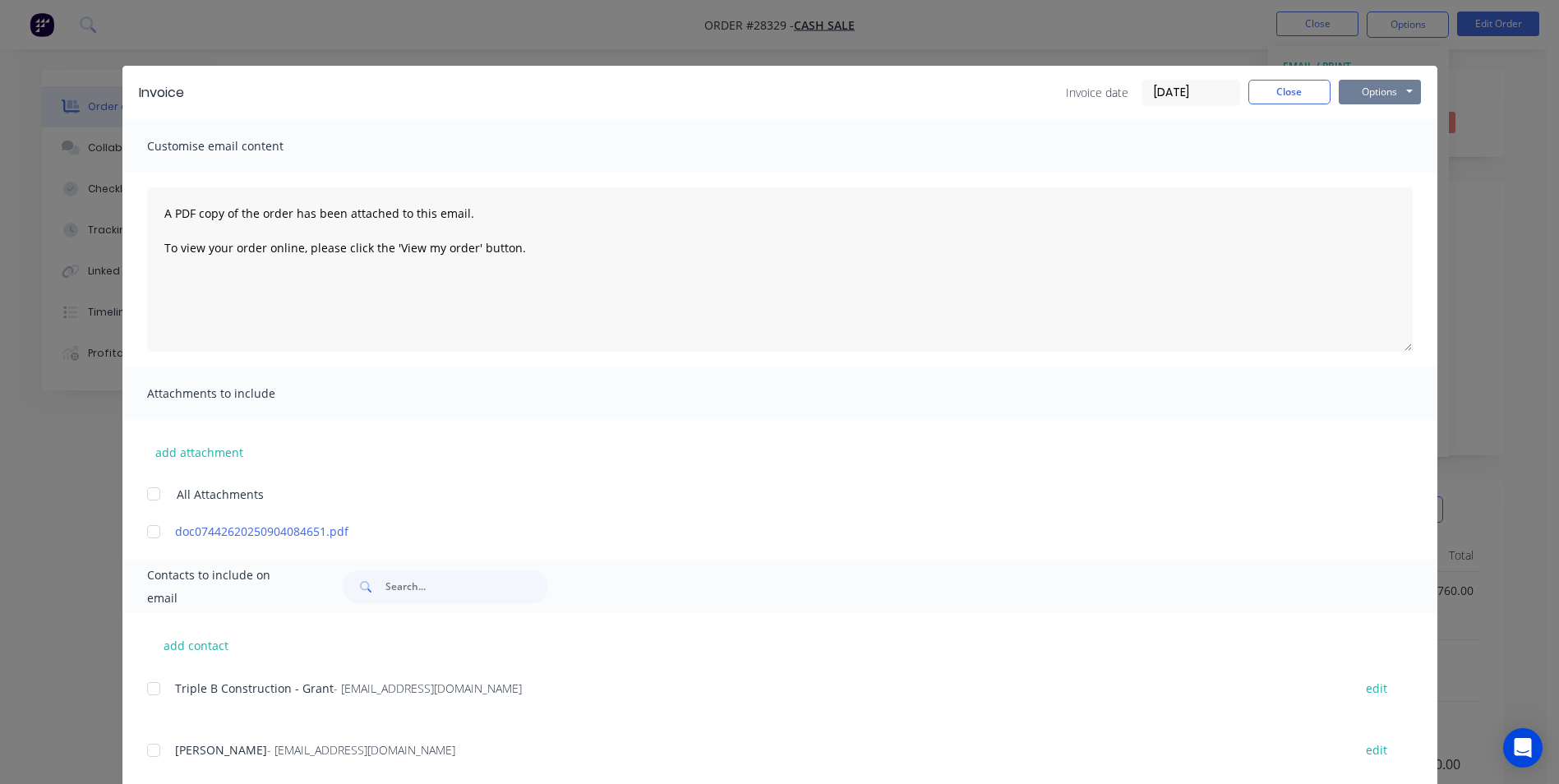
click at [1375, 88] on button "Options" at bounding box center [1379, 91] width 82 height 25
click at [1376, 147] on button "Print" at bounding box center [1390, 149] width 105 height 27
click at [1281, 92] on button "Close" at bounding box center [1289, 91] width 82 height 25
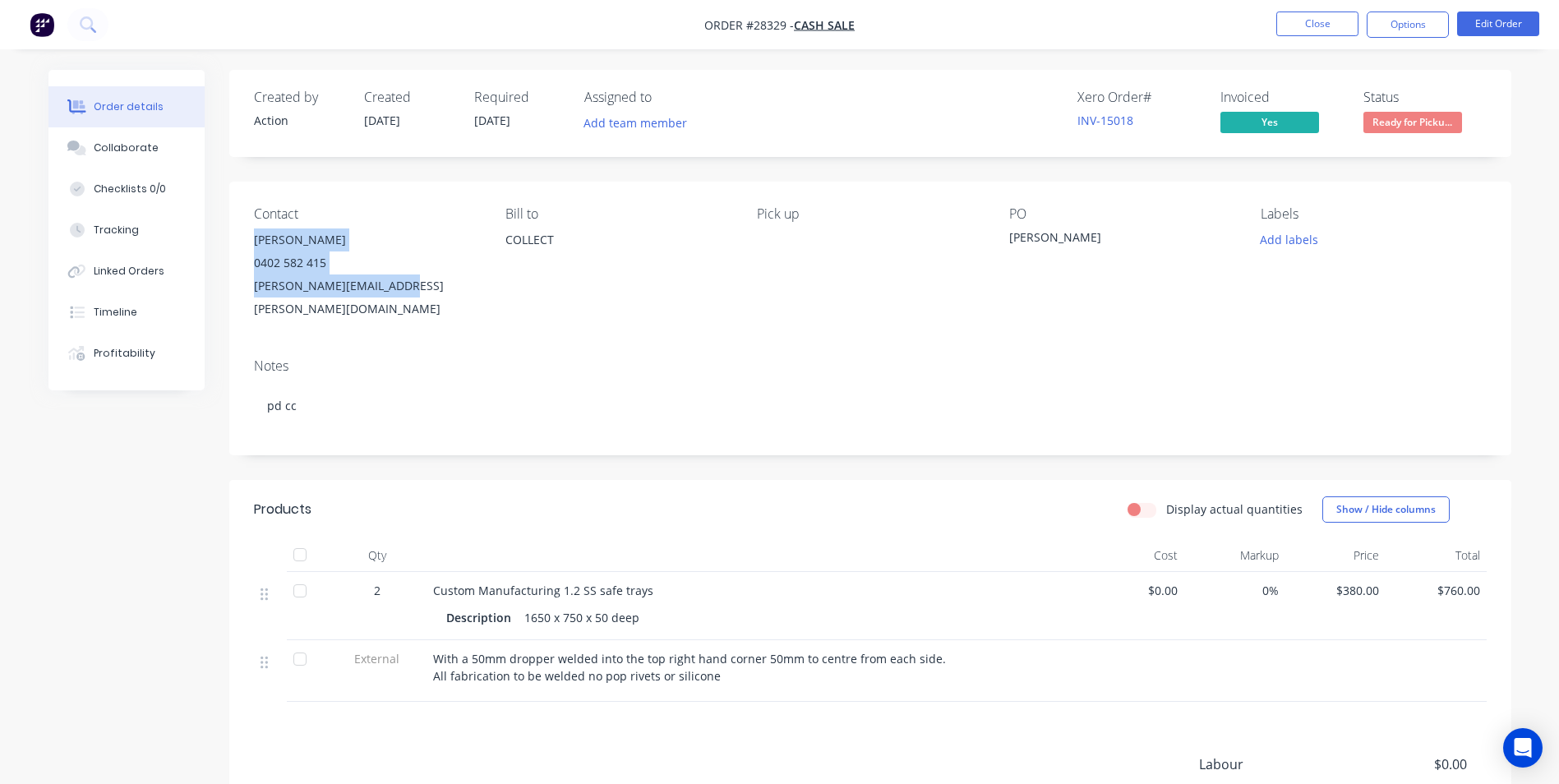
drag, startPoint x: 250, startPoint y: 238, endPoint x: 386, endPoint y: 287, distance: 144.6
click at [386, 287] on div "Contact [PERSON_NAME] [PHONE_NUMBER] [PERSON_NAME][EMAIL_ADDRESS][PERSON_NAME][…" at bounding box center [871, 263] width 1282 height 163
copy div "[PERSON_NAME] 0402 582 415 [PERSON_NAME][EMAIL_ADDRESS][PERSON_NAME][DOMAIN_NAM…"
click at [1302, 28] on button "Close" at bounding box center [1317, 24] width 82 height 25
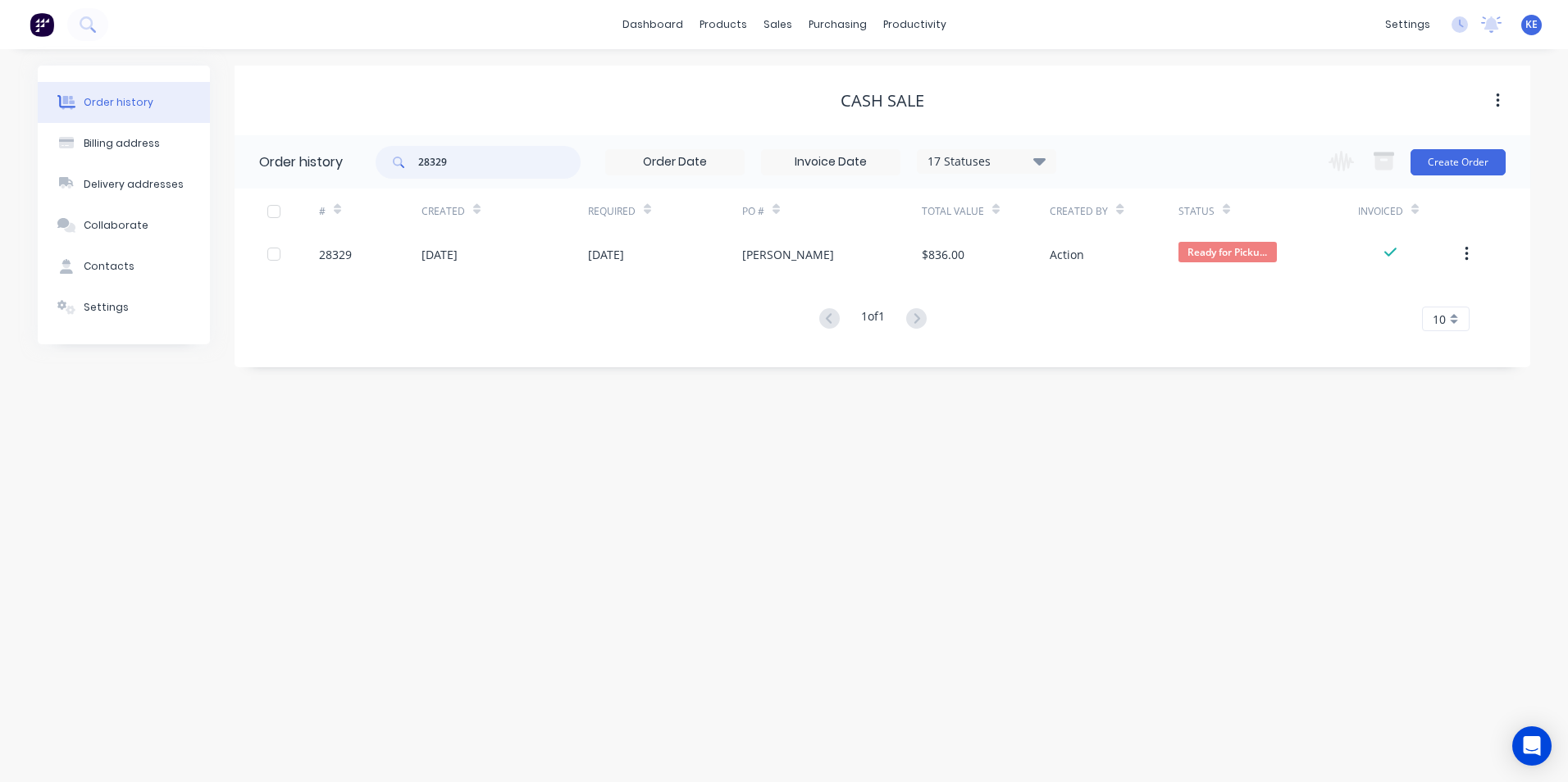
drag, startPoint x: 400, startPoint y: 171, endPoint x: 377, endPoint y: 178, distance: 24.0
click at [377, 178] on div "28329" at bounding box center [477, 162] width 205 height 33
type input "283"
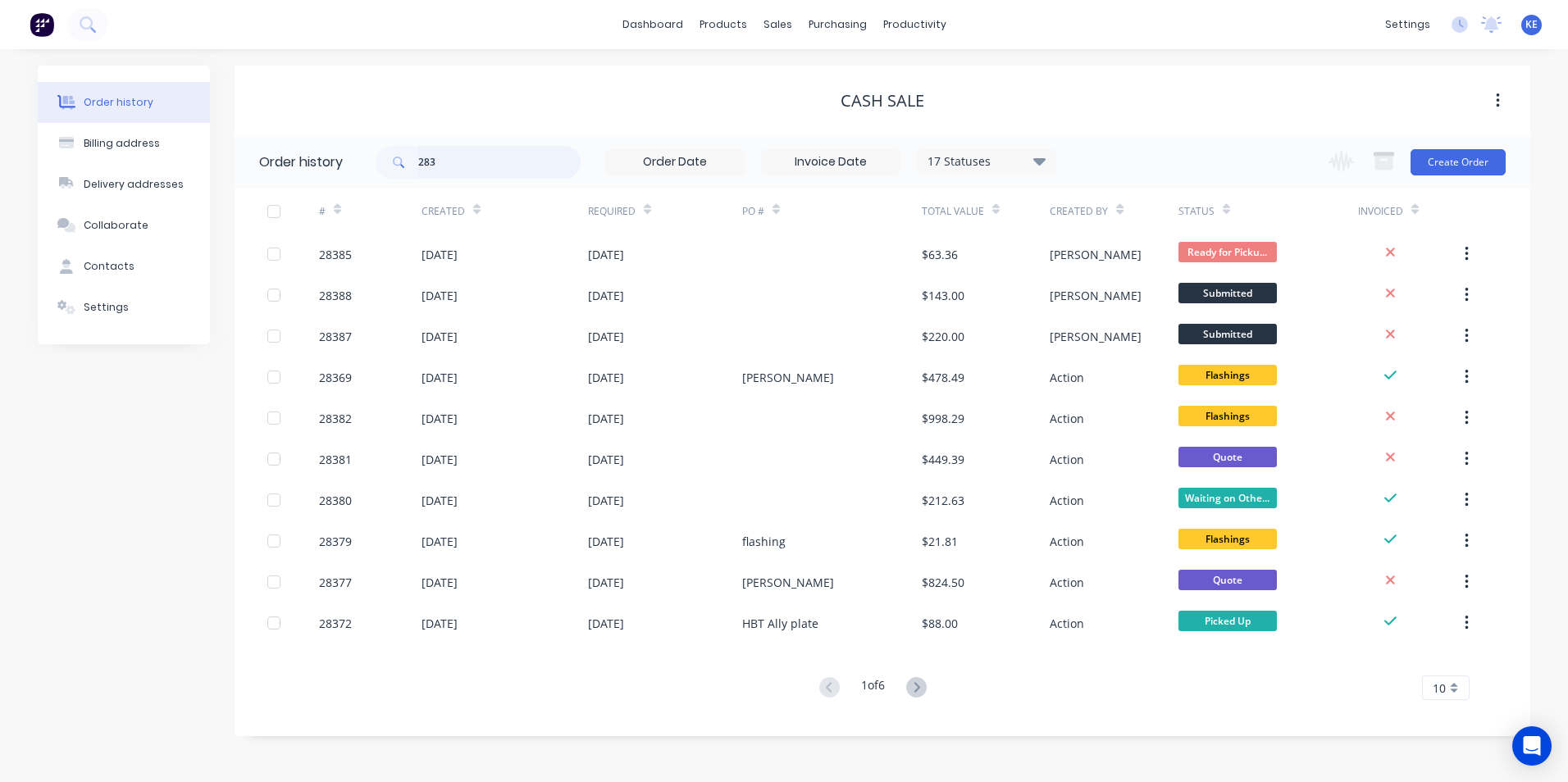
click at [445, 163] on input "283" at bounding box center [499, 162] width 162 height 33
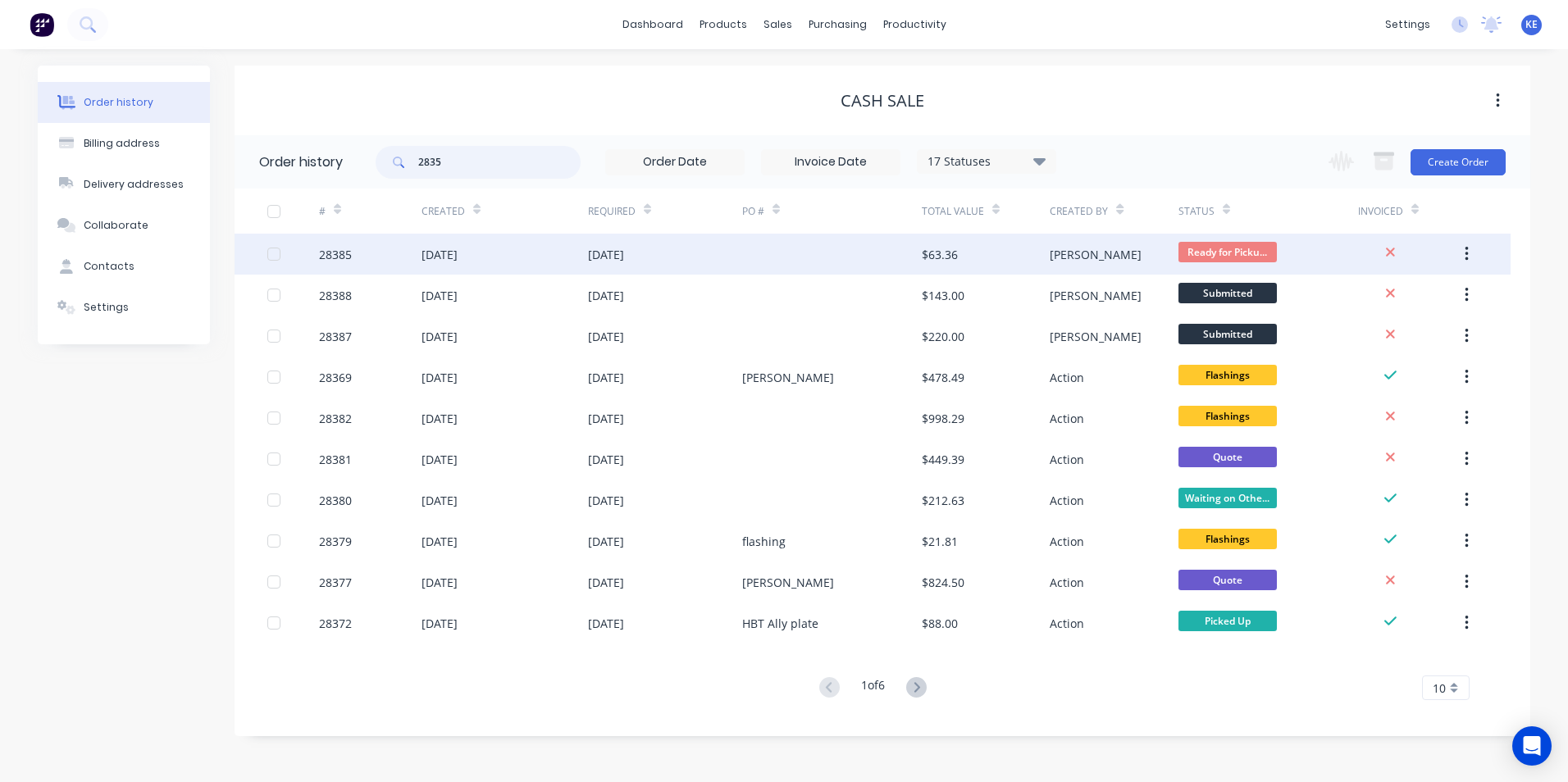
type input "28354"
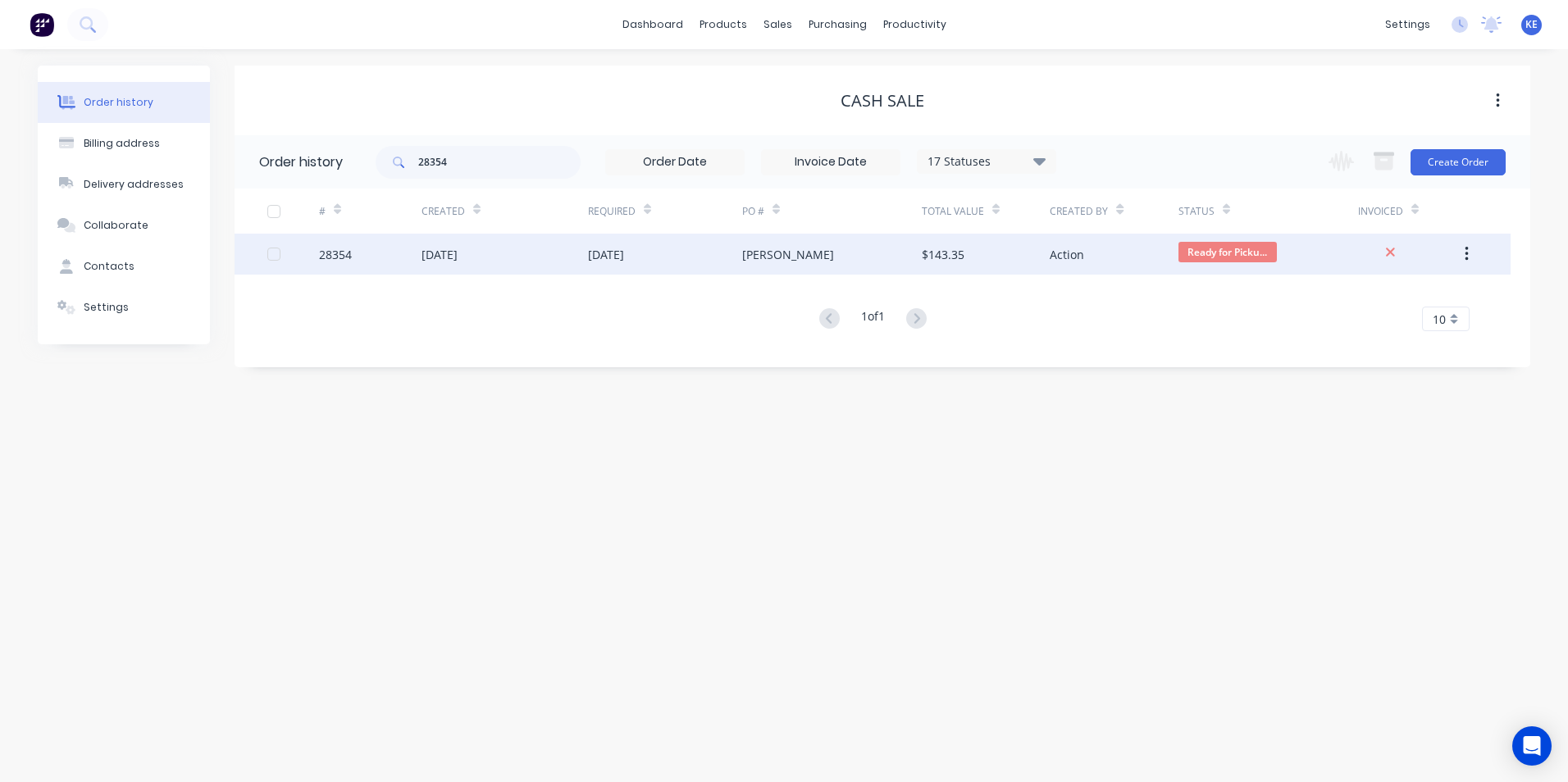
click at [371, 256] on div "28354" at bounding box center [370, 254] width 103 height 41
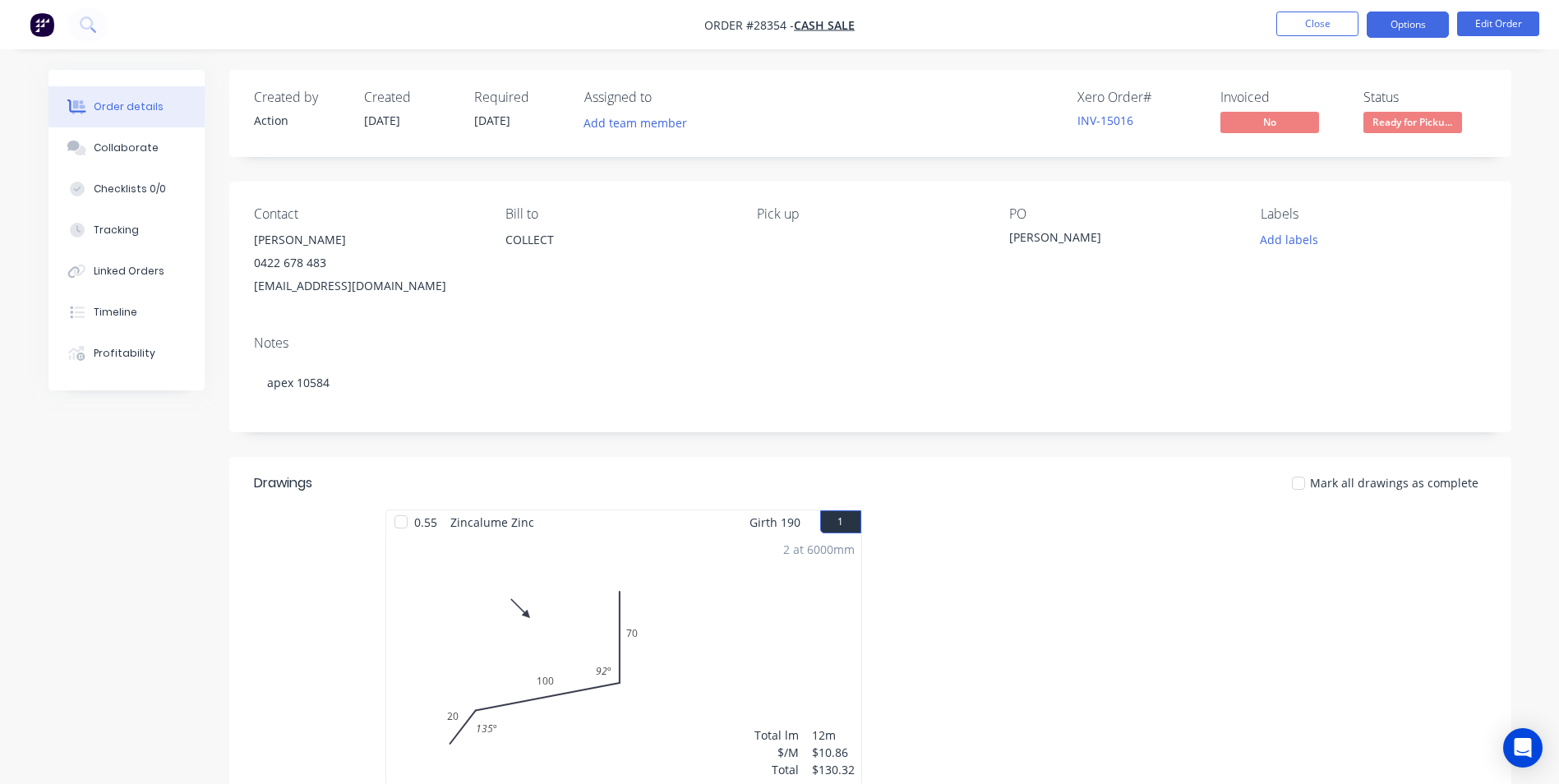
click at [1403, 22] on button "Options" at bounding box center [1408, 25] width 82 height 26
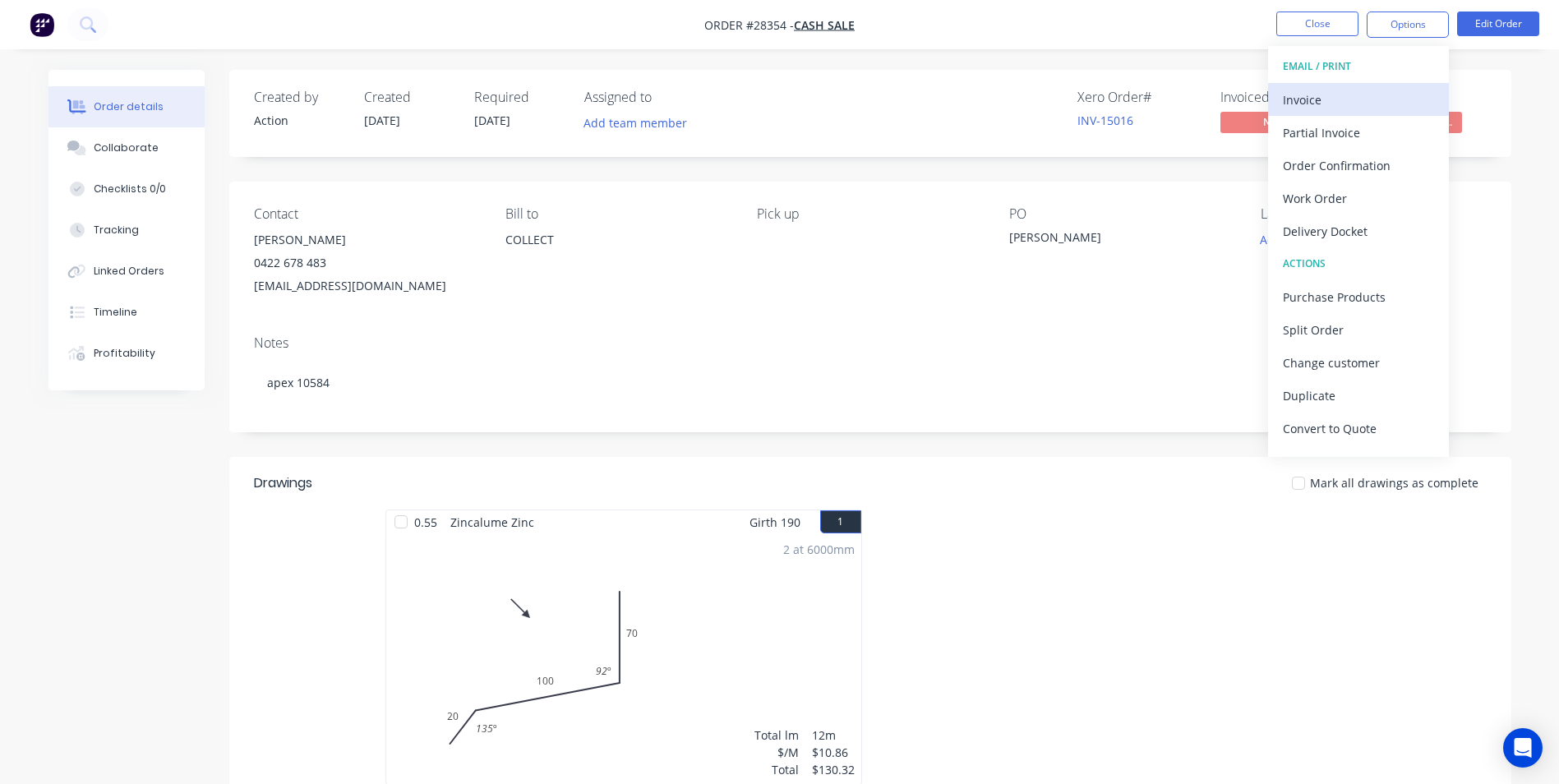
click at [1319, 91] on div "Invoice" at bounding box center [1358, 99] width 151 height 24
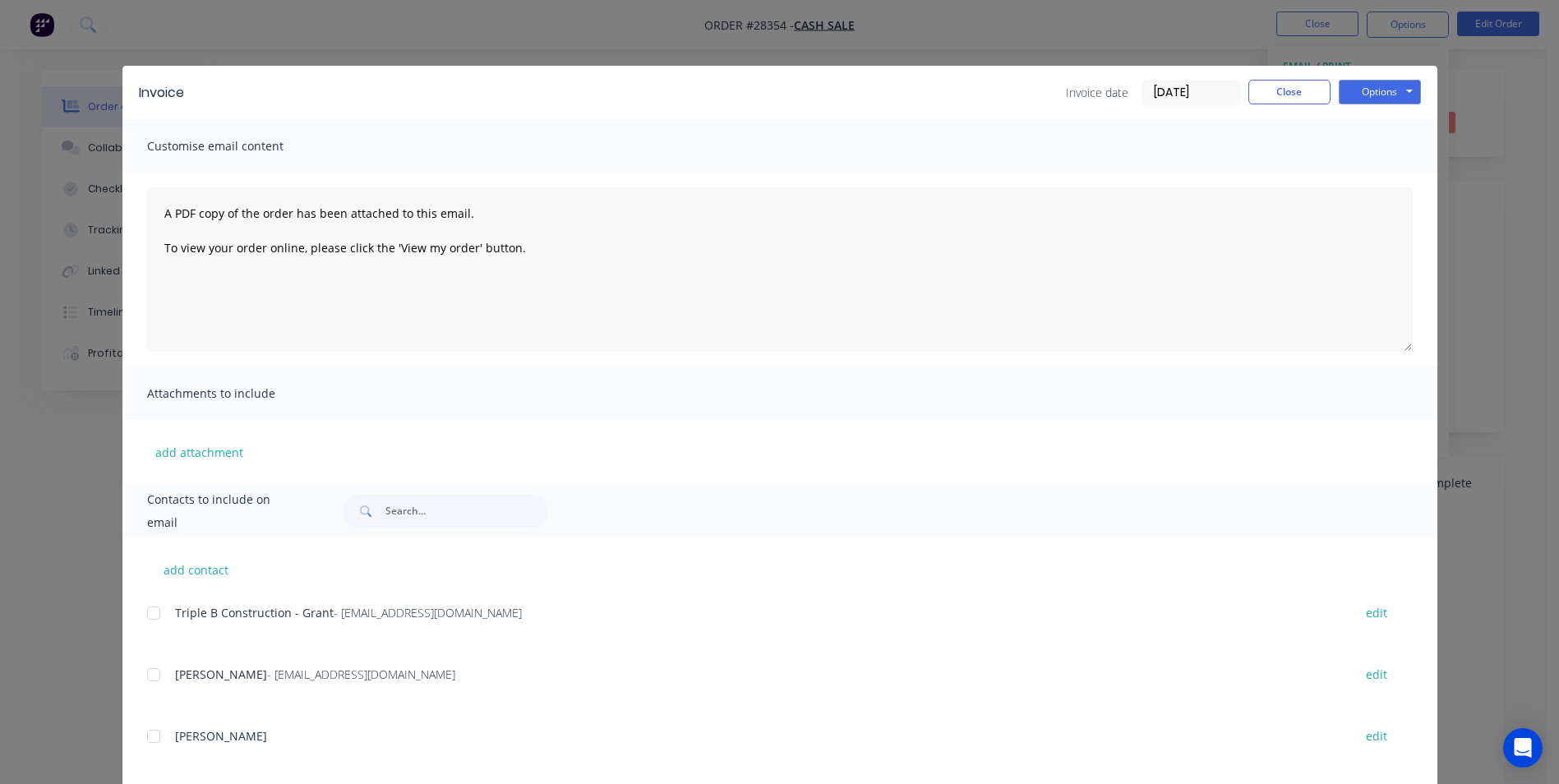
click at [1389, 78] on div "Invoice Invoice date [DATE] Close Options Preview Print Email" at bounding box center [780, 92] width 1315 height 54
click at [1389, 86] on button "Options" at bounding box center [1379, 91] width 82 height 25
click at [1366, 146] on button "Print" at bounding box center [1390, 149] width 105 height 27
click at [1265, 93] on button "Close" at bounding box center [1289, 91] width 82 height 25
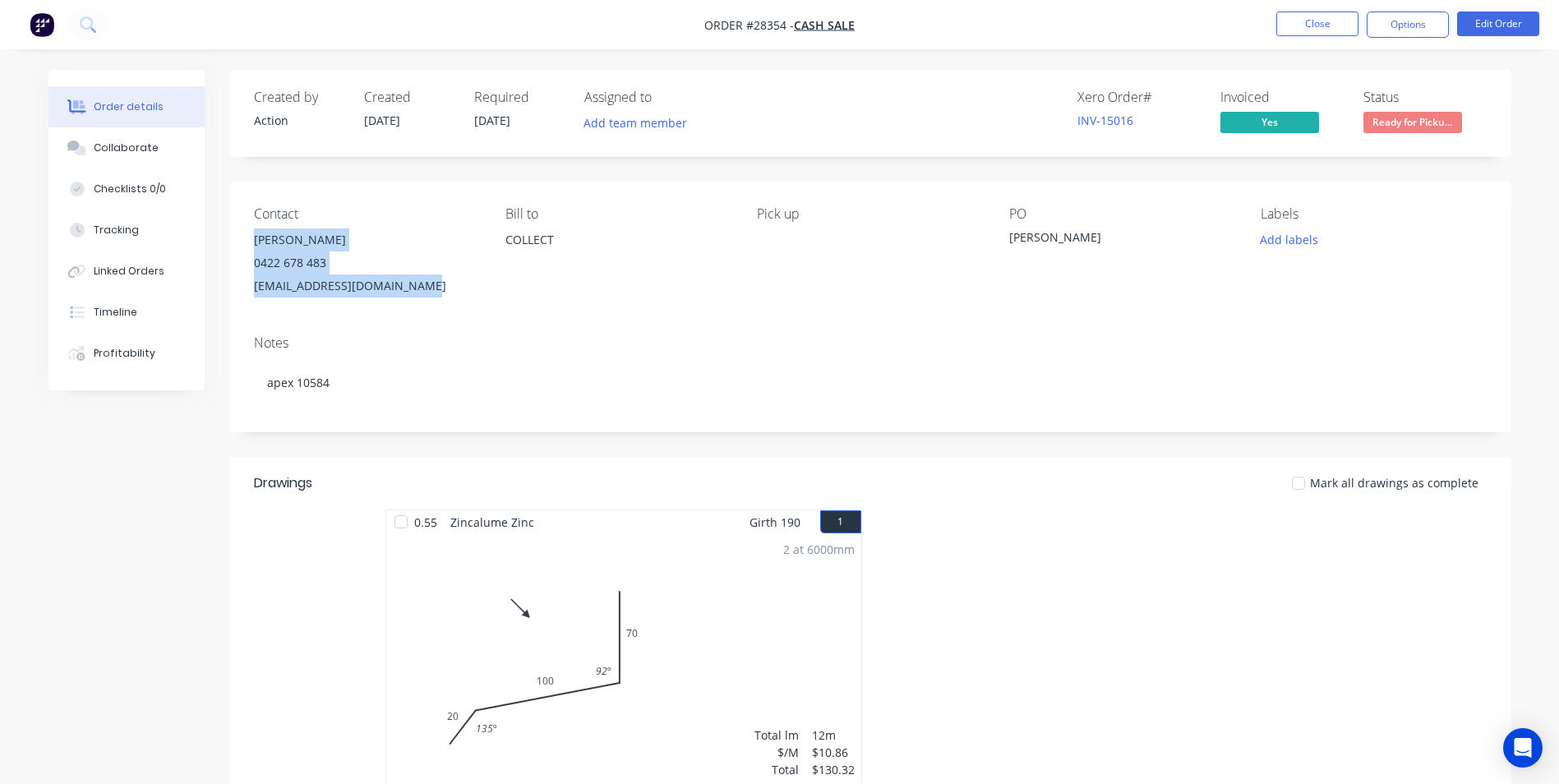
drag, startPoint x: 253, startPoint y: 240, endPoint x: 434, endPoint y: 294, distance: 188.9
click at [434, 294] on div "[PERSON_NAME] 0422 678 483 [EMAIL_ADDRESS][DOMAIN_NAME]" at bounding box center [367, 263] width 225 height 69
click at [1327, 19] on button "Close" at bounding box center [1317, 24] width 82 height 25
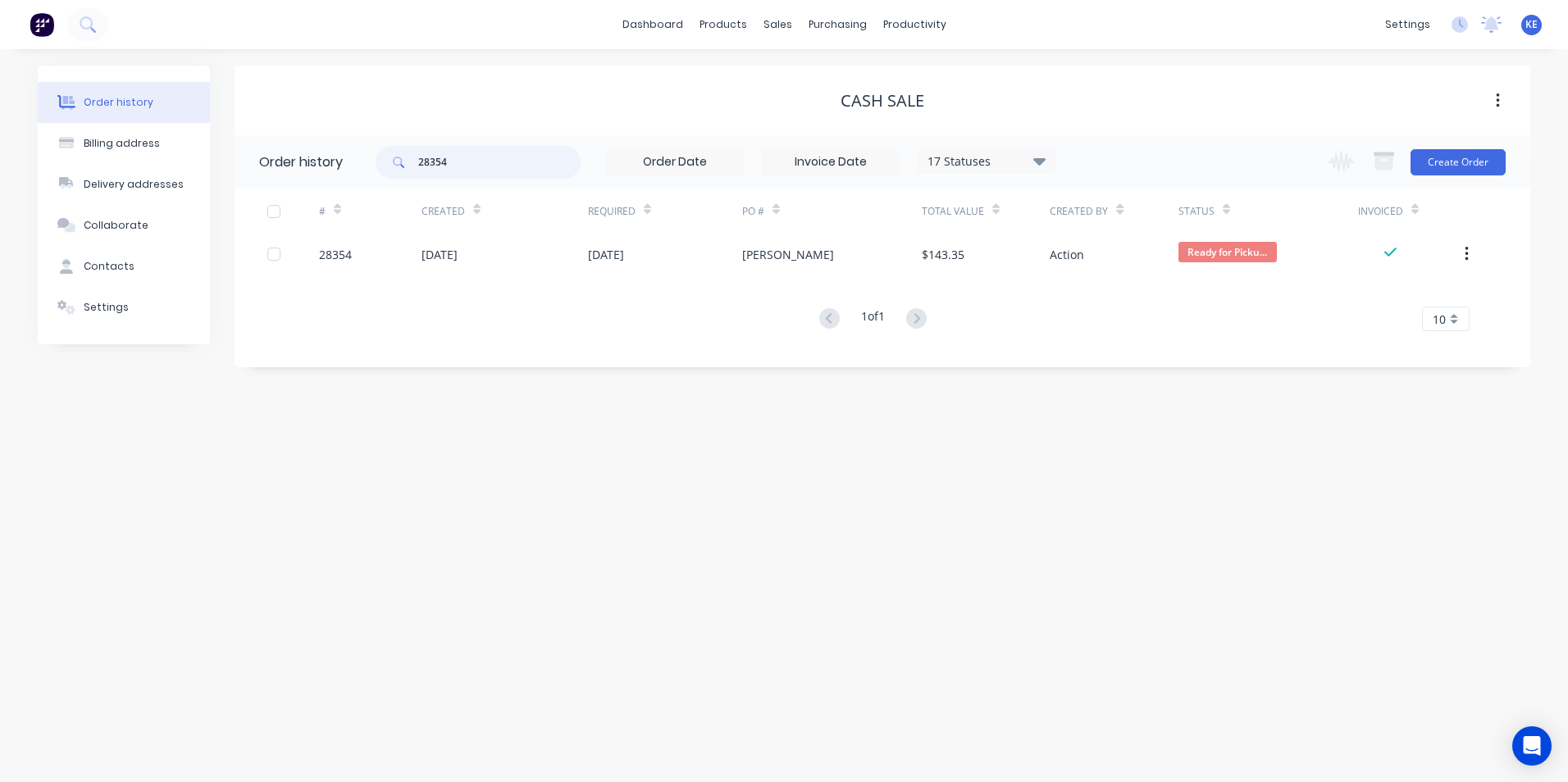
drag, startPoint x: 476, startPoint y: 157, endPoint x: 370, endPoint y: 173, distance: 107.2
click at [370, 173] on header "Order history 28354 17 Statuses Invoice Status Invoiced Not Invoiced Partial Or…" at bounding box center [882, 162] width 1295 height 54
type input "28357"
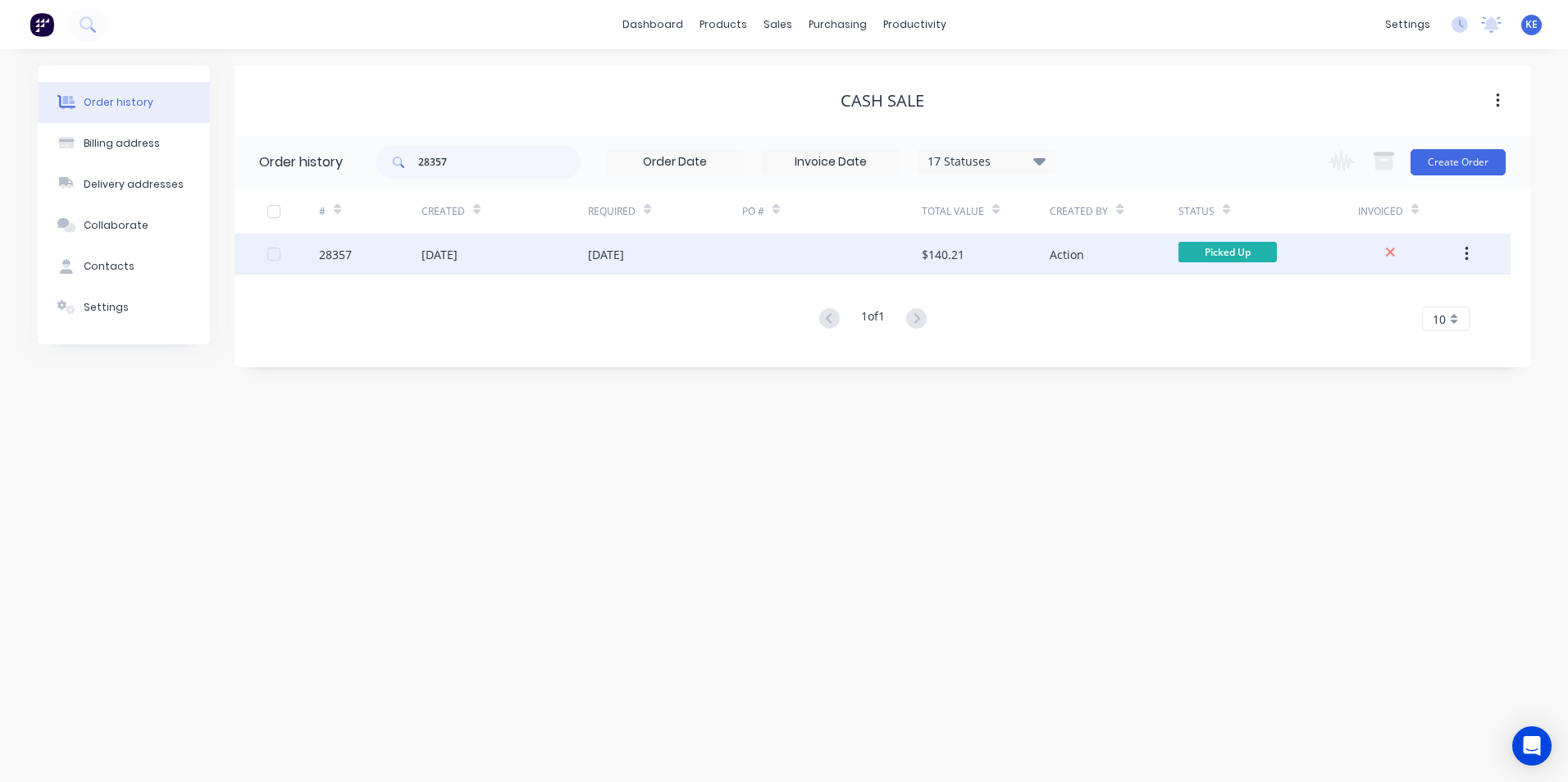
click at [387, 253] on div "28357" at bounding box center [370, 254] width 103 height 41
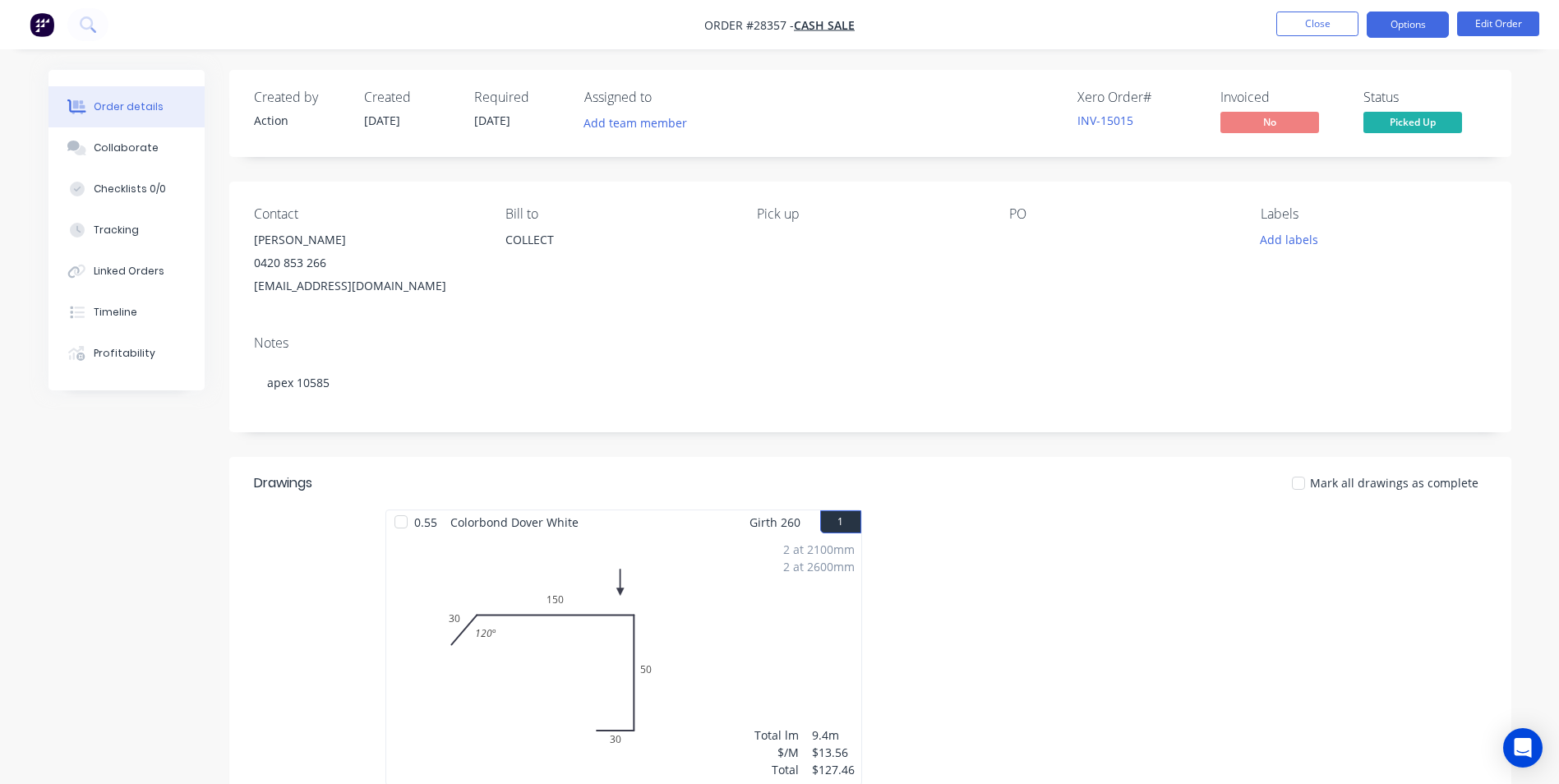
click at [1406, 28] on button "Options" at bounding box center [1408, 25] width 82 height 26
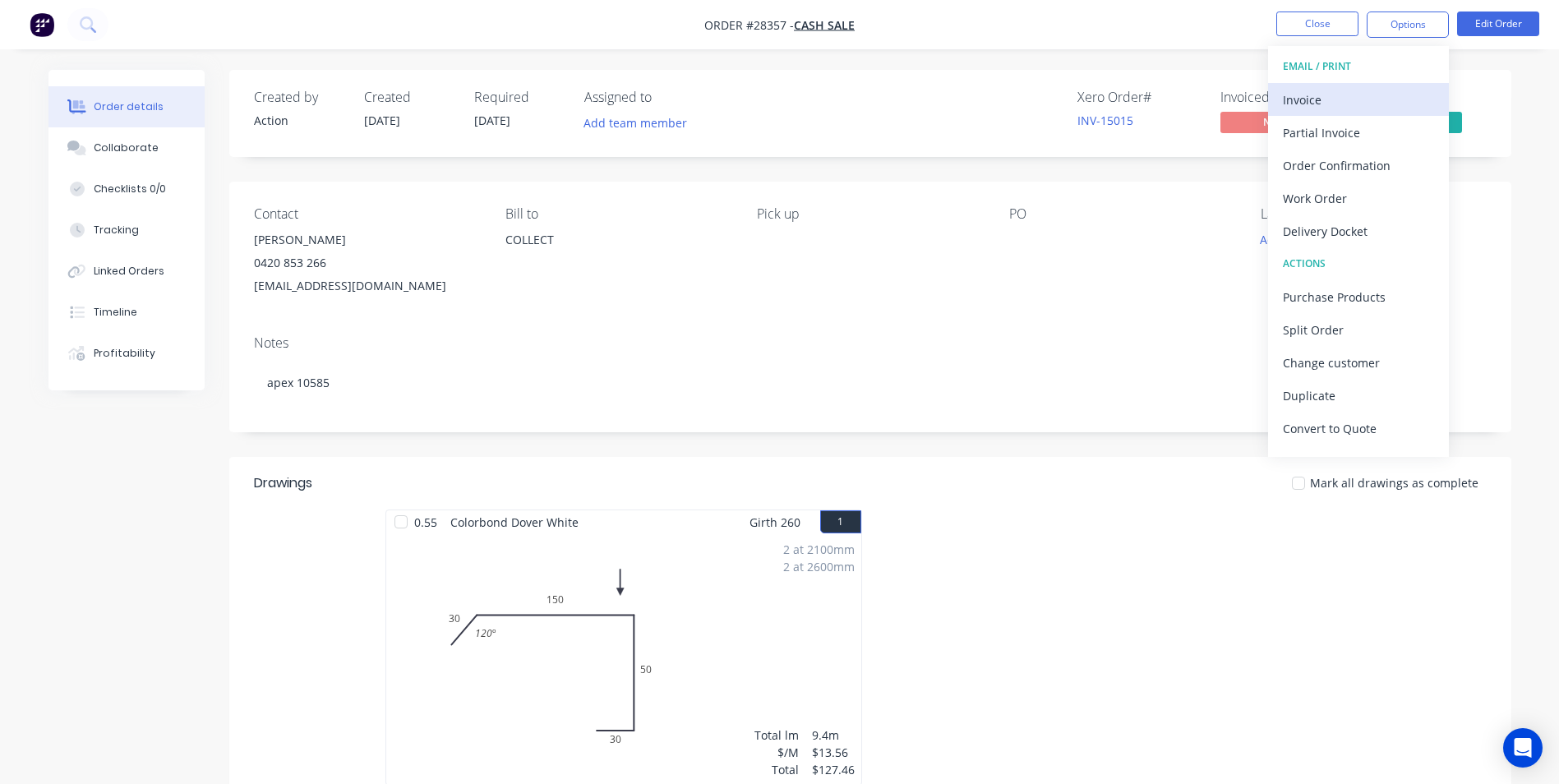
click at [1347, 106] on div "Invoice" at bounding box center [1358, 99] width 151 height 24
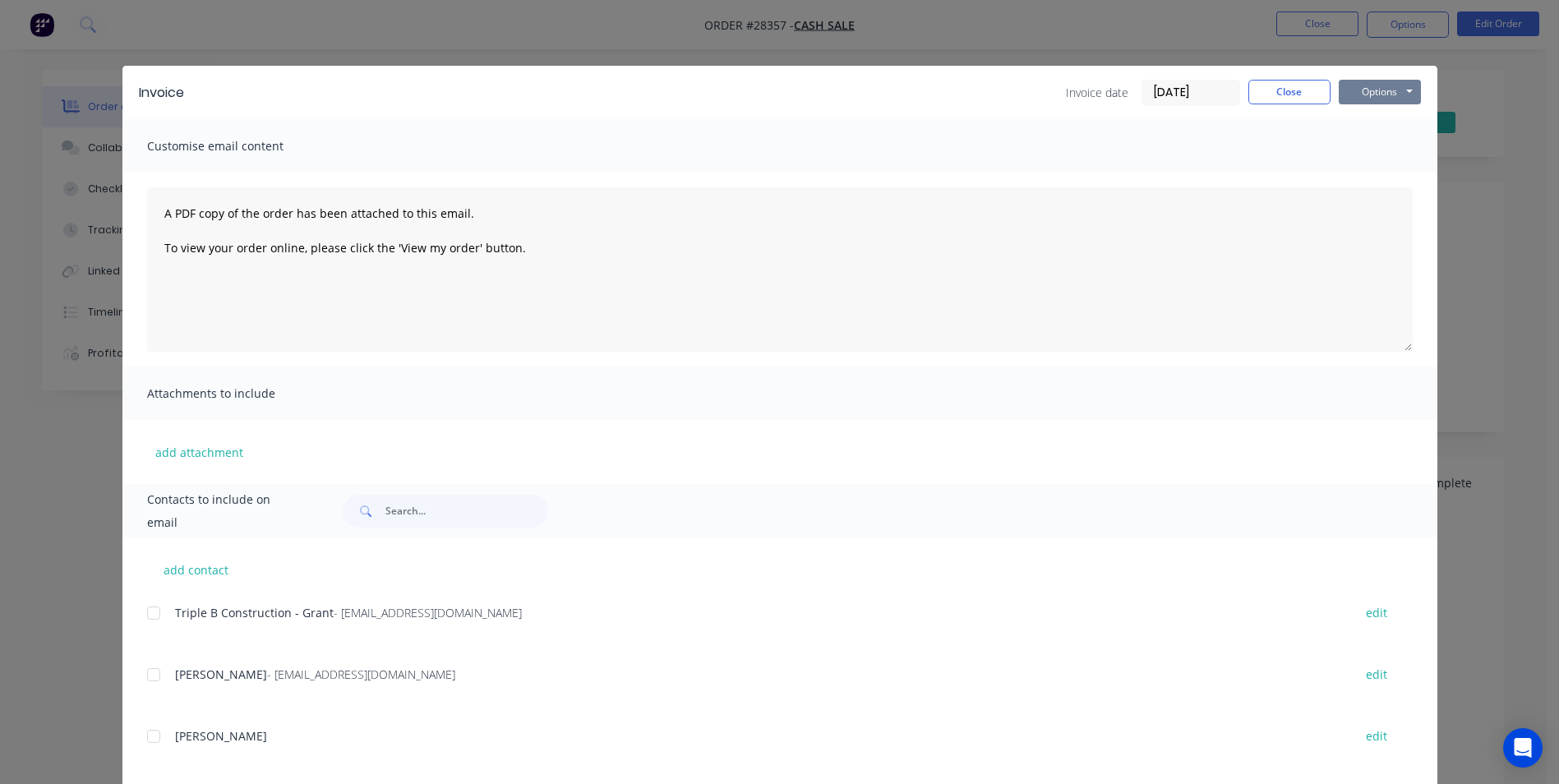
click at [1373, 88] on button "Options" at bounding box center [1379, 91] width 82 height 25
click at [1369, 146] on button "Print" at bounding box center [1390, 149] width 105 height 27
click at [1270, 97] on button "Close" at bounding box center [1289, 91] width 82 height 25
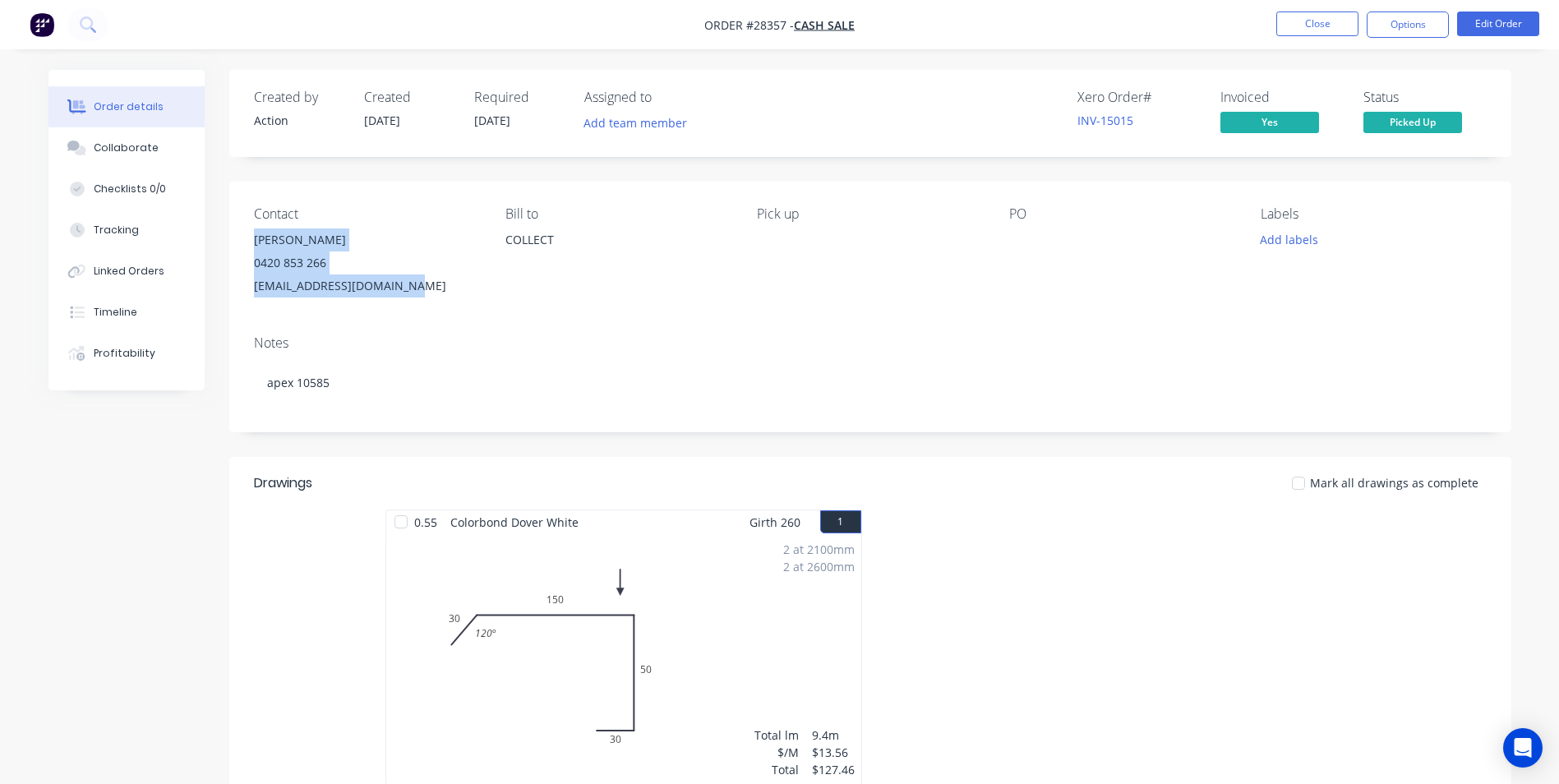
drag, startPoint x: 253, startPoint y: 241, endPoint x: 445, endPoint y: 289, distance: 197.9
click at [445, 289] on div "[PERSON_NAME] 0420 853 266 [EMAIL_ADDRESS][DOMAIN_NAME]" at bounding box center [367, 263] width 225 height 69
click at [1323, 29] on button "Close" at bounding box center [1317, 24] width 82 height 25
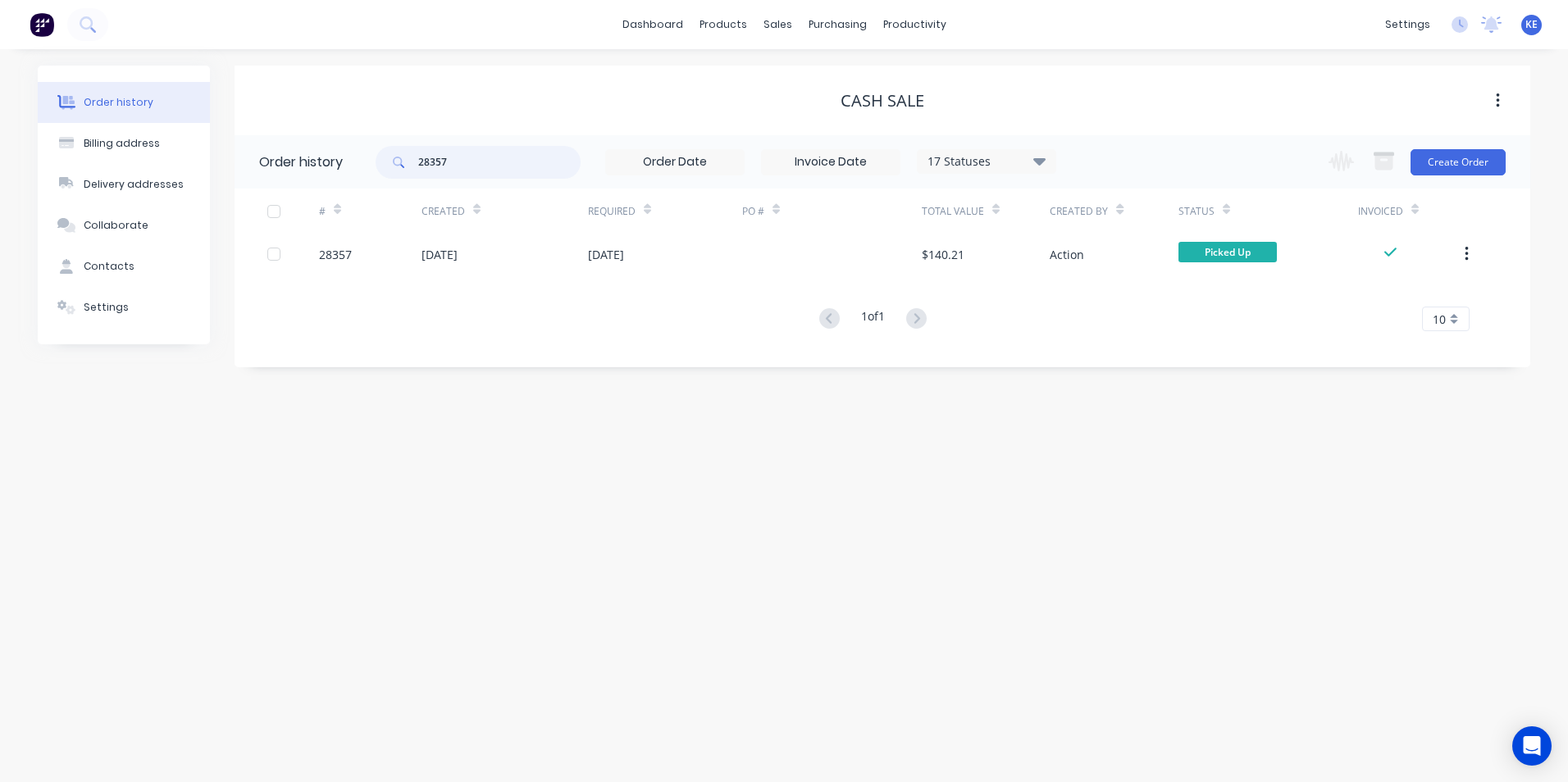
drag, startPoint x: 468, startPoint y: 162, endPoint x: 397, endPoint y: 166, distance: 71.1
click at [397, 166] on div "28357" at bounding box center [477, 162] width 205 height 33
type input "28355"
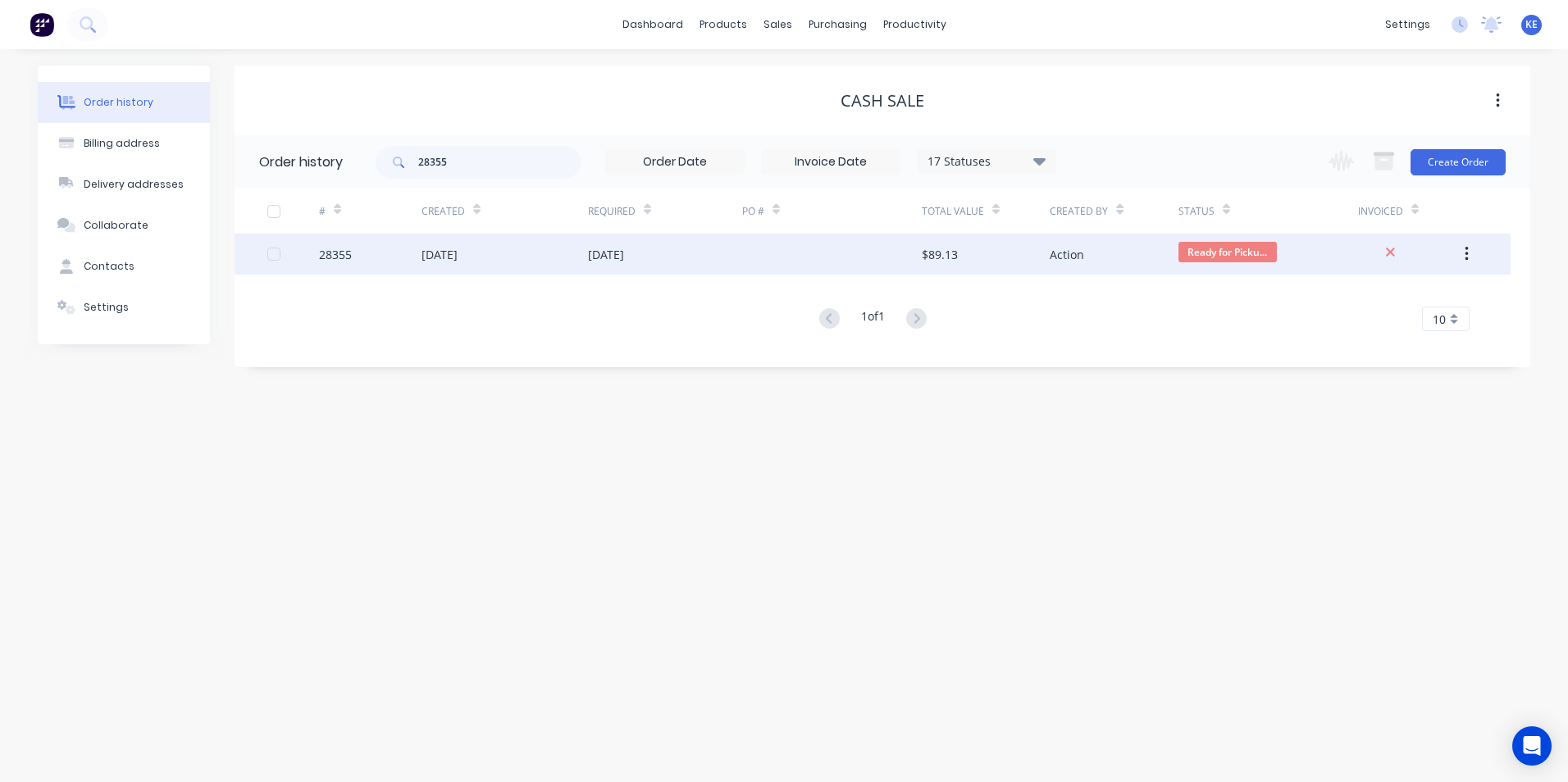
click at [362, 257] on div "28355" at bounding box center [370, 254] width 103 height 41
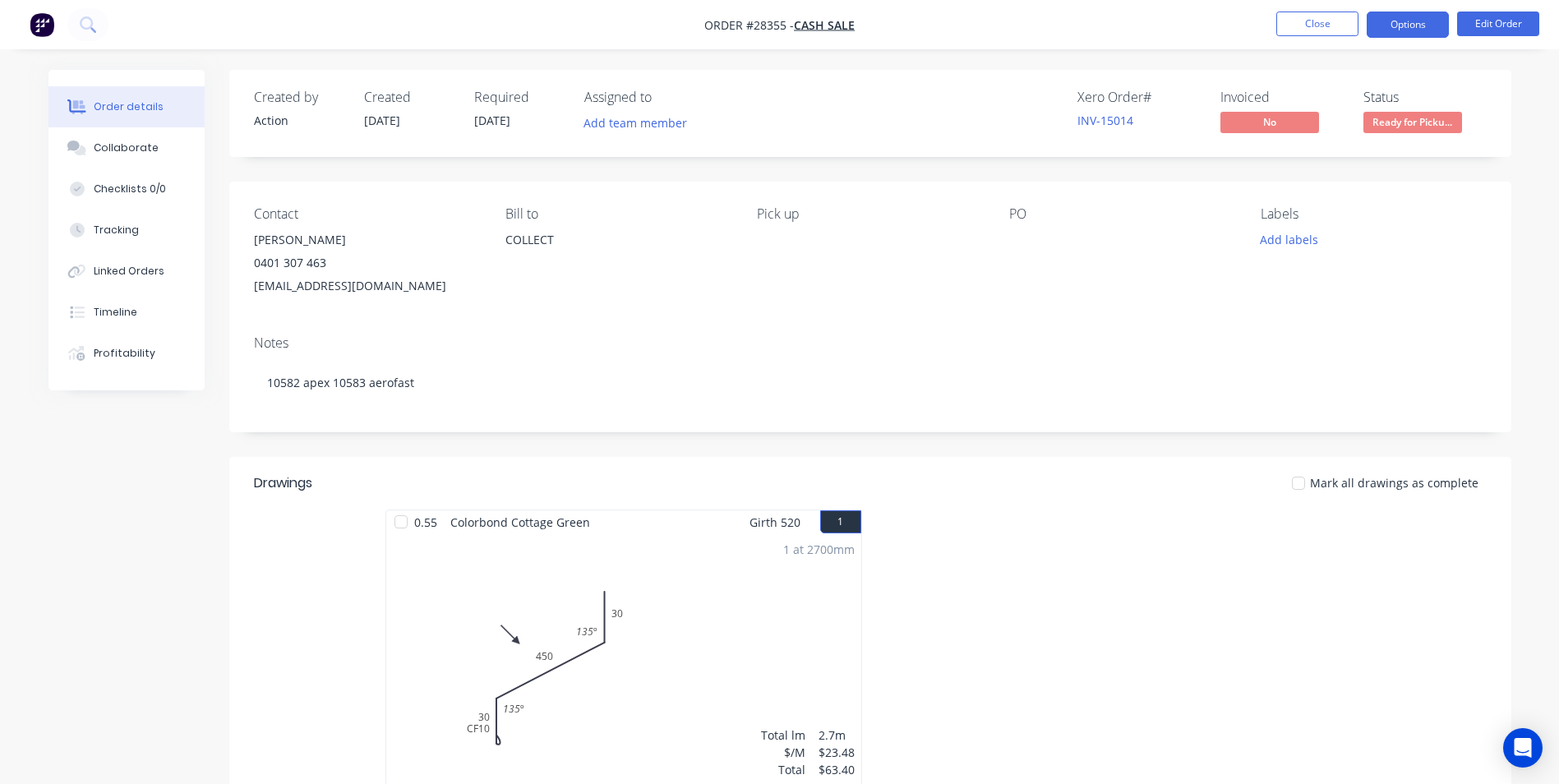
click at [1425, 26] on button "Options" at bounding box center [1408, 25] width 82 height 26
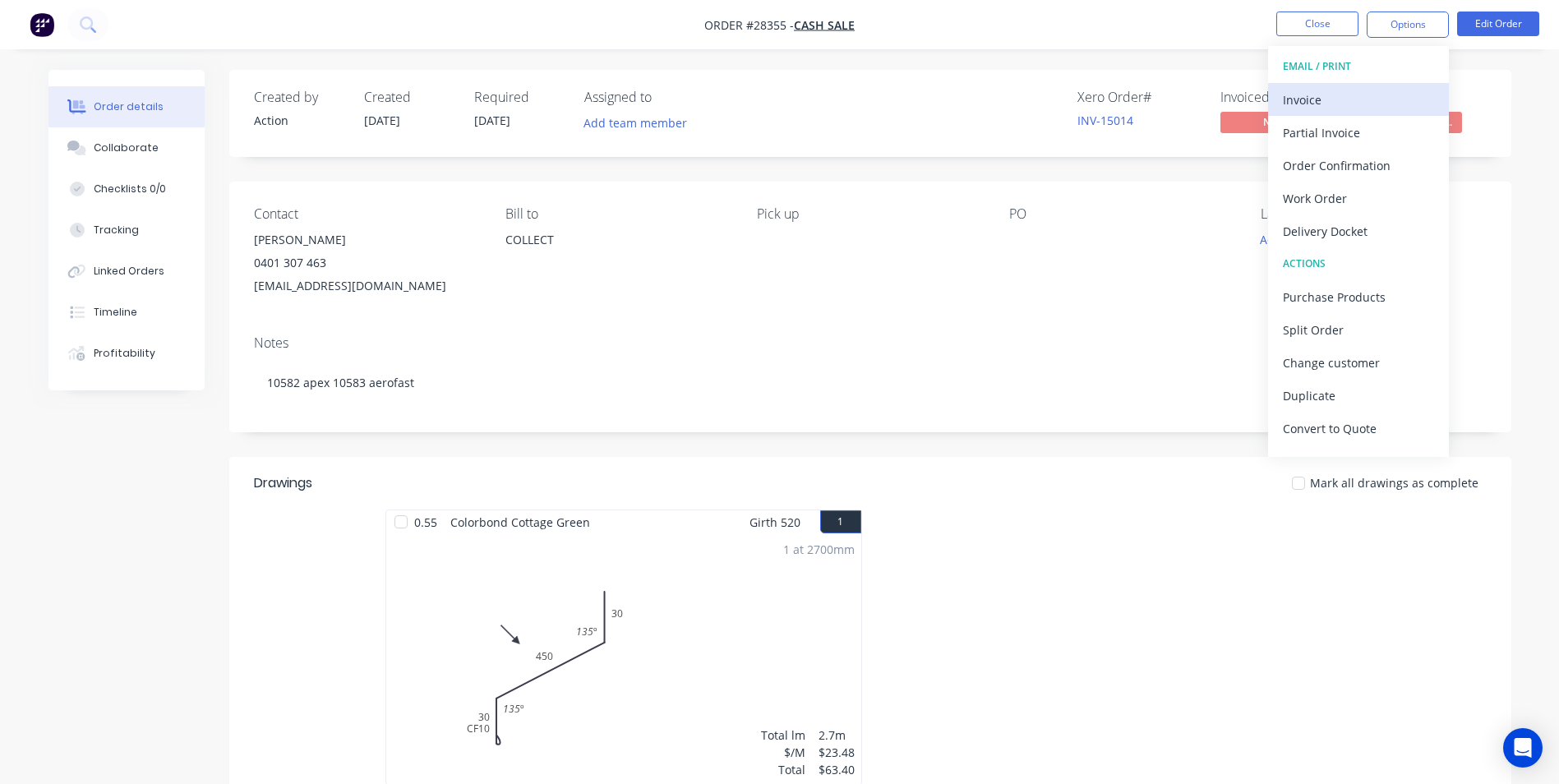
click at [1333, 105] on div "Invoice" at bounding box center [1358, 99] width 151 height 24
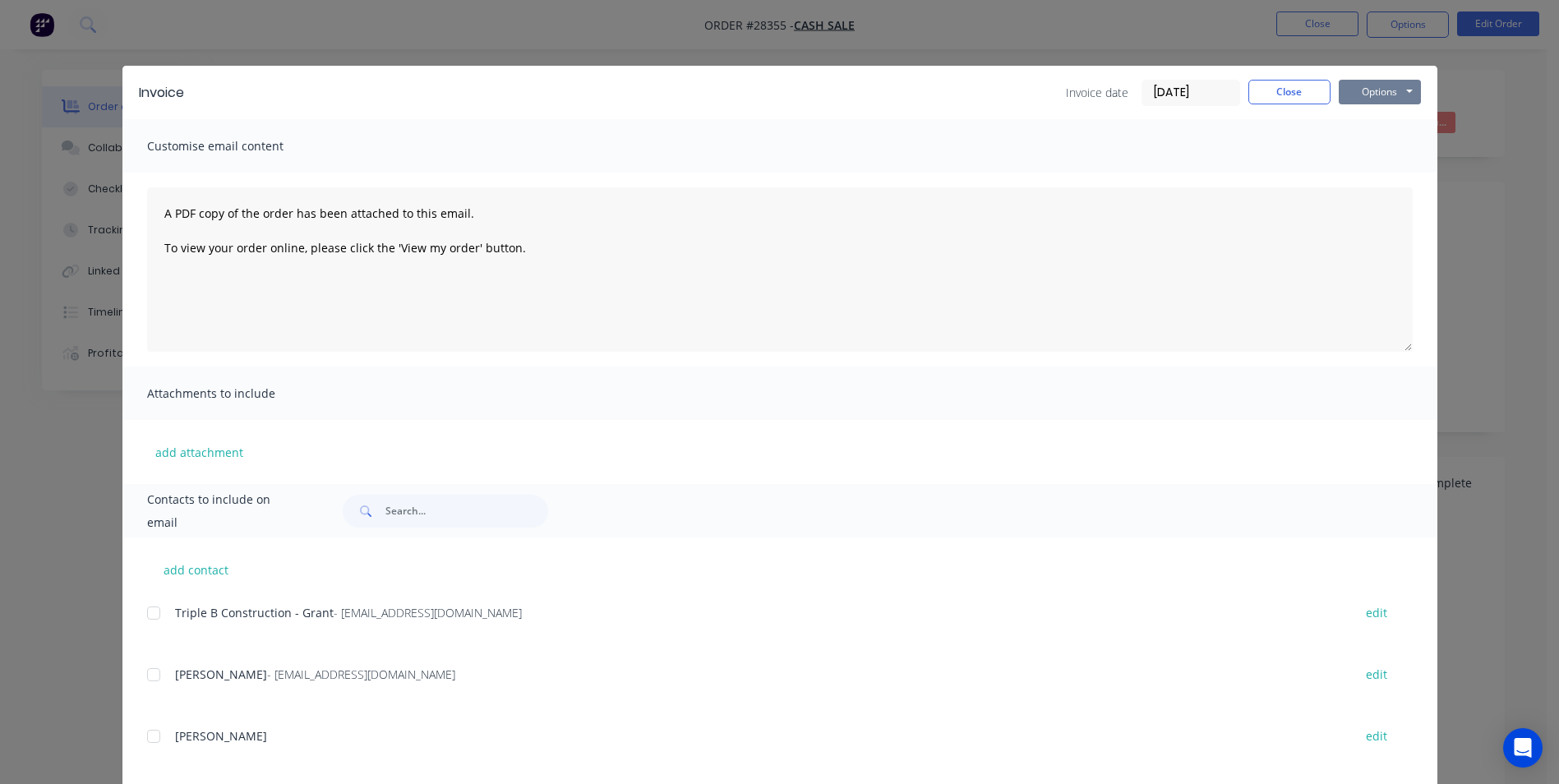
click at [1391, 88] on button "Options" at bounding box center [1379, 91] width 82 height 25
click at [1382, 142] on button "Print" at bounding box center [1390, 149] width 105 height 27
click at [1259, 96] on button "Close" at bounding box center [1289, 91] width 82 height 25
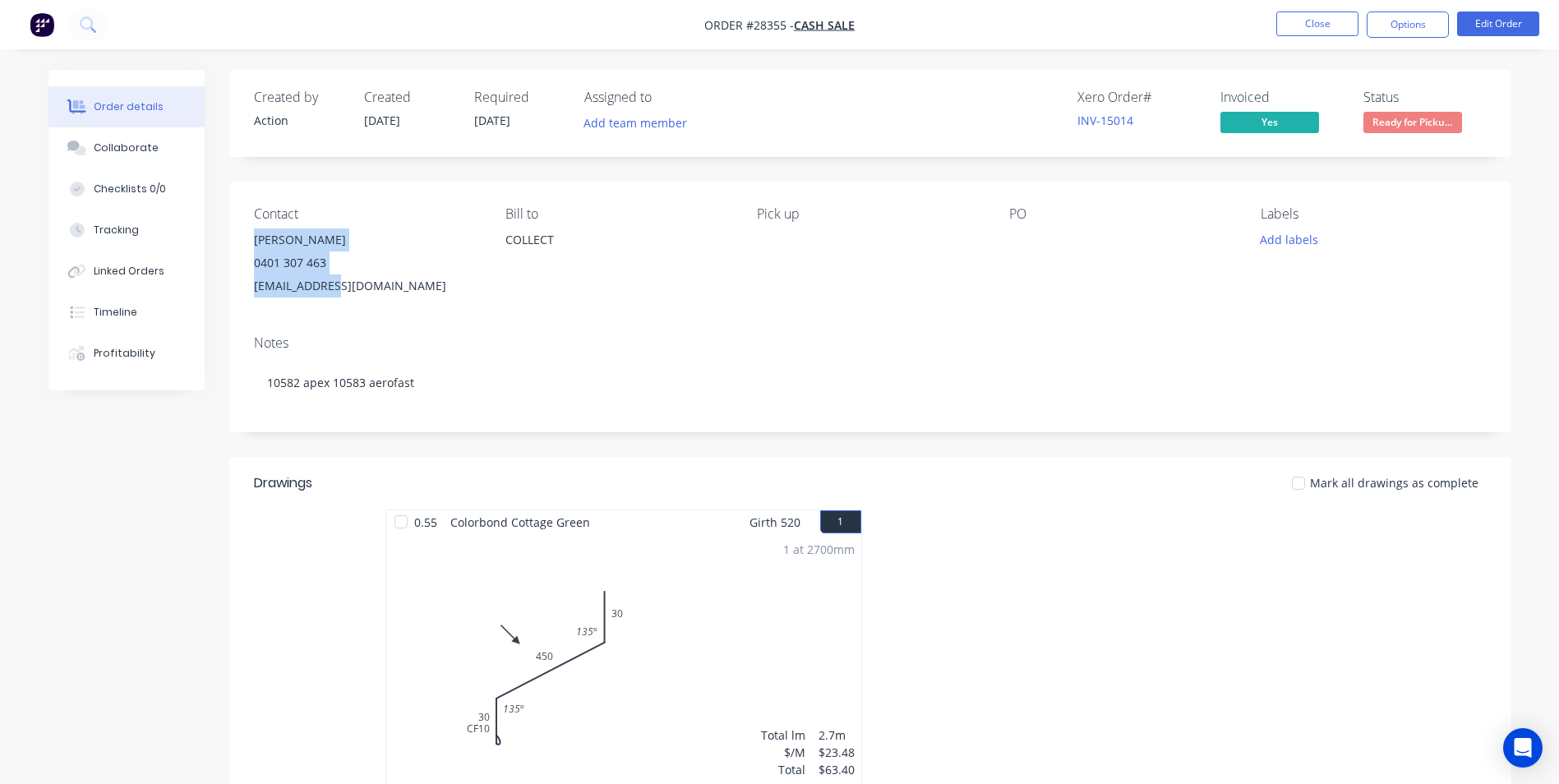
drag, startPoint x: 253, startPoint y: 245, endPoint x: 377, endPoint y: 298, distance: 134.9
click at [377, 298] on div "Contact [PERSON_NAME] [PHONE_NUMBER] [EMAIL_ADDRESS][DOMAIN_NAME] [PERSON_NAME]…" at bounding box center [871, 252] width 1282 height 140
click at [1326, 15] on button "Close" at bounding box center [1317, 24] width 82 height 25
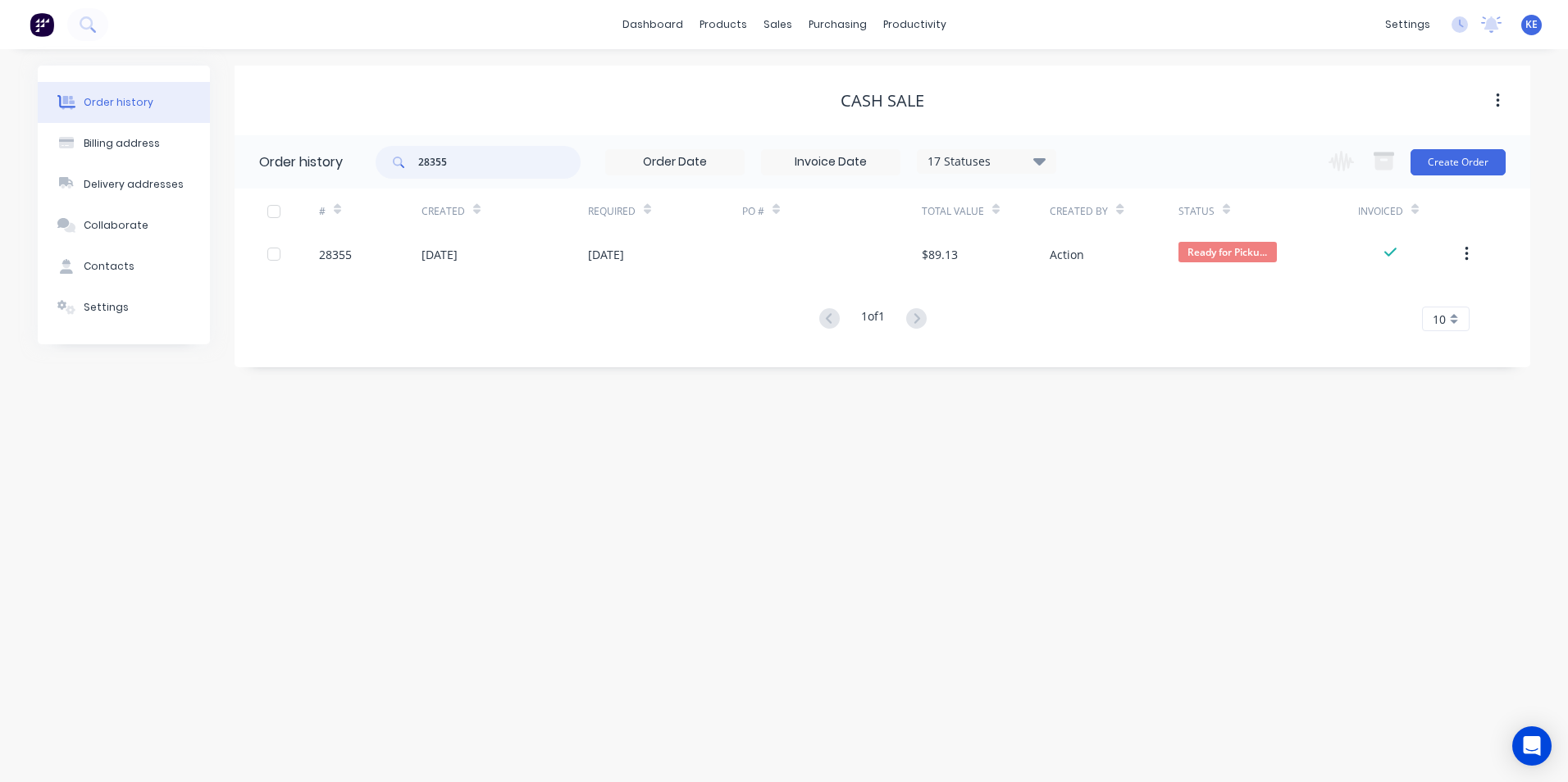
drag, startPoint x: 481, startPoint y: 167, endPoint x: 246, endPoint y: 165, distance: 235.0
click at [246, 165] on header "Order history 28355 17 Statuses Invoice Status Invoiced Not Invoiced Partial Or…" at bounding box center [882, 162] width 1295 height 54
type input "28346"
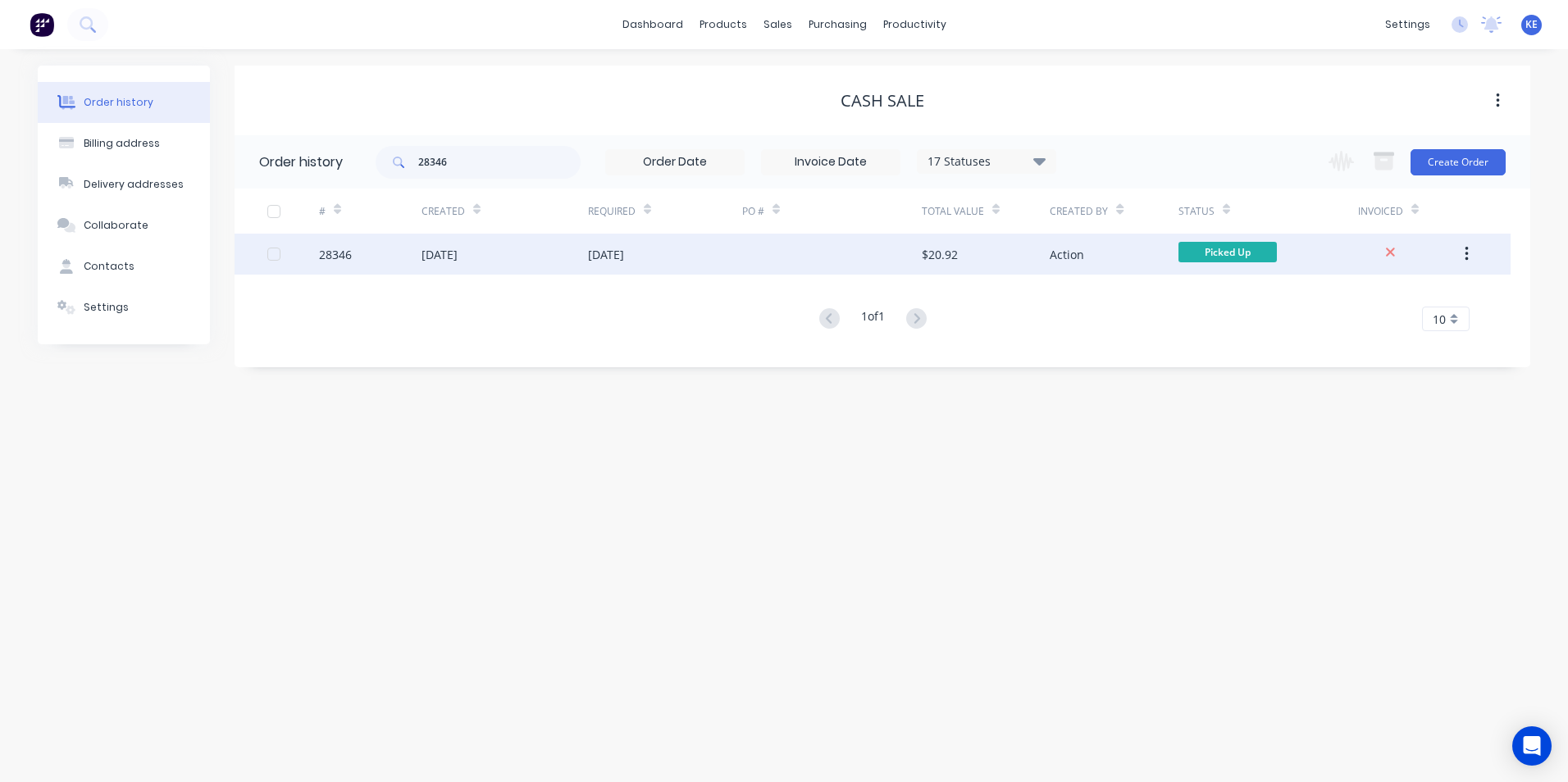
click at [389, 262] on div "28346" at bounding box center [370, 254] width 103 height 41
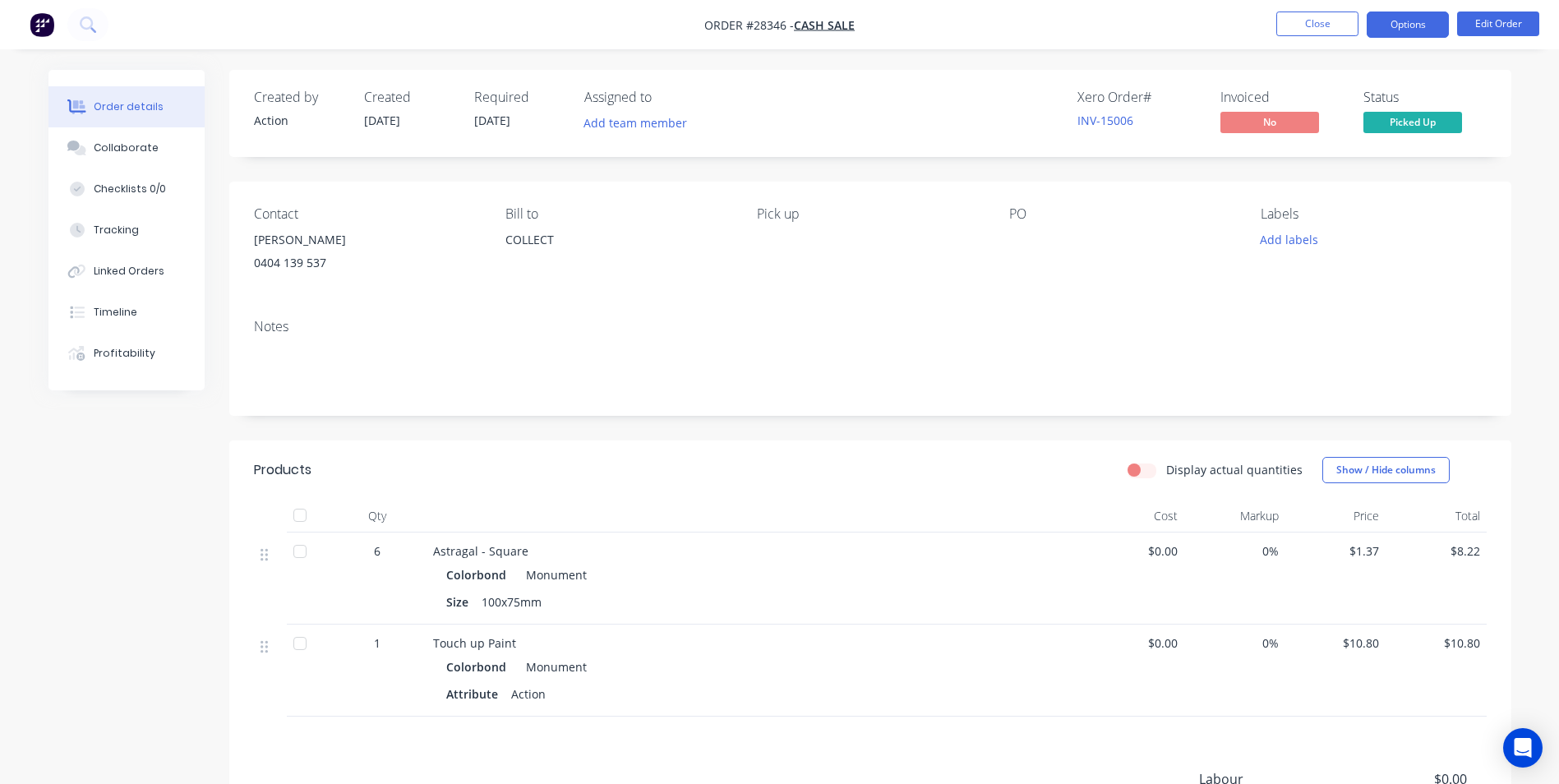
click at [1398, 26] on button "Options" at bounding box center [1408, 25] width 82 height 26
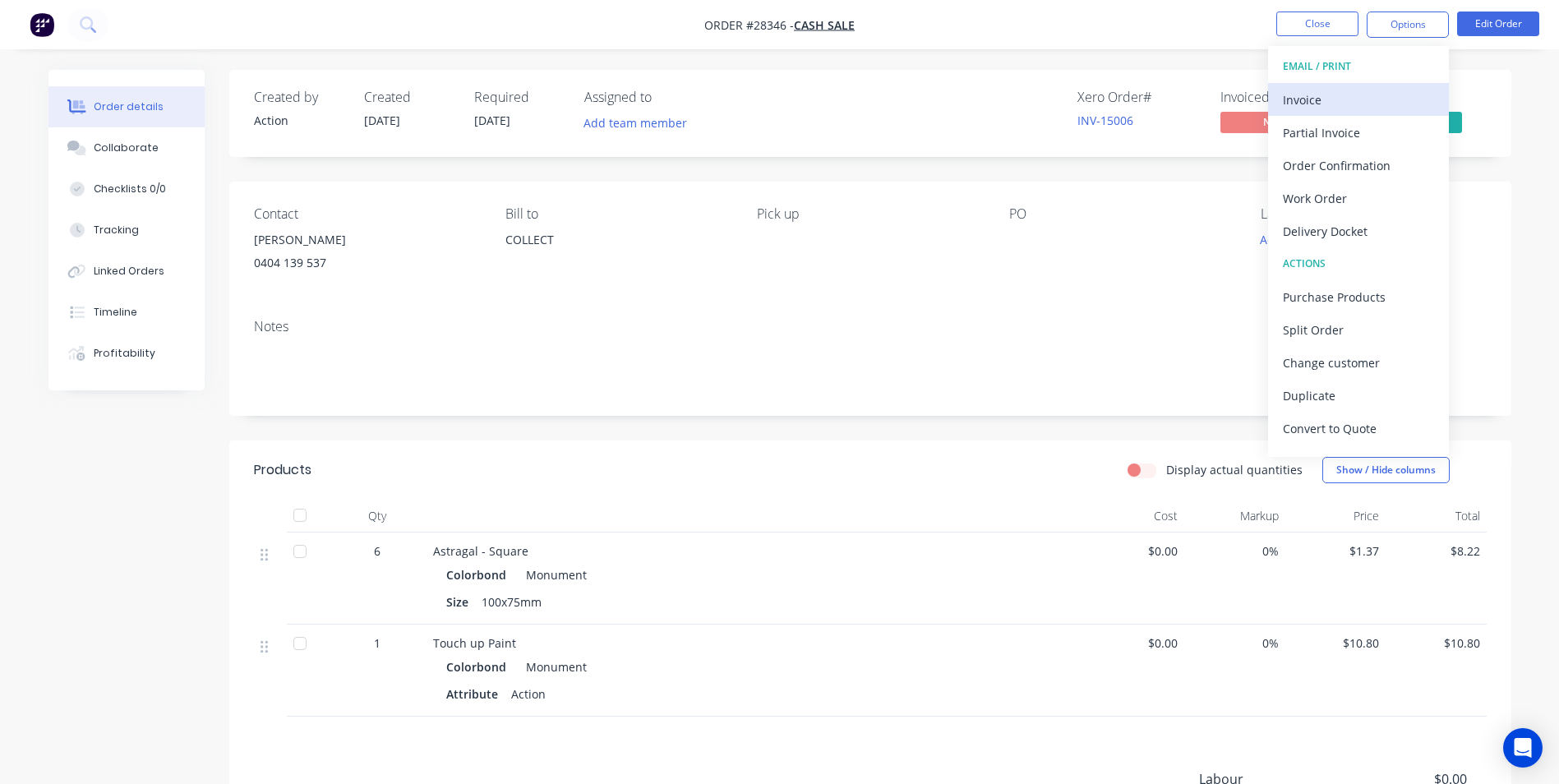
click at [1321, 103] on div "Invoice" at bounding box center [1358, 99] width 151 height 24
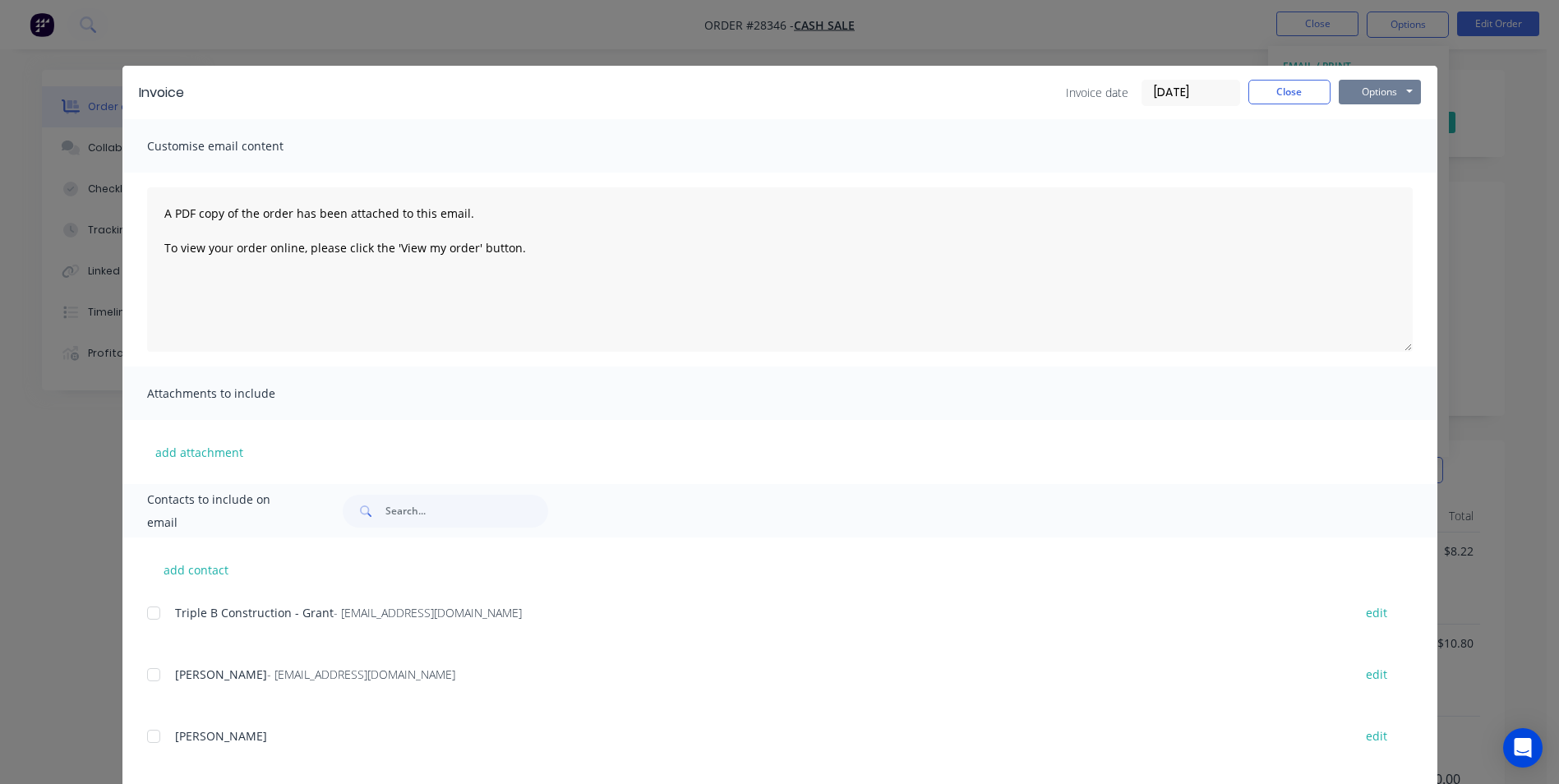
click at [1368, 95] on button "Options" at bounding box center [1379, 91] width 82 height 25
click at [1374, 151] on button "Print" at bounding box center [1390, 149] width 105 height 27
click at [1369, 80] on button "Options" at bounding box center [1379, 91] width 82 height 25
click at [1385, 154] on button "Print" at bounding box center [1390, 149] width 105 height 27
click at [1286, 94] on button "Close" at bounding box center [1289, 91] width 82 height 25
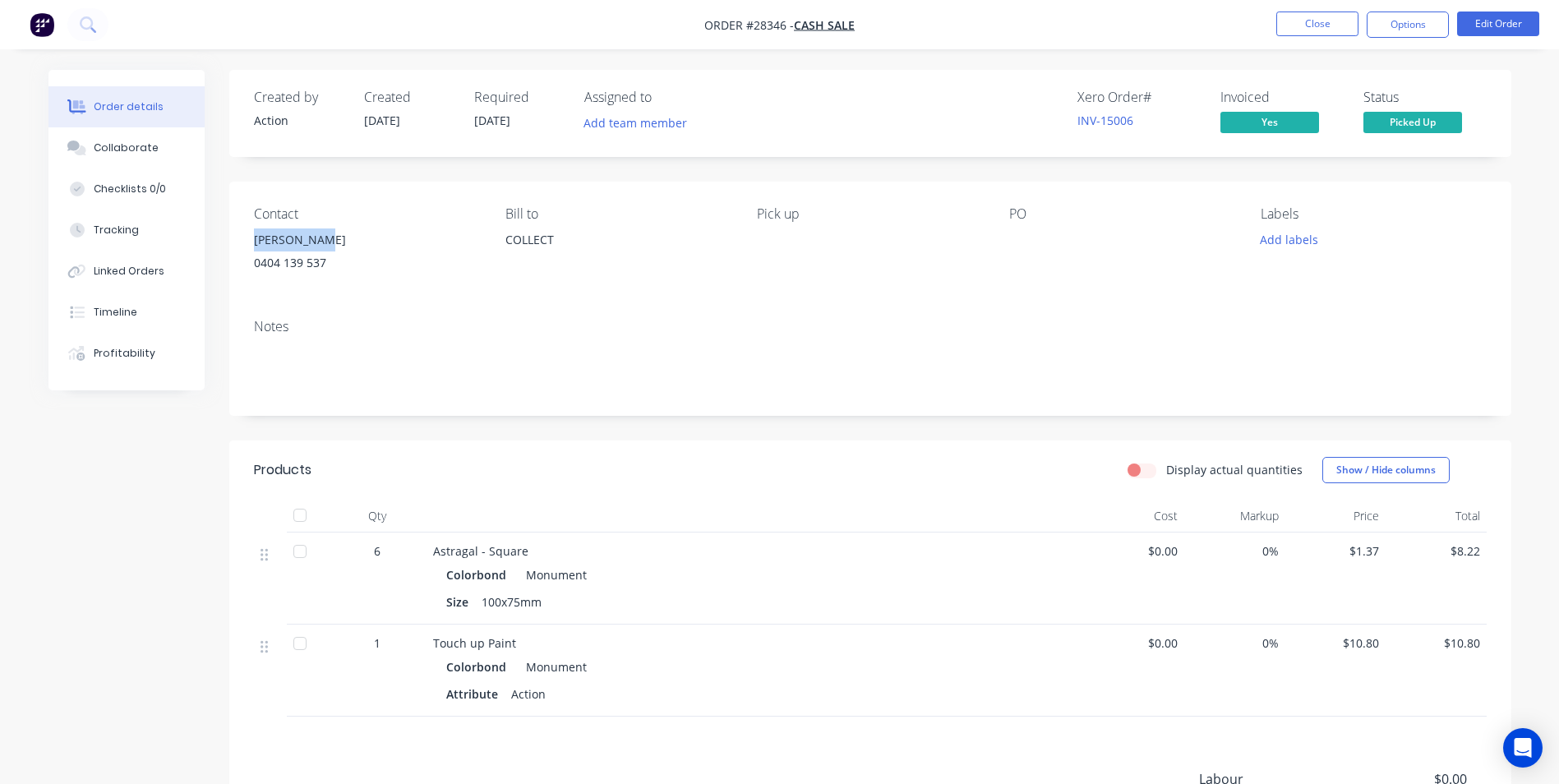
drag, startPoint x: 246, startPoint y: 243, endPoint x: 320, endPoint y: 240, distance: 74.1
click at [320, 240] on div "Contact [PERSON_NAME] [PHONE_NUMBER] Bill to COLLECT Pick up PO Labels Add labe…" at bounding box center [871, 243] width 1282 height 124
click at [1308, 18] on button "Close" at bounding box center [1317, 24] width 82 height 25
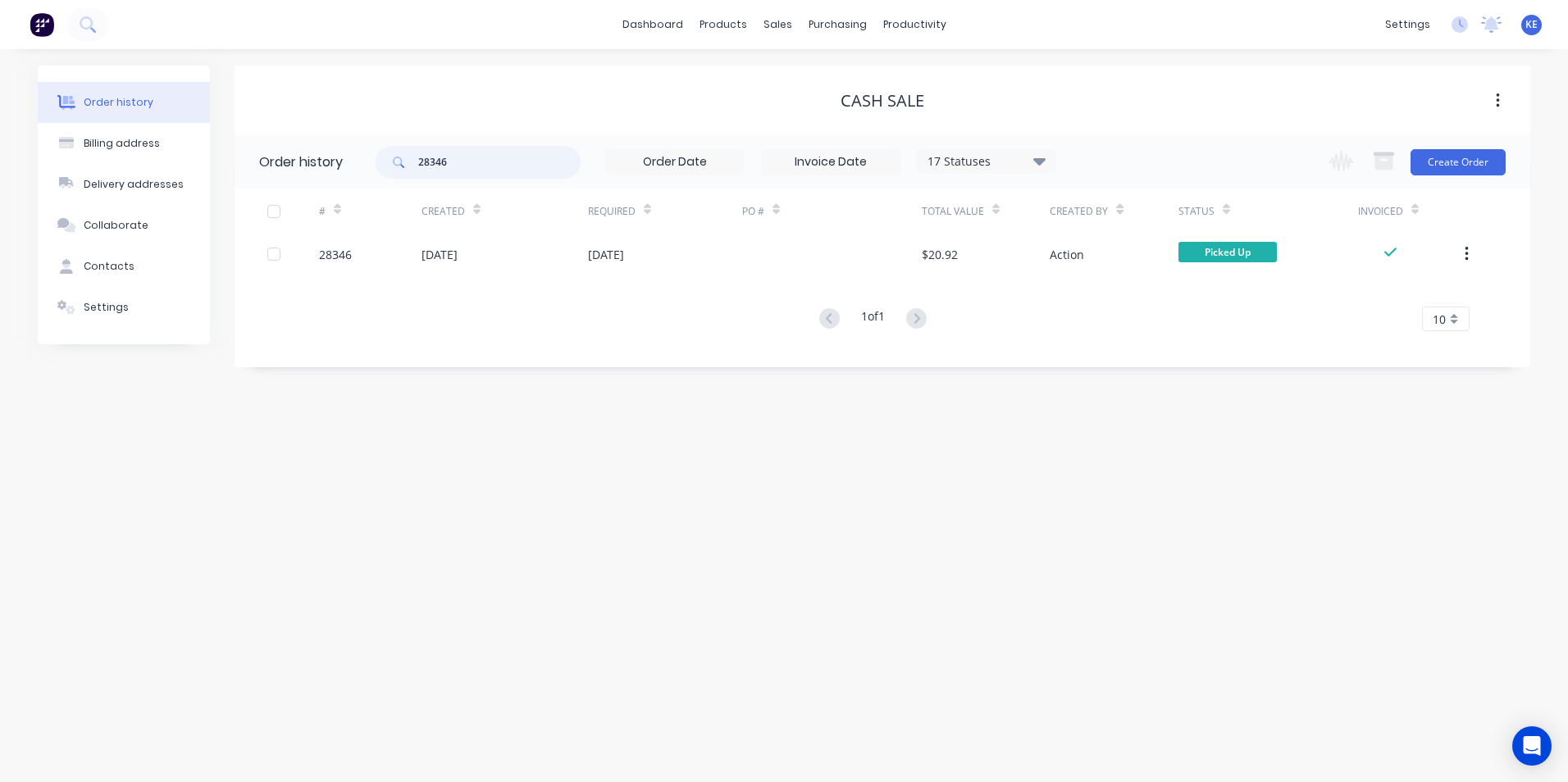
drag, startPoint x: 476, startPoint y: 166, endPoint x: 282, endPoint y: 169, distance: 194.0
click at [282, 169] on header "Order history 28346 17 Statuses Invoice Status Invoiced Not Invoiced Partial Or…" at bounding box center [882, 162] width 1295 height 54
type input "9705"
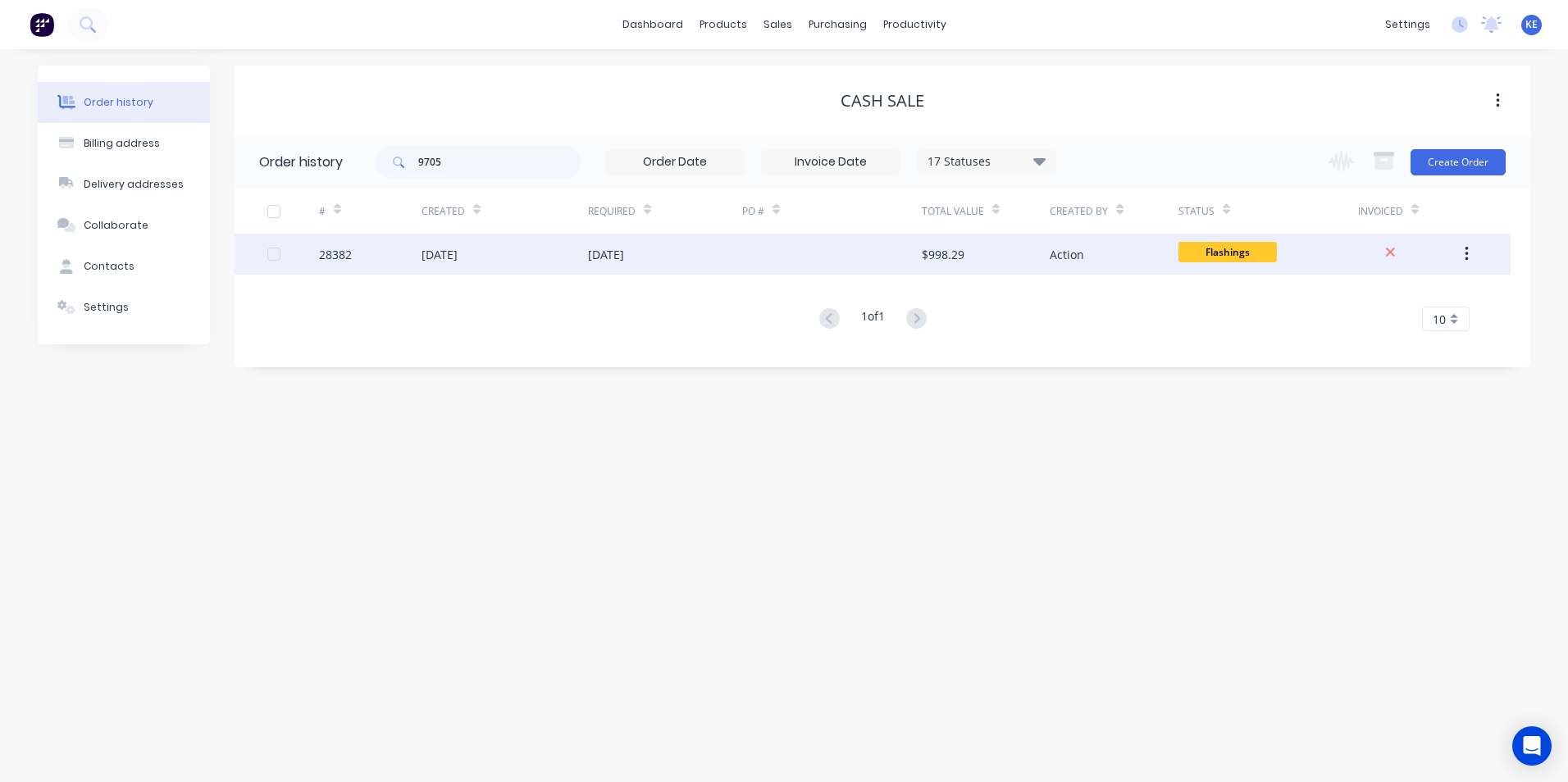
click at [395, 257] on div "28382" at bounding box center [370, 254] width 103 height 41
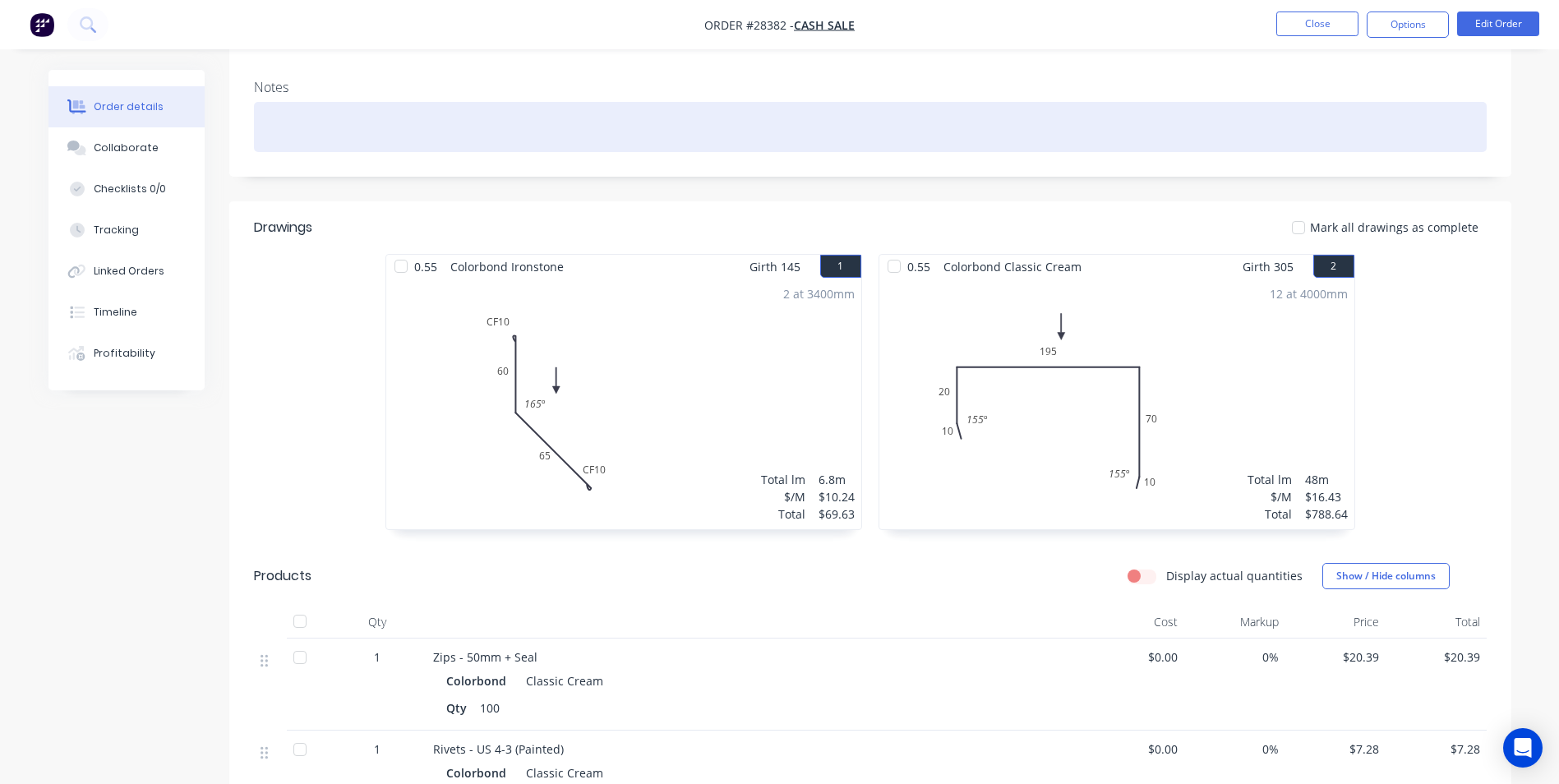
scroll to position [278, 0]
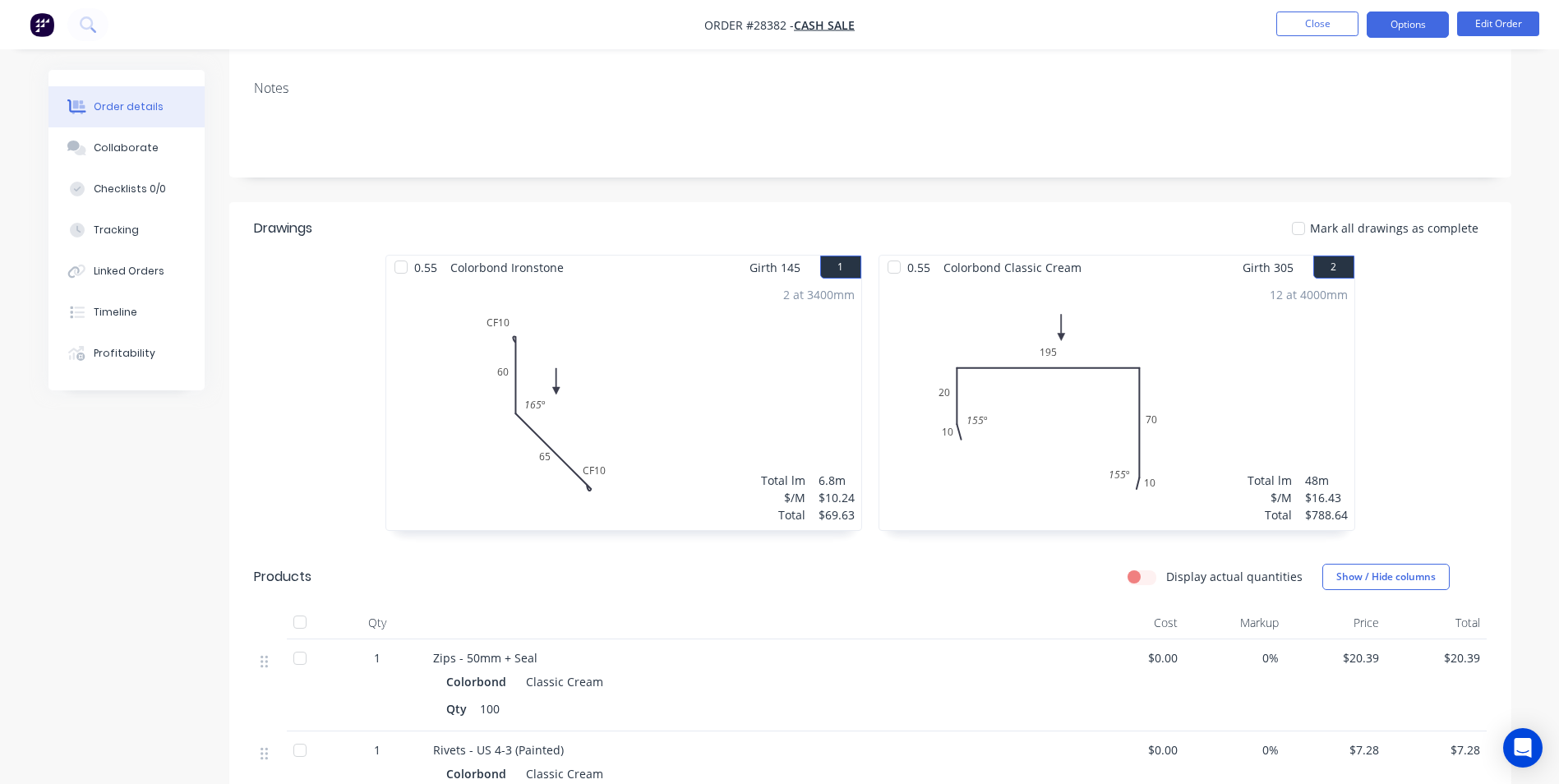
click at [1403, 31] on button "Options" at bounding box center [1408, 25] width 82 height 26
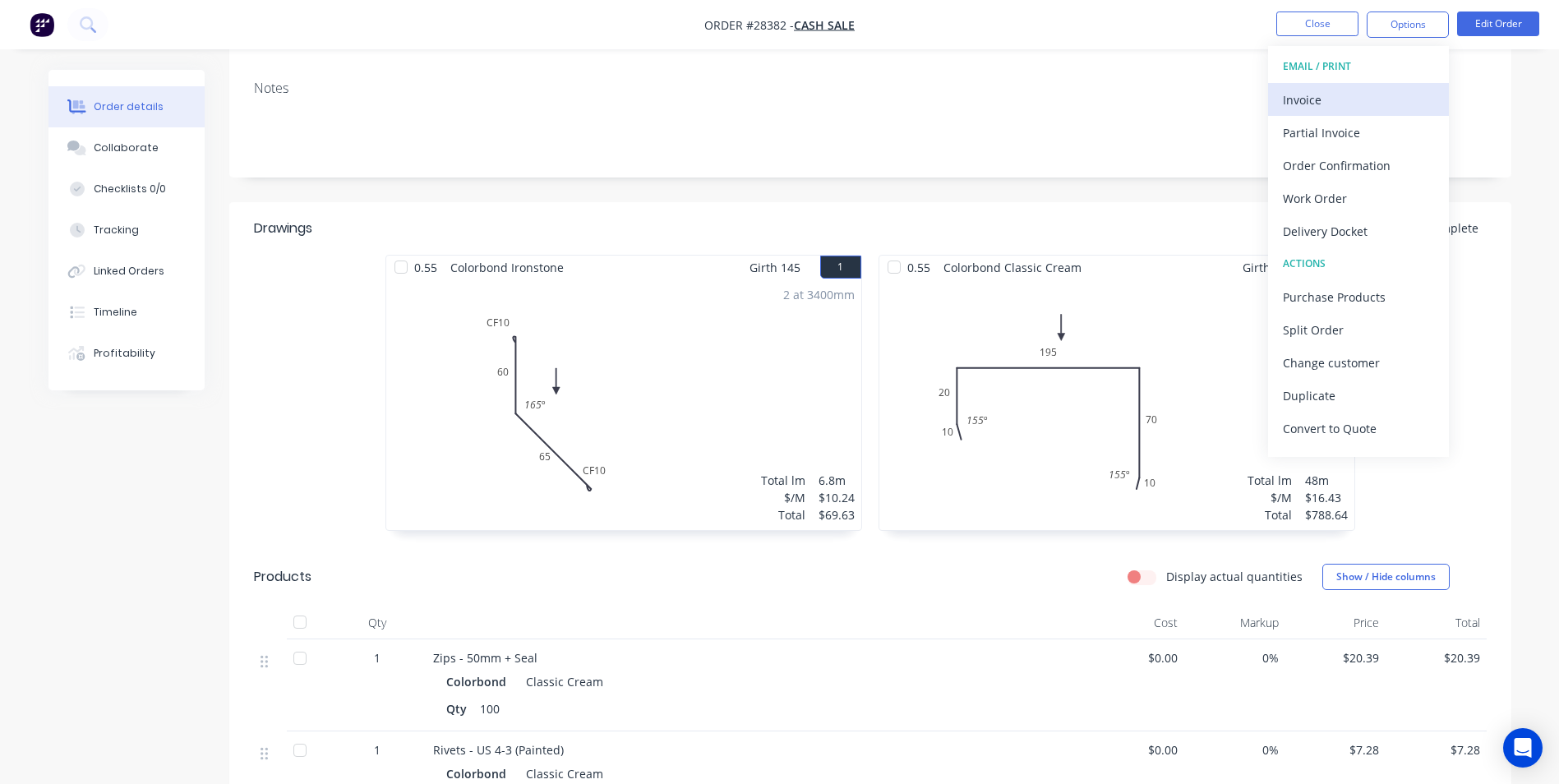
click at [1340, 104] on div "Invoice" at bounding box center [1358, 99] width 151 height 24
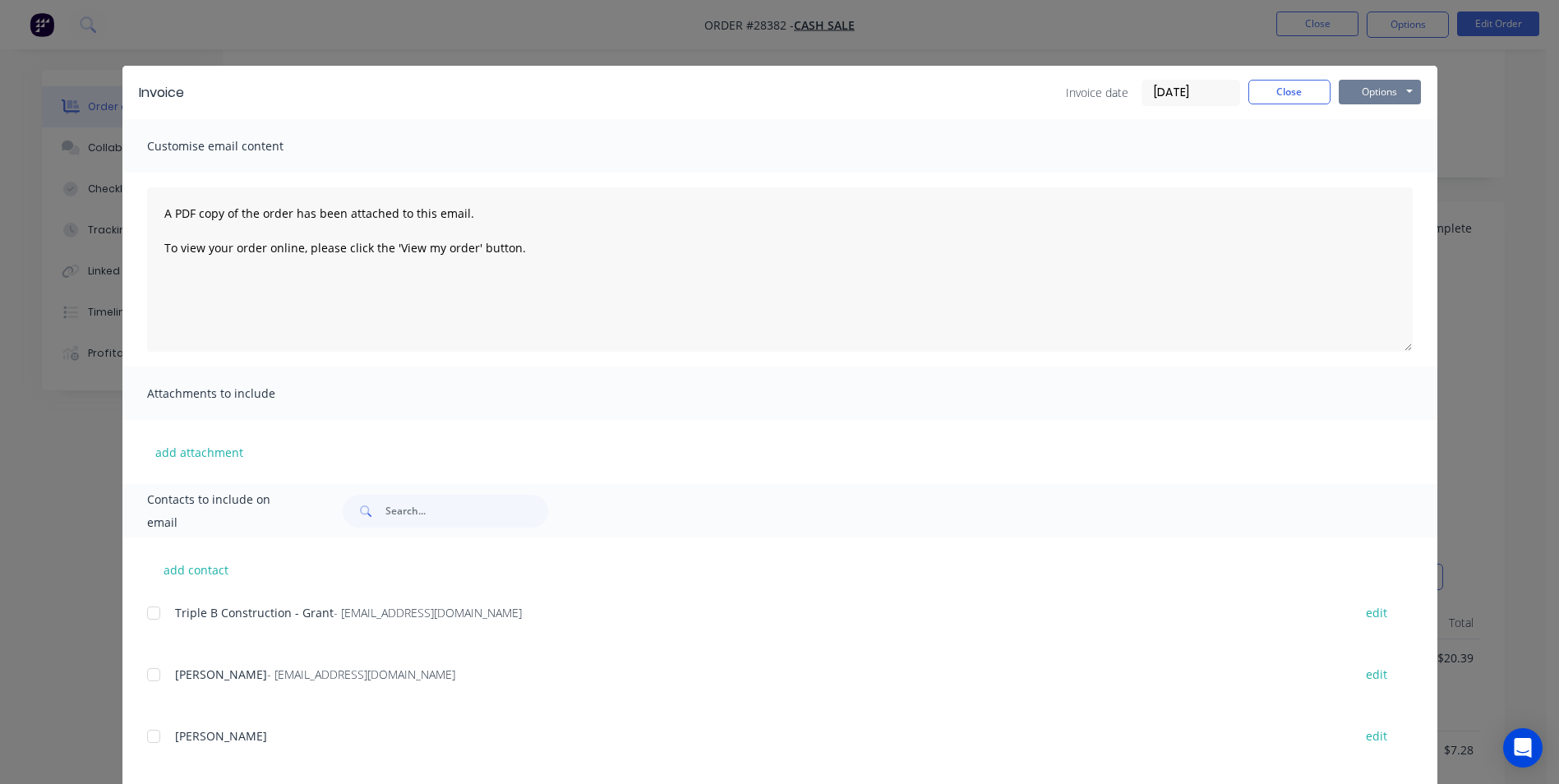
click at [1372, 89] on button "Options" at bounding box center [1379, 91] width 82 height 25
click at [1373, 144] on button "Print" at bounding box center [1390, 149] width 105 height 27
click at [1283, 98] on button "Close" at bounding box center [1289, 91] width 82 height 25
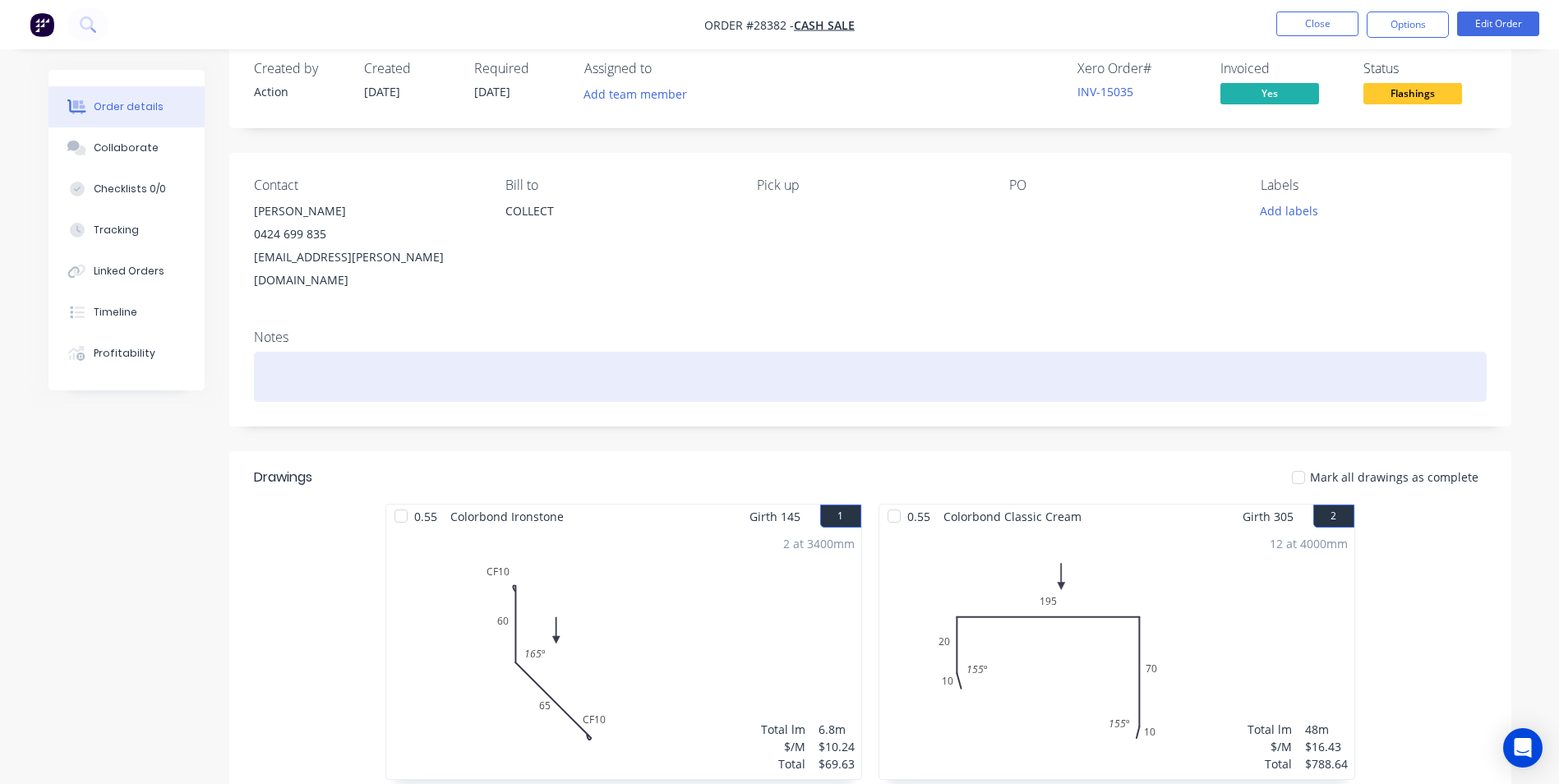
scroll to position [0, 0]
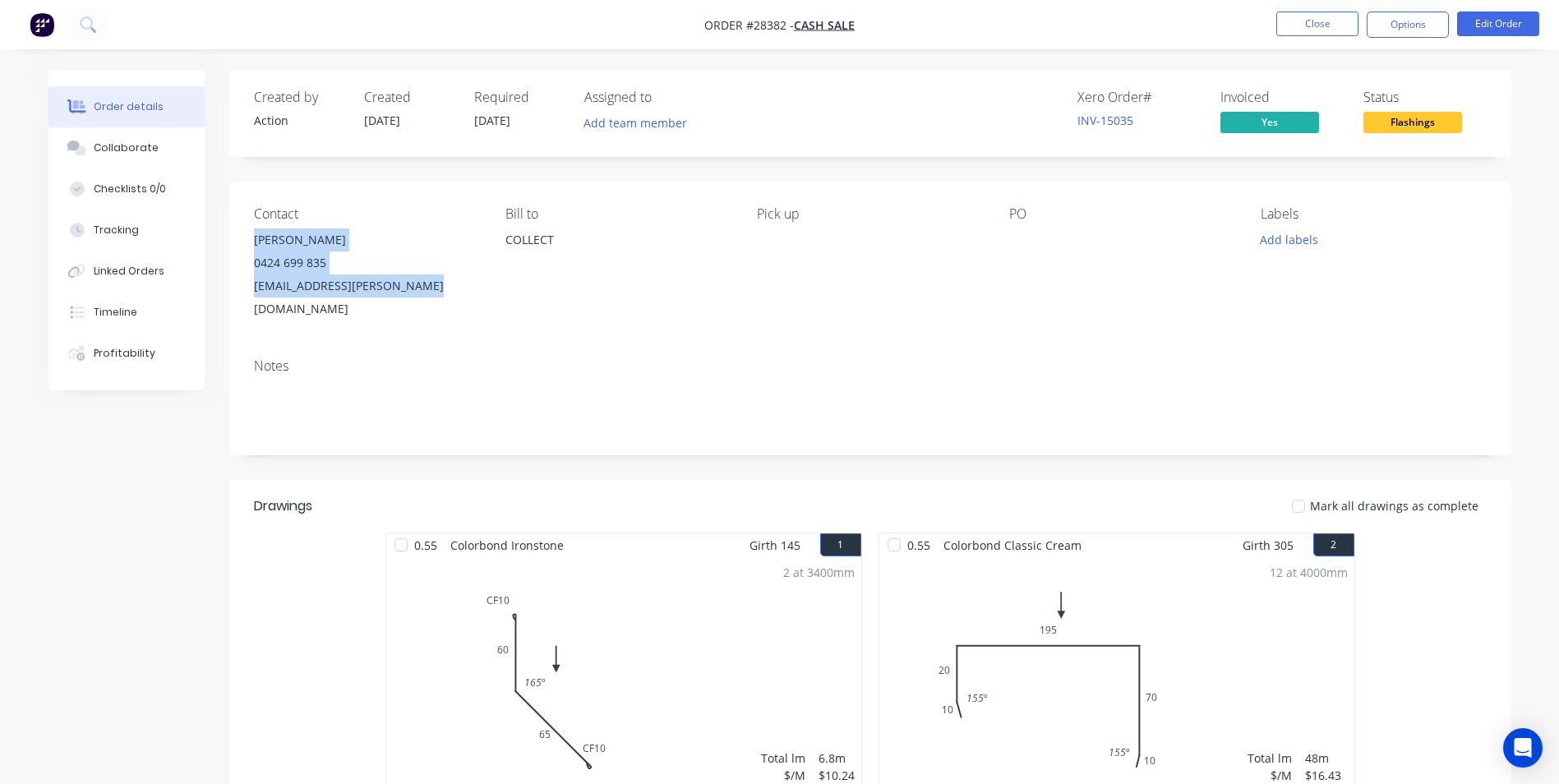
drag, startPoint x: 249, startPoint y: 242, endPoint x: 442, endPoint y: 274, distance: 195.6
click at [442, 274] on div "Contact [PERSON_NAME] 0424 699 835 [EMAIL_ADDRESS][PERSON_NAME][DOMAIN_NAME] [P…" at bounding box center [871, 263] width 1282 height 163
drag, startPoint x: 123, startPoint y: 547, endPoint x: 112, endPoint y: 489, distance: 59.0
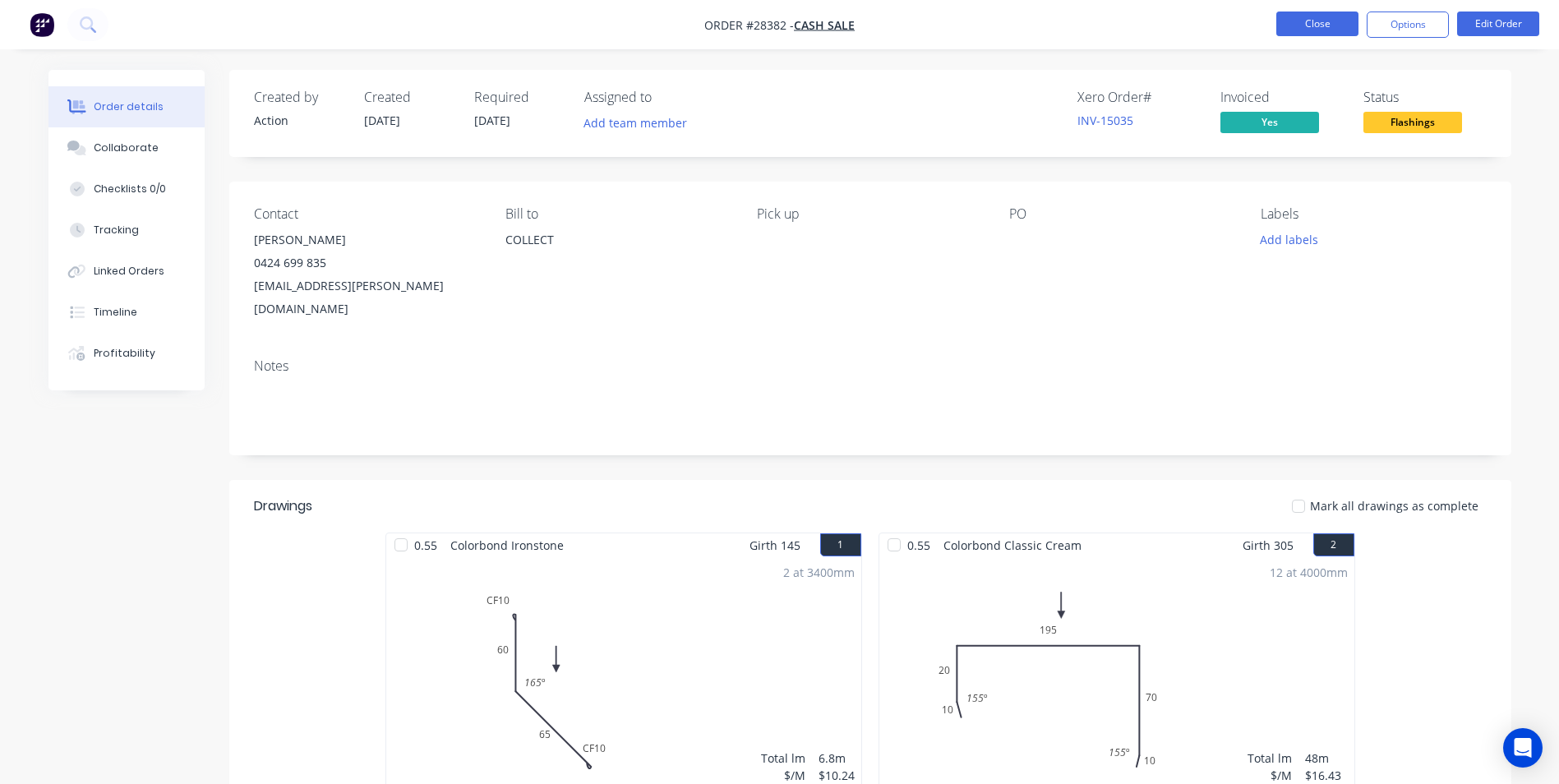
click at [1318, 26] on button "Close" at bounding box center [1317, 24] width 82 height 25
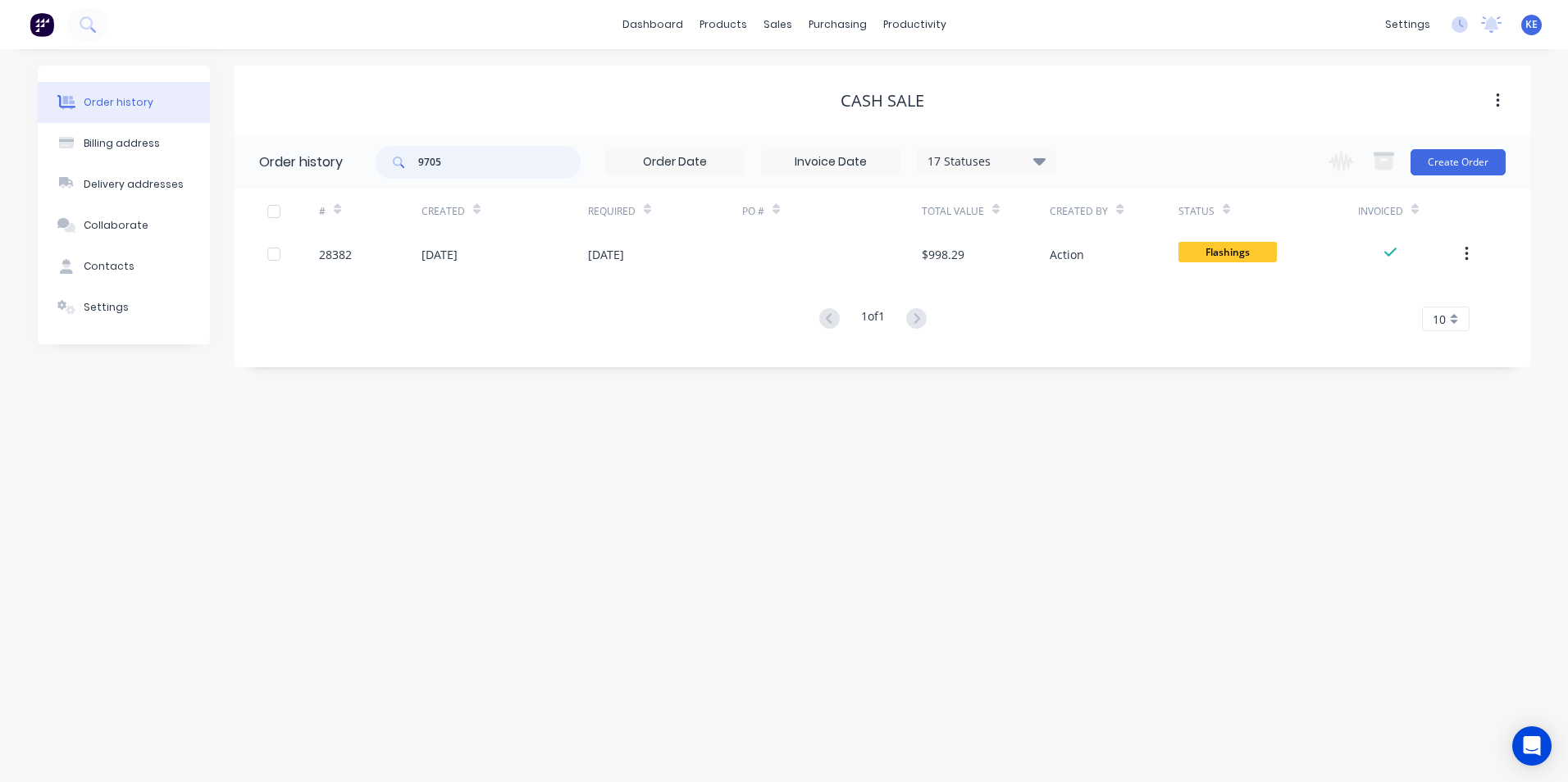
drag, startPoint x: 456, startPoint y: 162, endPoint x: 377, endPoint y: 171, distance: 79.5
click at [377, 171] on div "9705" at bounding box center [477, 162] width 205 height 33
type input "28301"
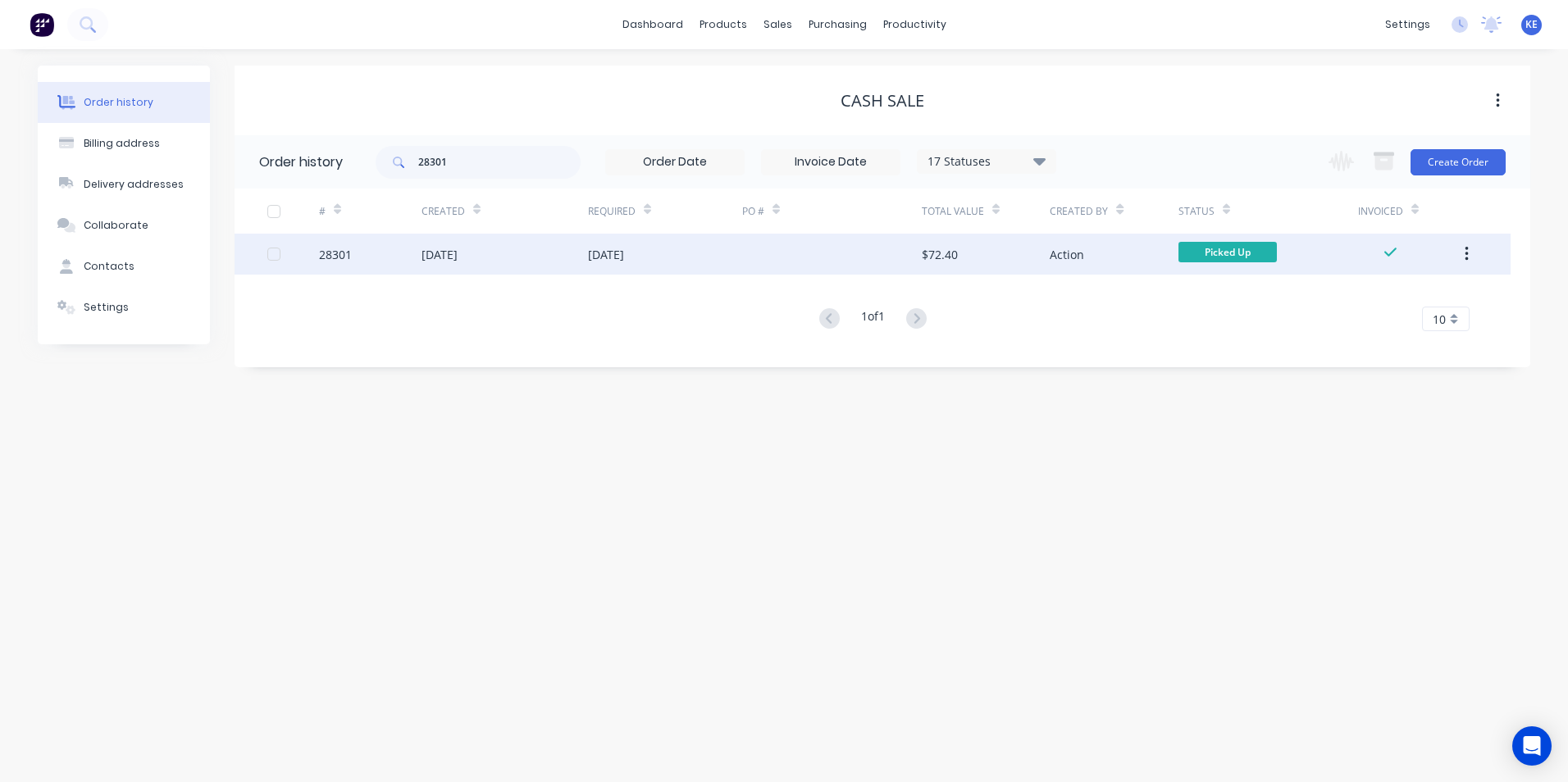
click at [358, 262] on div "28301" at bounding box center [370, 254] width 103 height 41
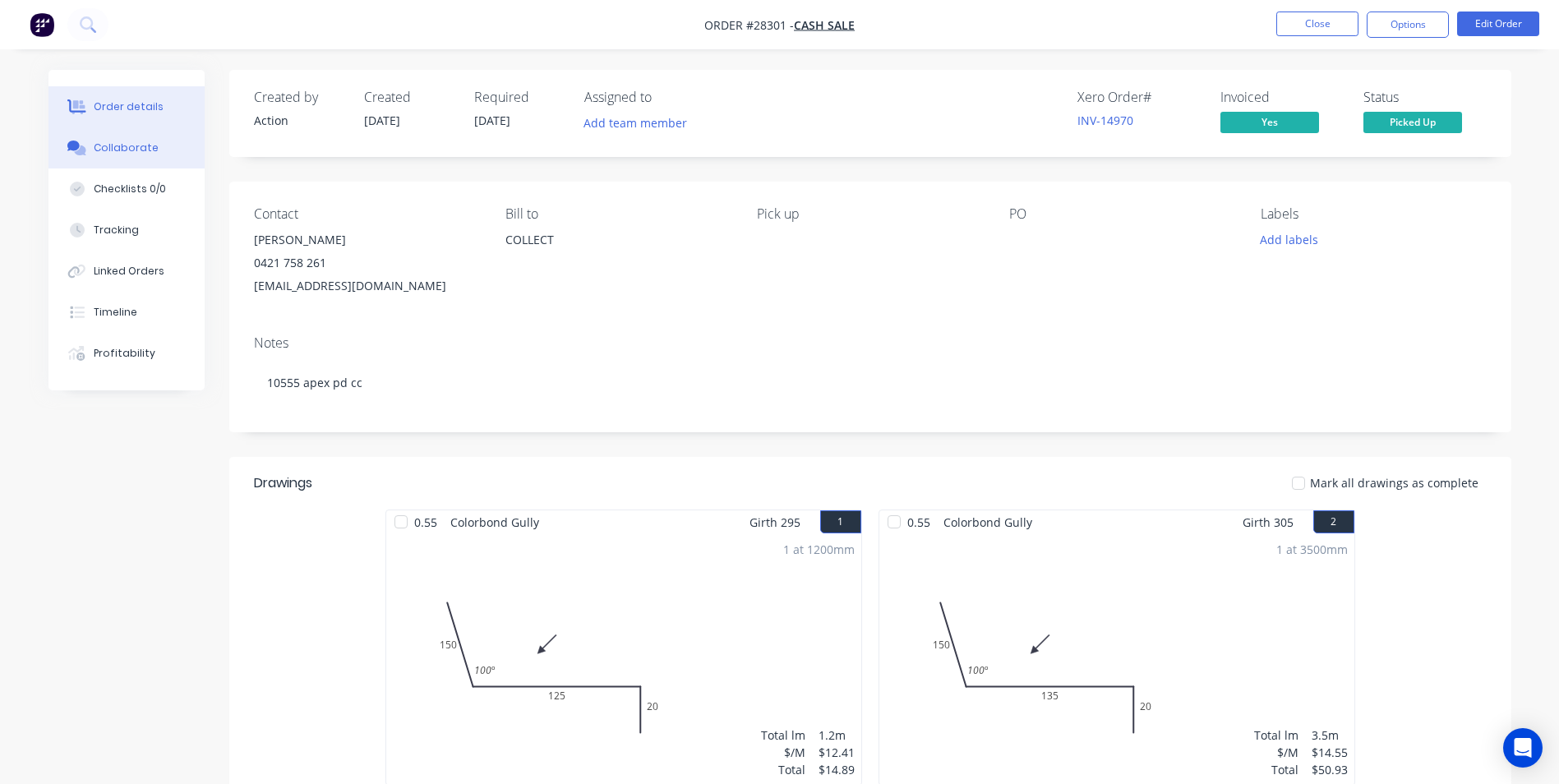
click at [111, 147] on div "Collaborate" at bounding box center [126, 148] width 65 height 15
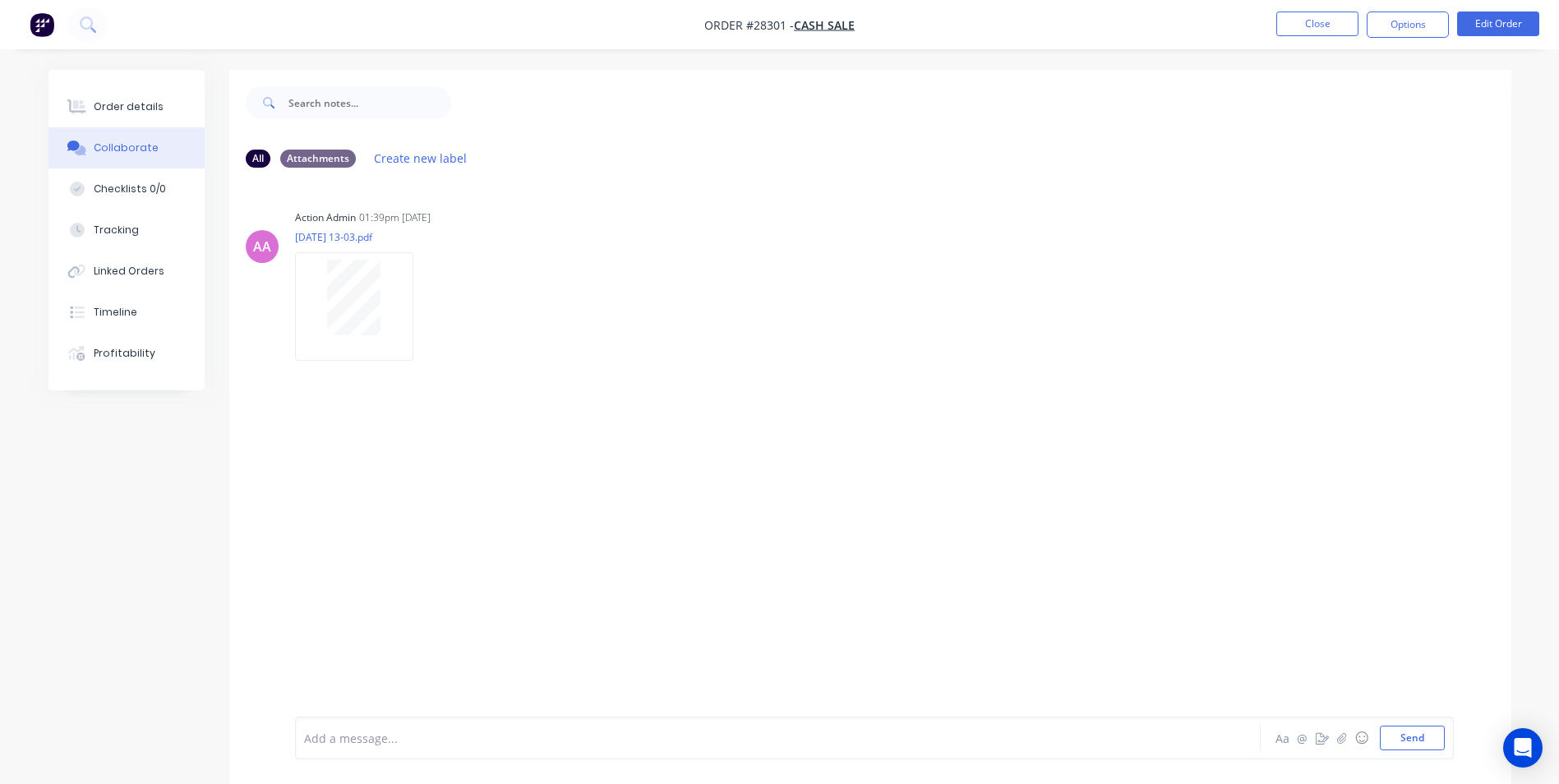
click at [350, 717] on div "Add a message... Aa @ ☺ Send" at bounding box center [874, 738] width 1159 height 43
click at [344, 738] on div at bounding box center [732, 738] width 855 height 17
click at [1306, 18] on button "Close" at bounding box center [1317, 24] width 82 height 25
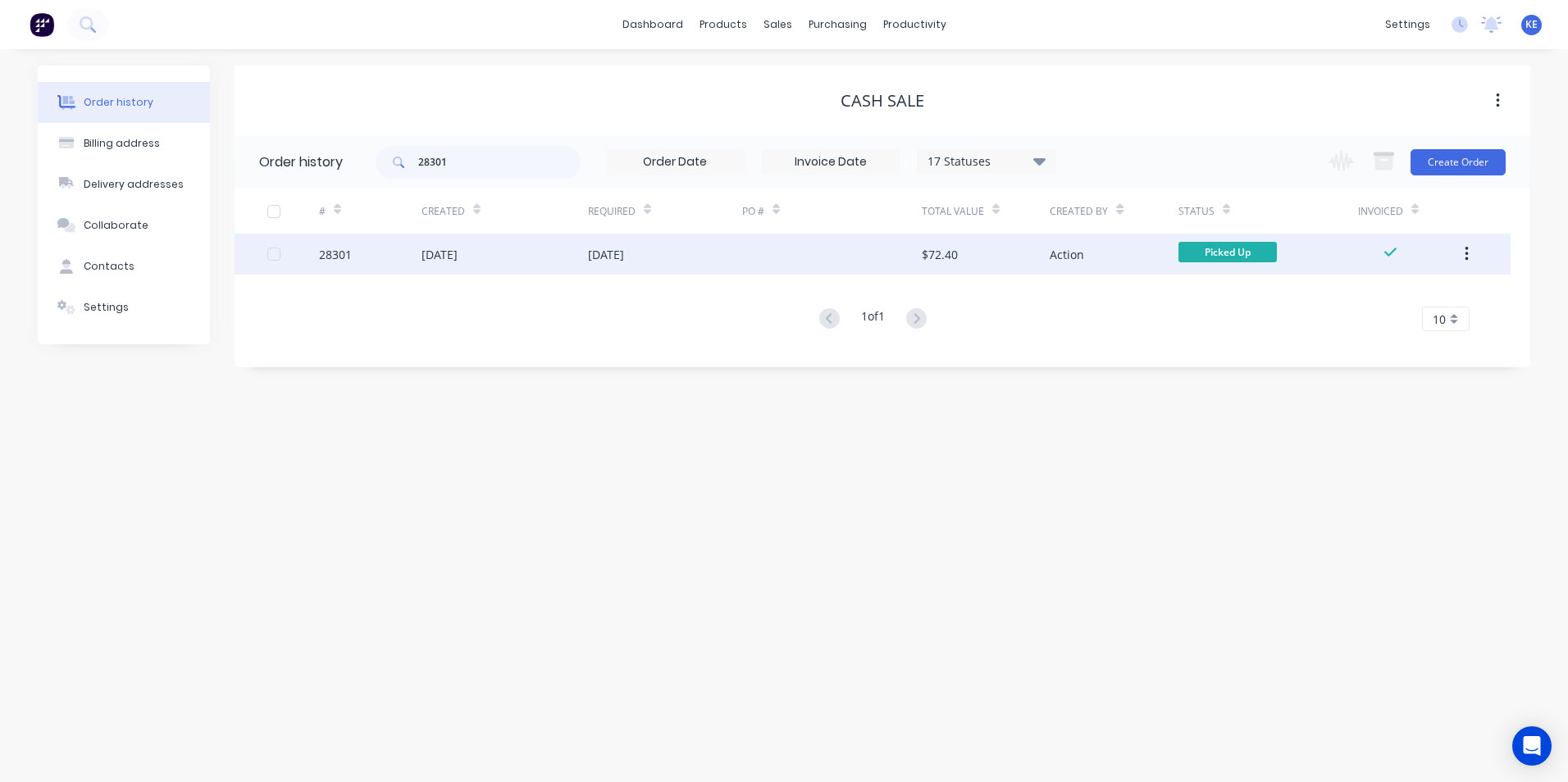
click at [1465, 255] on icon "button" at bounding box center [1466, 254] width 4 height 15
click at [518, 262] on div "[DATE]" at bounding box center [504, 254] width 166 height 41
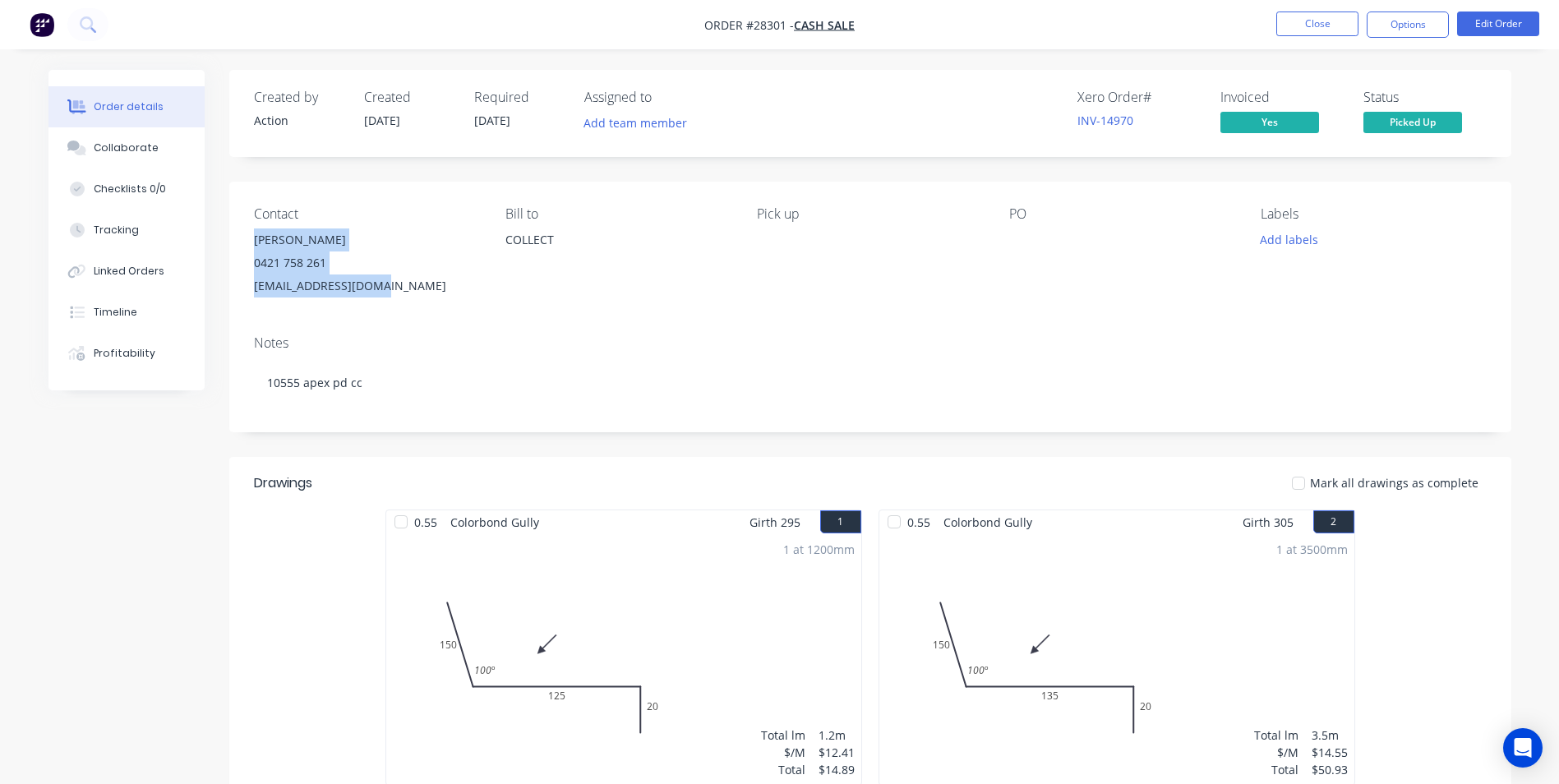
drag, startPoint x: 252, startPoint y: 243, endPoint x: 402, endPoint y: 287, distance: 156.3
click at [402, 287] on div "Contact [PERSON_NAME] [PHONE_NUMBER] [EMAIL_ADDRESS][DOMAIN_NAME] [PERSON_NAME]…" at bounding box center [871, 252] width 1282 height 140
click at [1306, 29] on button "Close" at bounding box center [1317, 24] width 82 height 25
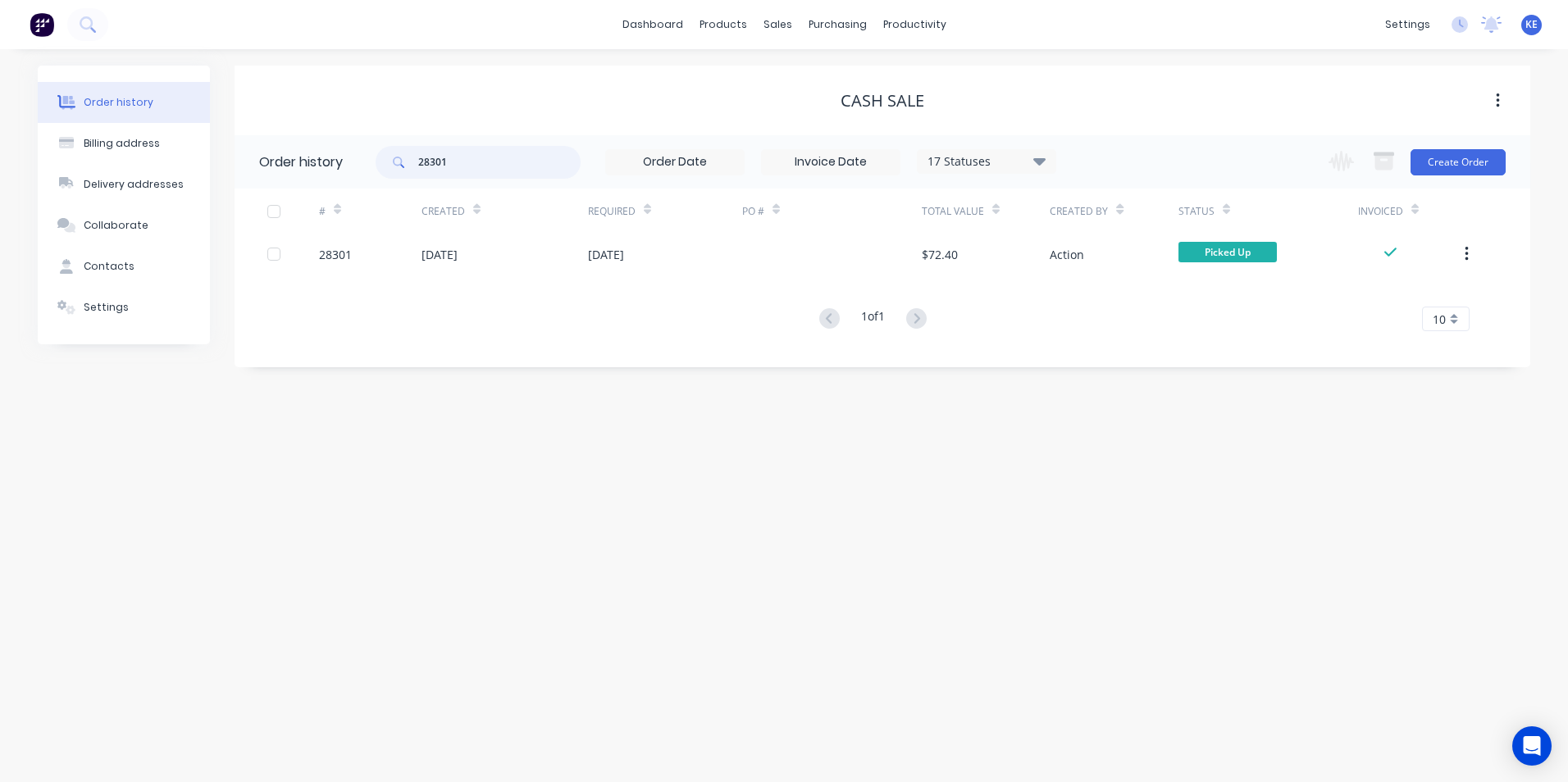
drag, startPoint x: 388, startPoint y: 166, endPoint x: 336, endPoint y: 166, distance: 52.0
click at [336, 166] on header "Order history 28301 17 Statuses Invoice Status Invoiced Not Invoiced Partial Or…" at bounding box center [882, 162] width 1295 height 54
type input "28259"
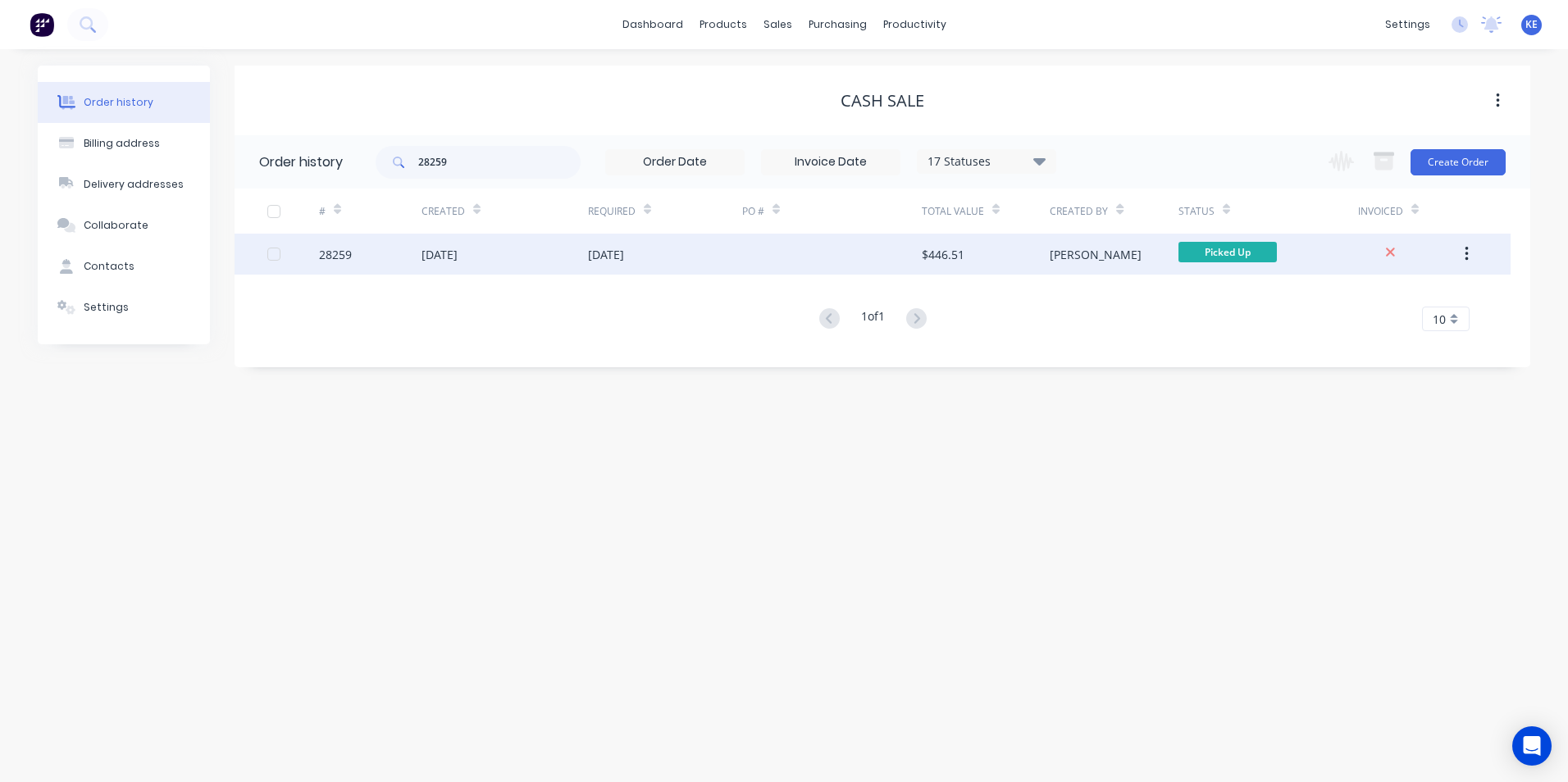
click at [376, 262] on div "28259" at bounding box center [370, 254] width 103 height 41
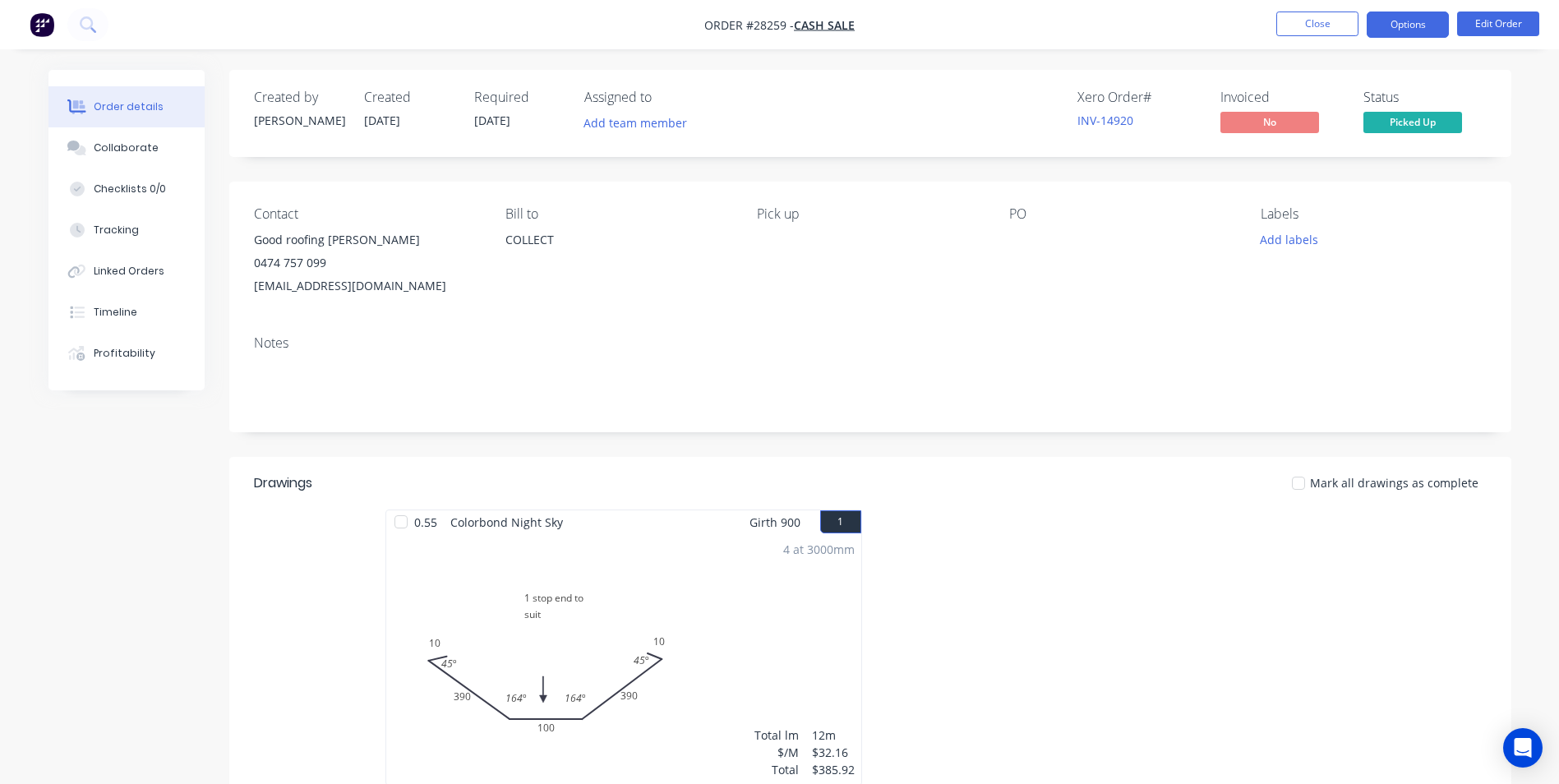
click at [1404, 27] on button "Options" at bounding box center [1408, 25] width 82 height 26
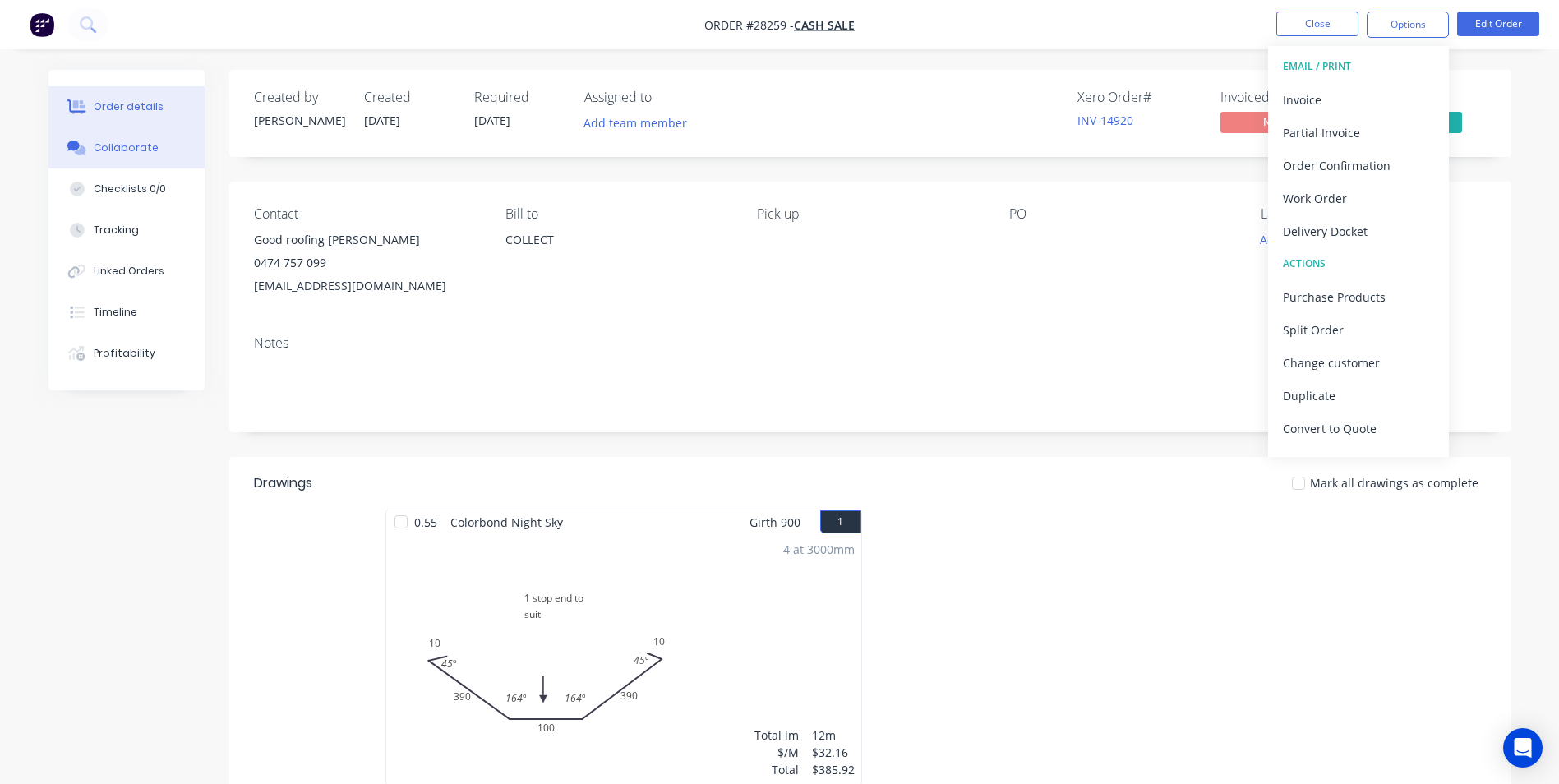
click at [102, 160] on button "Collaborate" at bounding box center [126, 148] width 156 height 41
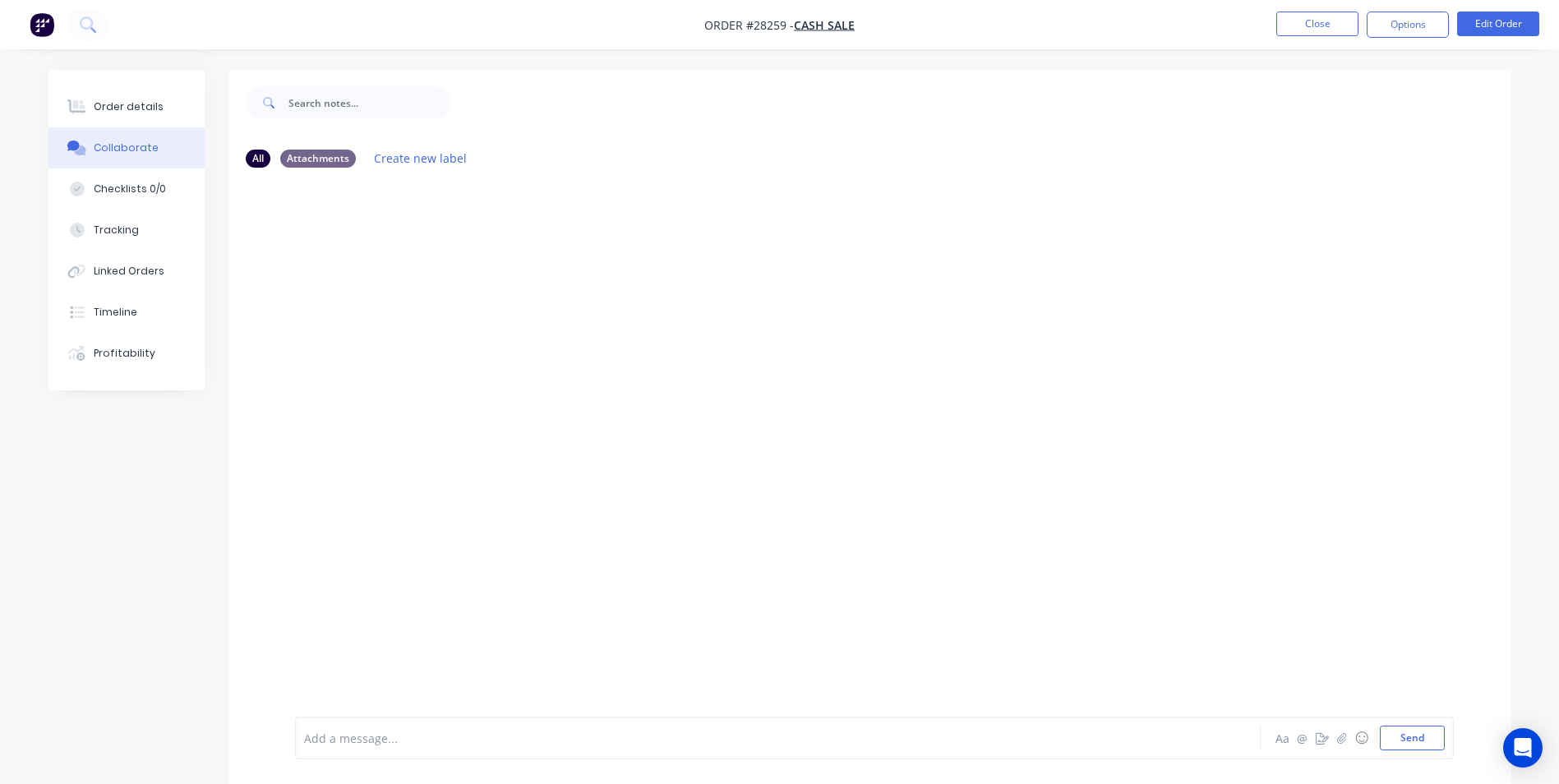
click at [372, 736] on div at bounding box center [732, 738] width 855 height 17
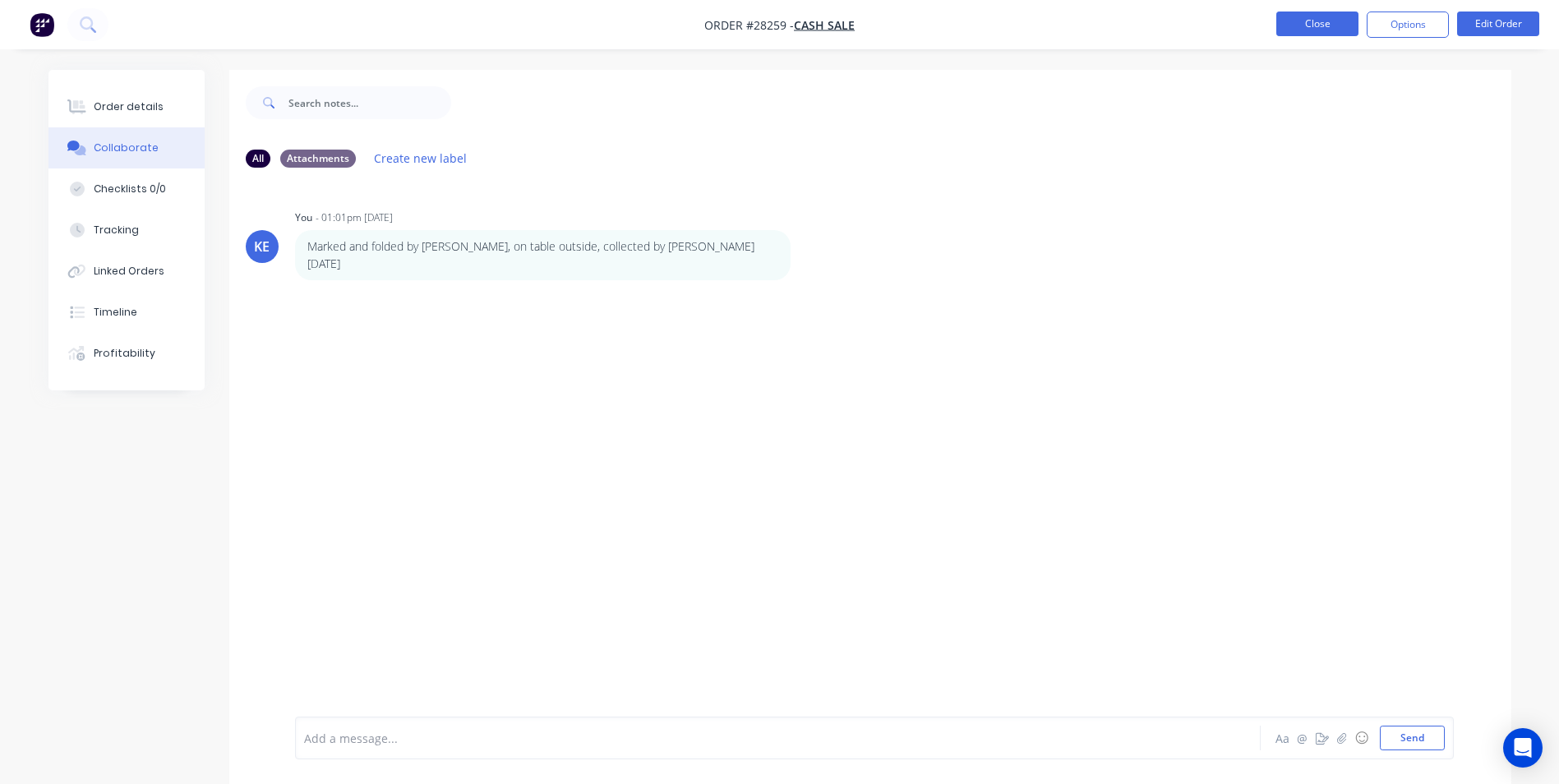
click at [1298, 12] on button "Close" at bounding box center [1317, 24] width 82 height 25
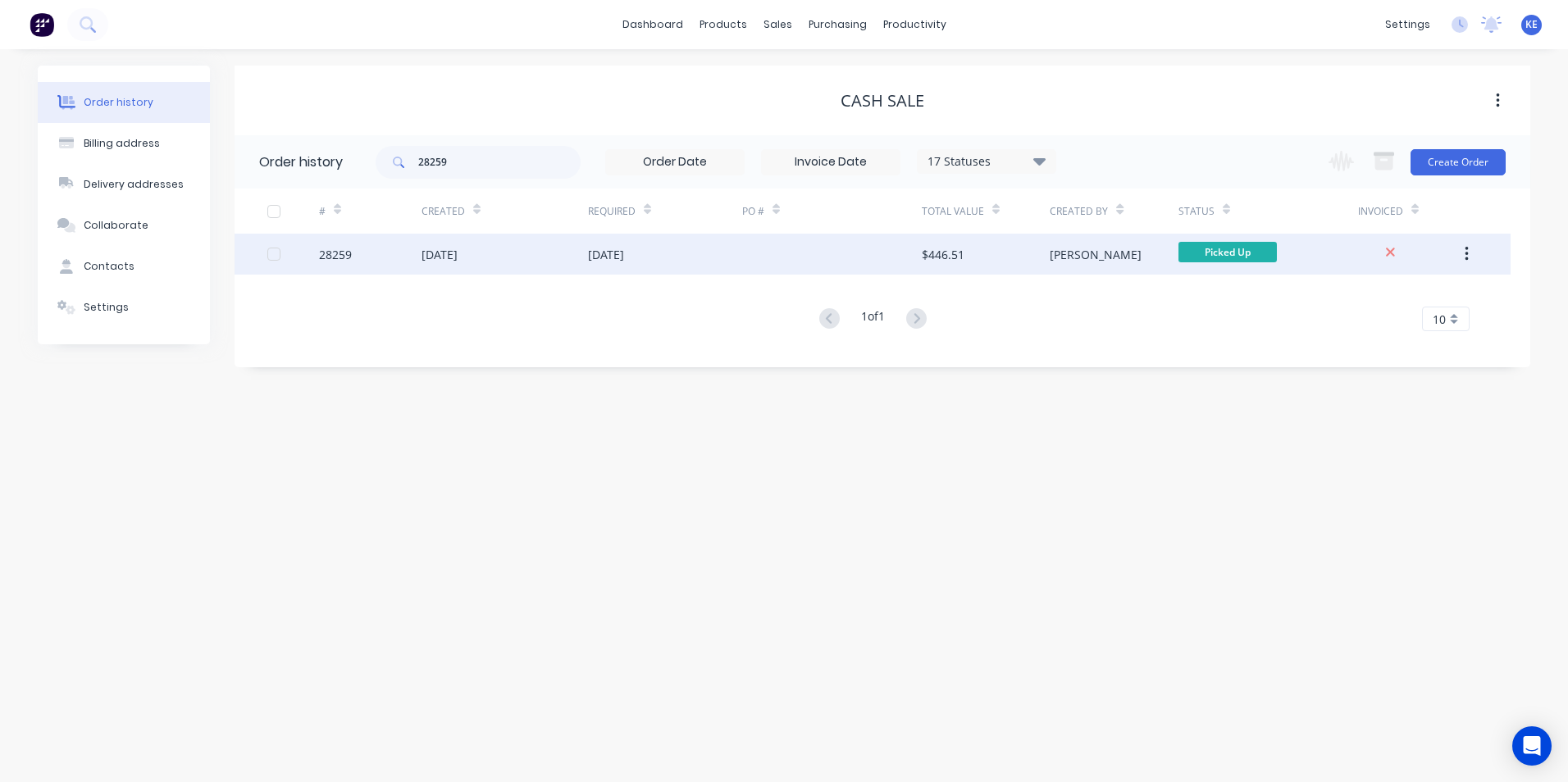
click at [556, 246] on div "[DATE]" at bounding box center [504, 254] width 166 height 41
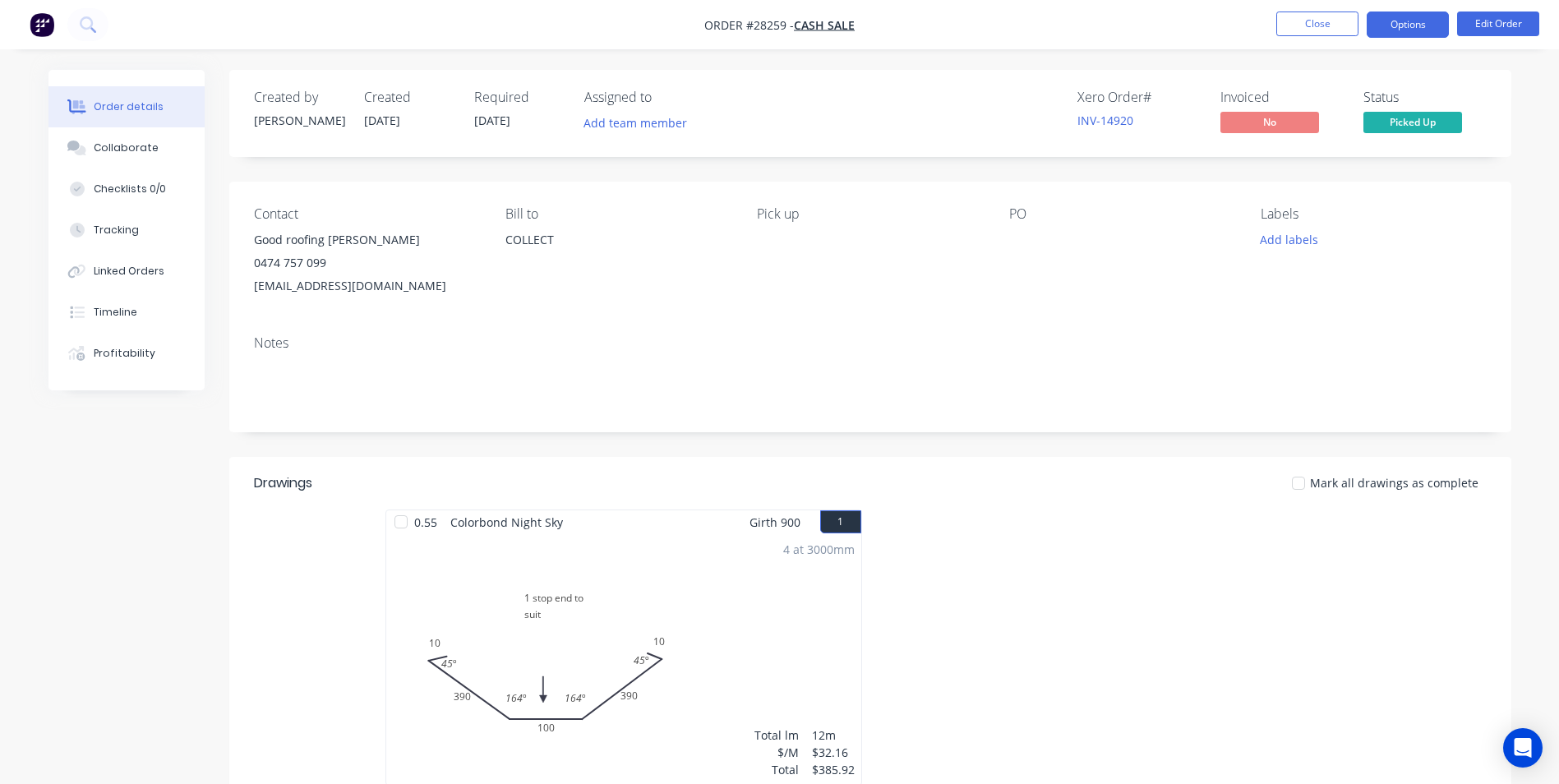
click at [1400, 19] on button "Options" at bounding box center [1408, 25] width 82 height 26
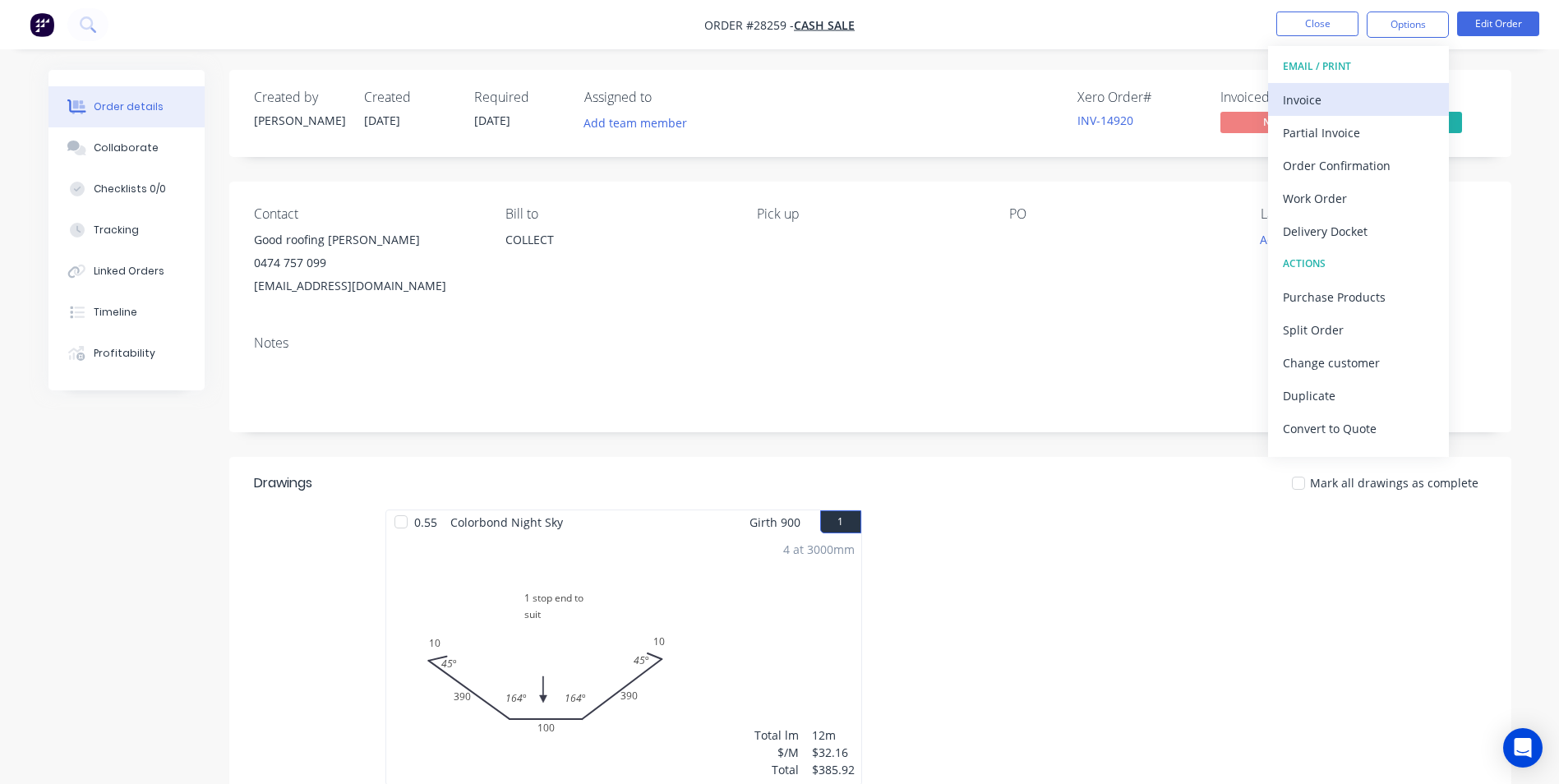
click at [1312, 101] on div "Invoice" at bounding box center [1358, 99] width 151 height 24
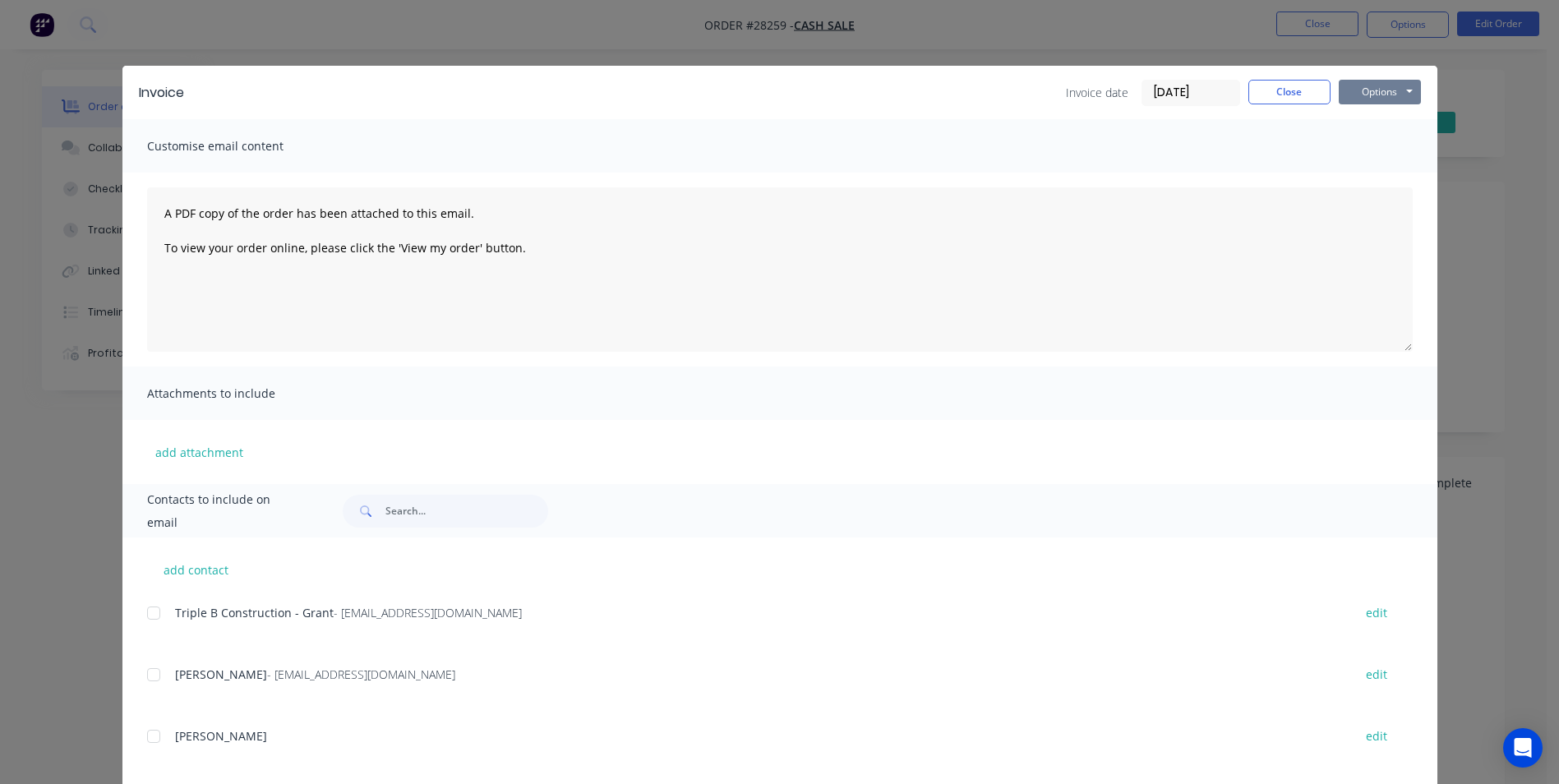
click at [1371, 86] on button "Options" at bounding box center [1379, 91] width 82 height 25
click at [1358, 154] on button "Print" at bounding box center [1390, 149] width 105 height 27
click at [1274, 90] on button "Close" at bounding box center [1289, 91] width 82 height 25
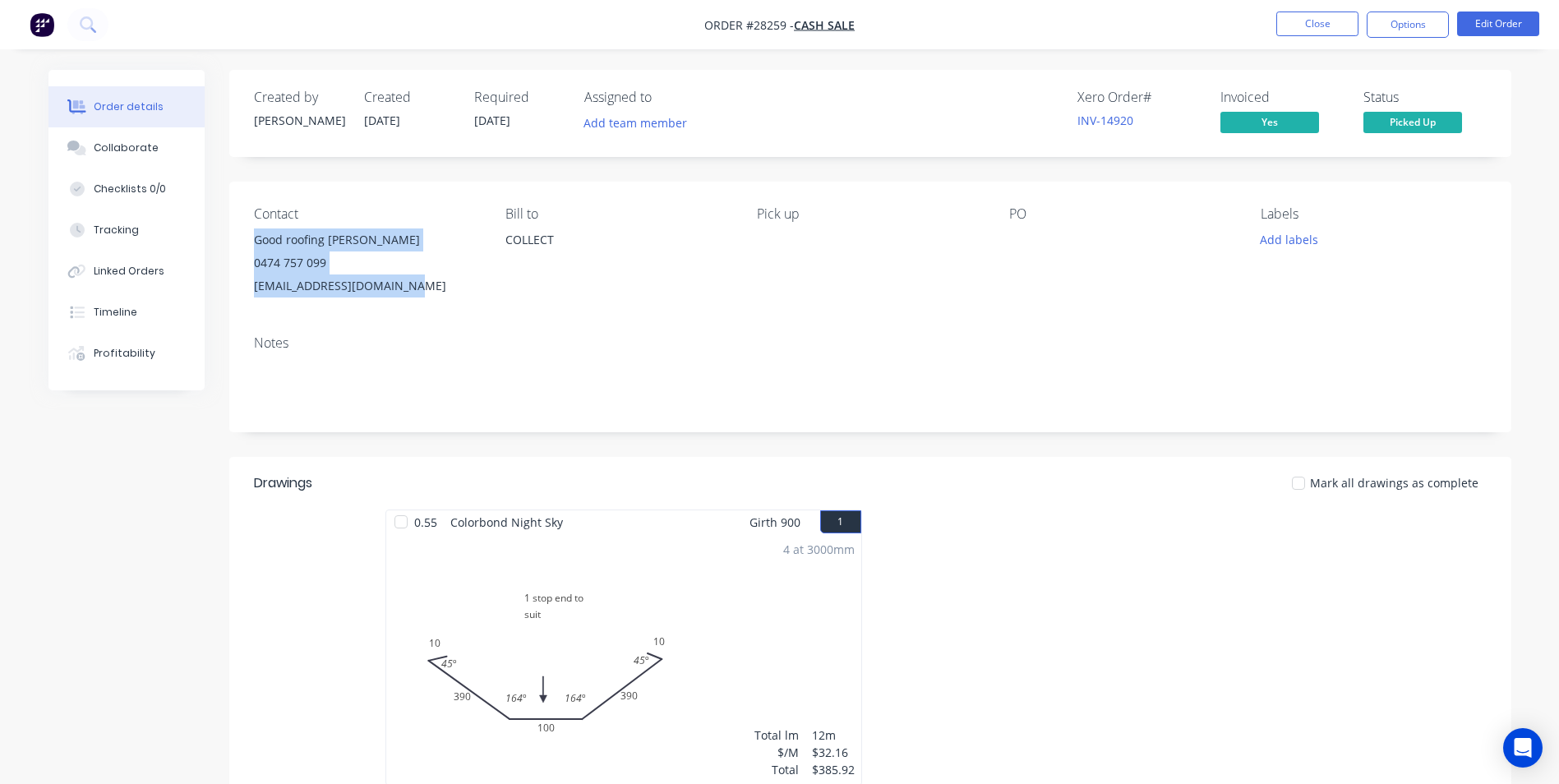
drag, startPoint x: 293, startPoint y: 249, endPoint x: 421, endPoint y: 297, distance: 136.7
click at [421, 297] on div "Contact Good roofing [PERSON_NAME] 0474 757 099 [EMAIL_ADDRESS][DOMAIN_NAME] [P…" at bounding box center [871, 252] width 1282 height 140
click at [1316, 17] on button "Close" at bounding box center [1317, 24] width 82 height 25
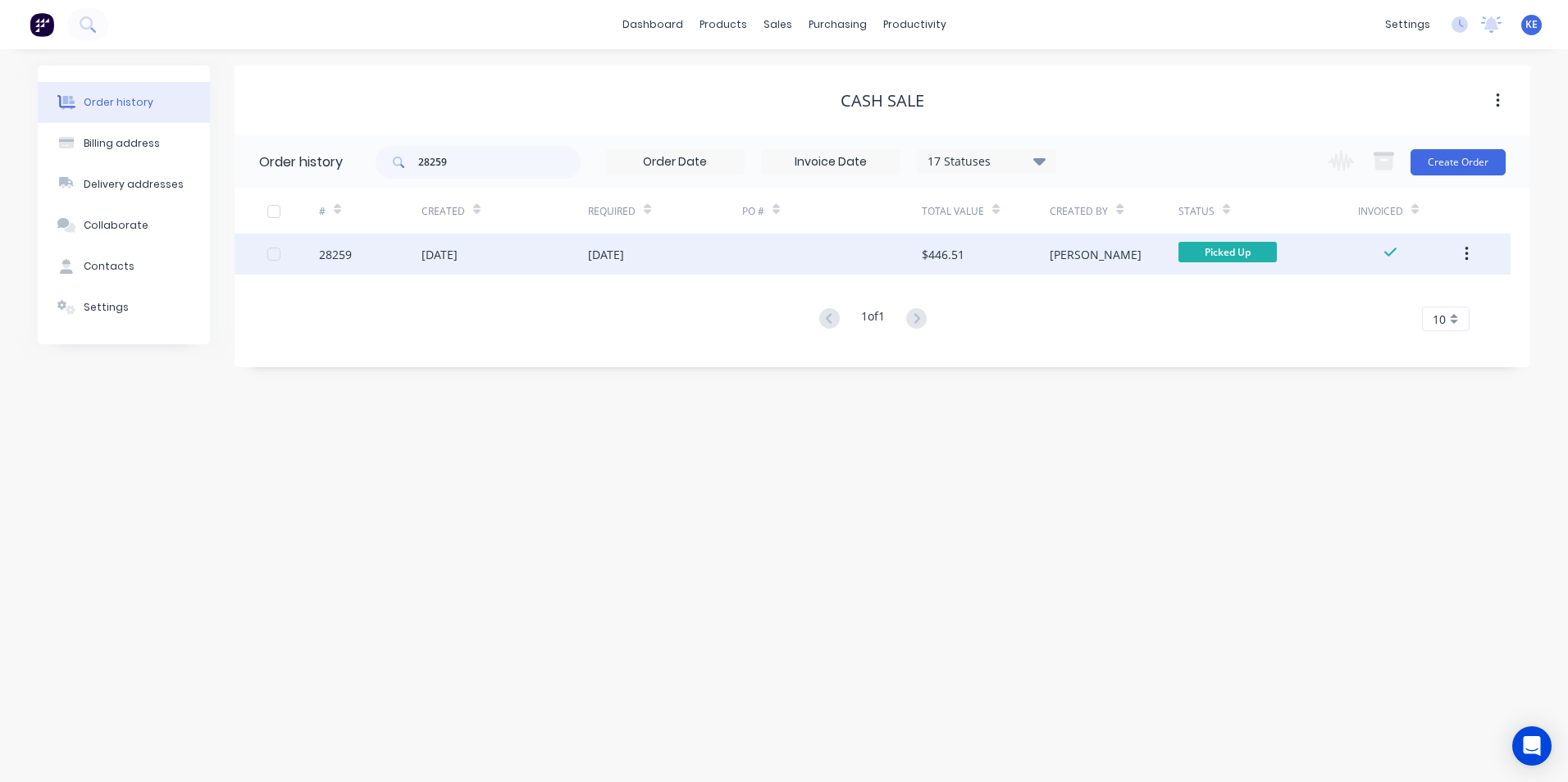
click at [1466, 256] on icon "button" at bounding box center [1466, 255] width 5 height 18
click at [1402, 294] on div "Archive" at bounding box center [1407, 297] width 126 height 24
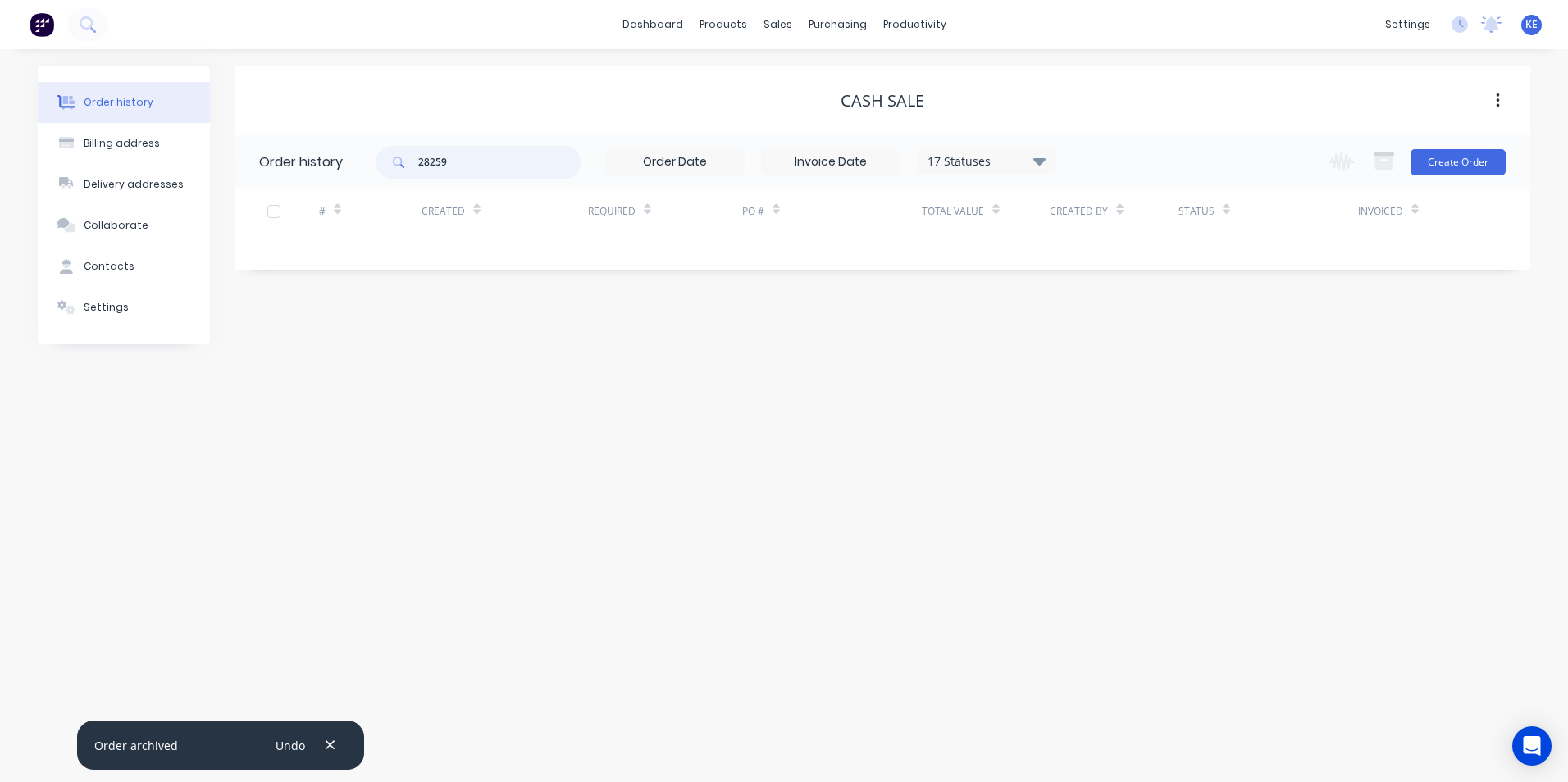
drag, startPoint x: 474, startPoint y: 158, endPoint x: 337, endPoint y: 167, distance: 137.3
click at [337, 167] on header "Order history 28259 17 Statuses Invoice Status Invoiced Not Invoiced Partial Or…" at bounding box center [882, 162] width 1295 height 54
type input "28246"
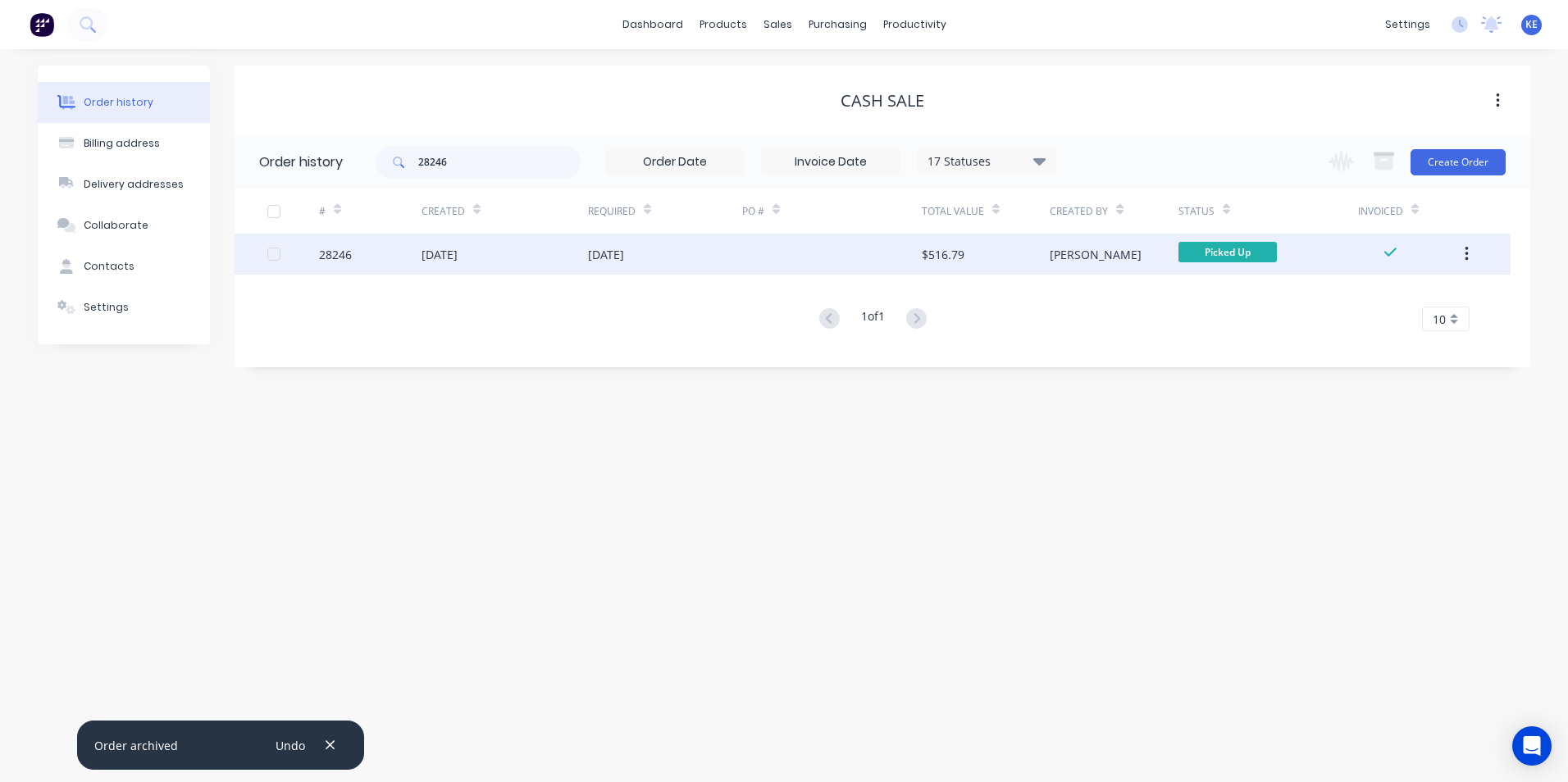
click at [377, 246] on div "28246" at bounding box center [370, 254] width 103 height 41
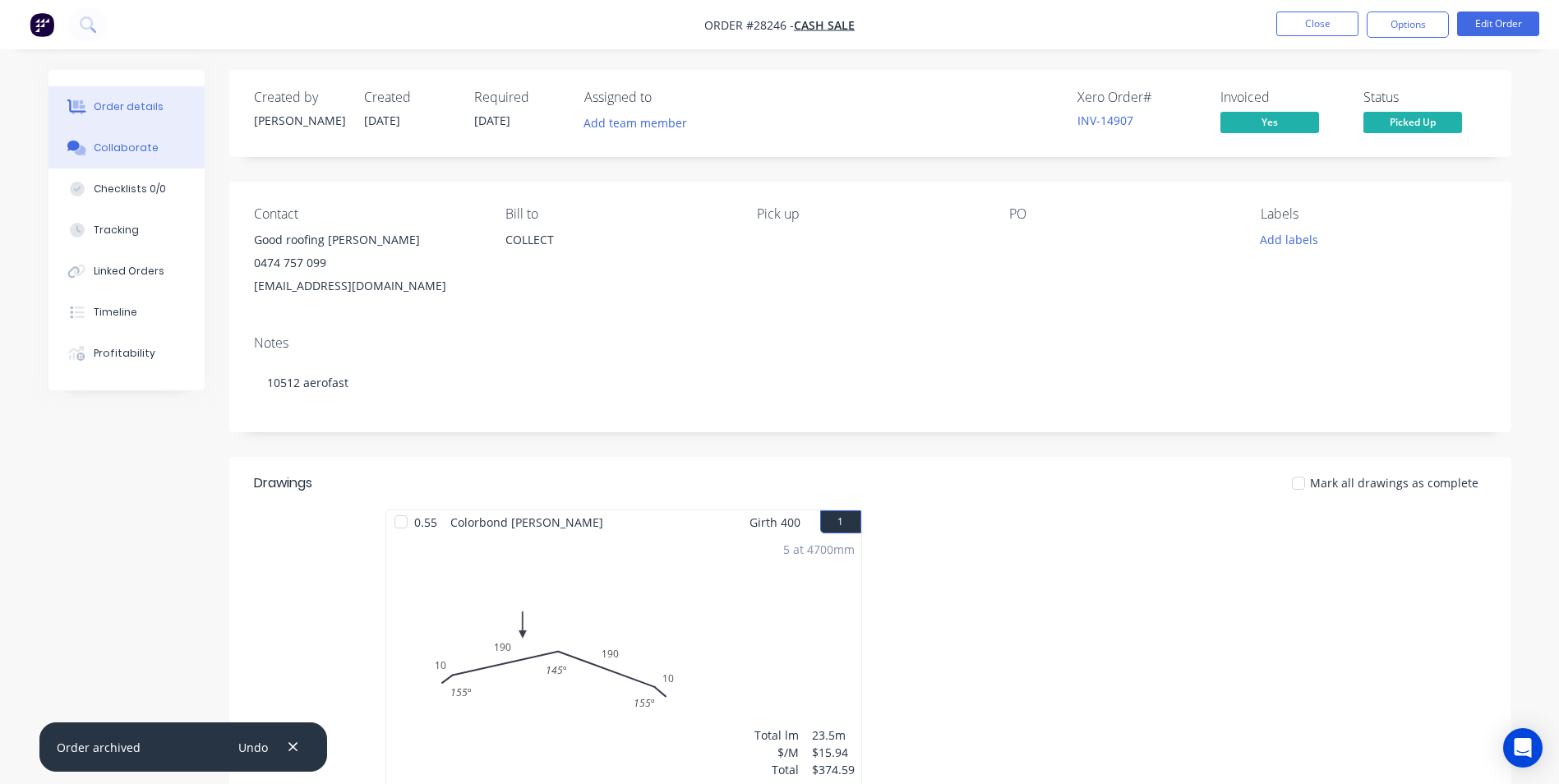
click at [118, 150] on div "Collaborate" at bounding box center [126, 148] width 65 height 15
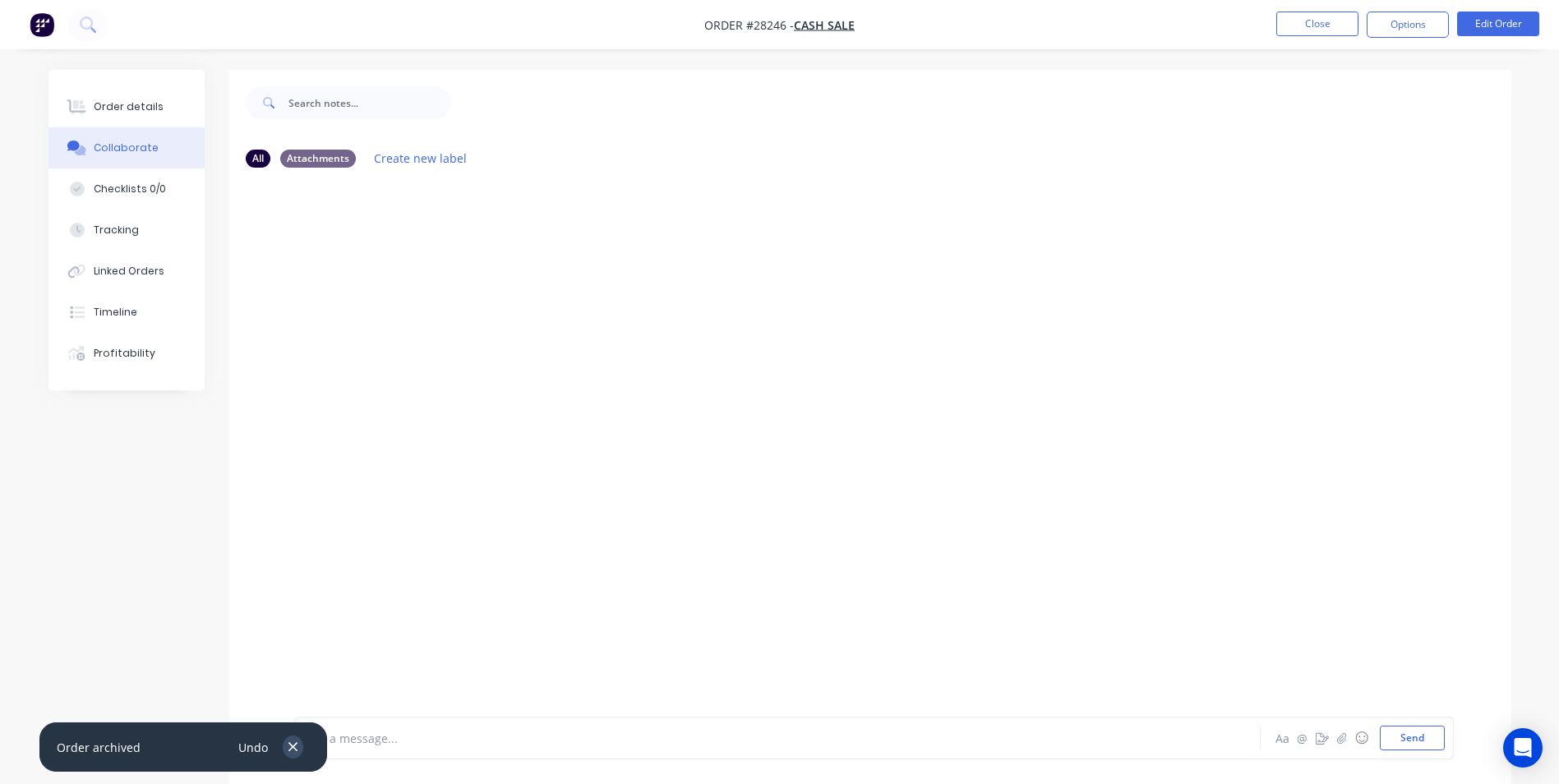
click at [295, 750] on icon "button" at bounding box center [294, 747] width 11 height 15
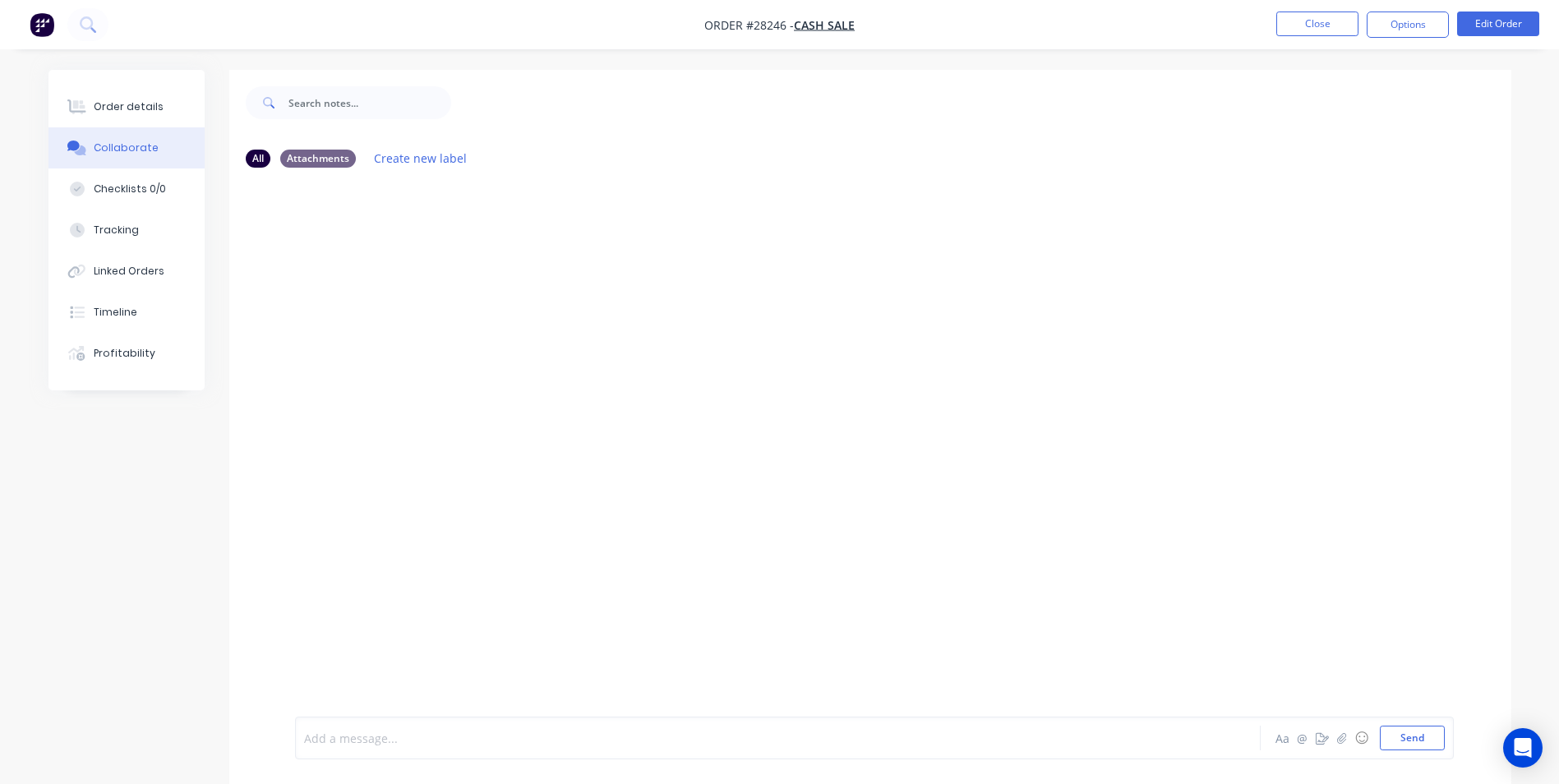
click at [346, 740] on div at bounding box center [732, 738] width 855 height 17
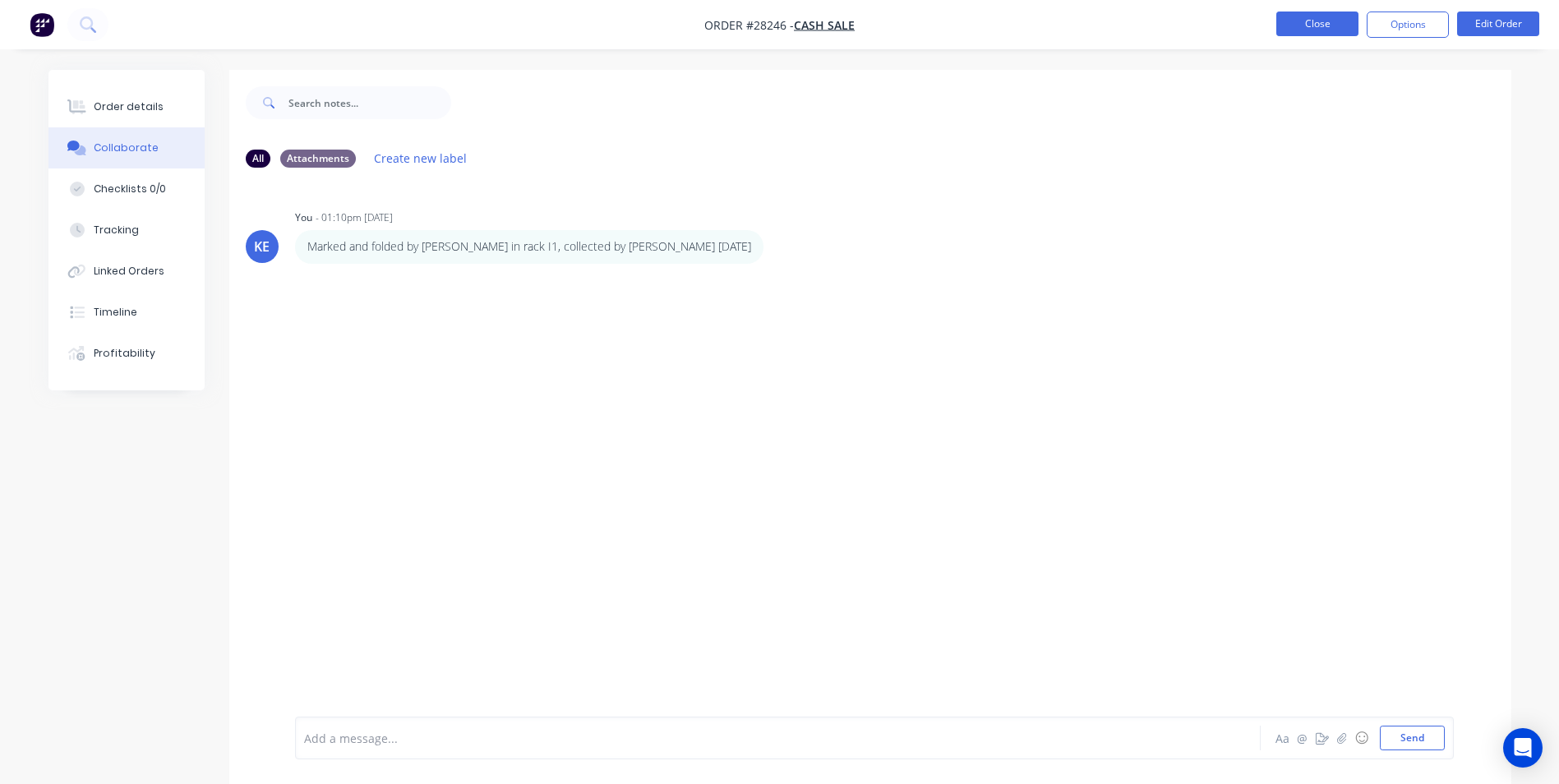
click at [1318, 29] on button "Close" at bounding box center [1317, 24] width 82 height 25
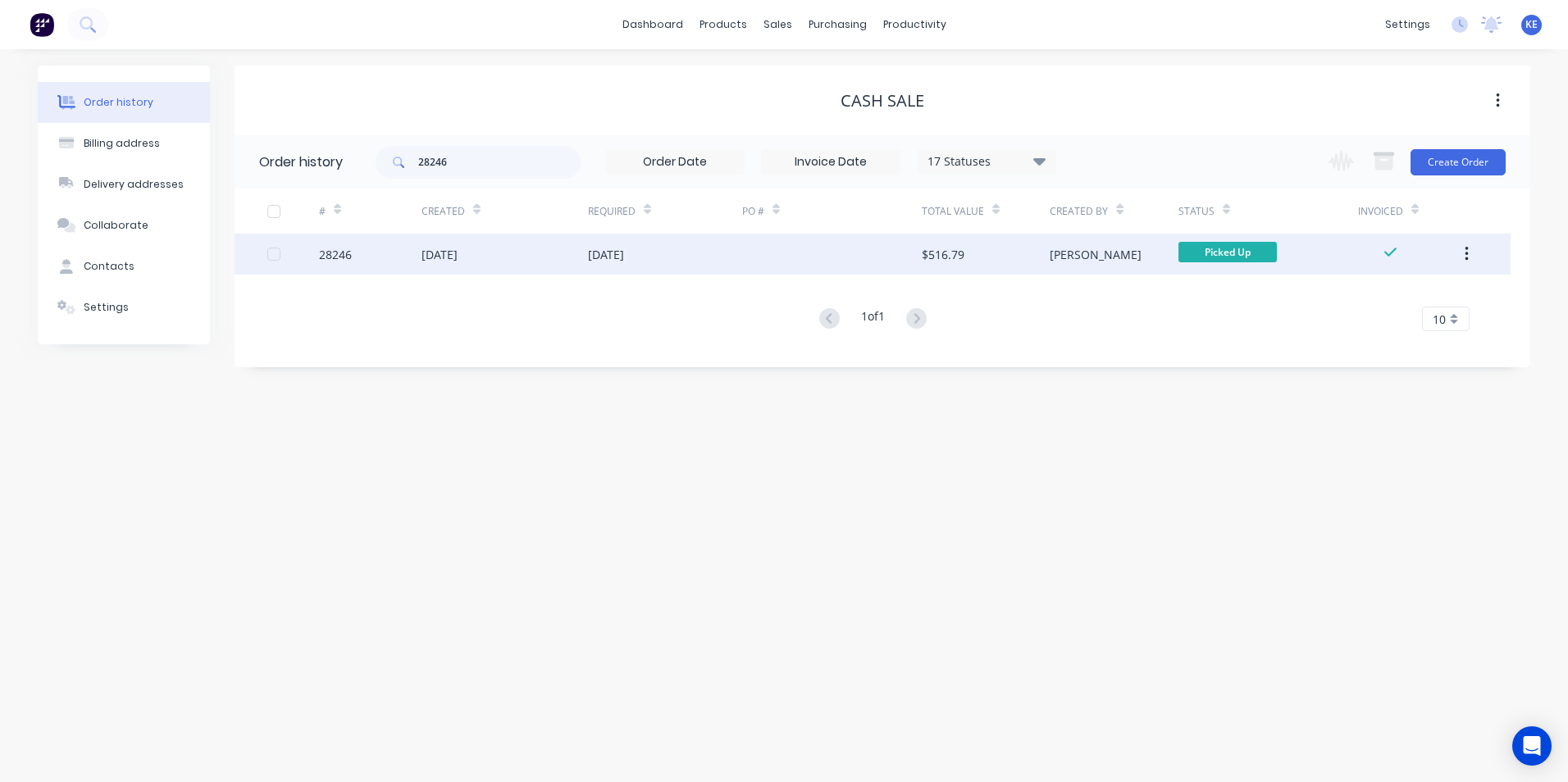
click at [1465, 254] on icon "button" at bounding box center [1466, 254] width 4 height 15
click at [1380, 304] on div "Archive" at bounding box center [1407, 297] width 126 height 24
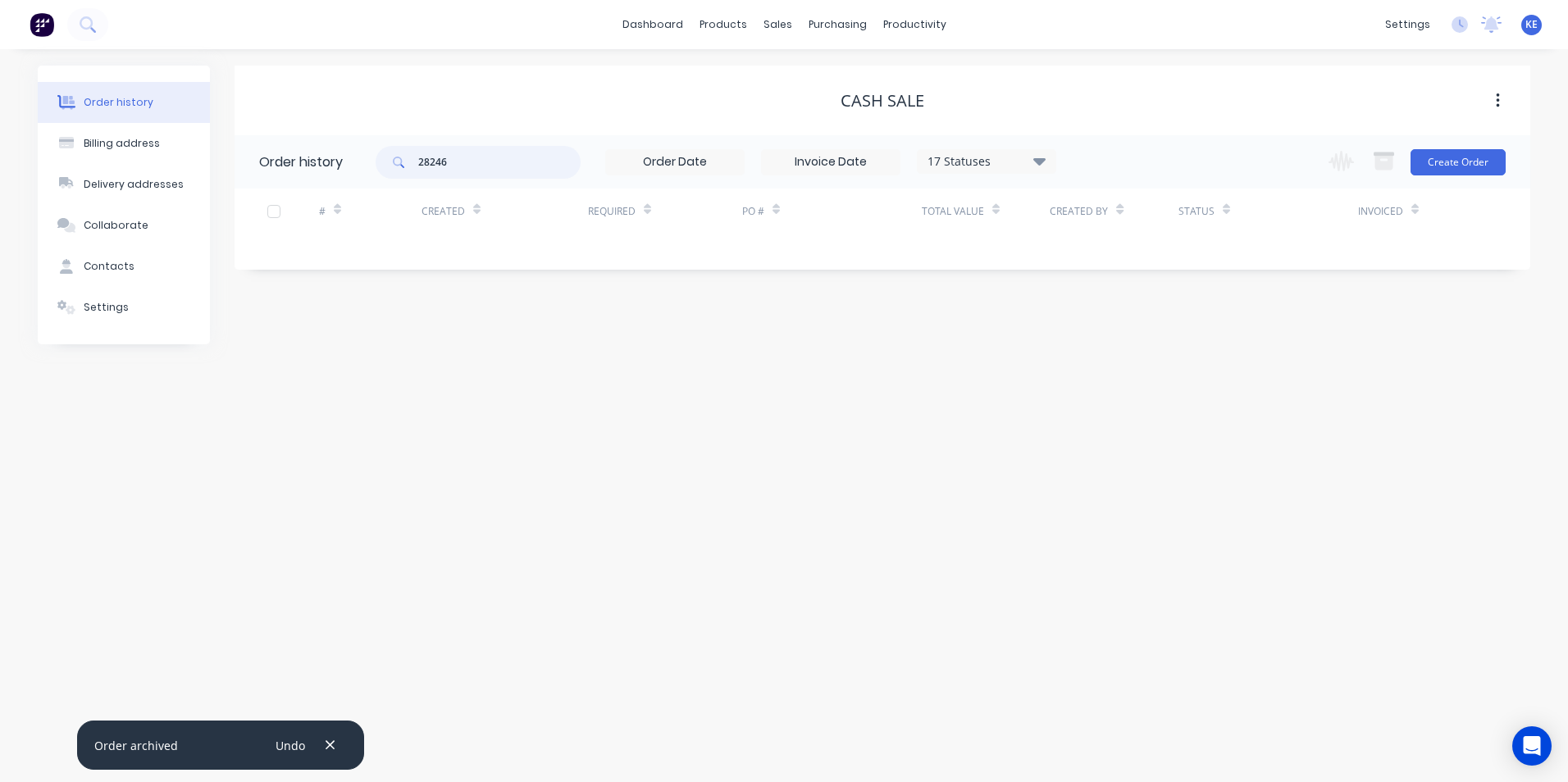
drag, startPoint x: 478, startPoint y: 169, endPoint x: 358, endPoint y: 160, distance: 120.3
click at [358, 160] on header "Order history 28246 17 Statuses Invoice Status Invoiced Not Invoiced Partial Or…" at bounding box center [882, 162] width 1295 height 54
type input "26152"
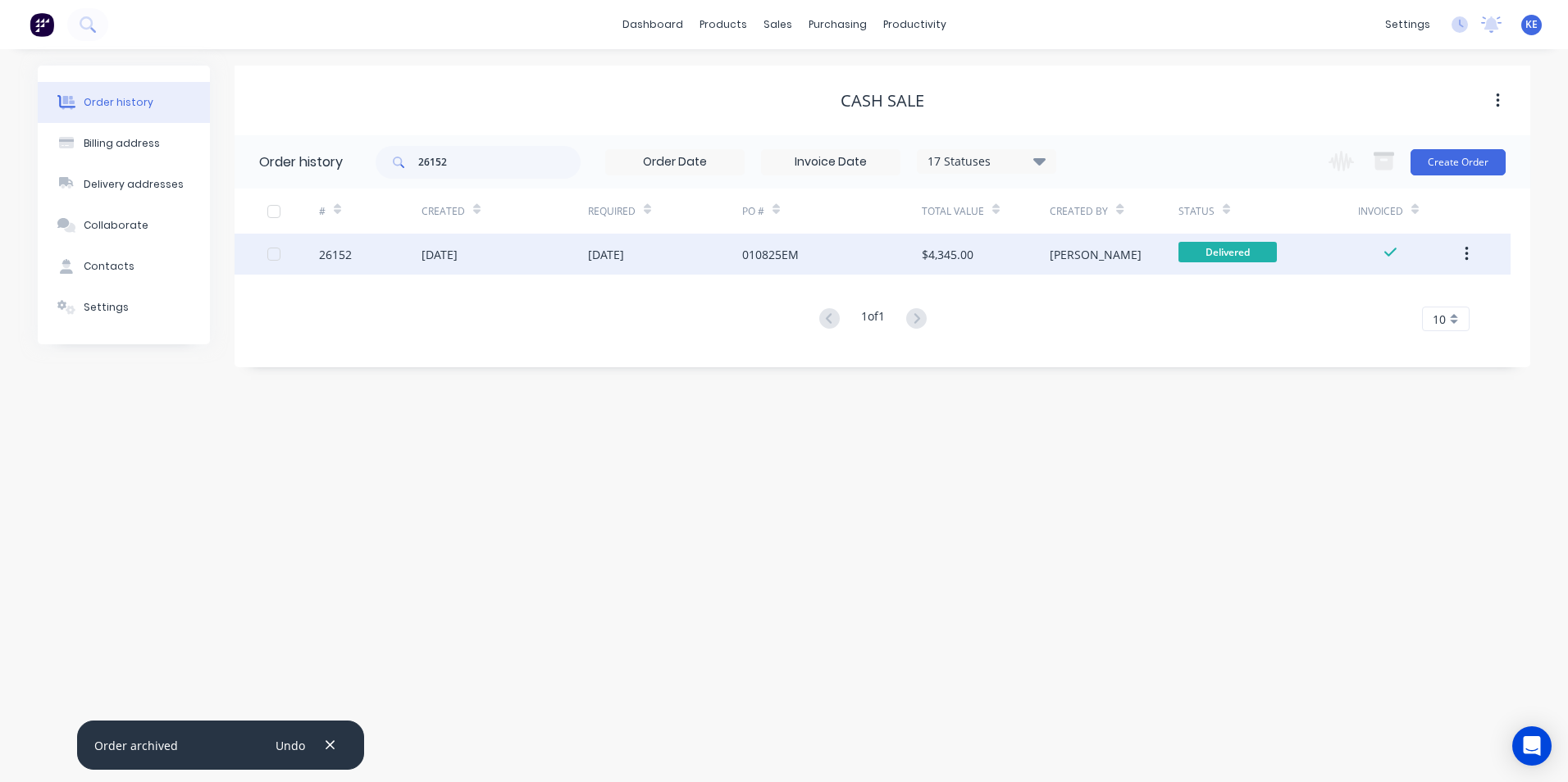
click at [379, 254] on div "26152" at bounding box center [370, 254] width 103 height 41
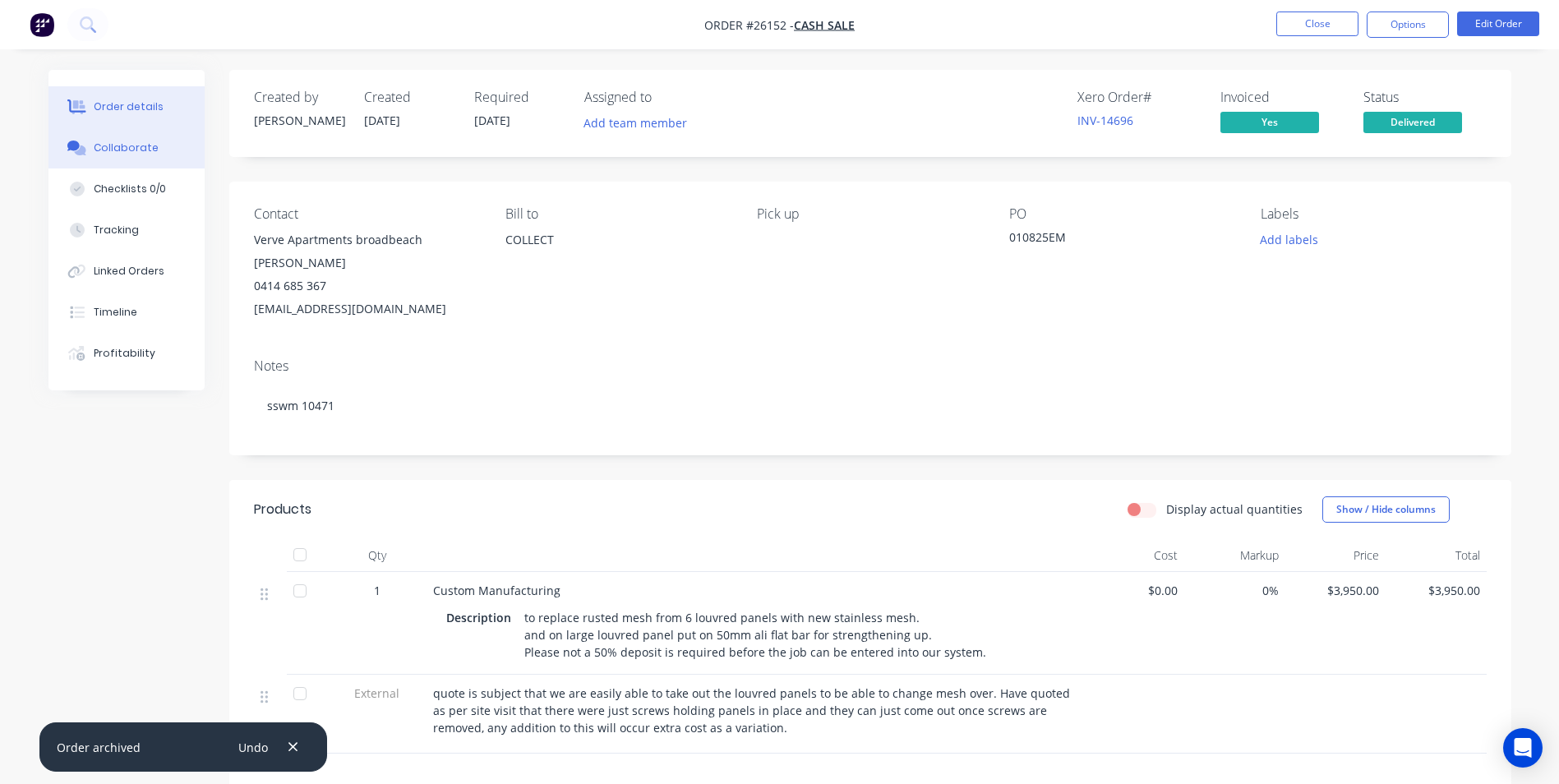
click at [121, 137] on button "Collaborate" at bounding box center [126, 148] width 156 height 41
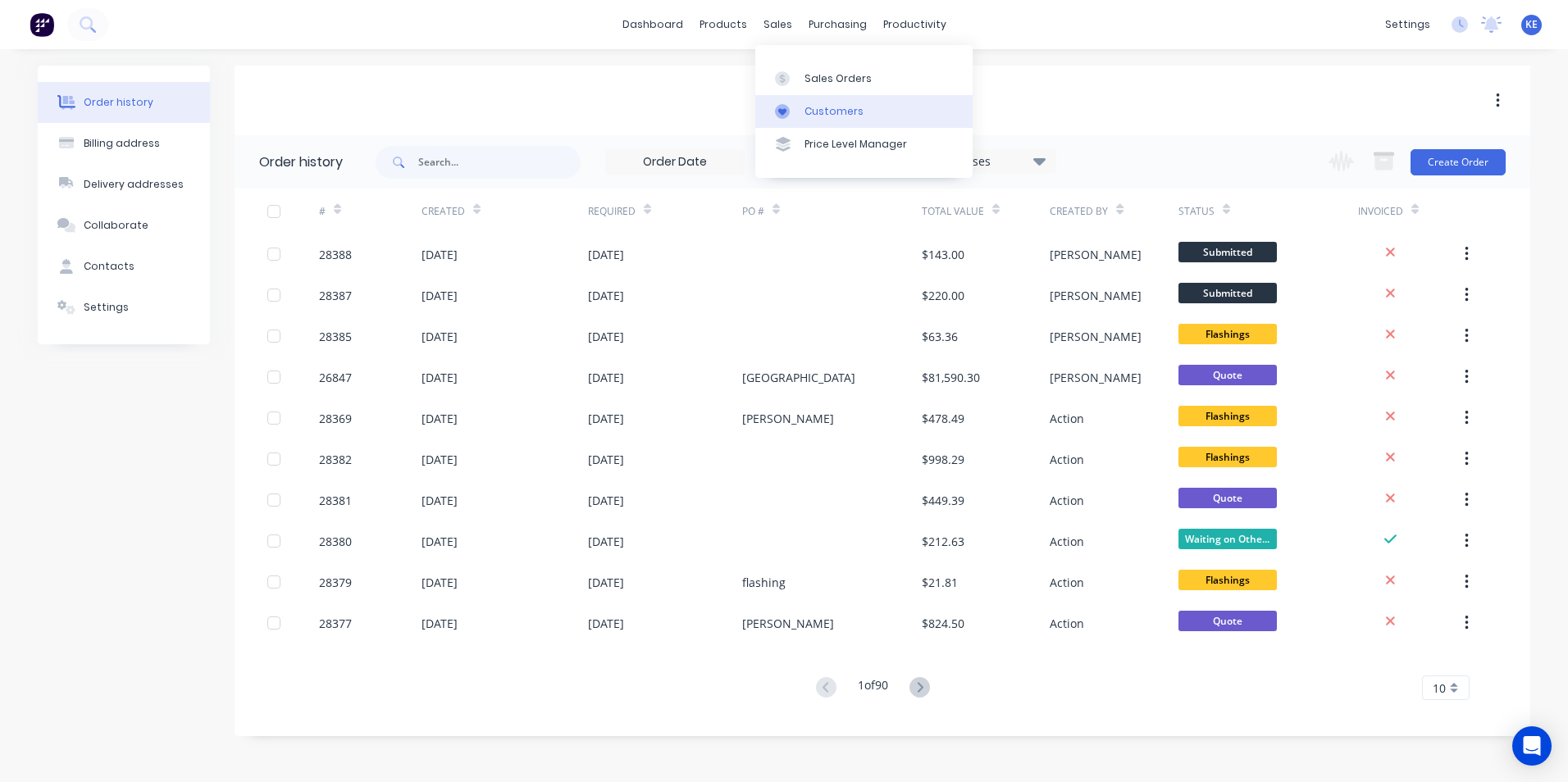
click at [804, 116] on div "Customers" at bounding box center [833, 111] width 59 height 15
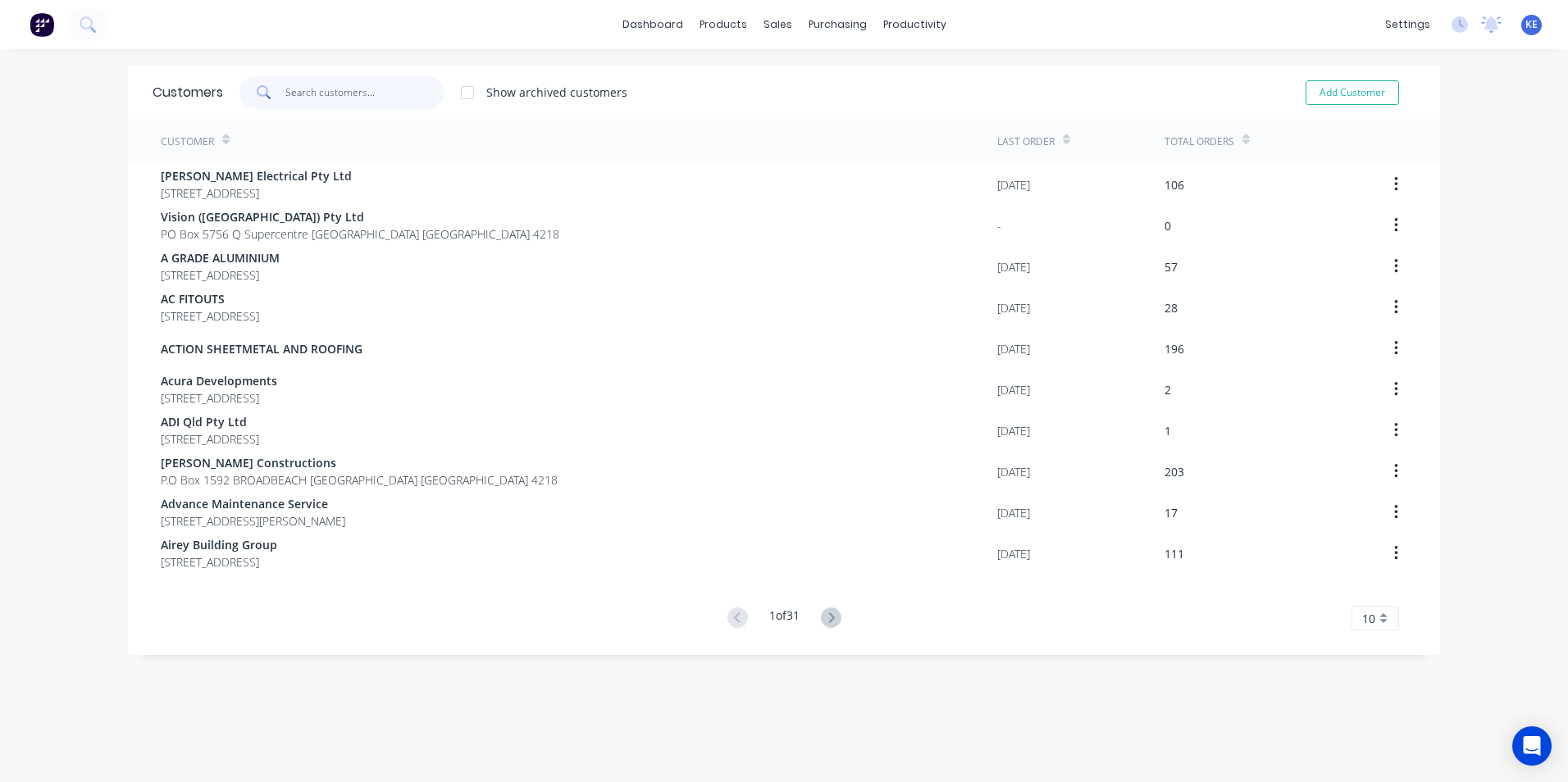
click at [303, 87] on input "text" at bounding box center [366, 93] width 160 height 33
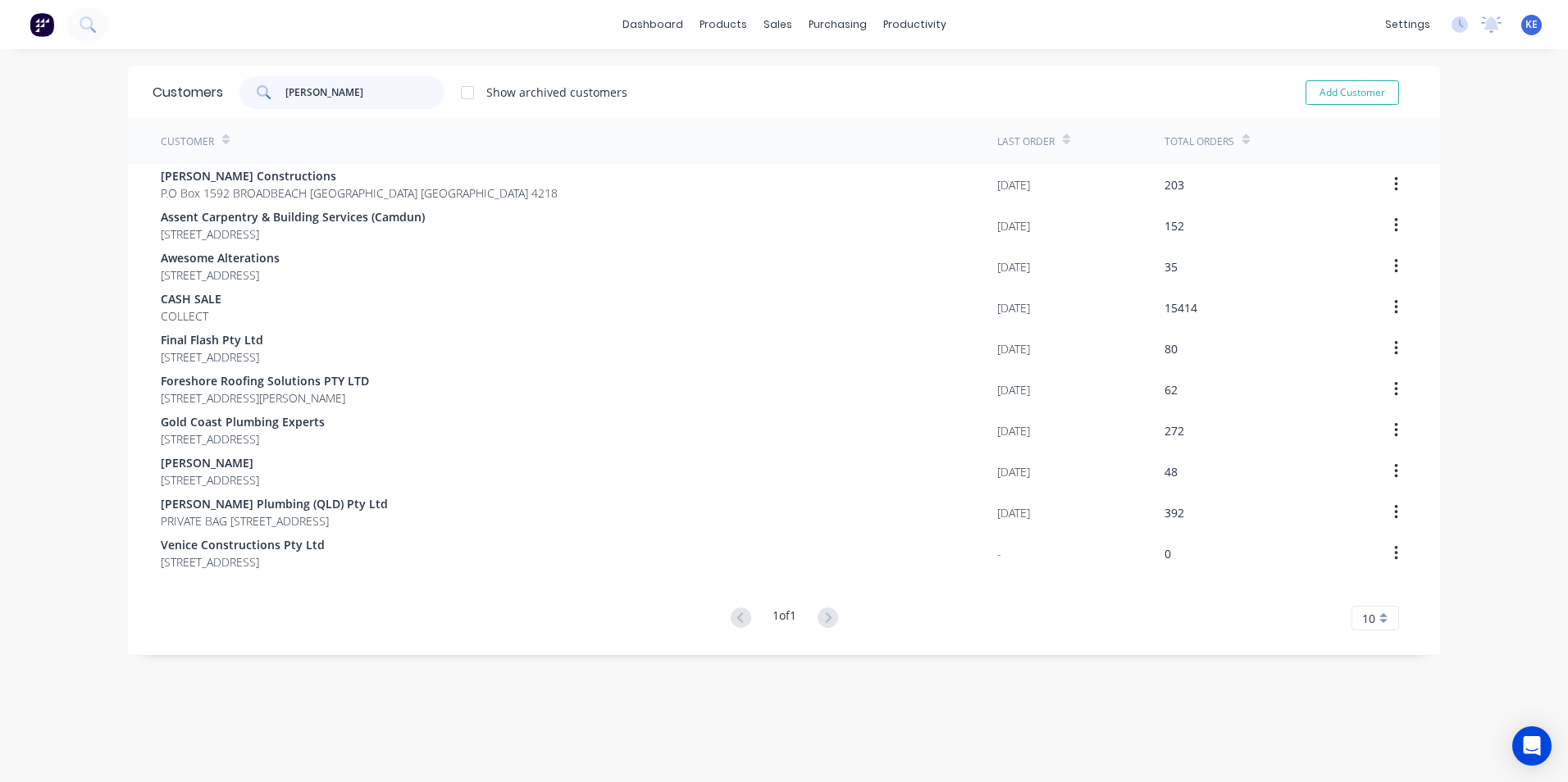
drag, startPoint x: 324, startPoint y: 95, endPoint x: 287, endPoint y: 67, distance: 46.4
click at [262, 94] on div "nick" at bounding box center [341, 93] width 205 height 33
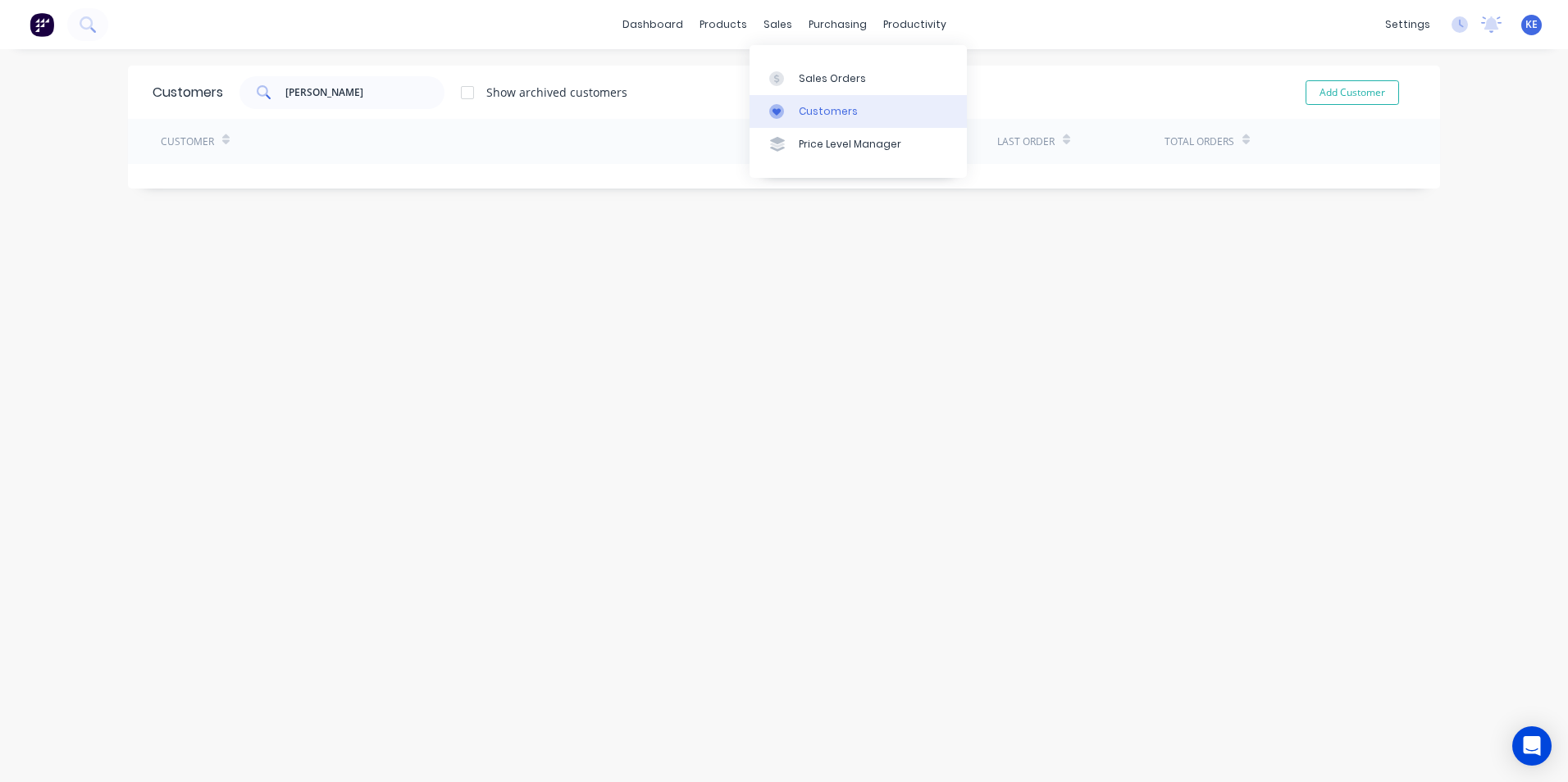
click at [821, 105] on div "Customers" at bounding box center [828, 111] width 59 height 15
drag, startPoint x: 331, startPoint y: 92, endPoint x: 196, endPoint y: 113, distance: 136.6
click at [196, 113] on div "Customers morris Show archived customers Add Customer" at bounding box center [784, 92] width 1312 height 54
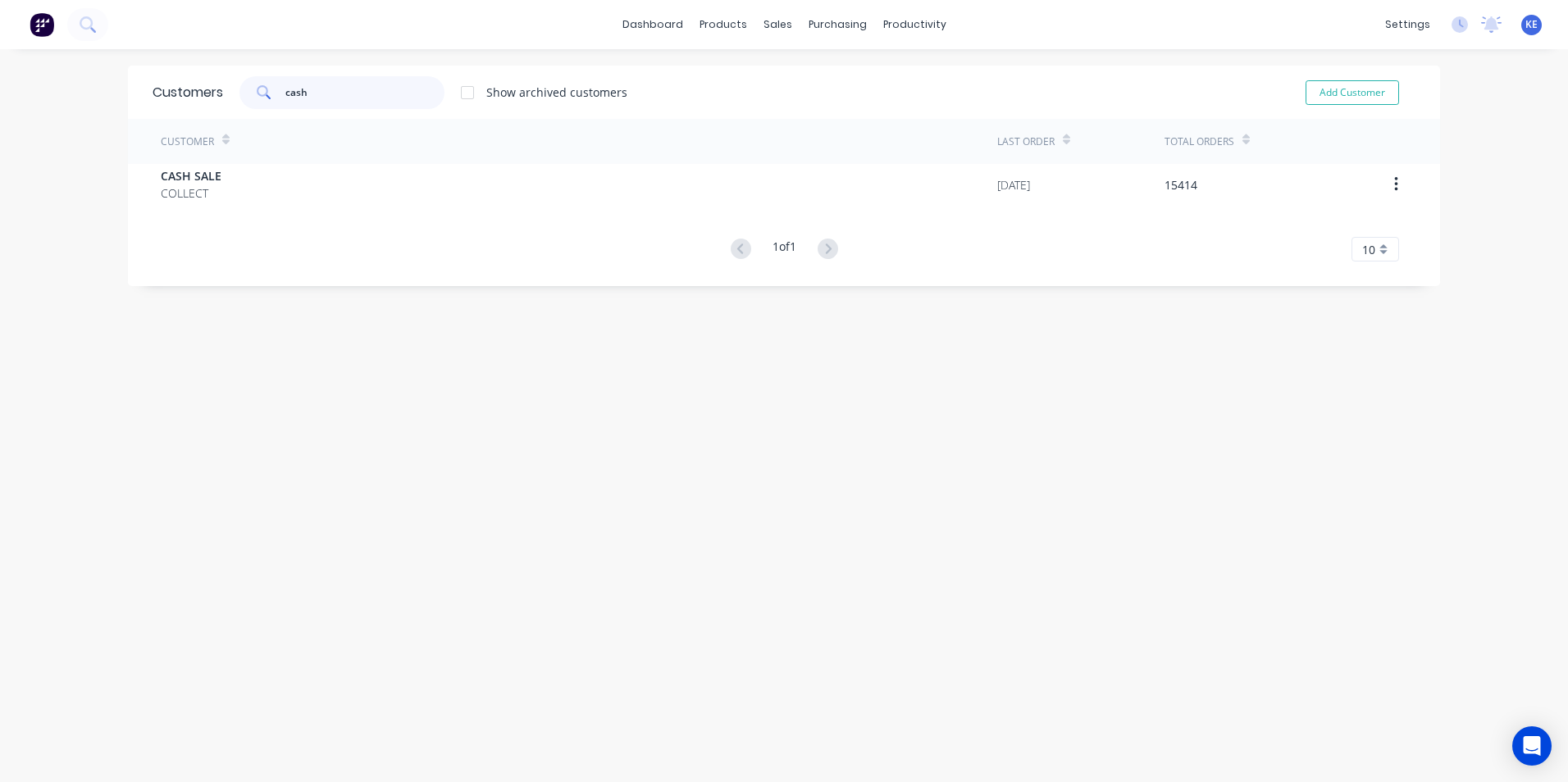
type input "cash"
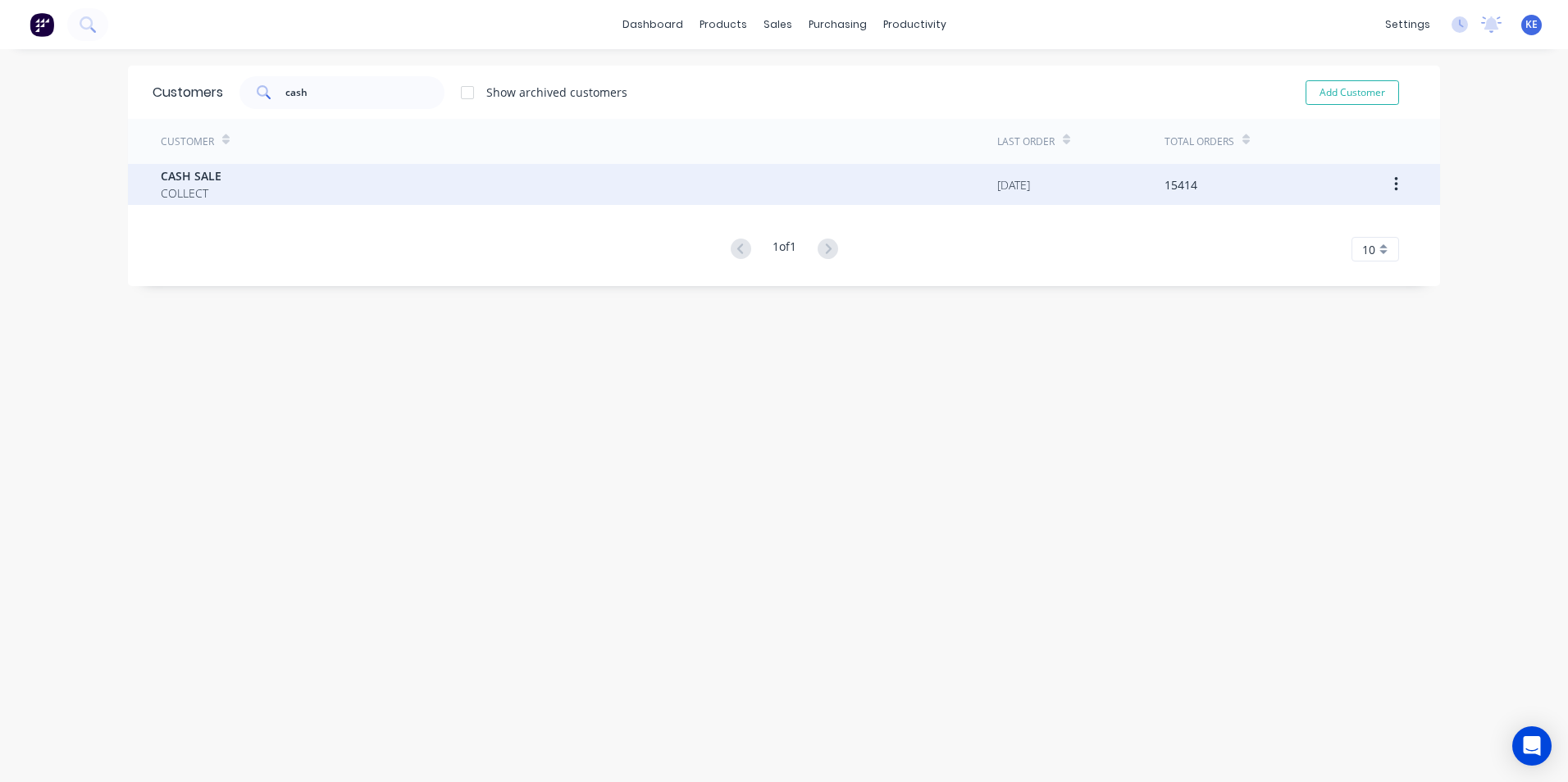
click at [264, 177] on div "CASH SALE COLLECT" at bounding box center [578, 184] width 836 height 41
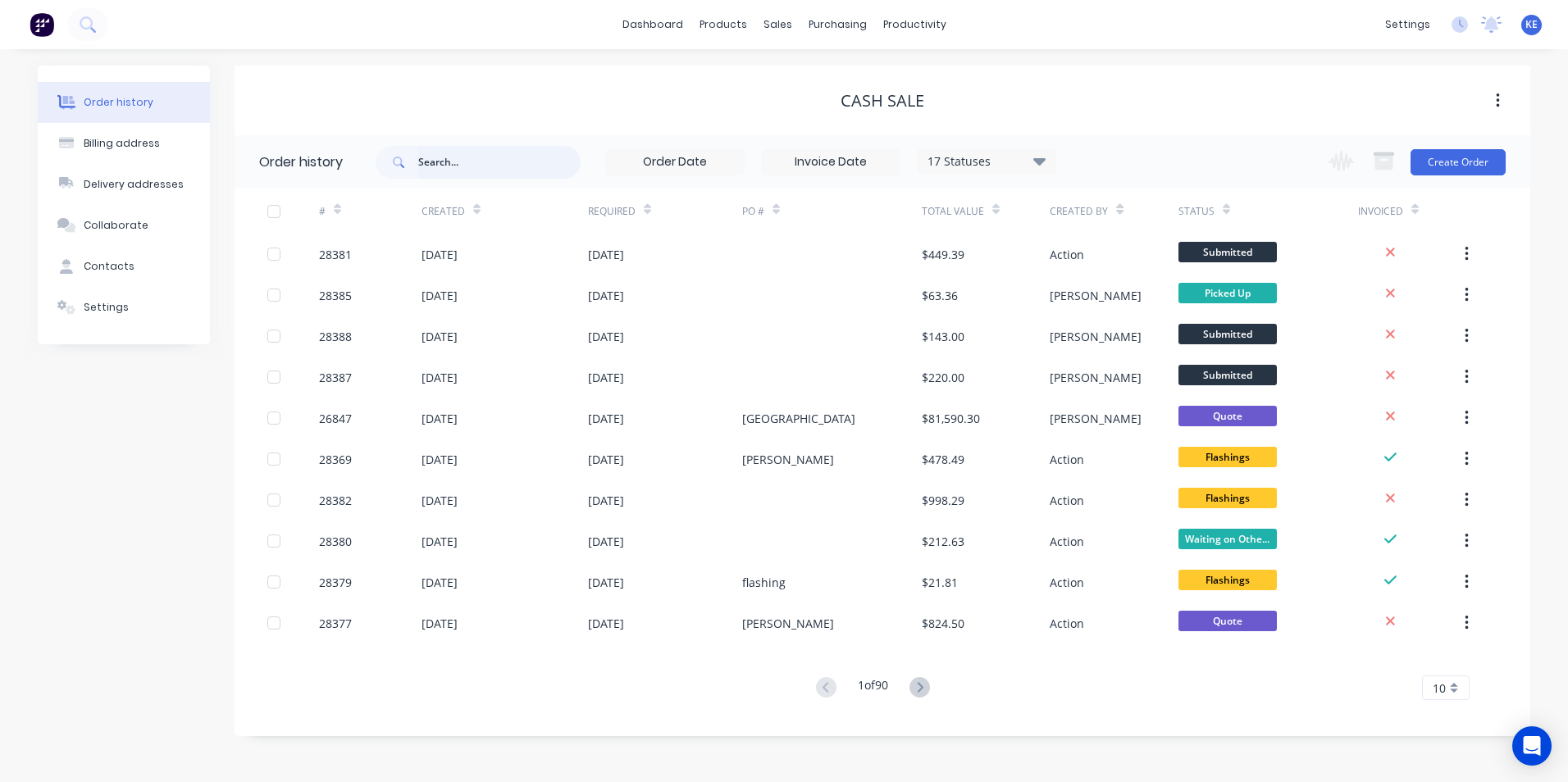
click at [454, 162] on input "text" at bounding box center [499, 162] width 162 height 33
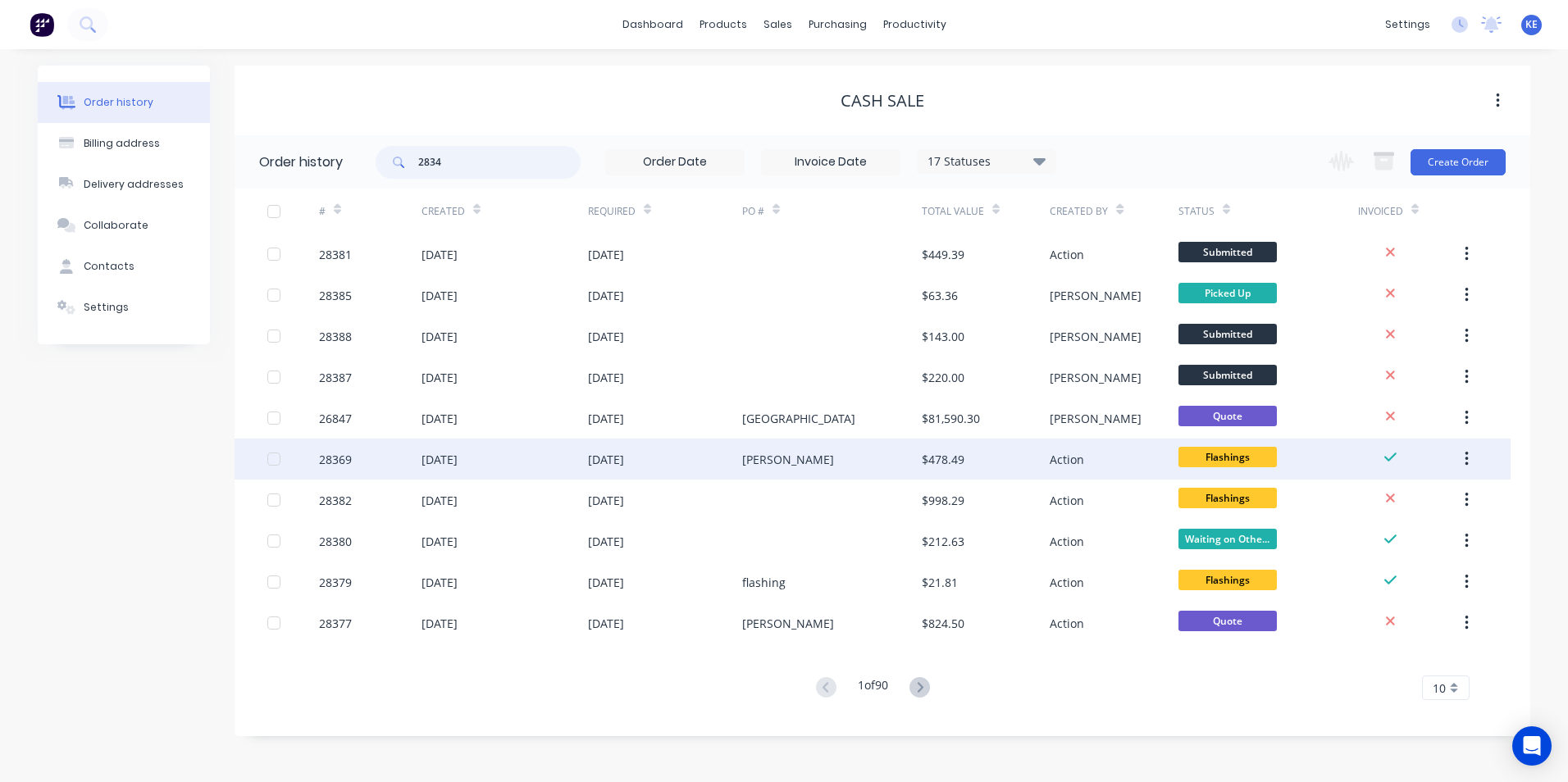
type input "28340"
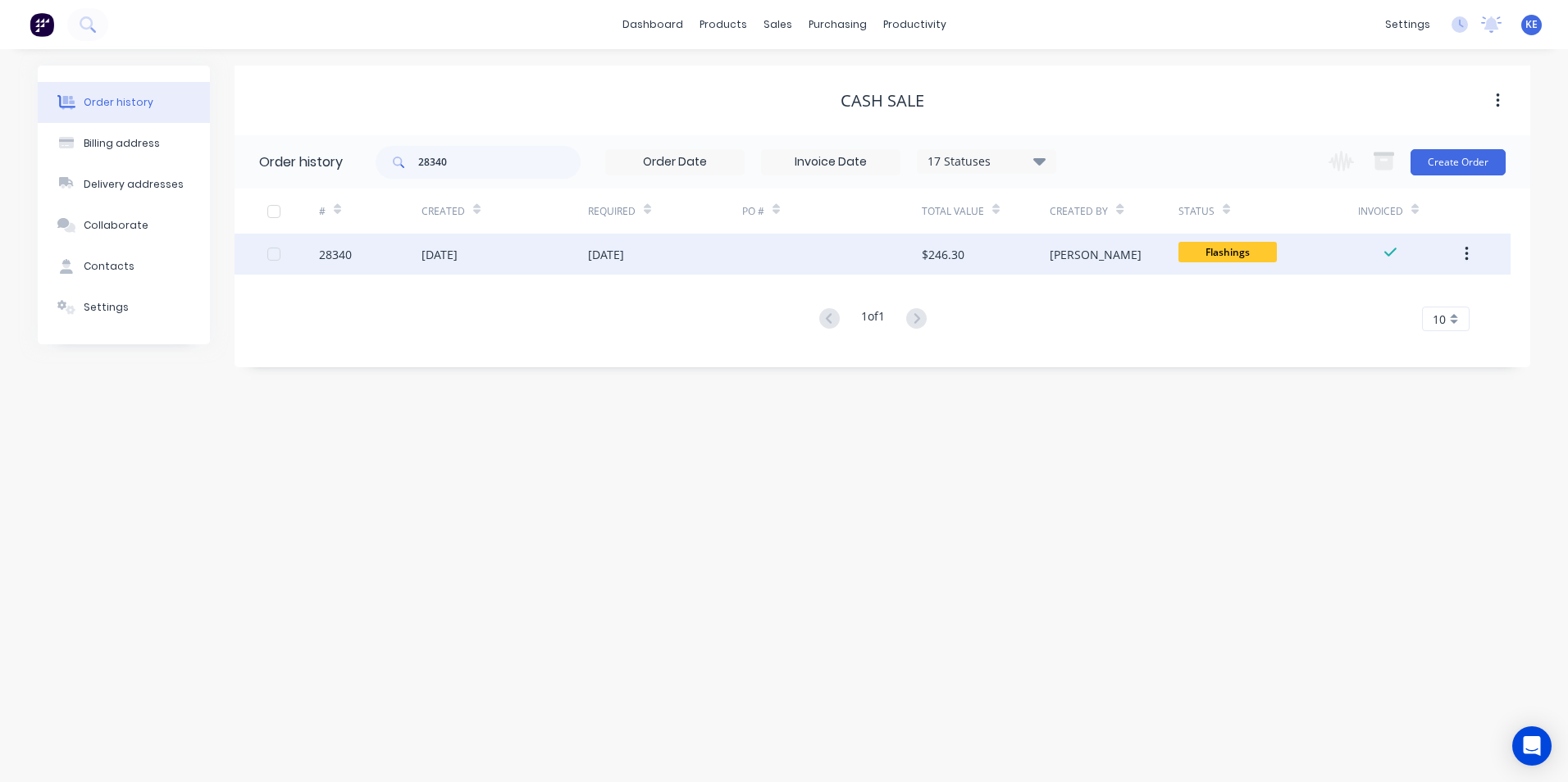
click at [403, 261] on div "28340" at bounding box center [370, 254] width 103 height 41
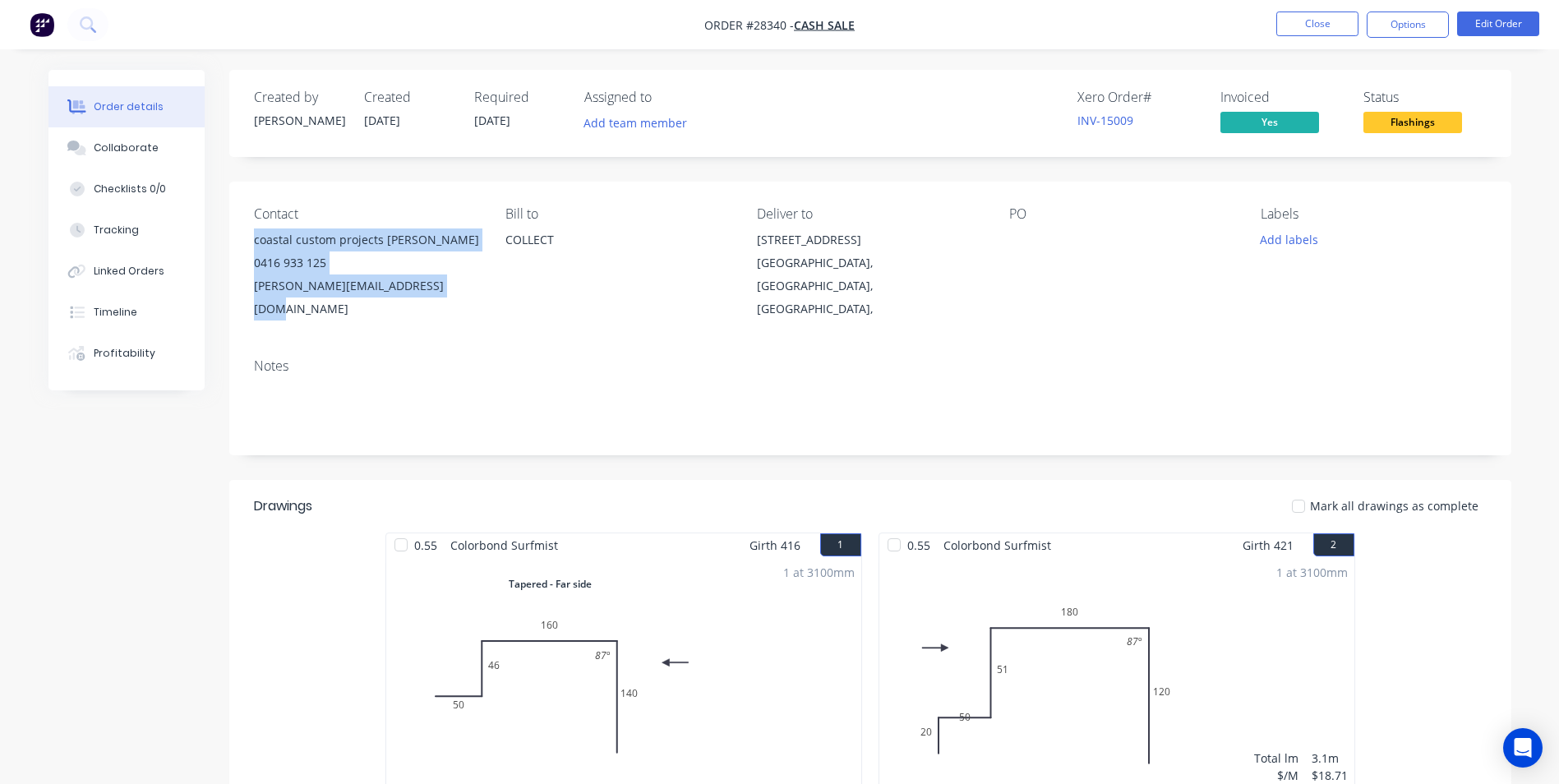
drag, startPoint x: 254, startPoint y: 238, endPoint x: 458, endPoint y: 300, distance: 213.2
click at [458, 300] on div "Contact coastal custom projects Dan 0416 933 125 dan@coastalcustomprojects.com.…" at bounding box center [871, 263] width 1282 height 163
copy div "coastal custom projects Dan 0416 933 125 dan@coastalcustomprojects.com.au"
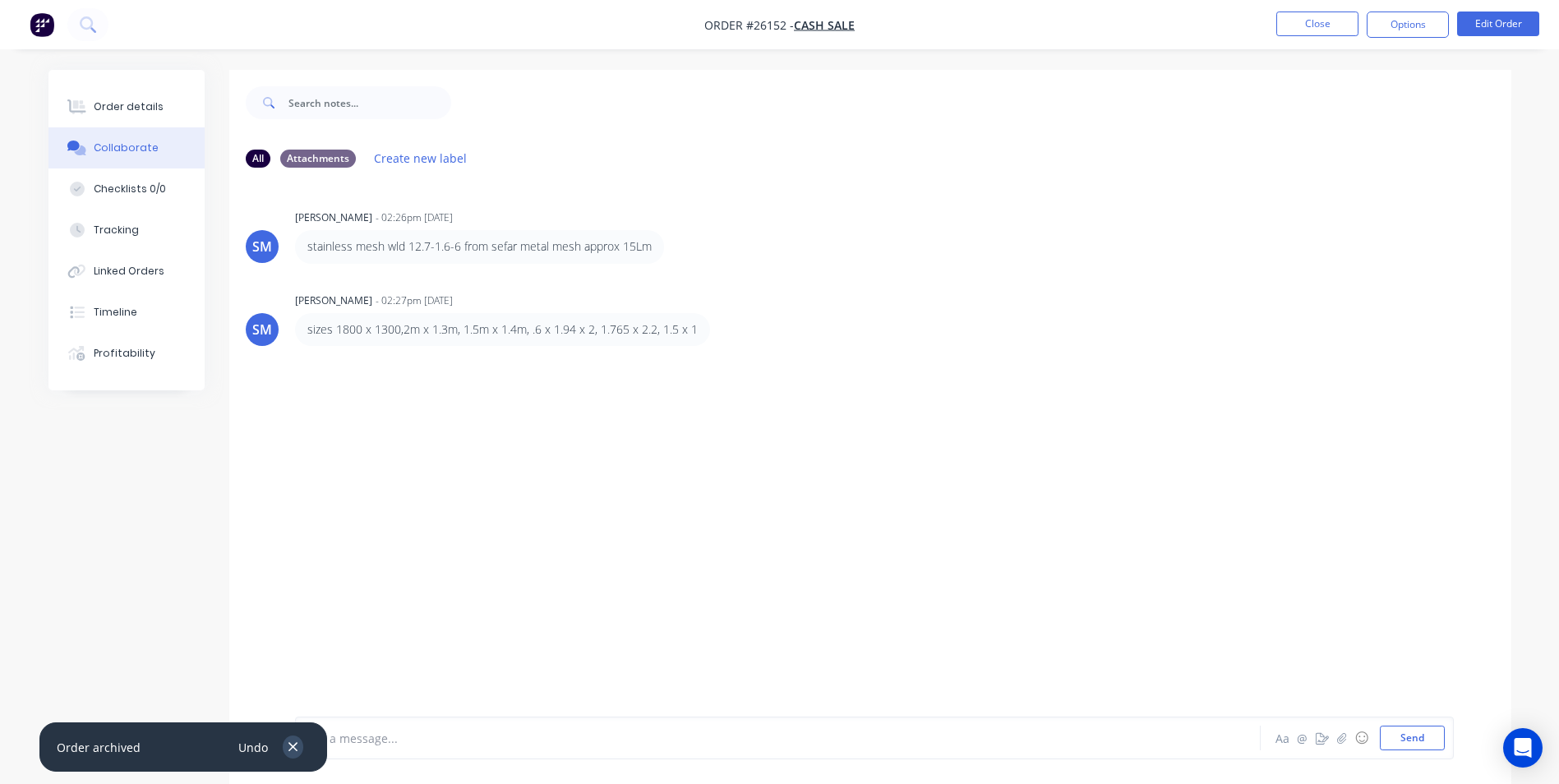
click at [289, 748] on icon "button" at bounding box center [294, 747] width 11 height 15
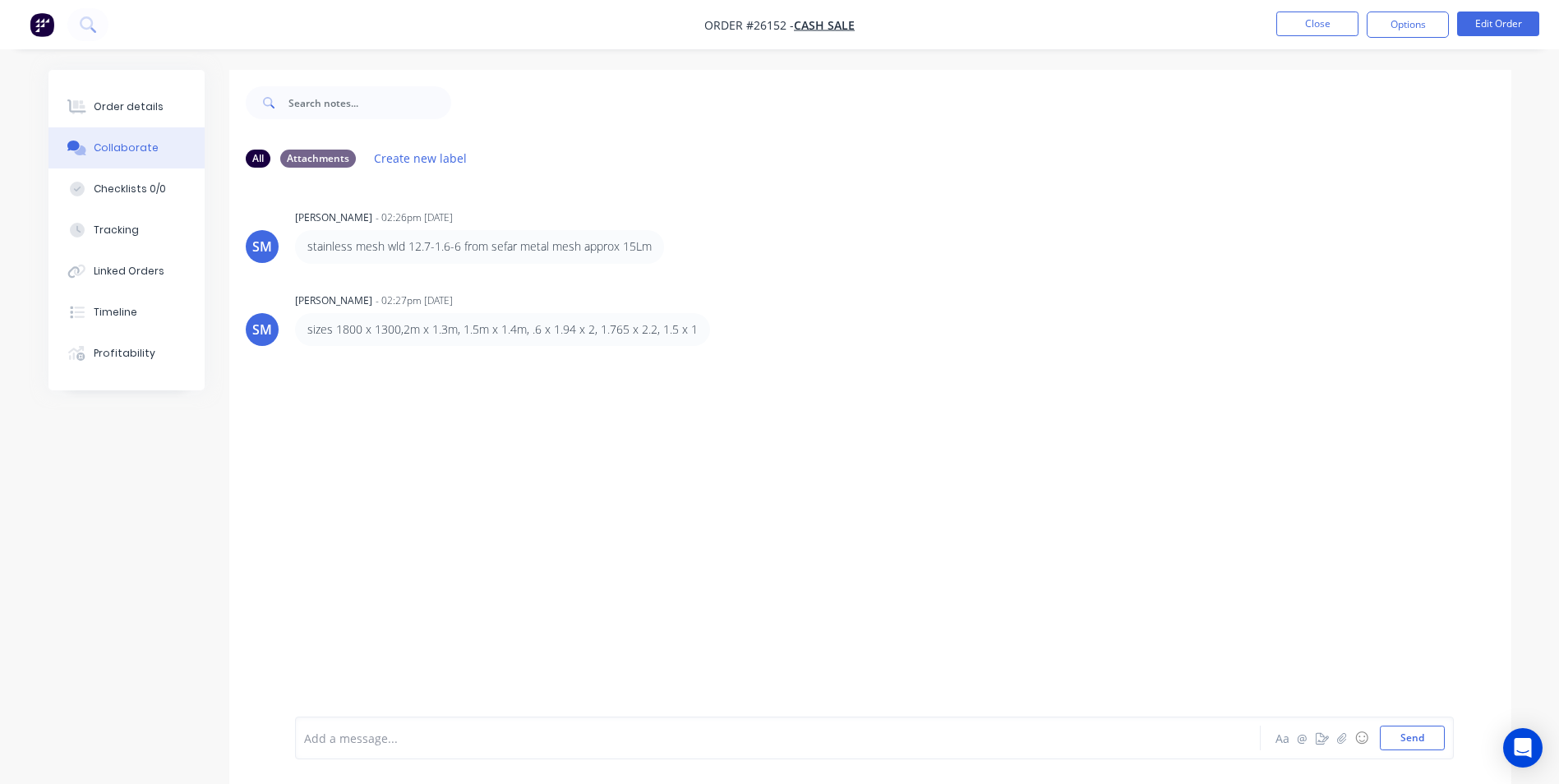
drag, startPoint x: 333, startPoint y: 740, endPoint x: 322, endPoint y: 560, distance: 180.3
click at [335, 738] on div at bounding box center [732, 738] width 855 height 17
click at [1310, 21] on button "Close" at bounding box center [1317, 24] width 82 height 25
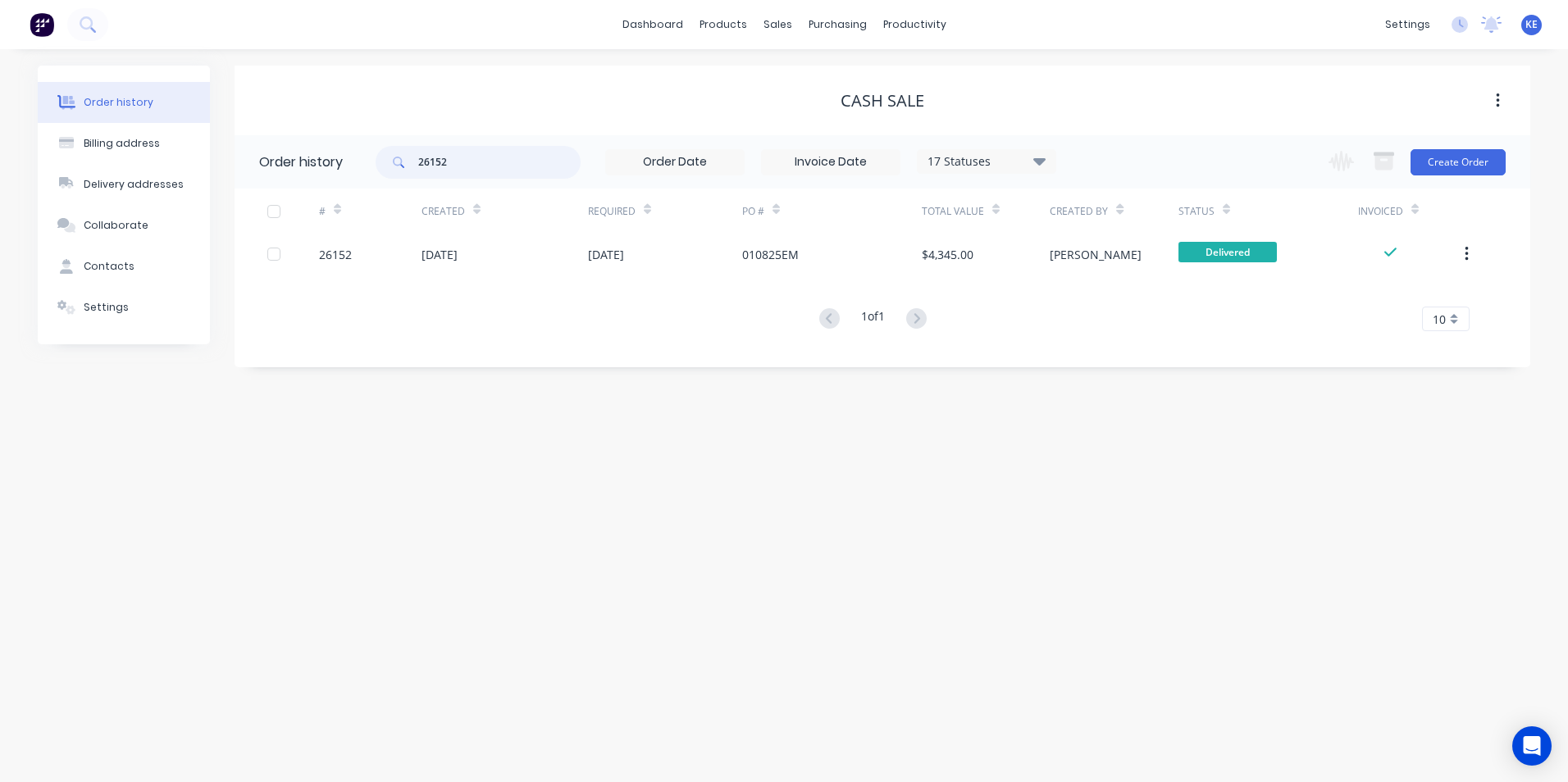
drag, startPoint x: 467, startPoint y: 167, endPoint x: 314, endPoint y: 173, distance: 153.1
click at [314, 173] on header "Order history 26152 17 Statuses Invoice Status Invoiced Not Invoiced Partial Or…" at bounding box center [882, 162] width 1295 height 54
type input "28324"
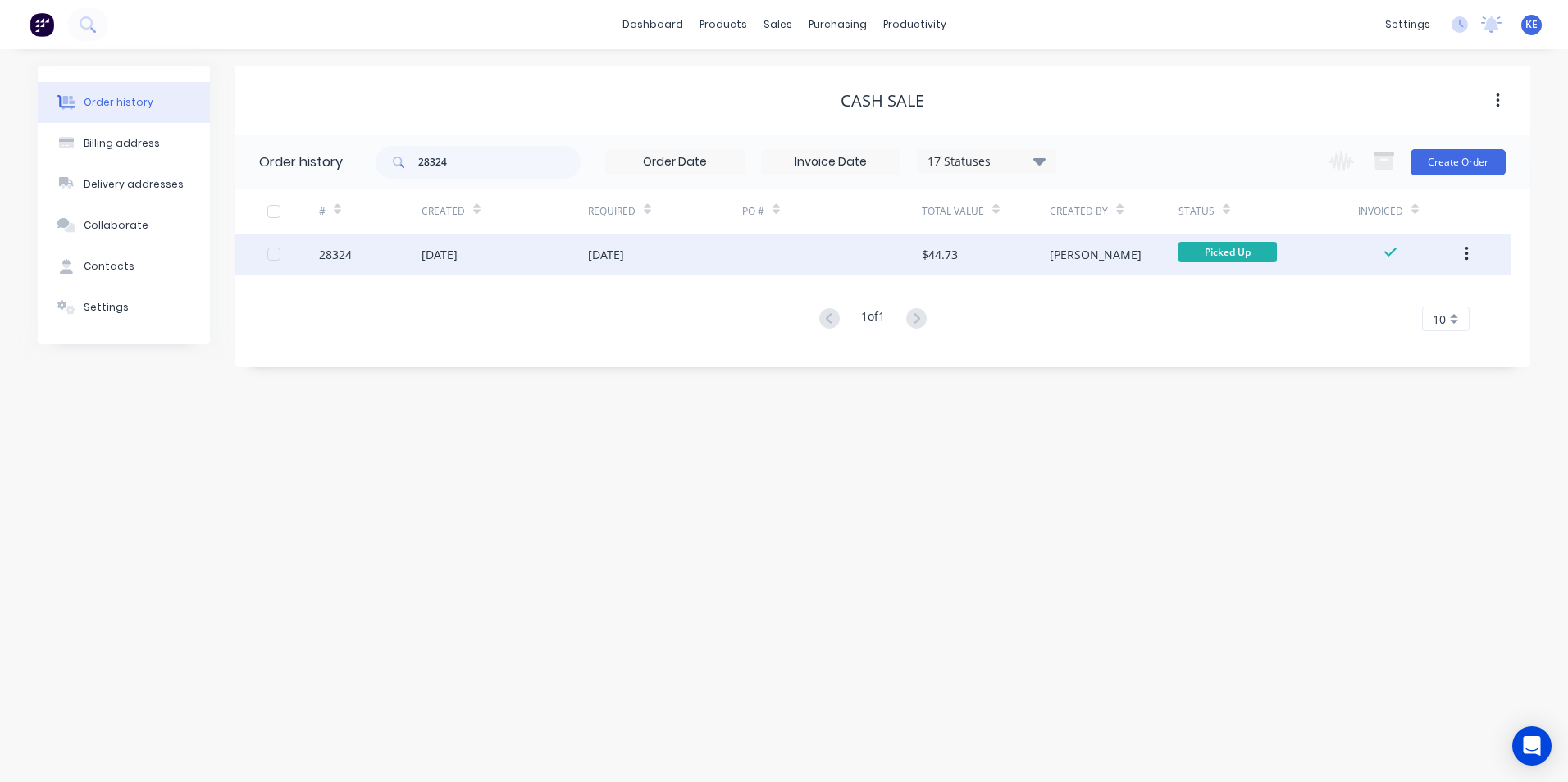
click at [386, 260] on div "28324" at bounding box center [370, 254] width 103 height 41
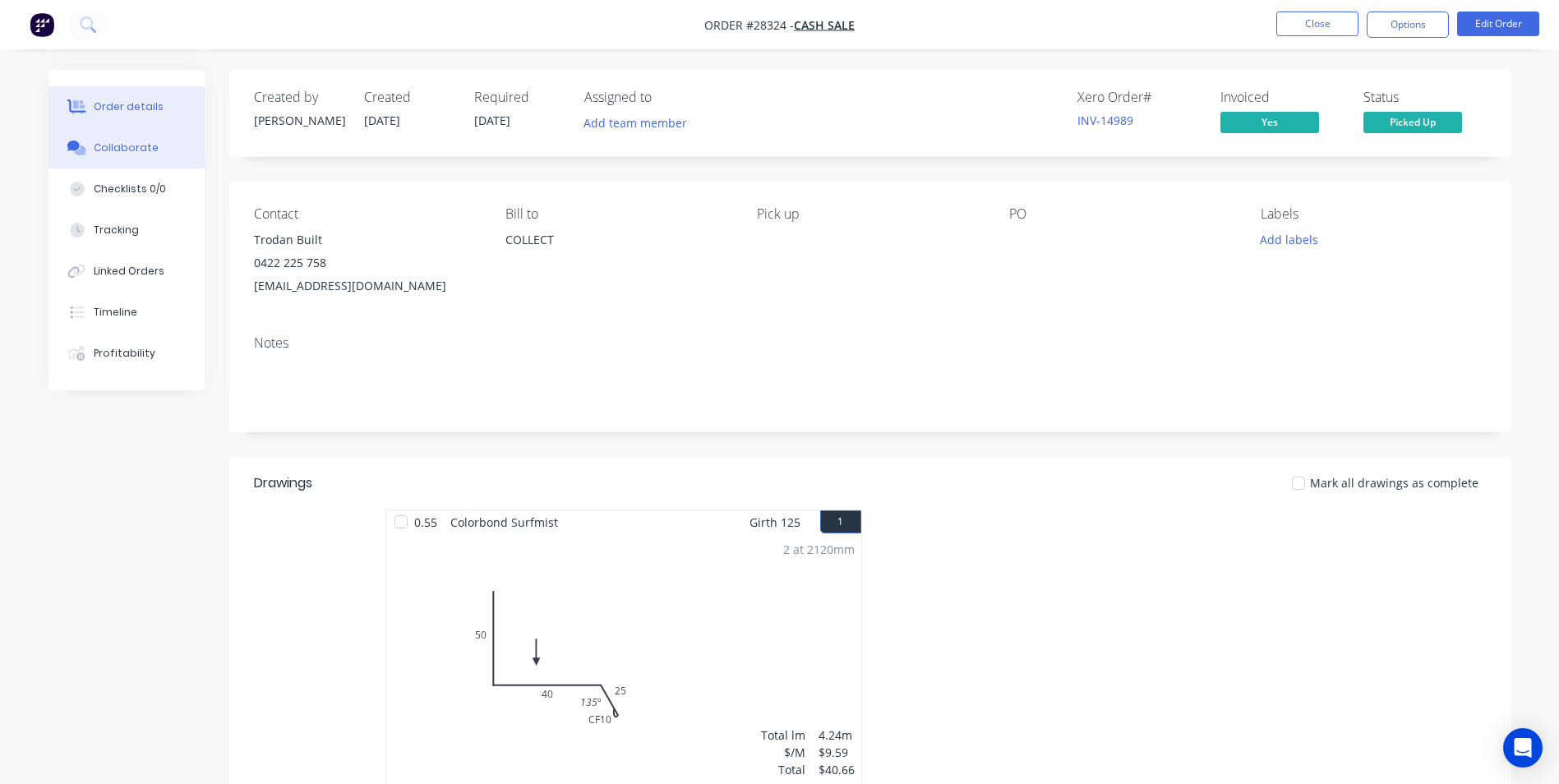
click at [150, 146] on div "Collaborate" at bounding box center [126, 148] width 65 height 15
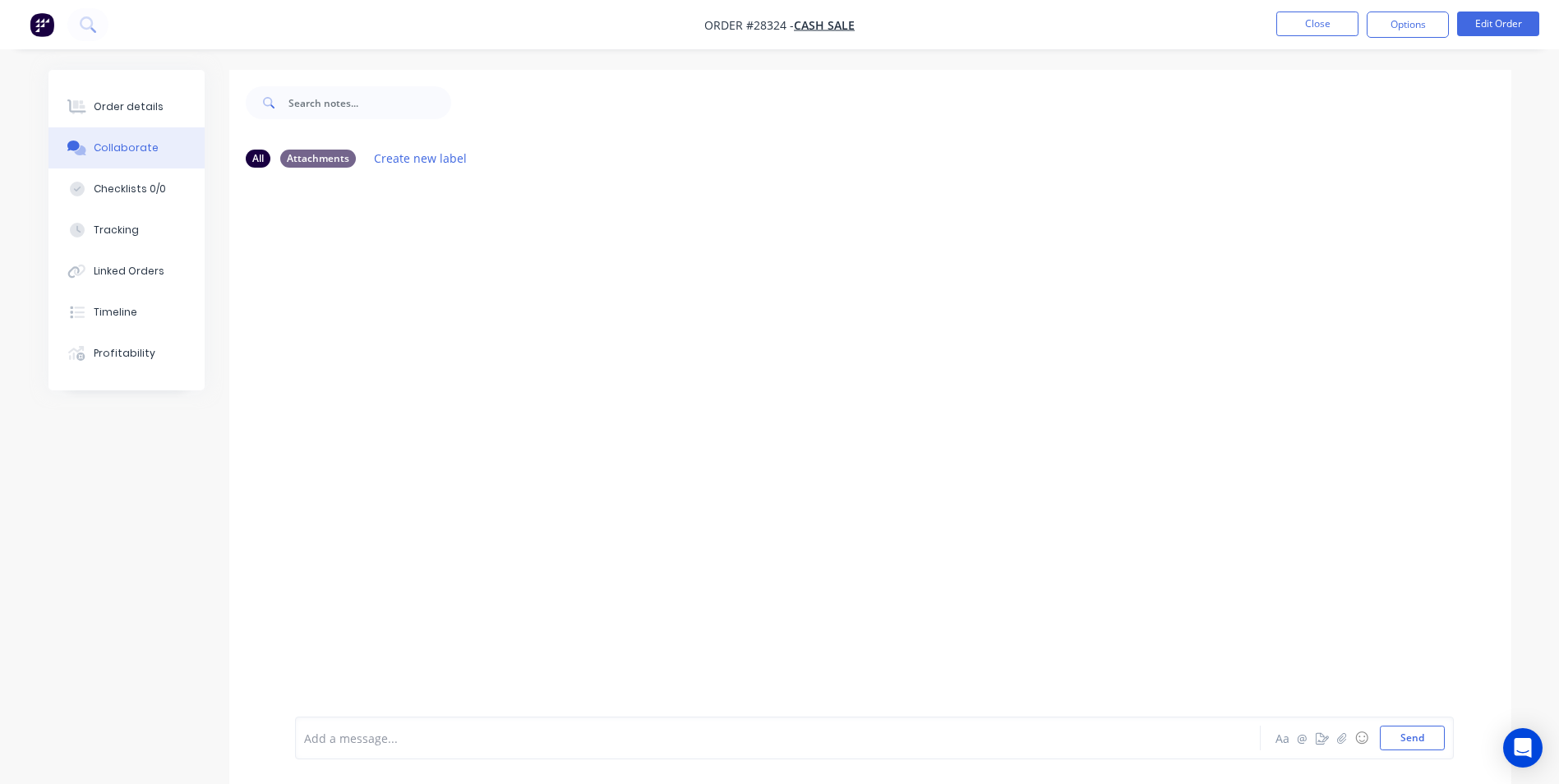
click at [371, 726] on div "Add a message..." at bounding box center [732, 738] width 855 height 25
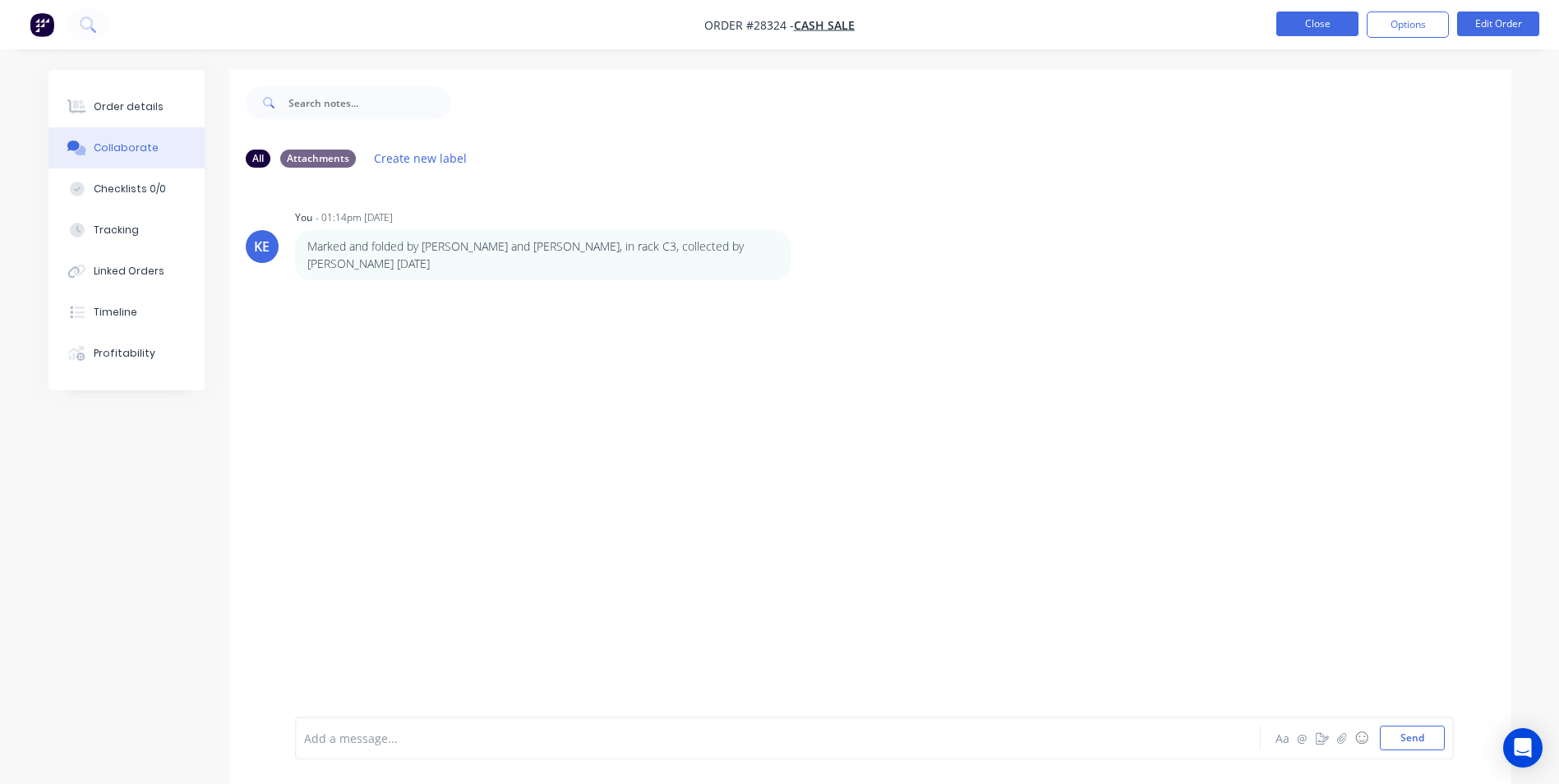
click at [1315, 27] on button "Close" at bounding box center [1317, 24] width 82 height 25
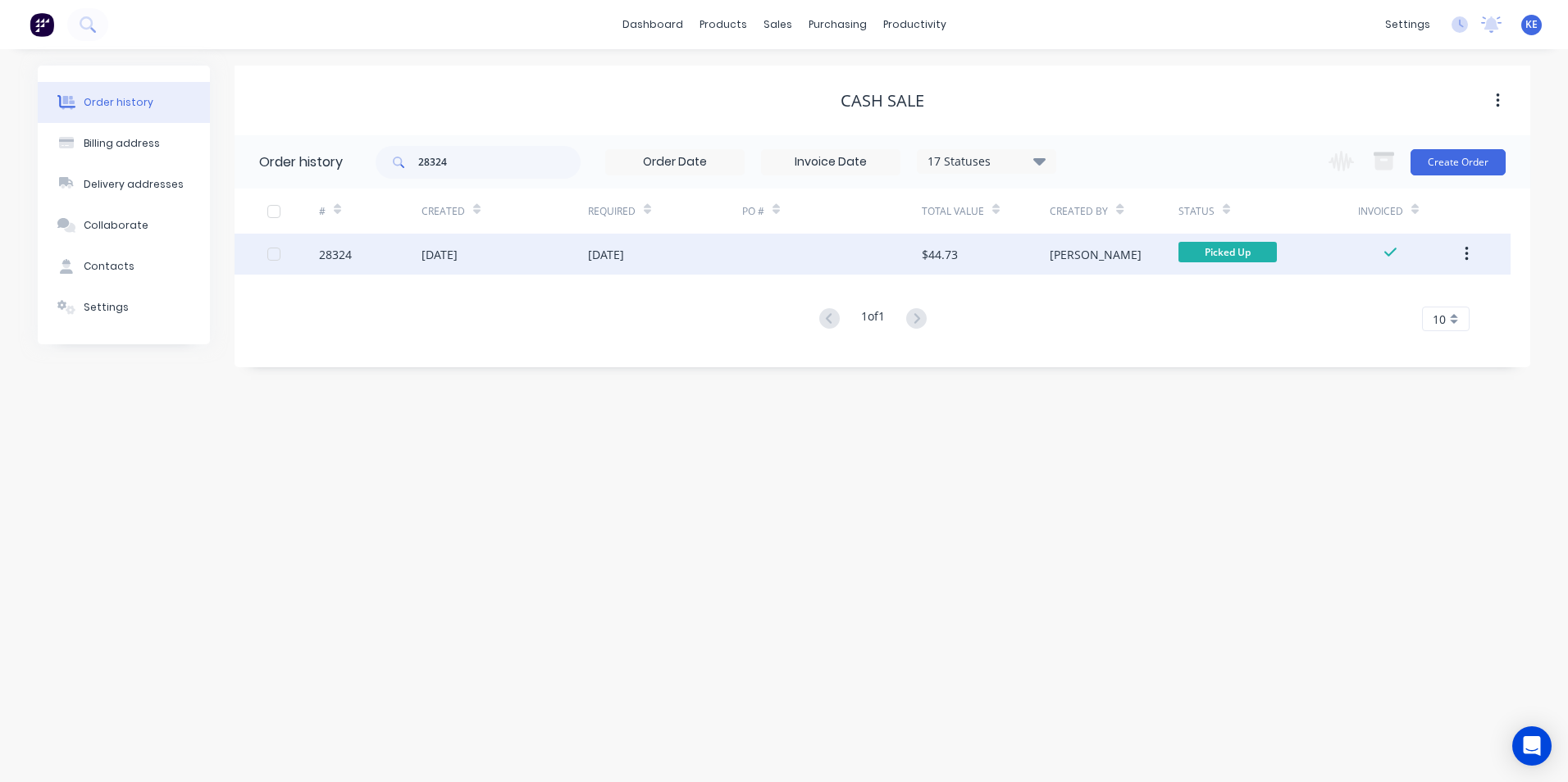
click at [516, 249] on div "[DATE]" at bounding box center [504, 254] width 166 height 41
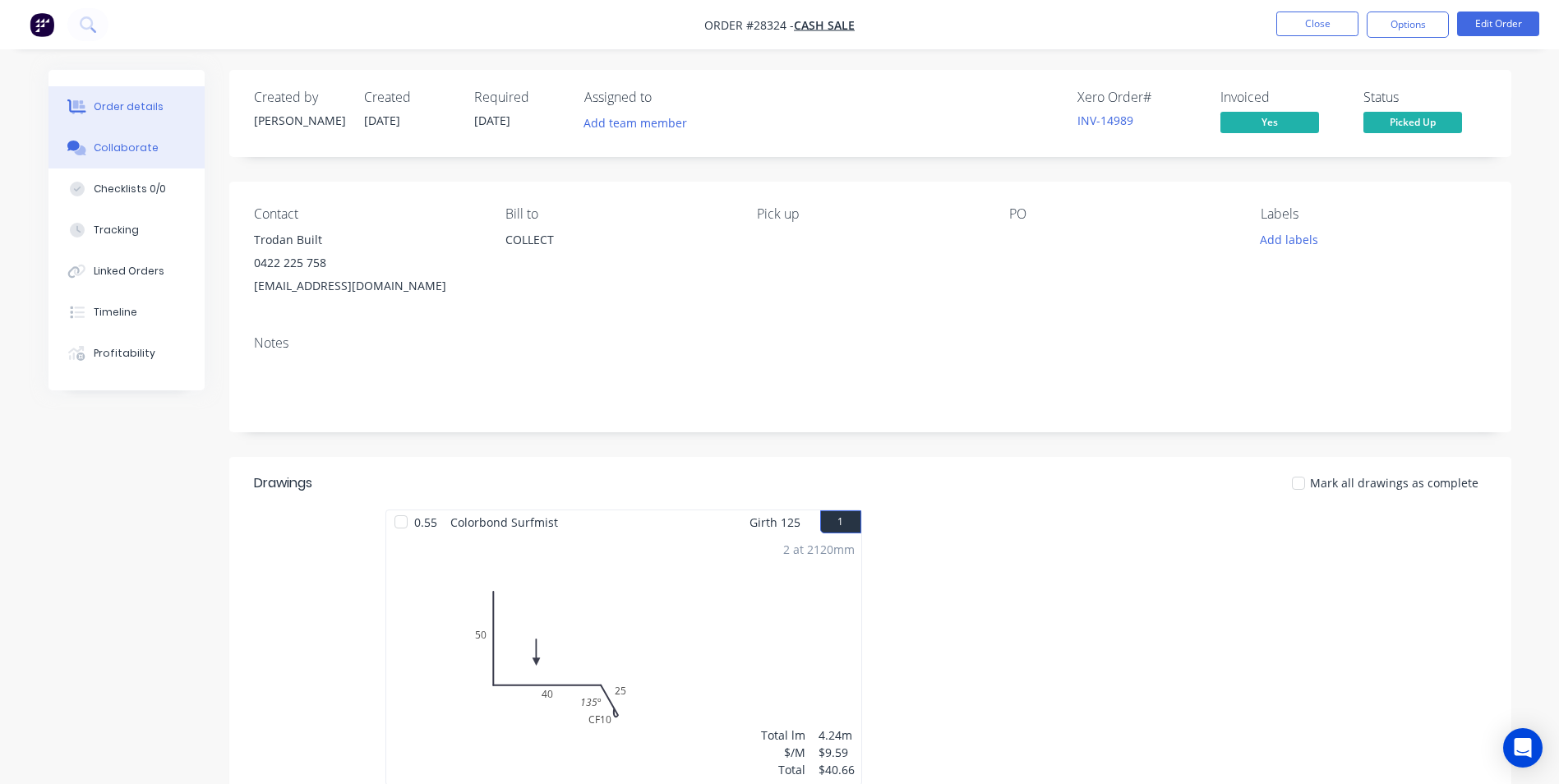
click at [102, 148] on div "Collaborate" at bounding box center [126, 148] width 65 height 15
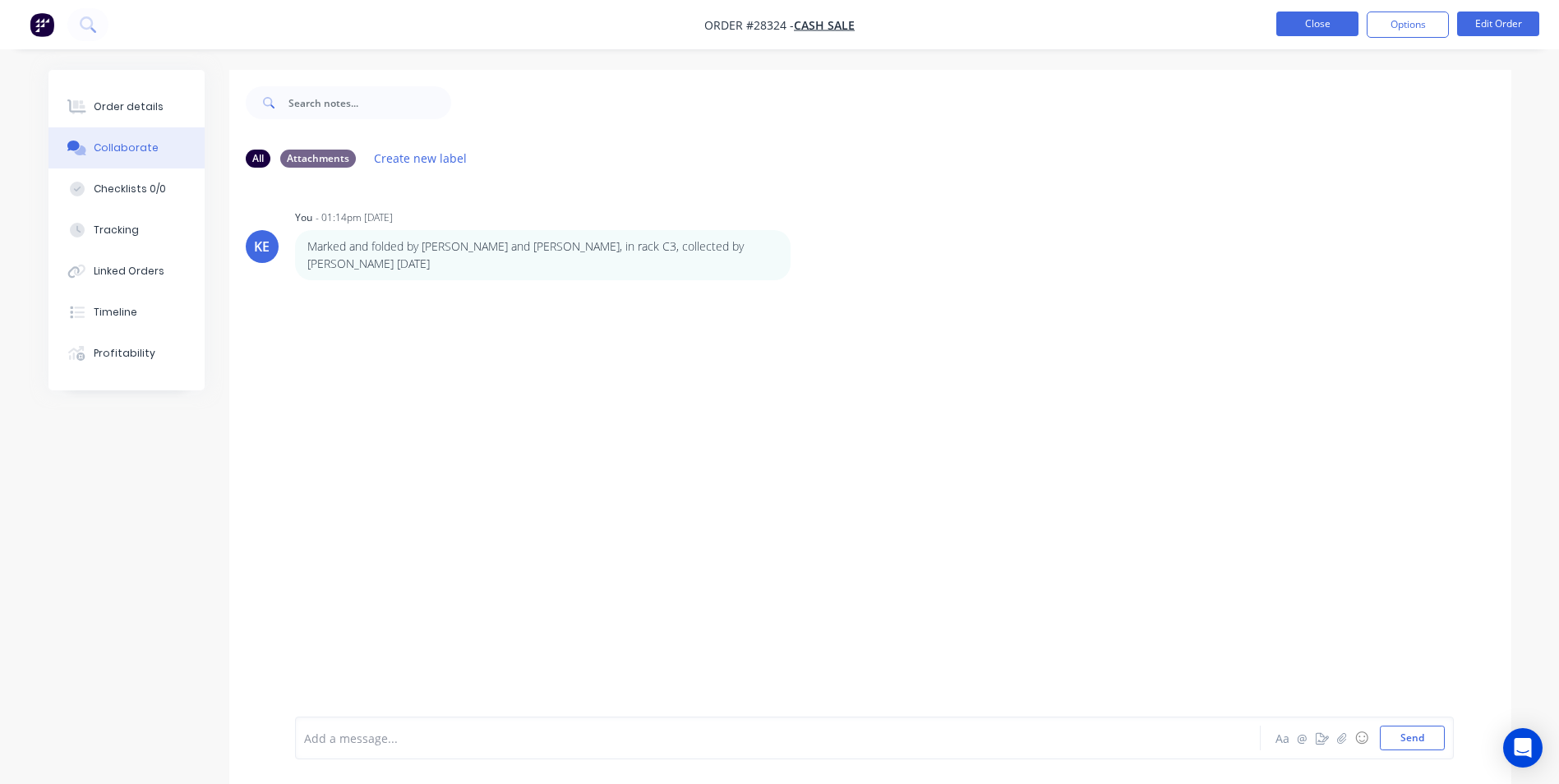
click at [1330, 16] on button "Close" at bounding box center [1317, 24] width 82 height 25
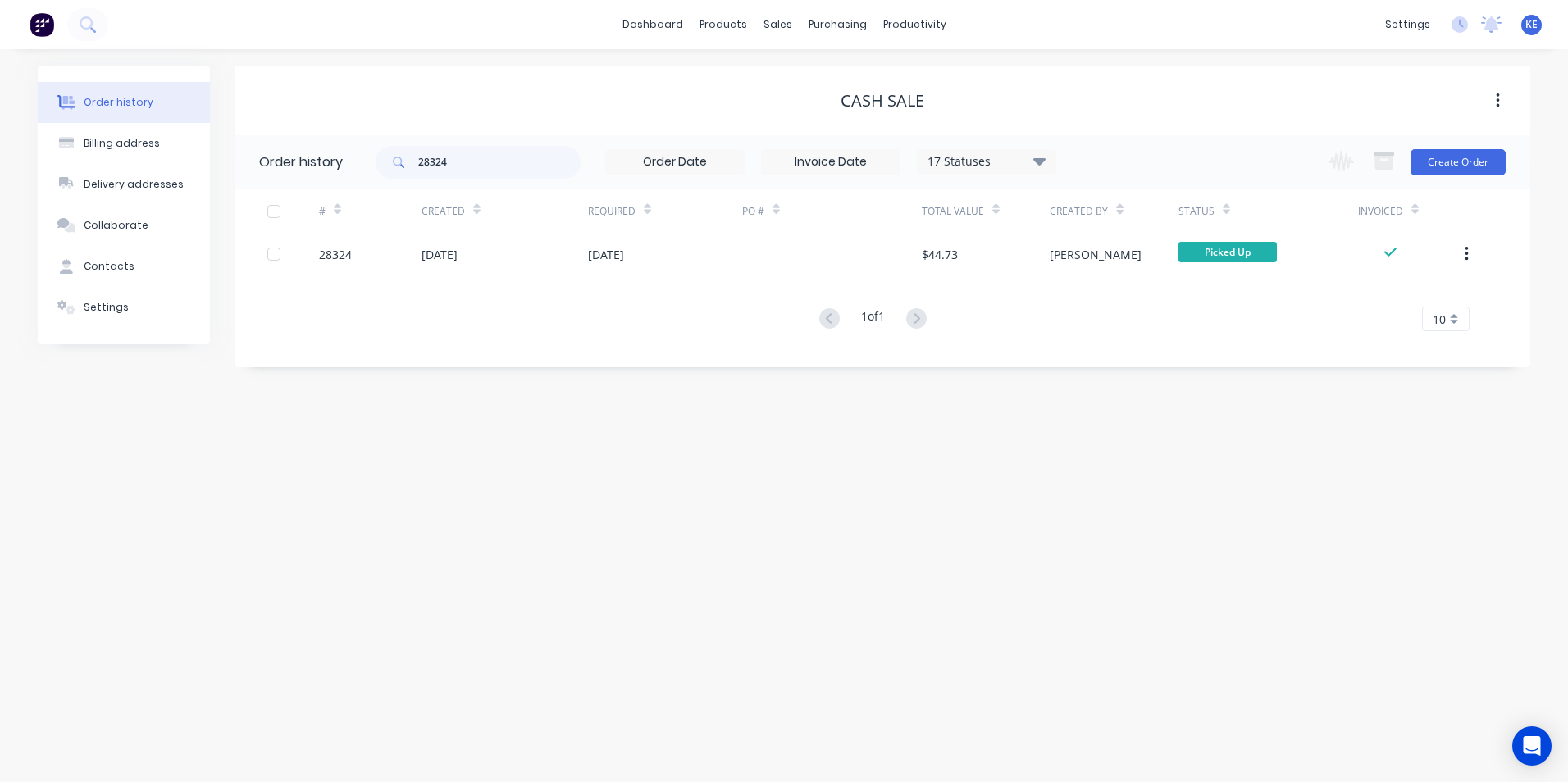
click at [1467, 262] on icon "button" at bounding box center [1466, 255] width 5 height 18
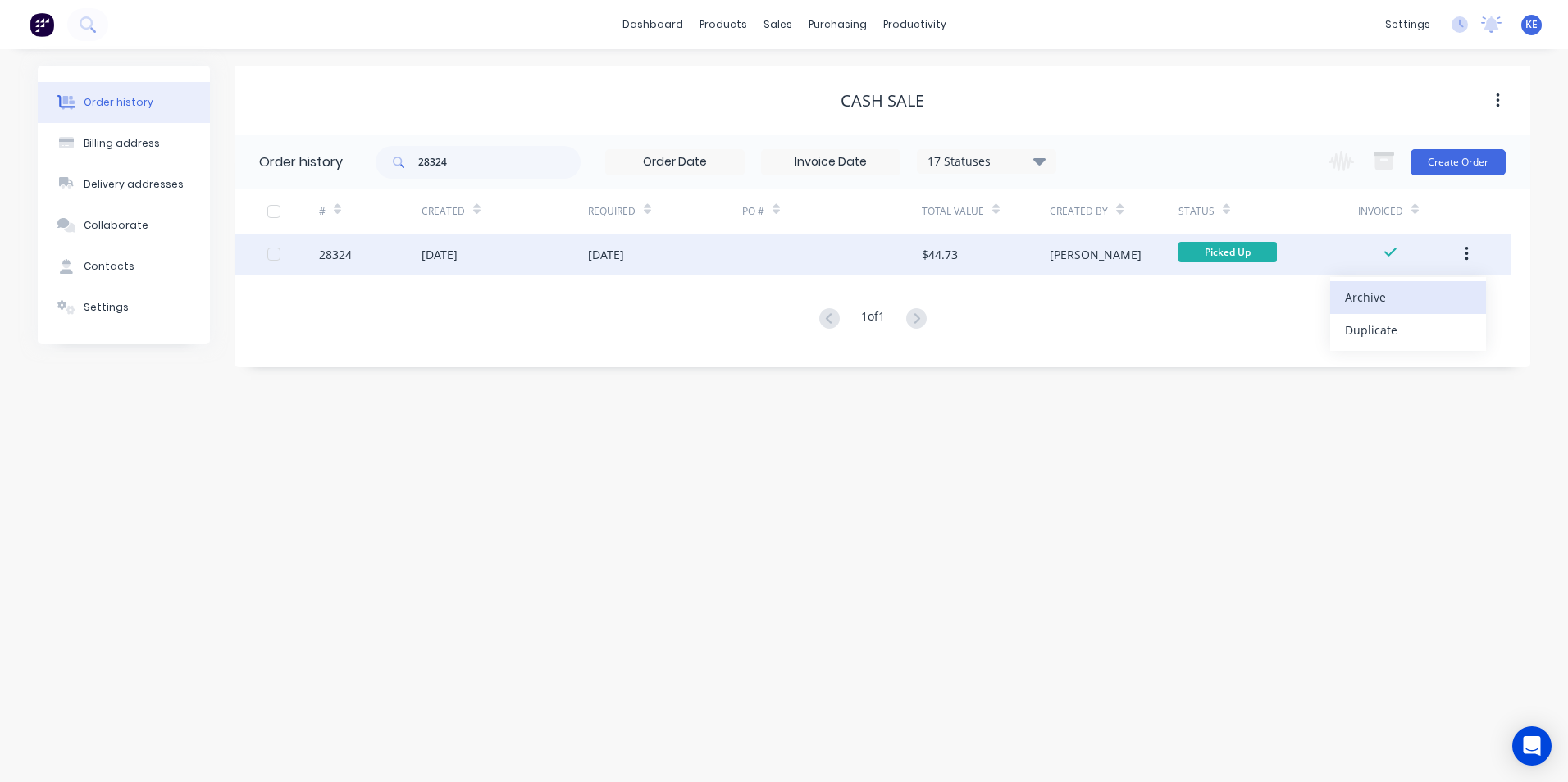
click at [1413, 296] on div "Archive" at bounding box center [1407, 297] width 126 height 24
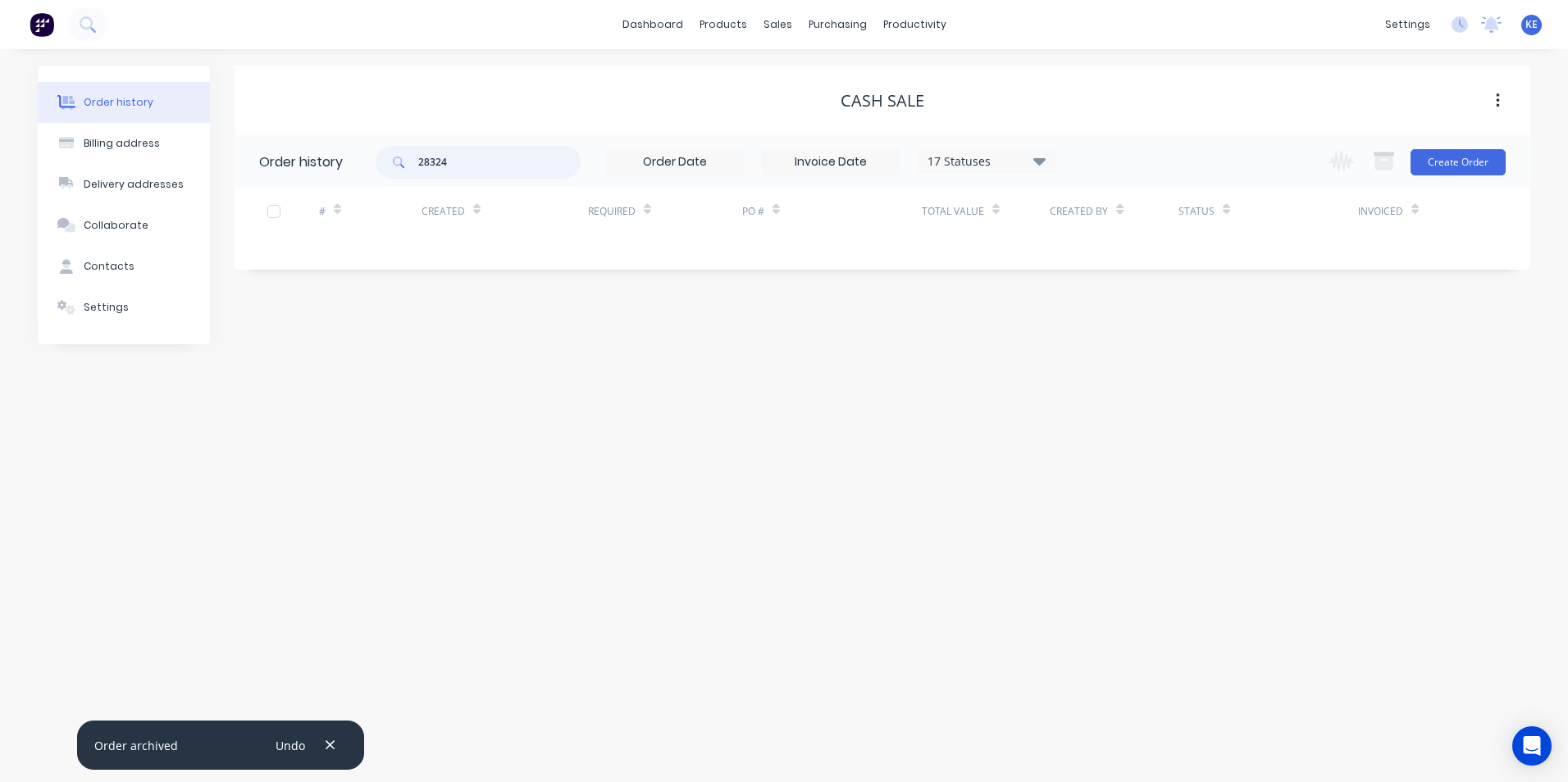
drag, startPoint x: 487, startPoint y: 156, endPoint x: 296, endPoint y: 174, distance: 191.8
click at [296, 174] on header "Order history 28324 17 Statuses Invoice Status Invoiced Not Invoiced Partial Or…" at bounding box center [882, 162] width 1295 height 54
type input "28247"
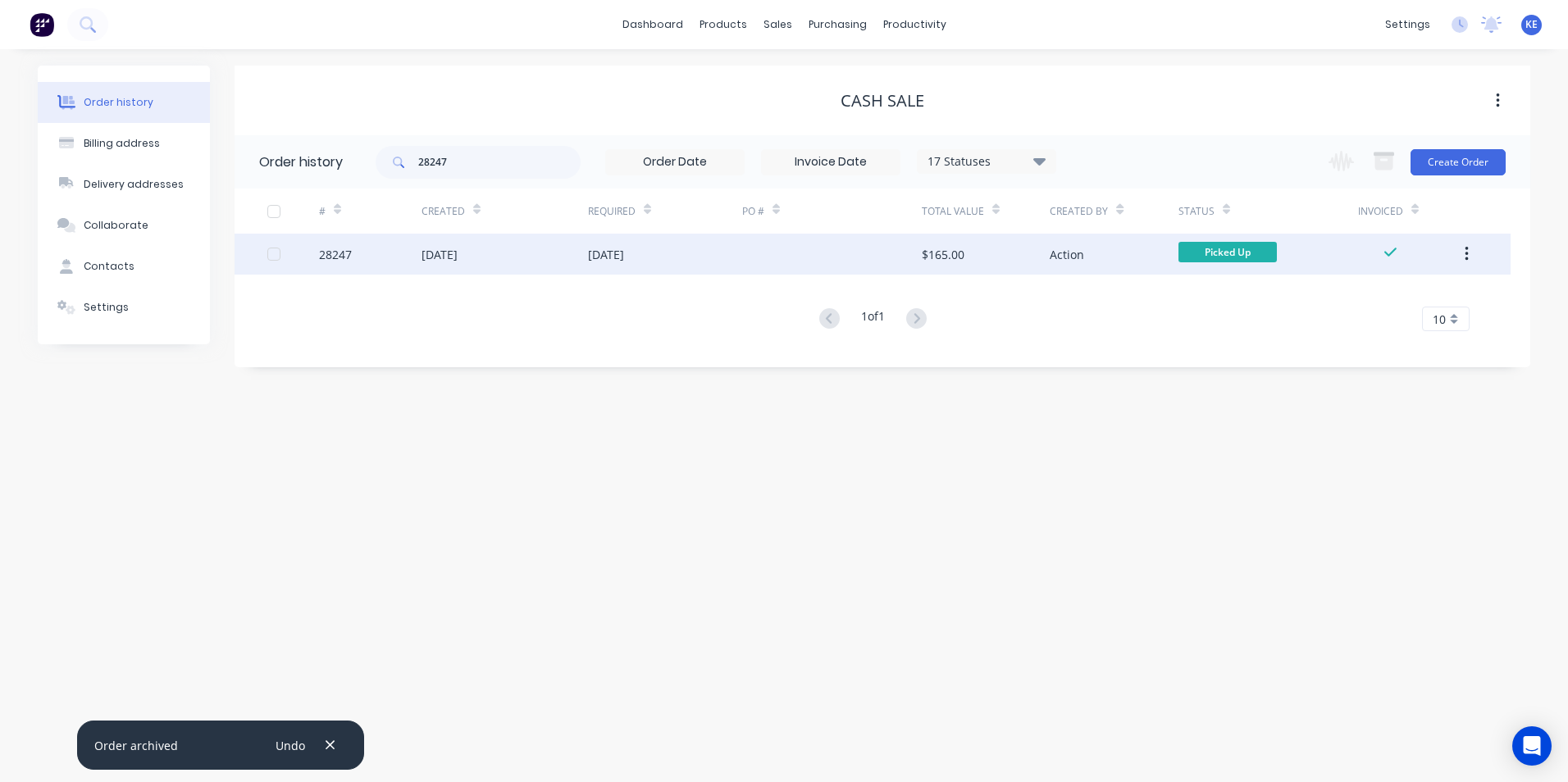
click at [405, 262] on div "28247" at bounding box center [370, 254] width 103 height 41
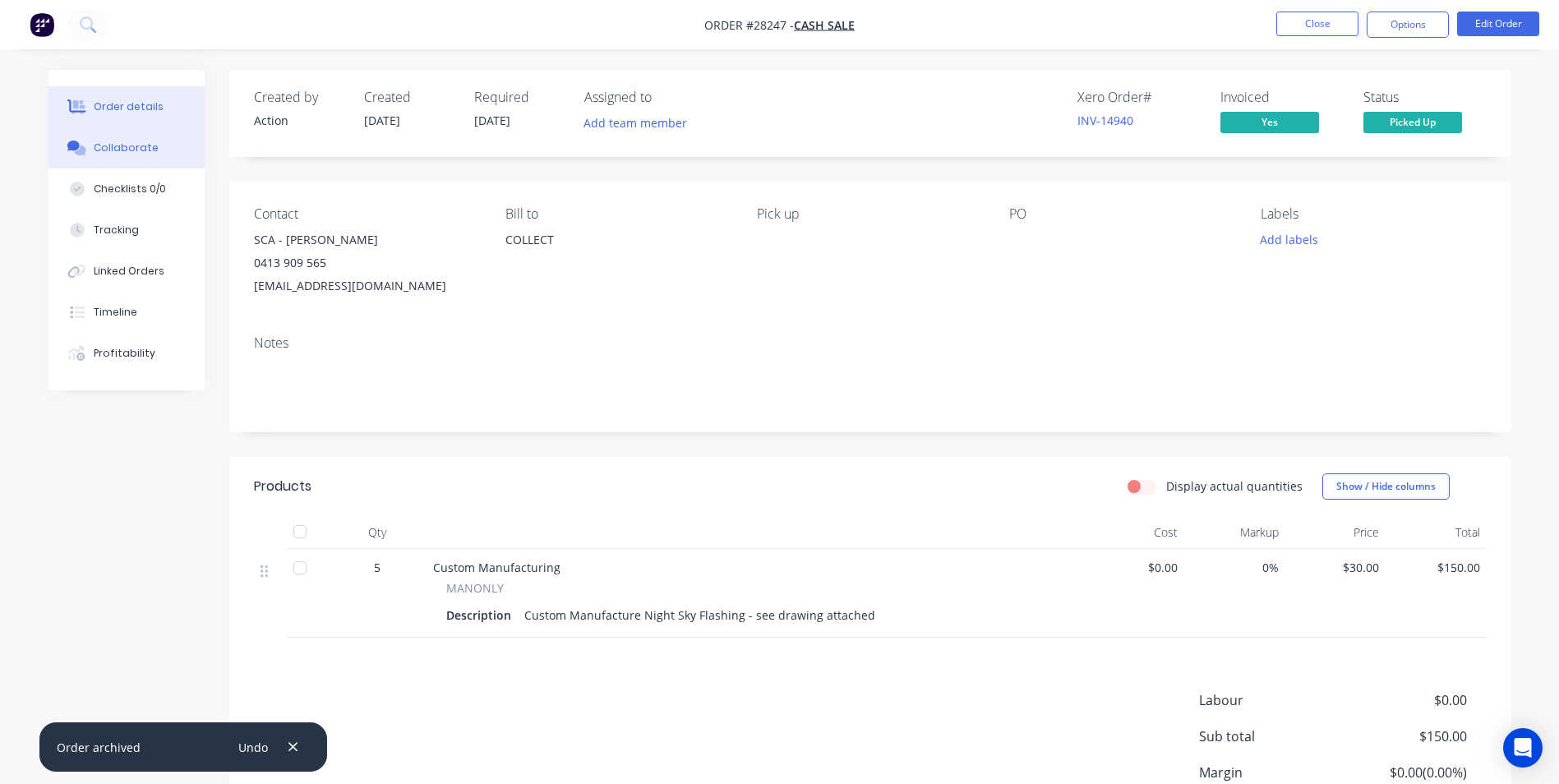
click at [101, 154] on div "Collaborate" at bounding box center [126, 148] width 65 height 15
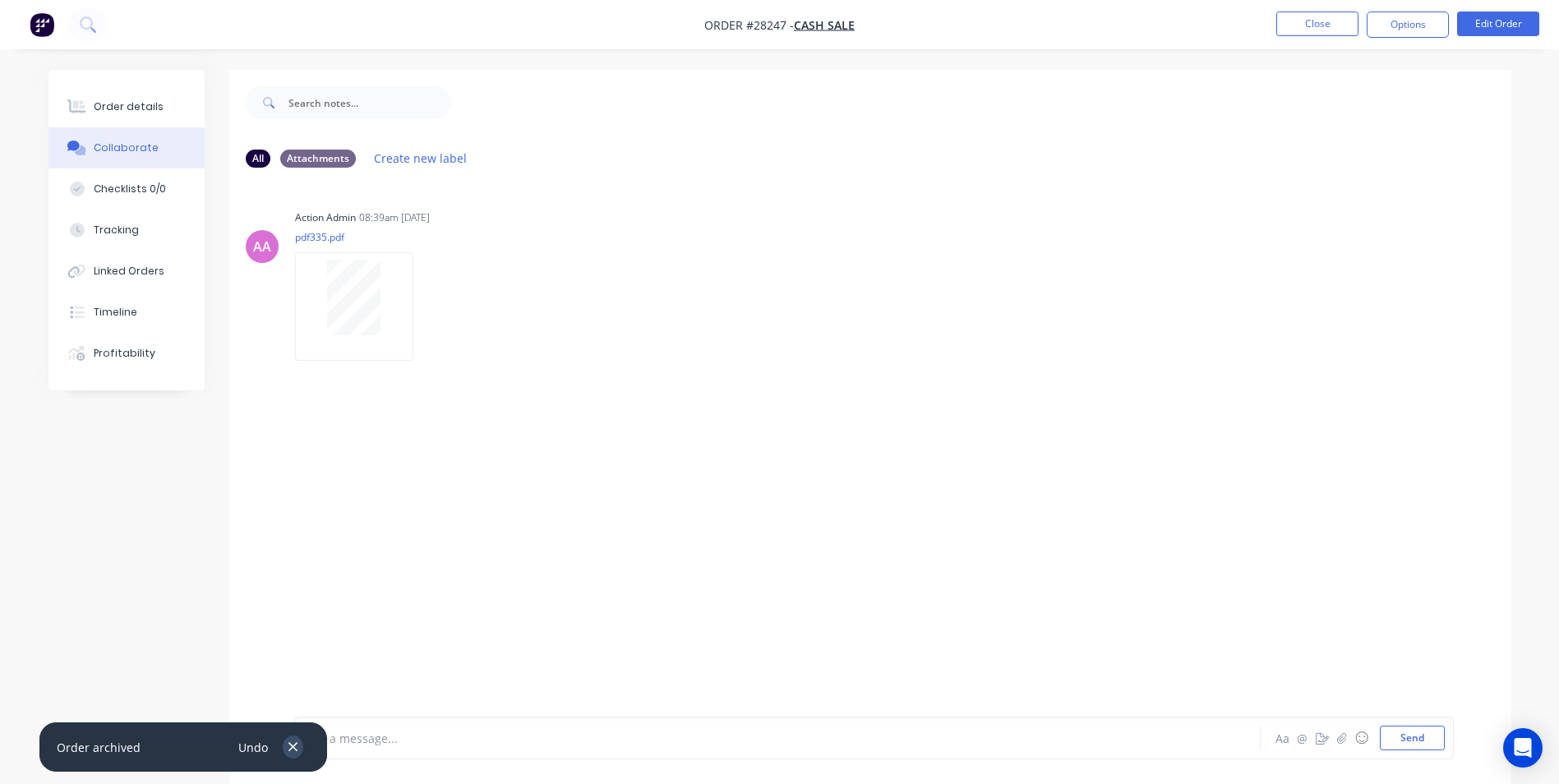
click at [294, 751] on icon "button" at bounding box center [294, 747] width 11 height 15
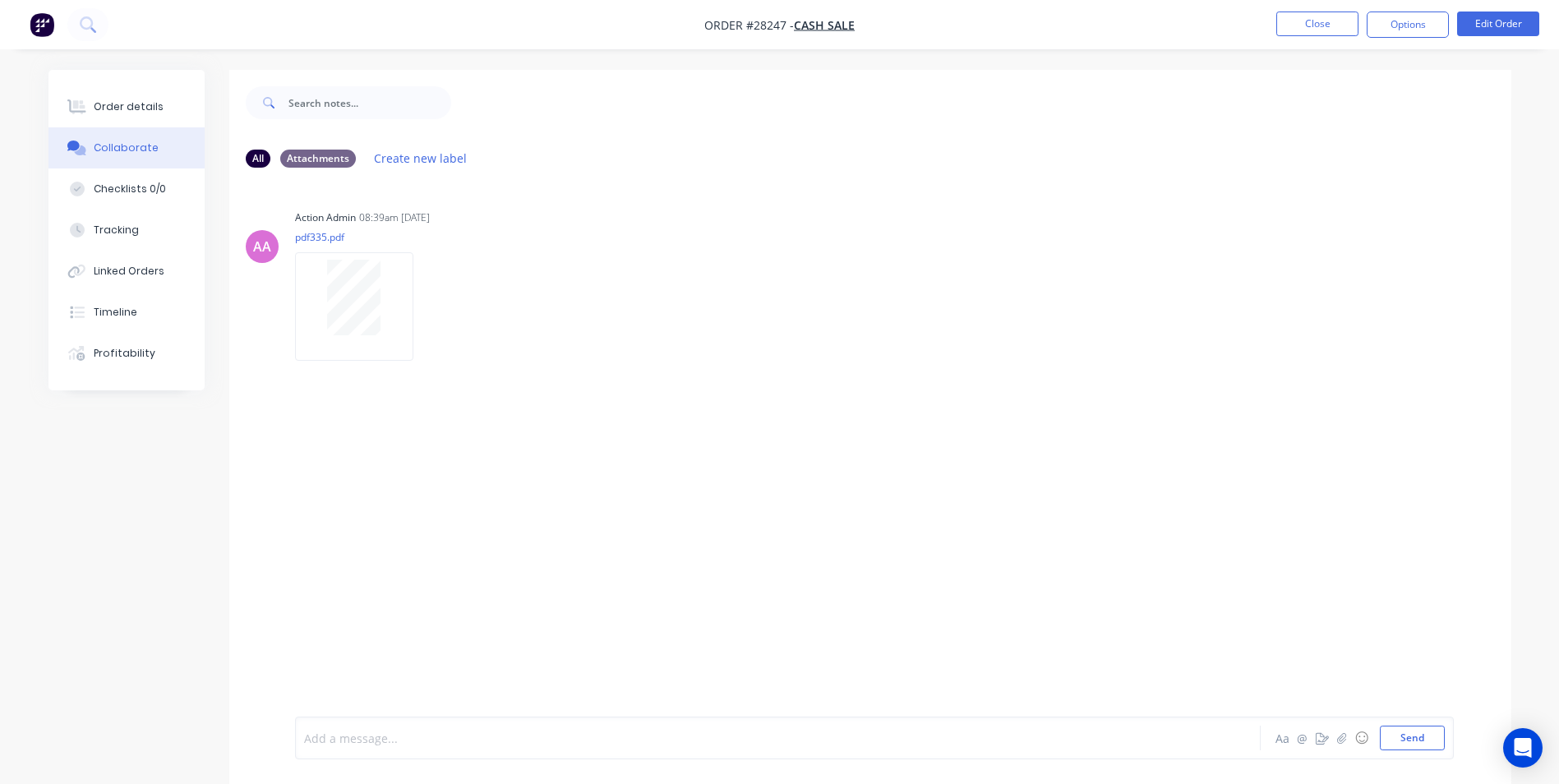
drag, startPoint x: 346, startPoint y: 740, endPoint x: 585, endPoint y: 412, distance: 405.8
click at [349, 727] on div "Add a message..." at bounding box center [732, 738] width 855 height 25
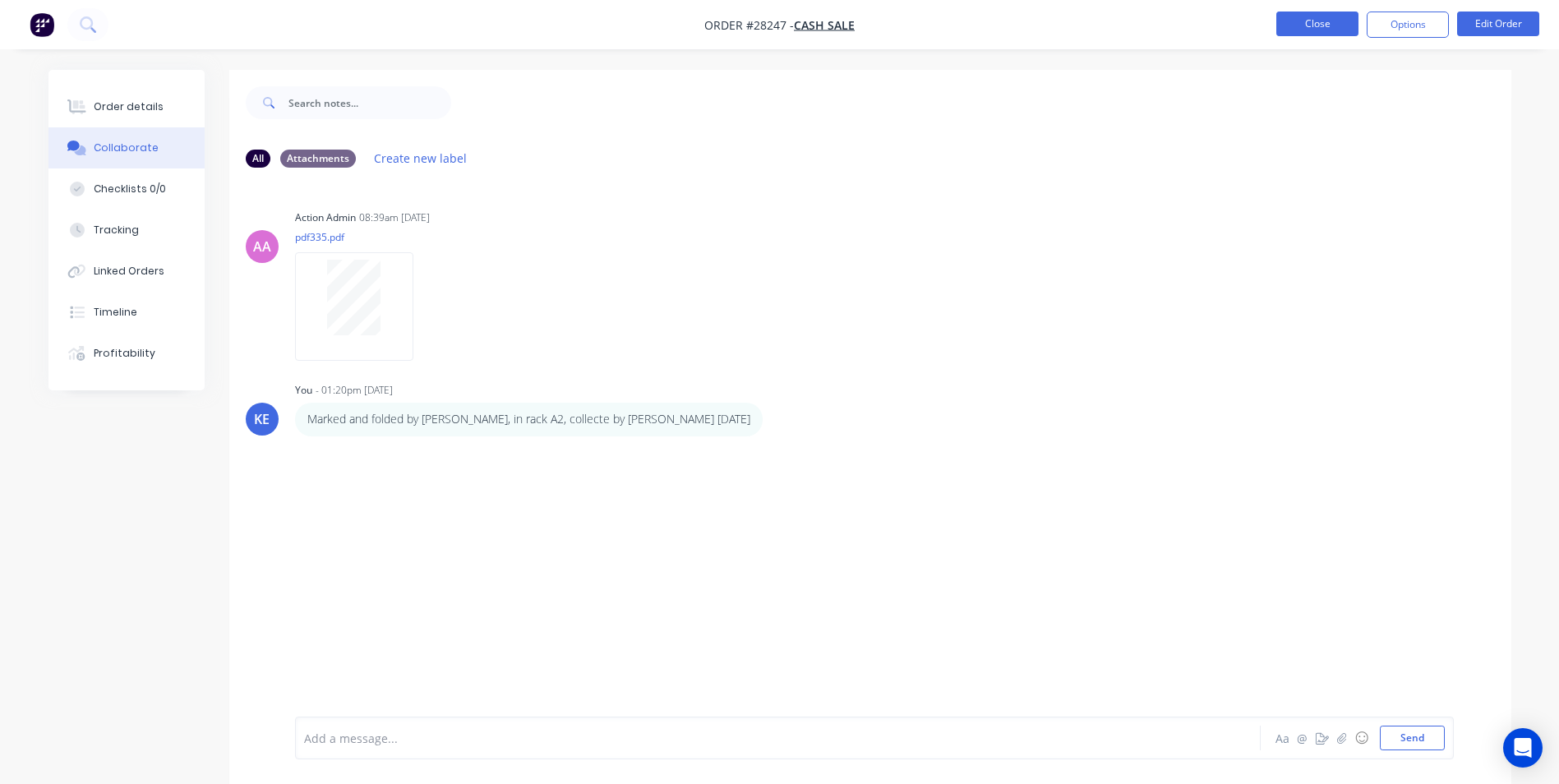
click at [1338, 18] on button "Close" at bounding box center [1317, 24] width 82 height 25
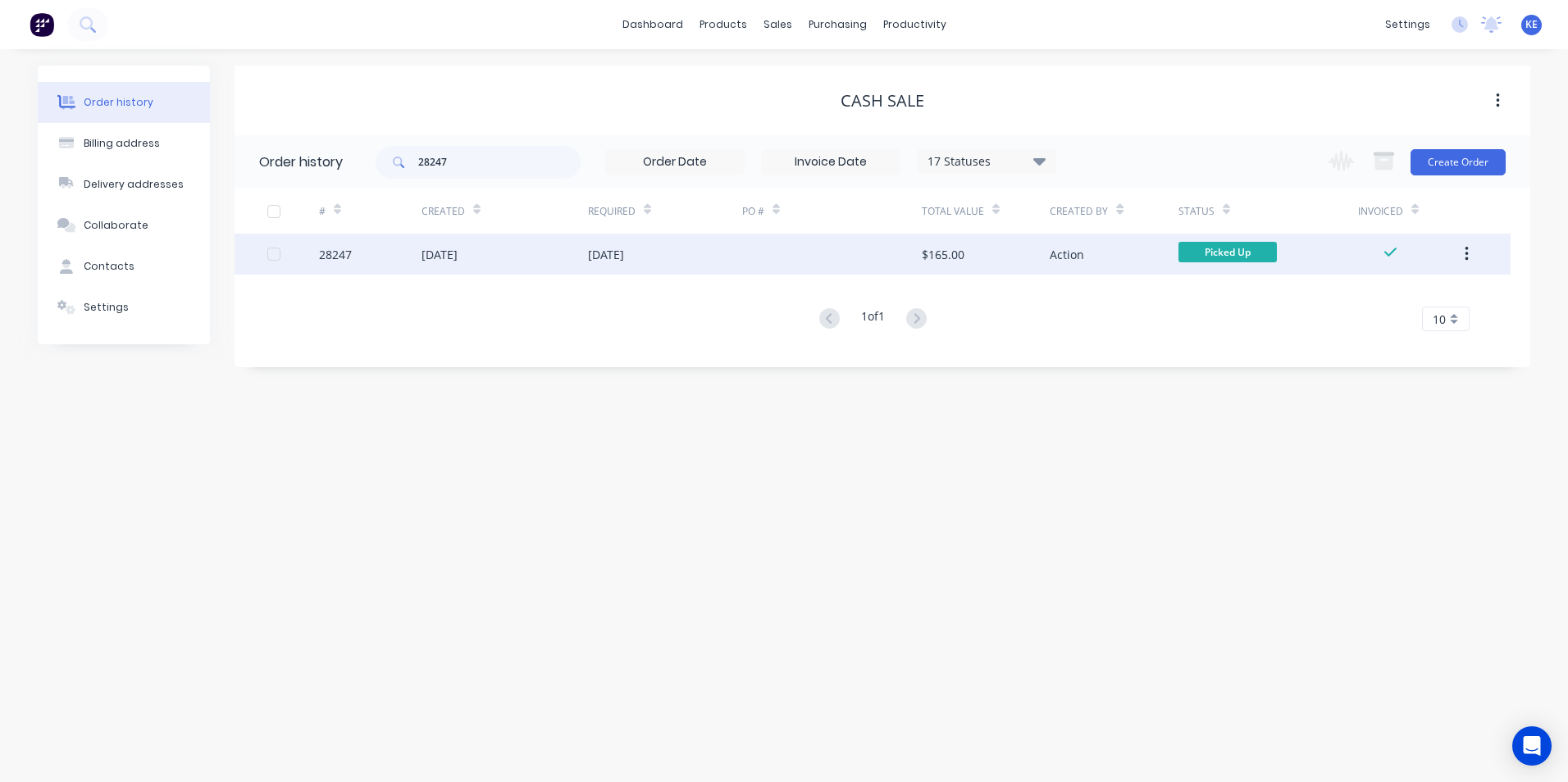
click at [518, 266] on div "[DATE]" at bounding box center [504, 254] width 166 height 41
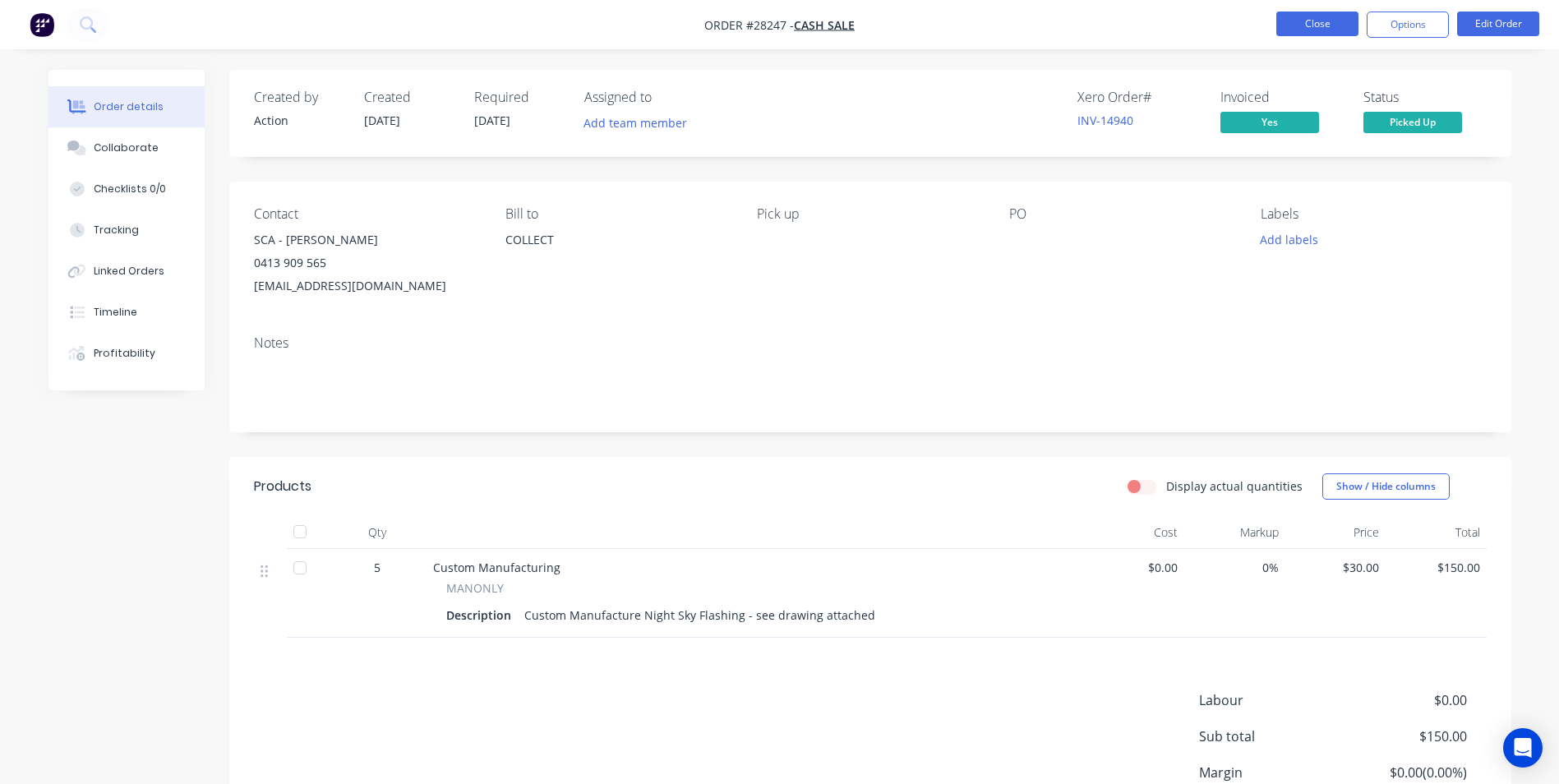
click at [1309, 24] on button "Close" at bounding box center [1317, 24] width 82 height 25
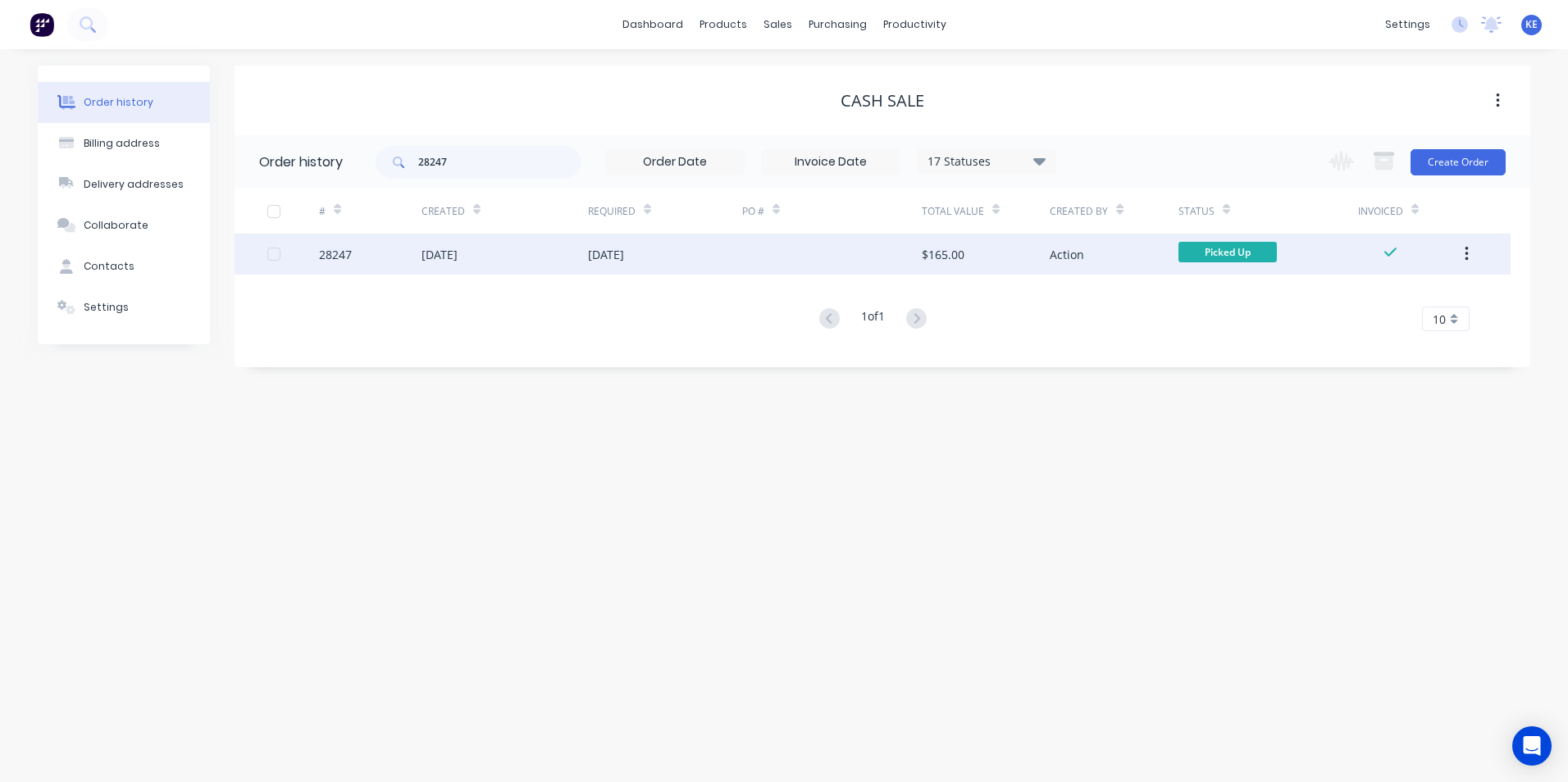
click at [1461, 245] on button "button" at bounding box center [1466, 254] width 38 height 29
click at [1379, 293] on div "Archive" at bounding box center [1407, 297] width 126 height 24
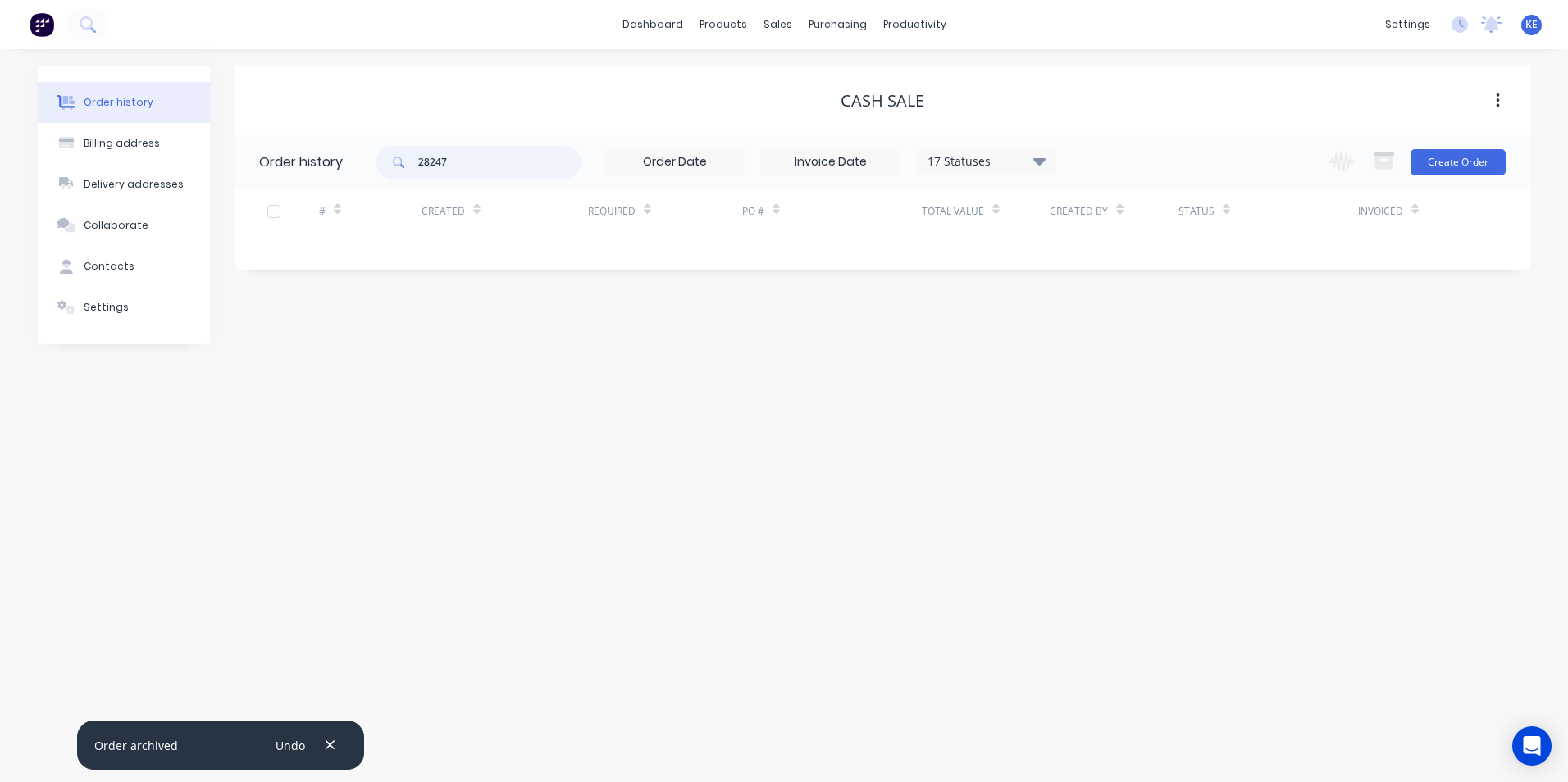
drag, startPoint x: 467, startPoint y: 157, endPoint x: 366, endPoint y: 157, distance: 101.0
click at [366, 157] on header "Order history 28247 17 Statuses Invoice Status Invoiced Not Invoiced Partial Or…" at bounding box center [882, 162] width 1295 height 54
type input "26358"
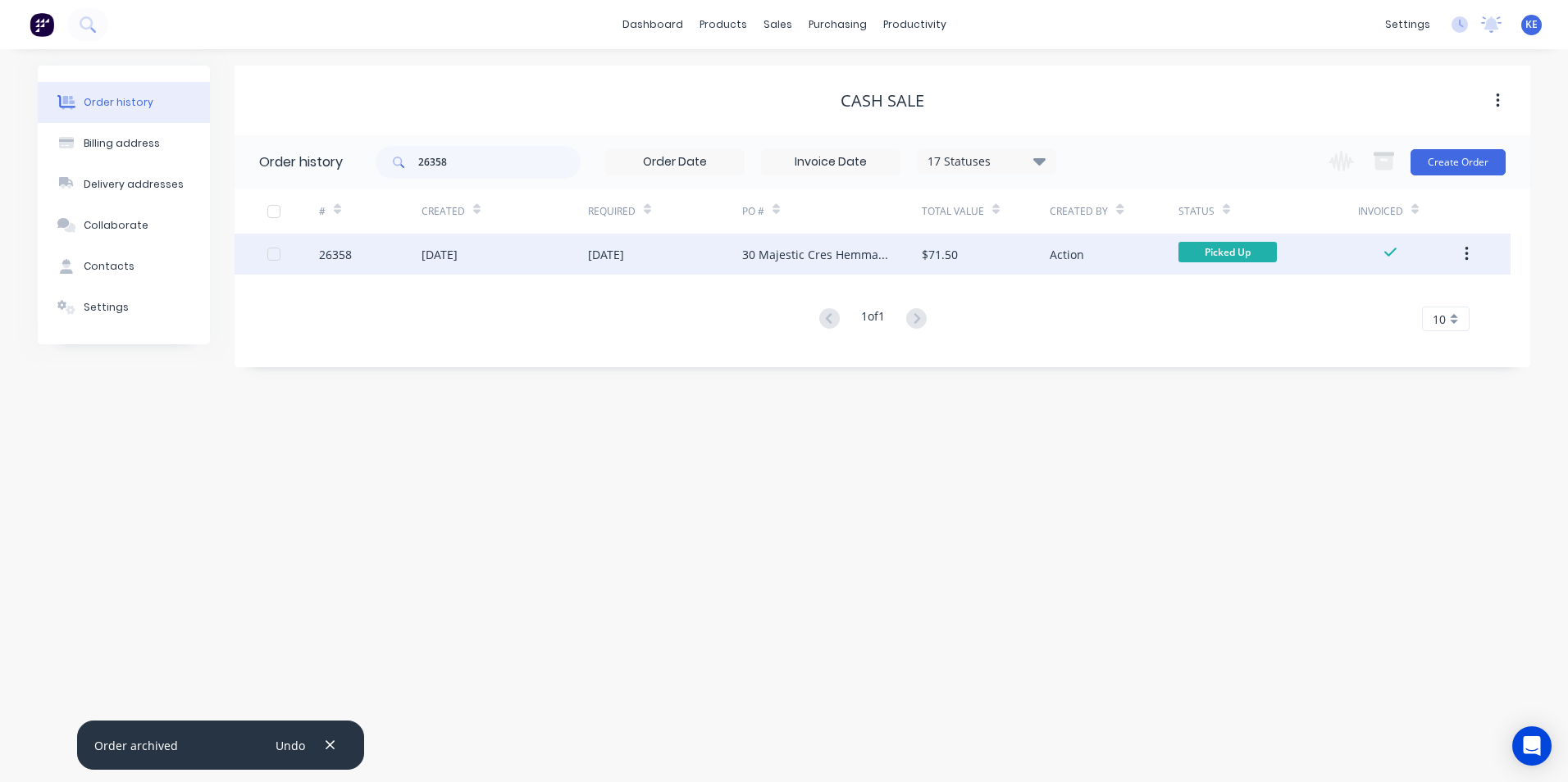
click at [377, 259] on div "26358" at bounding box center [370, 254] width 103 height 41
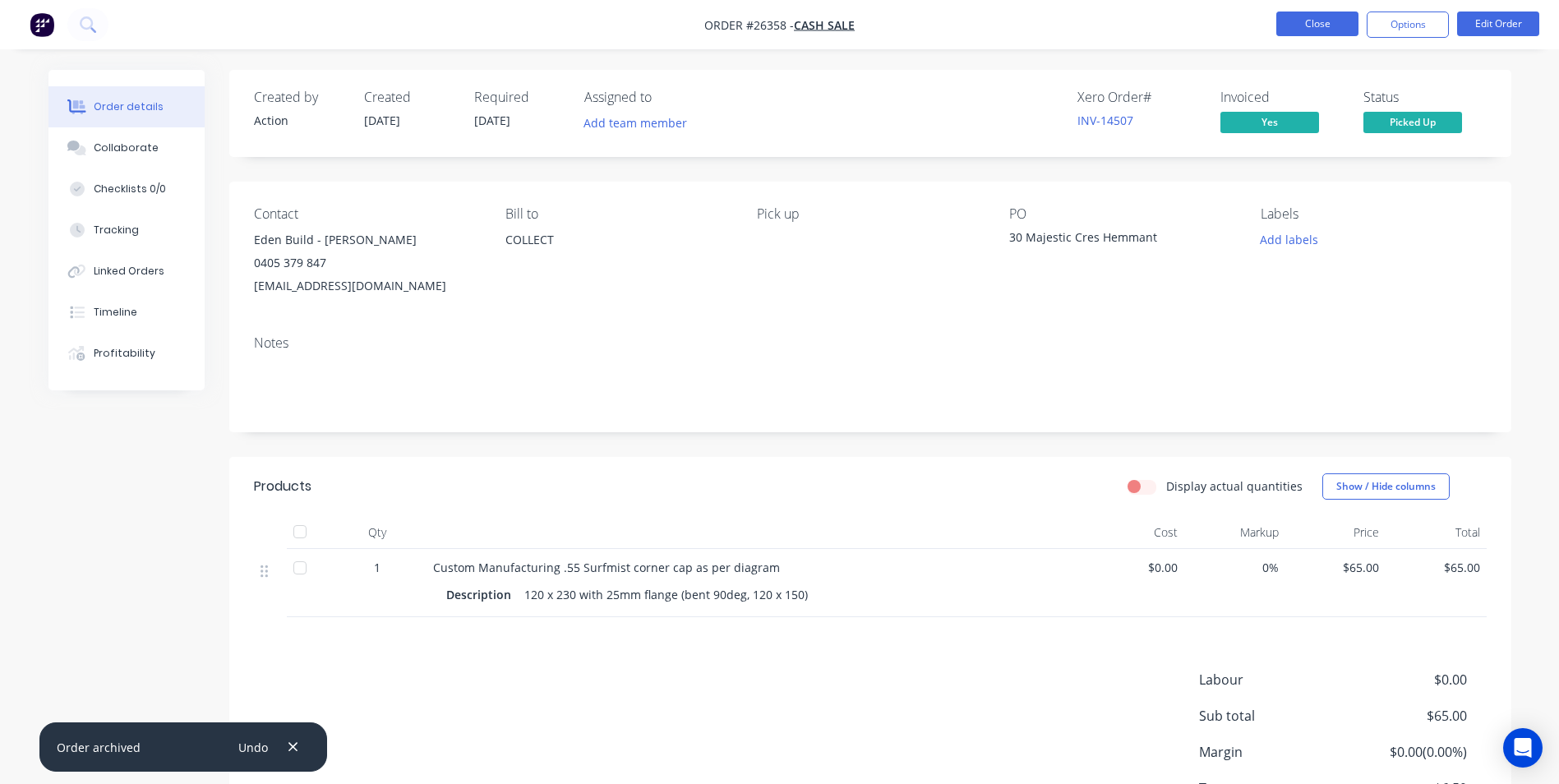
click at [1322, 22] on button "Close" at bounding box center [1317, 24] width 82 height 25
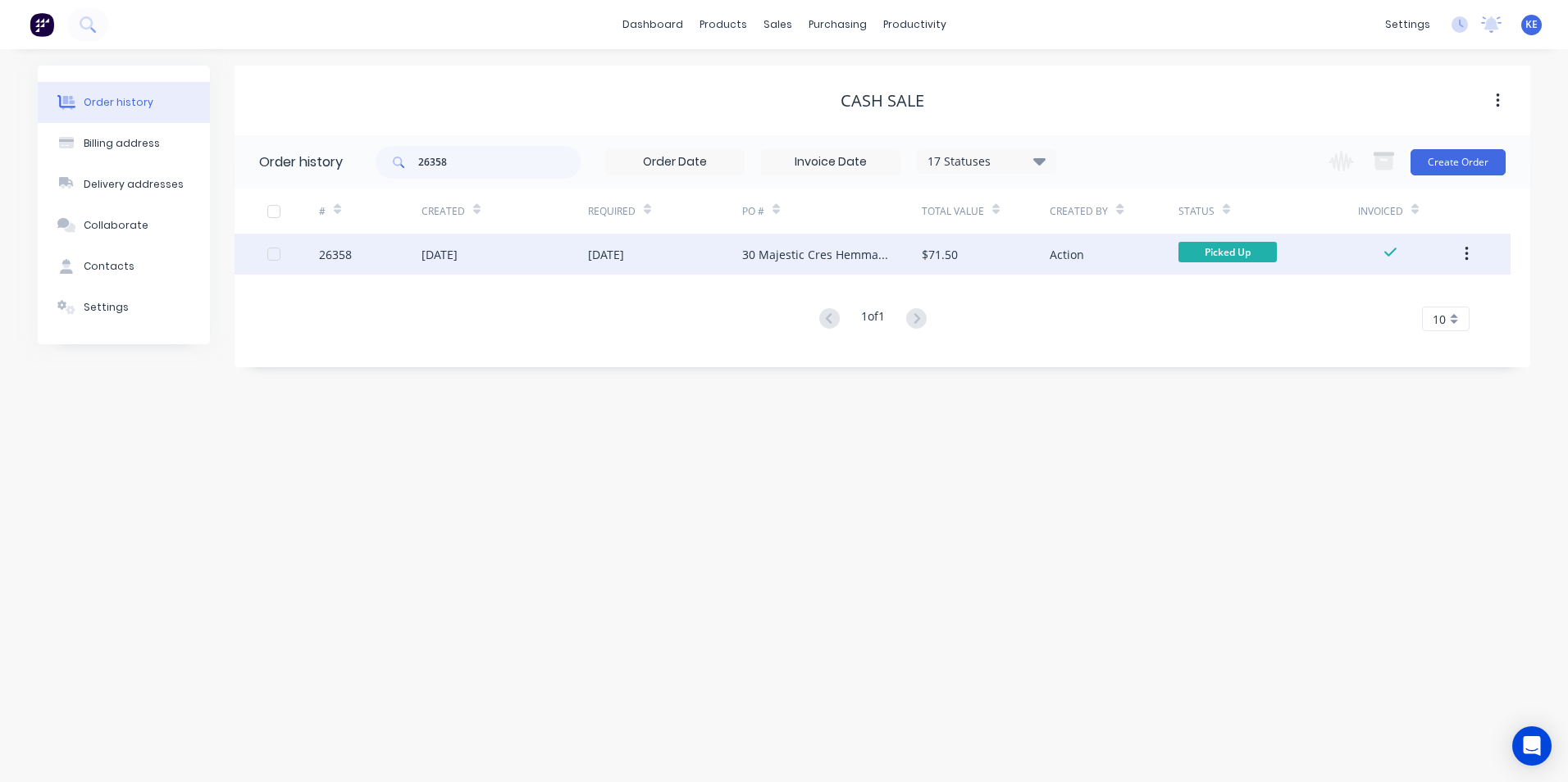
click at [370, 262] on div "26358" at bounding box center [370, 254] width 103 height 41
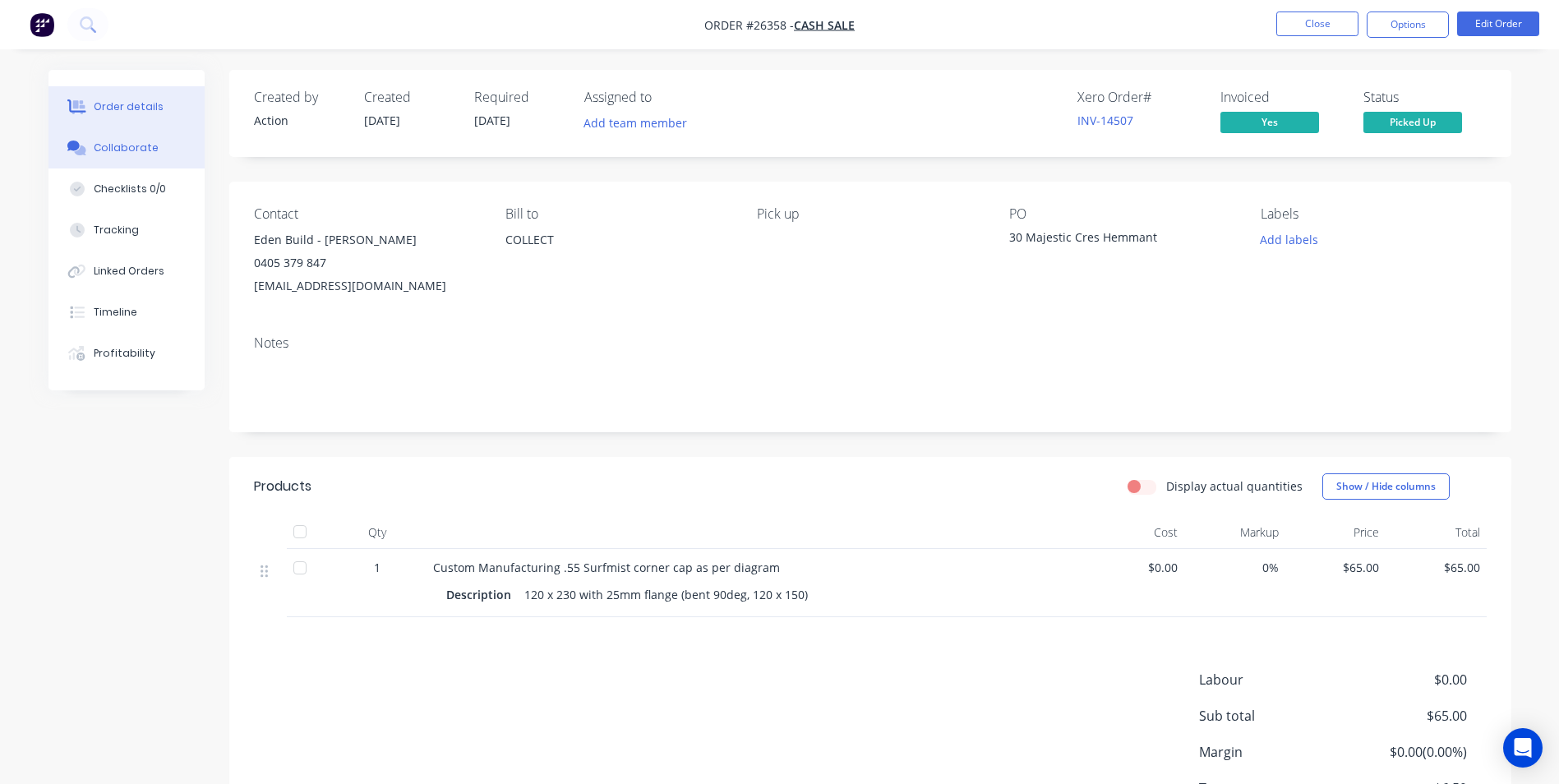
click at [115, 137] on button "Collaborate" at bounding box center [126, 148] width 156 height 41
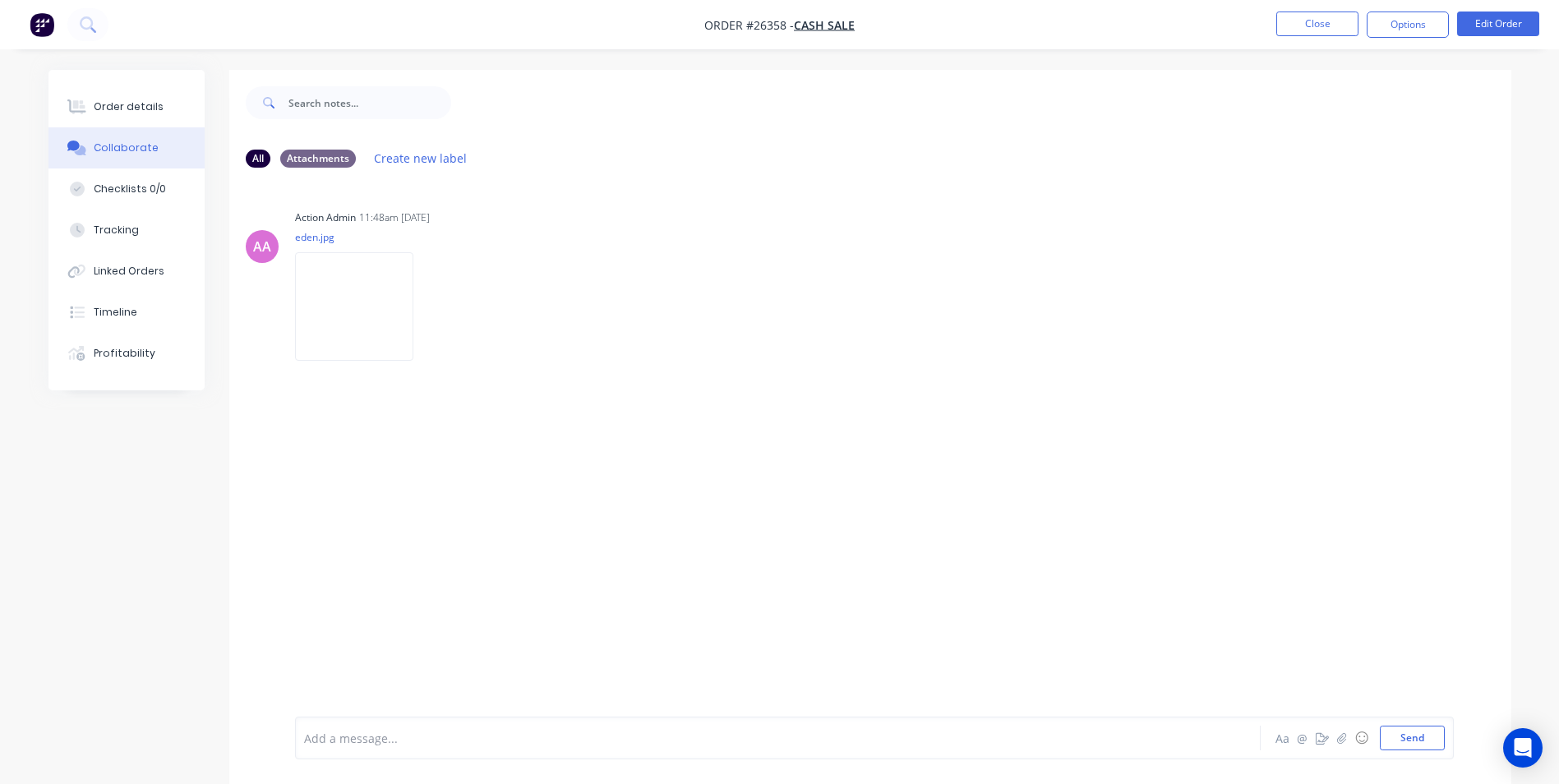
click at [395, 738] on div at bounding box center [732, 738] width 855 height 17
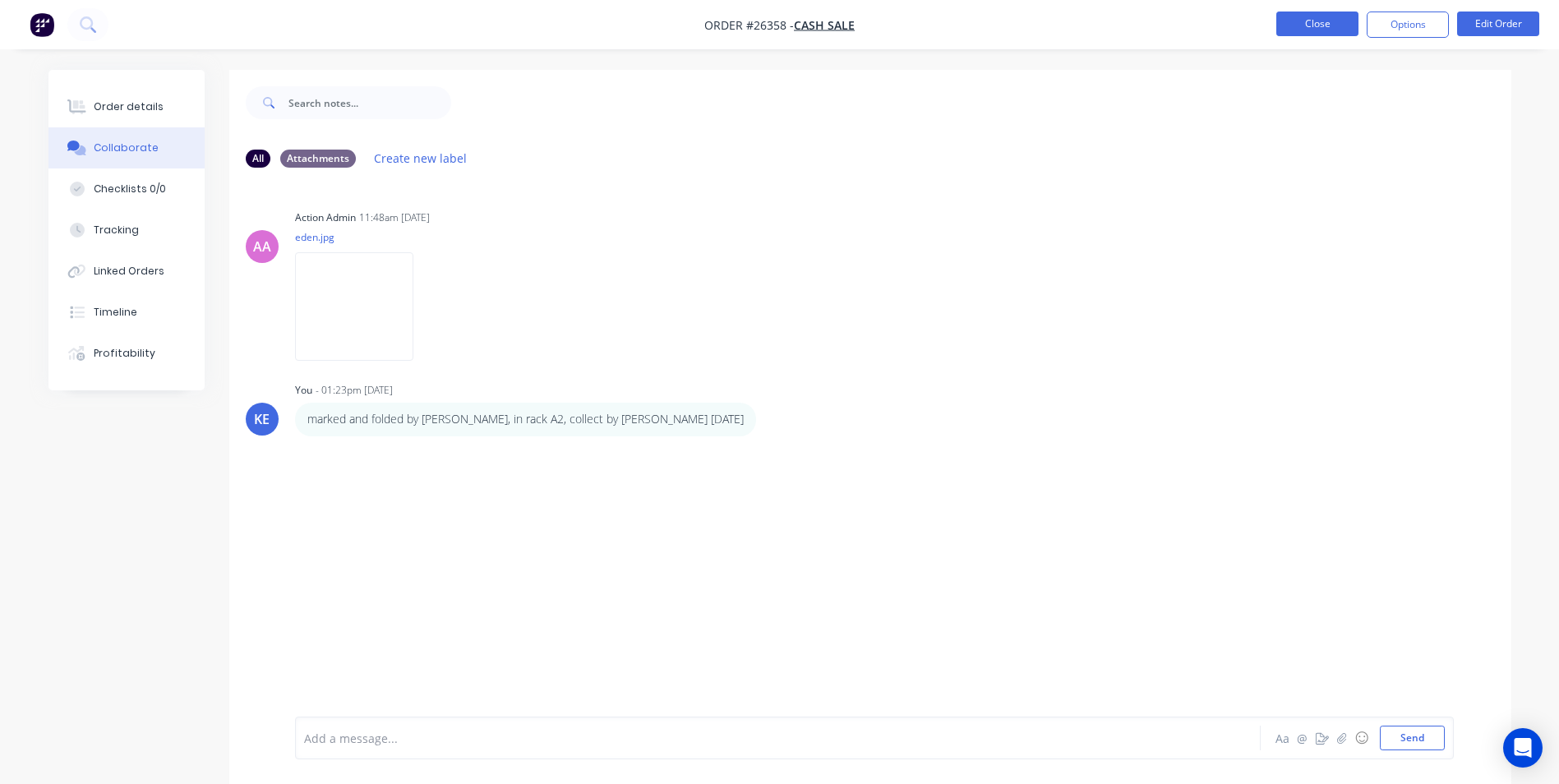
click at [1314, 17] on button "Close" at bounding box center [1317, 24] width 82 height 25
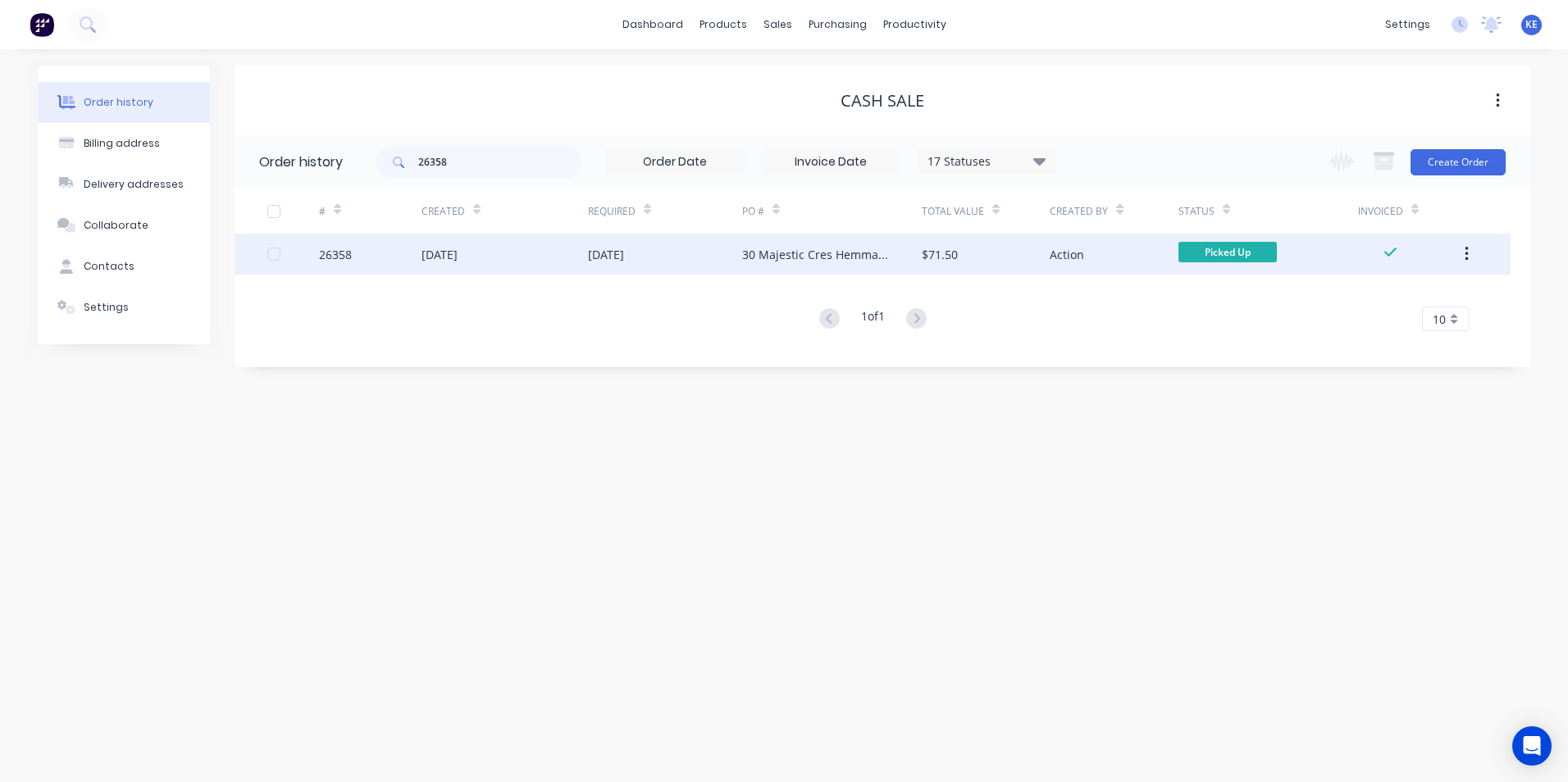
click at [1464, 257] on icon "button" at bounding box center [1466, 255] width 5 height 18
click at [1420, 287] on div "Archive" at bounding box center [1407, 297] width 126 height 24
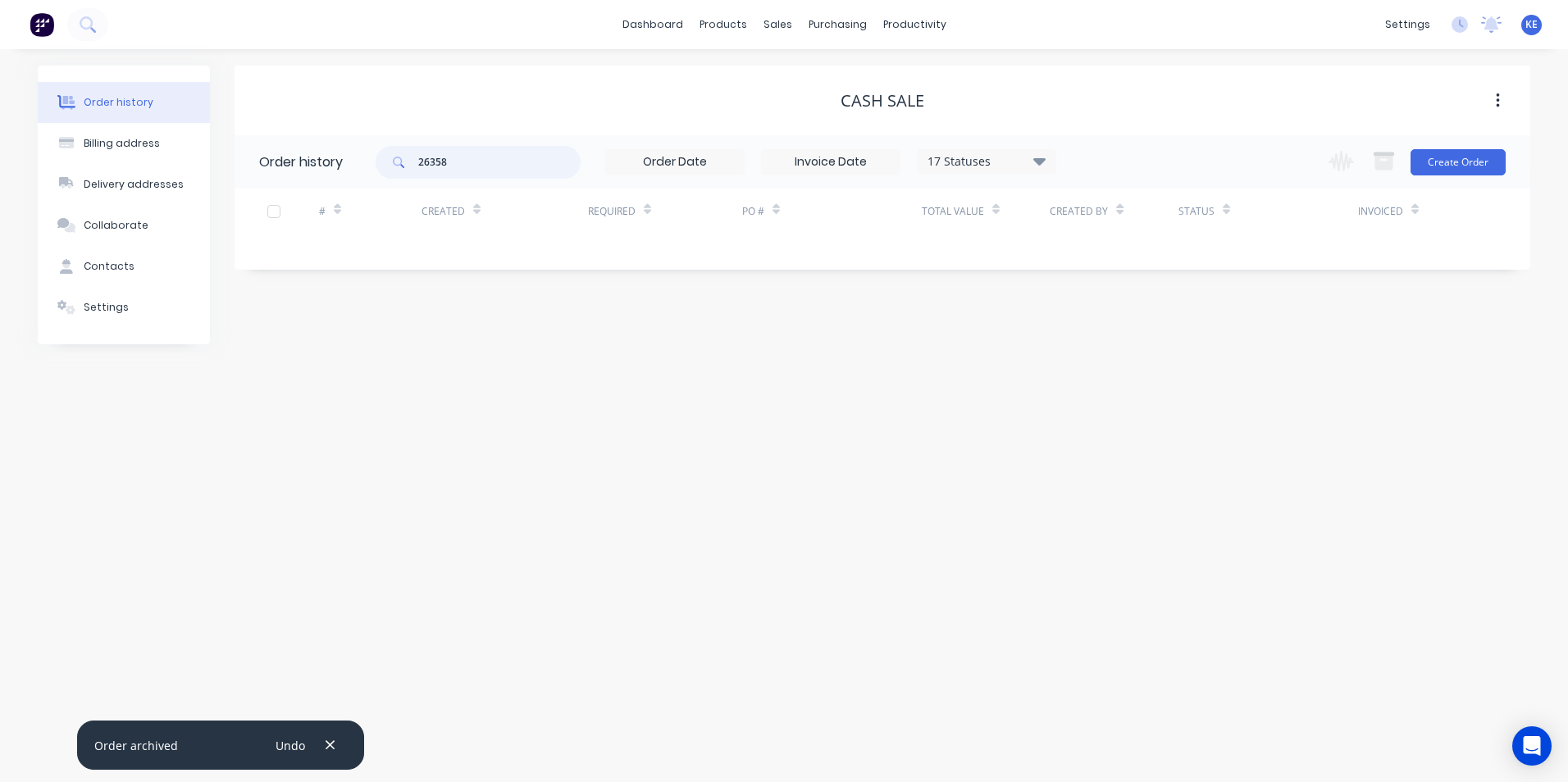
drag, startPoint x: 454, startPoint y: 165, endPoint x: 374, endPoint y: 151, distance: 81.2
click at [374, 151] on header "Order history 26358 17 Statuses Invoice Status Invoiced Not Invoiced Partial Or…" at bounding box center [882, 162] width 1295 height 54
type input "28224"
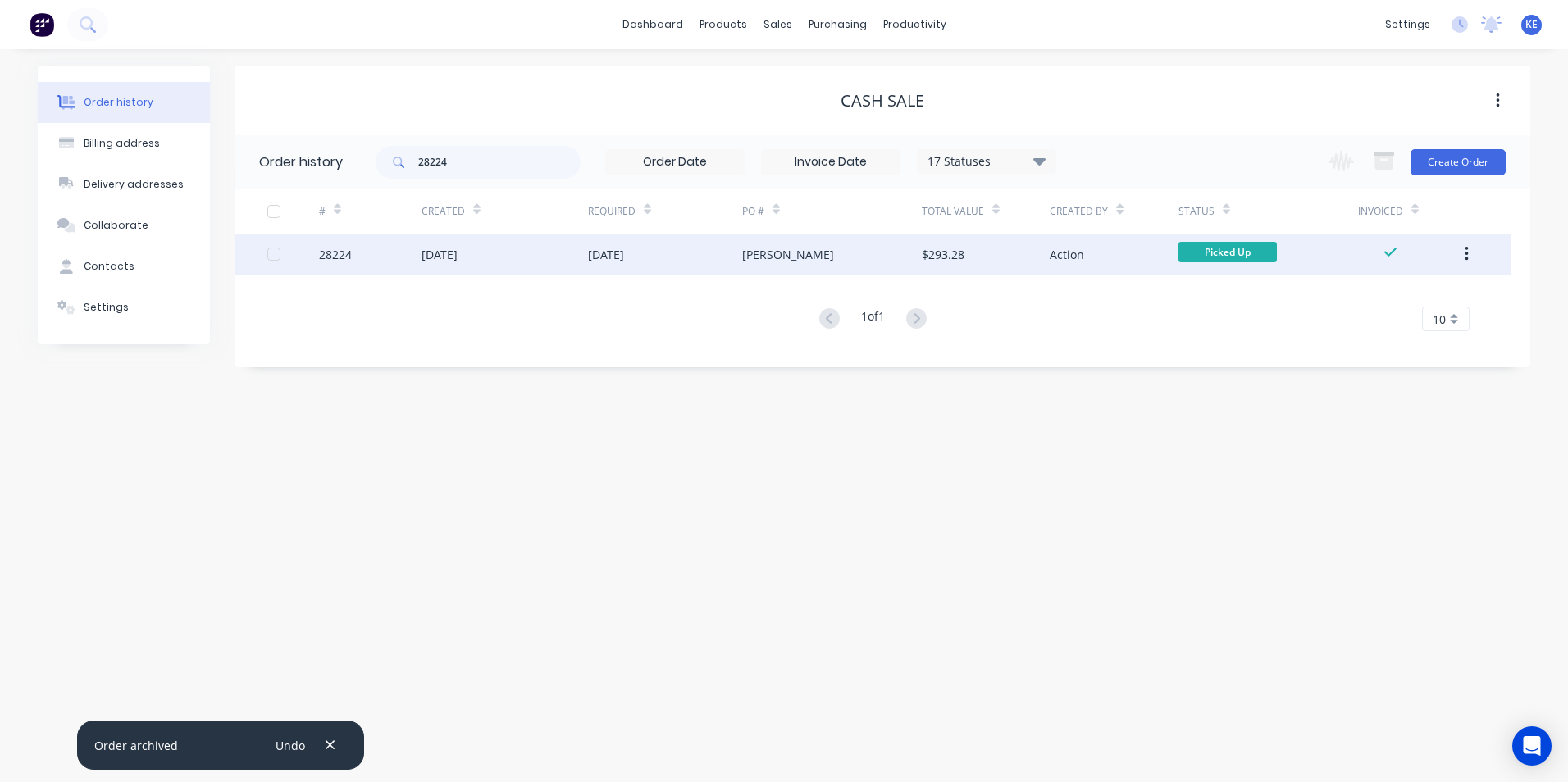
click at [388, 259] on div "28224" at bounding box center [370, 254] width 103 height 41
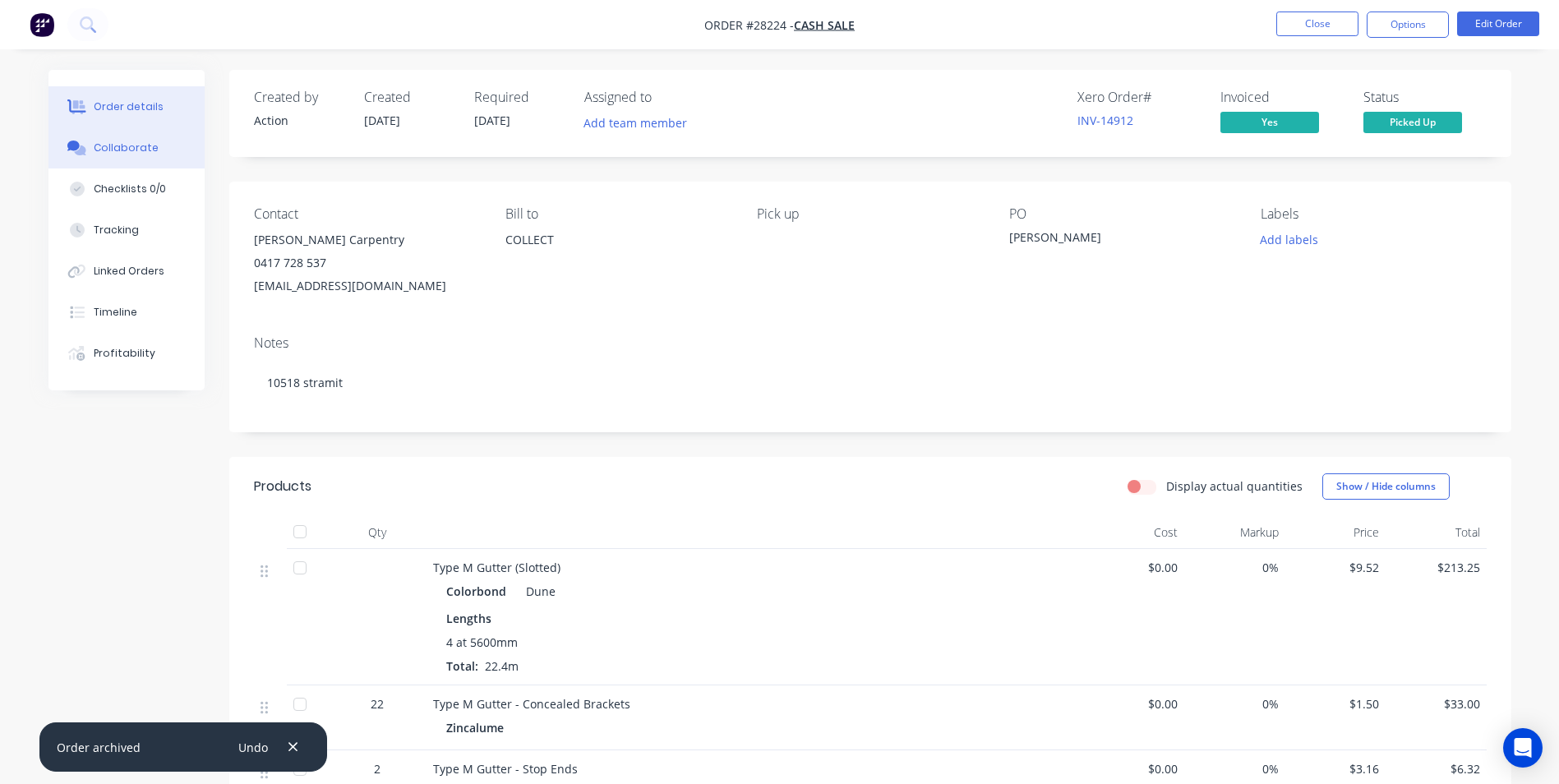
click at [161, 138] on button "Collaborate" at bounding box center [126, 148] width 156 height 41
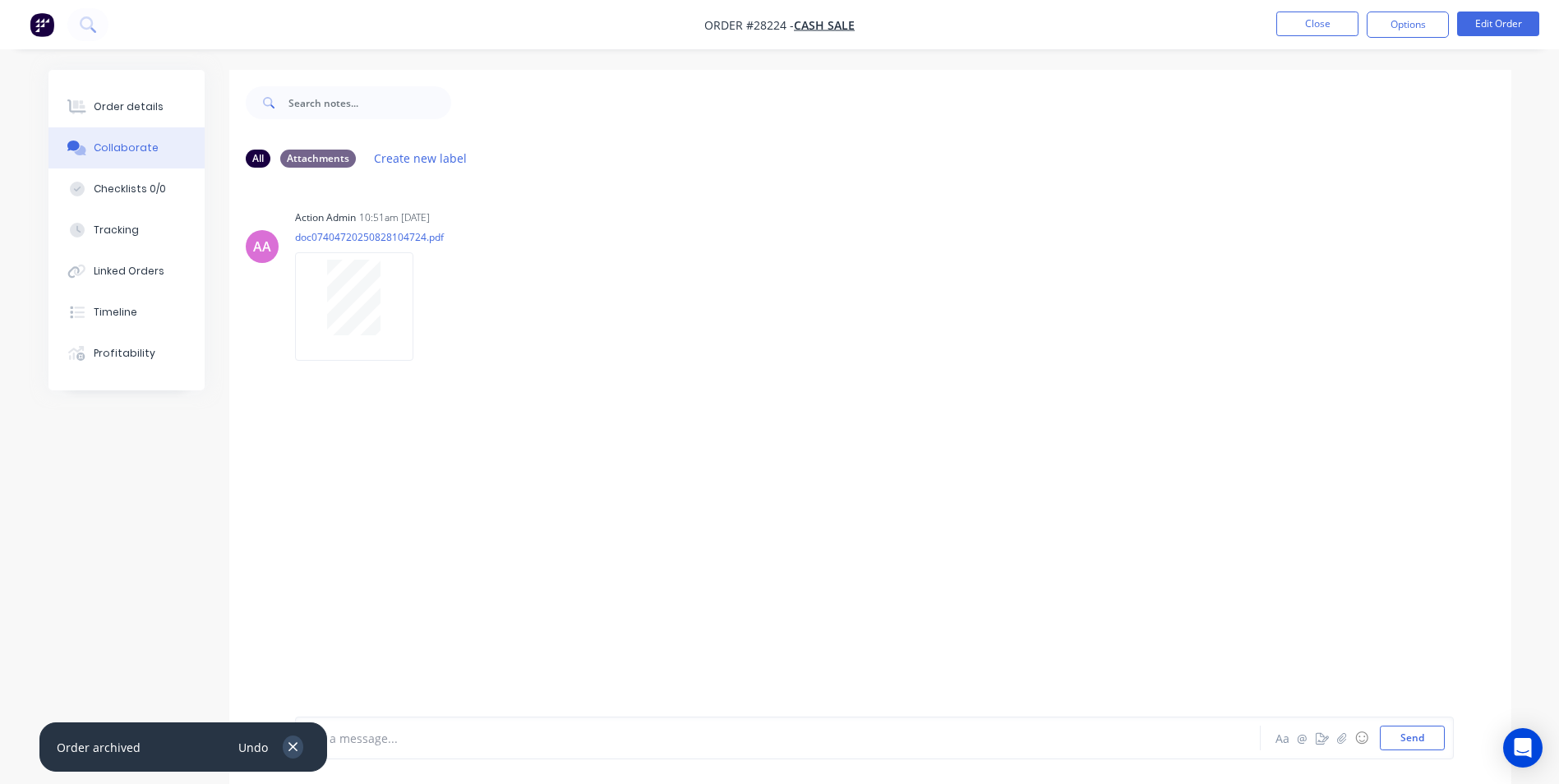
click at [288, 747] on icon "button" at bounding box center [294, 747] width 11 height 15
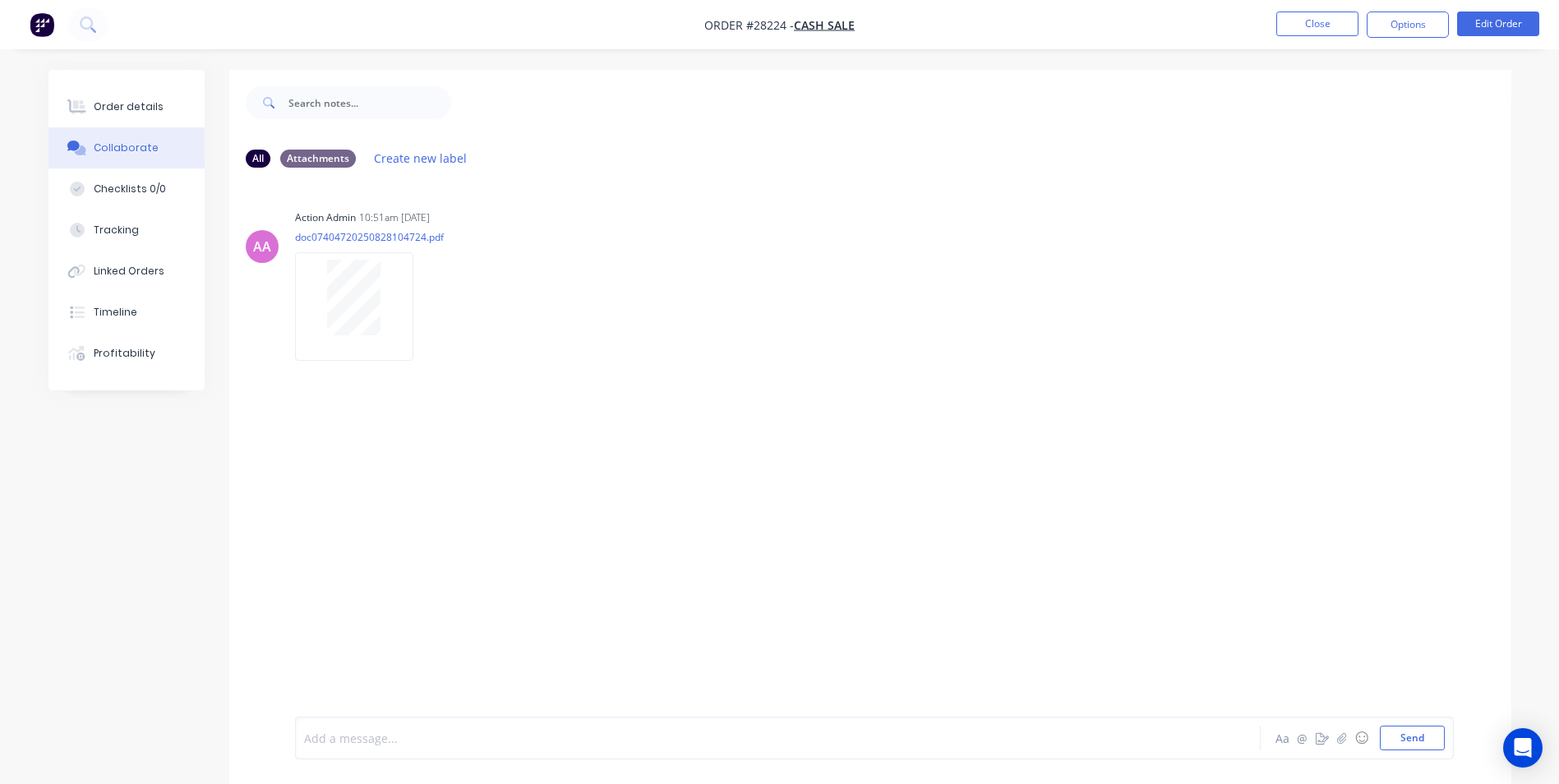
drag, startPoint x: 325, startPoint y: 740, endPoint x: 382, endPoint y: 534, distance: 213.7
click at [328, 729] on div at bounding box center [732, 738] width 855 height 17
click at [1307, 21] on button "Close" at bounding box center [1317, 24] width 82 height 25
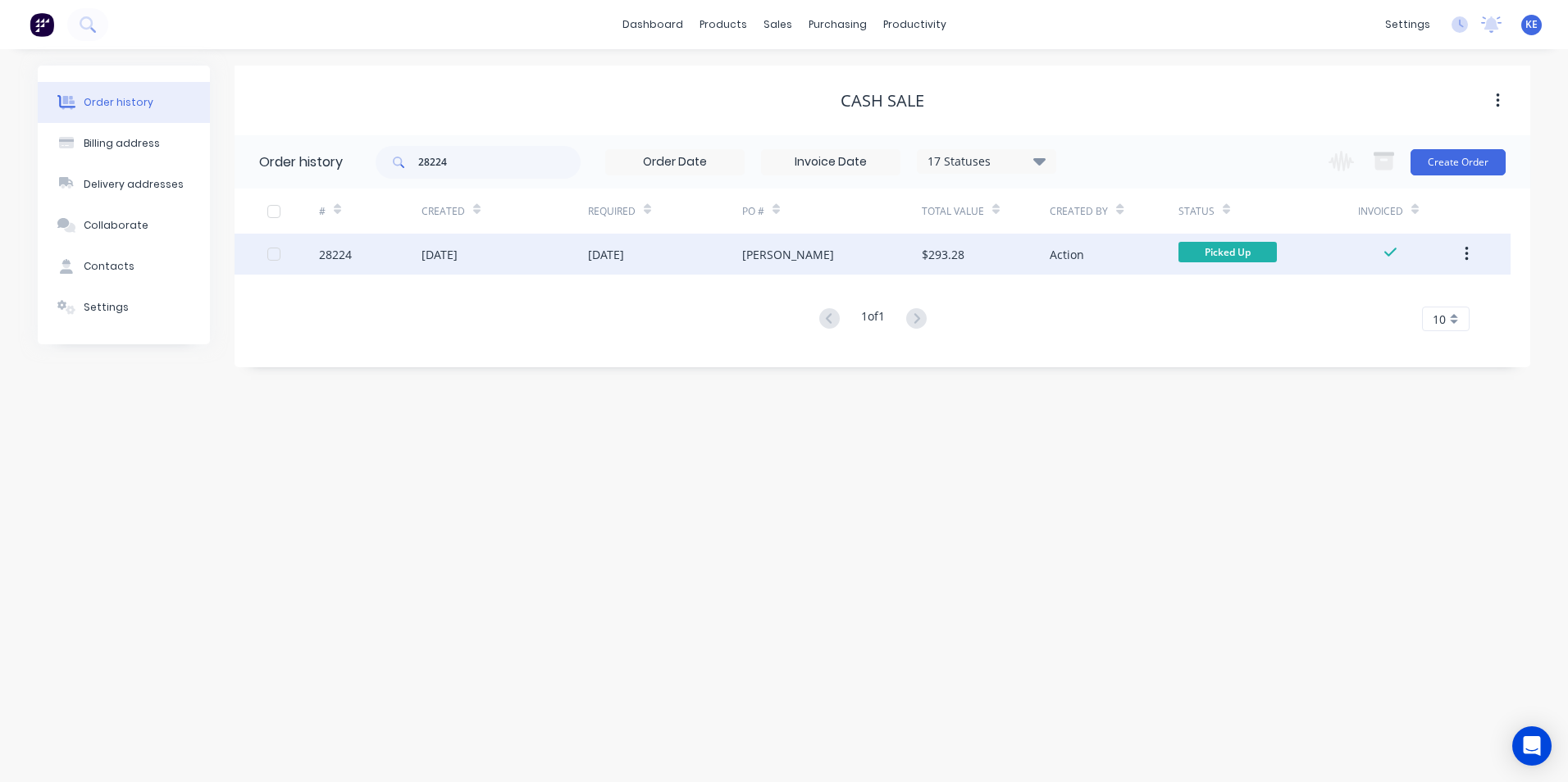
click at [1459, 263] on button "button" at bounding box center [1466, 254] width 38 height 29
click at [1397, 311] on button "Archive" at bounding box center [1407, 297] width 156 height 33
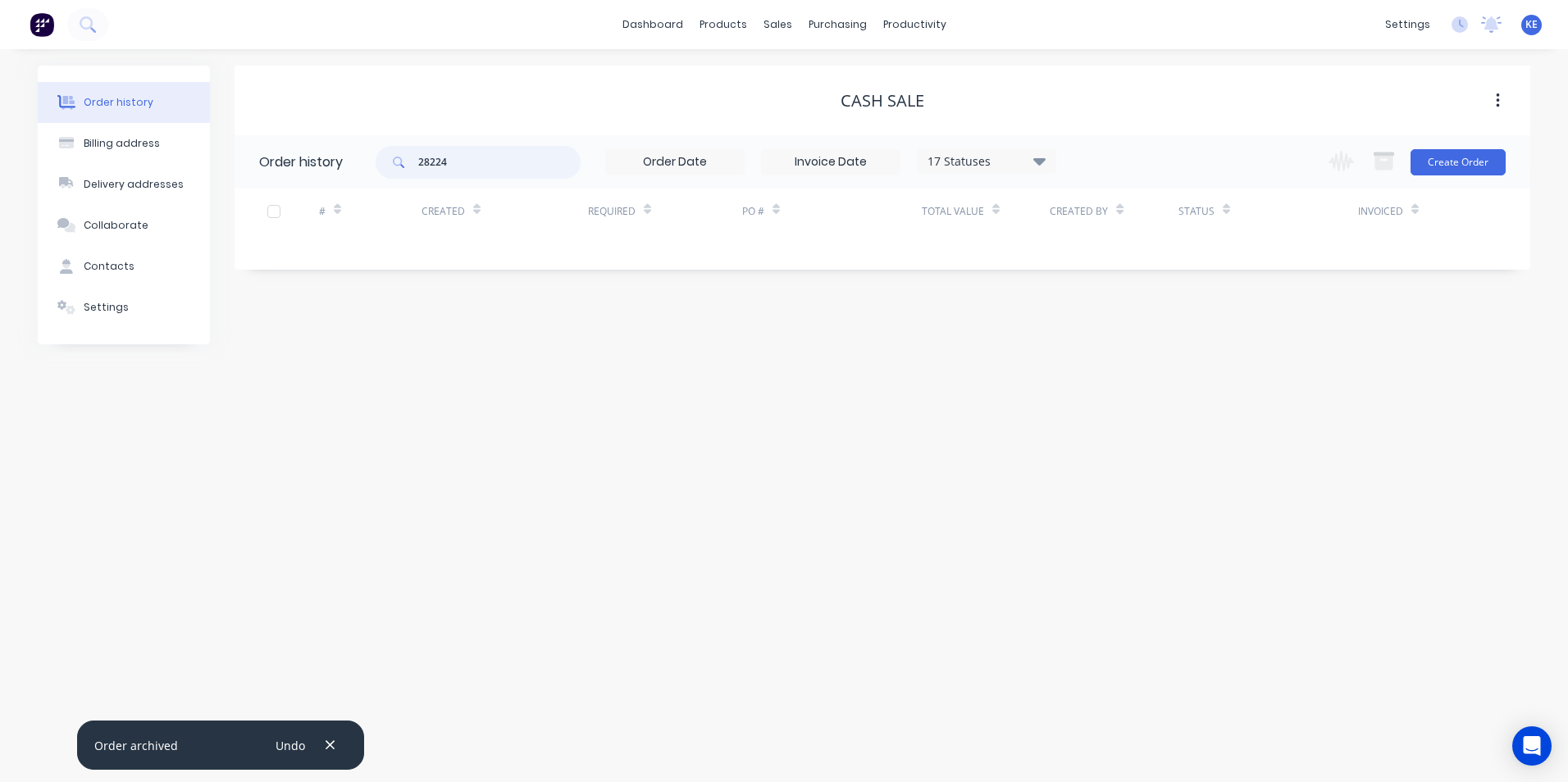
drag, startPoint x: 499, startPoint y: 166, endPoint x: 274, endPoint y: 159, distance: 225.1
click at [274, 159] on header "Order history 28224 17 Statuses Invoice Status Invoiced Not Invoiced Partial Or…" at bounding box center [882, 162] width 1295 height 54
type input "27996"
drag, startPoint x: 492, startPoint y: 171, endPoint x: 328, endPoint y: 172, distance: 164.0
click at [328, 172] on header "Order history 27996 17 Statuses Invoice Status Invoiced Not Invoiced Partial Or…" at bounding box center [882, 162] width 1295 height 54
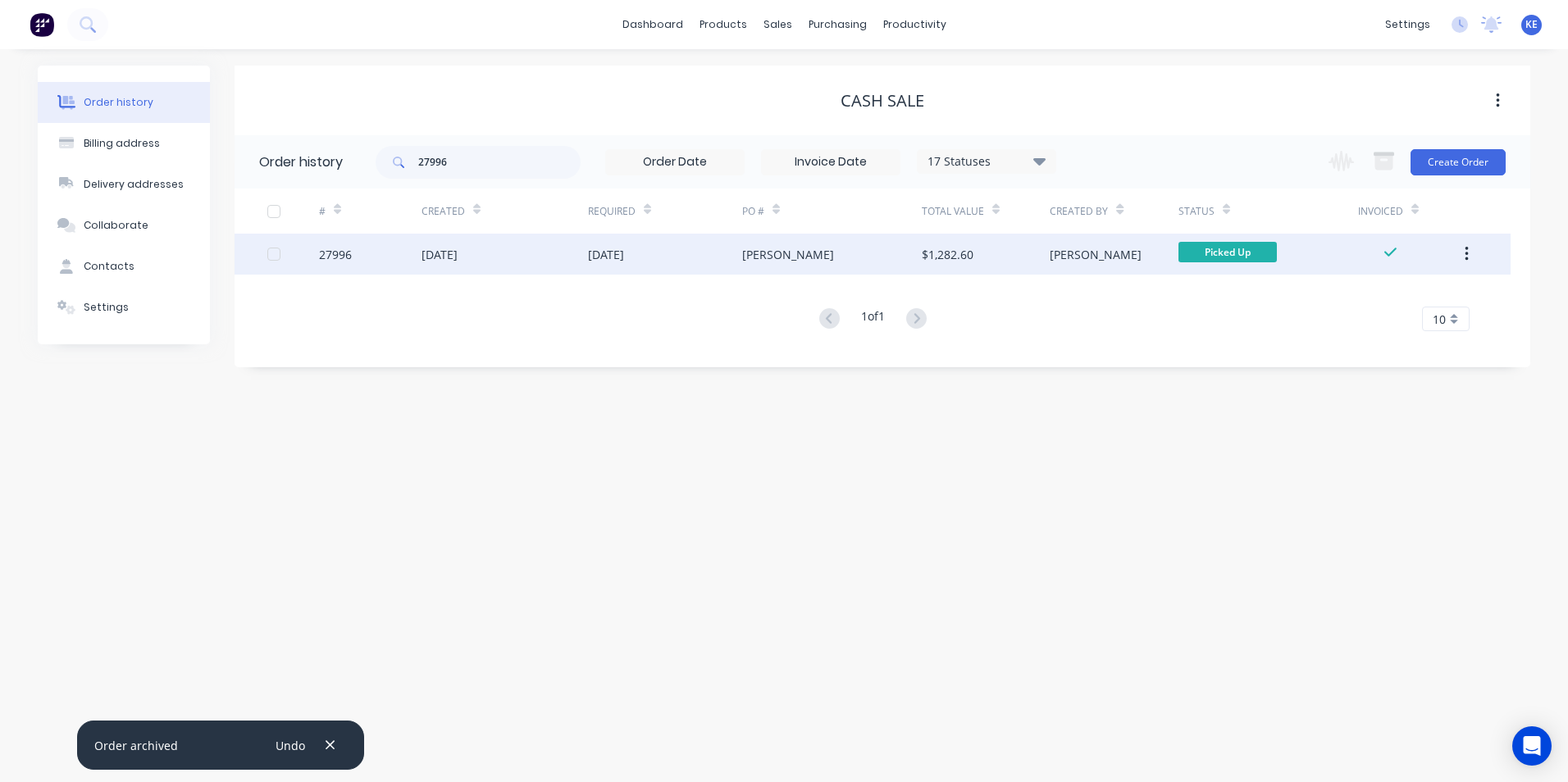
click at [383, 272] on div "27996" at bounding box center [370, 254] width 103 height 41
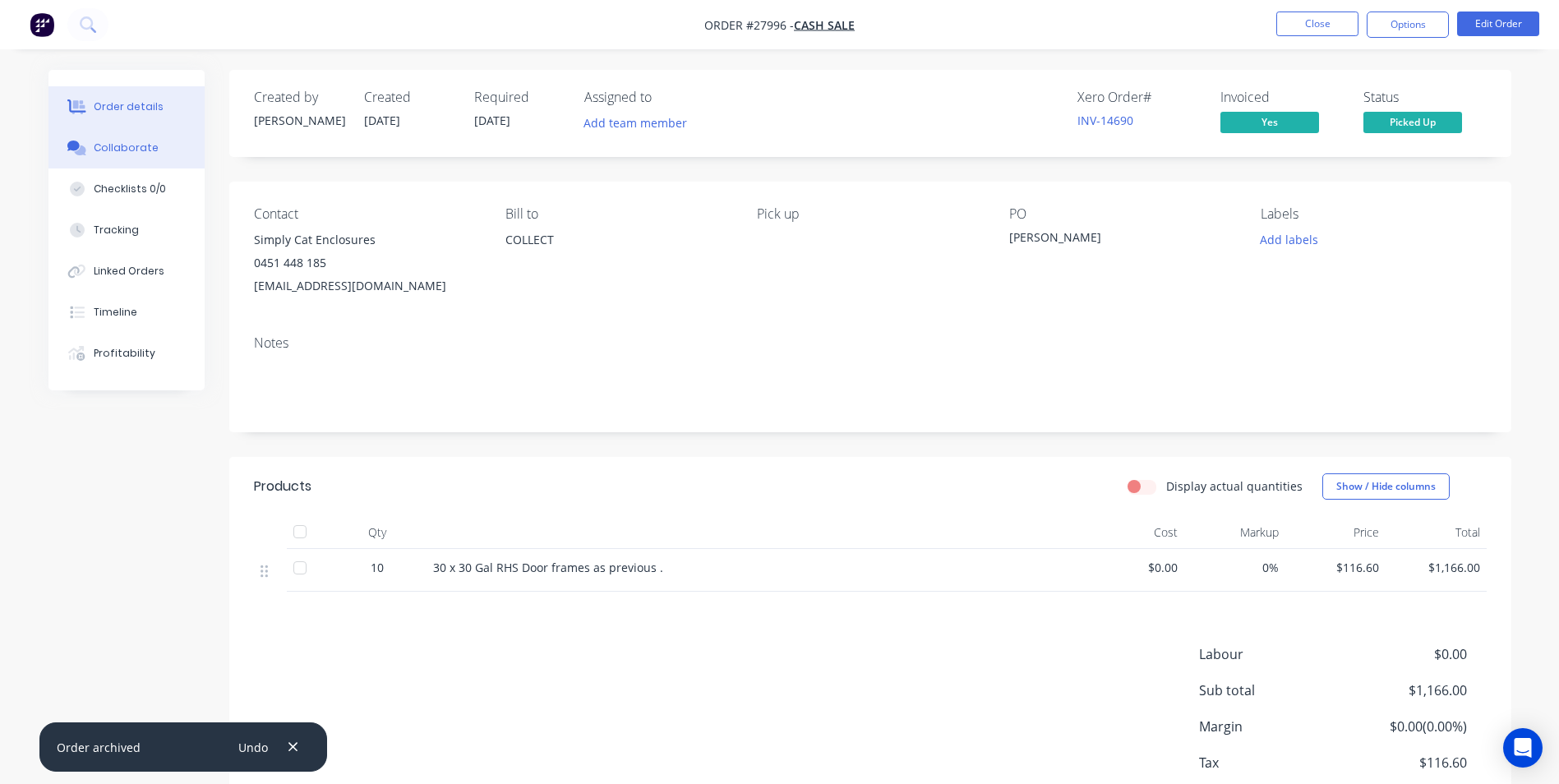
click at [81, 154] on icon at bounding box center [79, 150] width 12 height 10
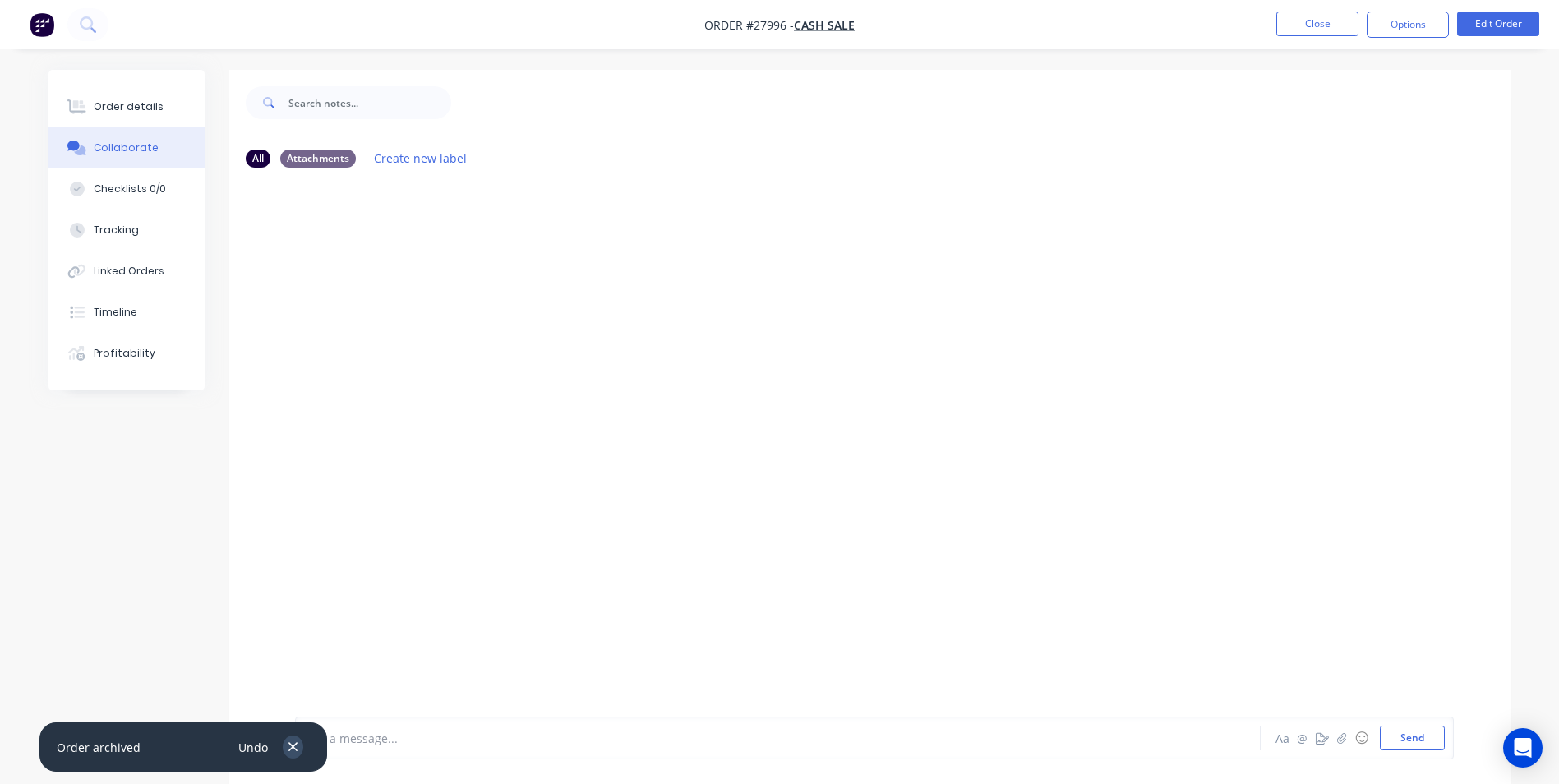
click at [294, 741] on icon "button" at bounding box center [294, 747] width 11 height 15
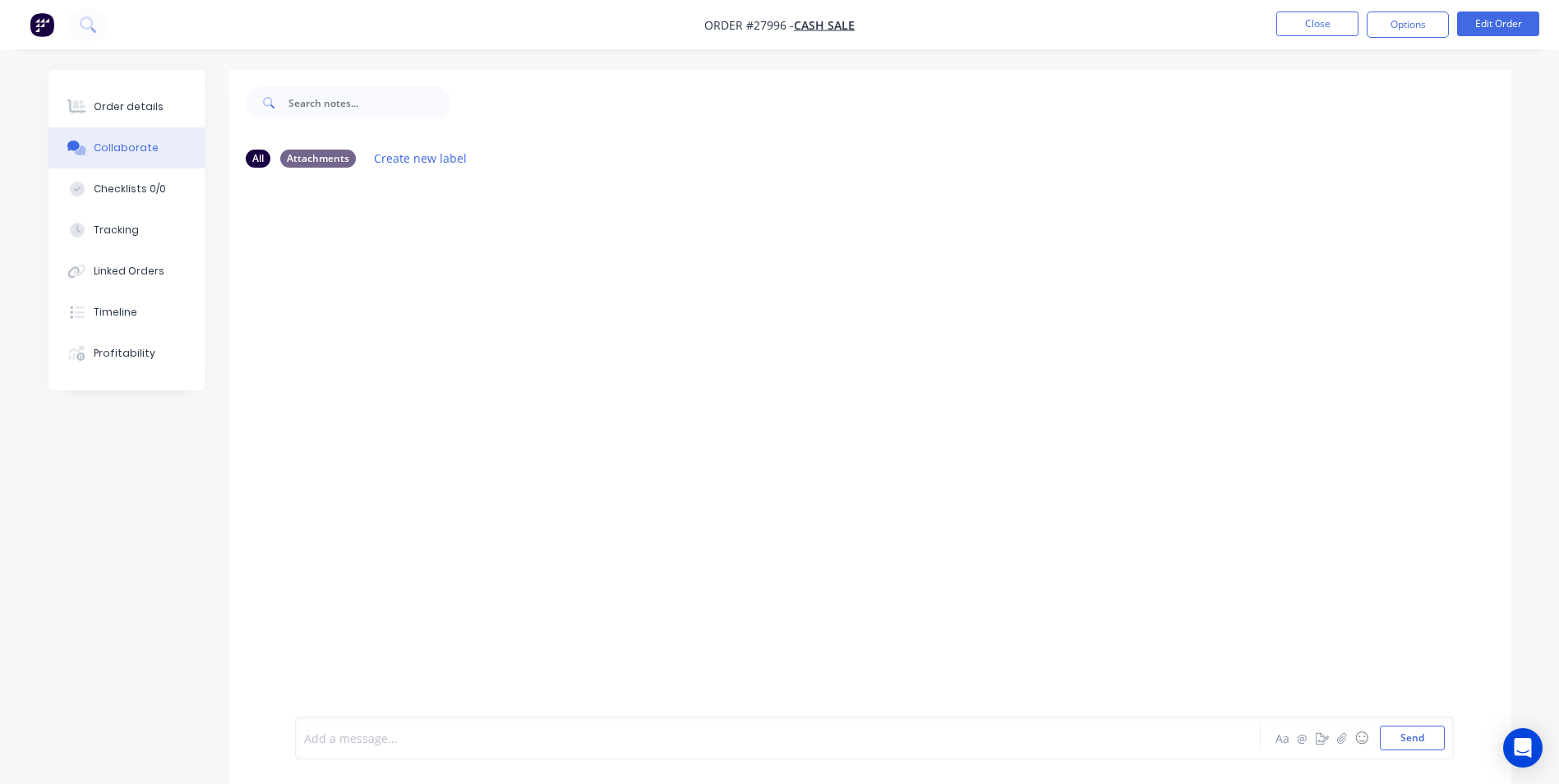
click at [388, 736] on div at bounding box center [732, 738] width 855 height 17
click at [1325, 28] on button "Close" at bounding box center [1317, 24] width 82 height 25
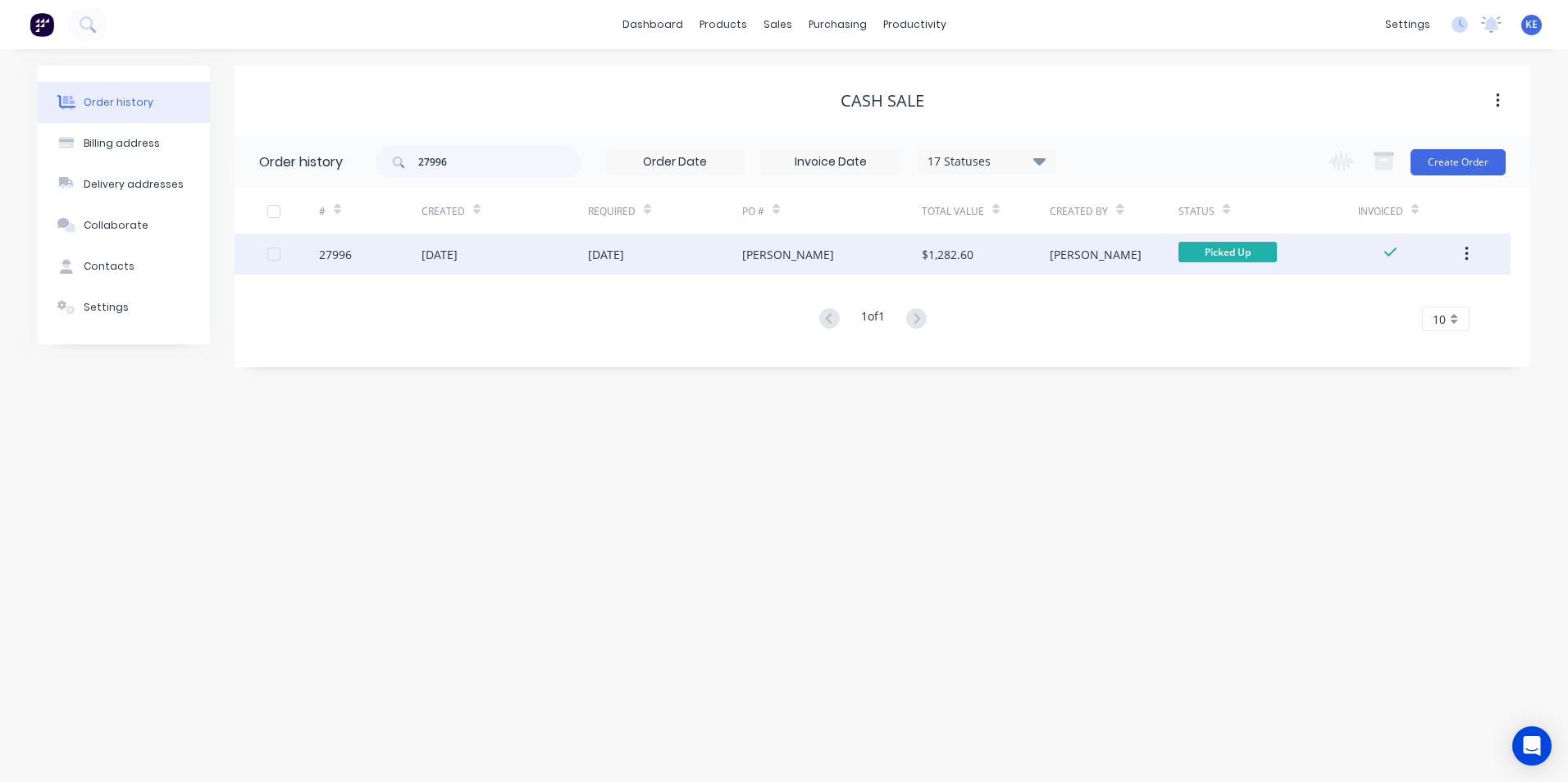
click at [1468, 253] on icon "button" at bounding box center [1466, 255] width 5 height 18
click at [1392, 297] on div "Archive" at bounding box center [1407, 297] width 126 height 24
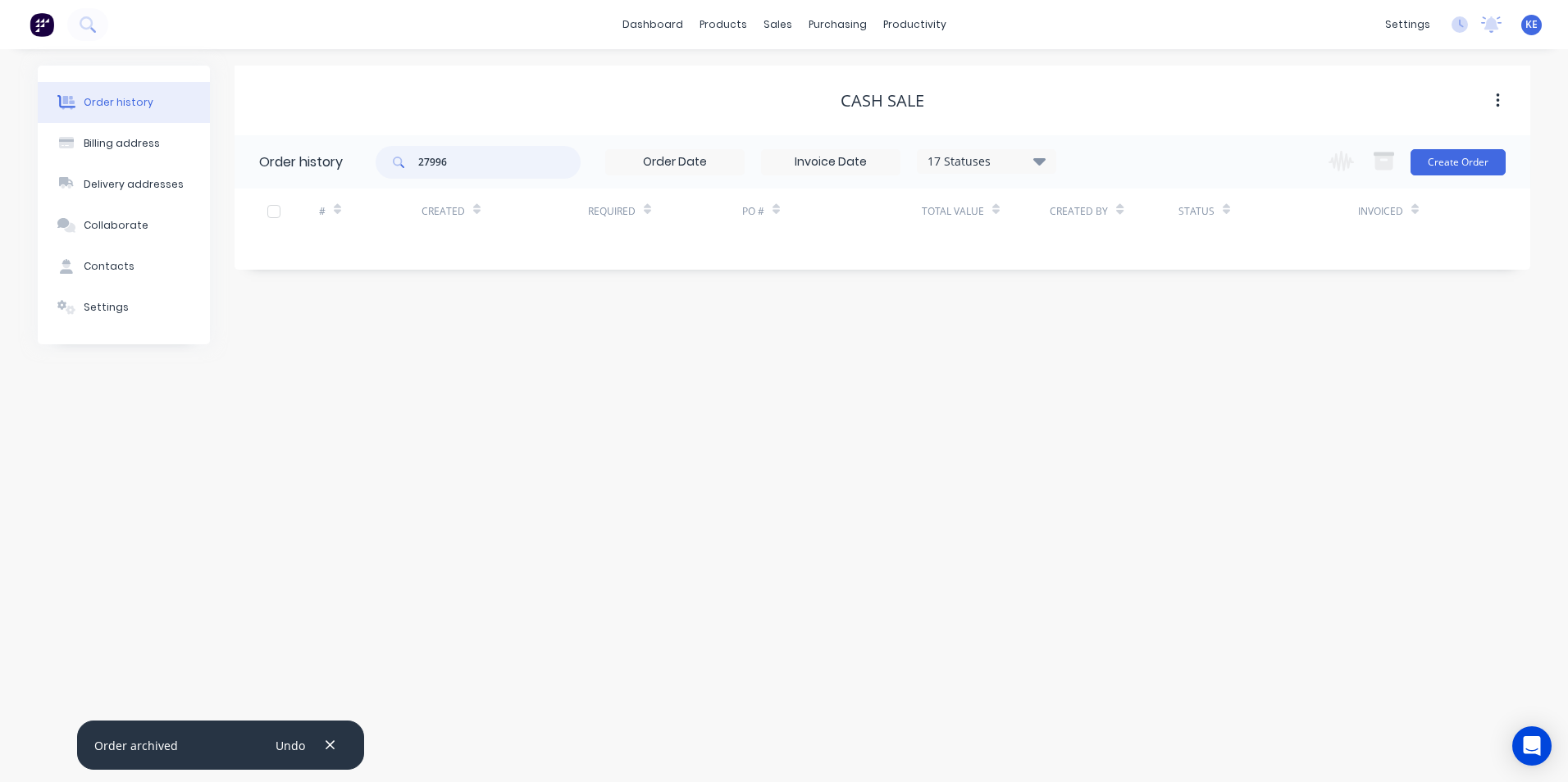
drag, startPoint x: 476, startPoint y: 154, endPoint x: 319, endPoint y: 161, distance: 157.2
click at [319, 161] on header "Order history 27996 17 Statuses Invoice Status Invoiced Not Invoiced Partial Or…" at bounding box center [882, 162] width 1295 height 54
type input "28344"
click at [829, 71] on div "Sales Orders" at bounding box center [838, 78] width 67 height 15
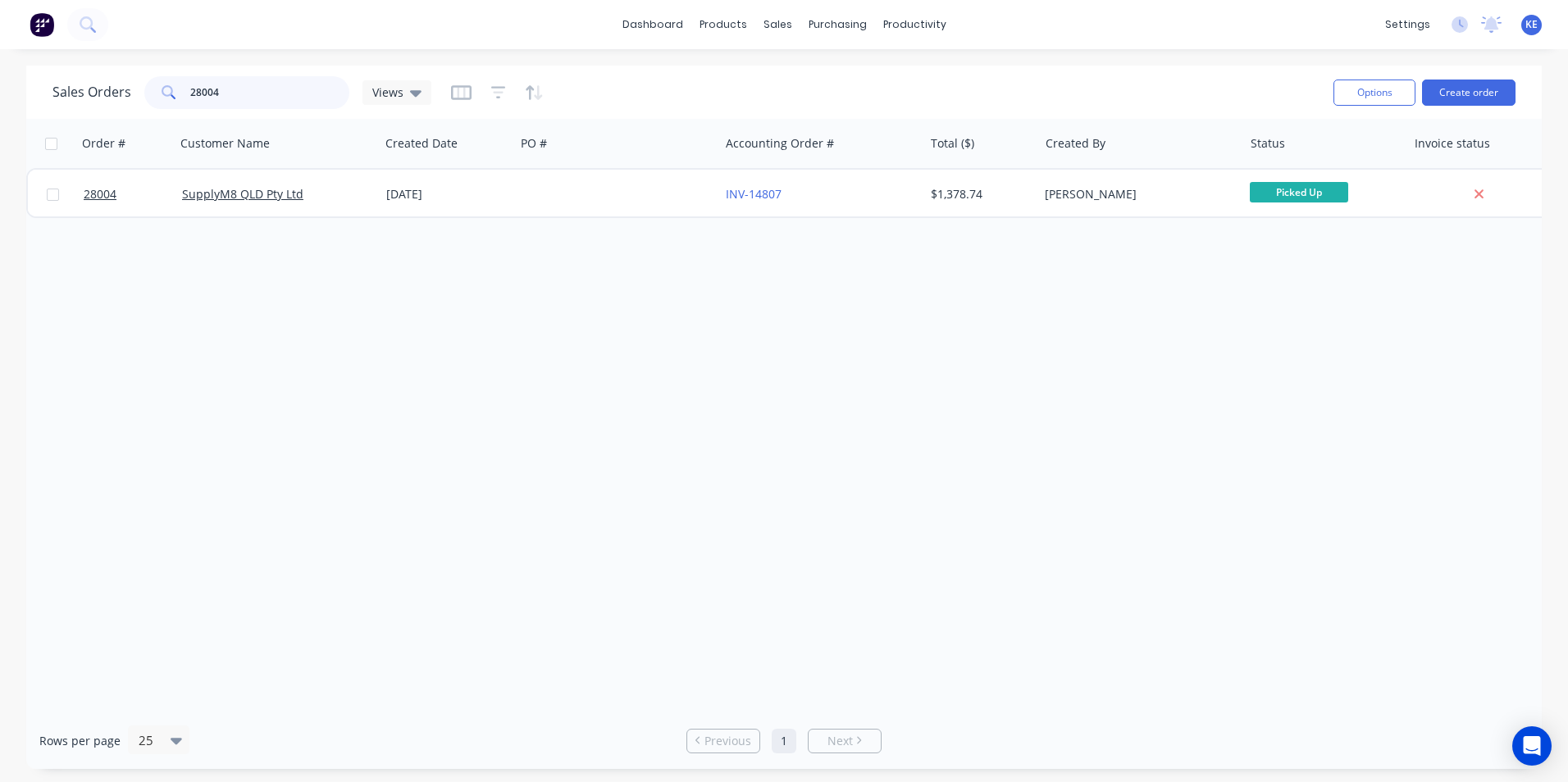
drag, startPoint x: 278, startPoint y: 88, endPoint x: 62, endPoint y: 105, distance: 216.7
click at [62, 105] on div "Sales Orders 28004 Views" at bounding box center [242, 93] width 378 height 33
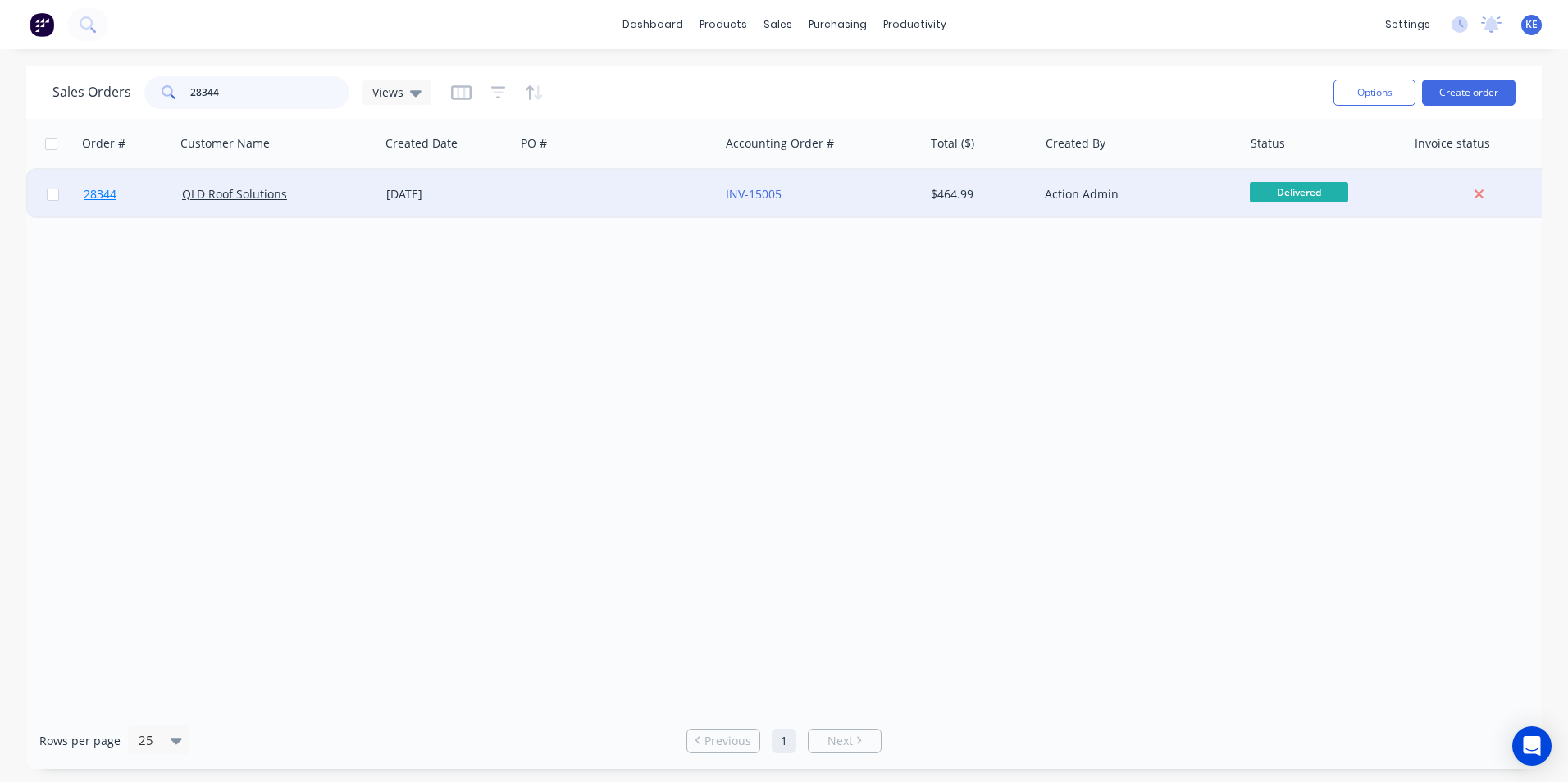
type input "28344"
click at [152, 206] on link "28344" at bounding box center [133, 195] width 98 height 49
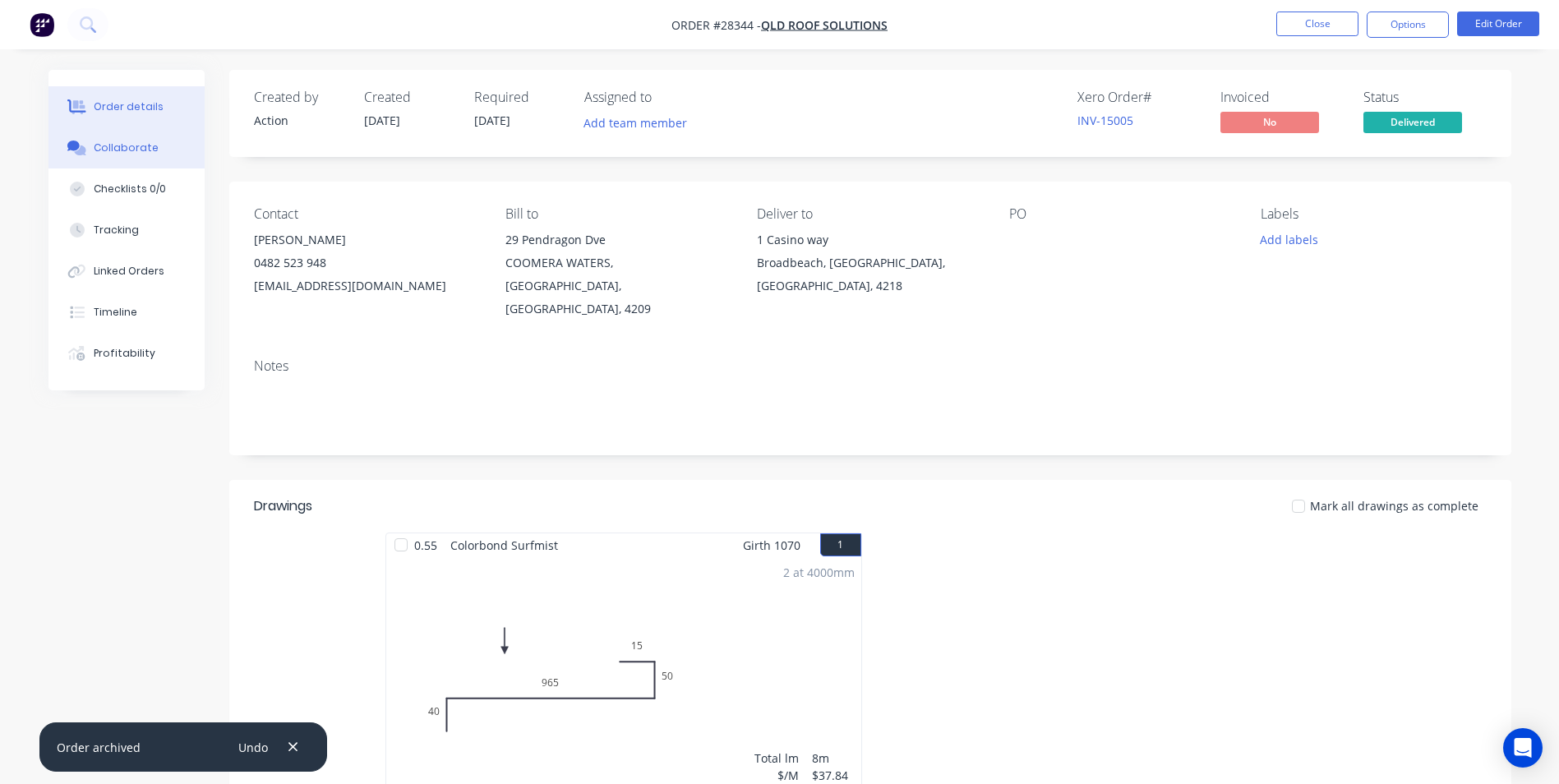
click at [108, 143] on div "Collaborate" at bounding box center [126, 148] width 65 height 15
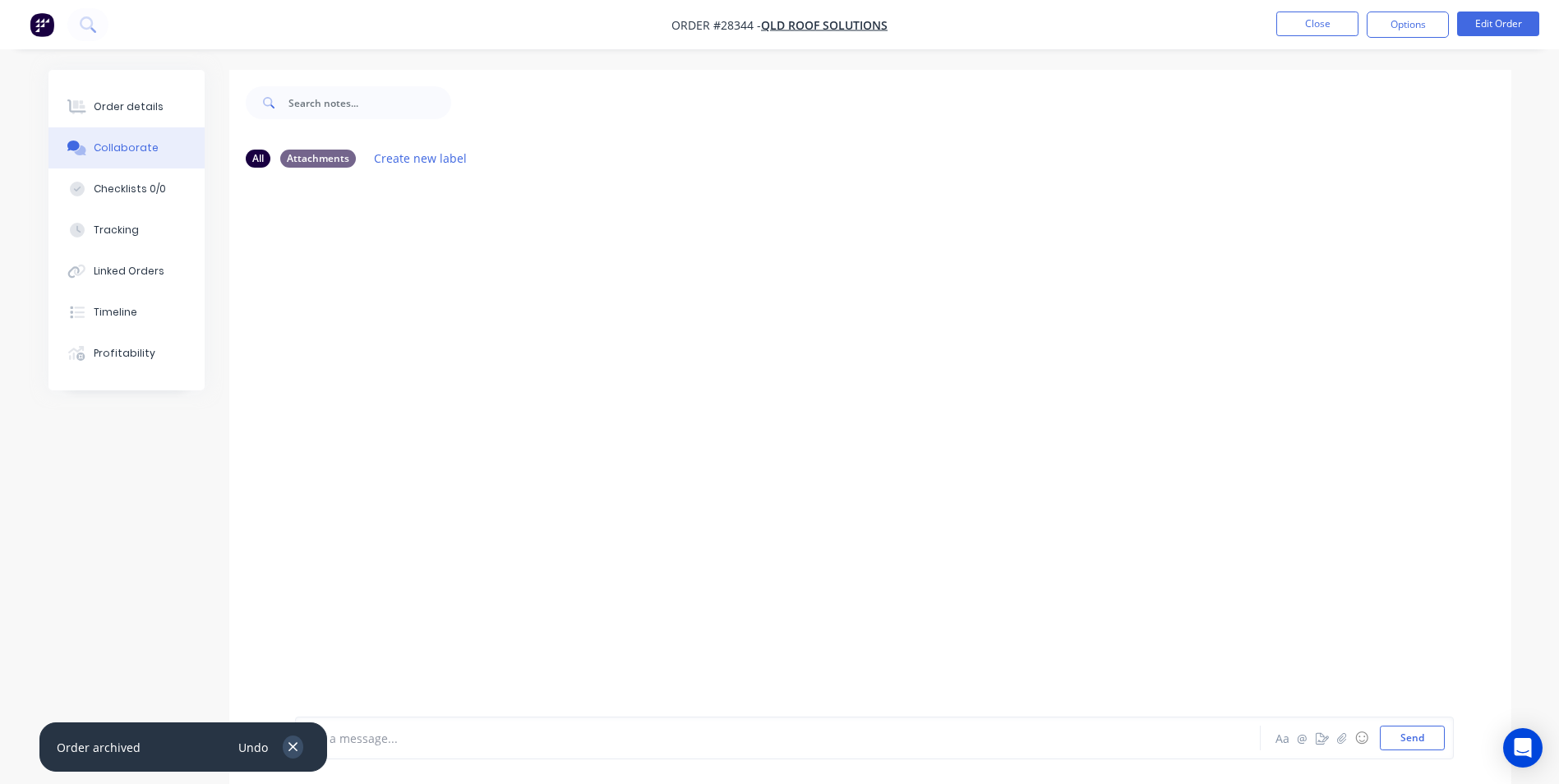
click at [296, 748] on icon "button" at bounding box center [294, 747] width 11 height 15
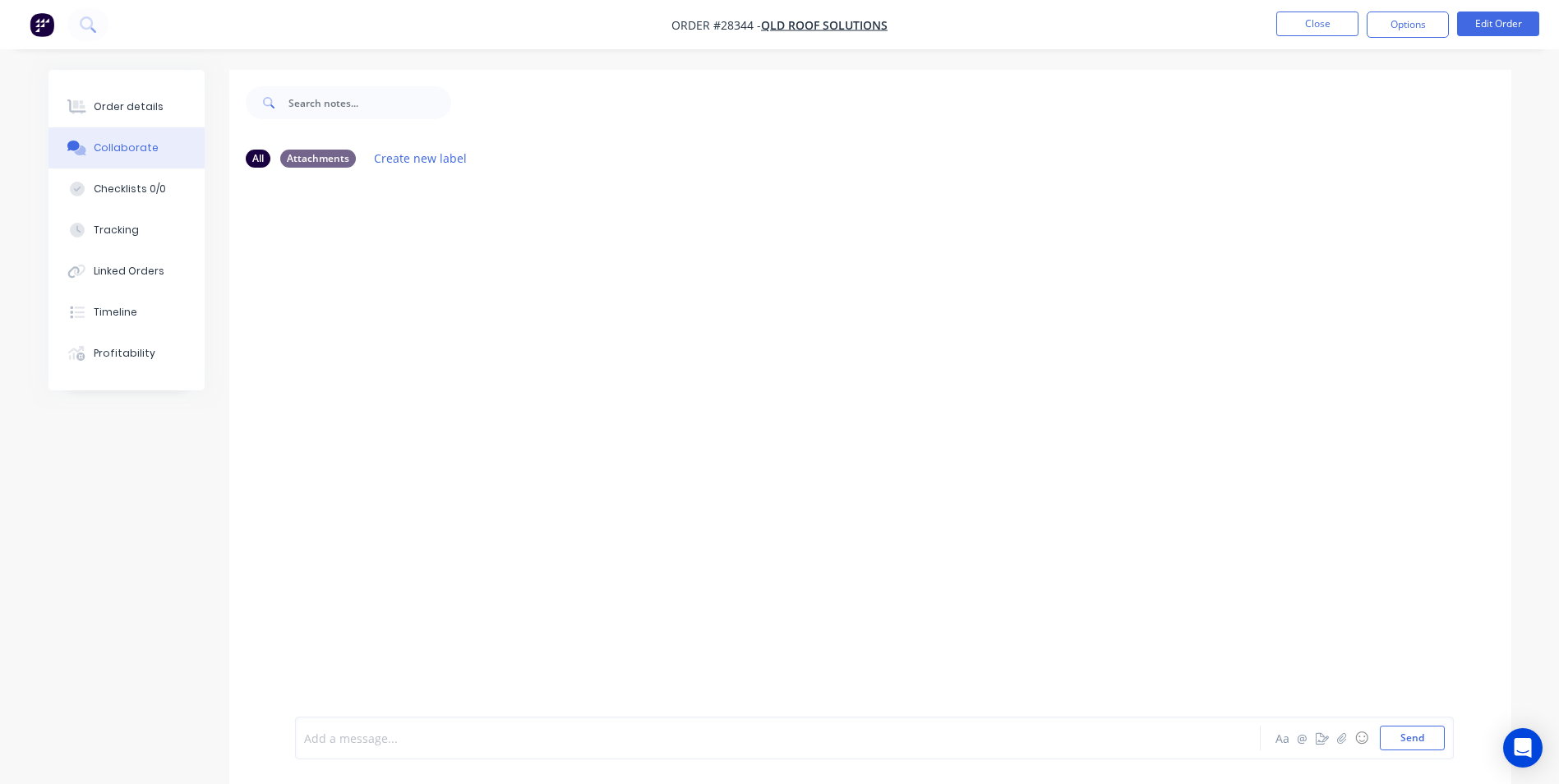
drag, startPoint x: 354, startPoint y: 738, endPoint x: 361, endPoint y: 727, distance: 13.0
click at [356, 737] on div at bounding box center [732, 738] width 855 height 17
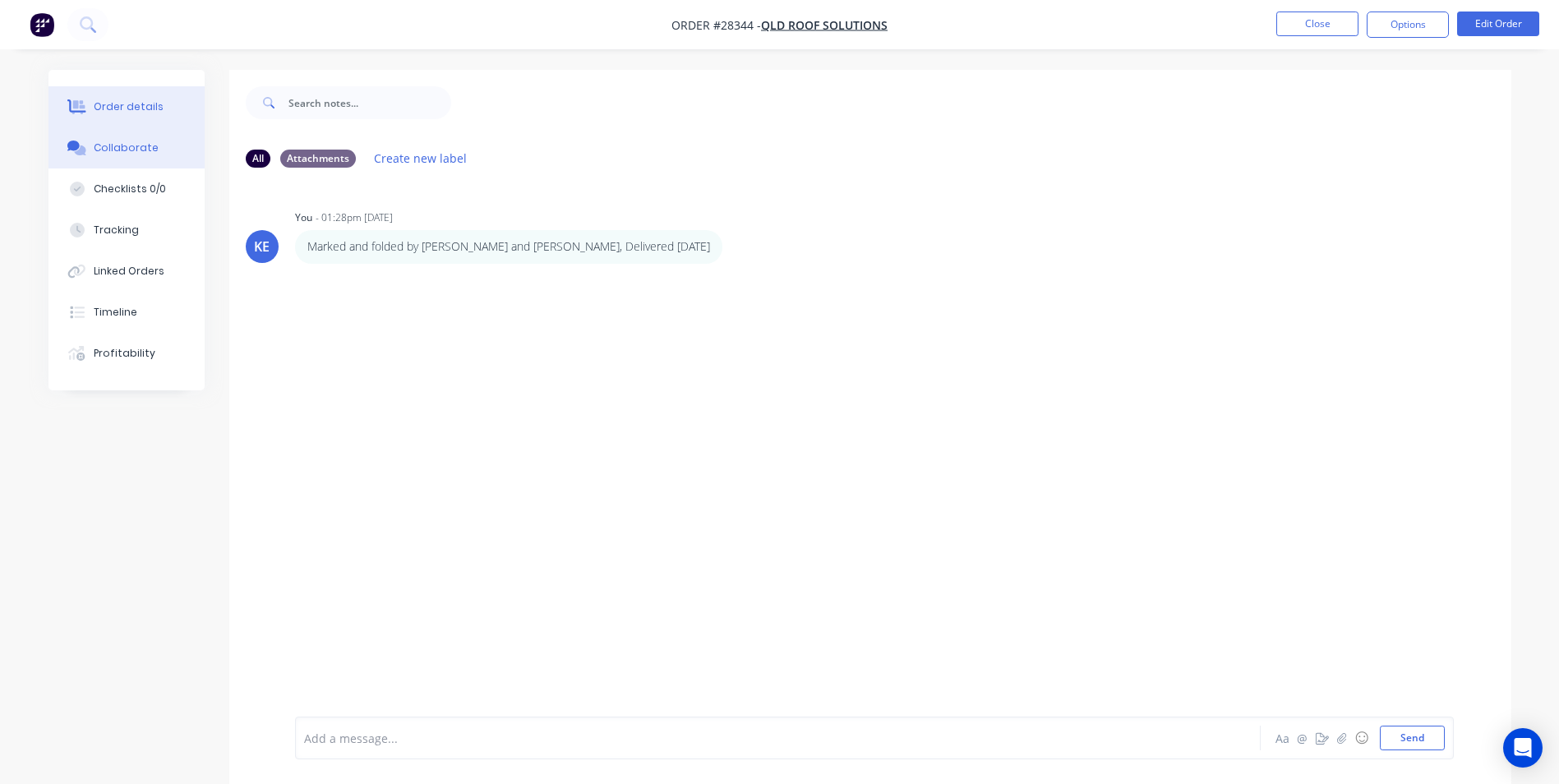
click at [109, 104] on div "Order details" at bounding box center [129, 107] width 70 height 15
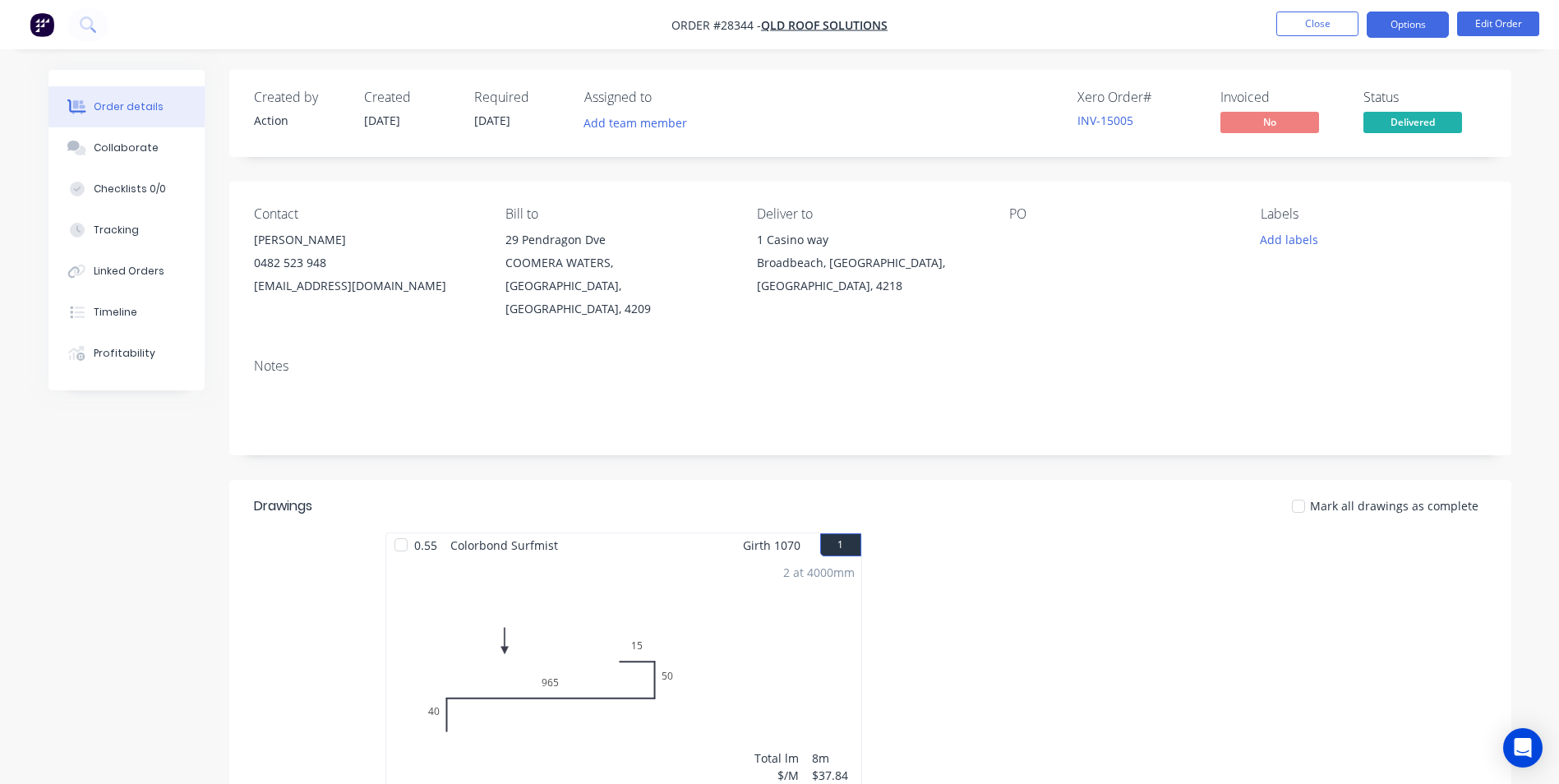
click at [1392, 27] on button "Options" at bounding box center [1408, 25] width 82 height 26
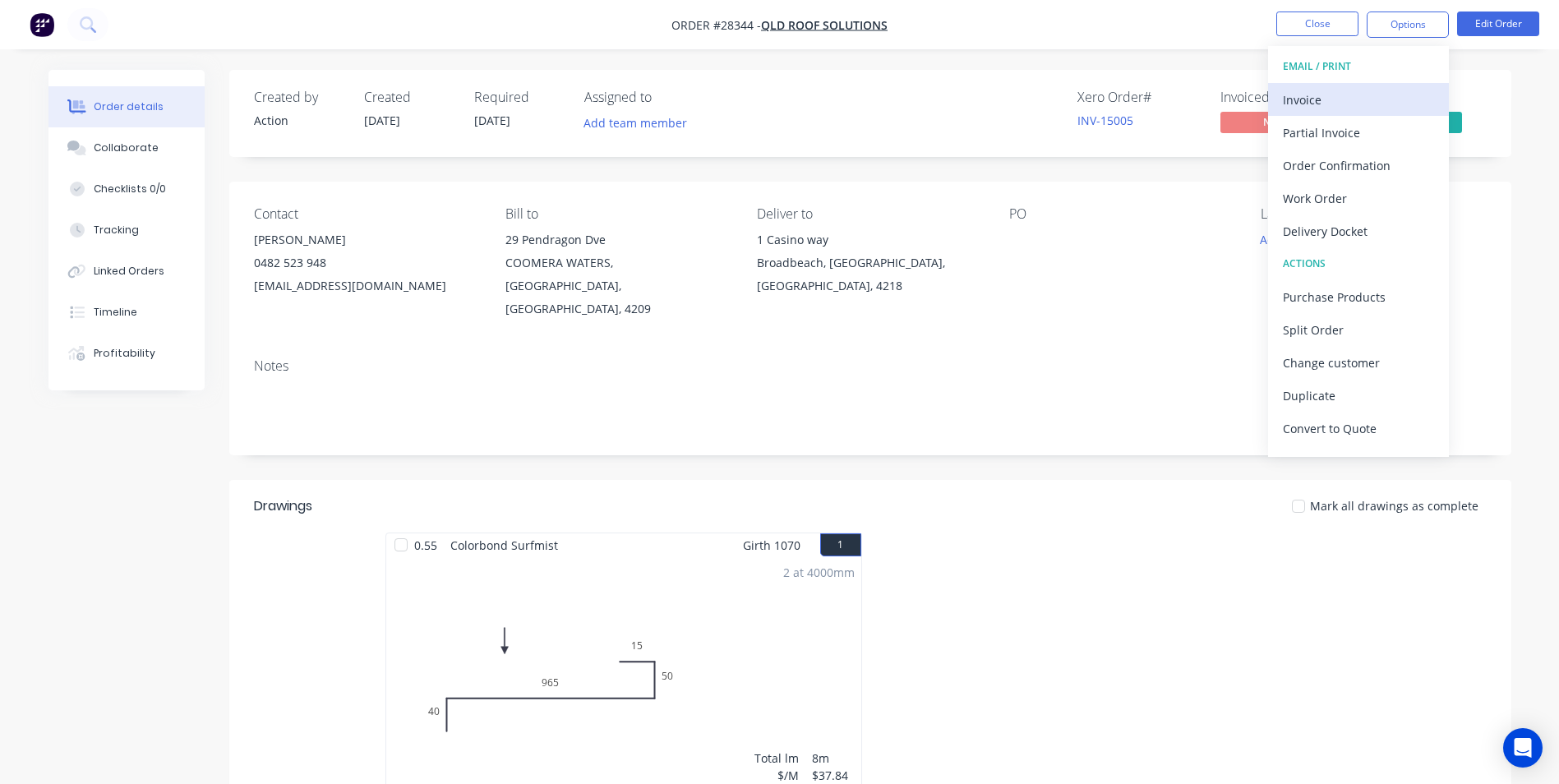
click at [1333, 88] on div "Invoice" at bounding box center [1358, 99] width 151 height 24
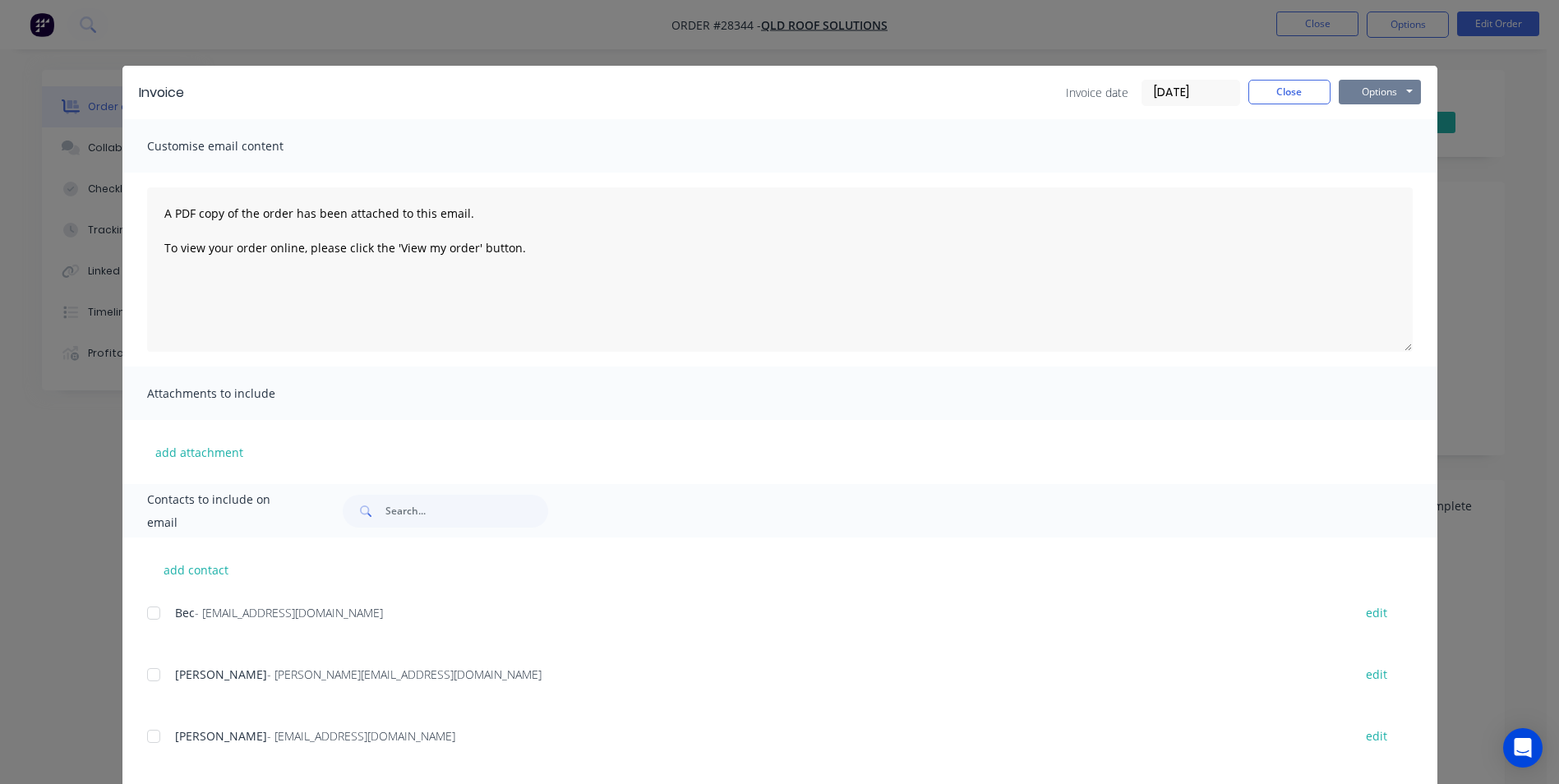
click at [1376, 80] on button "Options" at bounding box center [1379, 91] width 82 height 25
click at [1376, 145] on button "Print" at bounding box center [1390, 149] width 105 height 27
click at [1296, 88] on button "Close" at bounding box center [1289, 91] width 82 height 25
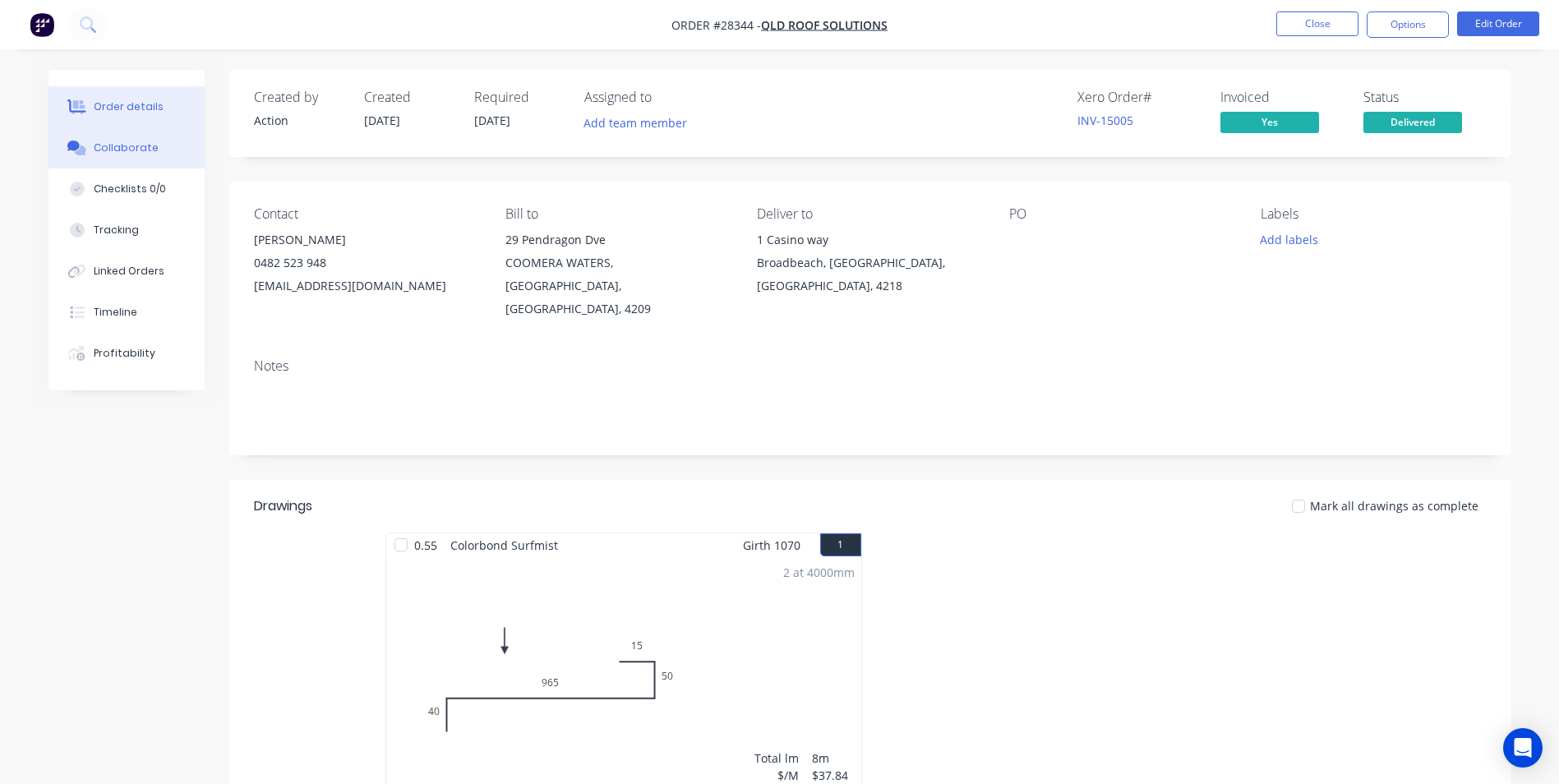
click at [88, 150] on div at bounding box center [77, 148] width 25 height 15
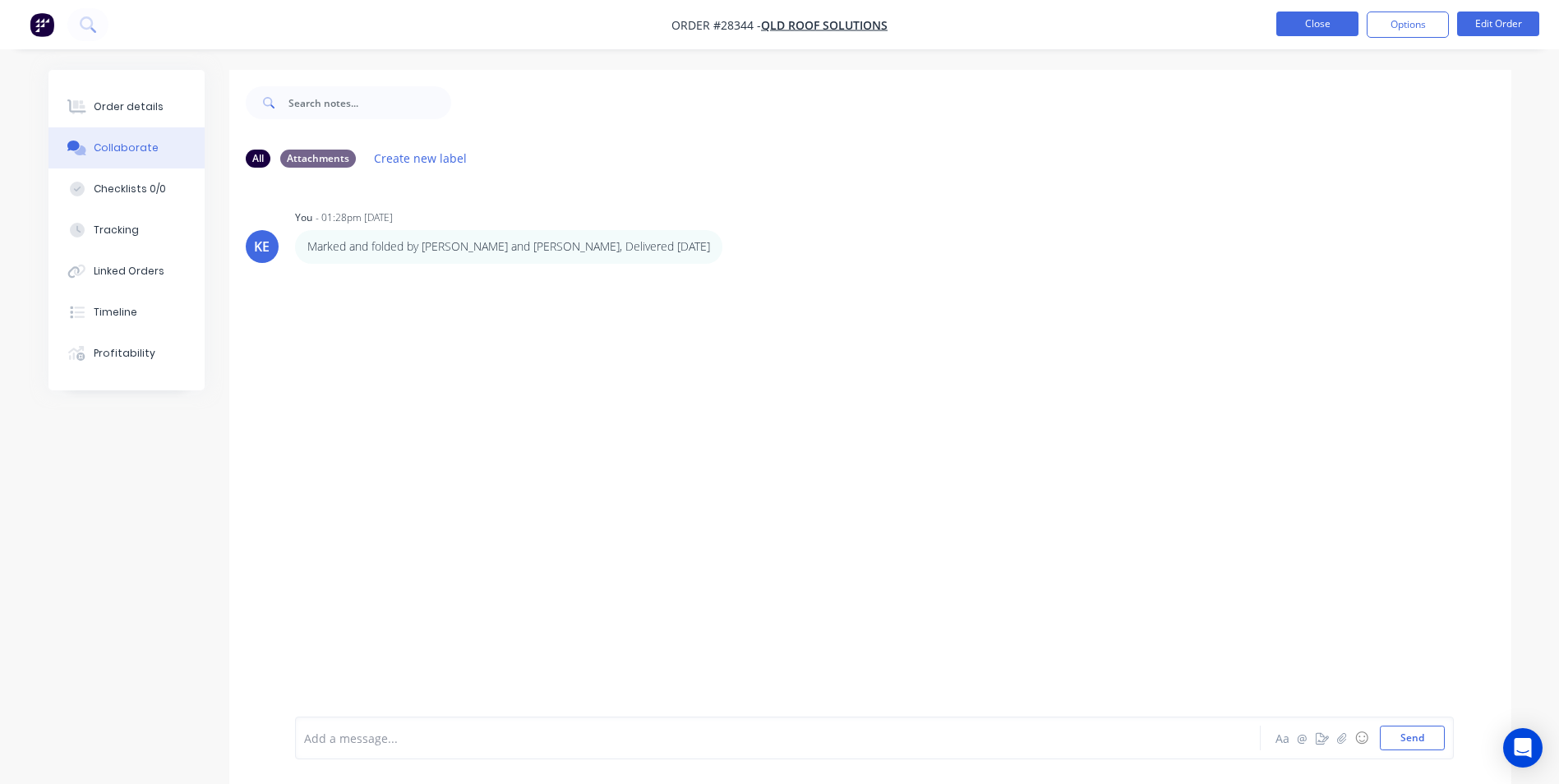
click at [1322, 15] on button "Close" at bounding box center [1317, 24] width 82 height 25
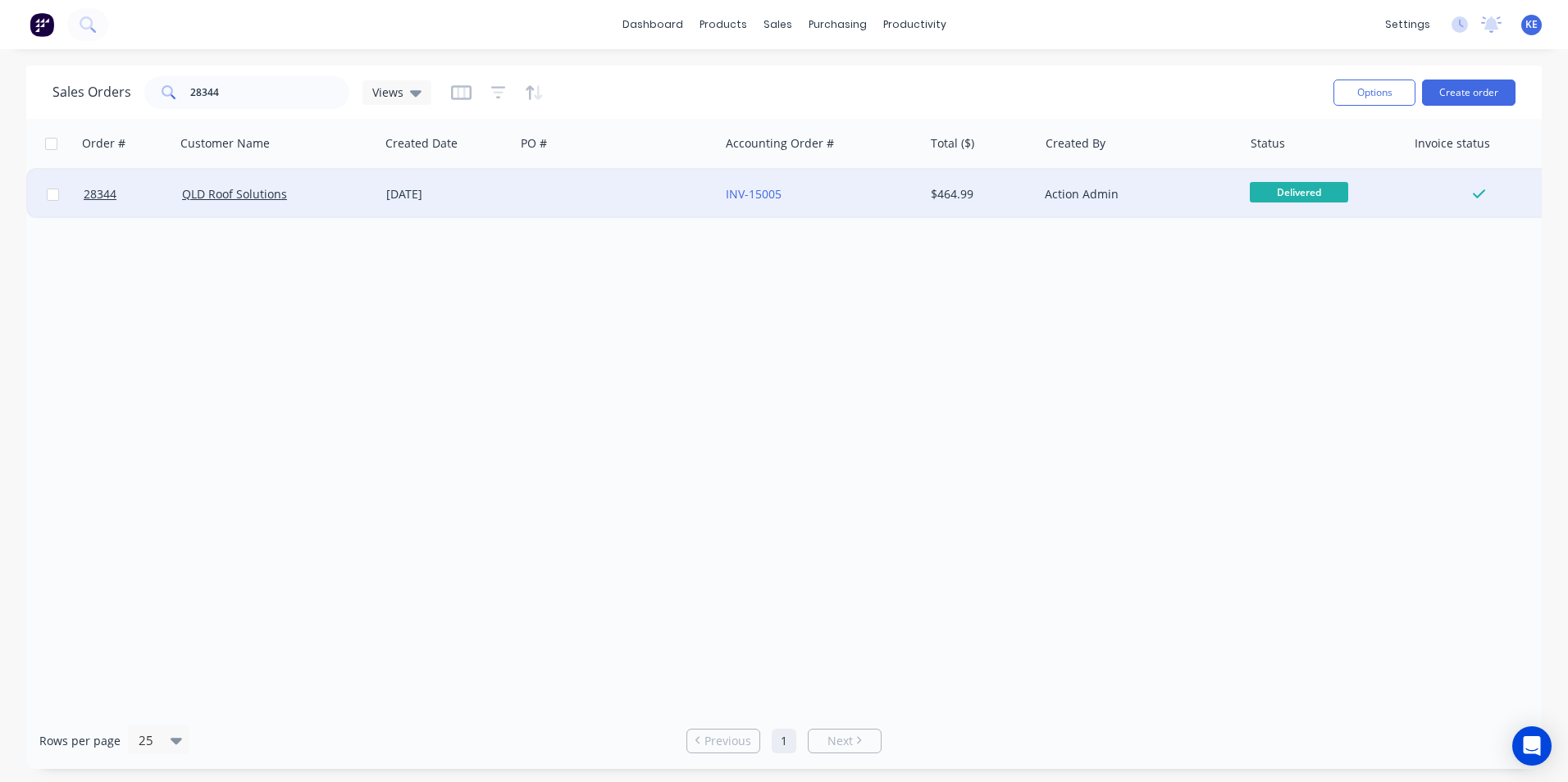
click at [45, 196] on div at bounding box center [53, 195] width 49 height 49
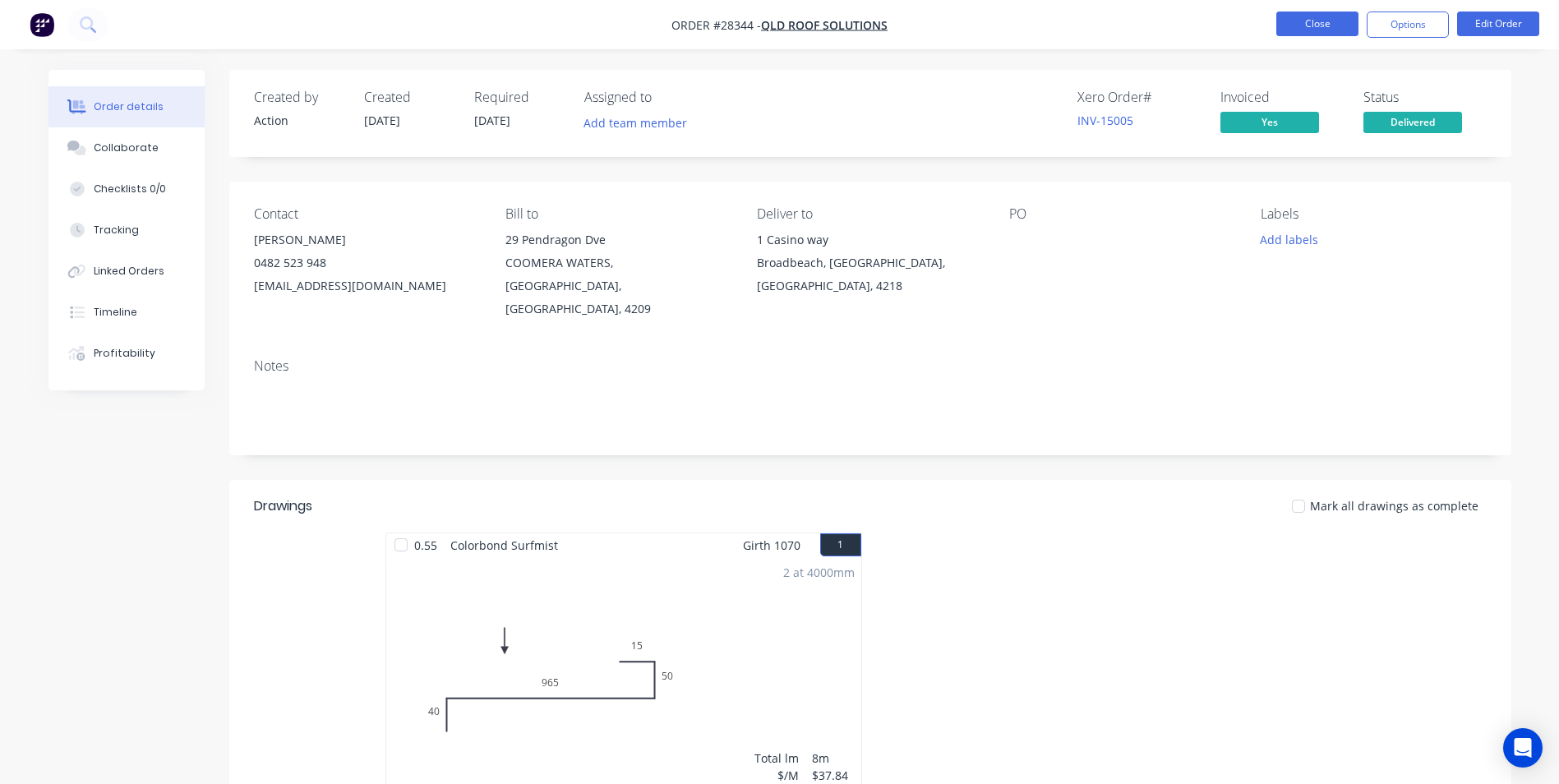
click at [1314, 27] on button "Close" at bounding box center [1317, 24] width 82 height 25
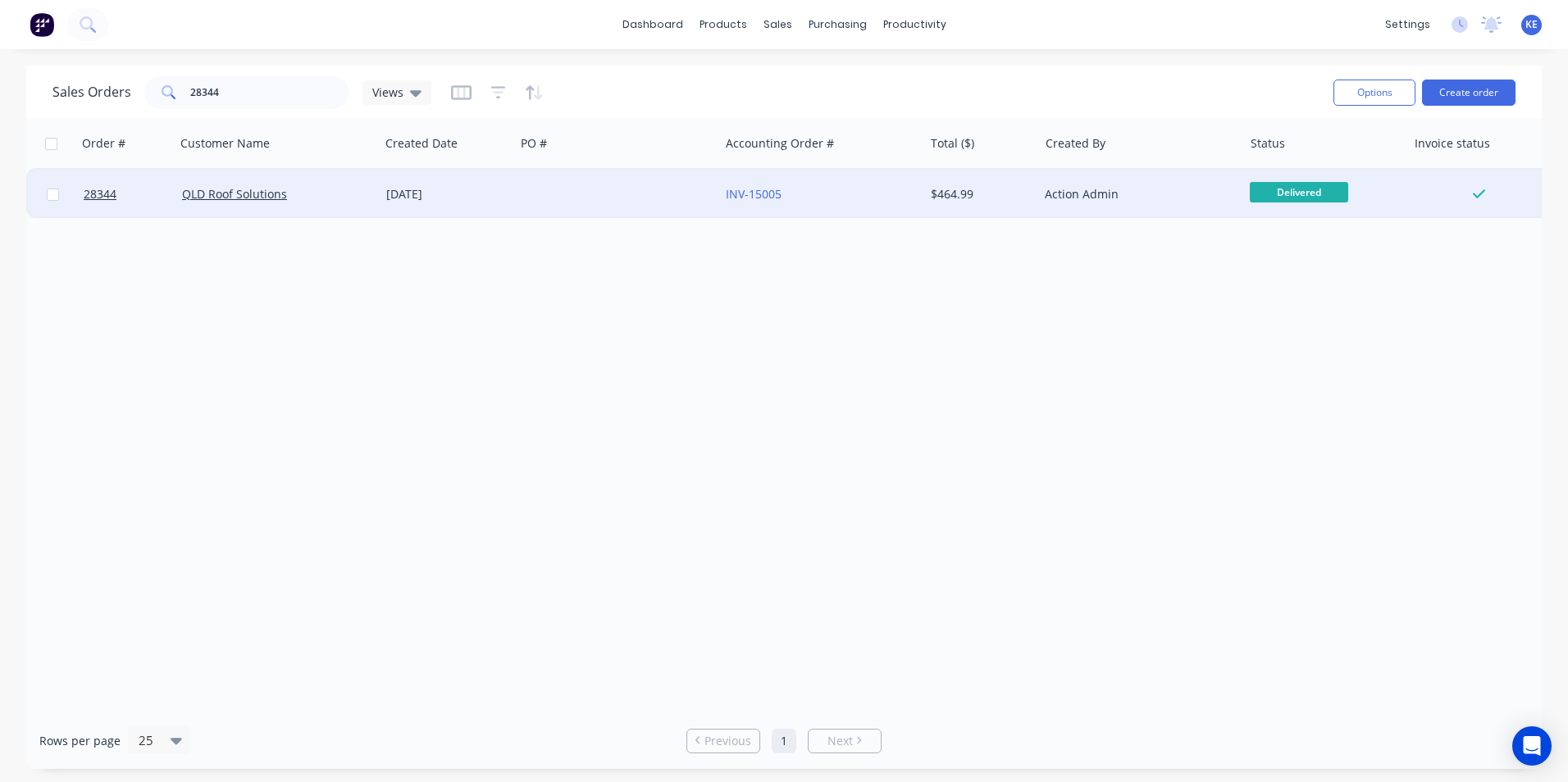
click at [51, 198] on input "checkbox" at bounding box center [53, 195] width 13 height 13
checkbox input "true"
click at [1367, 95] on button "Options" at bounding box center [1374, 92] width 82 height 26
click at [1311, 165] on div "Archive" at bounding box center [1325, 166] width 151 height 24
checkbox input "false"
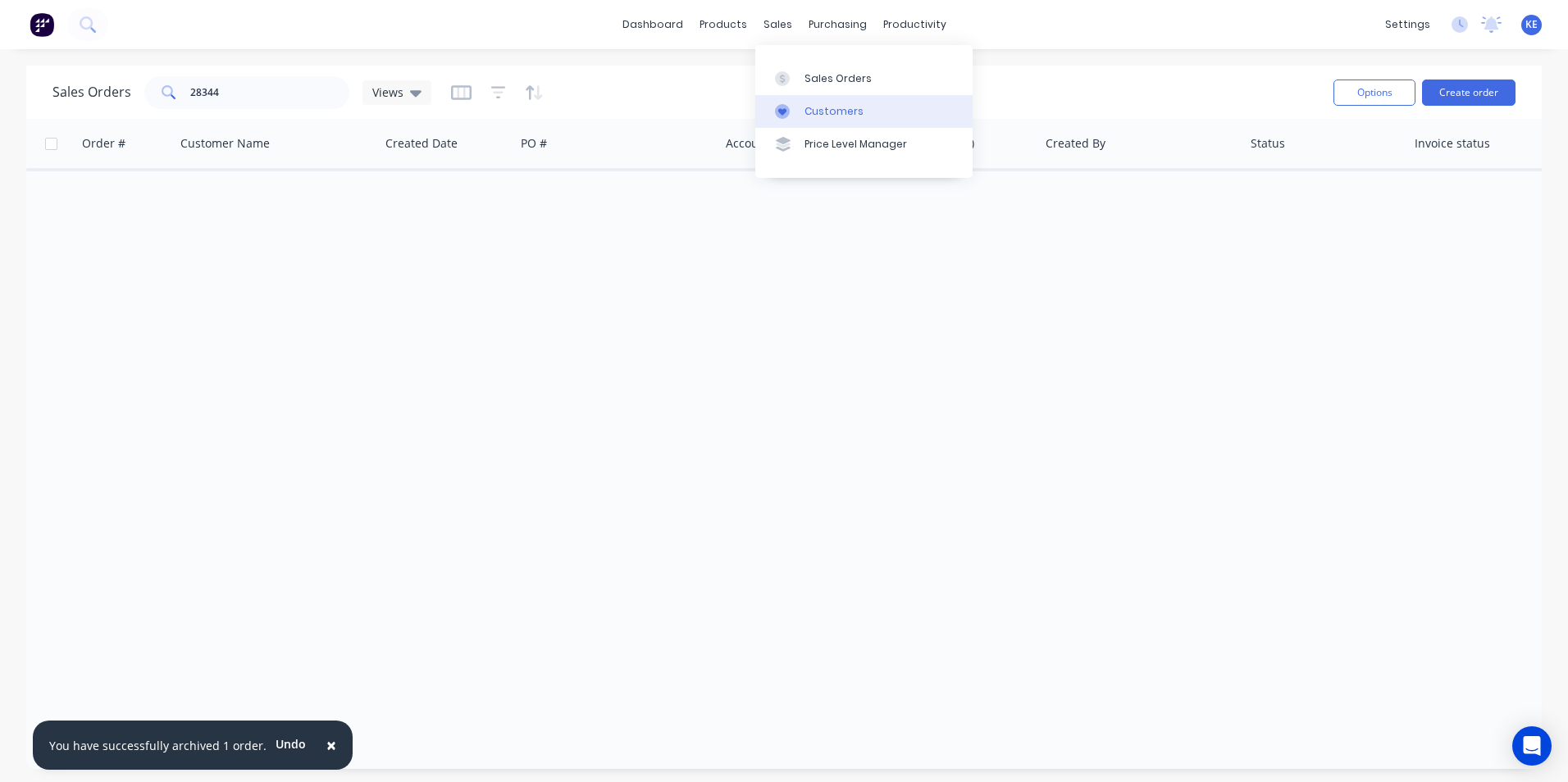
click at [814, 112] on div "Customers" at bounding box center [833, 111] width 59 height 15
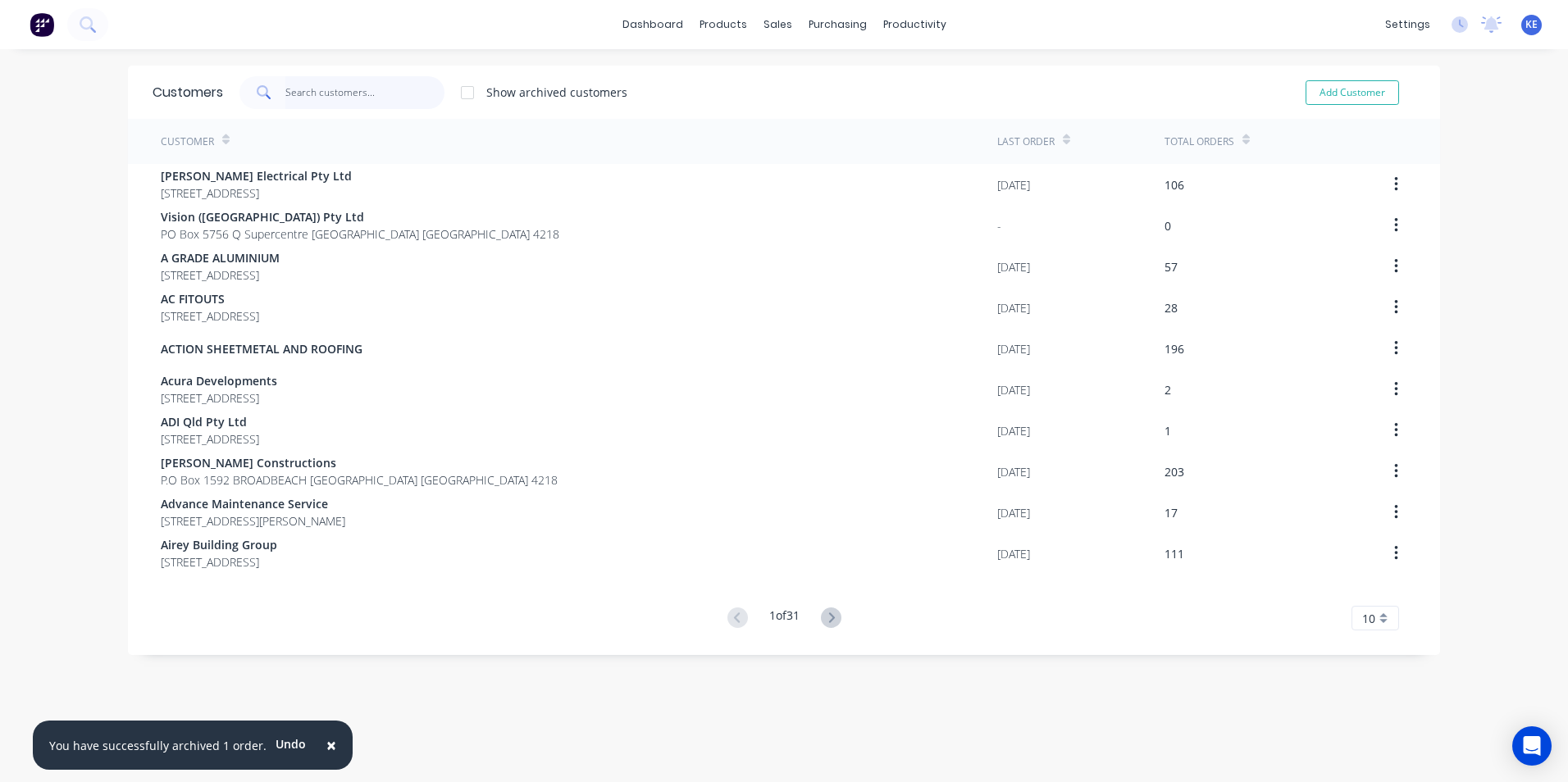
click at [324, 98] on input "text" at bounding box center [366, 93] width 160 height 33
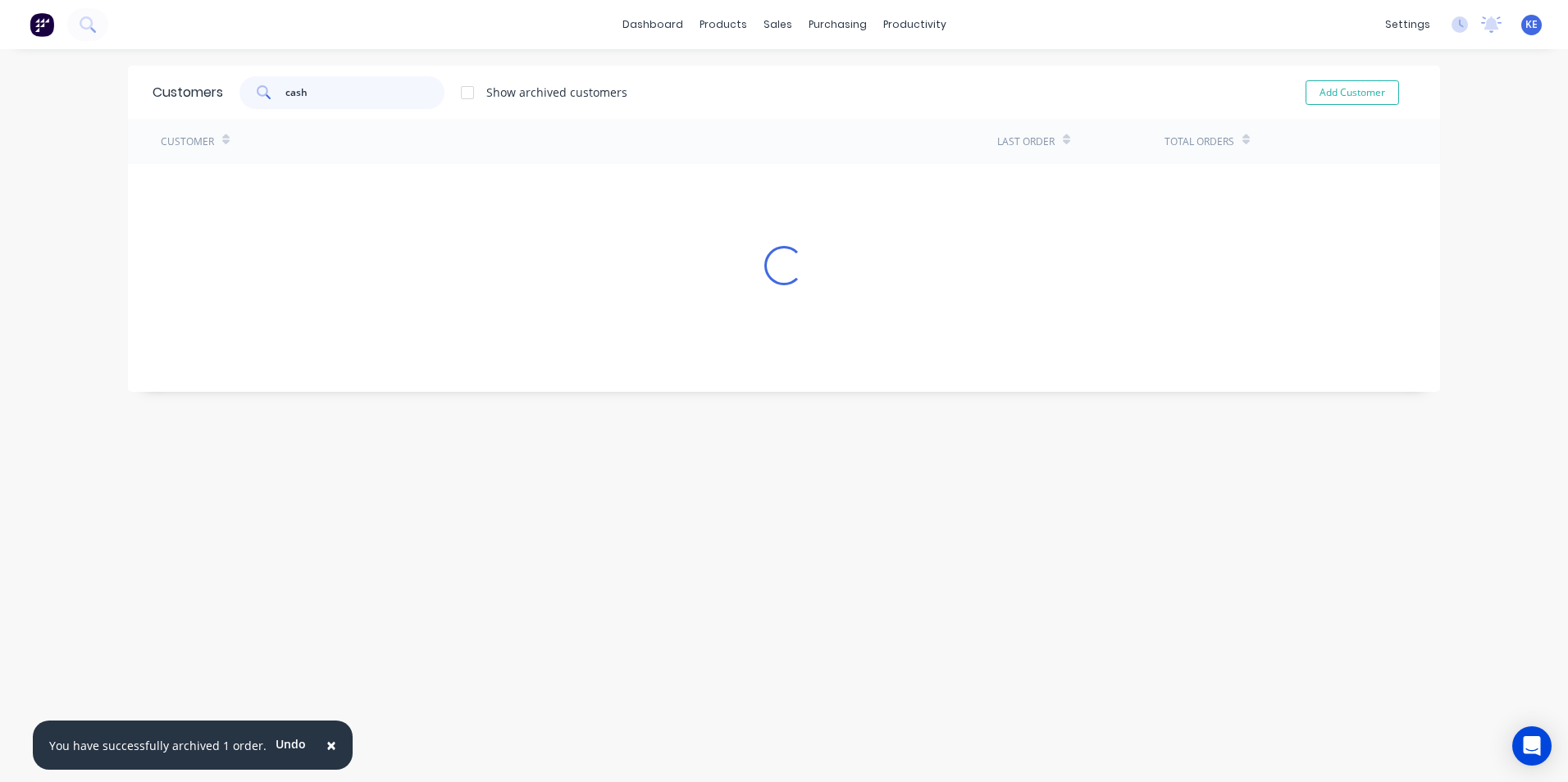
type input "cash"
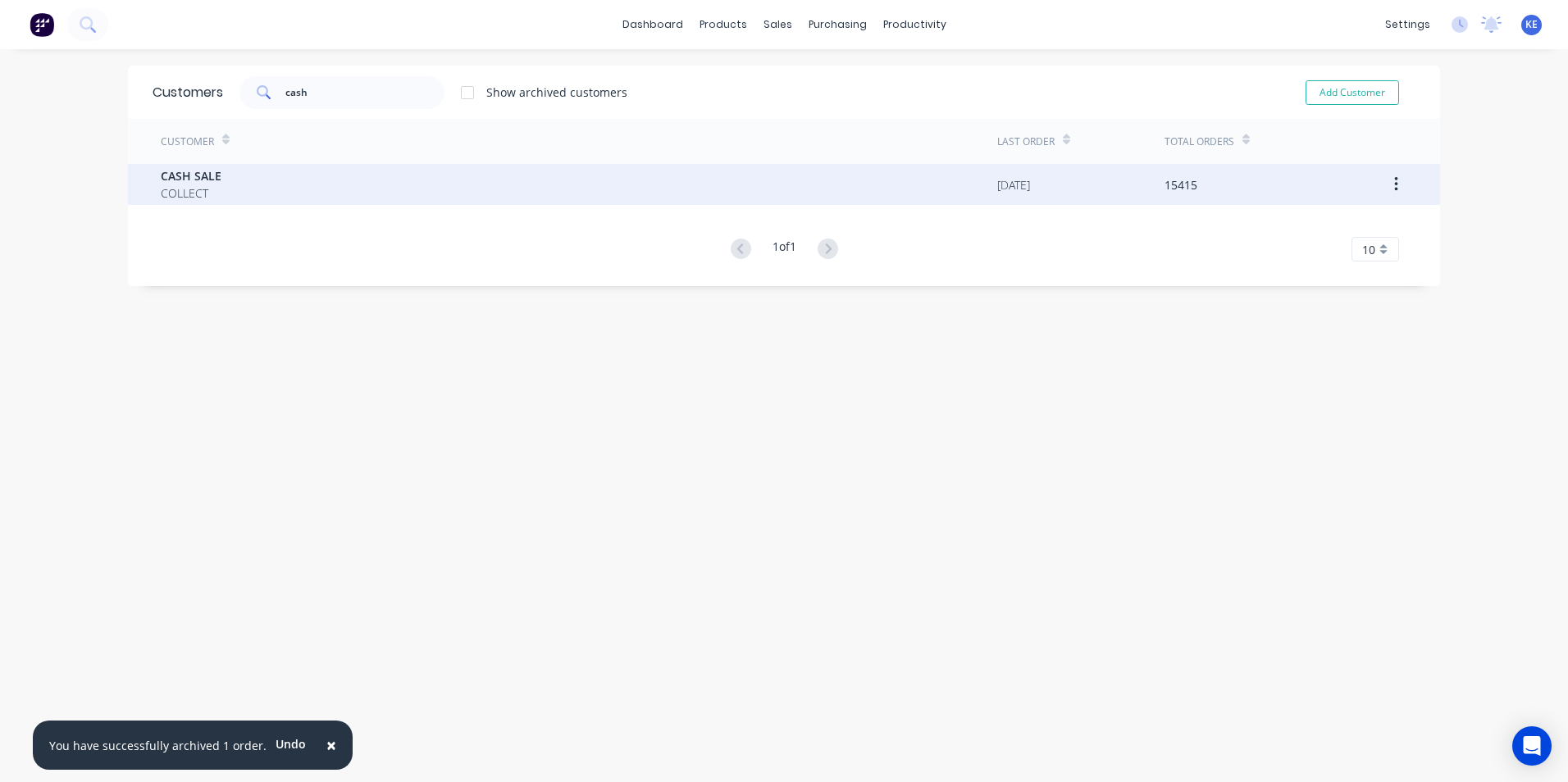
click at [324, 183] on div "CASH SALE COLLECT" at bounding box center [578, 184] width 836 height 41
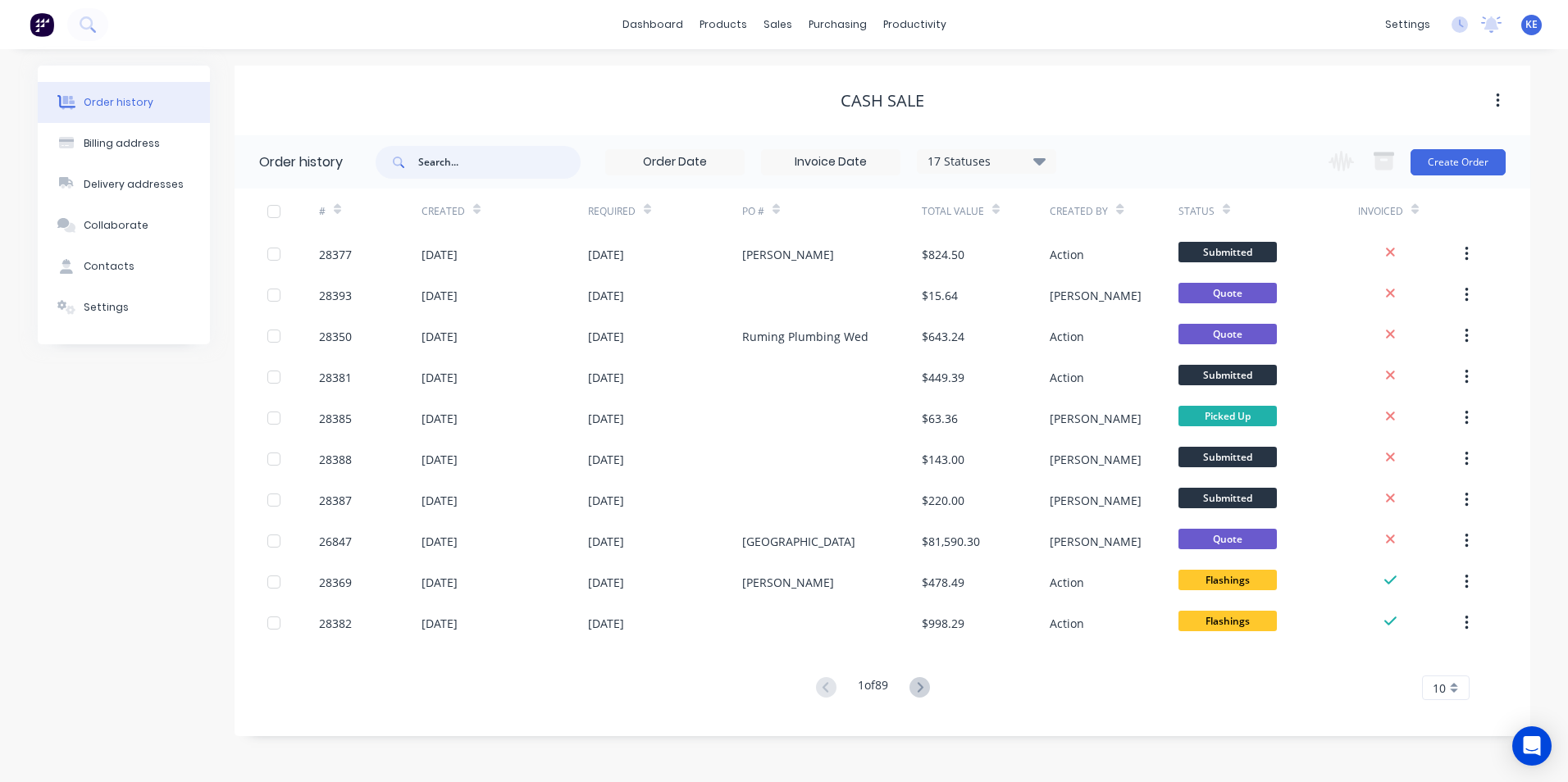
click at [456, 175] on input "text" at bounding box center [499, 162] width 162 height 33
type input "28113"
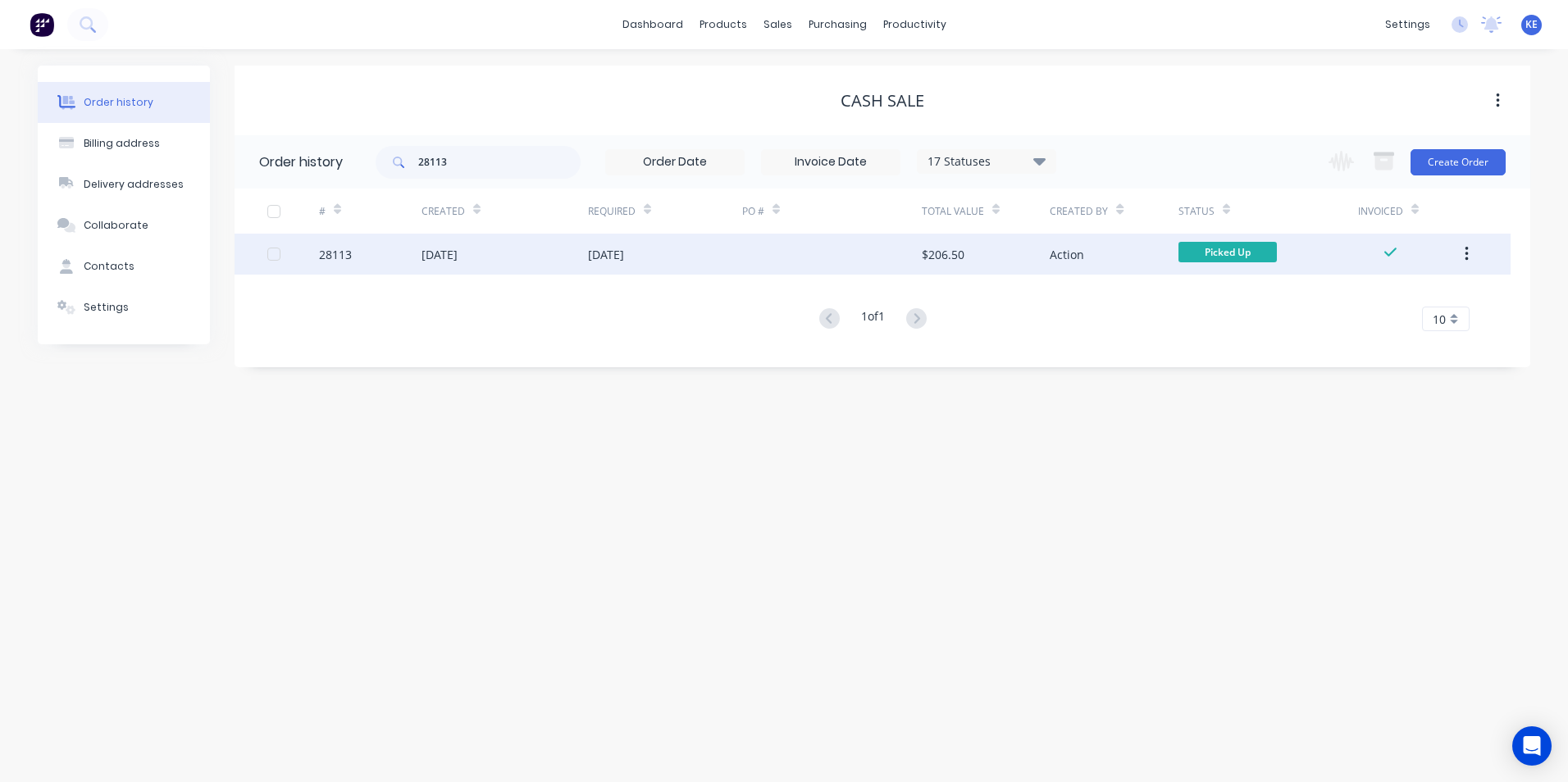
click at [359, 255] on div "28113" at bounding box center [370, 254] width 103 height 41
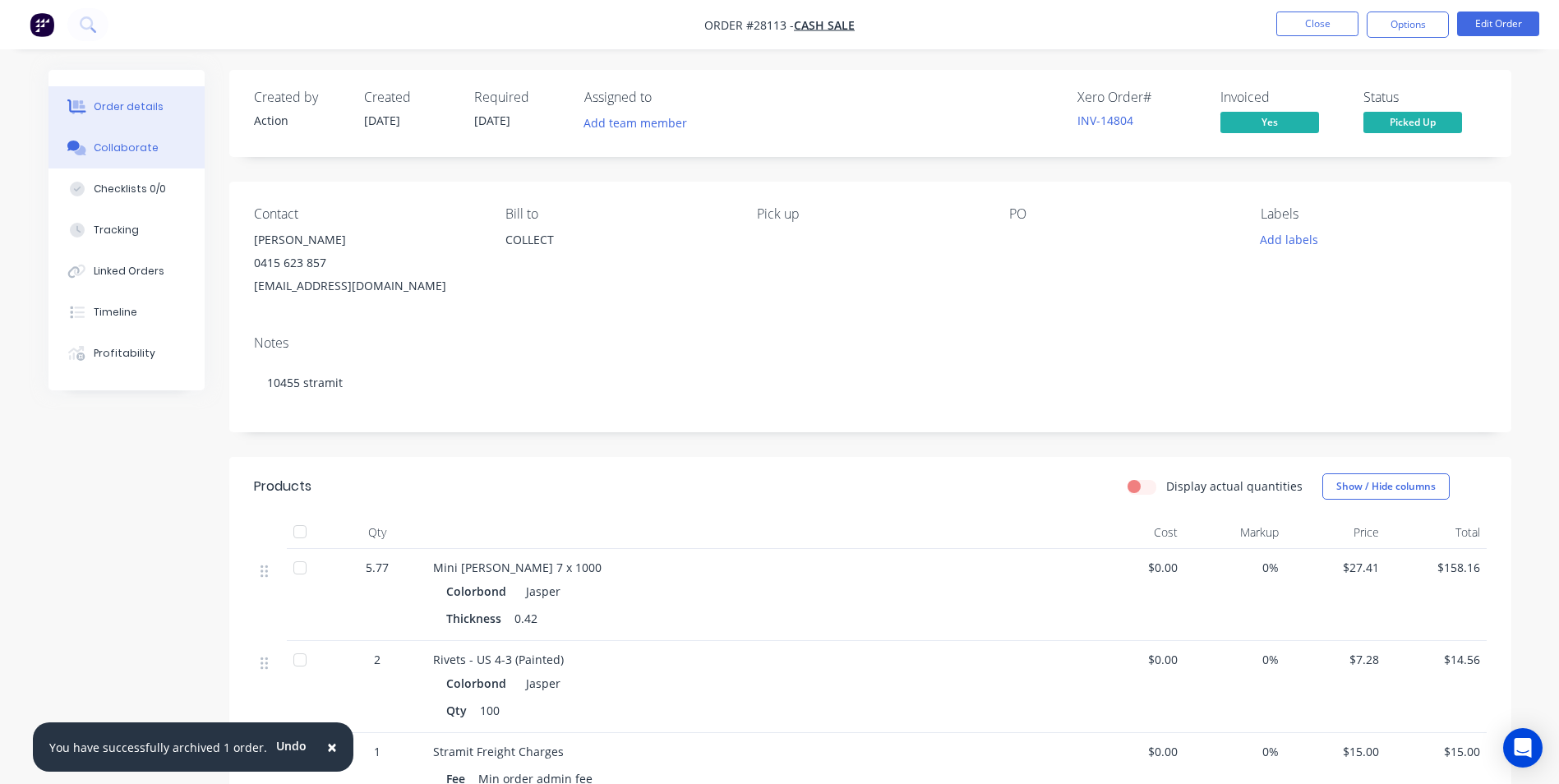
click at [116, 144] on div "Collaborate" at bounding box center [126, 148] width 65 height 15
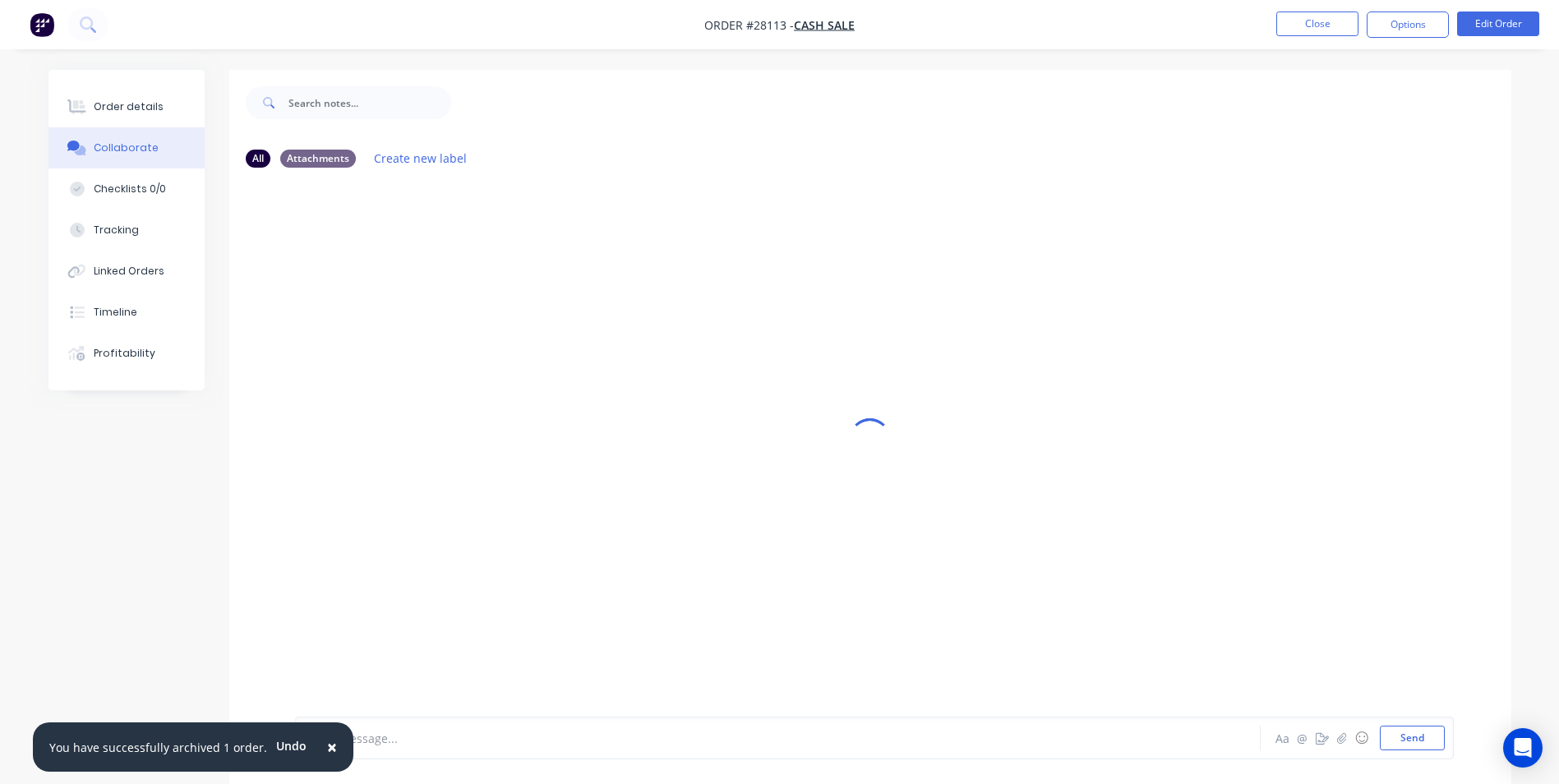
click at [327, 746] on span "×" at bounding box center [332, 747] width 10 height 23
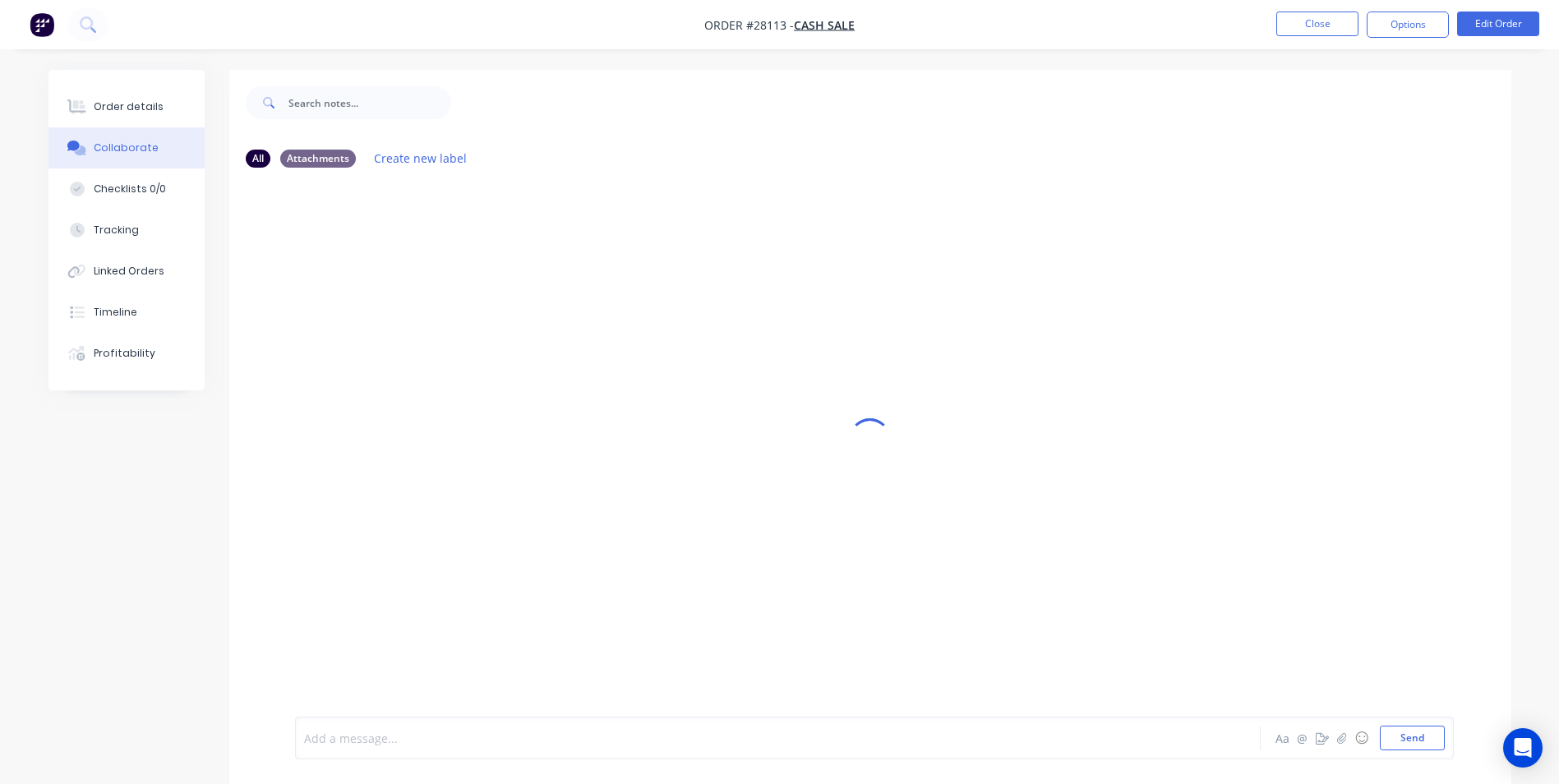
click at [379, 746] on div at bounding box center [732, 738] width 855 height 17
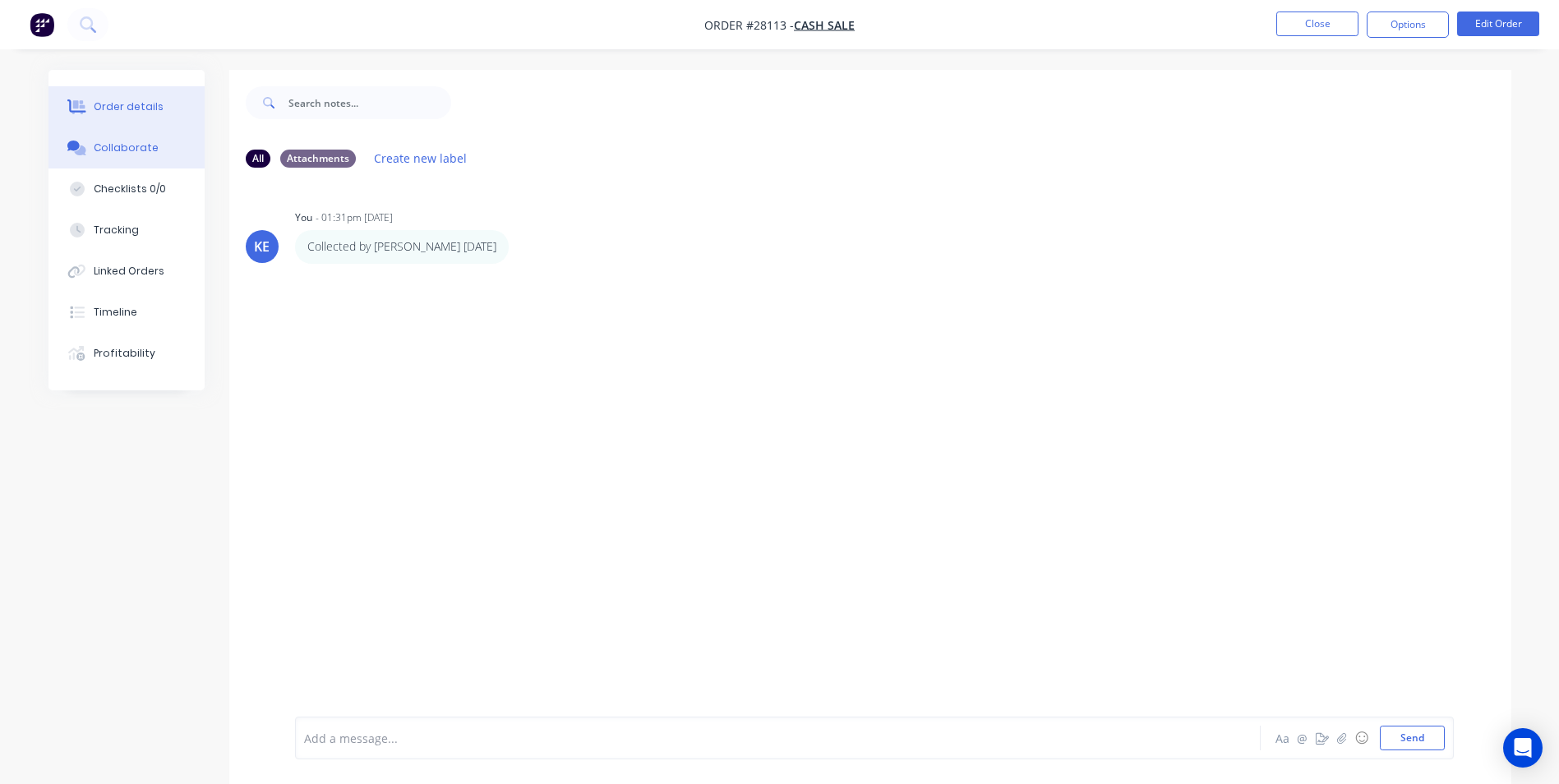
click at [120, 109] on div "Order details" at bounding box center [129, 107] width 70 height 15
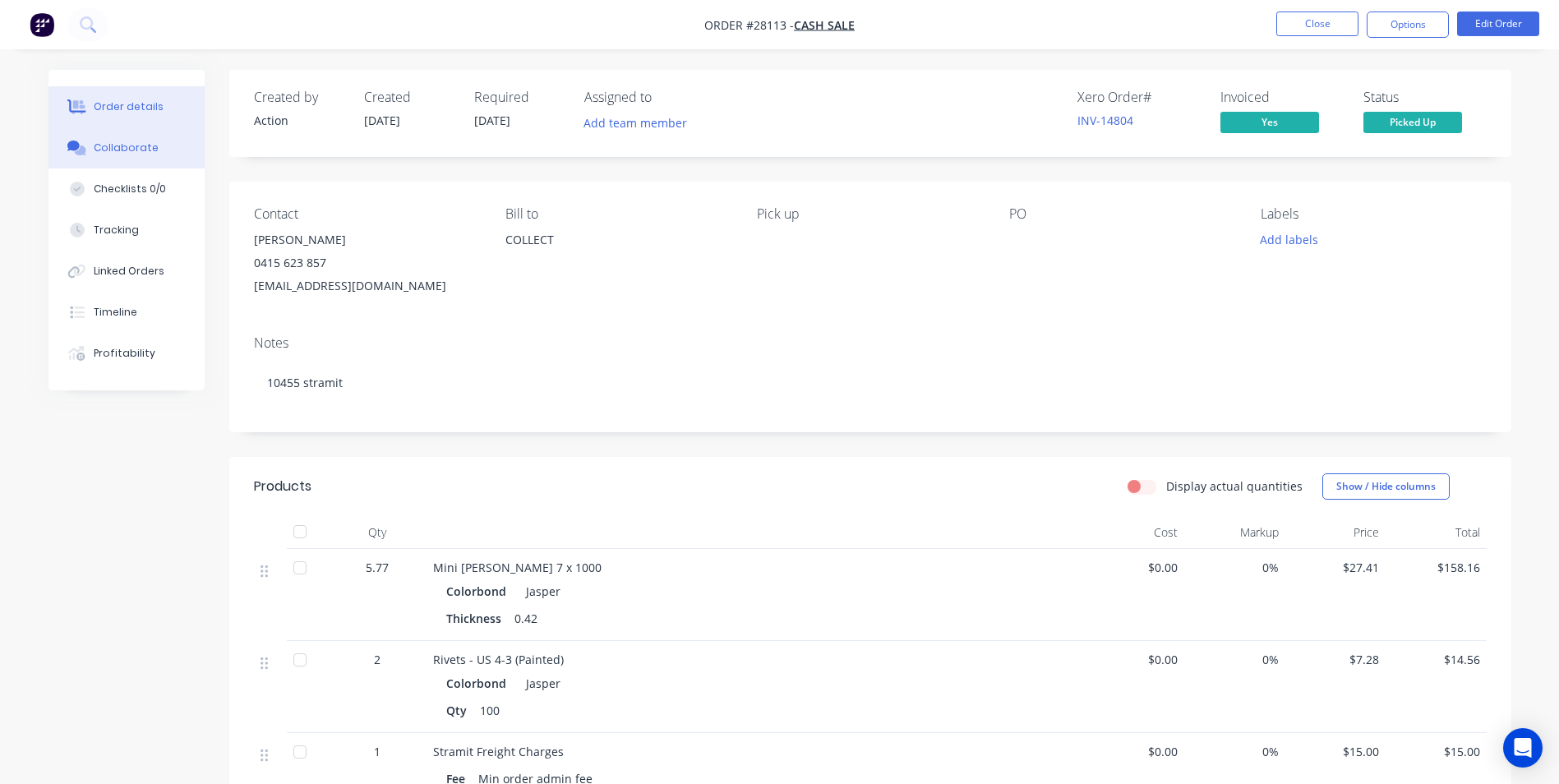
click at [145, 147] on div "Collaborate" at bounding box center [126, 148] width 65 height 15
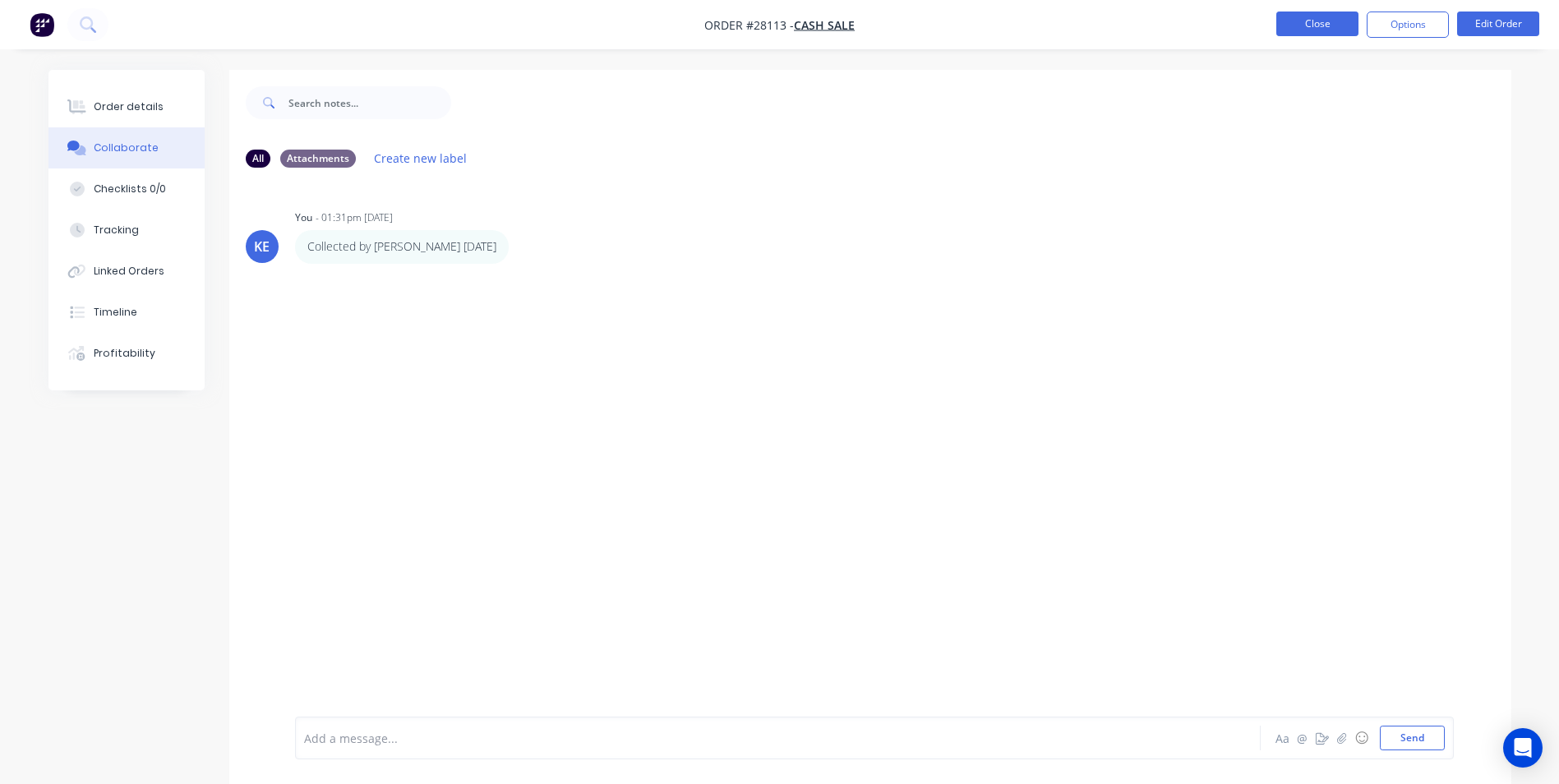
click at [1301, 27] on button "Close" at bounding box center [1317, 24] width 82 height 25
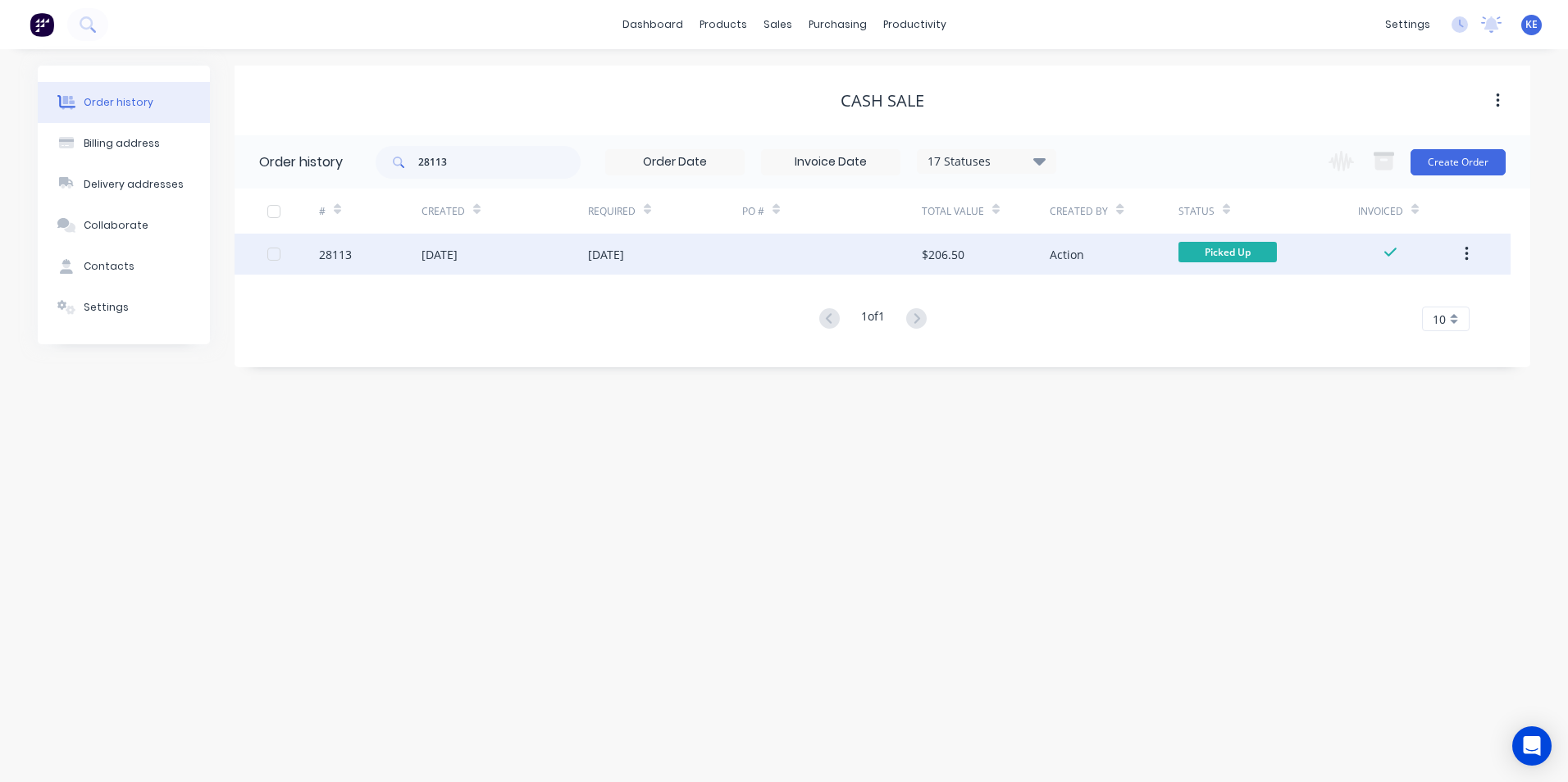
click at [1468, 255] on icon "button" at bounding box center [1466, 254] width 4 height 15
click at [1362, 306] on div "Archive" at bounding box center [1407, 297] width 126 height 24
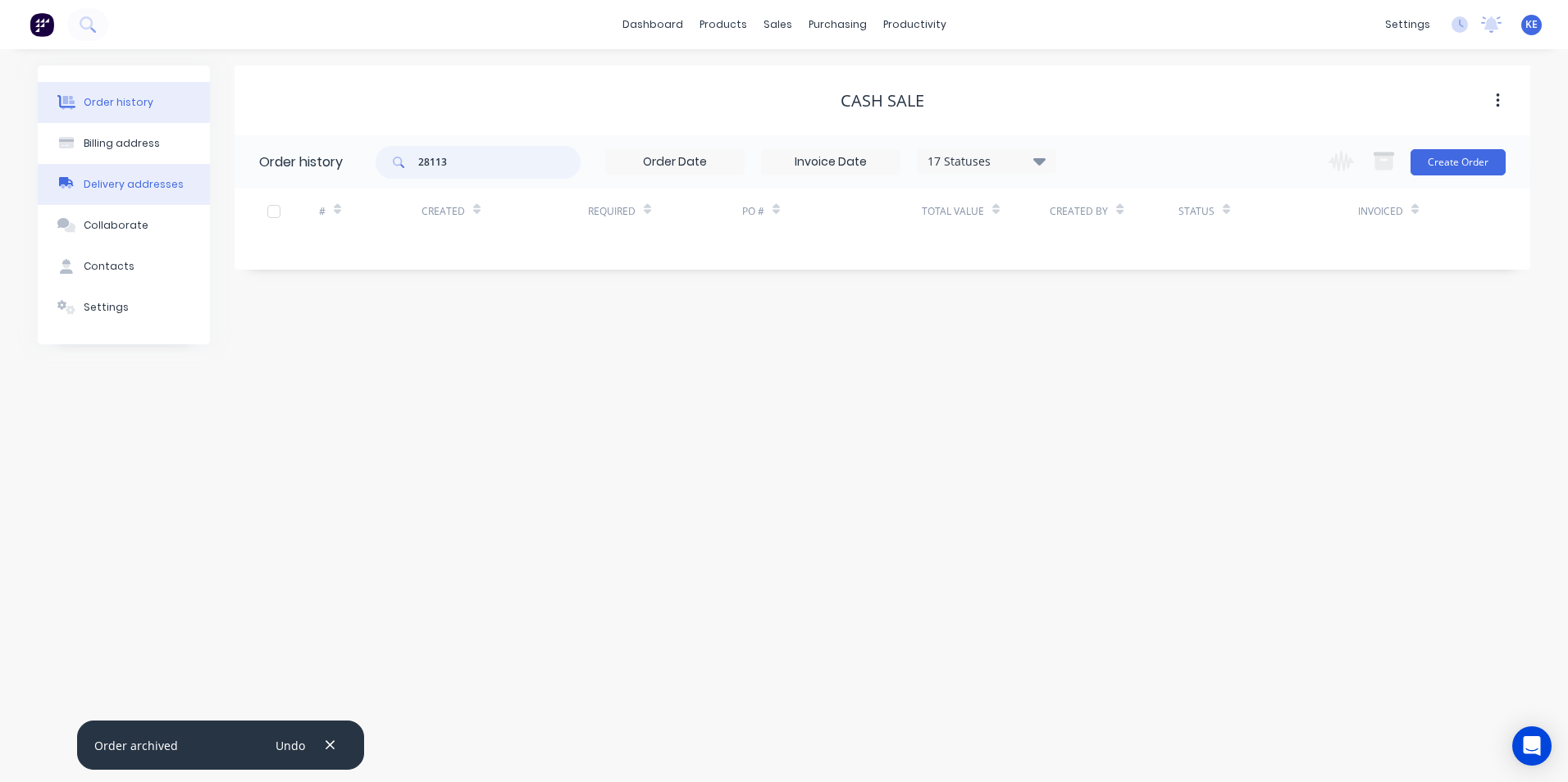
drag, startPoint x: 491, startPoint y: 164, endPoint x: 196, endPoint y: 175, distance: 295.2
click at [196, 175] on div "Order history Billing address Delivery addresses Collaborate Contacts Settings …" at bounding box center [783, 205] width 1493 height 278
type input "28345"
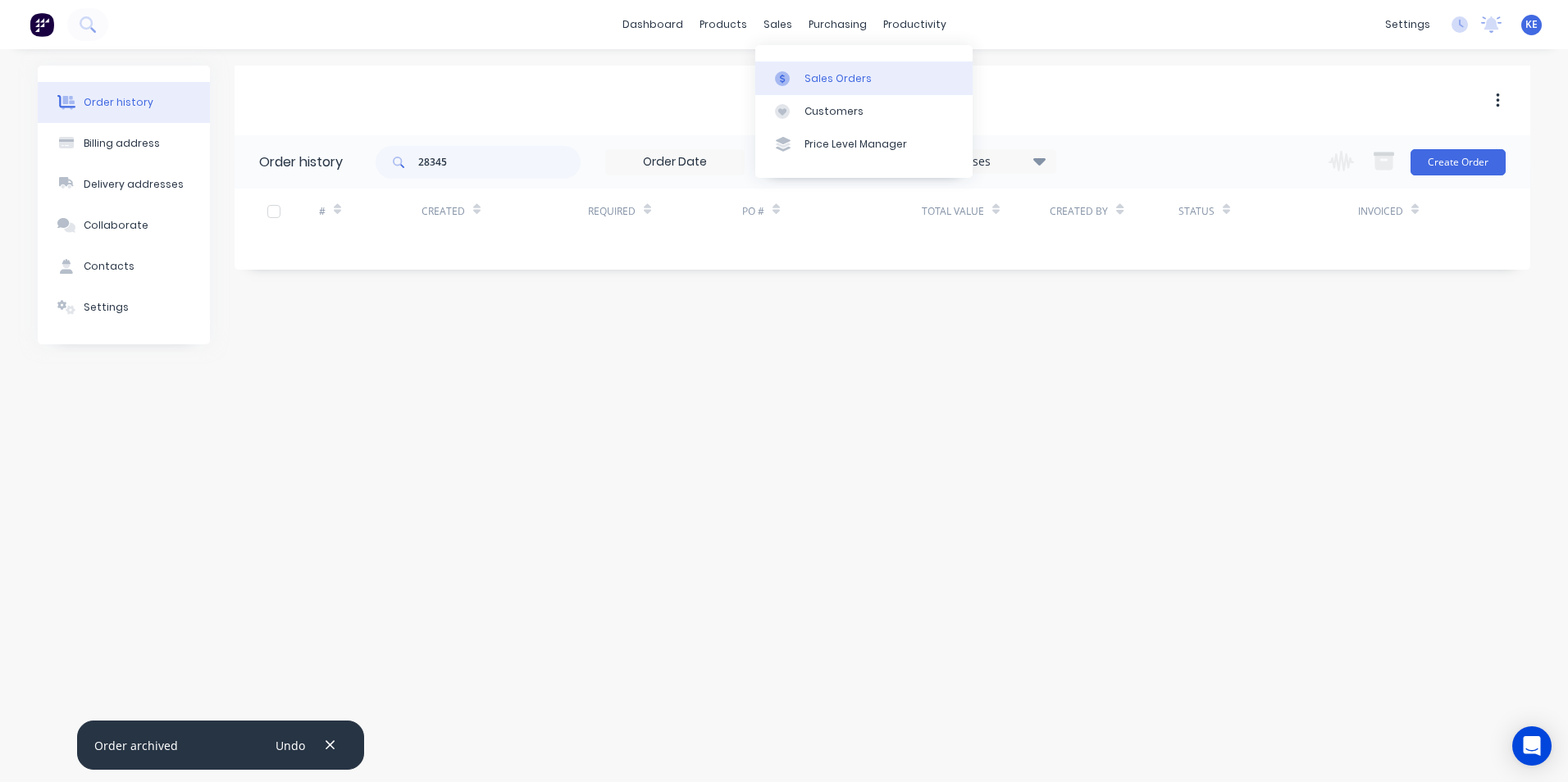
click at [809, 74] on div "Sales Orders" at bounding box center [838, 78] width 67 height 15
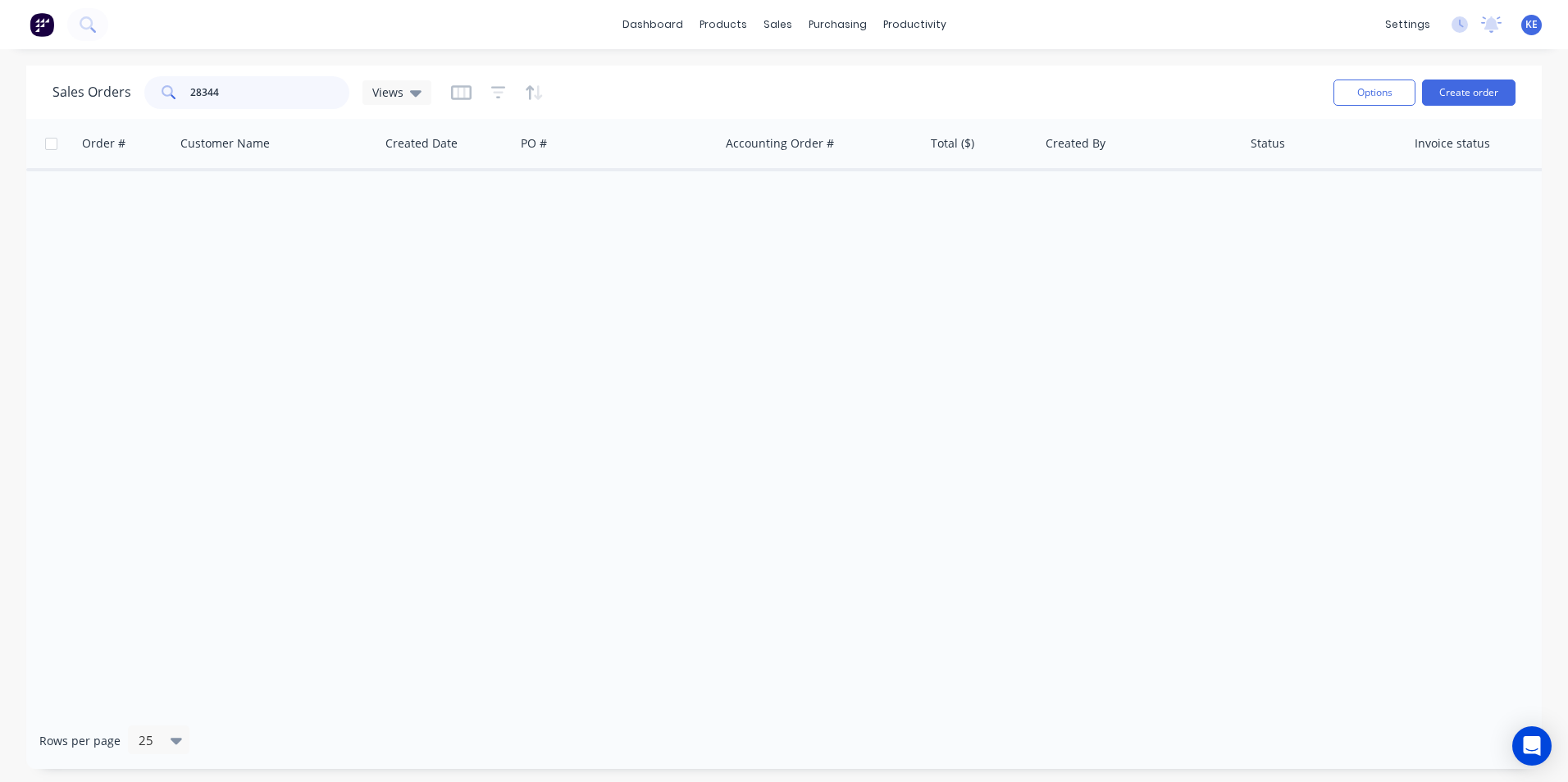
drag, startPoint x: 256, startPoint y: 95, endPoint x: 136, endPoint y: 105, distance: 120.4
click at [136, 105] on div "Sales Orders 28344 Views" at bounding box center [242, 93] width 378 height 33
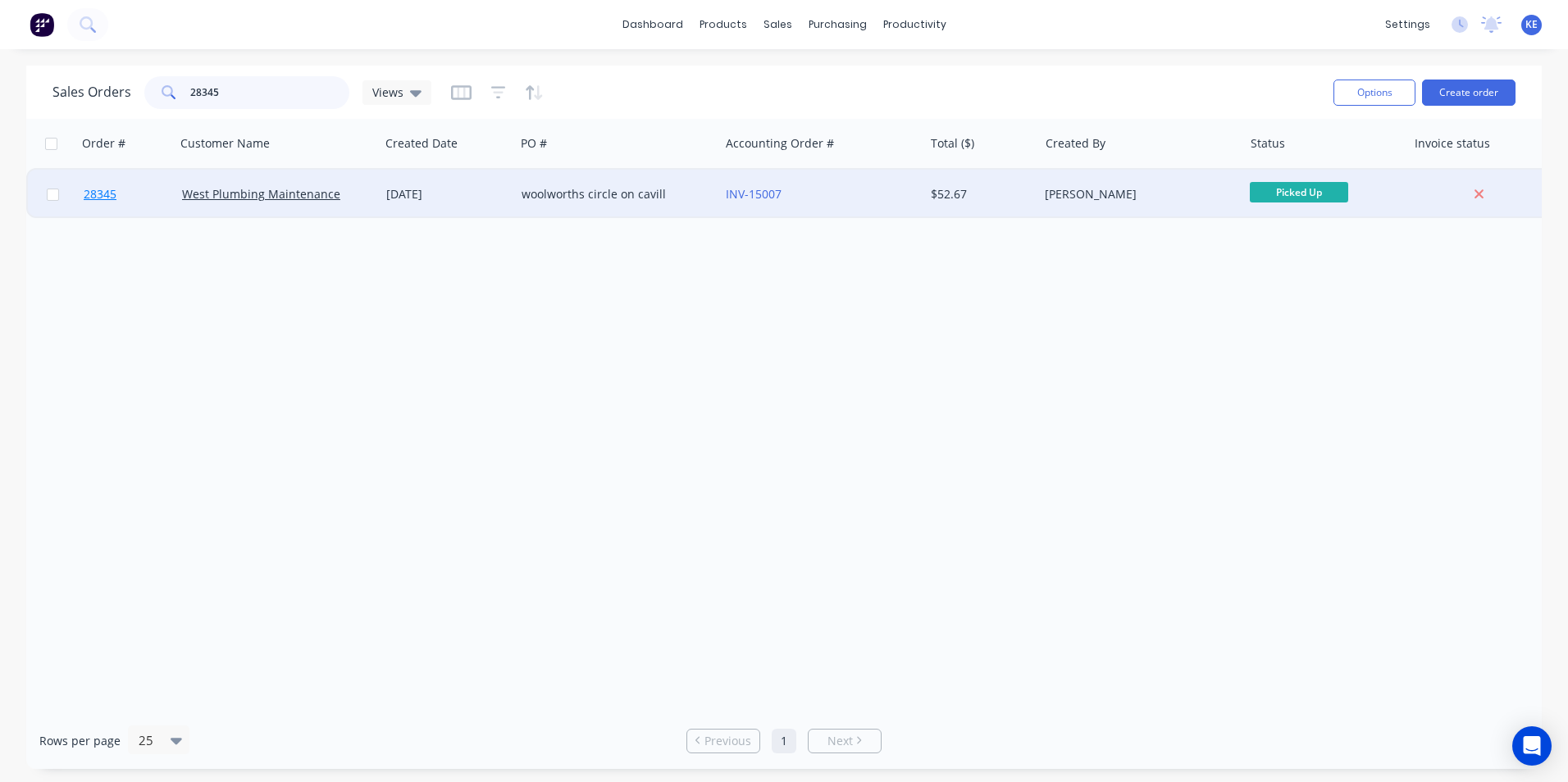
type input "28345"
click at [141, 183] on link "28345" at bounding box center [133, 195] width 98 height 49
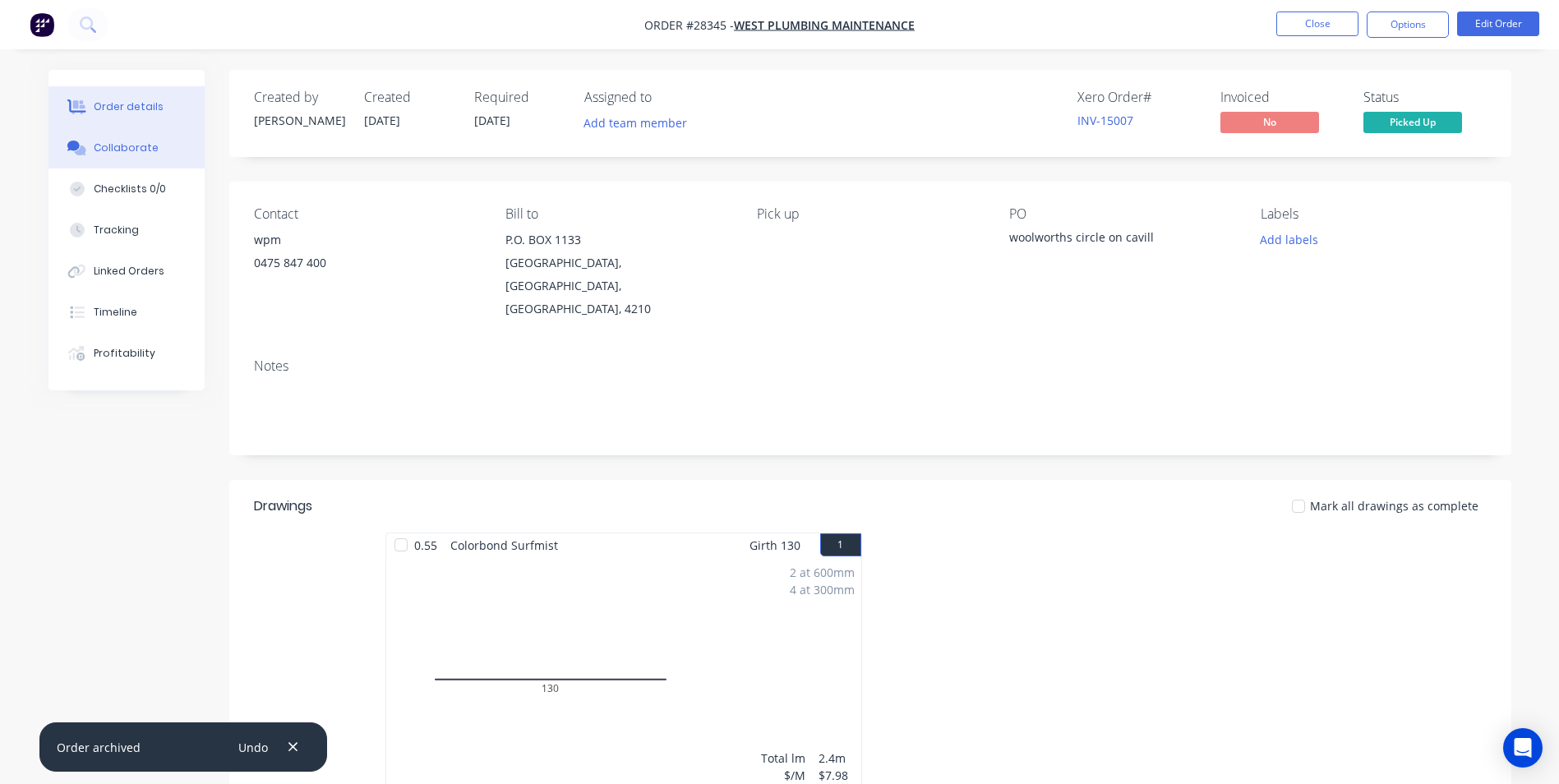
click at [103, 154] on div "Collaborate" at bounding box center [126, 148] width 65 height 15
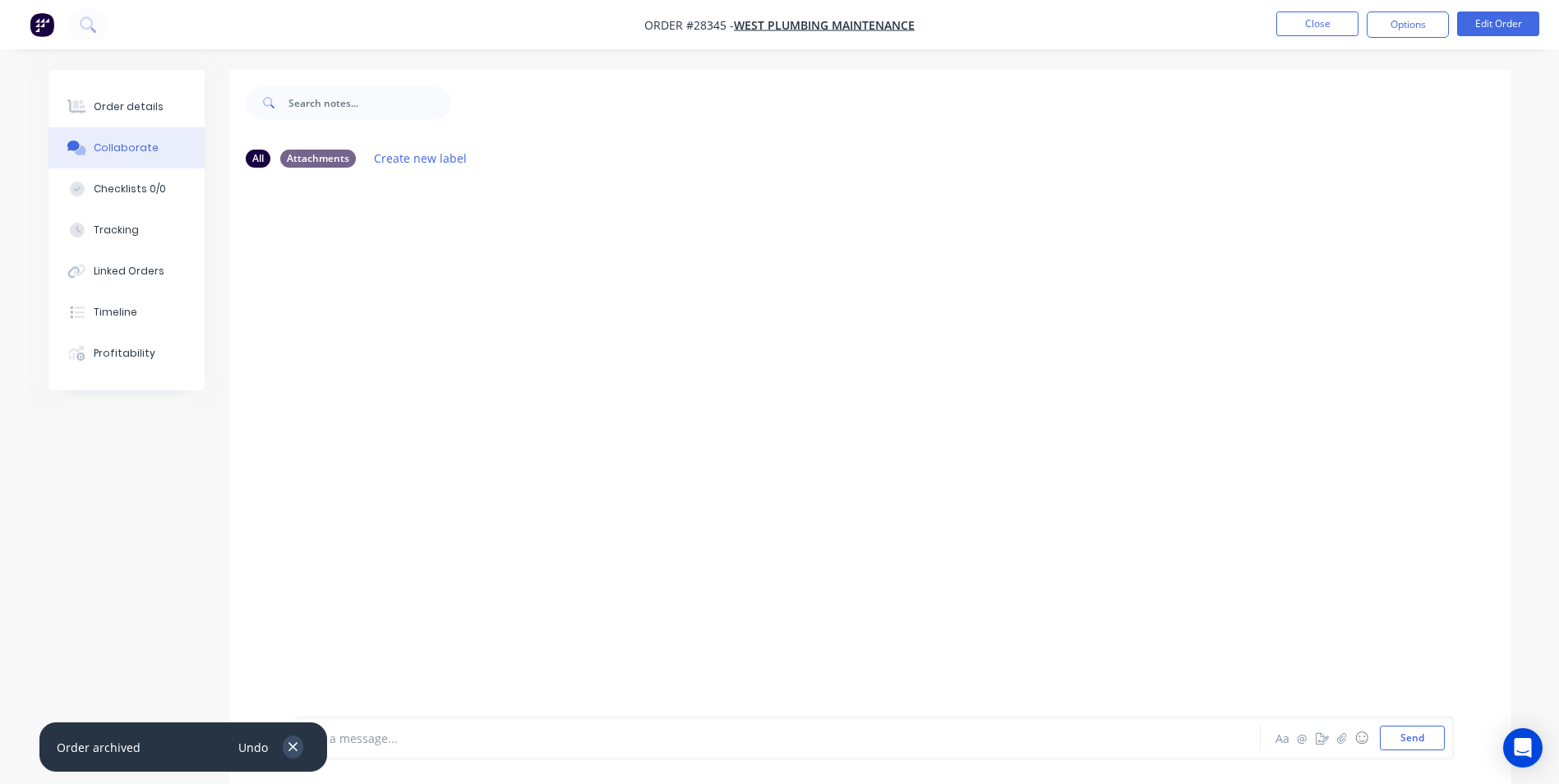
click at [296, 745] on icon "button" at bounding box center [294, 747] width 11 height 15
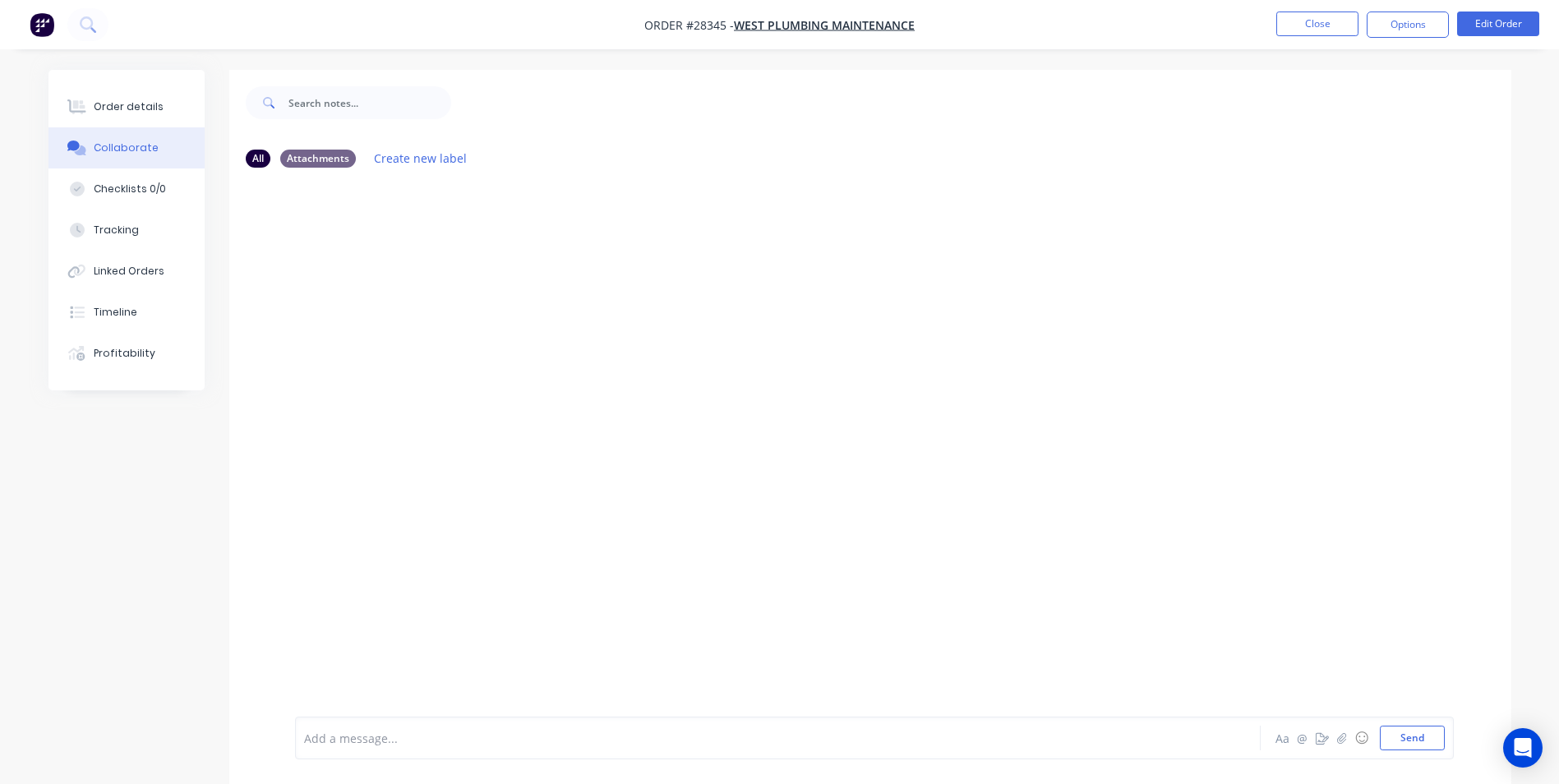
click at [371, 745] on div at bounding box center [732, 738] width 855 height 17
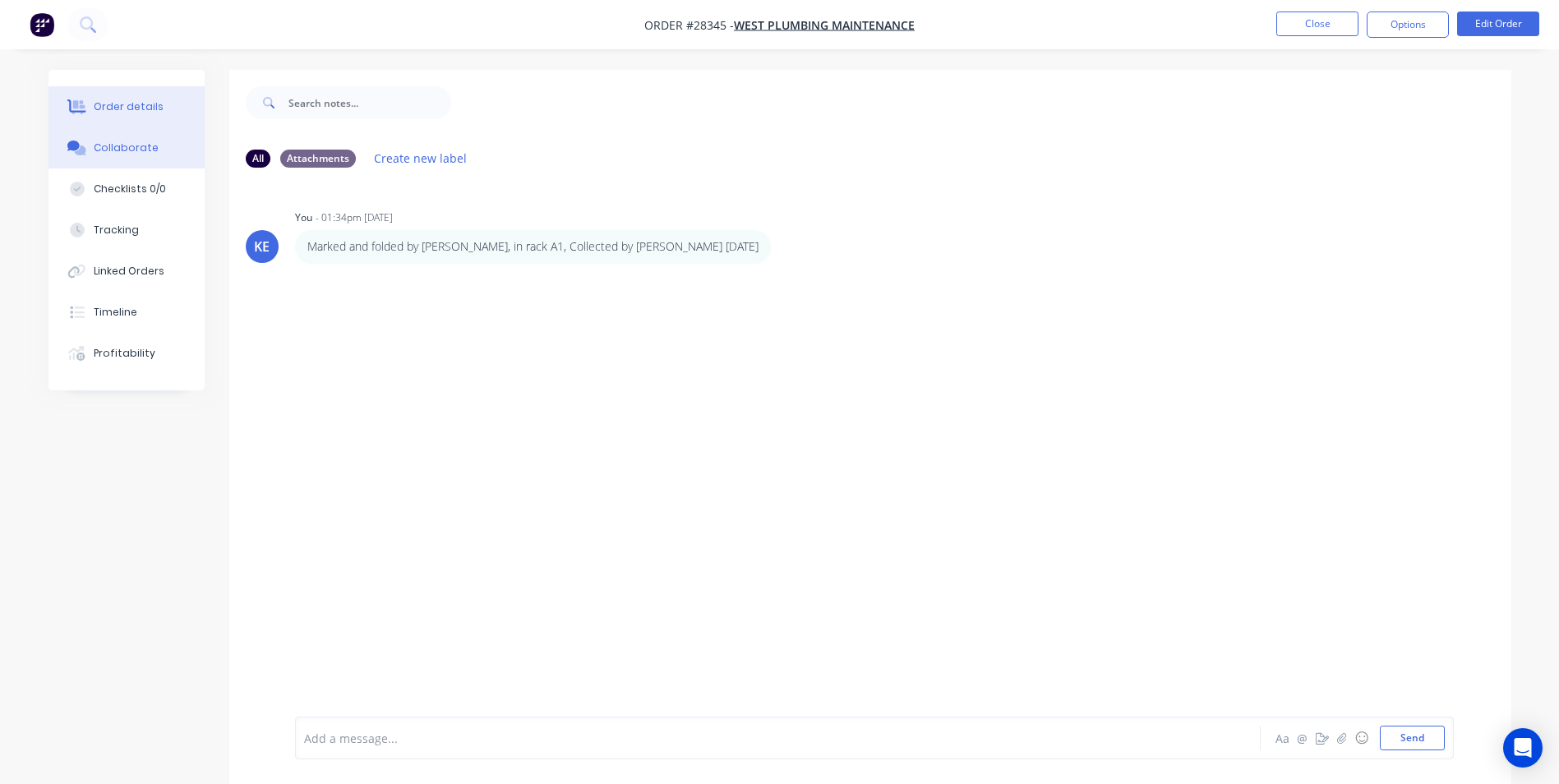
click at [121, 116] on button "Order details" at bounding box center [126, 107] width 156 height 41
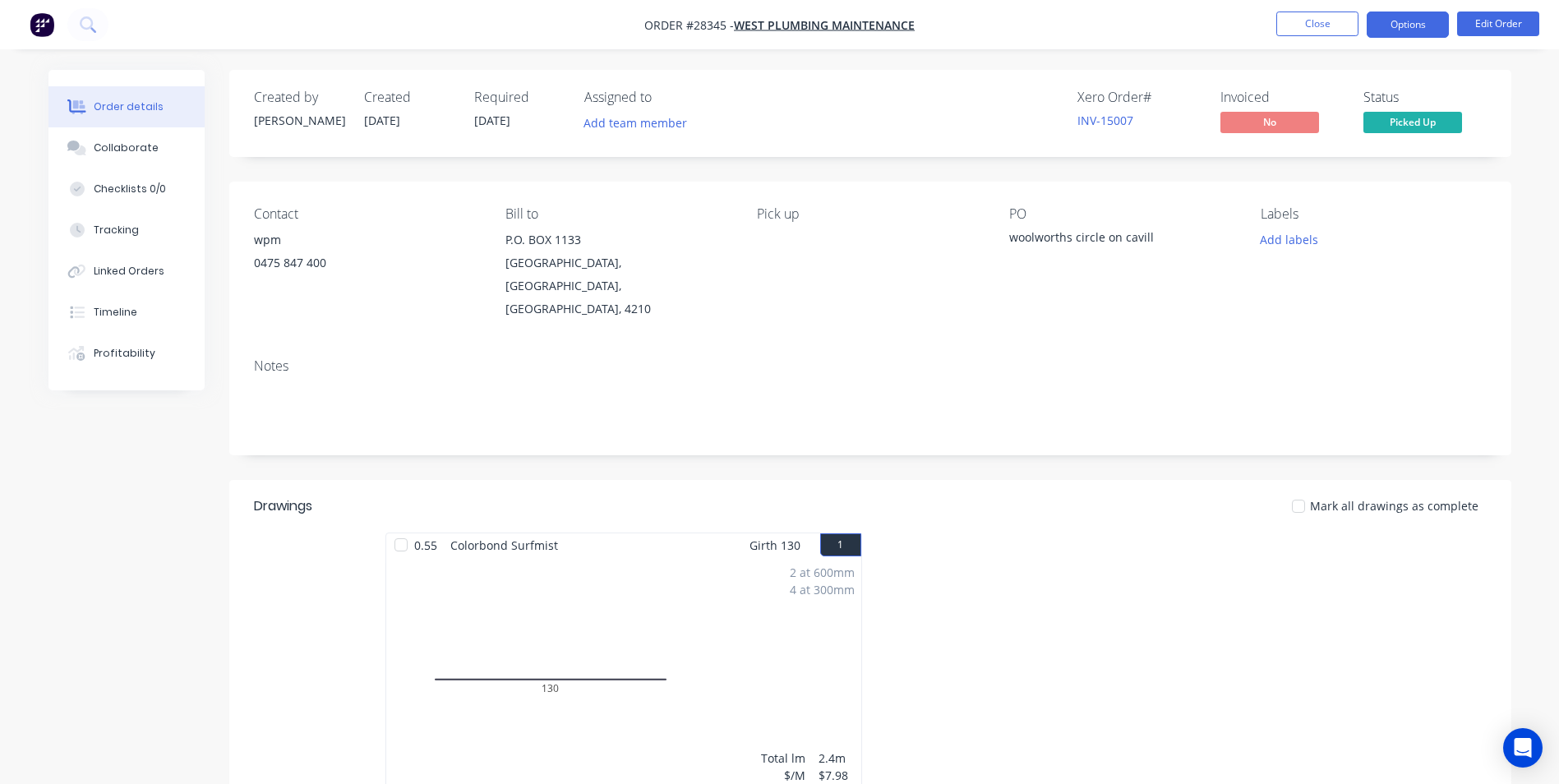
click at [1393, 22] on button "Options" at bounding box center [1408, 25] width 82 height 26
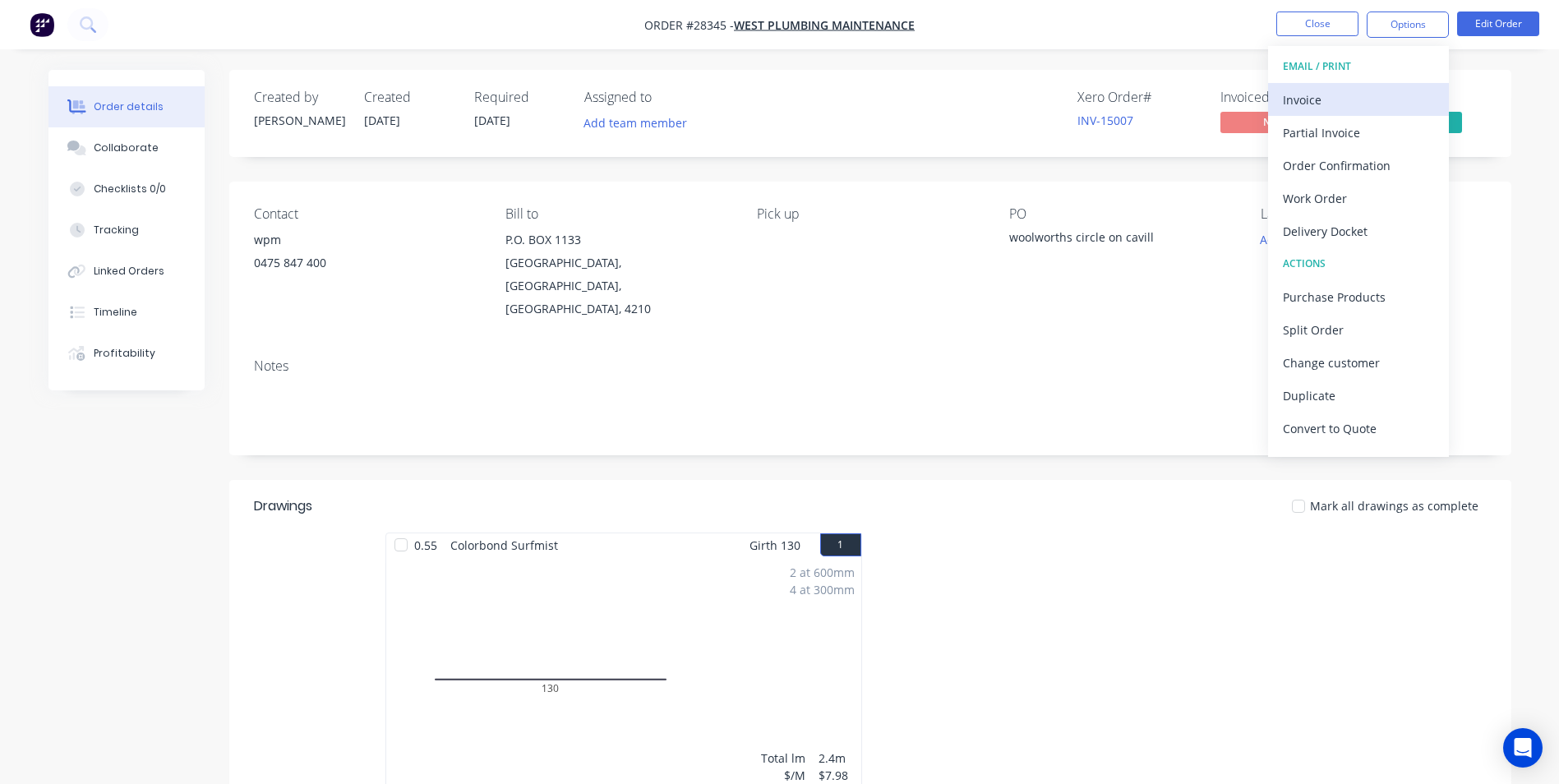
click at [1337, 95] on div "Invoice" at bounding box center [1358, 99] width 151 height 24
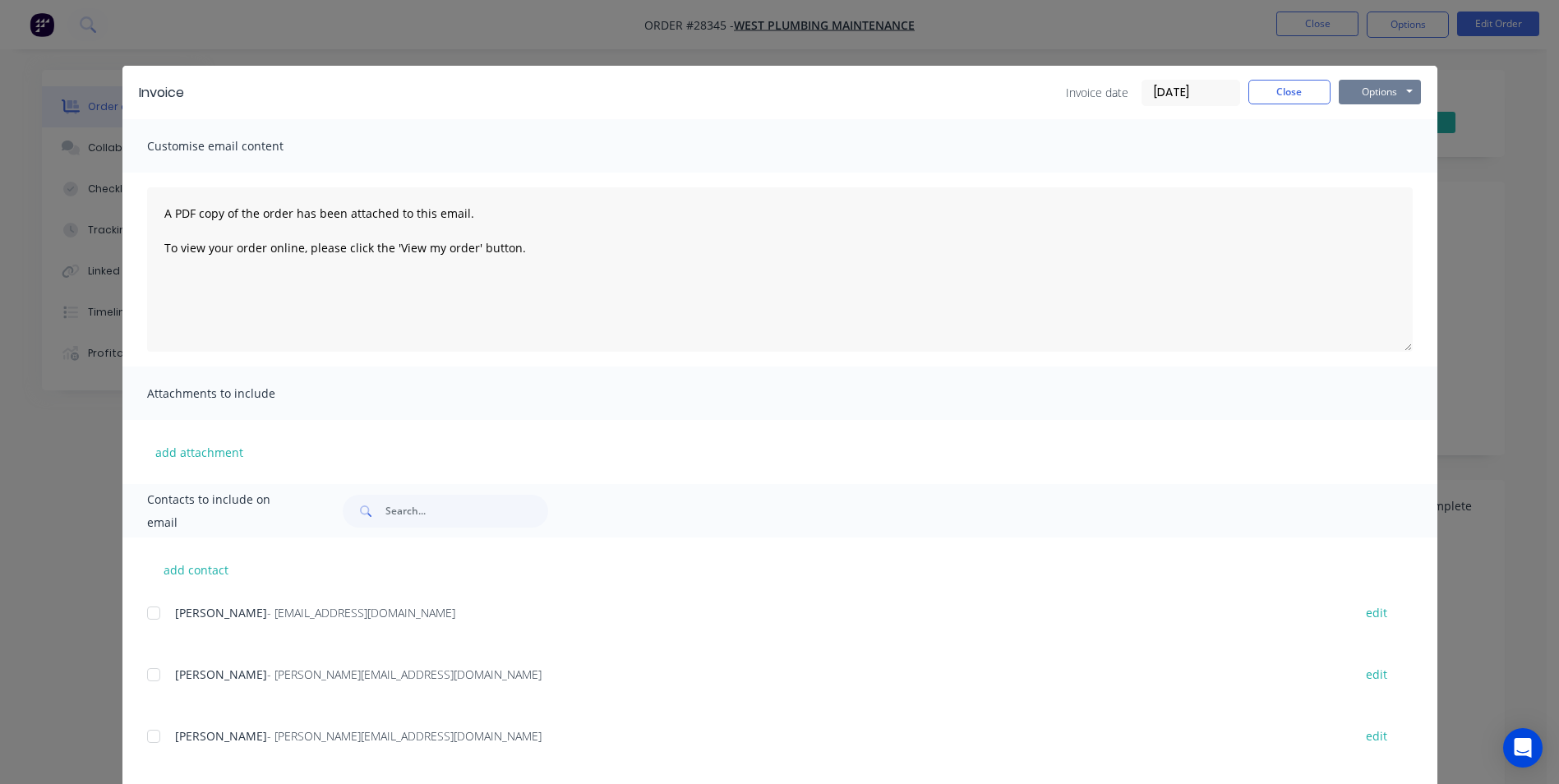
click at [1395, 83] on button "Options" at bounding box center [1379, 91] width 82 height 25
click at [1360, 157] on button "Print" at bounding box center [1390, 149] width 105 height 27
click at [1288, 96] on button "Close" at bounding box center [1289, 91] width 82 height 25
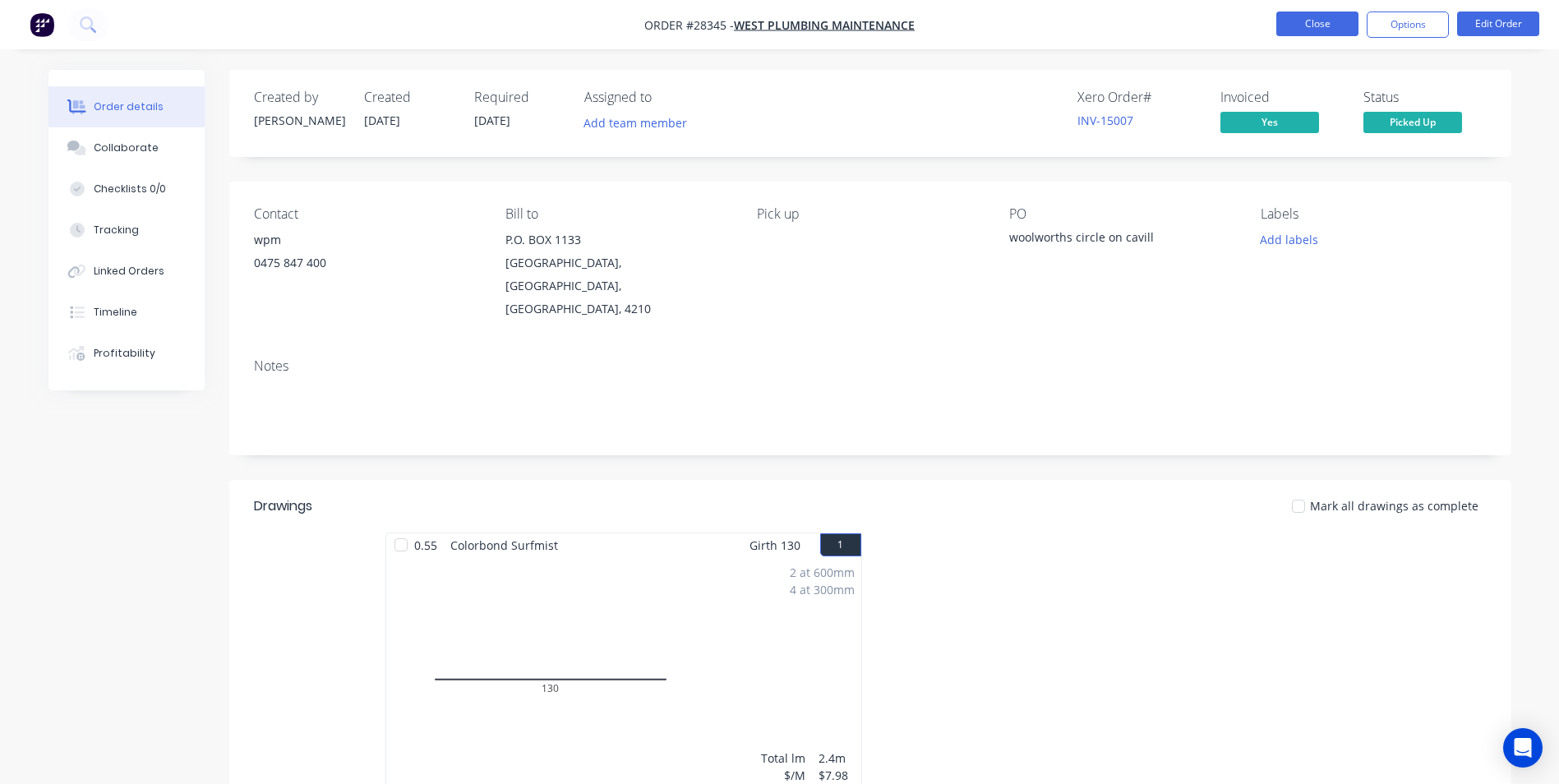
click at [1338, 19] on button "Close" at bounding box center [1317, 24] width 82 height 25
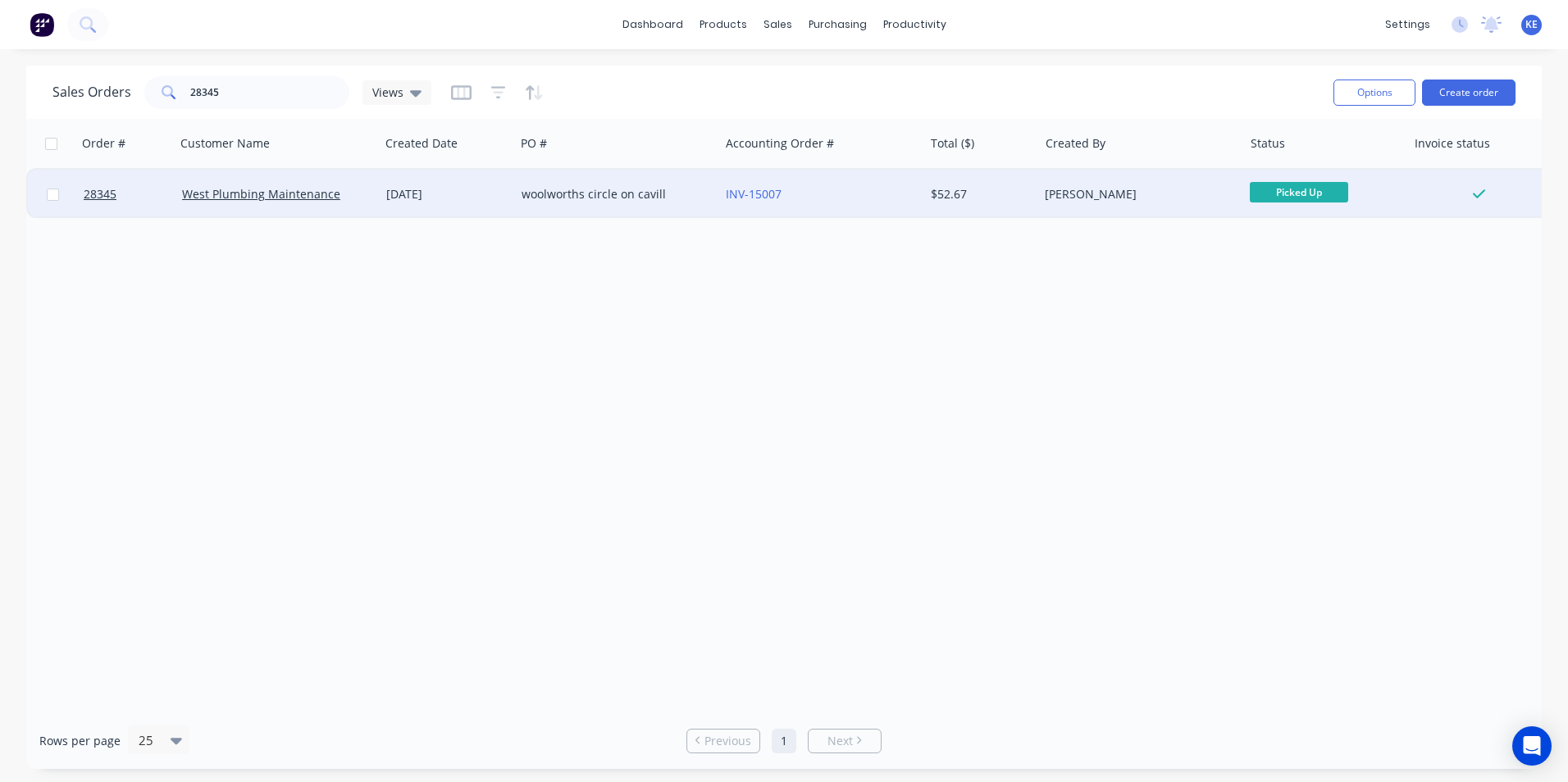
click at [51, 196] on input "checkbox" at bounding box center [53, 195] width 13 height 13
checkbox input "true"
drag, startPoint x: 1381, startPoint y: 86, endPoint x: 1388, endPoint y: 80, distance: 9.2
click at [1388, 80] on button "Options" at bounding box center [1374, 92] width 82 height 26
click at [1276, 169] on div "Archive" at bounding box center [1325, 166] width 151 height 24
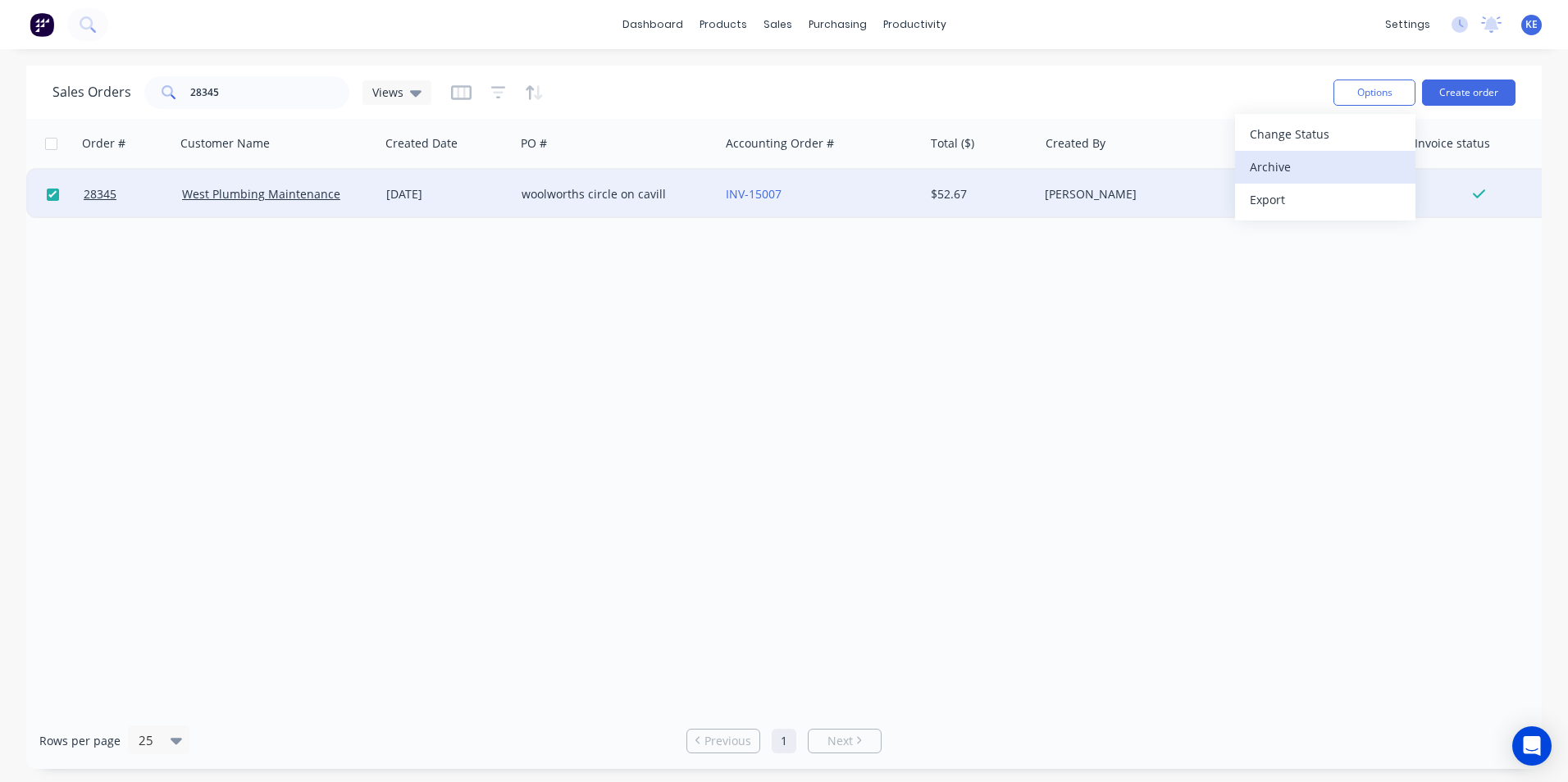
checkbox input "false"
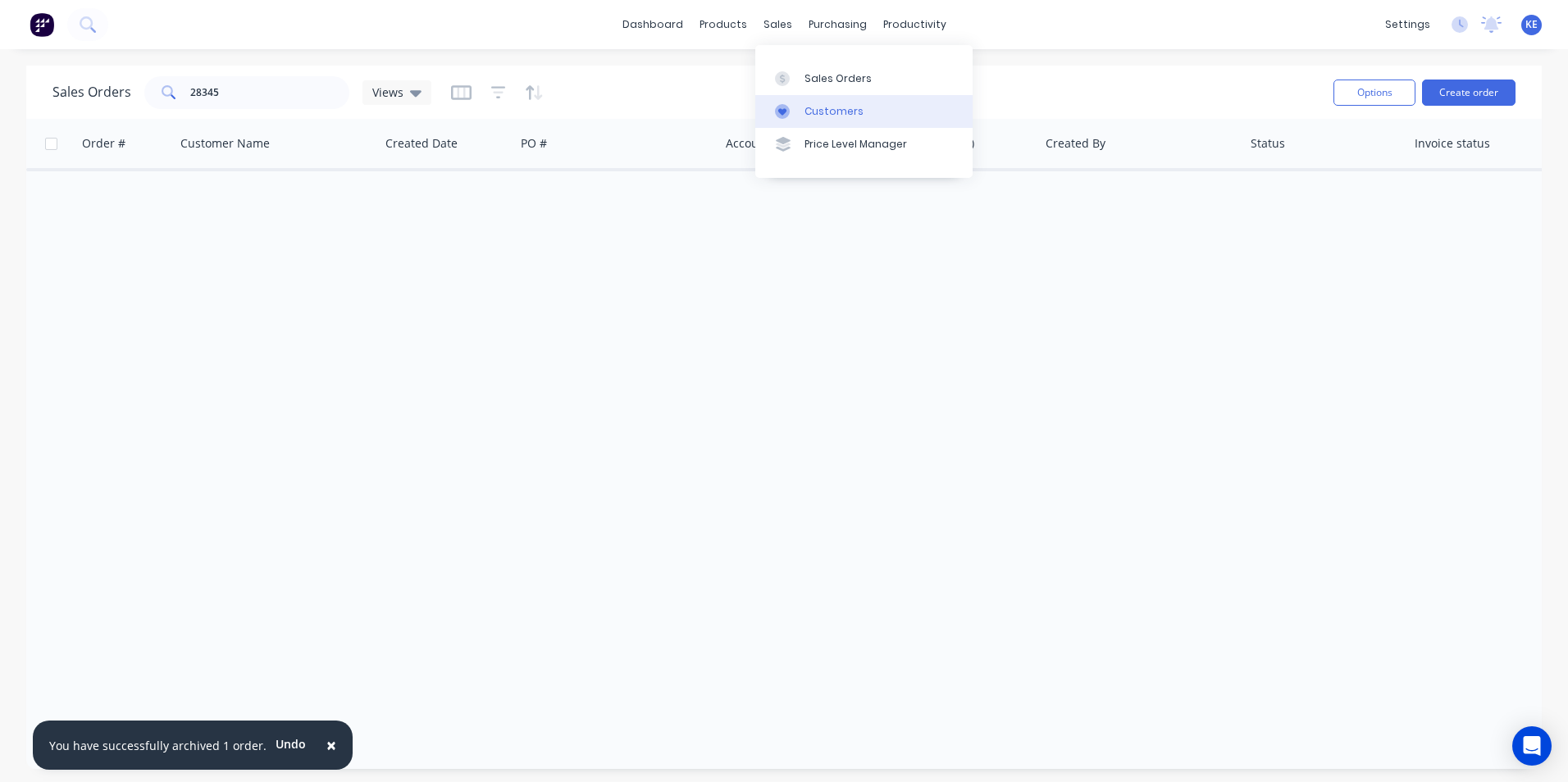
click at [803, 120] on link "Customers" at bounding box center [863, 112] width 217 height 33
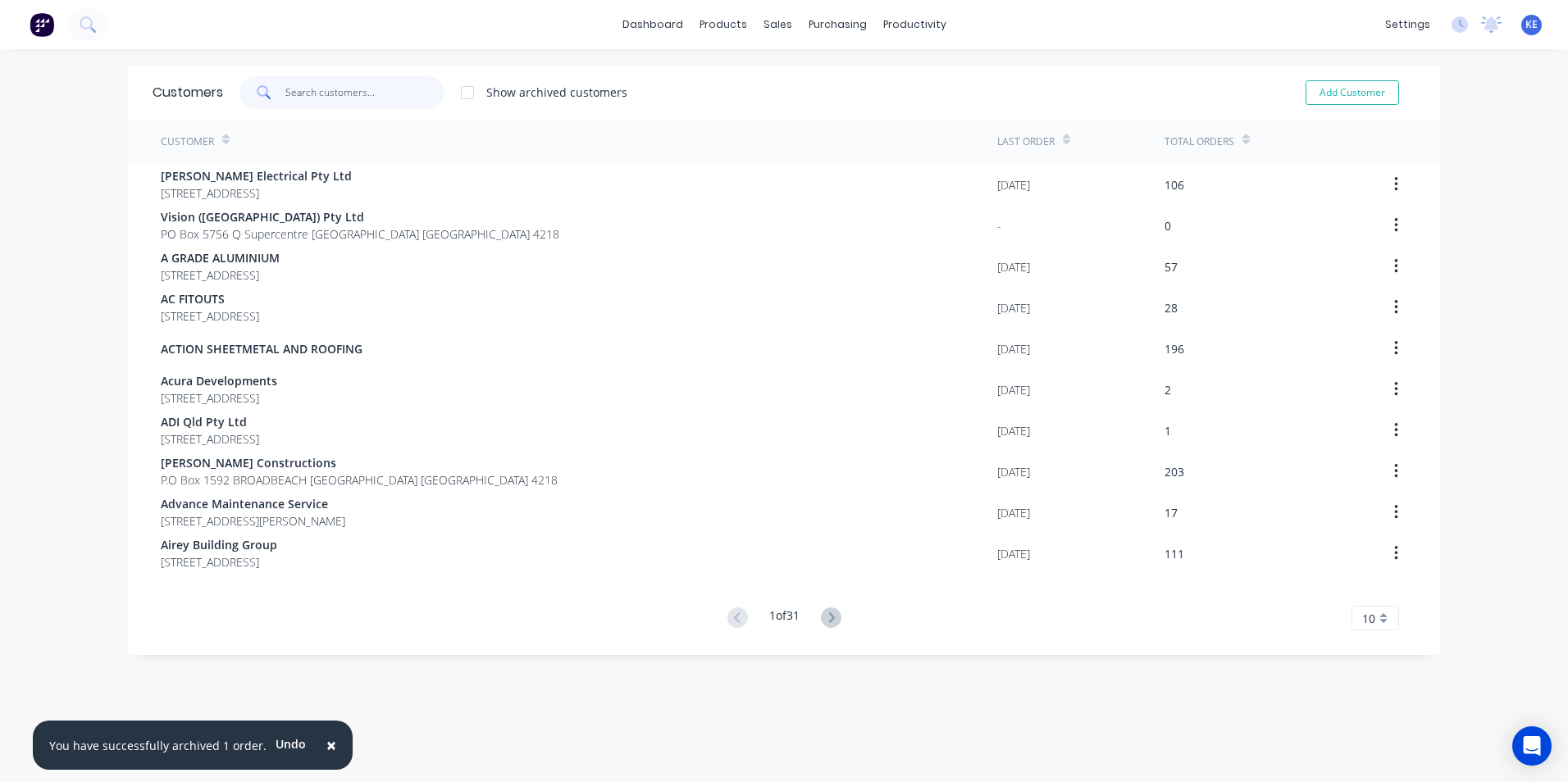
click at [318, 97] on input "text" at bounding box center [366, 93] width 160 height 33
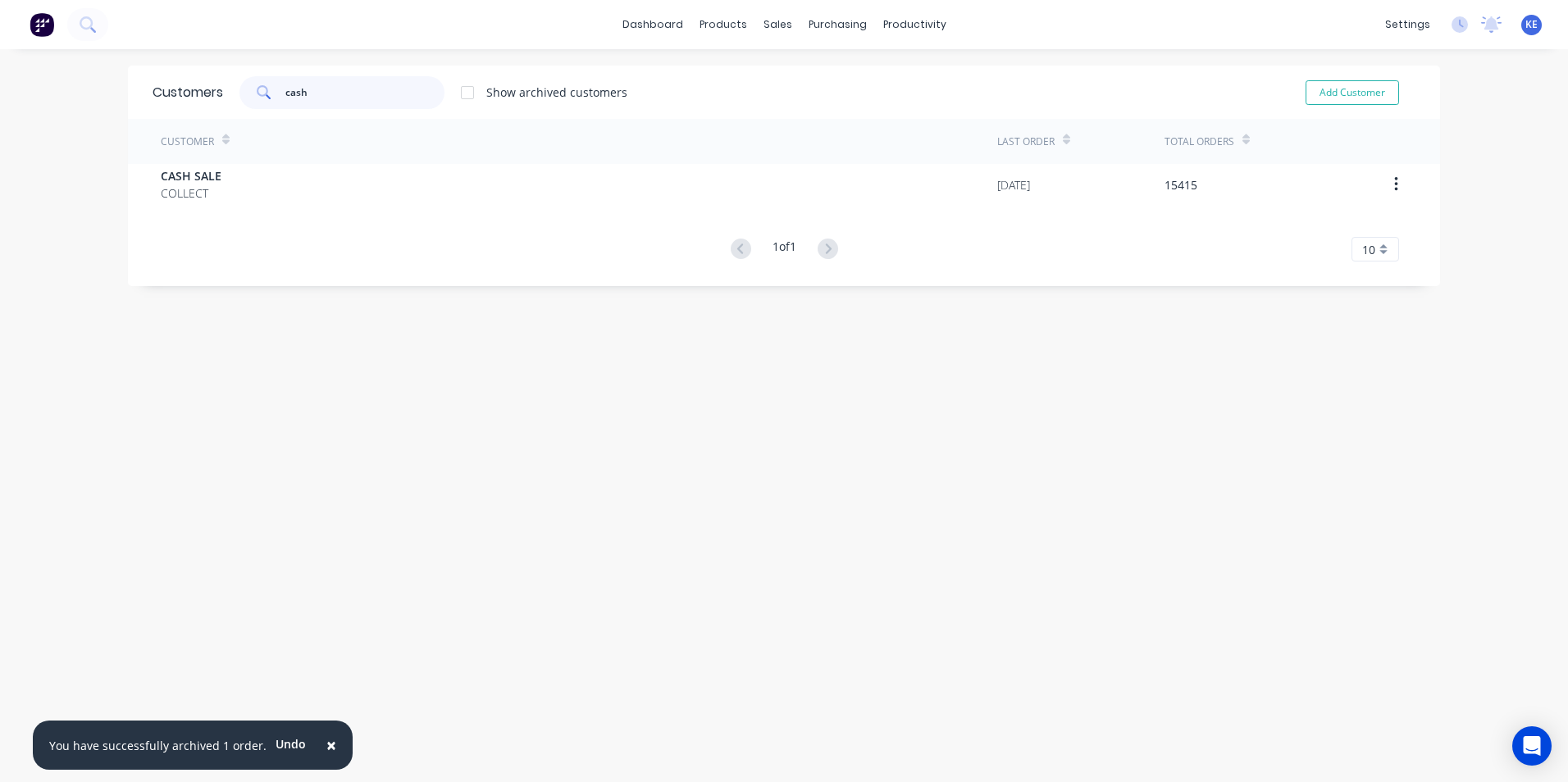
type input "cash"
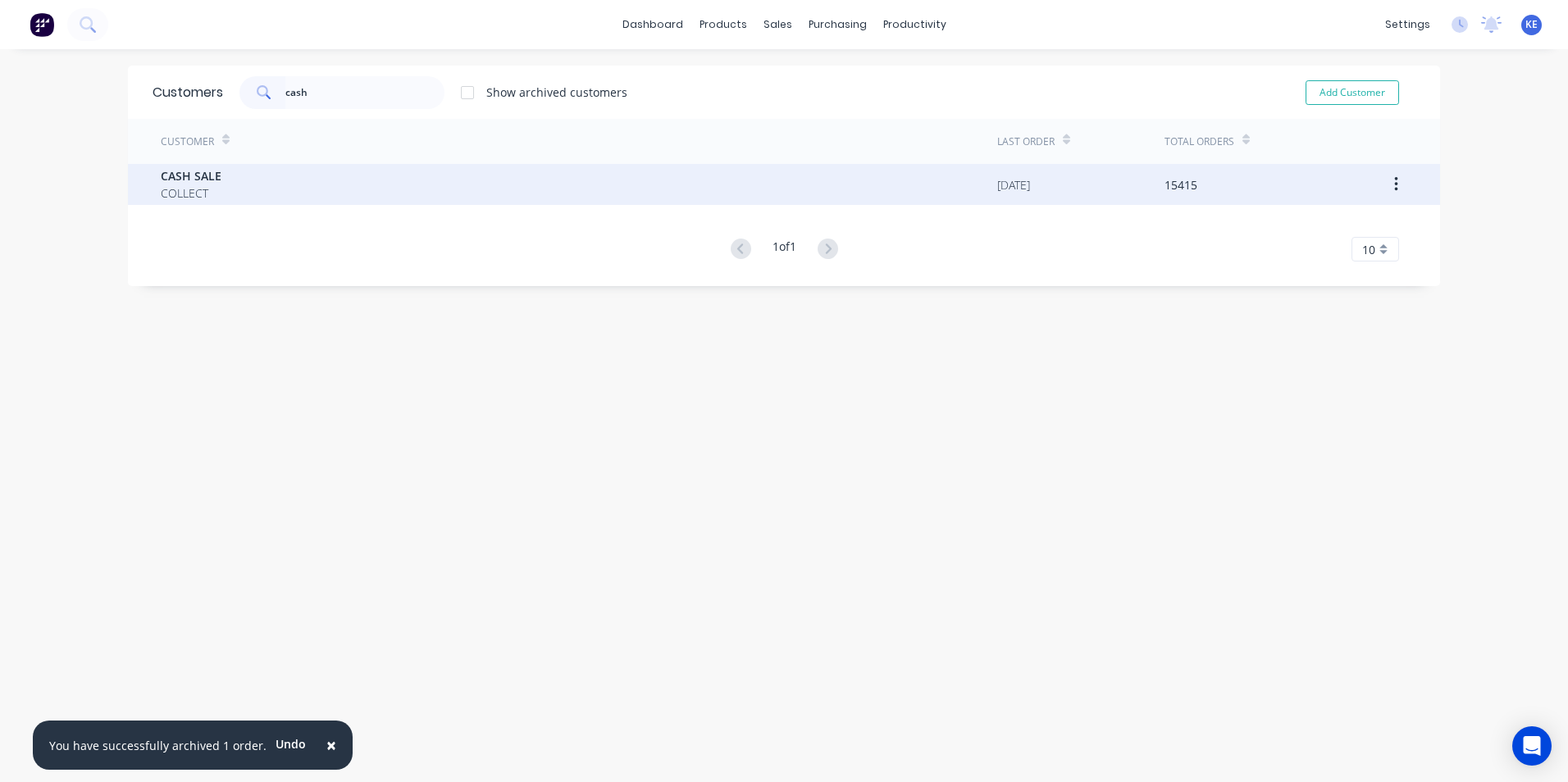
click at [282, 177] on div "CASH SALE COLLECT" at bounding box center [578, 184] width 836 height 41
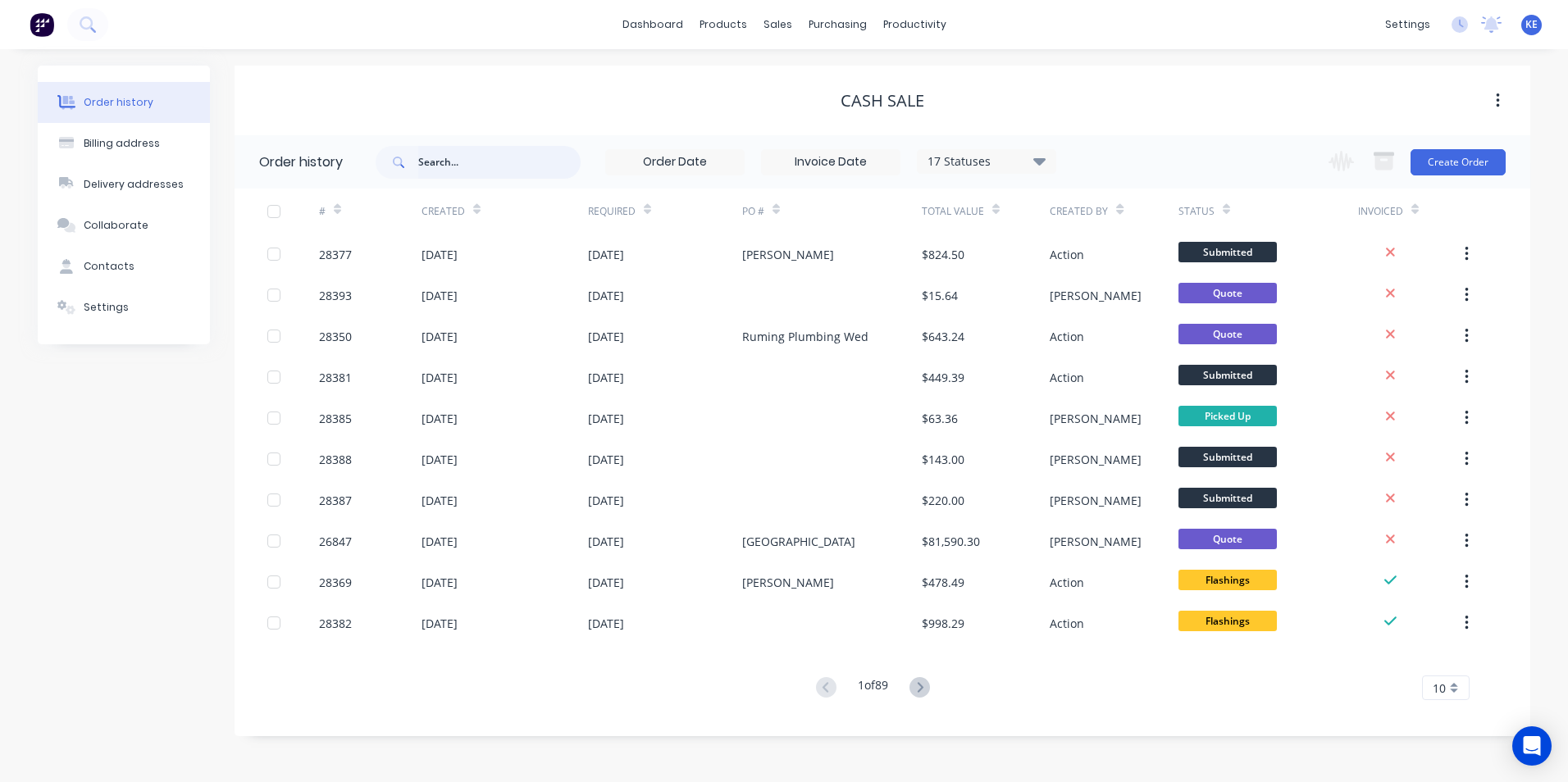
click at [457, 173] on input "text" at bounding box center [499, 162] width 162 height 33
type input "28138"
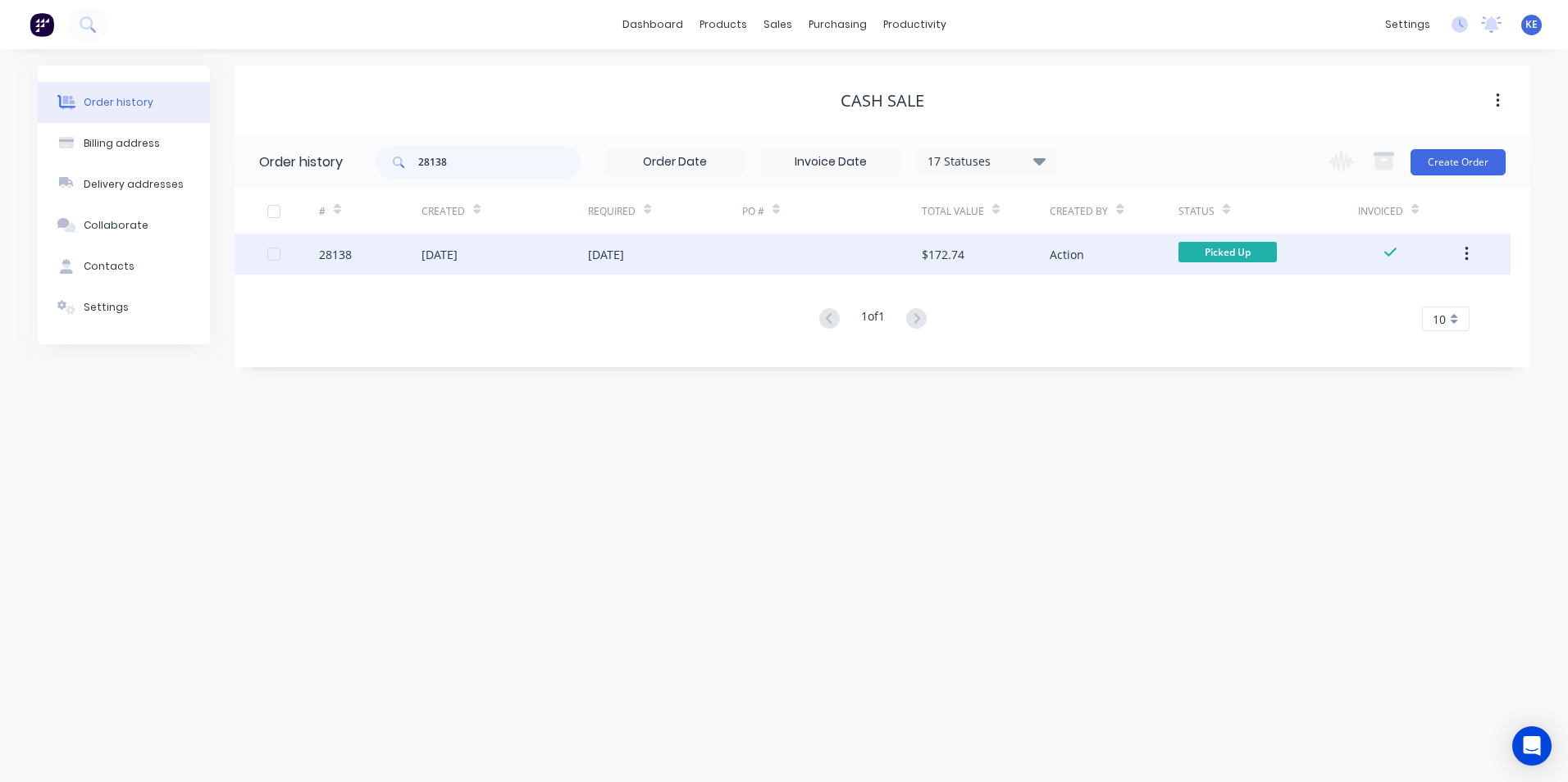
click at [390, 256] on div "28138" at bounding box center [370, 254] width 103 height 41
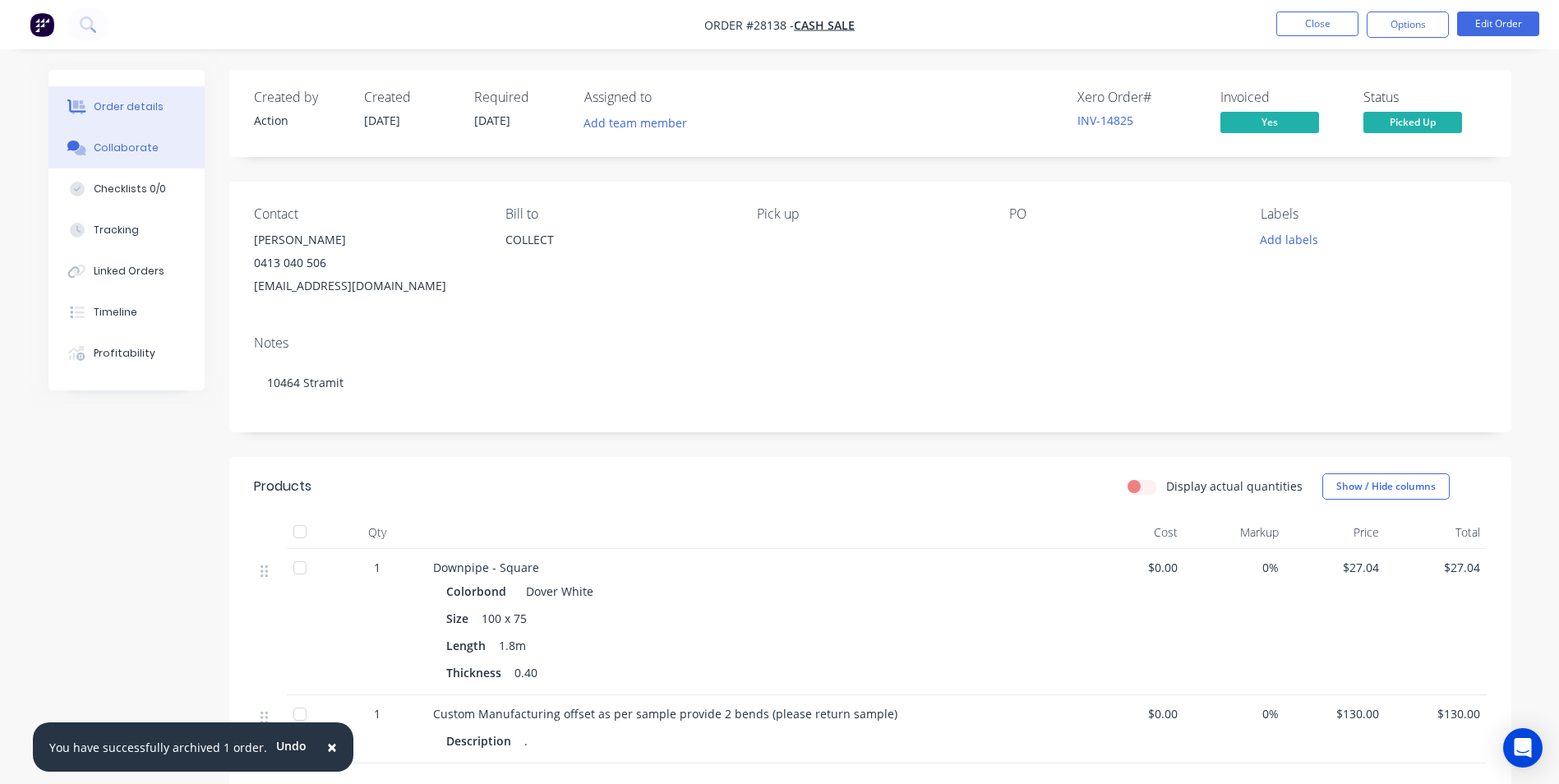
click at [115, 154] on div "Collaborate" at bounding box center [126, 148] width 65 height 15
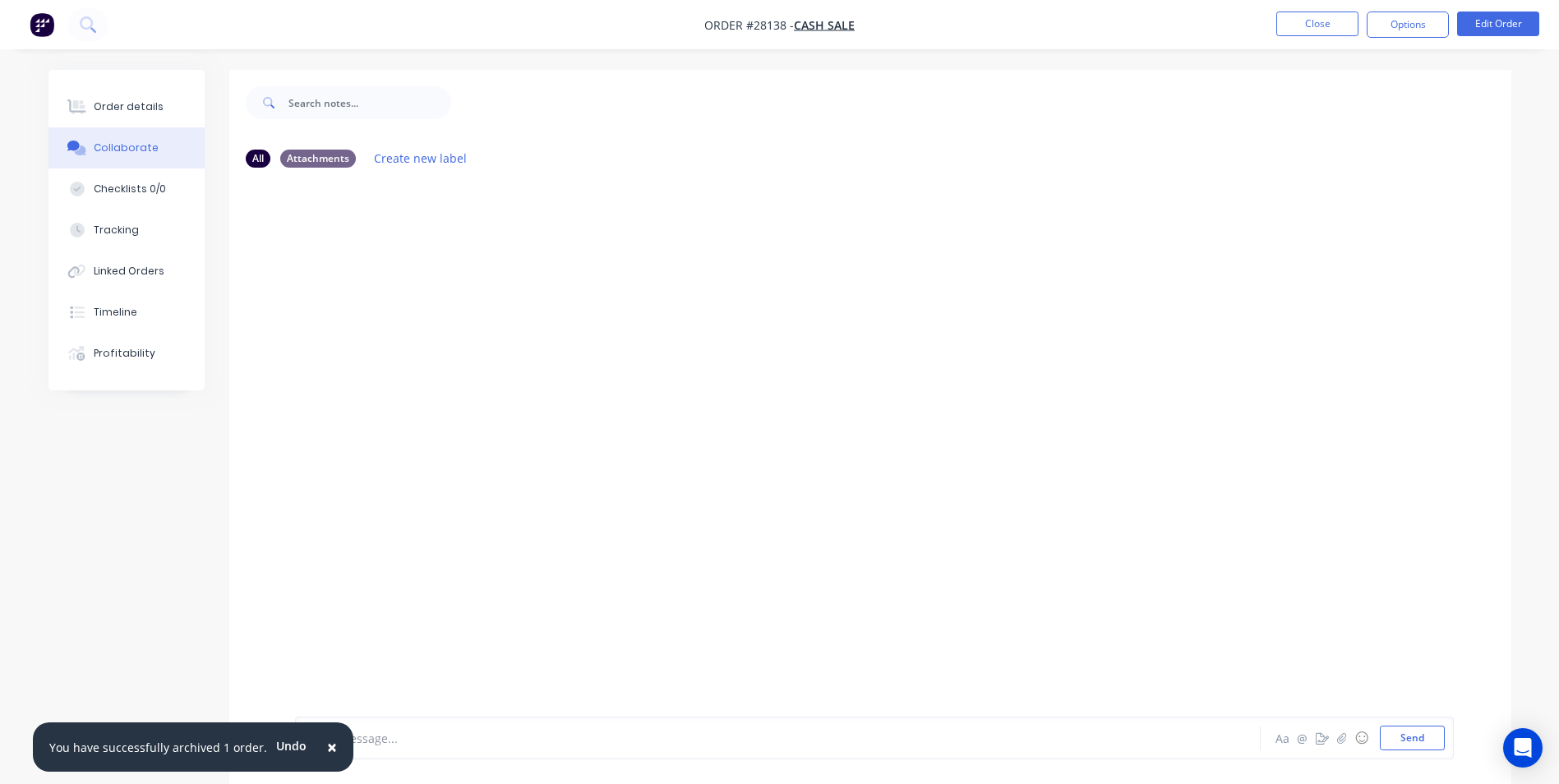
click at [327, 748] on span "×" at bounding box center [332, 747] width 10 height 23
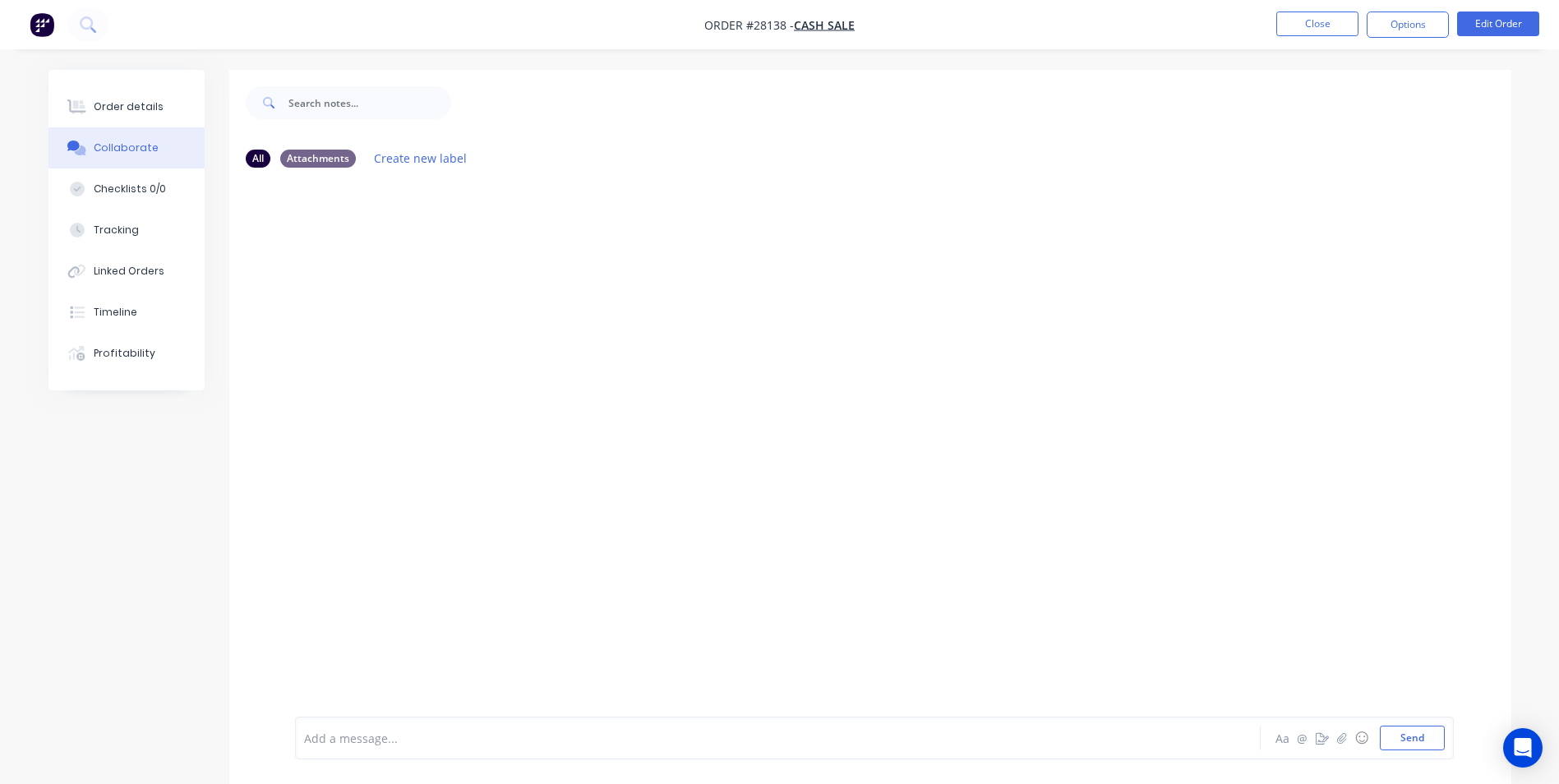
drag, startPoint x: 403, startPoint y: 738, endPoint x: 397, endPoint y: 723, distance: 16.2
click at [402, 730] on div at bounding box center [732, 738] width 855 height 17
click at [1297, 23] on button "Close" at bounding box center [1317, 24] width 82 height 25
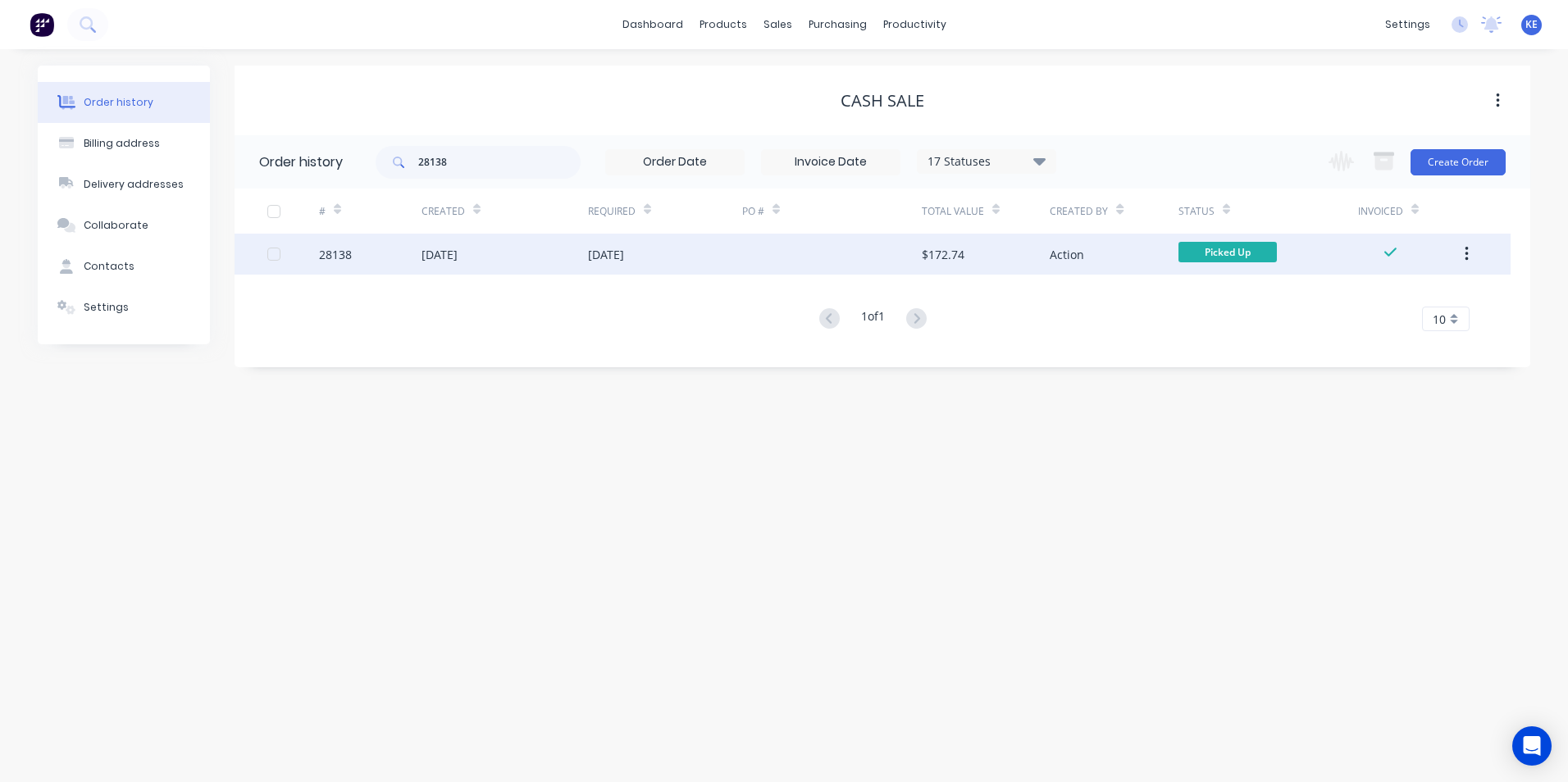
click at [1470, 258] on button "button" at bounding box center [1466, 254] width 38 height 29
click at [1392, 306] on div "Archive" at bounding box center [1407, 297] width 126 height 24
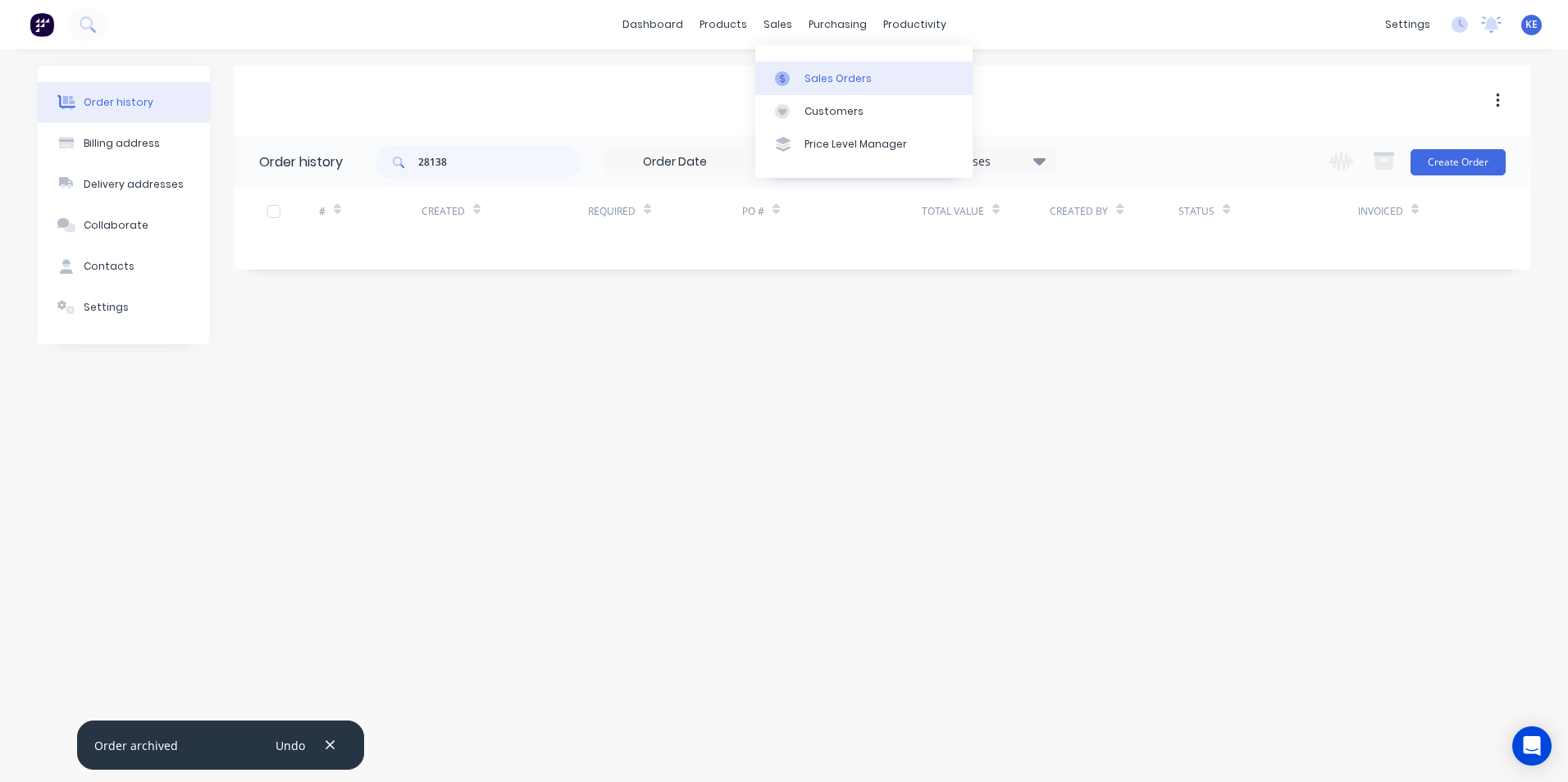
click at [802, 75] on link "Sales Orders" at bounding box center [863, 78] width 217 height 33
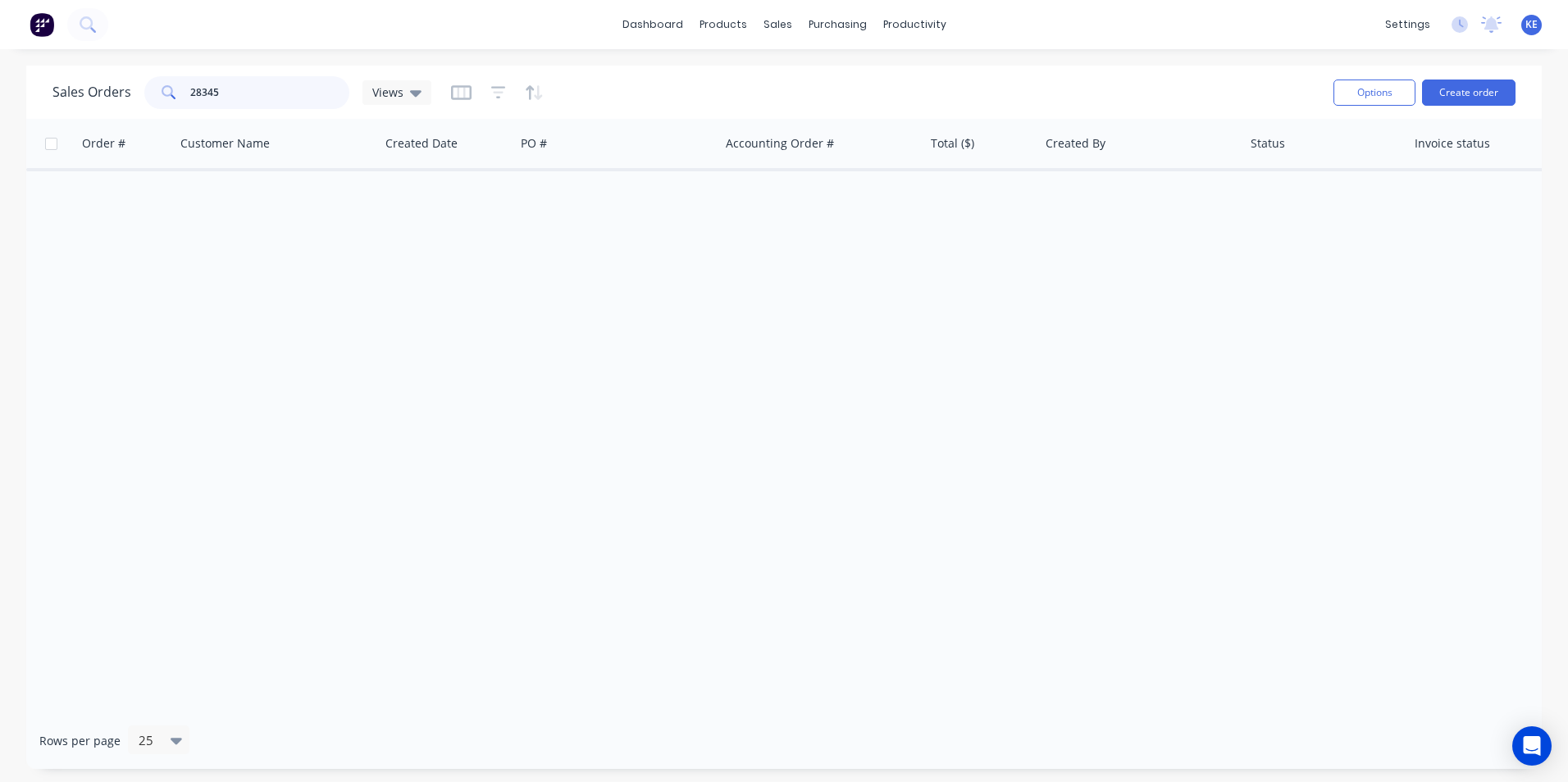
drag, startPoint x: 239, startPoint y: 88, endPoint x: 63, endPoint y: 95, distance: 176.1
click at [63, 95] on div "Sales Orders 28345 Views" at bounding box center [242, 93] width 378 height 33
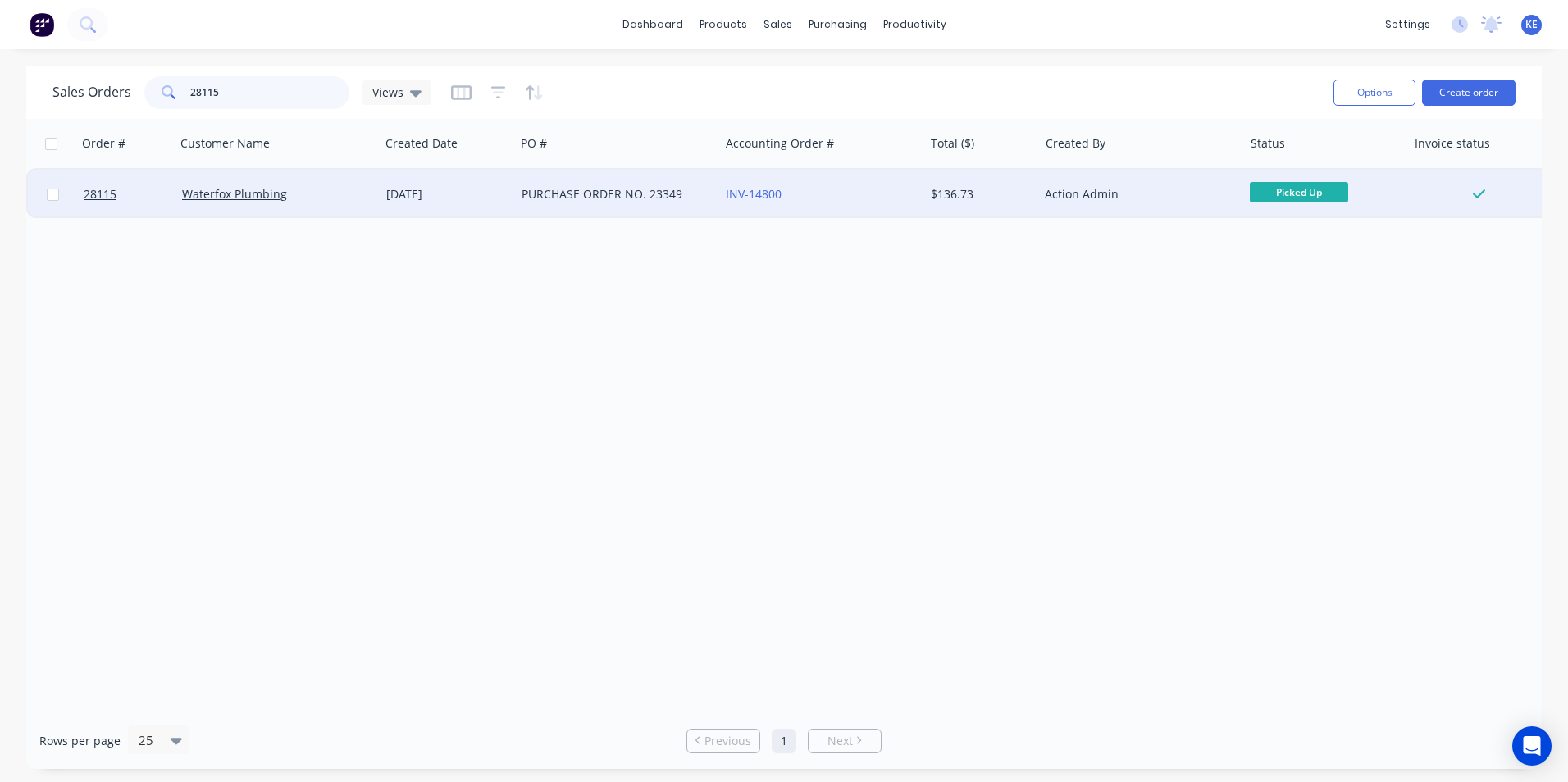
type input "28115"
click at [328, 203] on div "Waterfox Plumbing" at bounding box center [277, 195] width 204 height 49
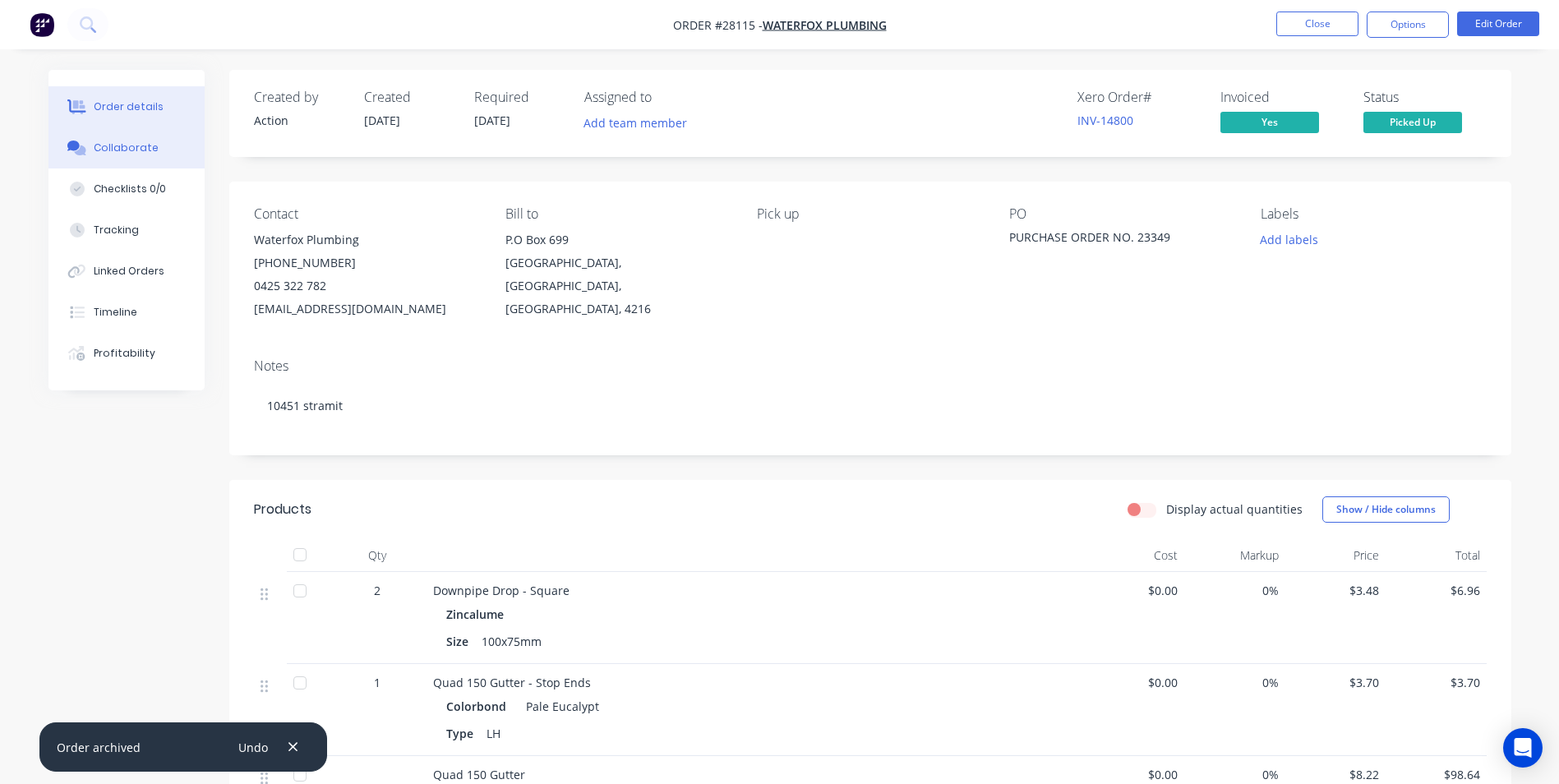
click at [126, 142] on div "Collaborate" at bounding box center [126, 148] width 65 height 15
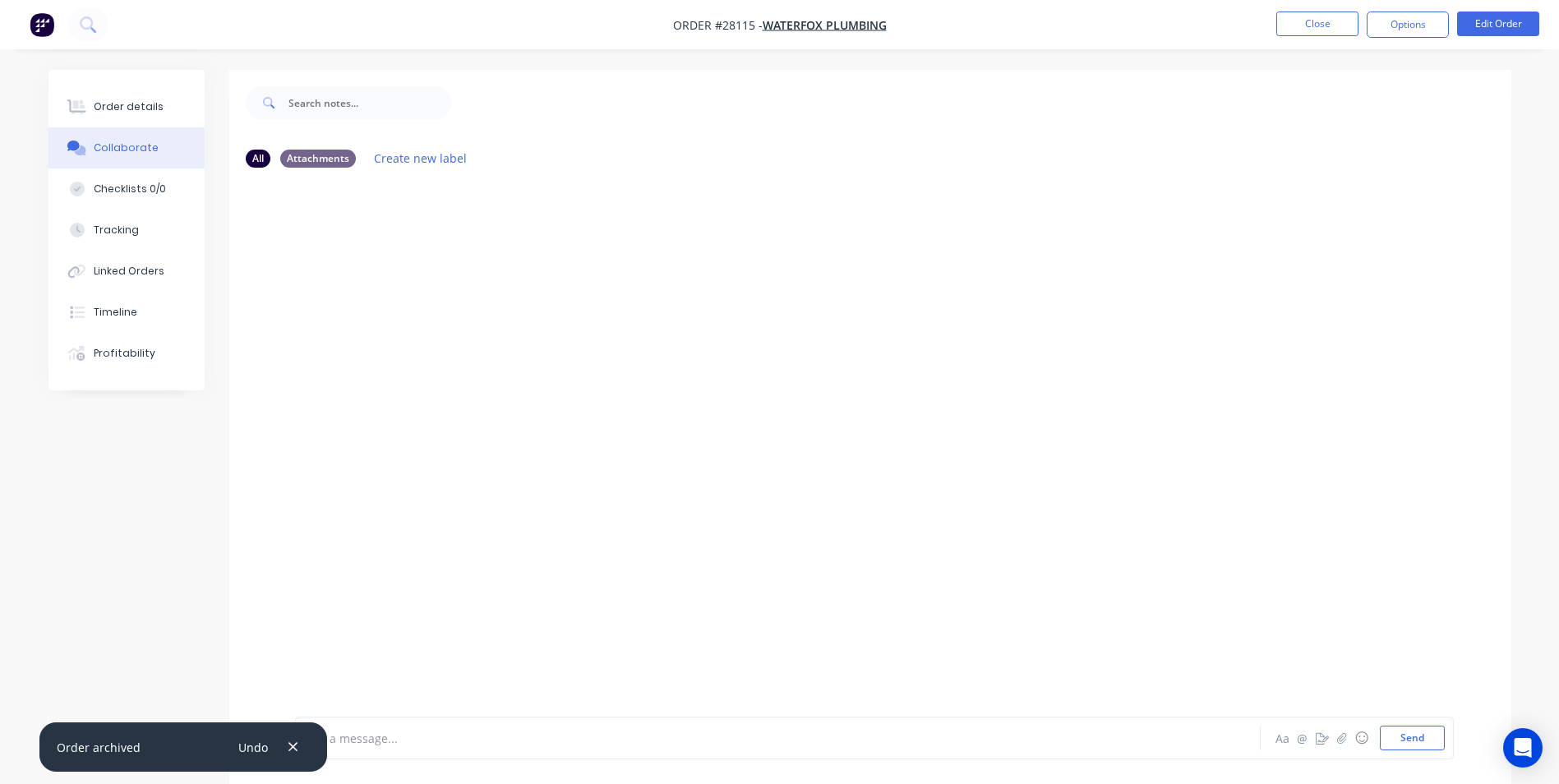
drag, startPoint x: 295, startPoint y: 740, endPoint x: 428, endPoint y: 741, distance: 133.0
click at [302, 740] on button "button" at bounding box center [293, 747] width 21 height 22
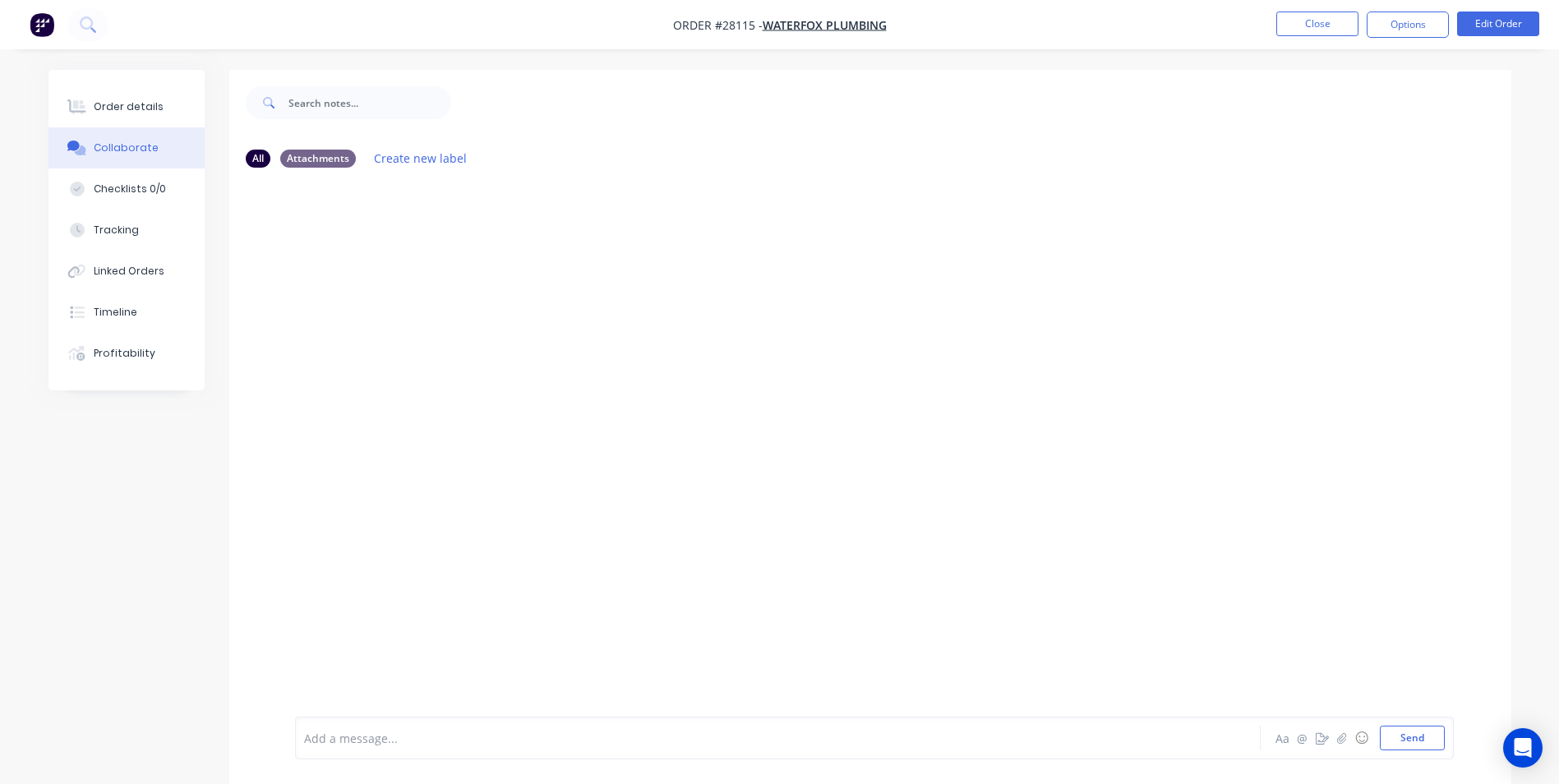
click at [428, 741] on div at bounding box center [732, 738] width 855 height 17
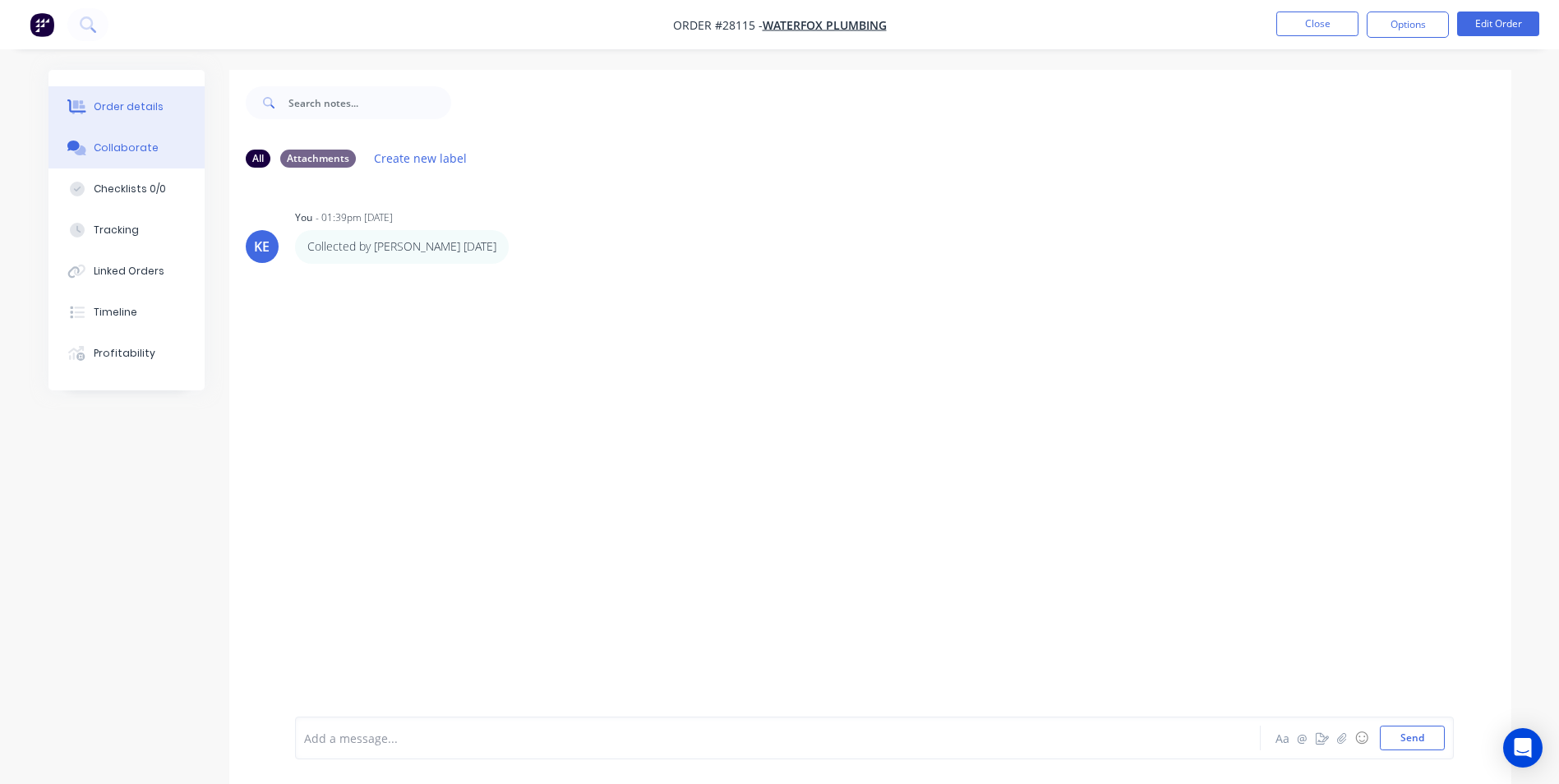
click at [121, 108] on div "Order details" at bounding box center [129, 107] width 70 height 15
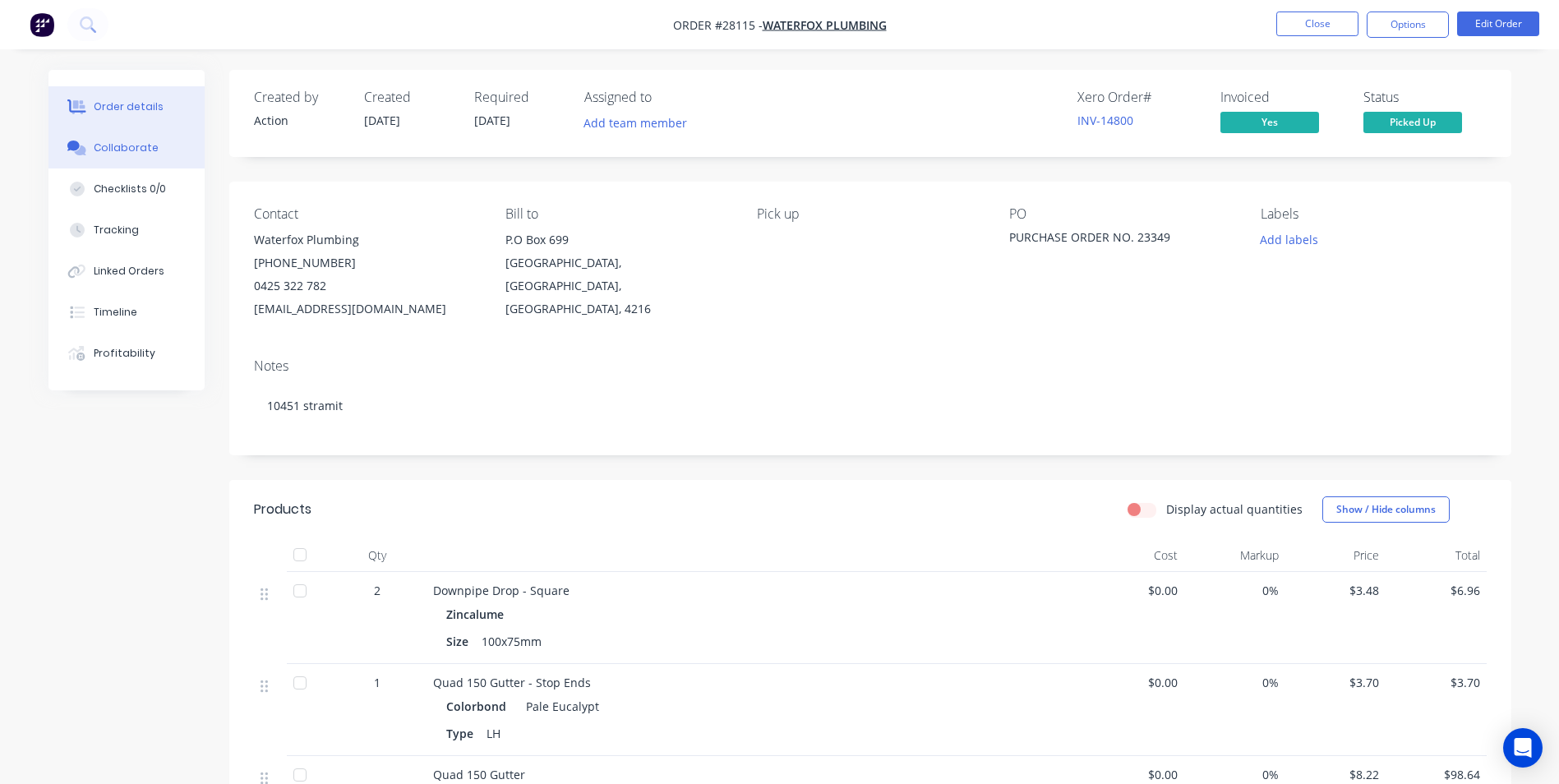
click at [120, 145] on div "Collaborate" at bounding box center [126, 148] width 65 height 15
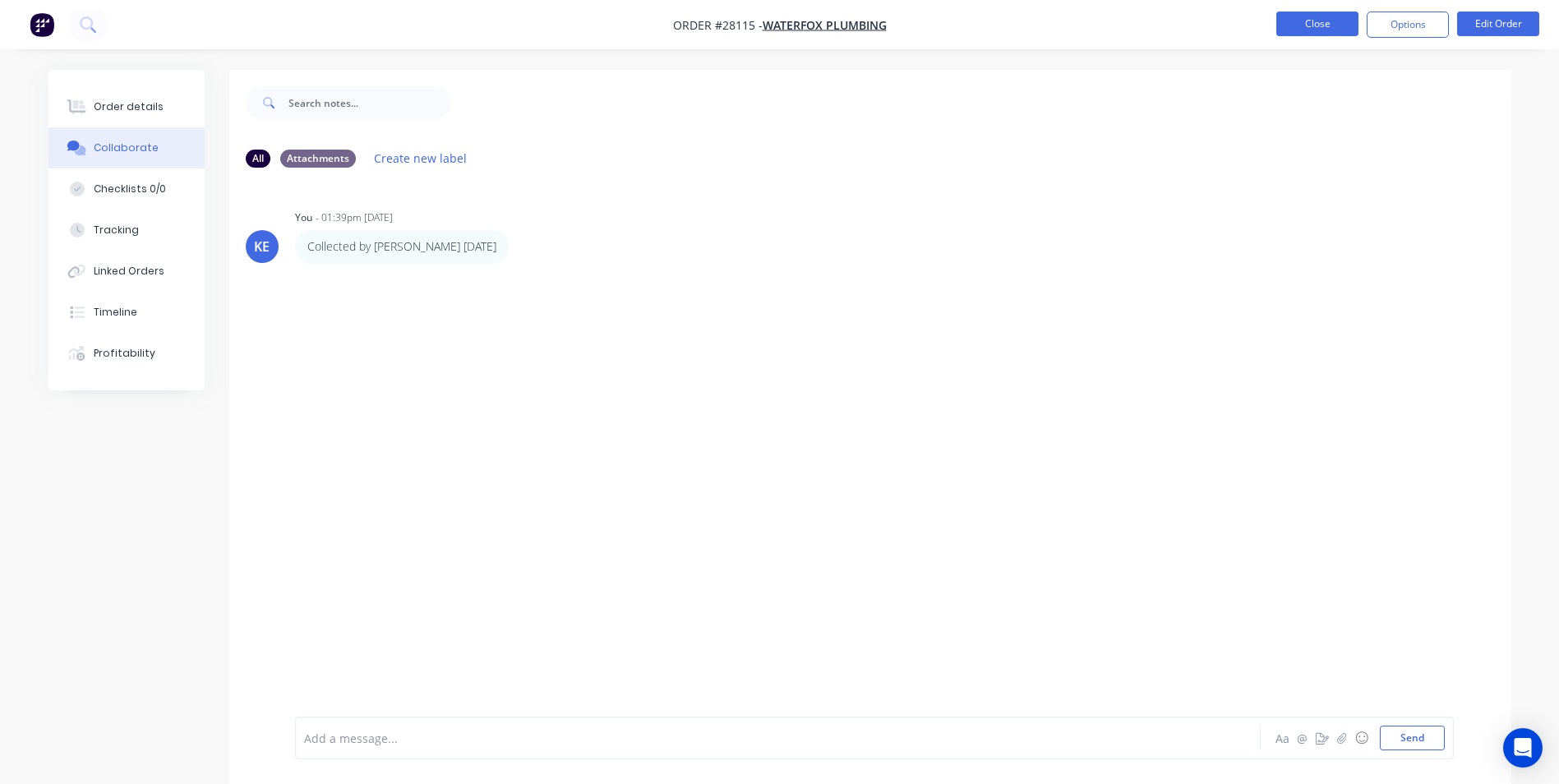
click at [1322, 26] on button "Close" at bounding box center [1317, 24] width 82 height 25
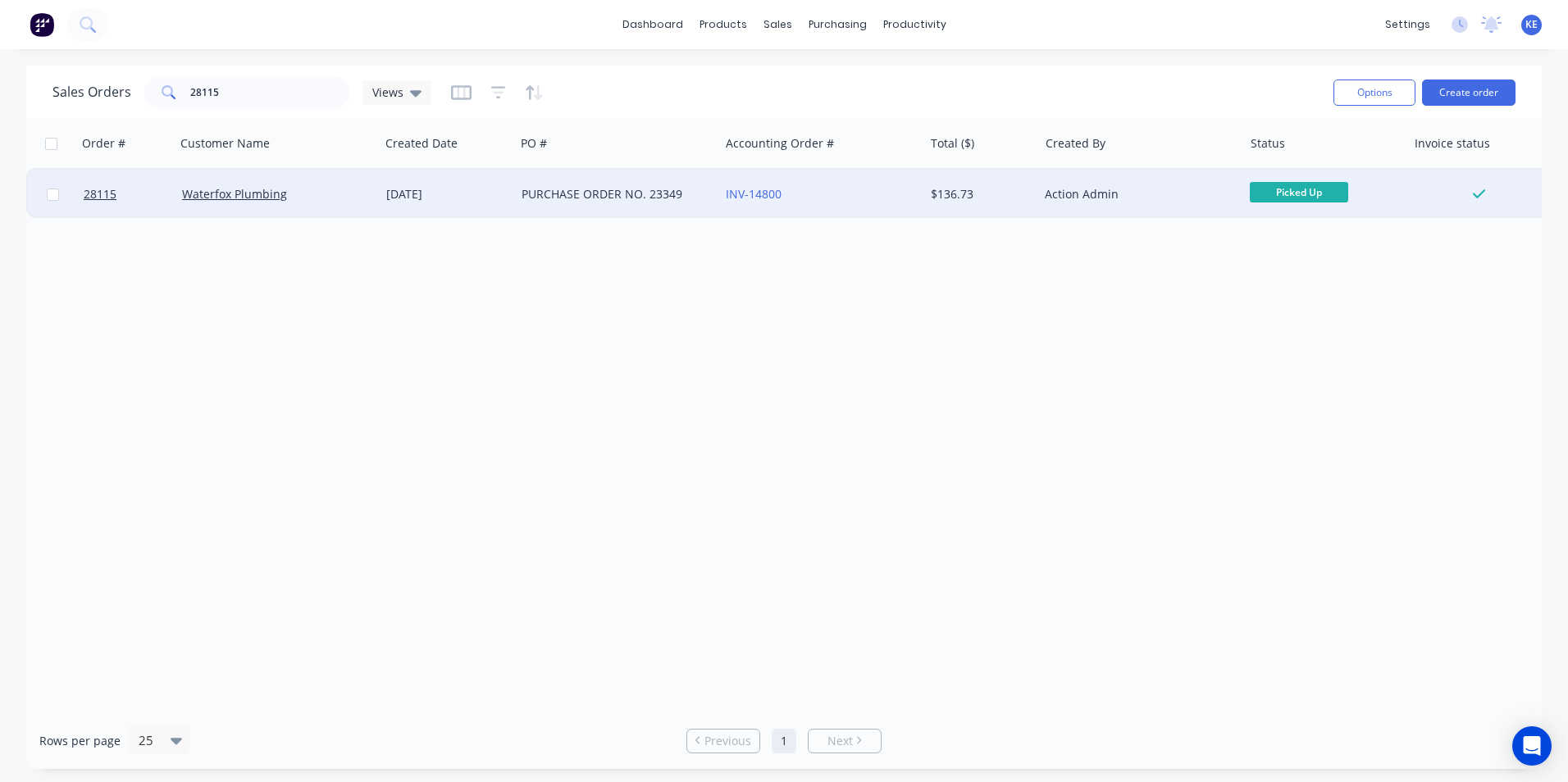
click at [52, 188] on input "checkbox" at bounding box center [53, 195] width 13 height 13
checkbox input "true"
click at [1366, 89] on button "Options" at bounding box center [1374, 92] width 82 height 26
click at [1303, 160] on div "Archive" at bounding box center [1325, 166] width 151 height 24
checkbox input "false"
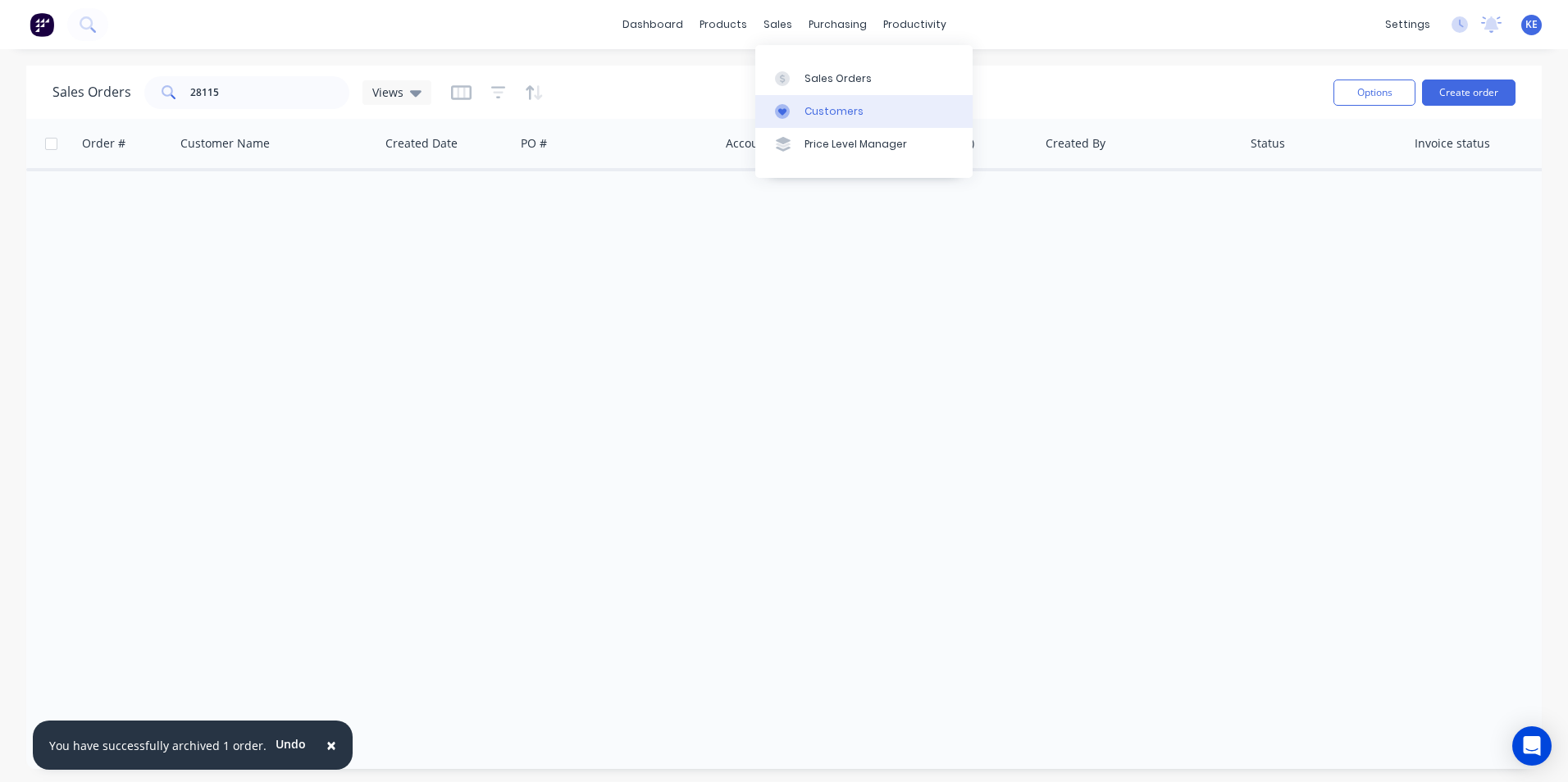
click at [836, 124] on link "Customers" at bounding box center [863, 112] width 217 height 33
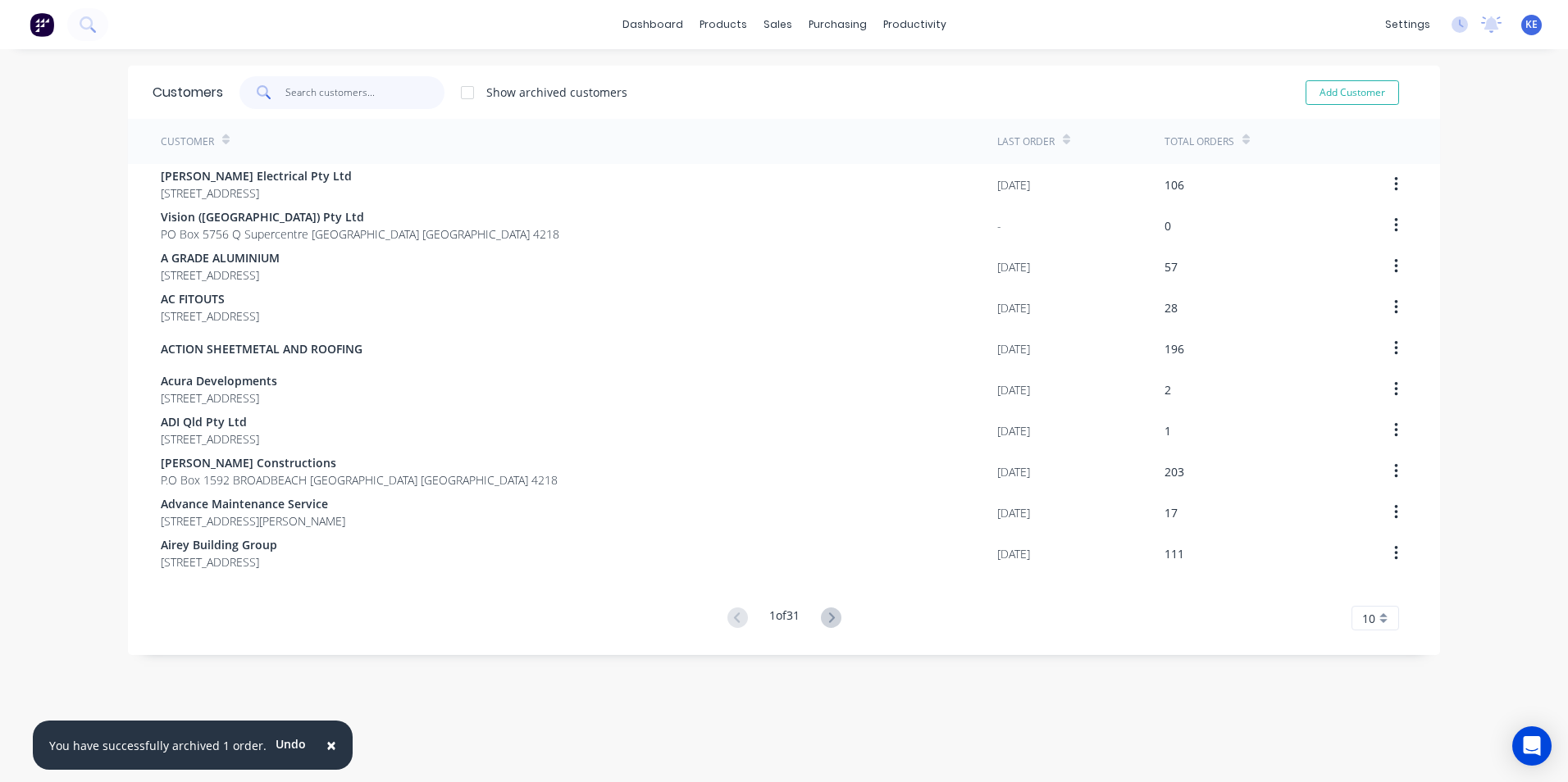
click at [328, 92] on input "text" at bounding box center [366, 93] width 160 height 33
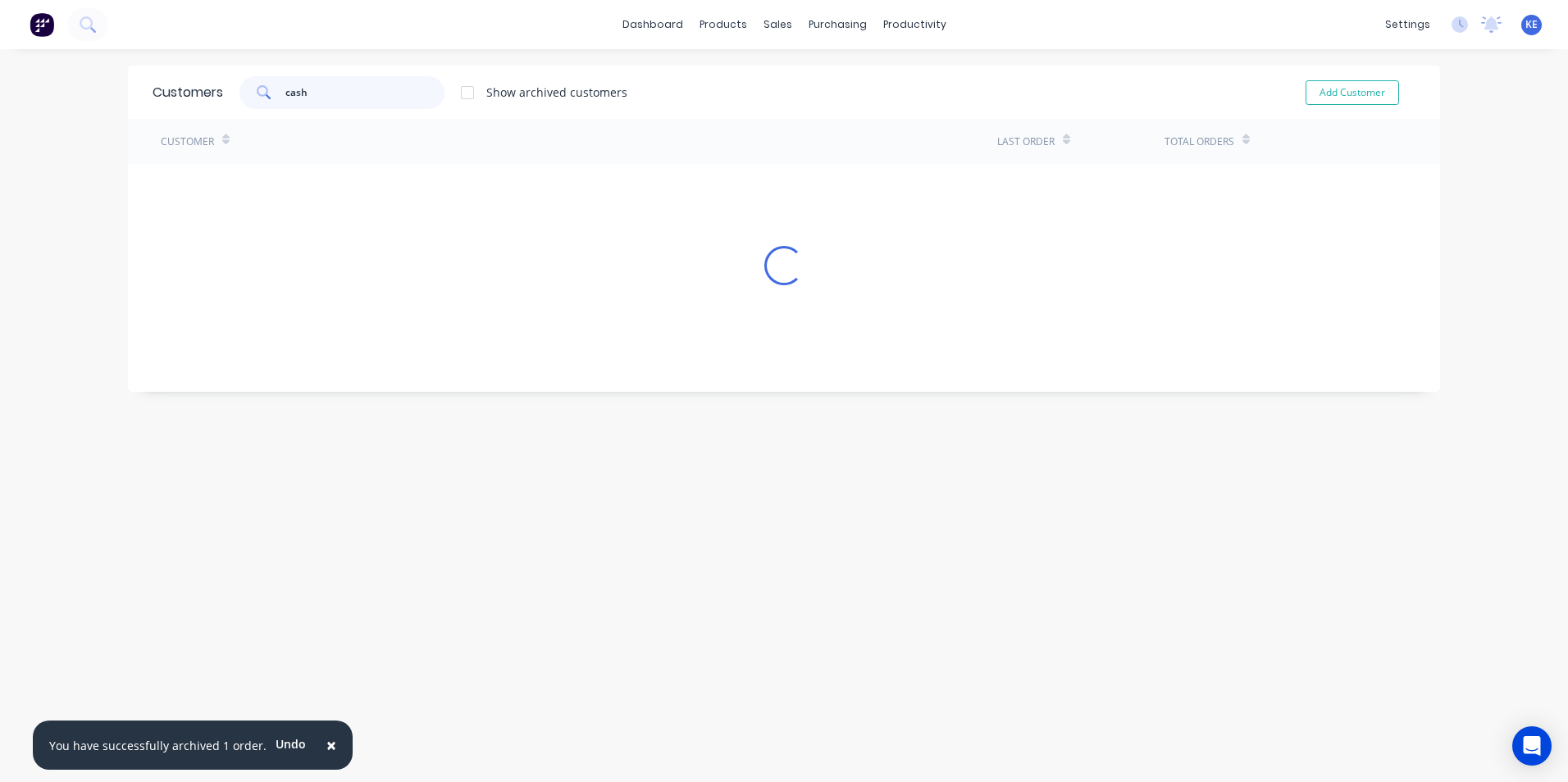
type input "cash"
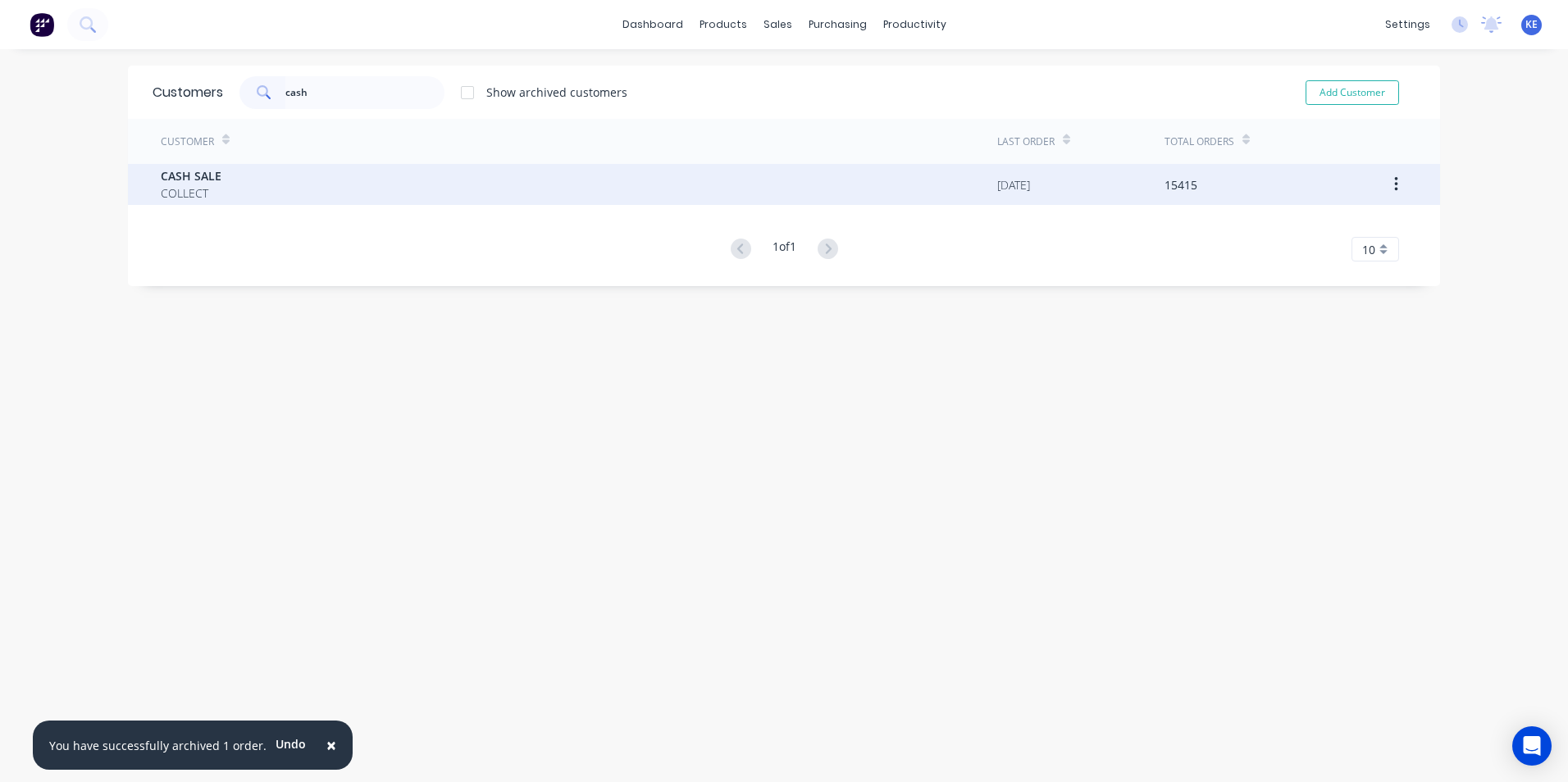
click at [299, 188] on div "CASH SALE COLLECT" at bounding box center [578, 184] width 836 height 41
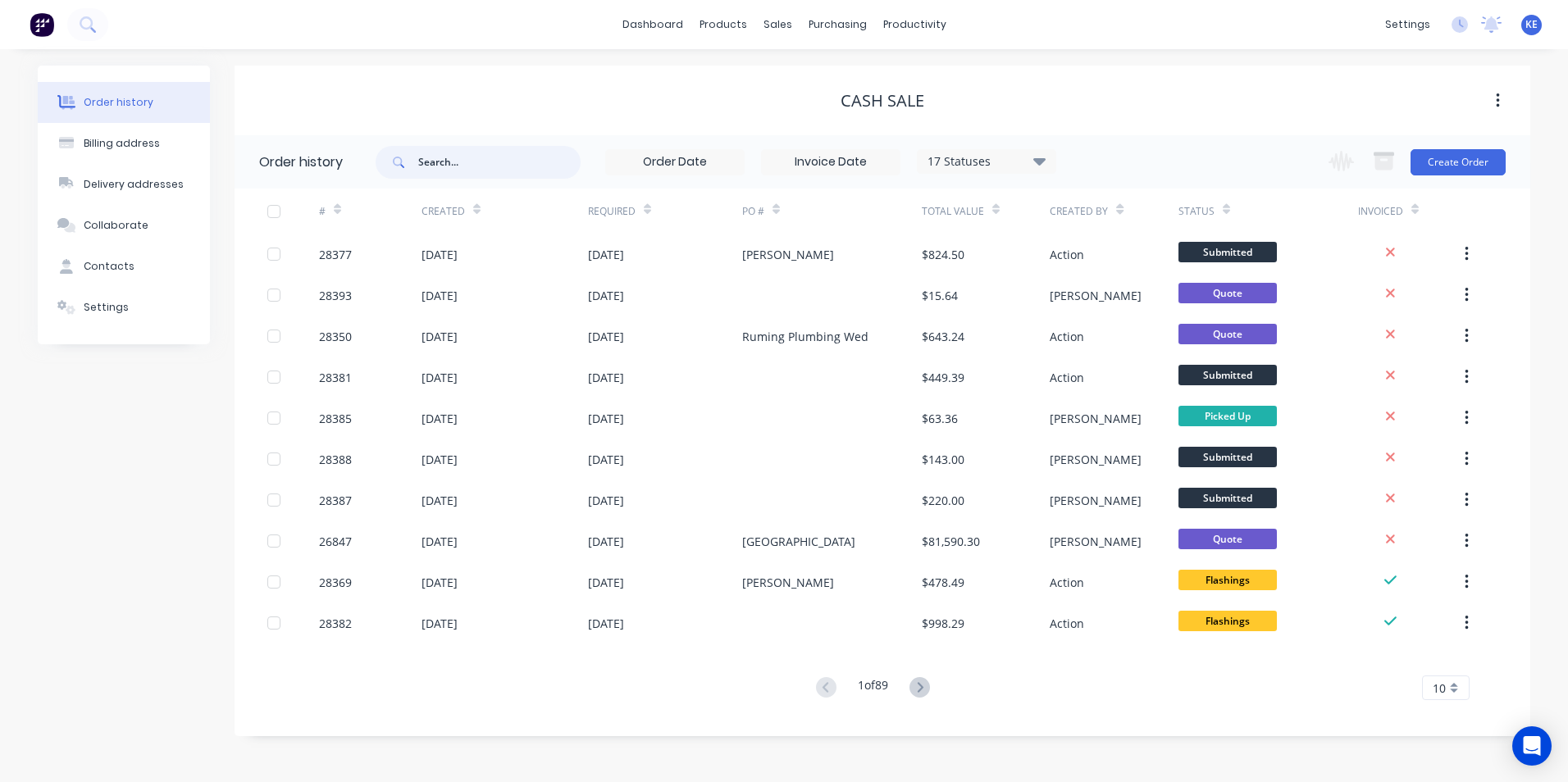
click at [485, 154] on input "text" at bounding box center [499, 162] width 162 height 33
type input "28210"
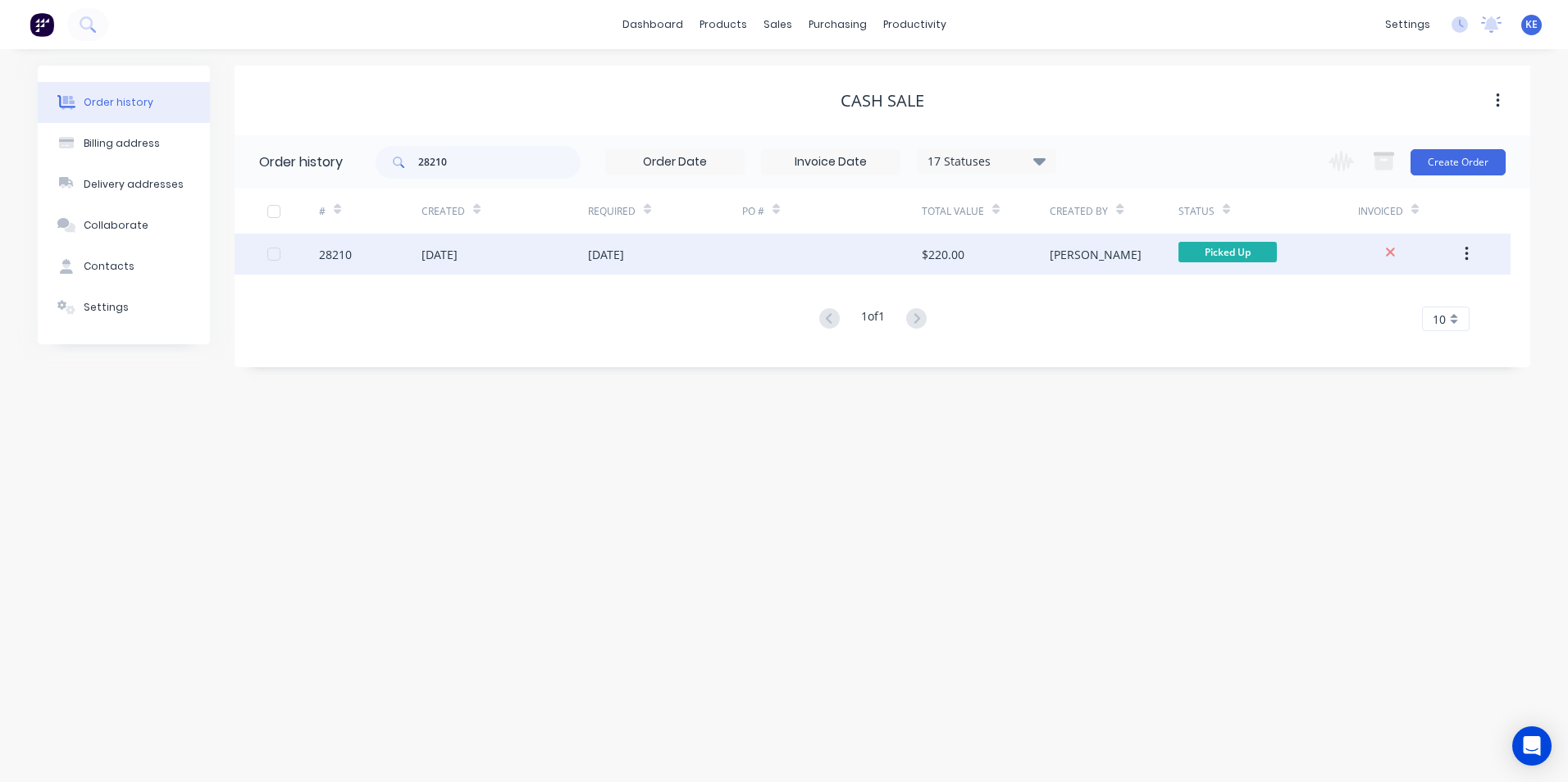
click at [394, 257] on div "28210" at bounding box center [370, 254] width 103 height 41
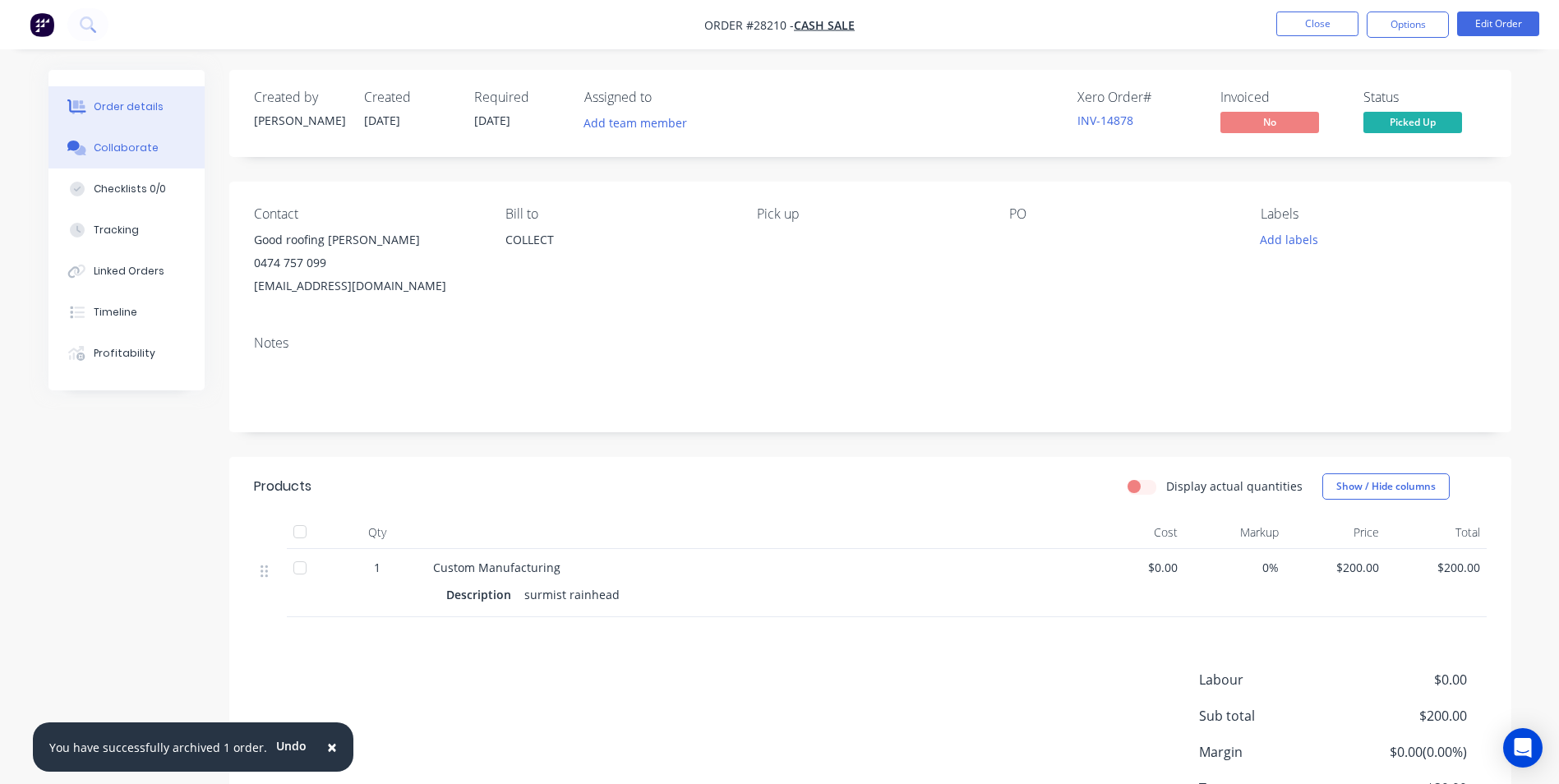
click at [105, 139] on button "Collaborate" at bounding box center [126, 148] width 156 height 41
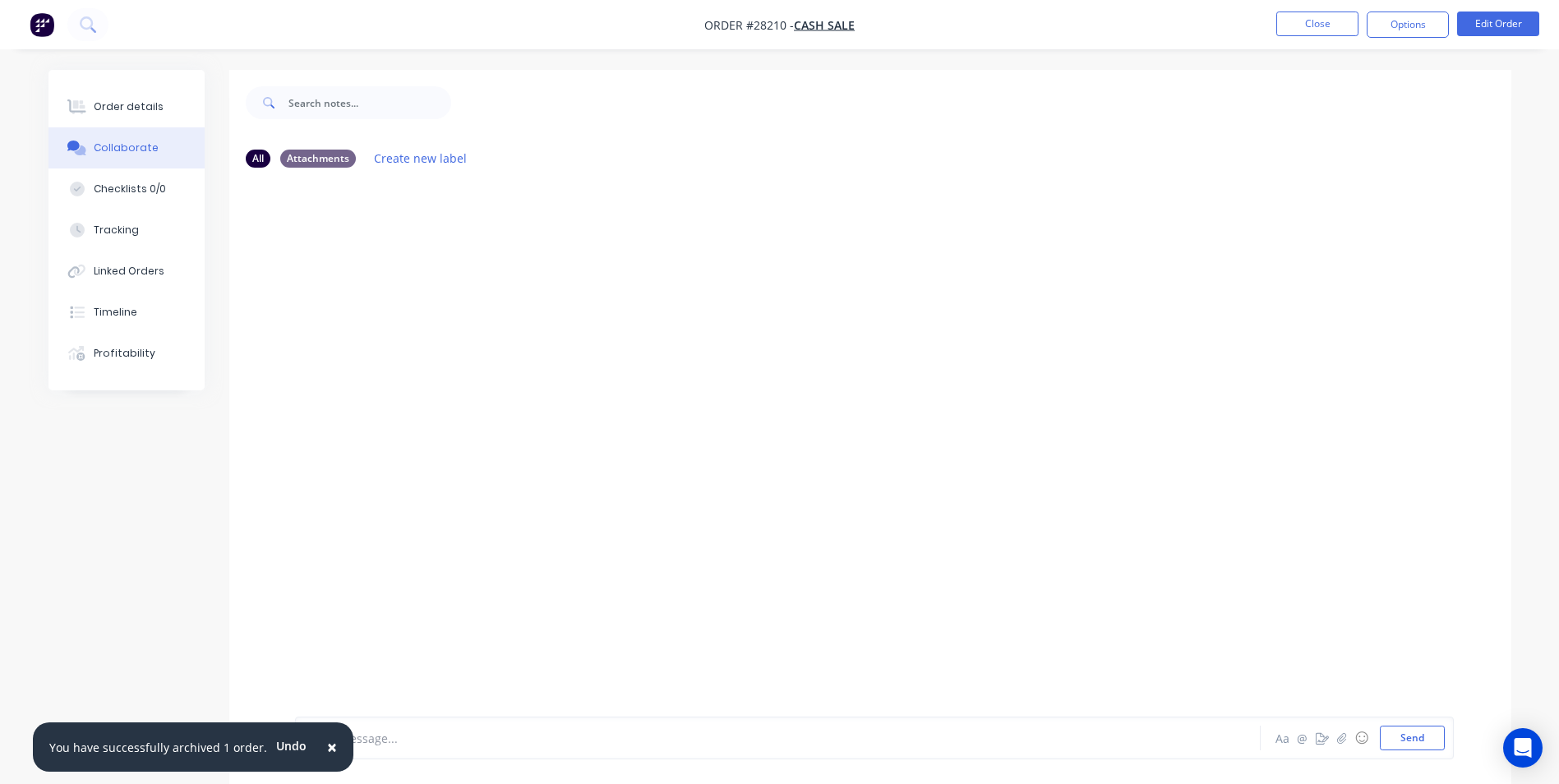
click at [327, 745] on span "×" at bounding box center [332, 747] width 10 height 23
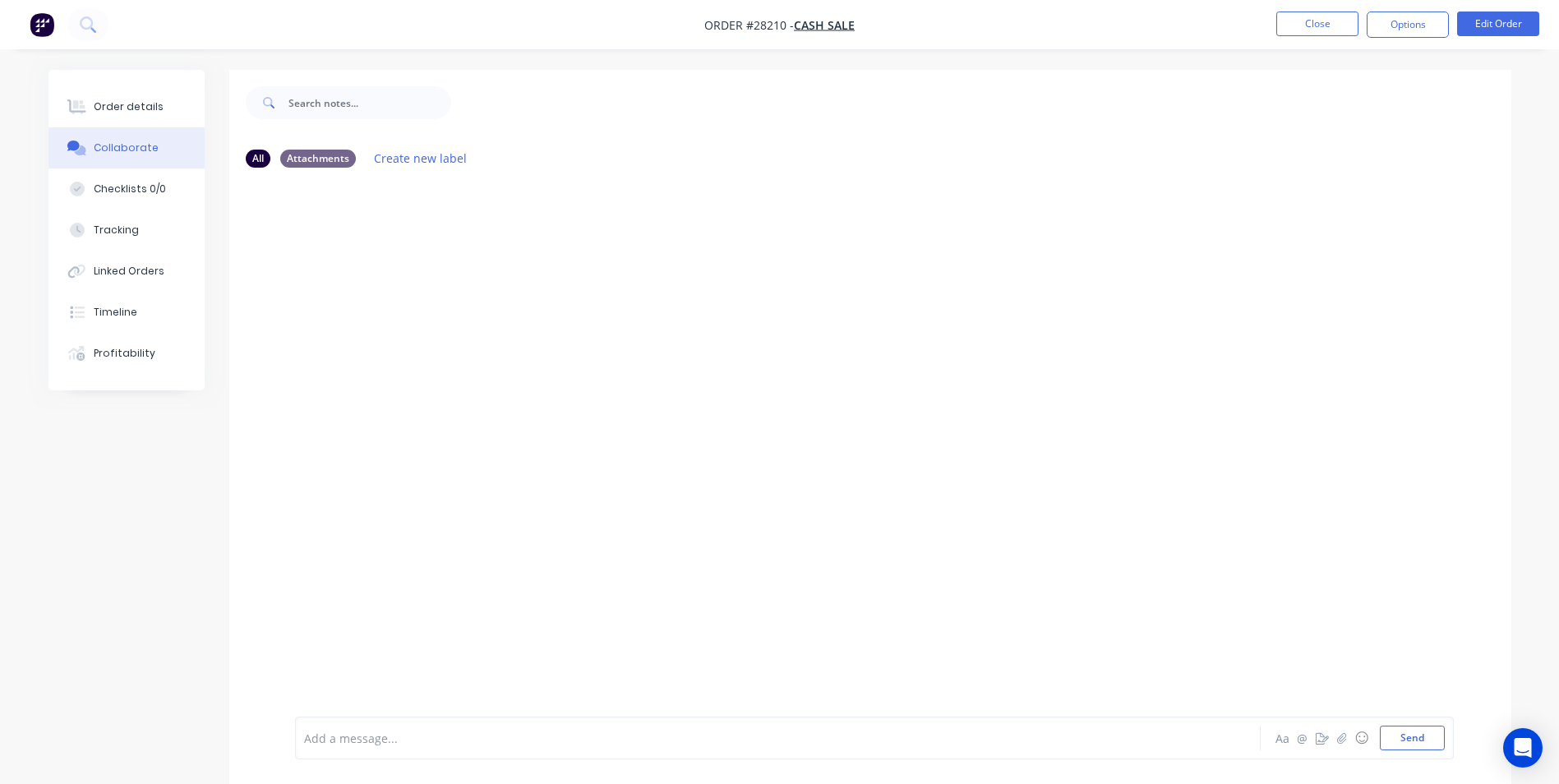
click at [364, 745] on div at bounding box center [732, 738] width 855 height 17
click at [1318, 27] on button "Close" at bounding box center [1317, 24] width 82 height 25
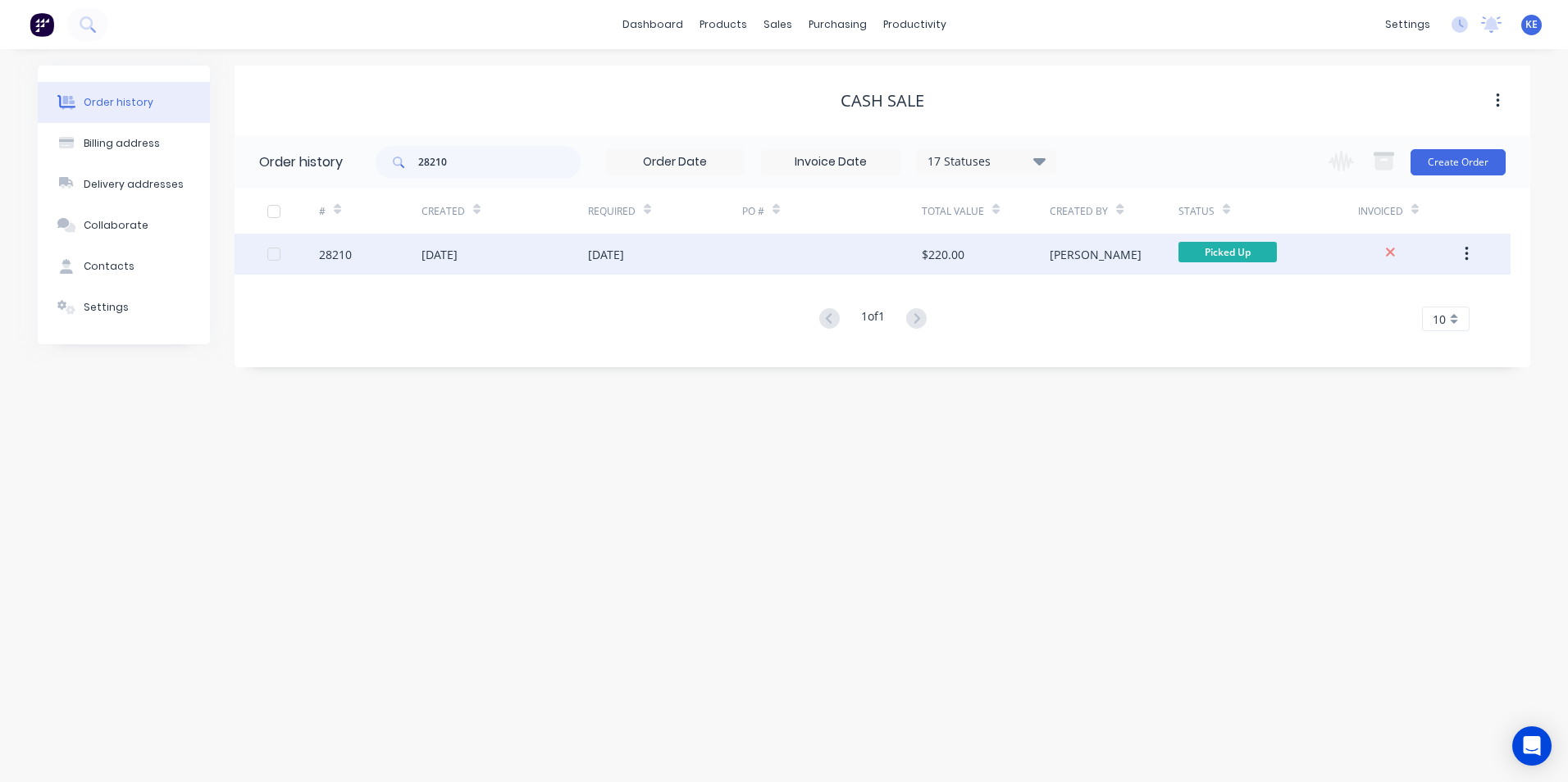
click at [396, 259] on div "28210" at bounding box center [370, 254] width 103 height 41
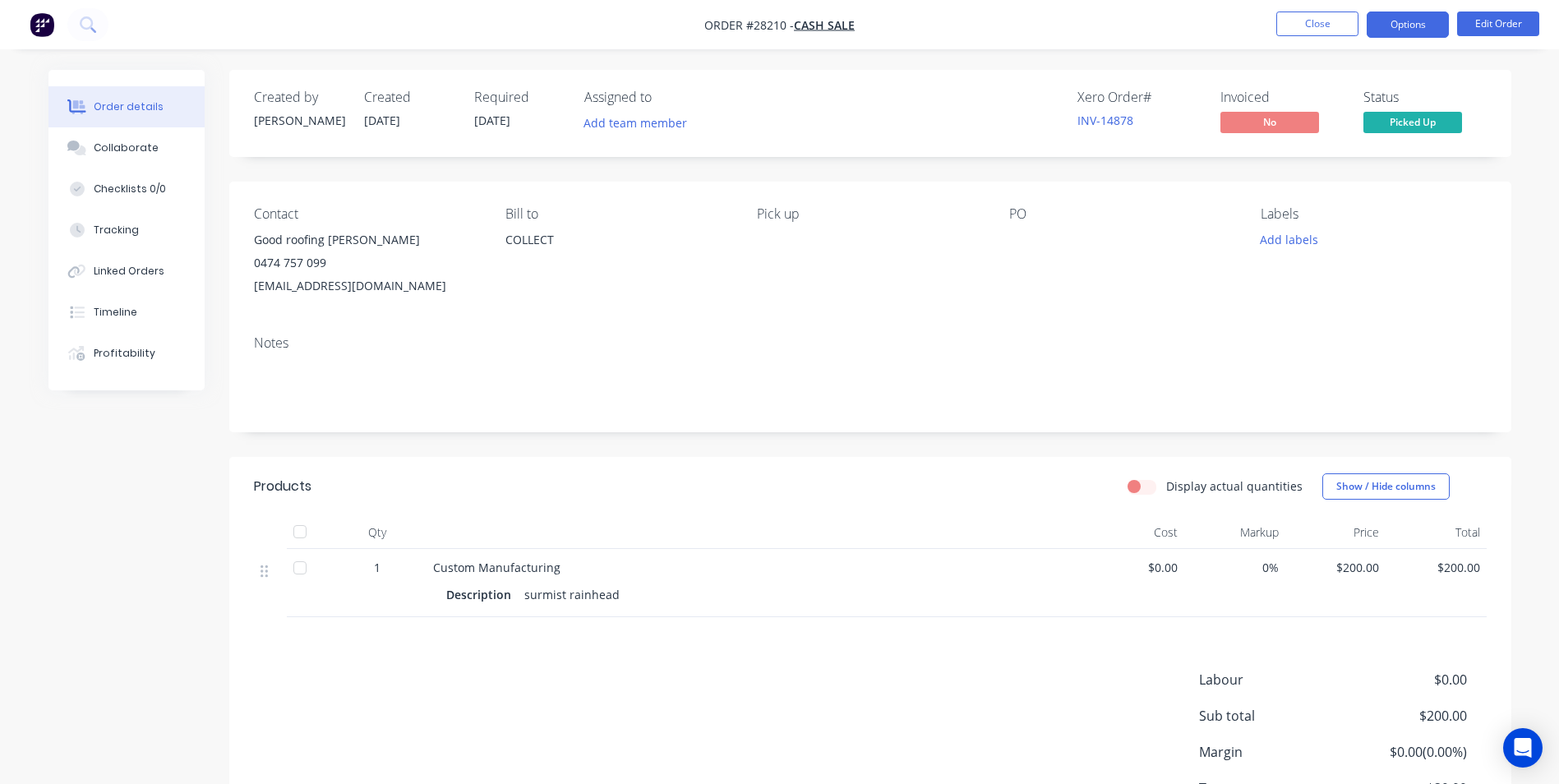
click at [1388, 30] on button "Options" at bounding box center [1408, 25] width 82 height 26
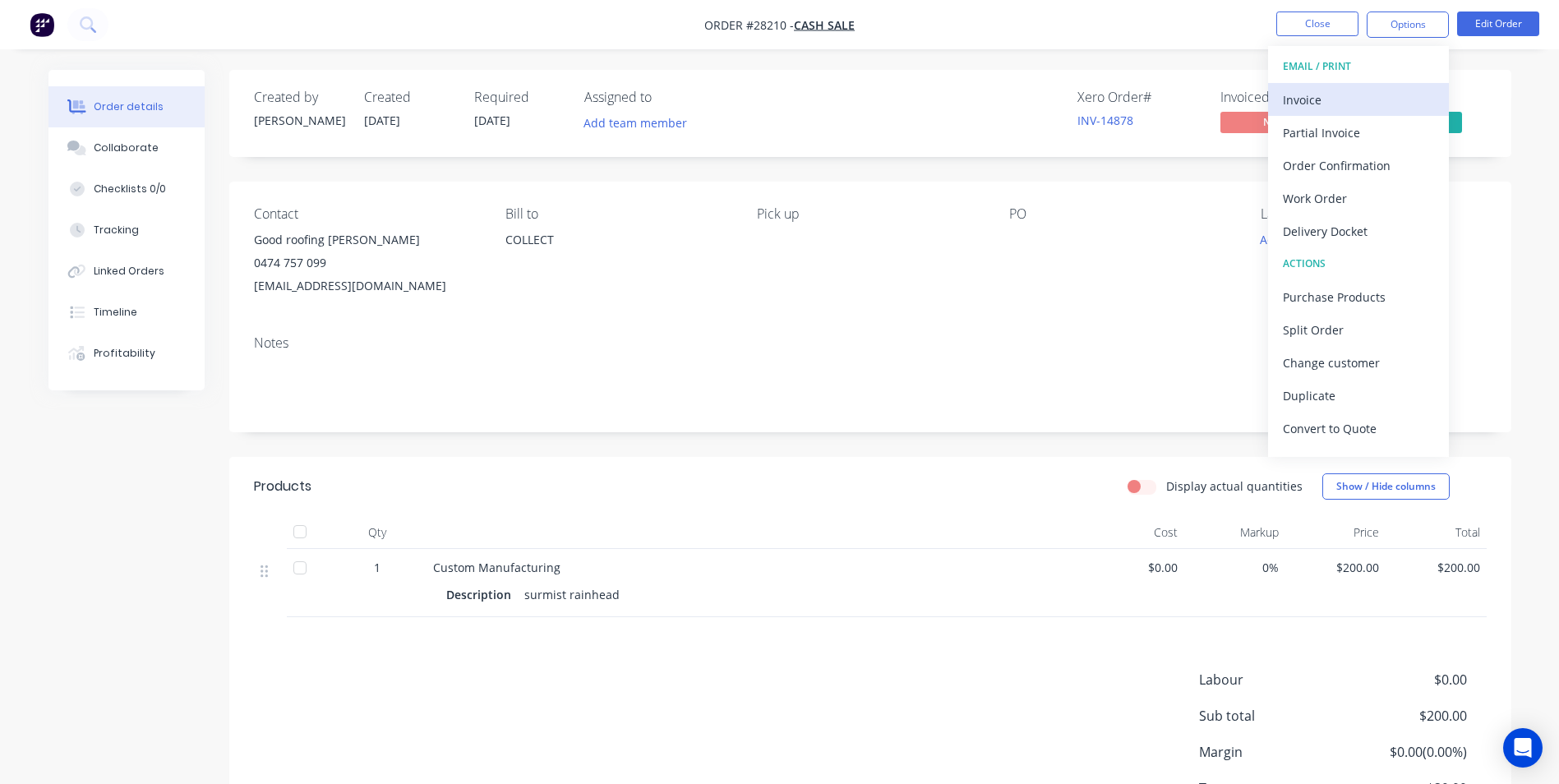
click at [1336, 88] on div "Invoice" at bounding box center [1358, 99] width 151 height 24
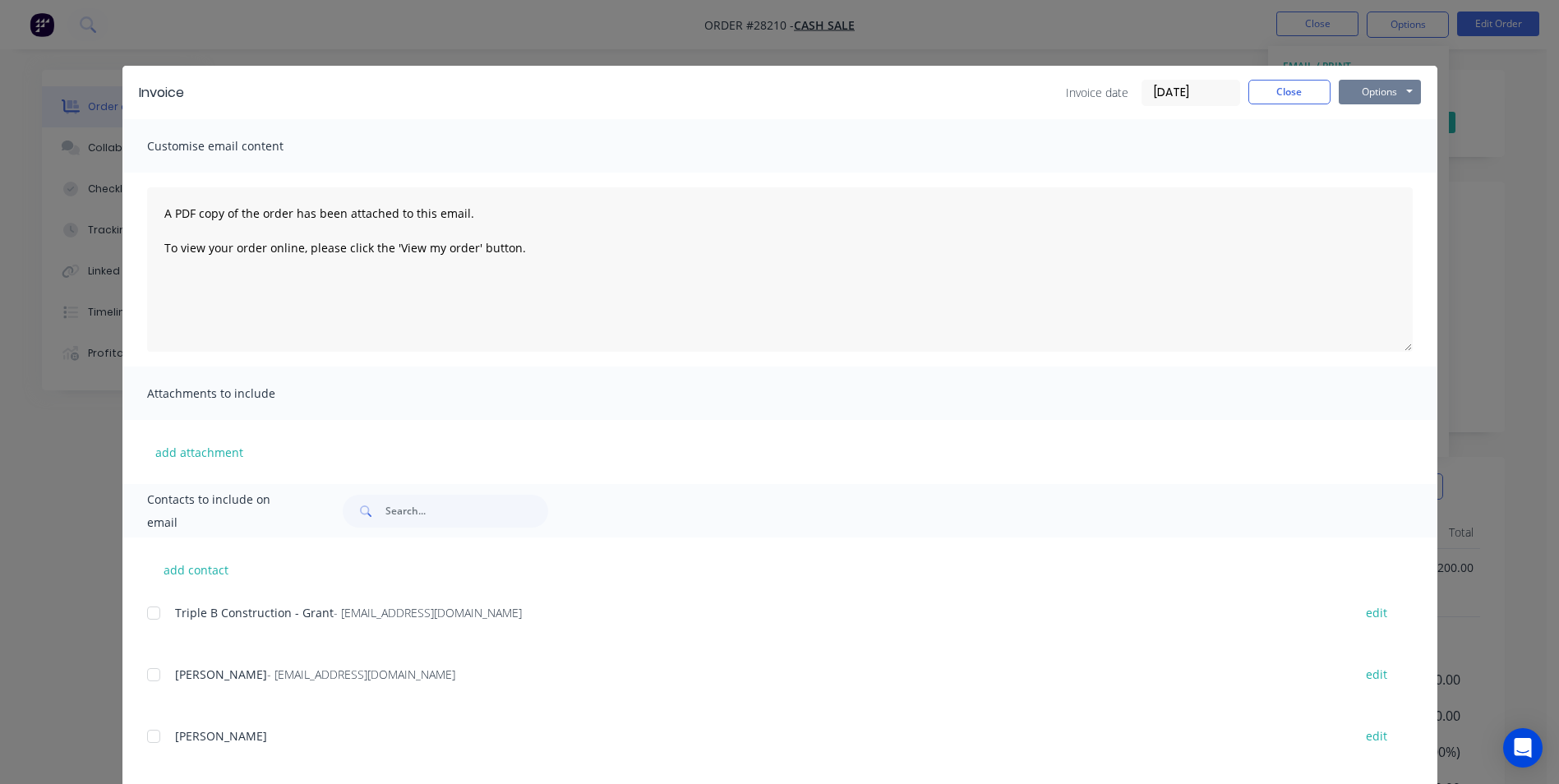
click at [1366, 97] on button "Options" at bounding box center [1379, 91] width 82 height 25
click at [1358, 147] on button "Print" at bounding box center [1390, 149] width 105 height 27
click at [1297, 81] on button "Close" at bounding box center [1289, 91] width 82 height 25
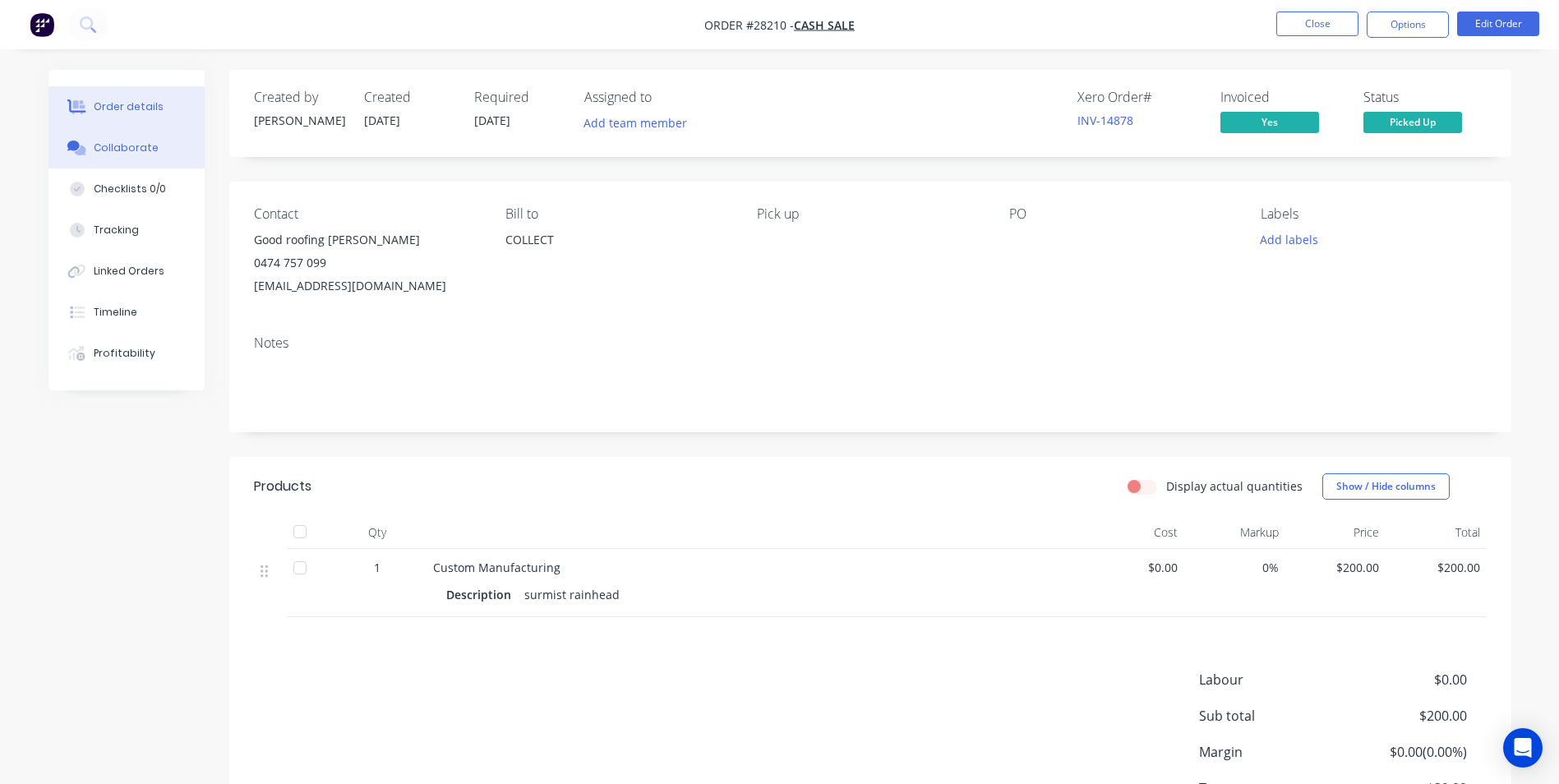
click at [139, 158] on button "Collaborate" at bounding box center [126, 148] width 156 height 41
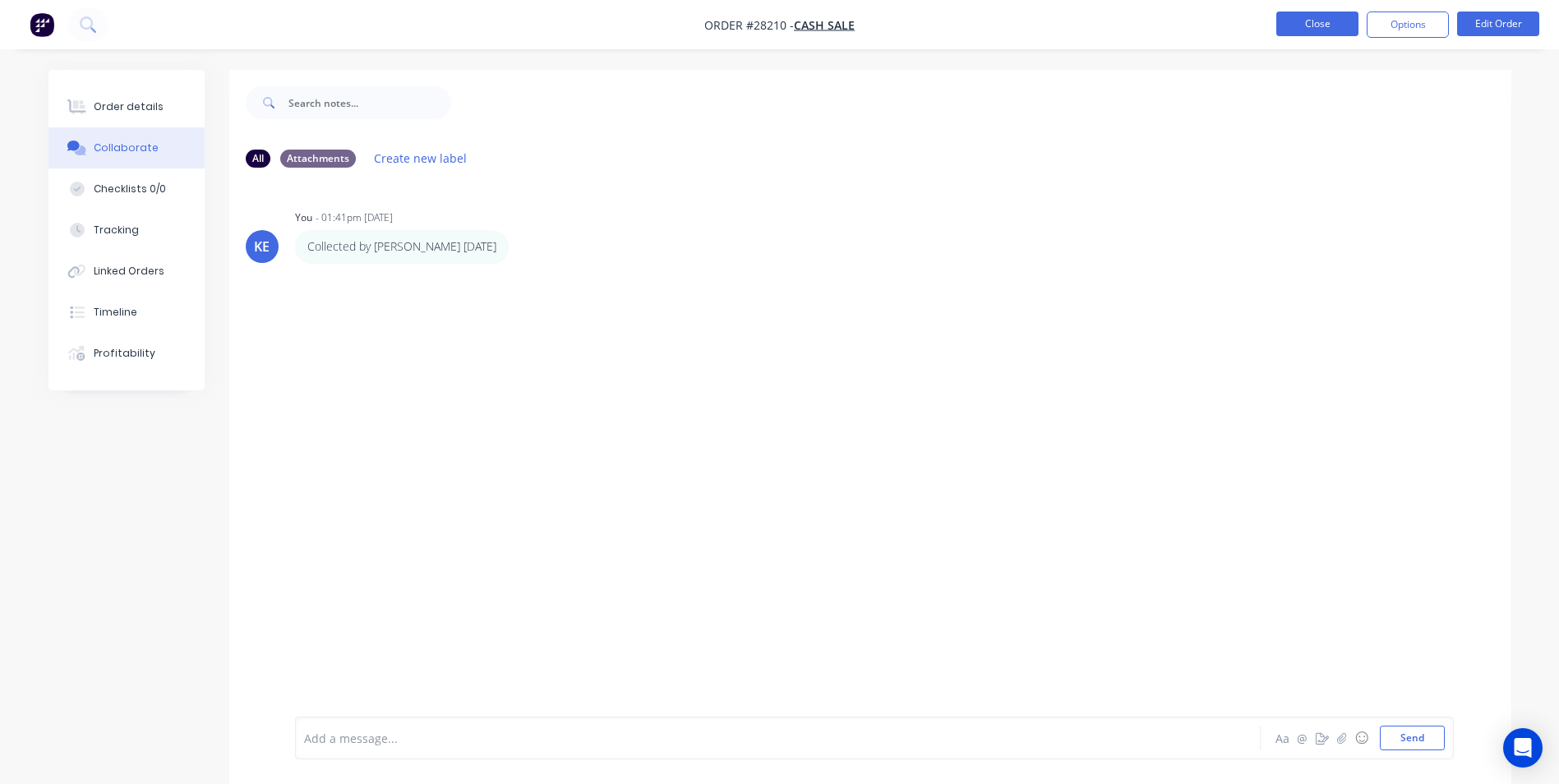
click at [1306, 21] on button "Close" at bounding box center [1317, 24] width 82 height 25
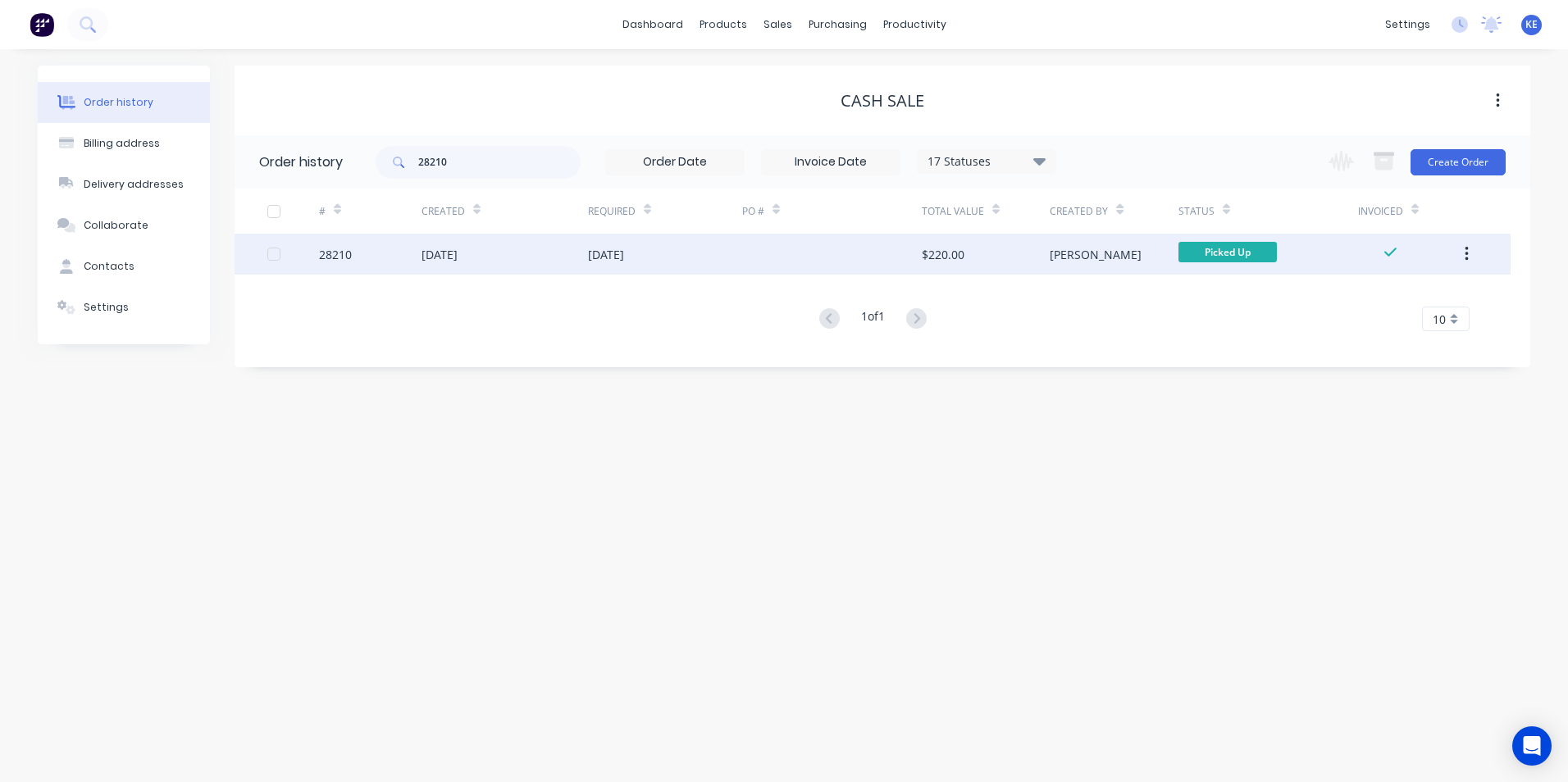
click at [1460, 256] on button "button" at bounding box center [1466, 254] width 38 height 29
click at [1400, 296] on div "Archive" at bounding box center [1407, 297] width 126 height 24
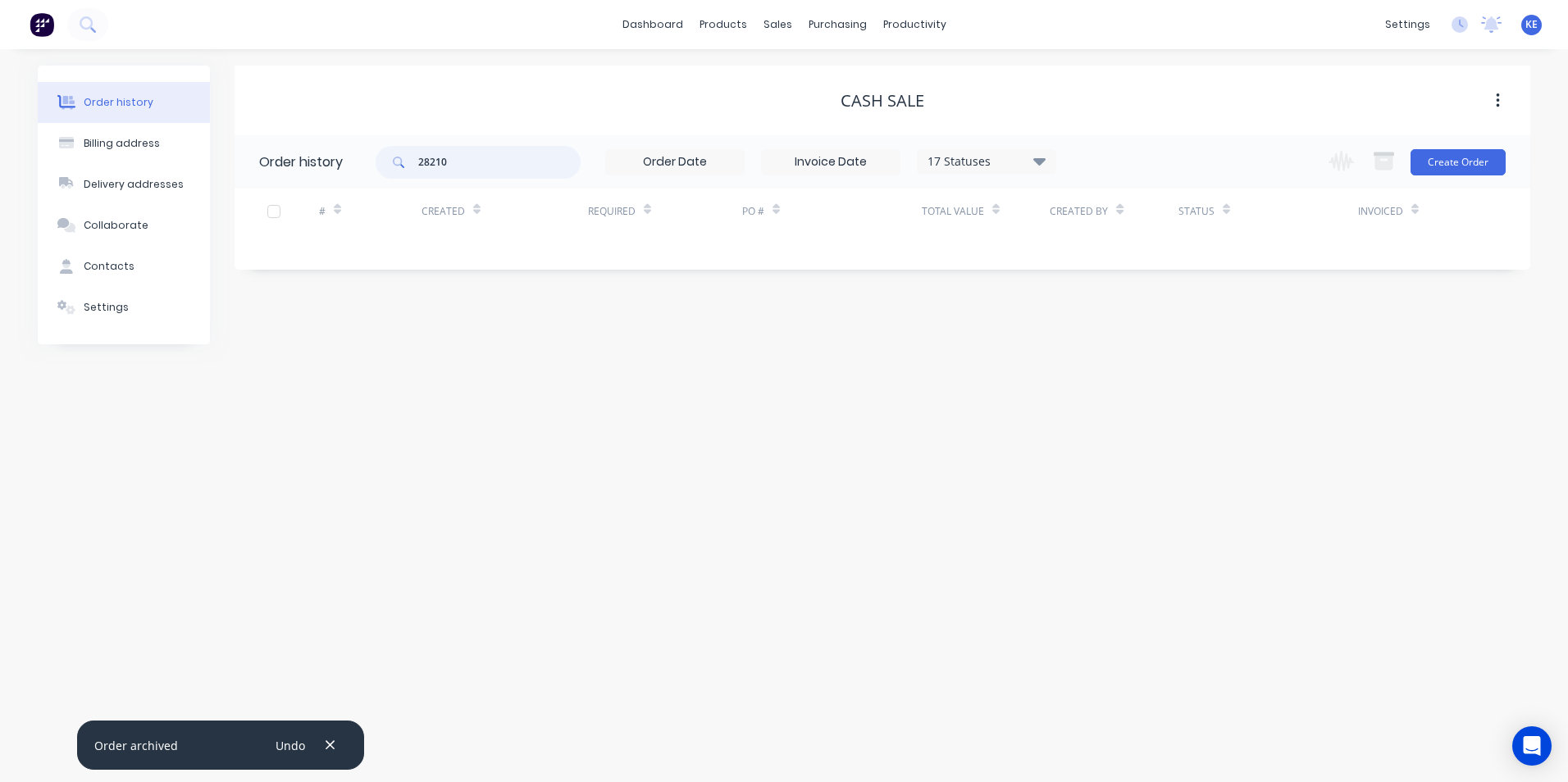
drag, startPoint x: 470, startPoint y: 163, endPoint x: 389, endPoint y: 167, distance: 81.1
click at [389, 167] on div "28210" at bounding box center [477, 162] width 205 height 33
click at [817, 86] on link "Sales Orders" at bounding box center [863, 78] width 217 height 33
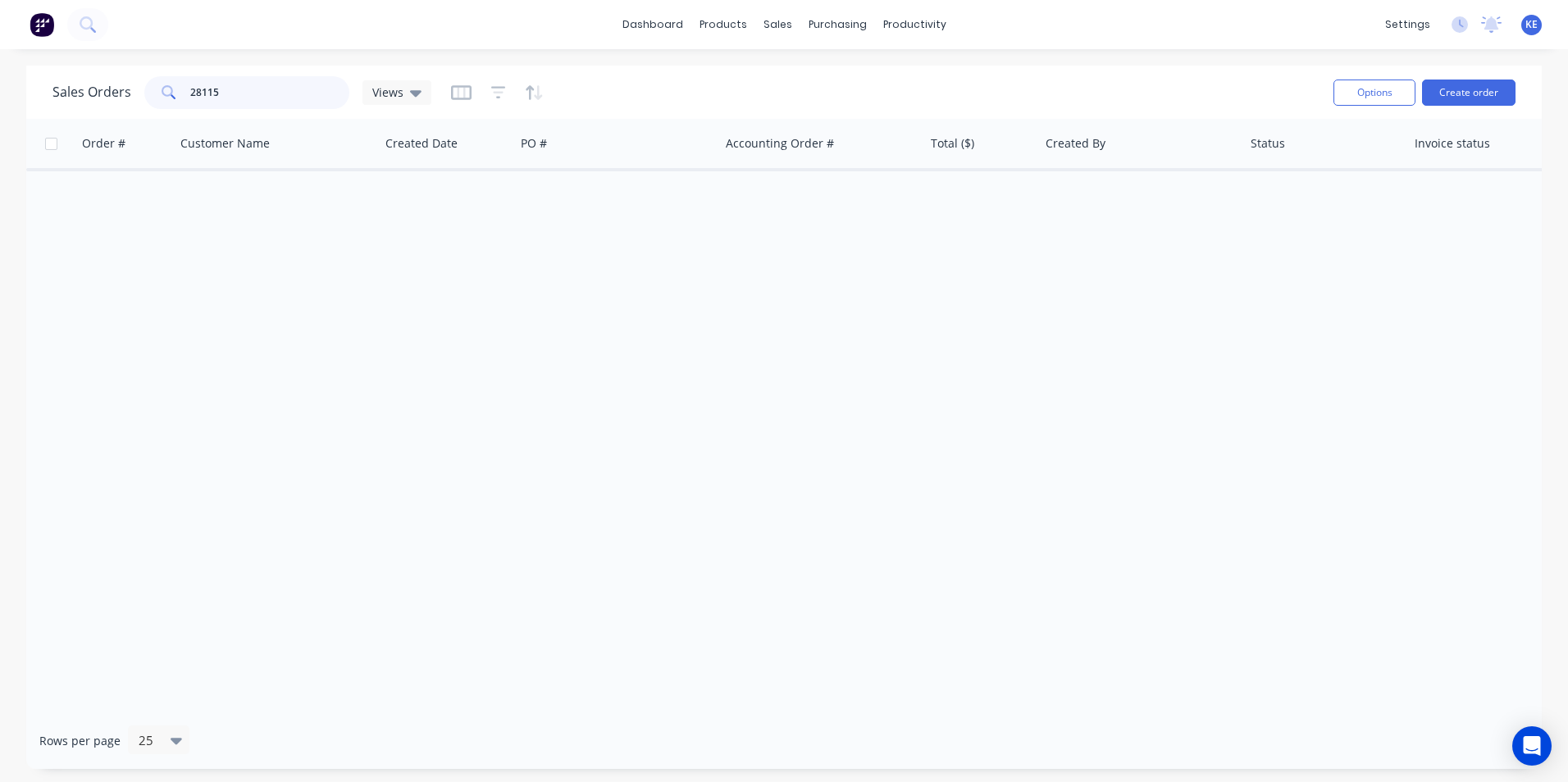
drag, startPoint x: 226, startPoint y: 96, endPoint x: 110, endPoint y: 105, distance: 116.3
click at [110, 105] on div "Sales Orders 28115 Views" at bounding box center [242, 93] width 378 height 33
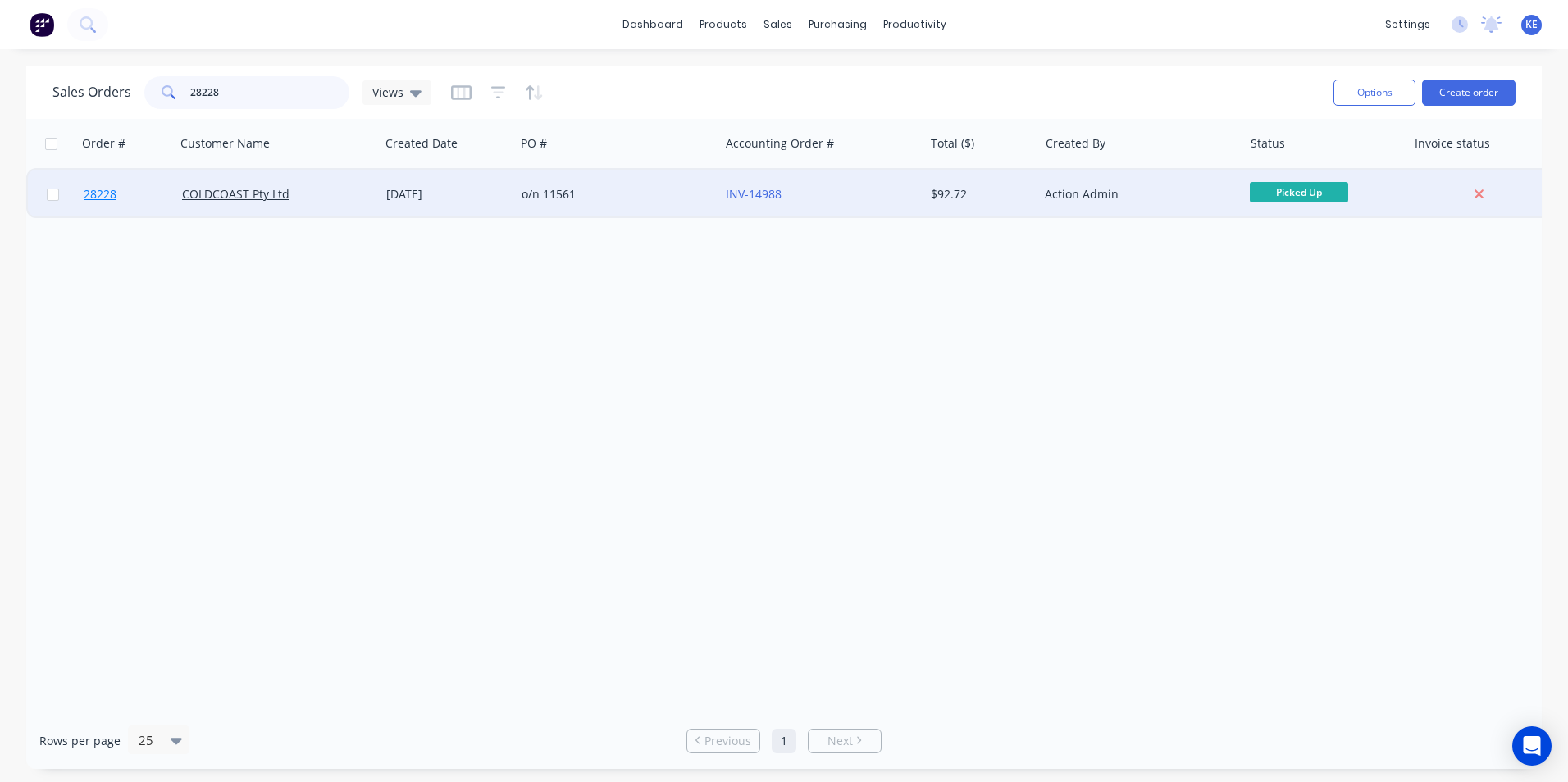
type input "28228"
click at [157, 196] on link "28228" at bounding box center [133, 195] width 98 height 49
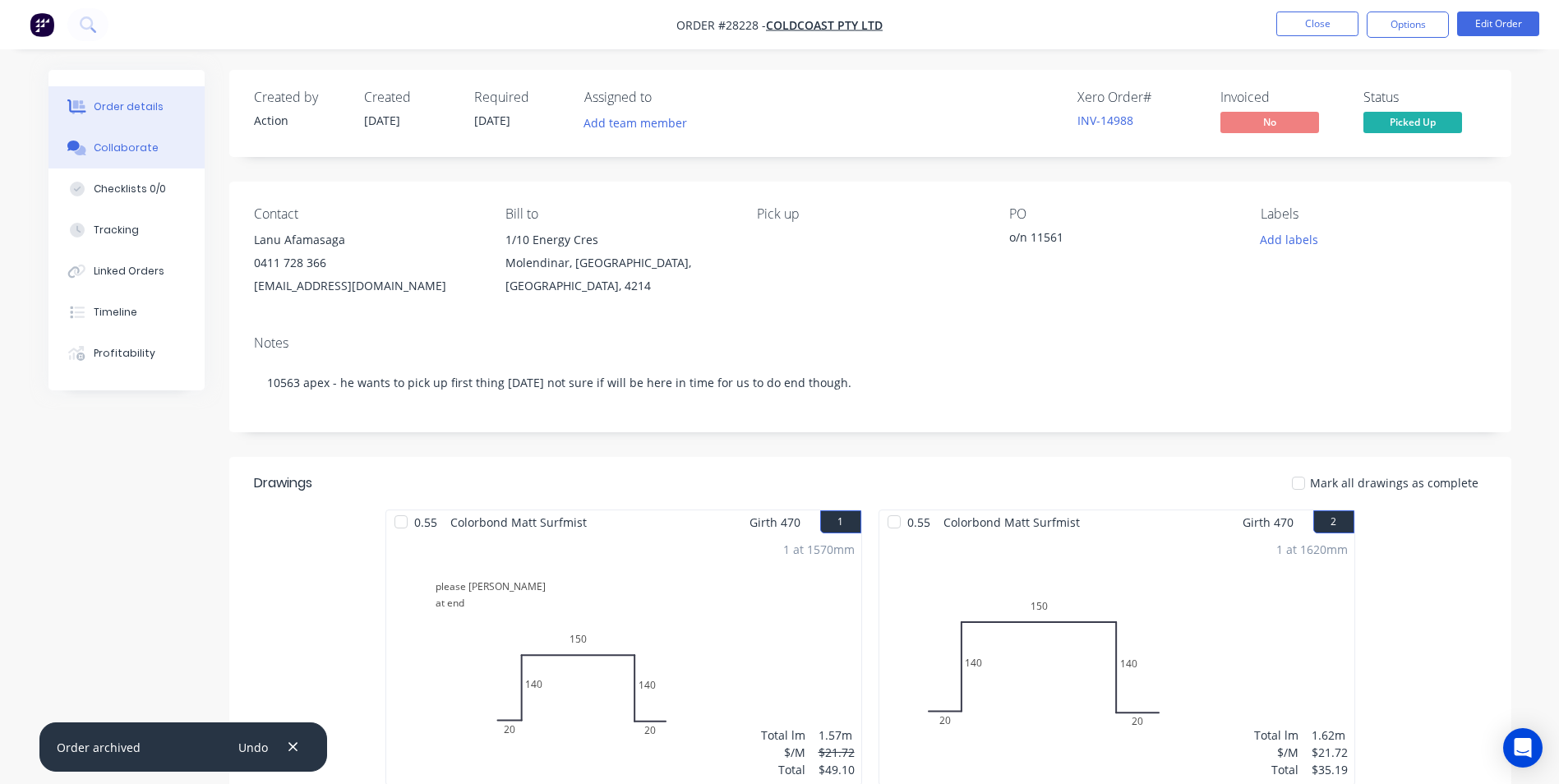
click at [105, 143] on div "Collaborate" at bounding box center [126, 148] width 65 height 15
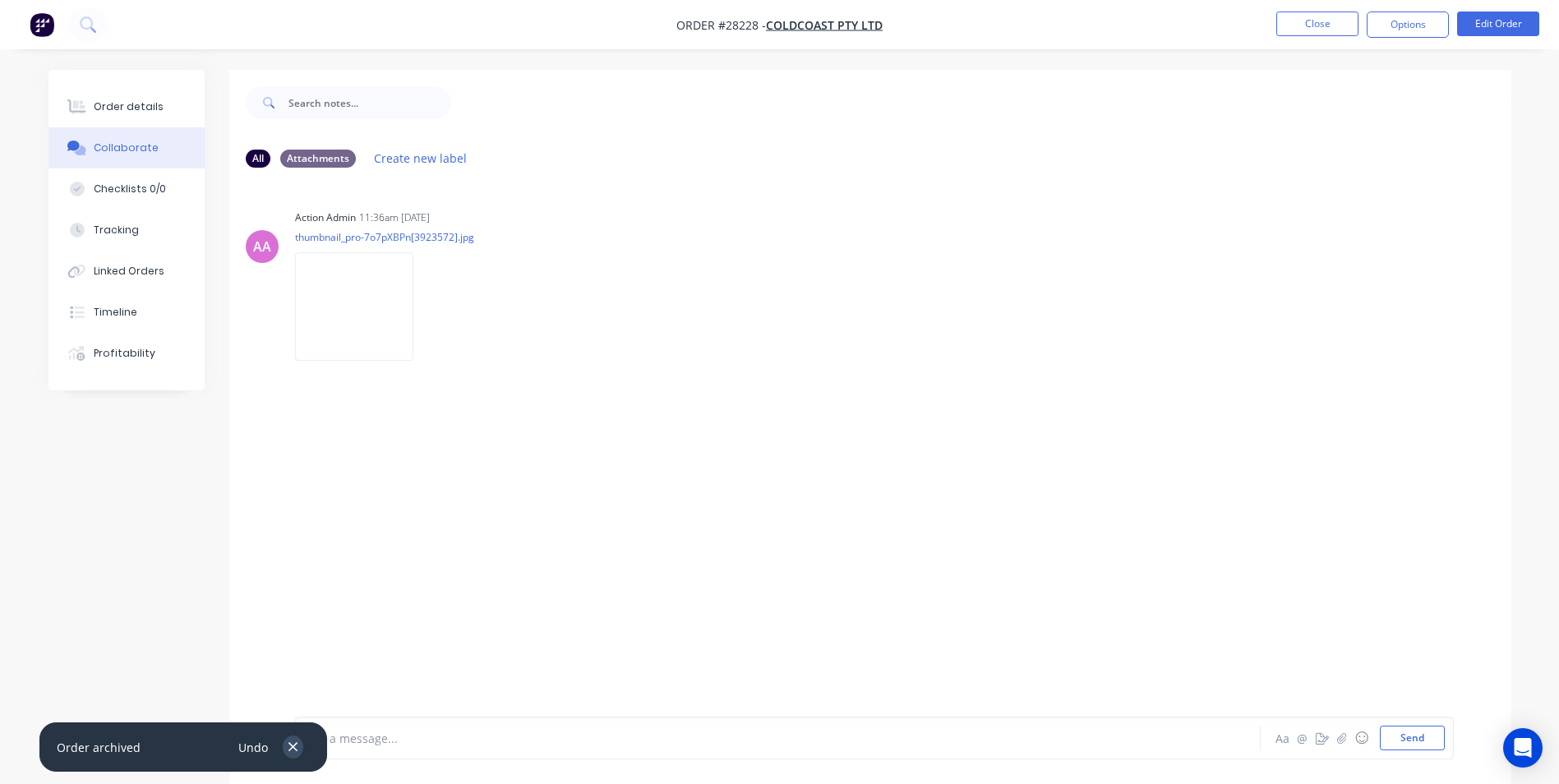
drag, startPoint x: 289, startPoint y: 740, endPoint x: 343, endPoint y: 744, distance: 54.1
click at [296, 741] on icon "button" at bounding box center [294, 747] width 11 height 15
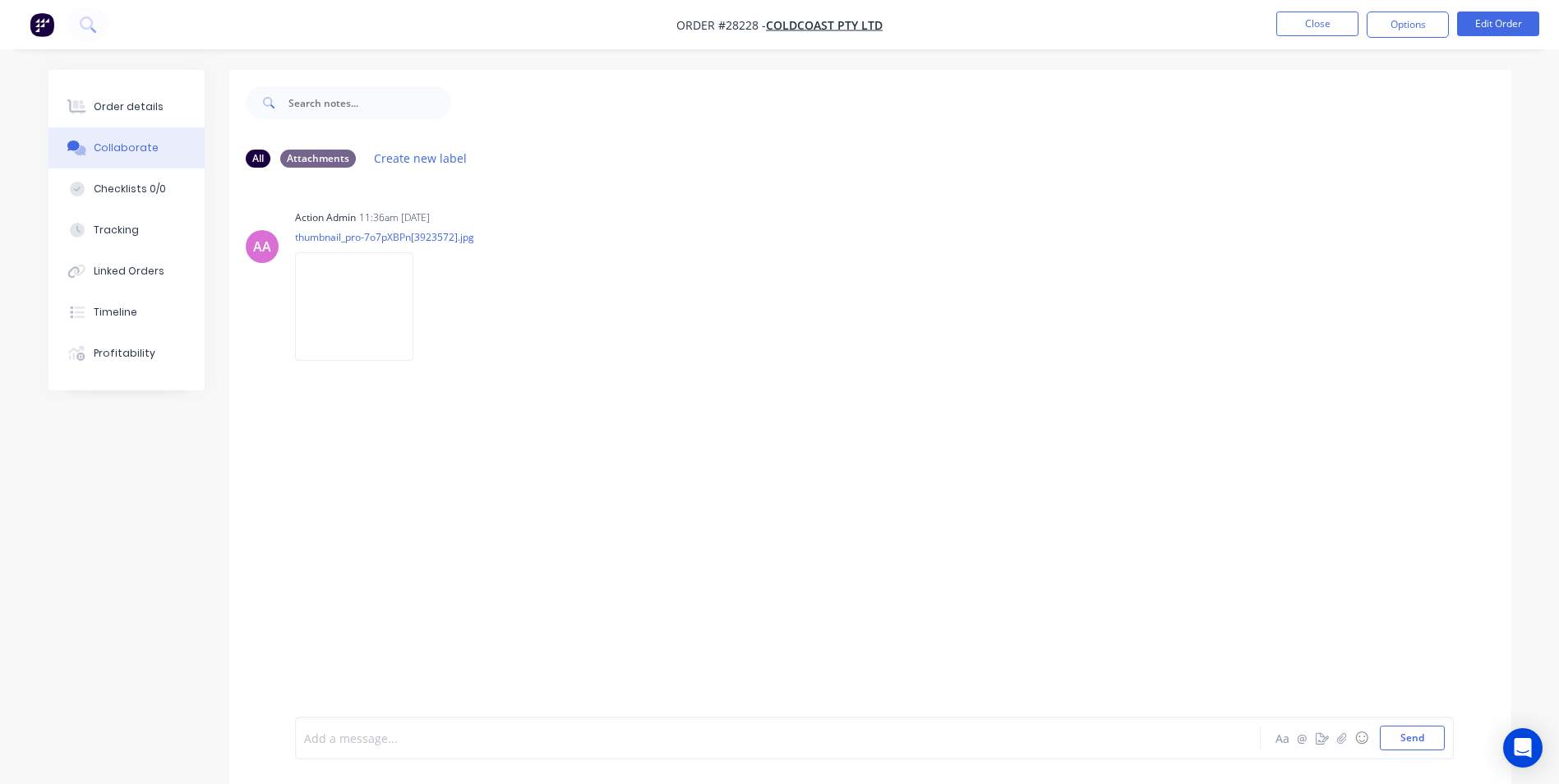
drag, startPoint x: 343, startPoint y: 744, endPoint x: 395, endPoint y: 447, distance: 301.5
click at [344, 729] on div at bounding box center [732, 738] width 855 height 17
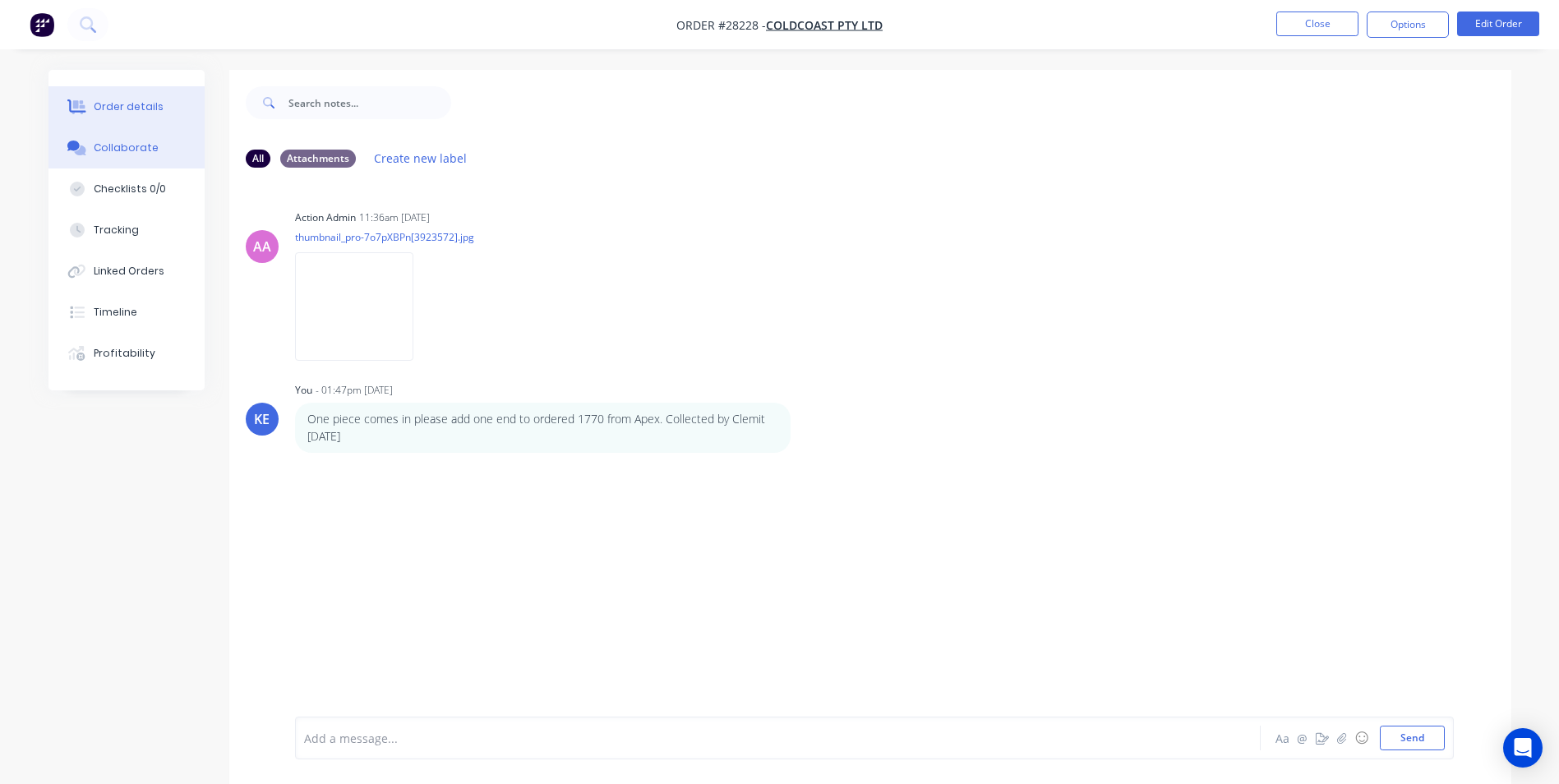
click at [116, 92] on button "Order details" at bounding box center [126, 107] width 156 height 41
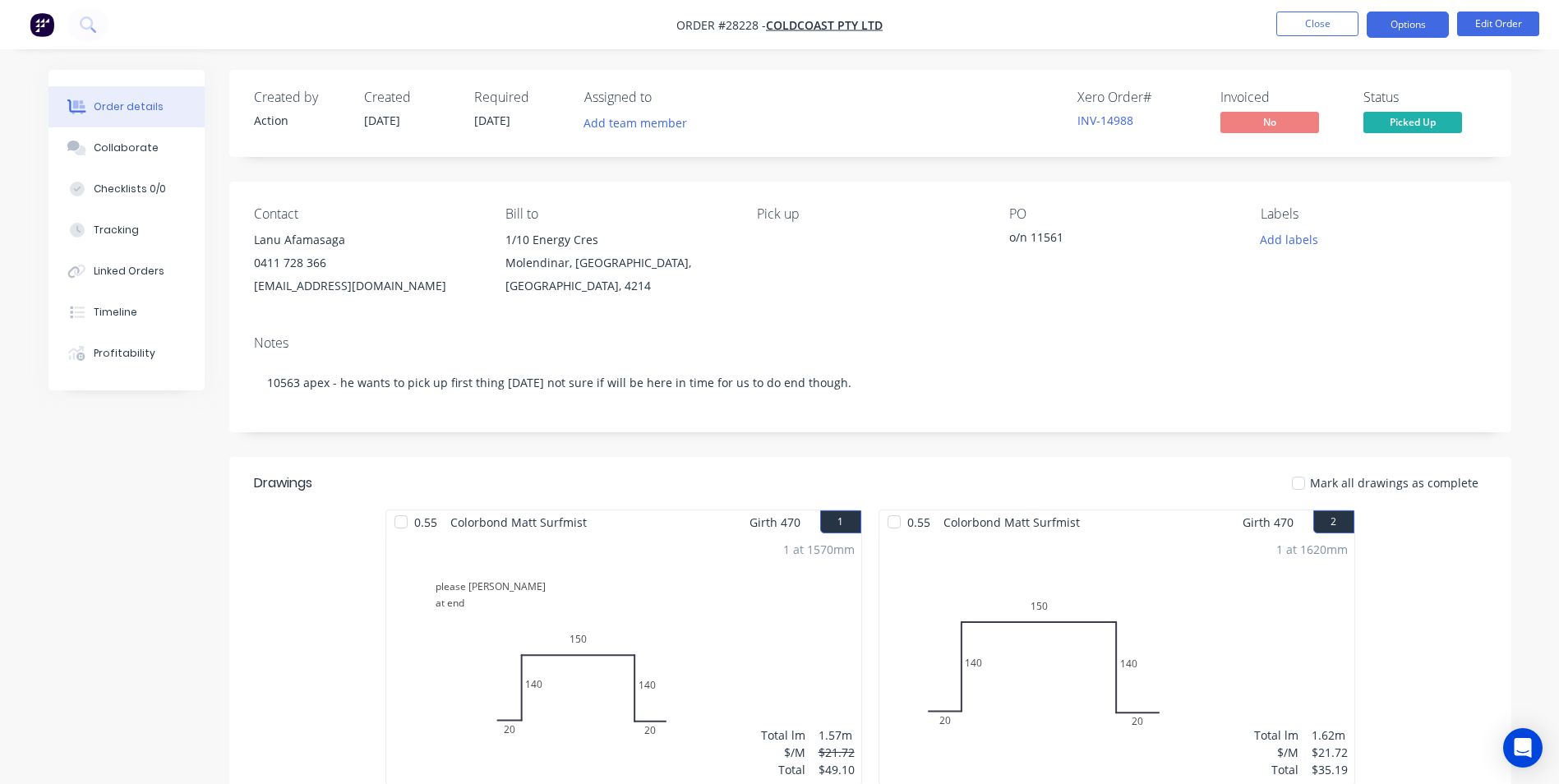
click at [1394, 34] on button "Options" at bounding box center [1408, 25] width 82 height 26
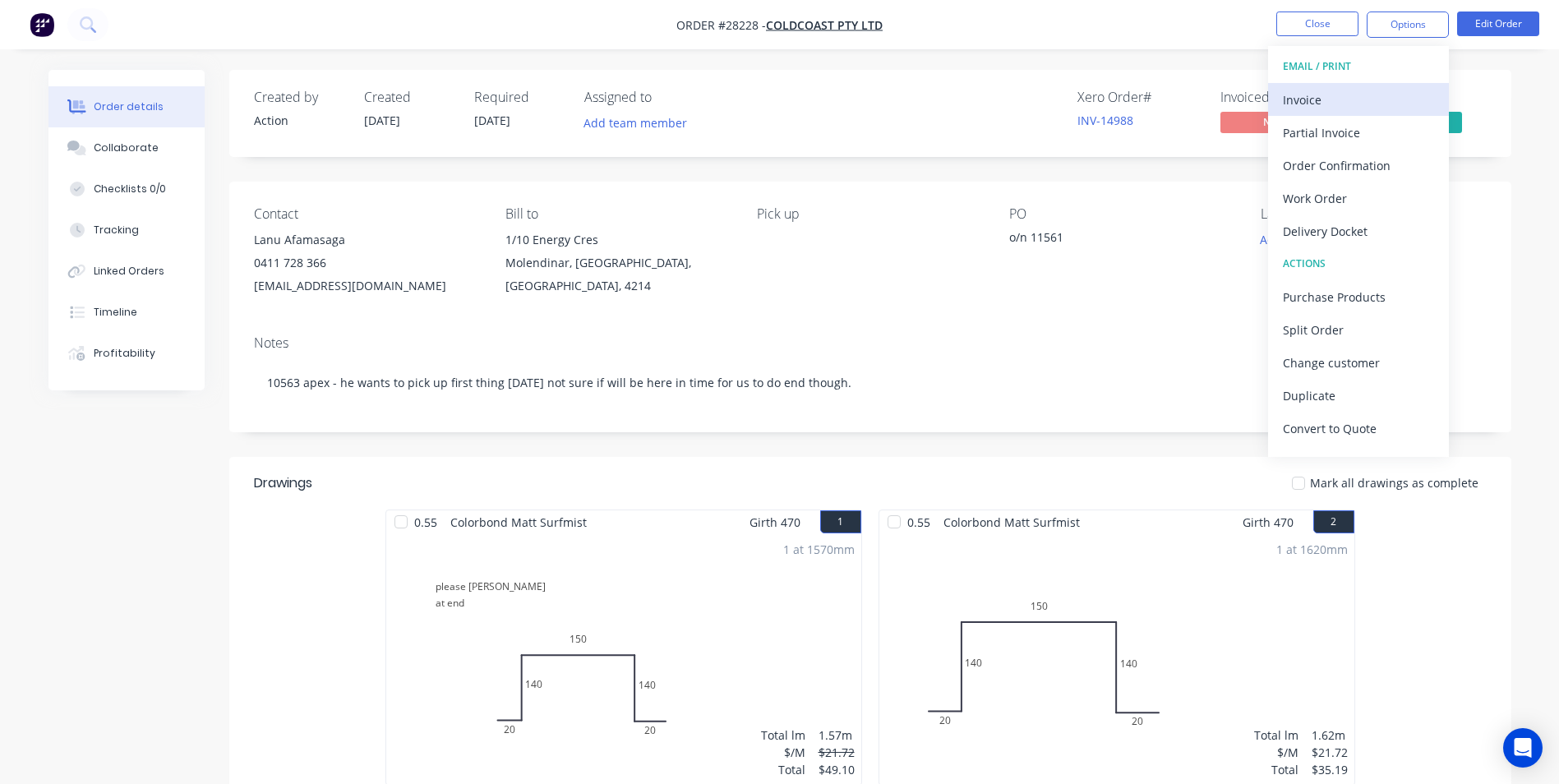
click at [1323, 113] on button "Invoice" at bounding box center [1358, 99] width 181 height 33
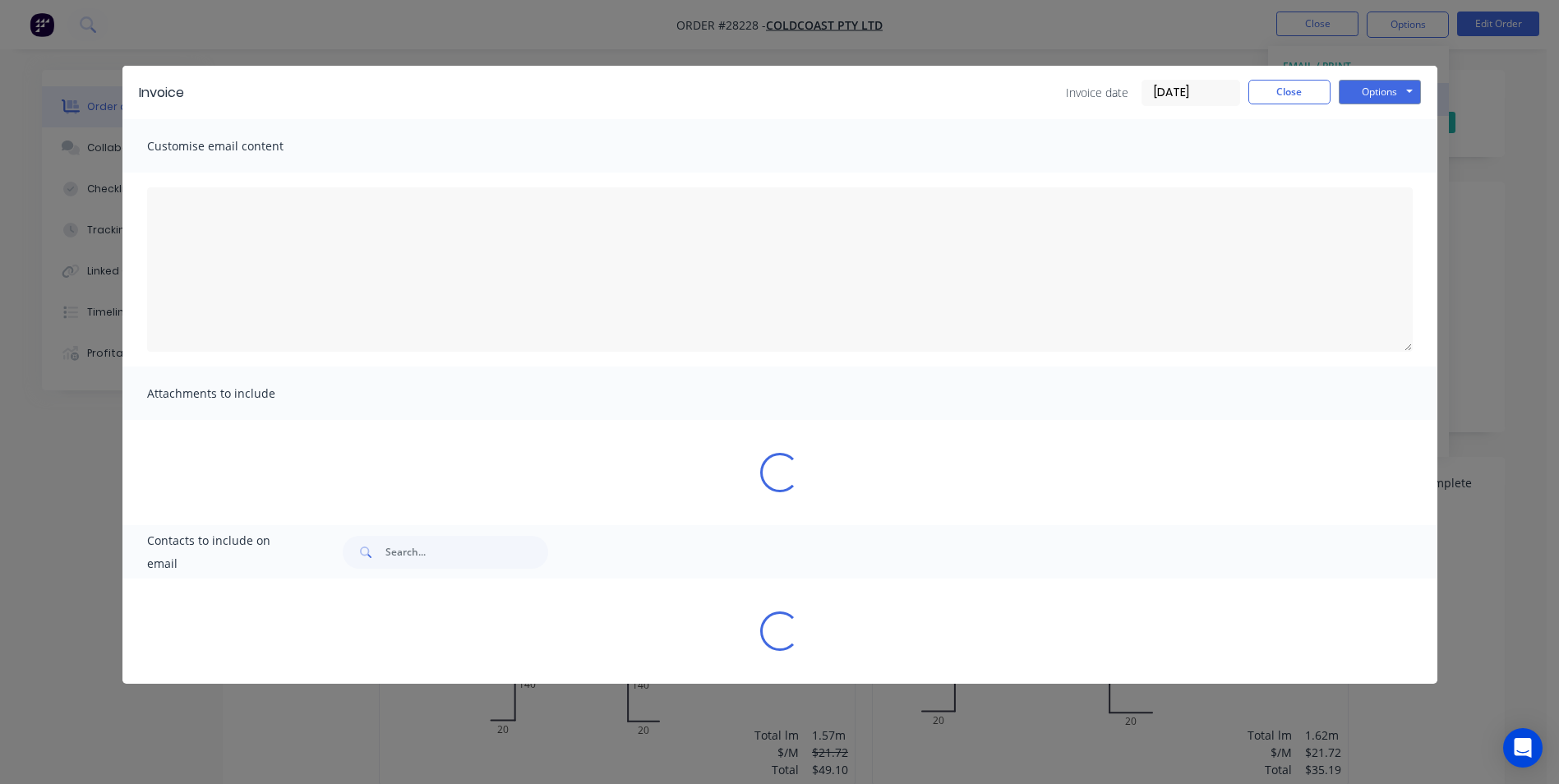
type textarea "A PDF copy of the order has been attached to this email. To view your order onl…"
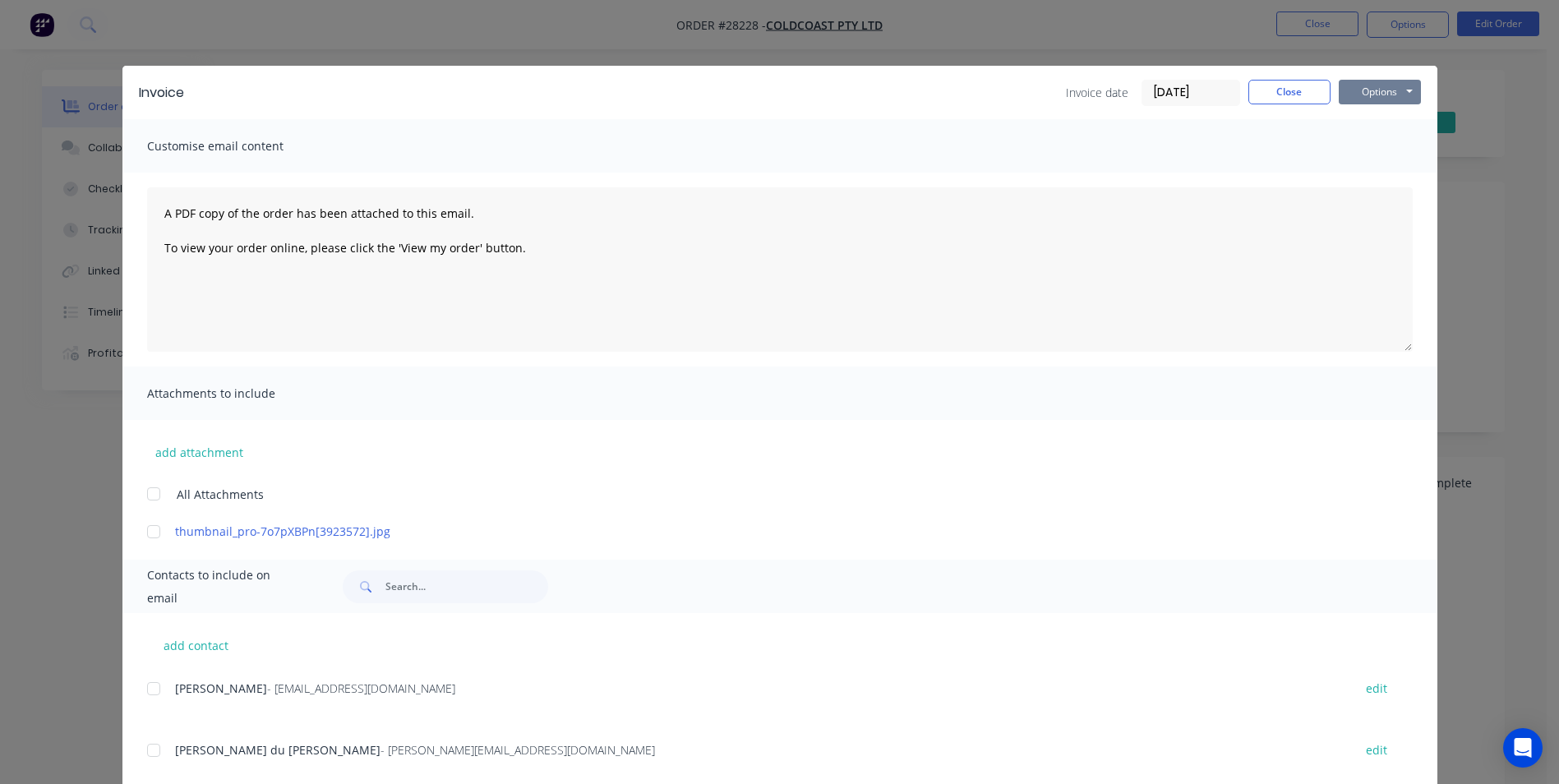
click at [1395, 89] on button "Options" at bounding box center [1379, 91] width 82 height 25
click at [1367, 149] on button "Print" at bounding box center [1390, 149] width 105 height 27
click at [1265, 88] on button "Close" at bounding box center [1289, 91] width 82 height 25
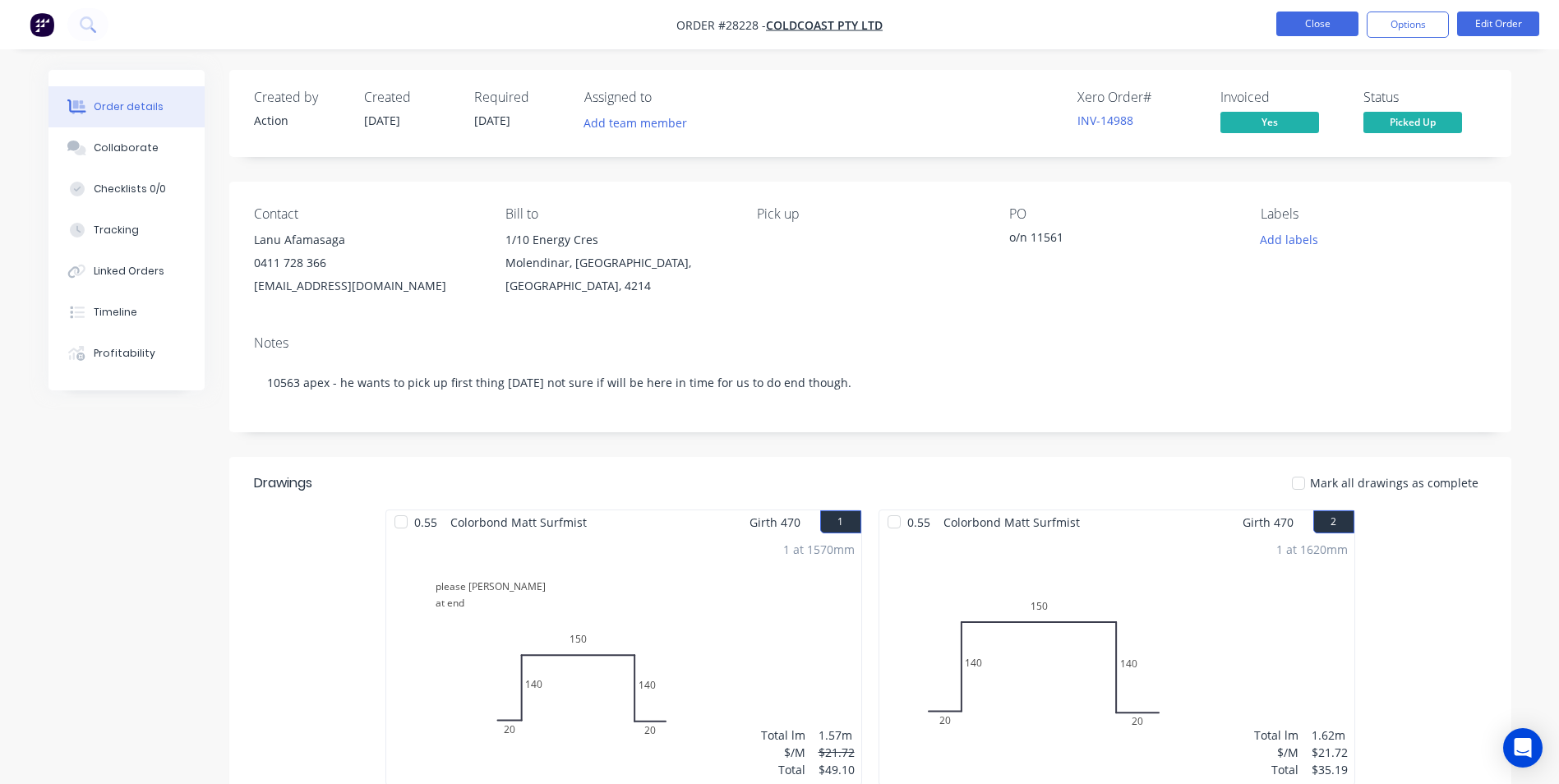
click at [1317, 15] on button "Close" at bounding box center [1317, 24] width 82 height 25
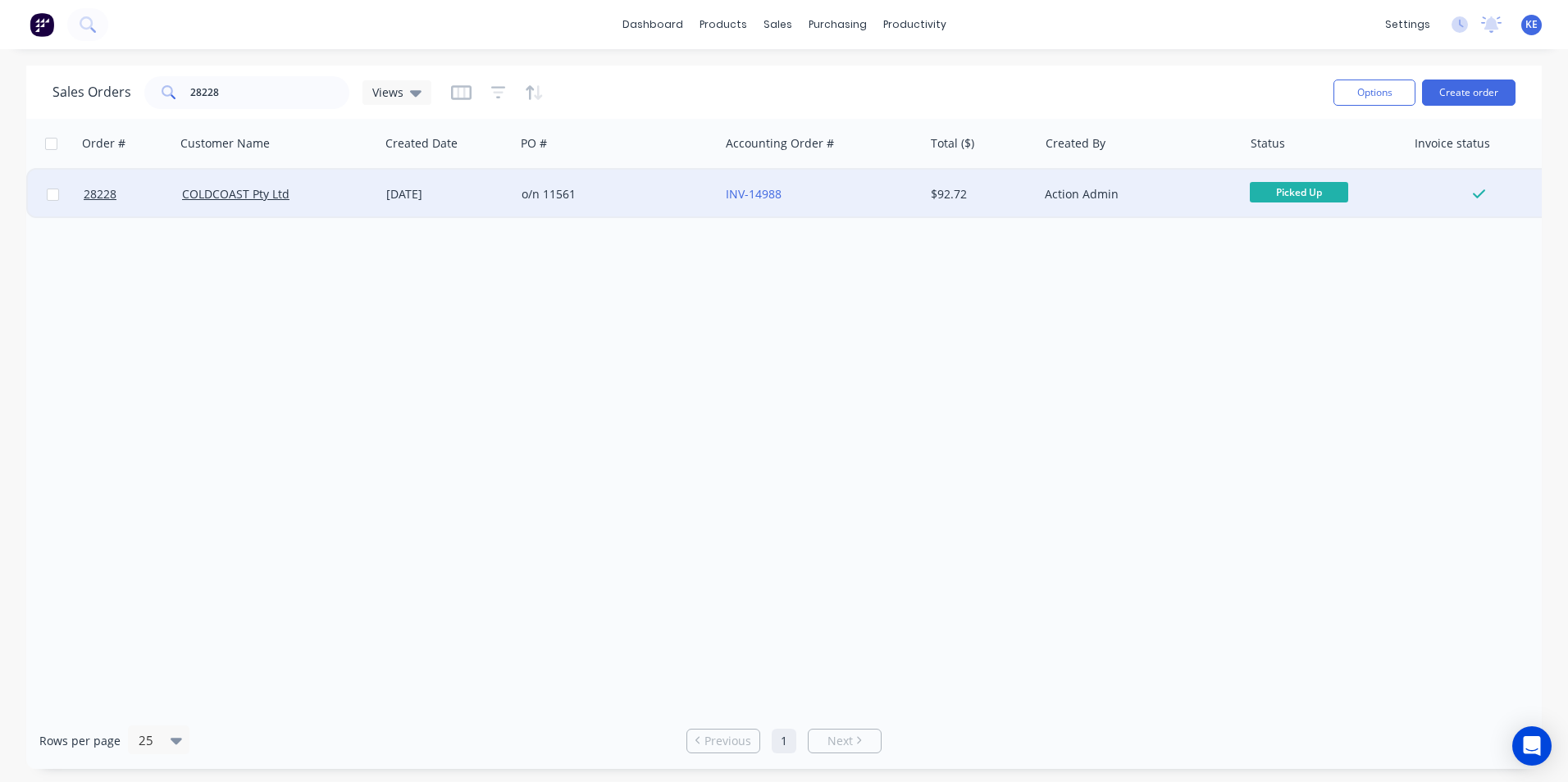
click at [53, 196] on input "checkbox" at bounding box center [53, 195] width 13 height 13
checkbox input "true"
click at [1352, 101] on button "Options" at bounding box center [1374, 92] width 82 height 26
click at [1318, 155] on div "Archive" at bounding box center [1325, 166] width 151 height 24
checkbox input "false"
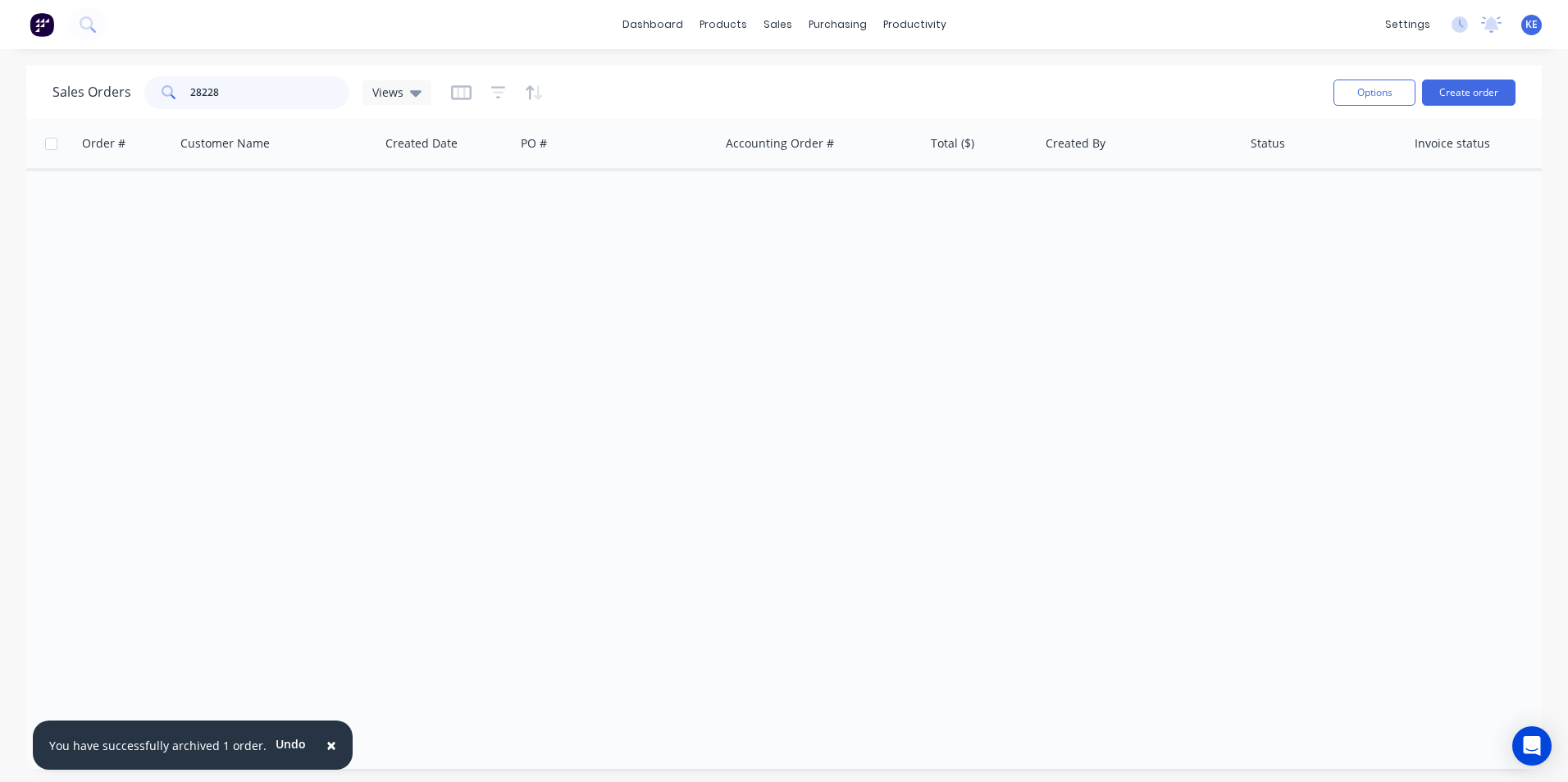
drag, startPoint x: 246, startPoint y: 92, endPoint x: 19, endPoint y: 123, distance: 229.1
click at [19, 123] on div "Sales Orders 28228 Views Options Create order Order # Customer Name Created Dat…" at bounding box center [784, 416] width 1568 height 703
click at [819, 113] on div "Customers" at bounding box center [833, 111] width 59 height 15
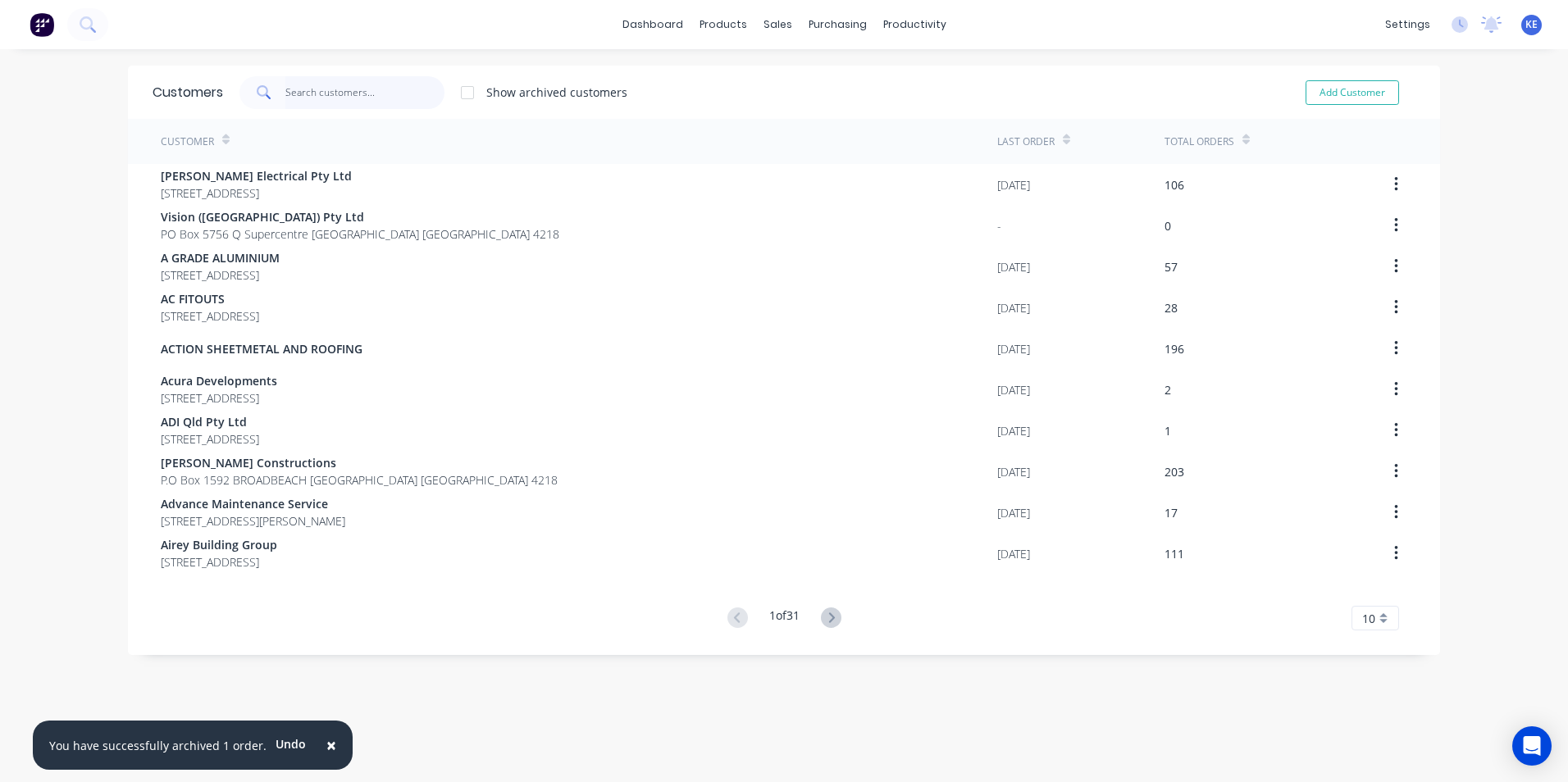
click at [309, 85] on input "text" at bounding box center [366, 93] width 160 height 33
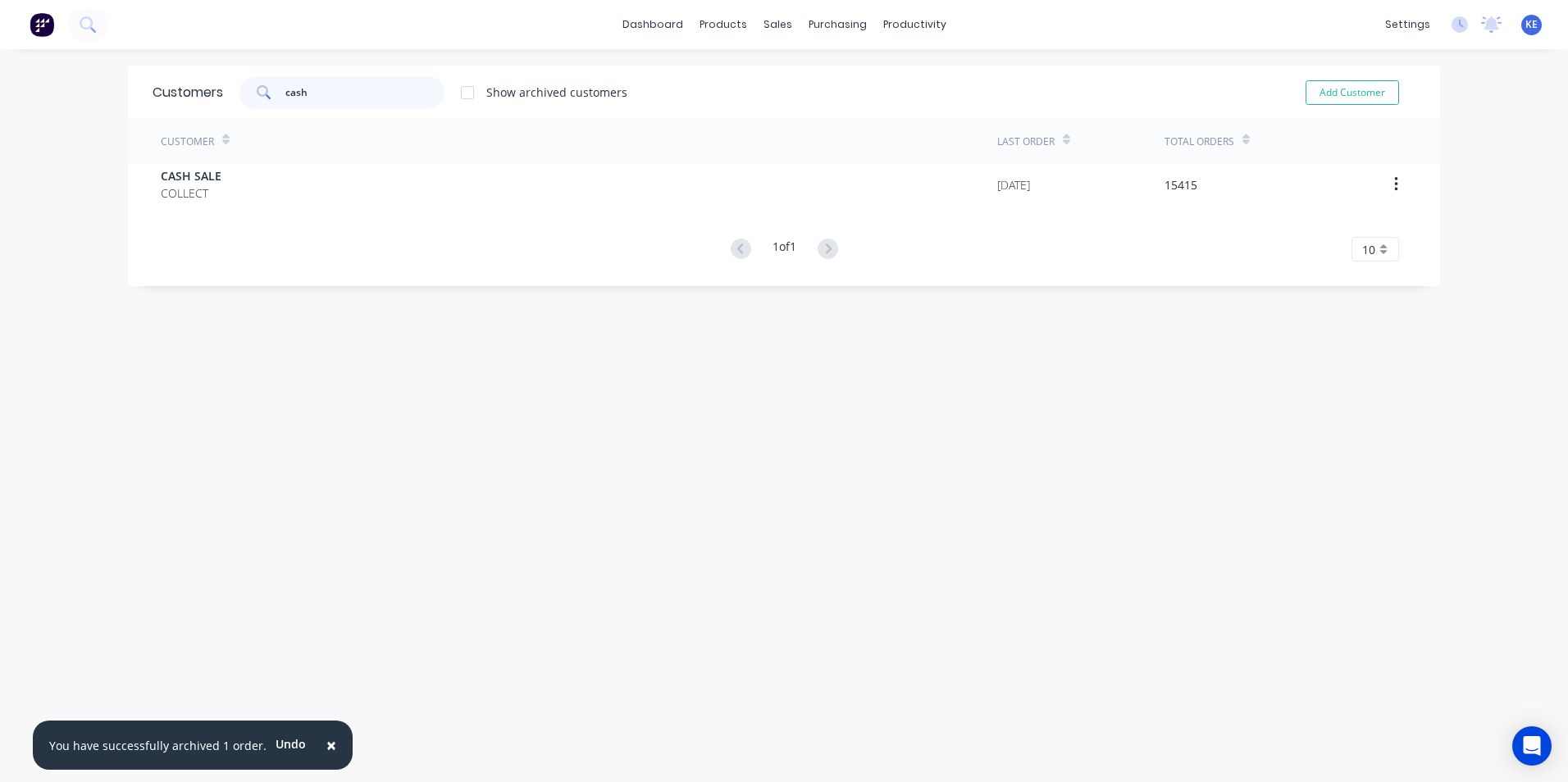
type input "cash"
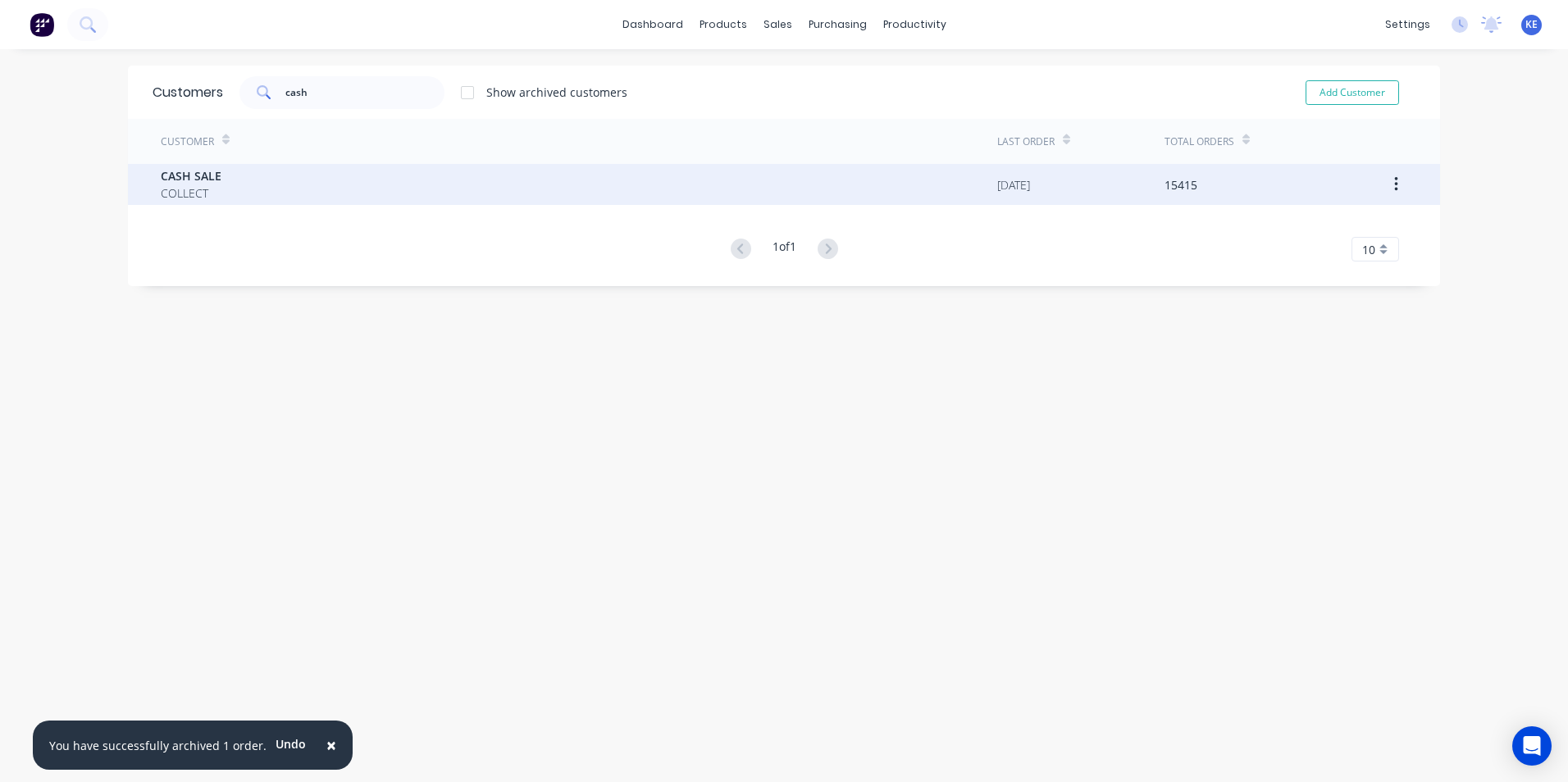
click at [240, 195] on div "CASH SALE COLLECT" at bounding box center [578, 184] width 836 height 41
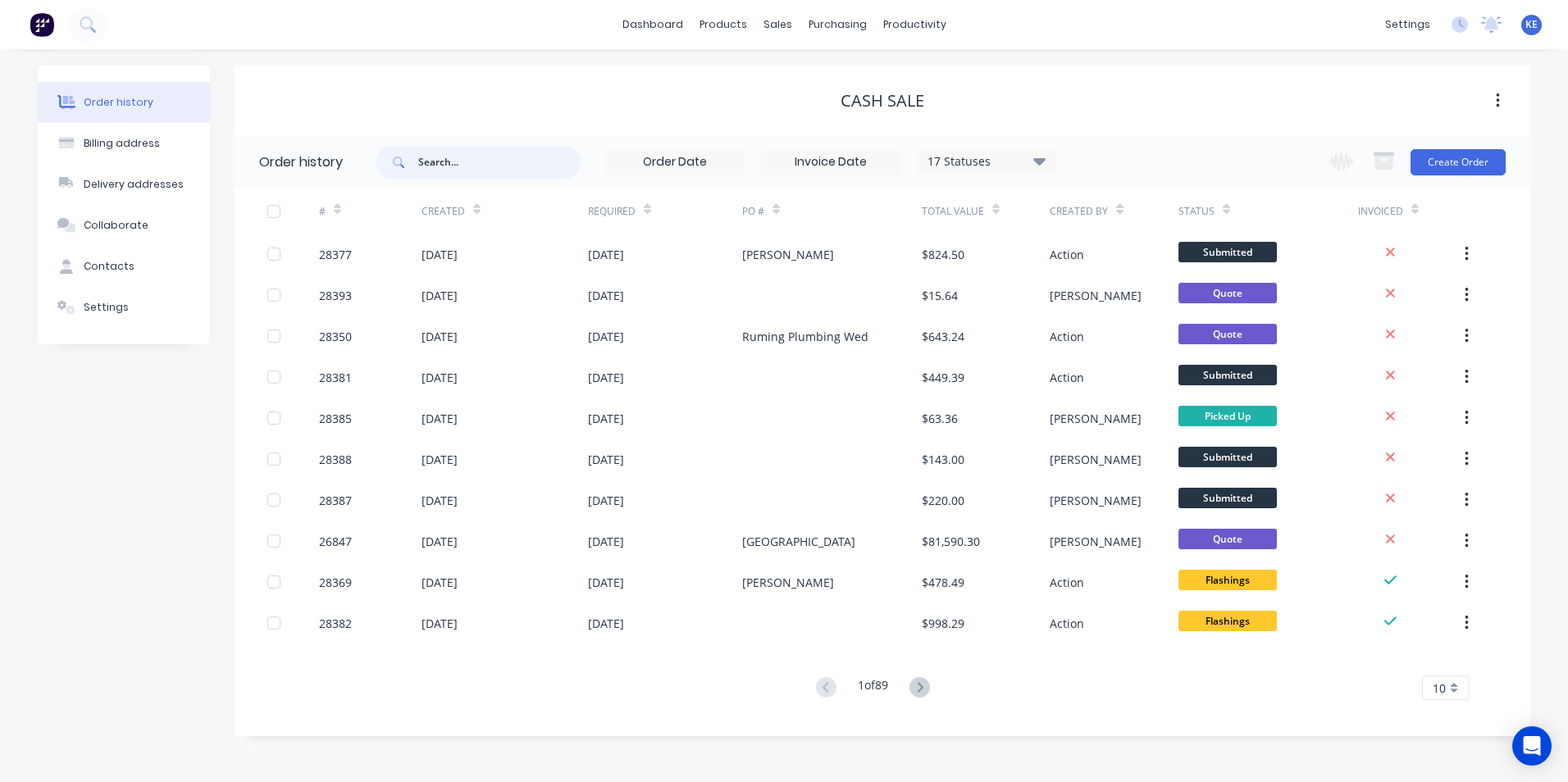
click at [457, 151] on input "text" at bounding box center [499, 162] width 162 height 33
type input "26152"
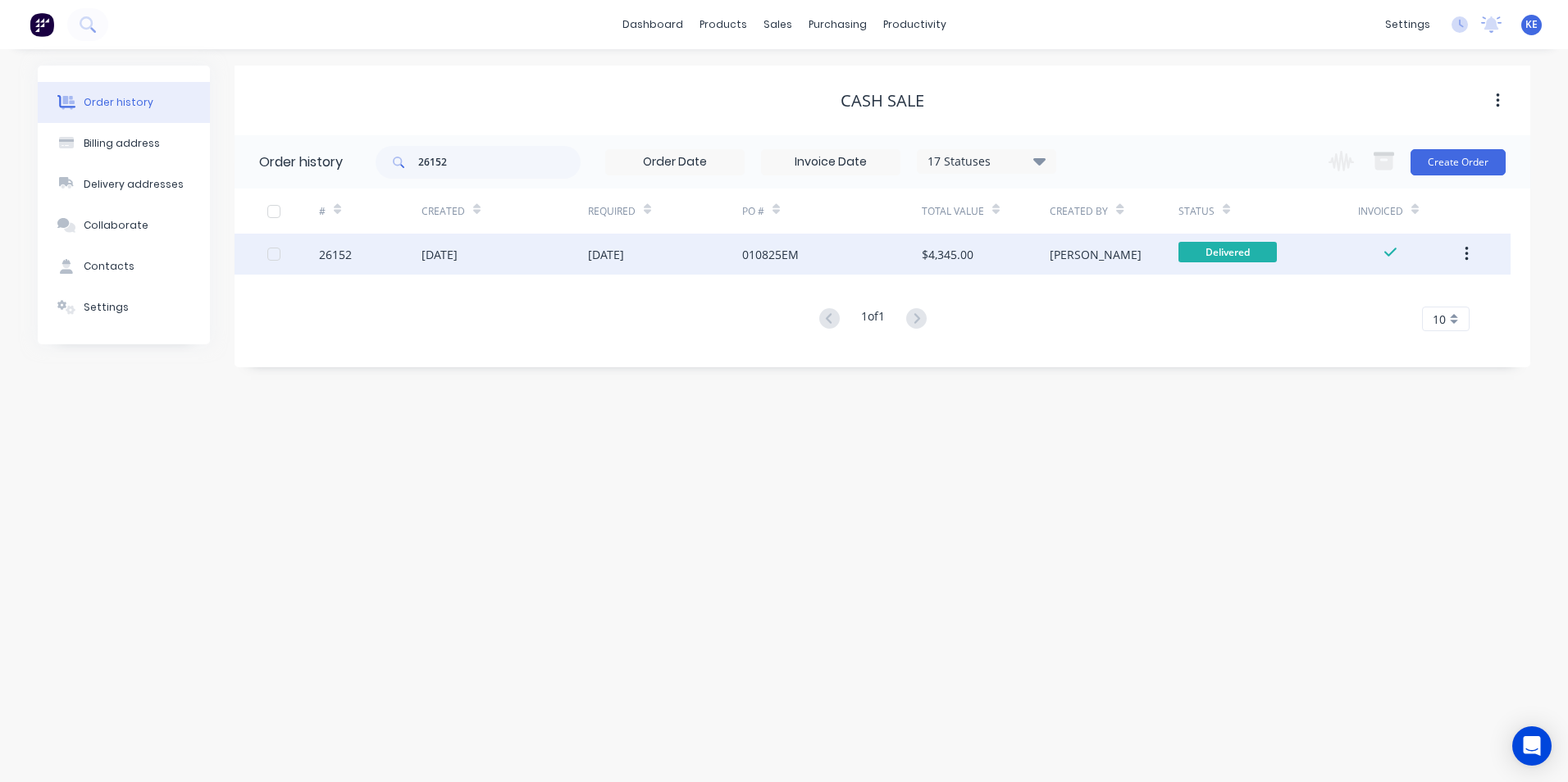
click at [382, 250] on div "26152" at bounding box center [370, 254] width 103 height 41
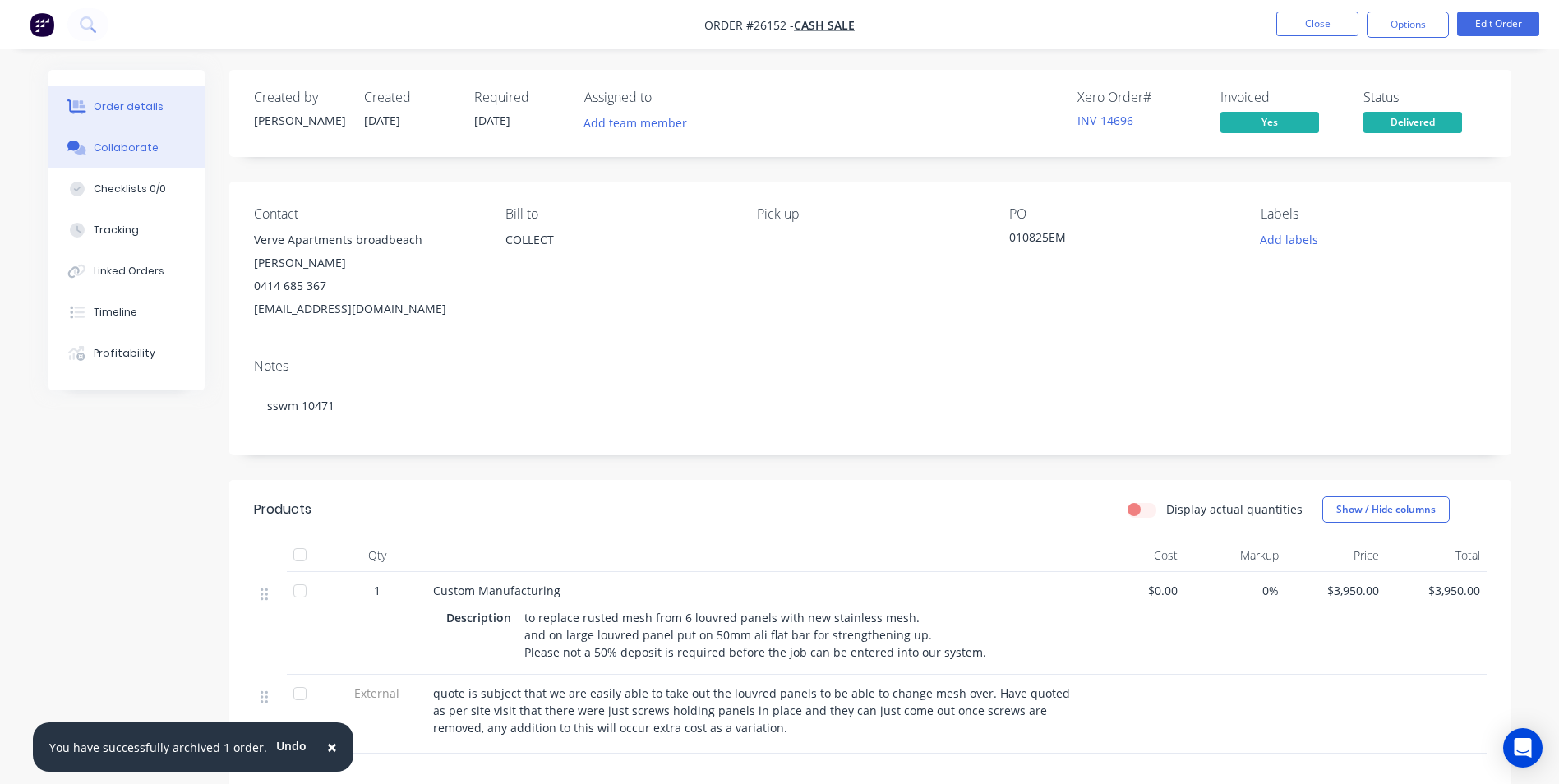
click at [120, 159] on button "Collaborate" at bounding box center [126, 148] width 156 height 41
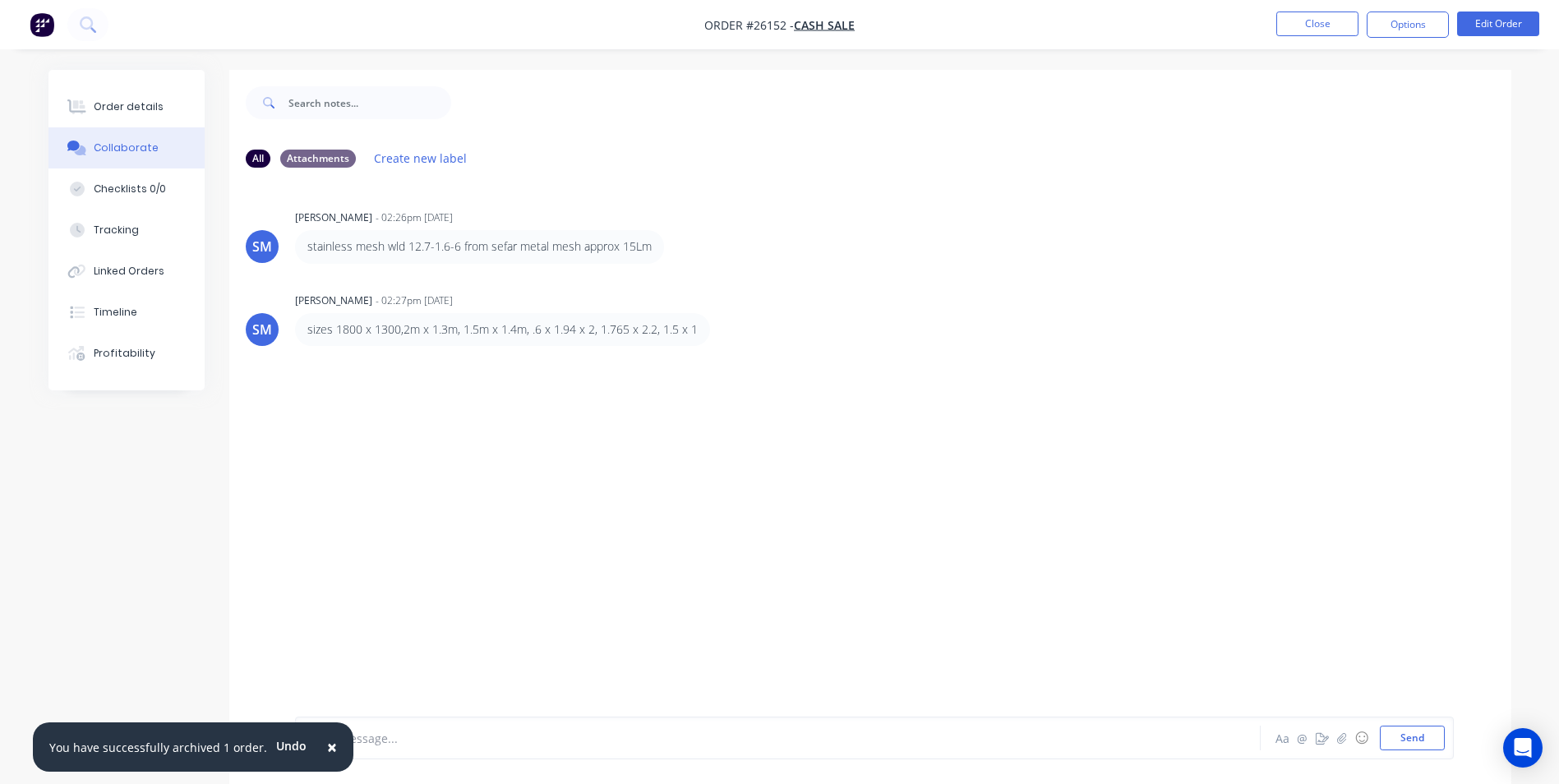
click at [327, 748] on span "×" at bounding box center [332, 747] width 10 height 23
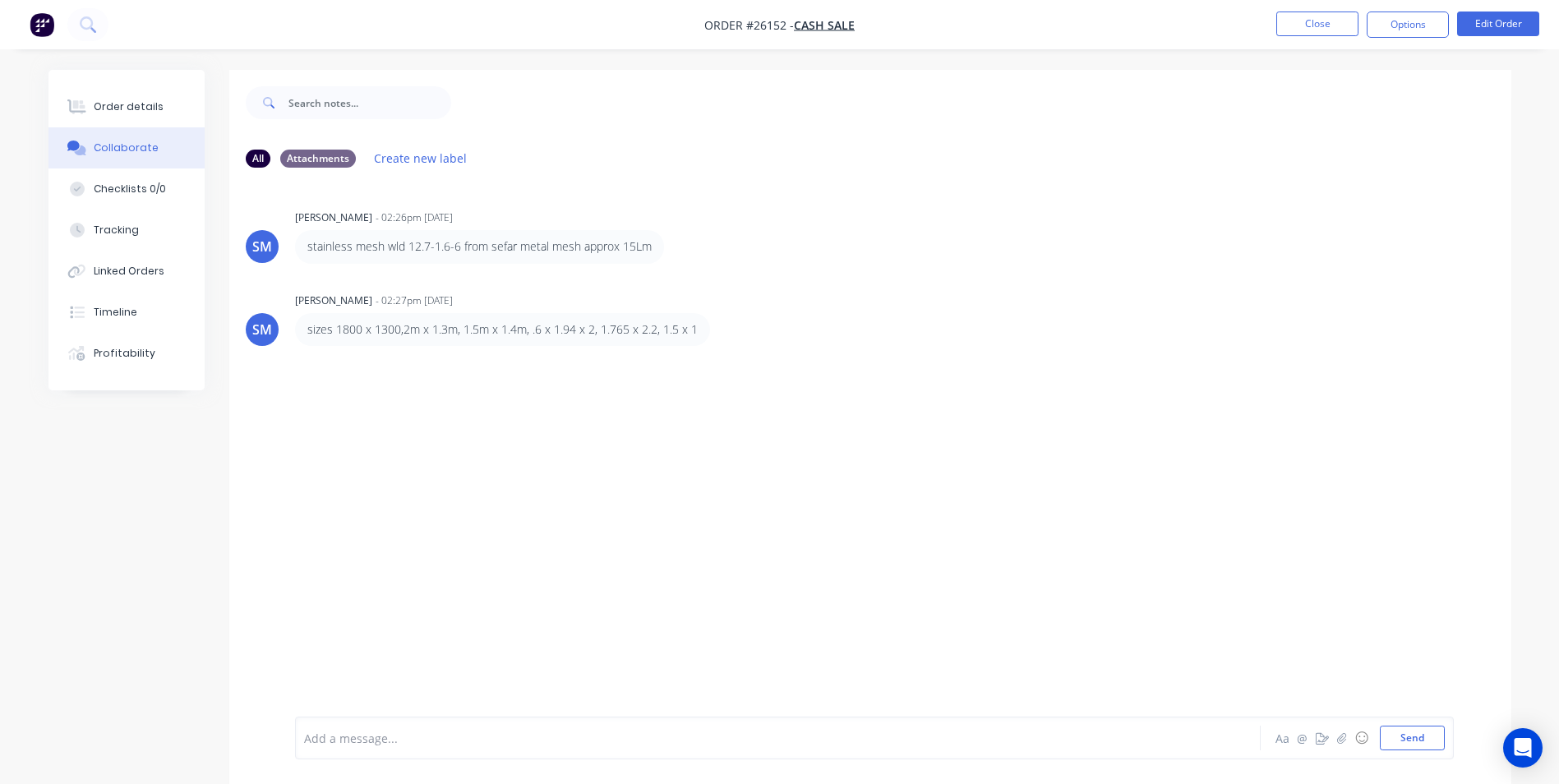
click at [367, 738] on div at bounding box center [732, 738] width 855 height 17
click at [1310, 46] on nav "Order #26152 - CASH SALE Close Options Edit Order" at bounding box center [780, 25] width 1559 height 49
click at [1325, 26] on button "Close" at bounding box center [1317, 24] width 82 height 25
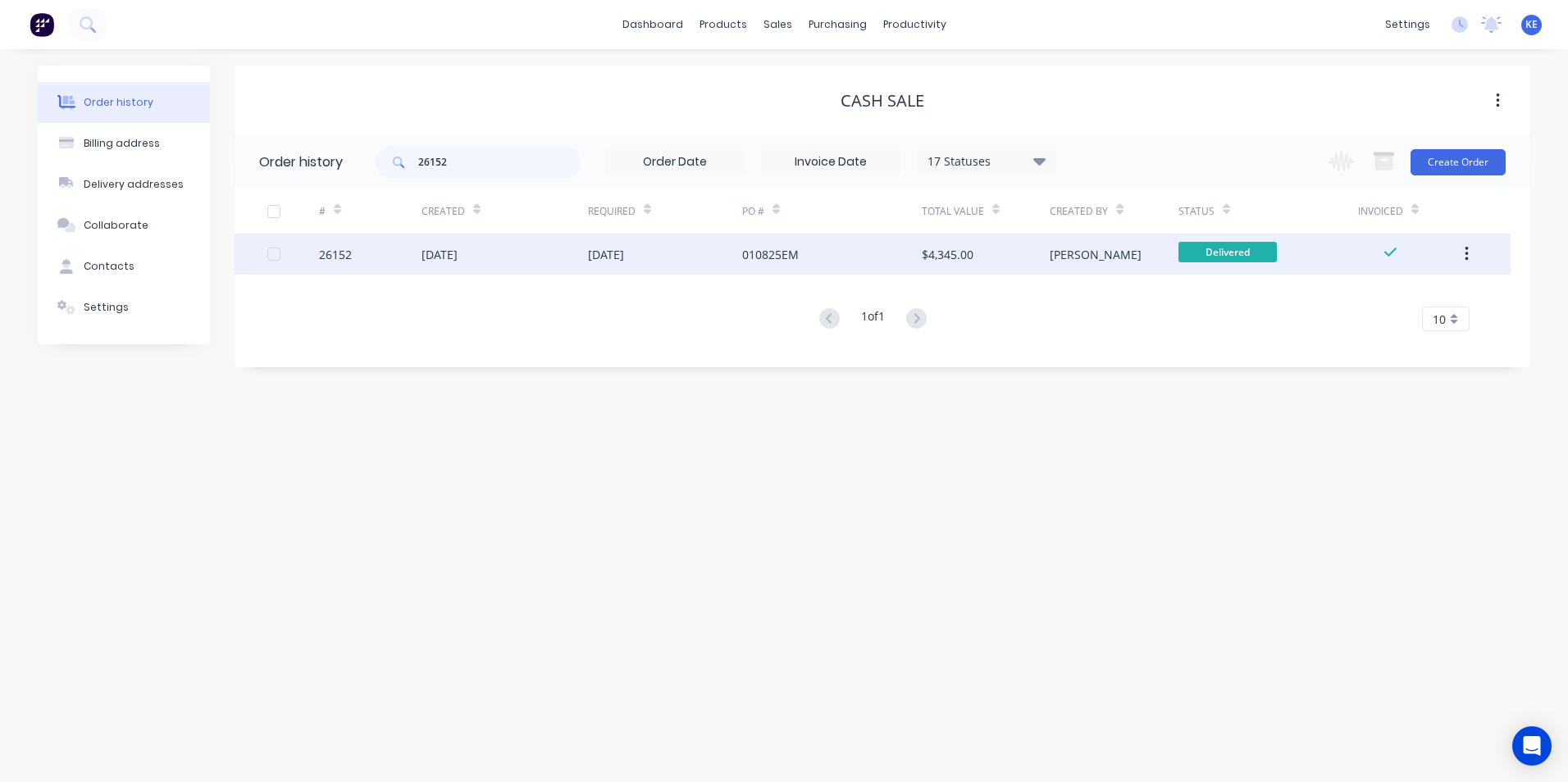
click at [1473, 253] on button "button" at bounding box center [1466, 254] width 38 height 29
click at [1392, 304] on div "Archive" at bounding box center [1407, 297] width 126 height 24
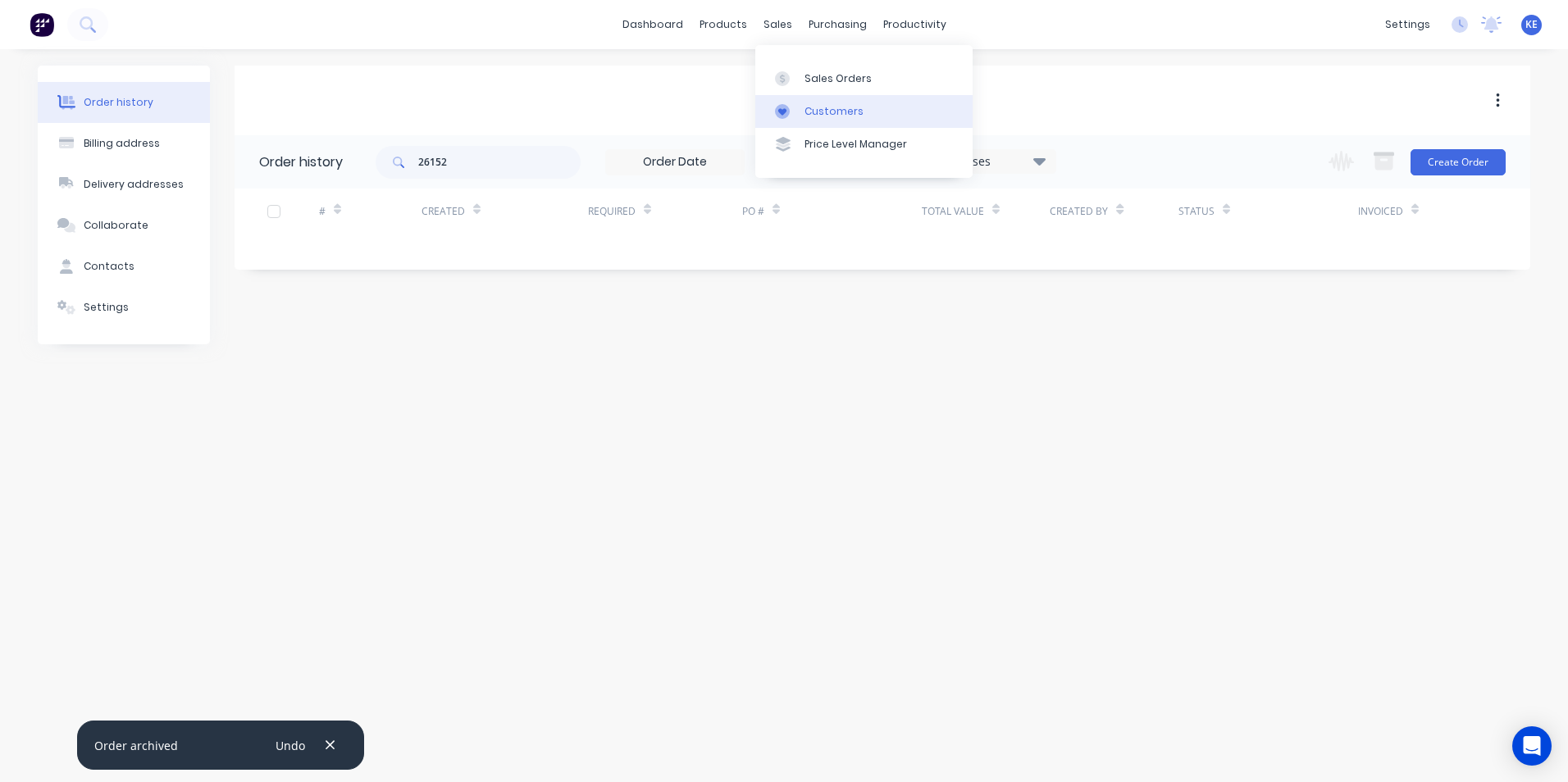
click at [839, 104] on div "Customers" at bounding box center [833, 111] width 59 height 15
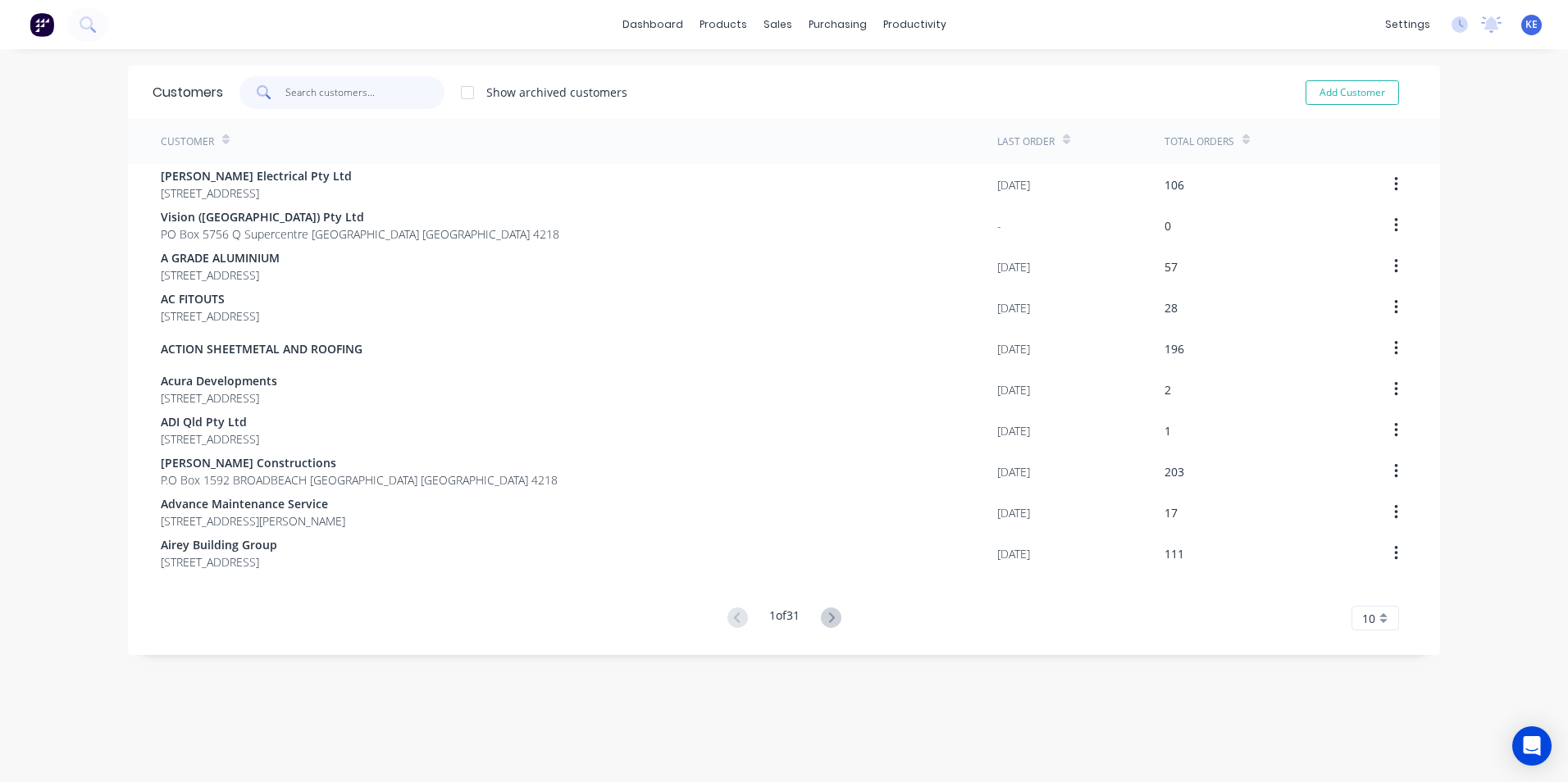
click at [340, 87] on input "text" at bounding box center [366, 93] width 160 height 33
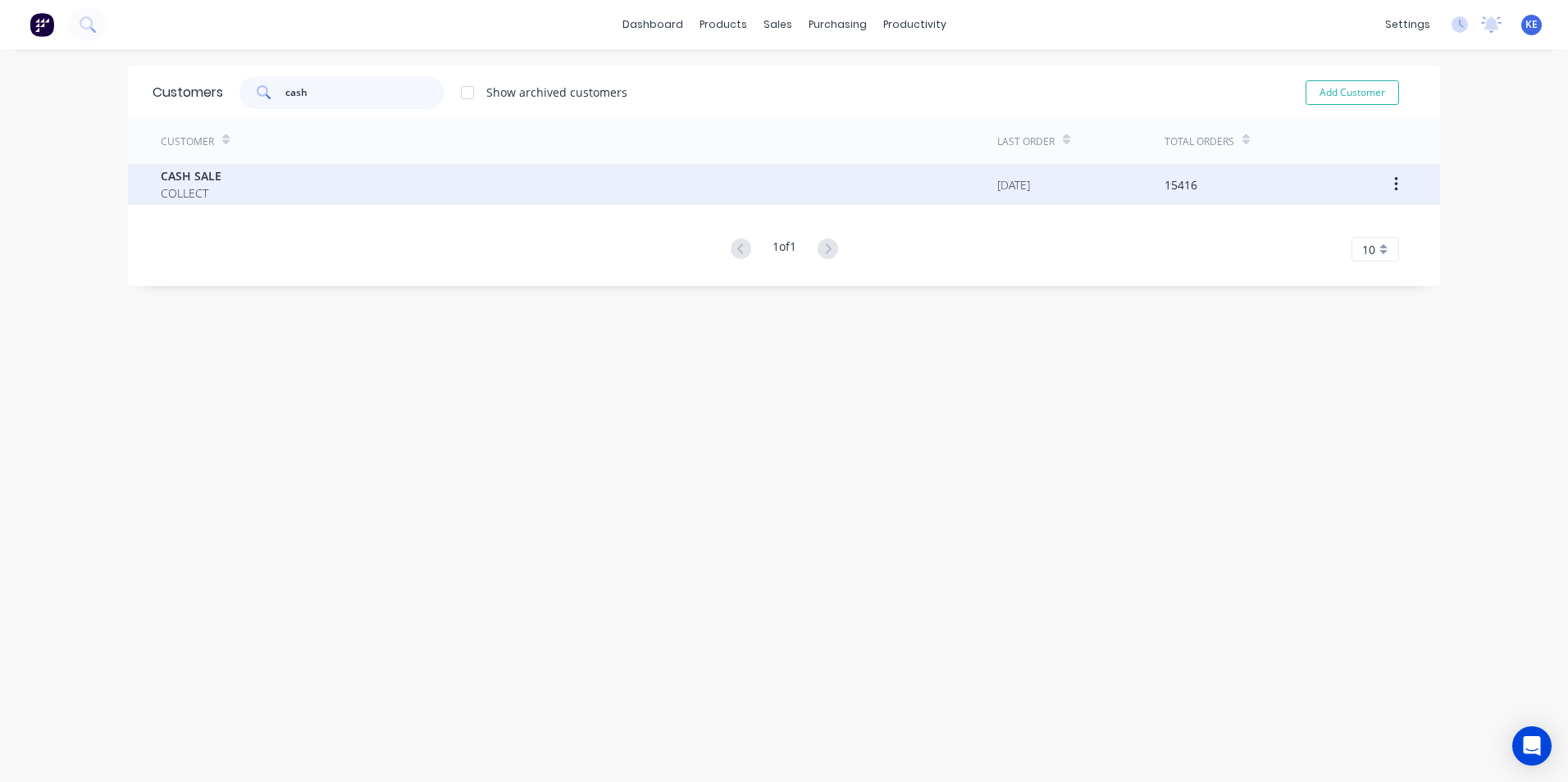
type input "cash"
click at [331, 184] on div "CASH SALE COLLECT" at bounding box center [578, 184] width 836 height 41
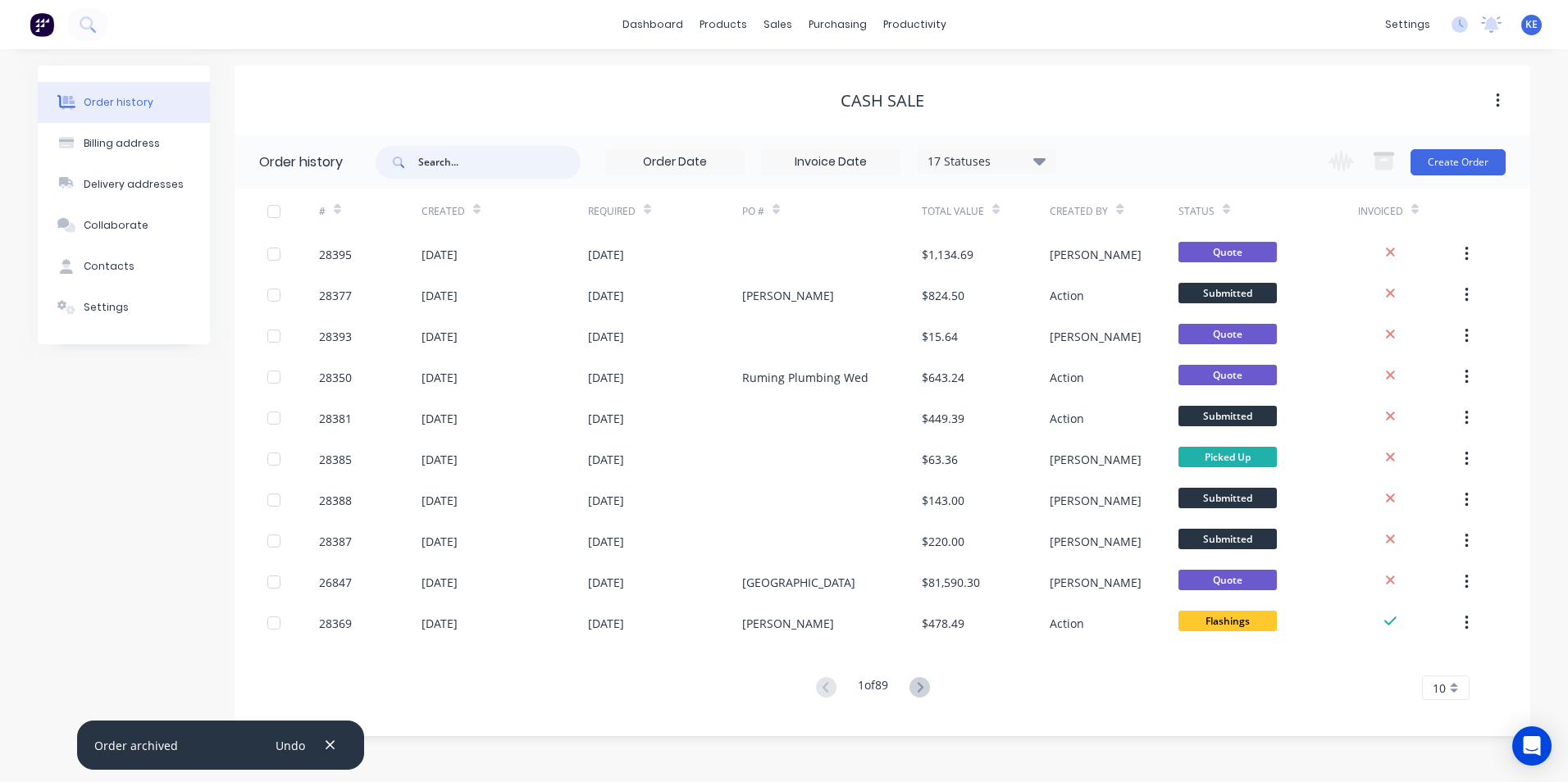
click at [458, 165] on input "text" at bounding box center [499, 162] width 162 height 33
type input "28381"
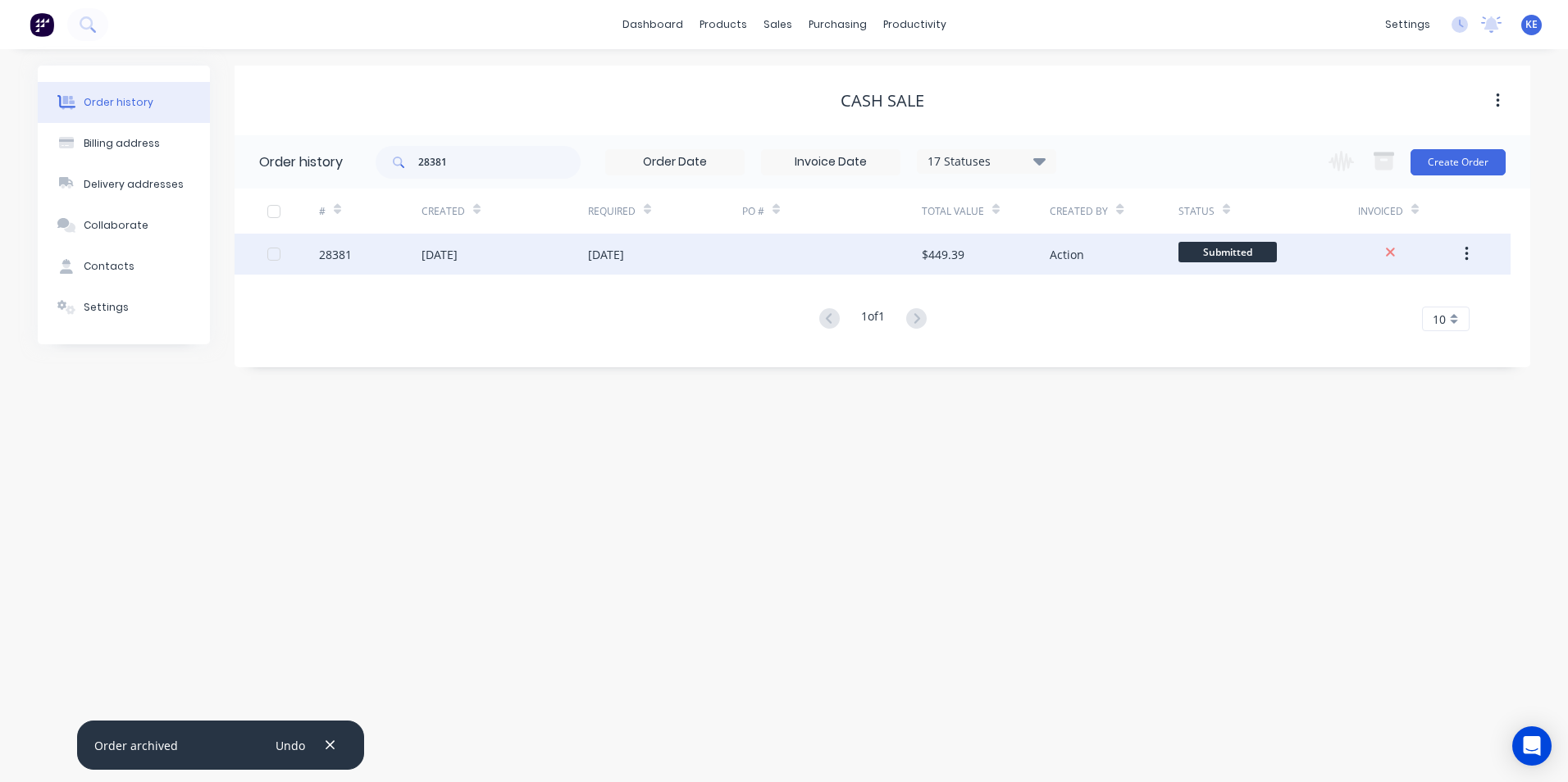
click at [383, 265] on div "28381" at bounding box center [370, 254] width 103 height 41
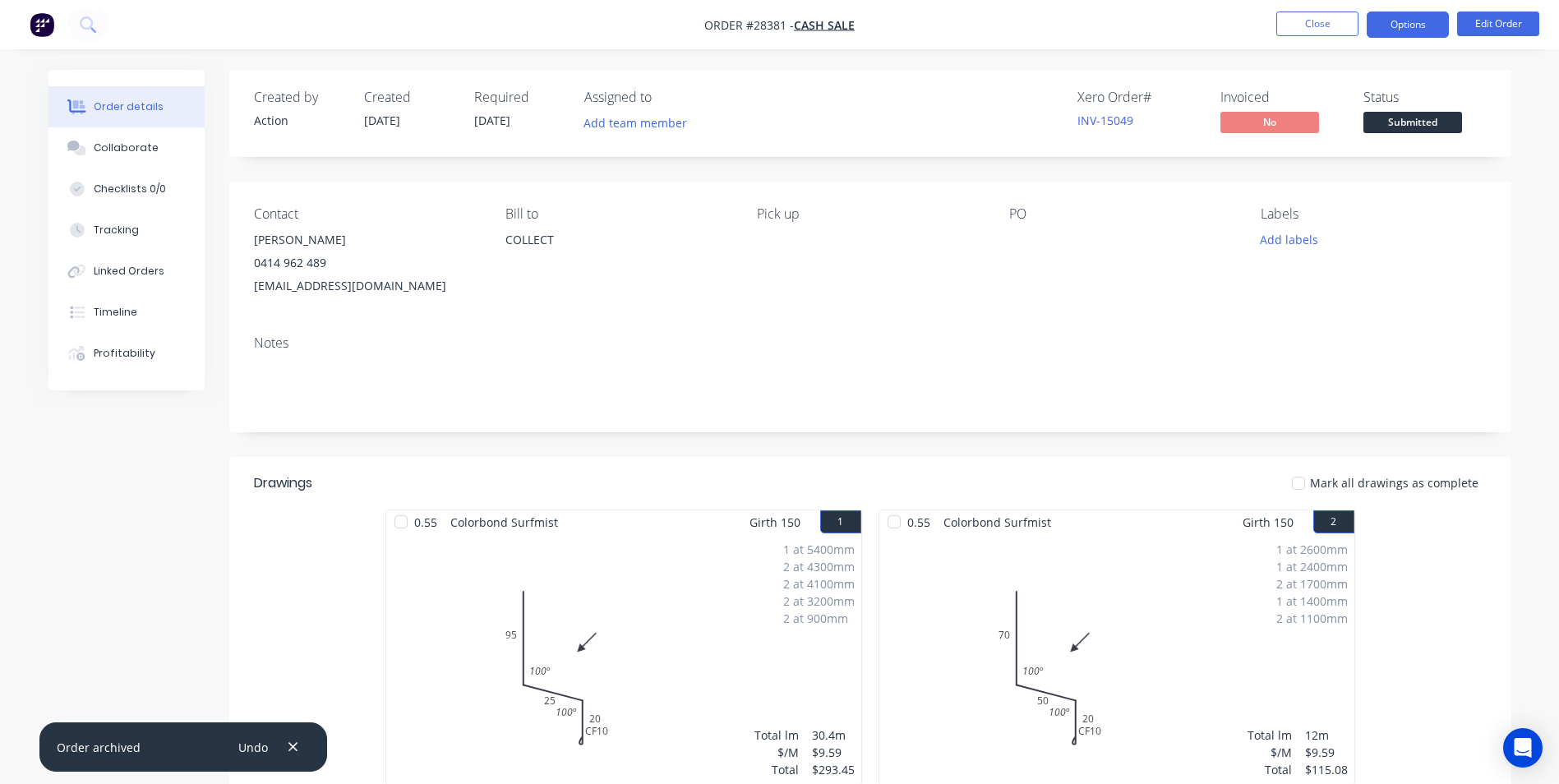
click at [1397, 21] on button "Options" at bounding box center [1408, 25] width 82 height 26
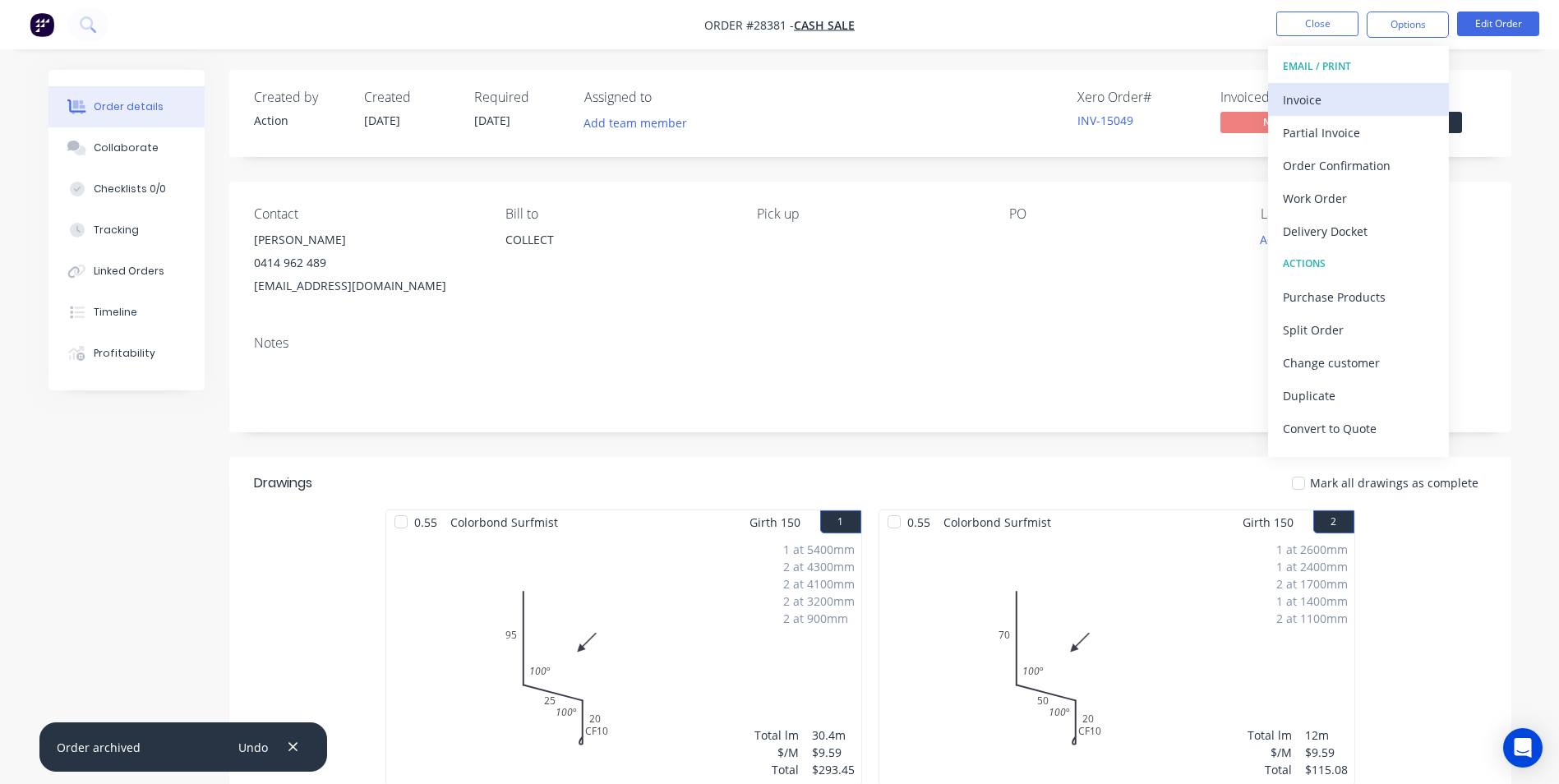
click at [1331, 111] on div "Invoice" at bounding box center [1358, 99] width 151 height 24
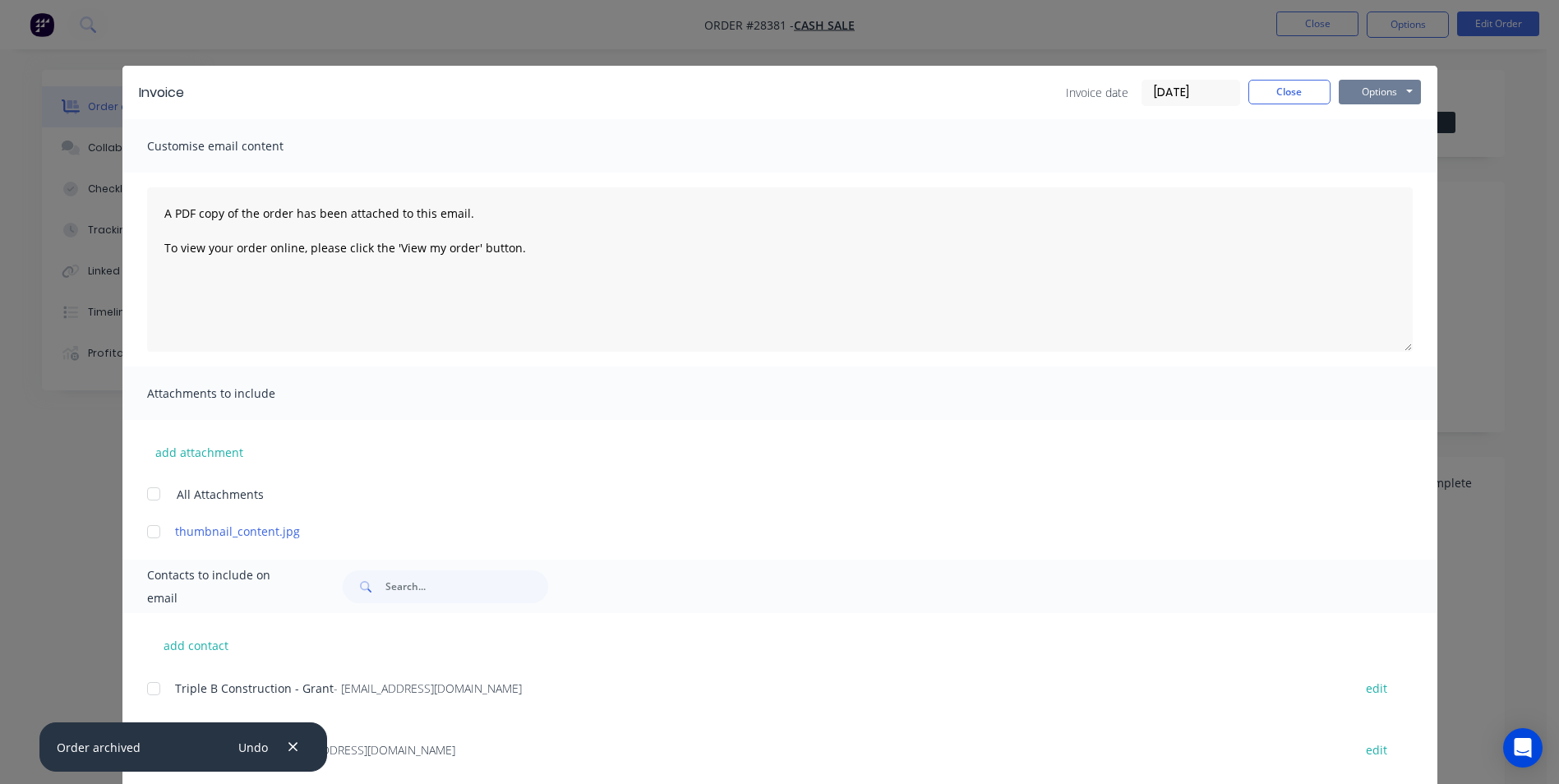
click at [1361, 93] on button "Options" at bounding box center [1379, 91] width 82 height 25
click at [1364, 139] on button "Print" at bounding box center [1390, 149] width 105 height 27
click at [1357, 88] on button "Options" at bounding box center [1379, 91] width 82 height 25
click at [1358, 151] on button "Print" at bounding box center [1390, 149] width 105 height 27
click at [1268, 103] on button "Close" at bounding box center [1289, 91] width 82 height 25
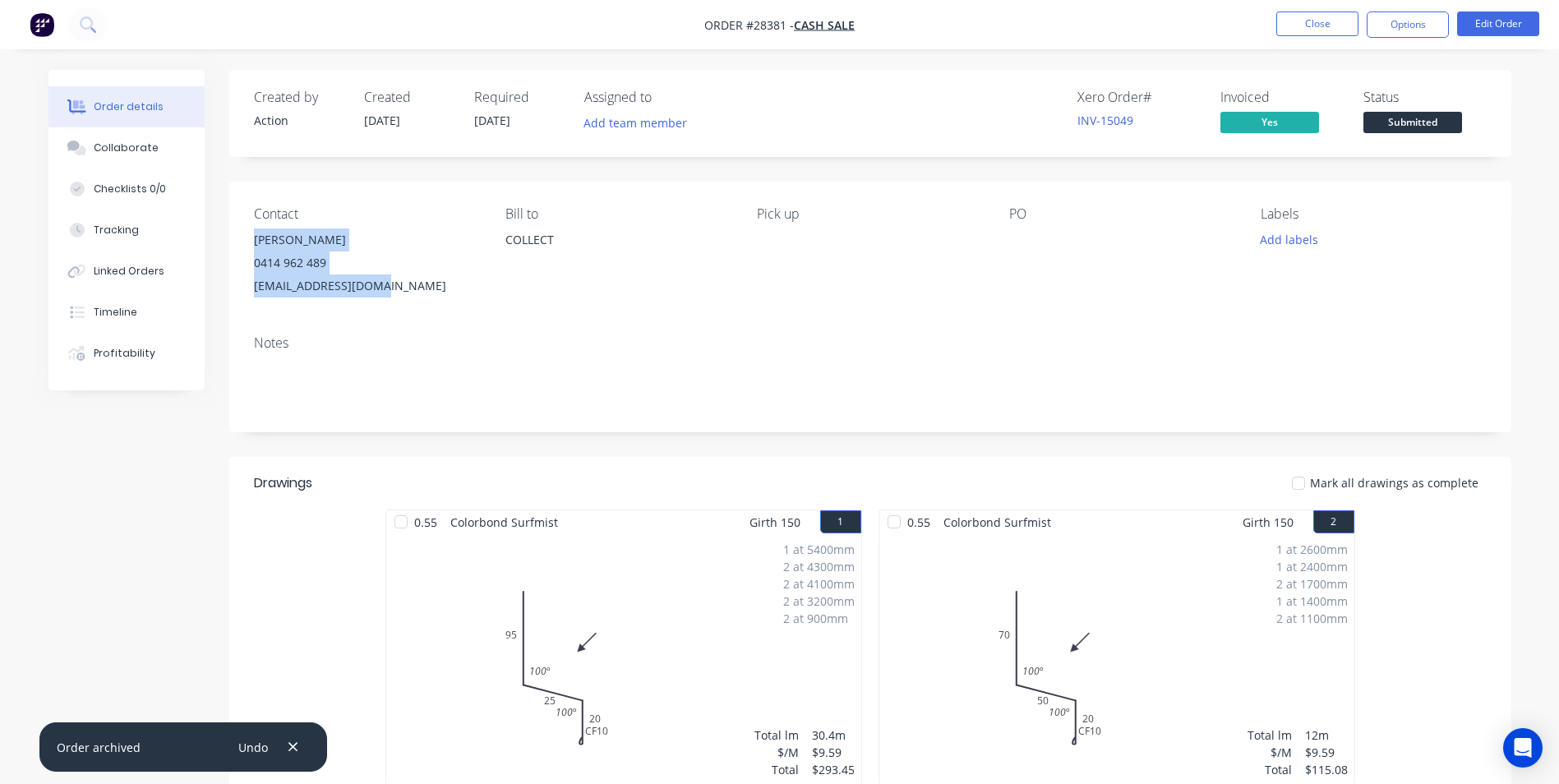
drag, startPoint x: 252, startPoint y: 239, endPoint x: 385, endPoint y: 290, distance: 142.4
click at [385, 290] on div "Contact Phillip Rogers 0414 962 489 phrogers@hotmail.com Bill to COLLECT Pick u…" at bounding box center [871, 252] width 1282 height 140
copy div "Phillip Rogers 0414 962 489 phrogers@hotmail.com"
click at [1320, 19] on button "Close" at bounding box center [1317, 24] width 82 height 25
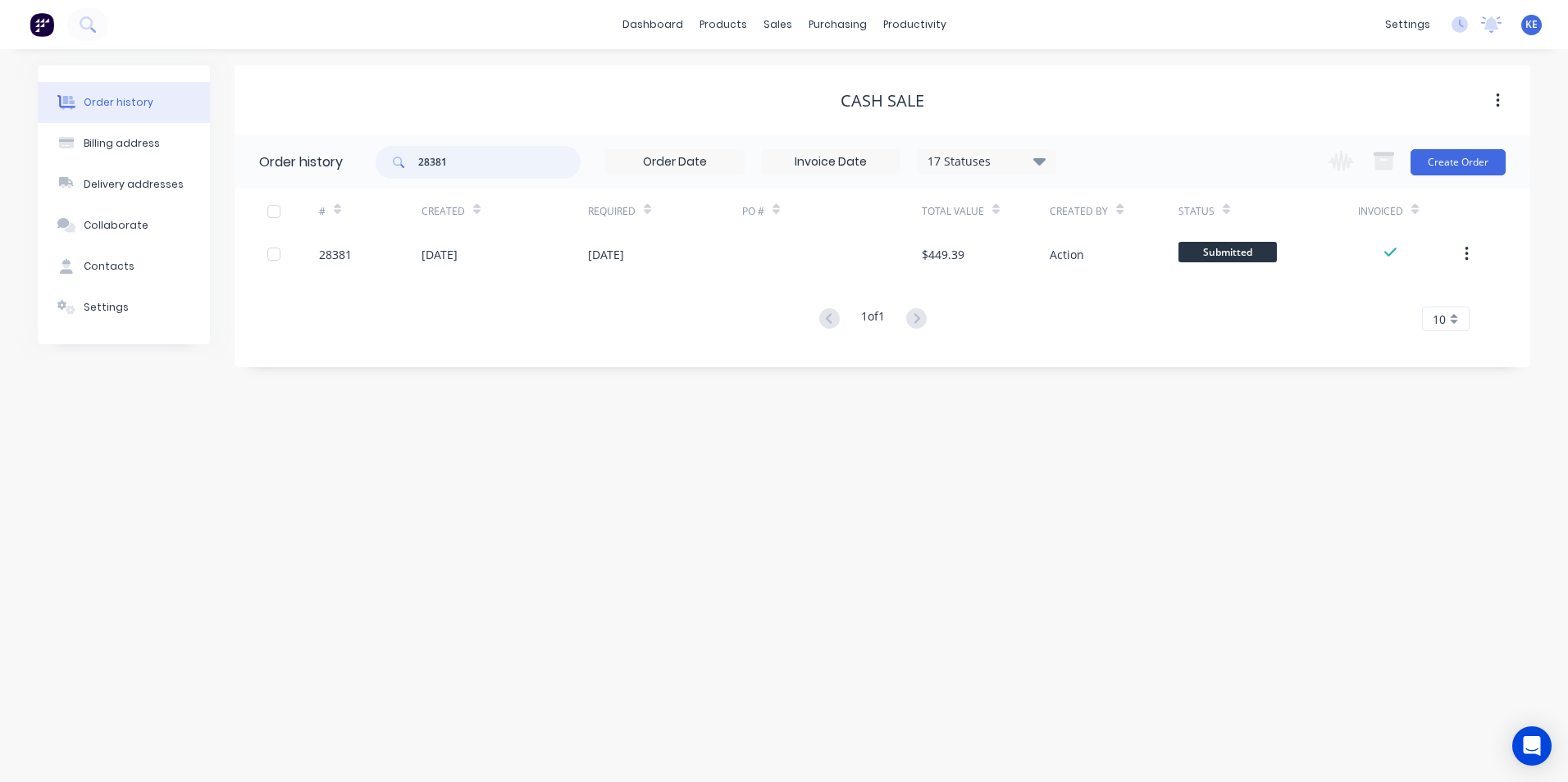
drag, startPoint x: 486, startPoint y: 157, endPoint x: 299, endPoint y: 171, distance: 187.5
click at [299, 171] on header "Order history 28381 17 Statuses Invoice Status Invoiced Not Invoiced Partial Or…" at bounding box center [882, 162] width 1295 height 54
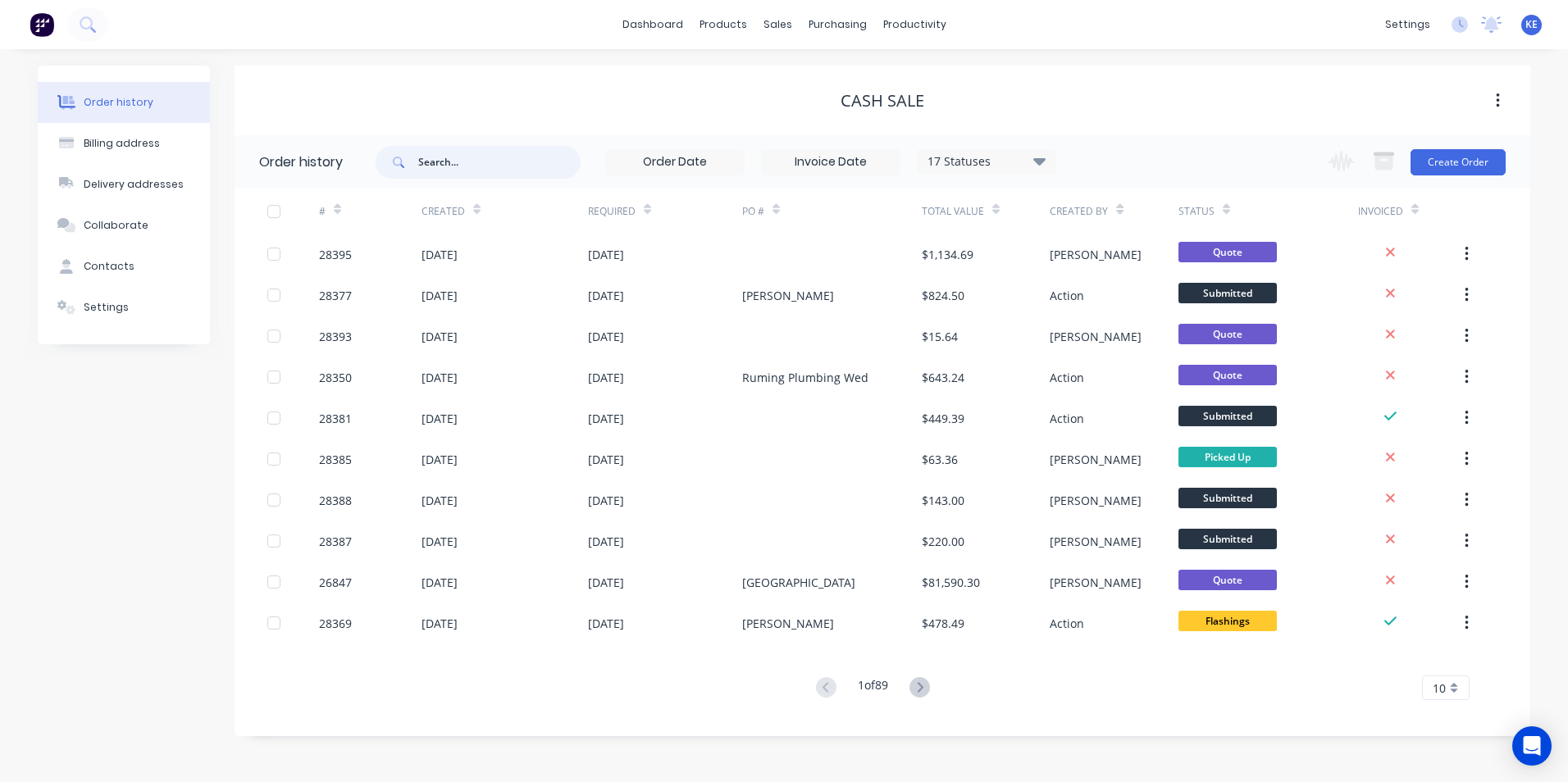
click at [481, 165] on input "text" at bounding box center [499, 162] width 162 height 33
type input "28385"
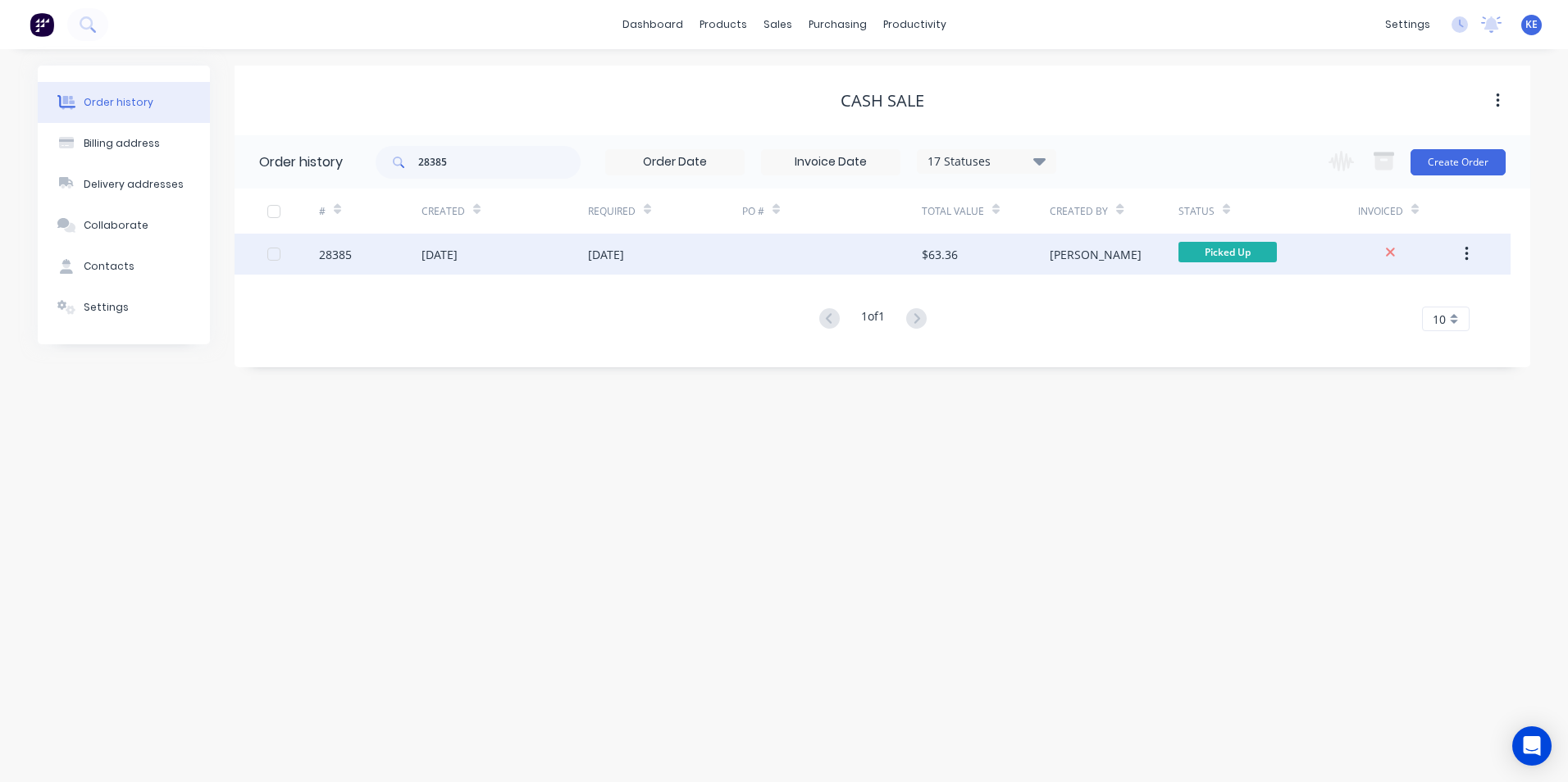
click at [378, 246] on div "28385" at bounding box center [370, 254] width 103 height 41
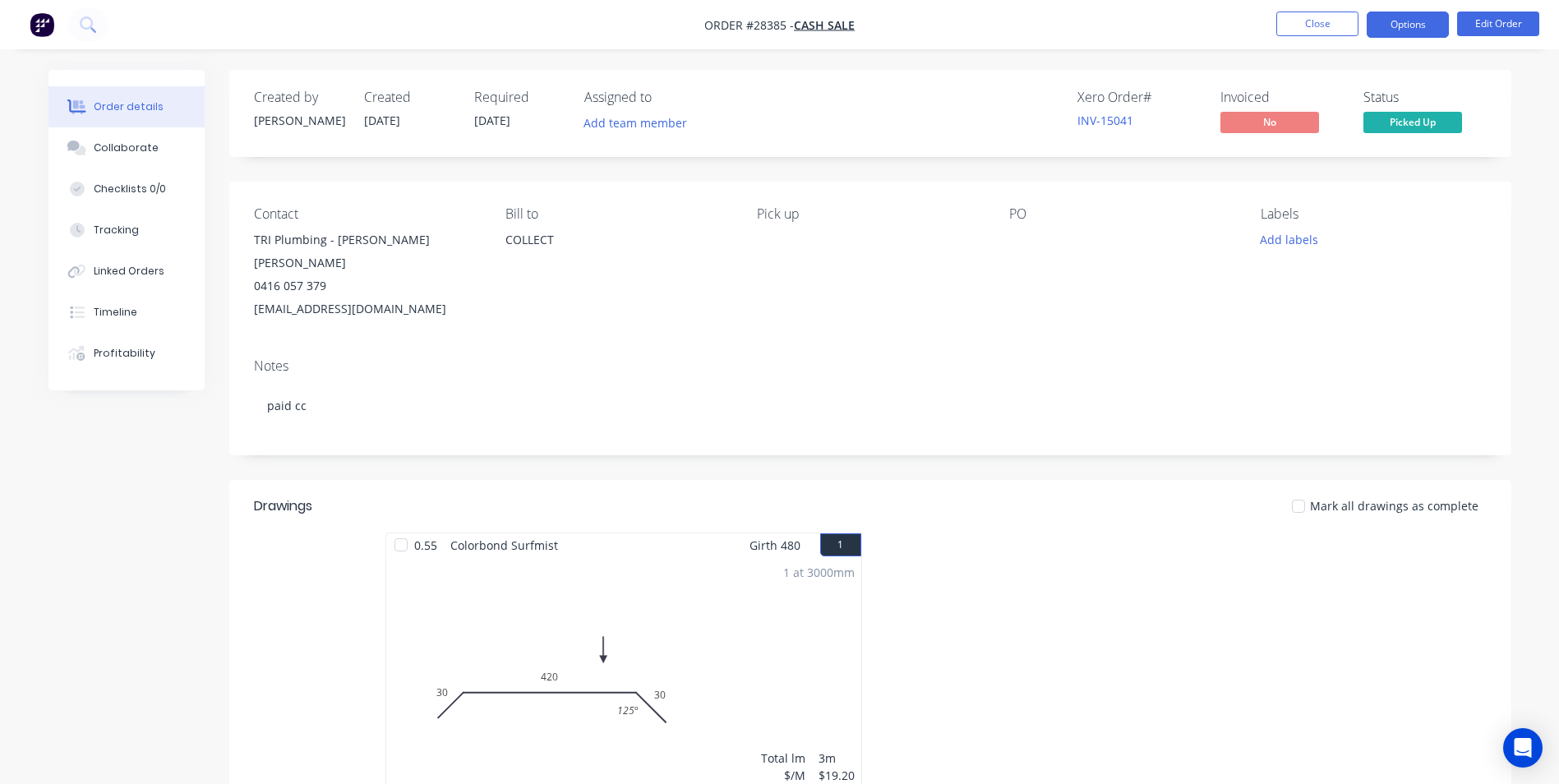
click at [1401, 27] on button "Options" at bounding box center [1408, 25] width 82 height 26
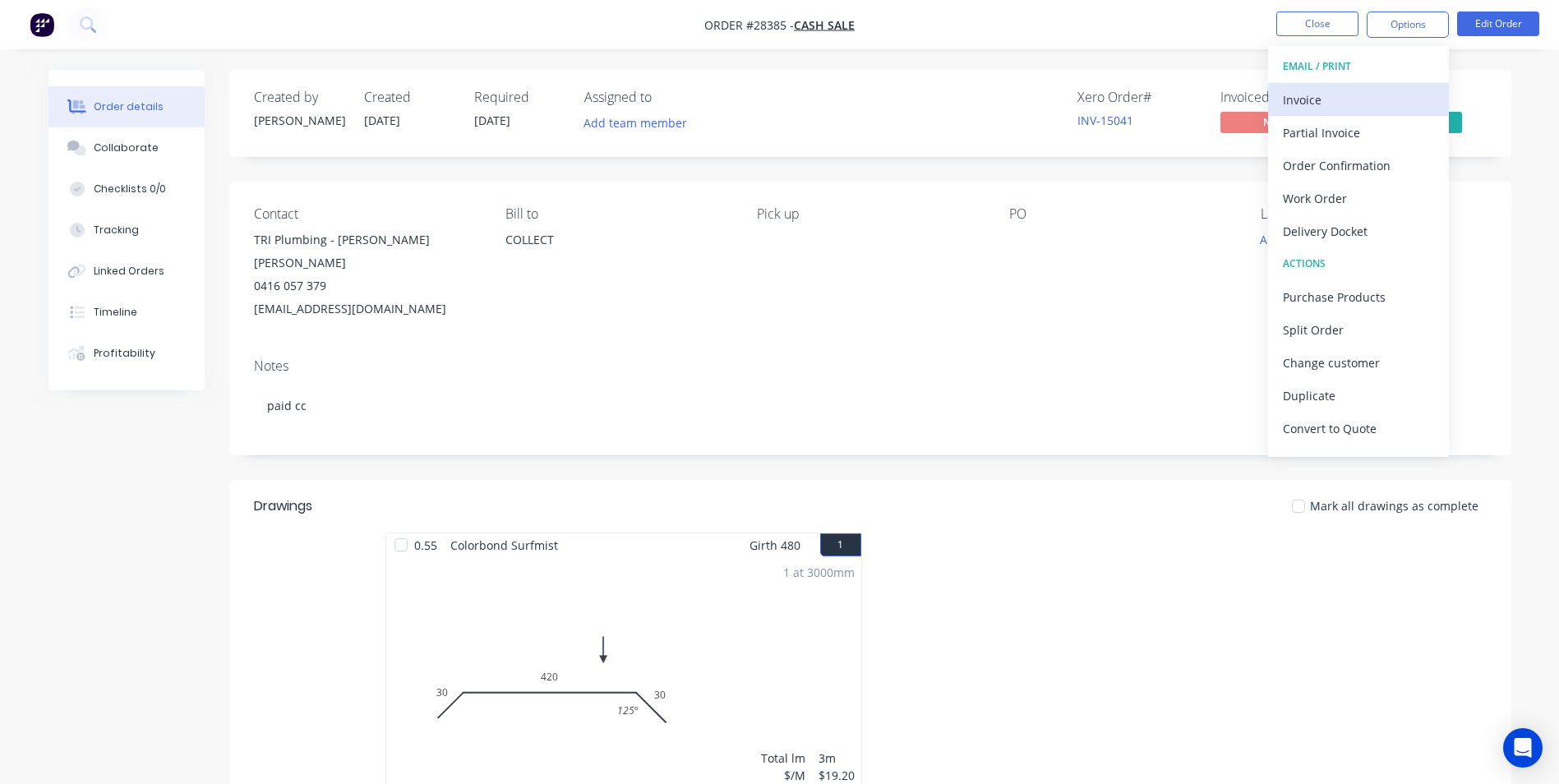
click at [1346, 97] on div "Invoice" at bounding box center [1358, 99] width 151 height 24
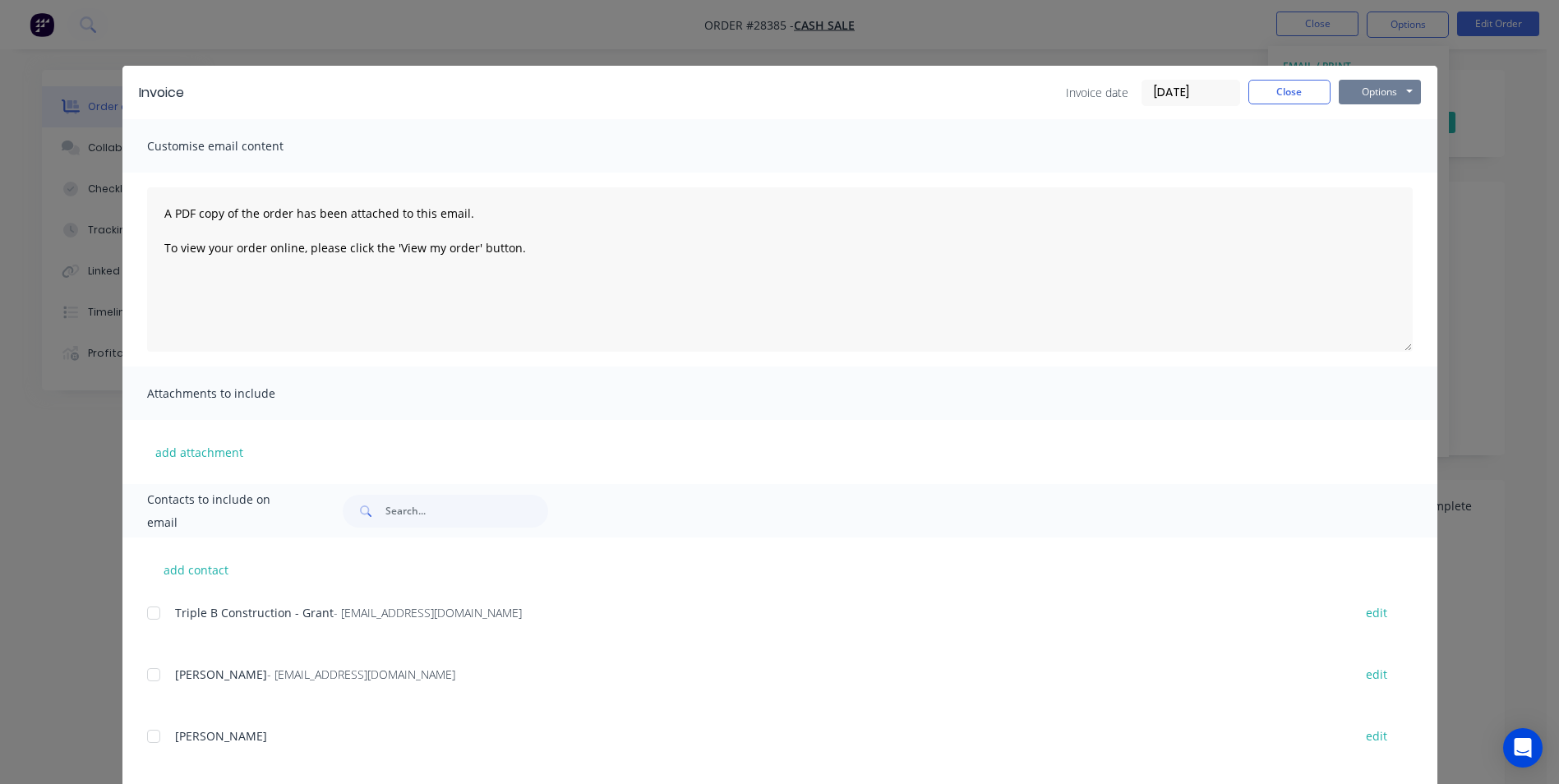
click at [1386, 87] on button "Options" at bounding box center [1379, 91] width 82 height 25
click at [1386, 157] on button "Print" at bounding box center [1390, 149] width 105 height 27
click at [1285, 88] on button "Close" at bounding box center [1289, 91] width 82 height 25
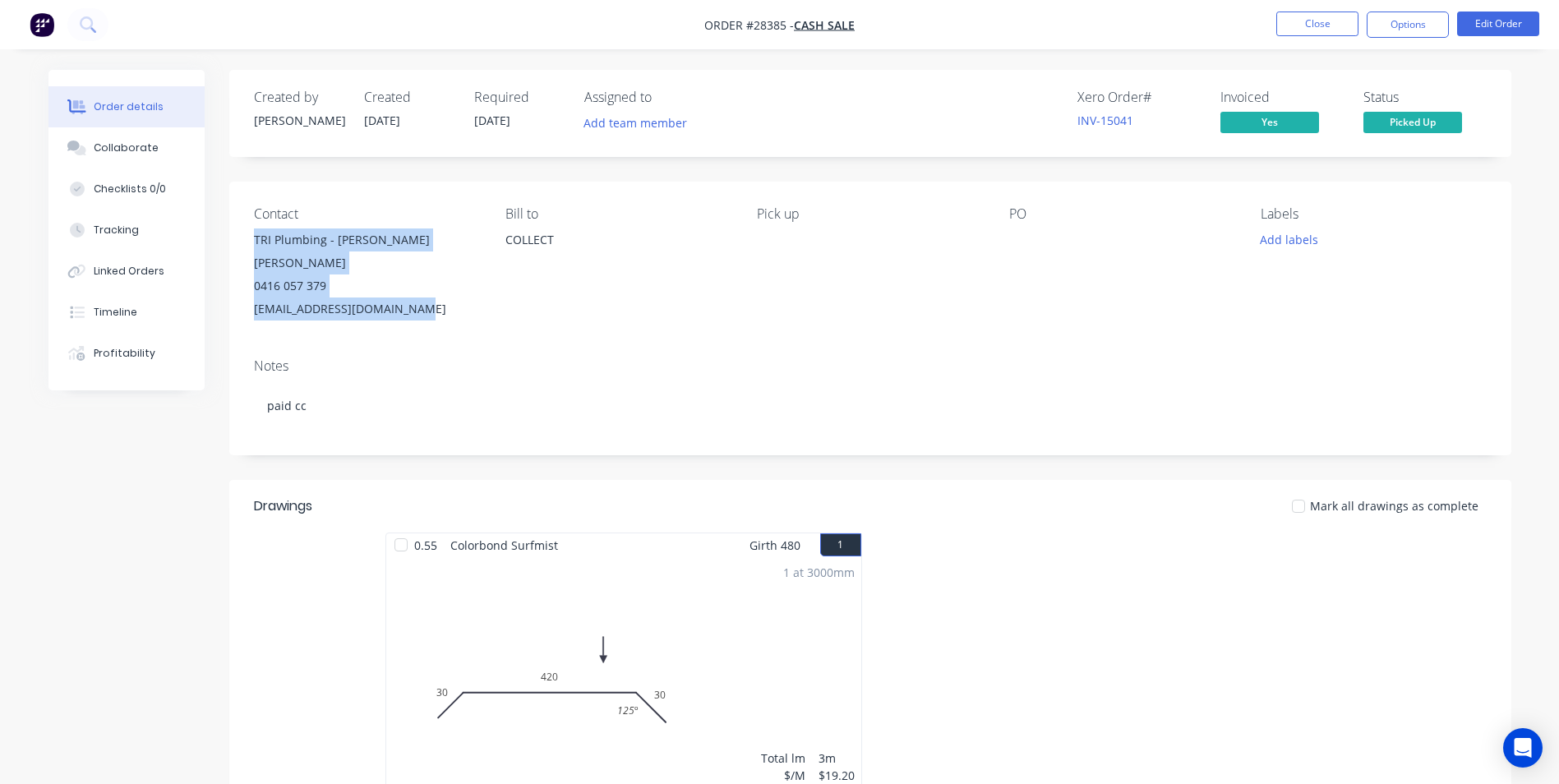
drag, startPoint x: 248, startPoint y: 238, endPoint x: 410, endPoint y: 296, distance: 172.1
click at [410, 296] on div "Contact TRI Plumbing - Nash Townson 0416 057 379 roofing@triplumbing.com.au Bil…" at bounding box center [871, 263] width 1282 height 163
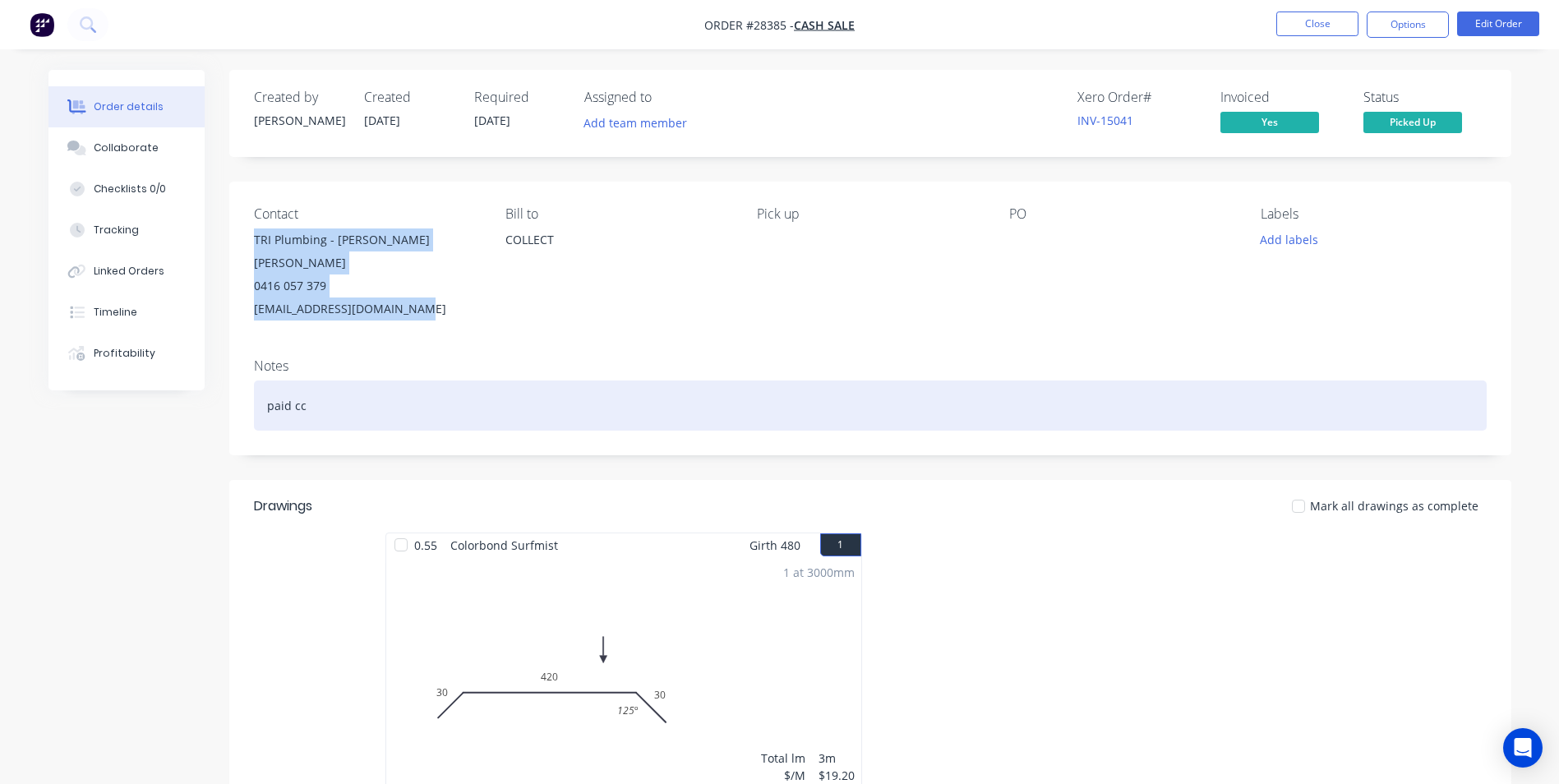
copy div "TRI Plumbing - Nash Townson 0416 057 379 roofing@triplumbing.com.au"
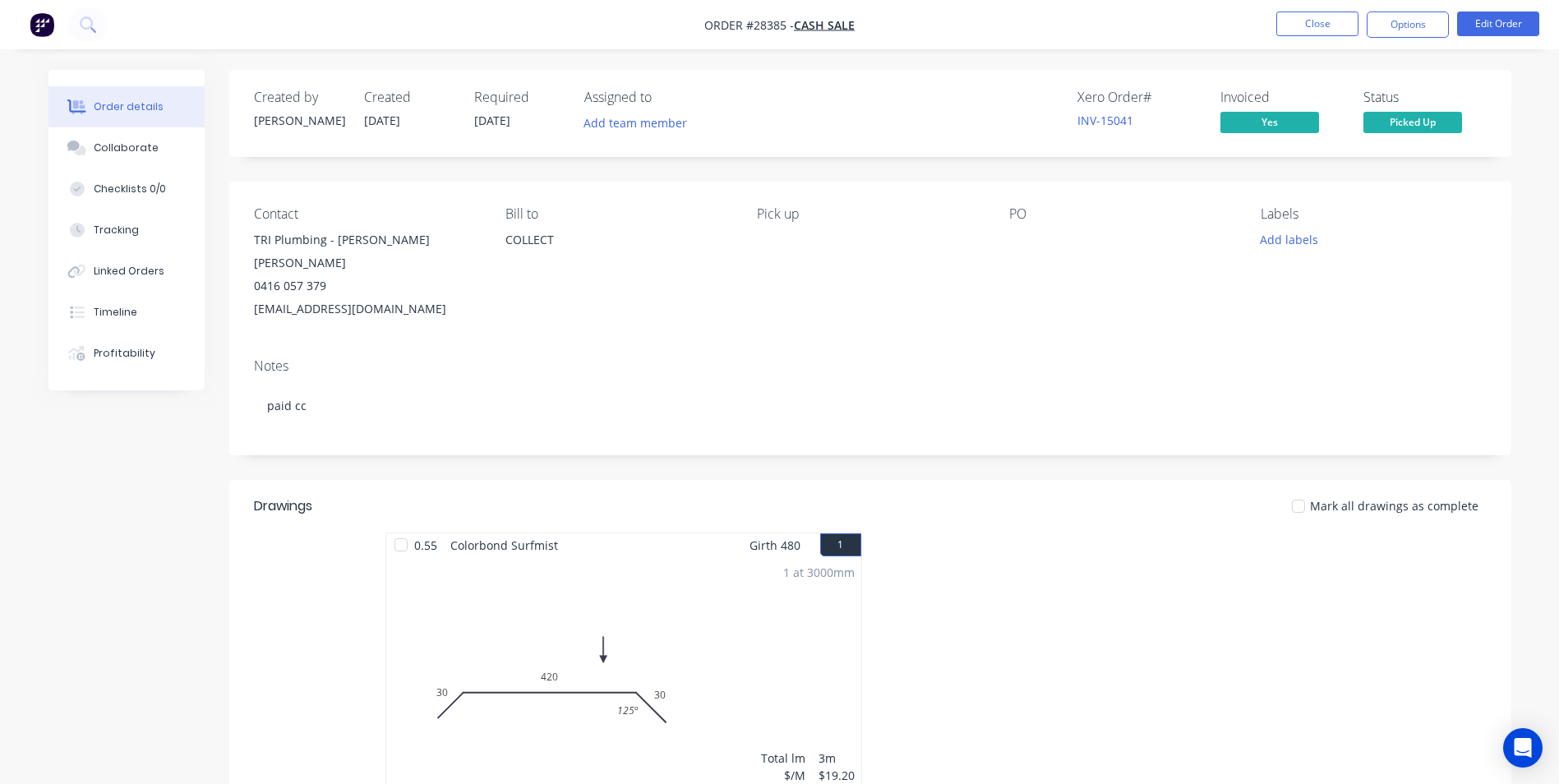
click at [139, 531] on div "Created by Steve Created 05/09/25 Required 05/09/25 Assigned to Add team member…" at bounding box center [780, 593] width 1463 height 1047
click at [1327, 23] on button "Close" at bounding box center [1317, 24] width 82 height 25
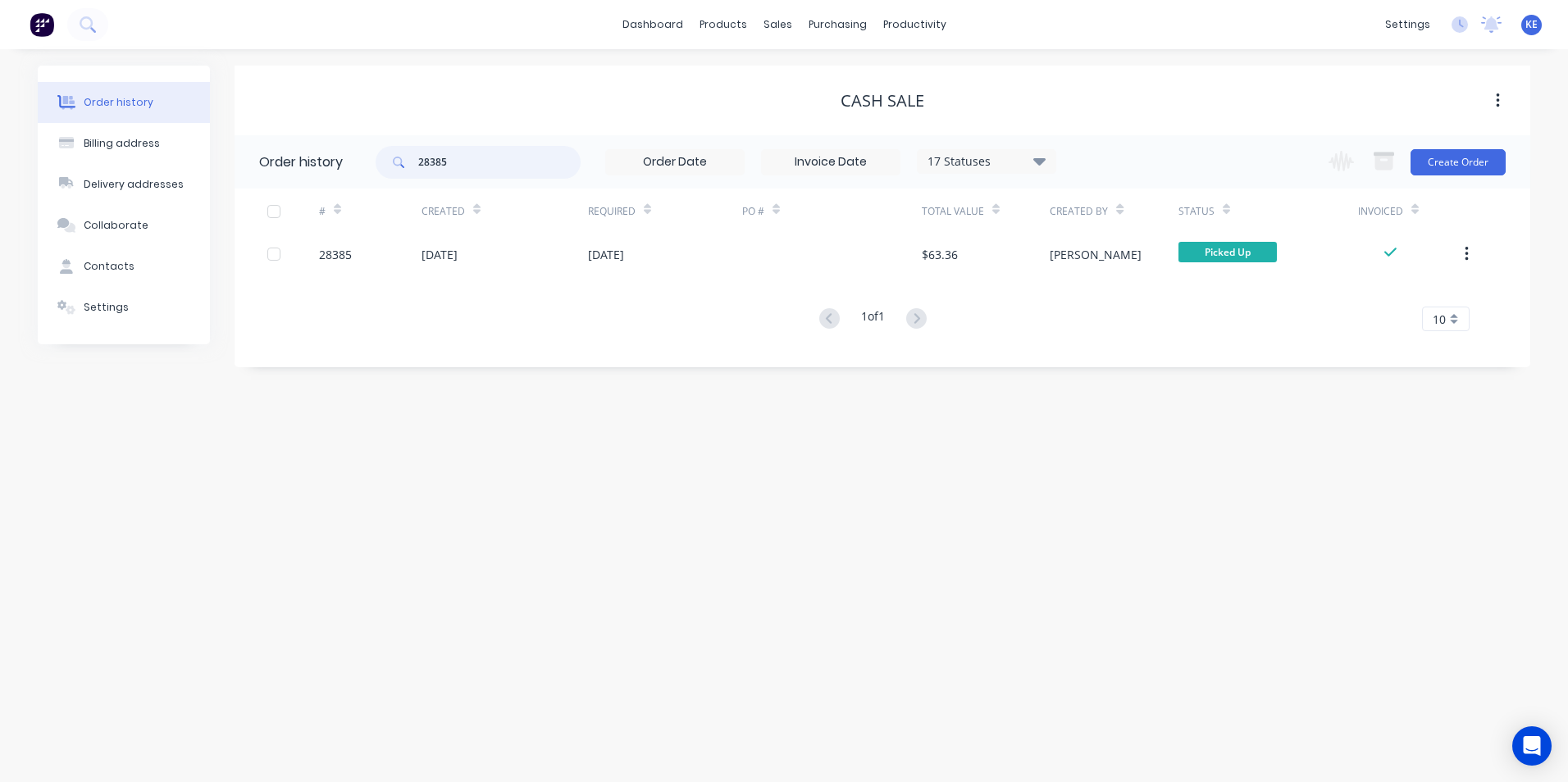
drag, startPoint x: 495, startPoint y: 171, endPoint x: 276, endPoint y: 172, distance: 219.0
click at [276, 172] on header "Order history 28385 17 Statuses Invoice Status Invoiced Not Invoiced Partial Or…" at bounding box center [882, 162] width 1295 height 54
type input "283777"
drag, startPoint x: 470, startPoint y: 167, endPoint x: 282, endPoint y: 188, distance: 189.2
click at [282, 188] on div "Order history 283777 17 Statuses Invoice Status Invoiced Not Invoiced Partial O…" at bounding box center [882, 195] width 1295 height 118
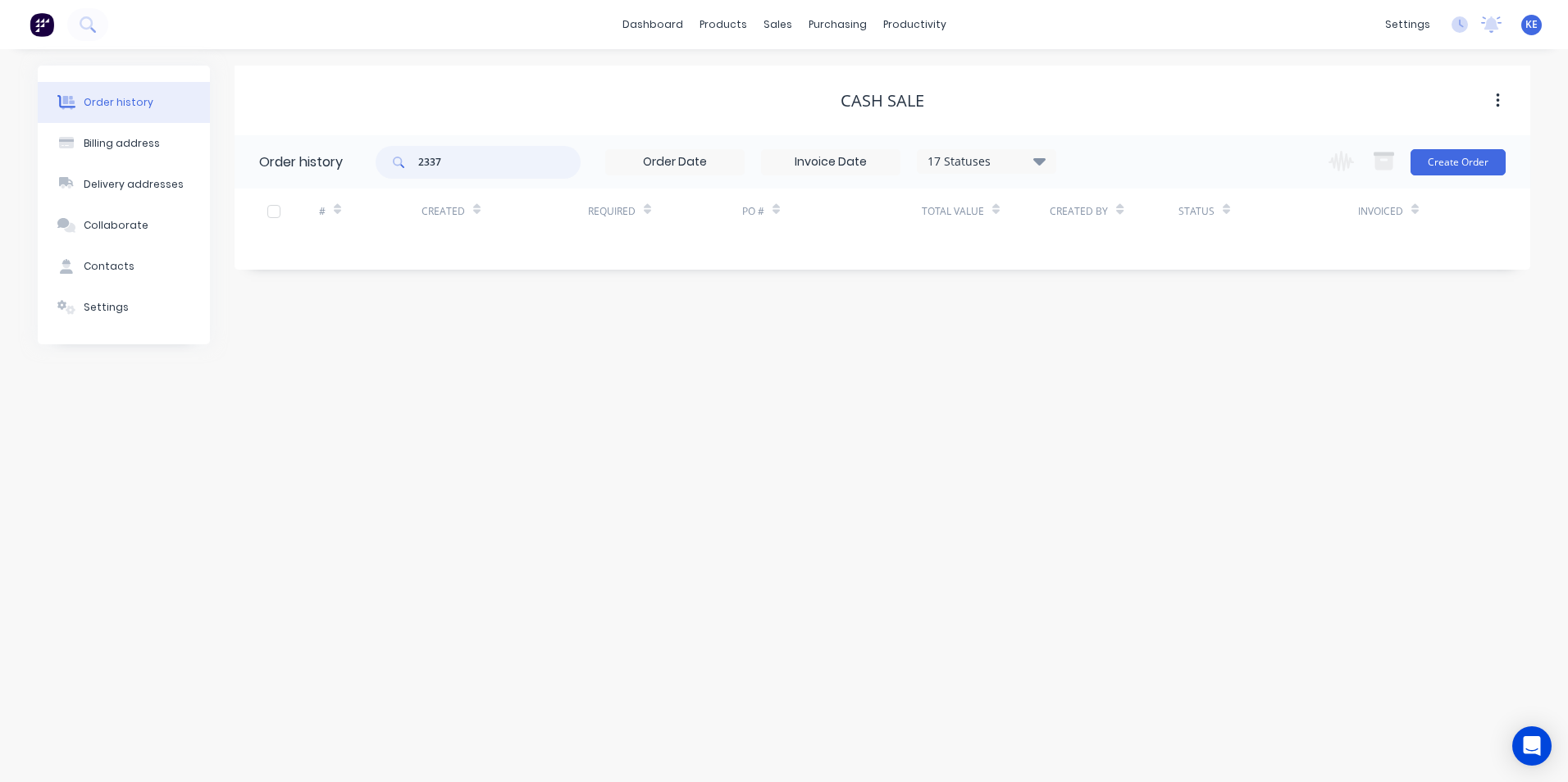
type input "23377"
drag, startPoint x: 474, startPoint y: 169, endPoint x: 380, endPoint y: 172, distance: 94.0
click at [380, 172] on div "23377" at bounding box center [477, 162] width 205 height 33
type input "28377"
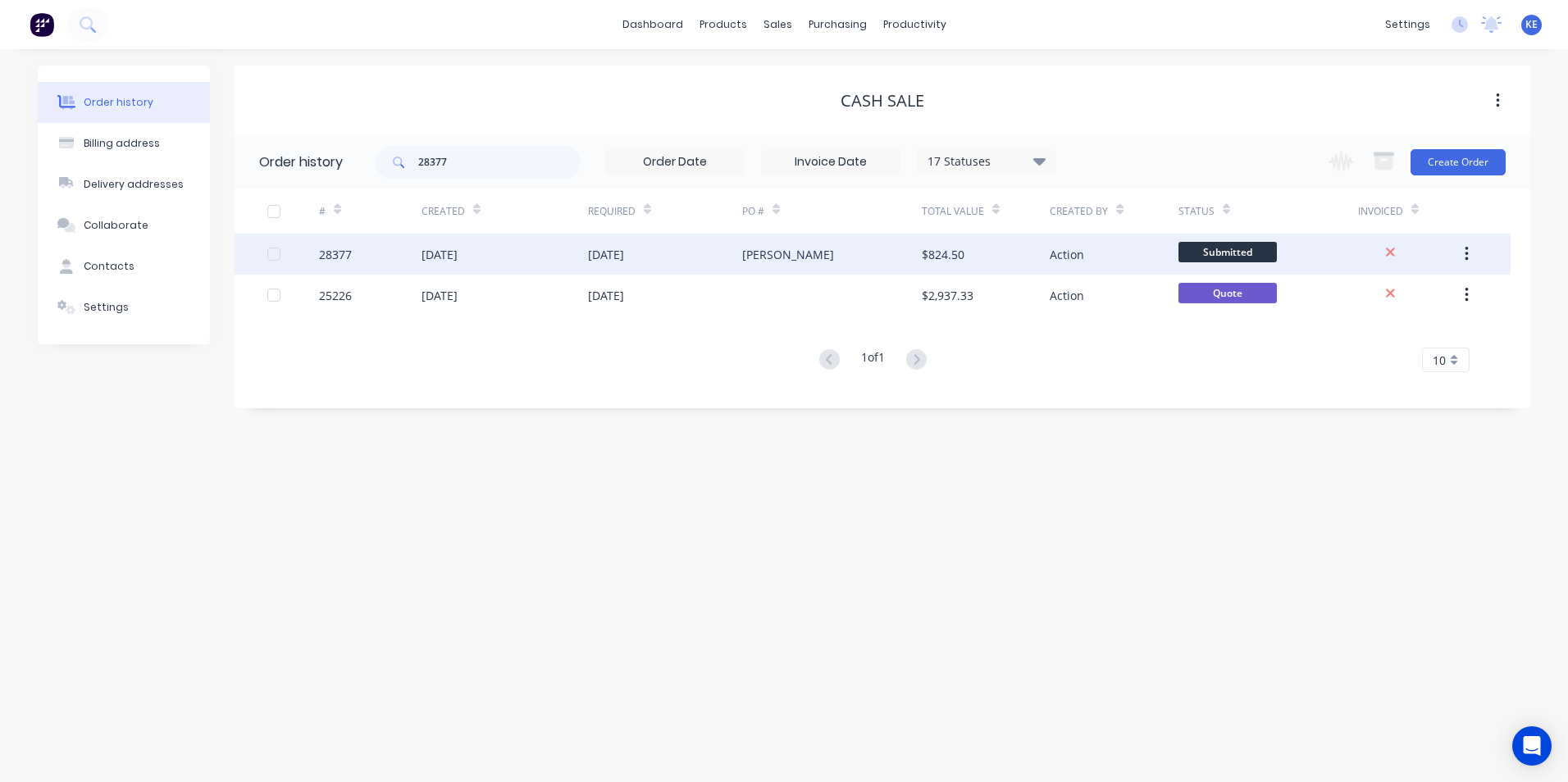
click at [391, 259] on div "28377" at bounding box center [370, 254] width 103 height 41
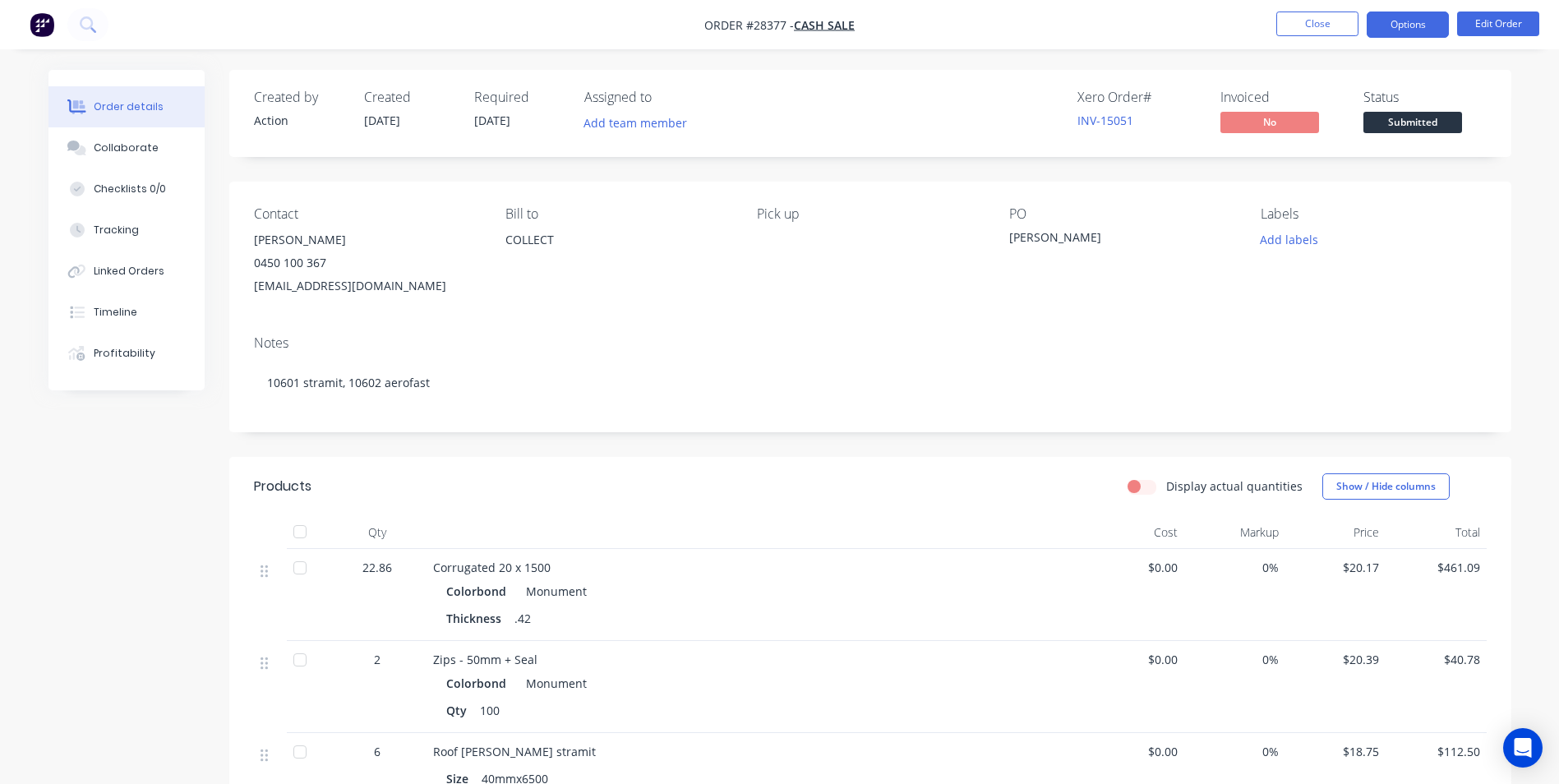
click at [1410, 36] on button "Options" at bounding box center [1408, 25] width 82 height 26
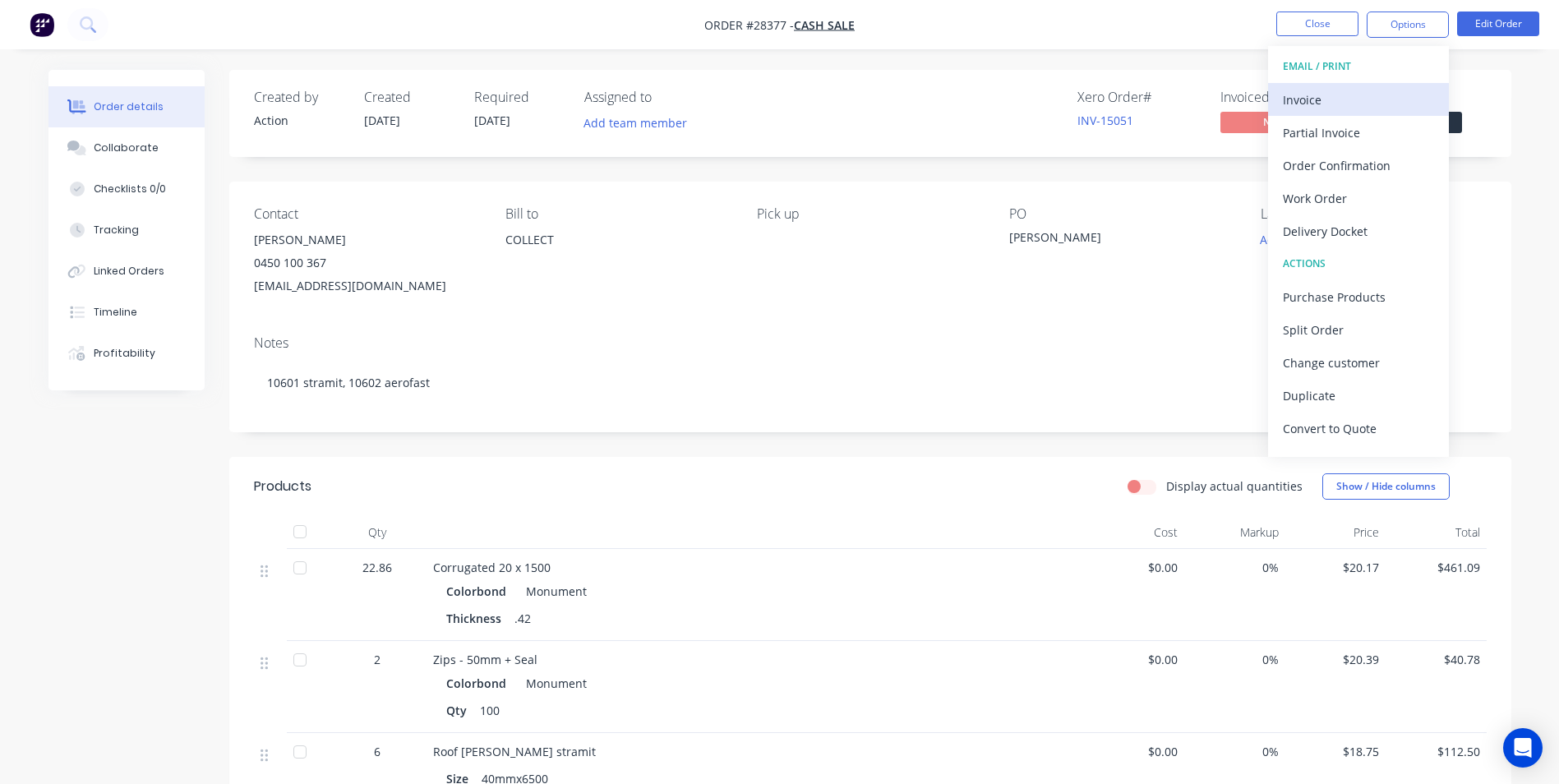
click at [1336, 102] on div "Invoice" at bounding box center [1358, 99] width 151 height 24
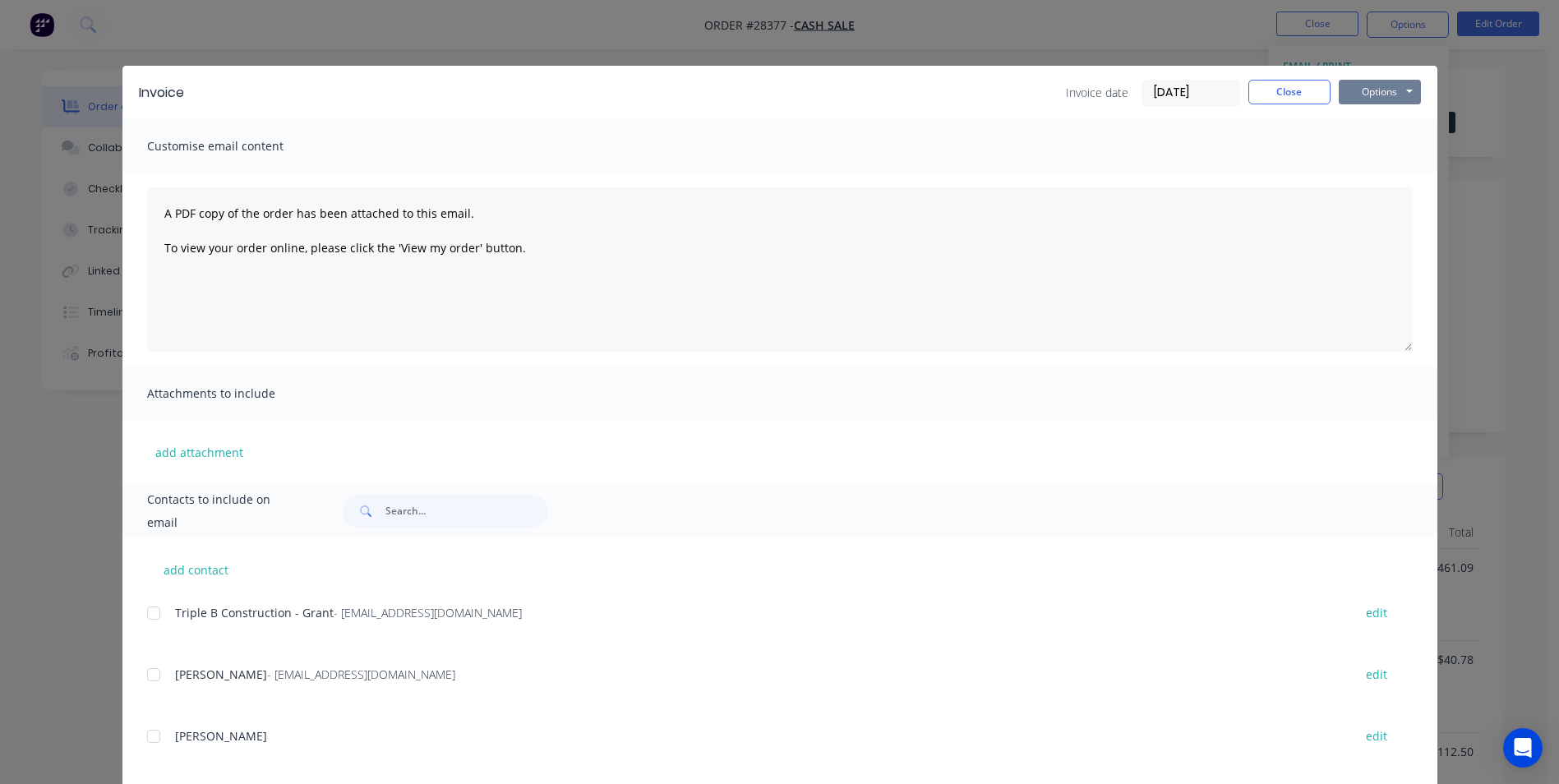
click at [1381, 89] on button "Options" at bounding box center [1379, 91] width 82 height 25
click at [1364, 154] on button "Print" at bounding box center [1390, 149] width 105 height 27
click at [1303, 88] on button "Close" at bounding box center [1289, 91] width 82 height 25
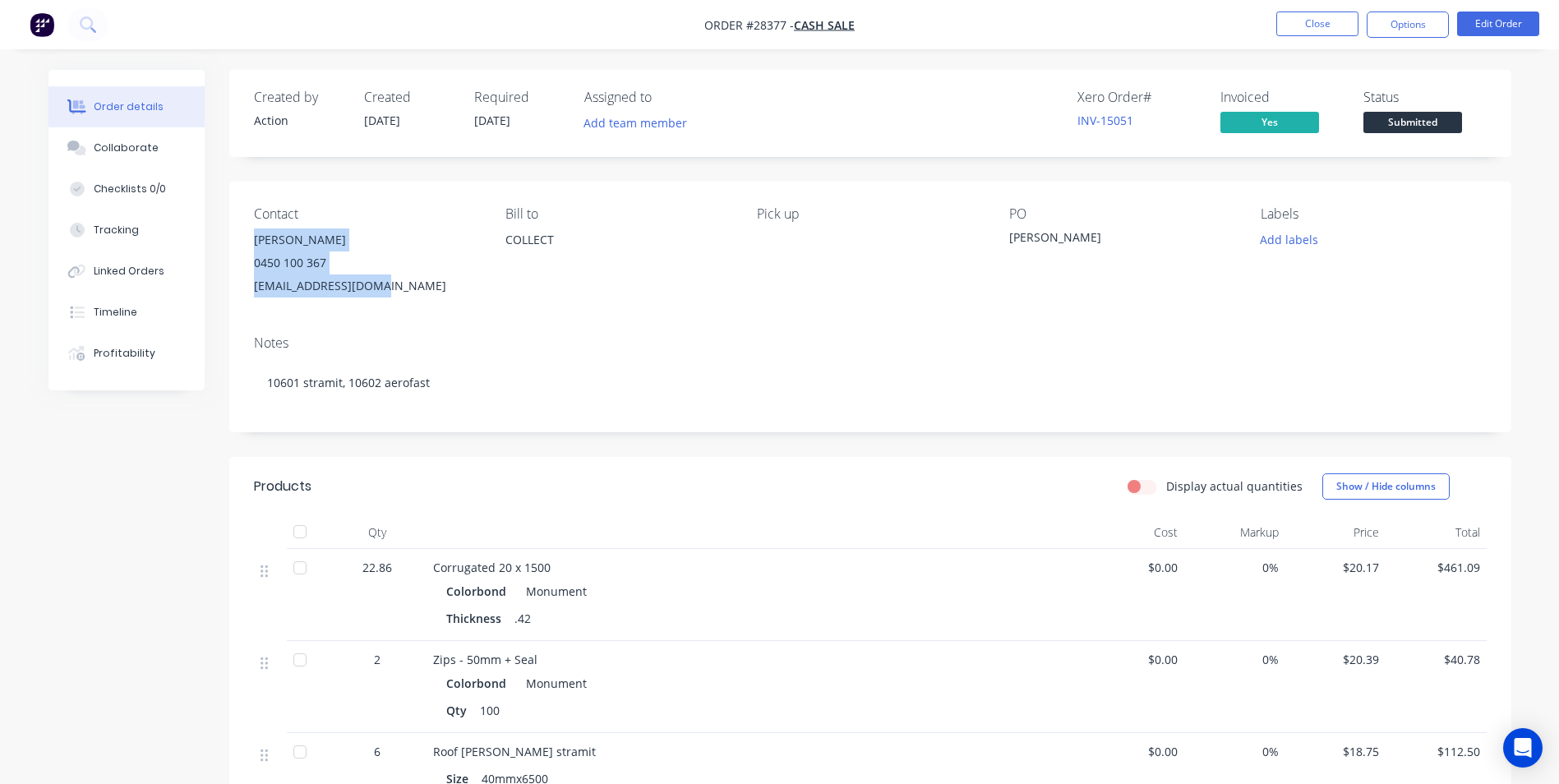
drag, startPoint x: 253, startPoint y: 239, endPoint x: 374, endPoint y: 288, distance: 130.5
click at [374, 288] on div "Denis Richardson 0450 100 367 denisricho@gmail.com" at bounding box center [367, 263] width 225 height 69
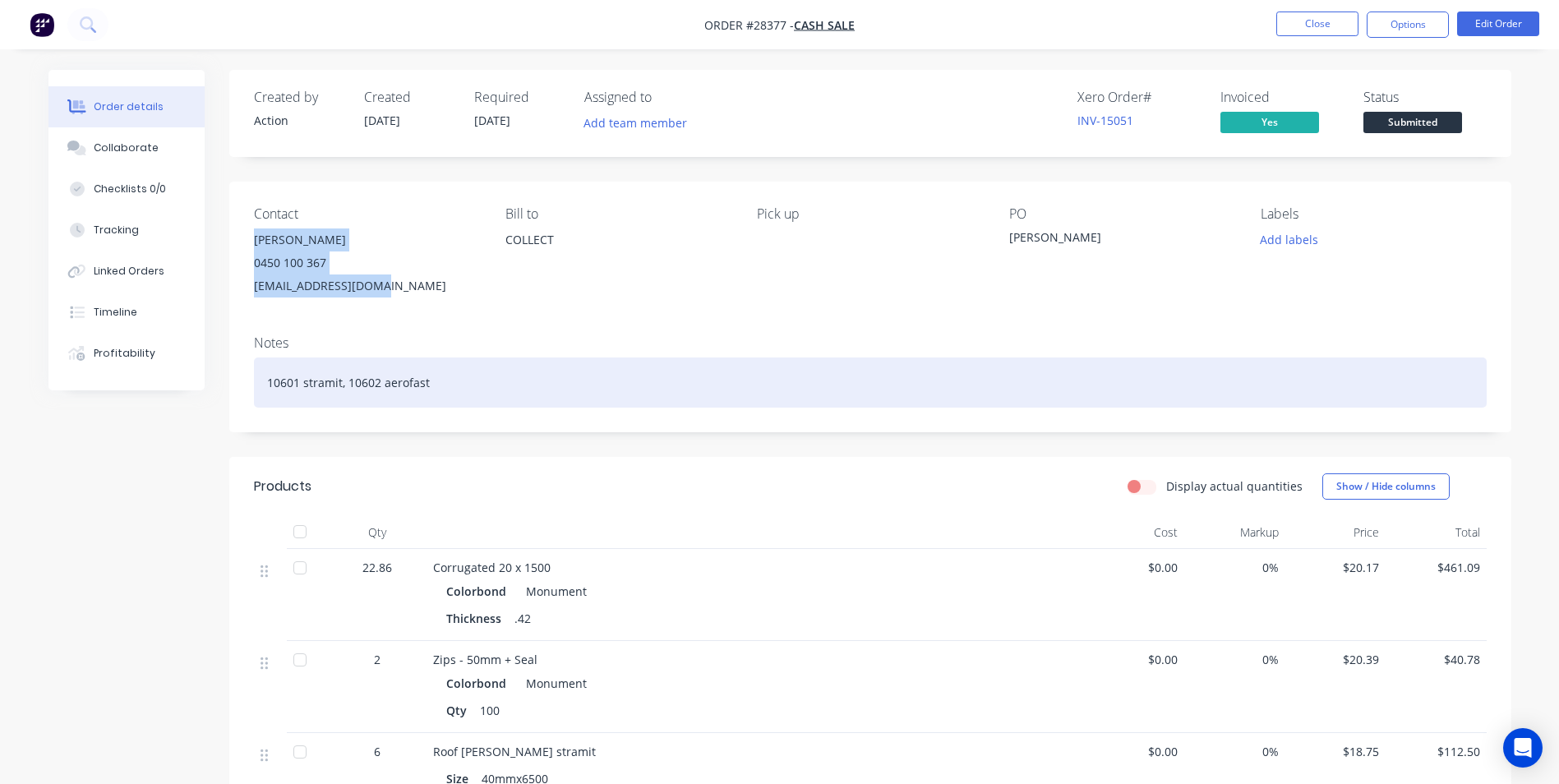
copy div "Denis Richardson 0450 100 367 denisricho@gmail.com"
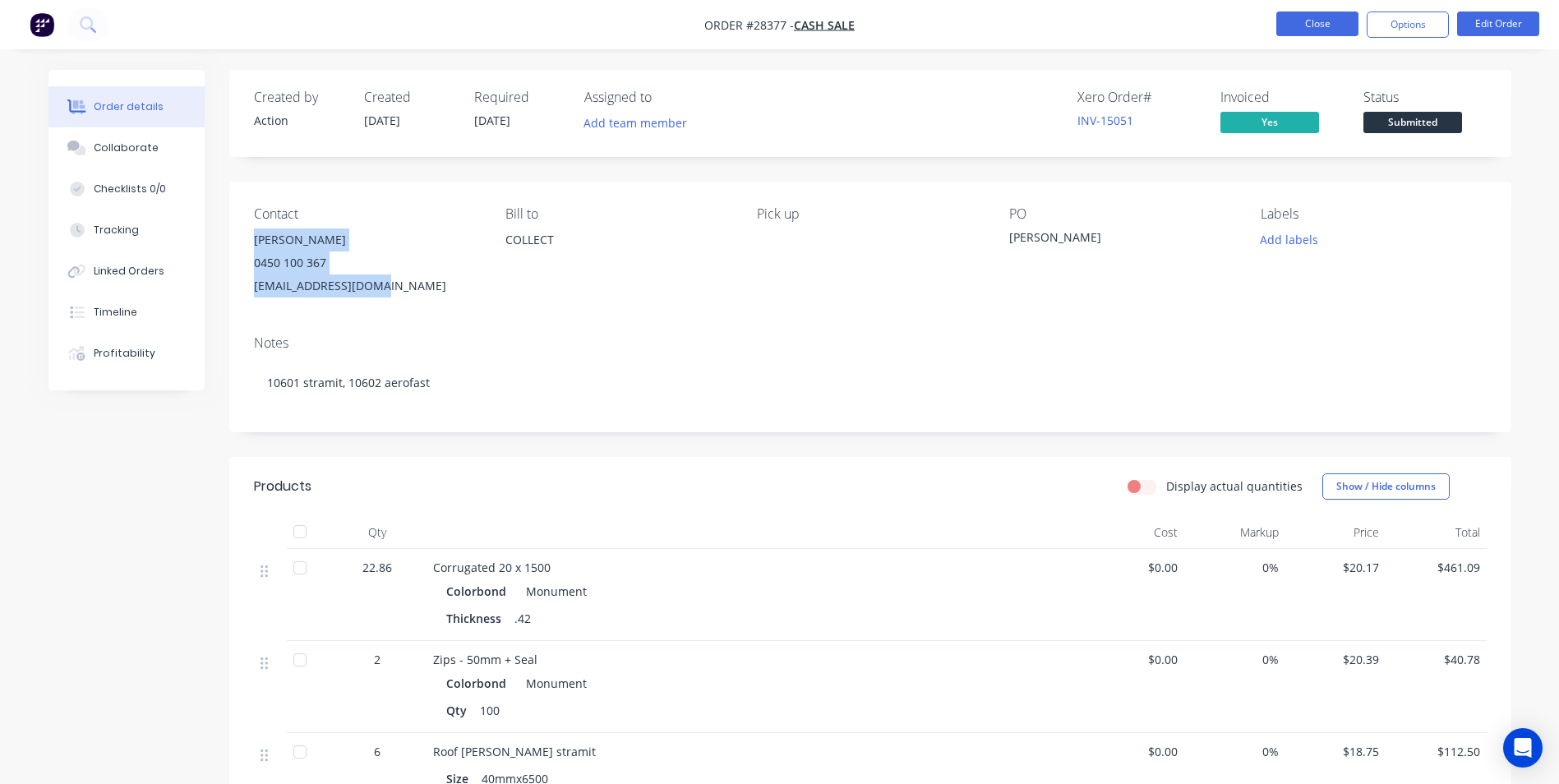
click at [1291, 22] on button "Close" at bounding box center [1317, 24] width 82 height 25
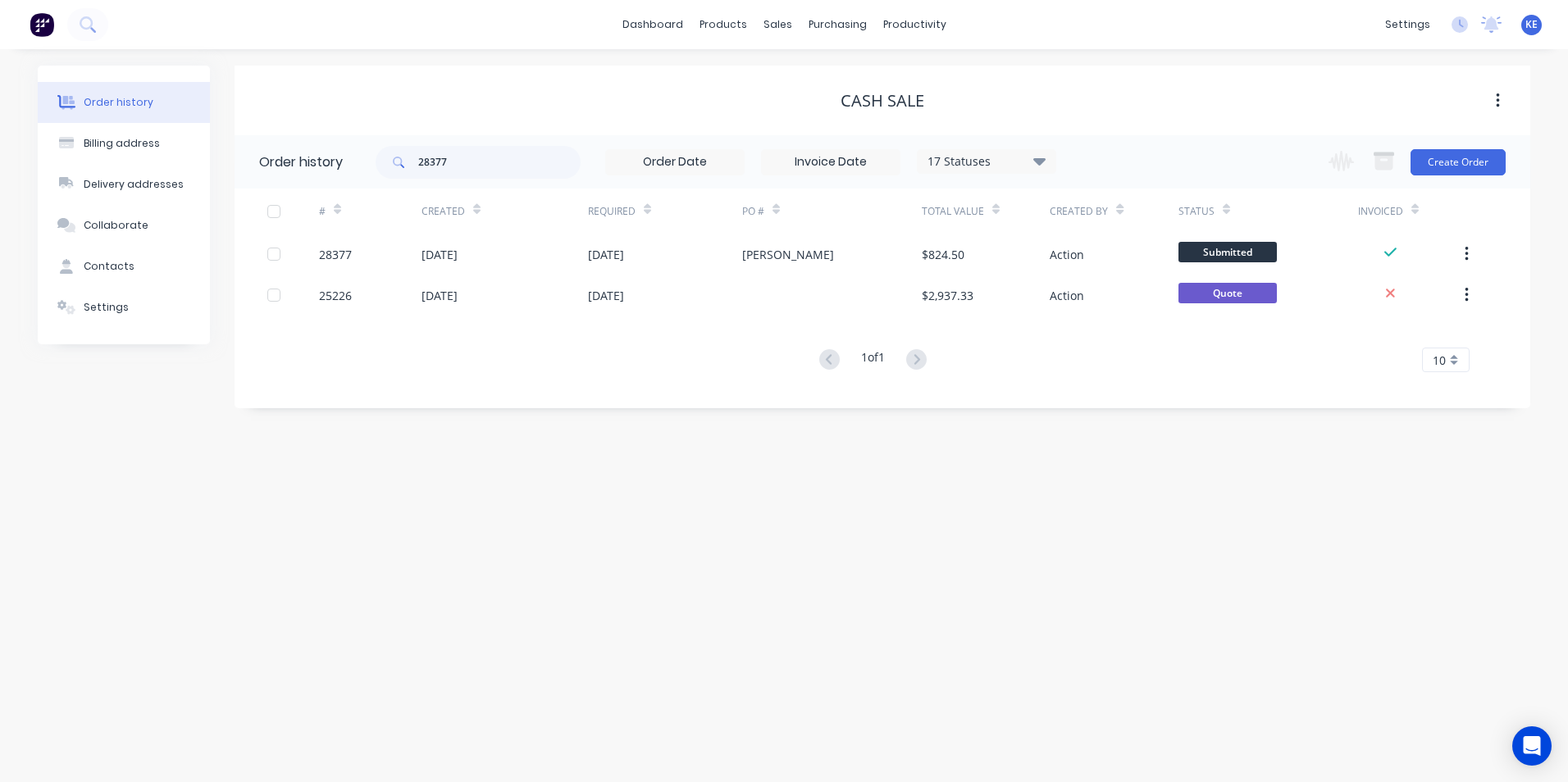
click at [1533, 25] on span "KE" at bounding box center [1532, 25] width 13 height 15
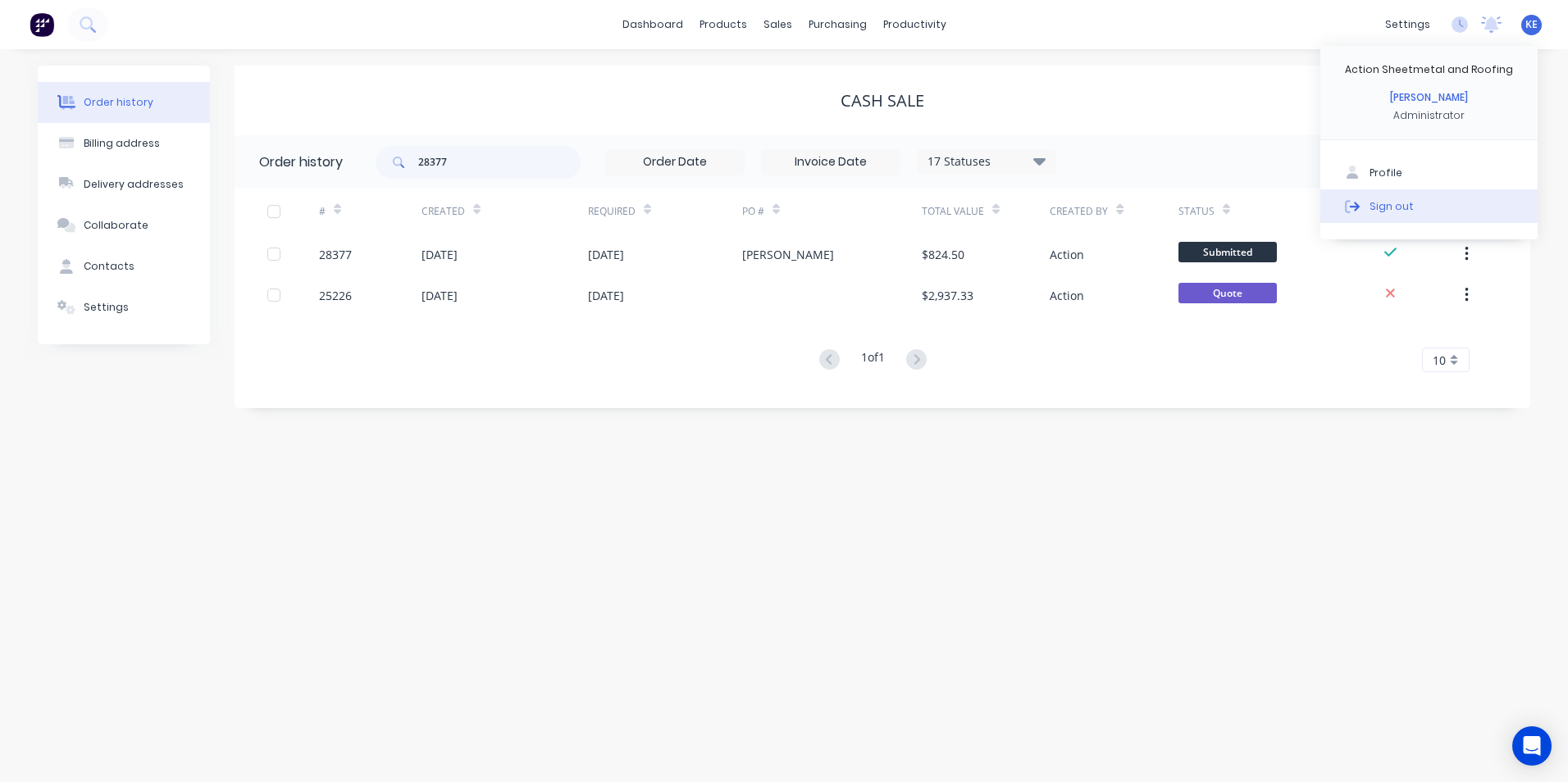
click at [1407, 204] on div "Sign out" at bounding box center [1391, 206] width 45 height 15
